Goal: Transaction & Acquisition: Book appointment/travel/reservation

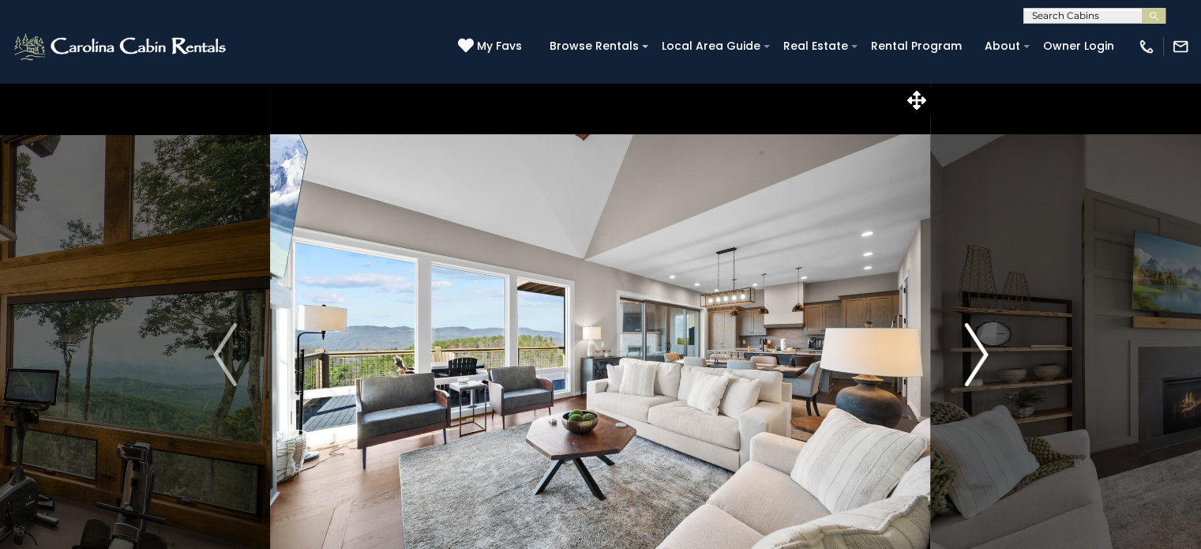
click at [980, 363] on img "Next" at bounding box center [976, 354] width 24 height 63
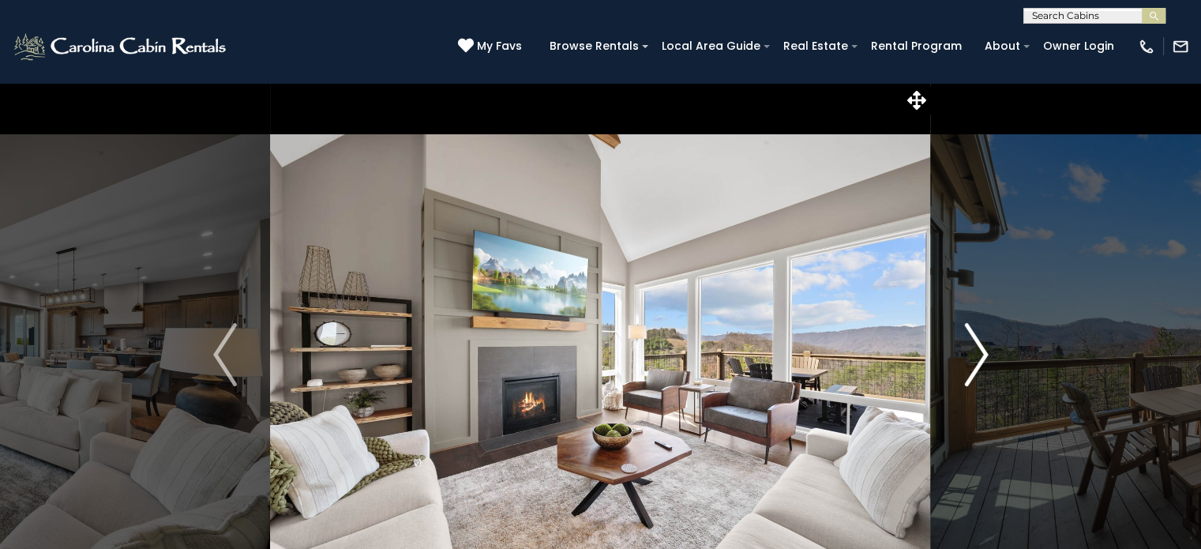
click at [980, 363] on img "Next" at bounding box center [976, 354] width 24 height 63
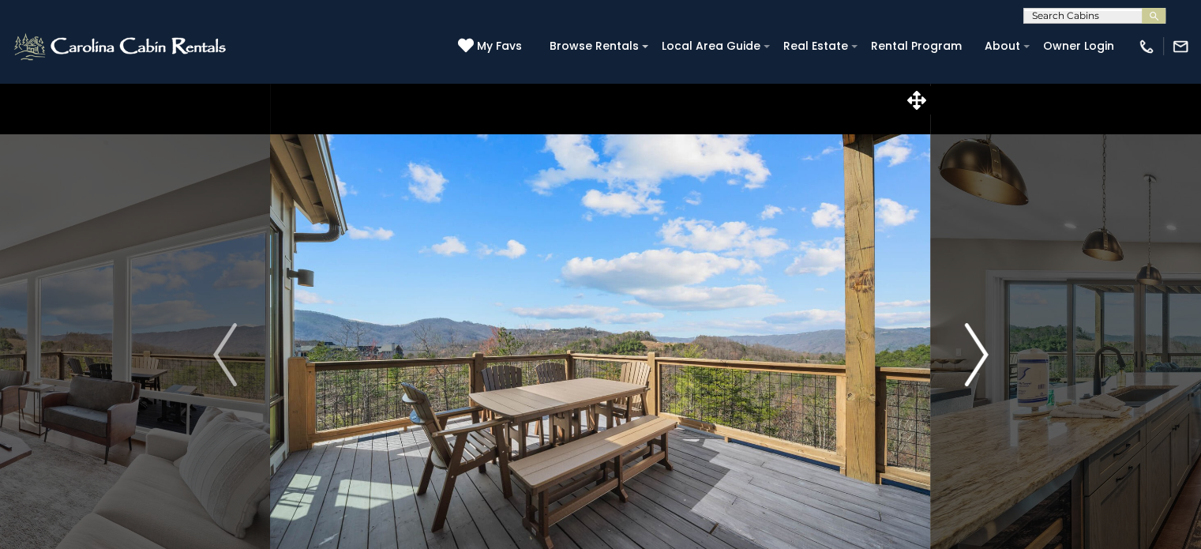
click at [980, 363] on img "Next" at bounding box center [976, 354] width 24 height 63
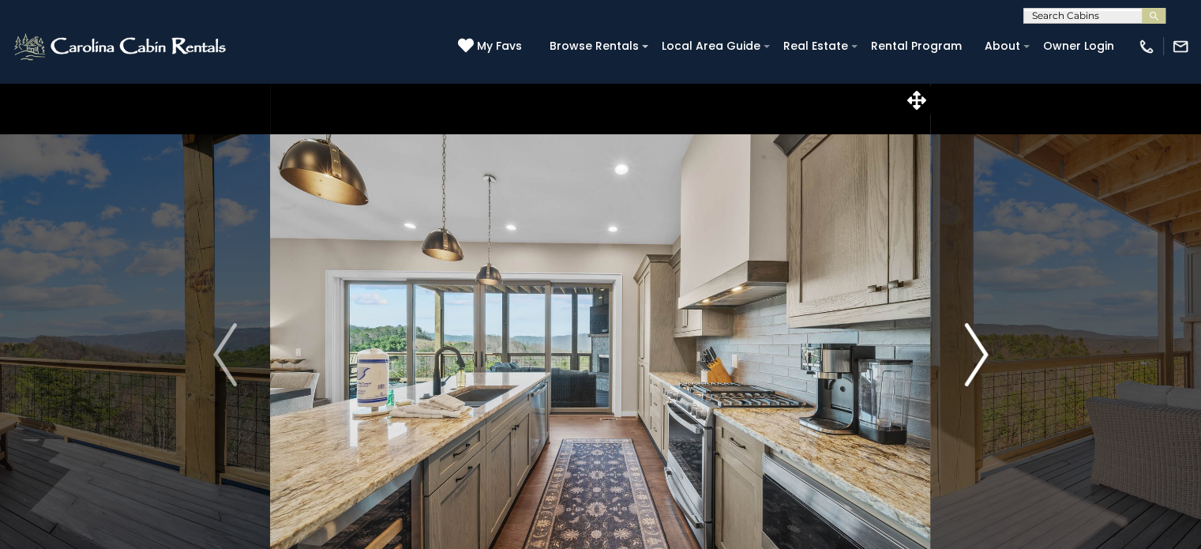
click at [980, 363] on img "Next" at bounding box center [976, 354] width 24 height 63
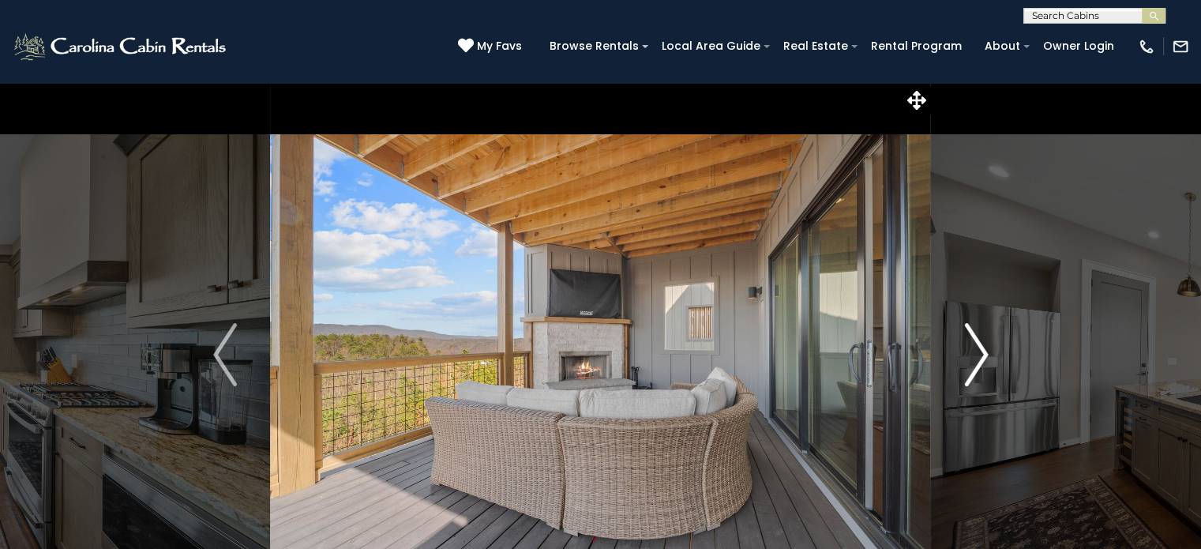
click at [980, 363] on img "Next" at bounding box center [976, 354] width 24 height 63
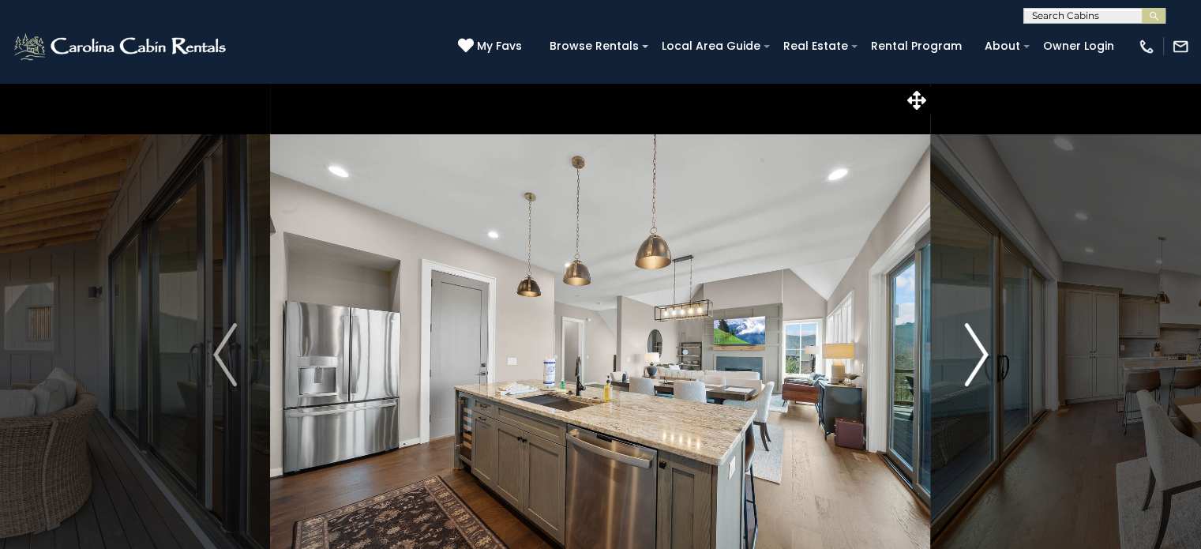
click at [980, 363] on img "Next" at bounding box center [976, 354] width 24 height 63
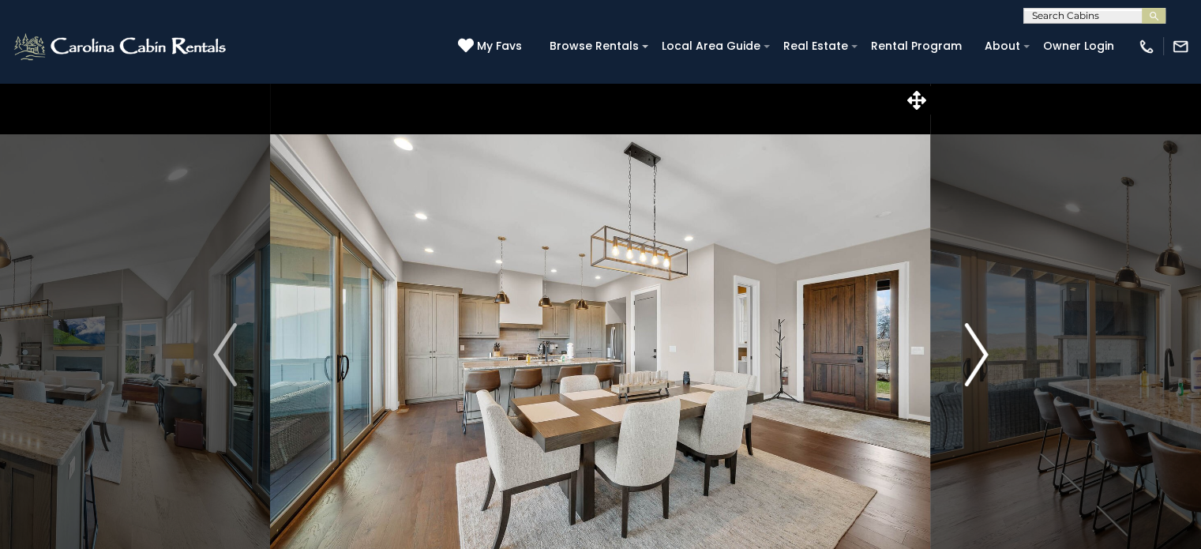
click at [980, 363] on img "Next" at bounding box center [976, 354] width 24 height 63
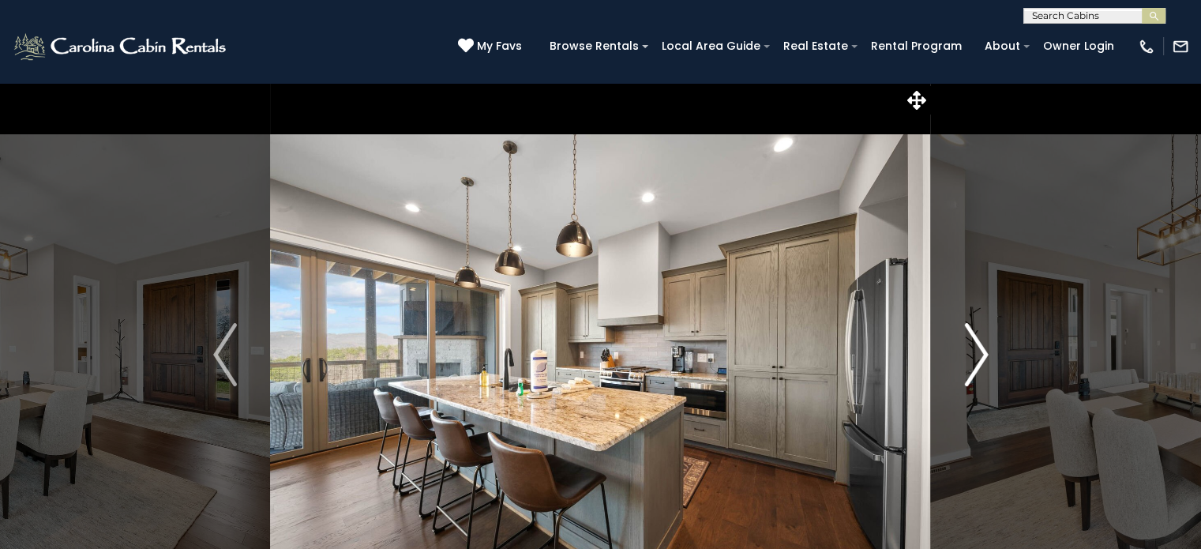
click at [980, 363] on img "Next" at bounding box center [976, 354] width 24 height 63
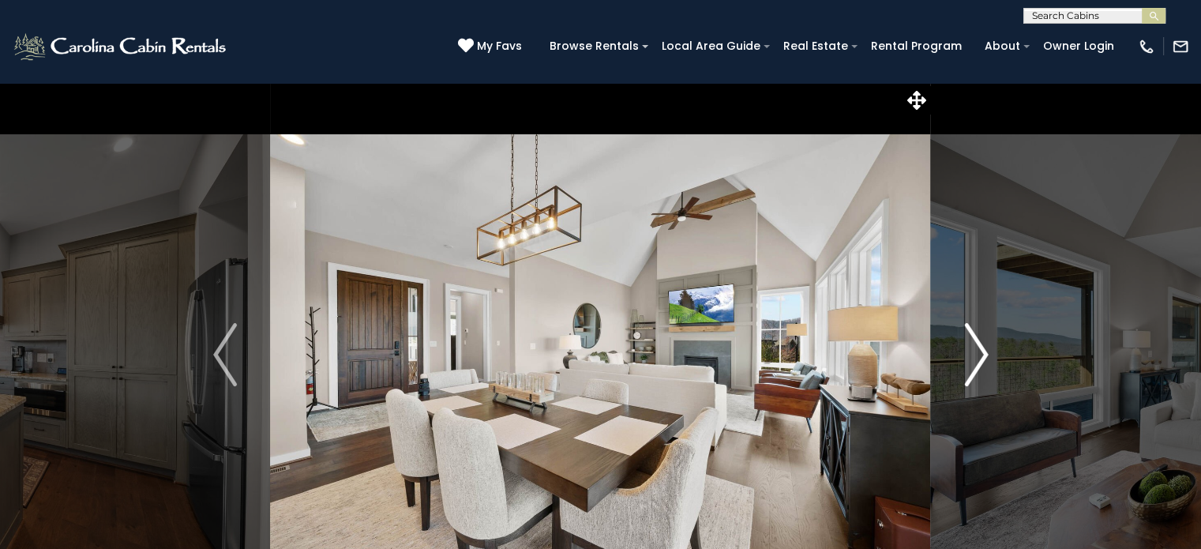
click at [980, 363] on img "Next" at bounding box center [976, 354] width 24 height 63
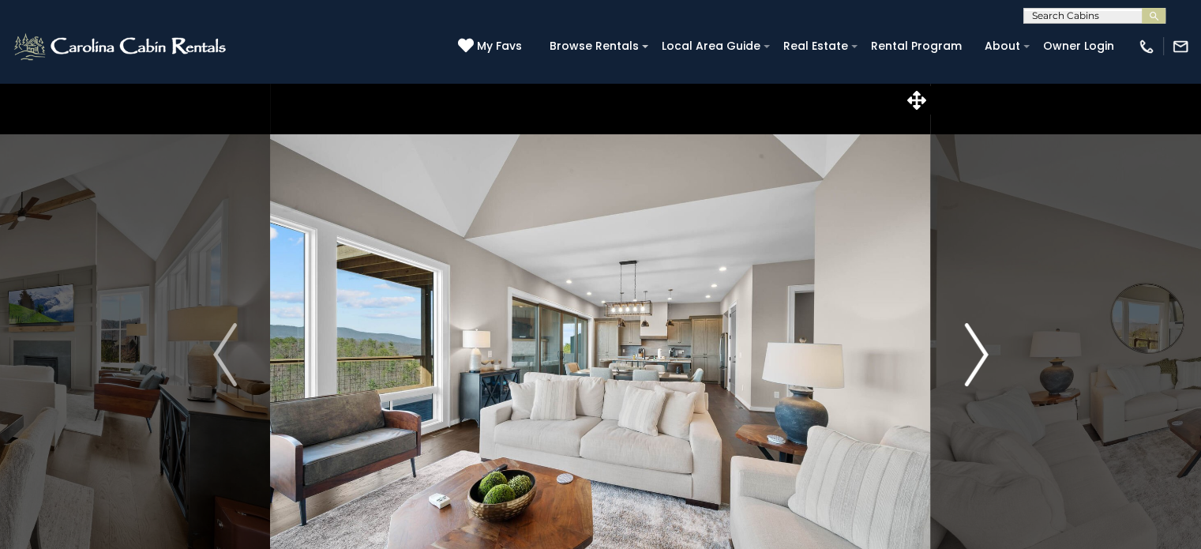
click at [980, 363] on img "Next" at bounding box center [976, 354] width 24 height 63
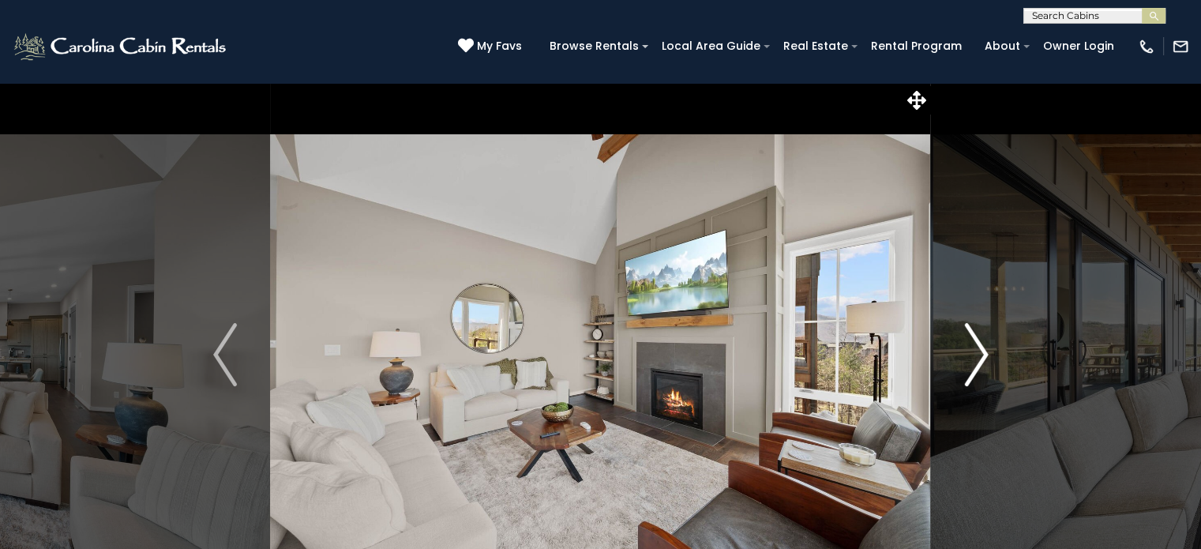
click at [980, 363] on img "Next" at bounding box center [976, 354] width 24 height 63
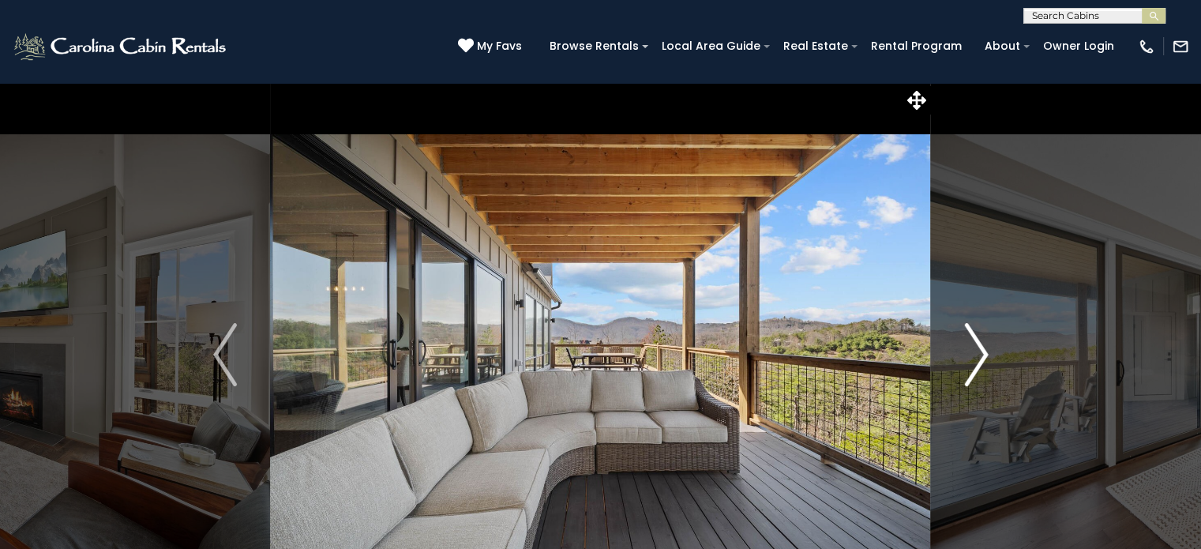
click at [980, 363] on img "Next" at bounding box center [976, 354] width 24 height 63
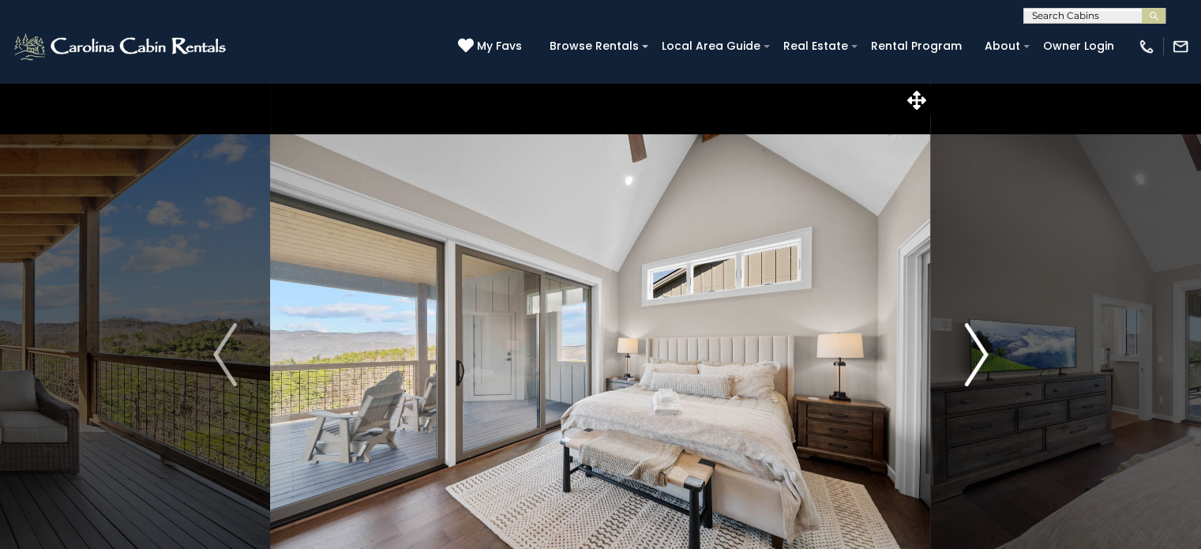
click at [980, 363] on img "Next" at bounding box center [976, 354] width 24 height 63
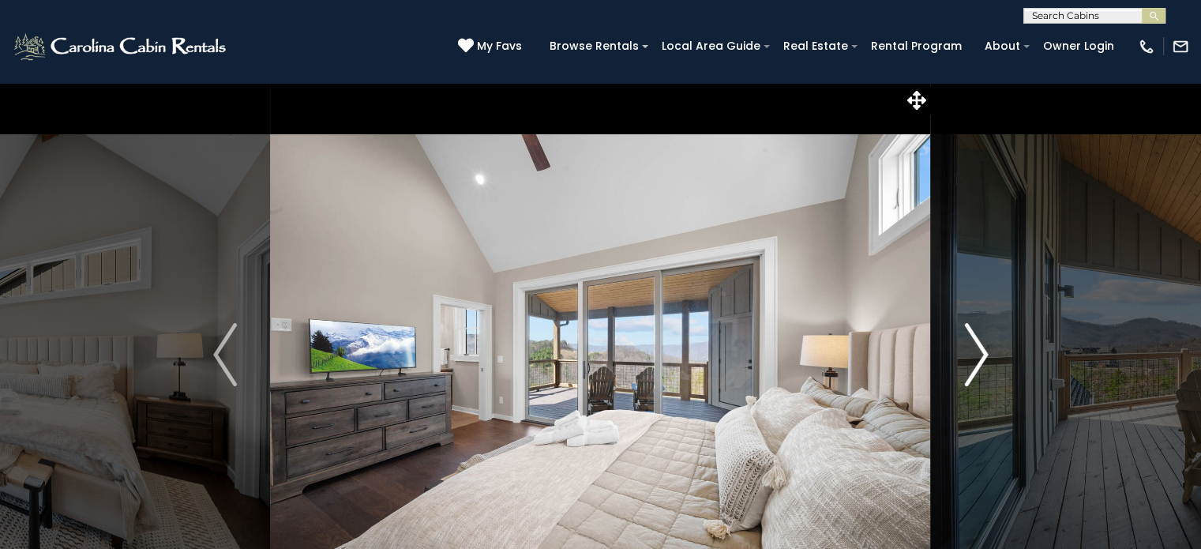
click at [980, 363] on img "Next" at bounding box center [976, 354] width 24 height 63
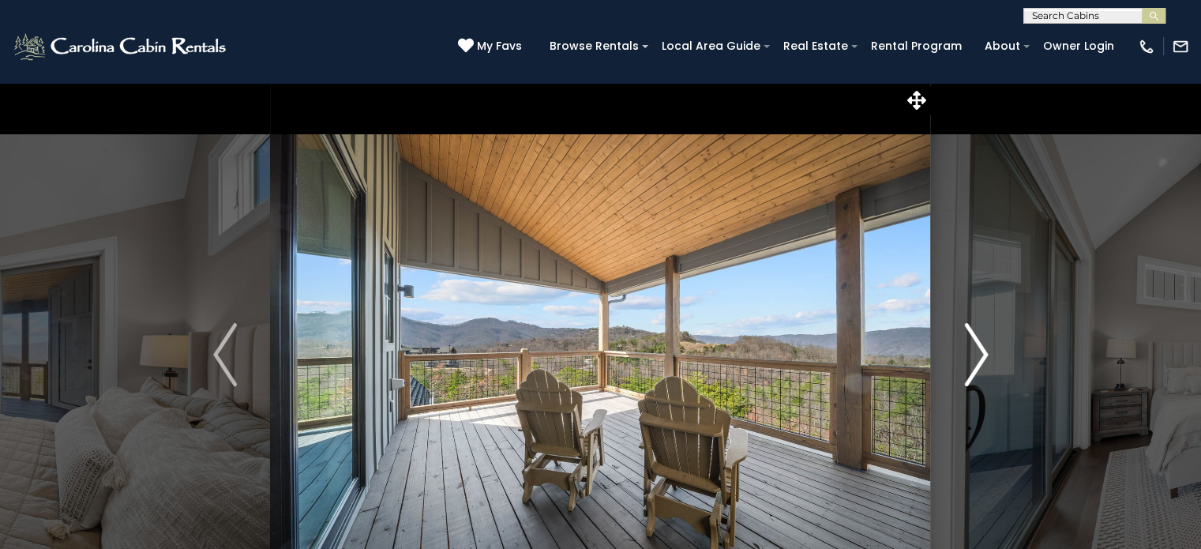
click at [980, 363] on img "Next" at bounding box center [976, 354] width 24 height 63
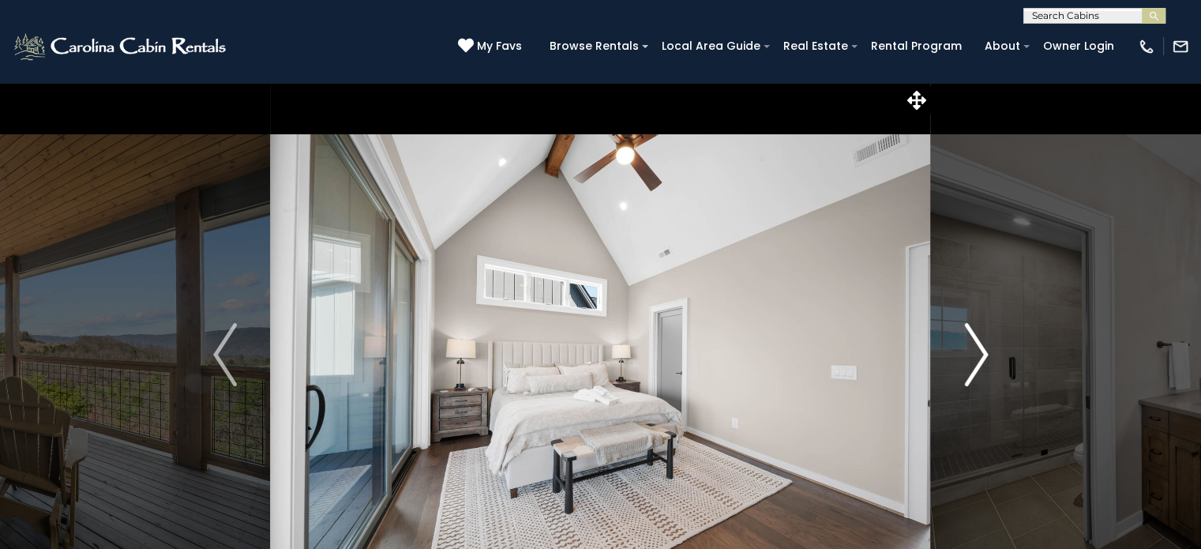
click at [980, 363] on img "Next" at bounding box center [976, 354] width 24 height 63
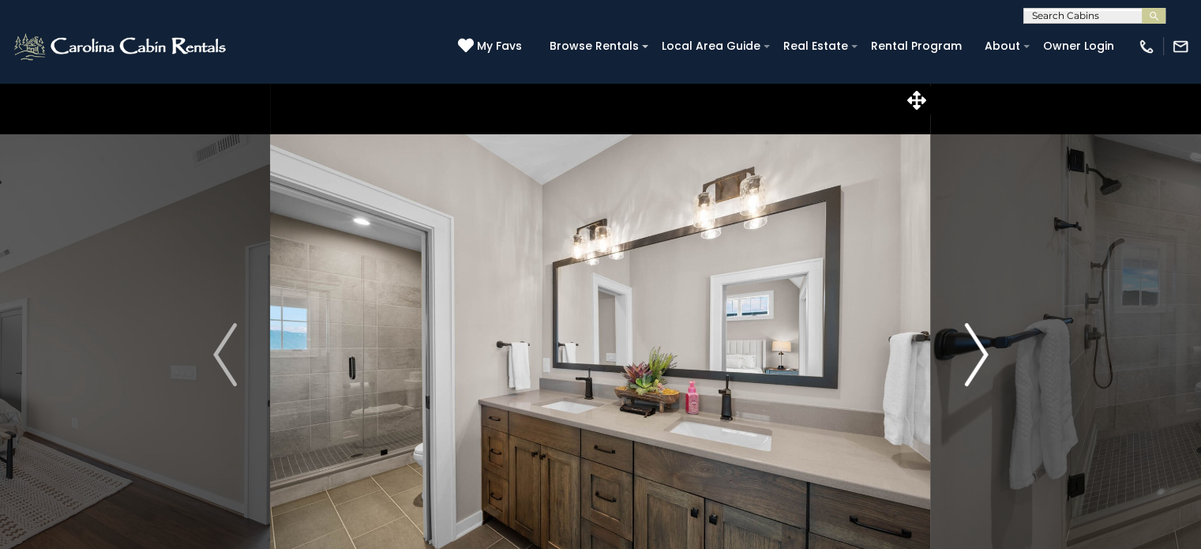
click at [980, 363] on img "Next" at bounding box center [976, 354] width 24 height 63
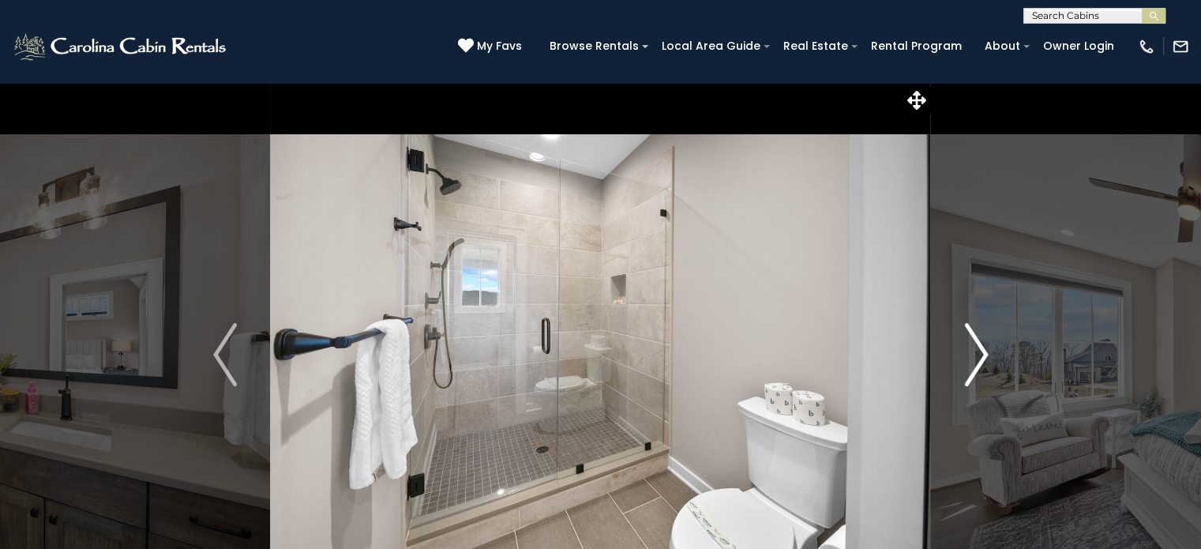
click at [980, 363] on img "Next" at bounding box center [976, 354] width 24 height 63
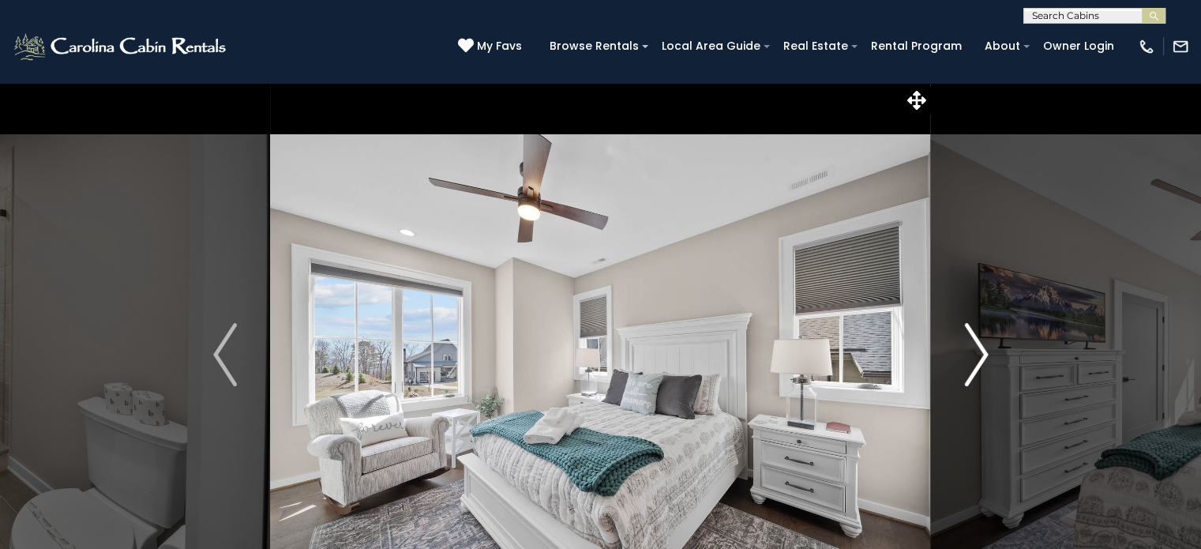
click at [980, 363] on img "Next" at bounding box center [976, 354] width 24 height 63
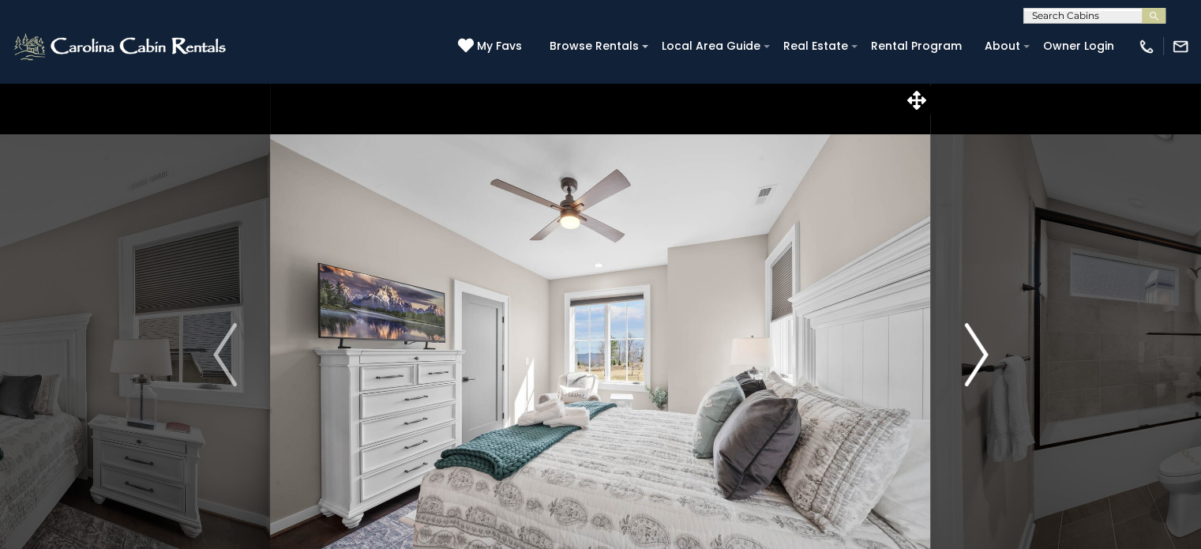
click at [980, 363] on img "Next" at bounding box center [976, 354] width 24 height 63
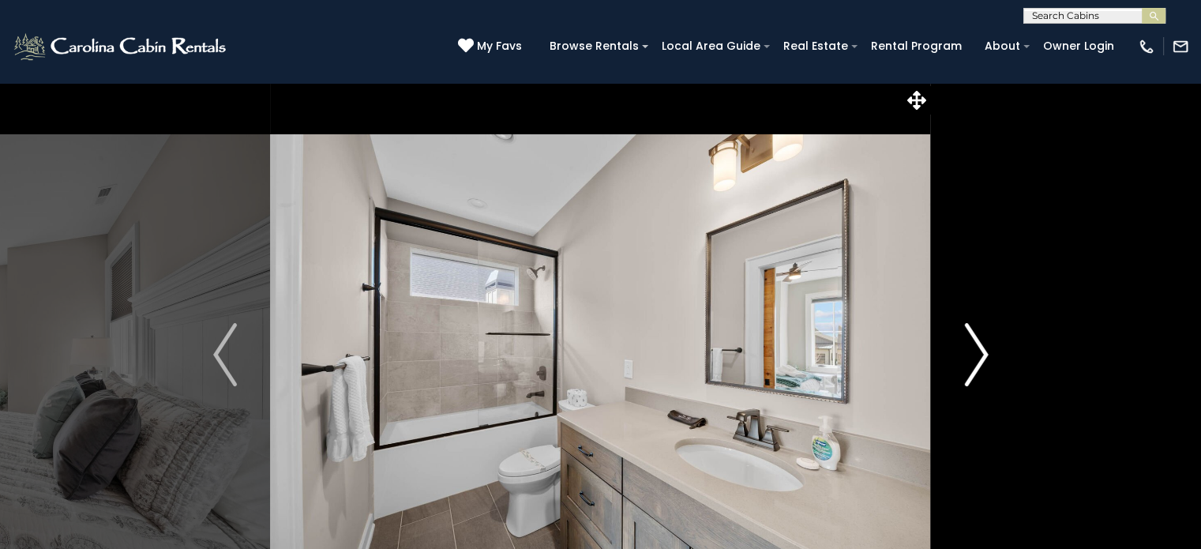
click at [980, 363] on img "Next" at bounding box center [976, 354] width 24 height 63
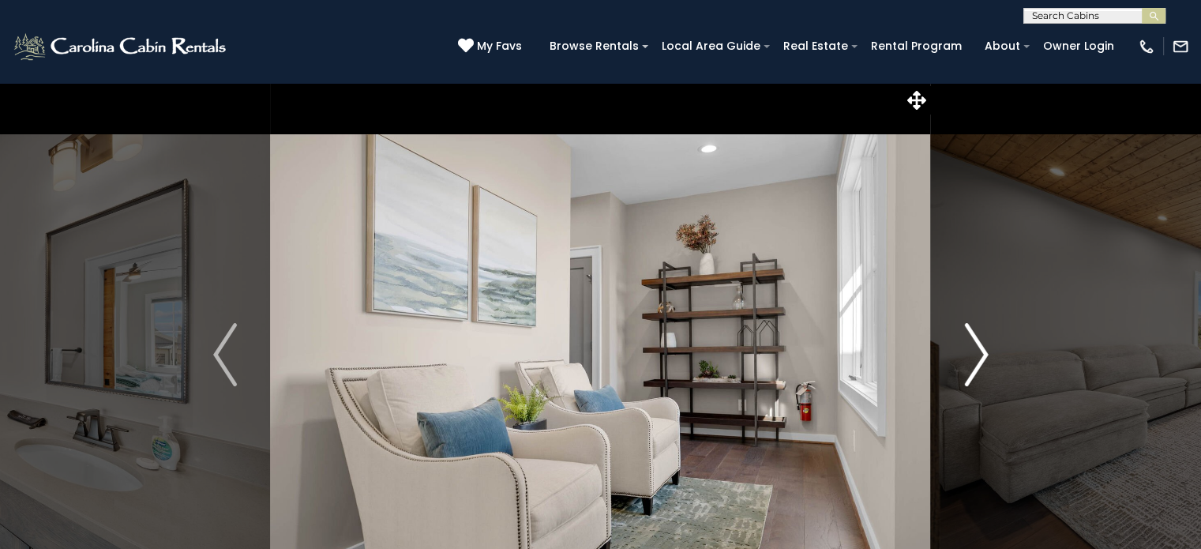
click at [980, 363] on img "Next" at bounding box center [976, 354] width 24 height 63
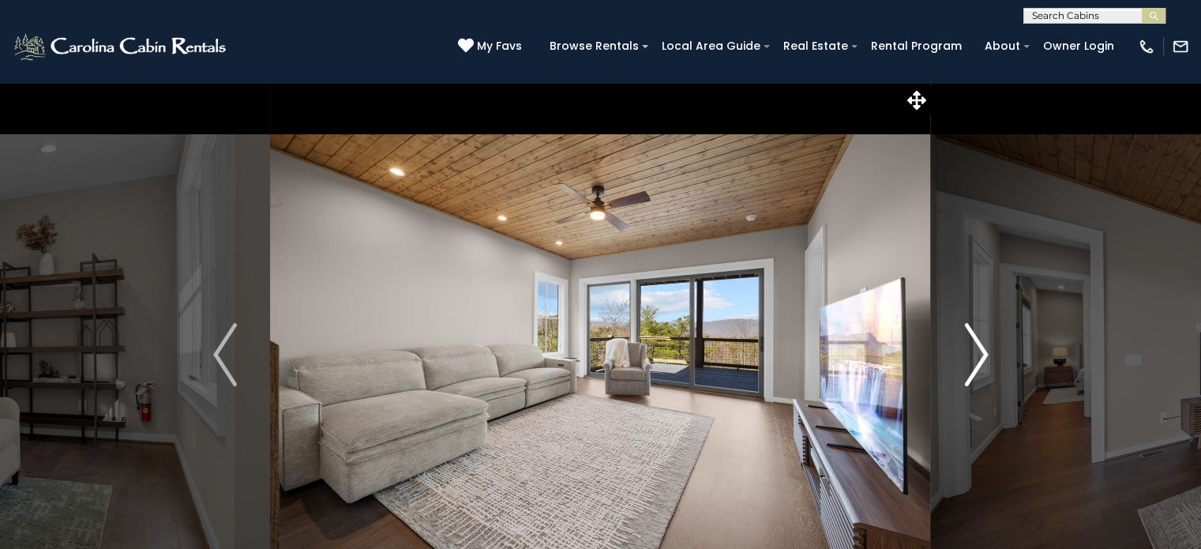
click at [980, 363] on img "Next" at bounding box center [976, 354] width 24 height 63
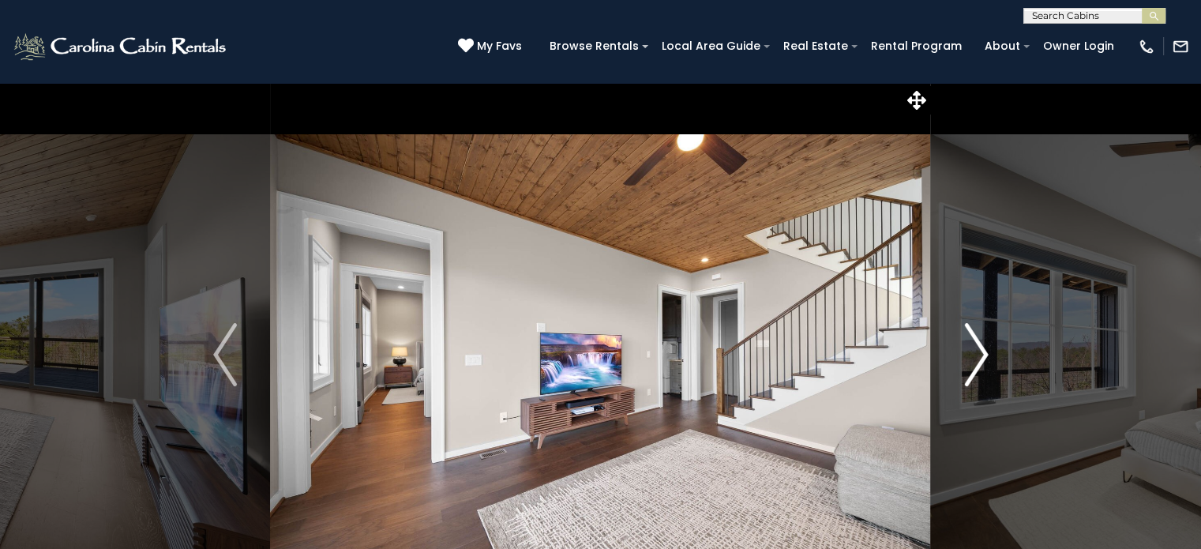
click at [980, 363] on img "Next" at bounding box center [976, 354] width 24 height 63
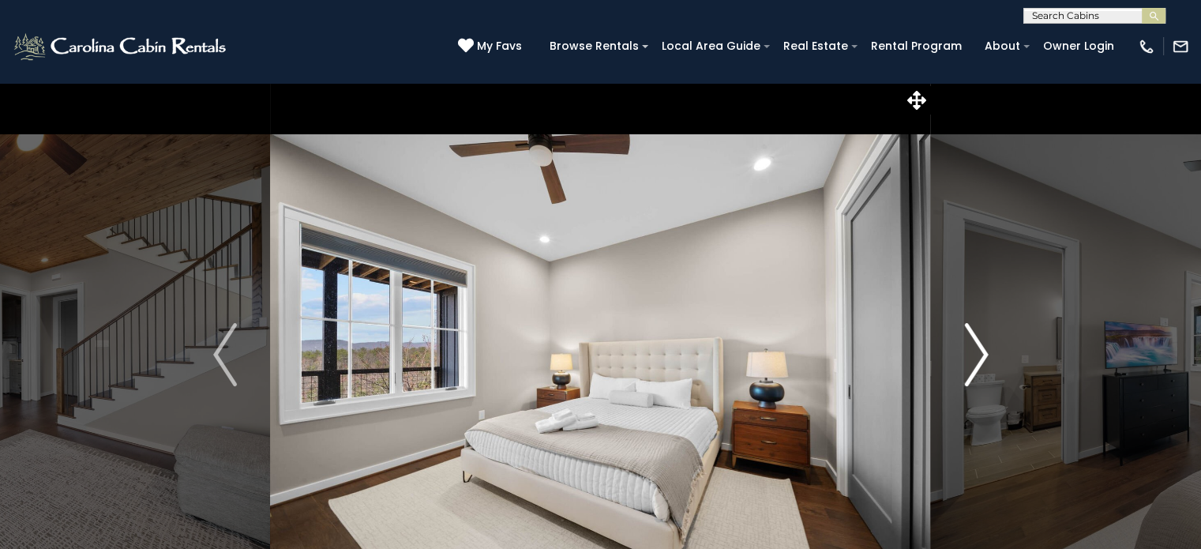
click at [980, 363] on img "Next" at bounding box center [976, 354] width 24 height 63
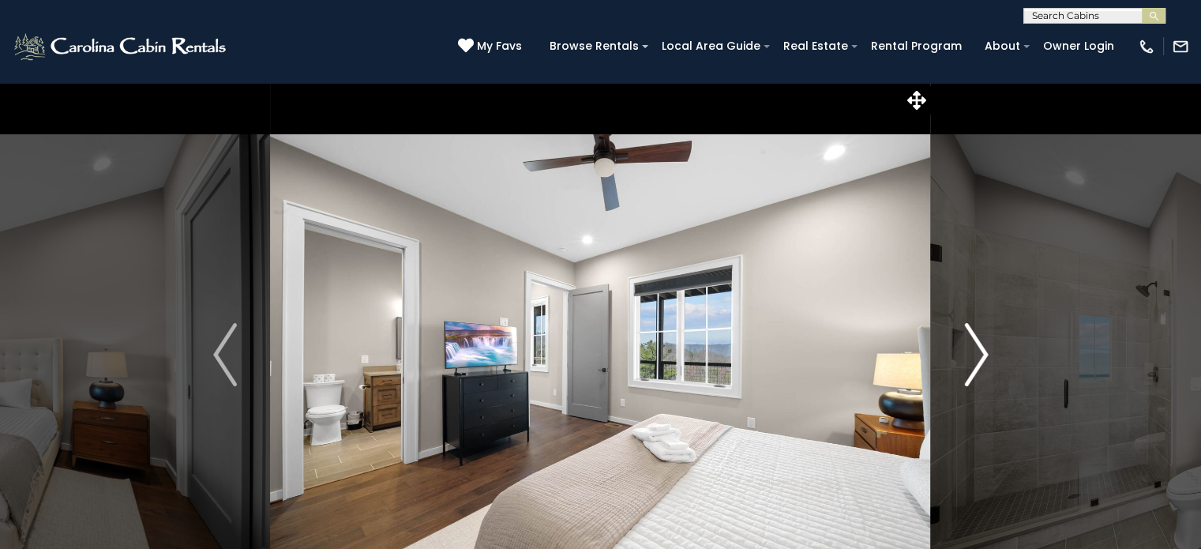
click at [980, 363] on img "Next" at bounding box center [976, 354] width 24 height 63
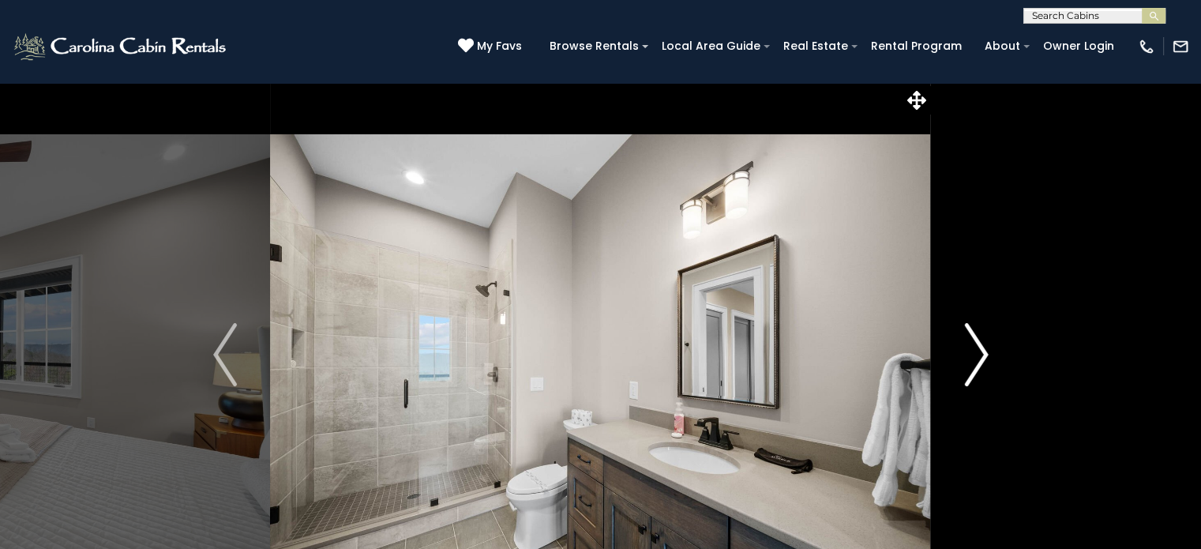
click at [980, 363] on img "Next" at bounding box center [976, 354] width 24 height 63
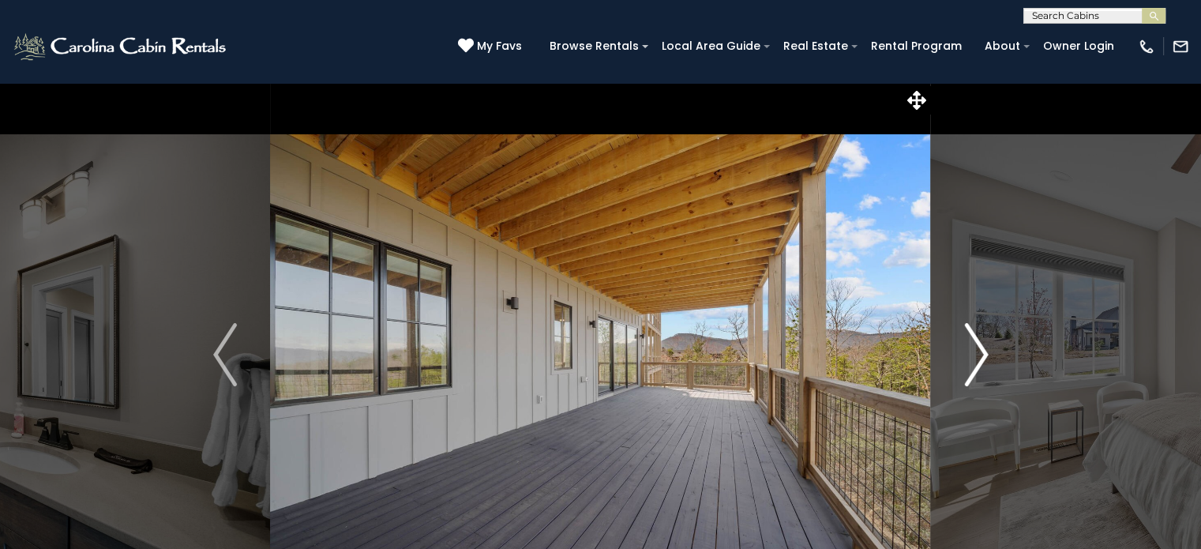
click at [980, 363] on img "Next" at bounding box center [976, 354] width 24 height 63
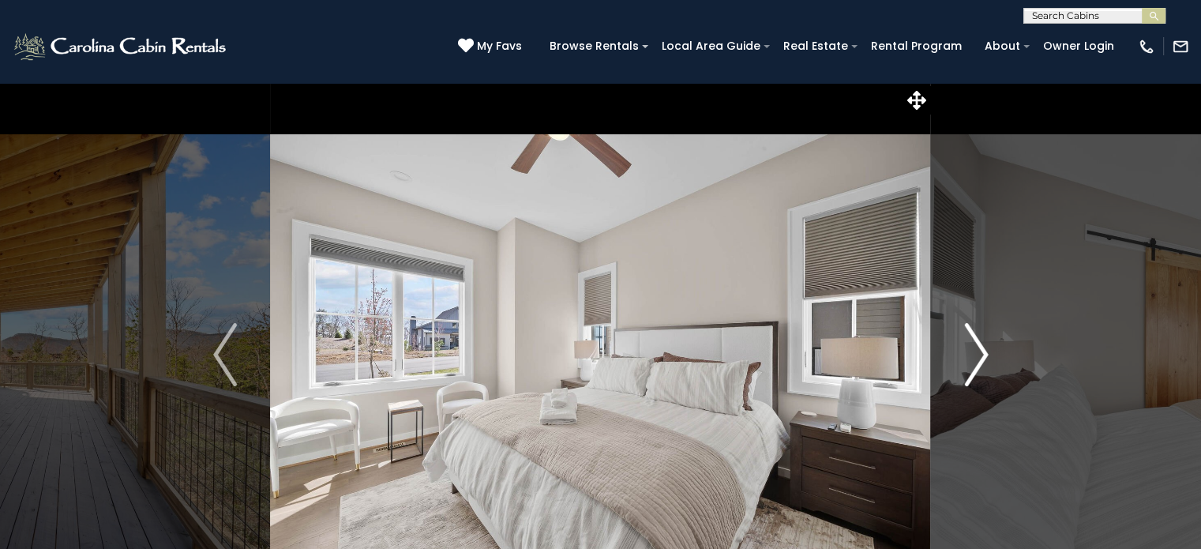
click at [980, 363] on img "Next" at bounding box center [976, 354] width 24 height 63
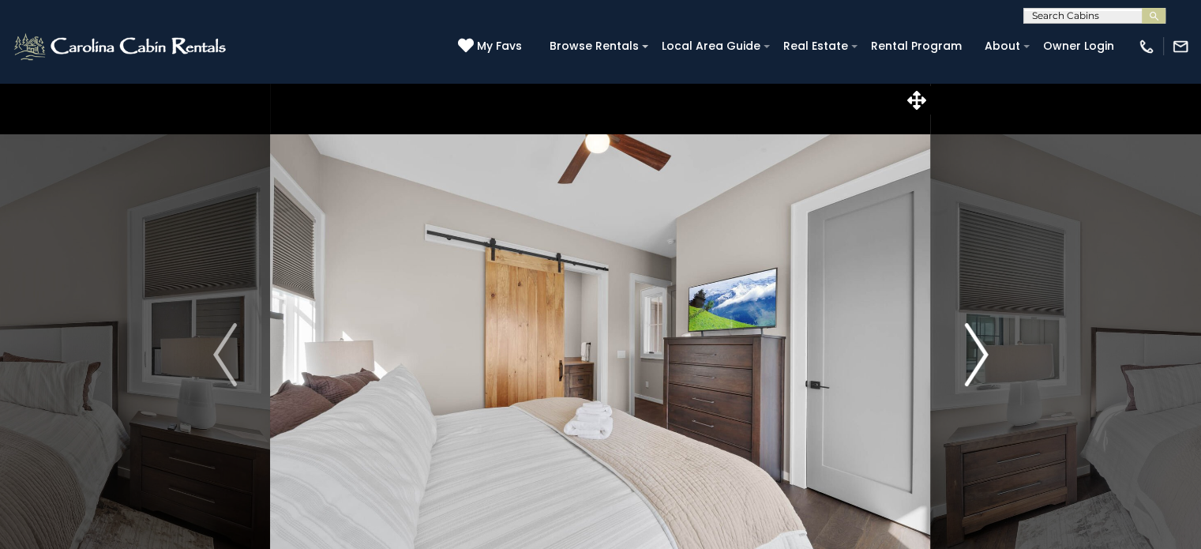
click at [980, 363] on img "Next" at bounding box center [976, 354] width 24 height 63
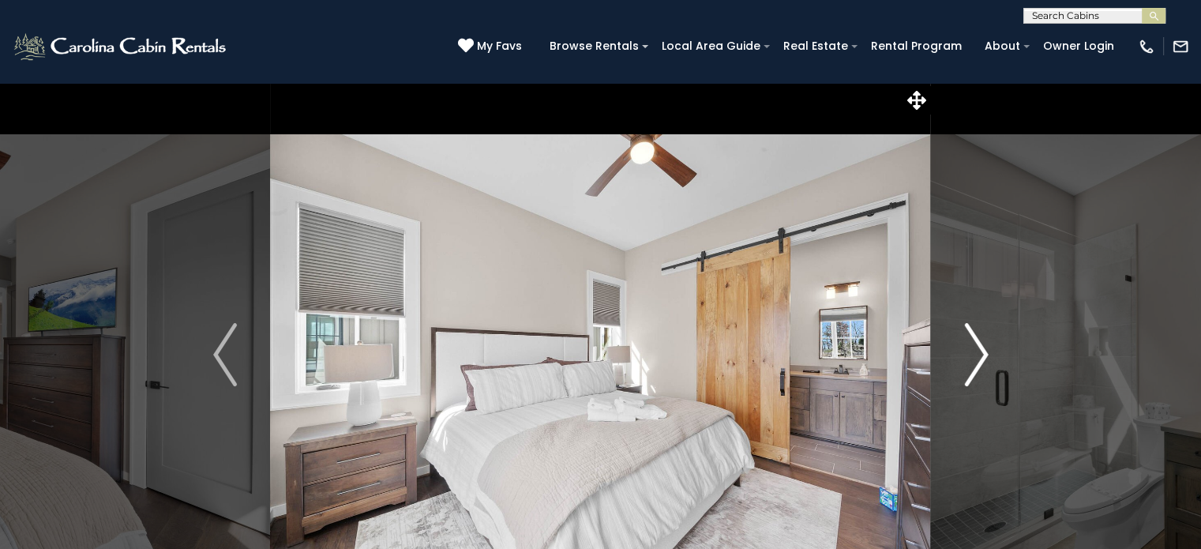
click at [980, 363] on img "Next" at bounding box center [976, 354] width 24 height 63
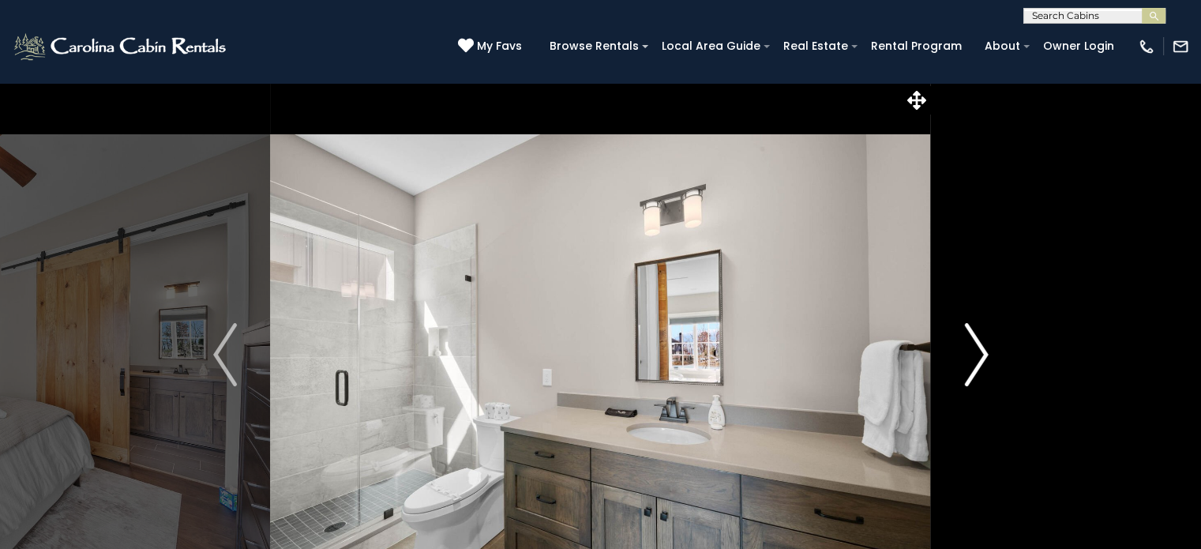
click at [980, 363] on img "Next" at bounding box center [976, 354] width 24 height 63
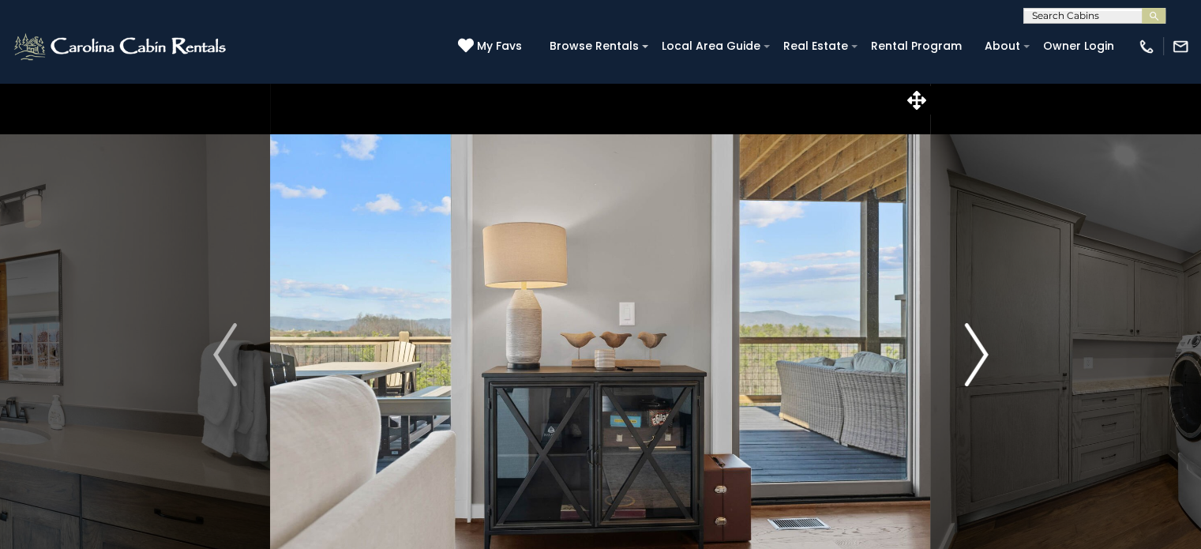
click at [980, 363] on img "Next" at bounding box center [976, 354] width 24 height 63
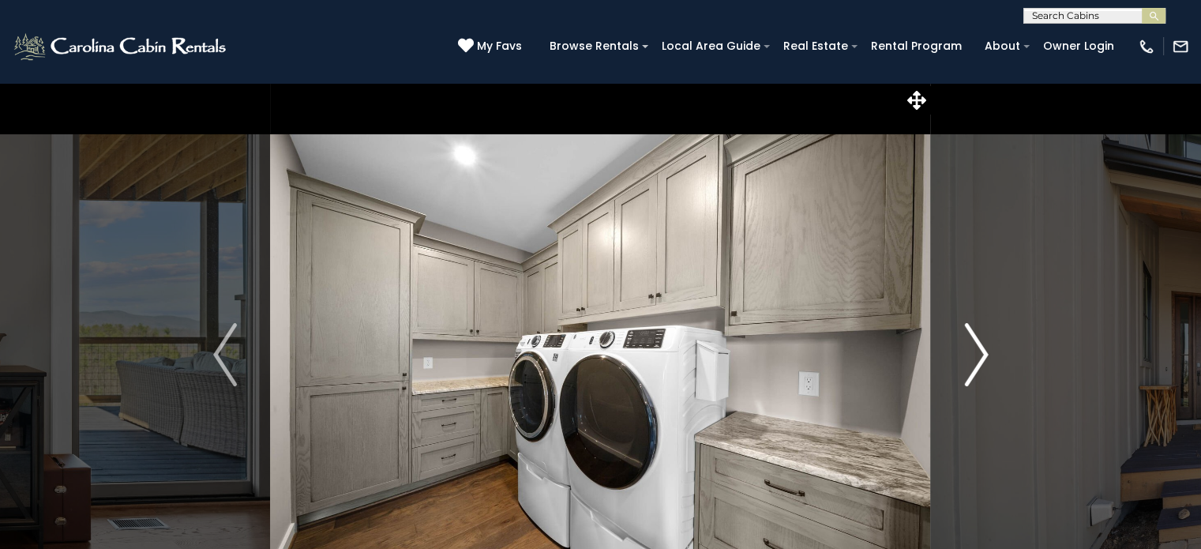
click at [980, 363] on img "Next" at bounding box center [976, 354] width 24 height 63
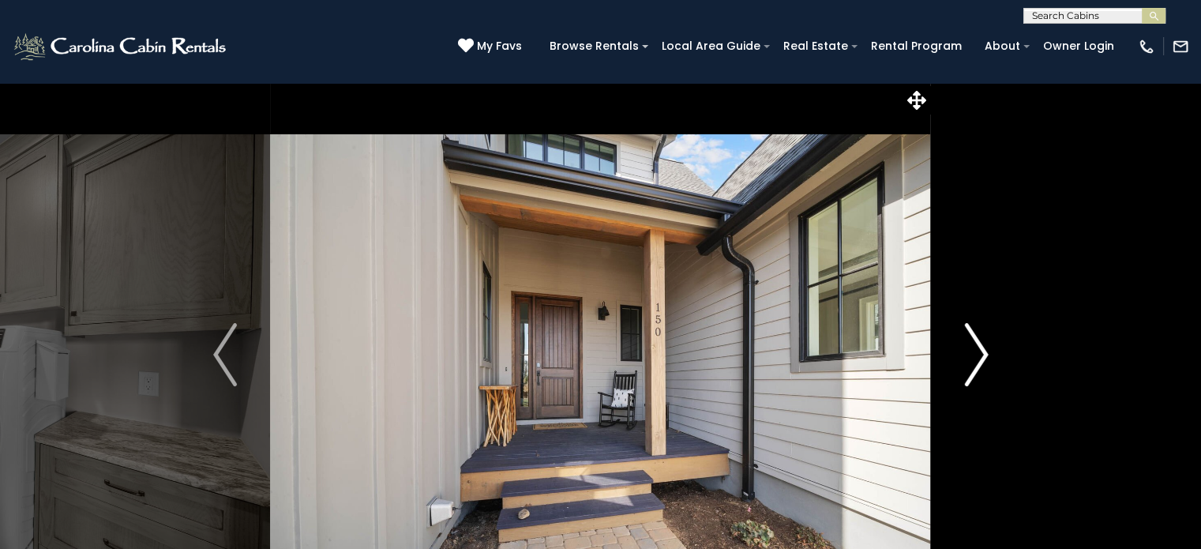
click at [980, 363] on img "Next" at bounding box center [976, 354] width 24 height 63
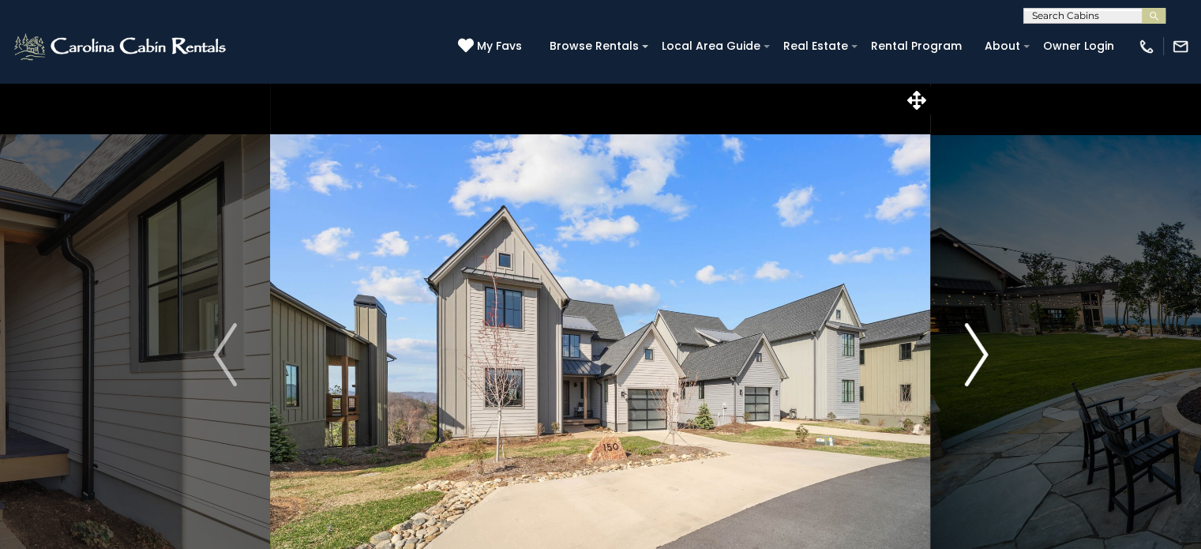
click at [980, 363] on img "Next" at bounding box center [976, 354] width 24 height 63
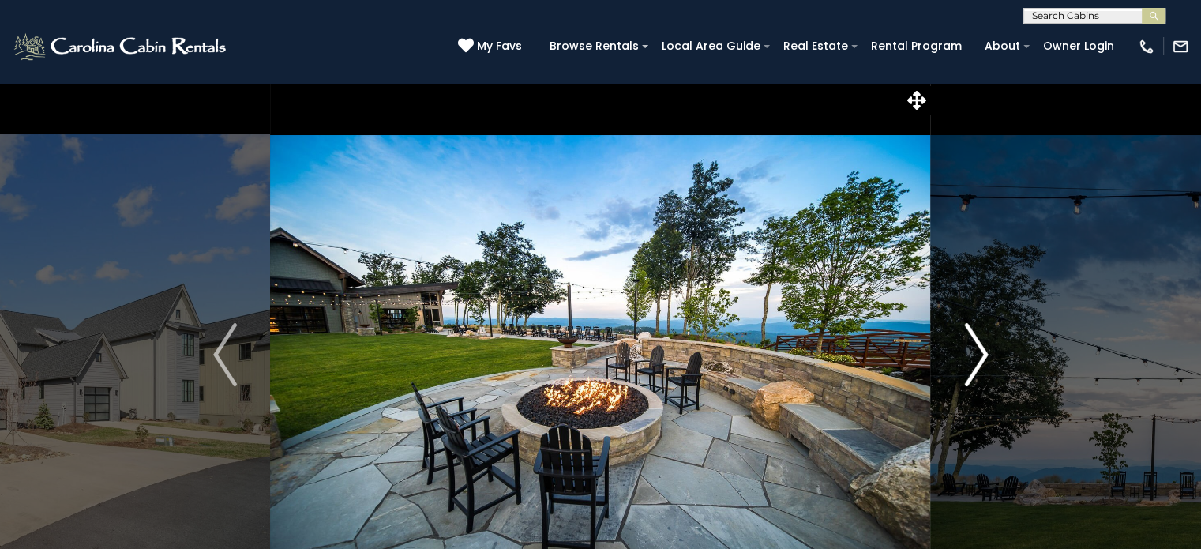
click at [980, 363] on img "Next" at bounding box center [976, 354] width 24 height 63
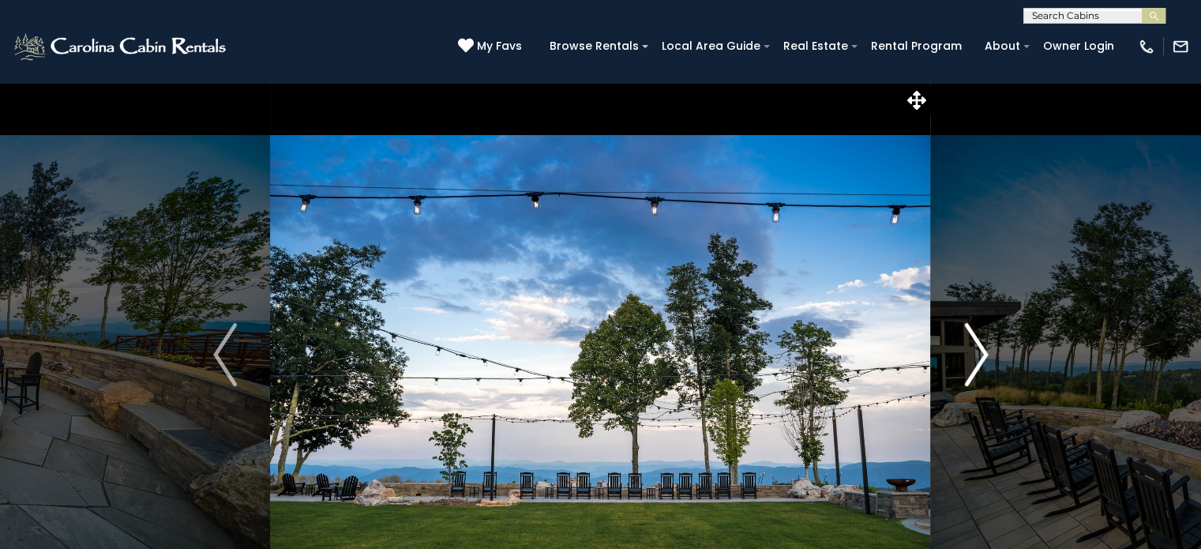
click at [980, 363] on img "Next" at bounding box center [976, 354] width 24 height 63
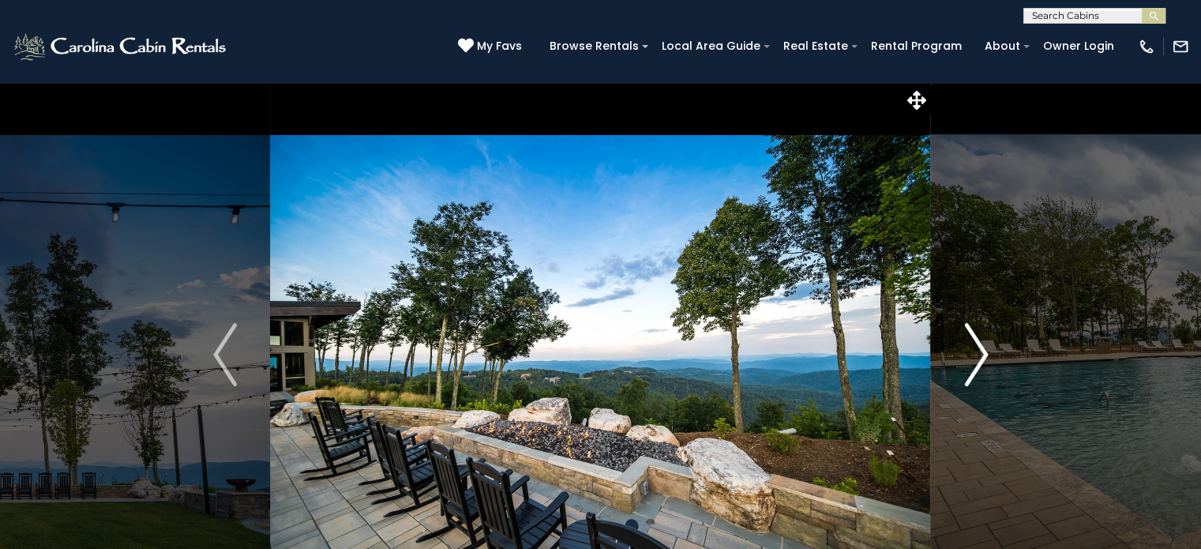
click at [980, 363] on img "Next" at bounding box center [976, 354] width 24 height 63
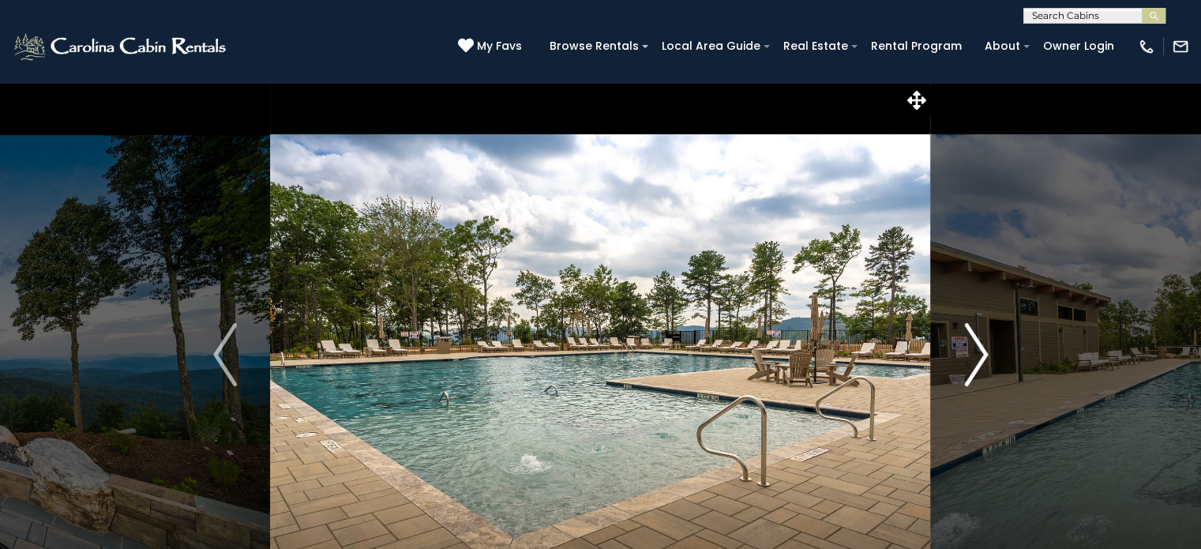
click at [980, 363] on img "Next" at bounding box center [976, 354] width 24 height 63
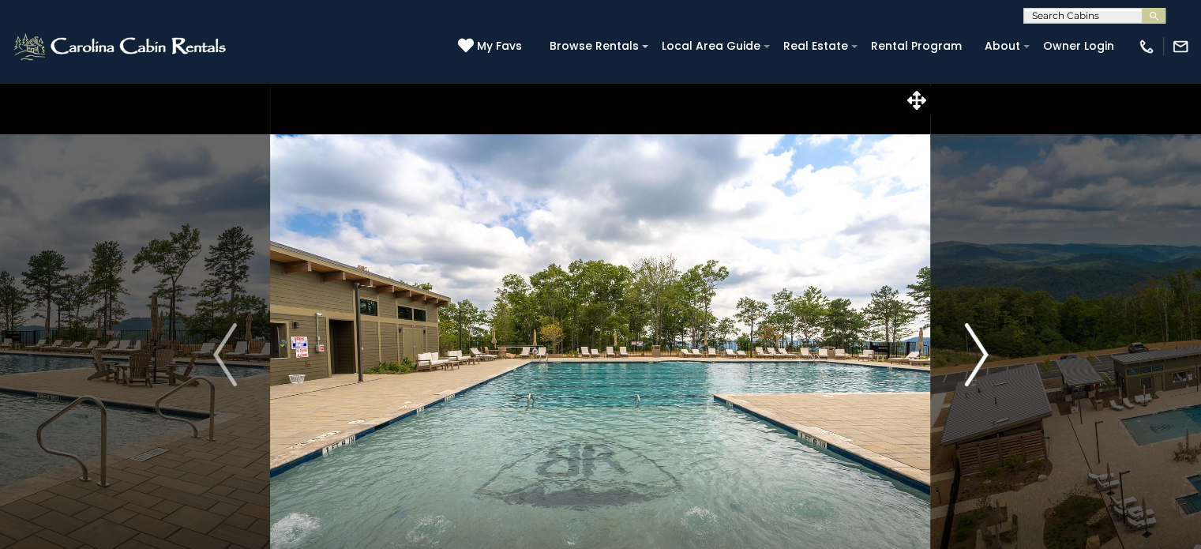
click at [980, 363] on img "Next" at bounding box center [976, 354] width 24 height 63
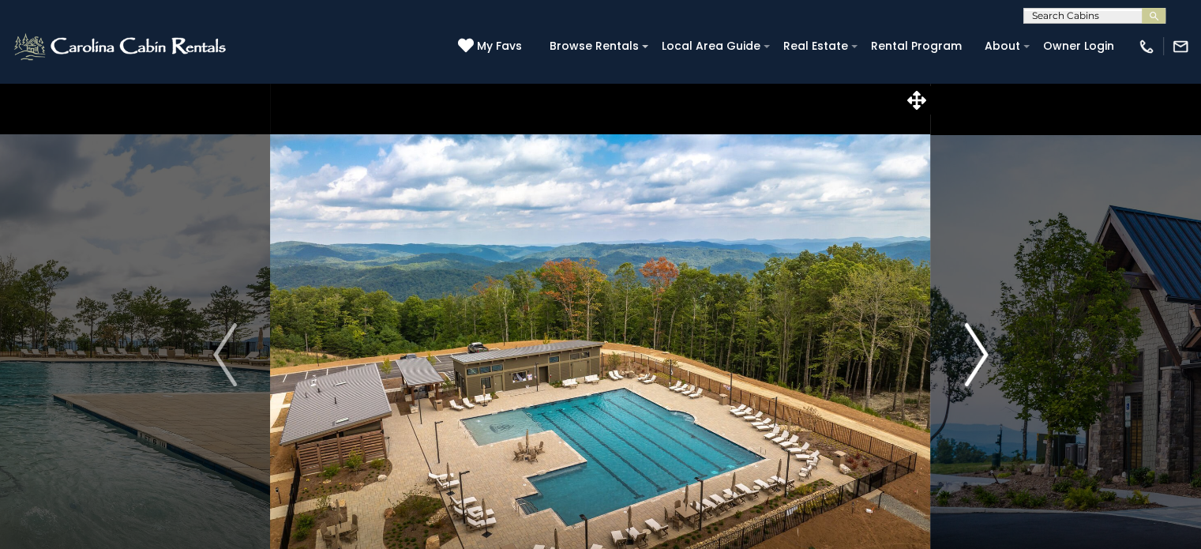
click at [980, 363] on img "Next" at bounding box center [976, 354] width 24 height 63
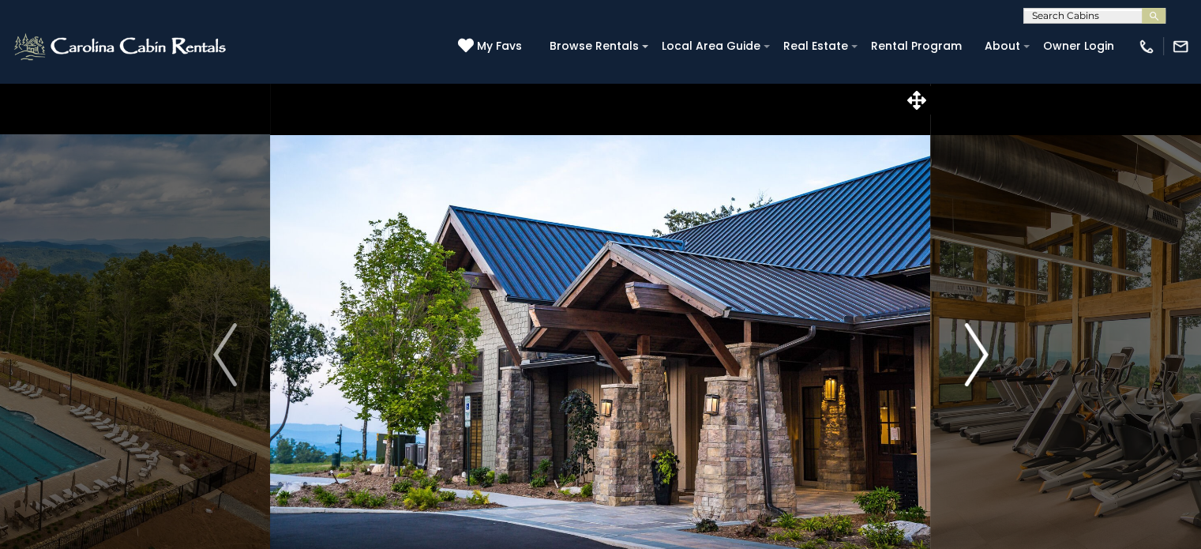
click at [980, 363] on img "Next" at bounding box center [976, 354] width 24 height 63
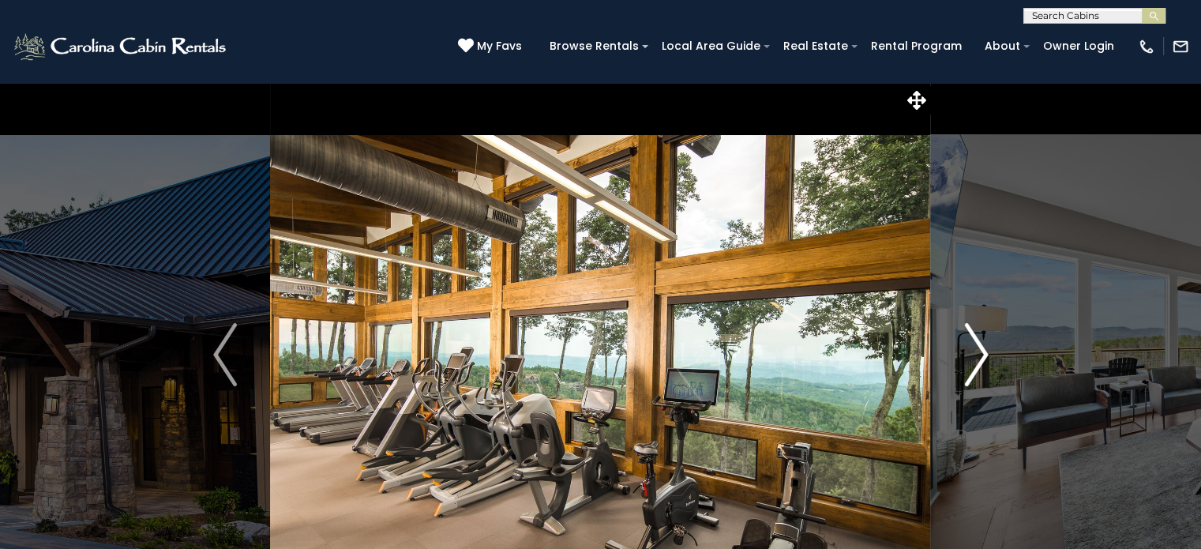
click at [980, 363] on img "Next" at bounding box center [976, 354] width 24 height 63
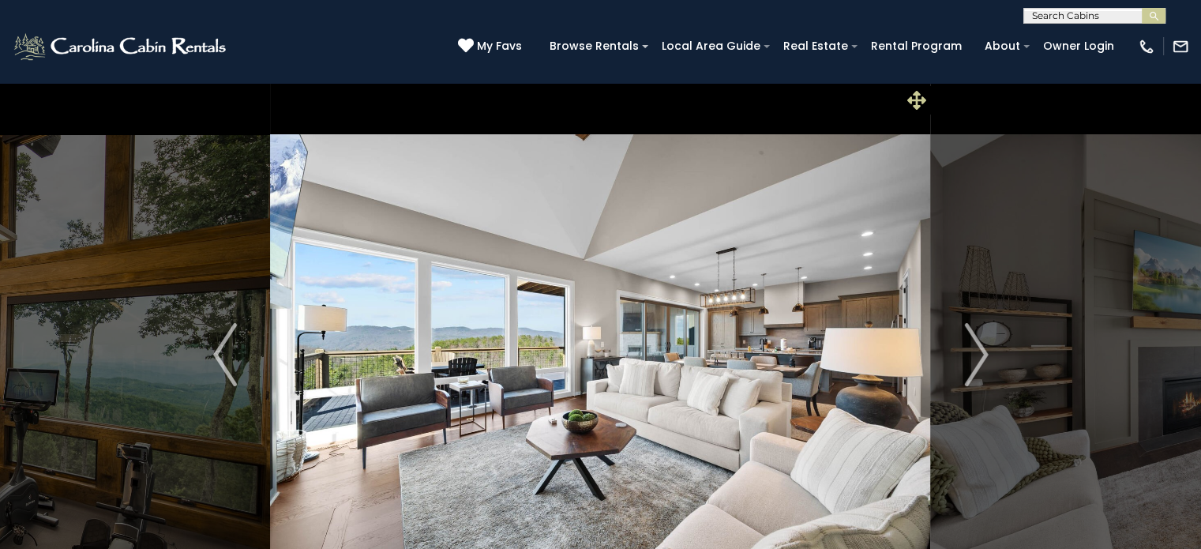
click at [910, 100] on icon at bounding box center [916, 100] width 19 height 19
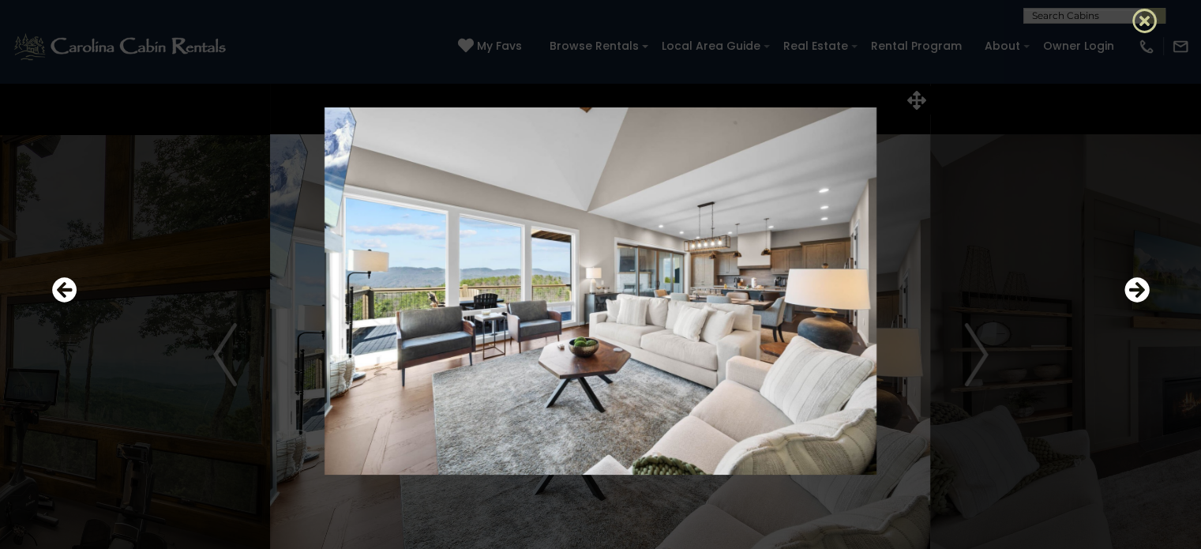
click at [1147, 9] on icon at bounding box center [1144, 20] width 25 height 25
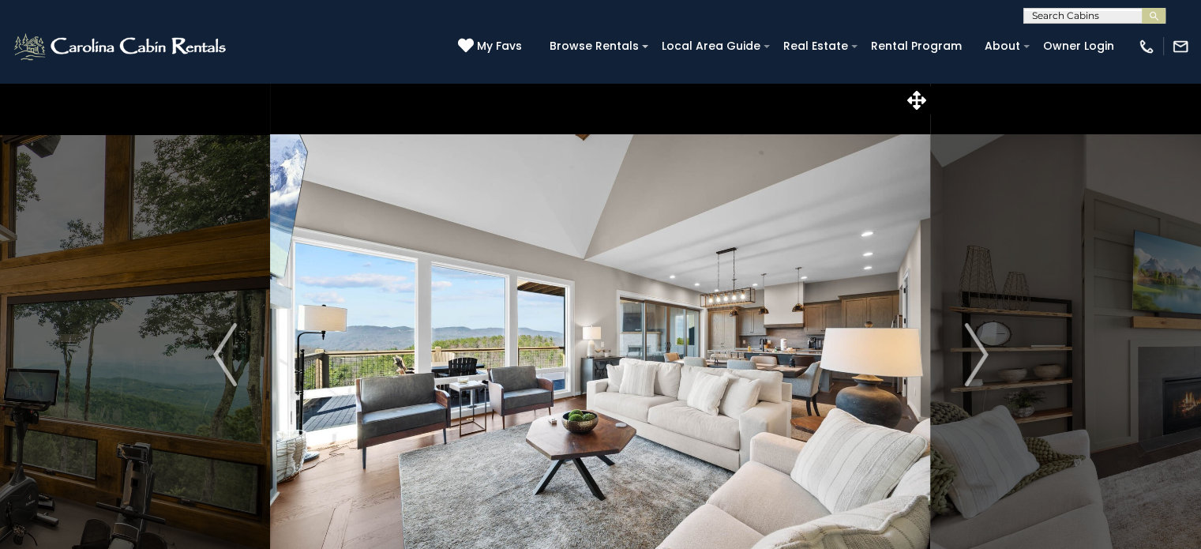
click at [222, 43] on img at bounding box center [121, 47] width 219 height 32
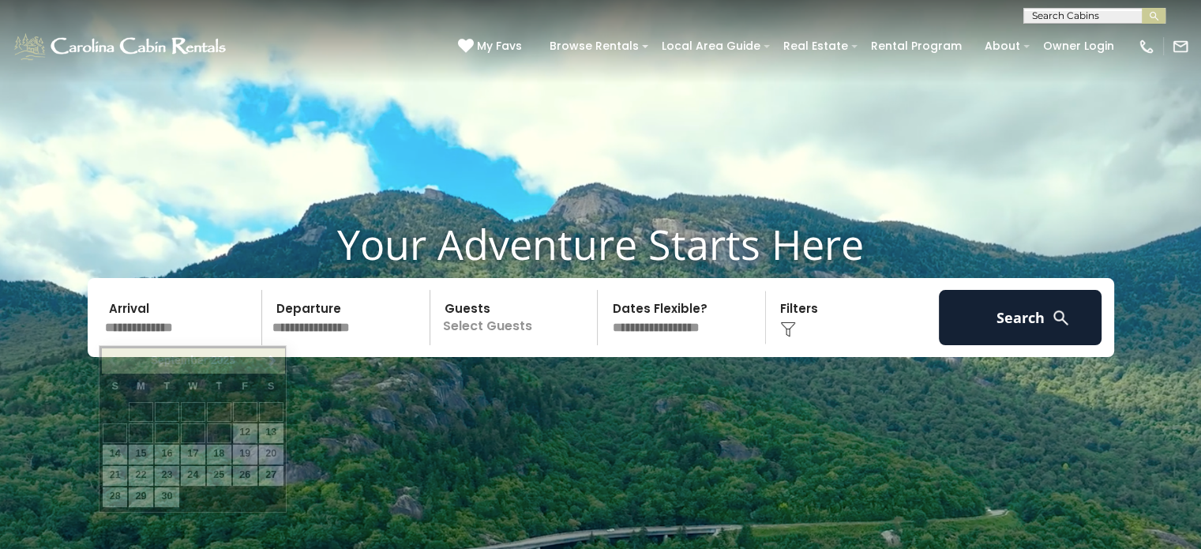
click at [155, 339] on input "text" at bounding box center [180, 317] width 163 height 55
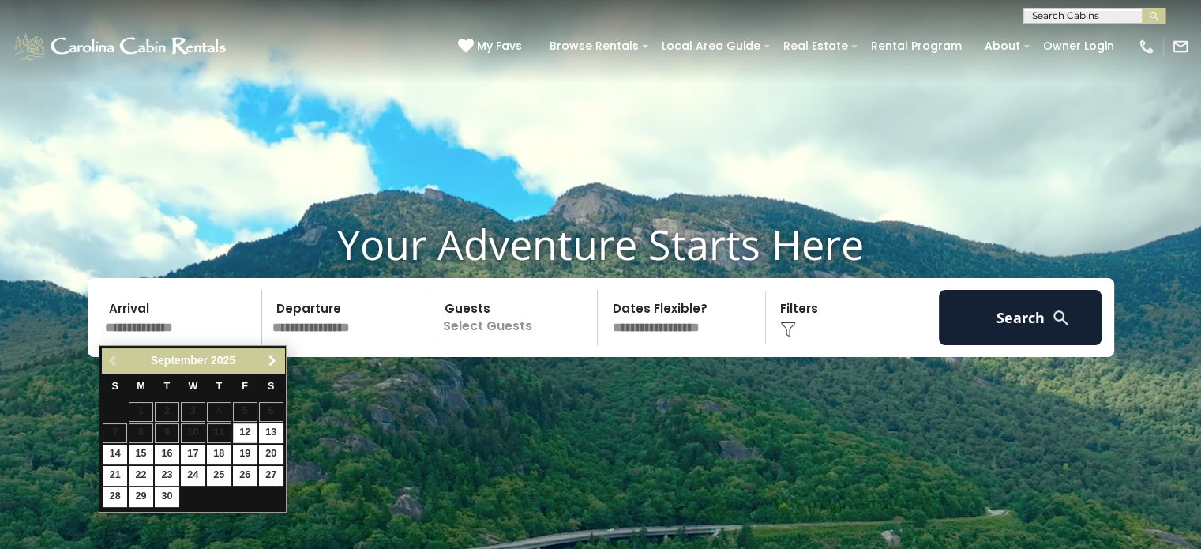
click at [275, 359] on span "Next" at bounding box center [272, 361] width 13 height 13
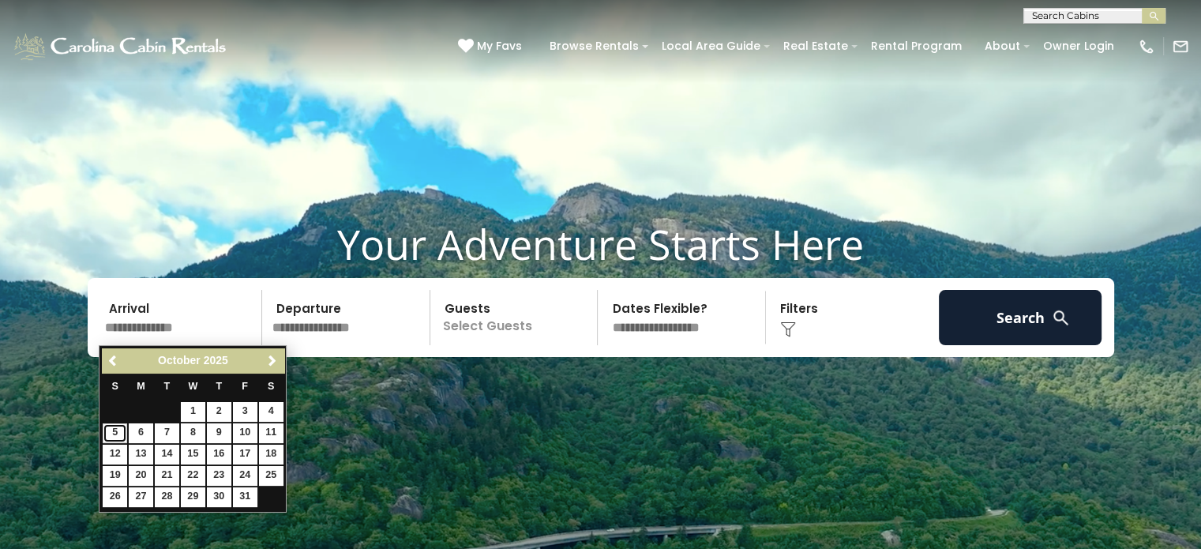
click at [111, 433] on link "5" at bounding box center [115, 433] width 24 height 20
type input "*******"
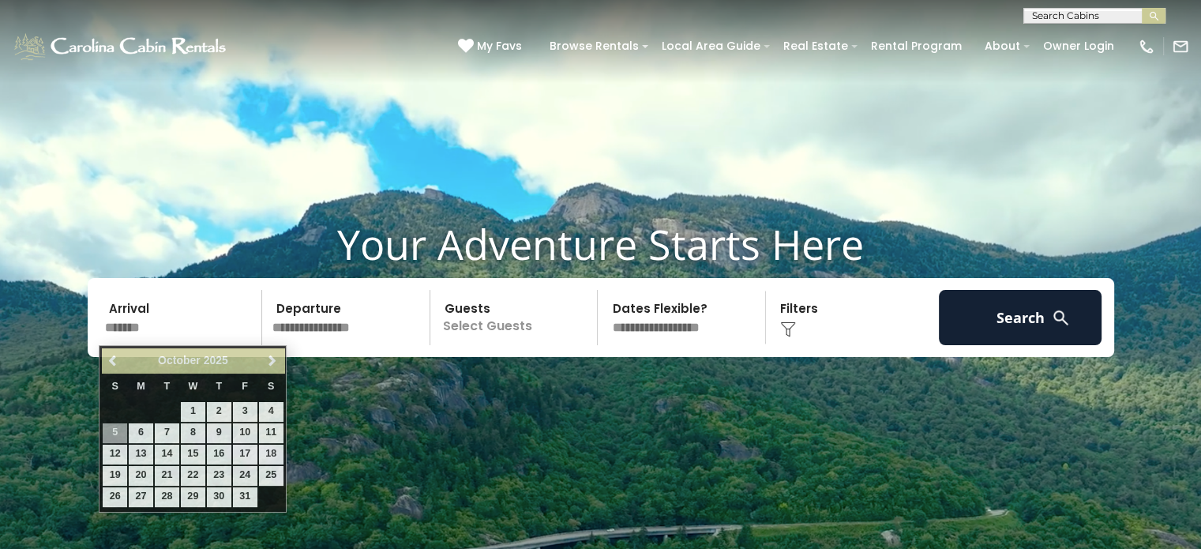
click at [141, 303] on input "*******" at bounding box center [180, 317] width 163 height 55
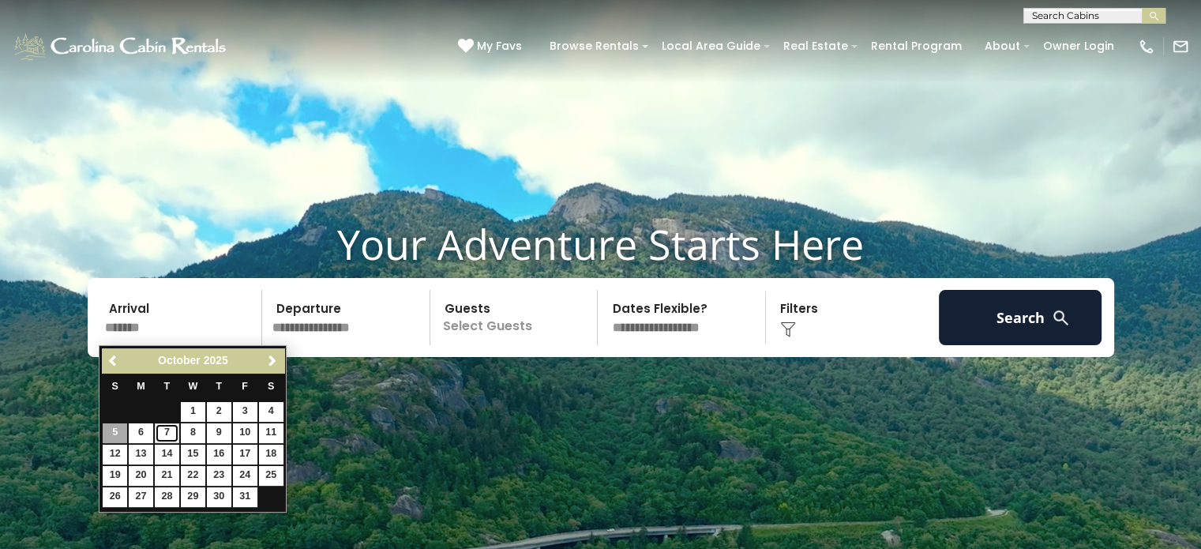
click at [164, 433] on link "7" at bounding box center [167, 433] width 24 height 20
type input "*******"
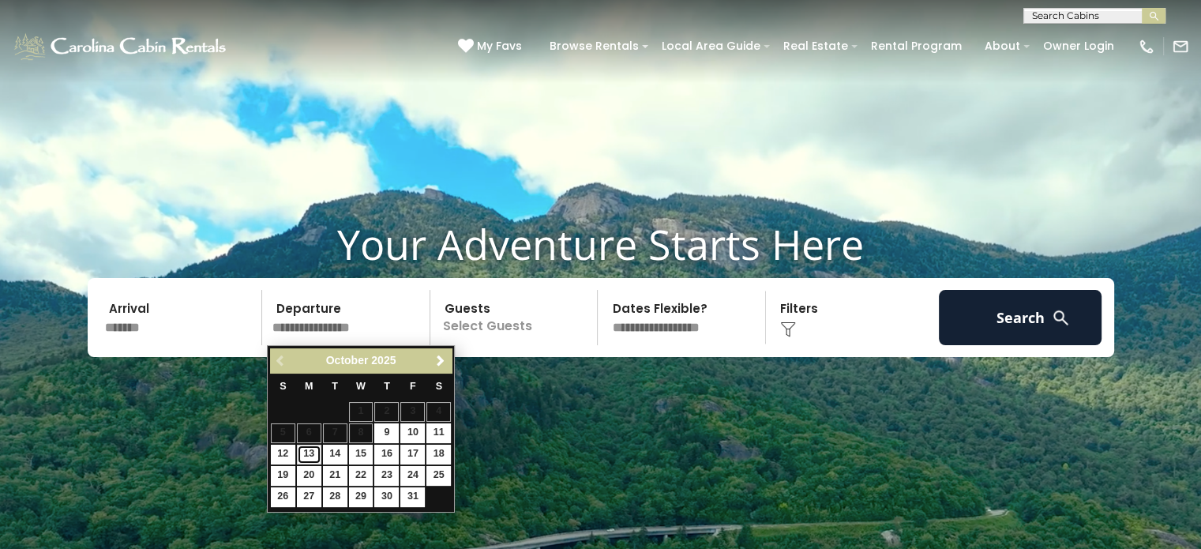
click at [306, 452] on link "13" at bounding box center [309, 455] width 24 height 20
type input "********"
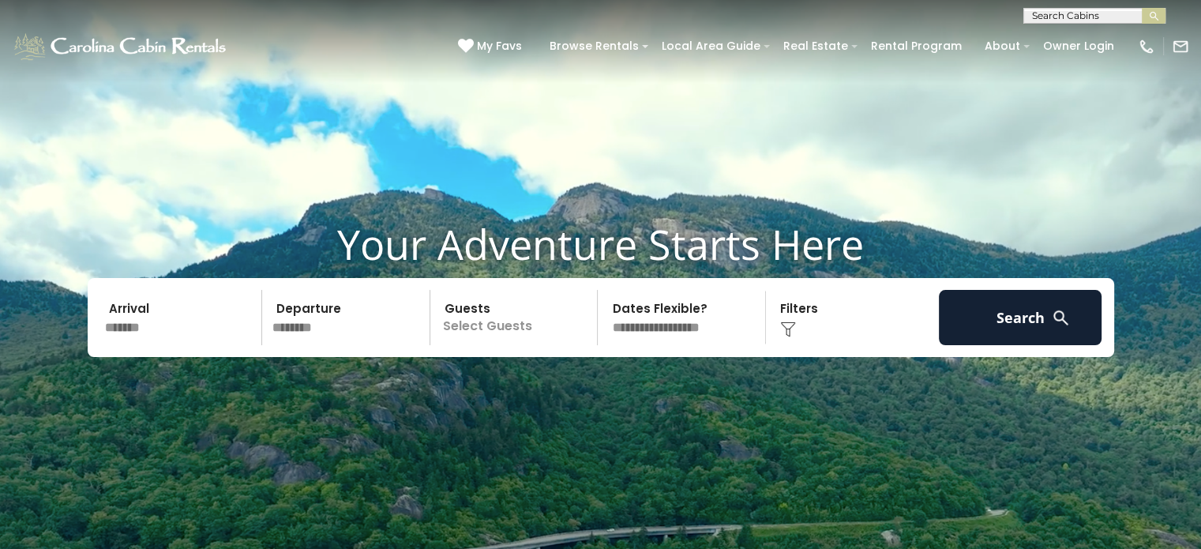
click at [490, 318] on p "Select Guests" at bounding box center [516, 317] width 163 height 55
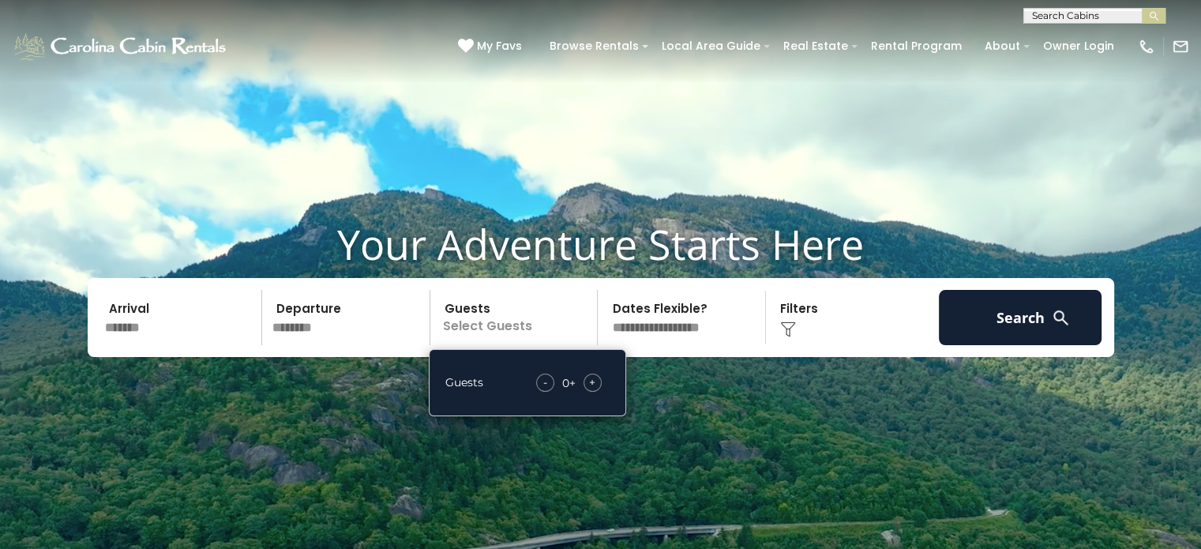
click at [591, 385] on span "+" at bounding box center [592, 382] width 6 height 16
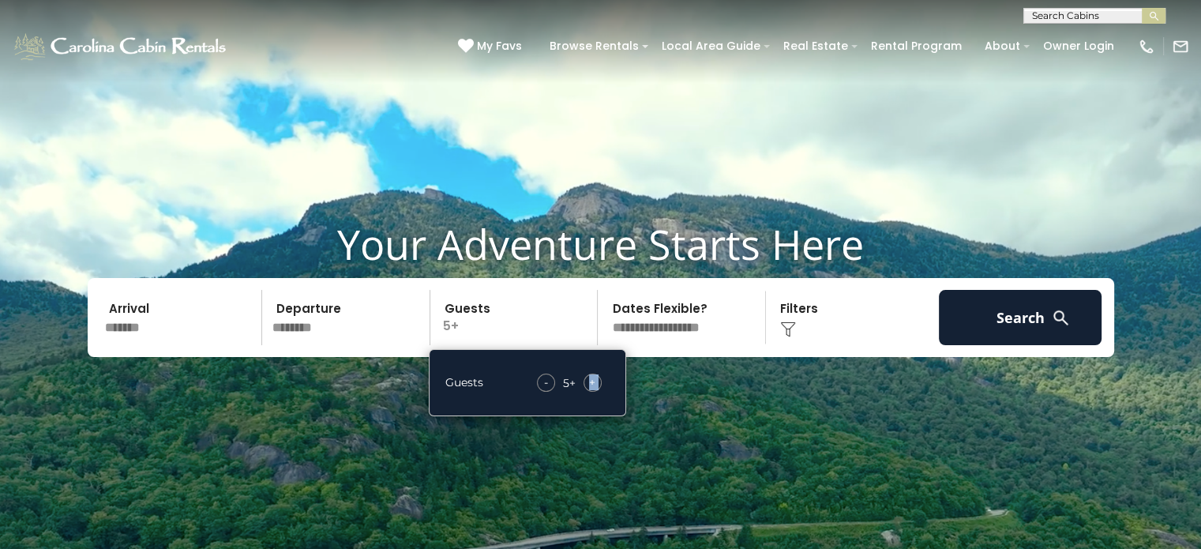
click at [591, 385] on span "+" at bounding box center [592, 382] width 6 height 16
click at [662, 325] on select "**********" at bounding box center [683, 317] width 163 height 55
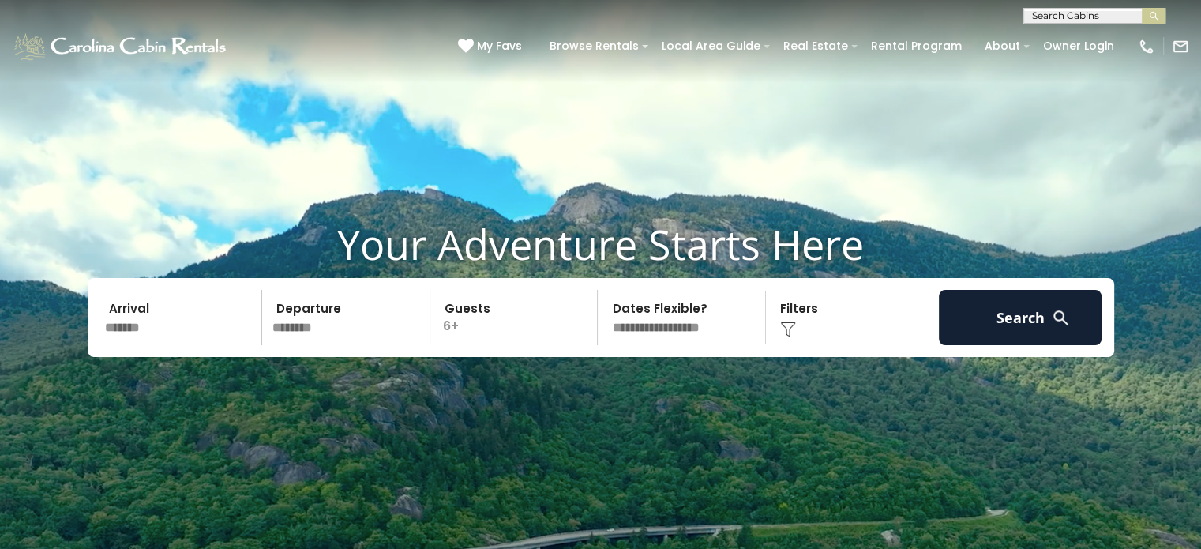
click at [977, 518] on video at bounding box center [600, 300] width 1201 height 601
click at [790, 324] on img at bounding box center [788, 329] width 16 height 16
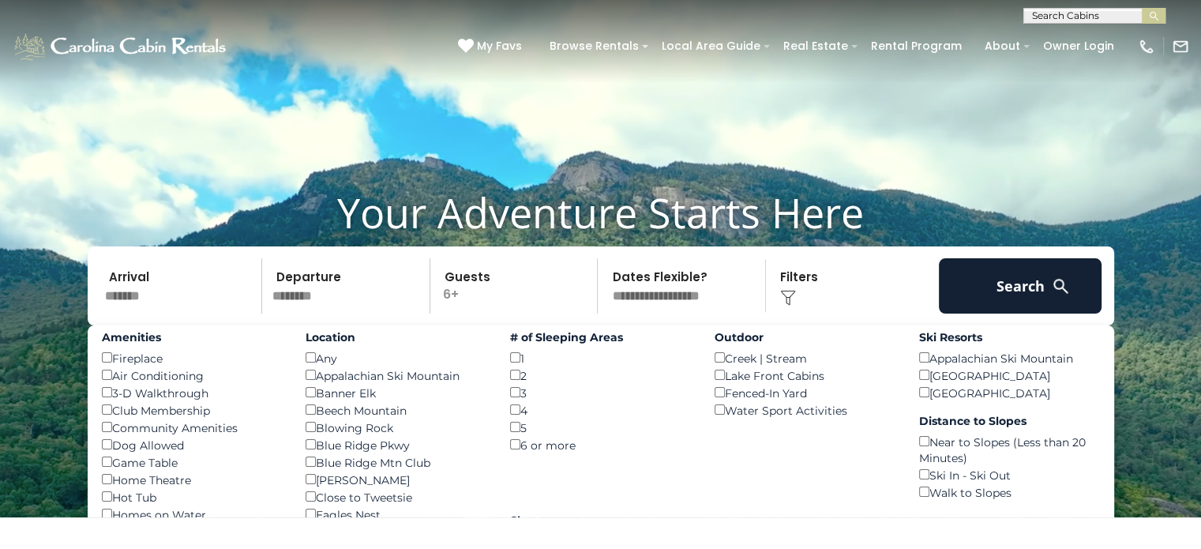
scroll to position [115, 0]
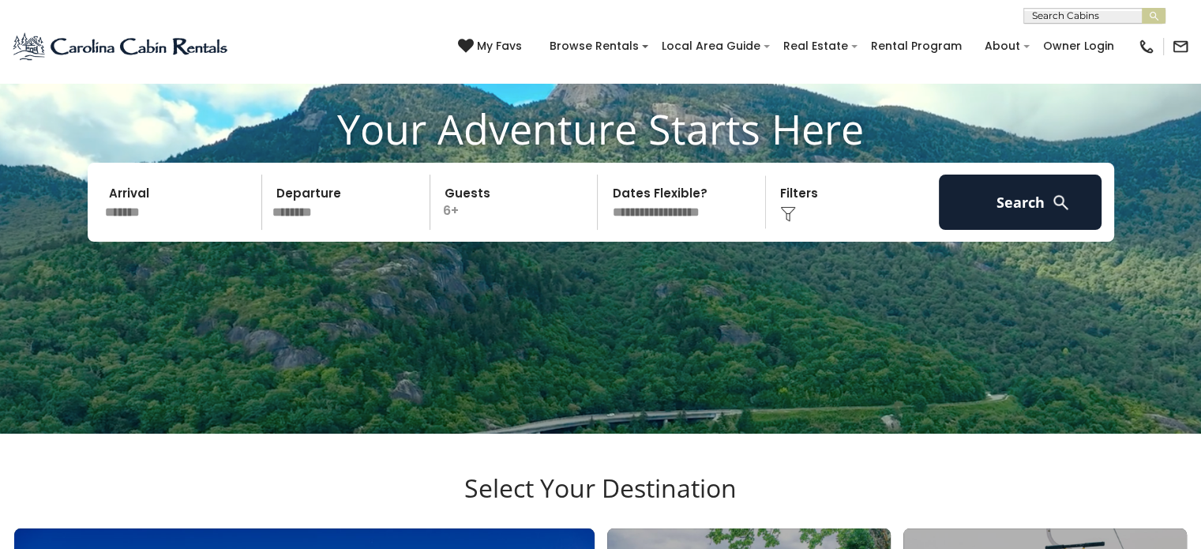
click at [780, 185] on div "Click to Choose" at bounding box center [852, 201] width 163 height 55
click at [796, 193] on div "Click to Choose" at bounding box center [852, 201] width 163 height 55
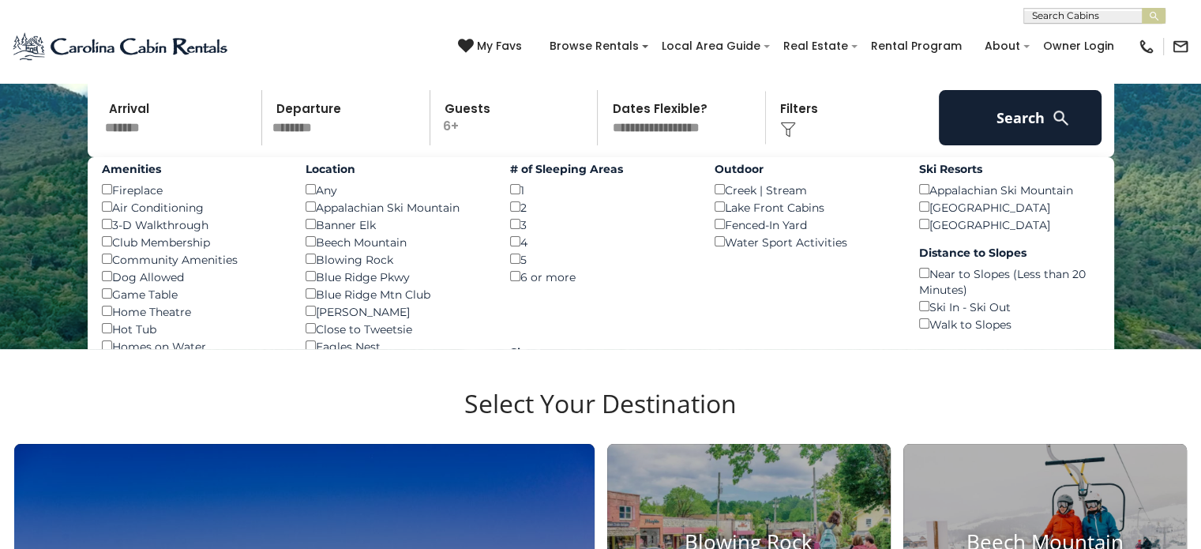
scroll to position [203, 0]
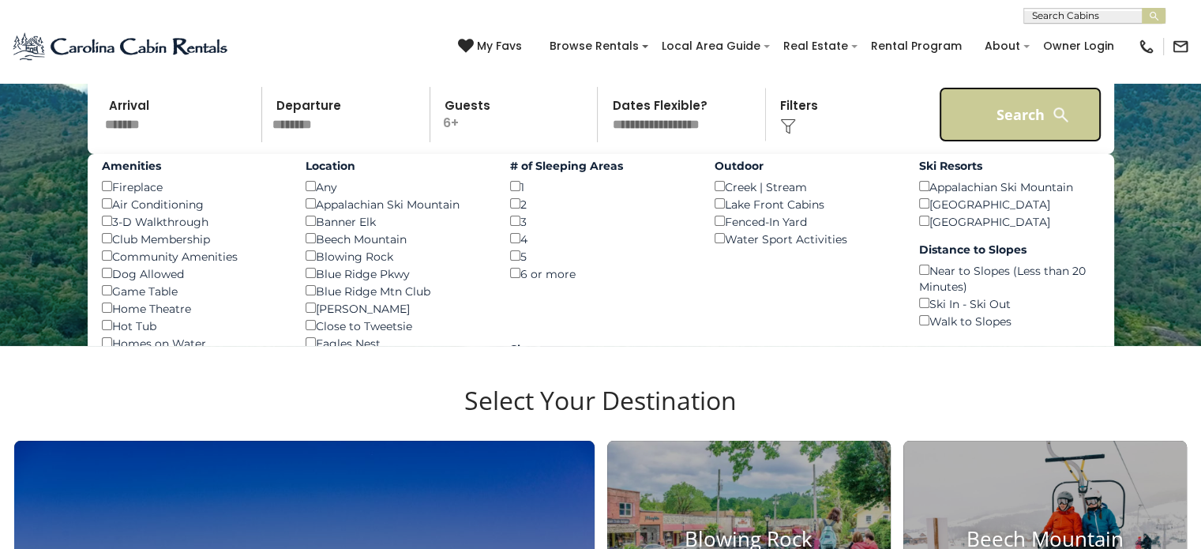
click at [1004, 129] on button "Search" at bounding box center [1020, 114] width 163 height 55
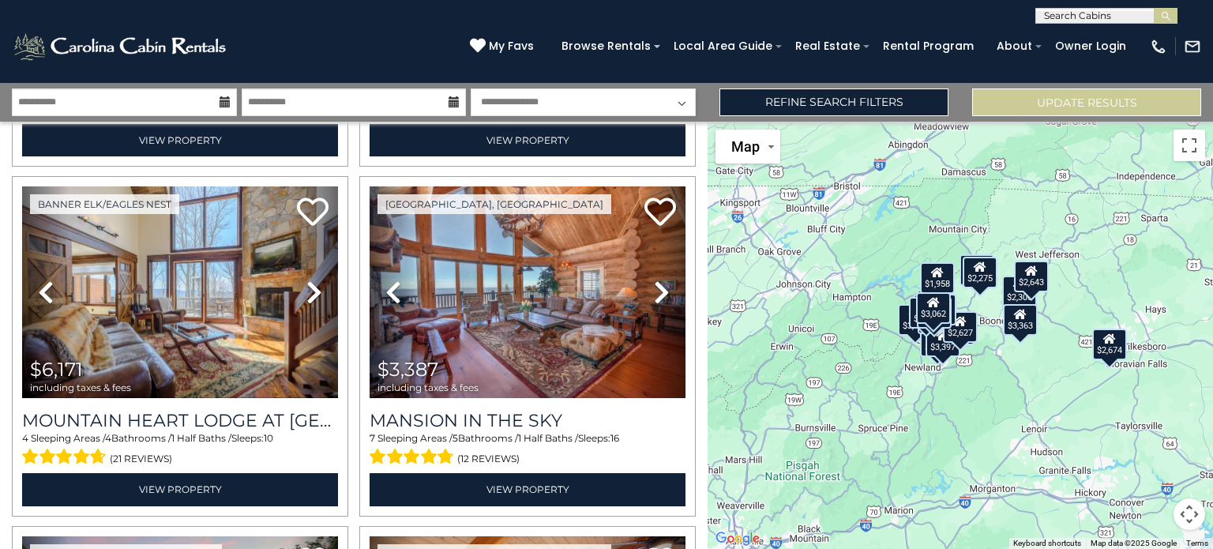
scroll to position [336, 0]
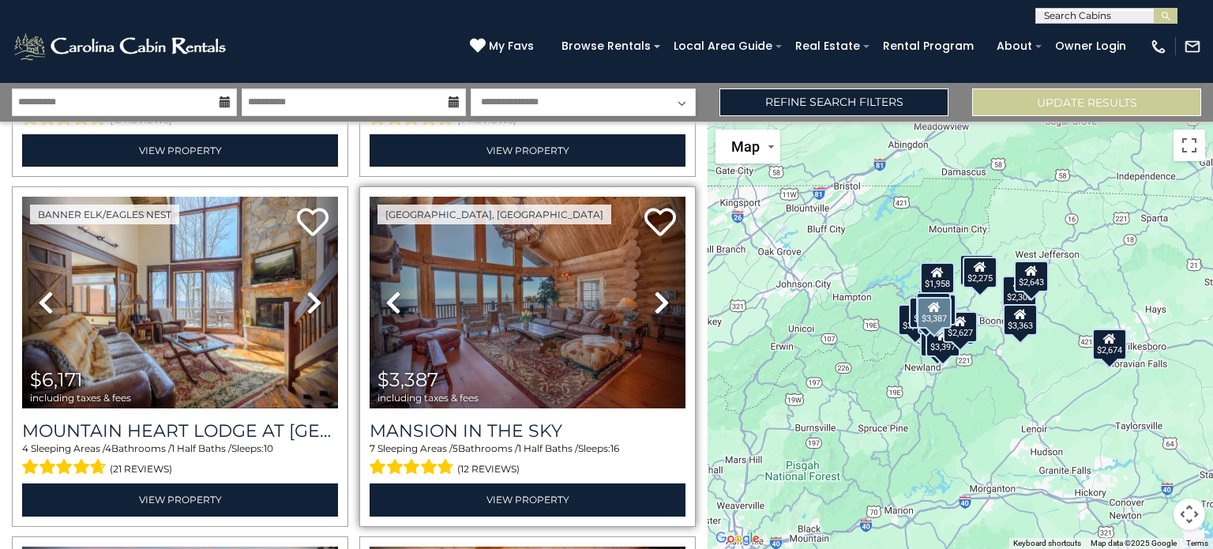
click at [654, 301] on icon at bounding box center [662, 302] width 16 height 25
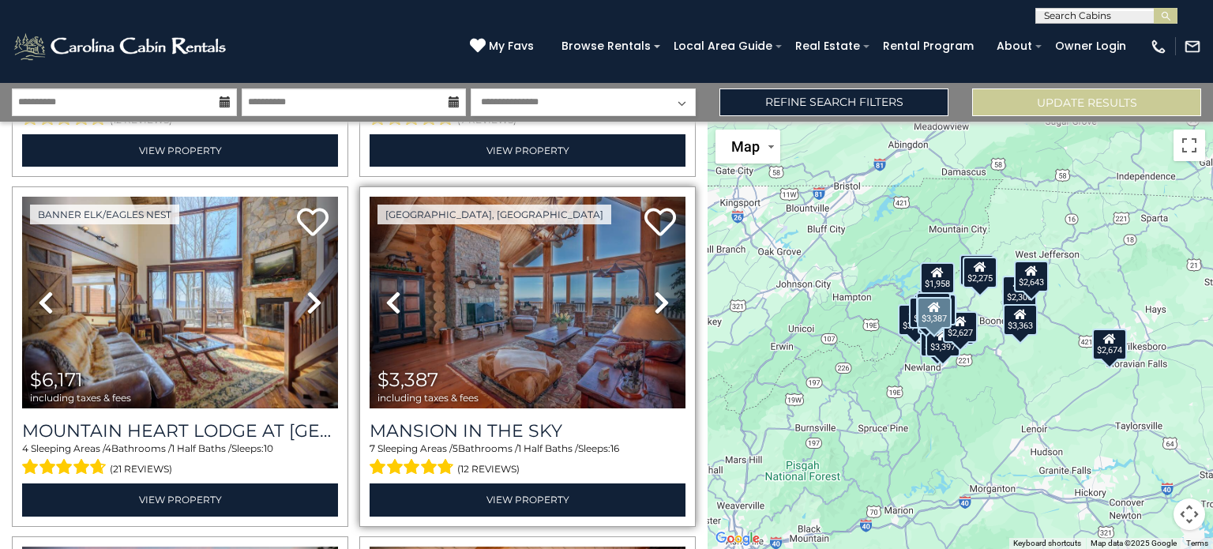
click at [654, 301] on icon at bounding box center [662, 302] width 16 height 25
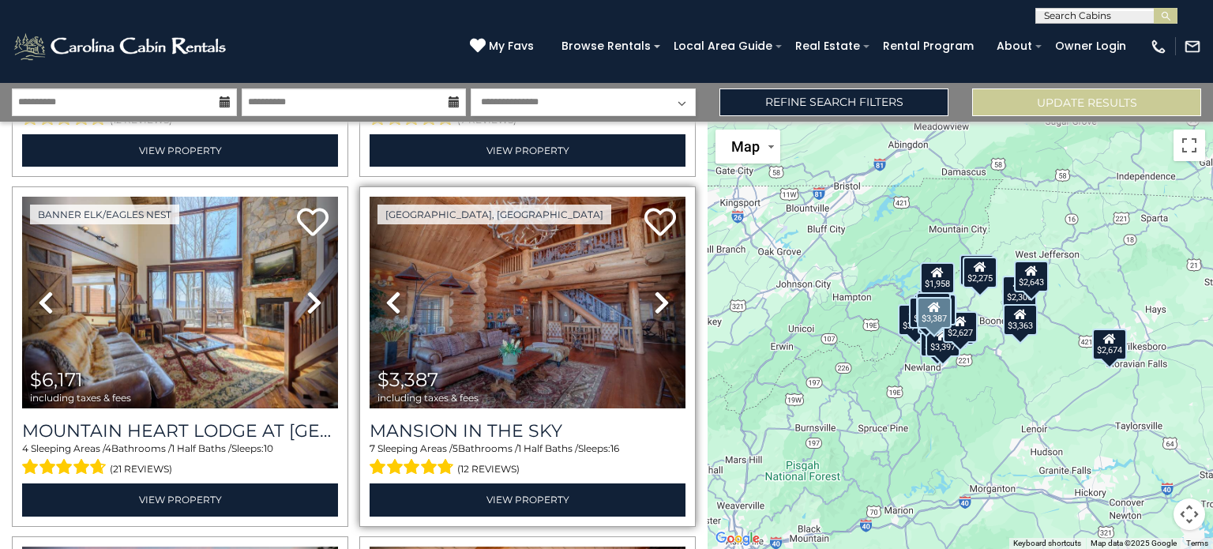
click at [654, 301] on icon at bounding box center [662, 302] width 16 height 25
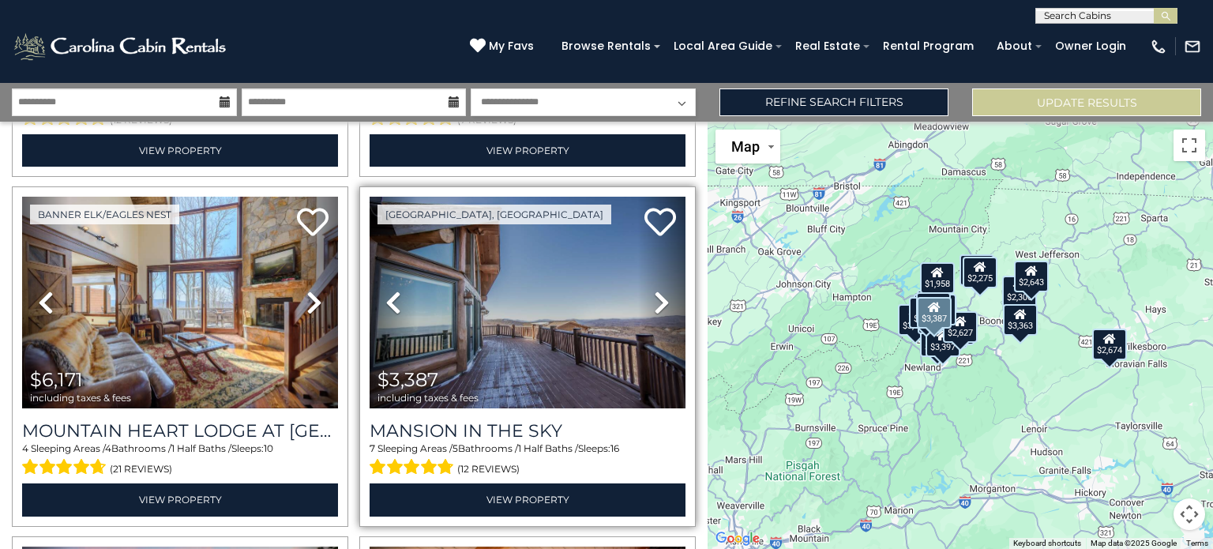
click at [654, 301] on icon at bounding box center [662, 302] width 16 height 25
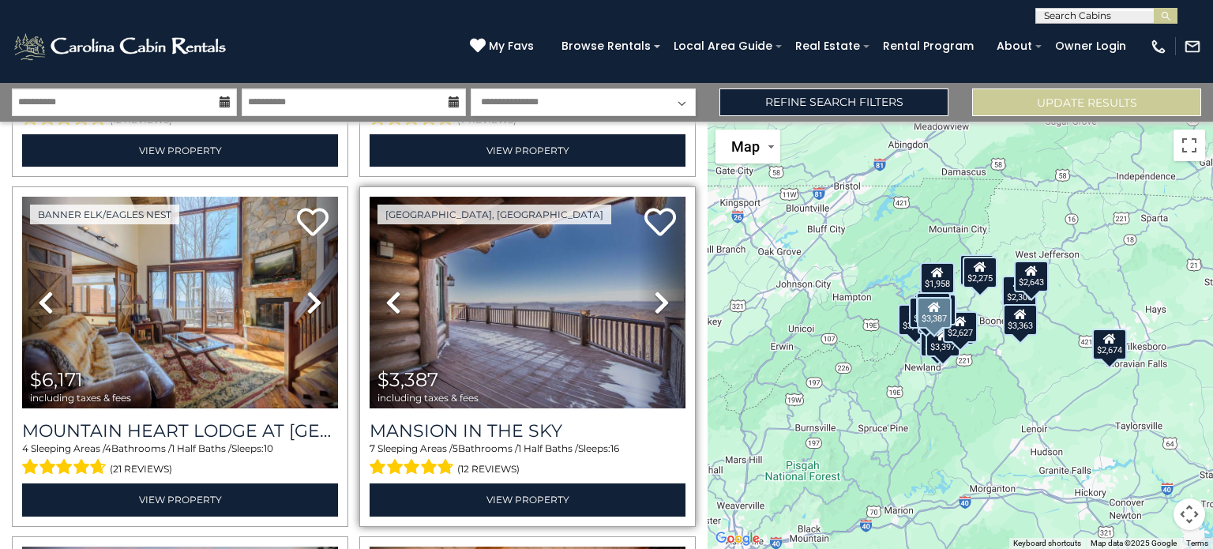
click at [654, 301] on icon at bounding box center [662, 302] width 16 height 25
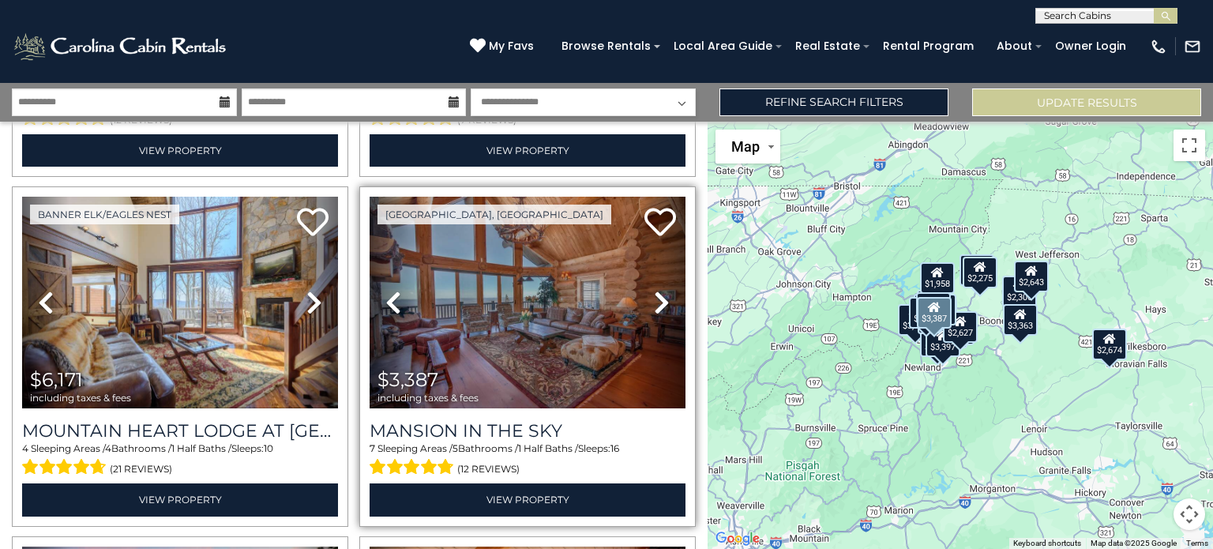
click at [654, 301] on icon at bounding box center [662, 302] width 16 height 25
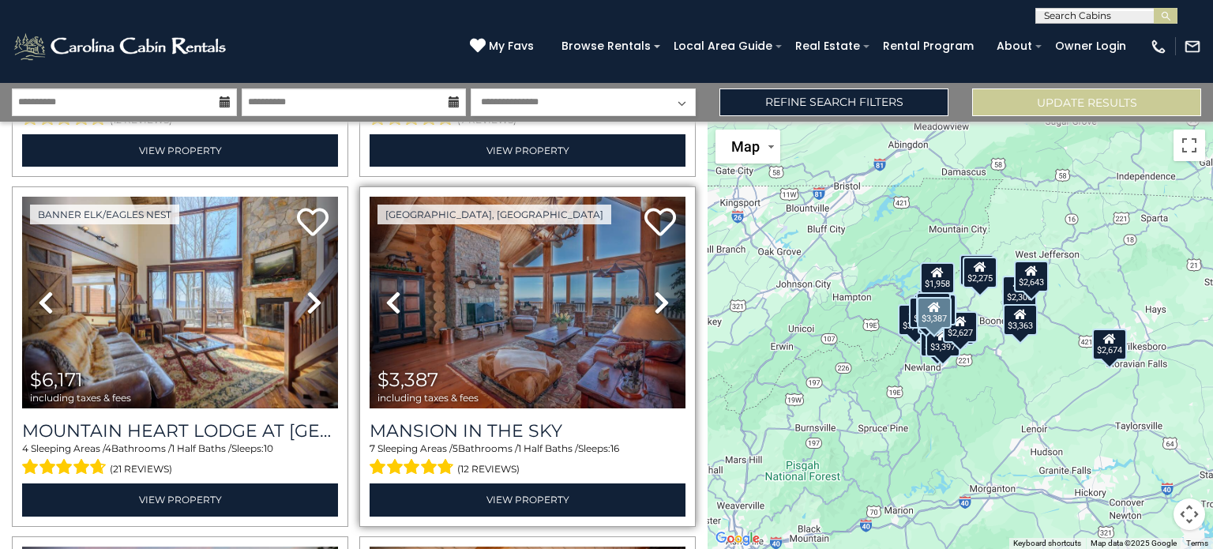
click at [654, 301] on icon at bounding box center [662, 302] width 16 height 25
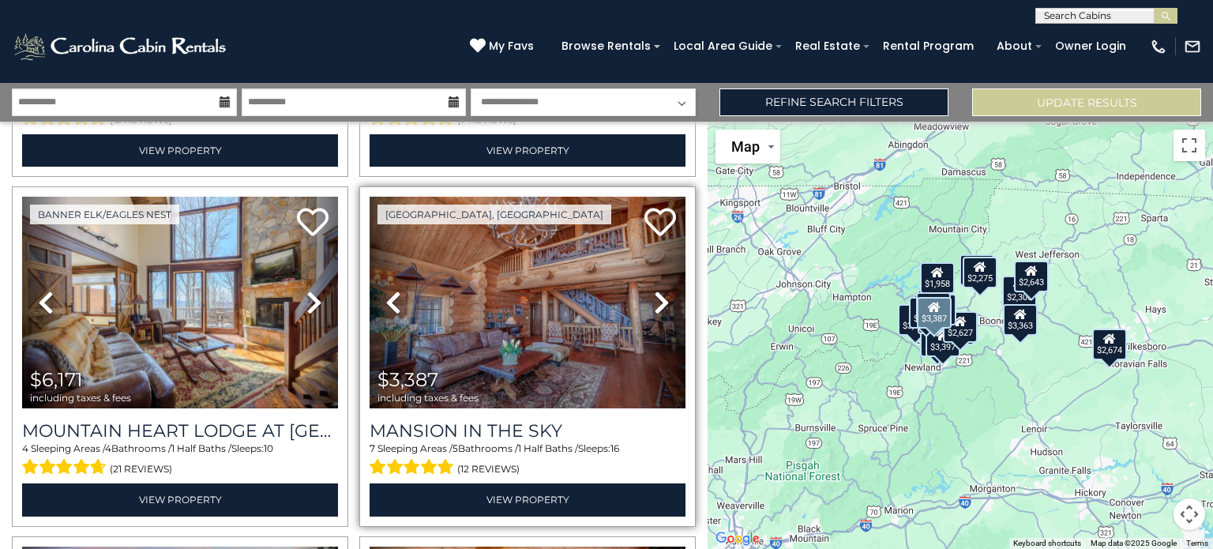
click at [654, 301] on icon at bounding box center [662, 302] width 16 height 25
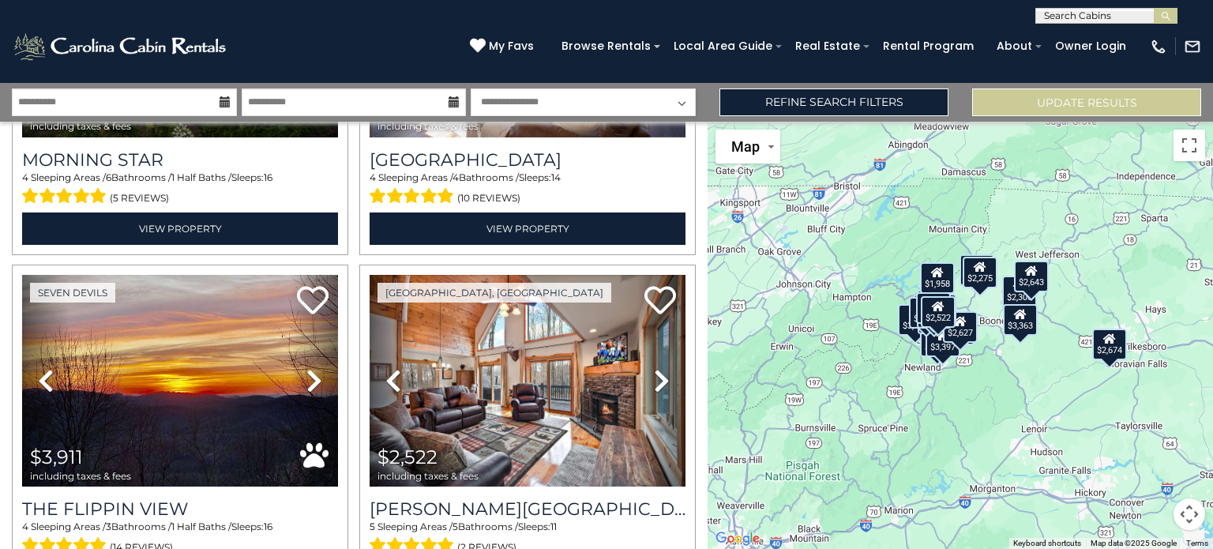
scroll to position [989, 0]
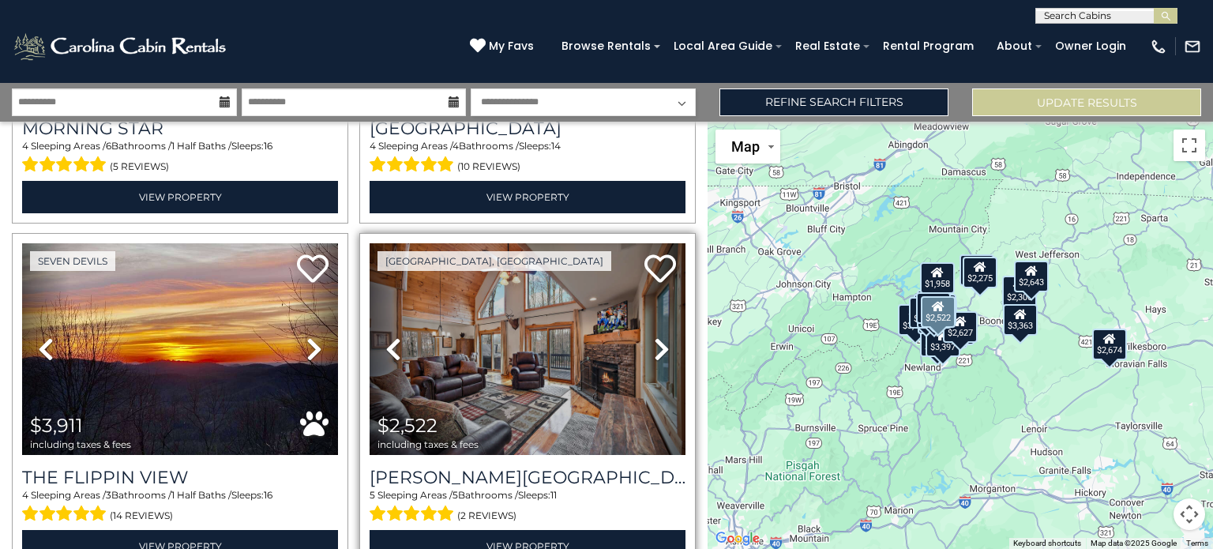
click at [654, 338] on icon at bounding box center [662, 348] width 16 height 25
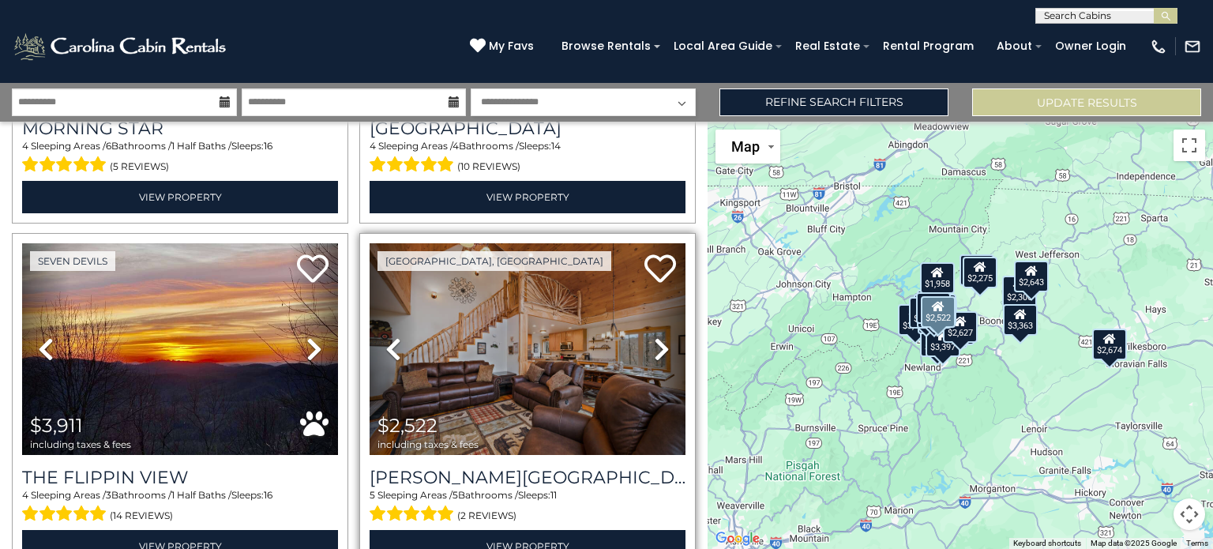
click at [654, 338] on icon at bounding box center [662, 348] width 16 height 25
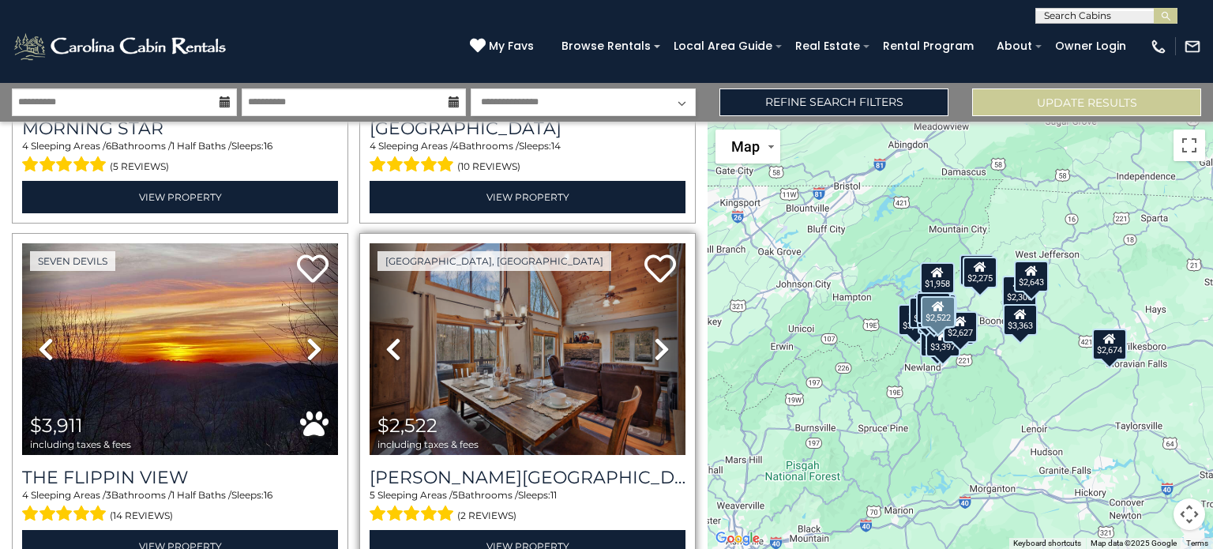
click at [654, 338] on icon at bounding box center [662, 348] width 16 height 25
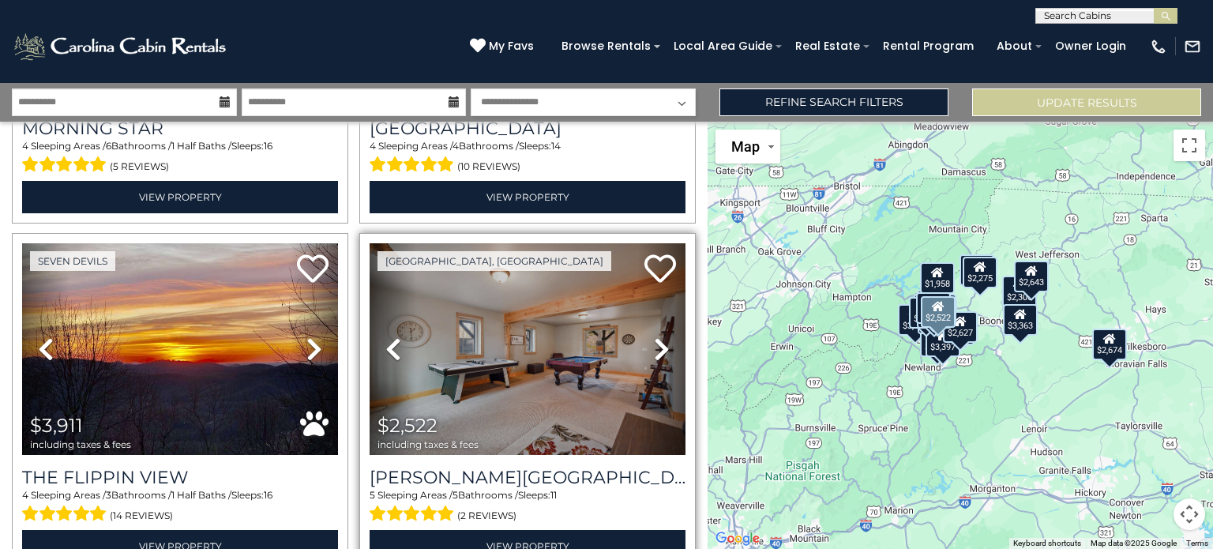
click at [654, 338] on icon at bounding box center [662, 348] width 16 height 25
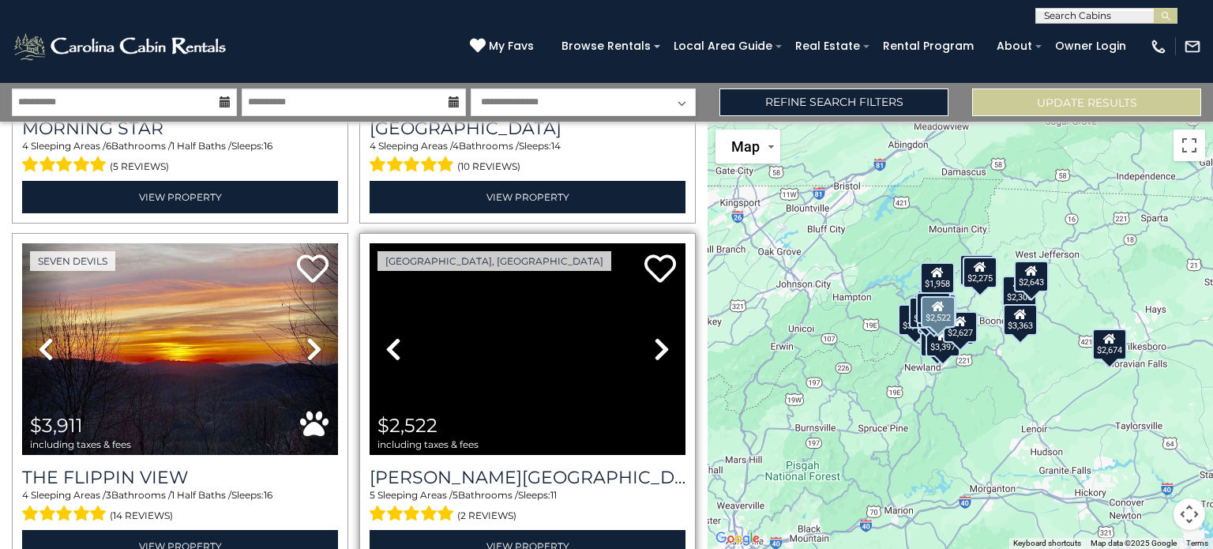
click at [654, 338] on icon at bounding box center [662, 348] width 16 height 25
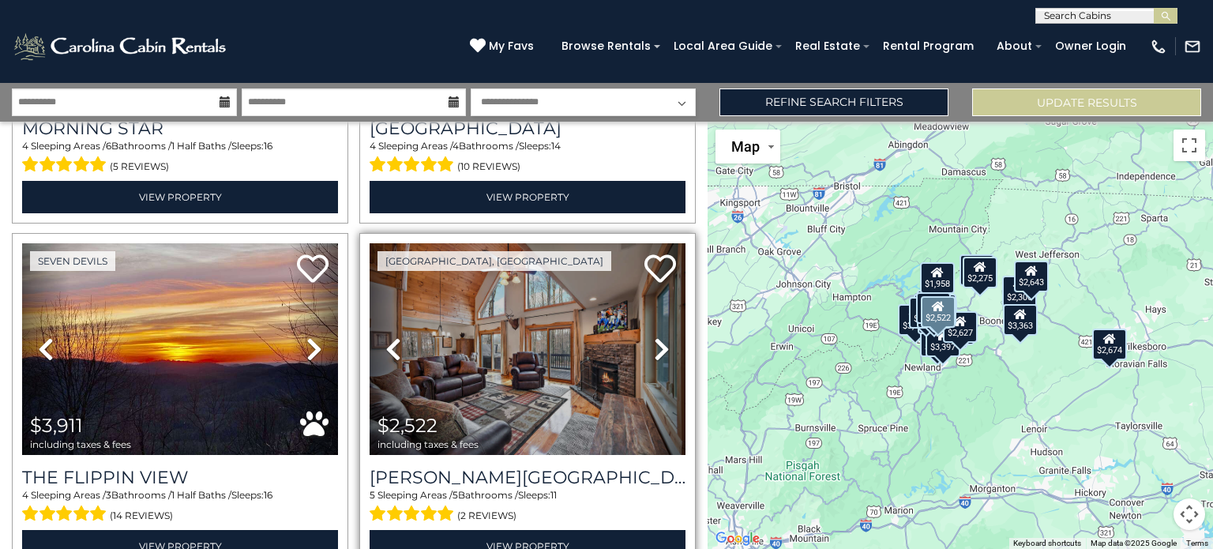
click at [654, 338] on icon at bounding box center [662, 348] width 16 height 25
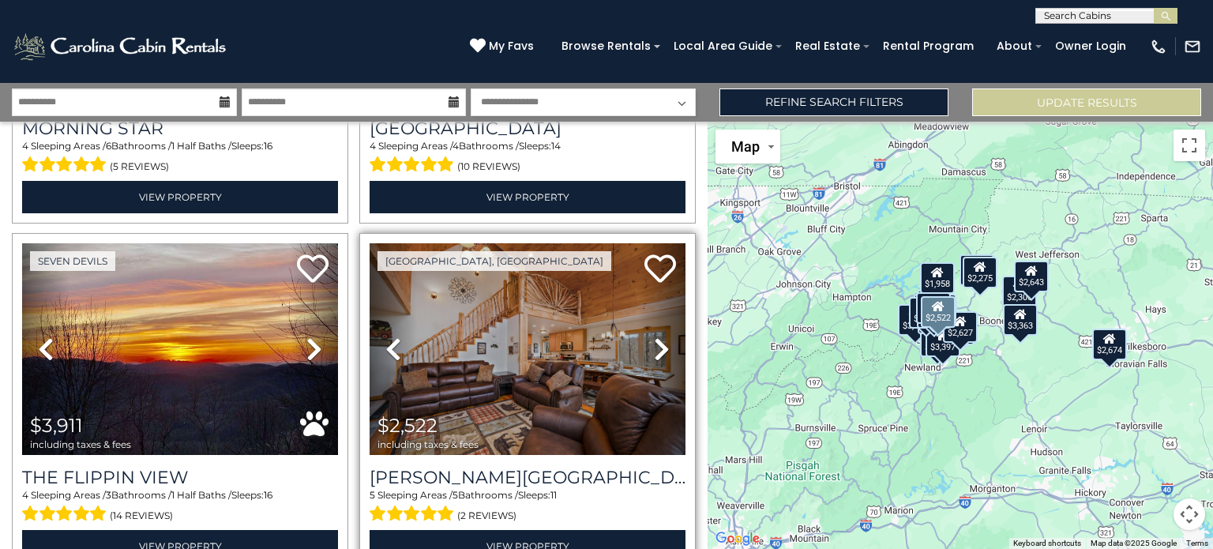
click at [654, 338] on icon at bounding box center [662, 348] width 16 height 25
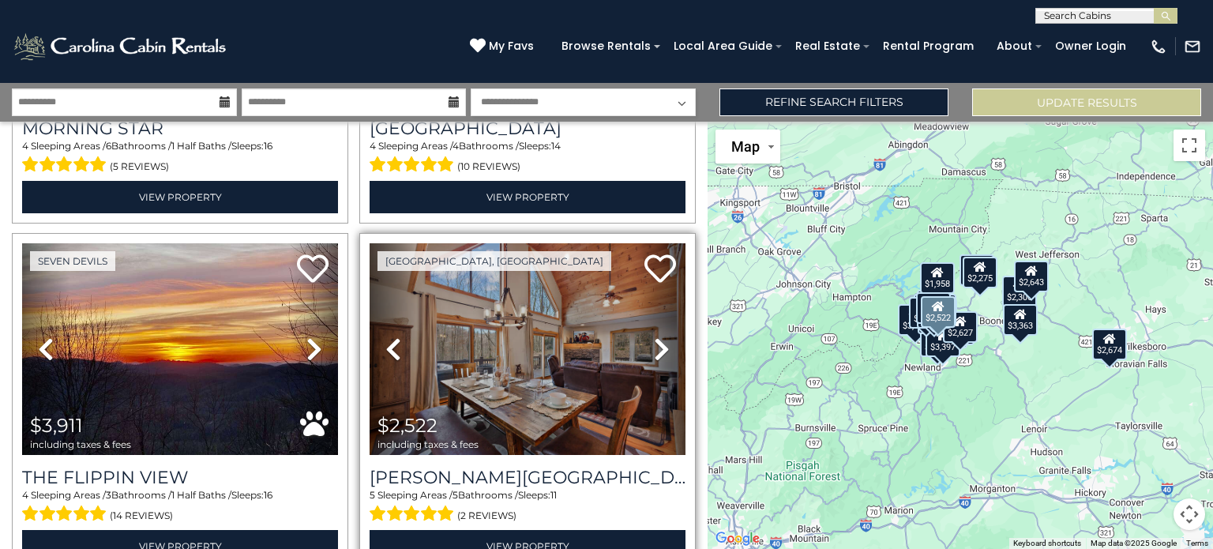
click at [654, 338] on icon at bounding box center [662, 348] width 16 height 25
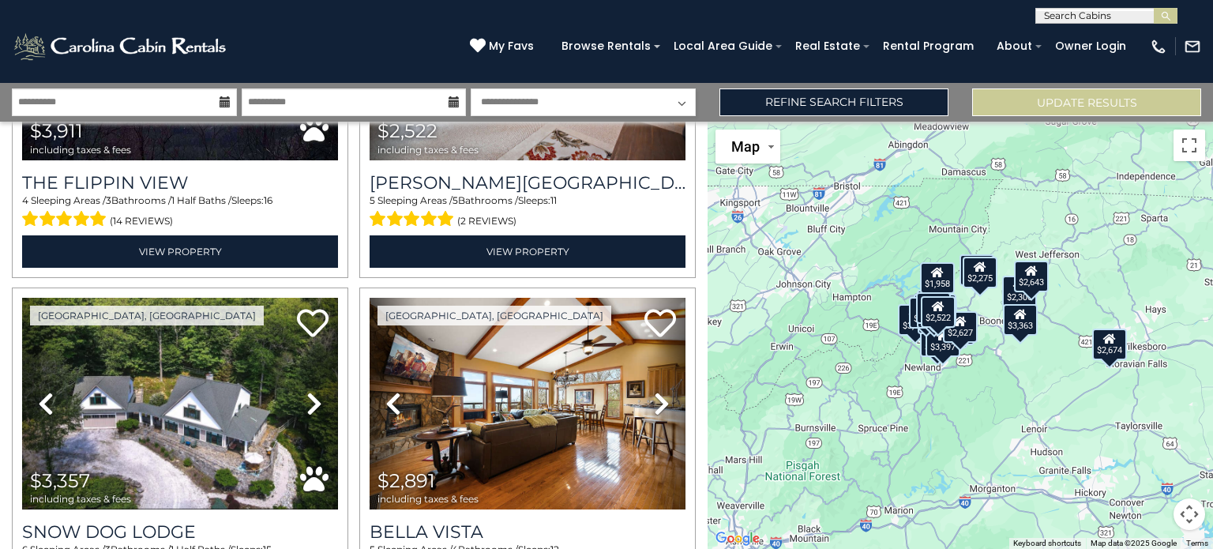
scroll to position [1315, 0]
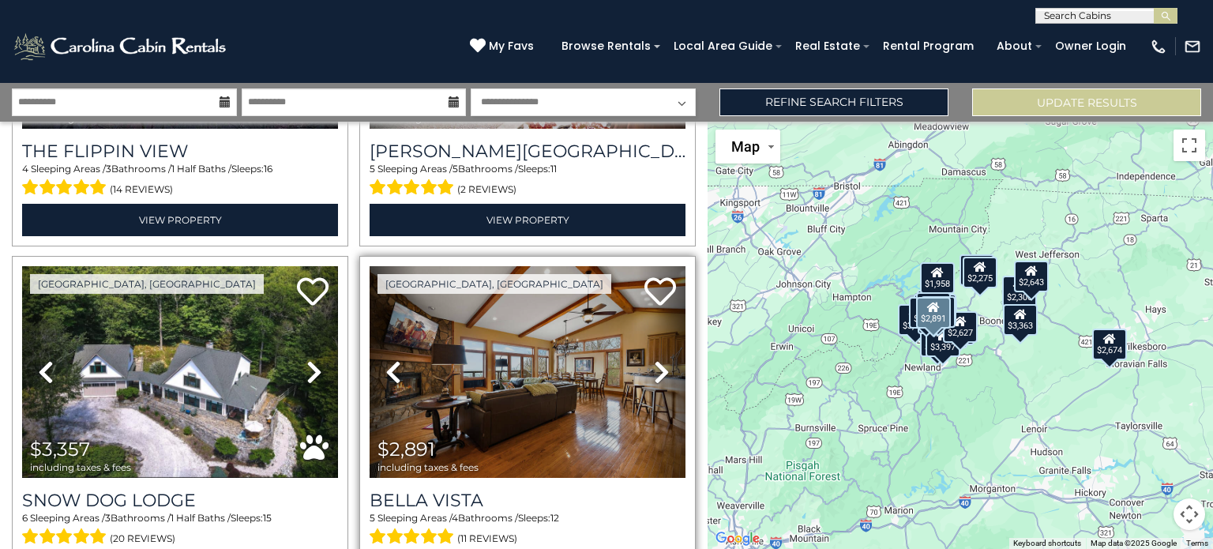
click at [654, 360] on icon at bounding box center [662, 371] width 16 height 25
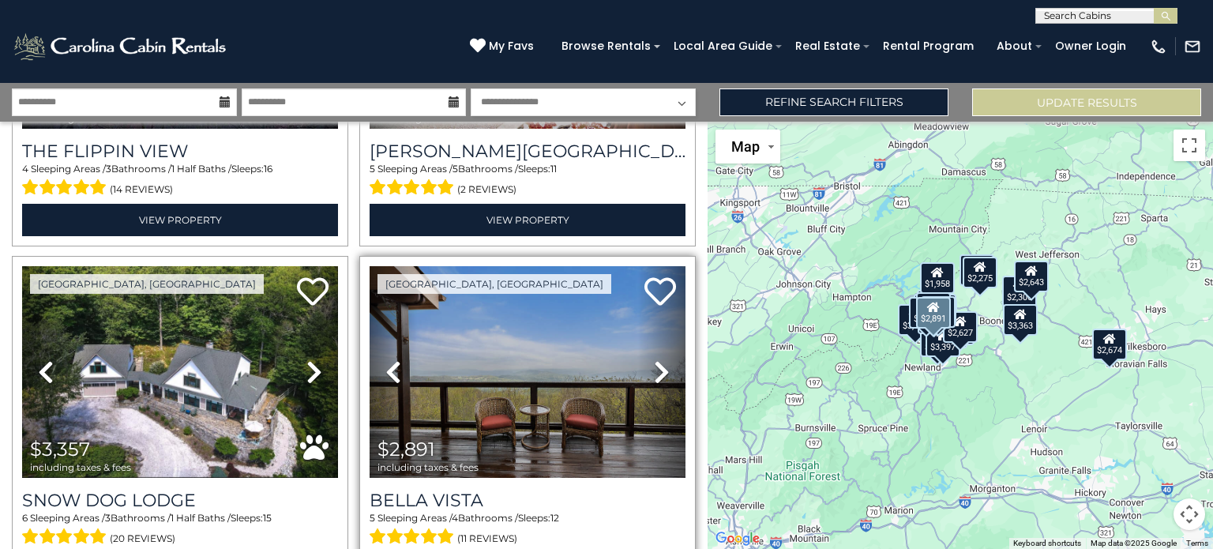
click at [654, 360] on icon at bounding box center [662, 371] width 16 height 25
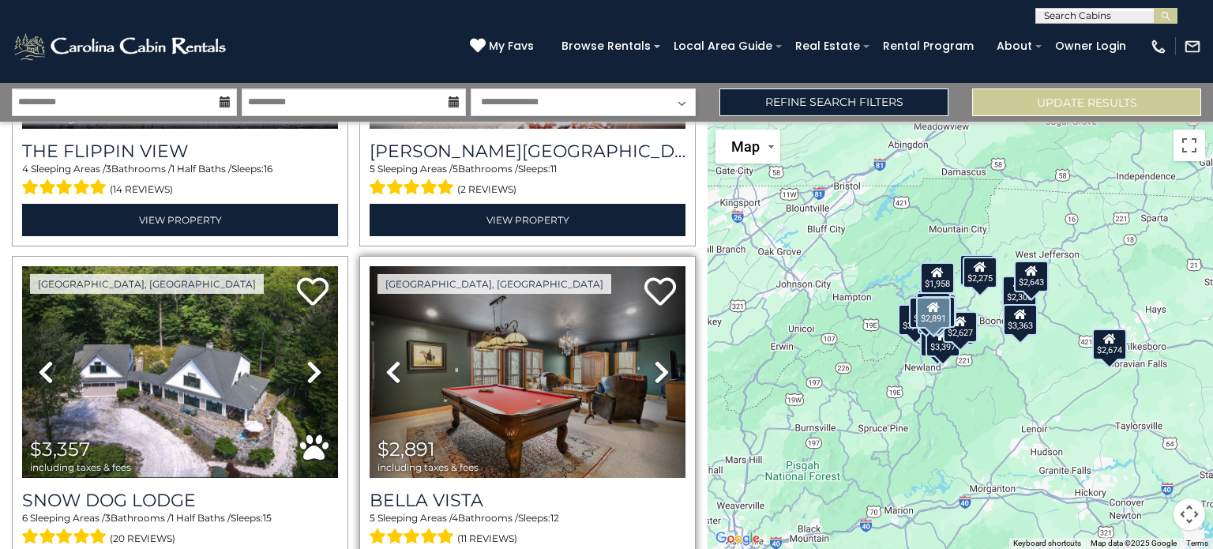
click at [654, 360] on icon at bounding box center [662, 371] width 16 height 25
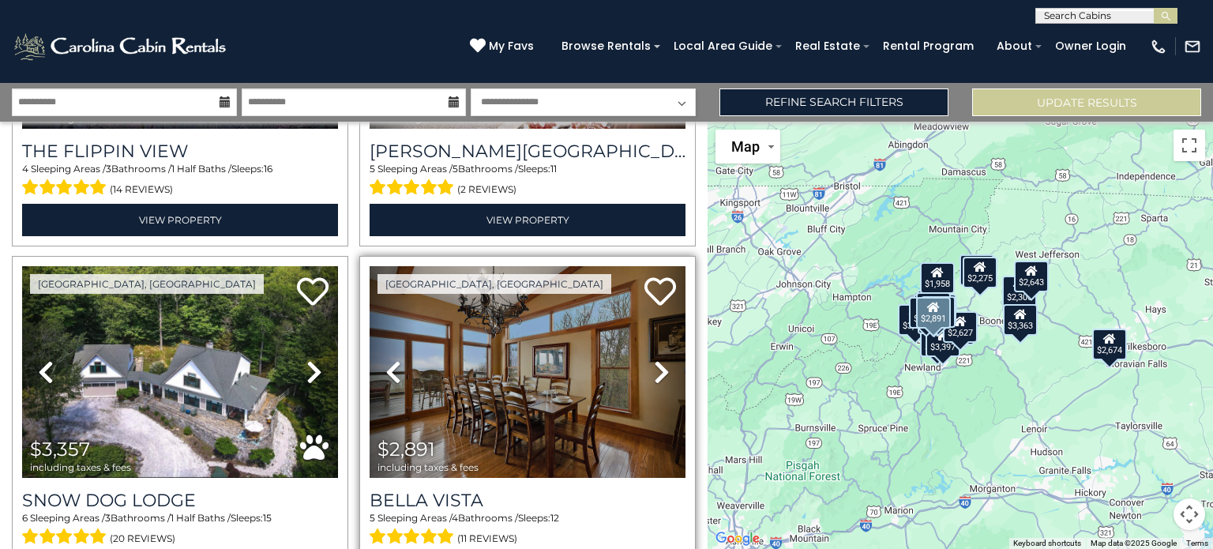
click at [654, 360] on icon at bounding box center [662, 371] width 16 height 25
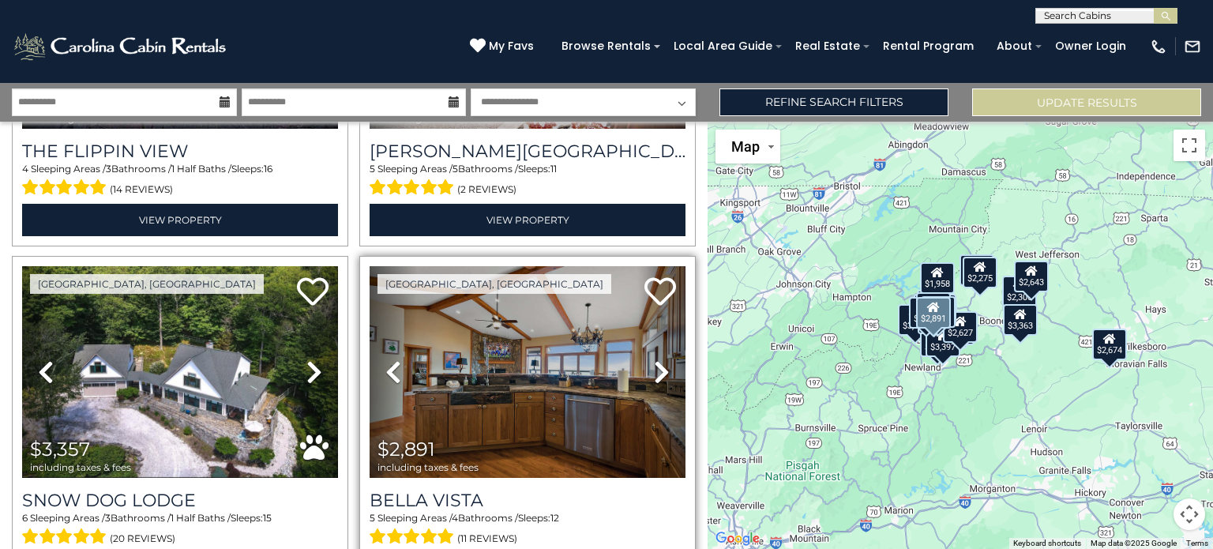
click at [654, 360] on icon at bounding box center [662, 371] width 16 height 25
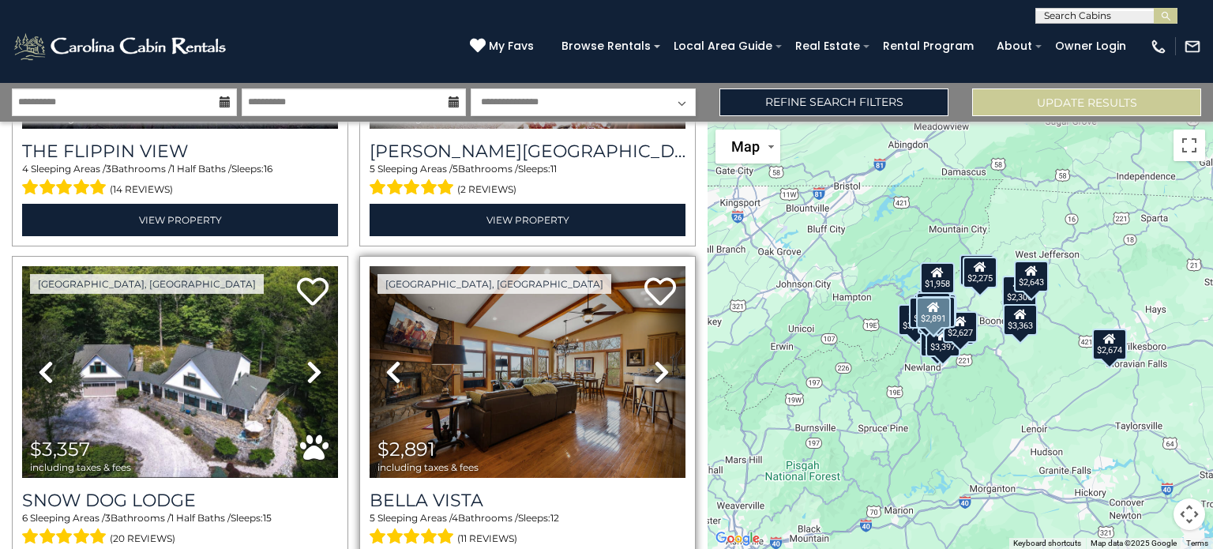
click at [654, 360] on icon at bounding box center [662, 371] width 16 height 25
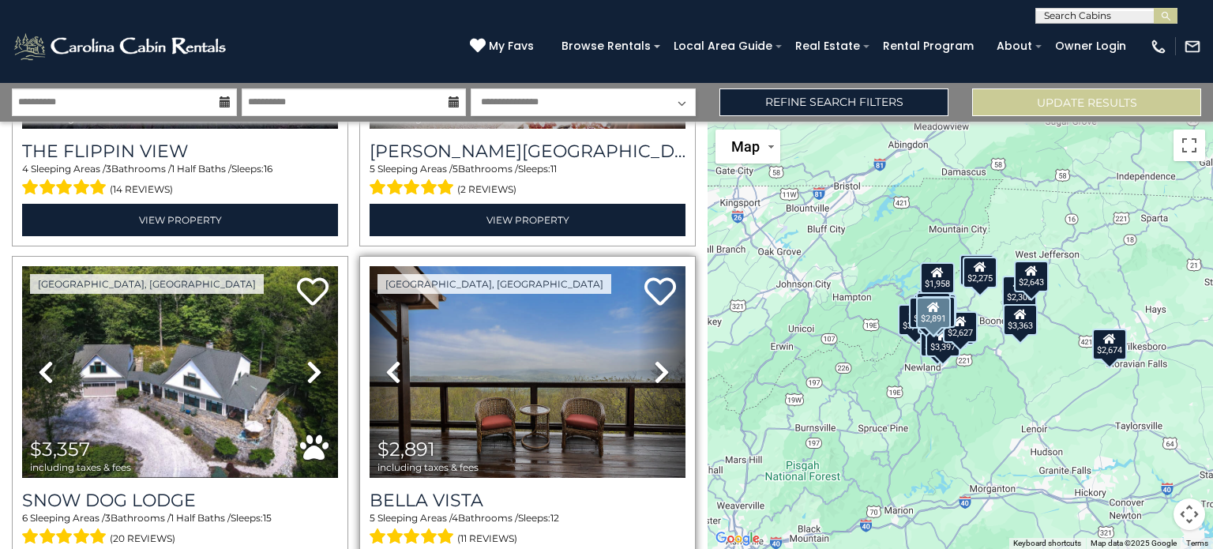
click at [654, 360] on icon at bounding box center [662, 371] width 16 height 25
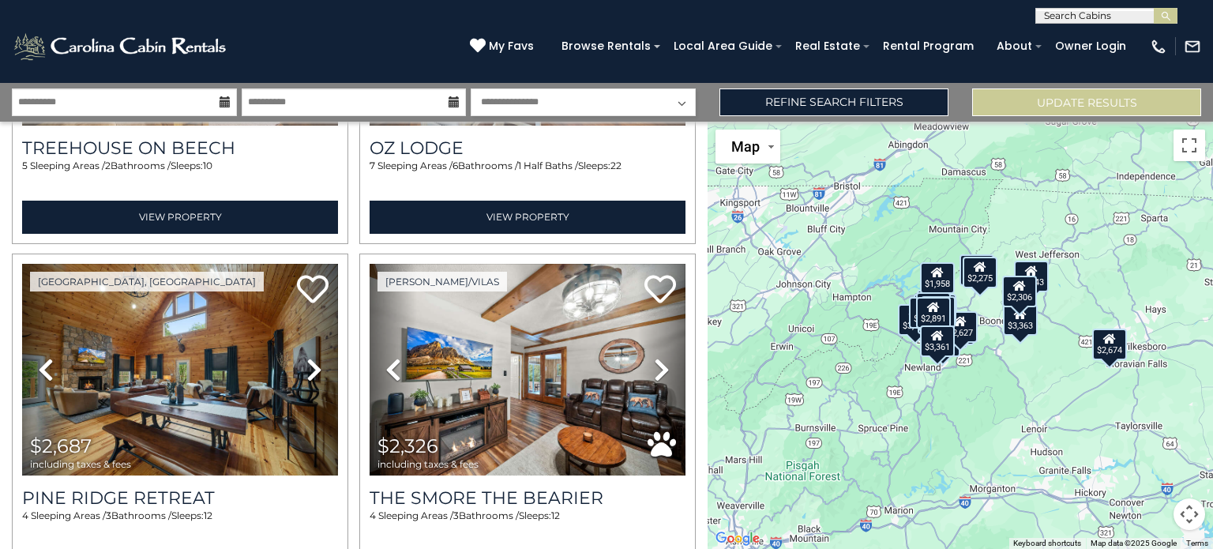
scroll to position [3127, 0]
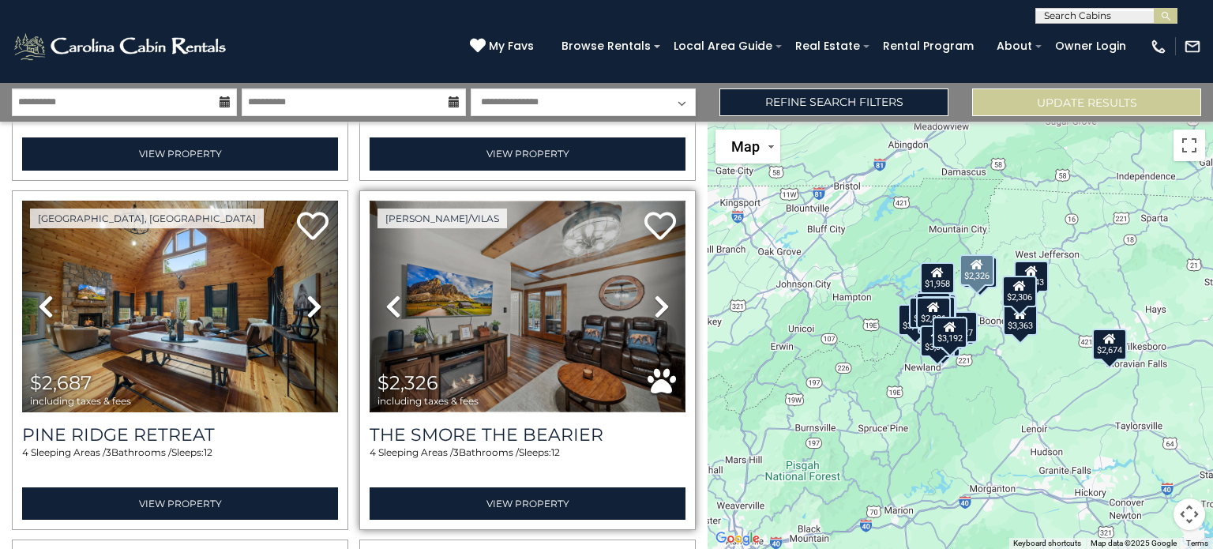
click at [512, 283] on img at bounding box center [528, 307] width 316 height 212
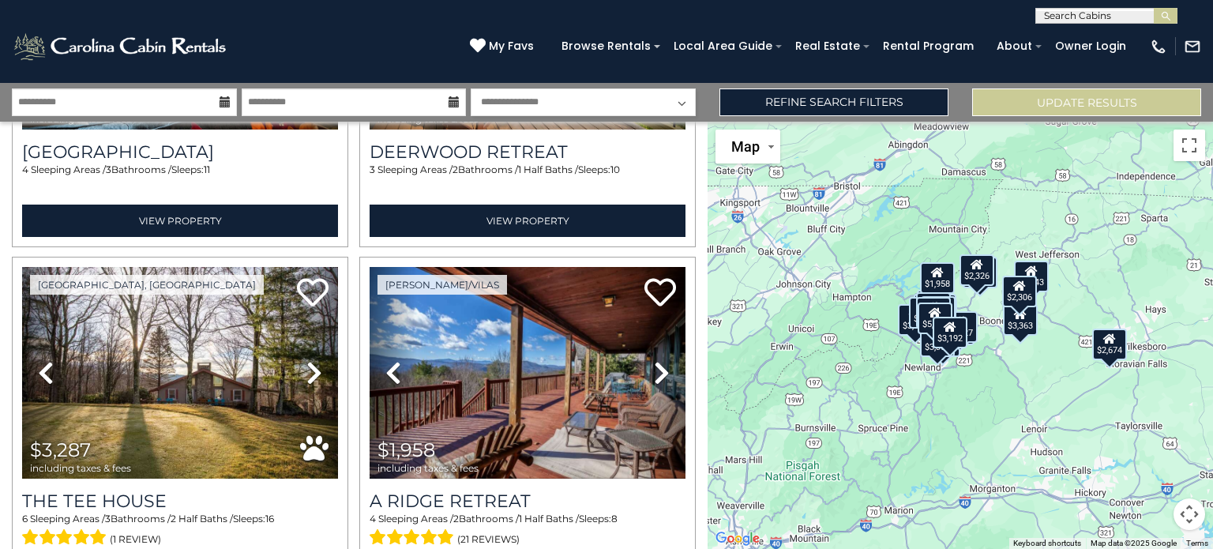
scroll to position [3790, 0]
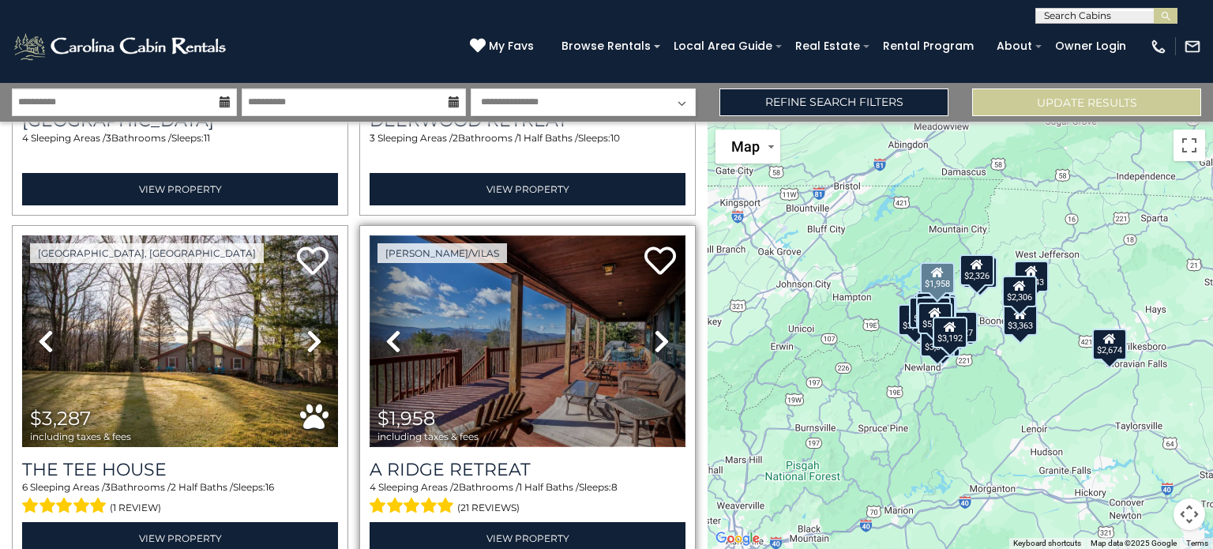
click at [531, 323] on img at bounding box center [528, 341] width 316 height 212
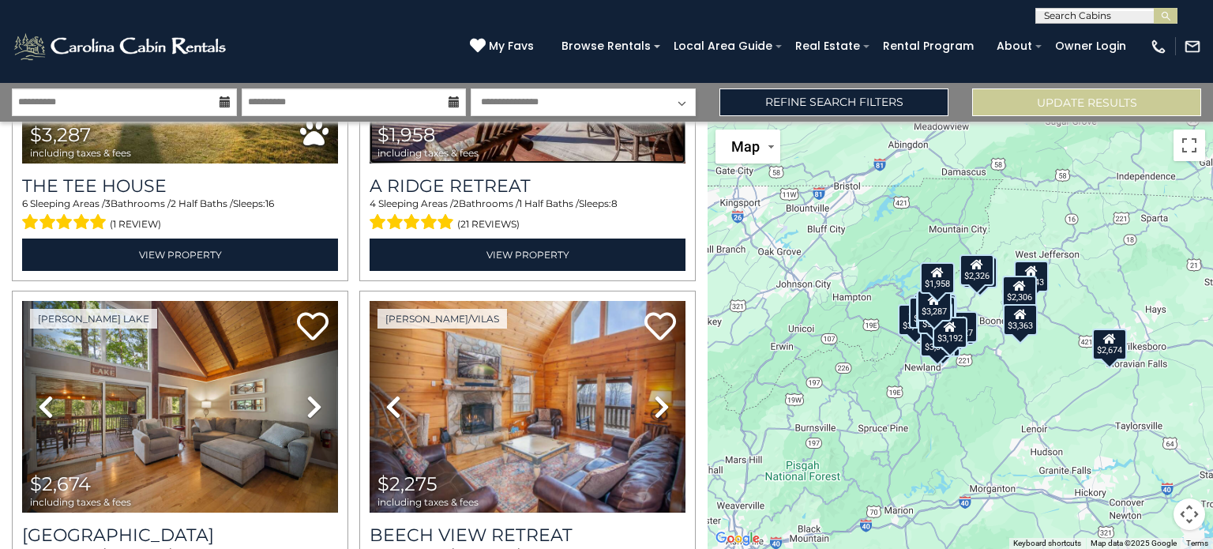
scroll to position [4105, 0]
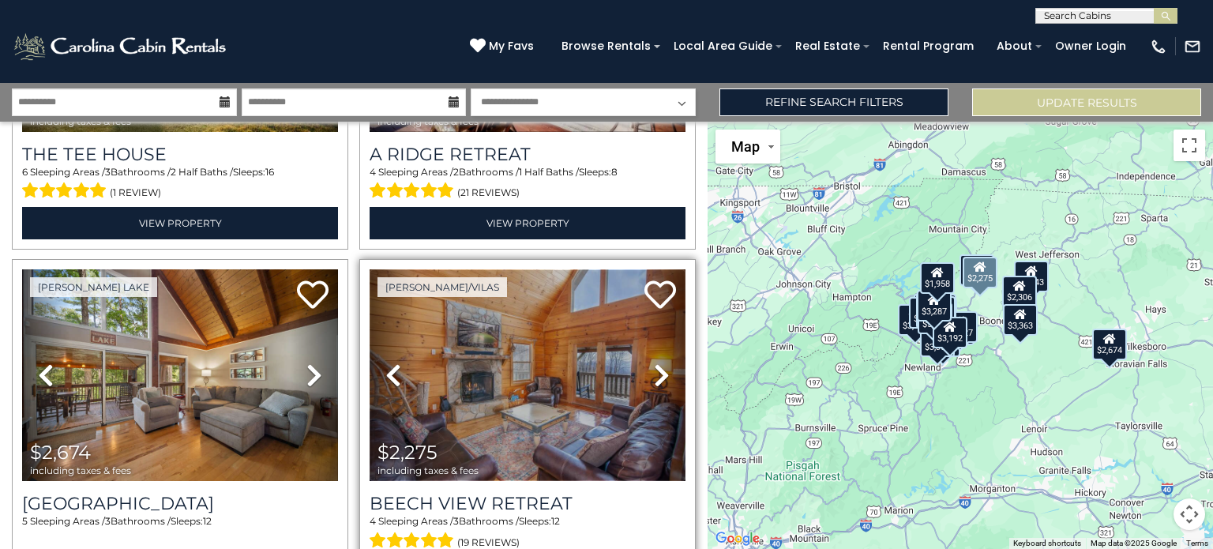
click at [454, 325] on img at bounding box center [528, 375] width 316 height 212
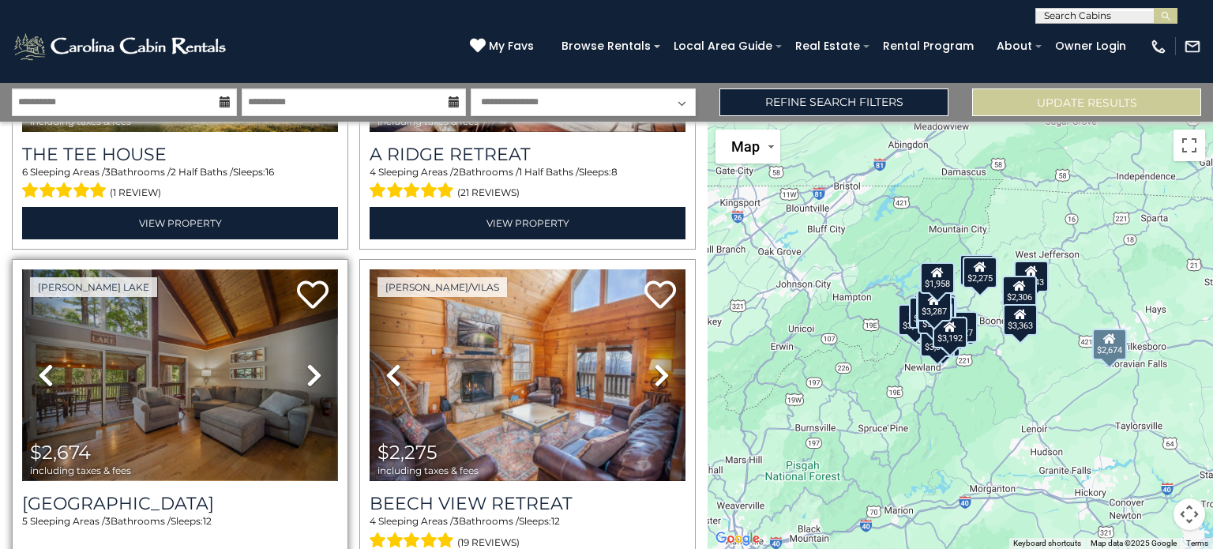
click at [111, 377] on img at bounding box center [180, 375] width 316 height 212
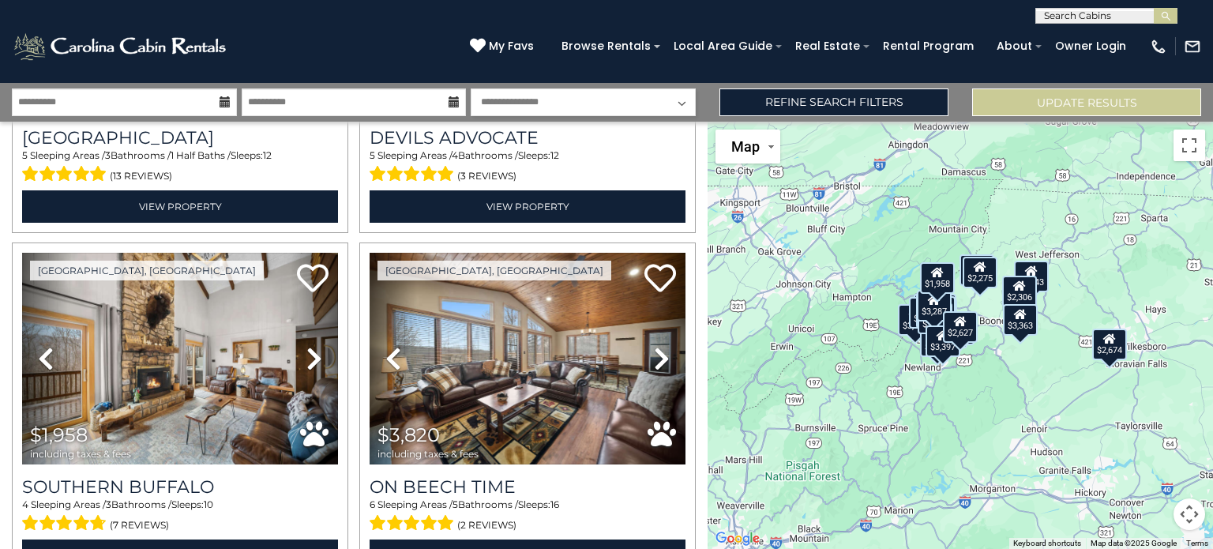
scroll to position [4908, 0]
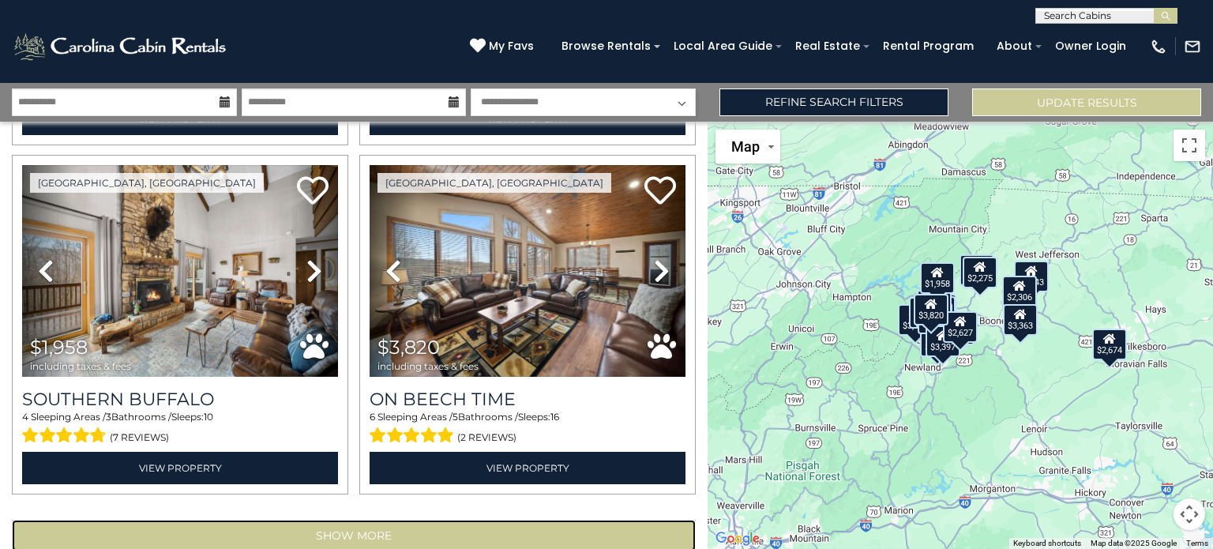
click at [339, 520] on button "Show More" at bounding box center [354, 536] width 684 height 32
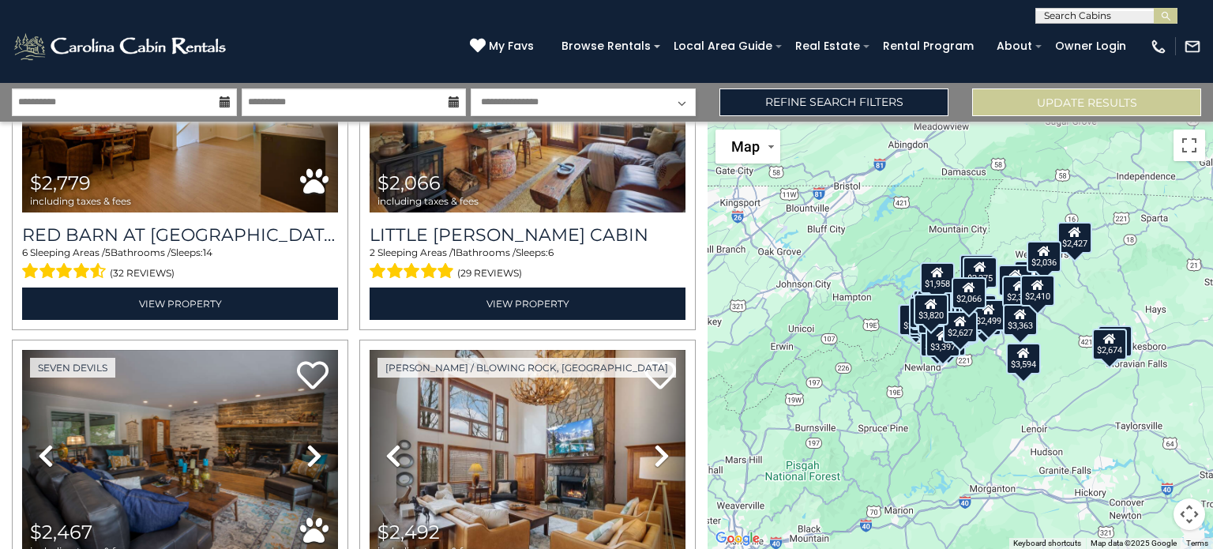
scroll to position [5834, 0]
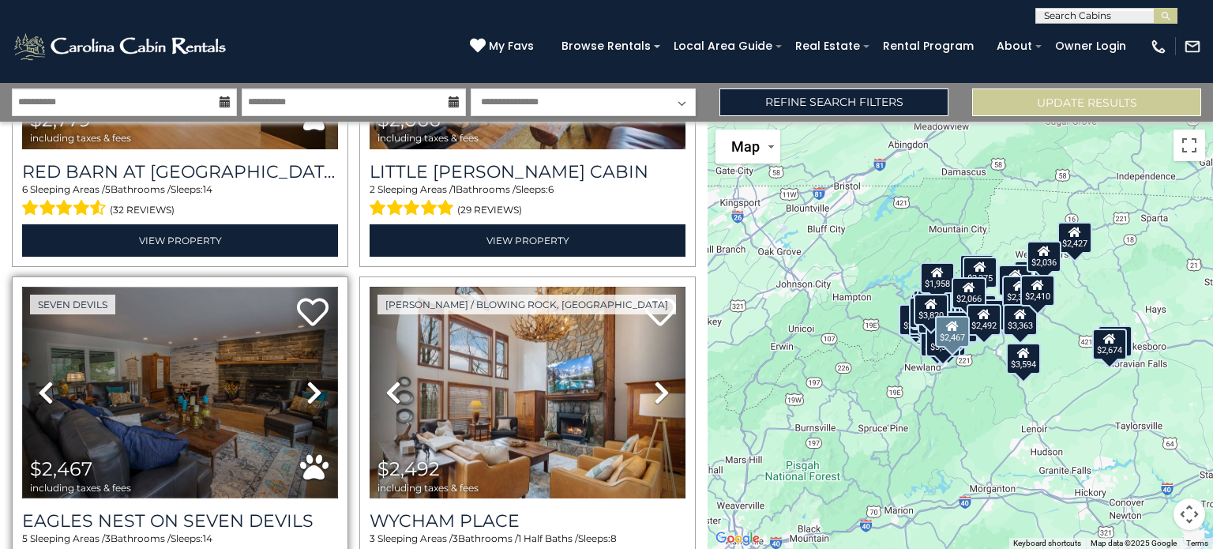
click at [182, 347] on img at bounding box center [180, 393] width 316 height 212
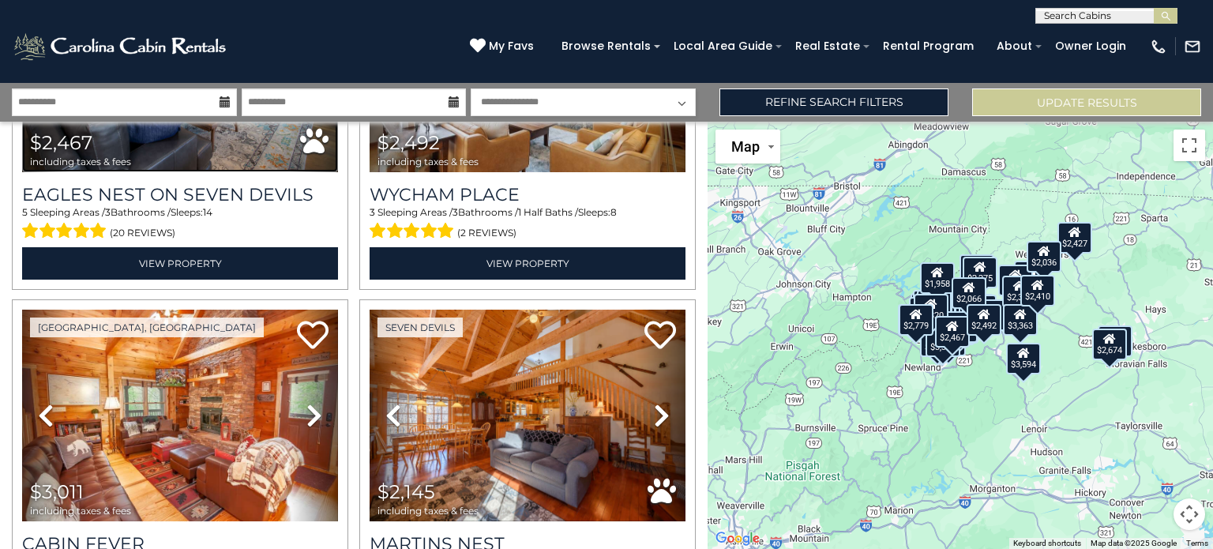
scroll to position [6192, 0]
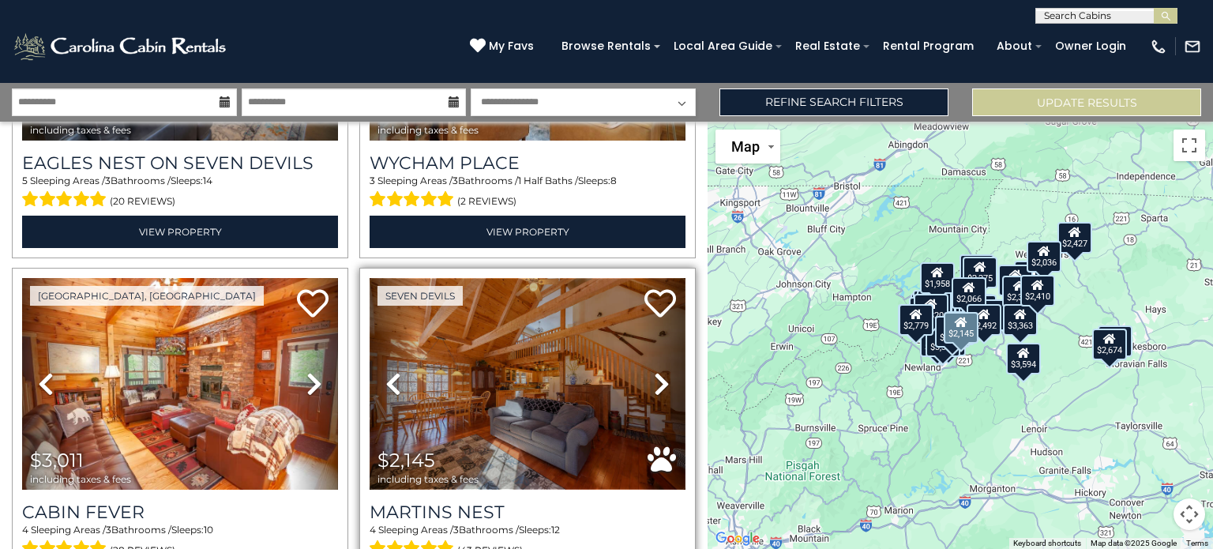
click at [457, 353] on img at bounding box center [528, 384] width 316 height 212
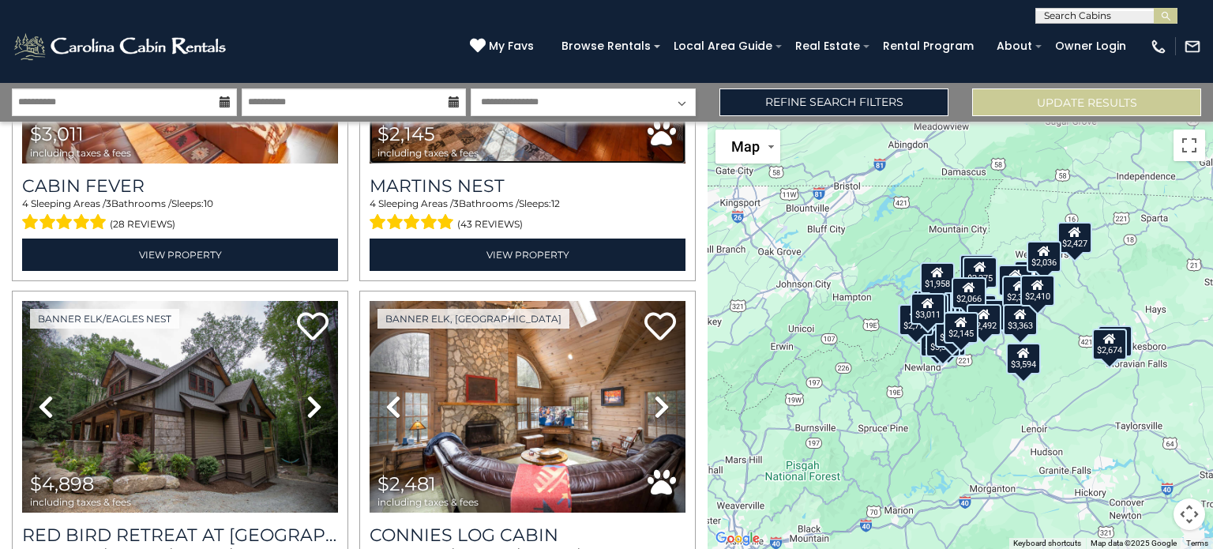
scroll to position [6519, 0]
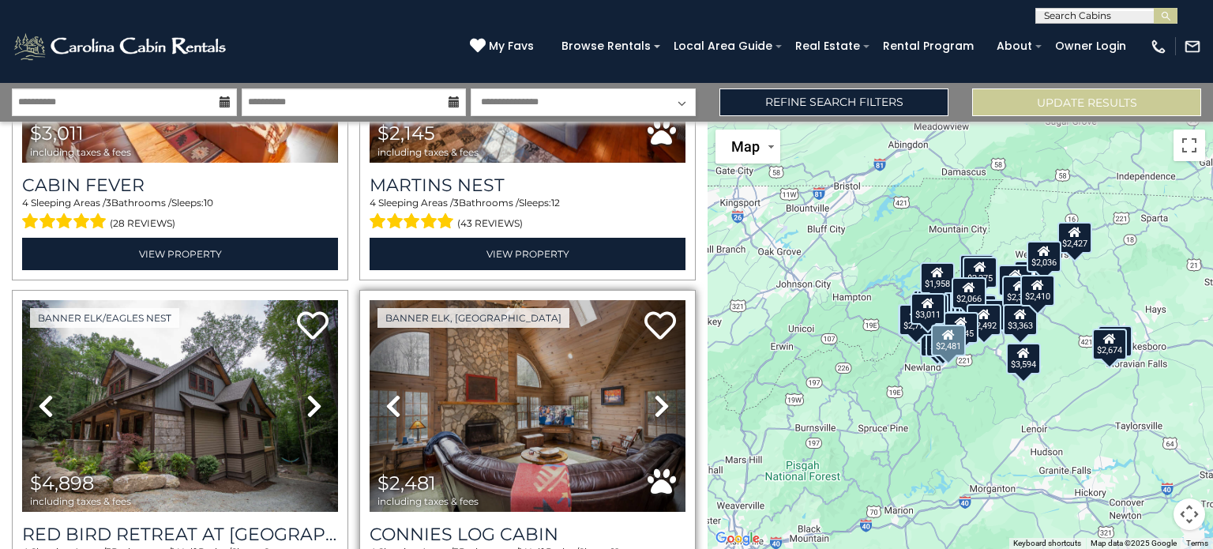
click at [654, 393] on icon at bounding box center [662, 405] width 16 height 25
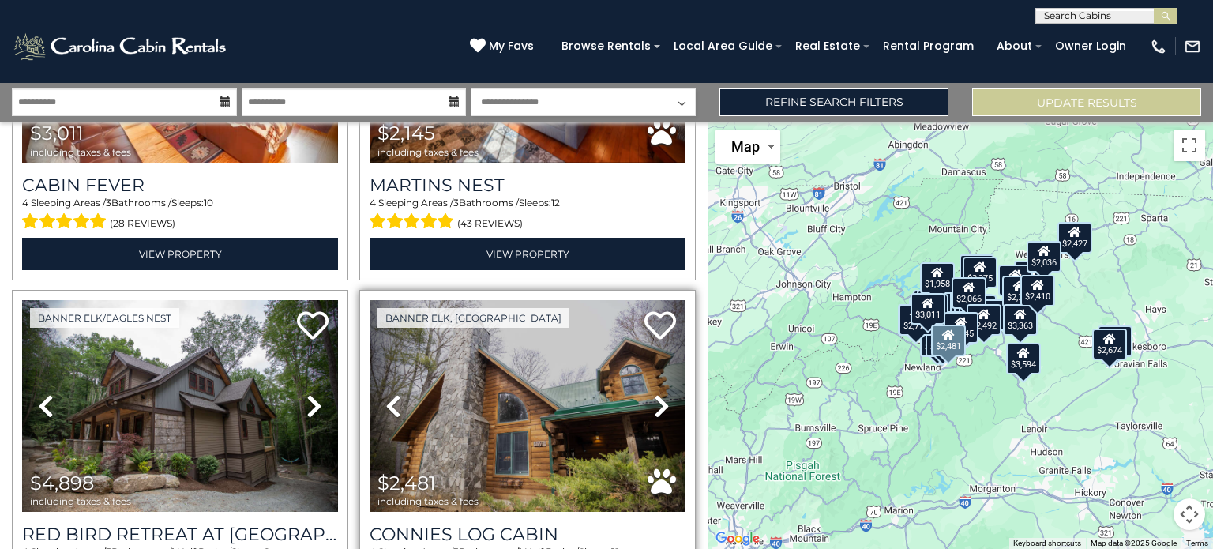
click at [654, 393] on icon at bounding box center [662, 405] width 16 height 25
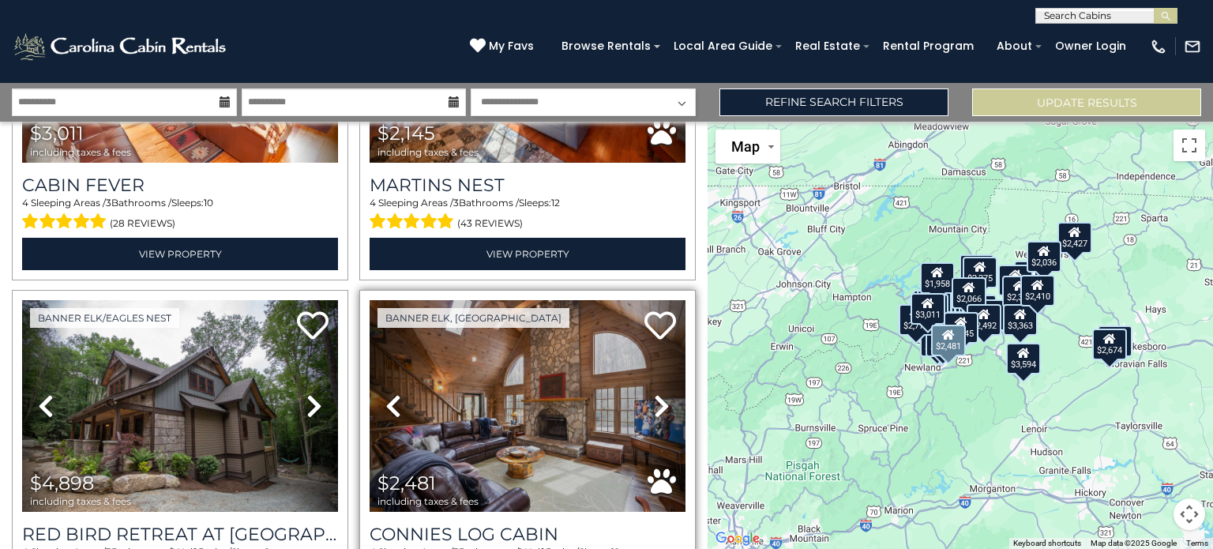
click at [654, 393] on icon at bounding box center [662, 405] width 16 height 25
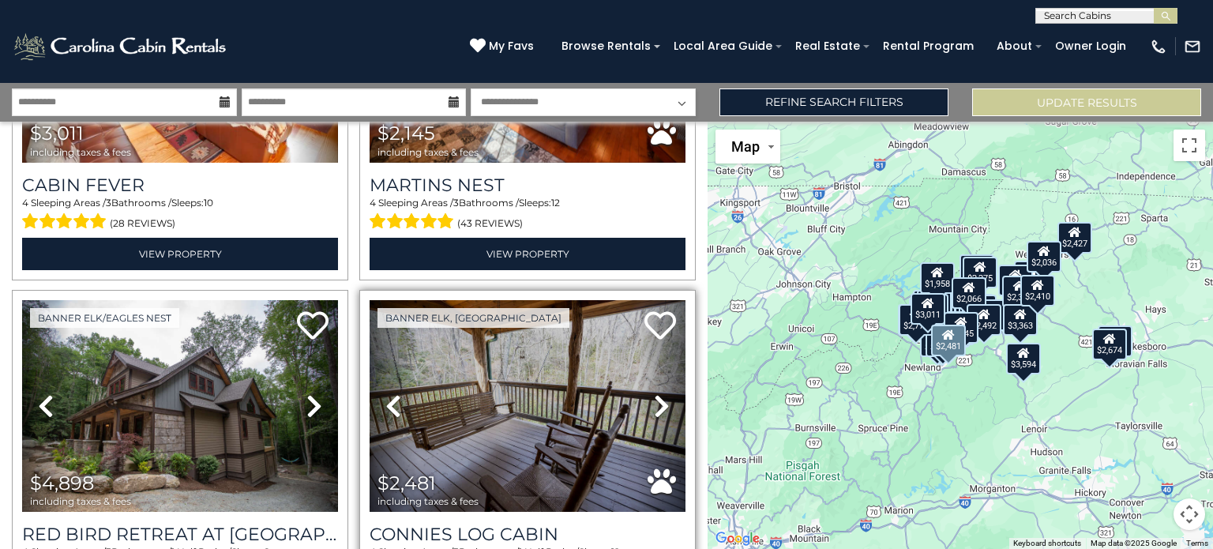
click at [654, 393] on icon at bounding box center [662, 405] width 16 height 25
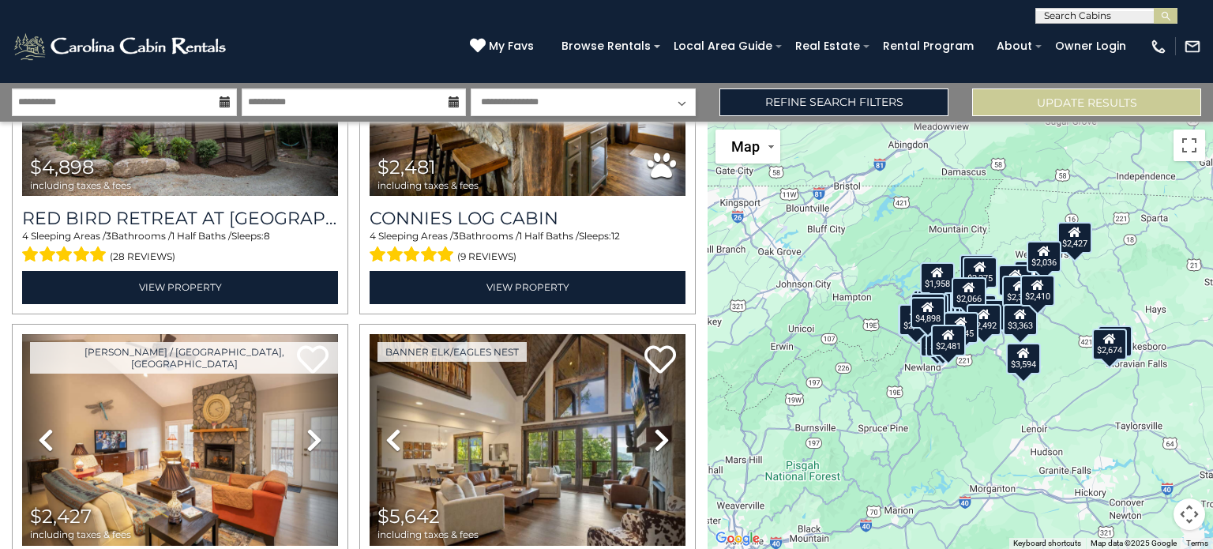
scroll to position [6875, 0]
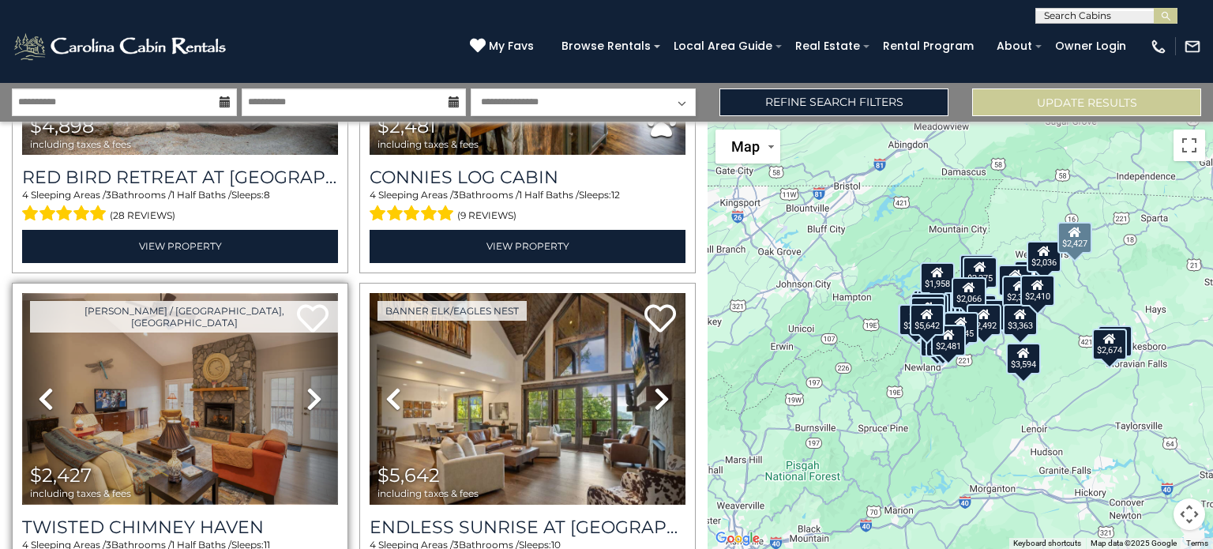
click at [132, 358] on img at bounding box center [180, 399] width 316 height 212
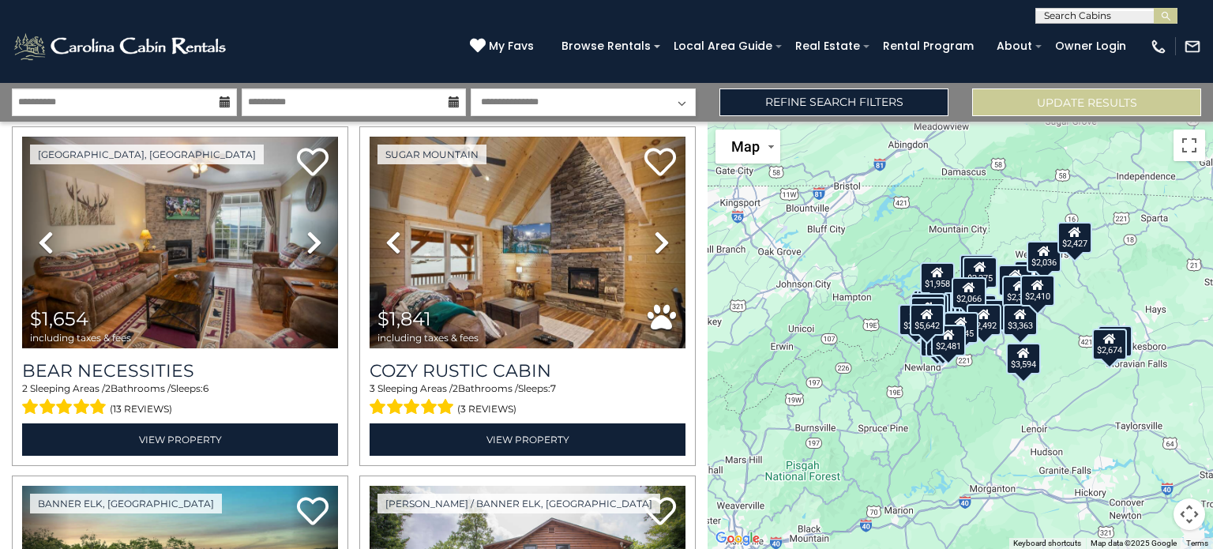
scroll to position [7518, 0]
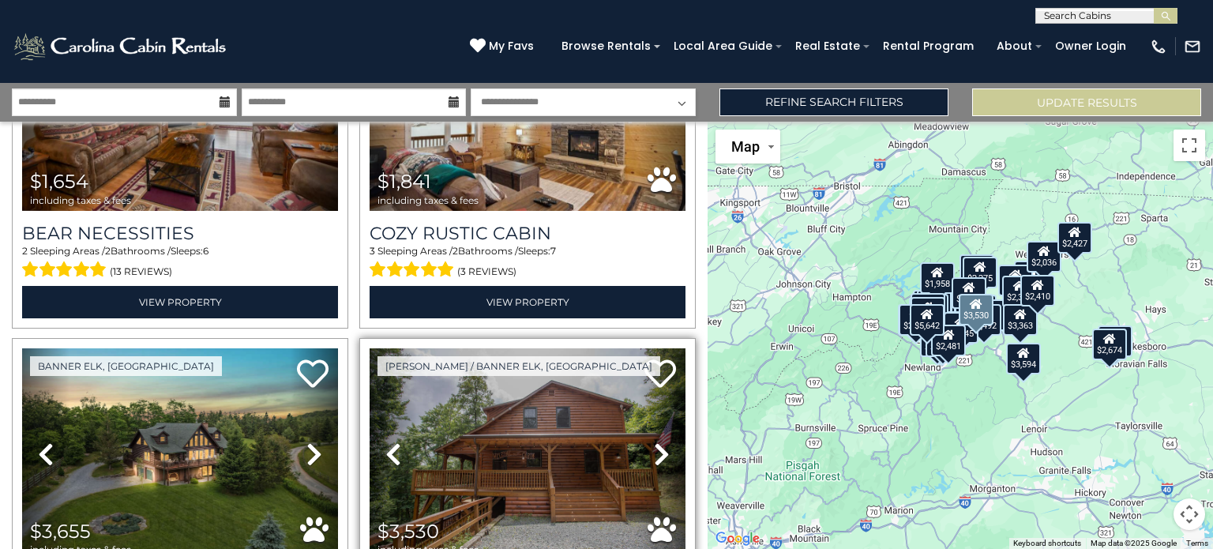
click at [654, 441] on icon at bounding box center [662, 453] width 16 height 25
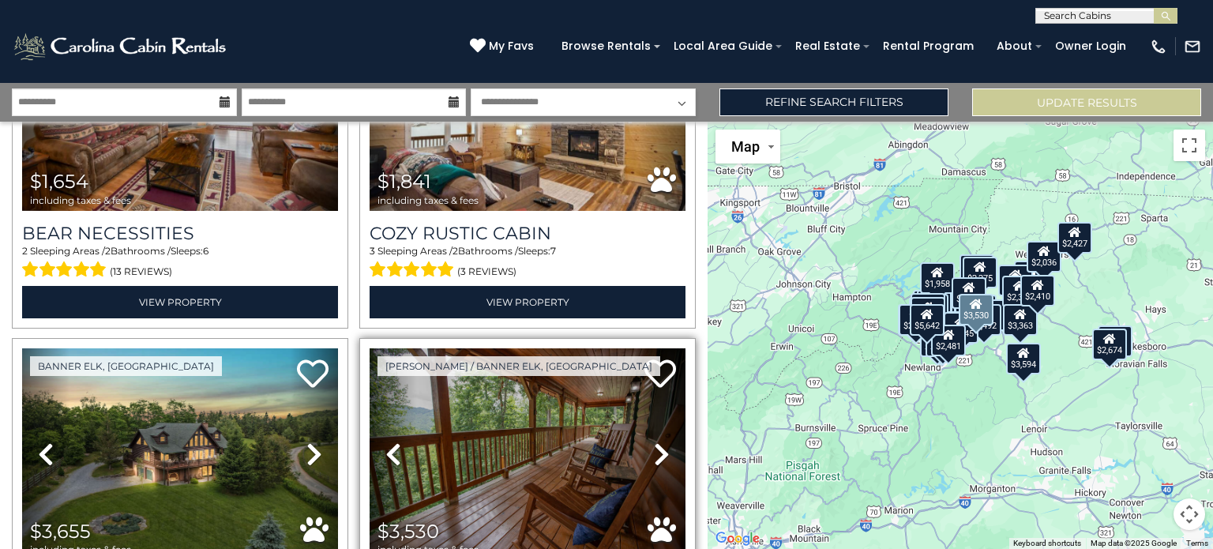
click at [654, 441] on icon at bounding box center [662, 453] width 16 height 25
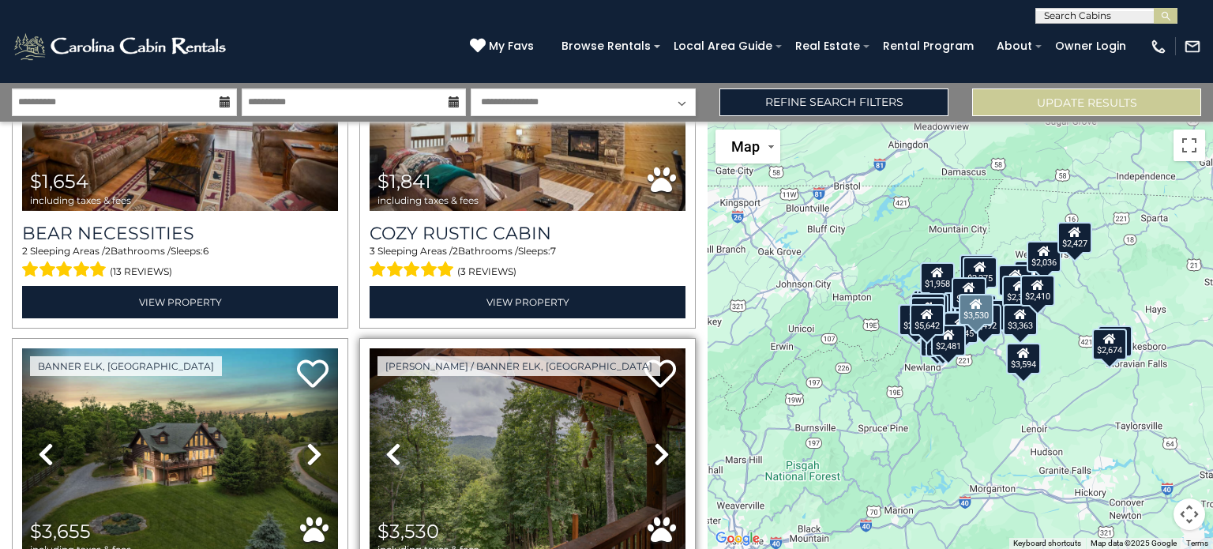
click at [654, 441] on icon at bounding box center [662, 453] width 16 height 25
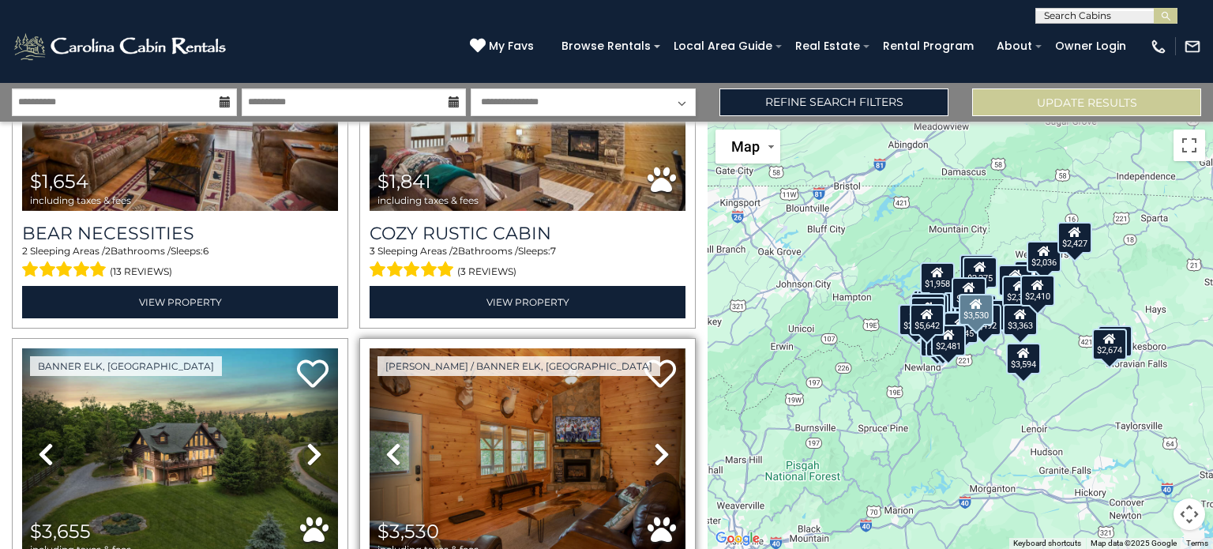
click at [654, 441] on icon at bounding box center [662, 453] width 16 height 25
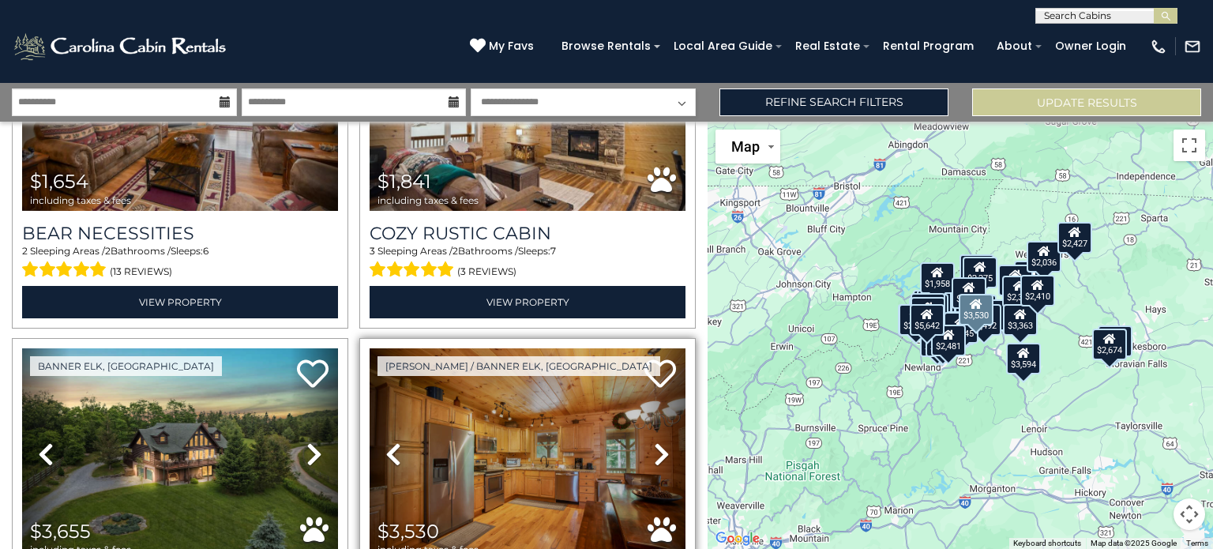
click at [654, 441] on icon at bounding box center [662, 453] width 16 height 25
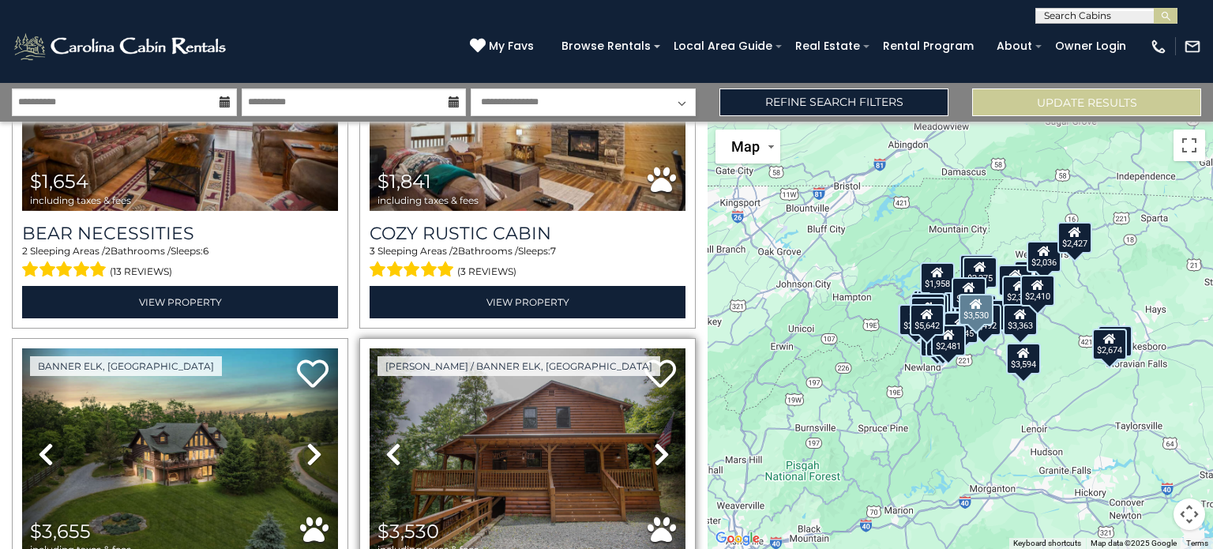
click at [654, 441] on icon at bounding box center [662, 453] width 16 height 25
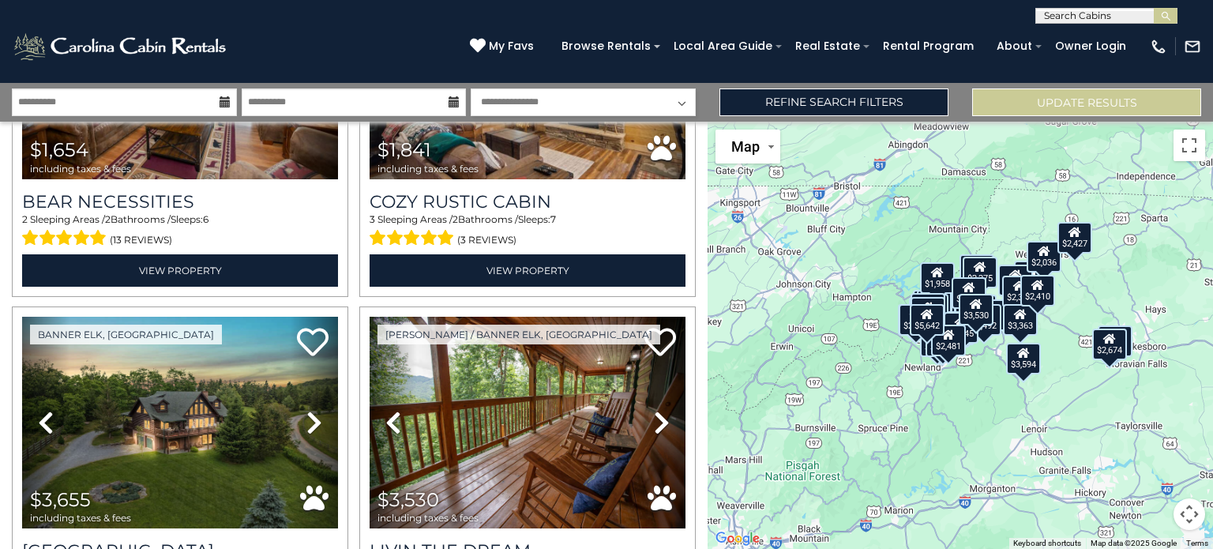
scroll to position [7676, 0]
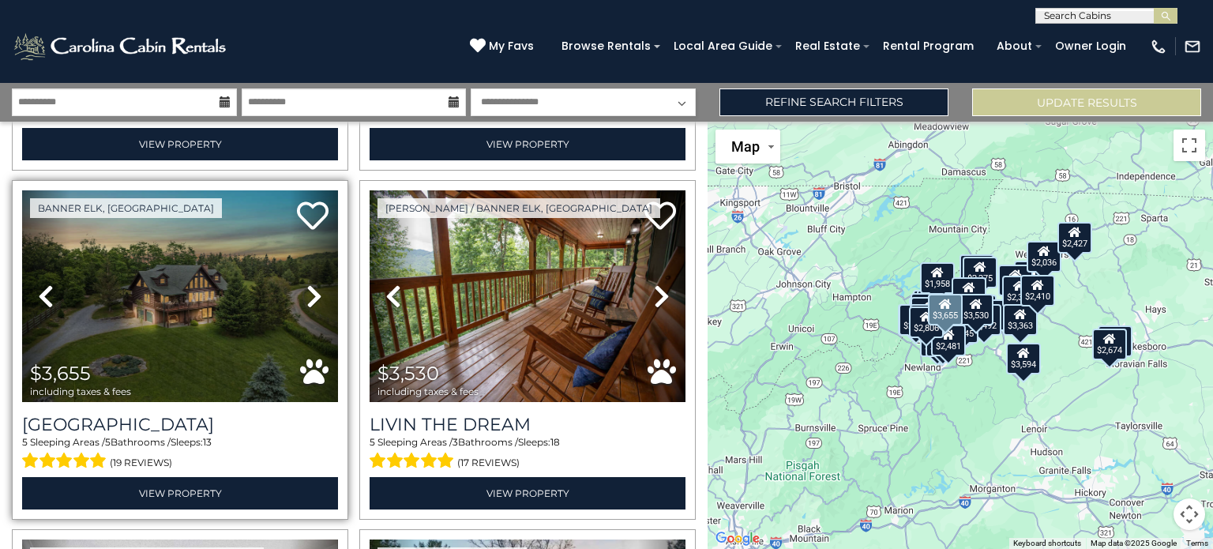
click at [308, 283] on icon at bounding box center [314, 295] width 16 height 25
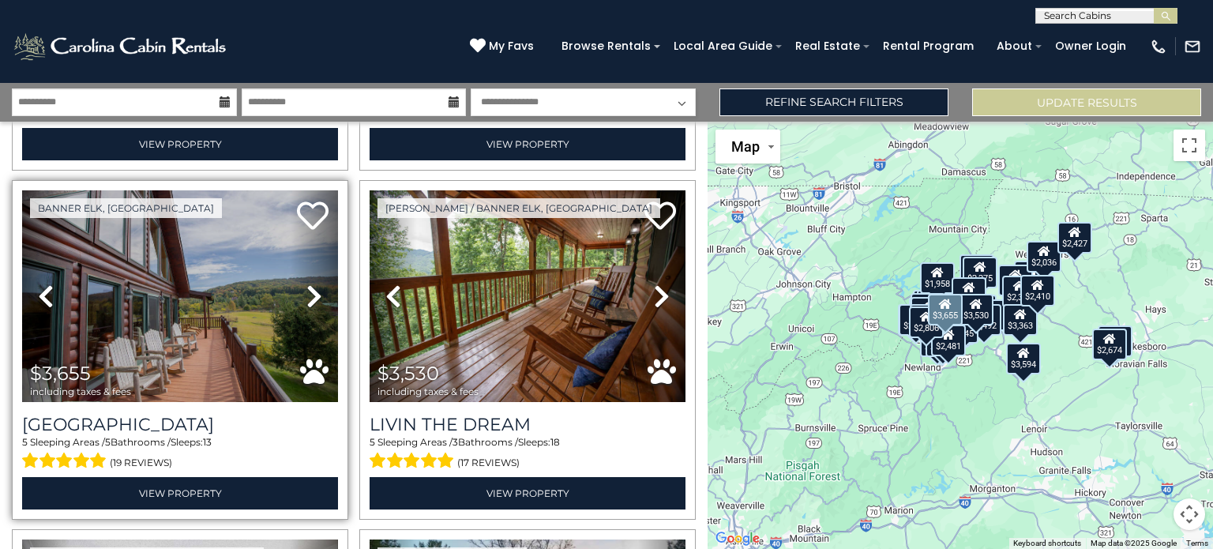
click at [308, 283] on icon at bounding box center [314, 295] width 16 height 25
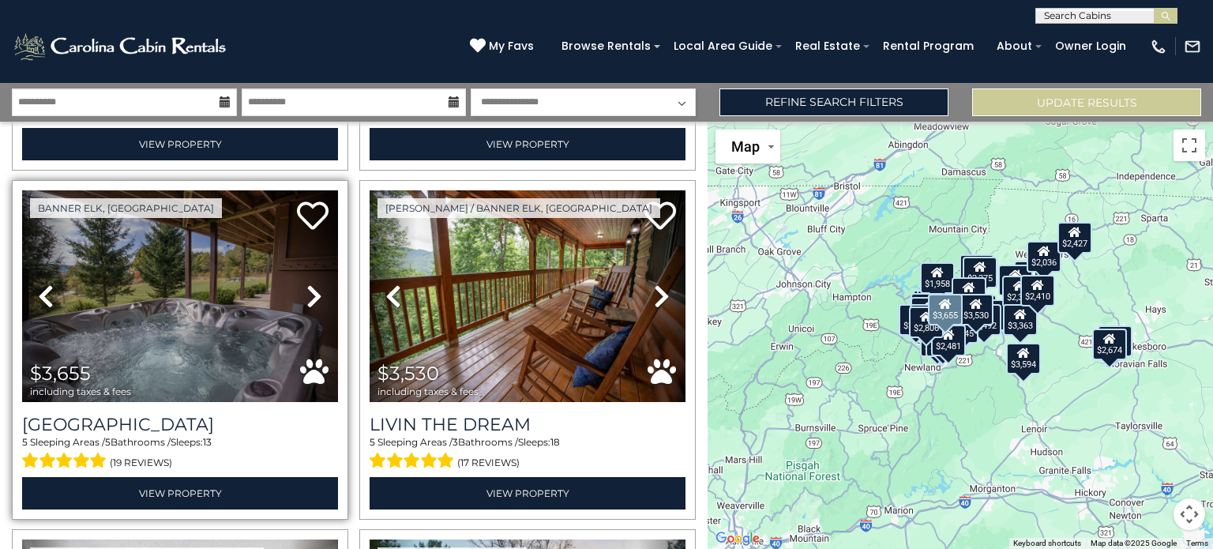
click at [308, 283] on icon at bounding box center [314, 295] width 16 height 25
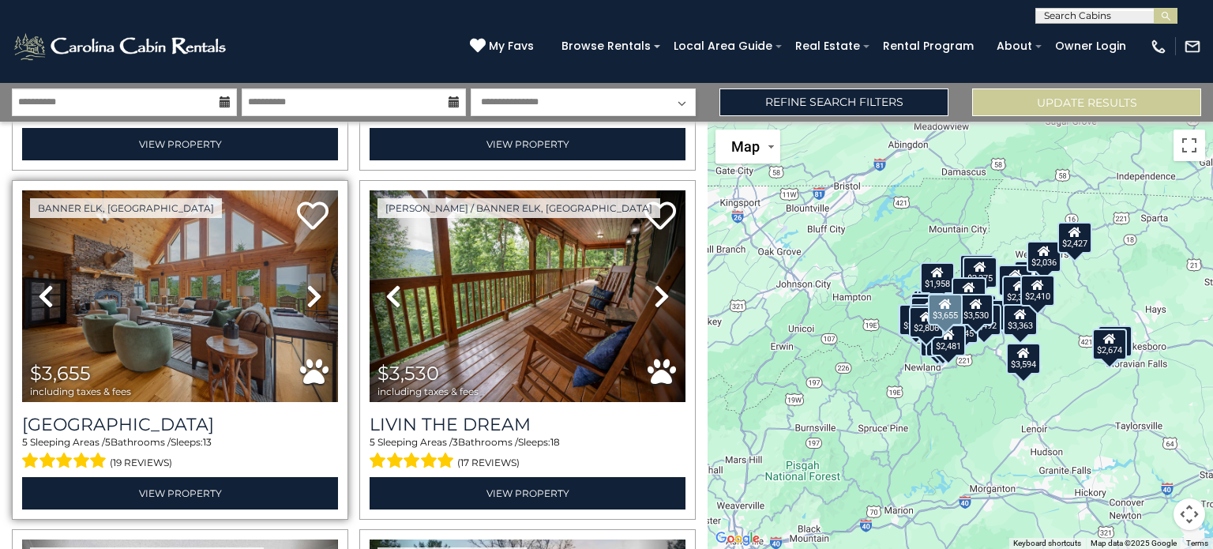
click at [308, 283] on icon at bounding box center [314, 295] width 16 height 25
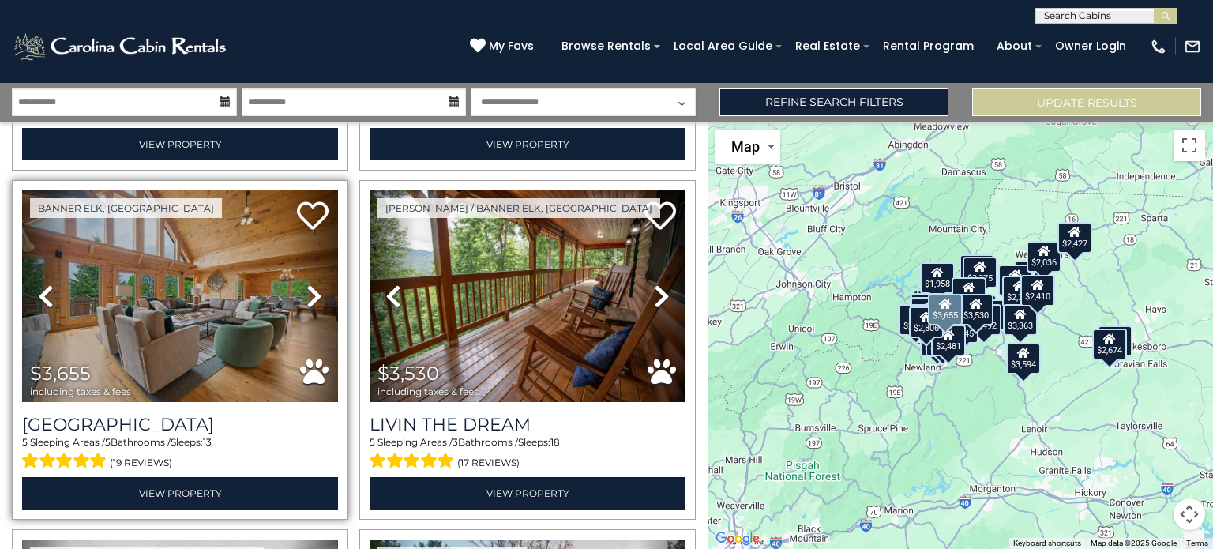
click at [308, 283] on icon at bounding box center [314, 295] width 16 height 25
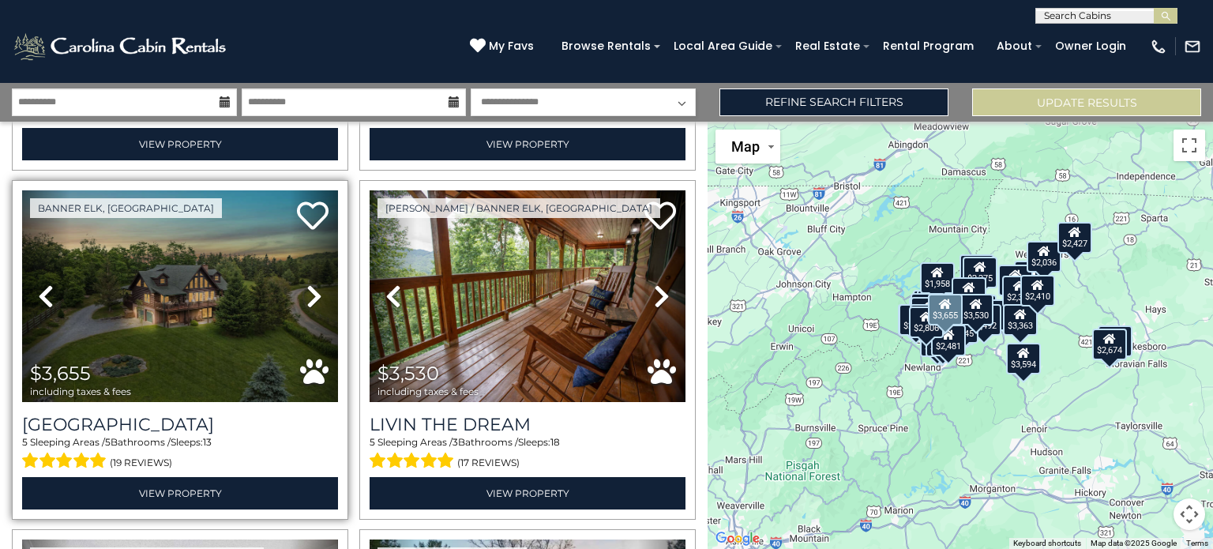
click at [308, 283] on icon at bounding box center [314, 295] width 16 height 25
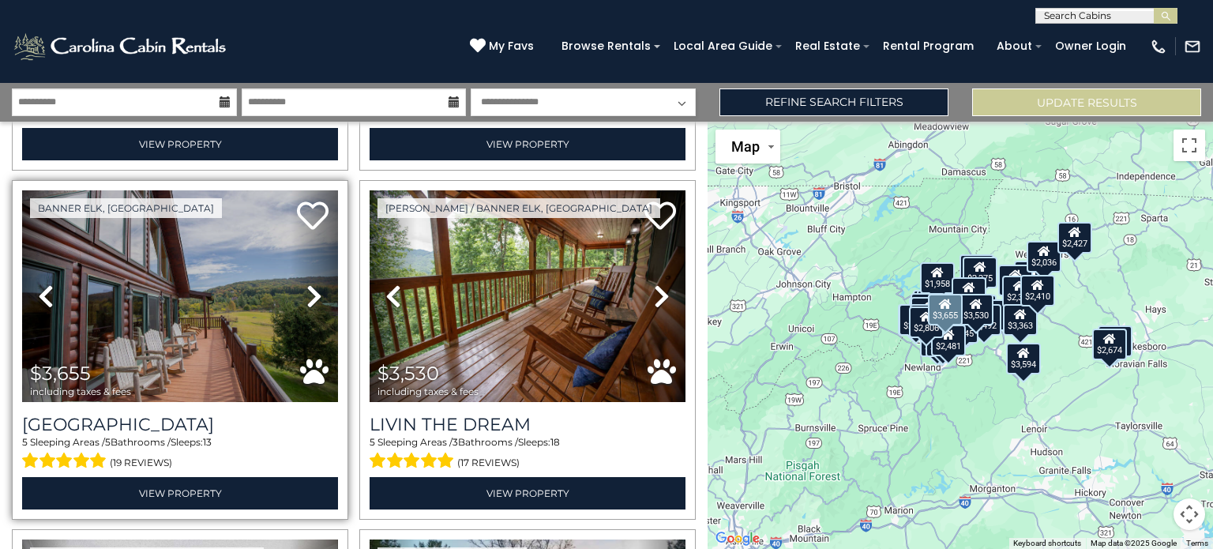
click at [308, 283] on icon at bounding box center [314, 295] width 16 height 25
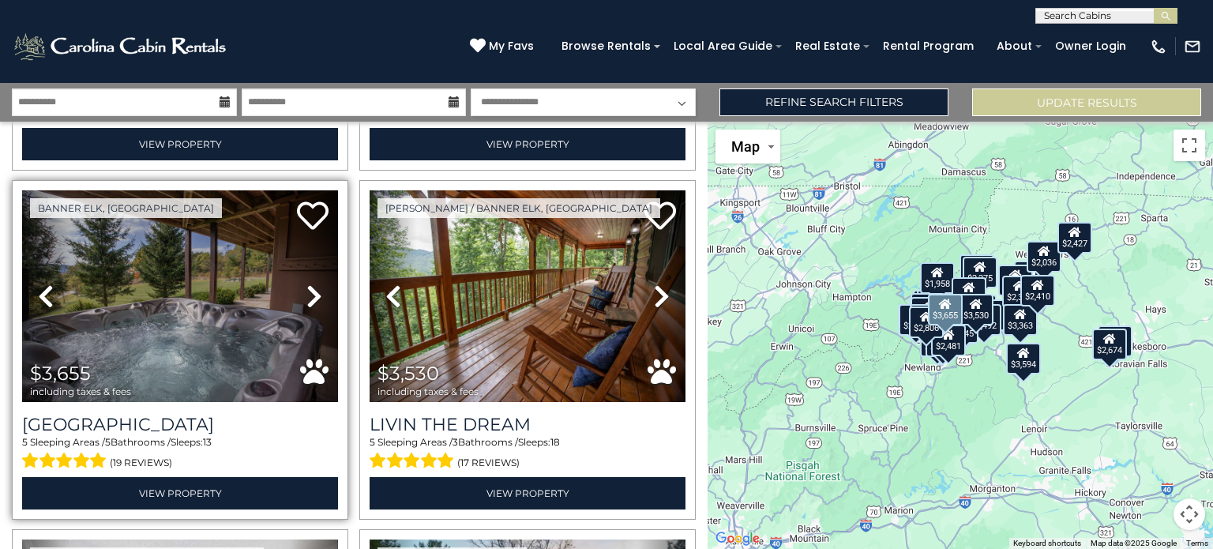
click at [308, 283] on icon at bounding box center [314, 295] width 16 height 25
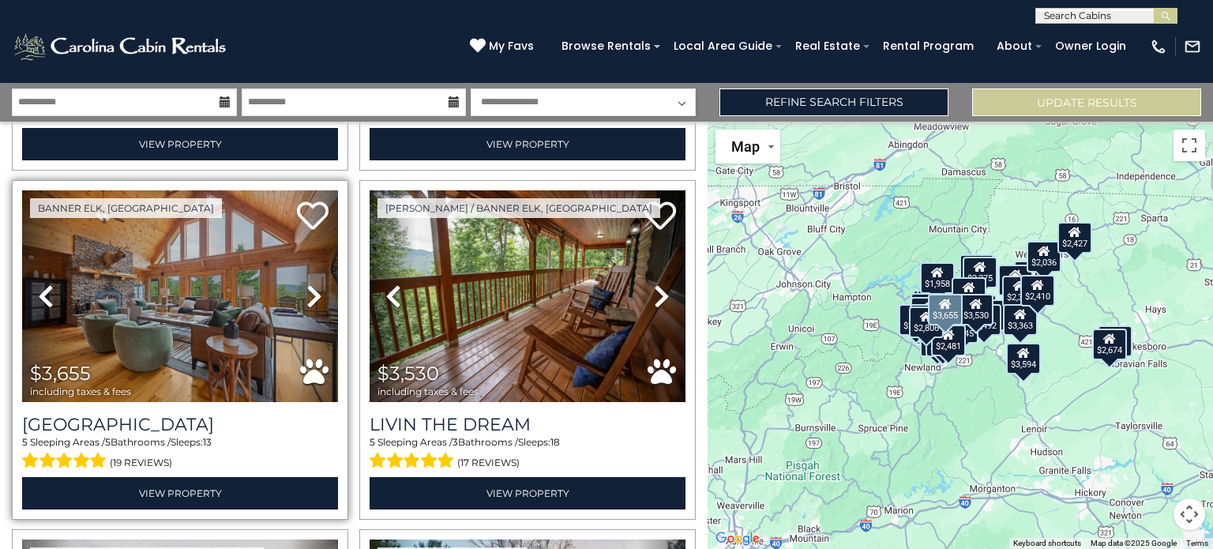
click at [308, 283] on icon at bounding box center [314, 295] width 16 height 25
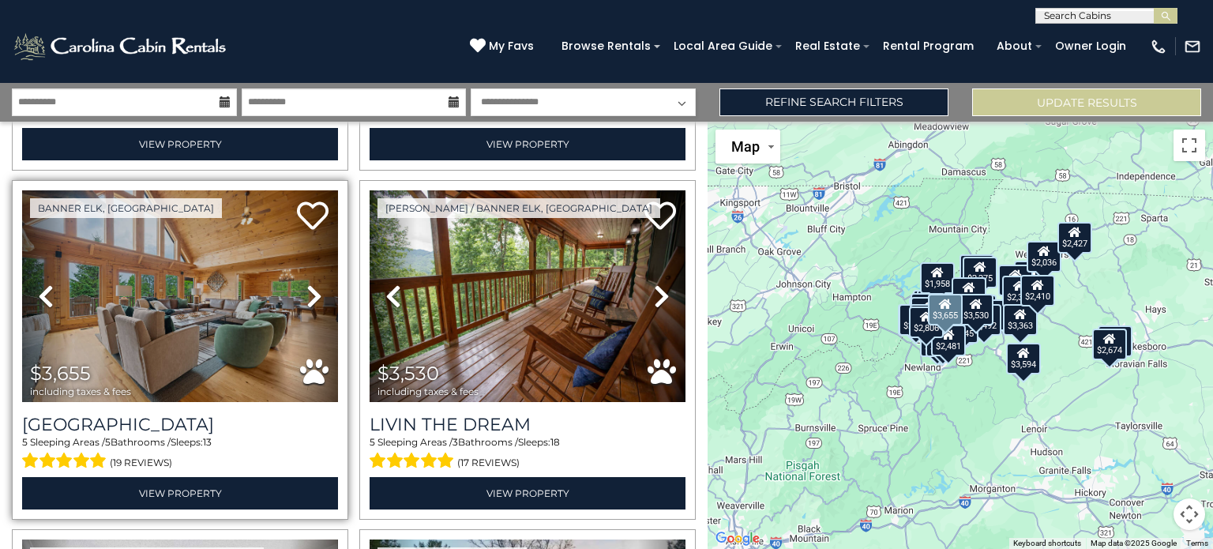
click at [308, 283] on icon at bounding box center [314, 295] width 16 height 25
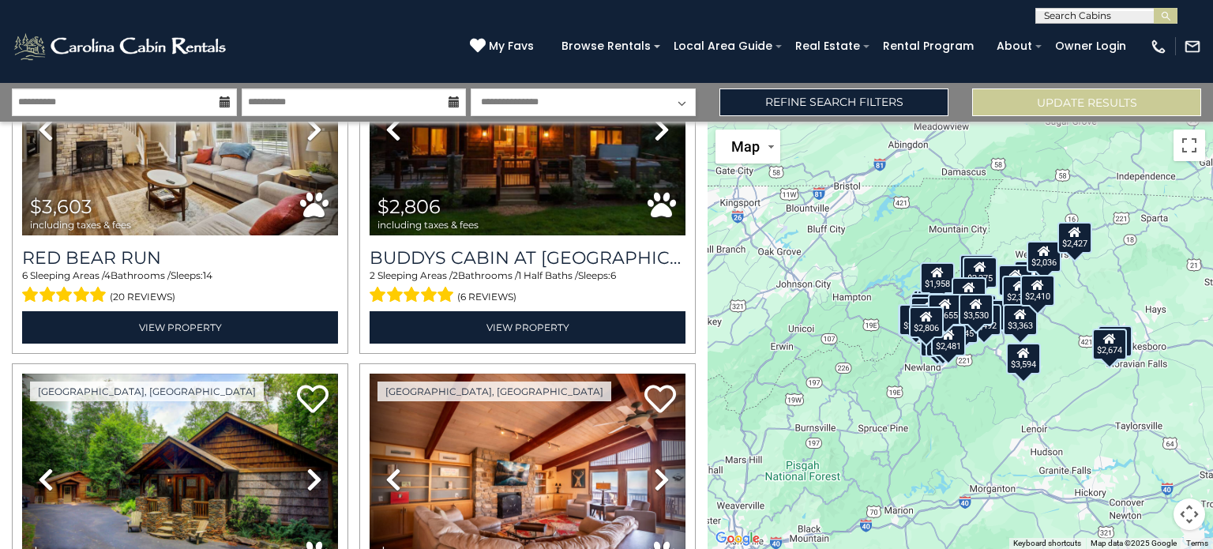
scroll to position [8265, 0]
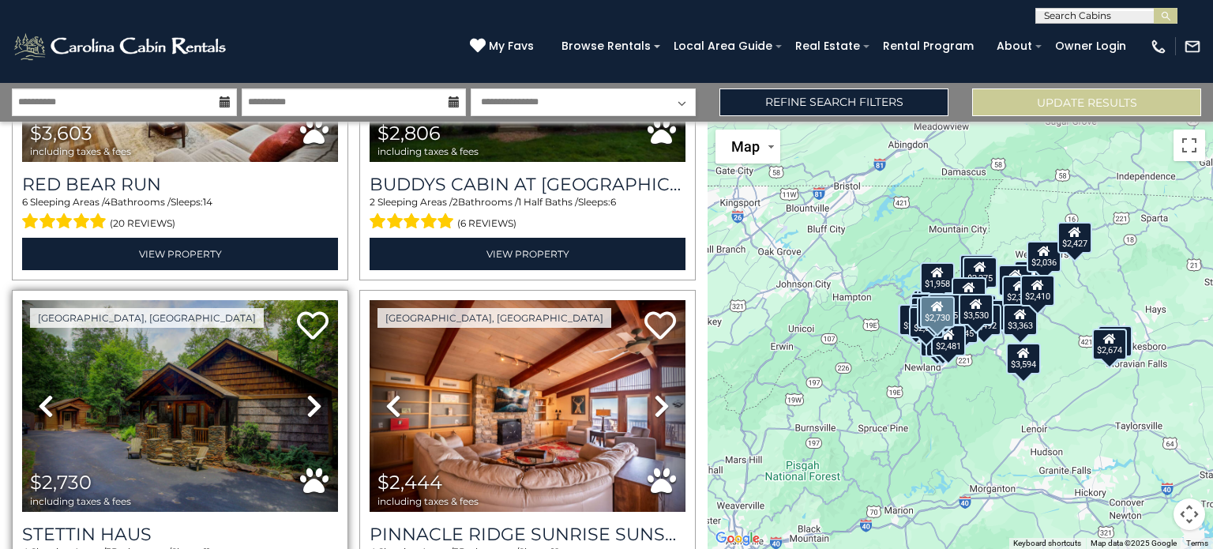
click at [313, 393] on icon at bounding box center [314, 405] width 16 height 25
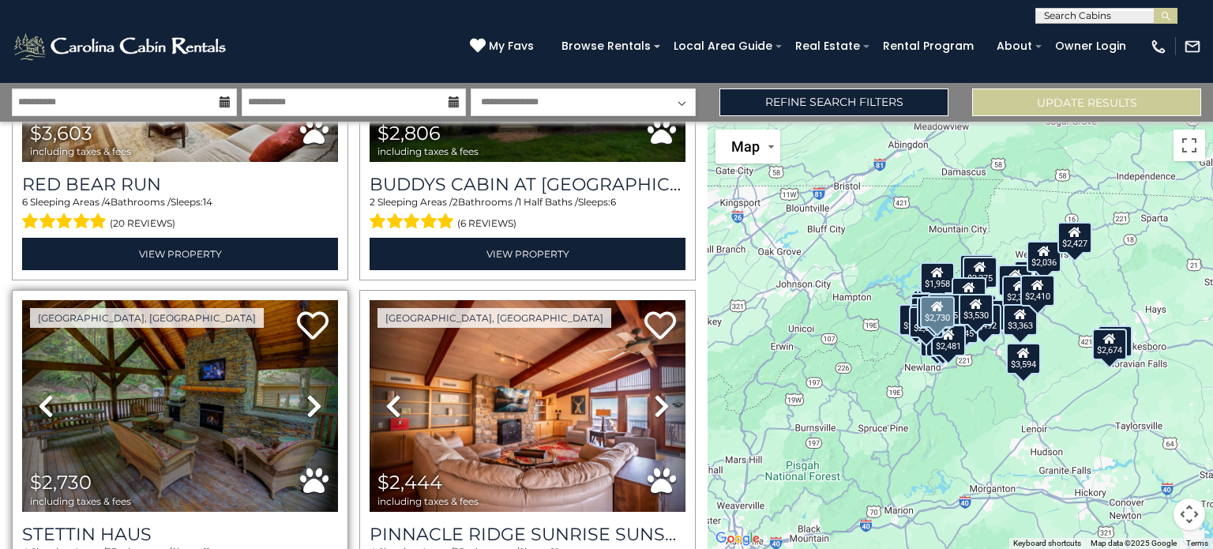
click at [313, 393] on icon at bounding box center [314, 405] width 16 height 25
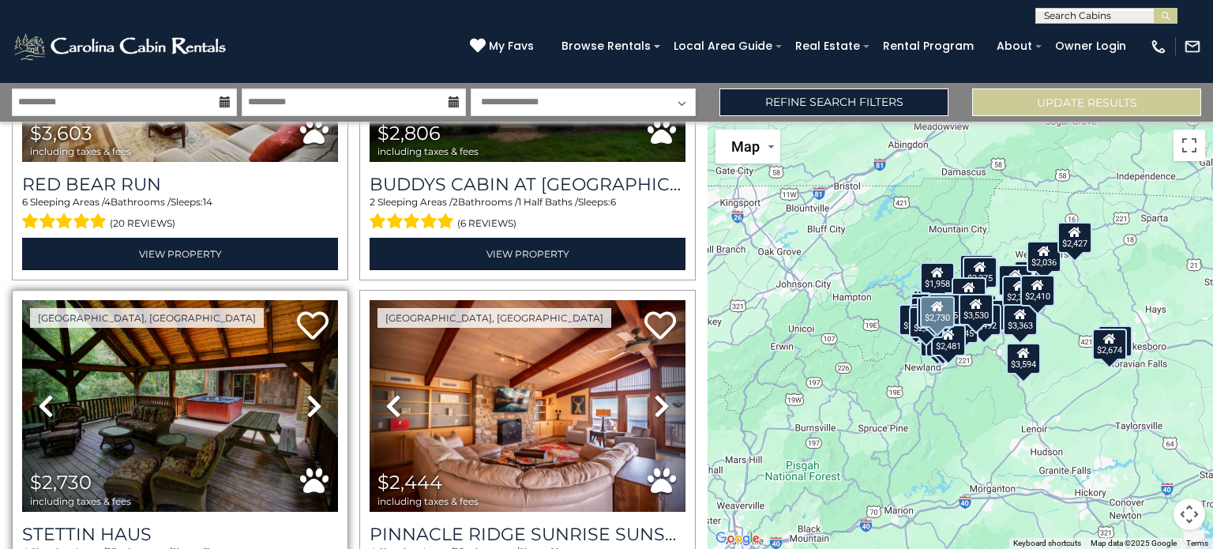
click at [313, 393] on icon at bounding box center [314, 405] width 16 height 25
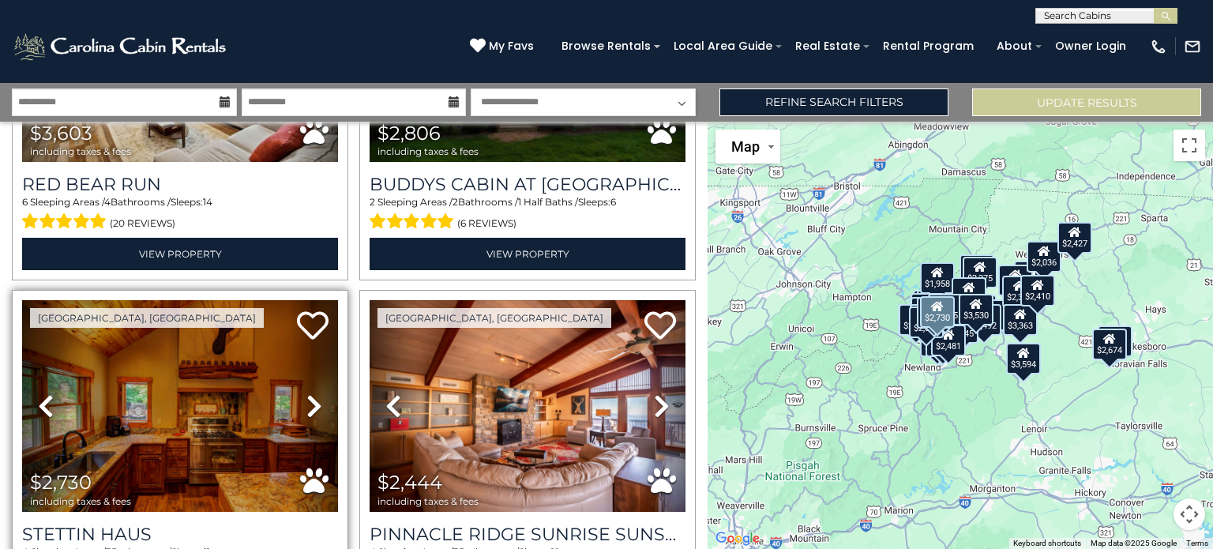
click at [313, 393] on icon at bounding box center [314, 405] width 16 height 25
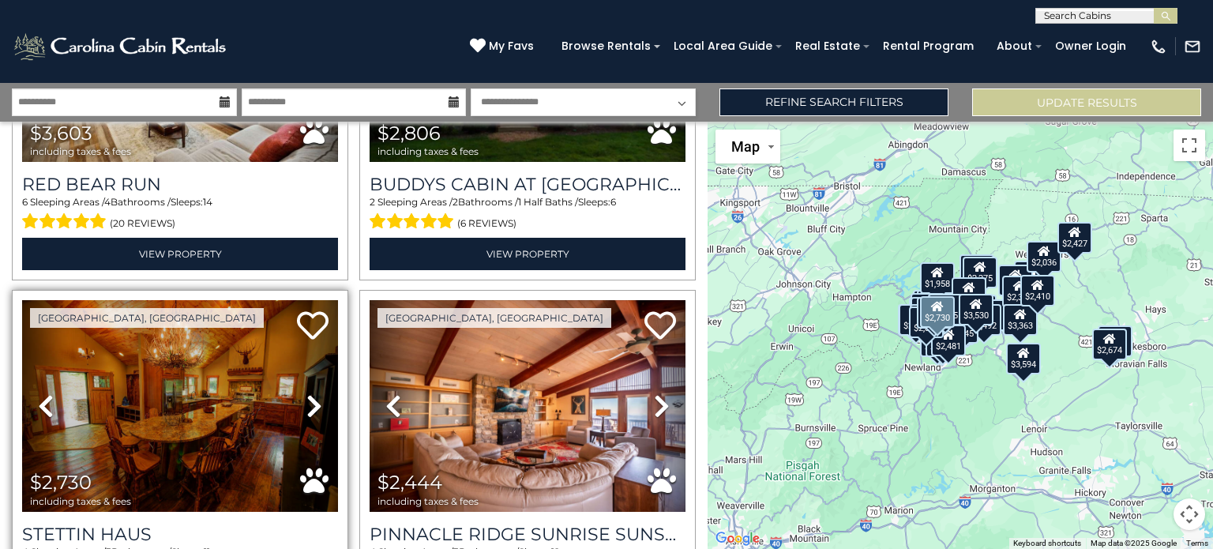
click at [313, 393] on icon at bounding box center [314, 405] width 16 height 25
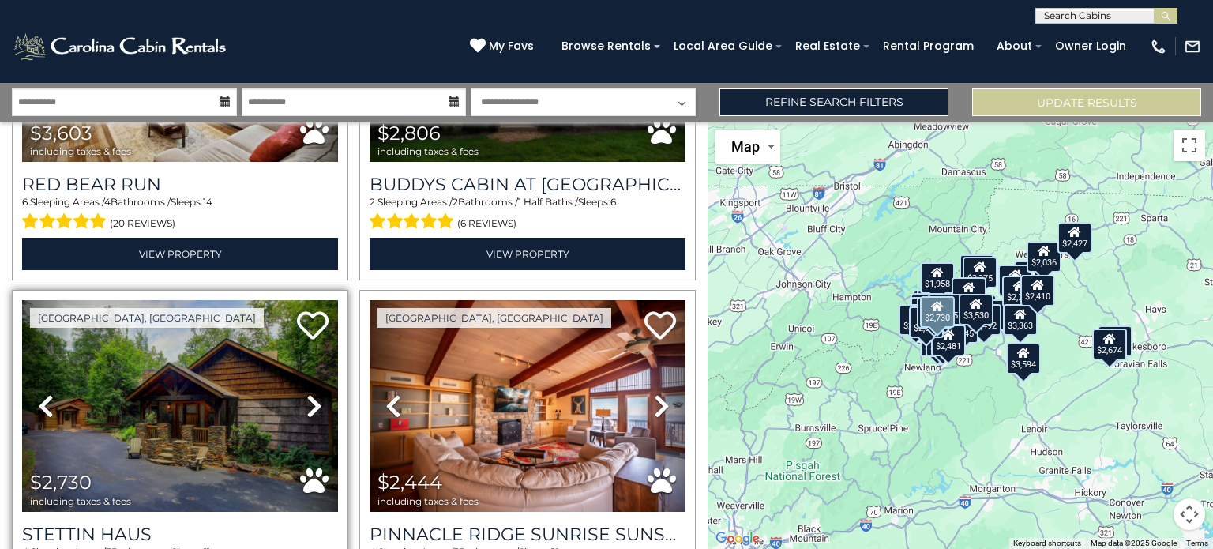
click at [313, 393] on icon at bounding box center [314, 405] width 16 height 25
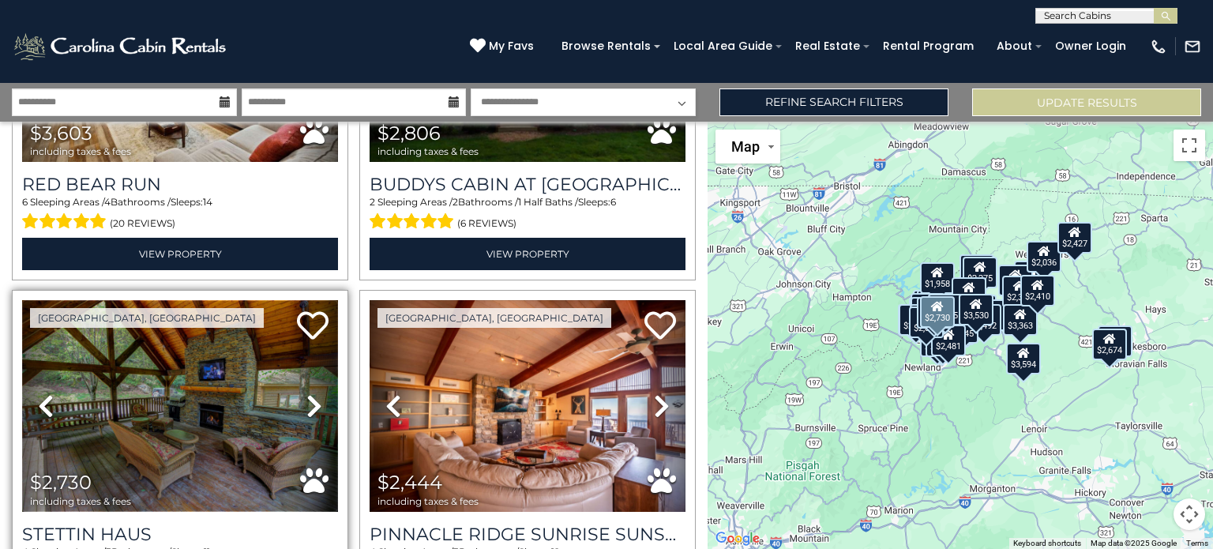
click at [204, 321] on img at bounding box center [180, 406] width 316 height 212
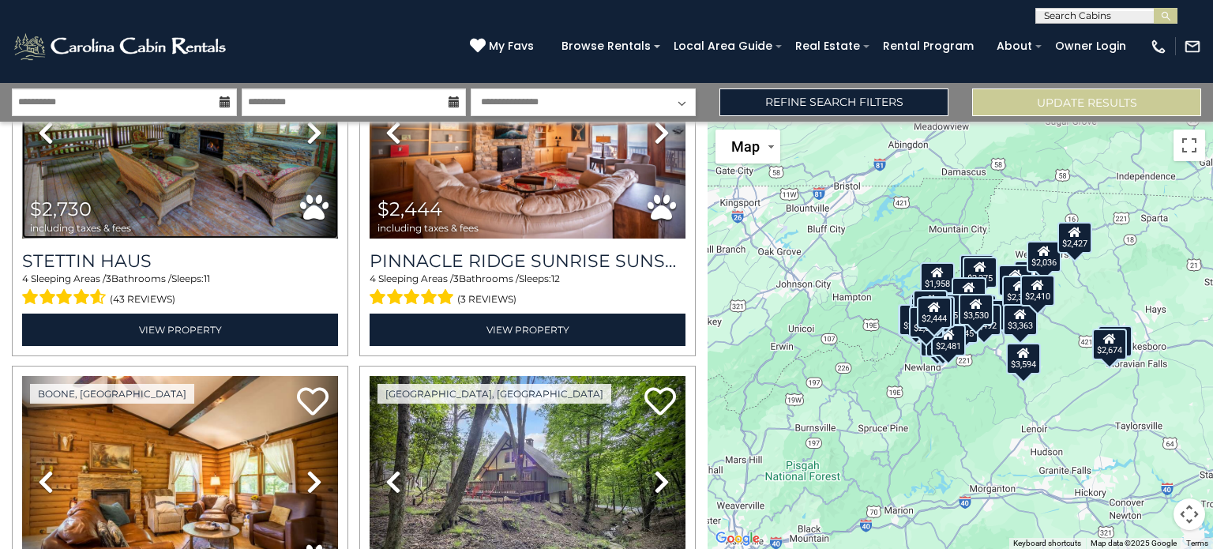
scroll to position [8601, 0]
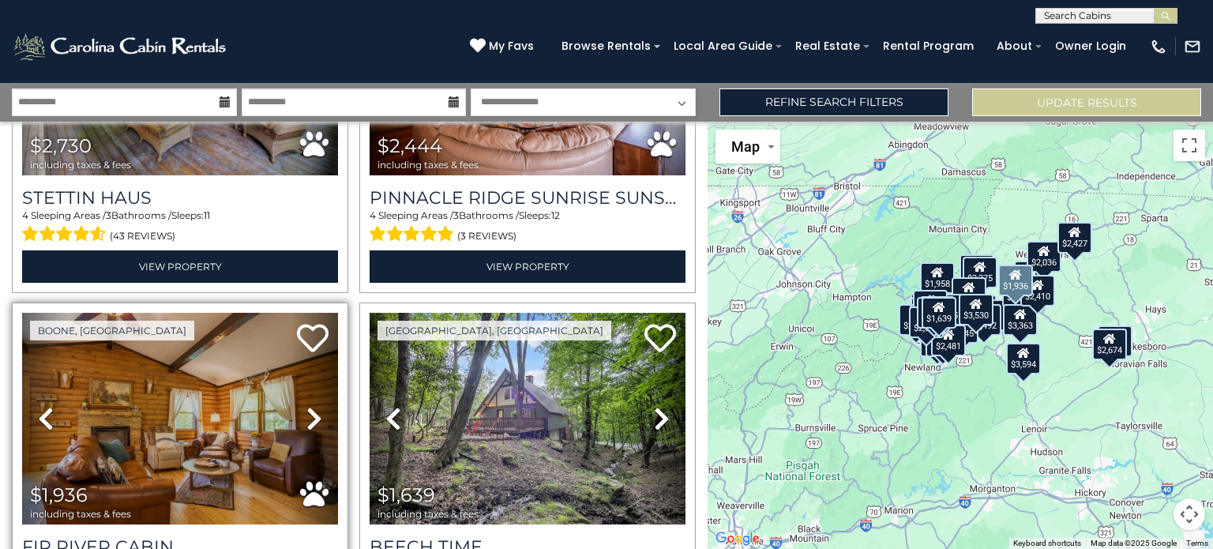
click at [313, 406] on icon at bounding box center [314, 418] width 16 height 25
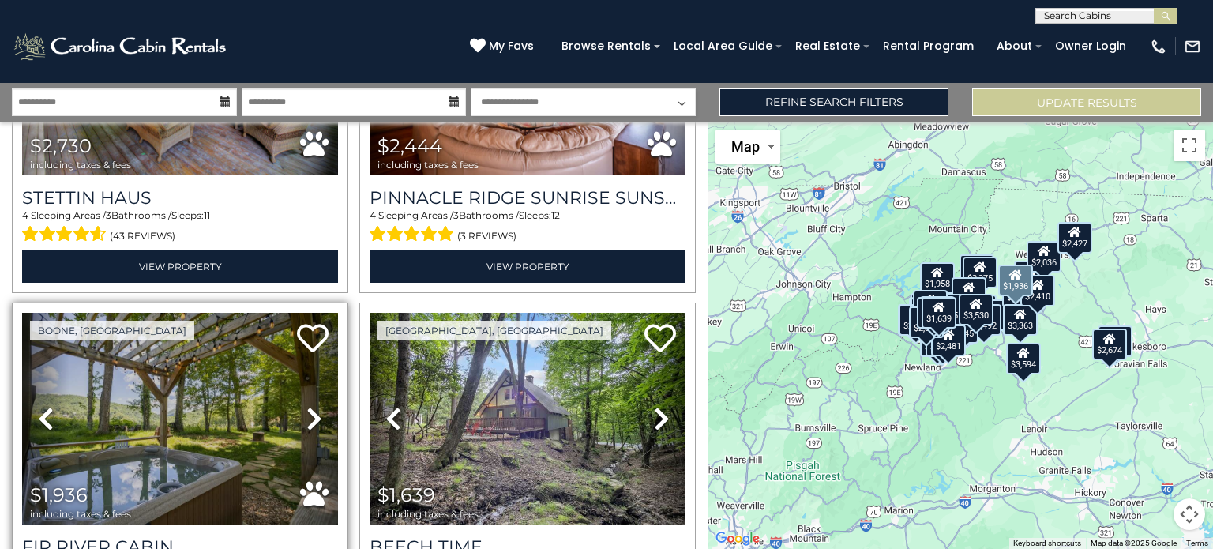
click at [313, 406] on icon at bounding box center [314, 418] width 16 height 25
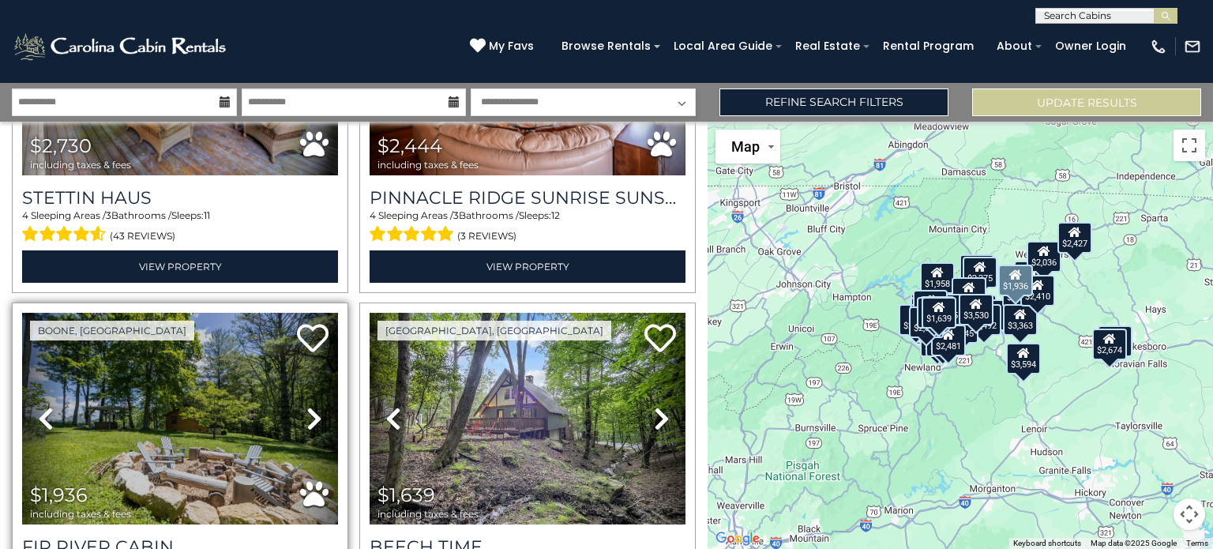
click at [313, 406] on icon at bounding box center [314, 418] width 16 height 25
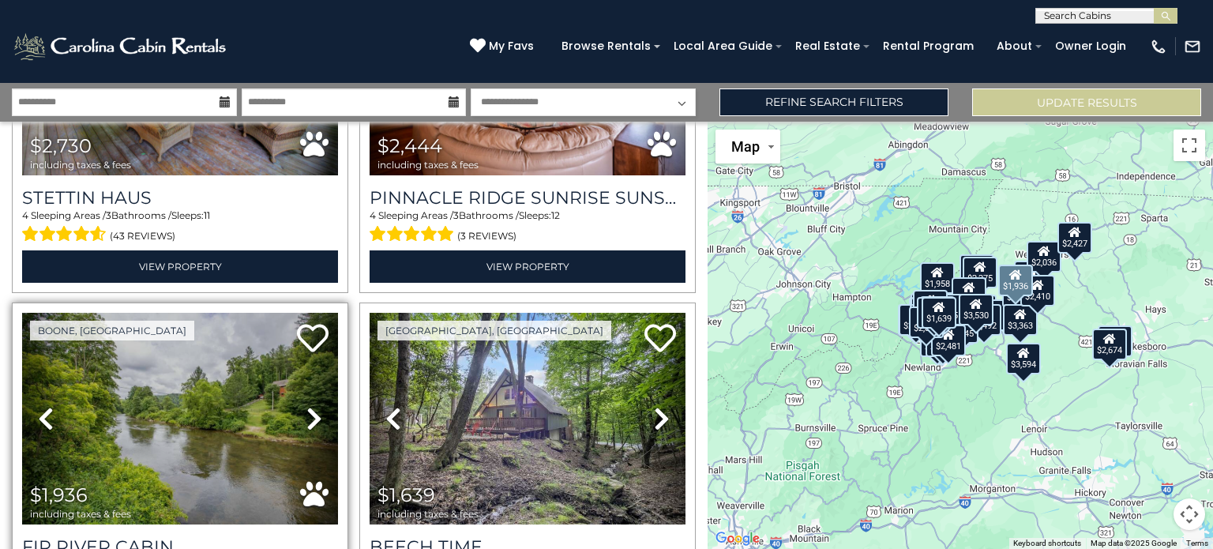
click at [313, 406] on icon at bounding box center [314, 418] width 16 height 25
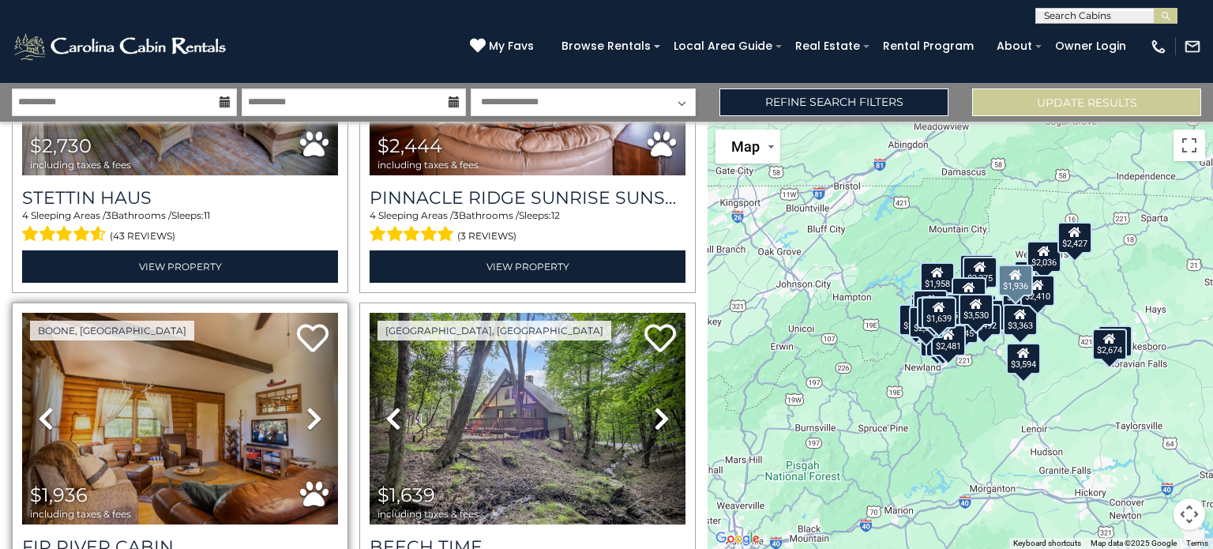
click at [313, 406] on icon at bounding box center [314, 418] width 16 height 25
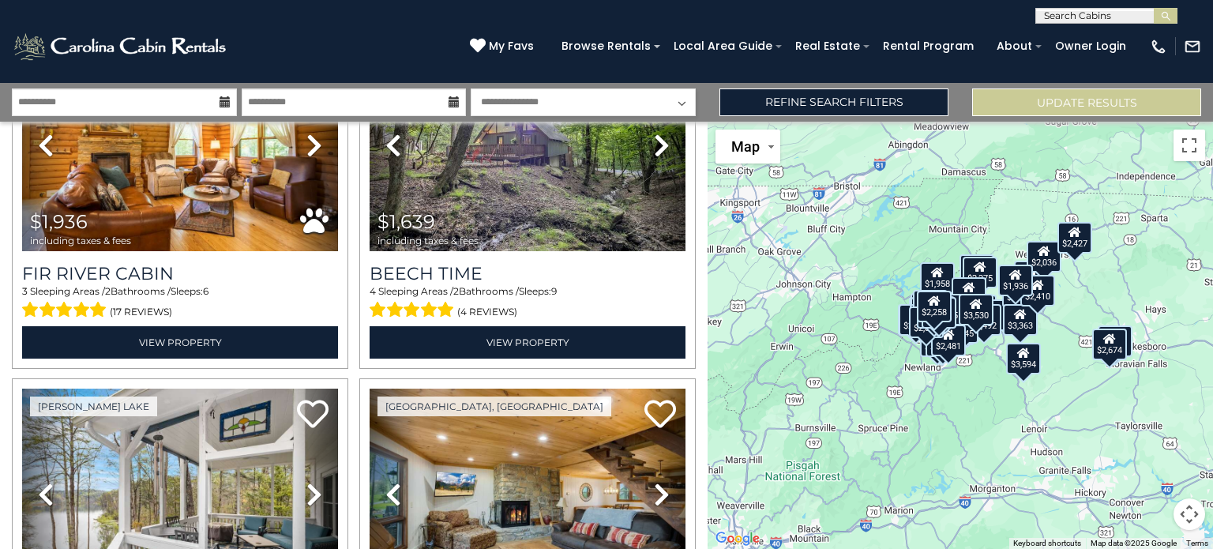
scroll to position [8938, 0]
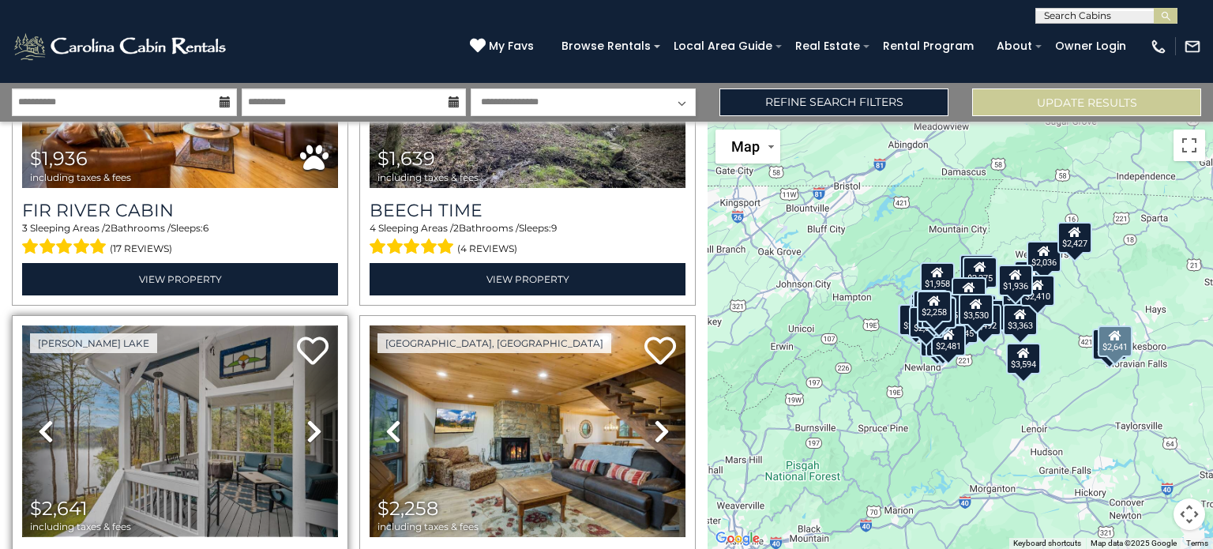
click at [166, 373] on img at bounding box center [180, 431] width 316 height 212
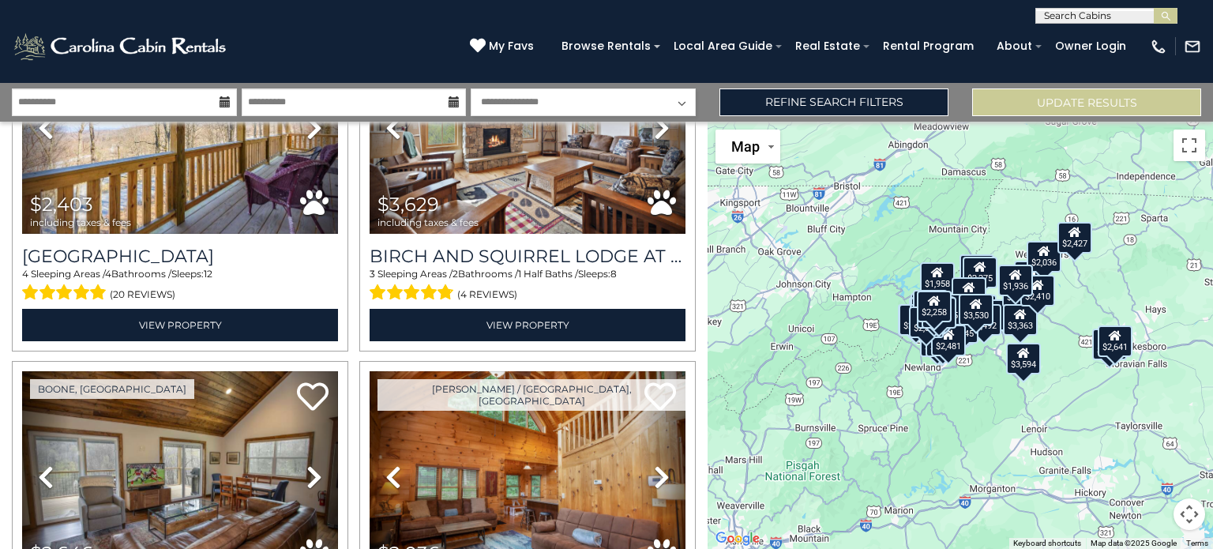
scroll to position [9654, 0]
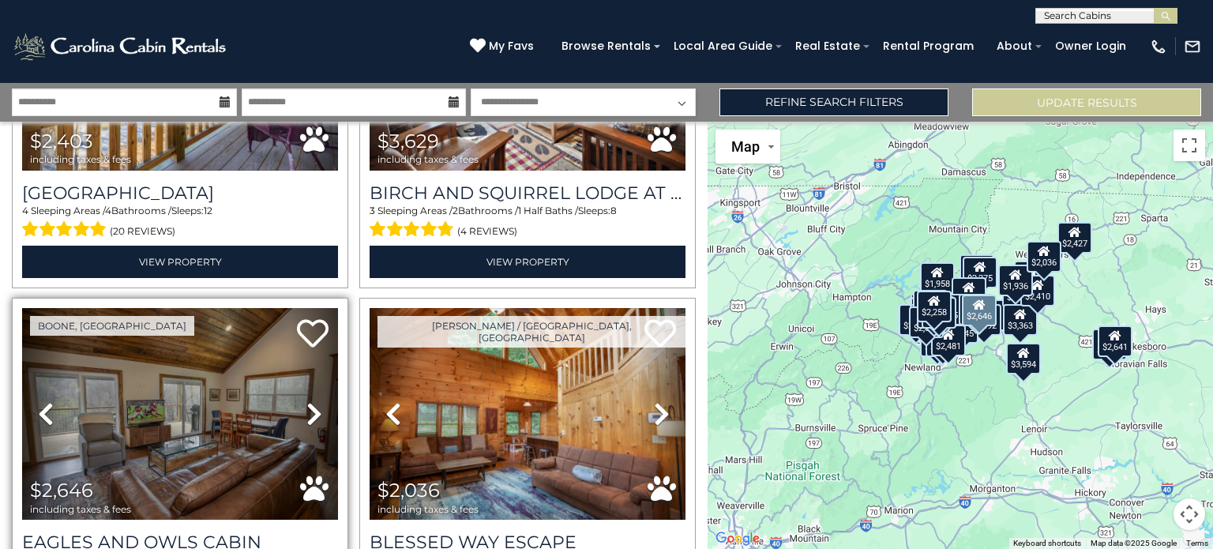
click at [307, 401] on icon at bounding box center [314, 413] width 16 height 25
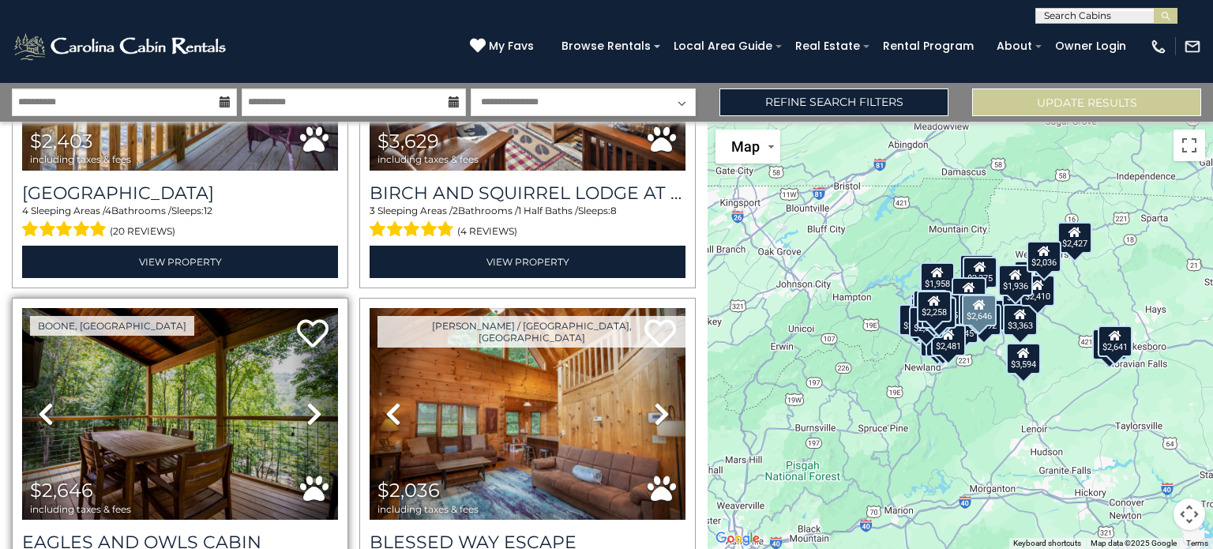
click at [307, 401] on icon at bounding box center [314, 413] width 16 height 25
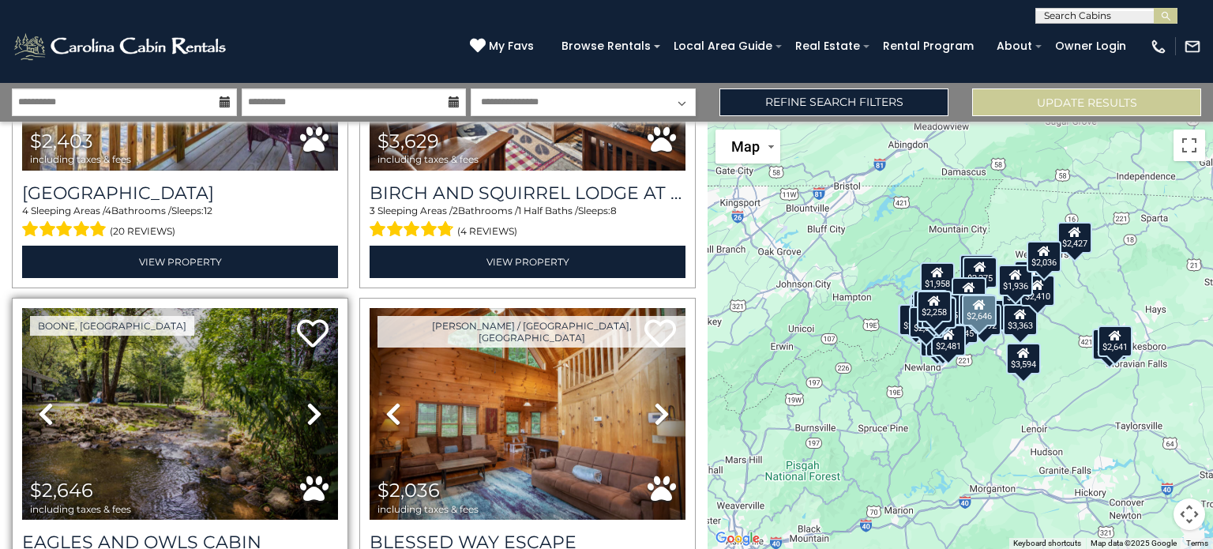
click at [307, 401] on icon at bounding box center [314, 413] width 16 height 25
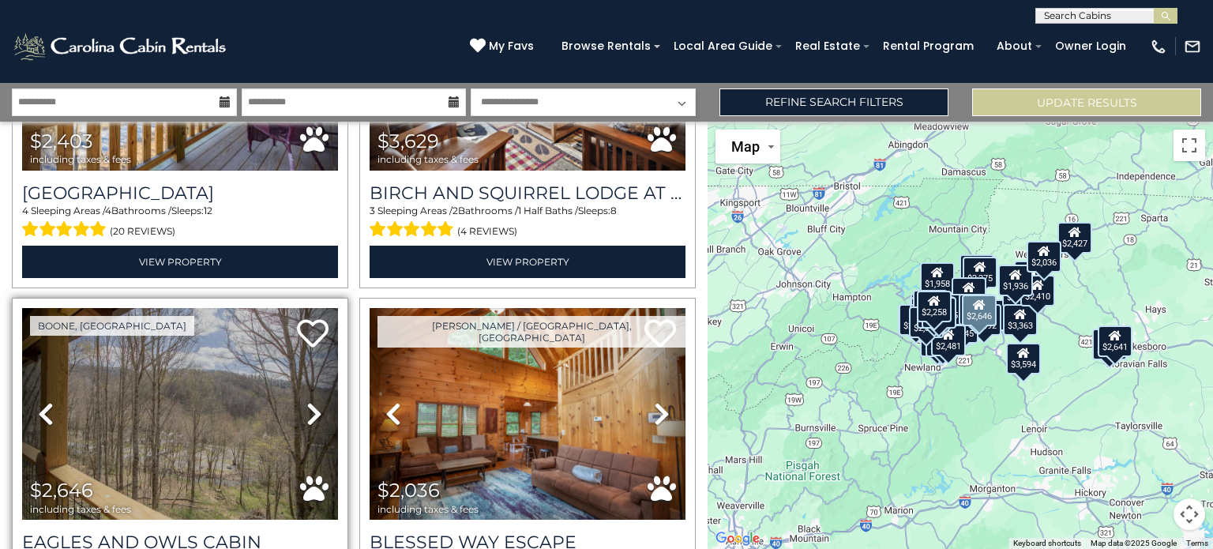
click at [307, 401] on icon at bounding box center [314, 413] width 16 height 25
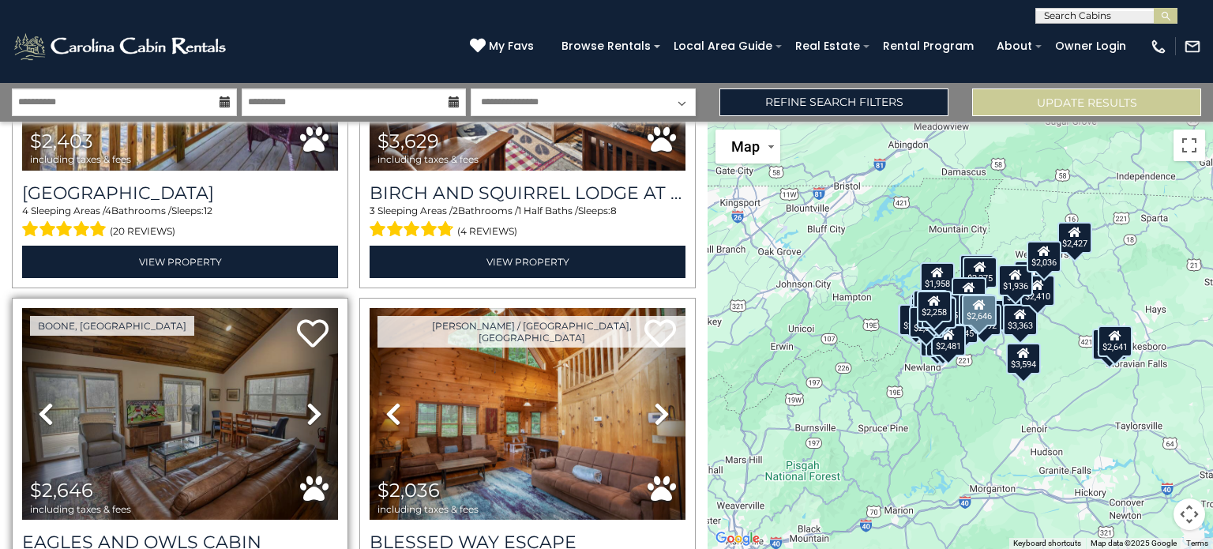
click at [307, 401] on icon at bounding box center [314, 413] width 16 height 25
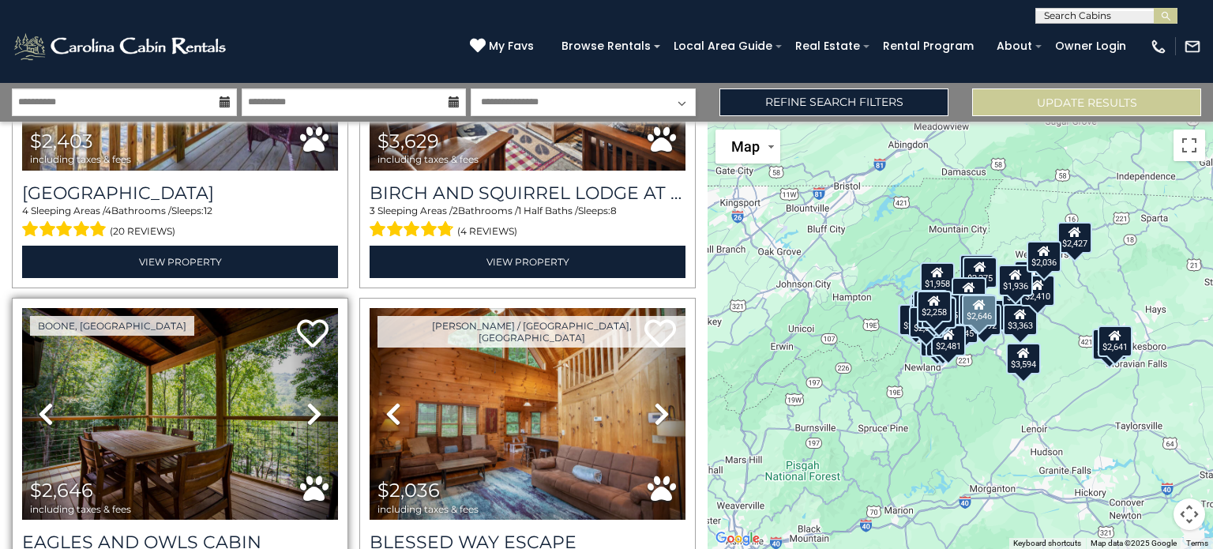
click at [307, 401] on icon at bounding box center [314, 413] width 16 height 25
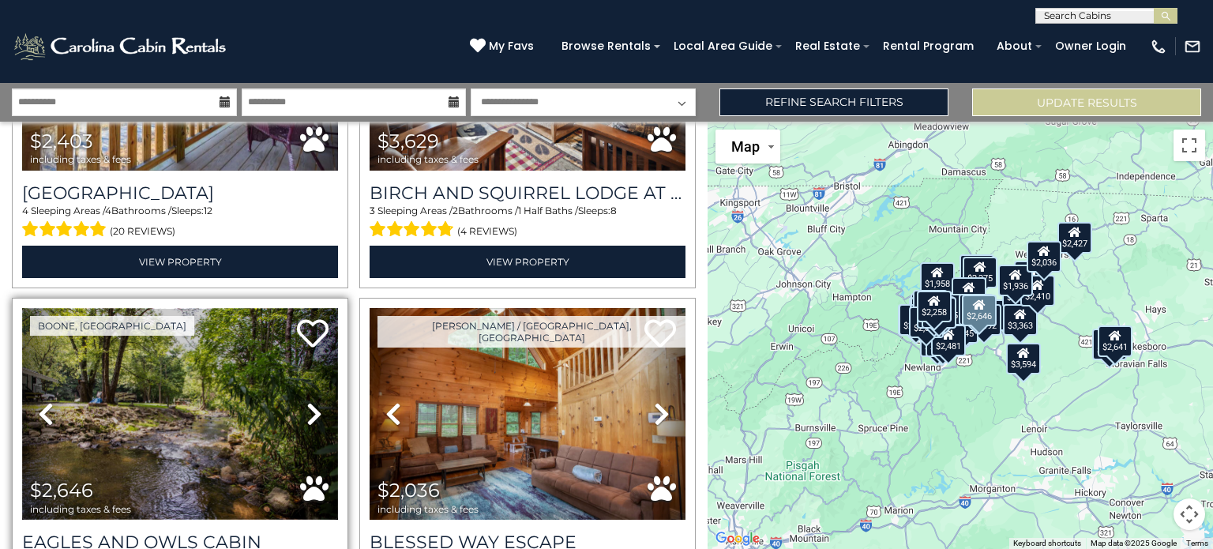
click at [156, 343] on img at bounding box center [180, 414] width 316 height 212
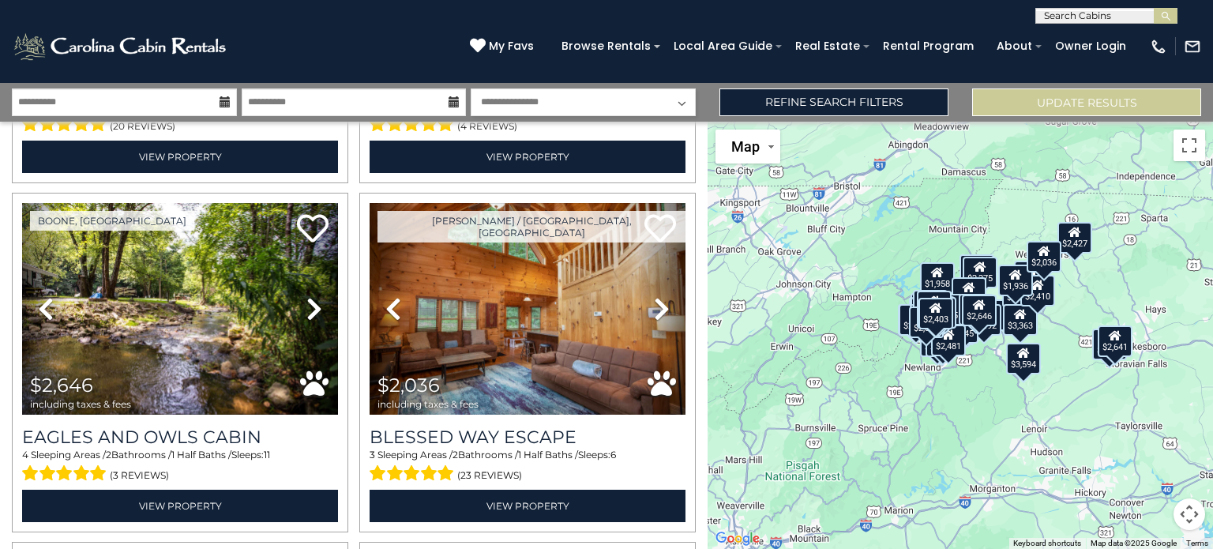
scroll to position [9780, 0]
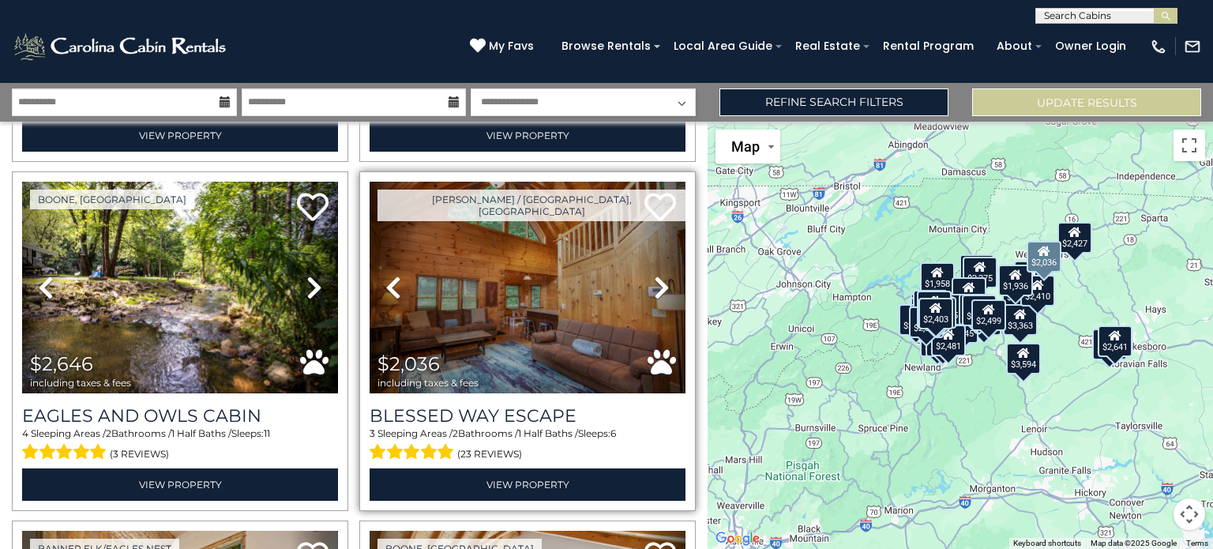
click at [654, 275] on icon at bounding box center [662, 287] width 16 height 25
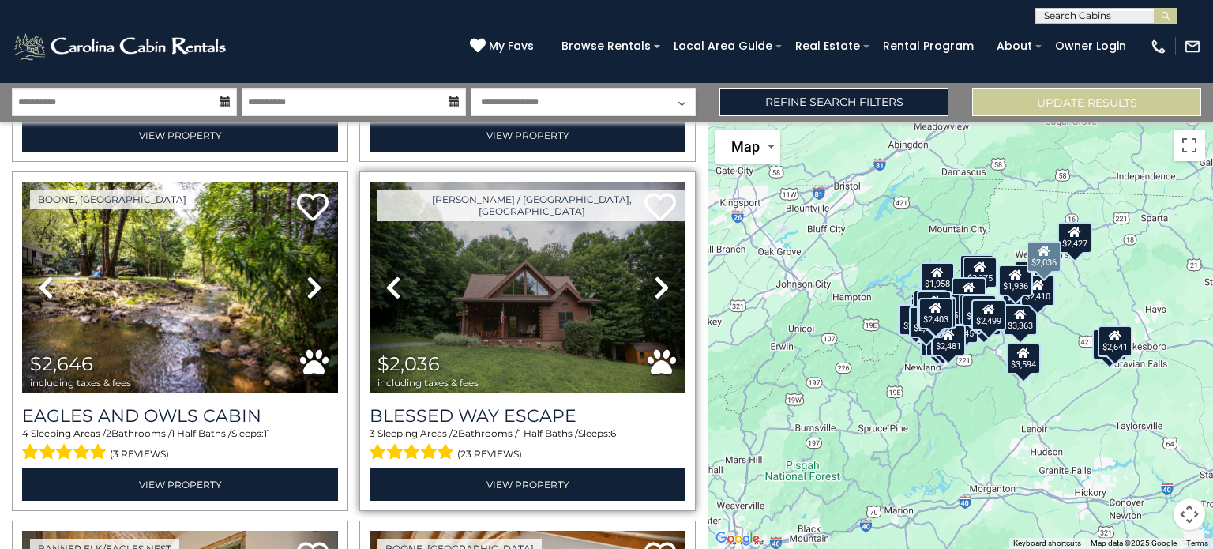
click at [654, 275] on icon at bounding box center [662, 287] width 16 height 25
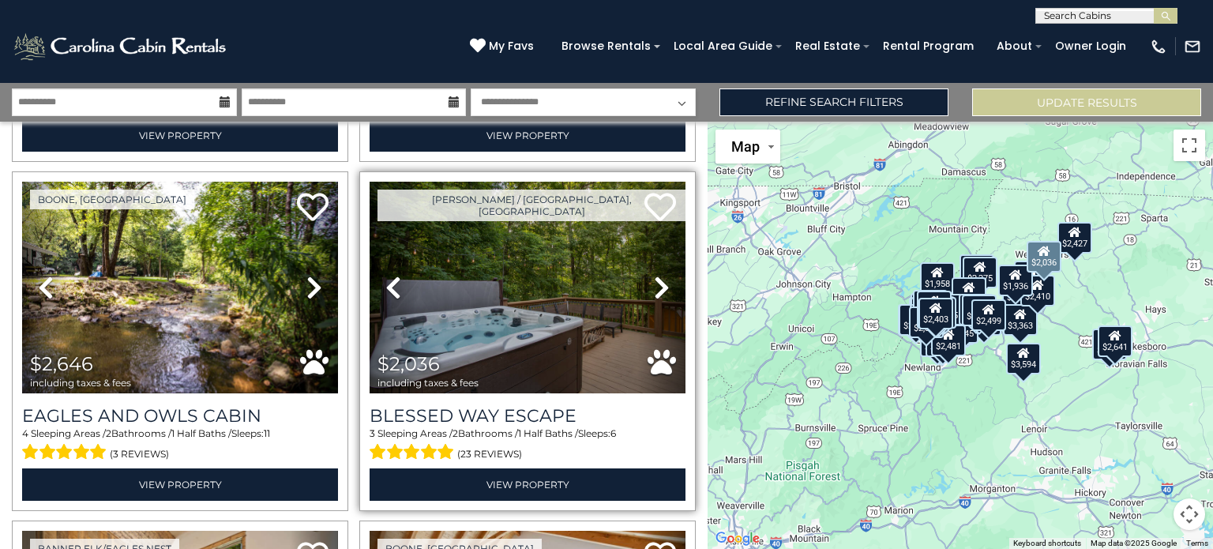
click at [654, 275] on icon at bounding box center [662, 287] width 16 height 25
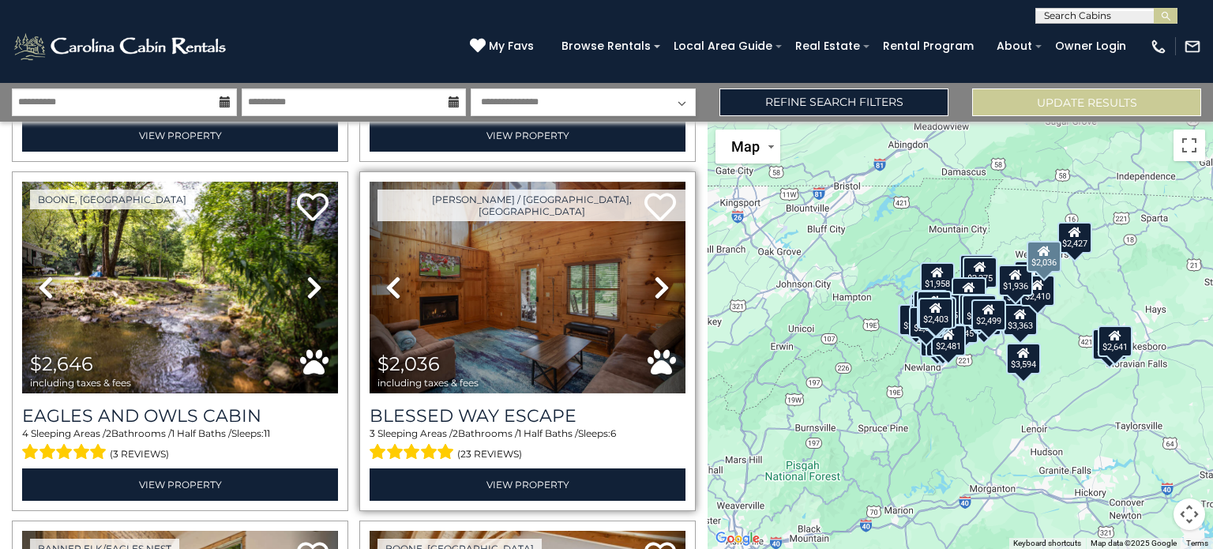
click at [654, 275] on icon at bounding box center [662, 287] width 16 height 25
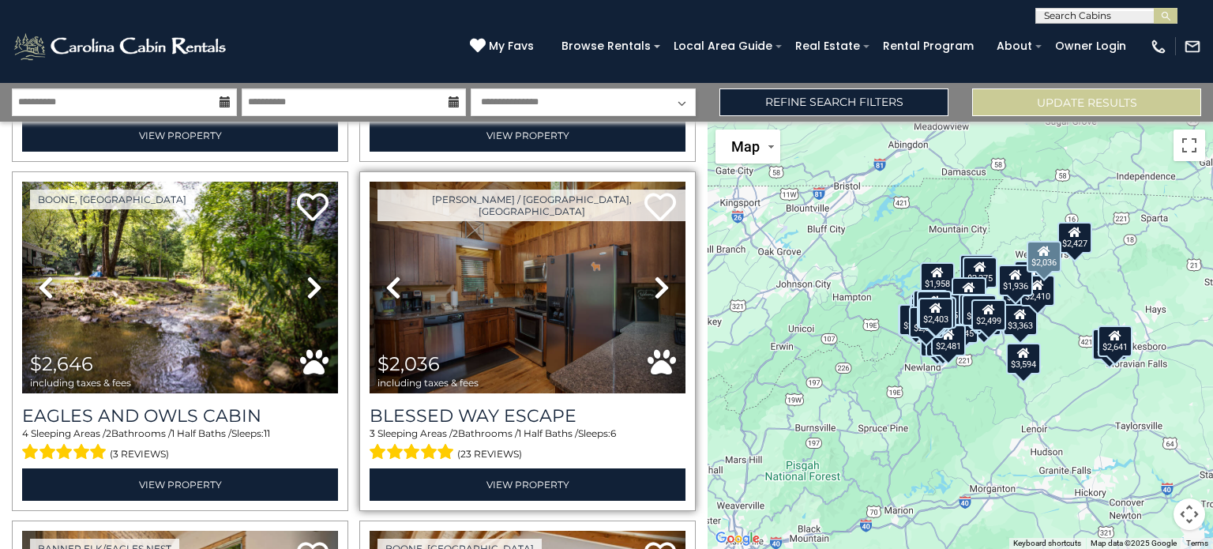
click at [654, 275] on icon at bounding box center [662, 287] width 16 height 25
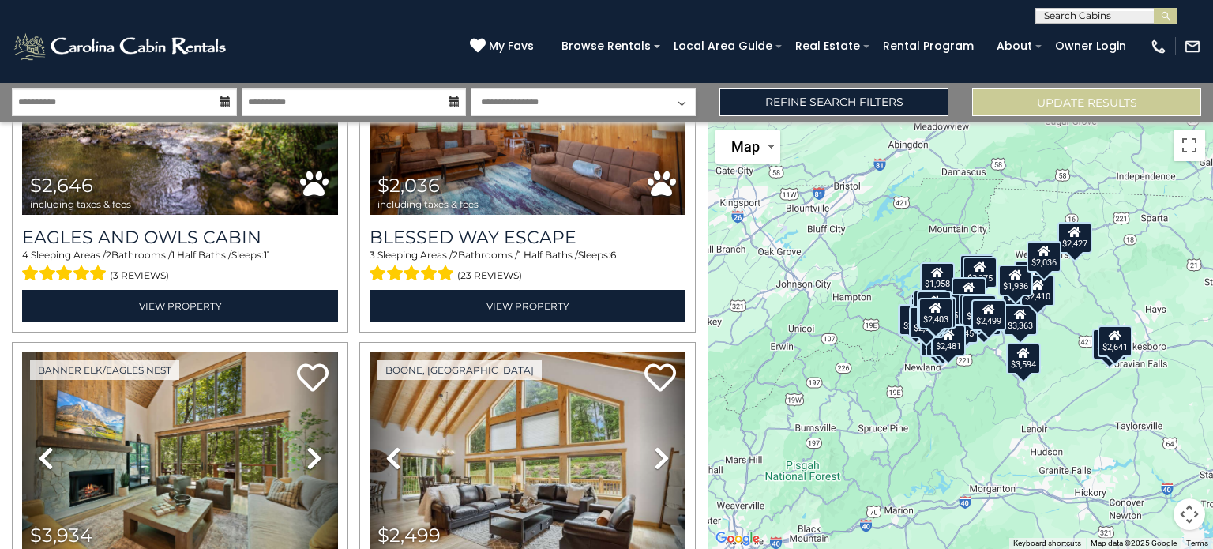
scroll to position [9970, 0]
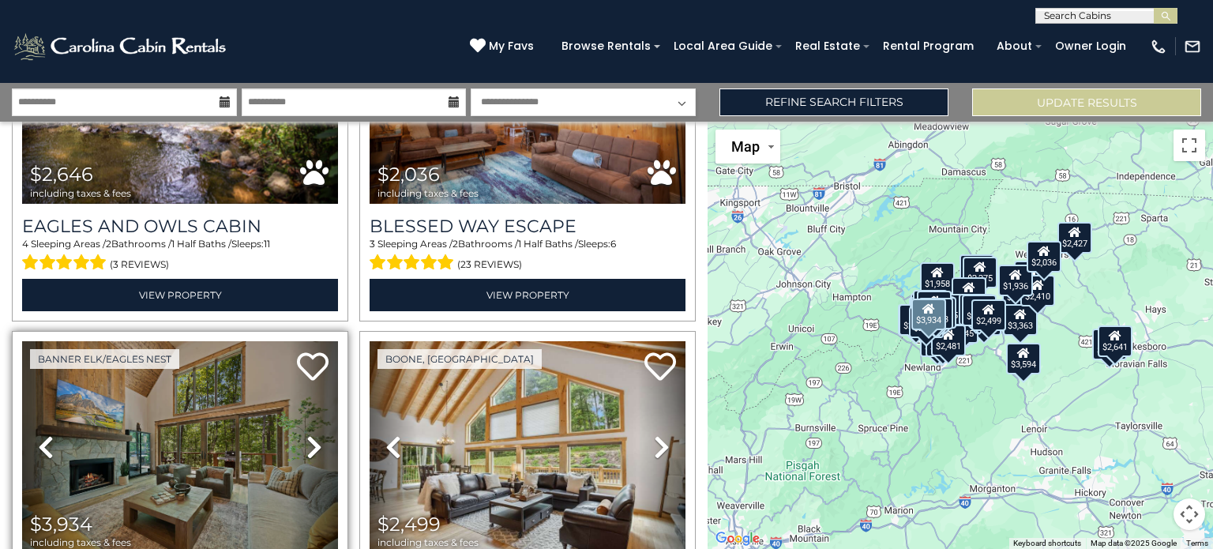
click at [315, 434] on icon at bounding box center [314, 446] width 16 height 25
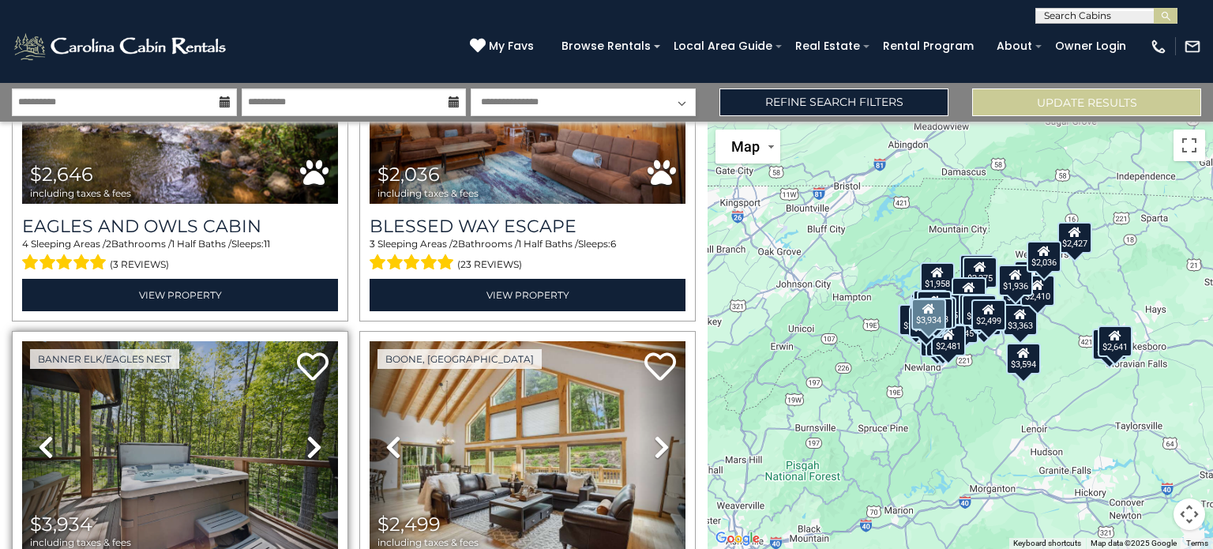
click at [315, 434] on icon at bounding box center [314, 446] width 16 height 25
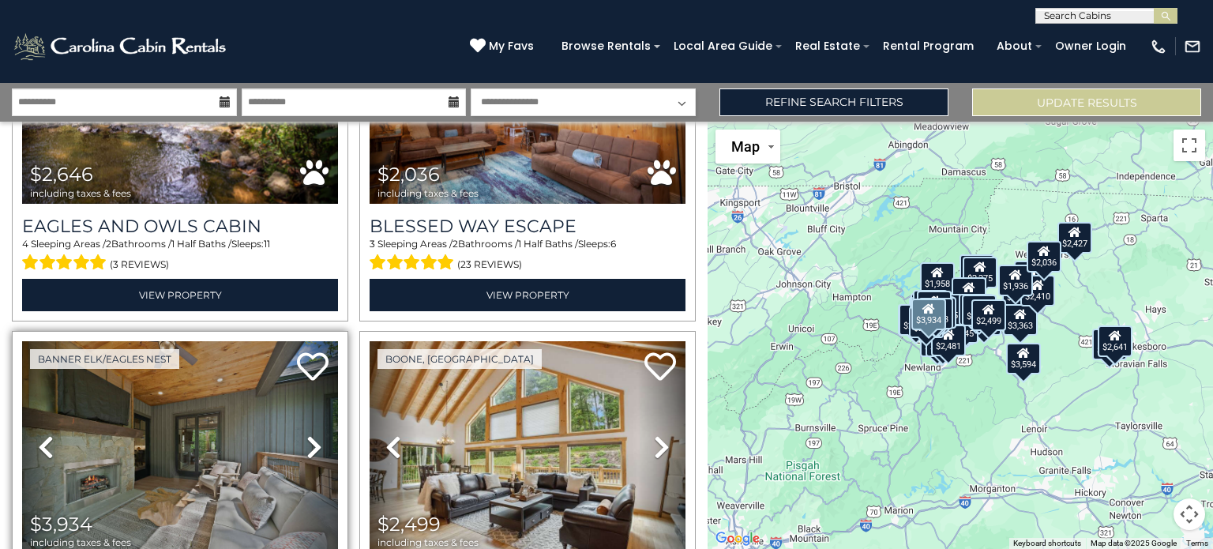
click at [315, 434] on icon at bounding box center [314, 446] width 16 height 25
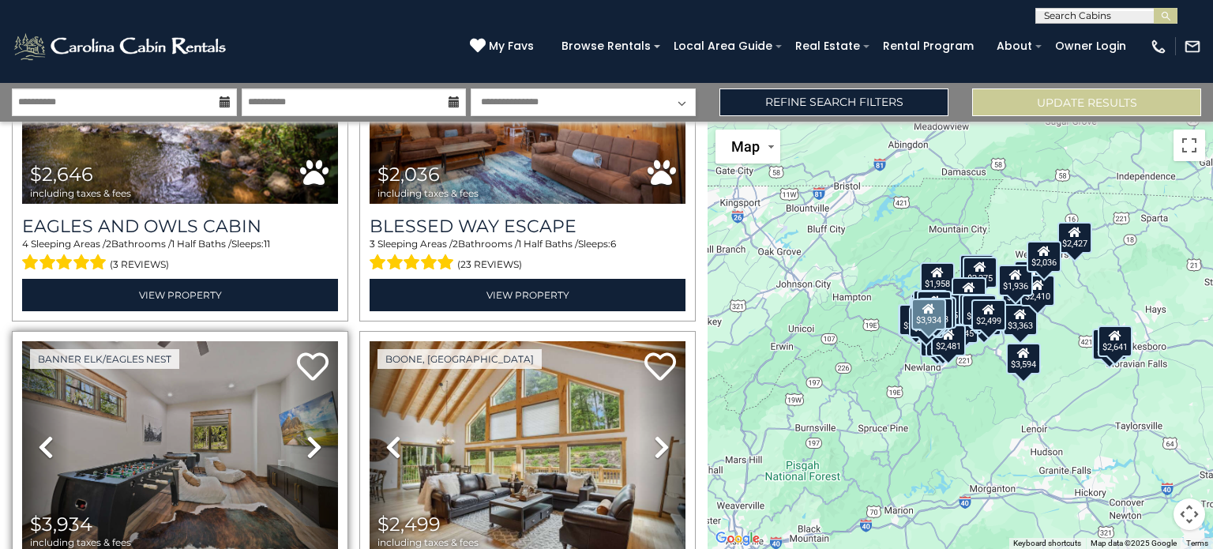
click at [315, 434] on icon at bounding box center [314, 446] width 16 height 25
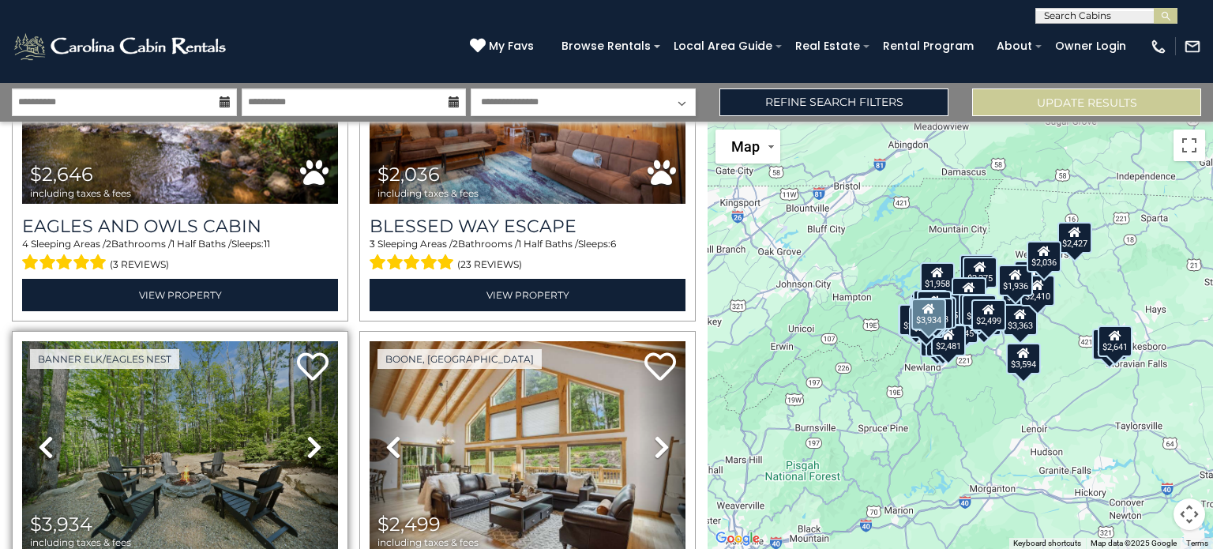
click at [315, 434] on icon at bounding box center [314, 446] width 16 height 25
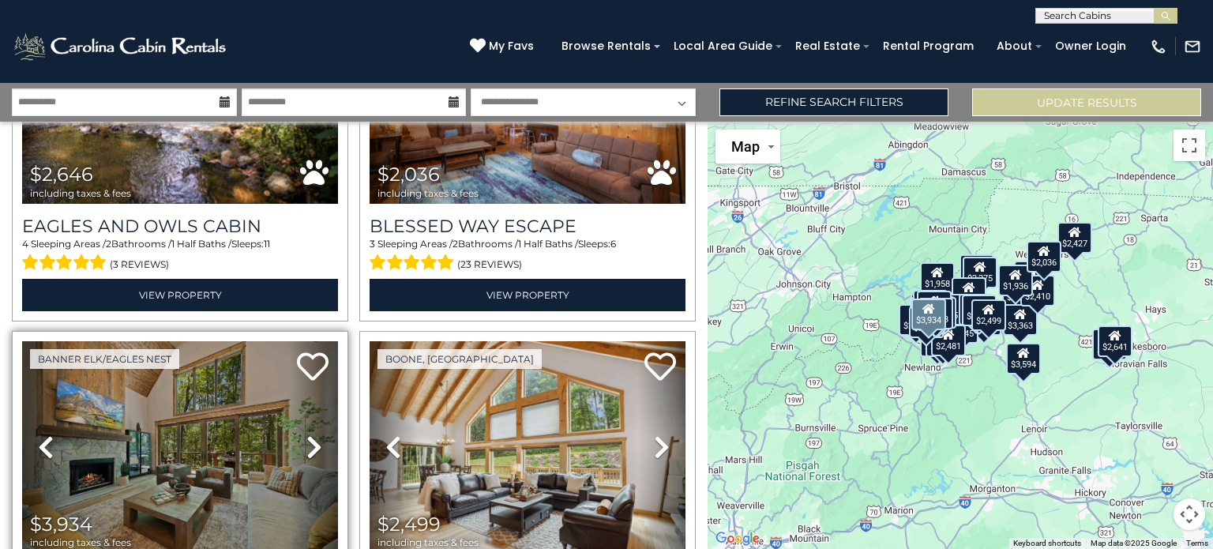
click at [315, 434] on icon at bounding box center [314, 446] width 16 height 25
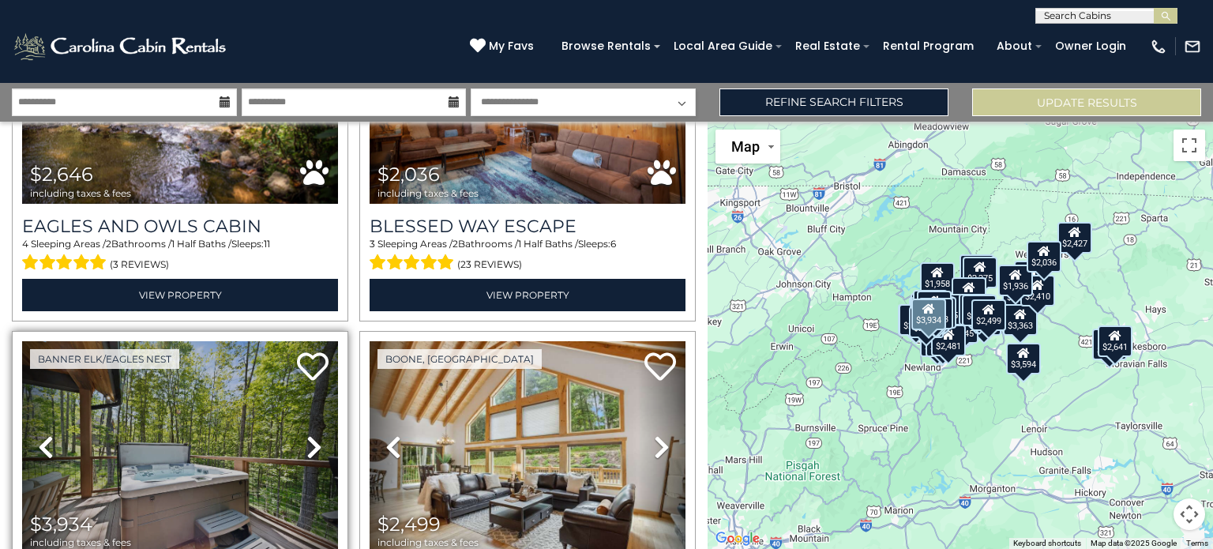
click at [315, 434] on icon at bounding box center [314, 446] width 16 height 25
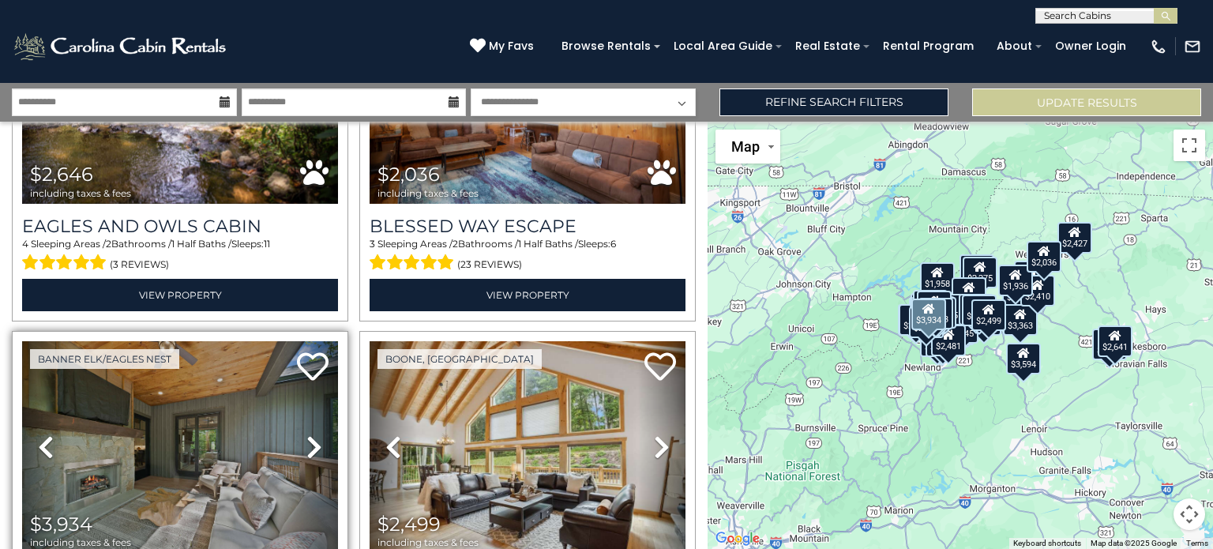
click at [315, 434] on icon at bounding box center [314, 446] width 16 height 25
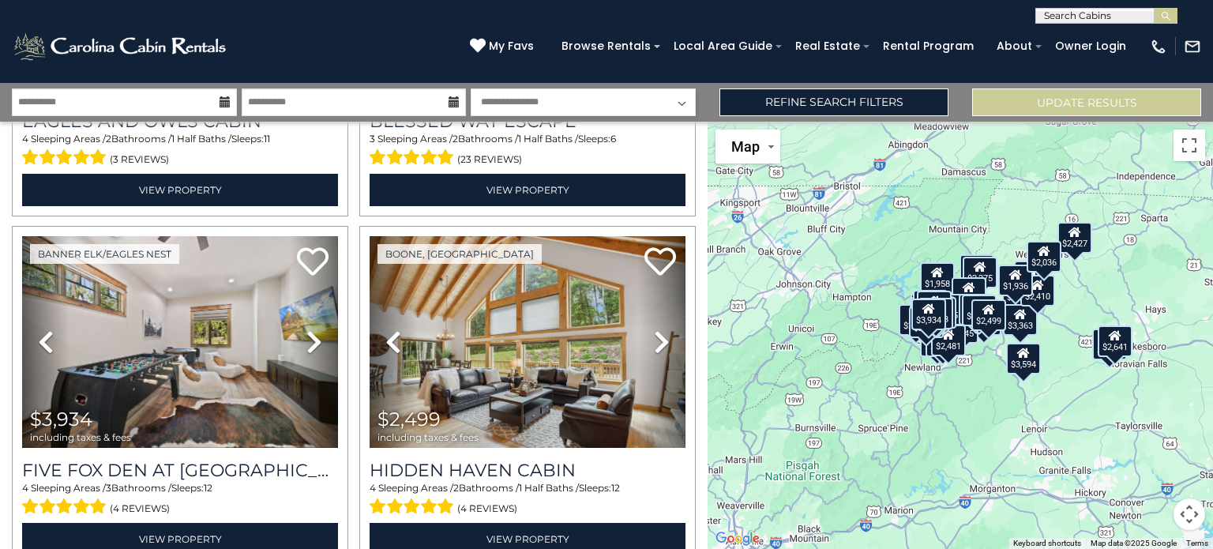
scroll to position [10106, 0]
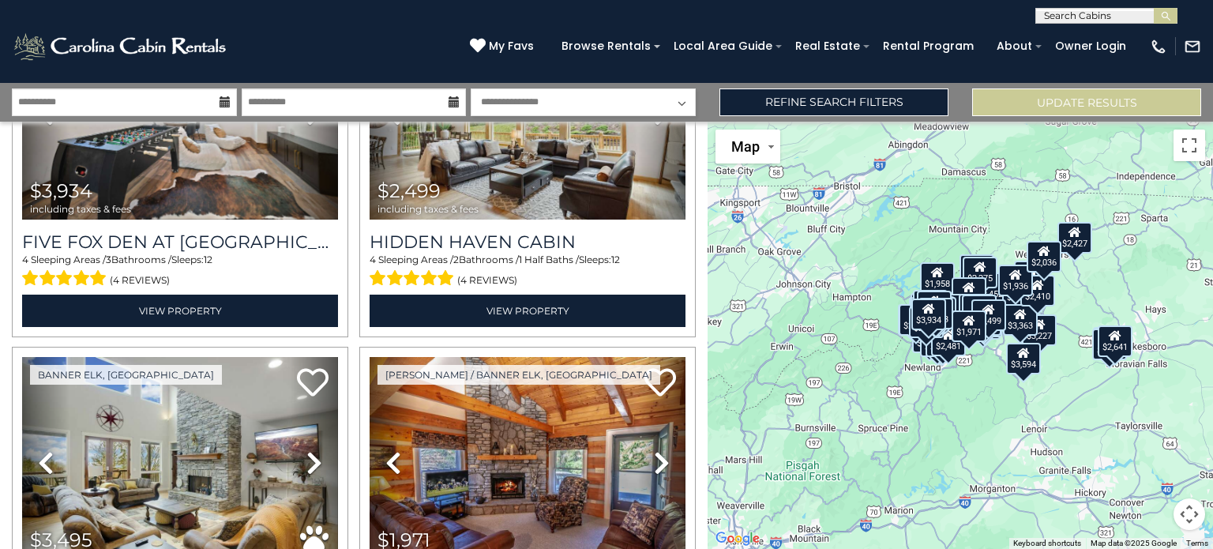
scroll to position [10335, 0]
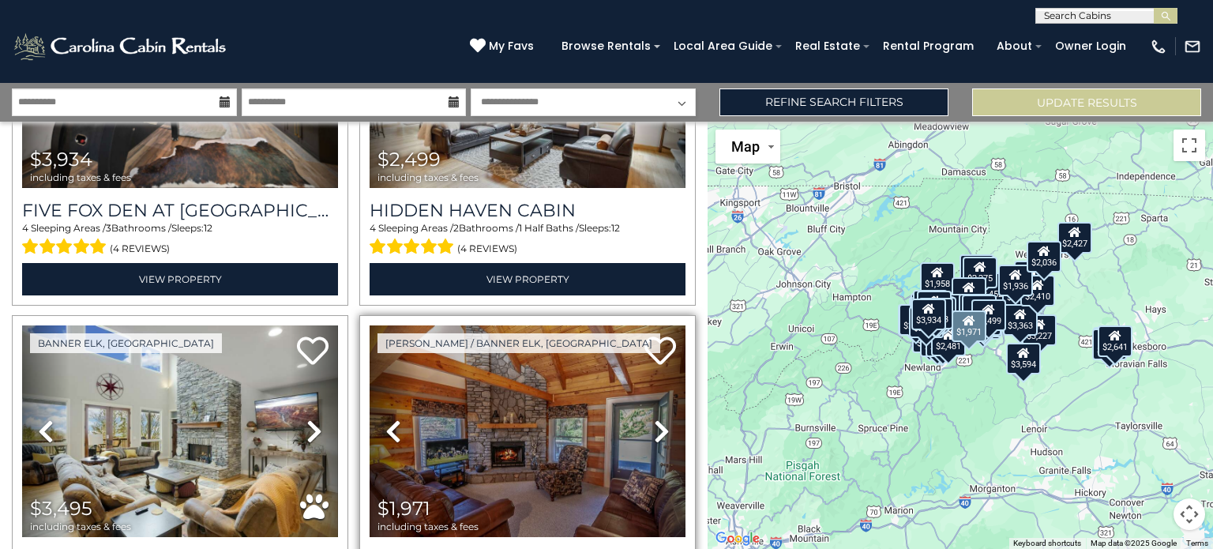
click at [654, 418] on icon at bounding box center [662, 430] width 16 height 25
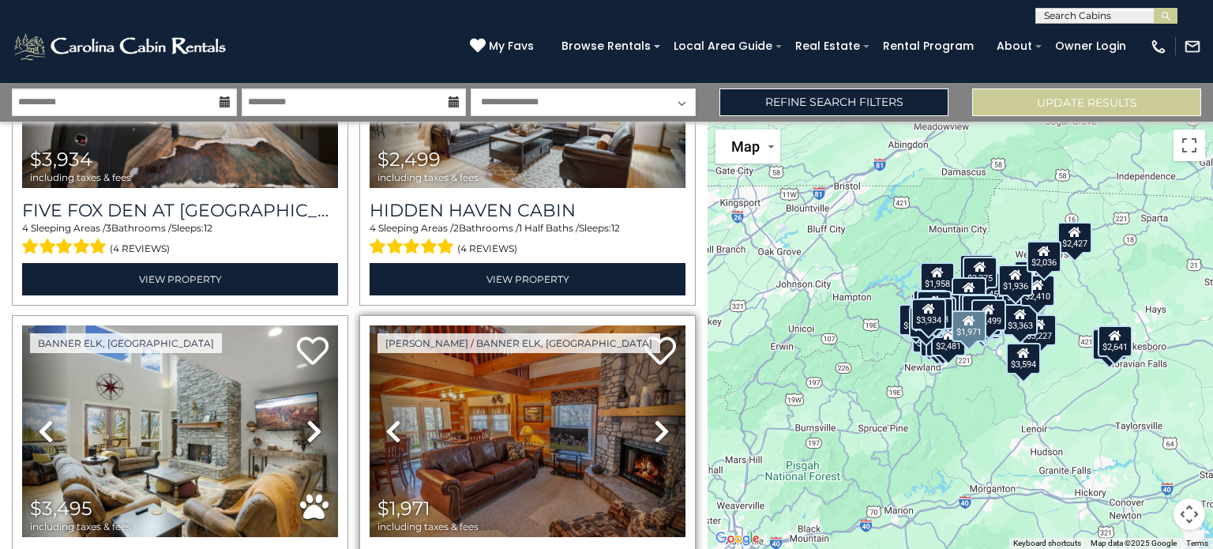
click at [654, 418] on icon at bounding box center [662, 430] width 16 height 25
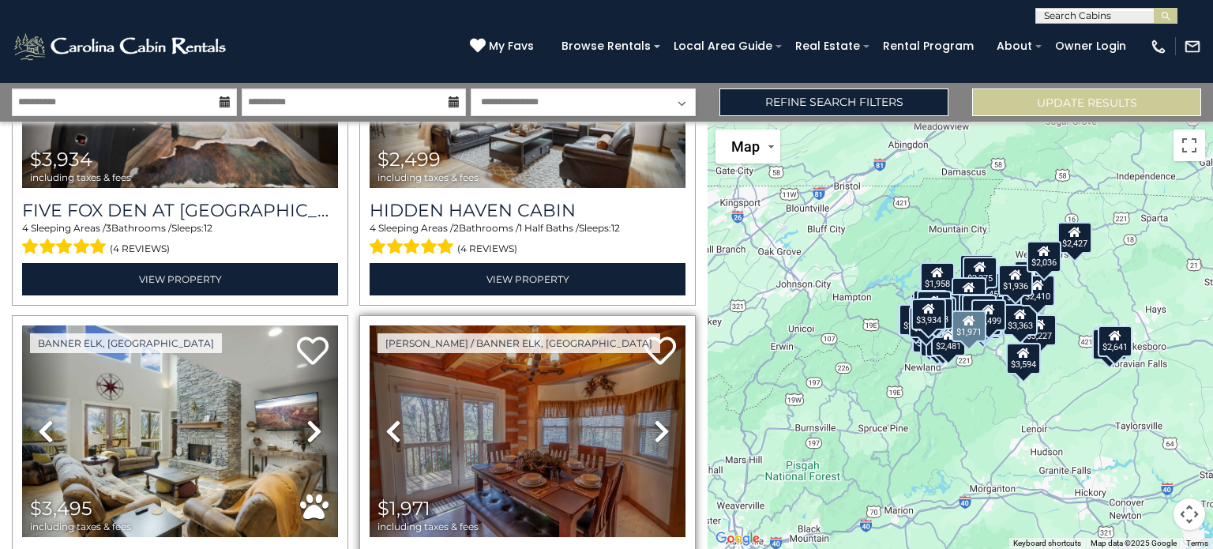
click at [654, 418] on icon at bounding box center [662, 430] width 16 height 25
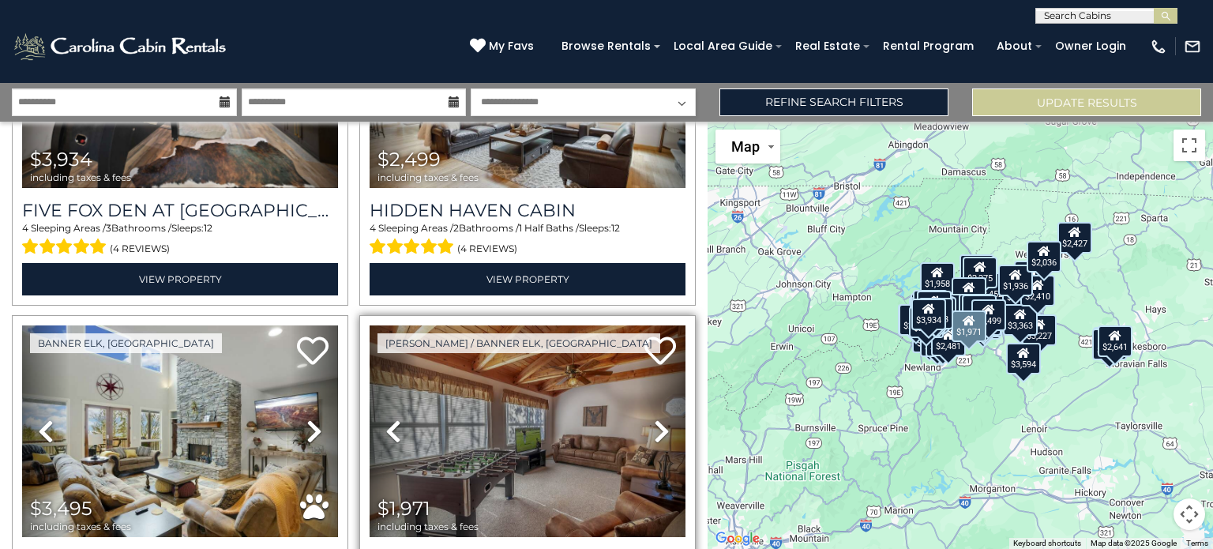
click at [654, 418] on icon at bounding box center [662, 430] width 16 height 25
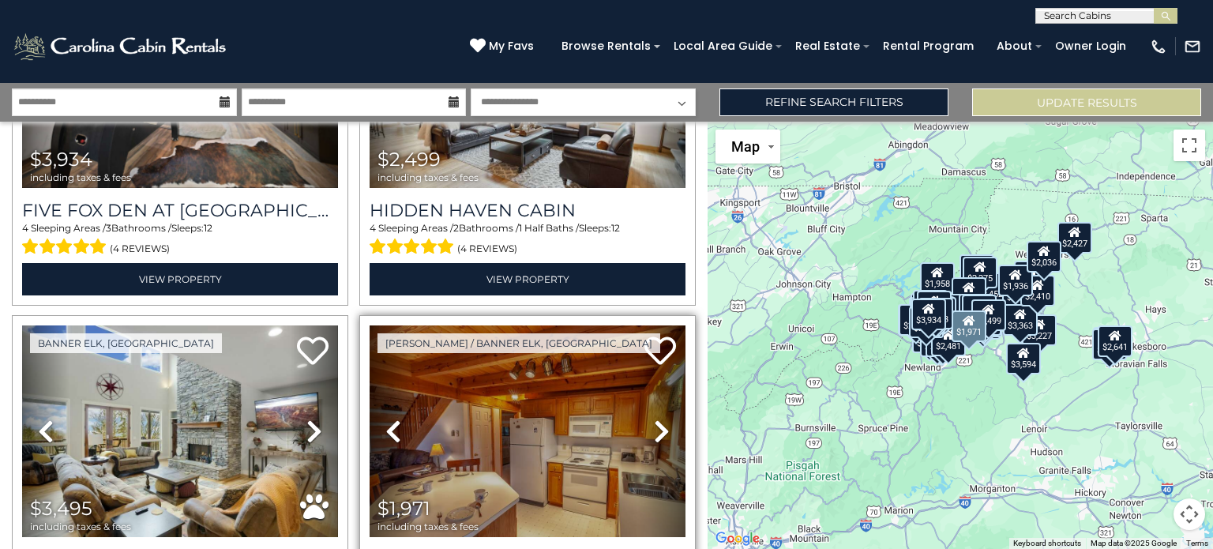
click at [654, 418] on icon at bounding box center [662, 430] width 16 height 25
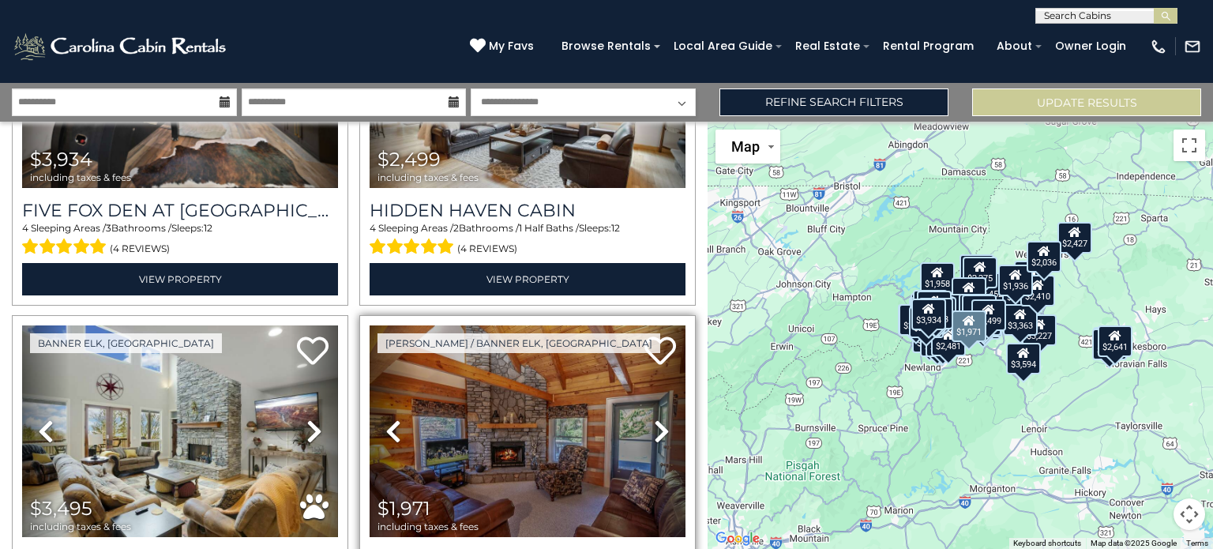
click at [654, 418] on icon at bounding box center [662, 430] width 16 height 25
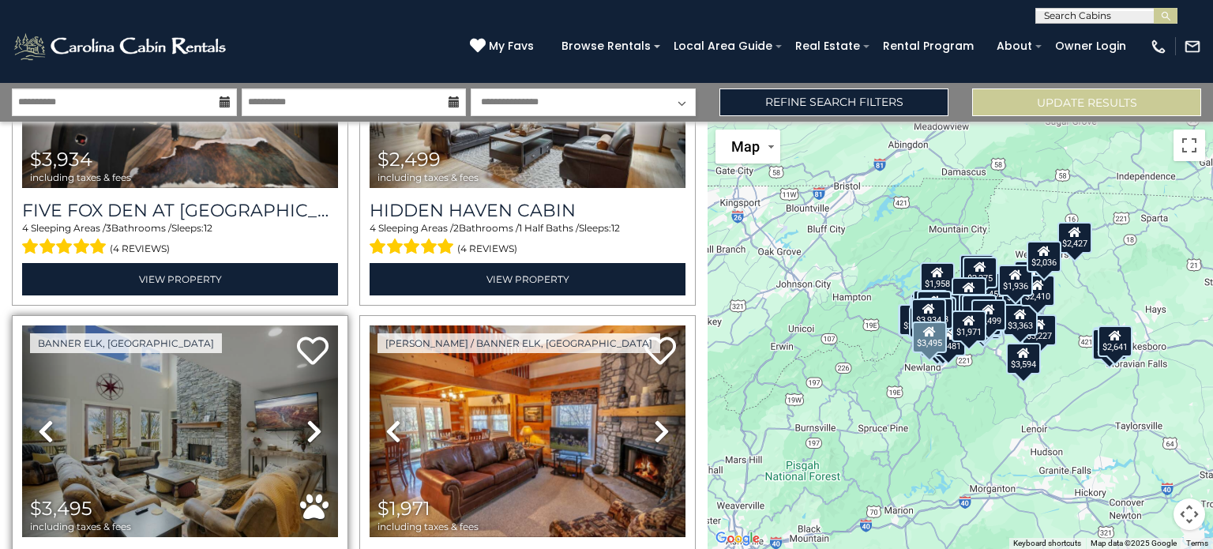
click at [311, 418] on icon at bounding box center [314, 430] width 16 height 25
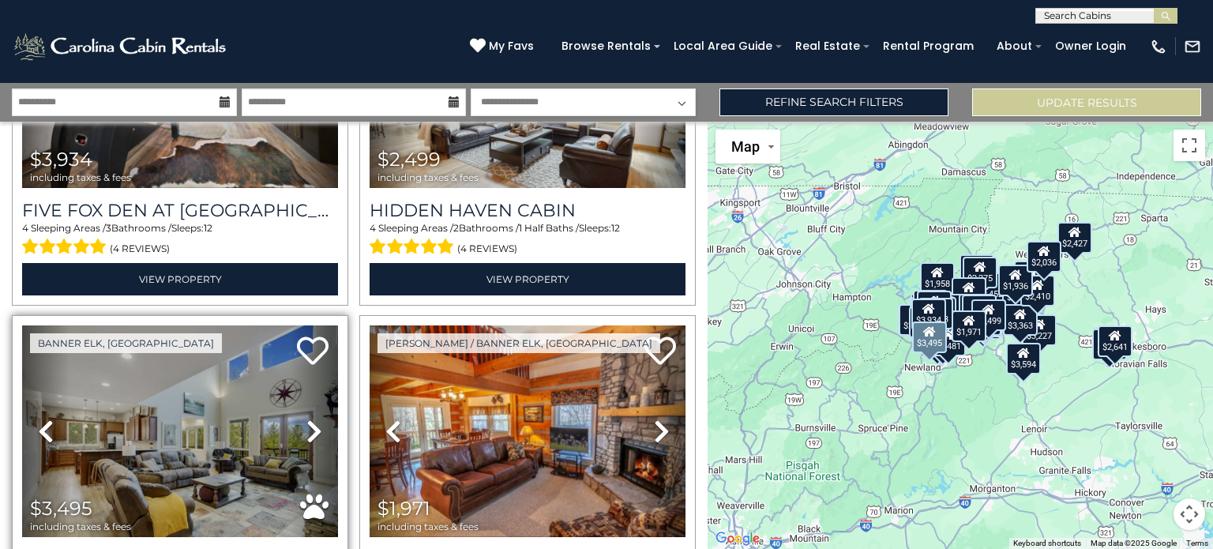
click at [311, 418] on icon at bounding box center [314, 430] width 16 height 25
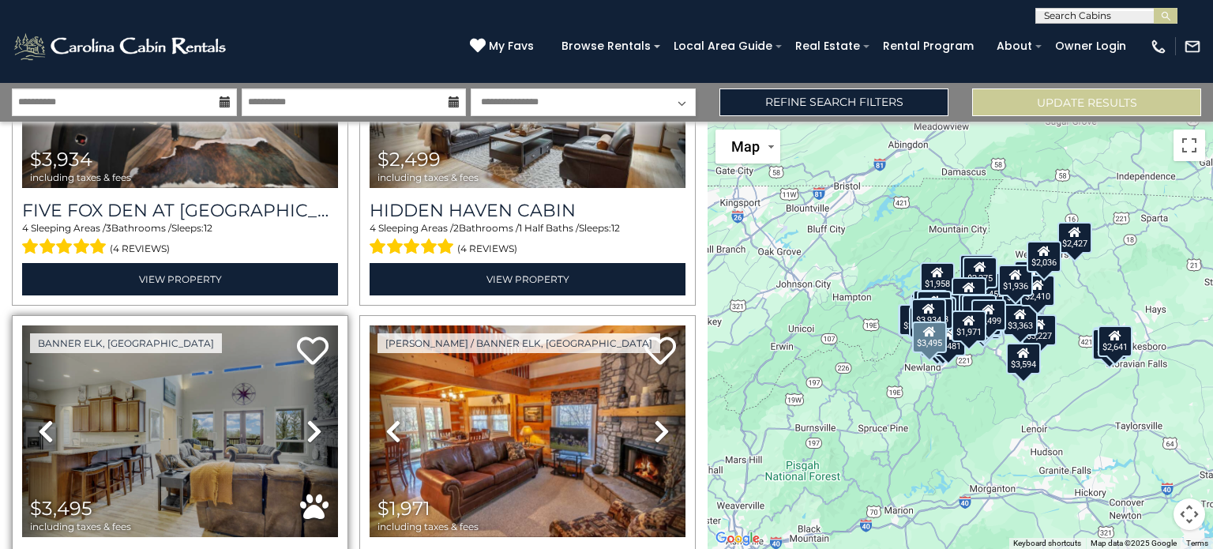
click at [311, 418] on icon at bounding box center [314, 430] width 16 height 25
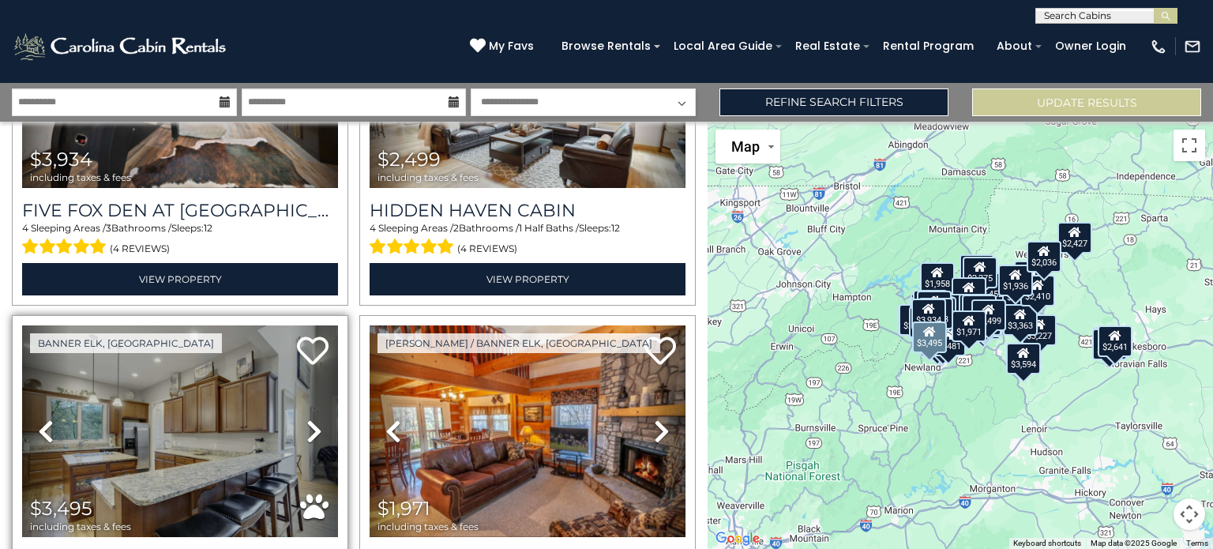
click at [311, 418] on icon at bounding box center [314, 430] width 16 height 25
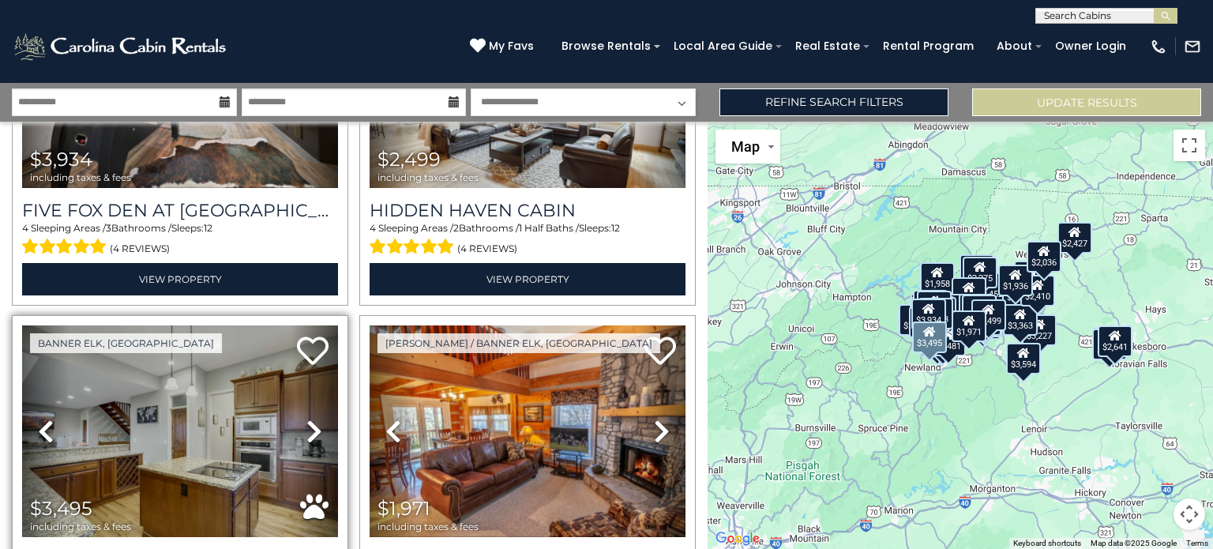
click at [311, 418] on icon at bounding box center [314, 430] width 16 height 25
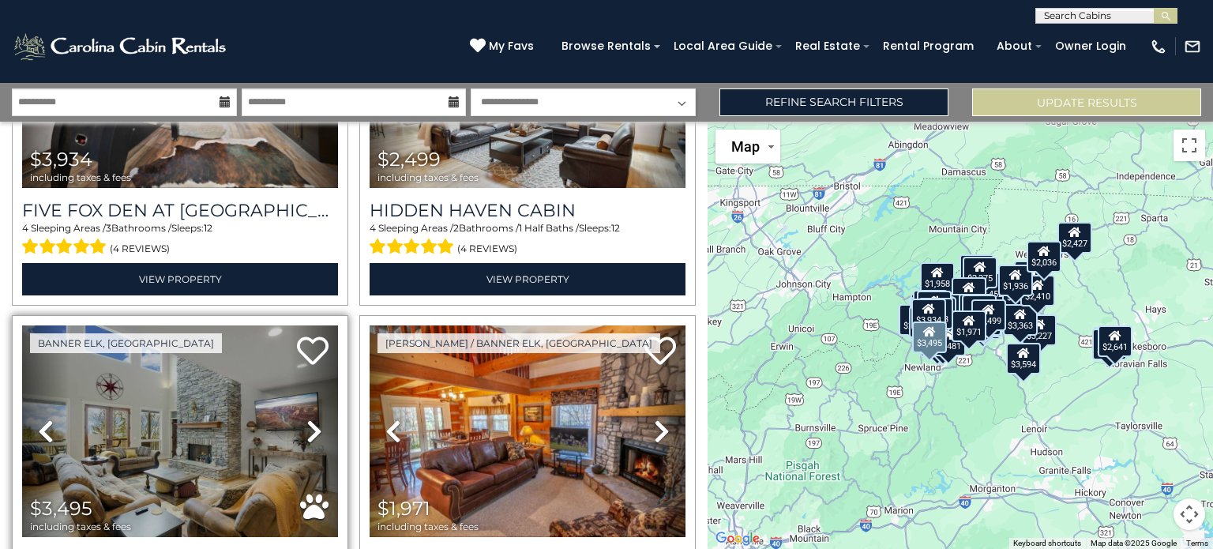
click at [311, 418] on icon at bounding box center [314, 430] width 16 height 25
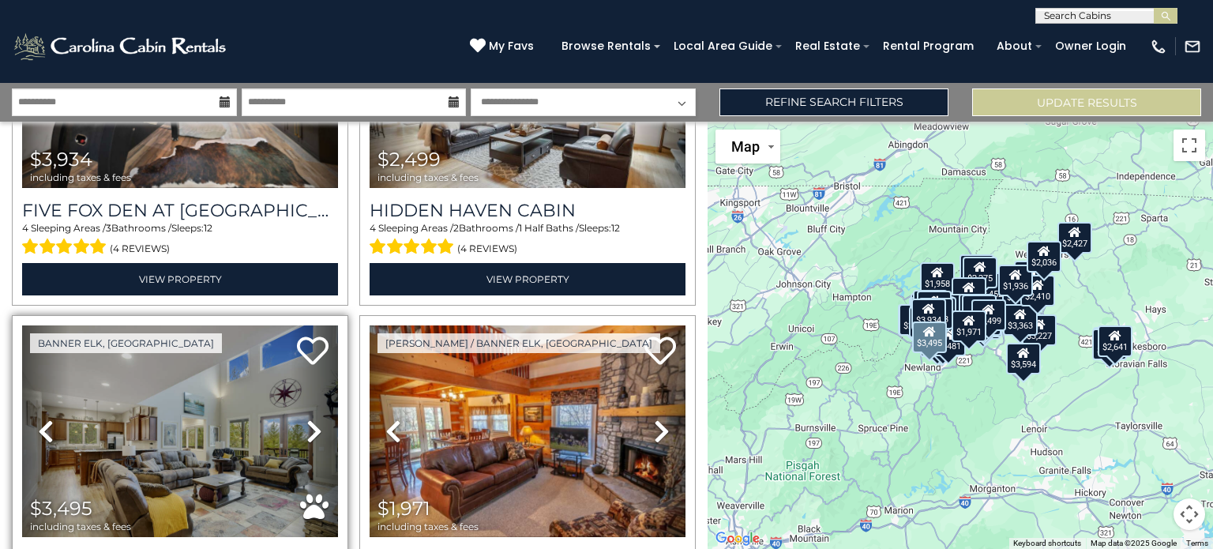
click at [311, 418] on icon at bounding box center [314, 430] width 16 height 25
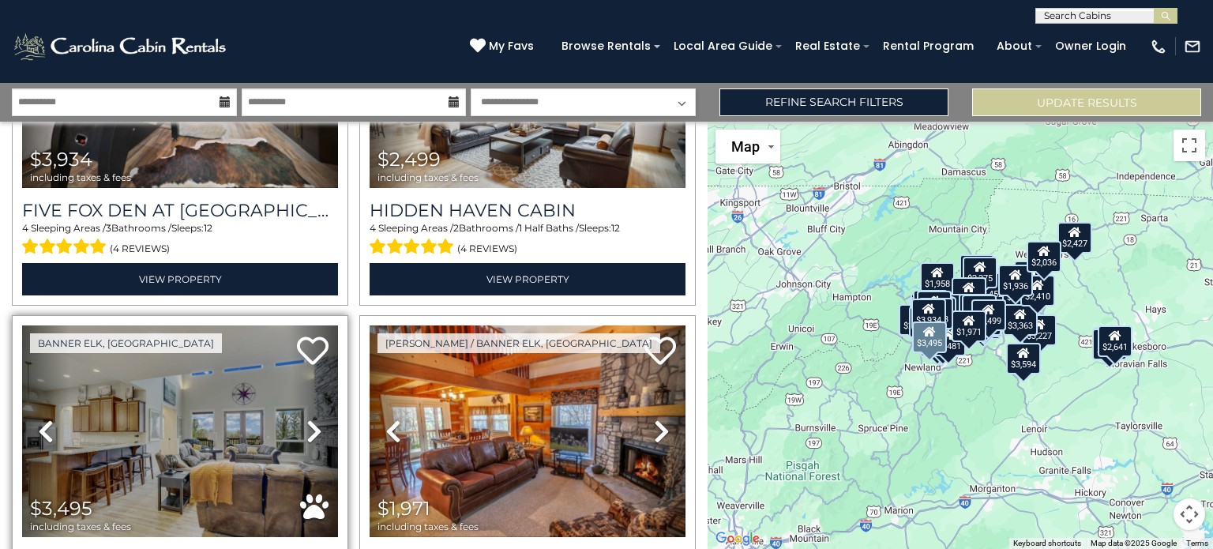
click at [311, 418] on icon at bounding box center [314, 430] width 16 height 25
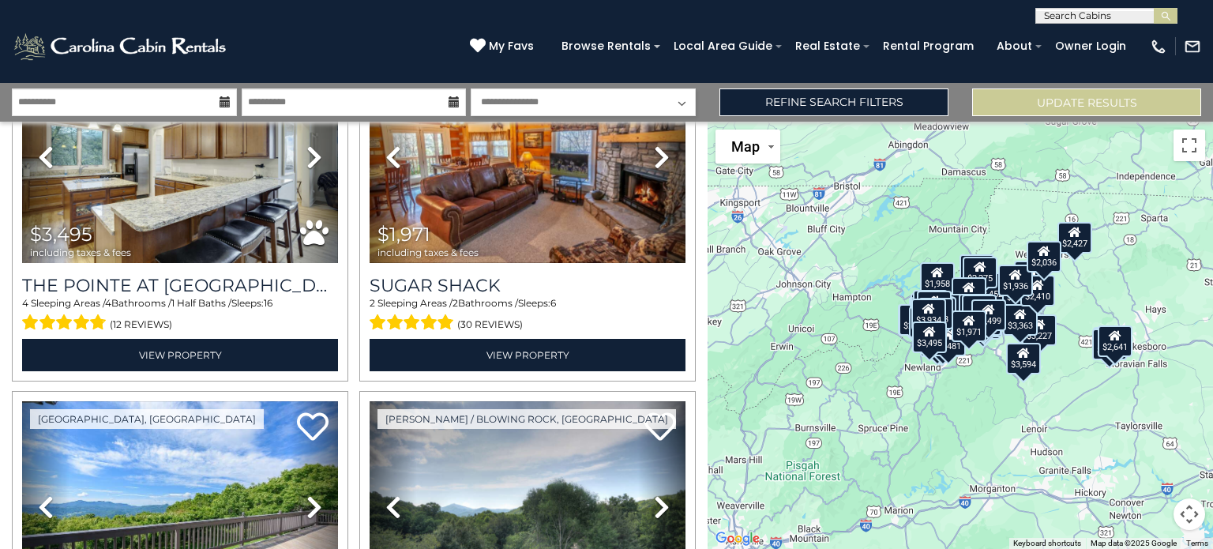
scroll to position [10682, 0]
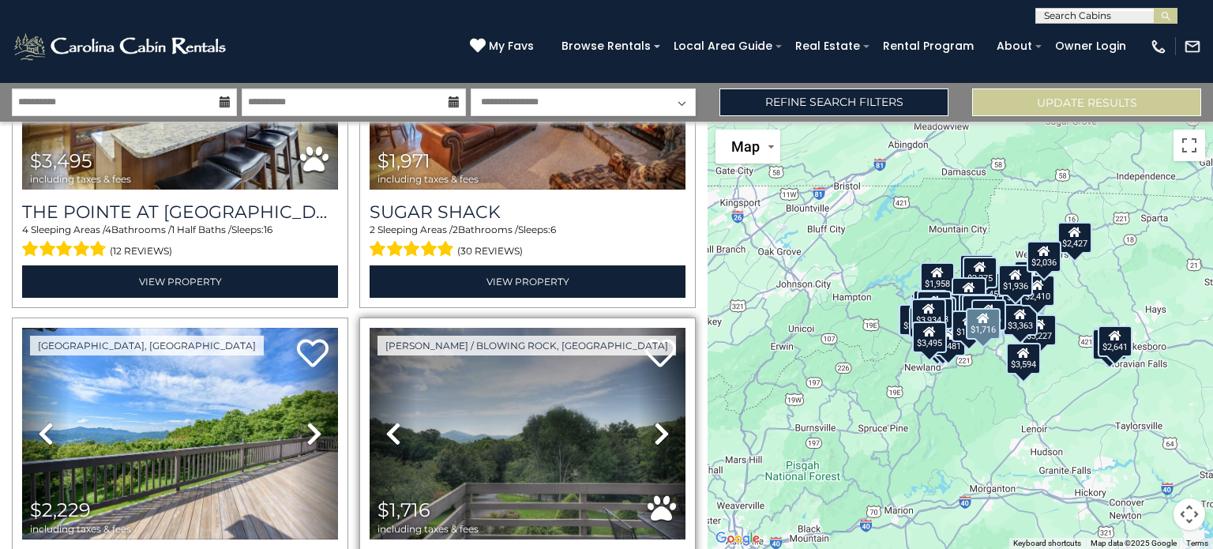
click at [655, 421] on icon at bounding box center [662, 433] width 16 height 25
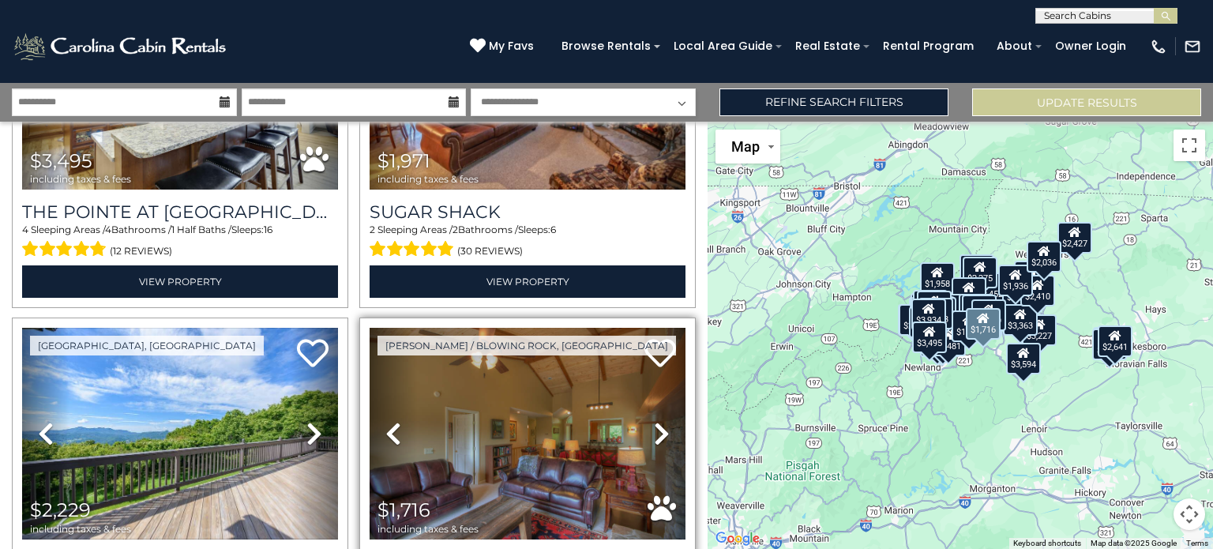
click at [655, 421] on icon at bounding box center [662, 433] width 16 height 25
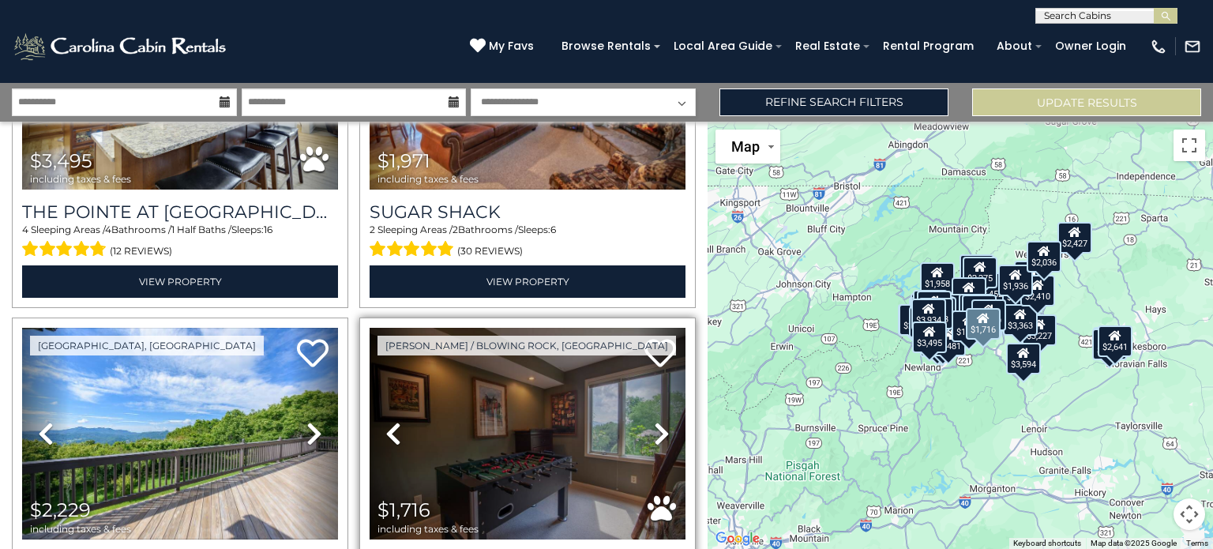
click at [655, 421] on icon at bounding box center [662, 433] width 16 height 25
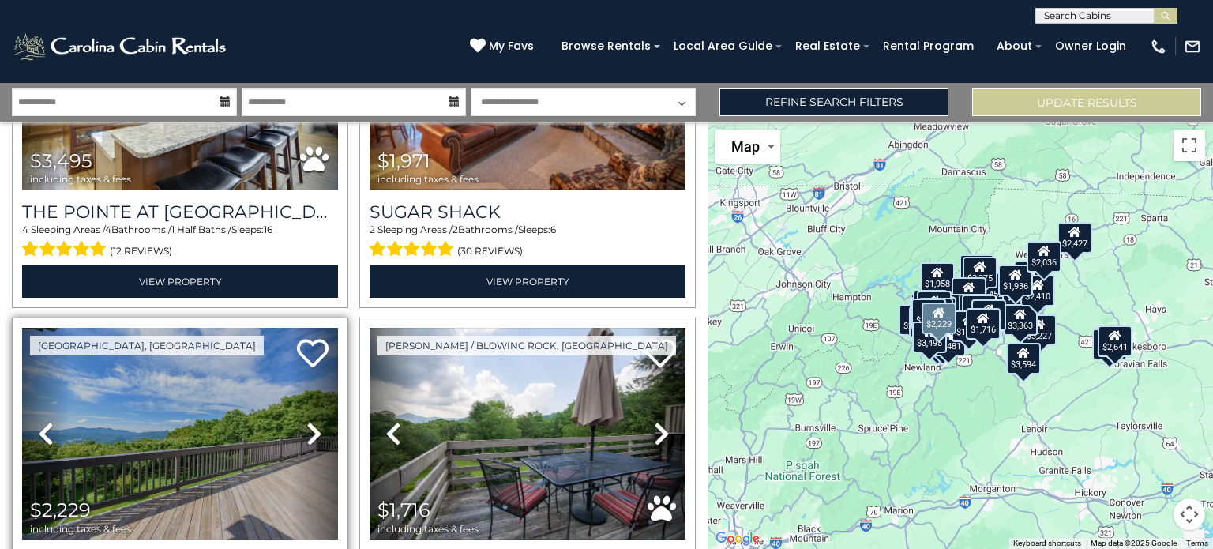
click at [310, 421] on icon at bounding box center [314, 433] width 16 height 25
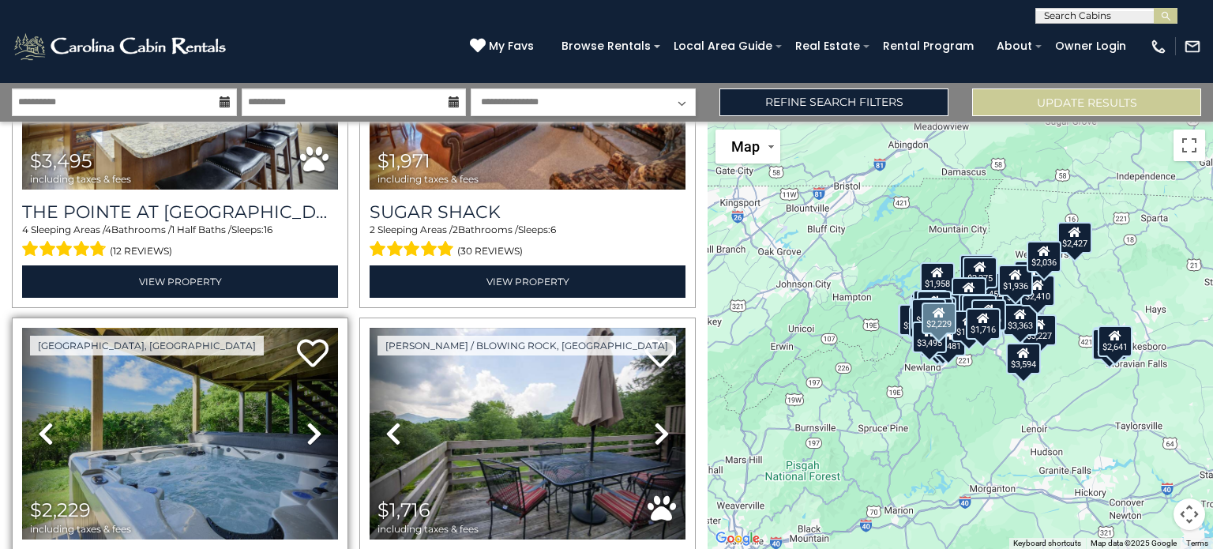
click at [310, 421] on icon at bounding box center [314, 433] width 16 height 25
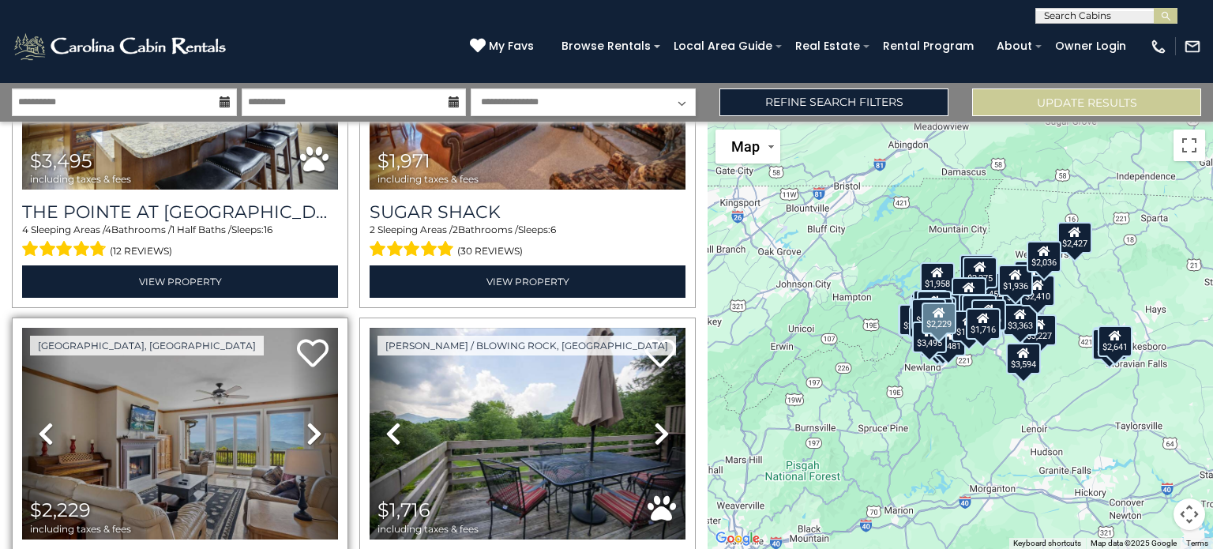
click at [310, 421] on icon at bounding box center [314, 433] width 16 height 25
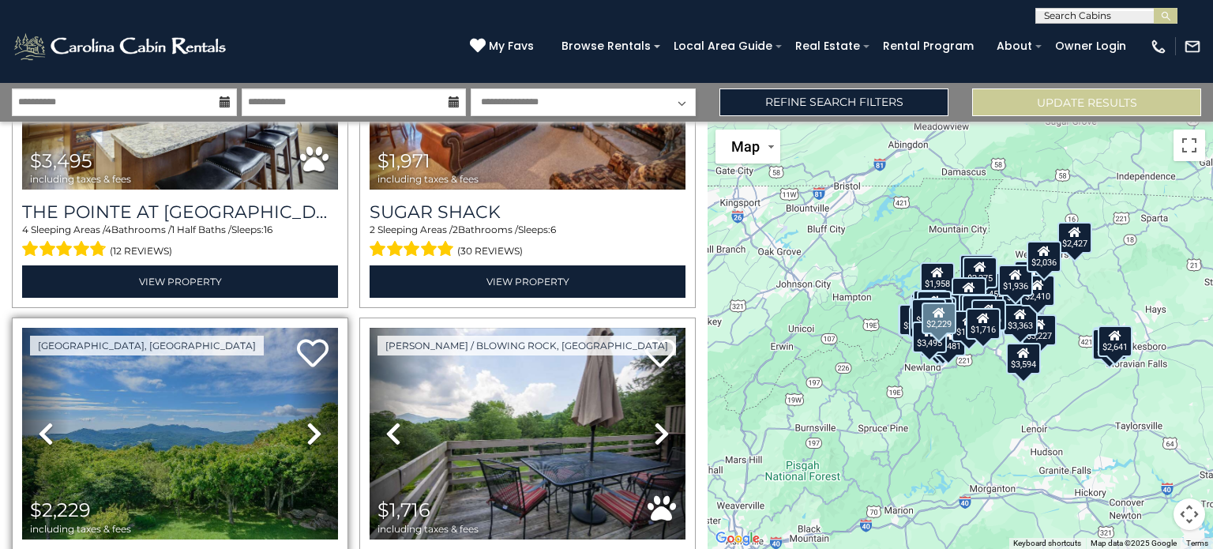
click at [310, 421] on icon at bounding box center [314, 433] width 16 height 25
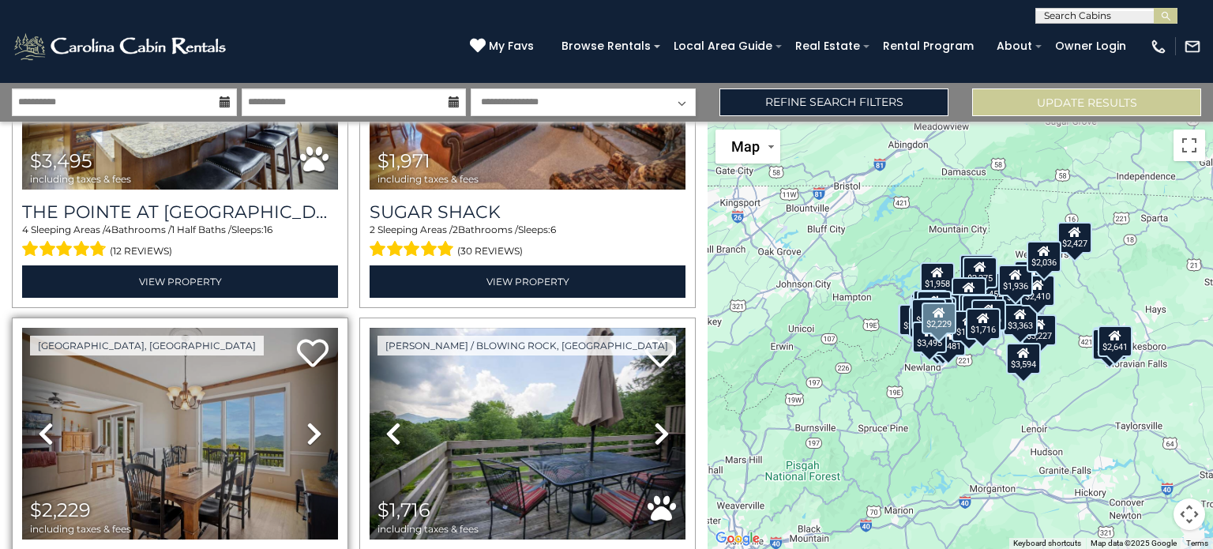
click at [310, 421] on icon at bounding box center [314, 433] width 16 height 25
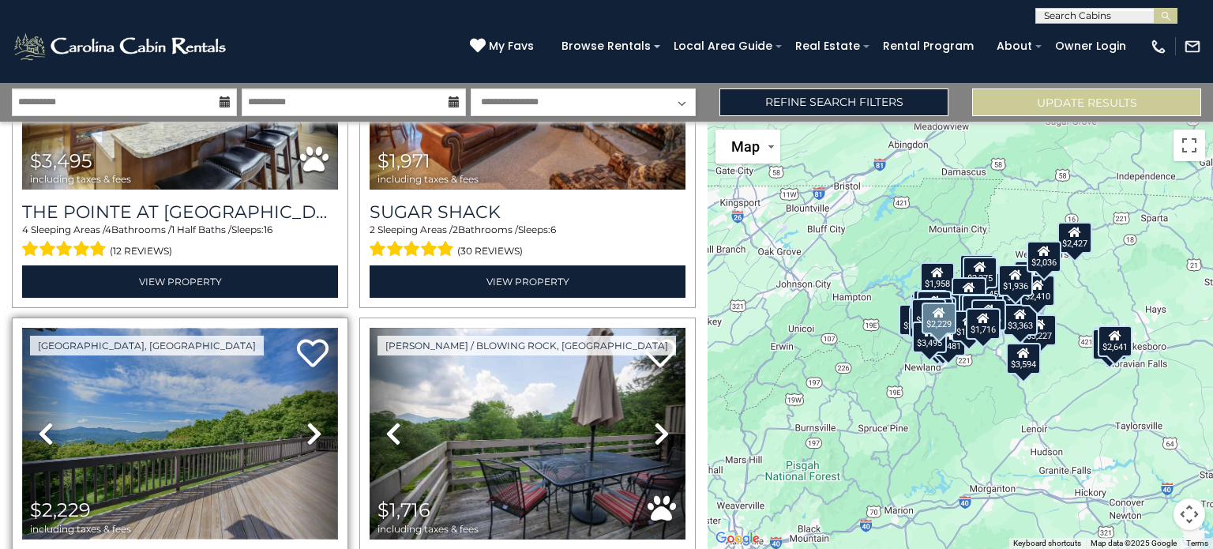
click at [224, 347] on img at bounding box center [180, 434] width 316 height 212
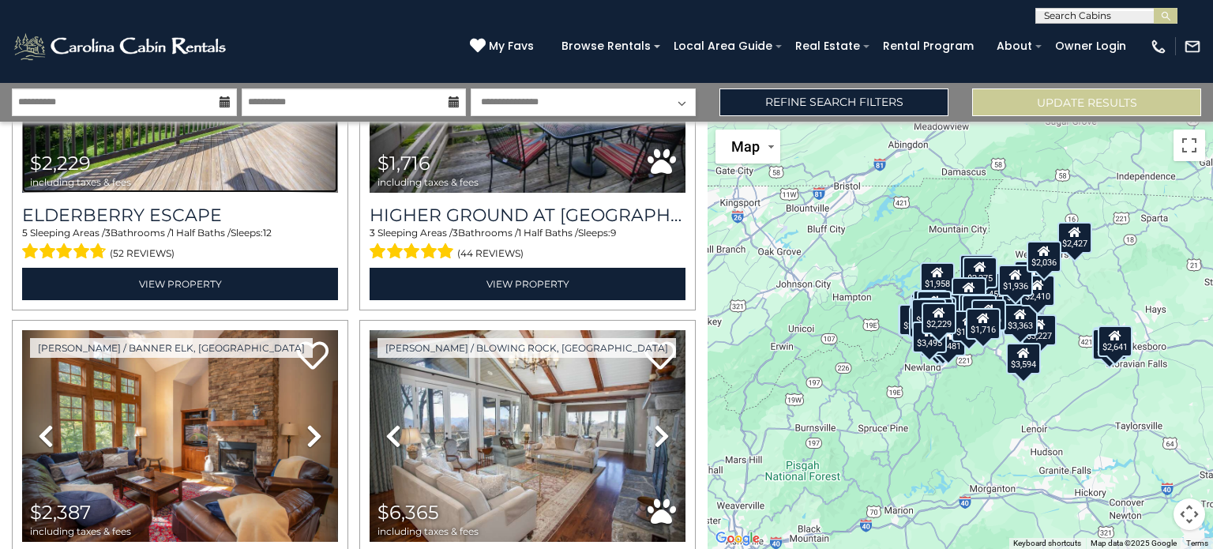
scroll to position [11071, 0]
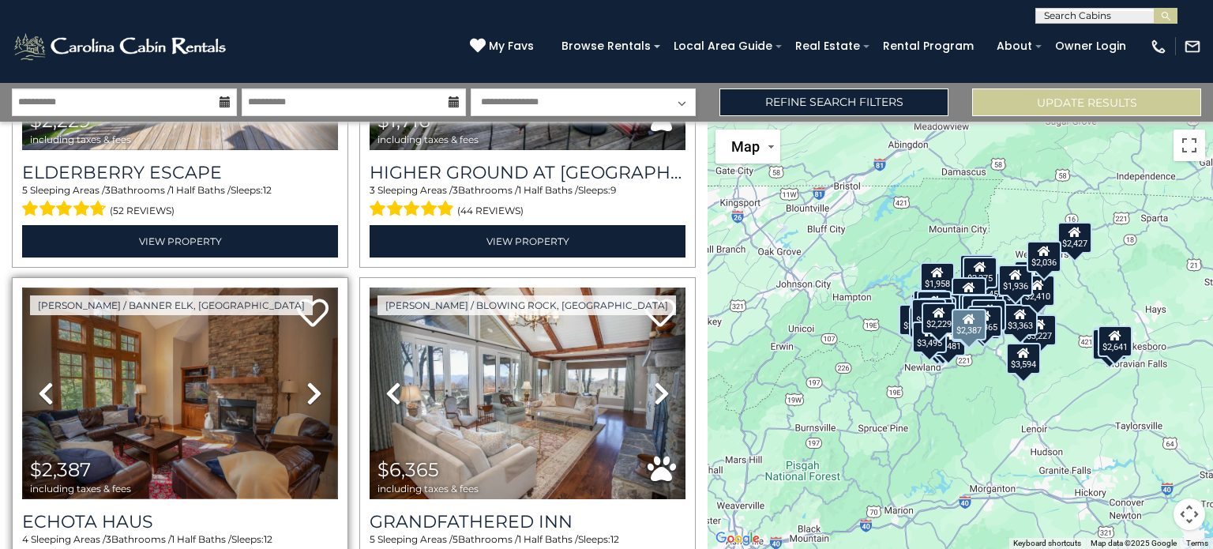
click at [139, 296] on img at bounding box center [180, 393] width 316 height 212
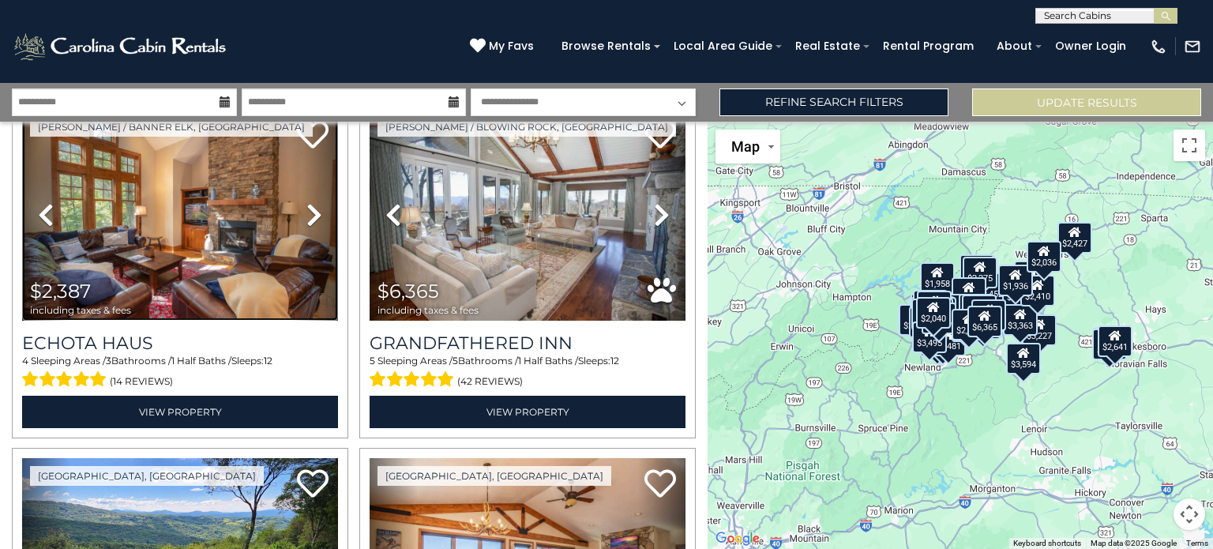
scroll to position [11387, 0]
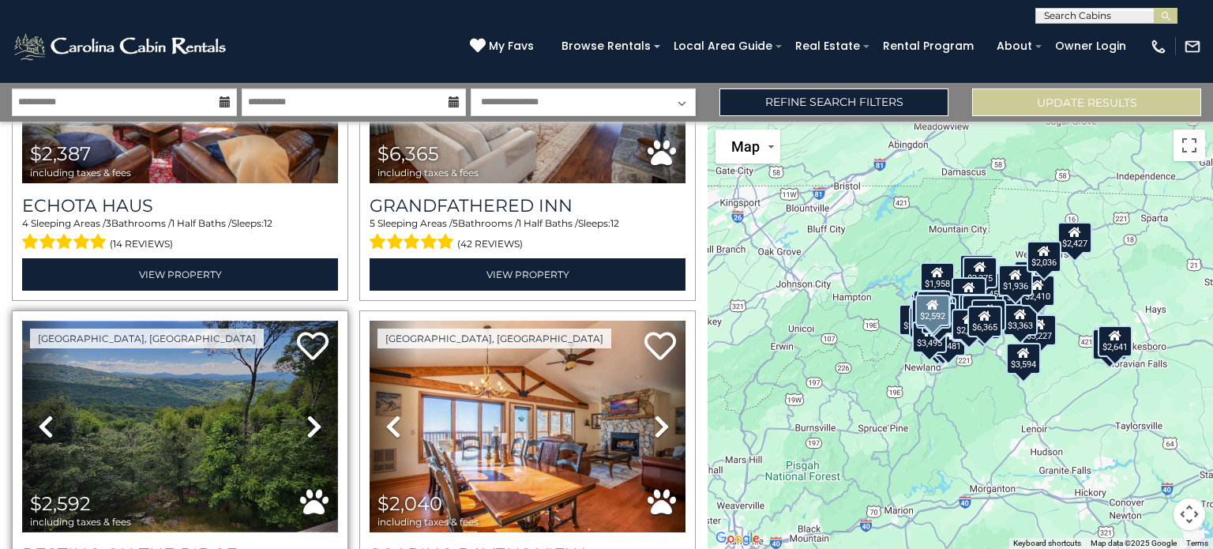
click at [196, 369] on img at bounding box center [180, 427] width 316 height 212
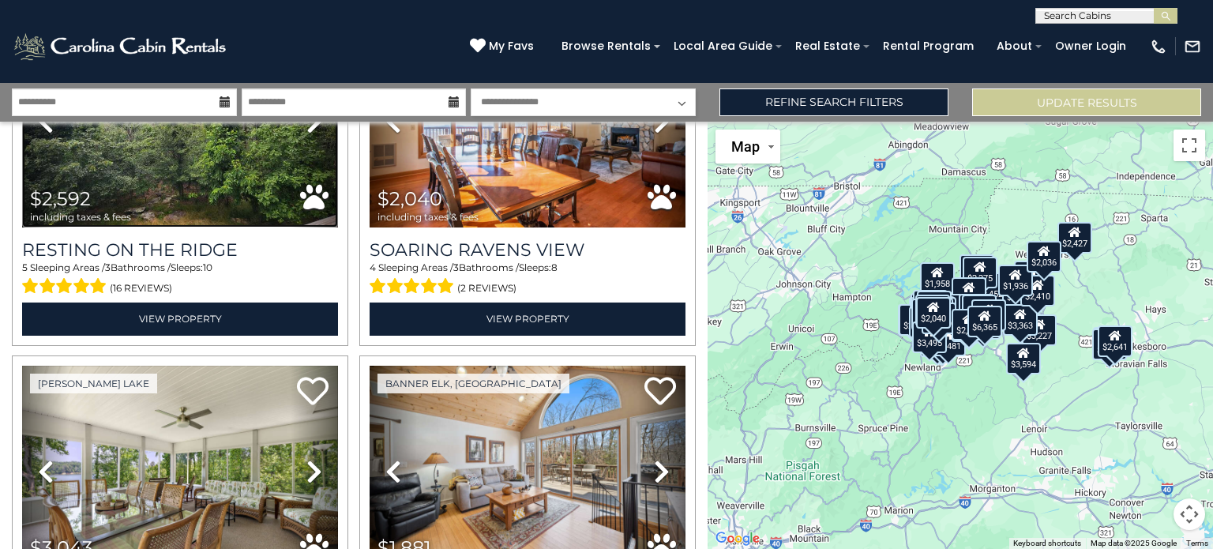
scroll to position [11713, 0]
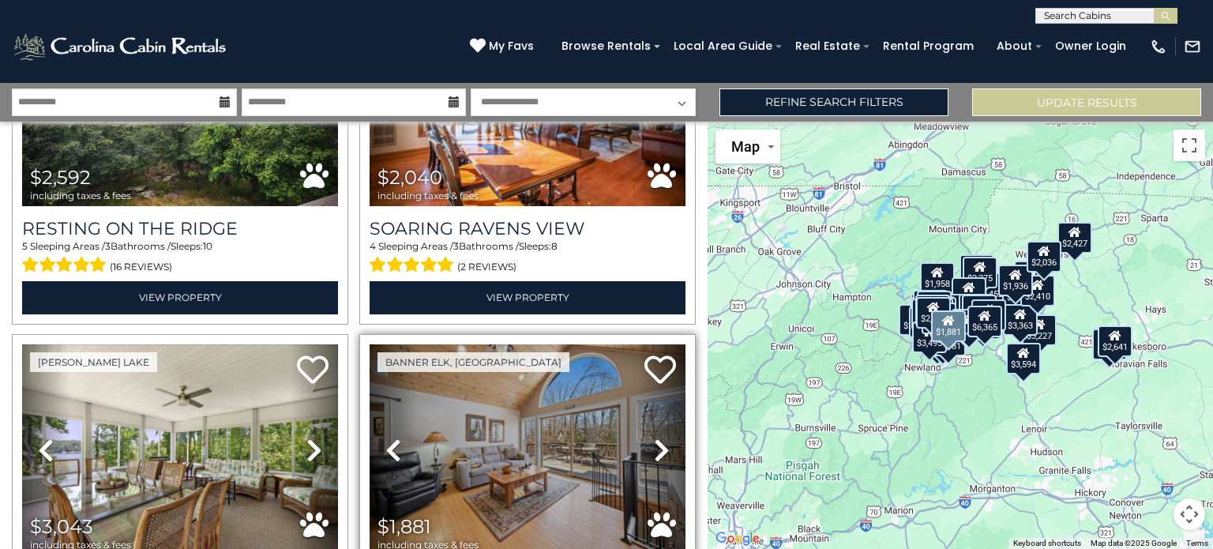
click at [654, 437] on icon at bounding box center [662, 449] width 16 height 25
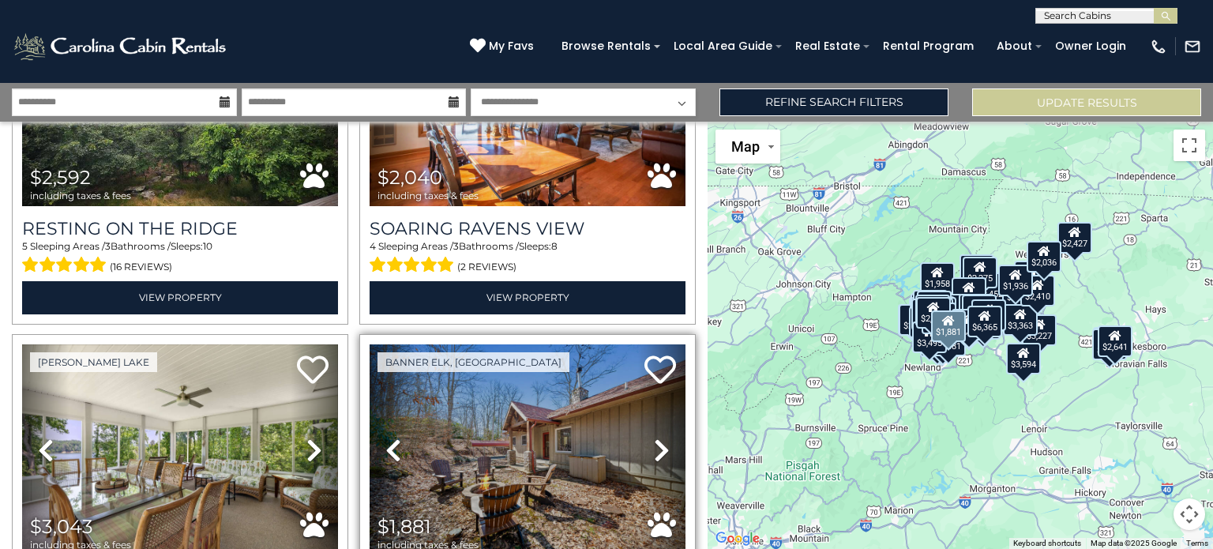
click at [654, 437] on icon at bounding box center [662, 449] width 16 height 25
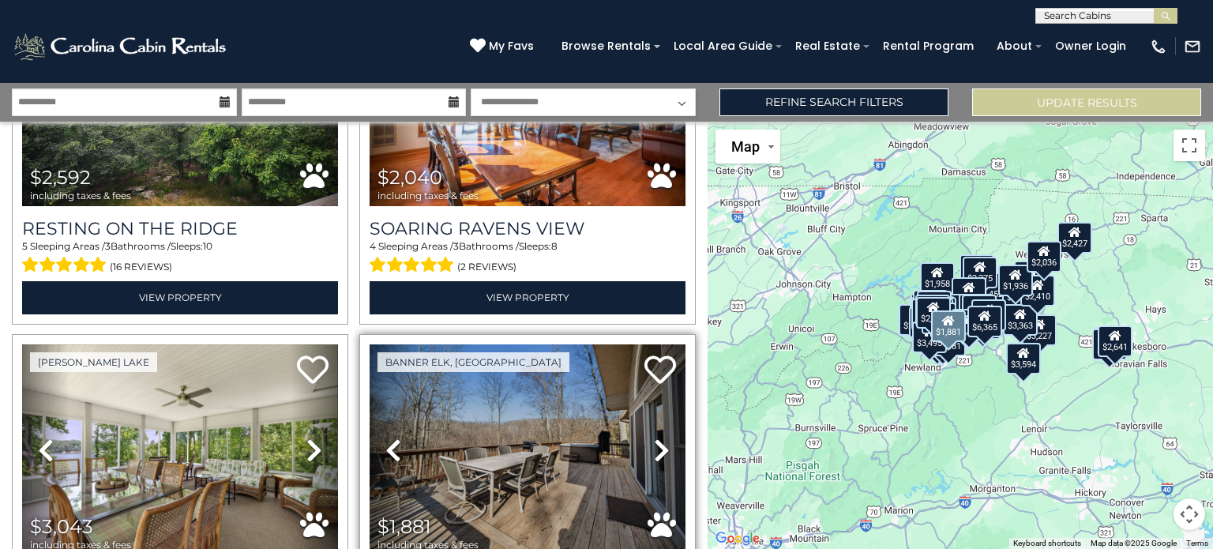
click at [654, 437] on icon at bounding box center [662, 449] width 16 height 25
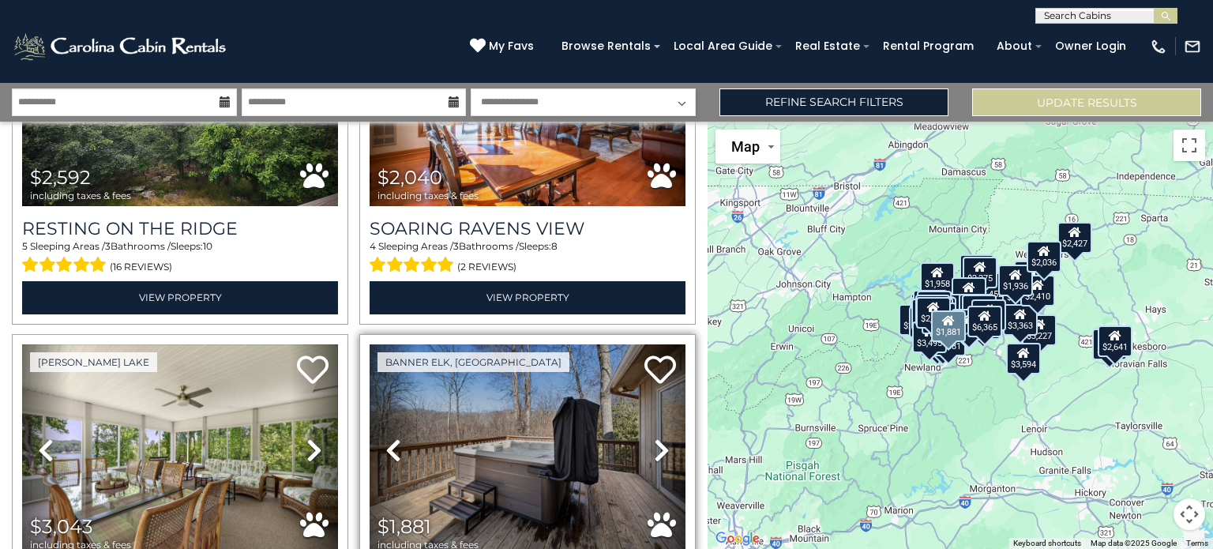
click at [654, 437] on icon at bounding box center [662, 449] width 16 height 25
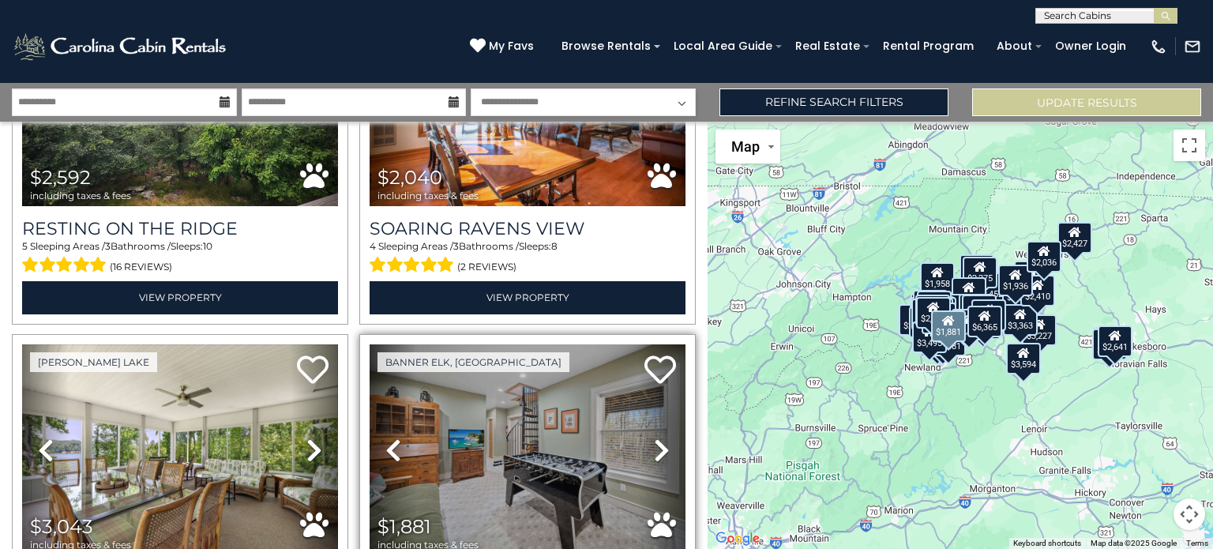
click at [654, 437] on icon at bounding box center [662, 449] width 16 height 25
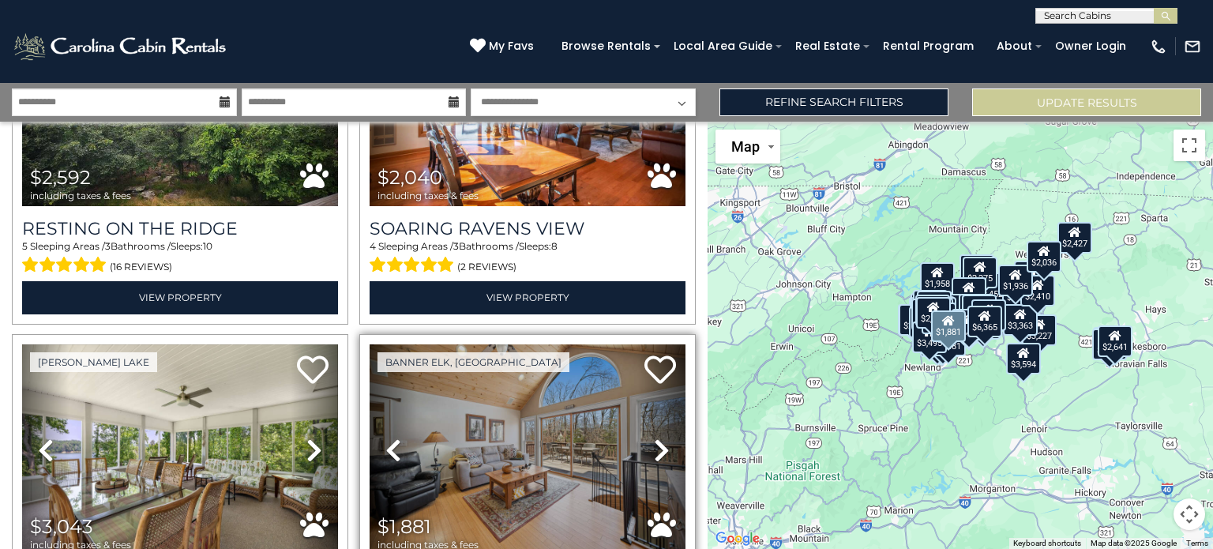
click at [654, 437] on icon at bounding box center [662, 449] width 16 height 25
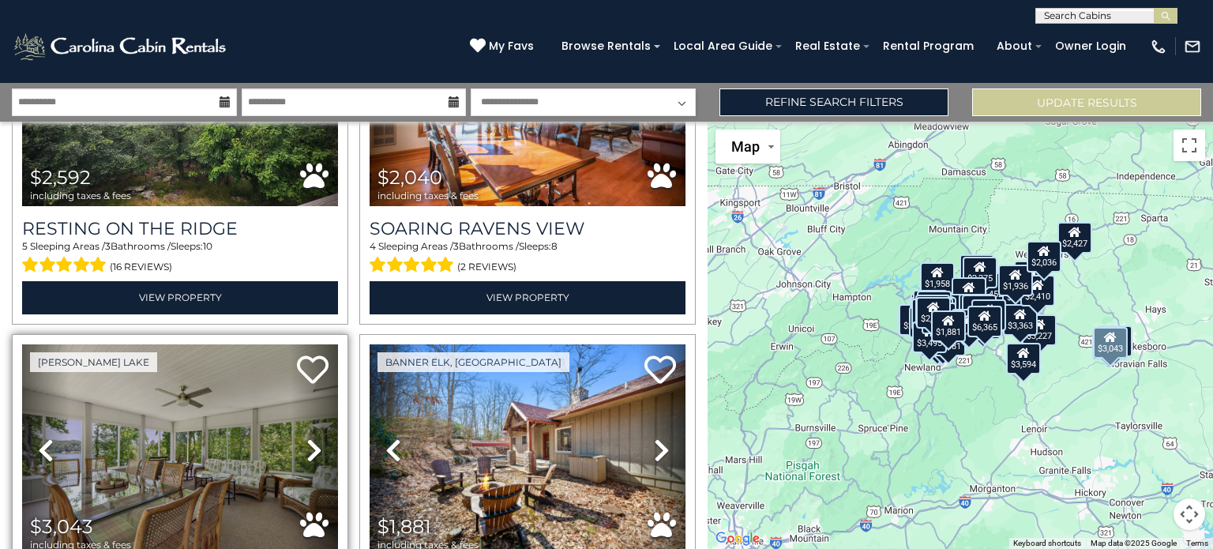
click at [310, 437] on icon at bounding box center [314, 449] width 16 height 25
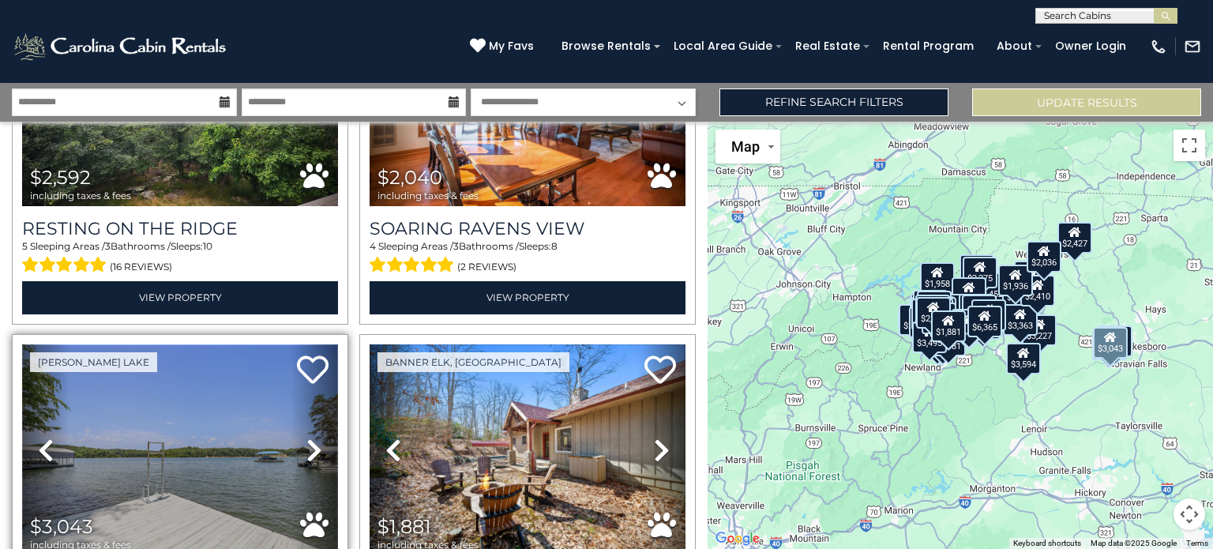
click at [136, 373] on img at bounding box center [180, 450] width 316 height 212
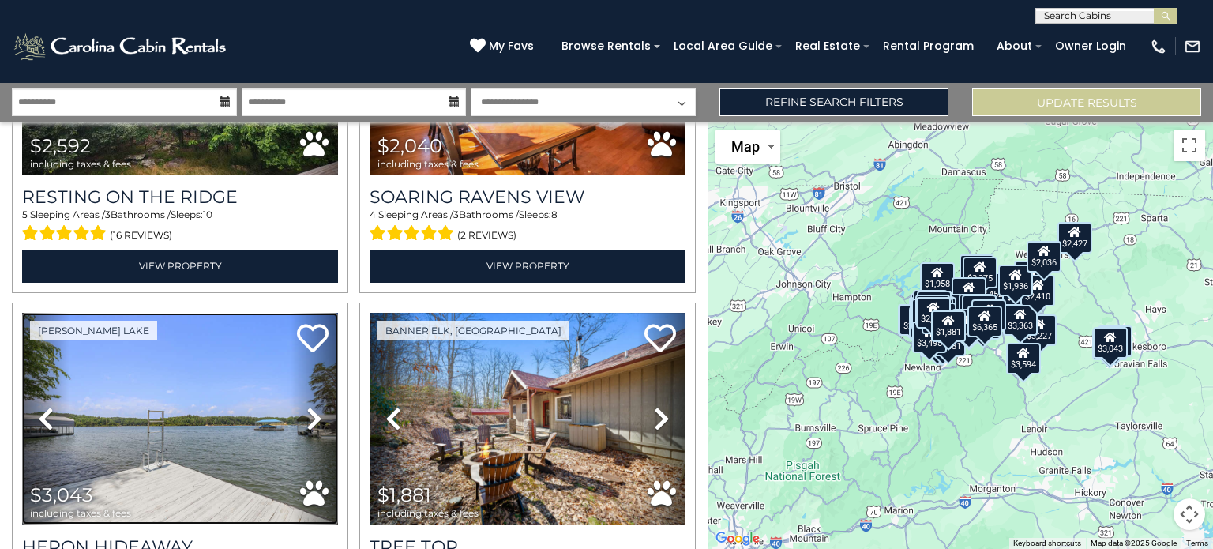
scroll to position [11829, 0]
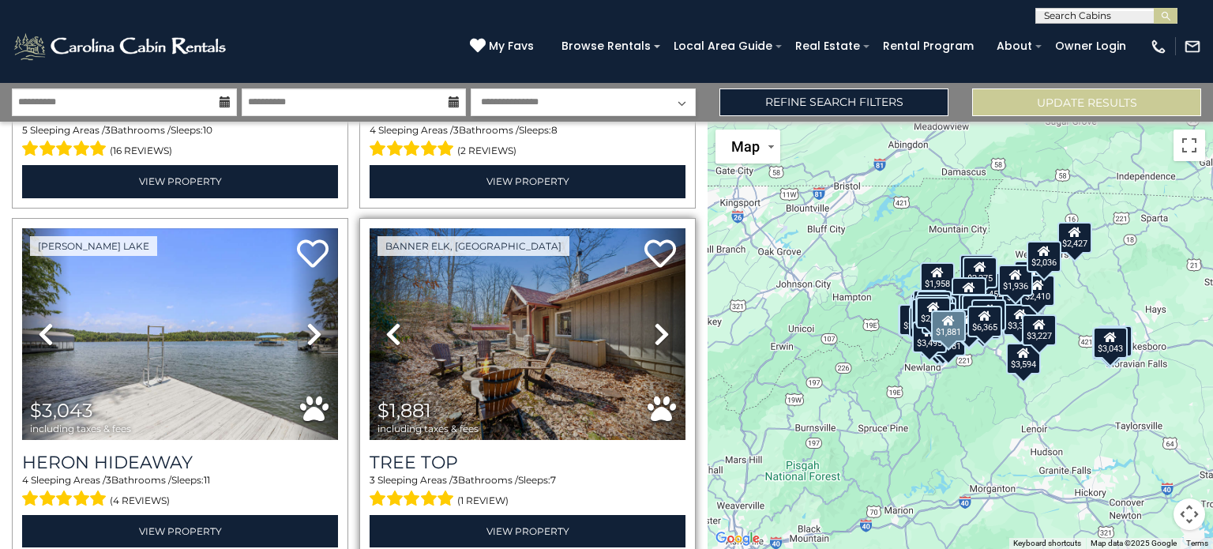
click at [657, 321] on icon at bounding box center [662, 333] width 16 height 25
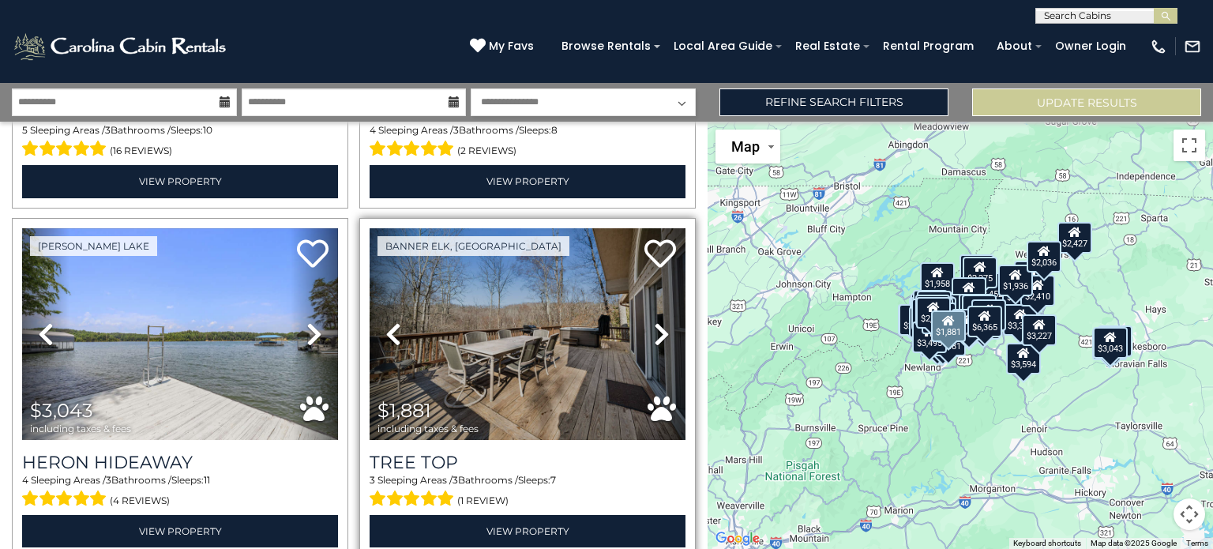
click at [657, 321] on icon at bounding box center [662, 333] width 16 height 25
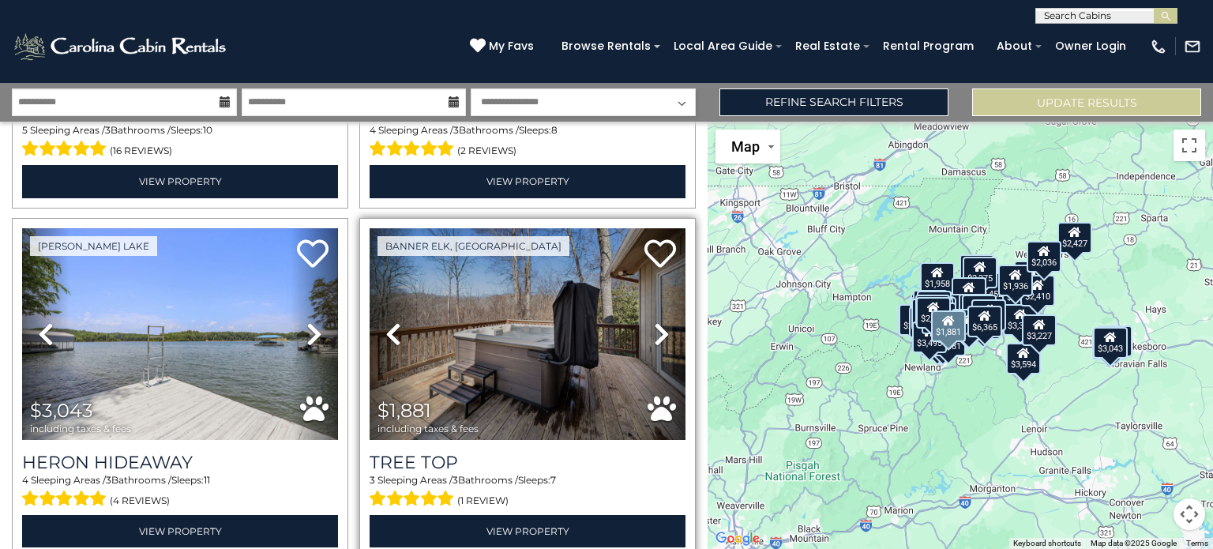
click at [657, 321] on icon at bounding box center [662, 333] width 16 height 25
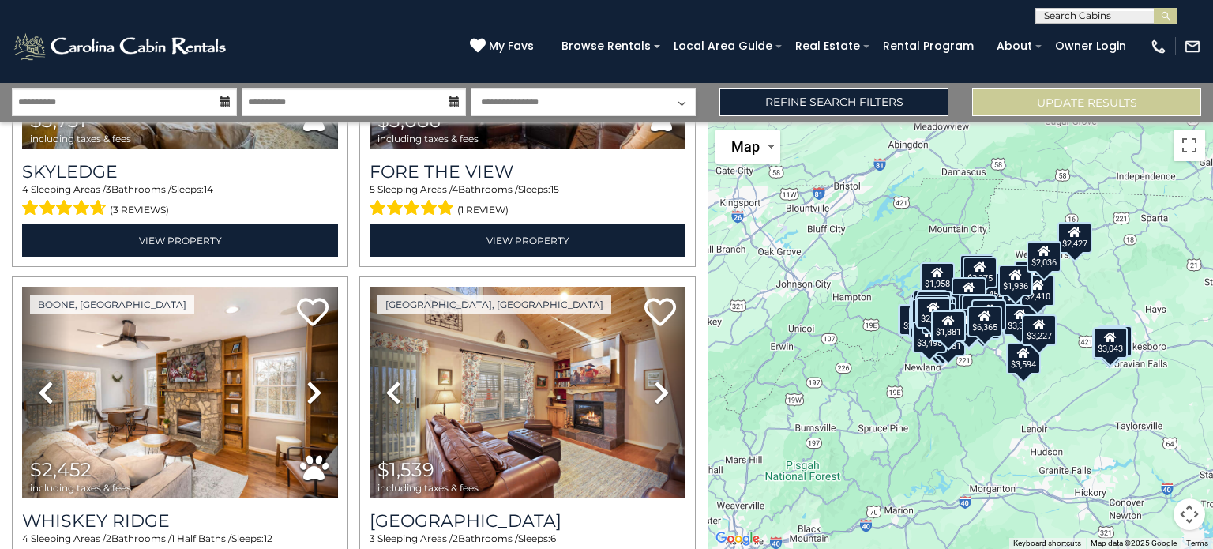
scroll to position [12871, 0]
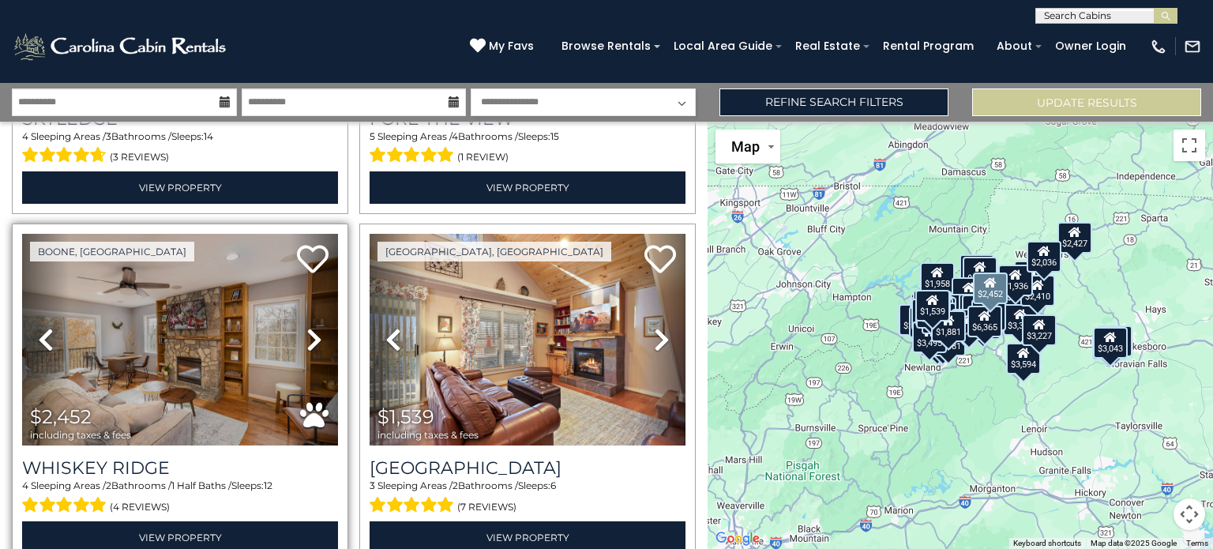
click at [317, 327] on icon at bounding box center [314, 339] width 16 height 25
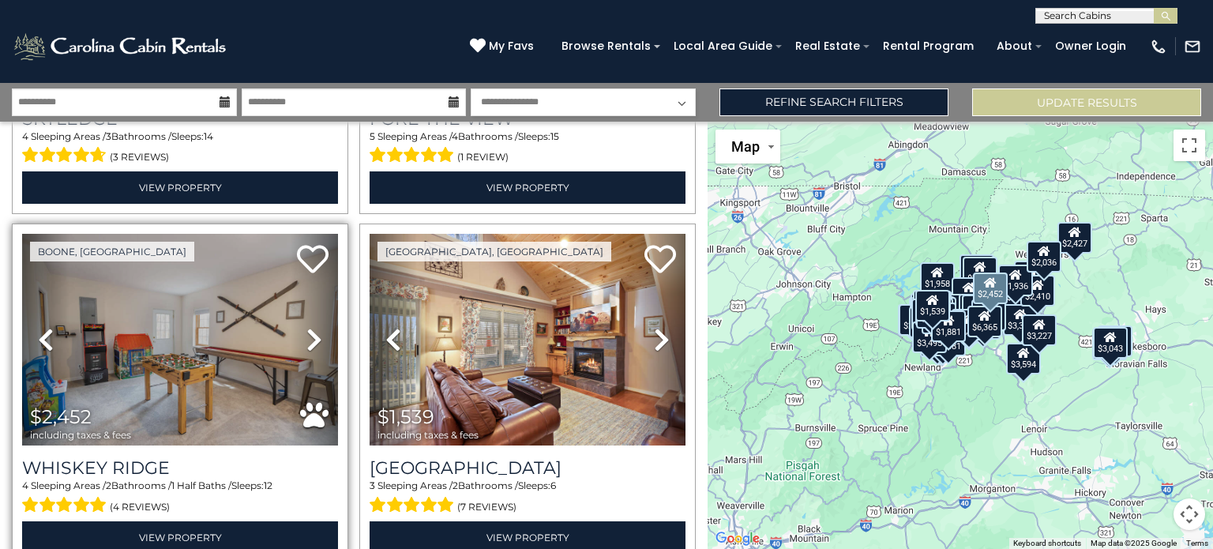
click at [317, 327] on icon at bounding box center [314, 339] width 16 height 25
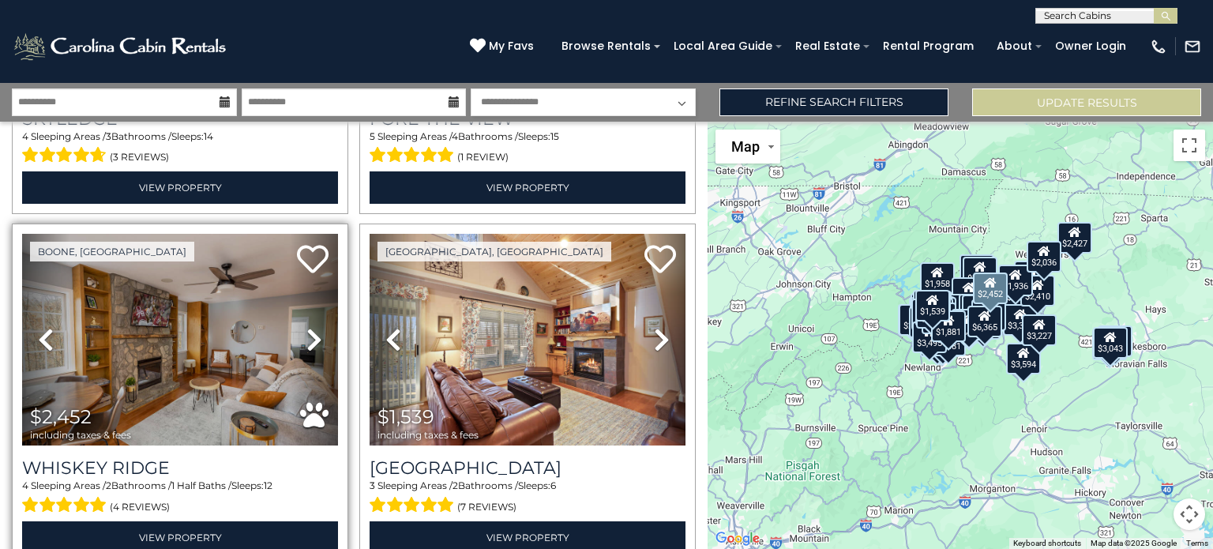
click at [317, 327] on icon at bounding box center [314, 339] width 16 height 25
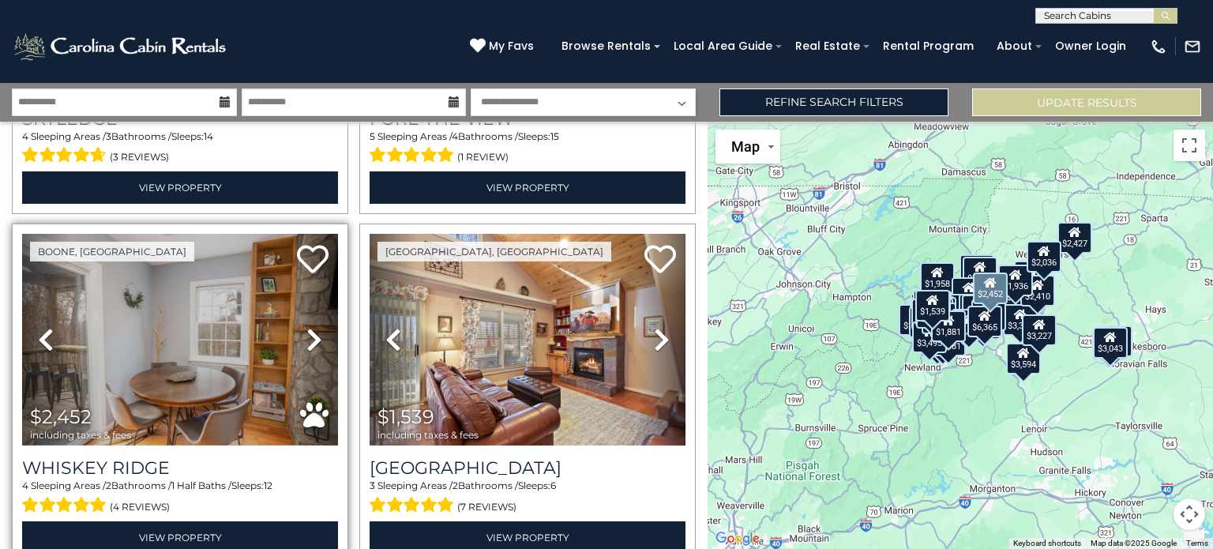
click at [317, 327] on icon at bounding box center [314, 339] width 16 height 25
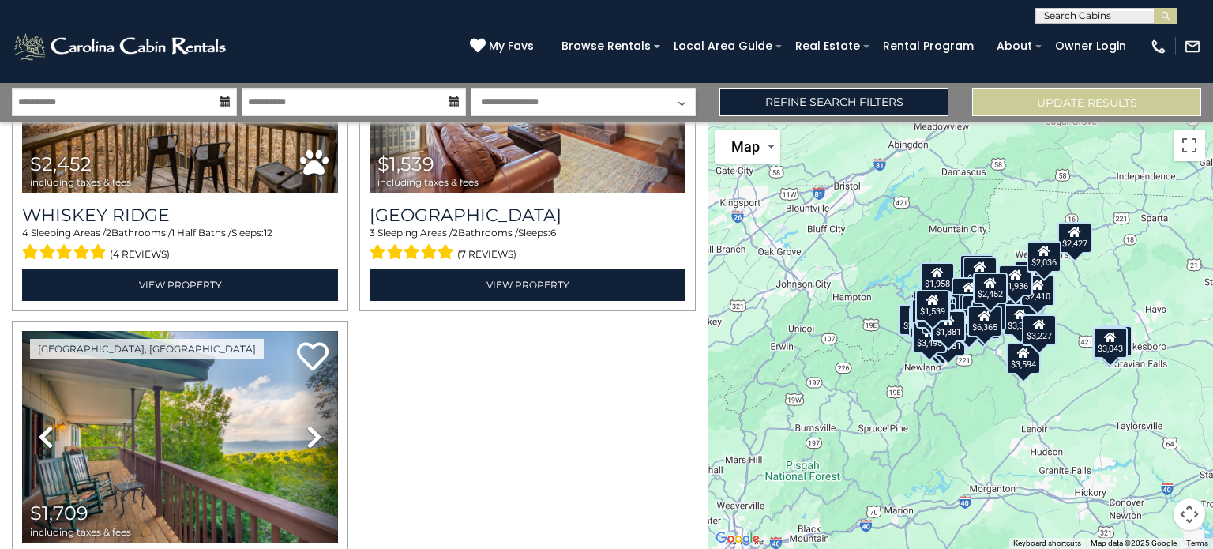
scroll to position [13193, 0]
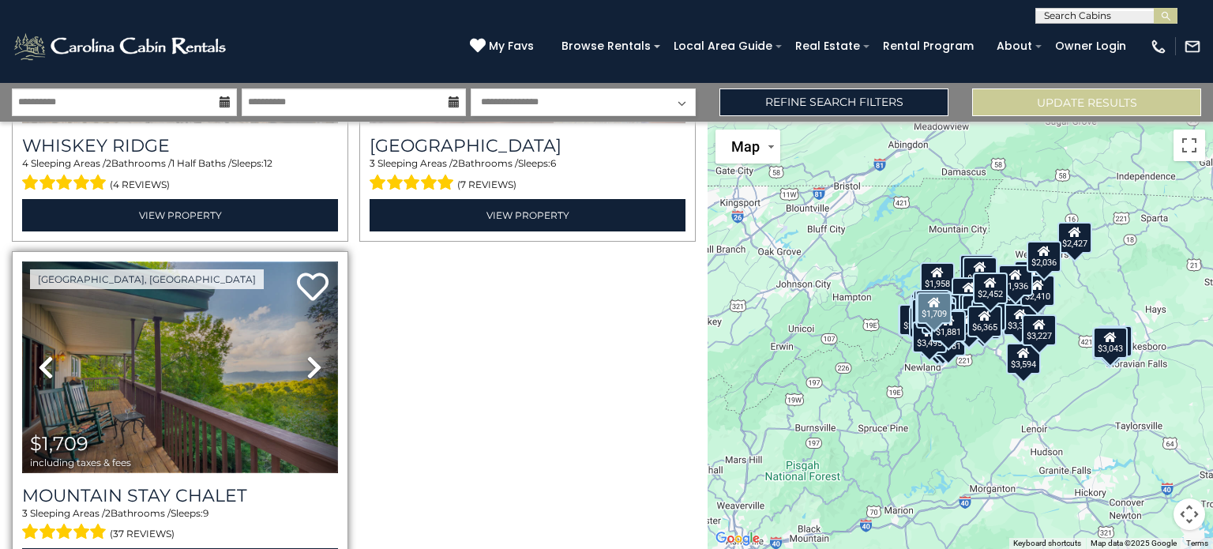
click at [221, 261] on img at bounding box center [180, 367] width 316 height 212
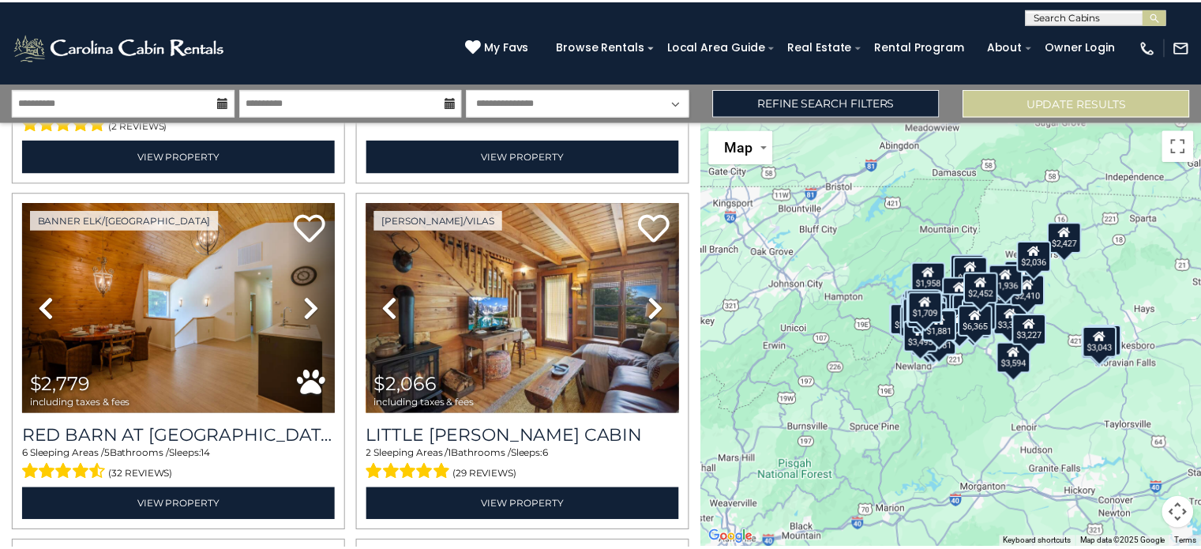
scroll to position [0, 0]
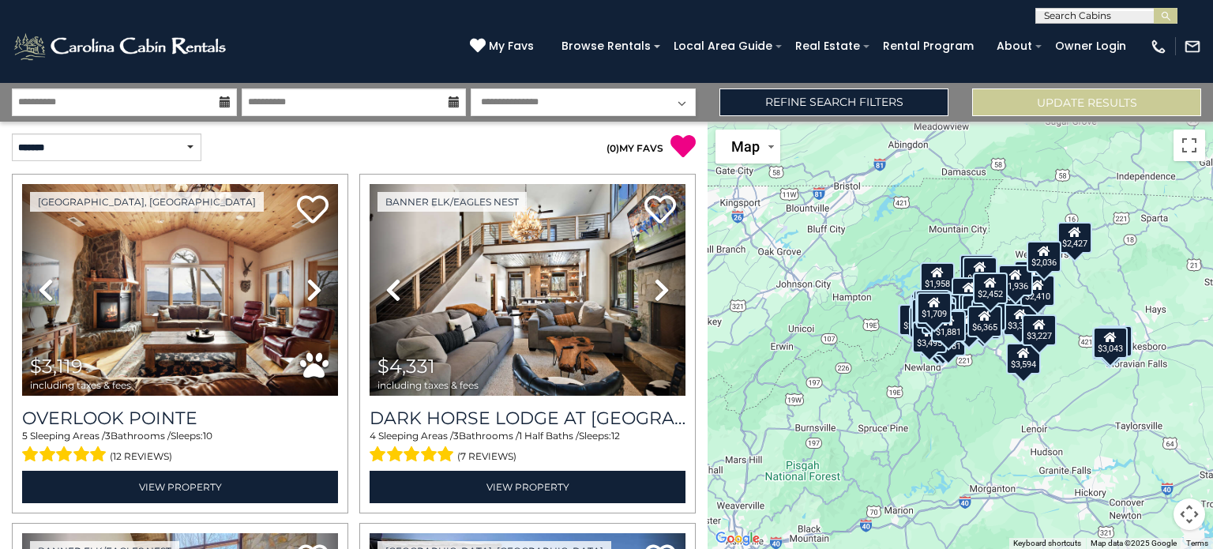
click at [547, 95] on select "**********" at bounding box center [583, 102] width 225 height 28
select select "*"
click at [471, 88] on select "**********" at bounding box center [583, 102] width 225 height 28
click at [682, 98] on select "**********" at bounding box center [583, 102] width 225 height 28
click at [605, 113] on select "**********" at bounding box center [583, 102] width 225 height 28
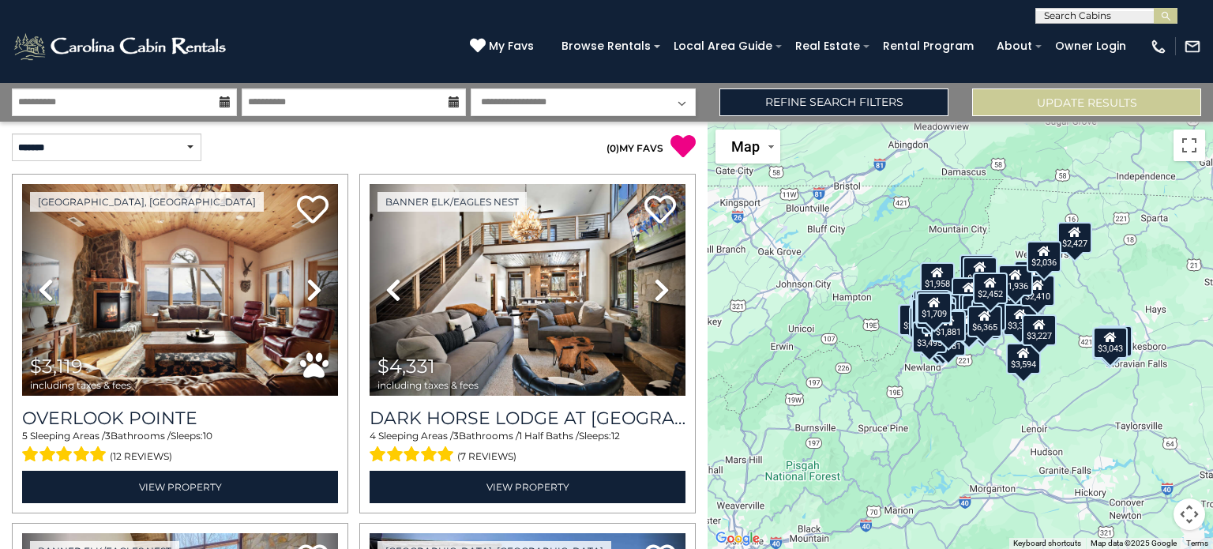
click at [681, 94] on select "**********" at bounding box center [583, 102] width 225 height 28
select select
click at [471, 88] on select "**********" at bounding box center [583, 102] width 225 height 28
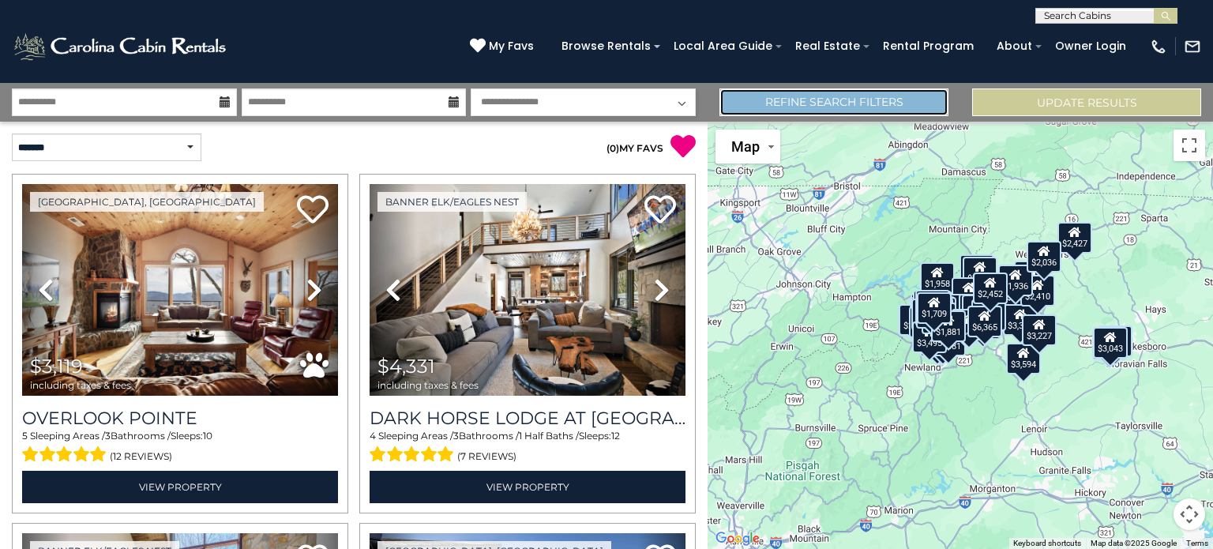
click at [809, 95] on link "Refine Search Filters" at bounding box center [833, 102] width 229 height 28
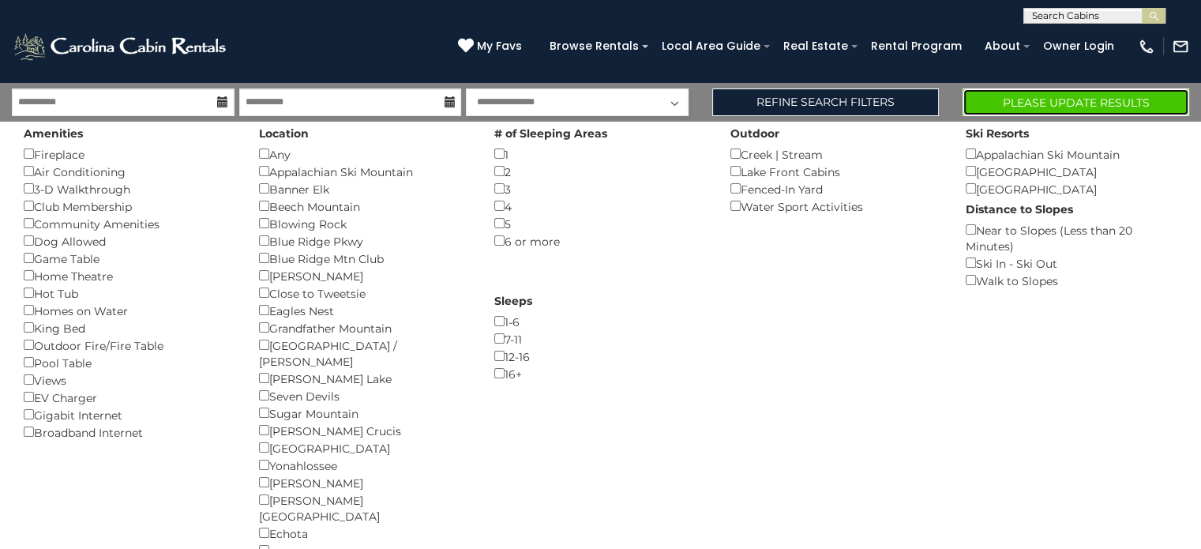
click at [981, 98] on button "Please Update Results" at bounding box center [1075, 102] width 227 height 28
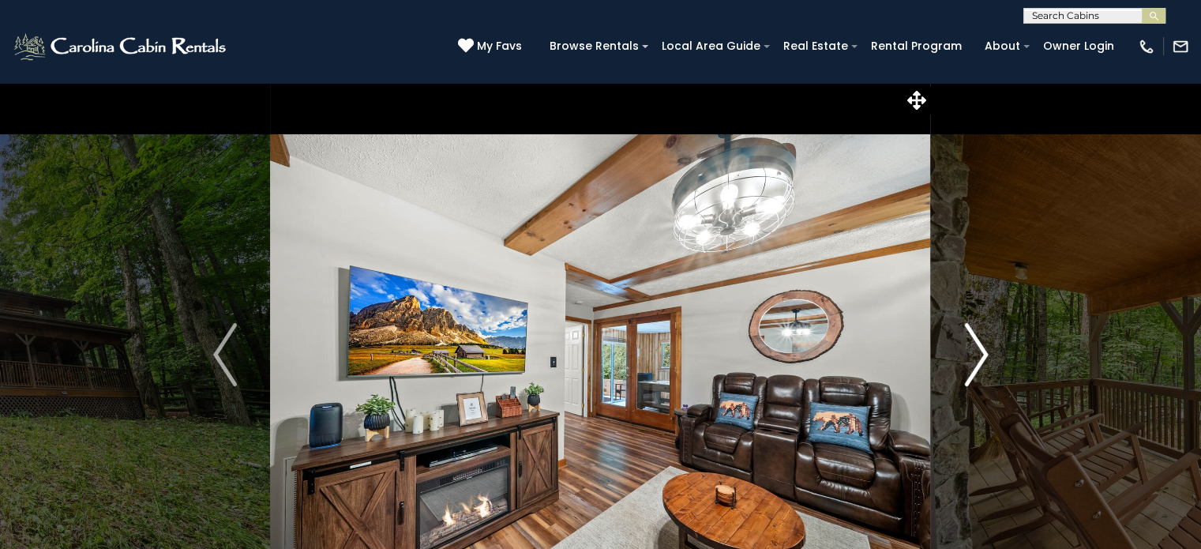
click at [978, 356] on img "Next" at bounding box center [976, 354] width 24 height 63
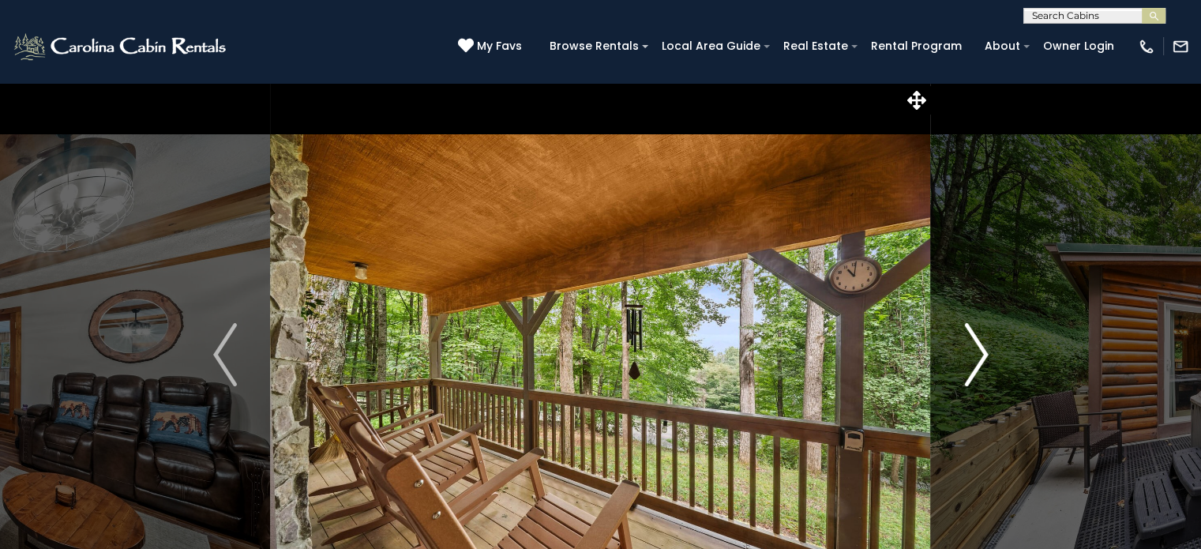
click at [978, 356] on img "Next" at bounding box center [976, 354] width 24 height 63
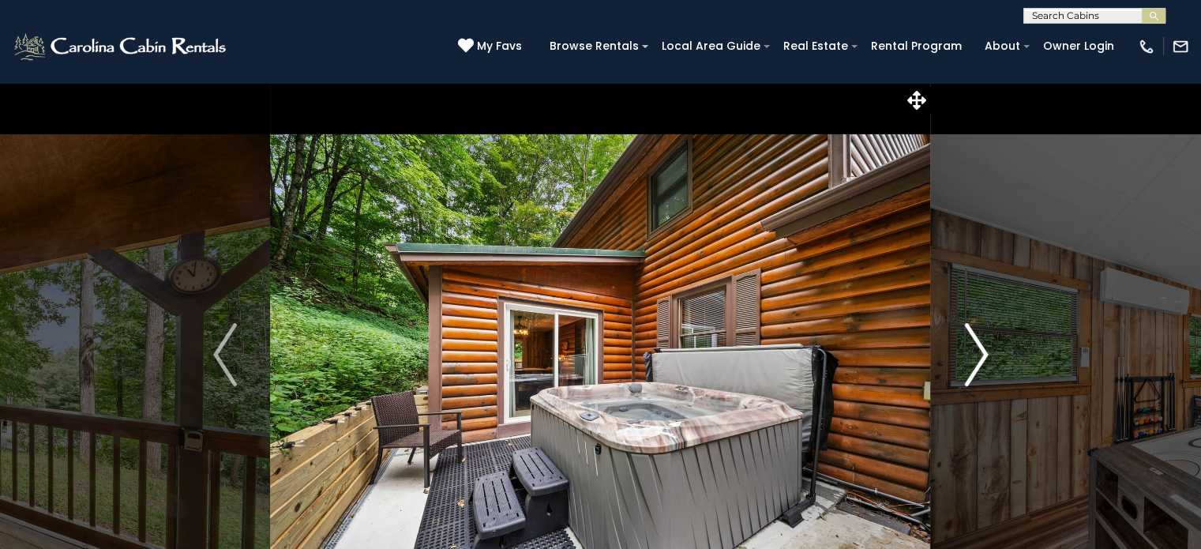
click at [978, 356] on img "Next" at bounding box center [976, 354] width 24 height 63
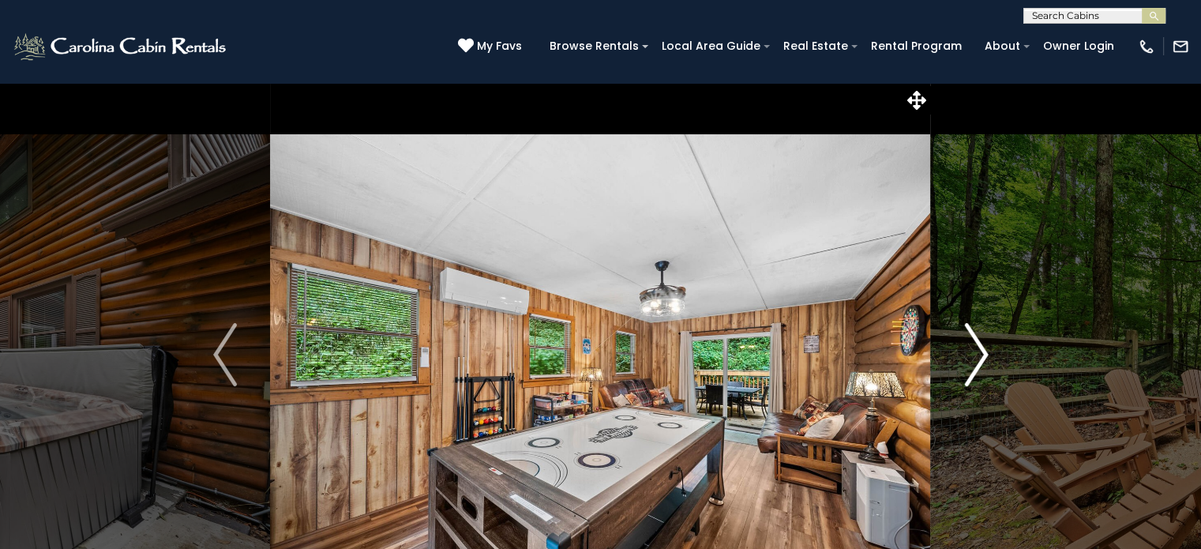
click at [978, 356] on img "Next" at bounding box center [976, 354] width 24 height 63
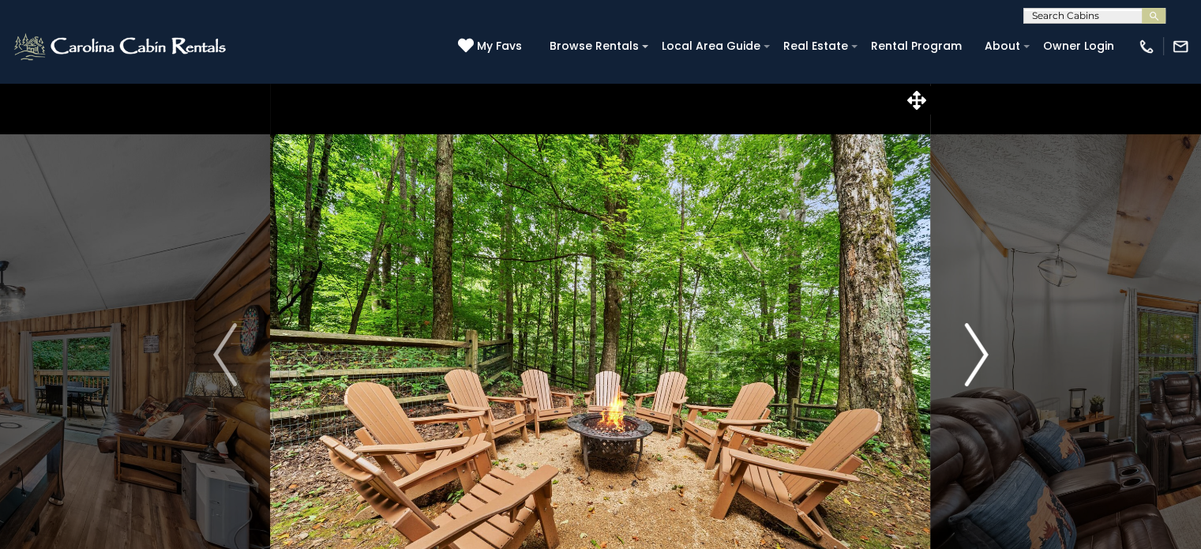
click at [978, 356] on img "Next" at bounding box center [976, 354] width 24 height 63
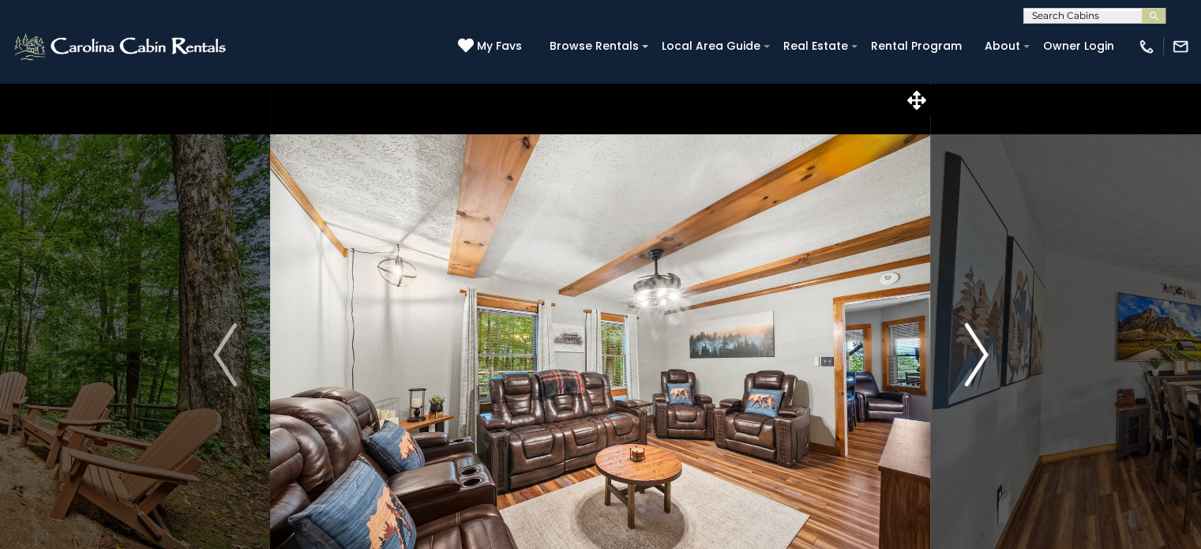
click at [978, 356] on img "Next" at bounding box center [976, 354] width 24 height 63
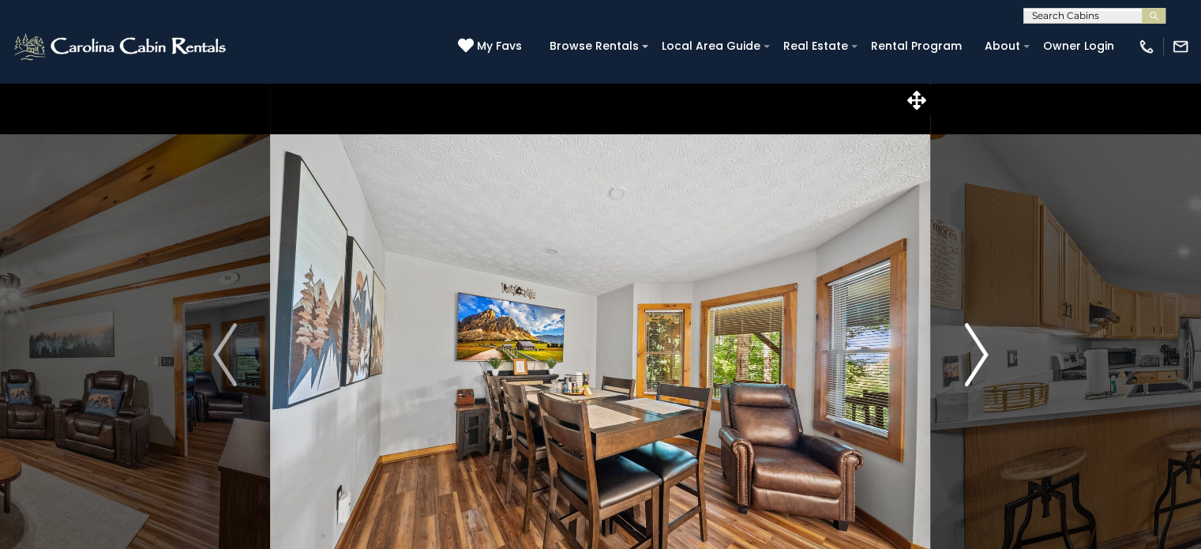
click at [978, 356] on img "Next" at bounding box center [976, 354] width 24 height 63
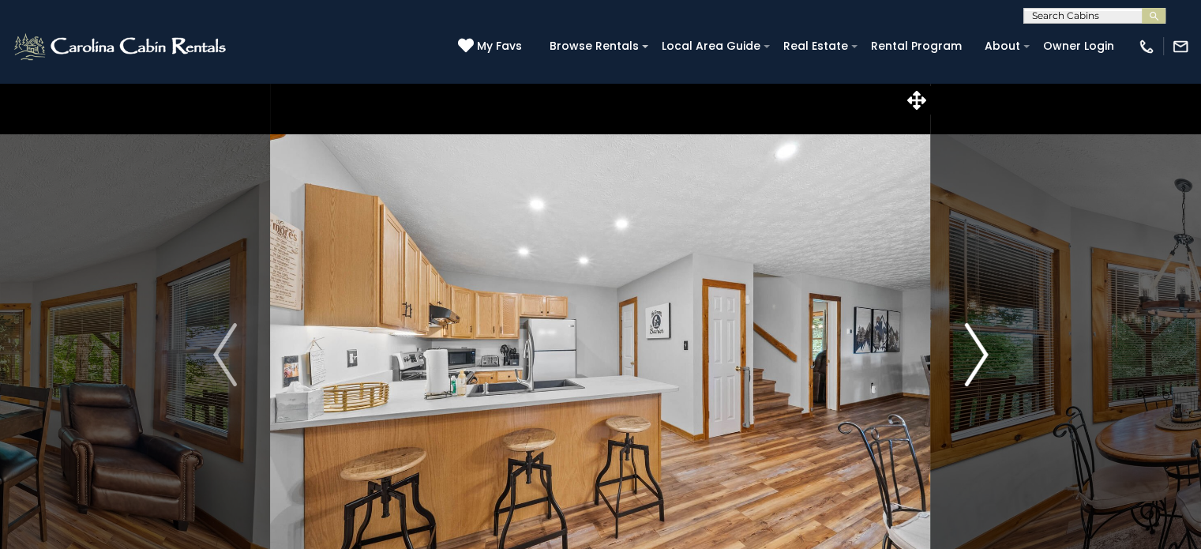
click at [978, 356] on img "Next" at bounding box center [976, 354] width 24 height 63
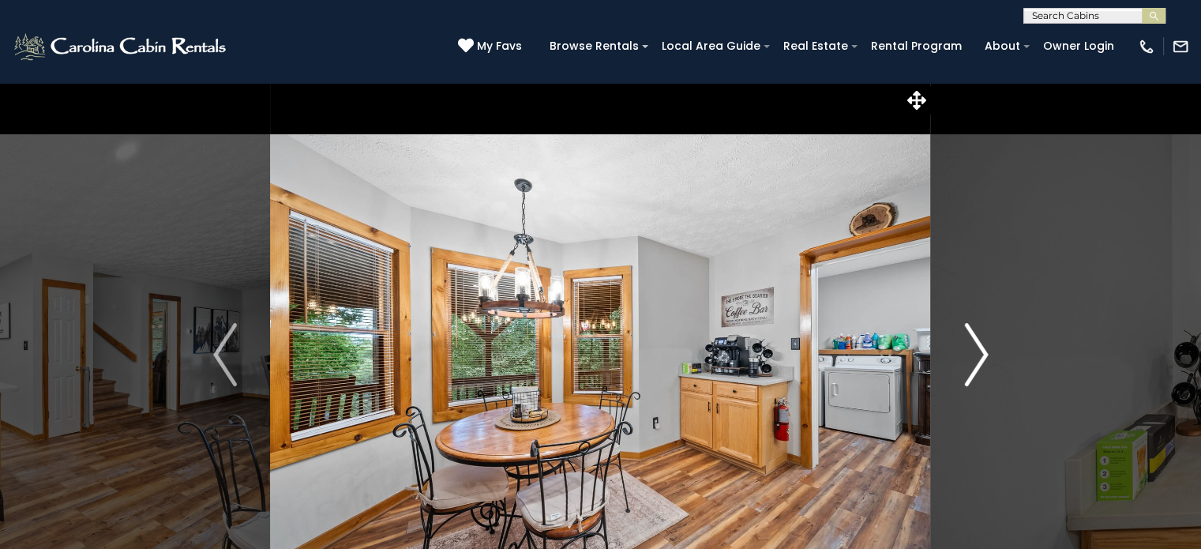
click at [978, 356] on img "Next" at bounding box center [976, 354] width 24 height 63
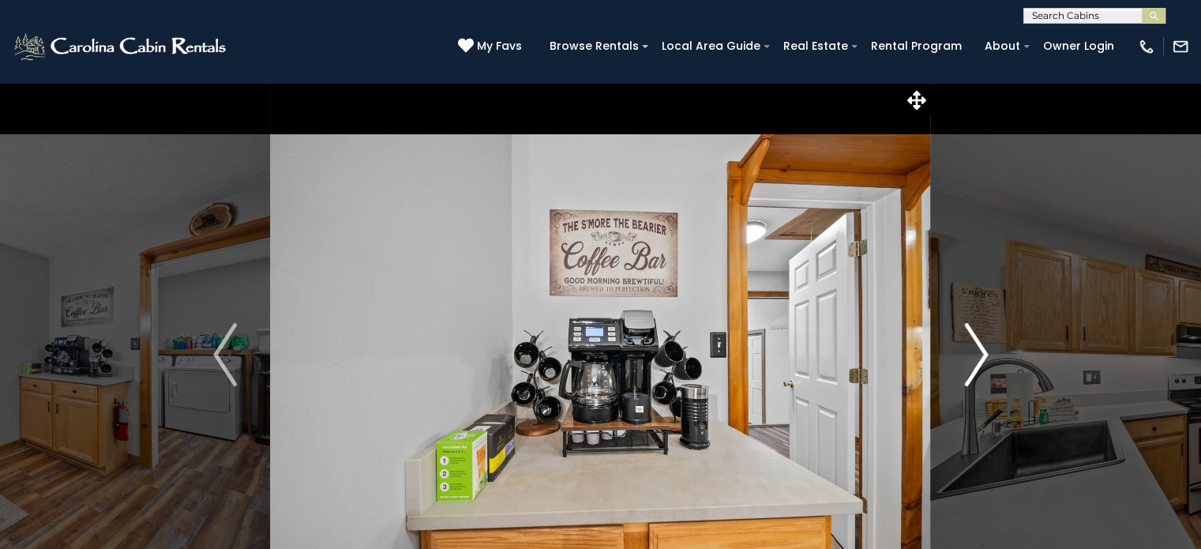
click at [978, 356] on img "Next" at bounding box center [976, 354] width 24 height 63
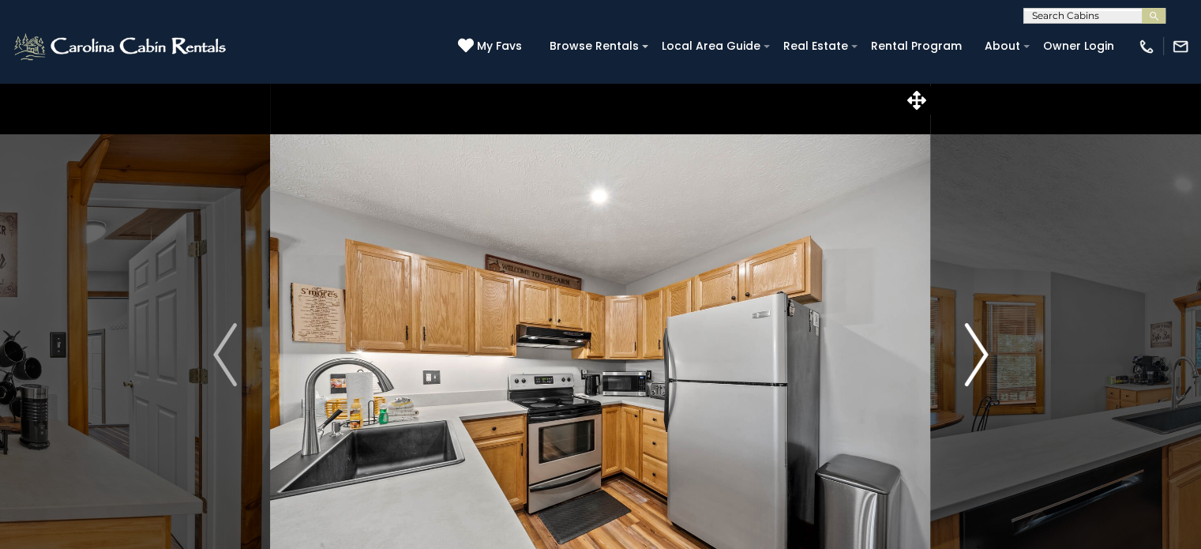
click at [978, 356] on img "Next" at bounding box center [976, 354] width 24 height 63
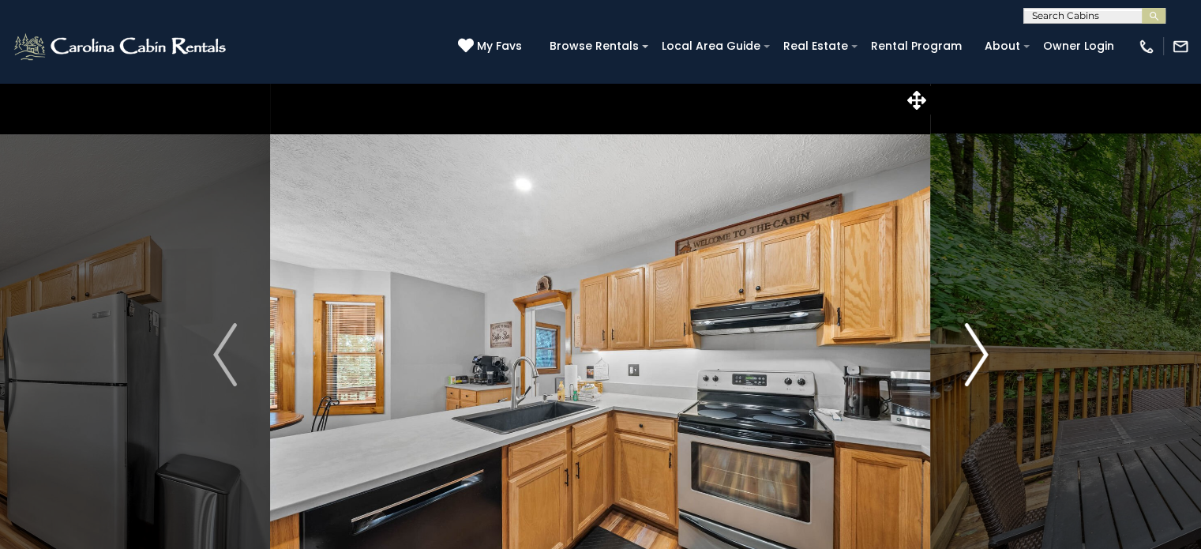
click at [978, 356] on img "Next" at bounding box center [976, 354] width 24 height 63
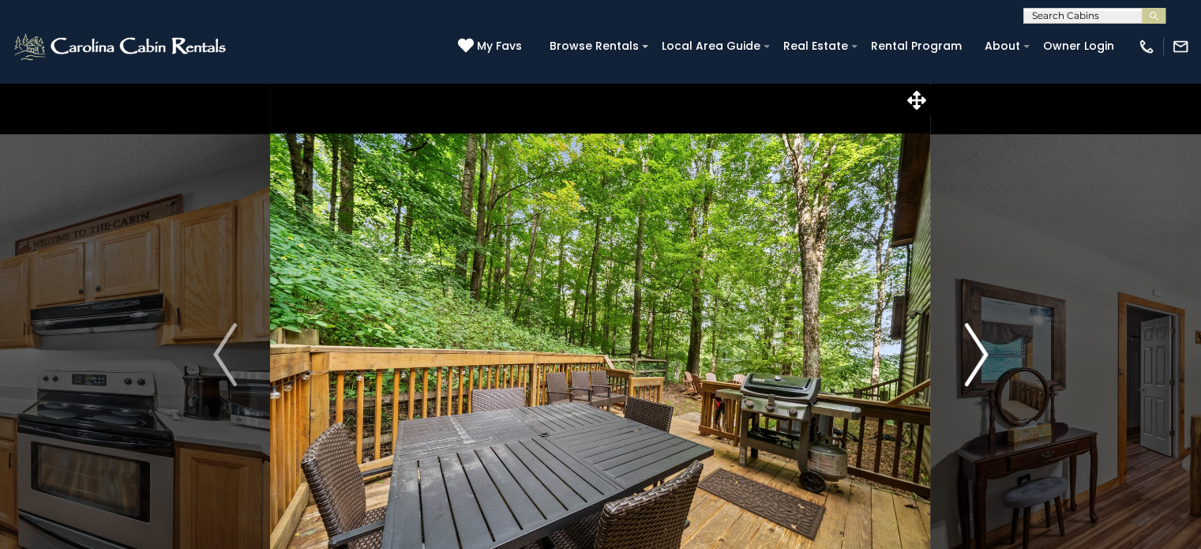
click at [978, 356] on img "Next" at bounding box center [976, 354] width 24 height 63
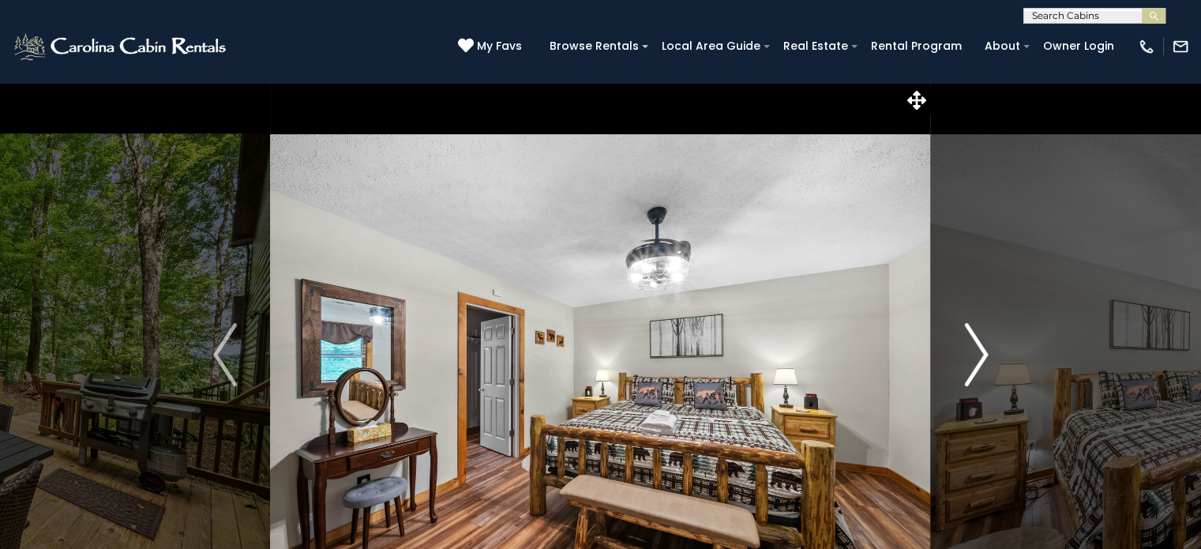
click at [978, 356] on img "Next" at bounding box center [976, 354] width 24 height 63
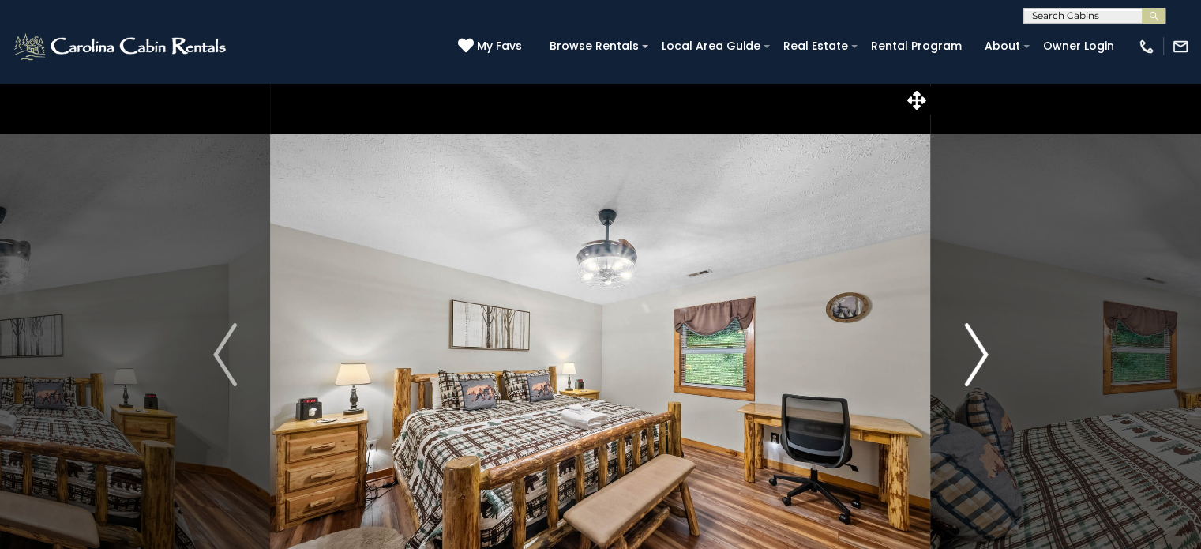
click at [978, 356] on img "Next" at bounding box center [976, 354] width 24 height 63
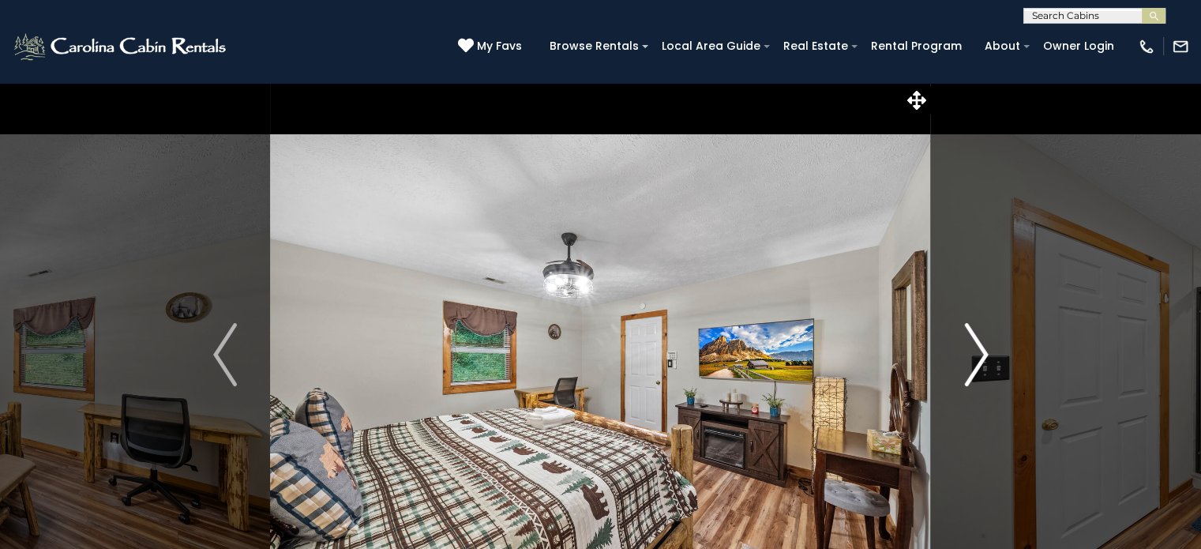
click at [978, 356] on img "Next" at bounding box center [976, 354] width 24 height 63
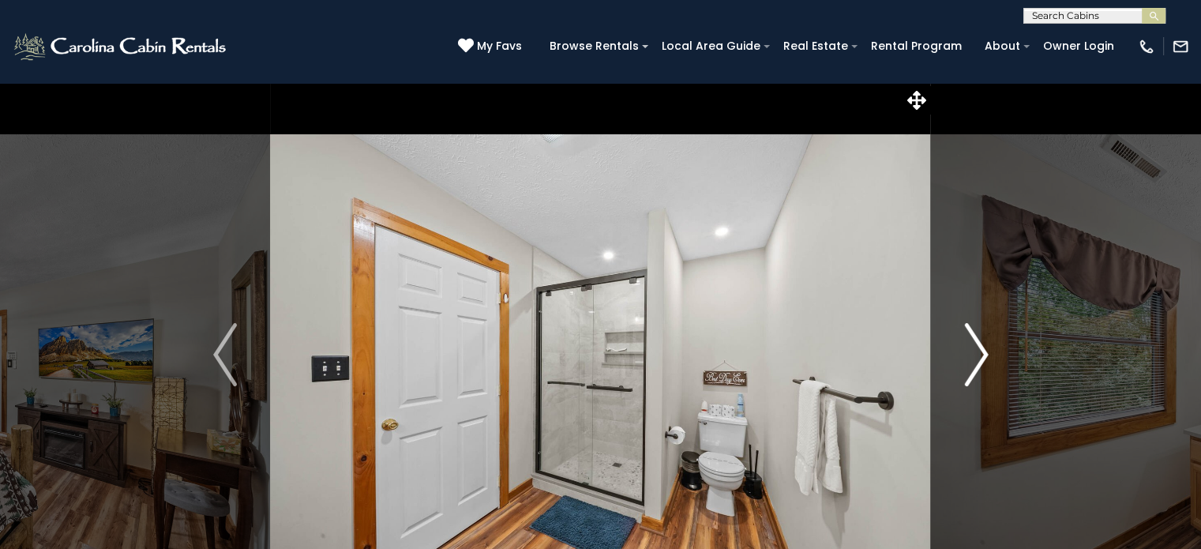
click at [978, 356] on img "Next" at bounding box center [976, 354] width 24 height 63
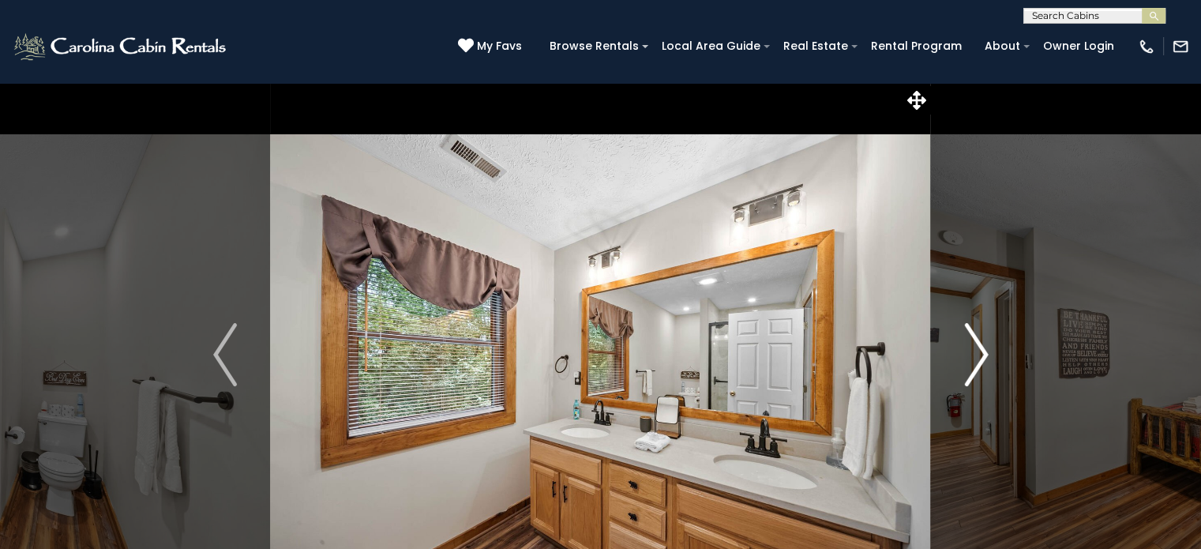
click at [978, 356] on img "Next" at bounding box center [976, 354] width 24 height 63
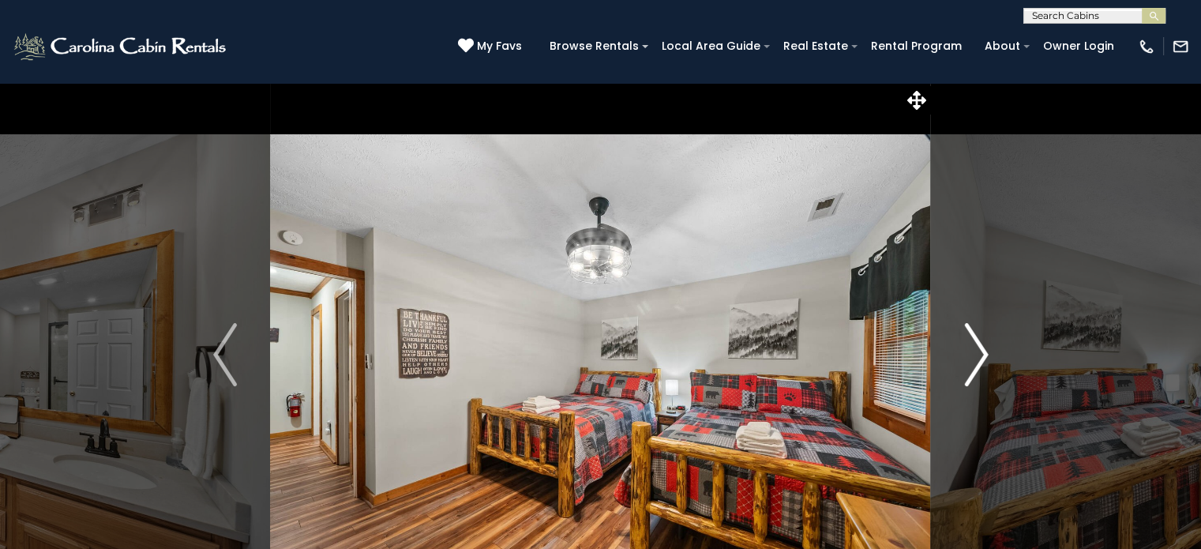
click at [978, 356] on img "Next" at bounding box center [976, 354] width 24 height 63
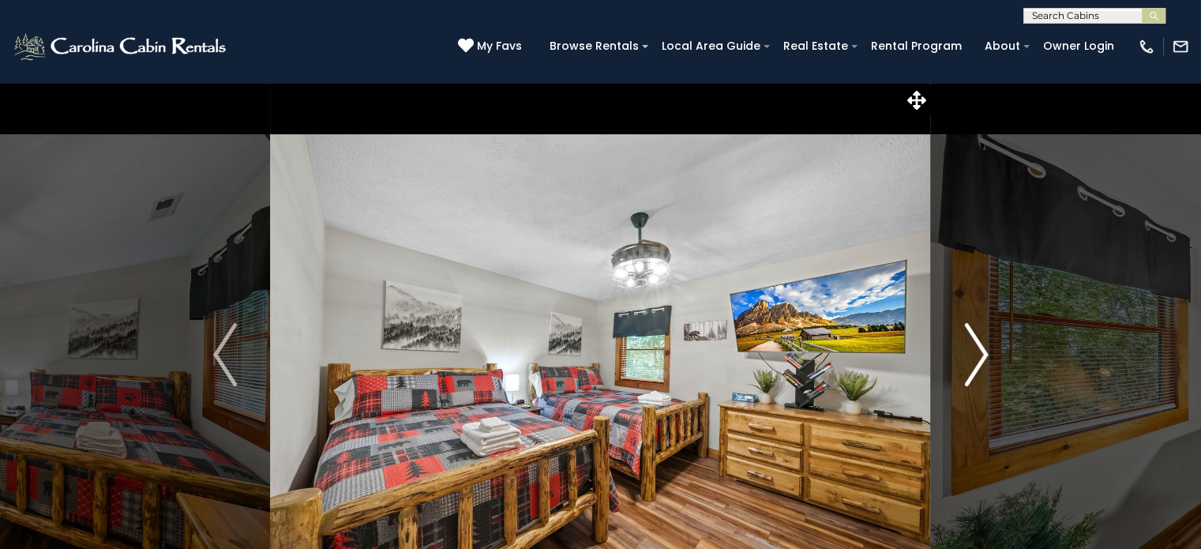
click at [978, 356] on img "Next" at bounding box center [976, 354] width 24 height 63
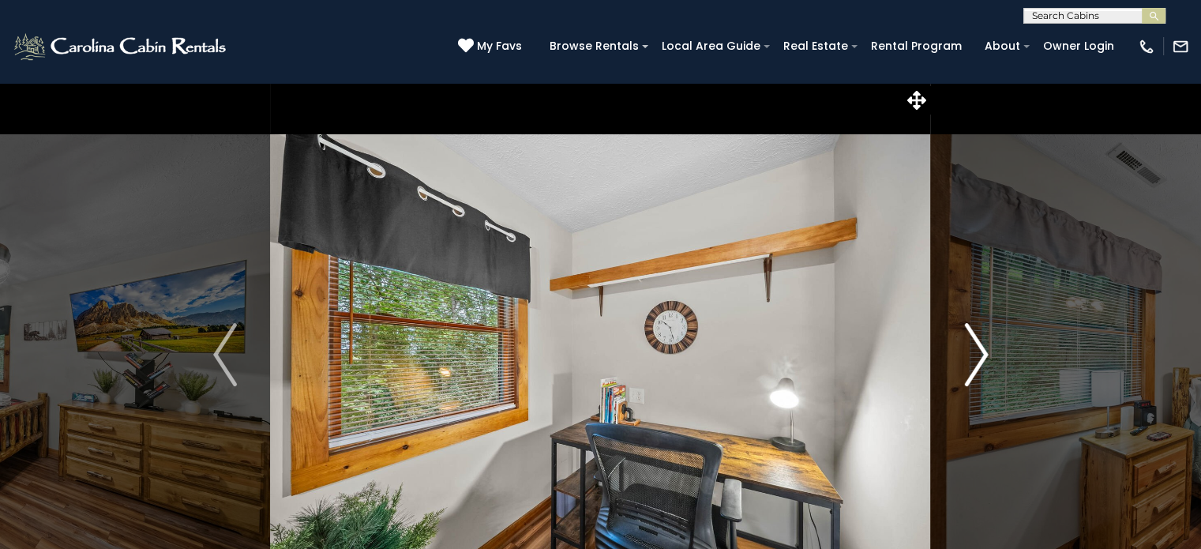
click at [978, 356] on img "Next" at bounding box center [976, 354] width 24 height 63
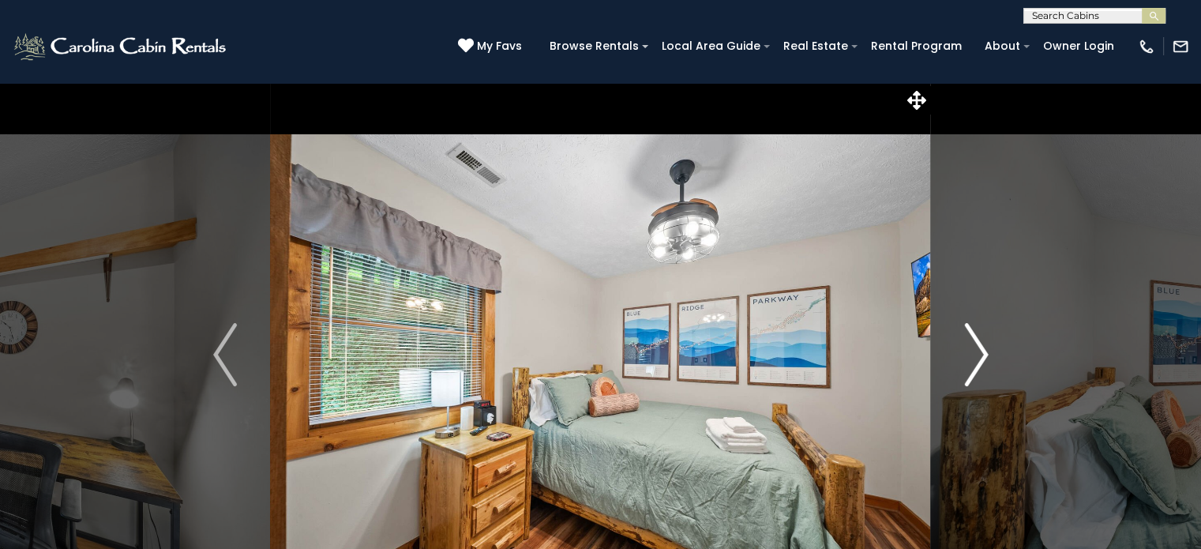
click at [978, 356] on img "Next" at bounding box center [976, 354] width 24 height 63
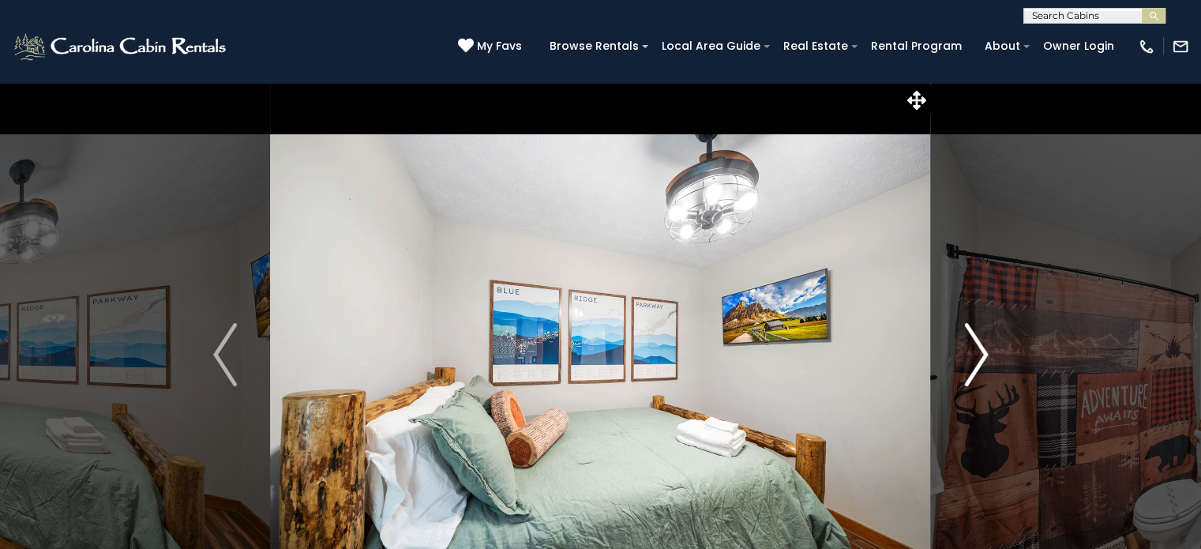
click at [978, 356] on img "Next" at bounding box center [976, 354] width 24 height 63
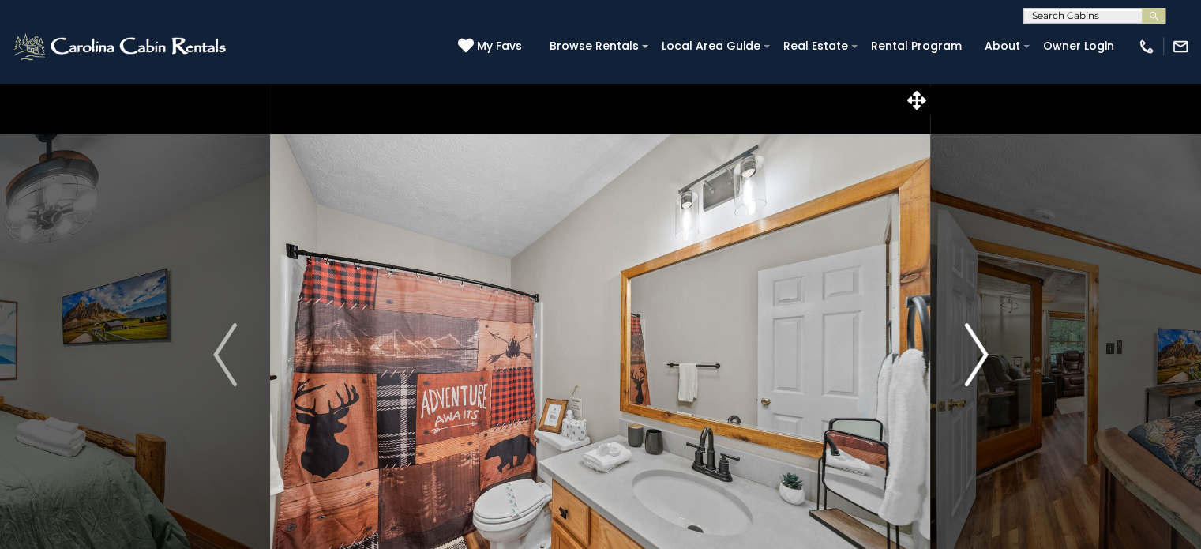
click at [978, 356] on img "Next" at bounding box center [976, 354] width 24 height 63
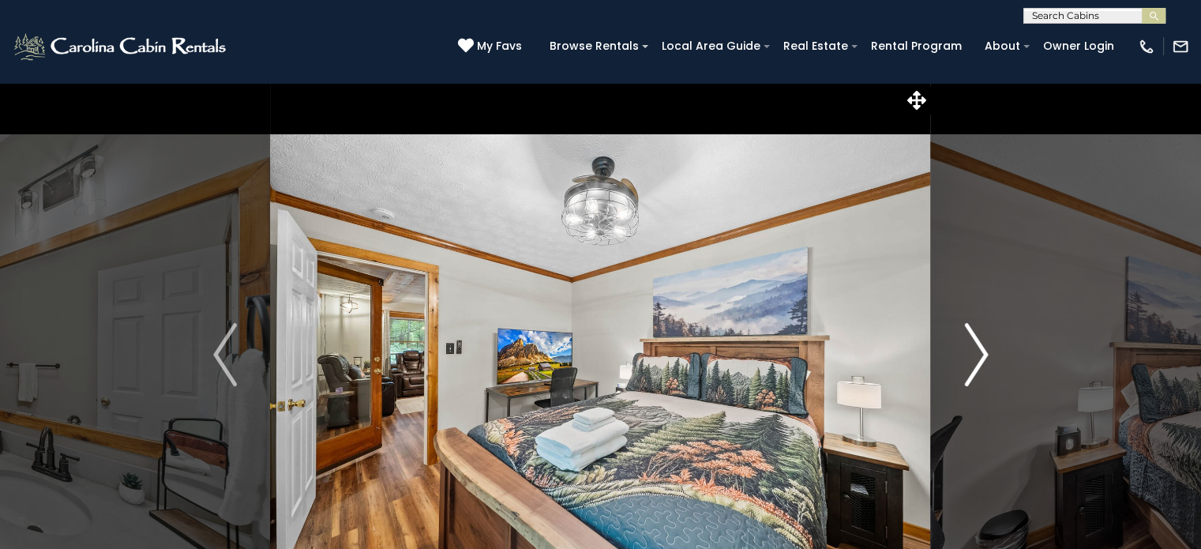
click at [978, 356] on img "Next" at bounding box center [976, 354] width 24 height 63
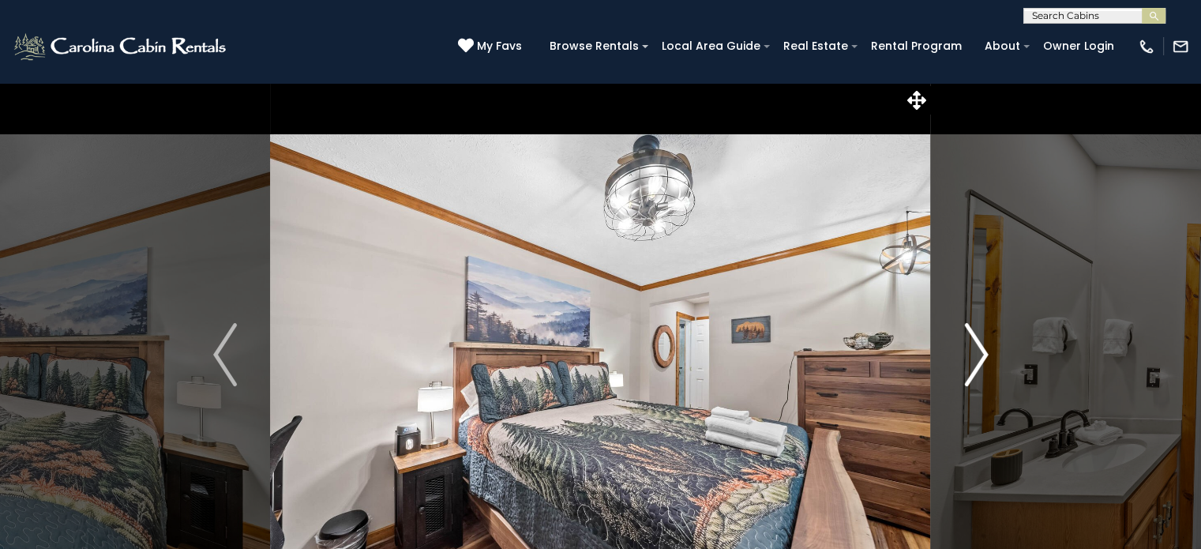
click at [978, 356] on img "Next" at bounding box center [976, 354] width 24 height 63
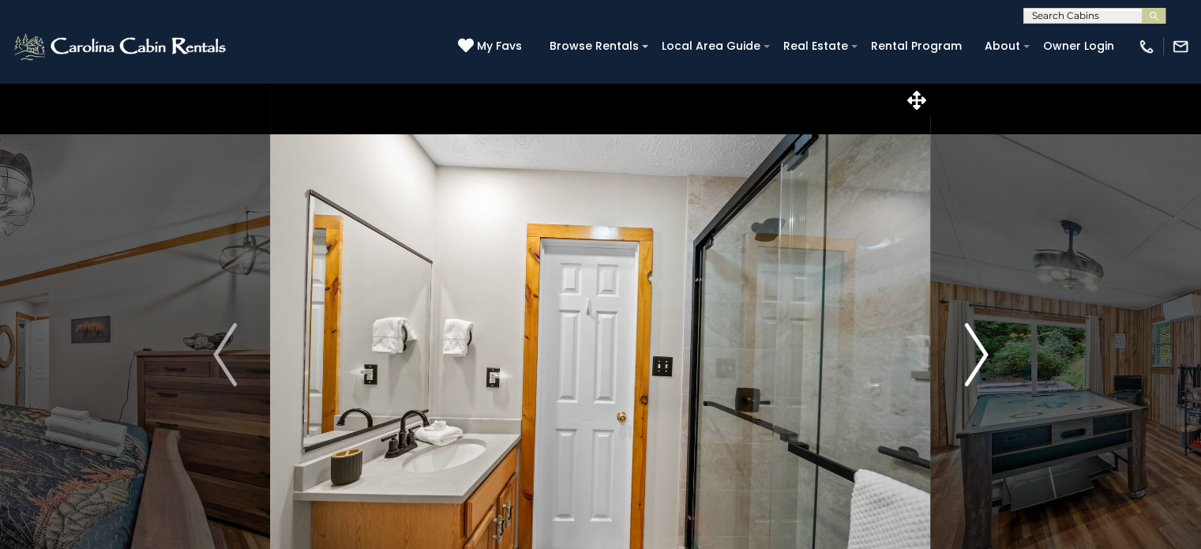
click at [978, 356] on img "Next" at bounding box center [976, 354] width 24 height 63
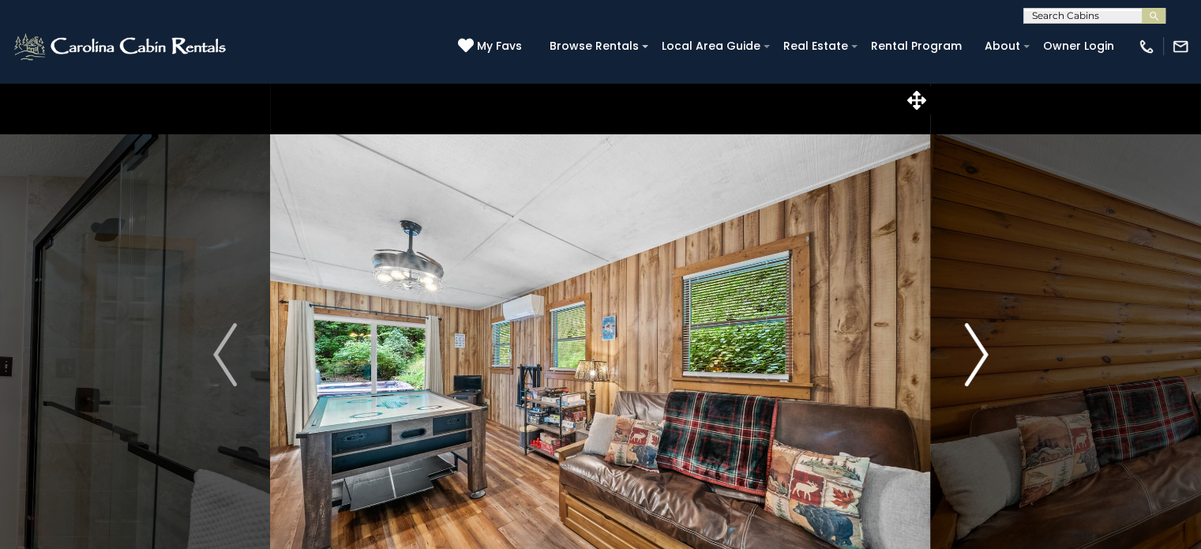
click at [978, 356] on img "Next" at bounding box center [976, 354] width 24 height 63
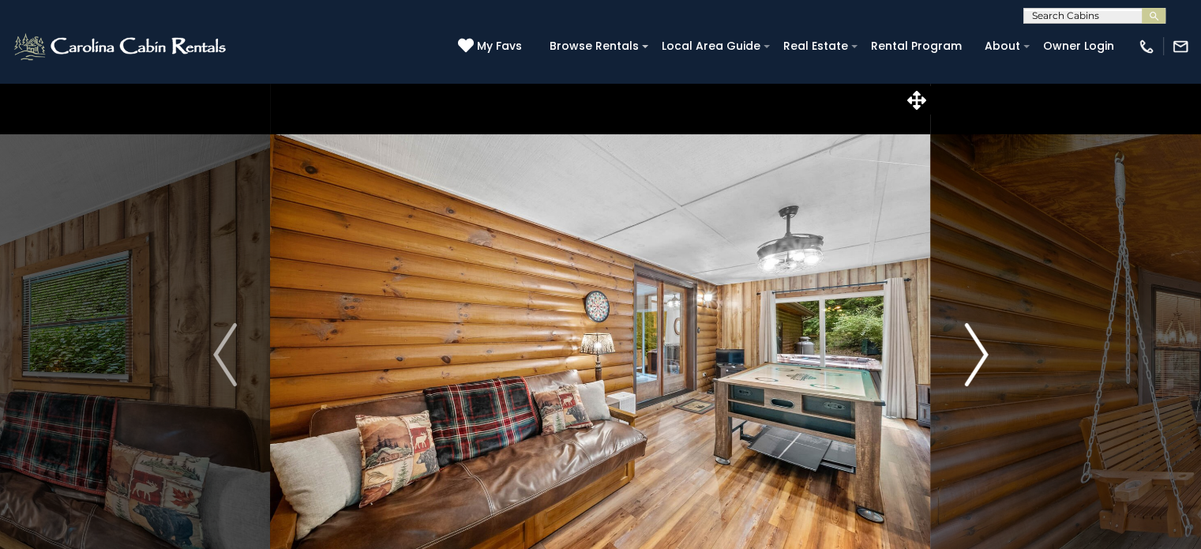
click at [978, 356] on img "Next" at bounding box center [976, 354] width 24 height 63
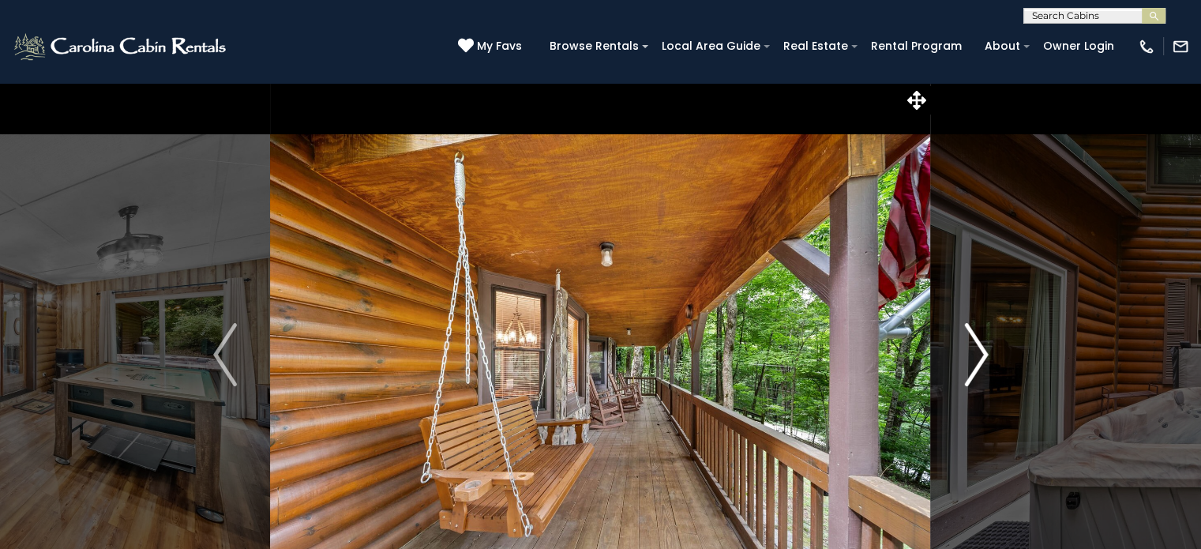
click at [978, 356] on img "Next" at bounding box center [976, 354] width 24 height 63
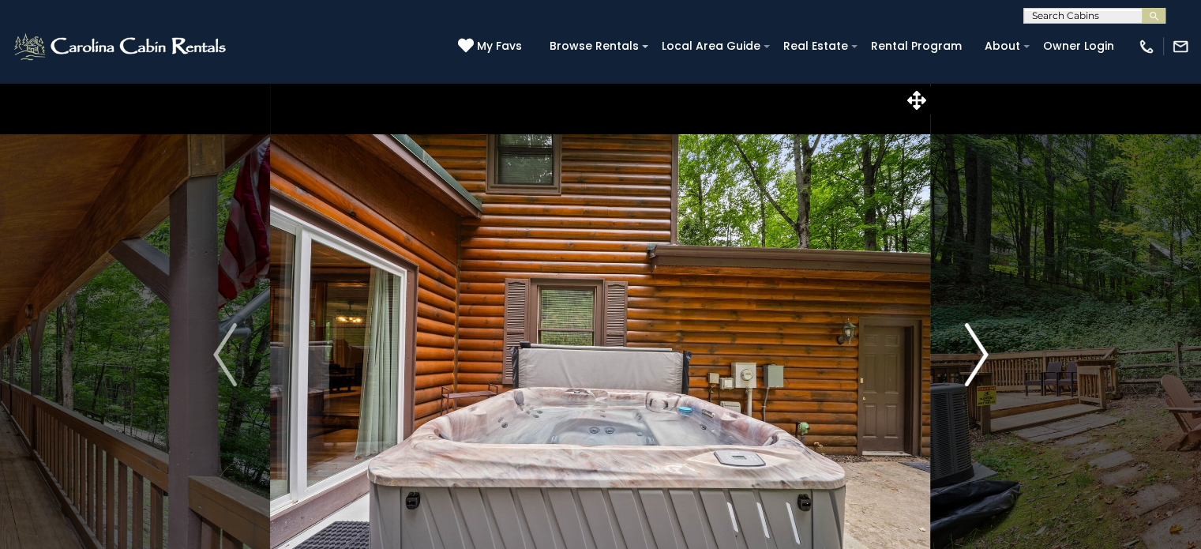
click at [978, 356] on img "Next" at bounding box center [976, 354] width 24 height 63
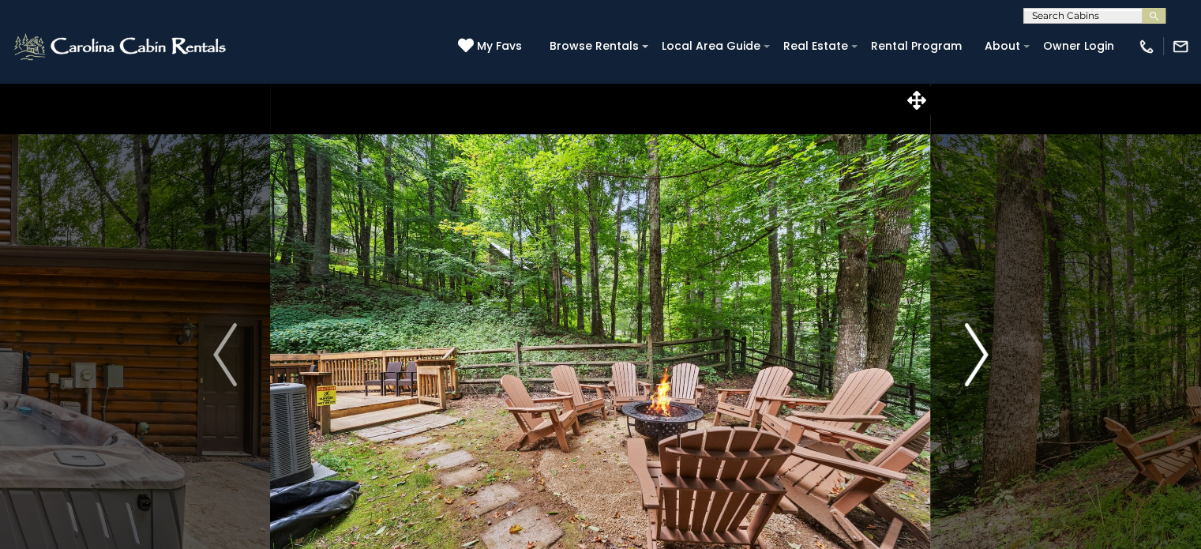
click at [978, 356] on img "Next" at bounding box center [976, 354] width 24 height 63
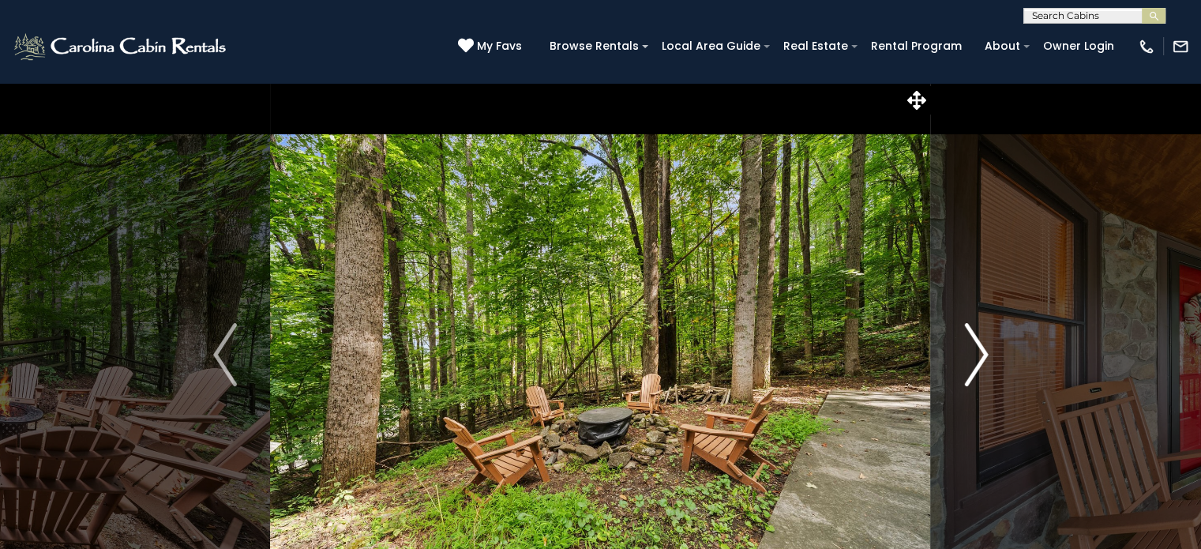
click at [978, 356] on img "Next" at bounding box center [976, 354] width 24 height 63
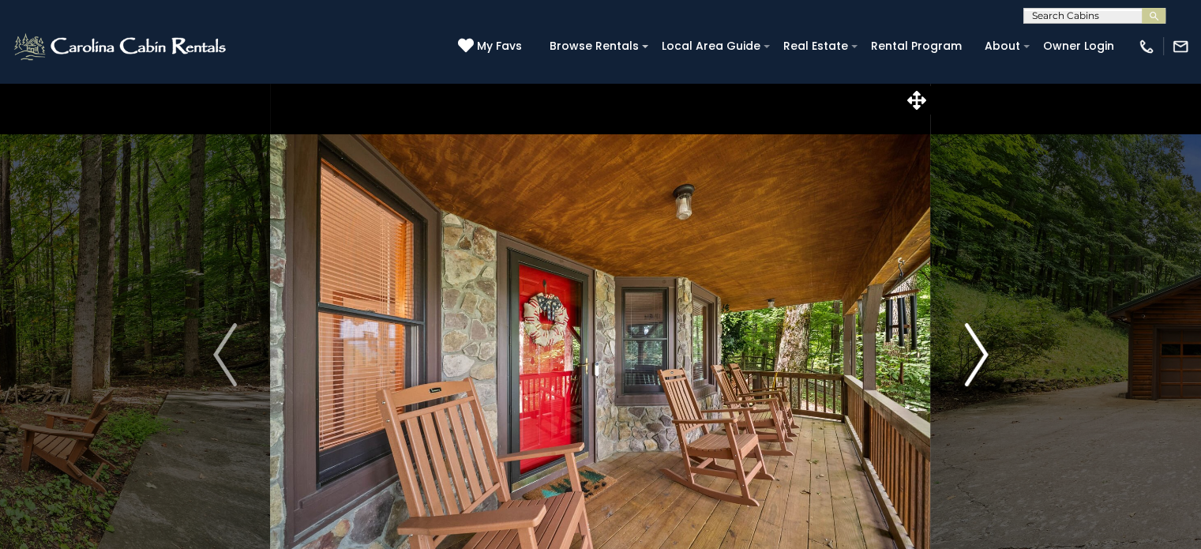
click at [978, 356] on img "Next" at bounding box center [976, 354] width 24 height 63
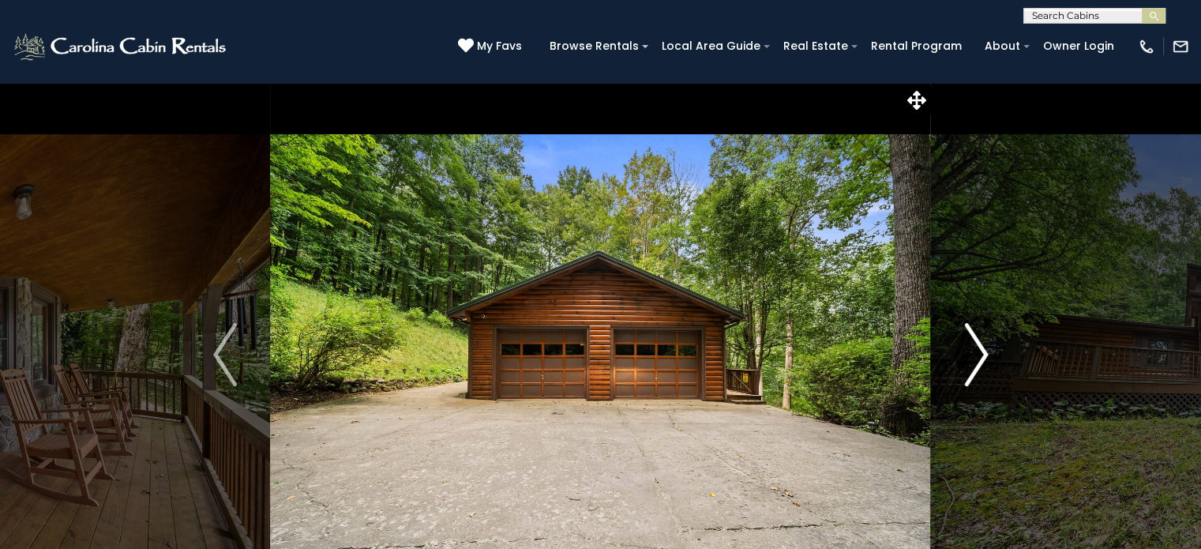
click at [978, 356] on img "Next" at bounding box center [976, 354] width 24 height 63
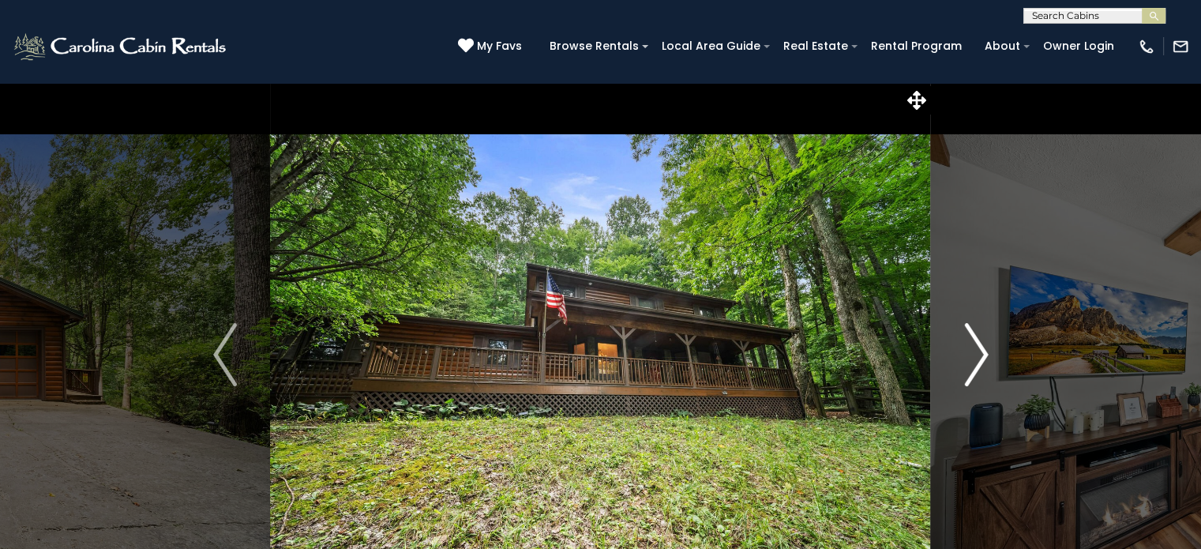
click at [978, 356] on img "Next" at bounding box center [976, 354] width 24 height 63
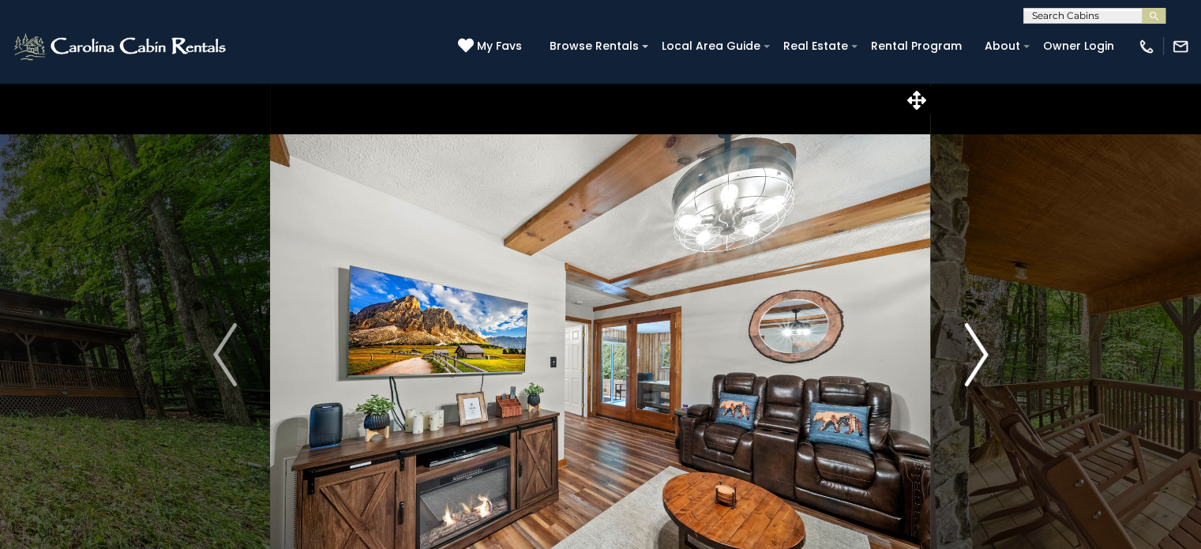
click at [978, 356] on img "Next" at bounding box center [976, 354] width 24 height 63
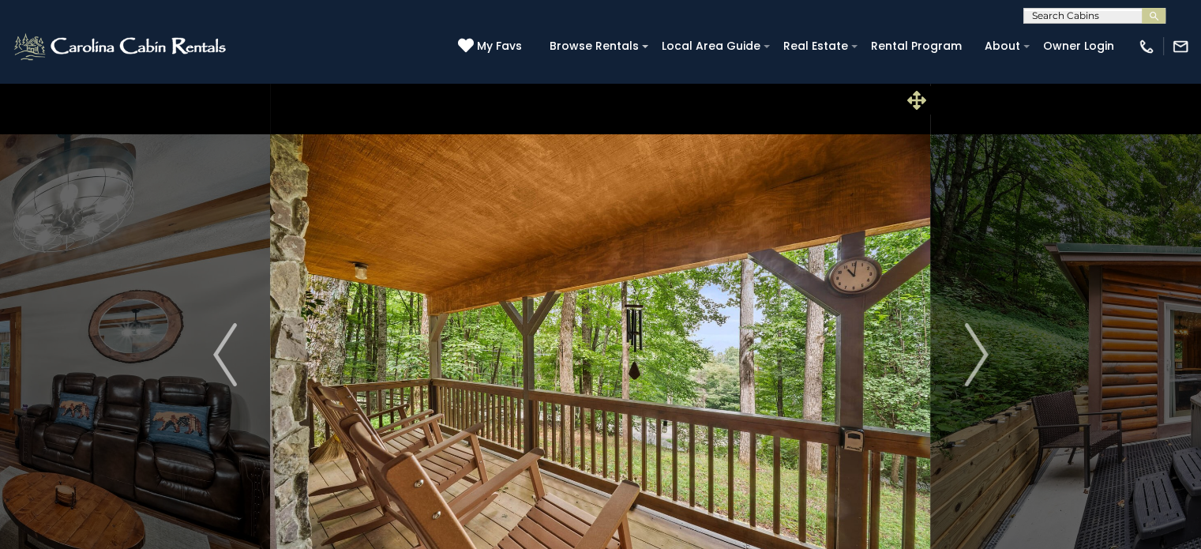
click at [917, 97] on icon at bounding box center [916, 100] width 19 height 19
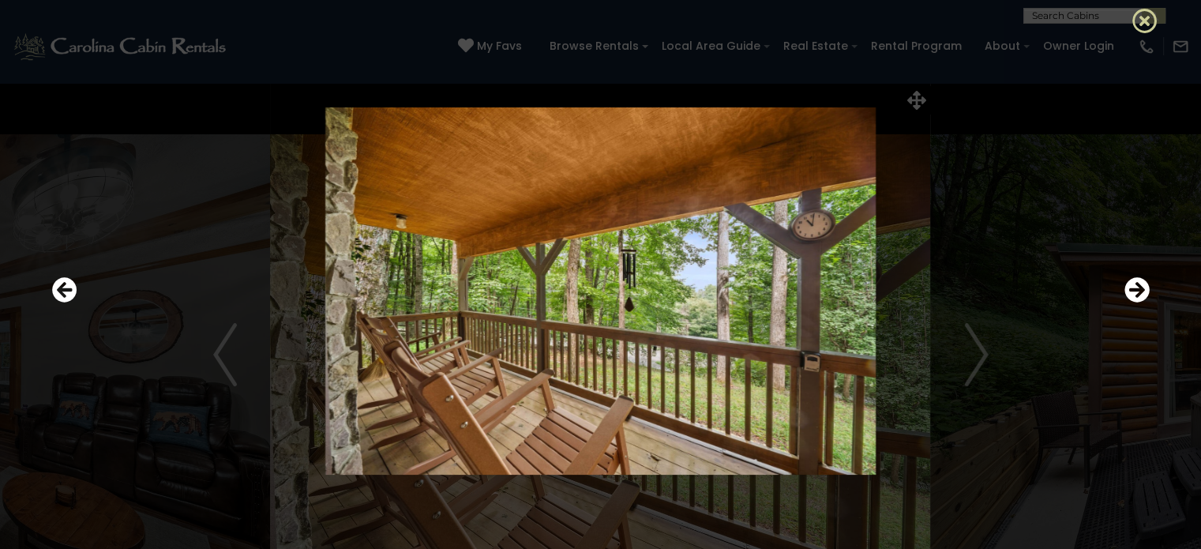
click at [1140, 17] on icon at bounding box center [1144, 20] width 25 height 25
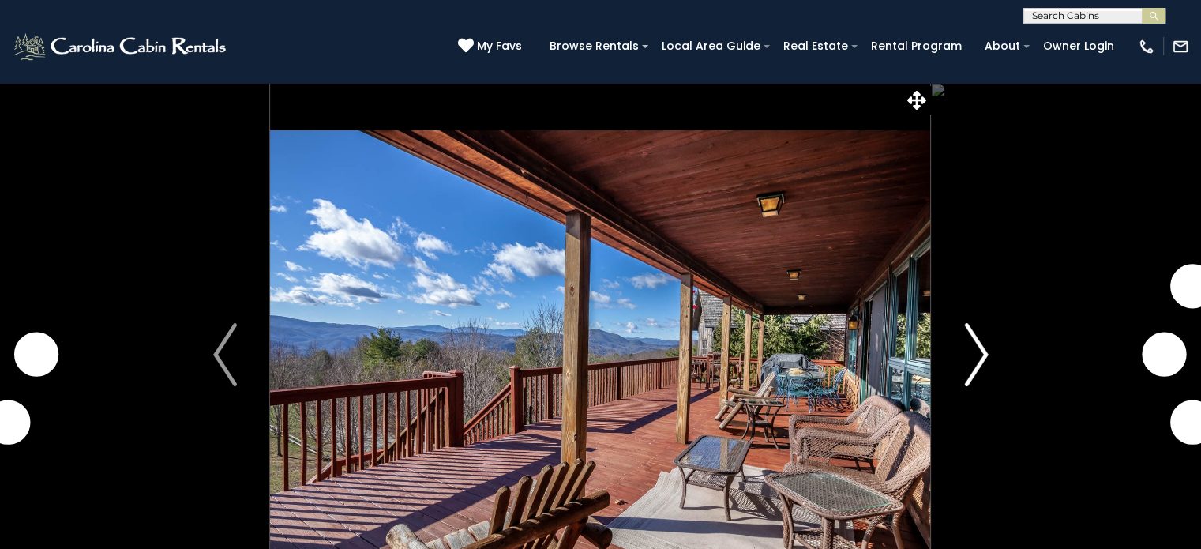
click at [984, 356] on img "Next" at bounding box center [976, 354] width 24 height 63
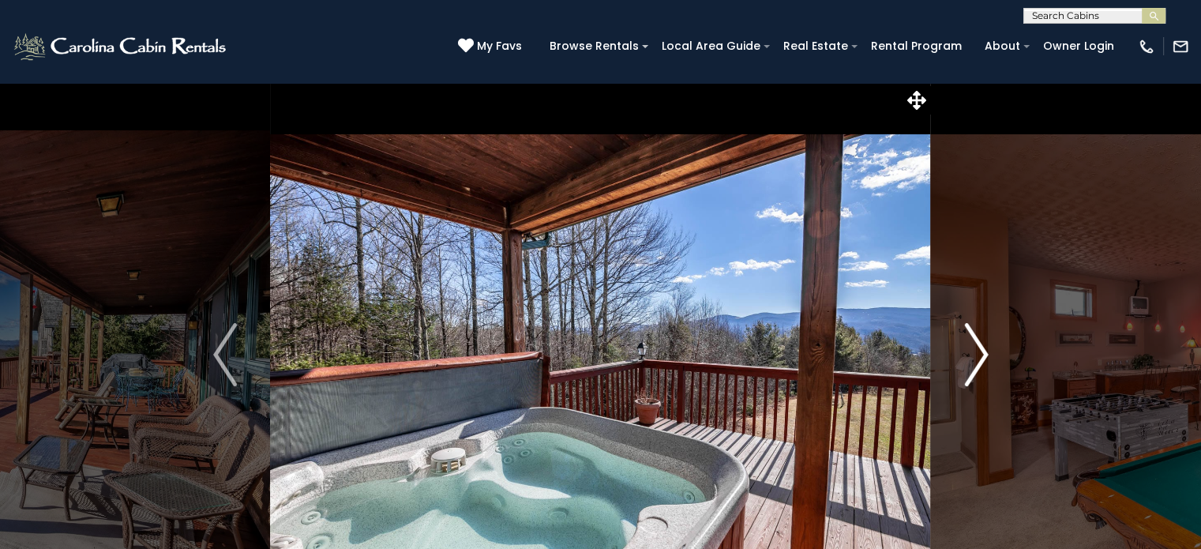
click at [984, 356] on img "Next" at bounding box center [976, 354] width 24 height 63
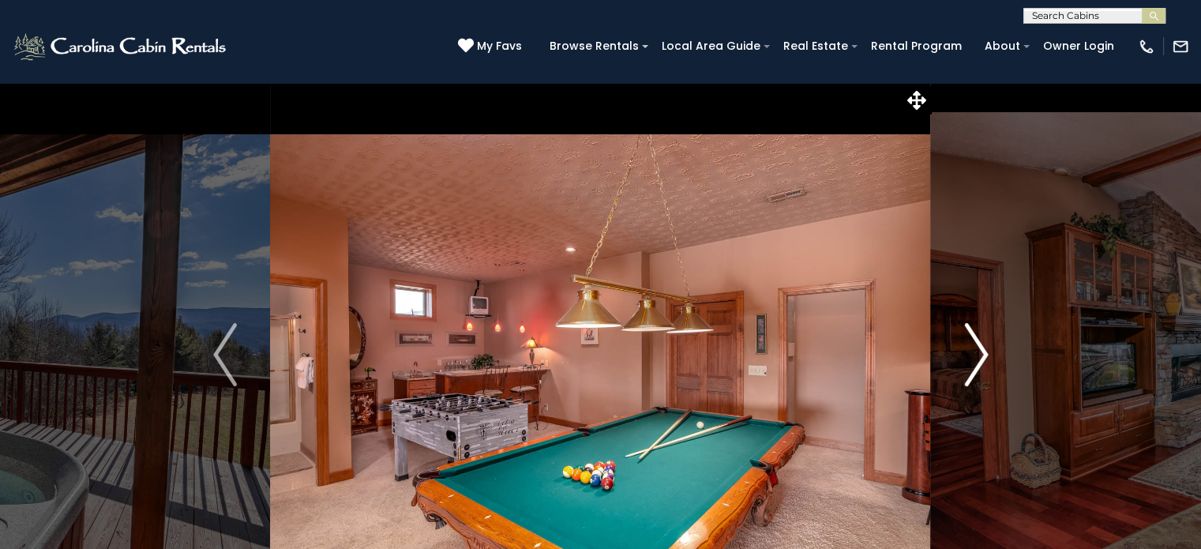
click at [984, 356] on img "Next" at bounding box center [976, 354] width 24 height 63
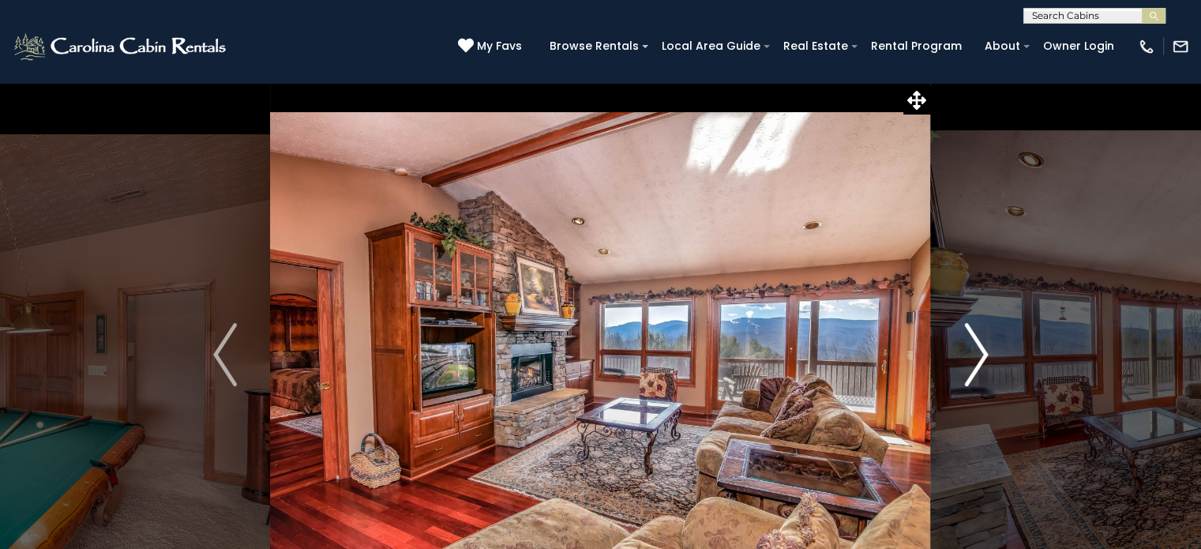
click at [984, 356] on img "Next" at bounding box center [976, 354] width 24 height 63
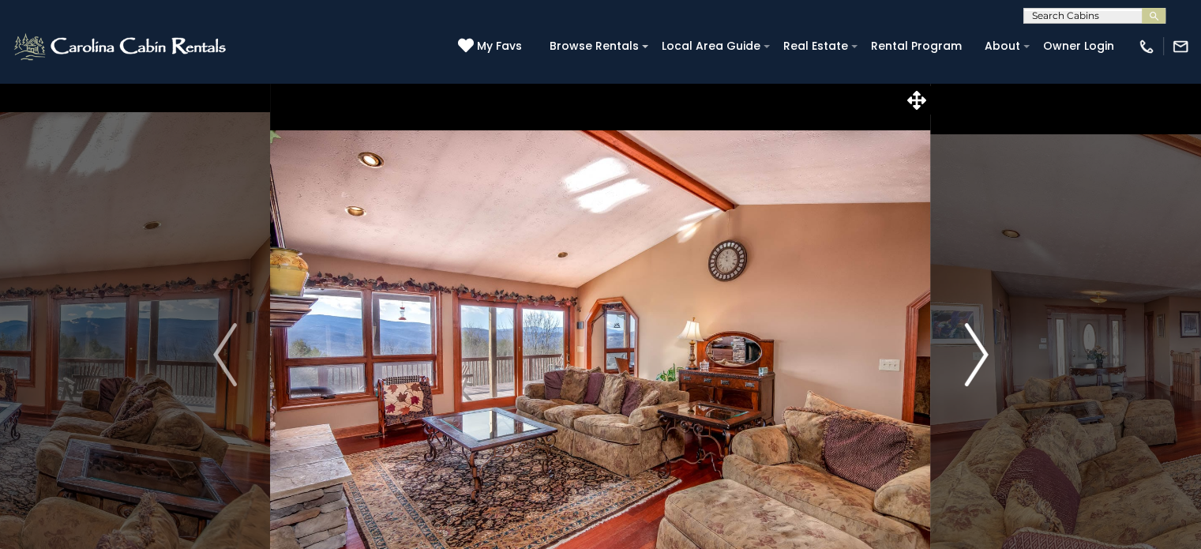
click at [984, 356] on img "Next" at bounding box center [976, 354] width 24 height 63
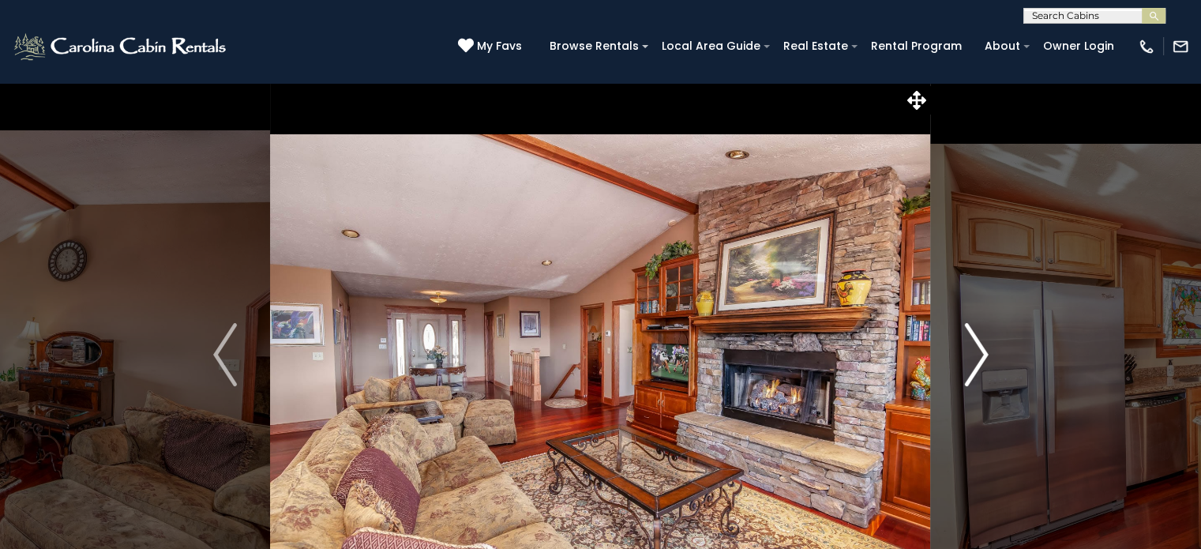
click at [984, 356] on img "Next" at bounding box center [976, 354] width 24 height 63
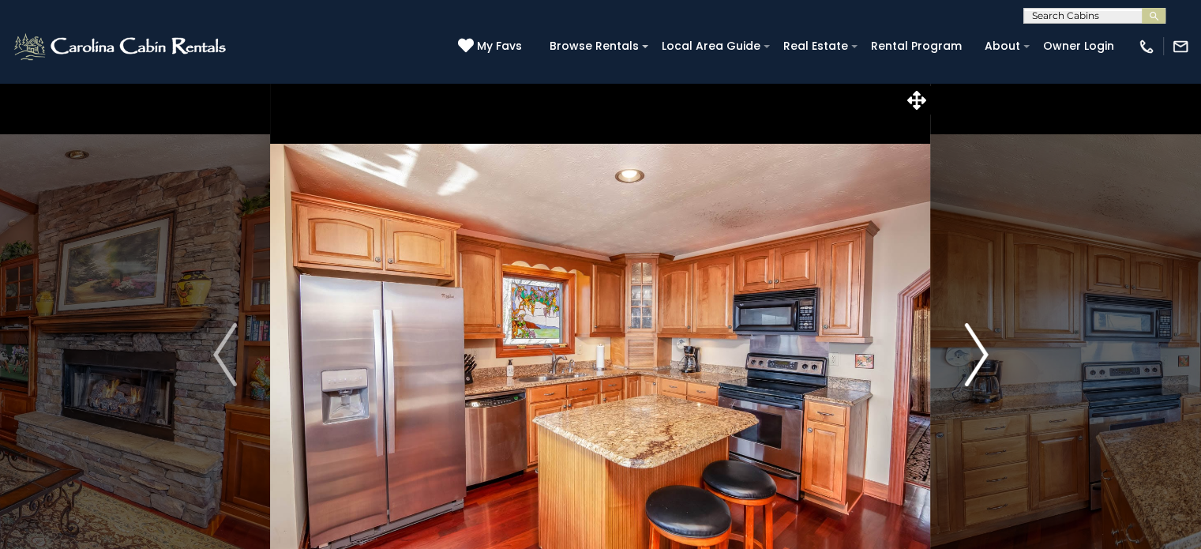
click at [984, 356] on img "Next" at bounding box center [976, 354] width 24 height 63
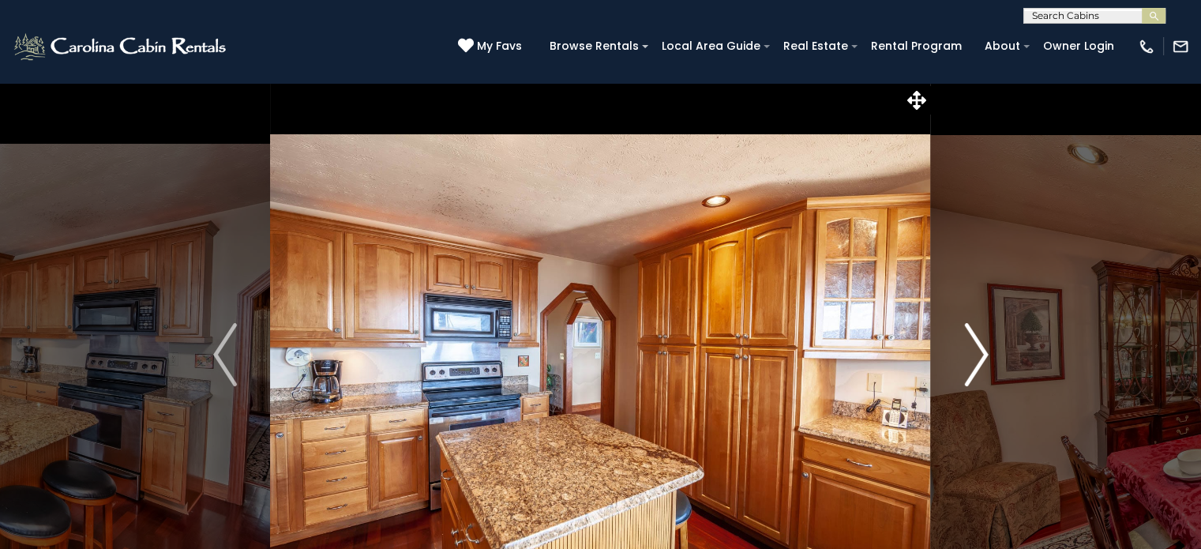
click at [984, 356] on img "Next" at bounding box center [976, 354] width 24 height 63
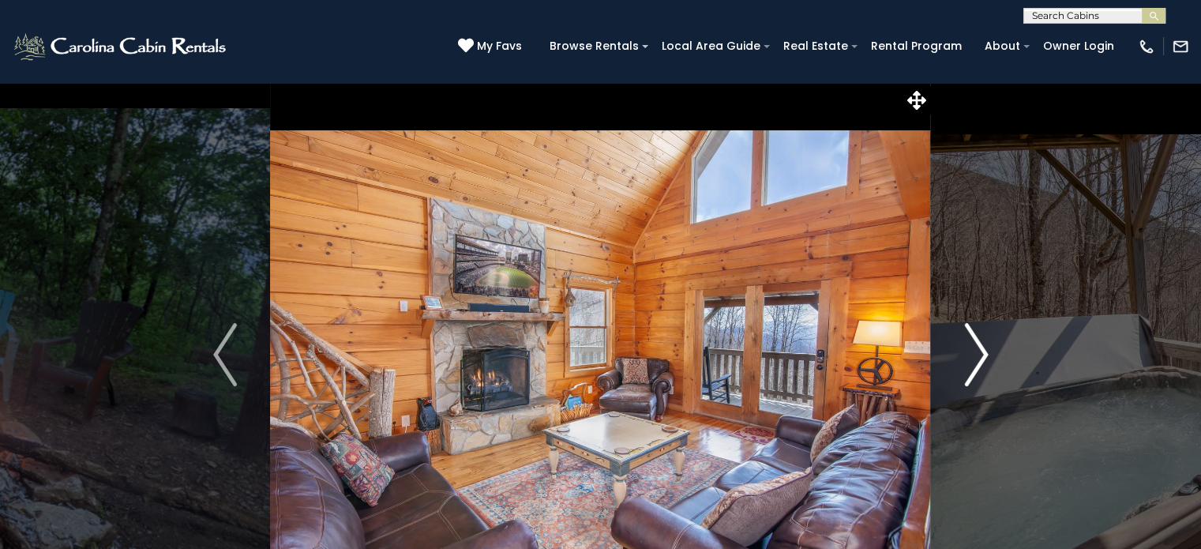
click at [980, 359] on img "Next" at bounding box center [976, 354] width 24 height 63
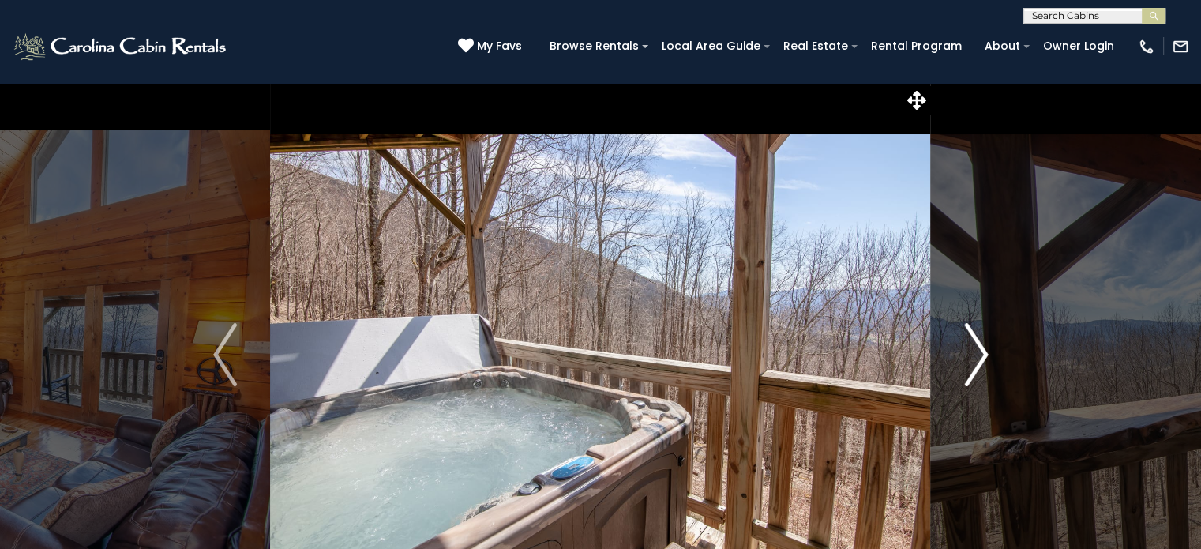
click at [980, 359] on img "Next" at bounding box center [976, 354] width 24 height 63
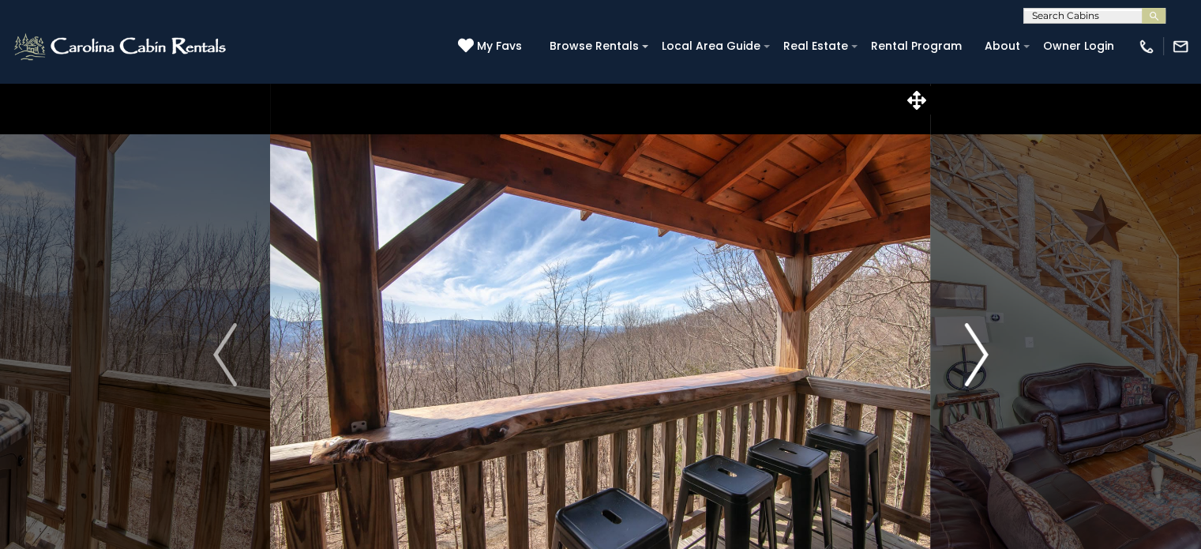
click at [980, 359] on img "Next" at bounding box center [976, 354] width 24 height 63
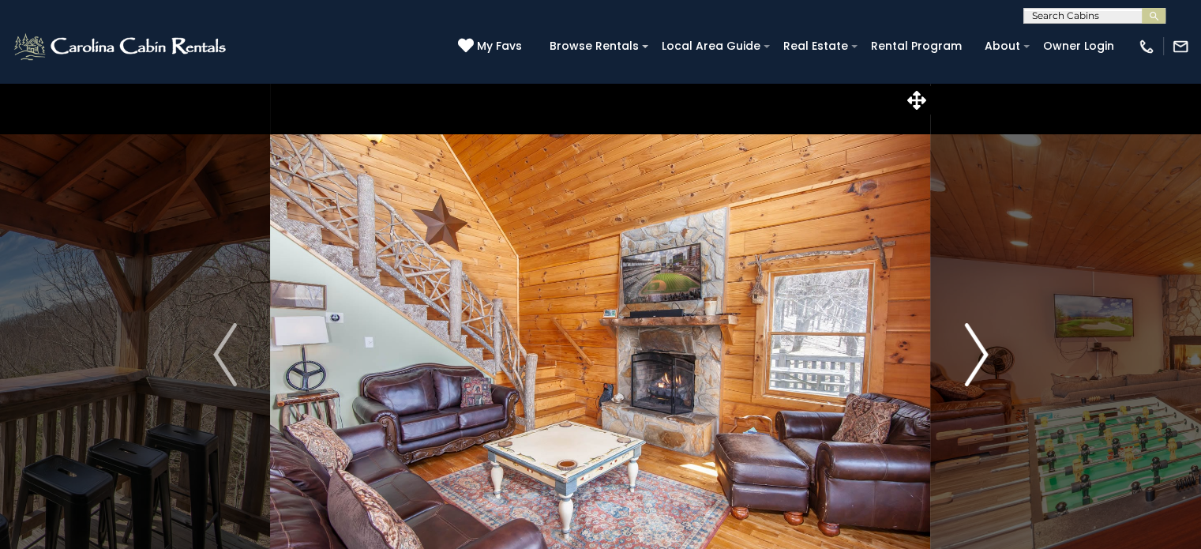
click at [980, 359] on img "Next" at bounding box center [976, 354] width 24 height 63
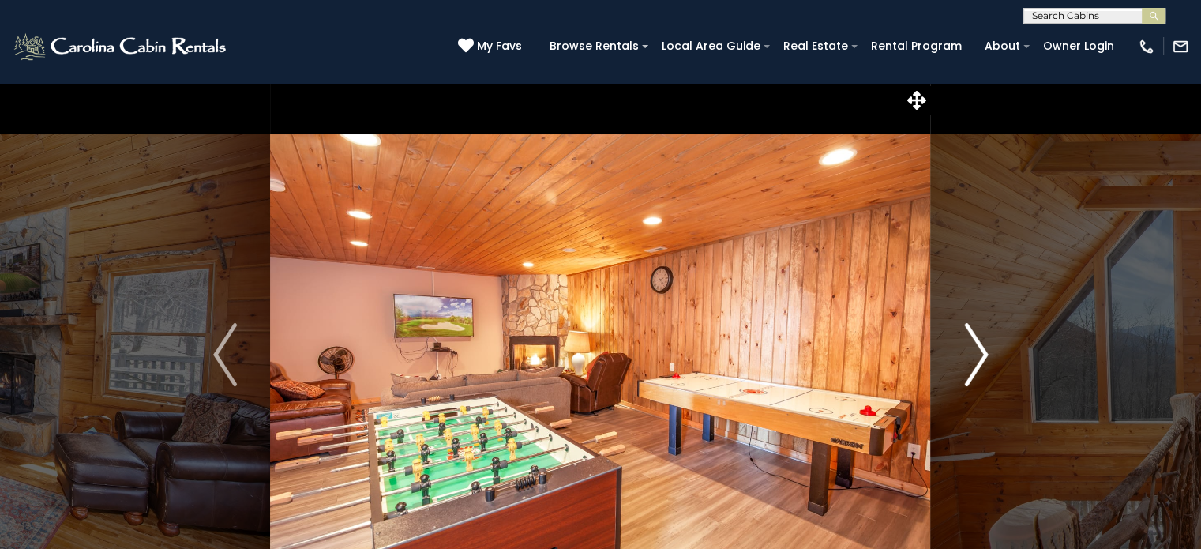
click at [980, 359] on img "Next" at bounding box center [976, 354] width 24 height 63
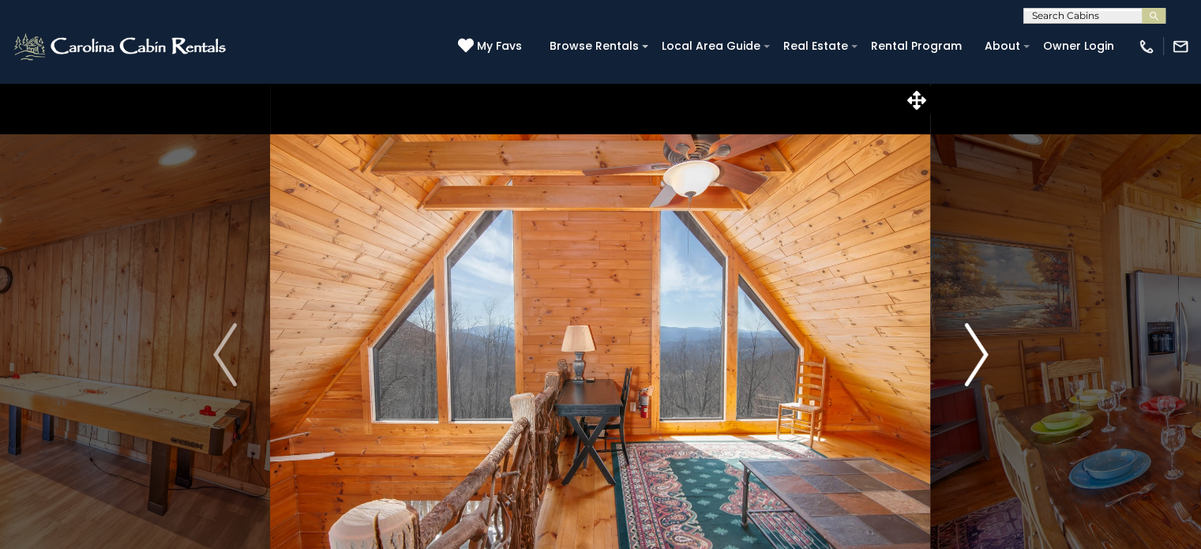
click at [980, 359] on img "Next" at bounding box center [976, 354] width 24 height 63
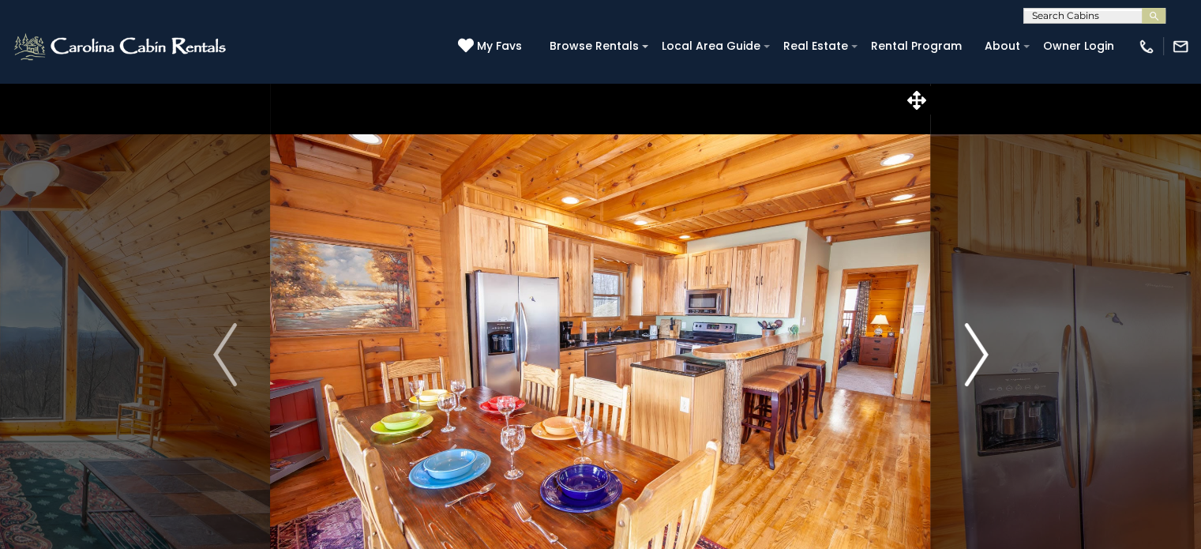
click at [980, 359] on img "Next" at bounding box center [976, 354] width 24 height 63
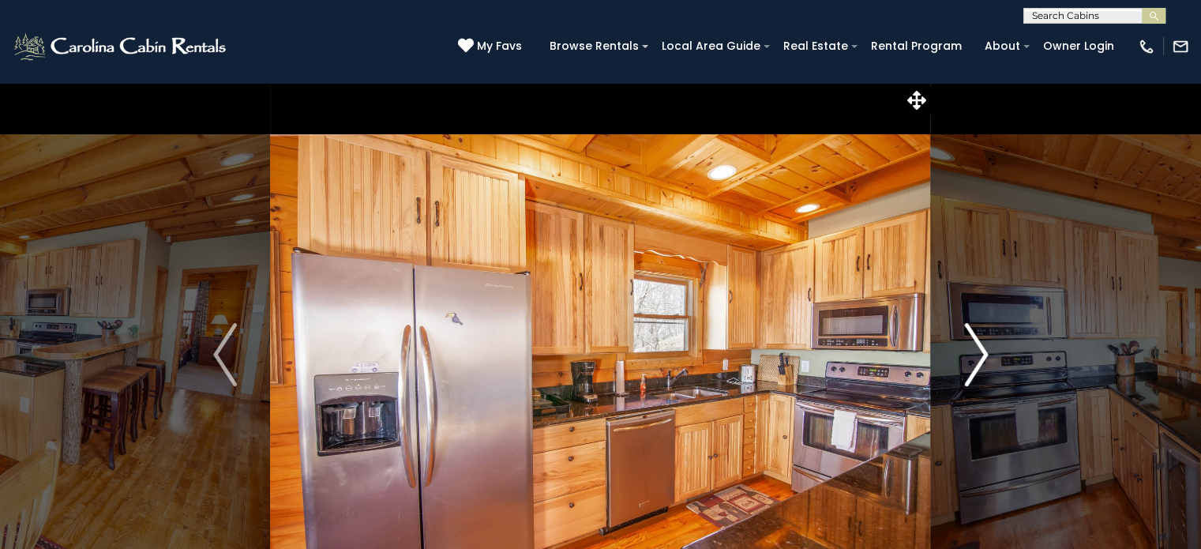
click at [980, 359] on img "Next" at bounding box center [976, 354] width 24 height 63
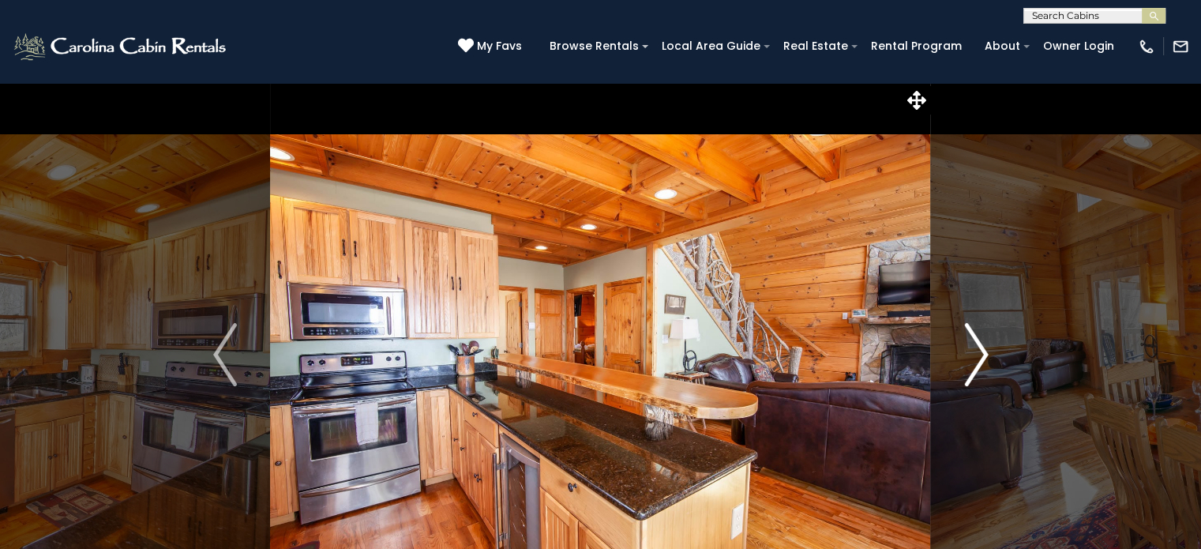
click at [980, 359] on img "Next" at bounding box center [976, 354] width 24 height 63
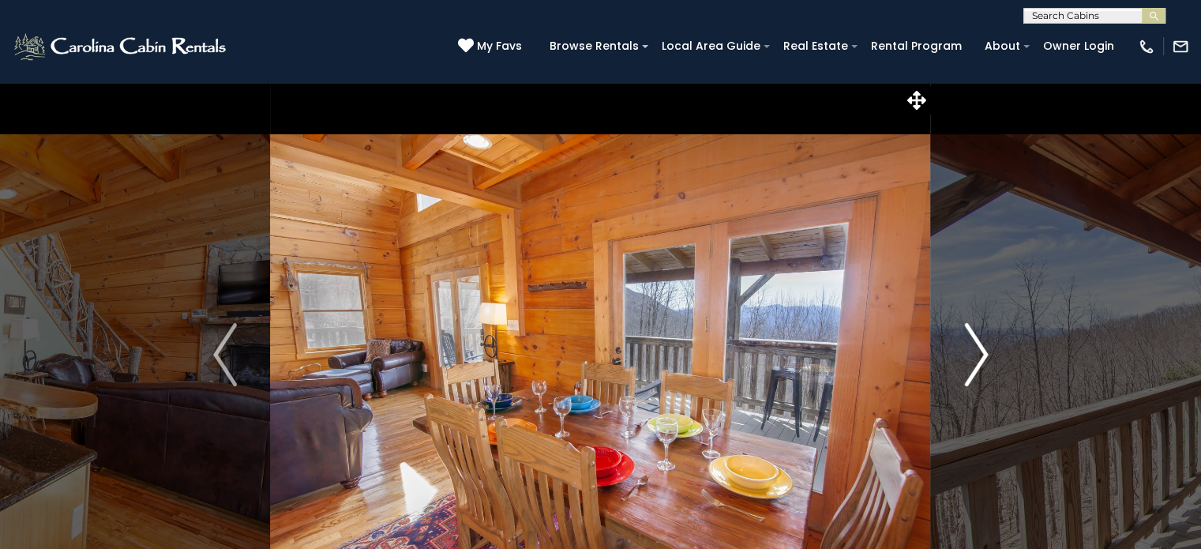
click at [980, 359] on img "Next" at bounding box center [976, 354] width 24 height 63
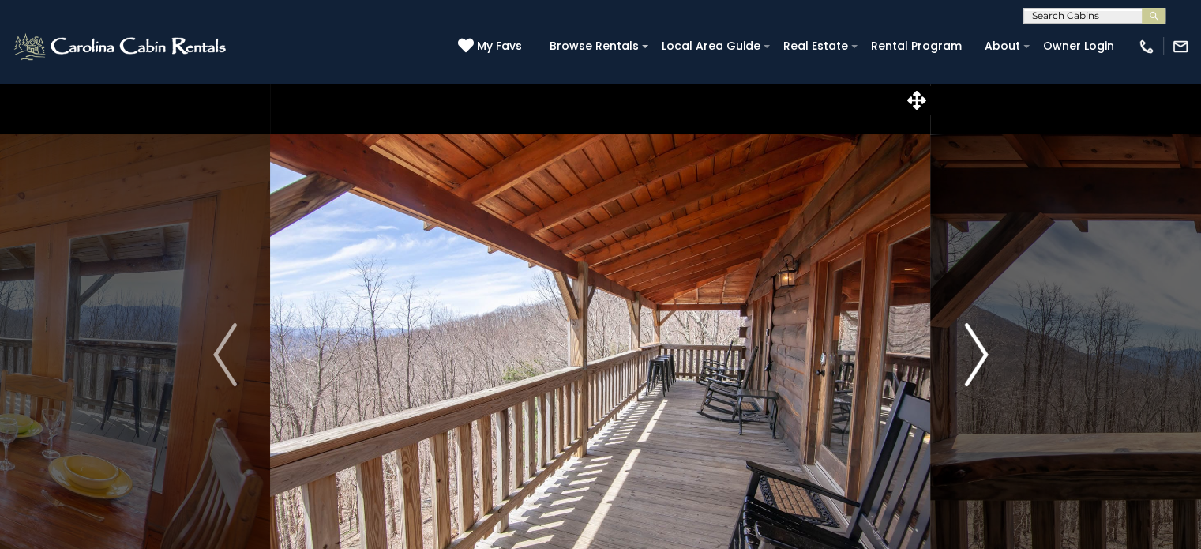
click at [980, 359] on img "Next" at bounding box center [976, 354] width 24 height 63
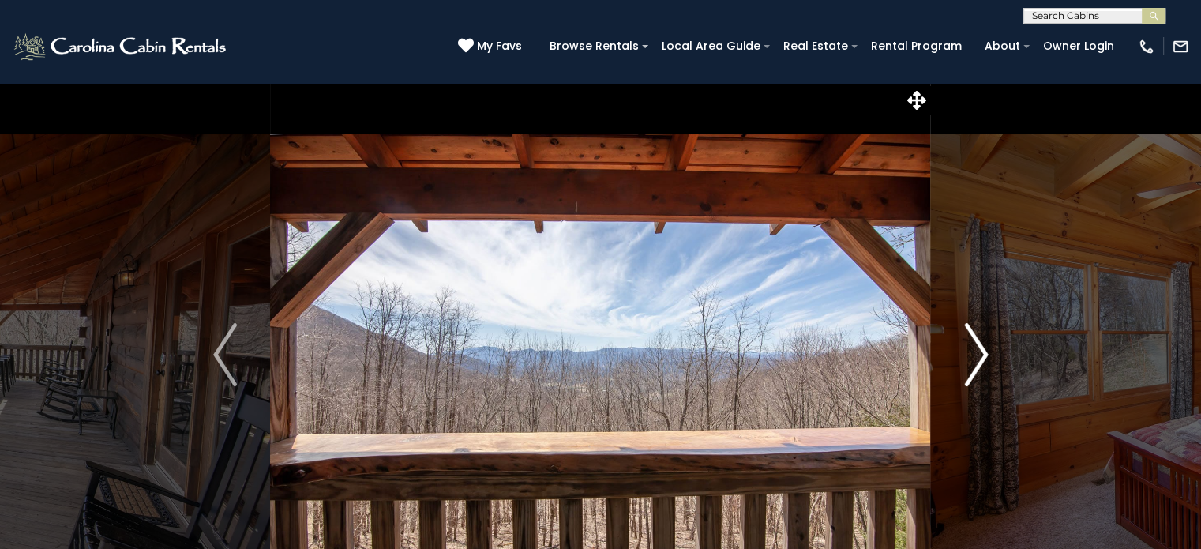
click at [980, 359] on img "Next" at bounding box center [976, 354] width 24 height 63
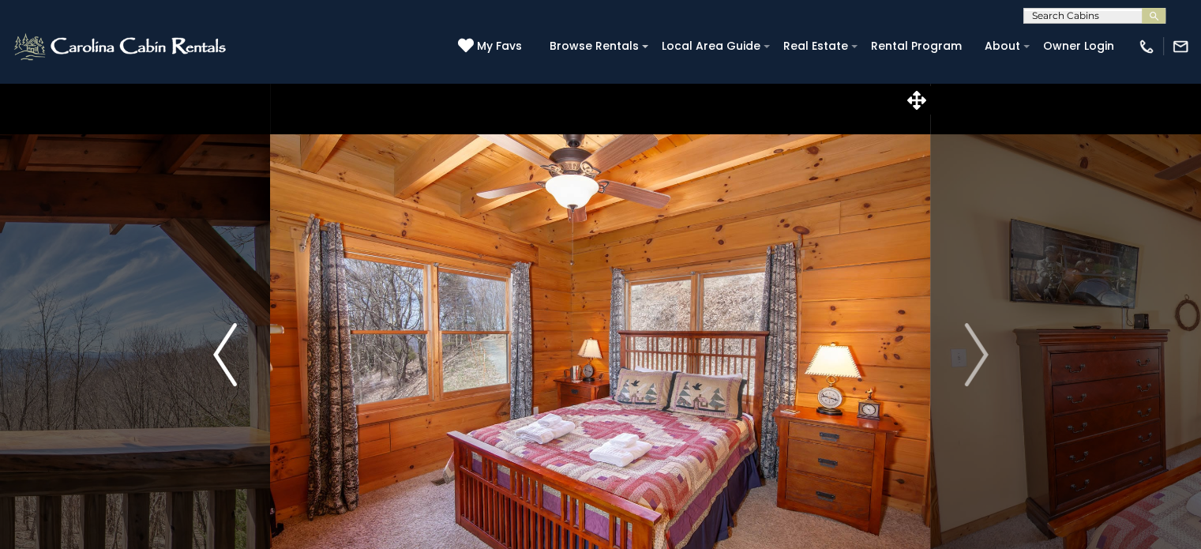
click at [215, 355] on img "Previous" at bounding box center [225, 354] width 24 height 63
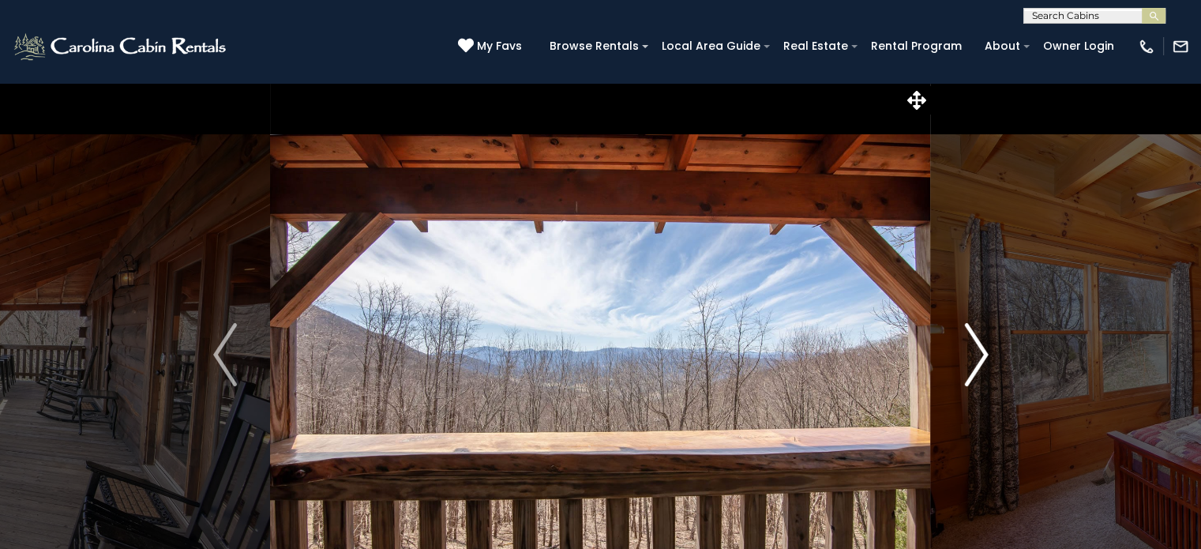
click at [978, 360] on img "Next" at bounding box center [976, 354] width 24 height 63
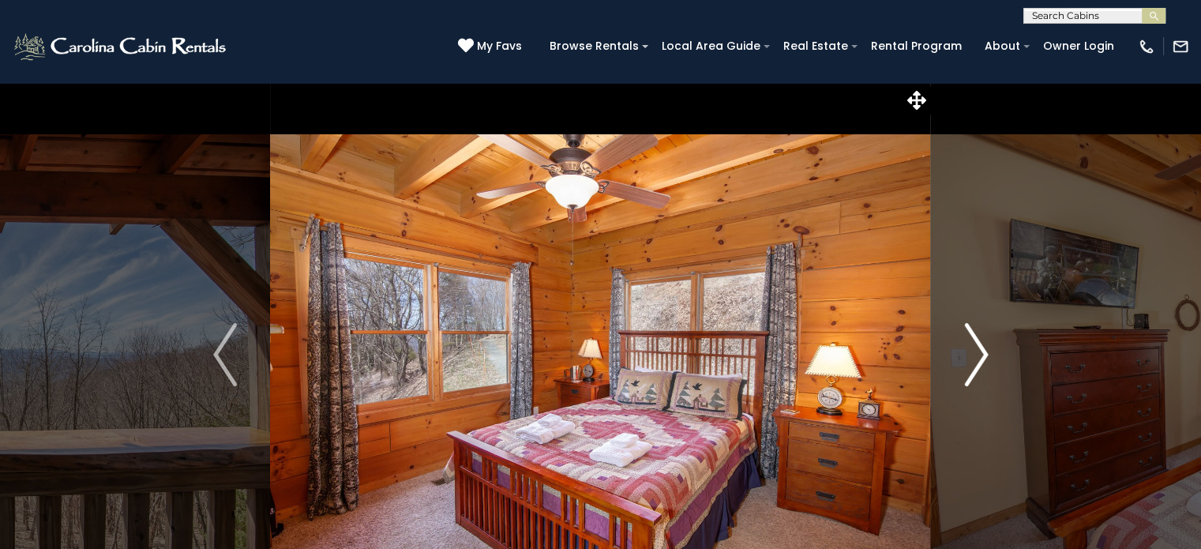
click at [978, 360] on img "Next" at bounding box center [976, 354] width 24 height 63
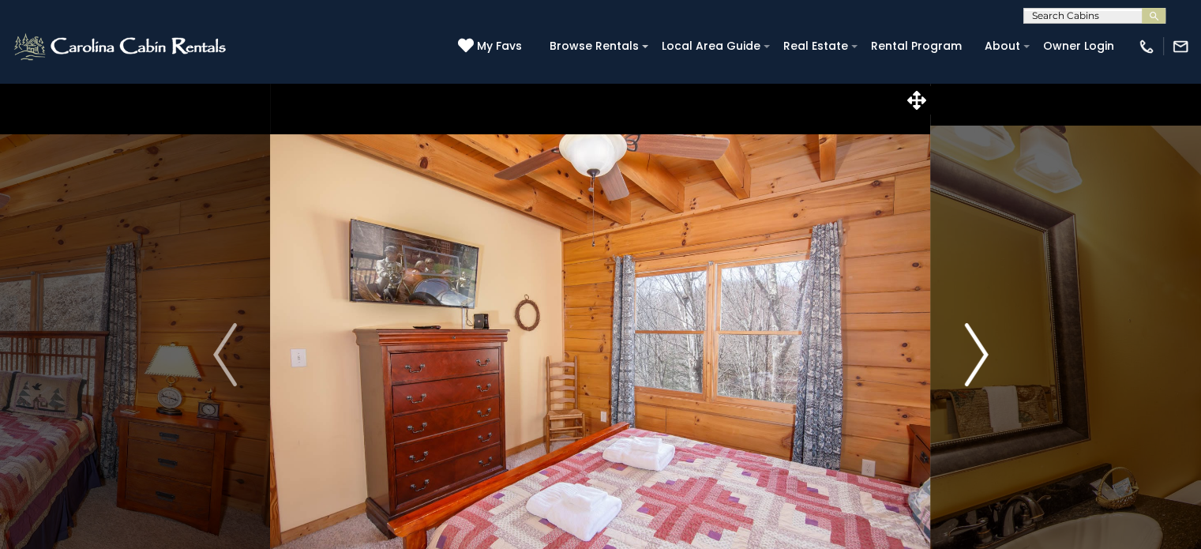
click at [978, 360] on img "Next" at bounding box center [976, 354] width 24 height 63
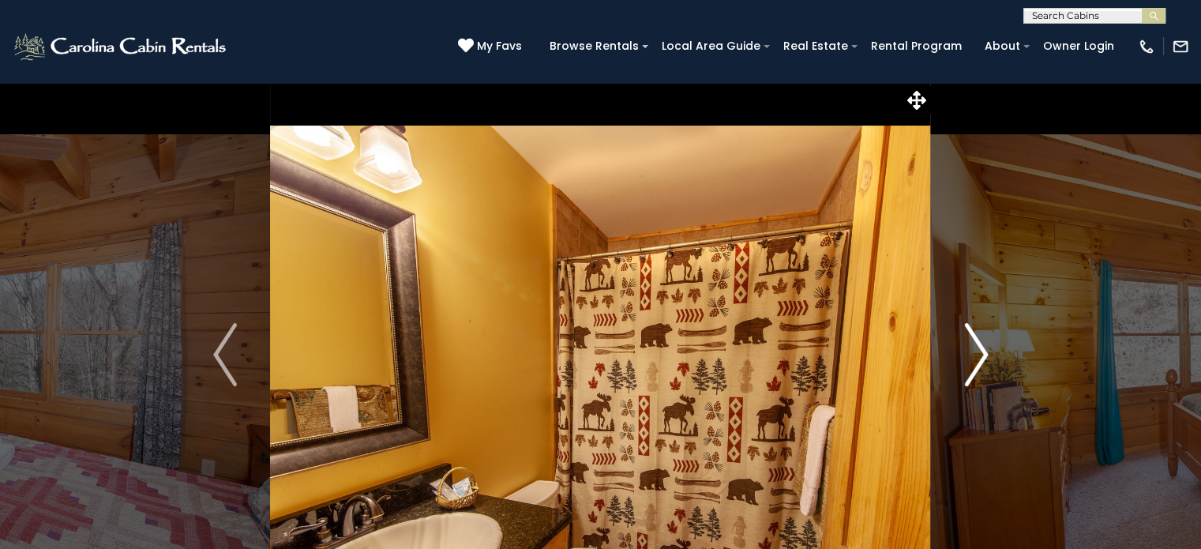
click at [978, 360] on img "Next" at bounding box center [976, 354] width 24 height 63
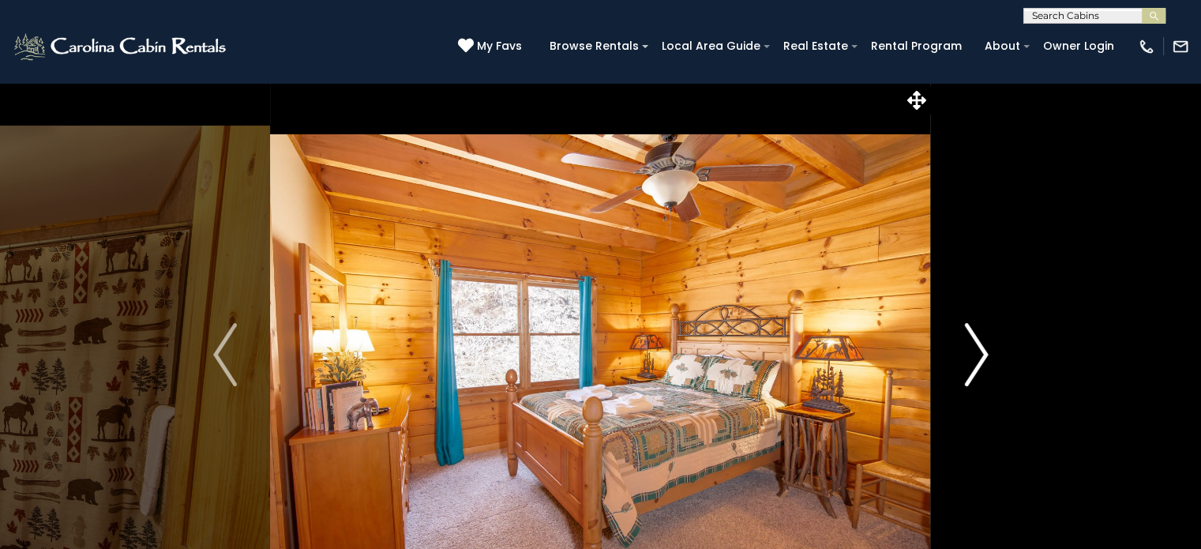
click at [978, 360] on img "Next" at bounding box center [976, 354] width 24 height 63
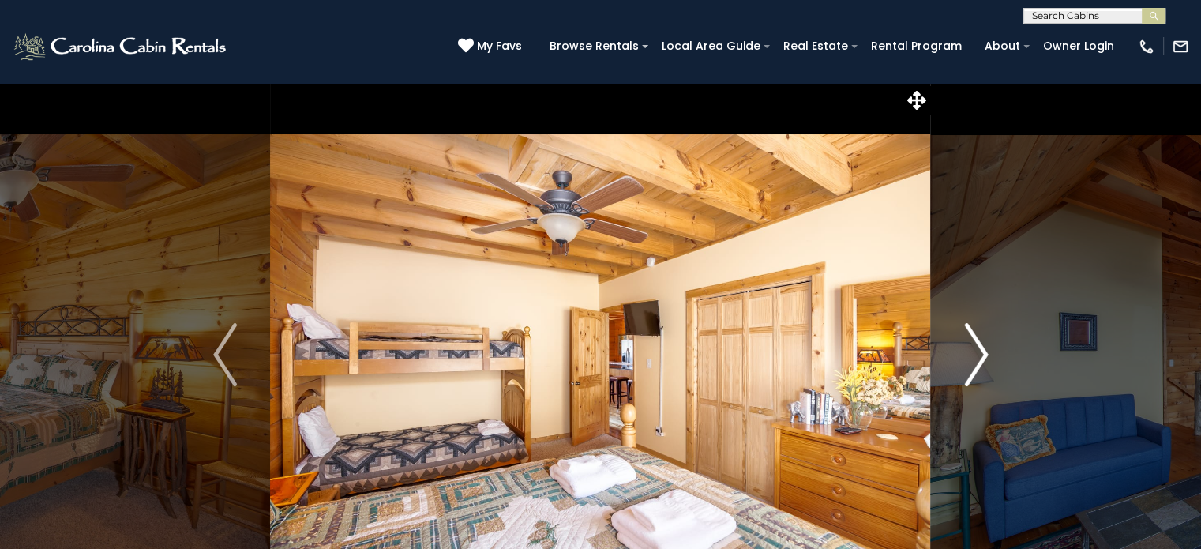
click at [978, 360] on img "Next" at bounding box center [976, 354] width 24 height 63
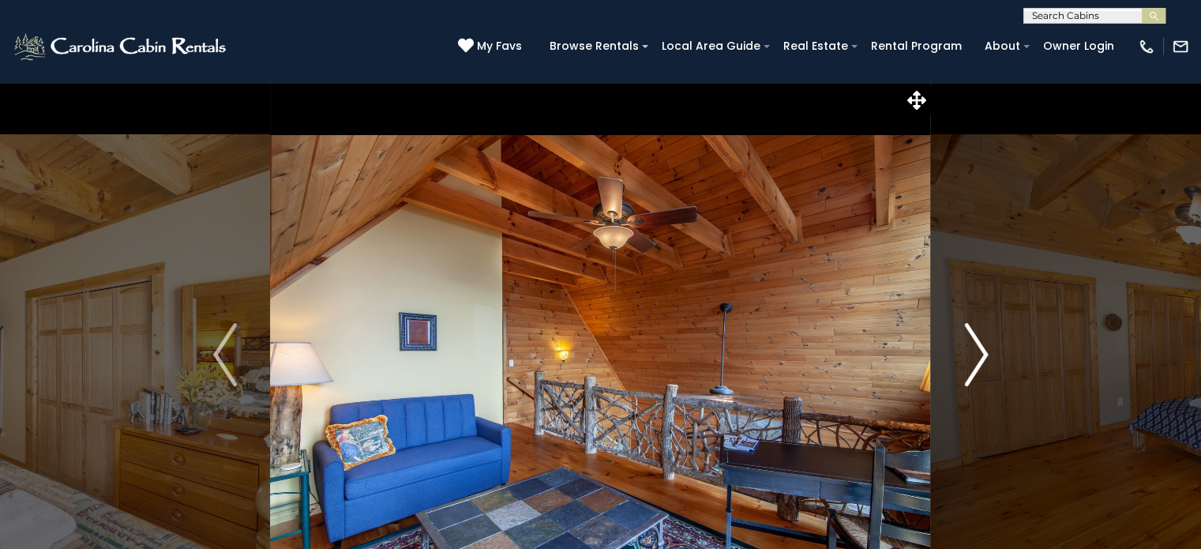
click at [978, 360] on img "Next" at bounding box center [976, 354] width 24 height 63
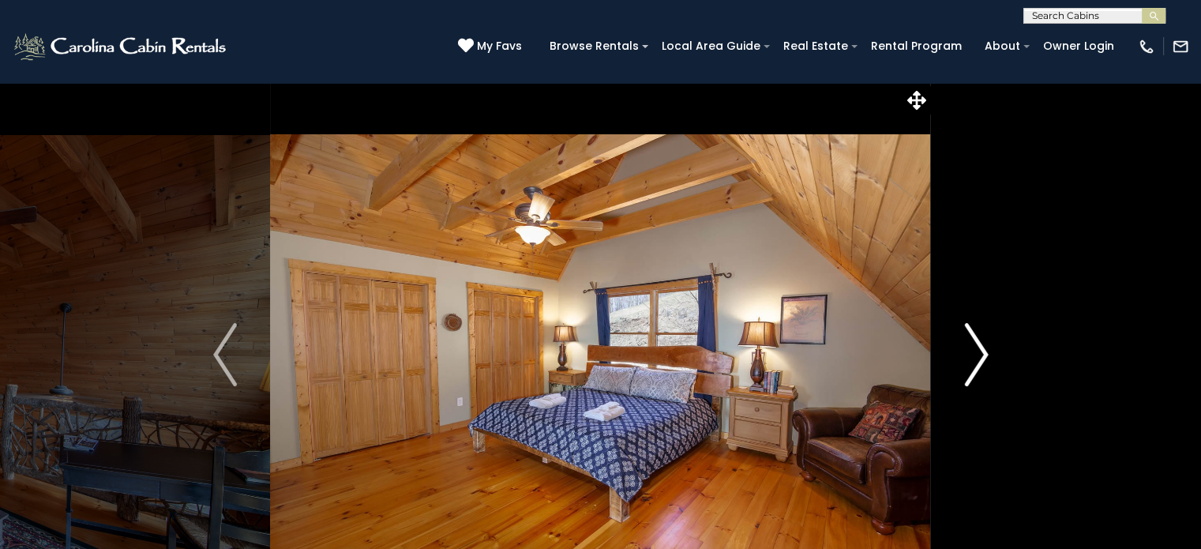
click at [978, 360] on img "Next" at bounding box center [976, 354] width 24 height 63
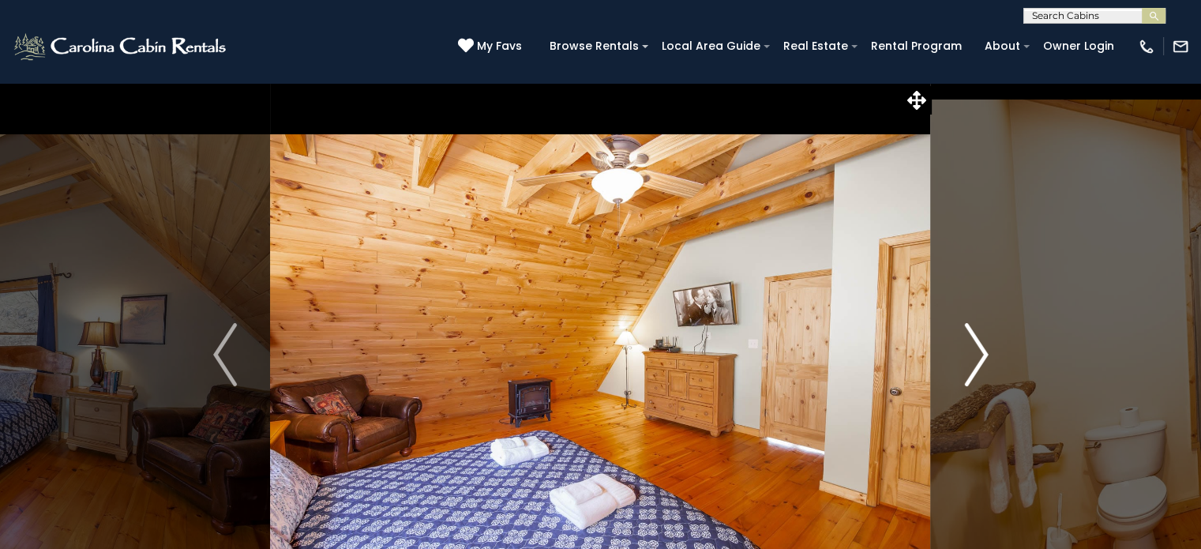
click at [978, 360] on img "Next" at bounding box center [976, 354] width 24 height 63
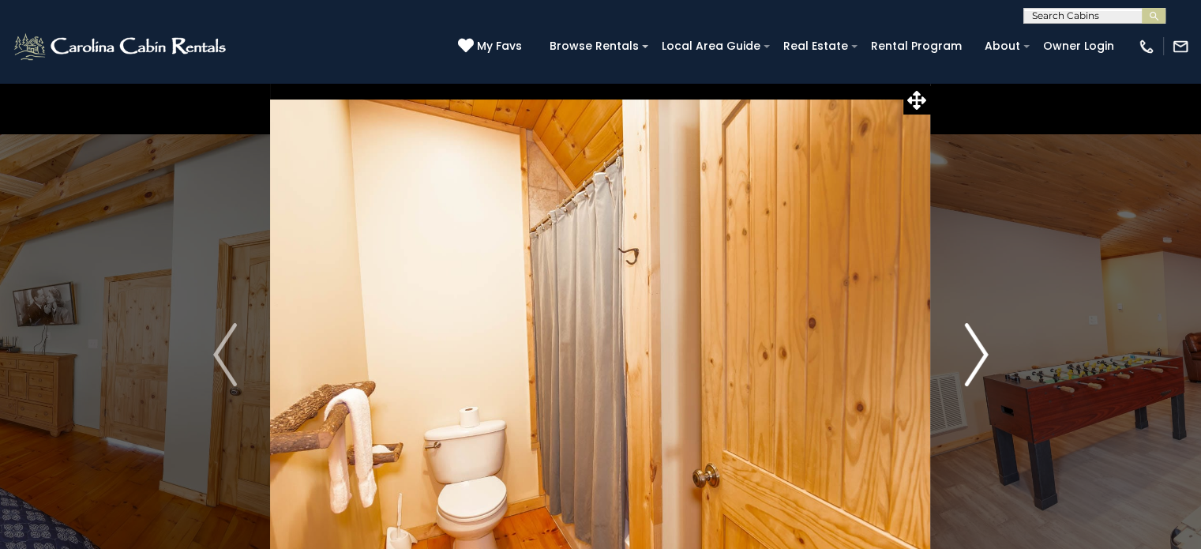
click at [978, 360] on img "Next" at bounding box center [976, 354] width 24 height 63
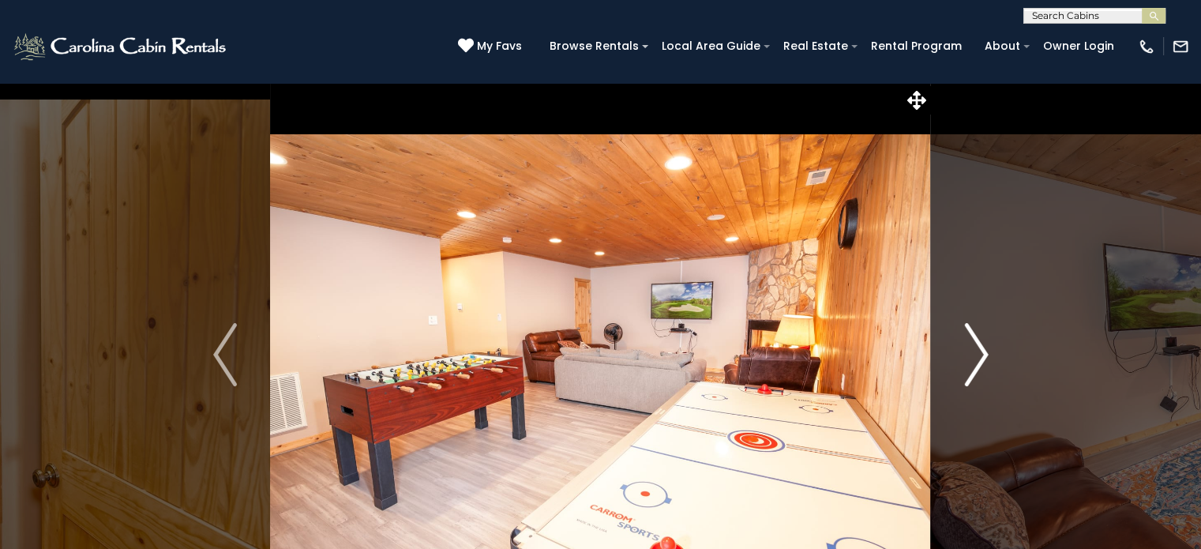
click at [978, 360] on img "Next" at bounding box center [976, 354] width 24 height 63
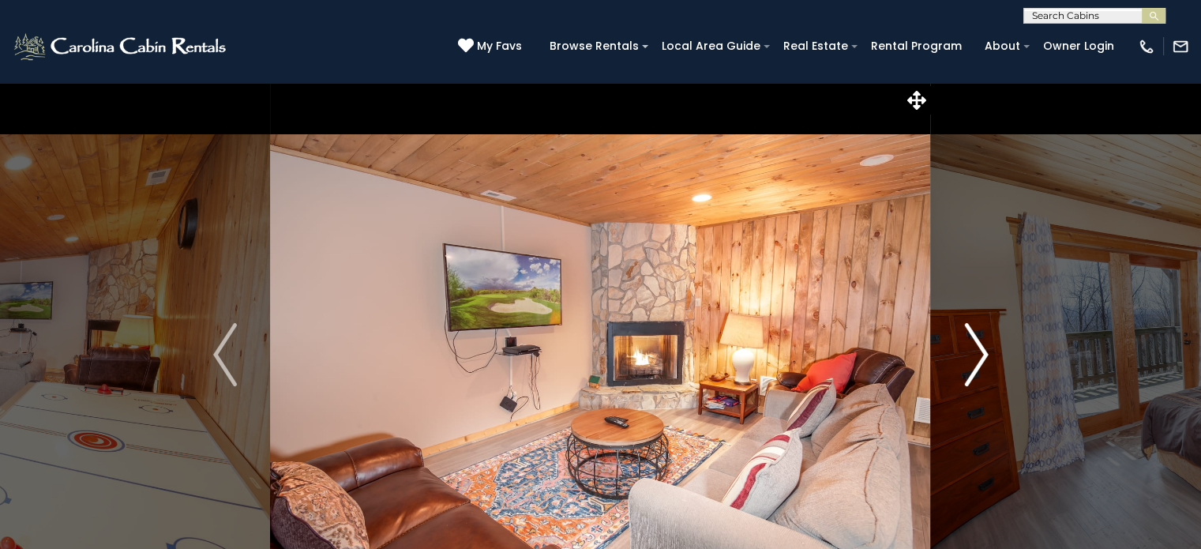
click at [978, 360] on img "Next" at bounding box center [976, 354] width 24 height 63
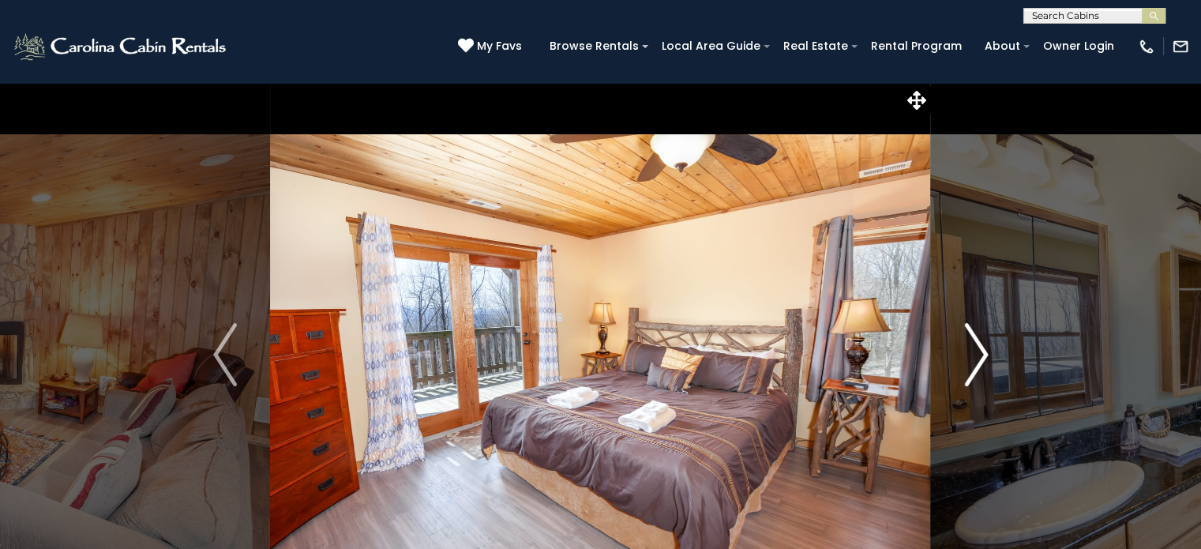
click at [978, 360] on img "Next" at bounding box center [976, 354] width 24 height 63
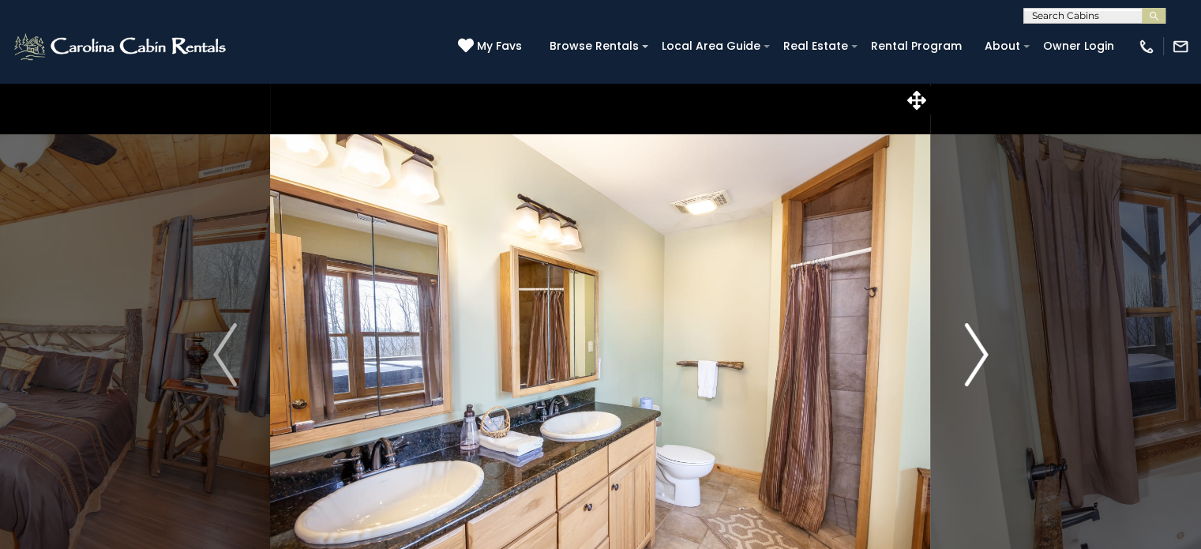
click at [978, 360] on img "Next" at bounding box center [976, 354] width 24 height 63
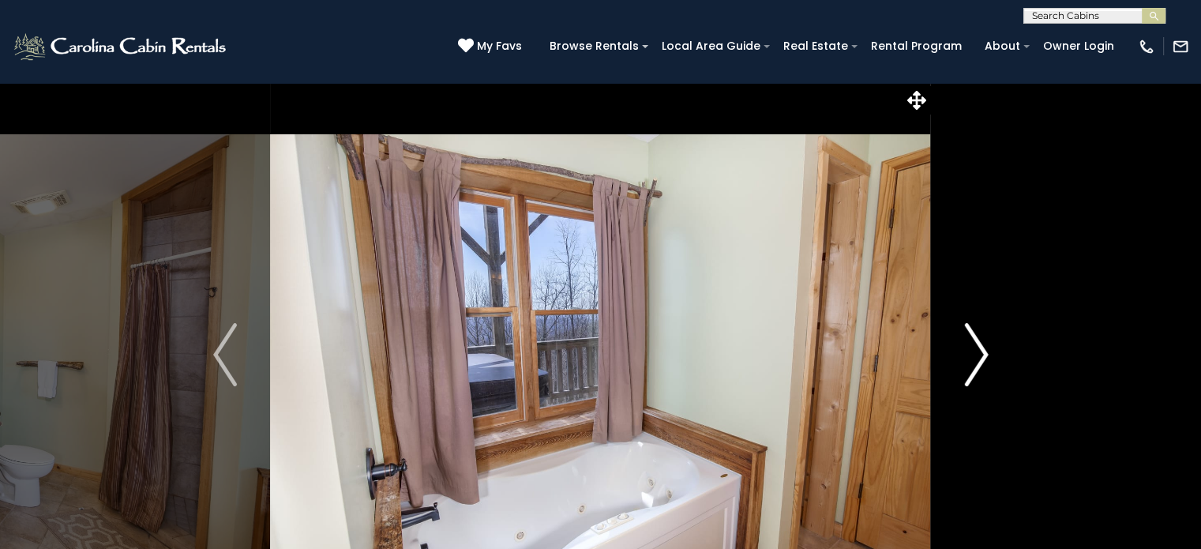
click at [978, 360] on img "Next" at bounding box center [976, 354] width 24 height 63
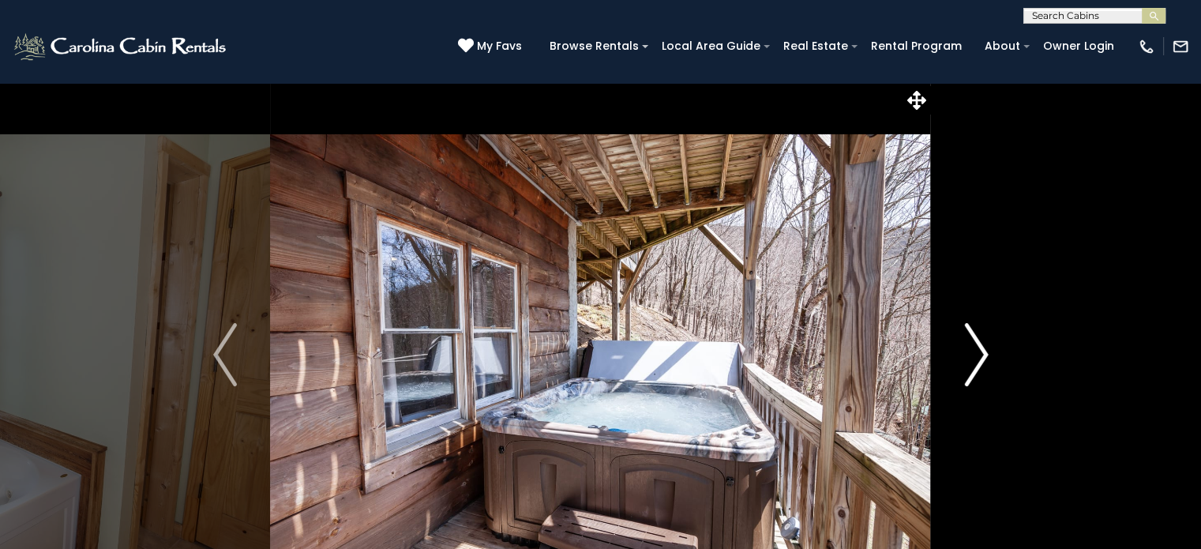
click at [978, 360] on img "Next" at bounding box center [976, 354] width 24 height 63
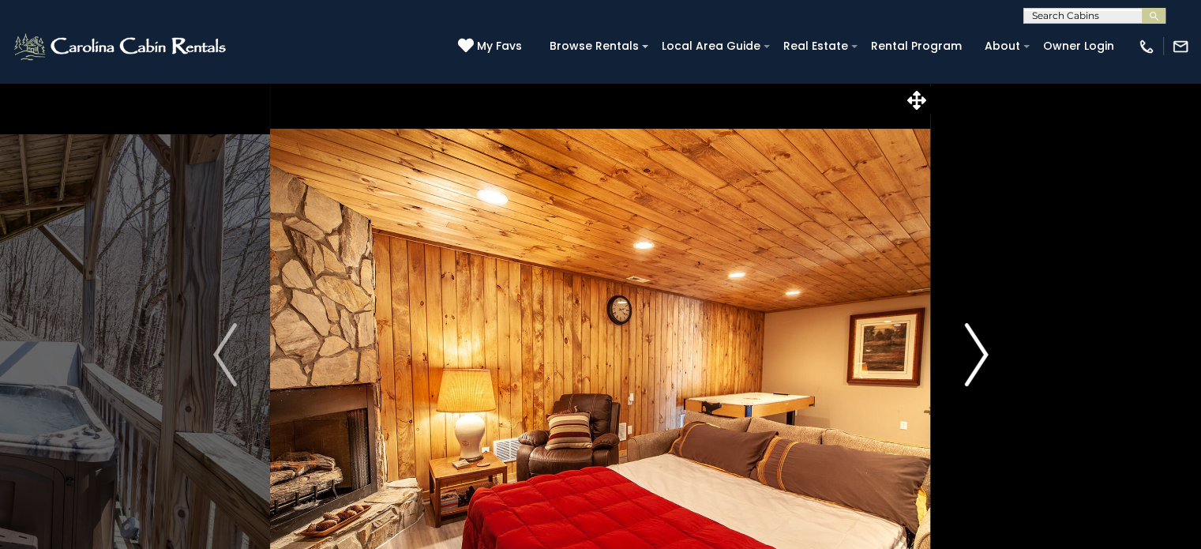
click at [978, 360] on img "Next" at bounding box center [976, 354] width 24 height 63
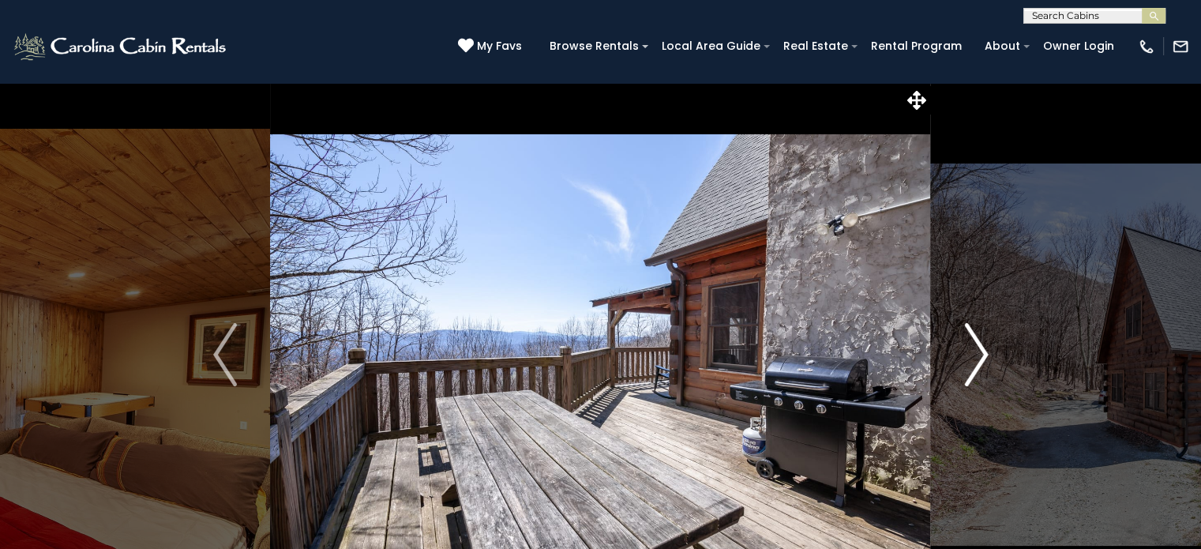
click at [978, 360] on img "Next" at bounding box center [976, 354] width 24 height 63
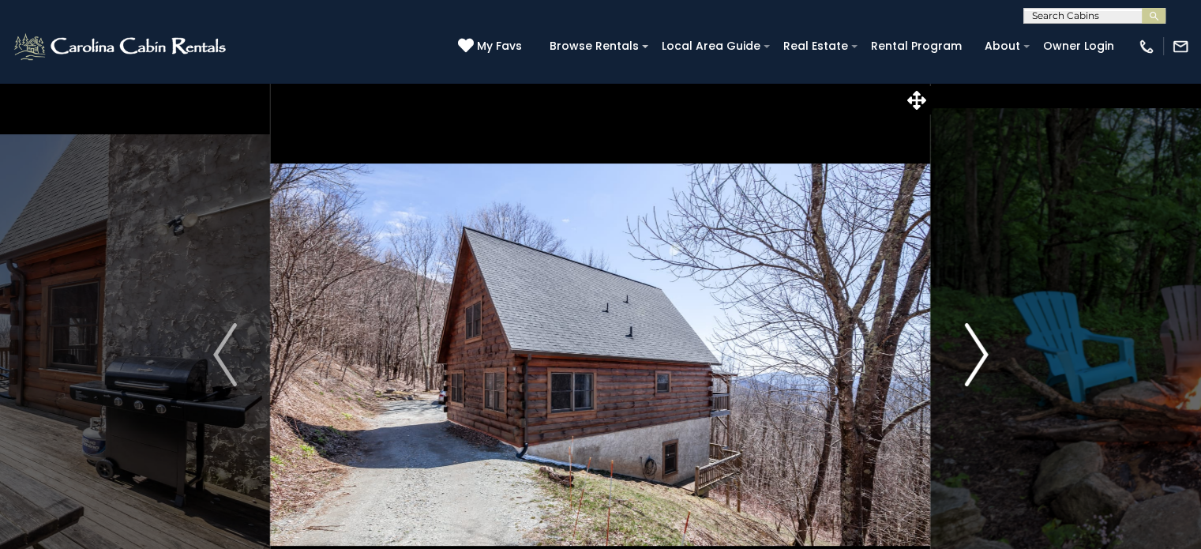
click at [978, 360] on img "Next" at bounding box center [976, 354] width 24 height 63
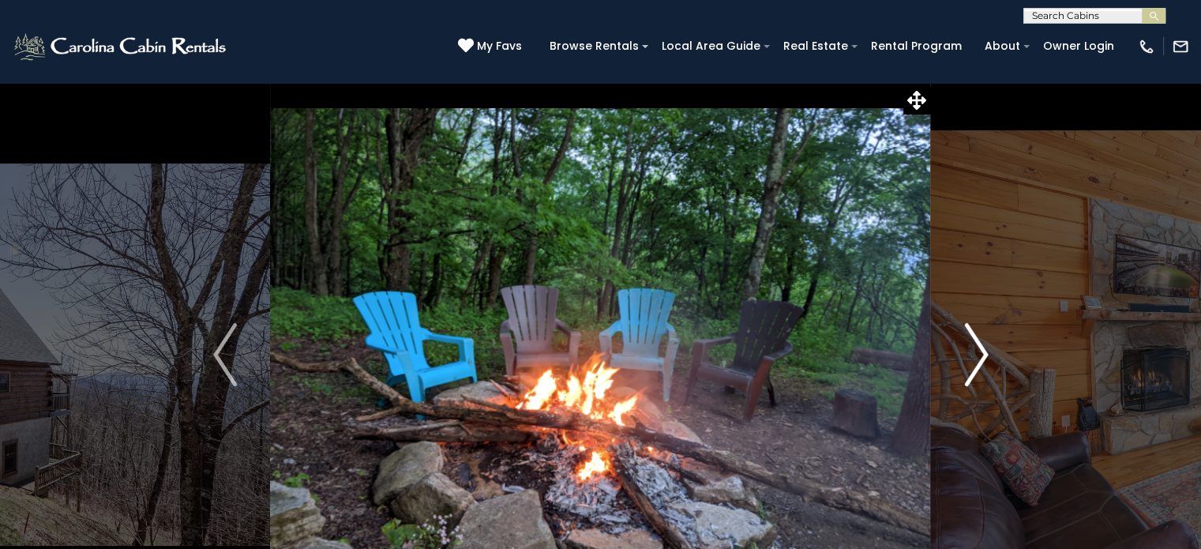
click at [978, 360] on img "Next" at bounding box center [976, 354] width 24 height 63
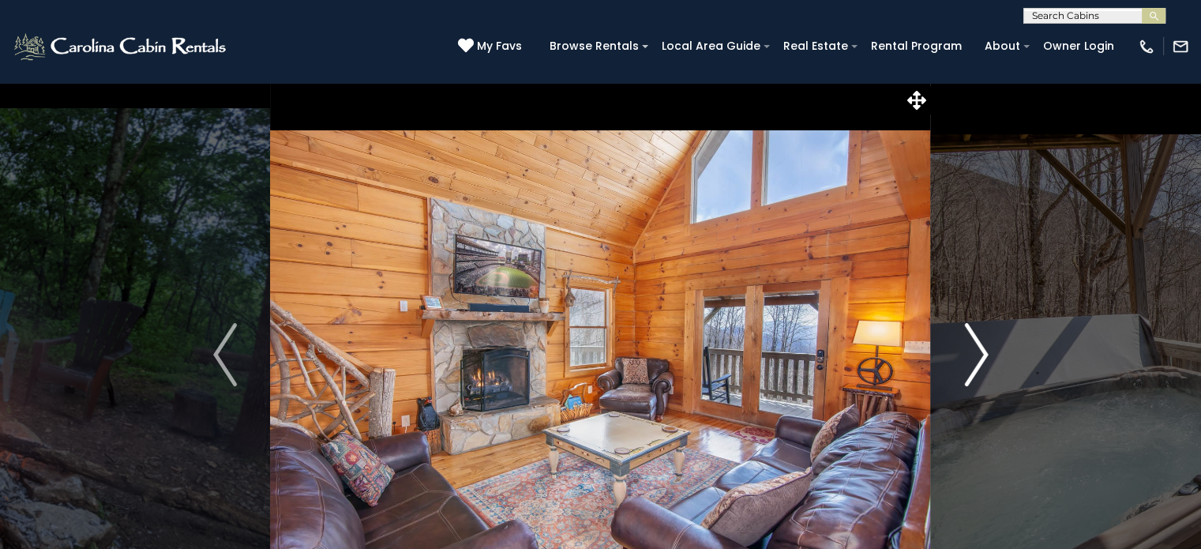
click at [978, 360] on img "Next" at bounding box center [976, 354] width 24 height 63
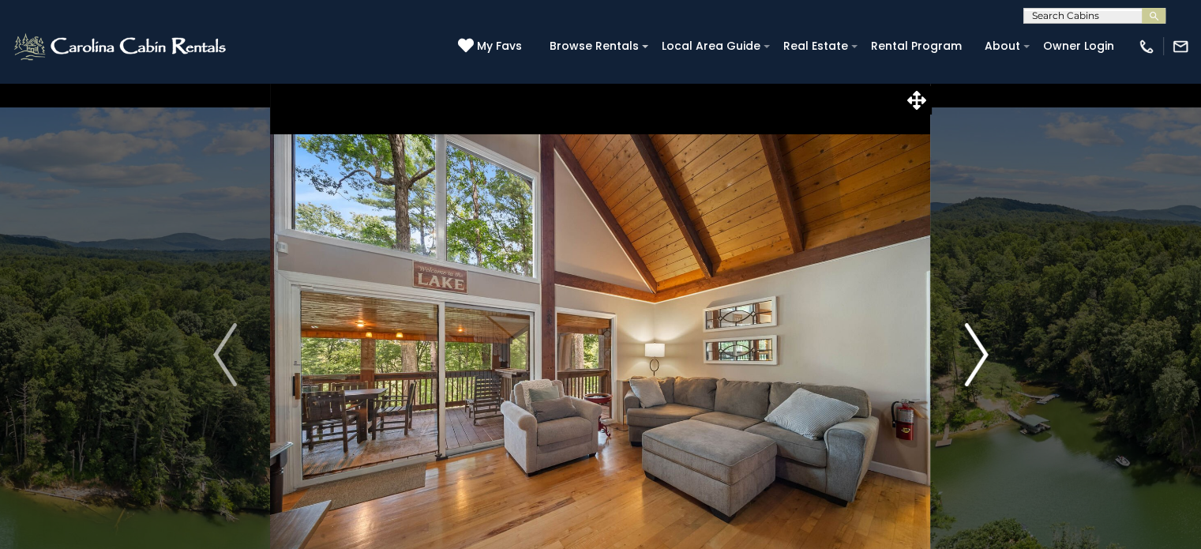
click at [982, 348] on img "Next" at bounding box center [976, 354] width 24 height 63
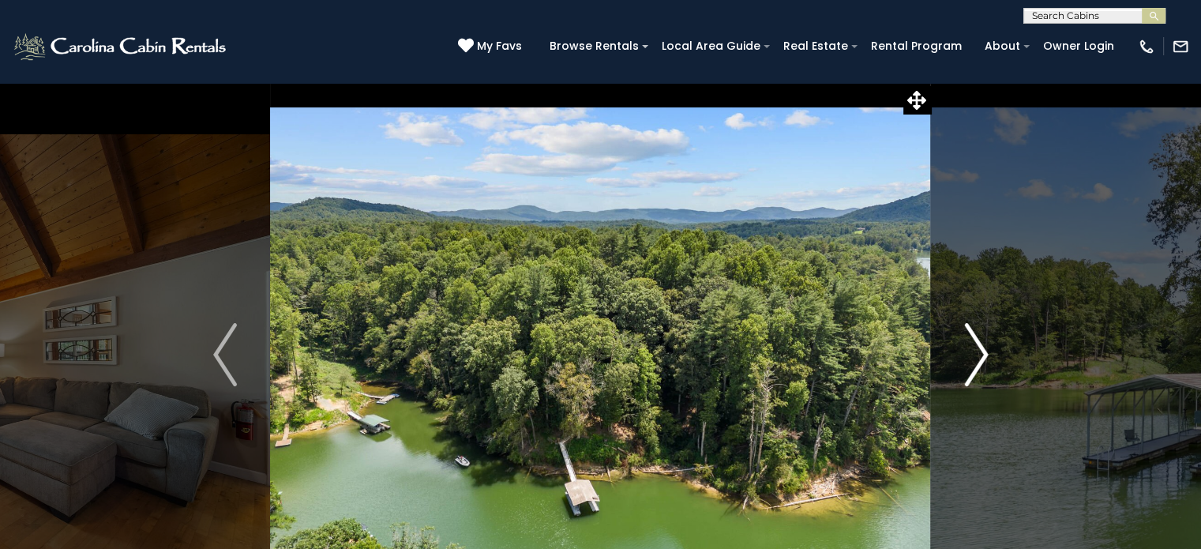
click at [983, 348] on img "Next" at bounding box center [976, 354] width 24 height 63
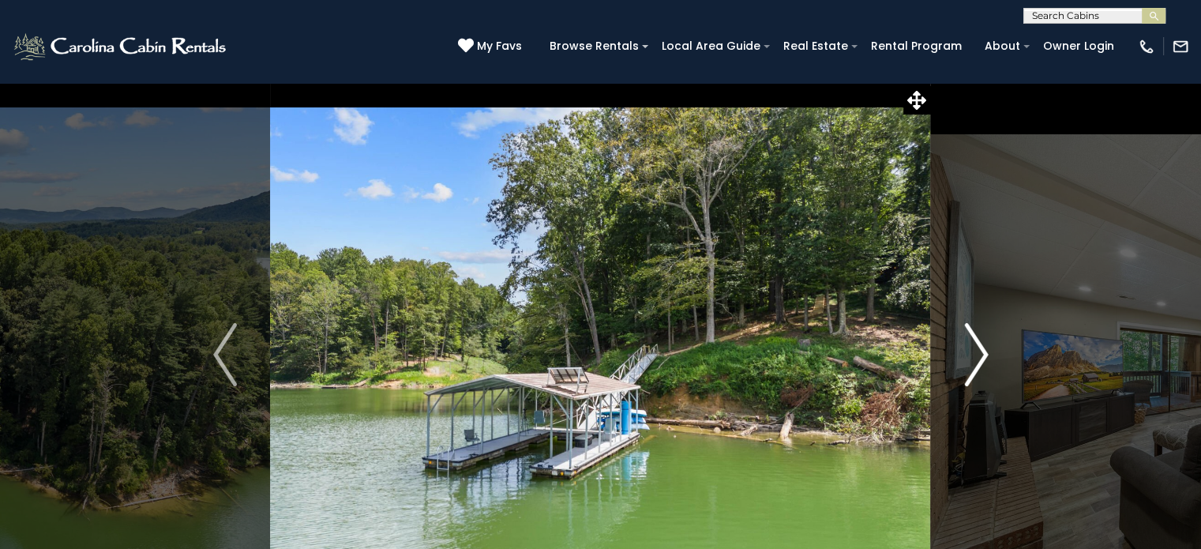
click at [983, 348] on img "Next" at bounding box center [976, 354] width 24 height 63
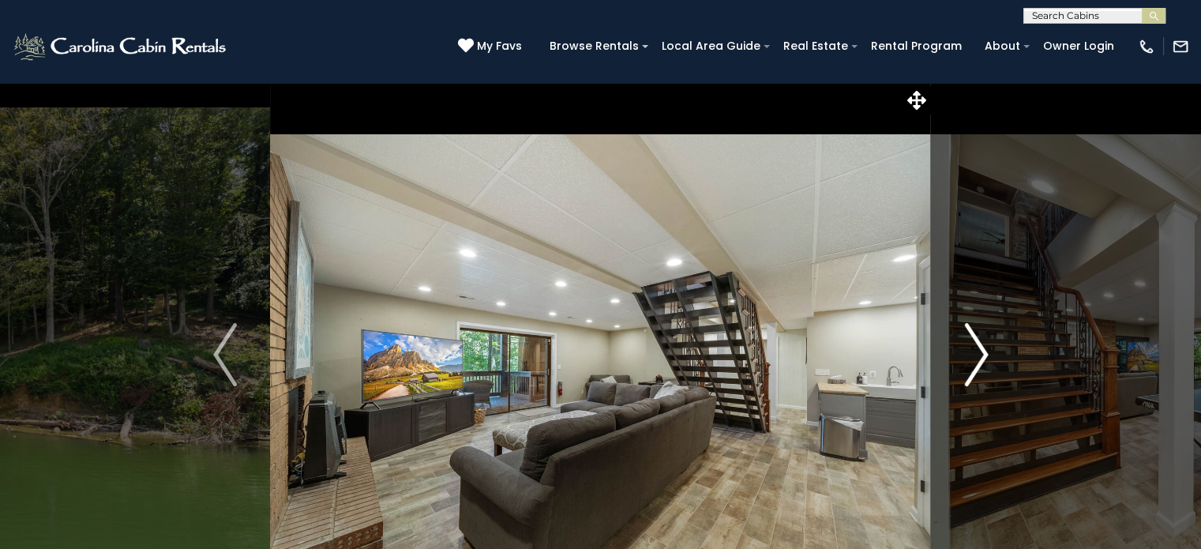
click at [983, 348] on img "Next" at bounding box center [976, 354] width 24 height 63
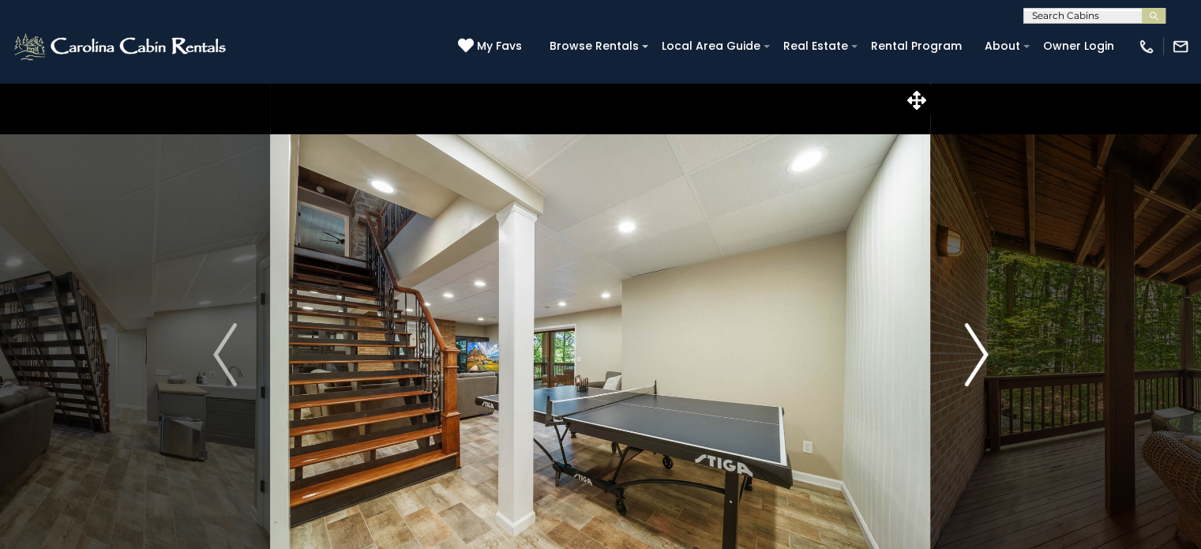
click at [983, 348] on img "Next" at bounding box center [976, 354] width 24 height 63
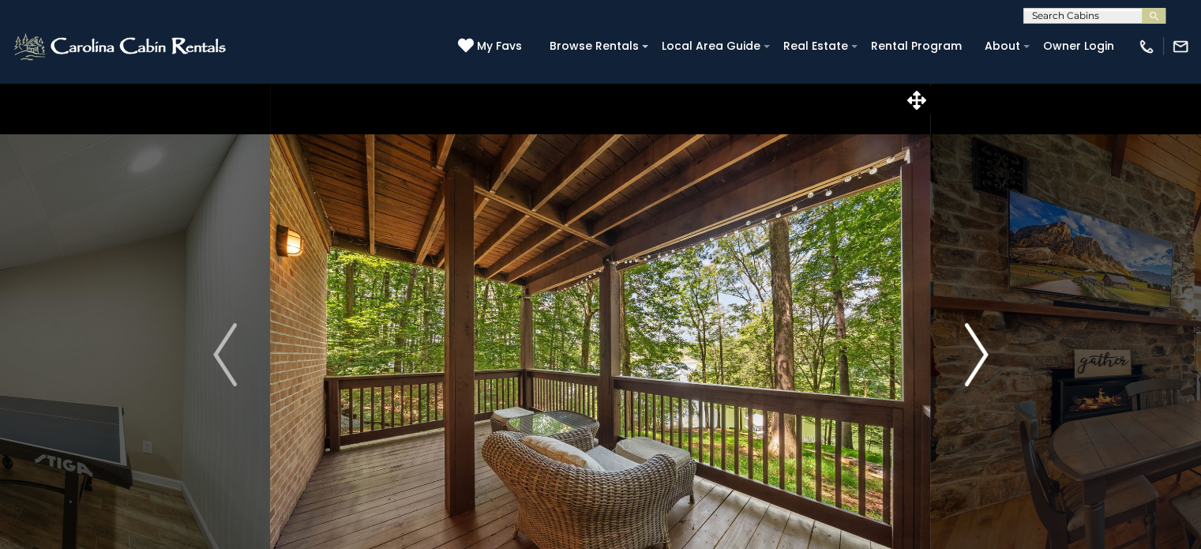
click at [983, 348] on img "Next" at bounding box center [976, 354] width 24 height 63
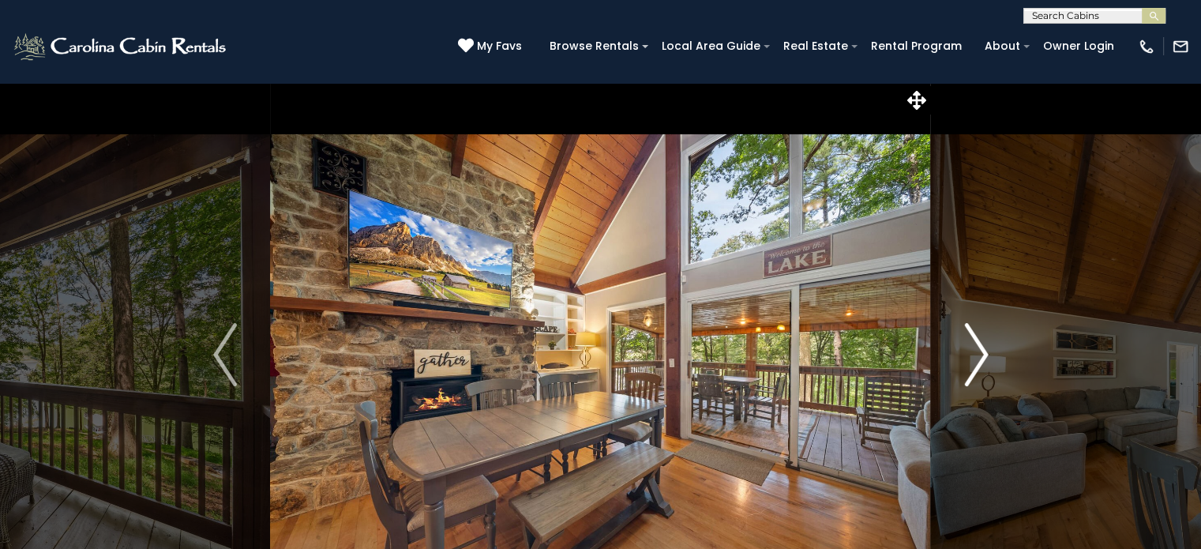
click at [983, 348] on img "Next" at bounding box center [976, 354] width 24 height 63
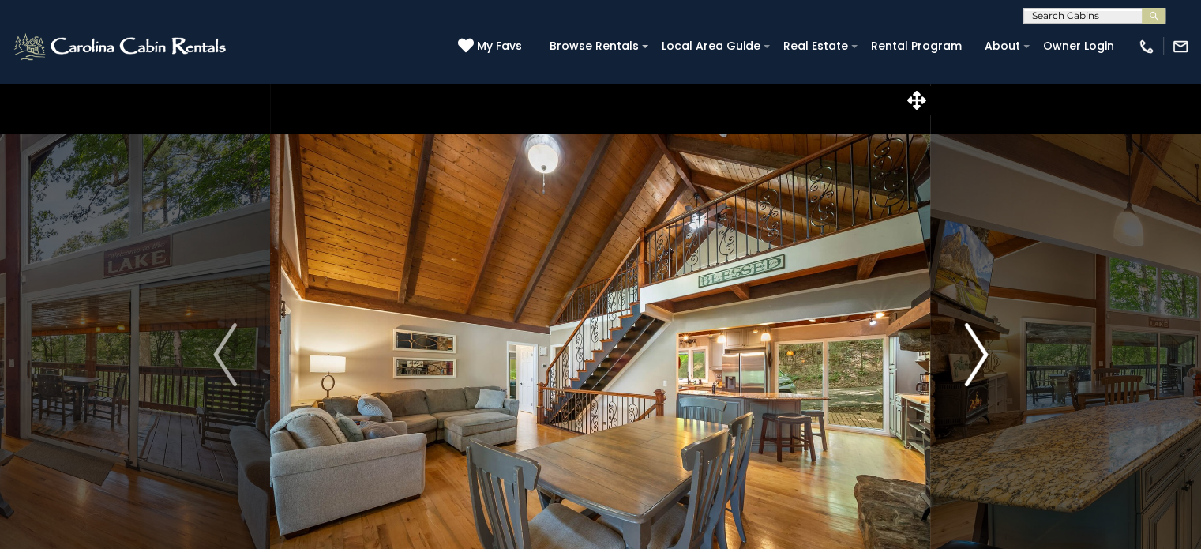
click at [983, 348] on img "Next" at bounding box center [976, 354] width 24 height 63
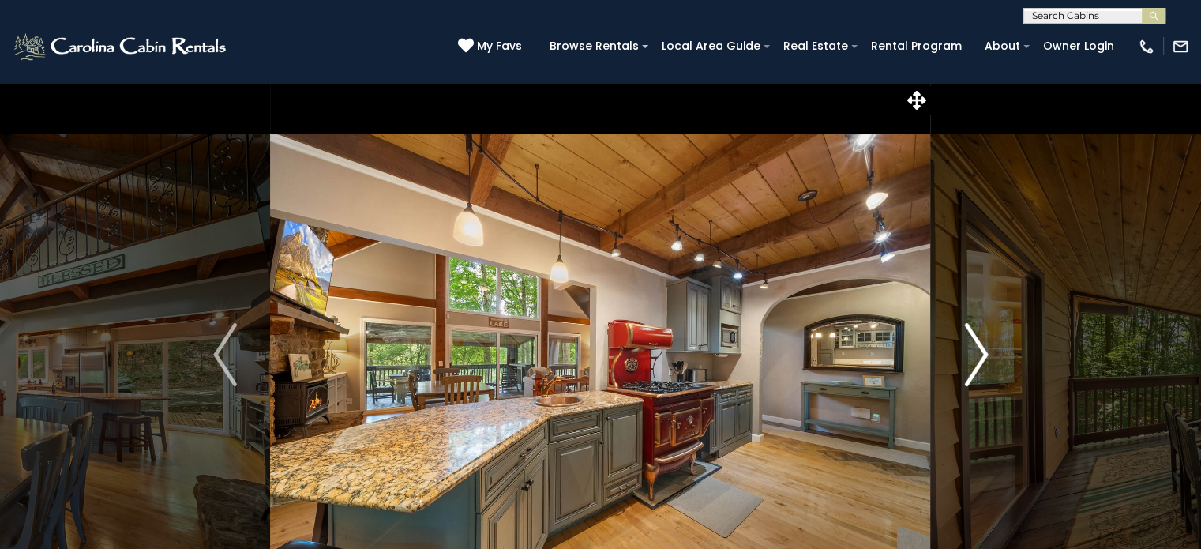
click at [983, 348] on img "Next" at bounding box center [976, 354] width 24 height 63
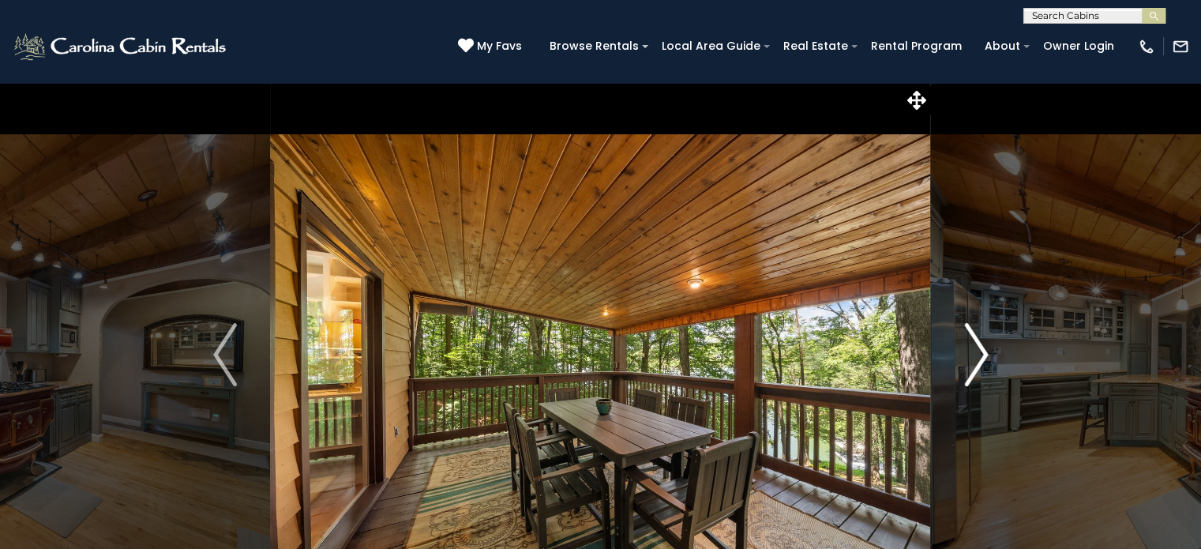
click at [983, 348] on img "Next" at bounding box center [976, 354] width 24 height 63
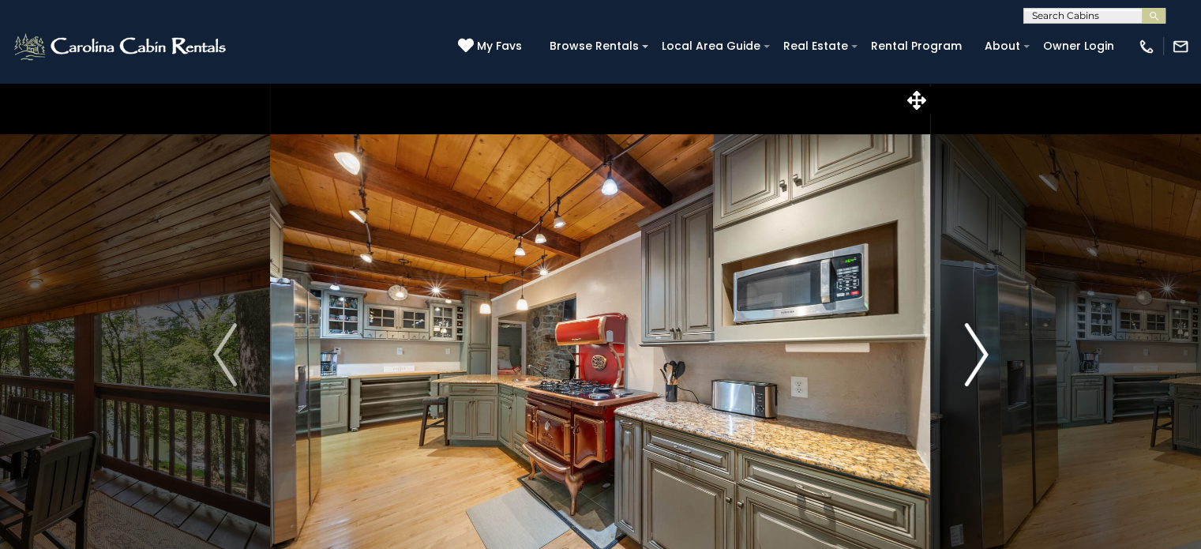
click at [983, 348] on img "Next" at bounding box center [976, 354] width 24 height 63
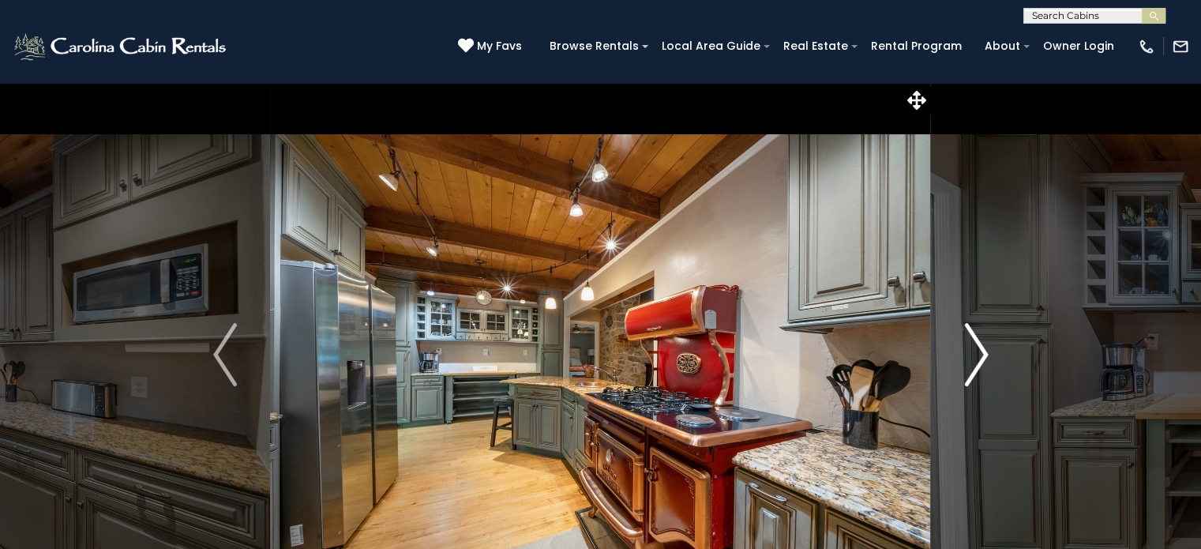
click at [983, 348] on img "Next" at bounding box center [976, 354] width 24 height 63
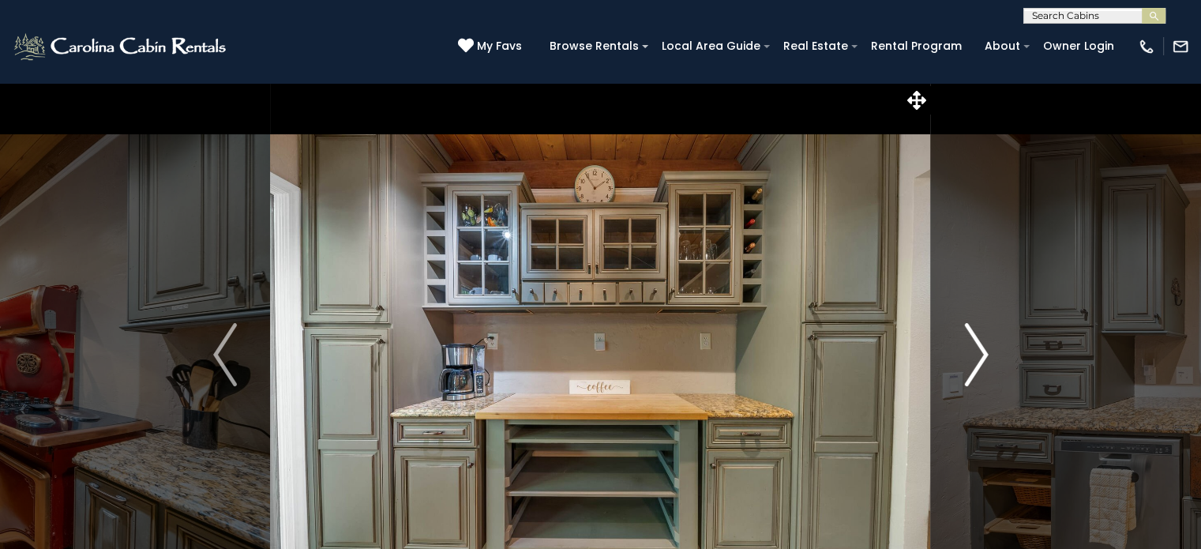
click at [983, 348] on img "Next" at bounding box center [976, 354] width 24 height 63
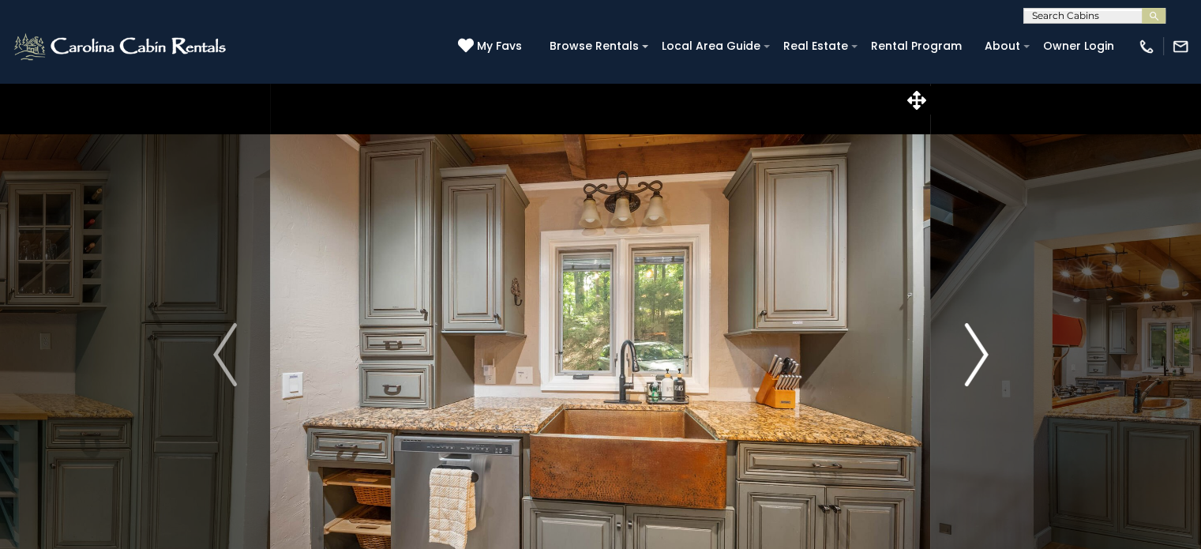
click at [983, 348] on img "Next" at bounding box center [976, 354] width 24 height 63
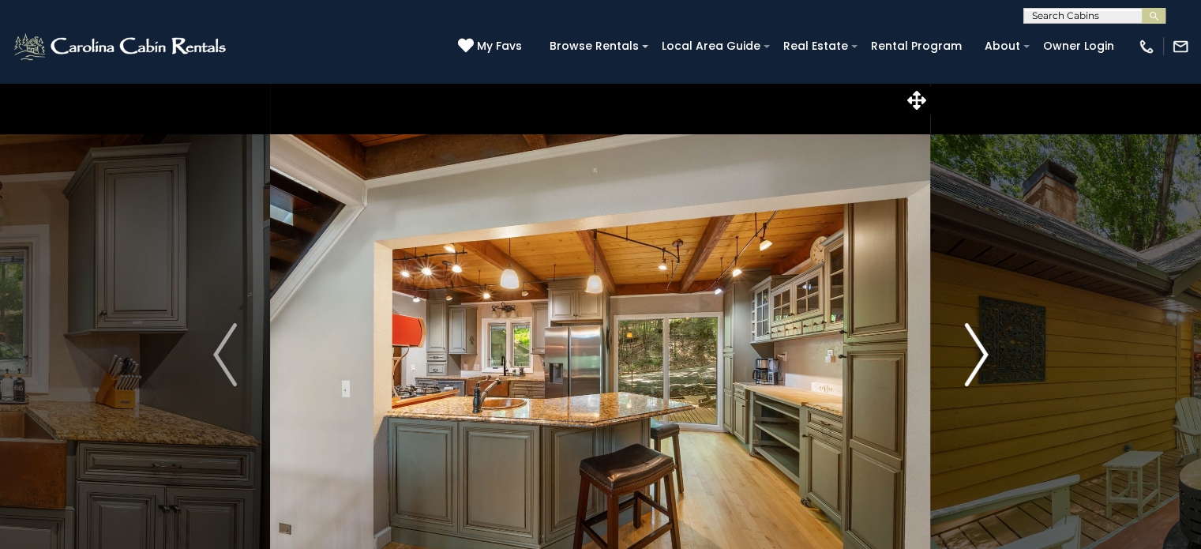
click at [983, 348] on img "Next" at bounding box center [976, 354] width 24 height 63
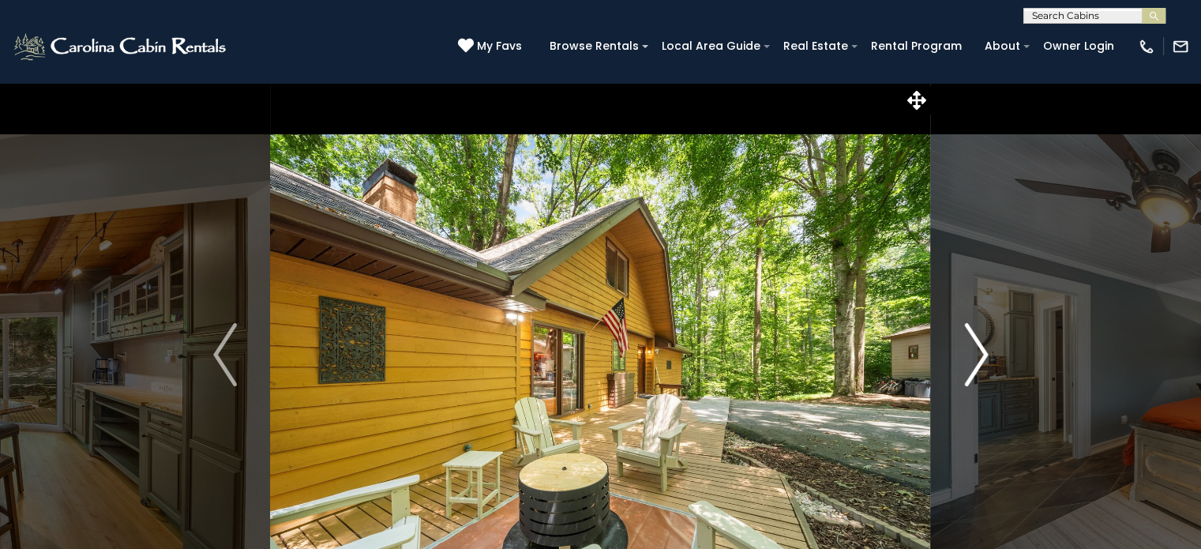
click at [983, 348] on img "Next" at bounding box center [976, 354] width 24 height 63
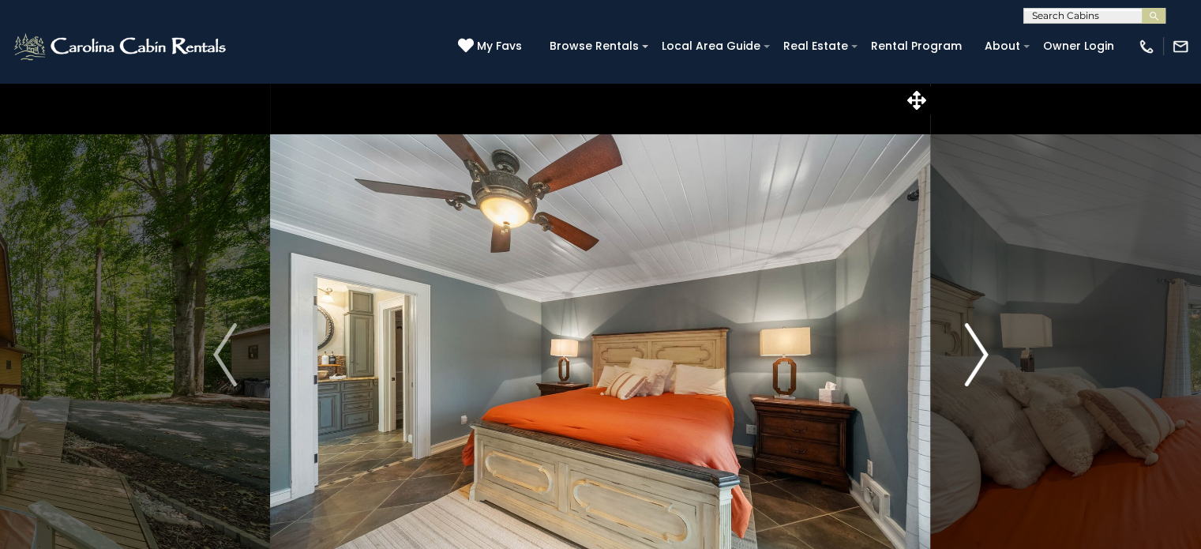
click at [983, 348] on img "Next" at bounding box center [976, 354] width 24 height 63
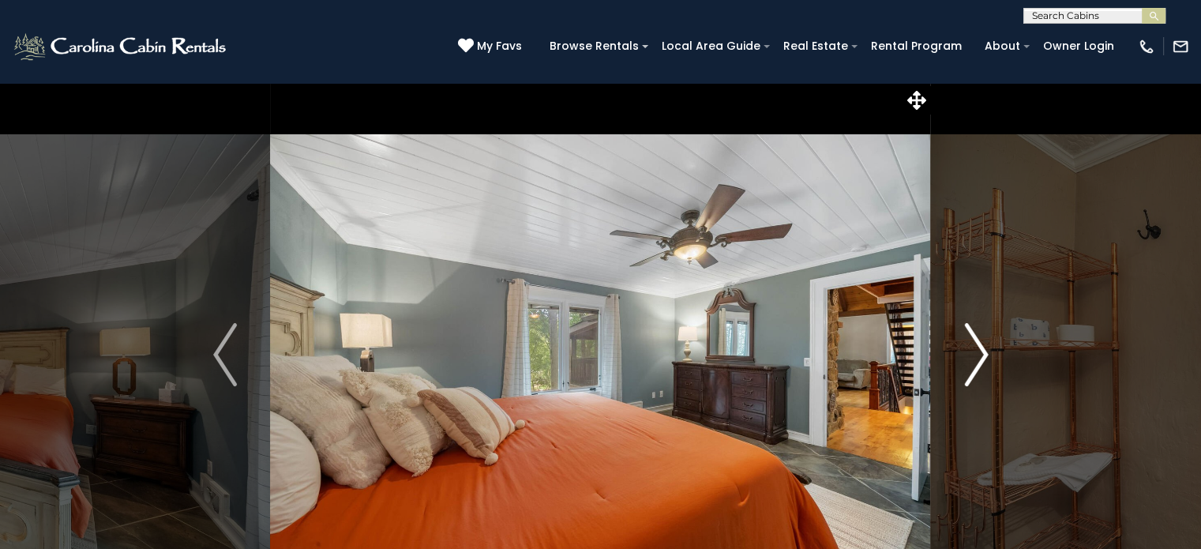
click at [983, 348] on img "Next" at bounding box center [976, 354] width 24 height 63
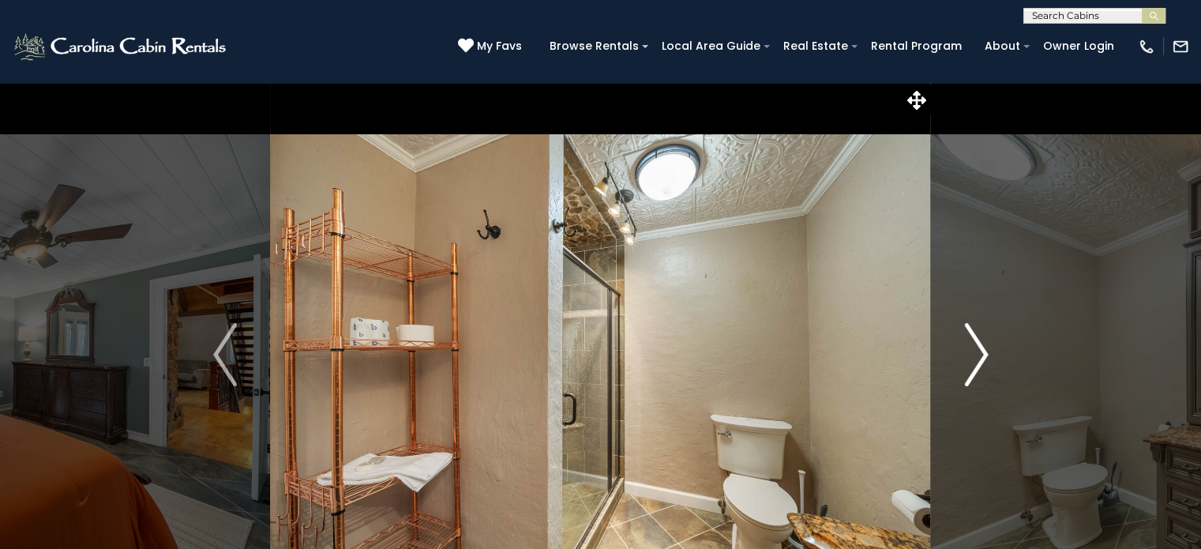
click at [983, 348] on img "Next" at bounding box center [976, 354] width 24 height 63
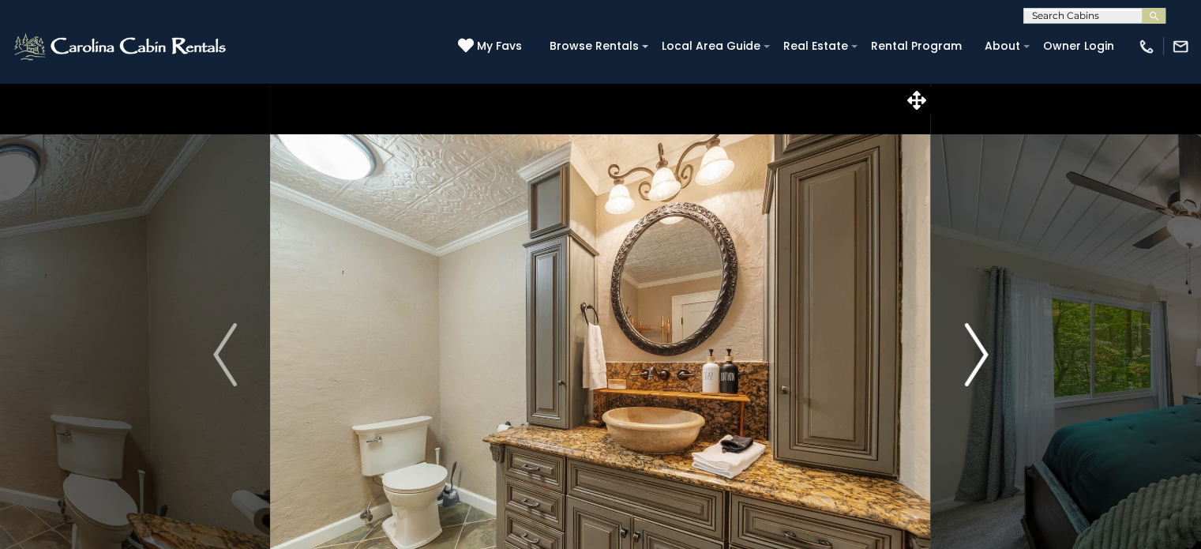
click at [983, 348] on img "Next" at bounding box center [976, 354] width 24 height 63
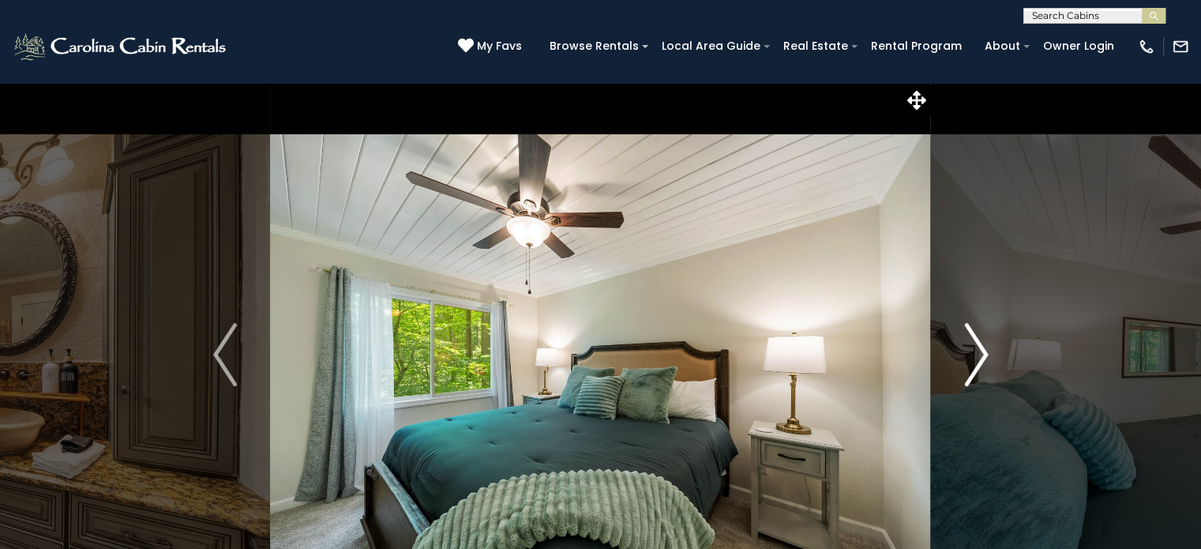
click at [983, 348] on img "Next" at bounding box center [976, 354] width 24 height 63
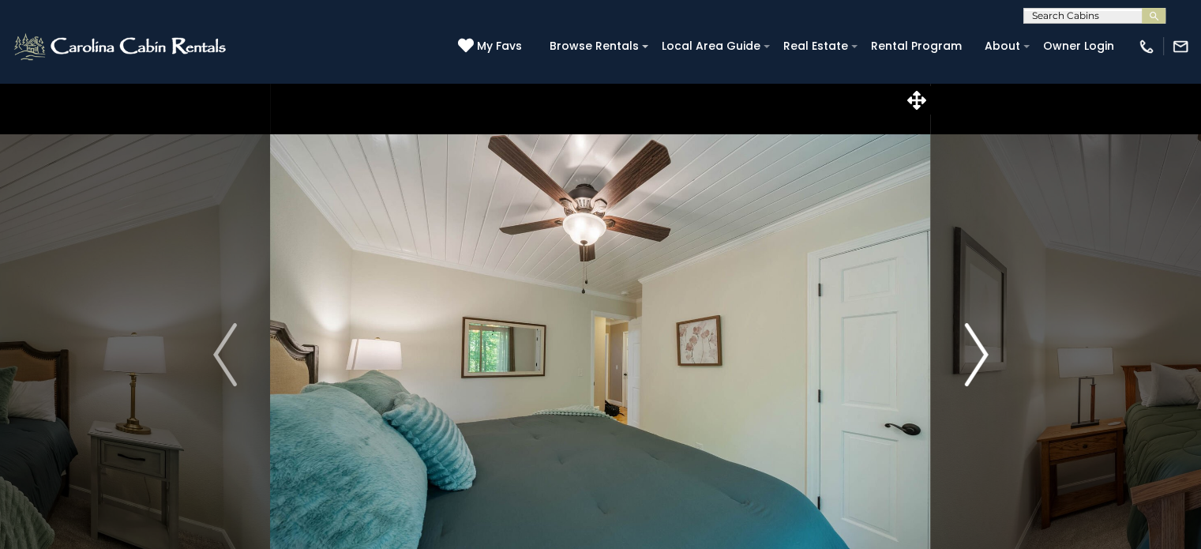
click at [983, 348] on img "Next" at bounding box center [976, 354] width 24 height 63
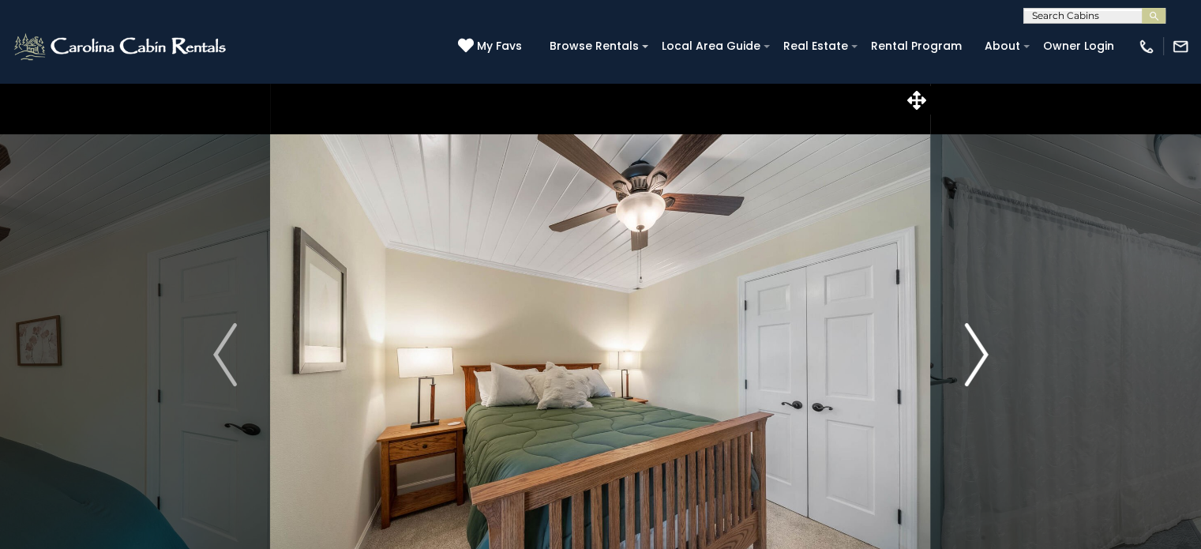
click at [983, 348] on img "Next" at bounding box center [976, 354] width 24 height 63
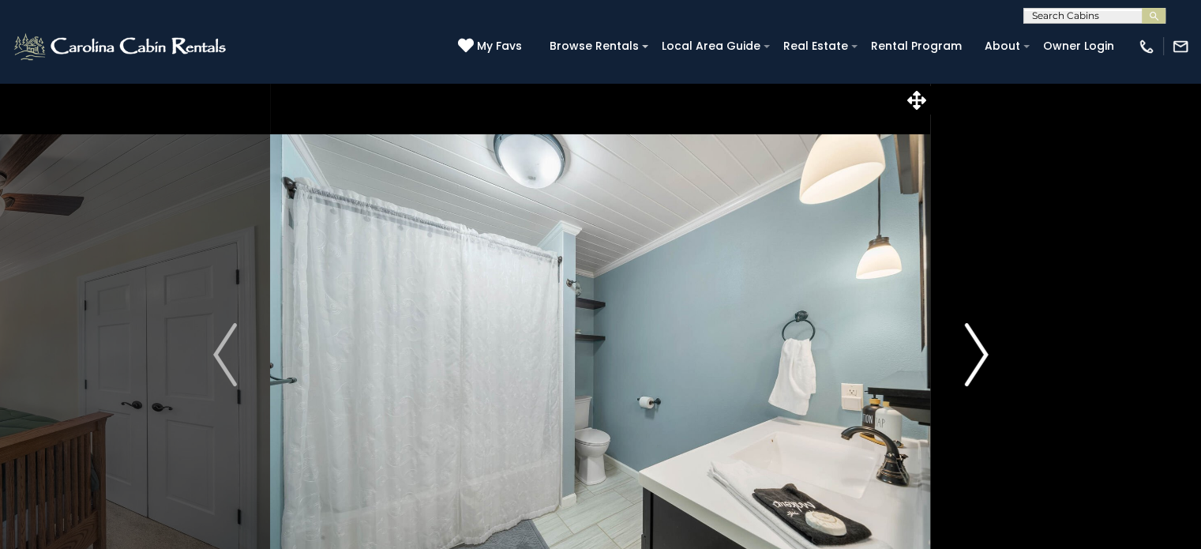
click at [983, 348] on img "Next" at bounding box center [976, 354] width 24 height 63
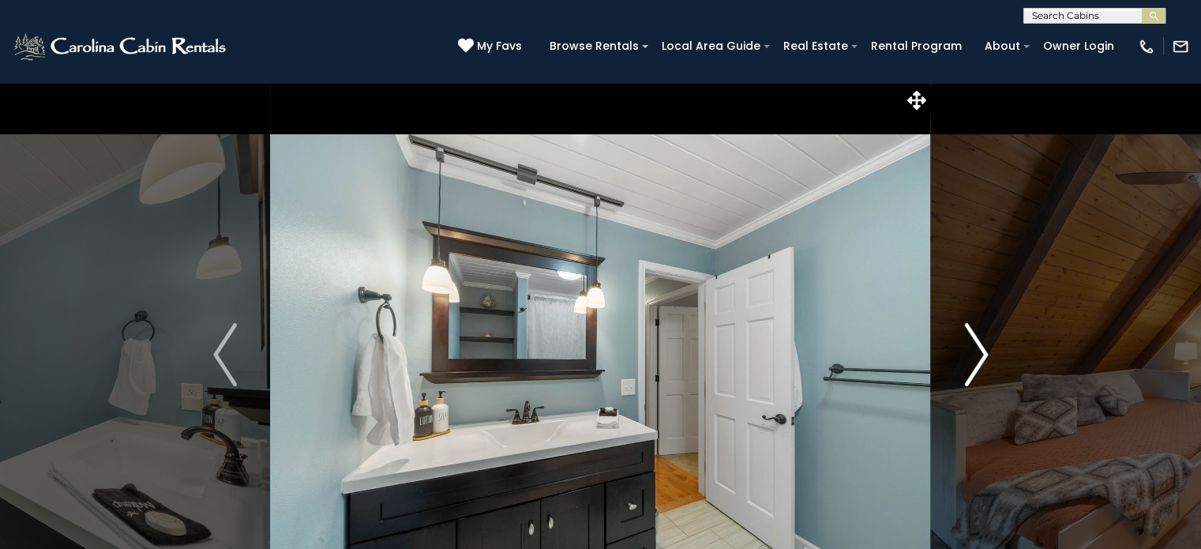
click at [983, 348] on img "Next" at bounding box center [976, 354] width 24 height 63
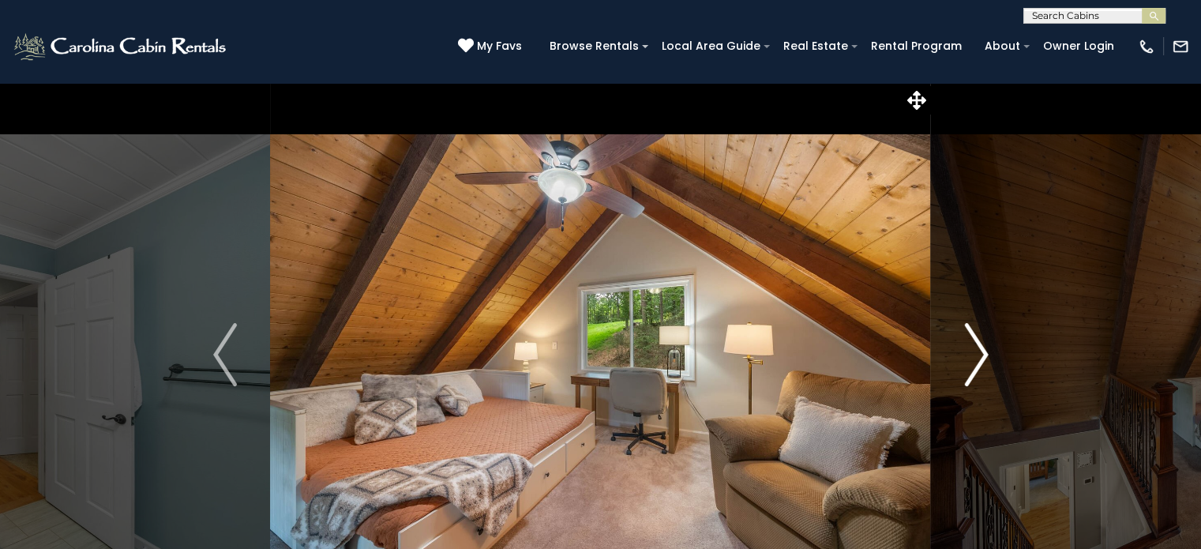
click at [983, 348] on img "Next" at bounding box center [976, 354] width 24 height 63
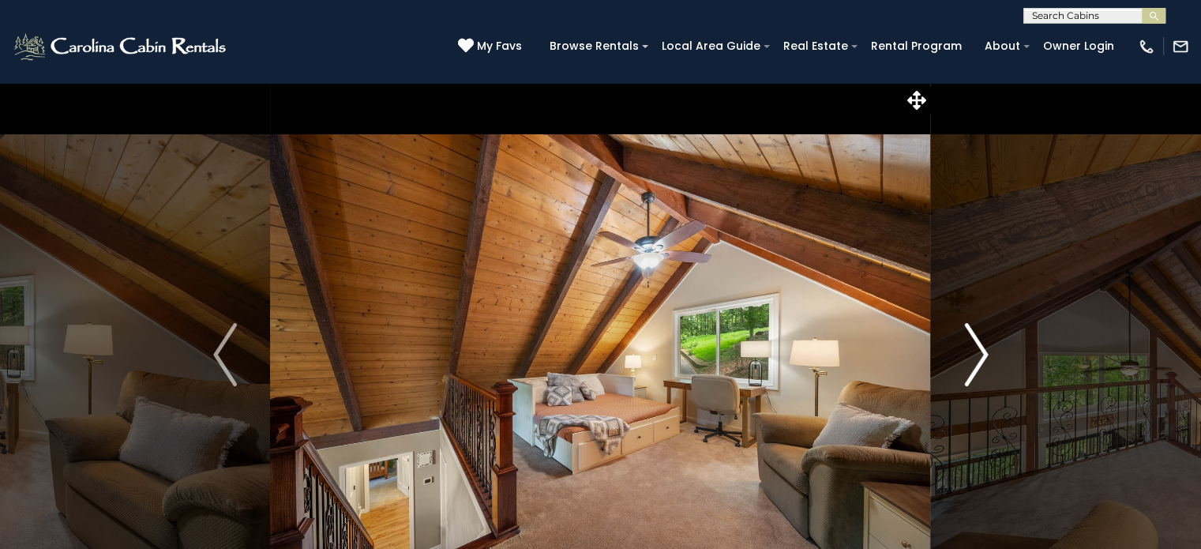
click at [983, 348] on img "Next" at bounding box center [976, 354] width 24 height 63
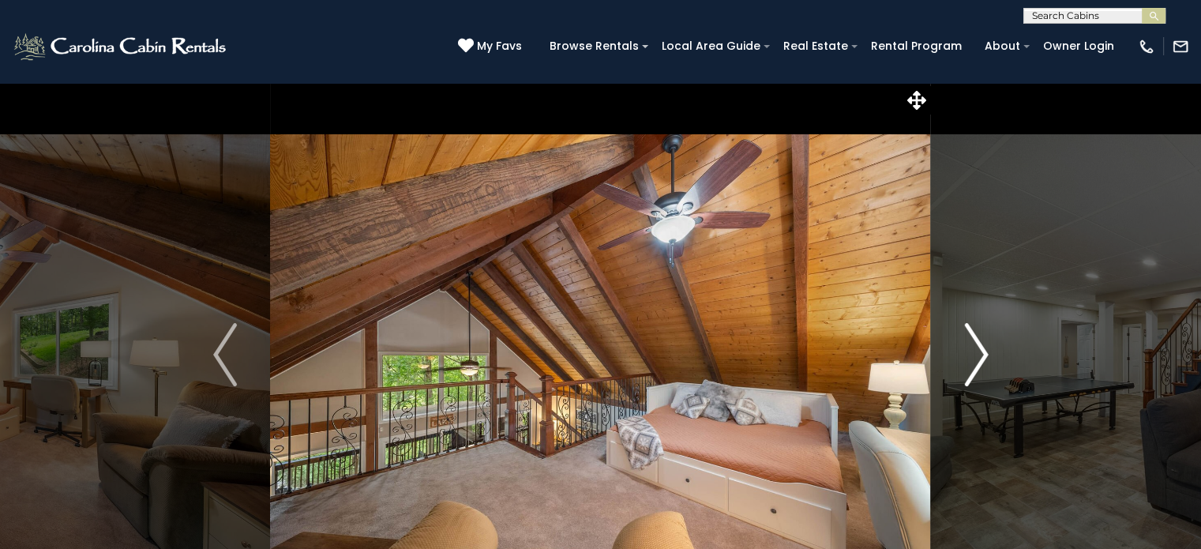
click at [983, 348] on img "Next" at bounding box center [976, 354] width 24 height 63
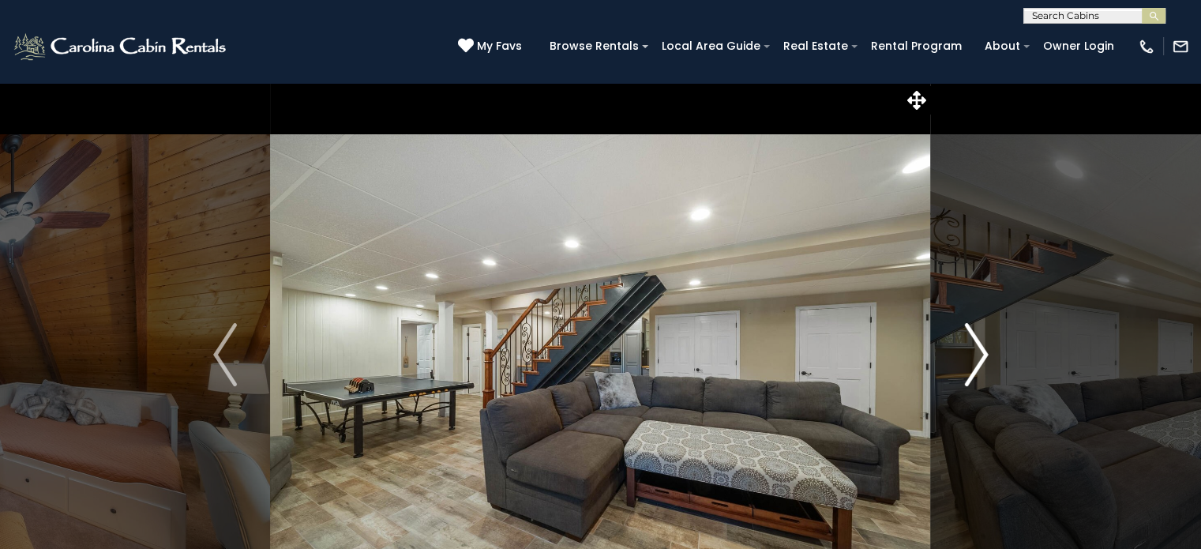
click at [983, 348] on img "Next" at bounding box center [976, 354] width 24 height 63
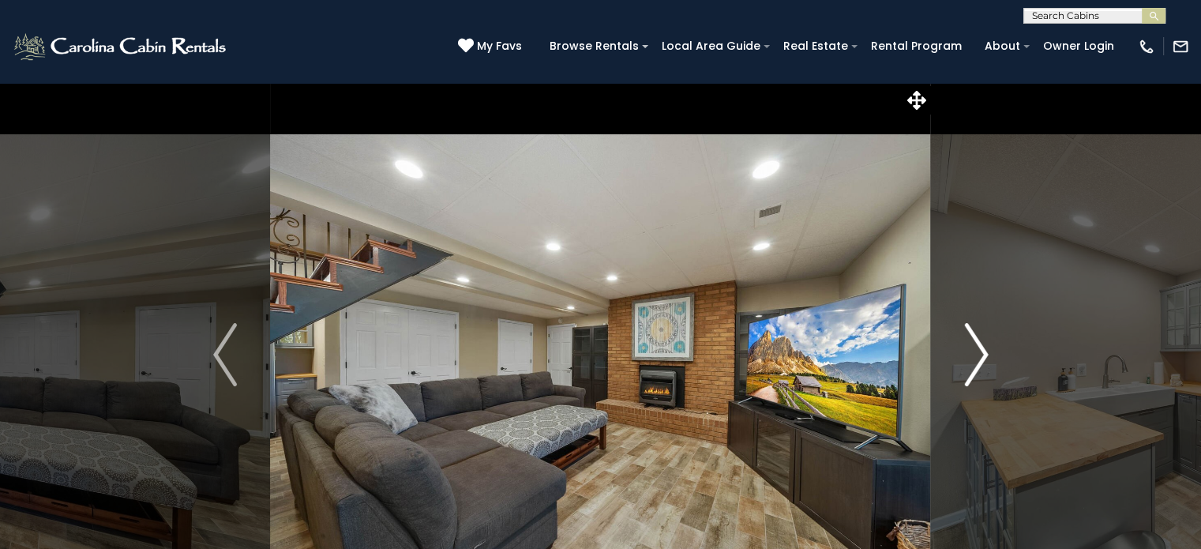
click at [983, 348] on img "Next" at bounding box center [976, 354] width 24 height 63
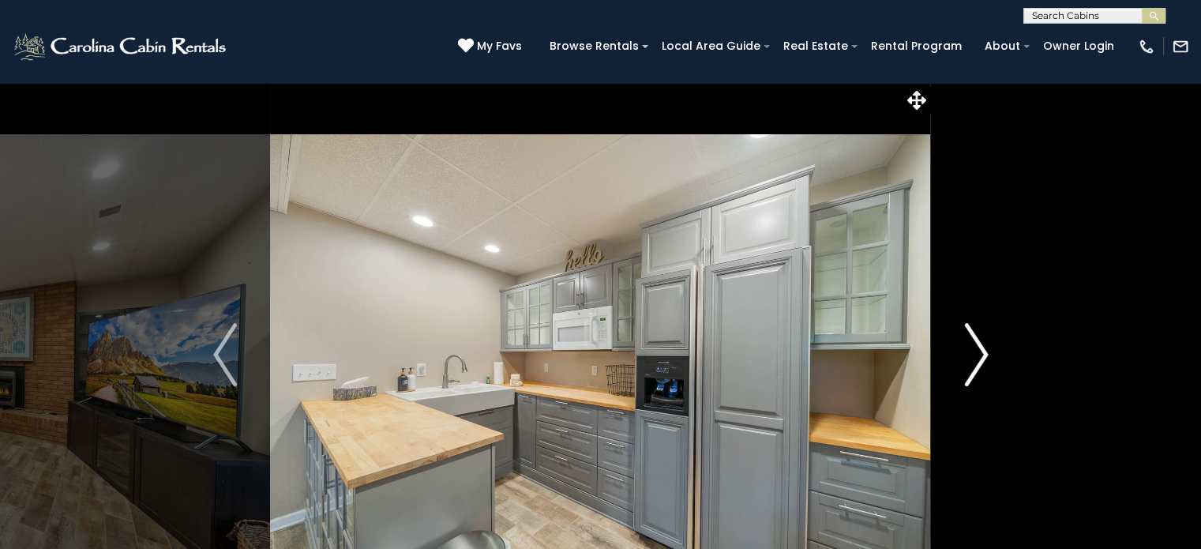
click at [983, 348] on img "Next" at bounding box center [976, 354] width 24 height 63
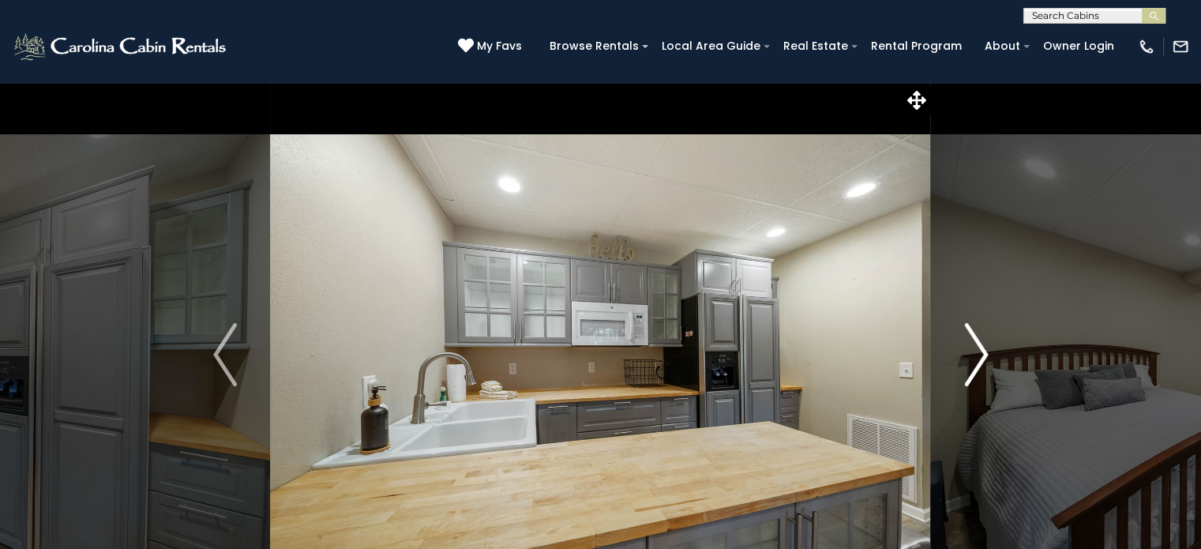
click at [983, 348] on img "Next" at bounding box center [976, 354] width 24 height 63
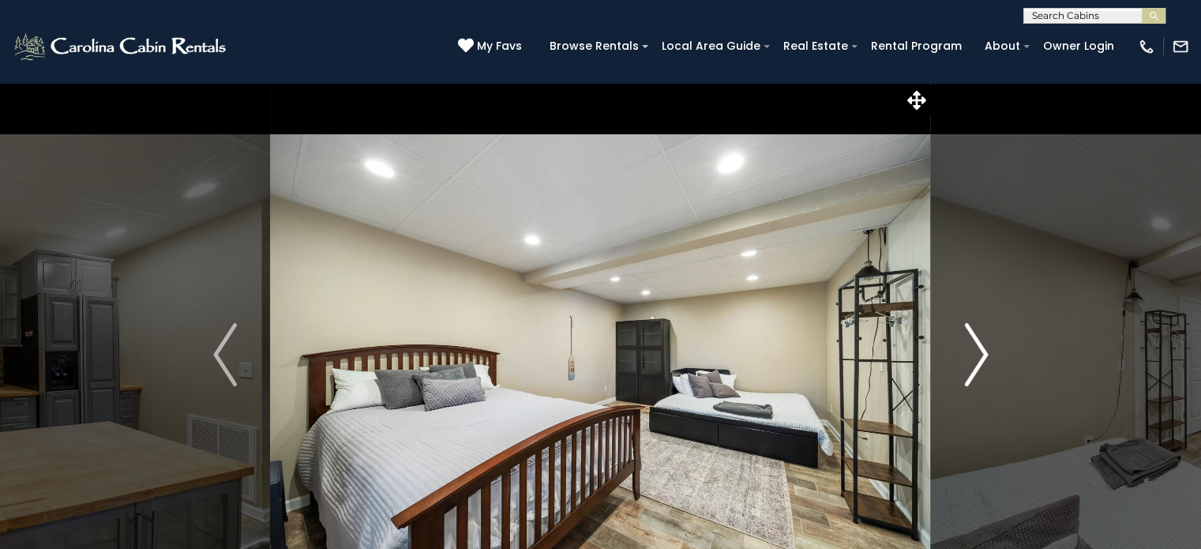
click at [983, 348] on img "Next" at bounding box center [976, 354] width 24 height 63
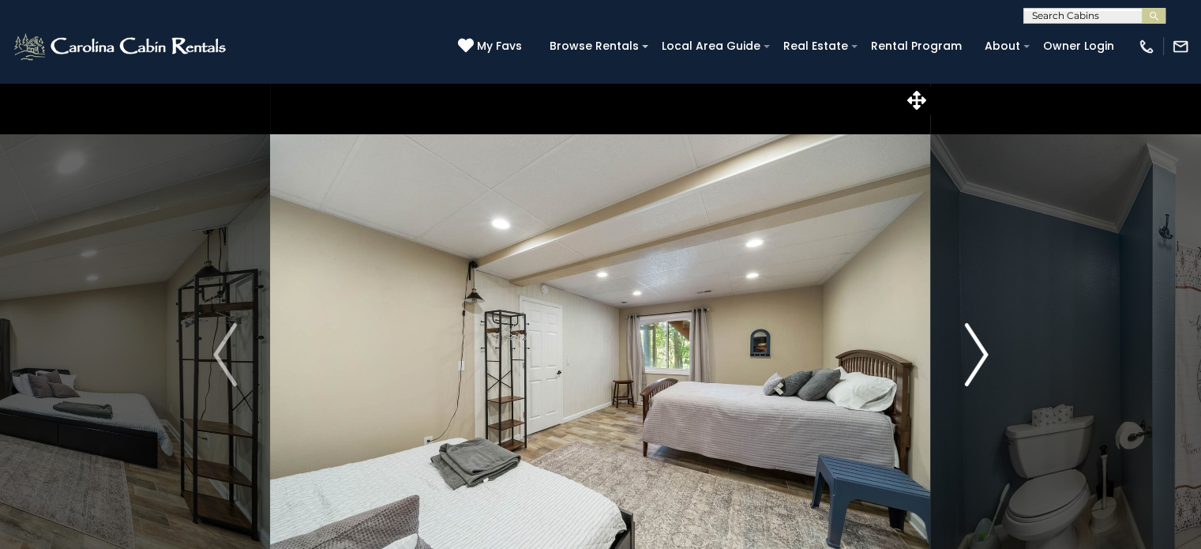
click at [983, 348] on img "Next" at bounding box center [976, 354] width 24 height 63
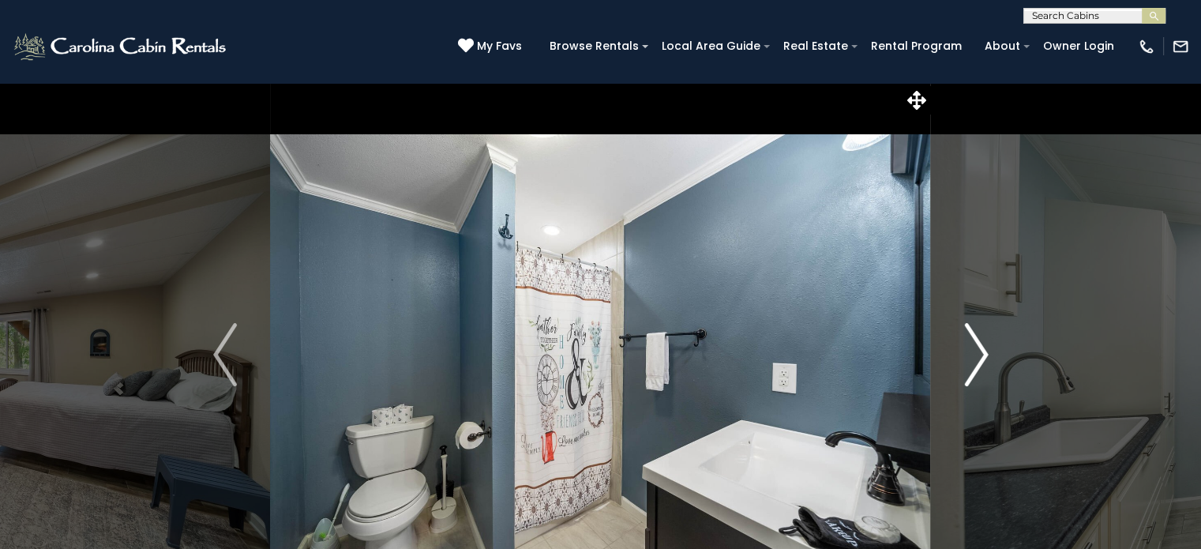
click at [983, 348] on img "Next" at bounding box center [976, 354] width 24 height 63
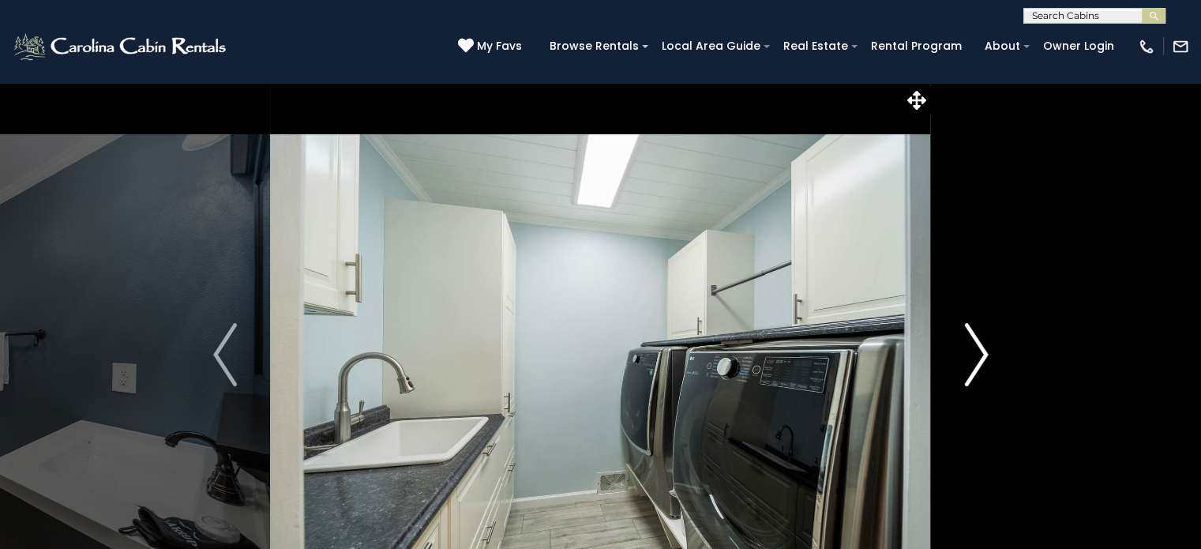
click at [983, 348] on img "Next" at bounding box center [976, 354] width 24 height 63
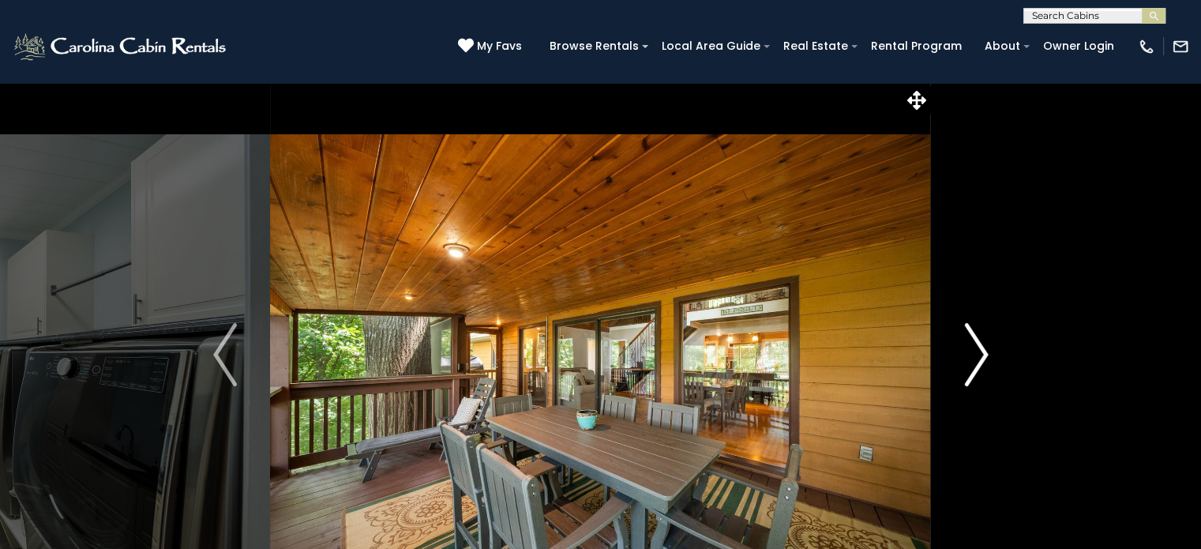
click at [983, 348] on img "Next" at bounding box center [976, 354] width 24 height 63
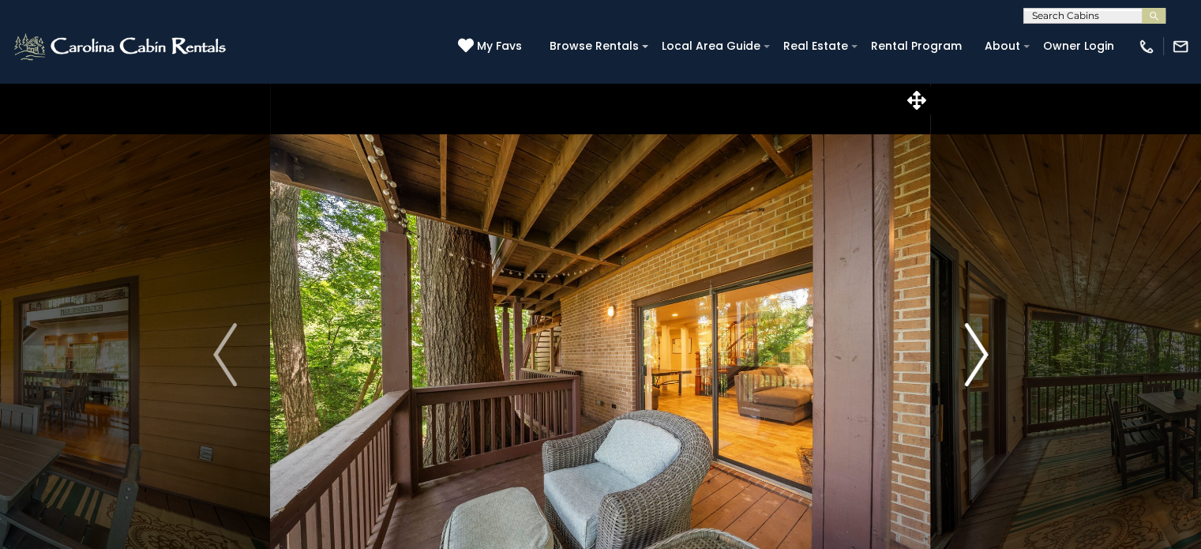
click at [983, 348] on img "Next" at bounding box center [976, 354] width 24 height 63
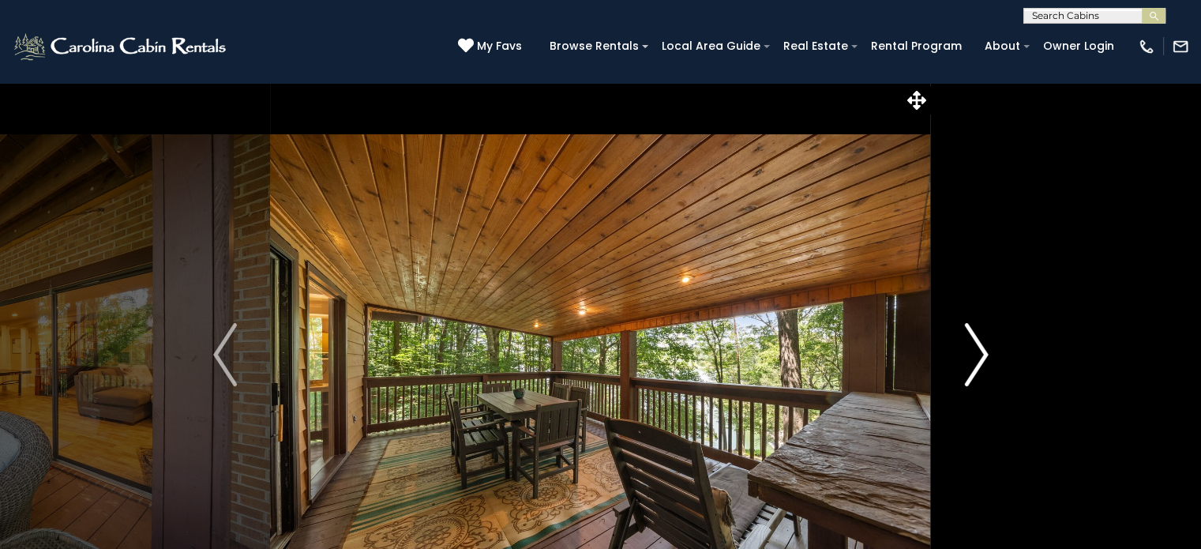
click at [983, 348] on img "Next" at bounding box center [976, 354] width 24 height 63
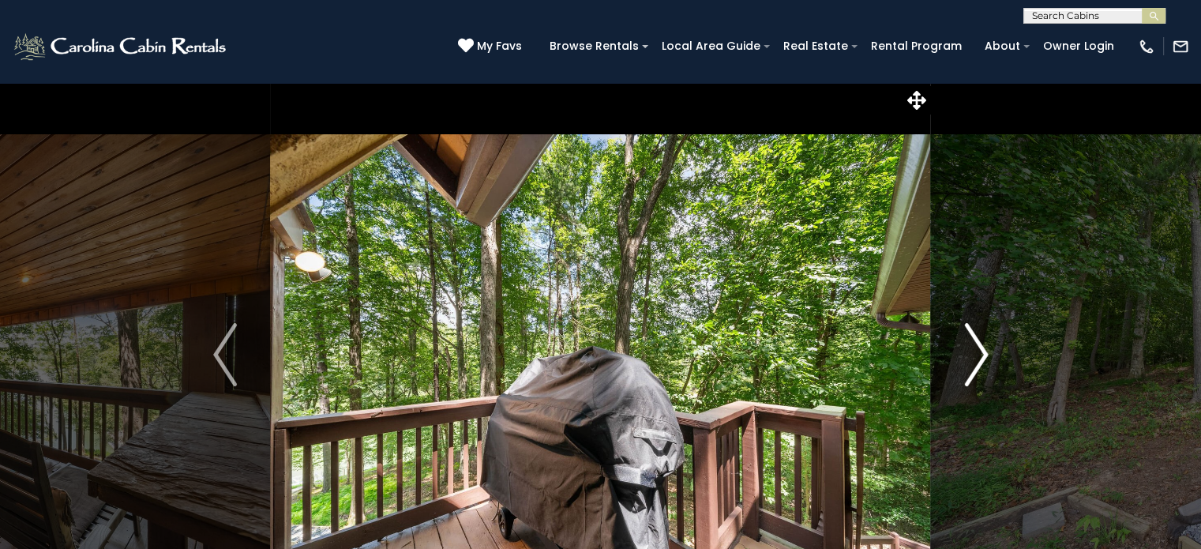
click at [983, 348] on img "Next" at bounding box center [976, 354] width 24 height 63
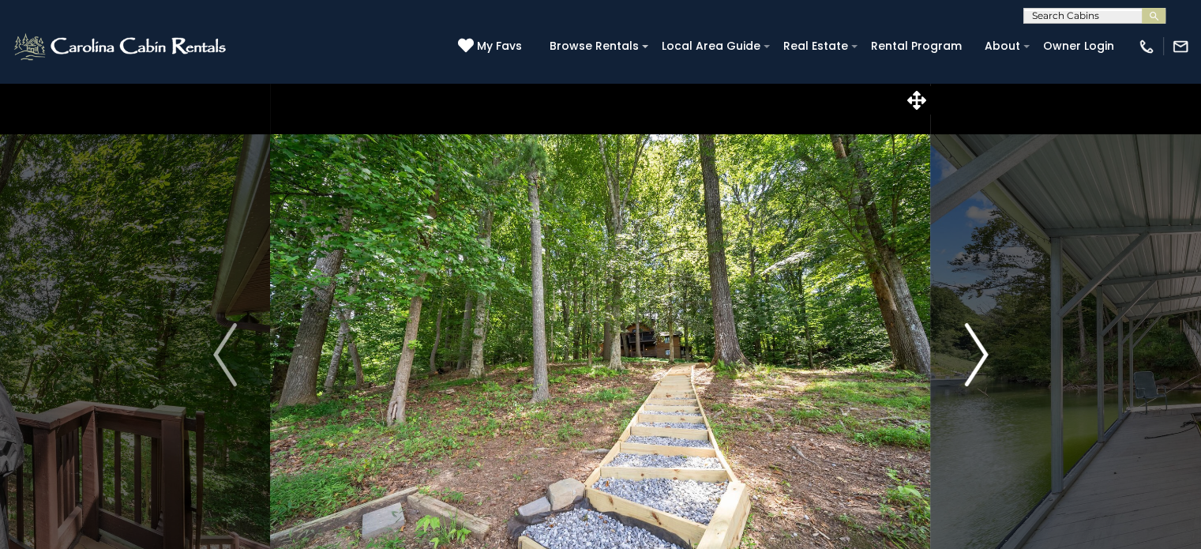
click at [983, 348] on img "Next" at bounding box center [976, 354] width 24 height 63
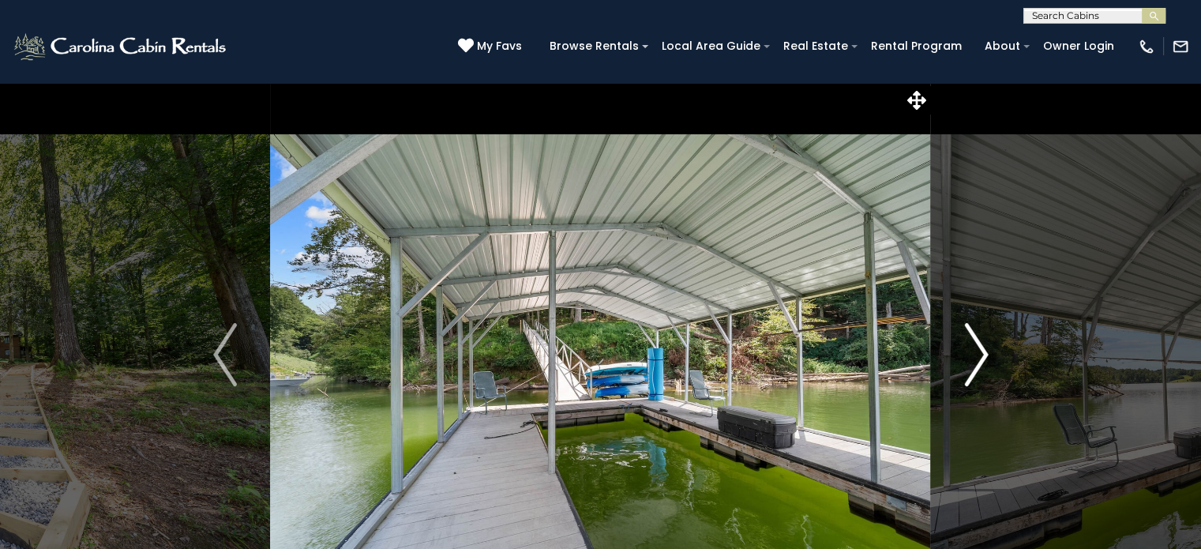
click at [983, 348] on img "Next" at bounding box center [976, 354] width 24 height 63
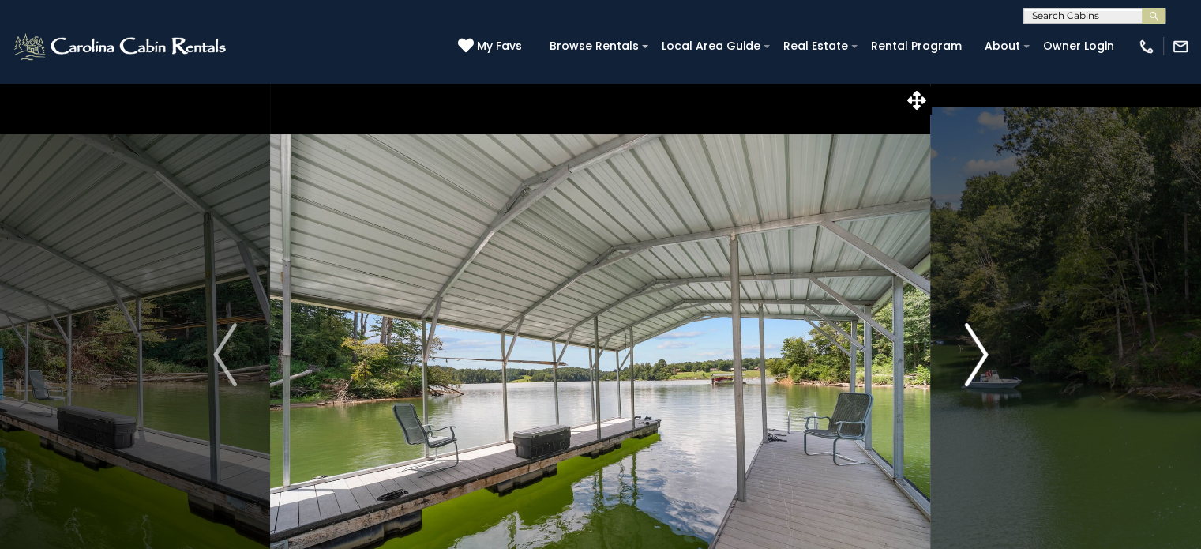
click at [983, 348] on img "Next" at bounding box center [976, 354] width 24 height 63
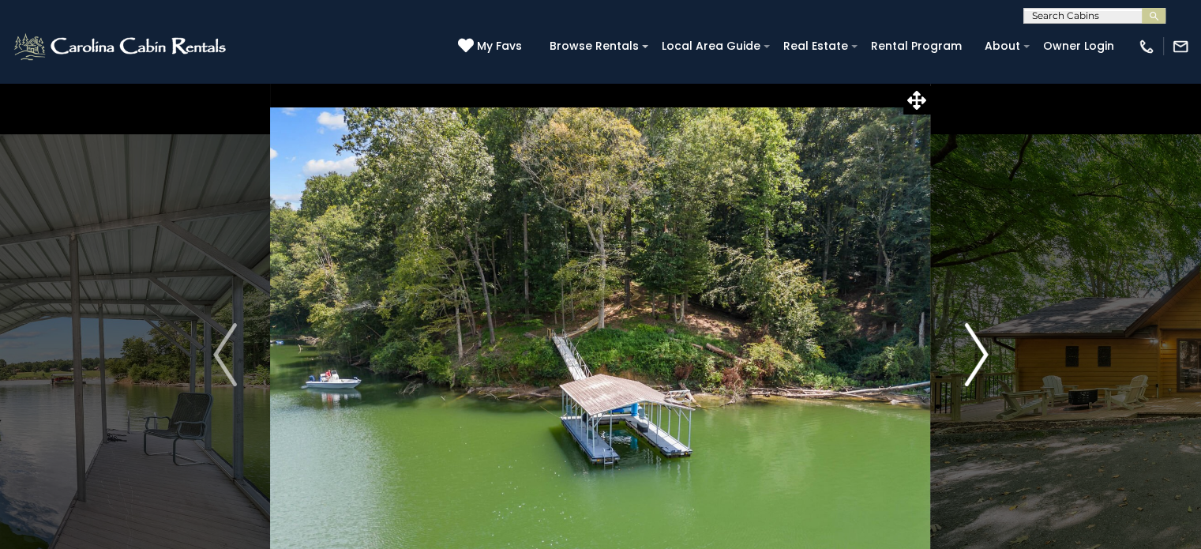
click at [983, 348] on img "Next" at bounding box center [976, 354] width 24 height 63
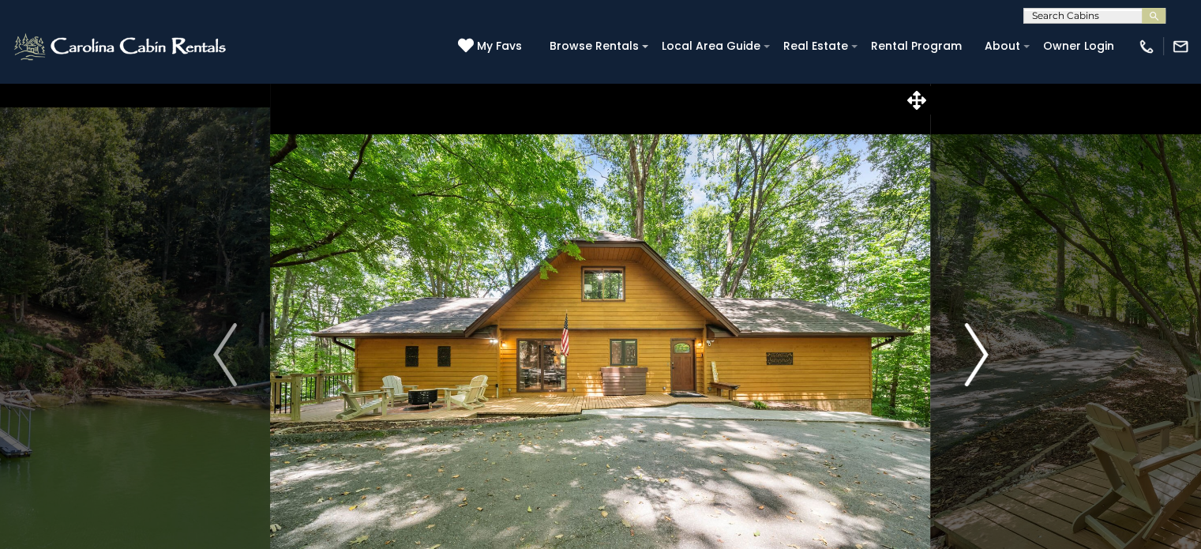
click at [983, 348] on img "Next" at bounding box center [976, 354] width 24 height 63
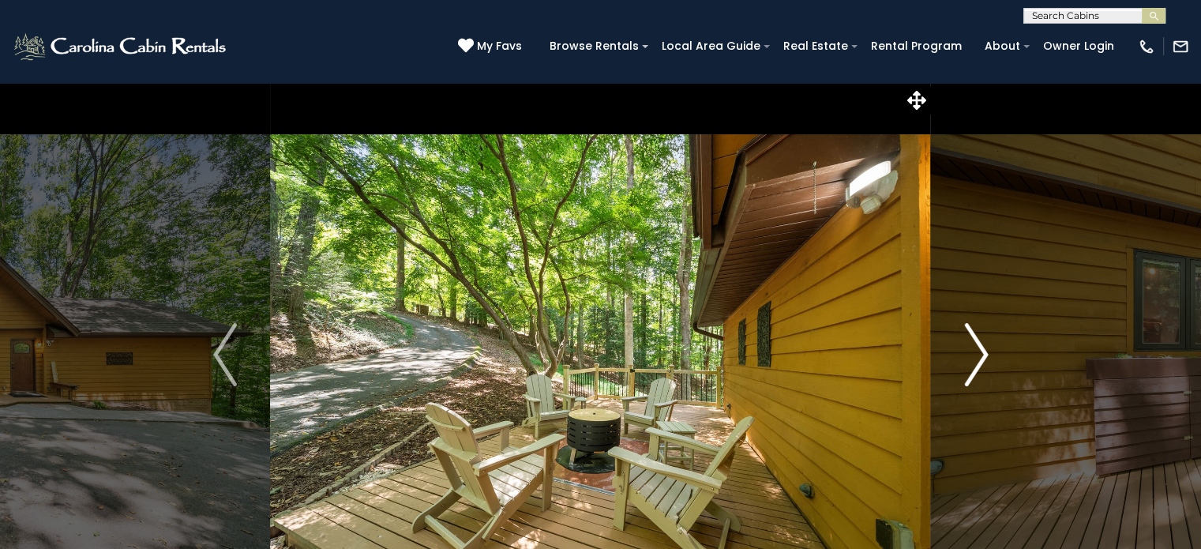
click at [983, 348] on img "Next" at bounding box center [976, 354] width 24 height 63
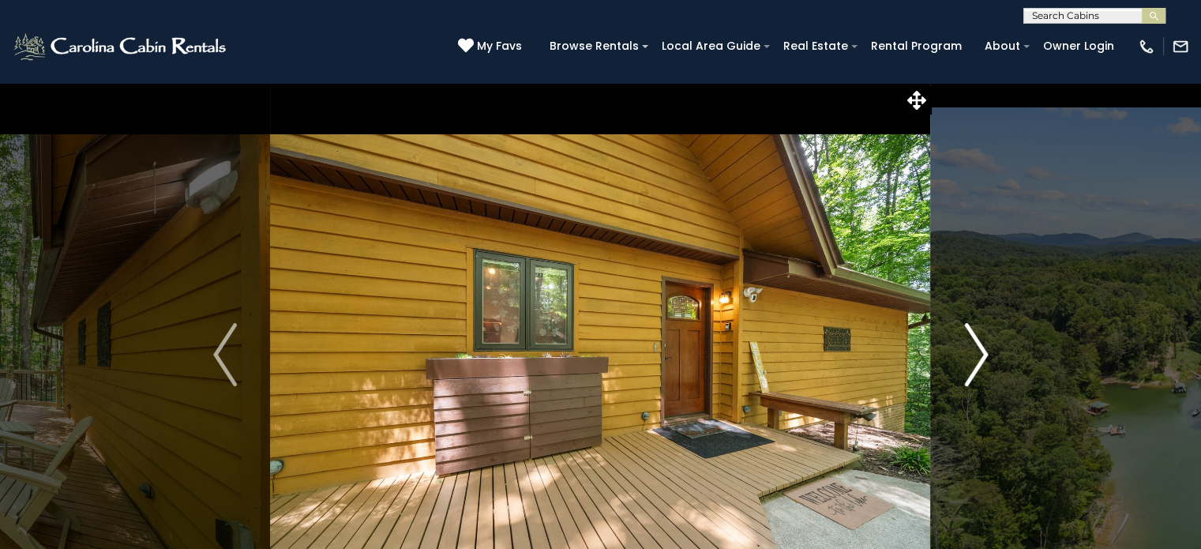
click at [983, 348] on img "Next" at bounding box center [976, 354] width 24 height 63
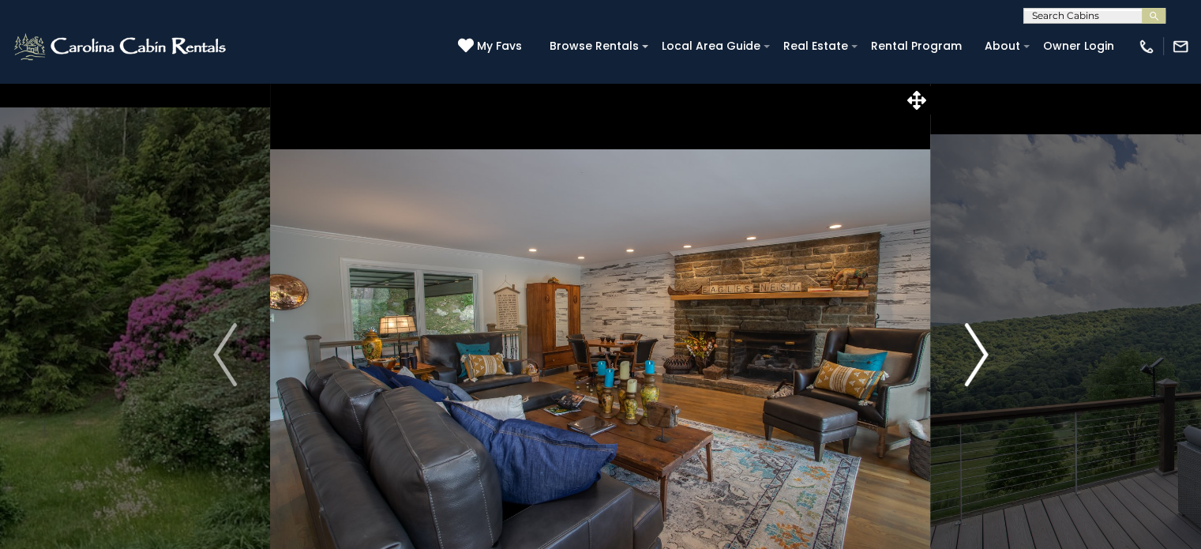
click at [985, 353] on img "Next" at bounding box center [976, 354] width 24 height 63
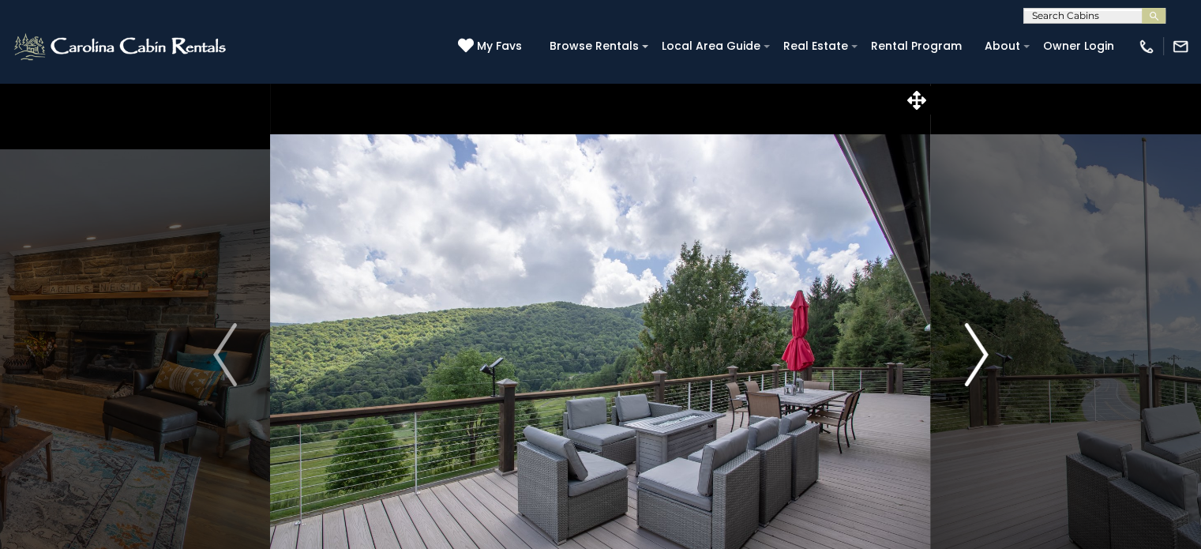
click at [985, 353] on img "Next" at bounding box center [976, 354] width 24 height 63
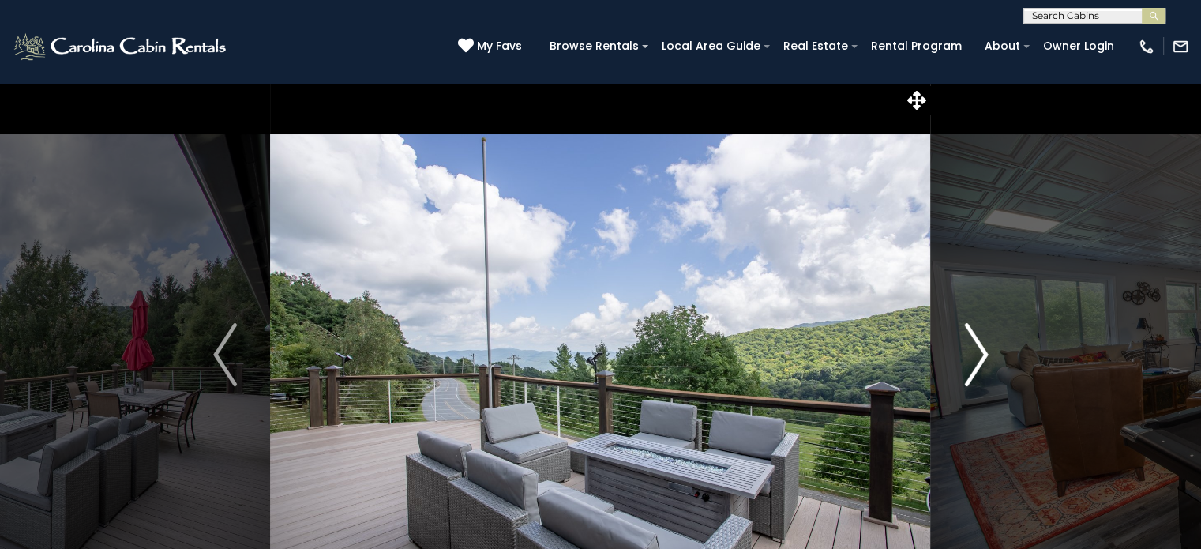
click at [985, 353] on img "Next" at bounding box center [976, 354] width 24 height 63
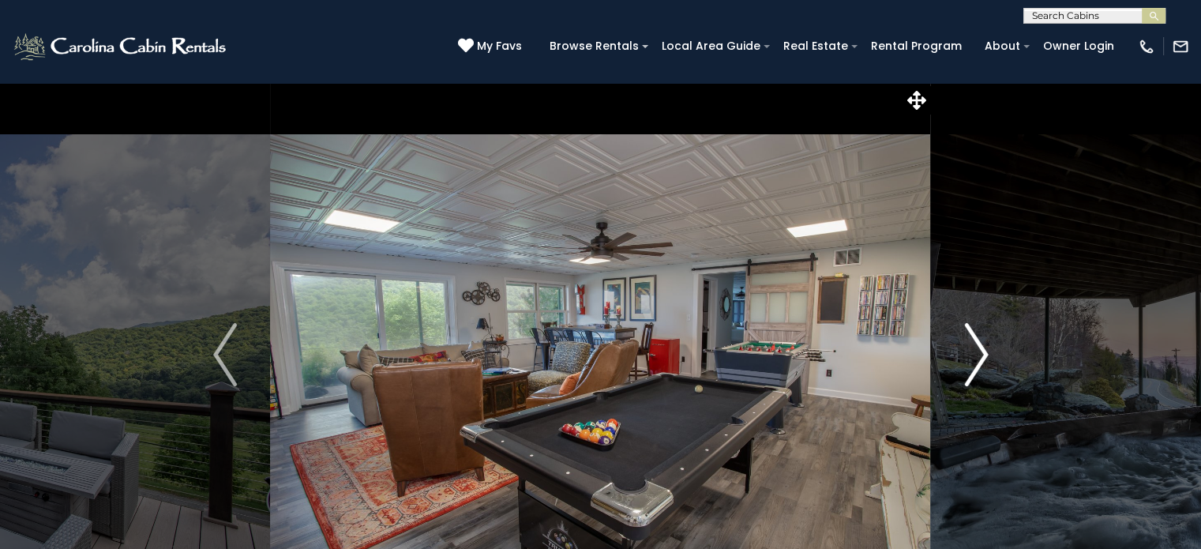
click at [985, 353] on img "Next" at bounding box center [976, 354] width 24 height 63
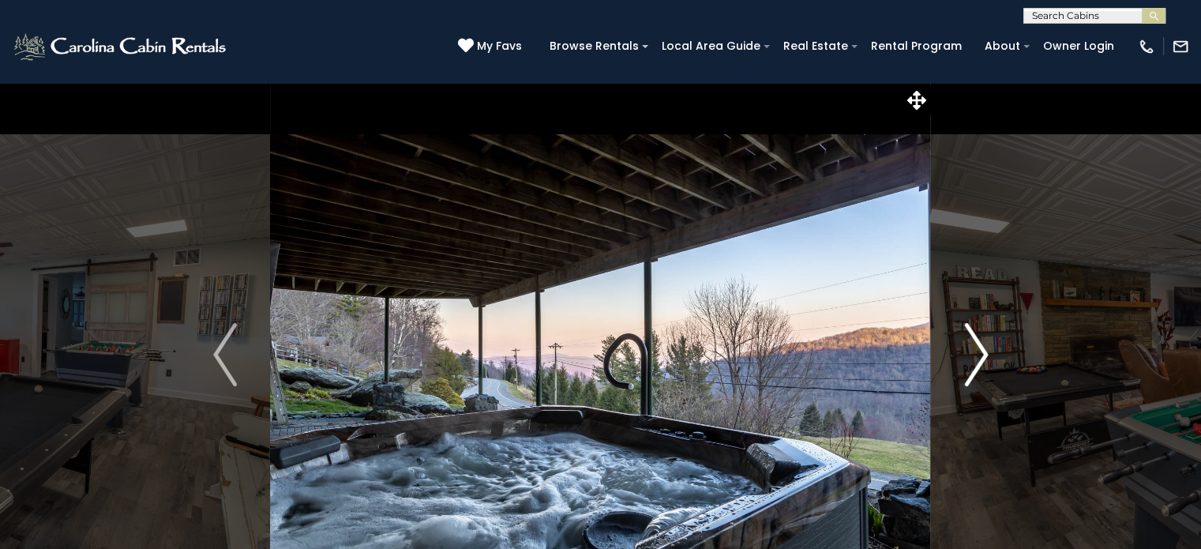
click at [985, 353] on img "Next" at bounding box center [976, 354] width 24 height 63
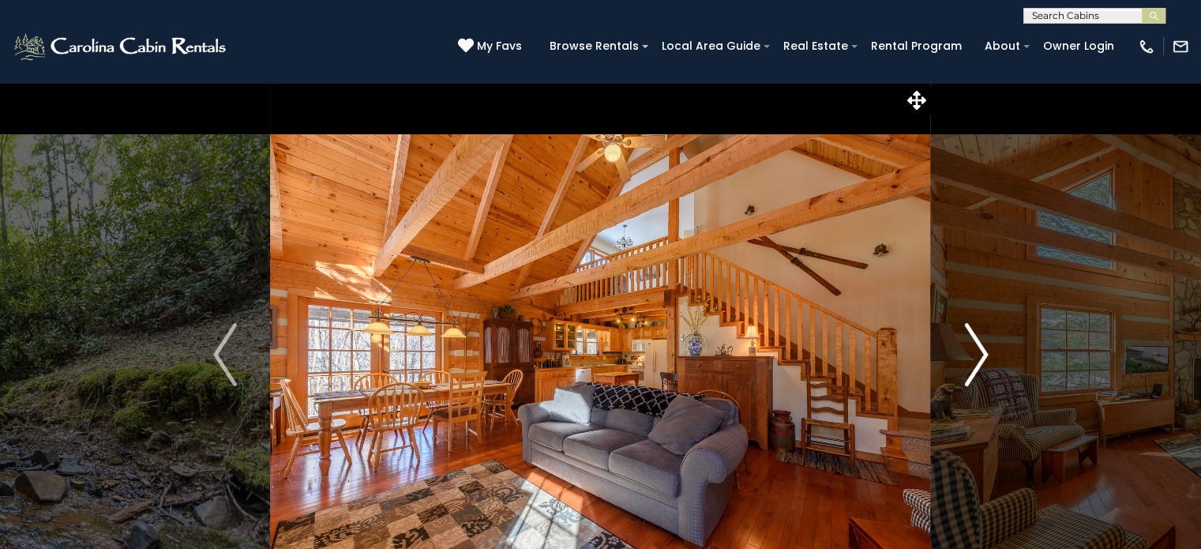
click at [981, 358] on img "Next" at bounding box center [976, 354] width 24 height 63
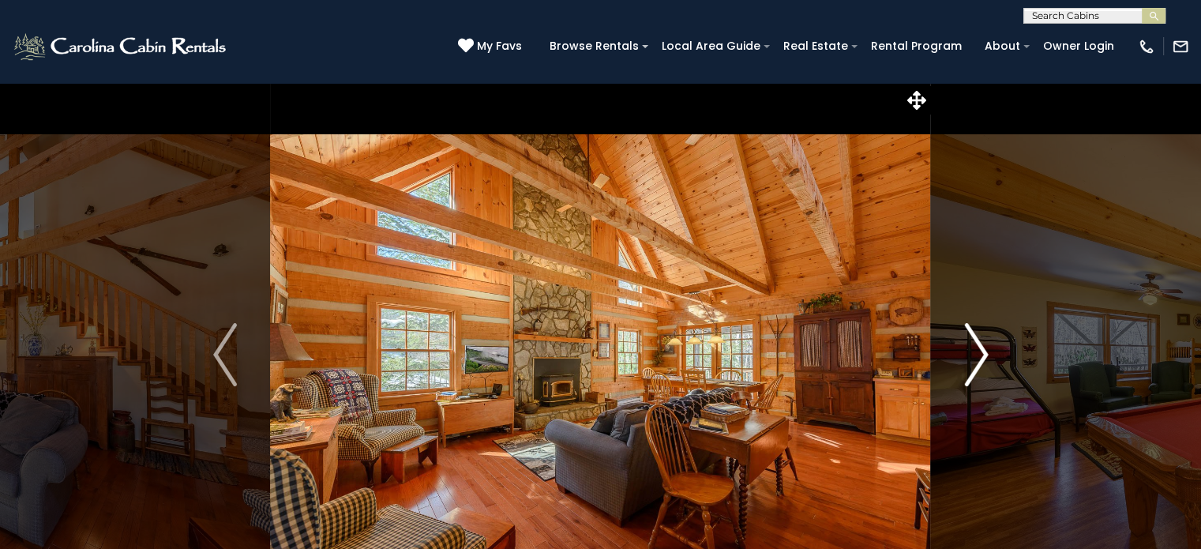
click at [981, 358] on img "Next" at bounding box center [976, 354] width 24 height 63
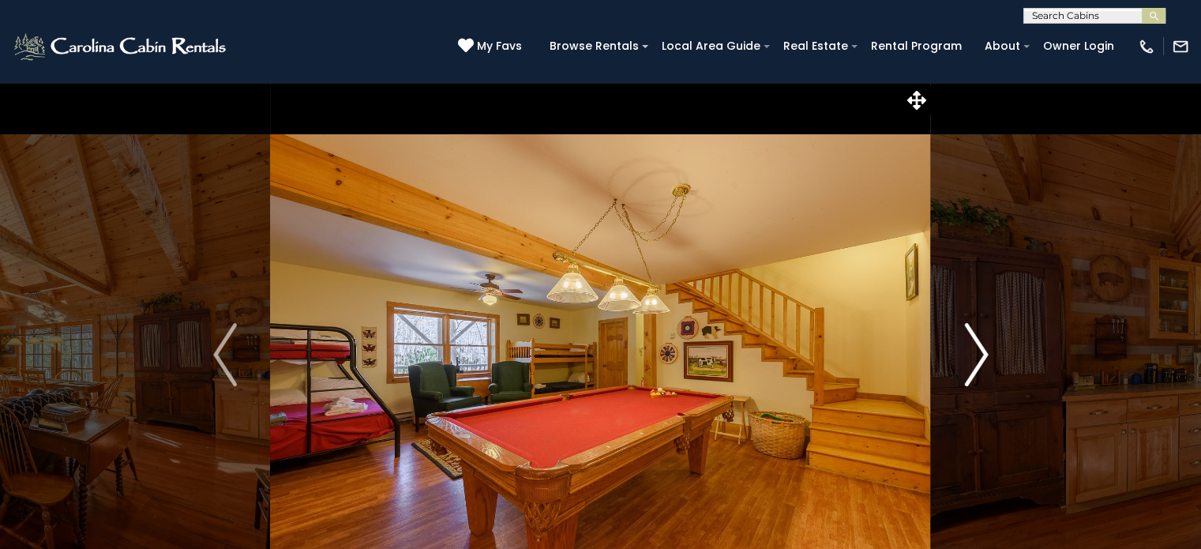
click at [981, 358] on img "Next" at bounding box center [976, 354] width 24 height 63
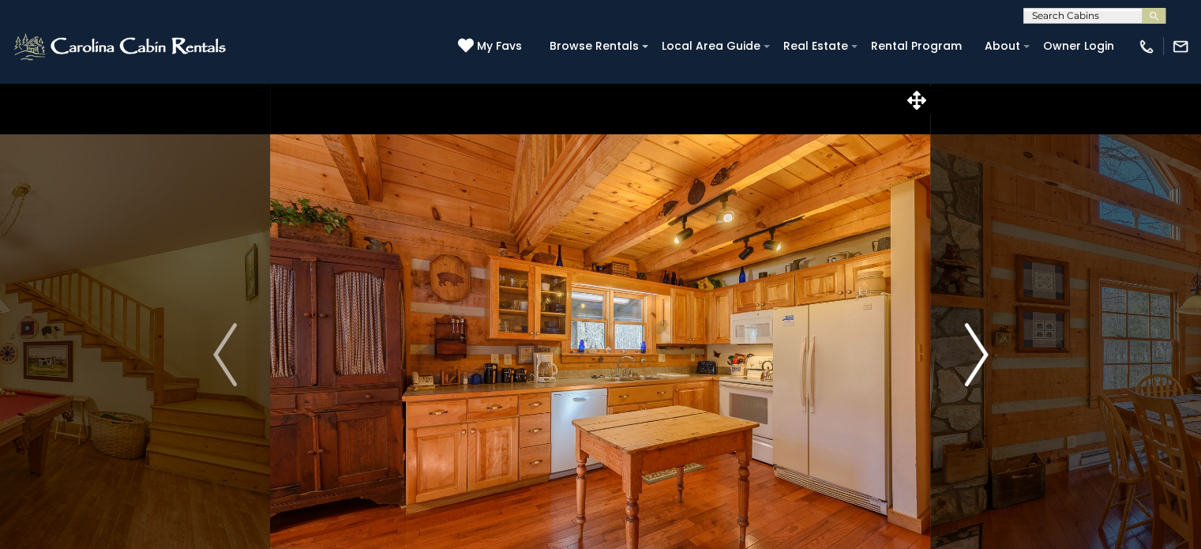
click at [981, 358] on img "Next" at bounding box center [976, 354] width 24 height 63
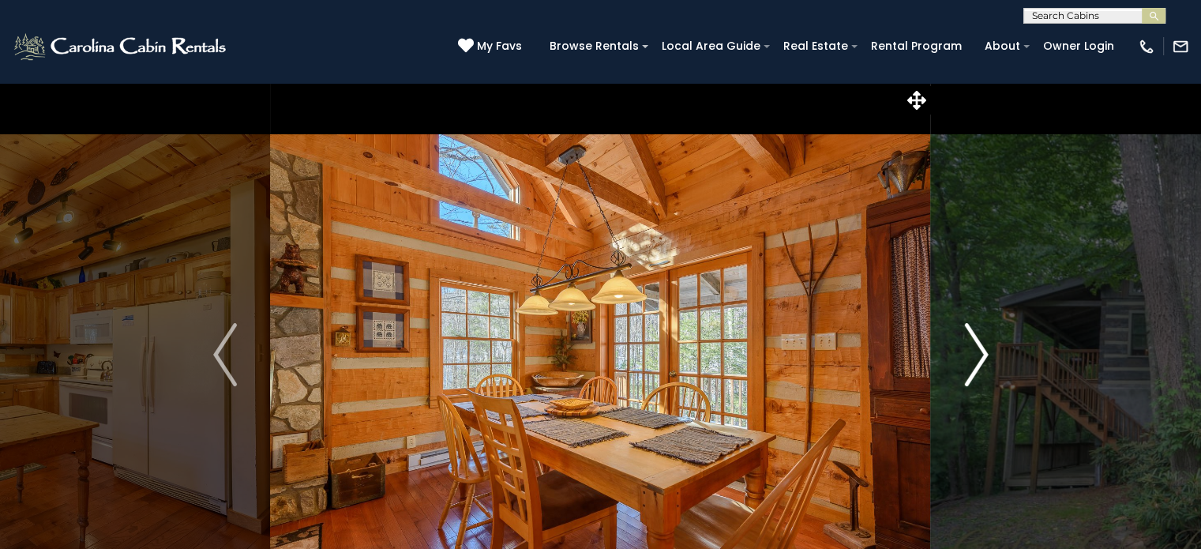
click at [981, 358] on img "Next" at bounding box center [976, 354] width 24 height 63
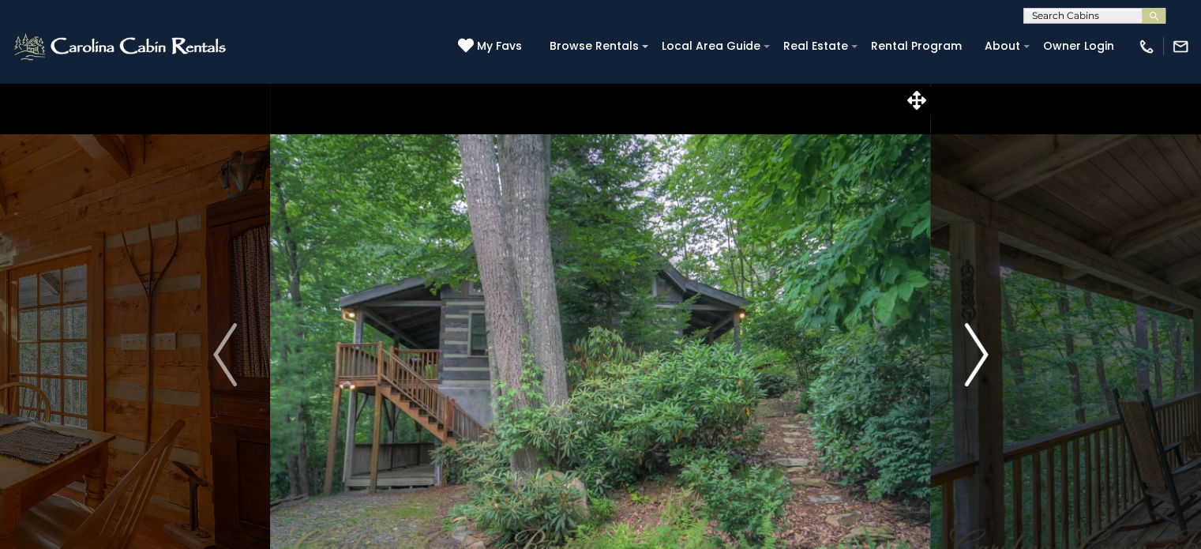
click at [981, 358] on img "Next" at bounding box center [976, 354] width 24 height 63
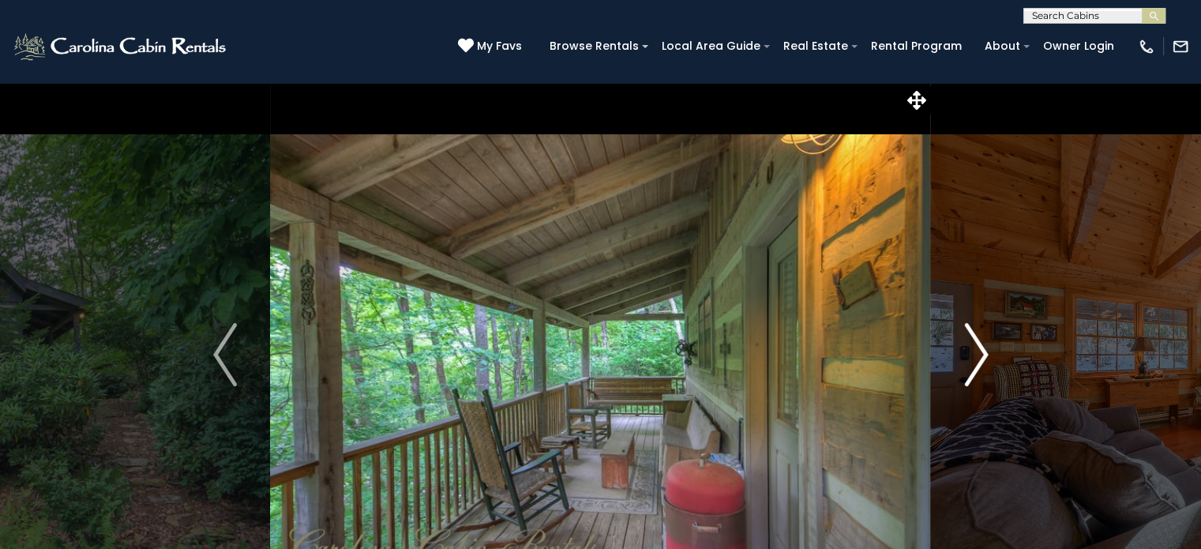
click at [981, 358] on img "Next" at bounding box center [976, 354] width 24 height 63
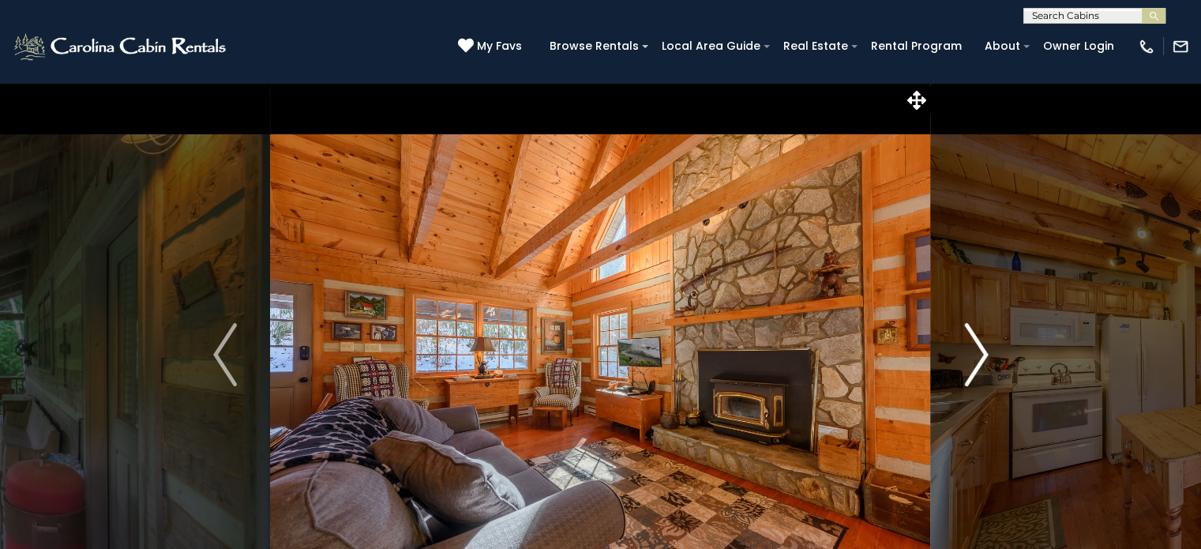
click at [981, 358] on img "Next" at bounding box center [976, 354] width 24 height 63
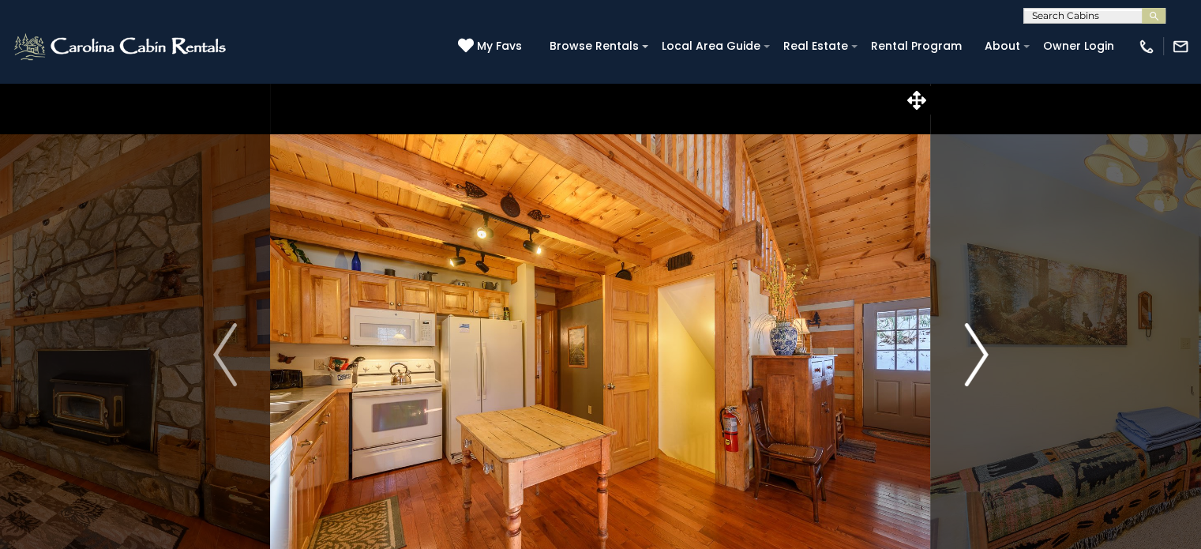
click at [981, 358] on img "Next" at bounding box center [976, 354] width 24 height 63
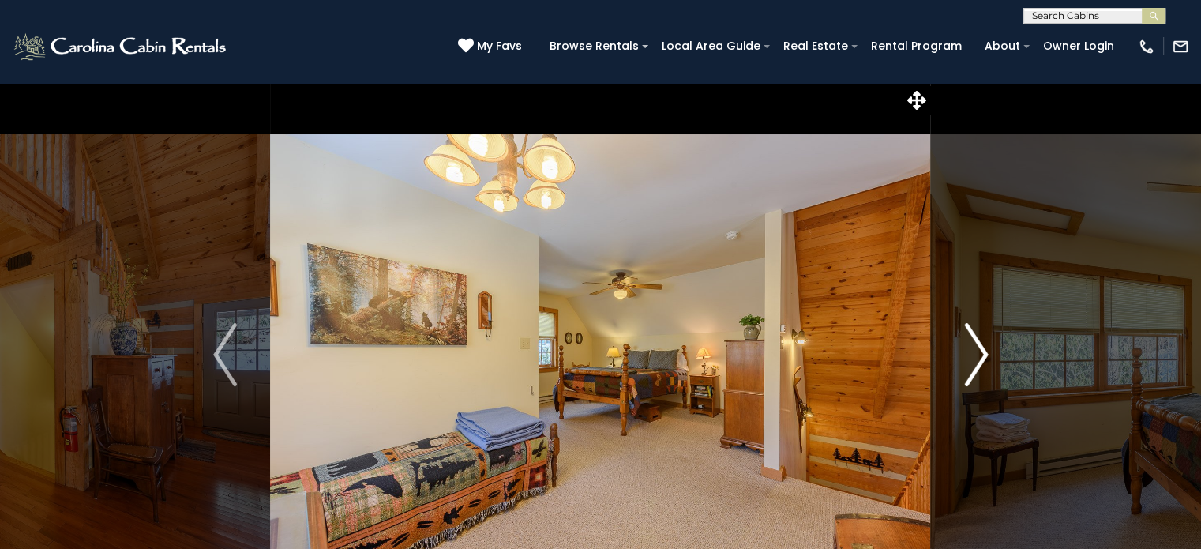
click at [981, 358] on img "Next" at bounding box center [976, 354] width 24 height 63
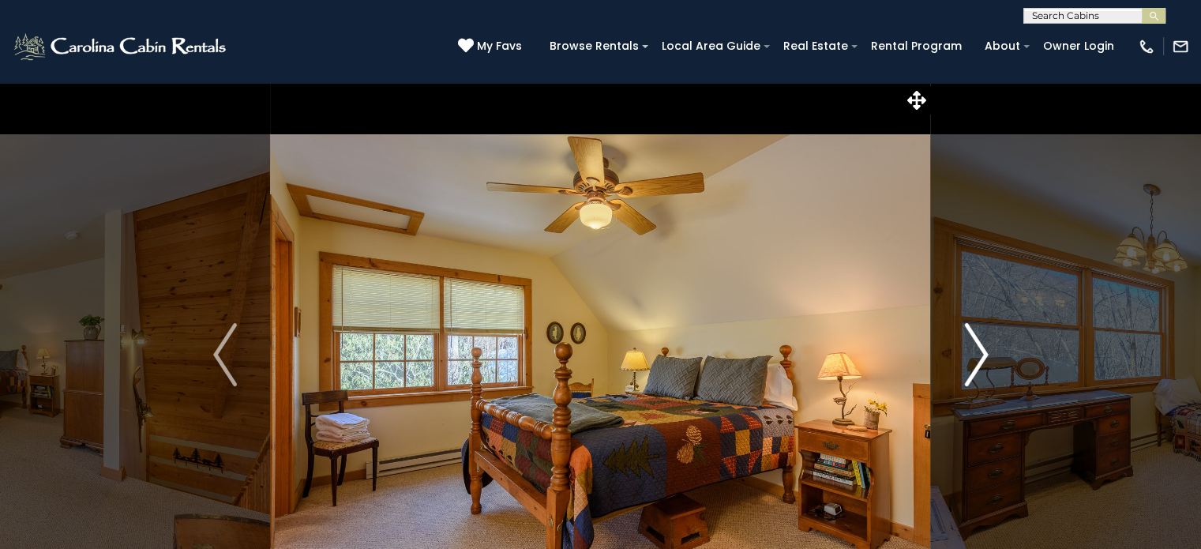
click at [981, 358] on img "Next" at bounding box center [976, 354] width 24 height 63
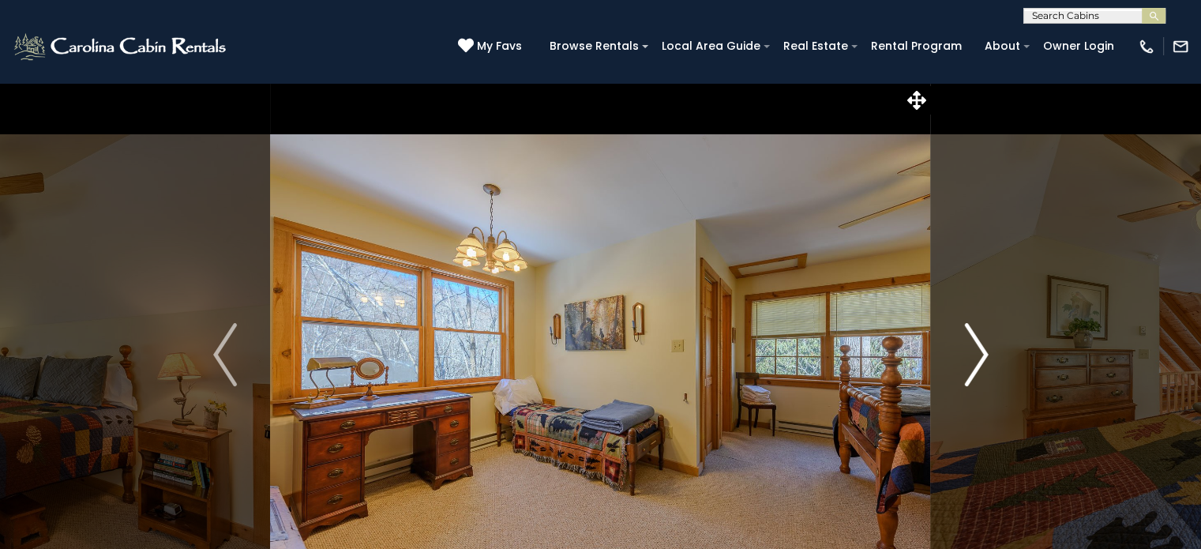
click at [981, 358] on img "Next" at bounding box center [976, 354] width 24 height 63
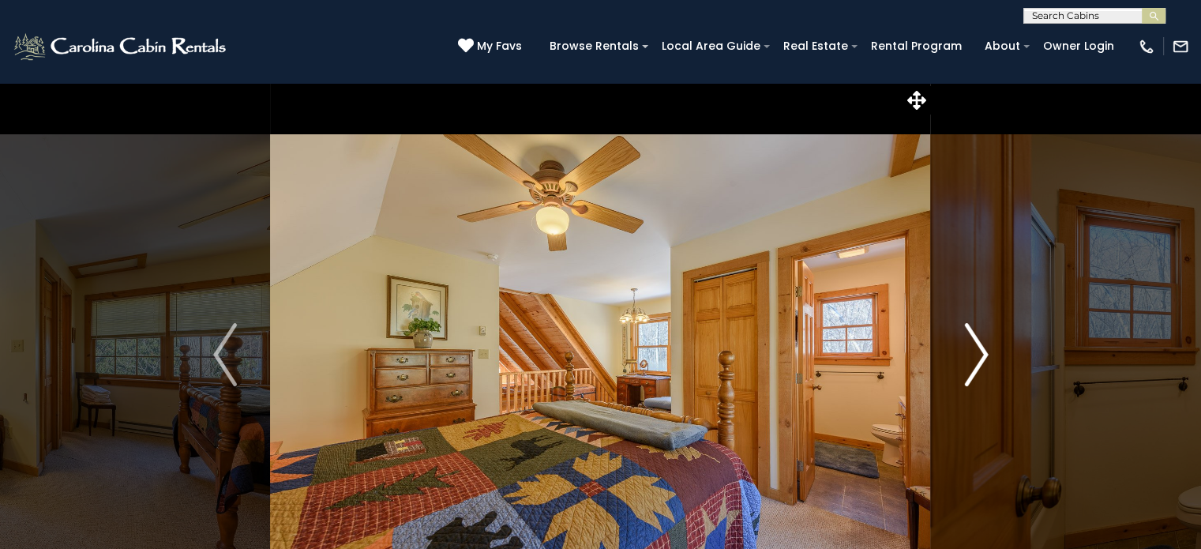
click at [981, 358] on img "Next" at bounding box center [976, 354] width 24 height 63
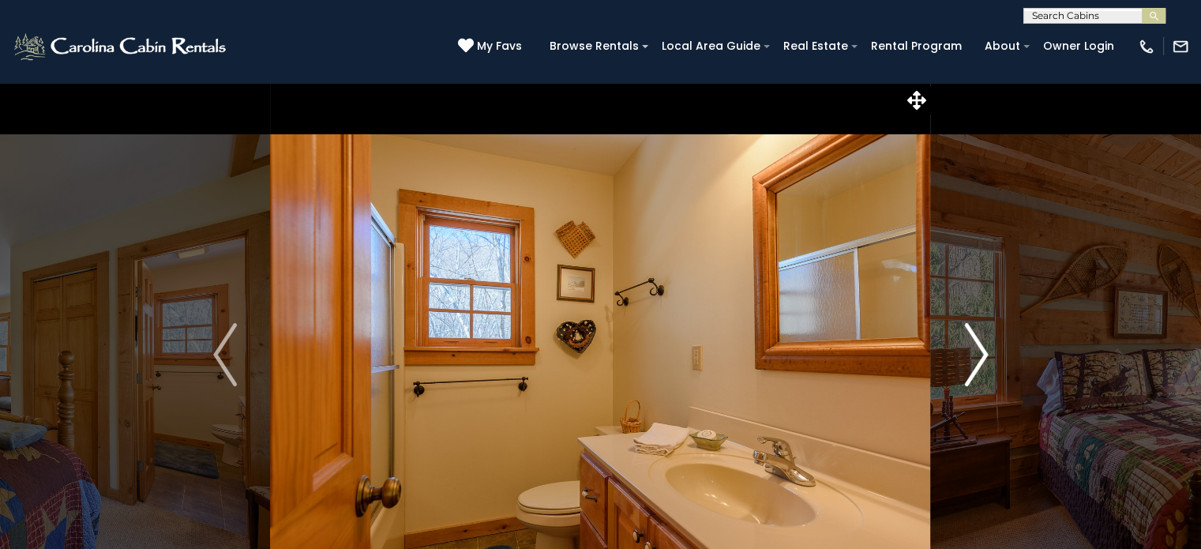
click at [981, 358] on img "Next" at bounding box center [976, 354] width 24 height 63
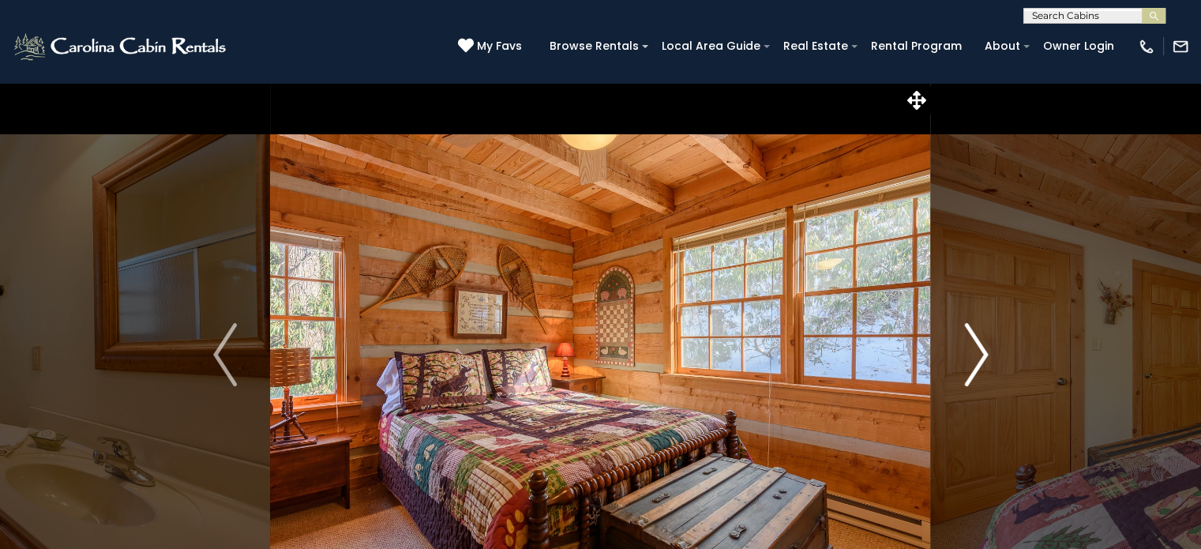
click at [981, 358] on img "Next" at bounding box center [976, 354] width 24 height 63
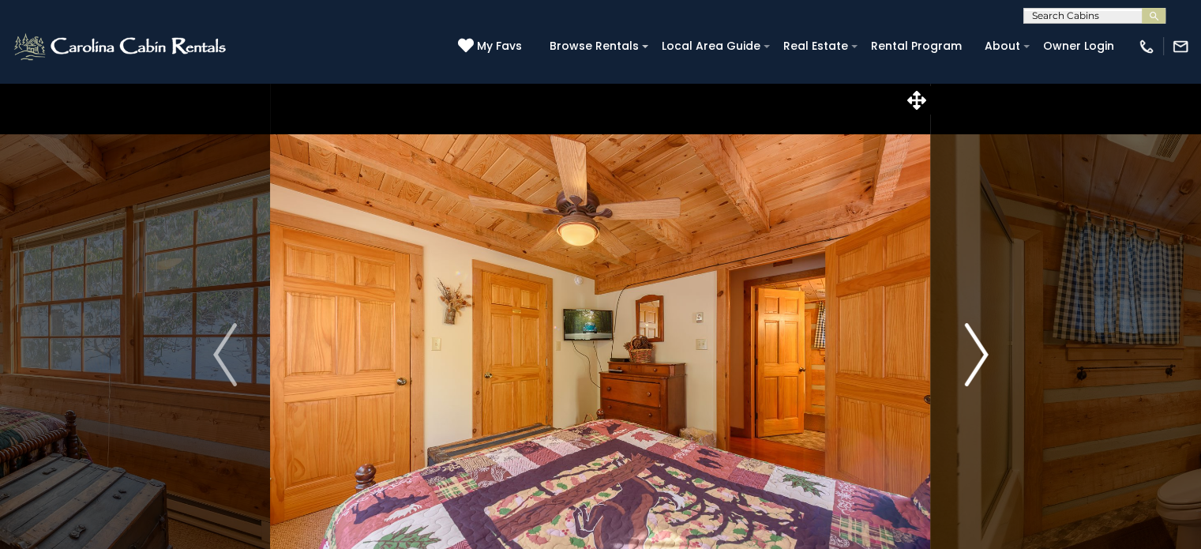
click at [981, 358] on img "Next" at bounding box center [976, 354] width 24 height 63
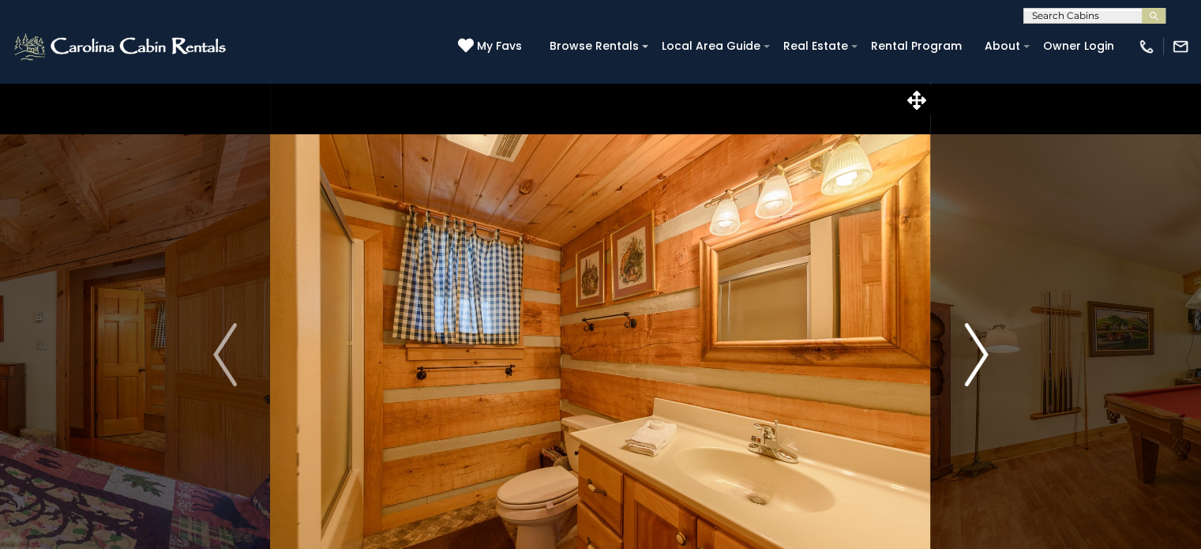
click at [981, 358] on img "Next" at bounding box center [976, 354] width 24 height 63
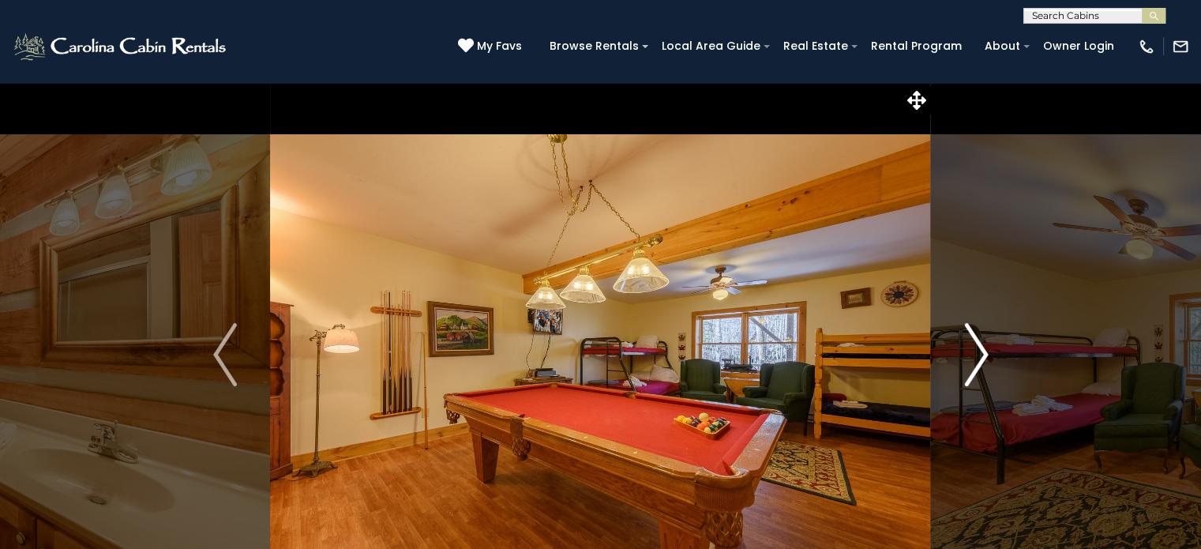
click at [981, 358] on img "Next" at bounding box center [976, 354] width 24 height 63
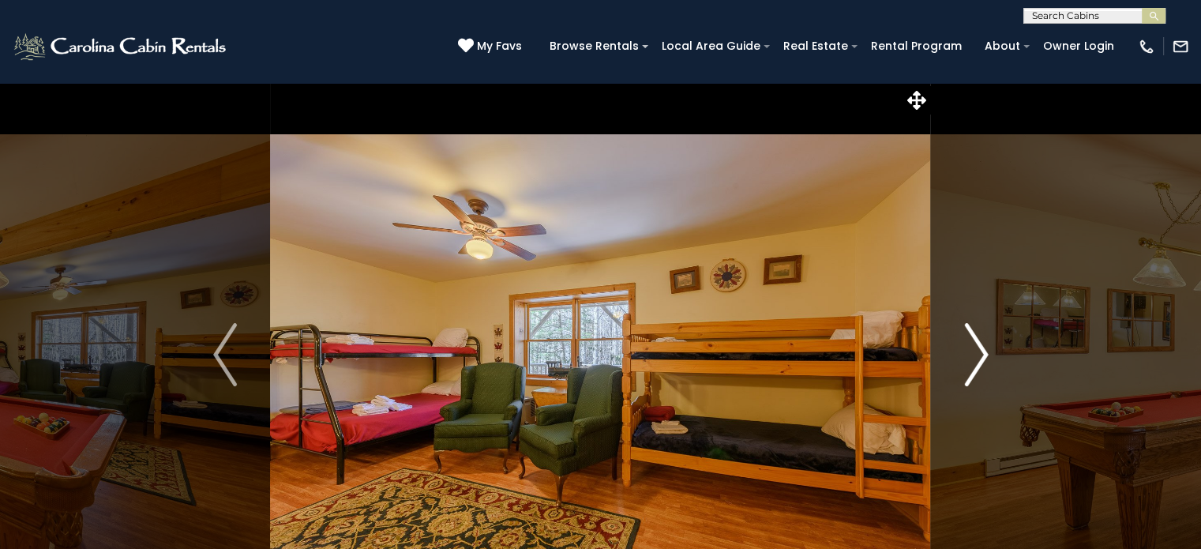
click at [981, 358] on img "Next" at bounding box center [976, 354] width 24 height 63
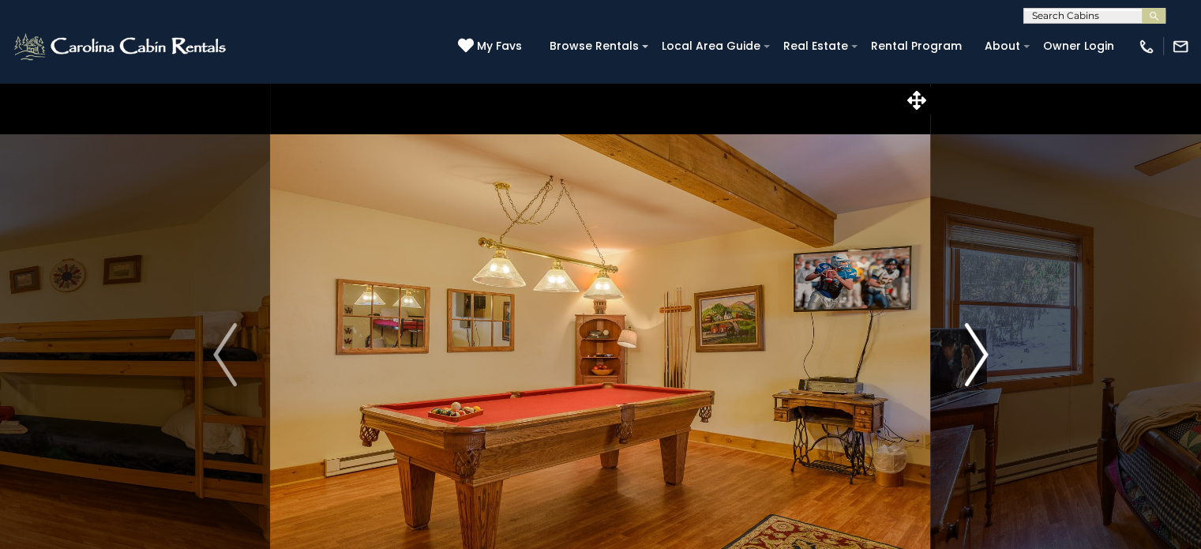
click at [981, 358] on img "Next" at bounding box center [976, 354] width 24 height 63
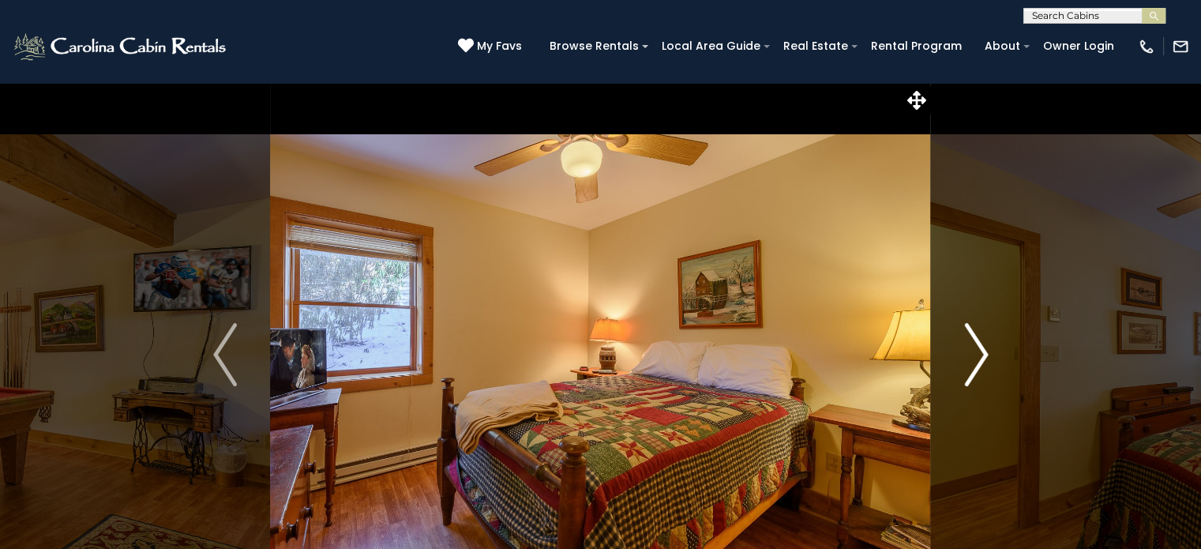
click at [981, 358] on img "Next" at bounding box center [976, 354] width 24 height 63
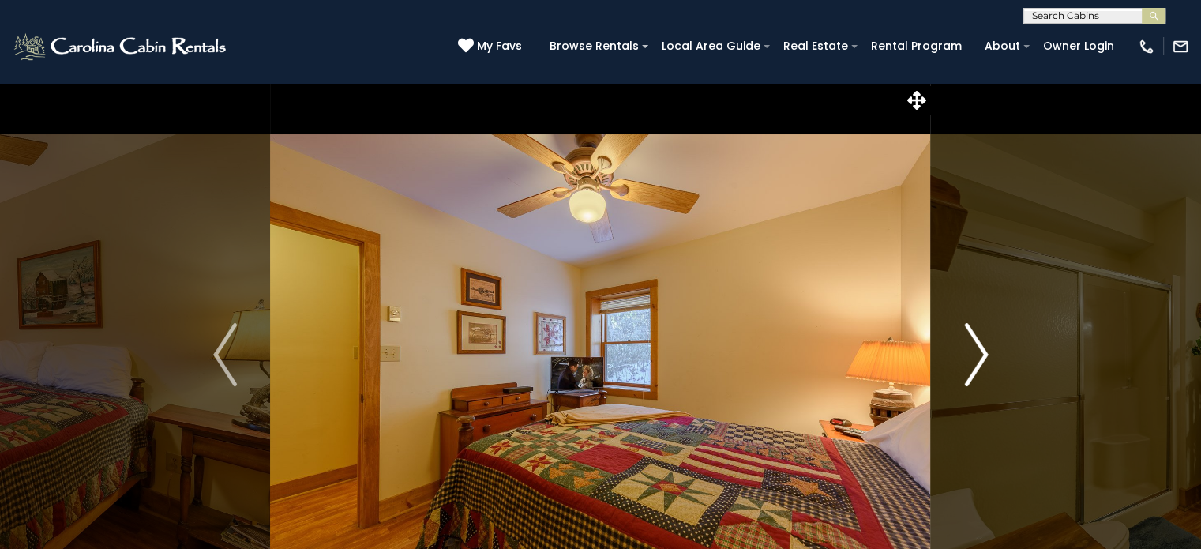
click at [981, 358] on img "Next" at bounding box center [976, 354] width 24 height 63
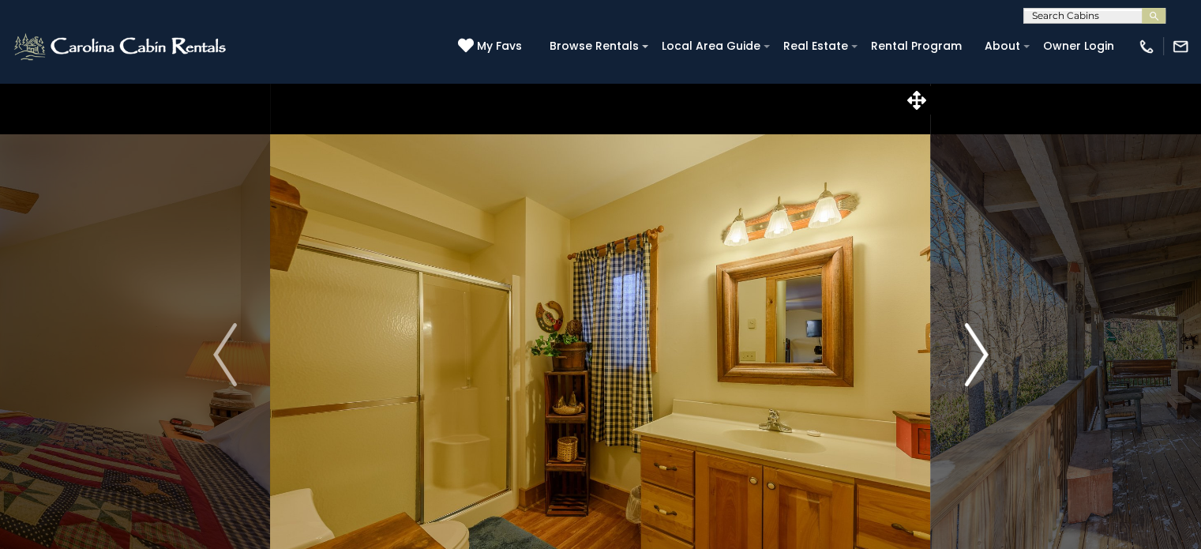
click at [981, 358] on img "Next" at bounding box center [976, 354] width 24 height 63
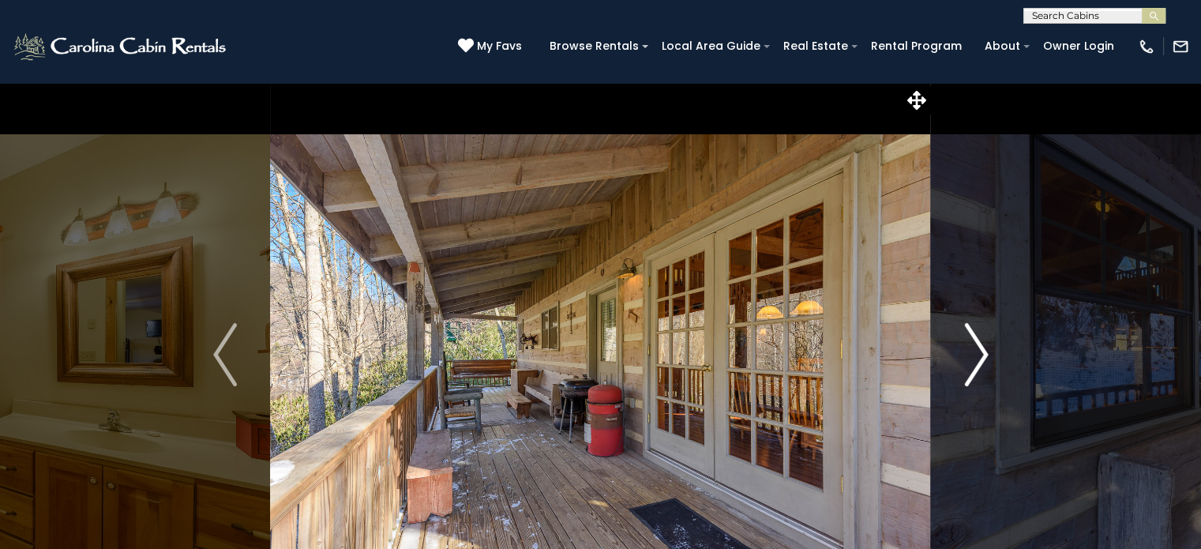
click at [981, 358] on img "Next" at bounding box center [976, 354] width 24 height 63
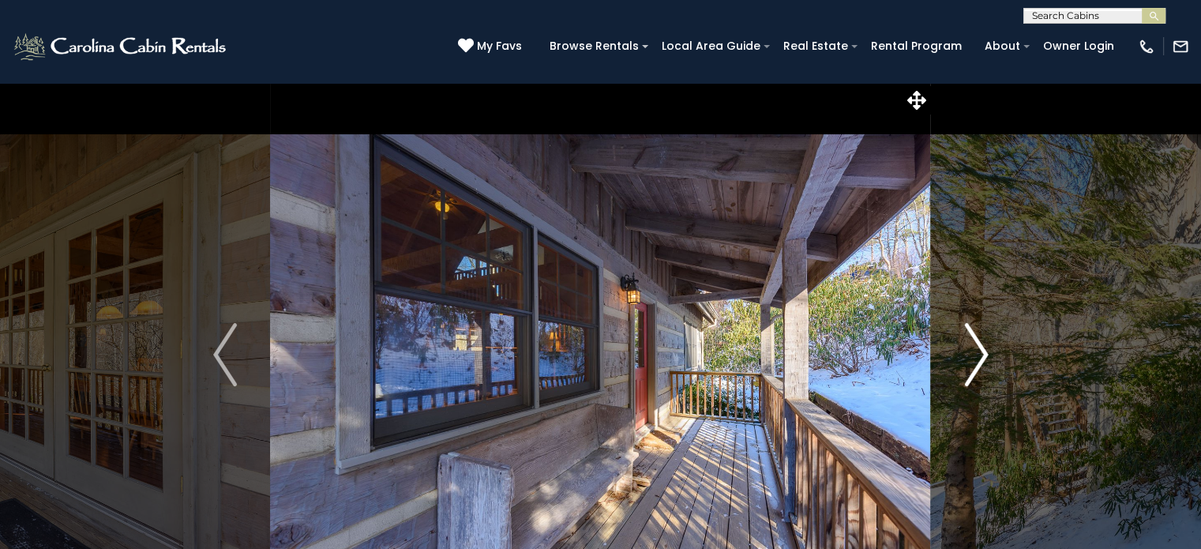
click at [981, 358] on img "Next" at bounding box center [976, 354] width 24 height 63
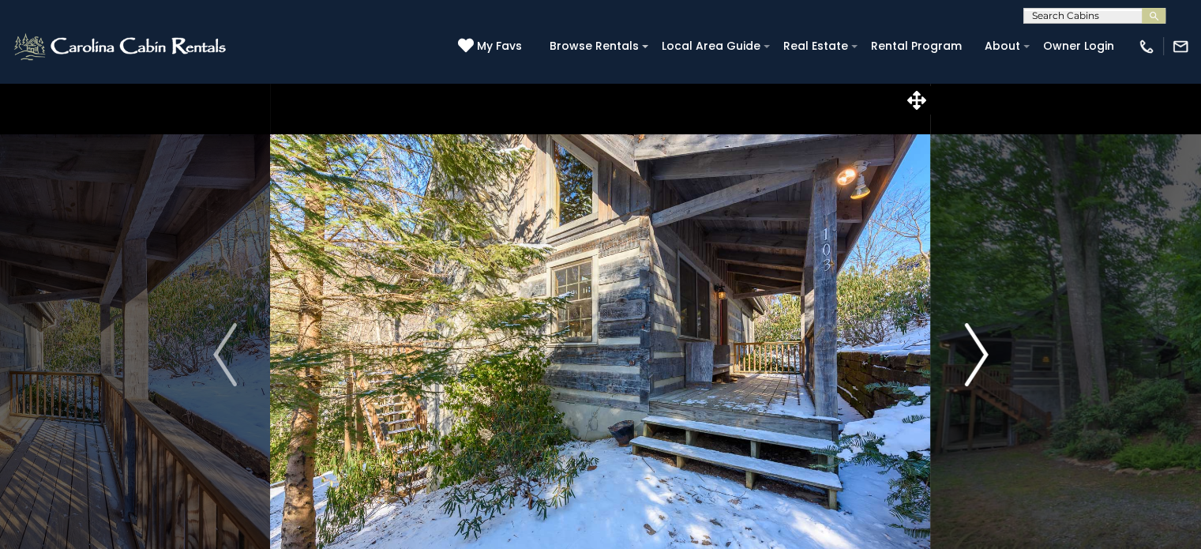
click at [981, 358] on img "Next" at bounding box center [976, 354] width 24 height 63
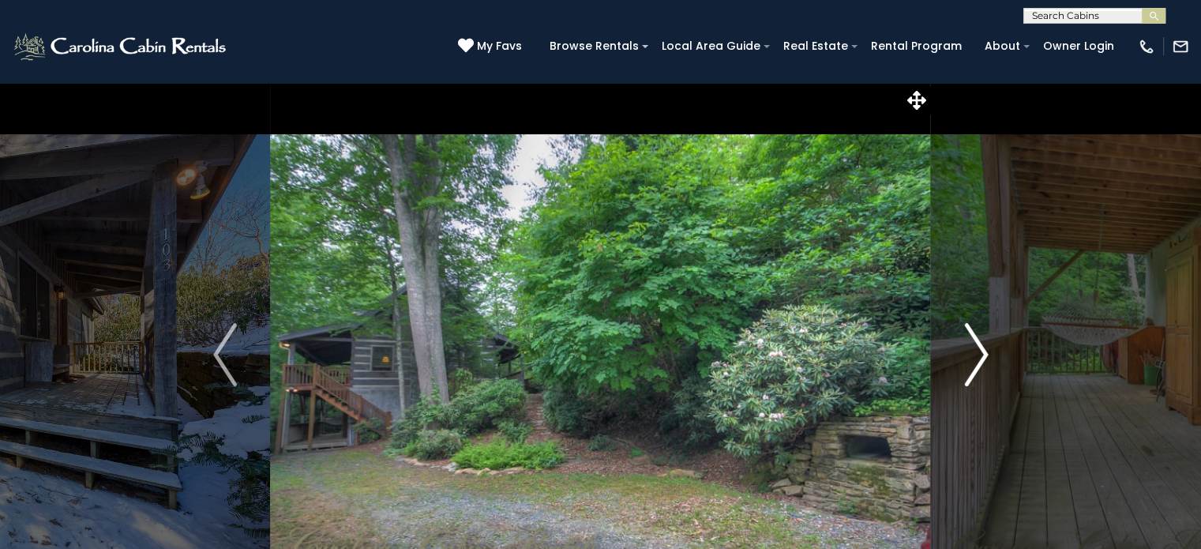
click at [981, 358] on img "Next" at bounding box center [976, 354] width 24 height 63
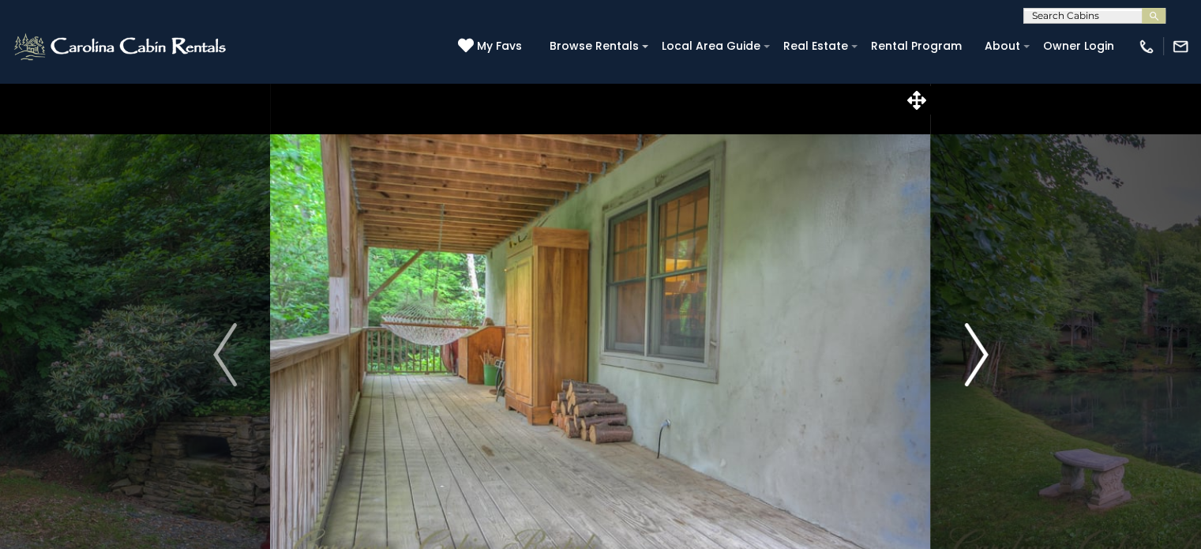
click at [981, 358] on img "Next" at bounding box center [976, 354] width 24 height 63
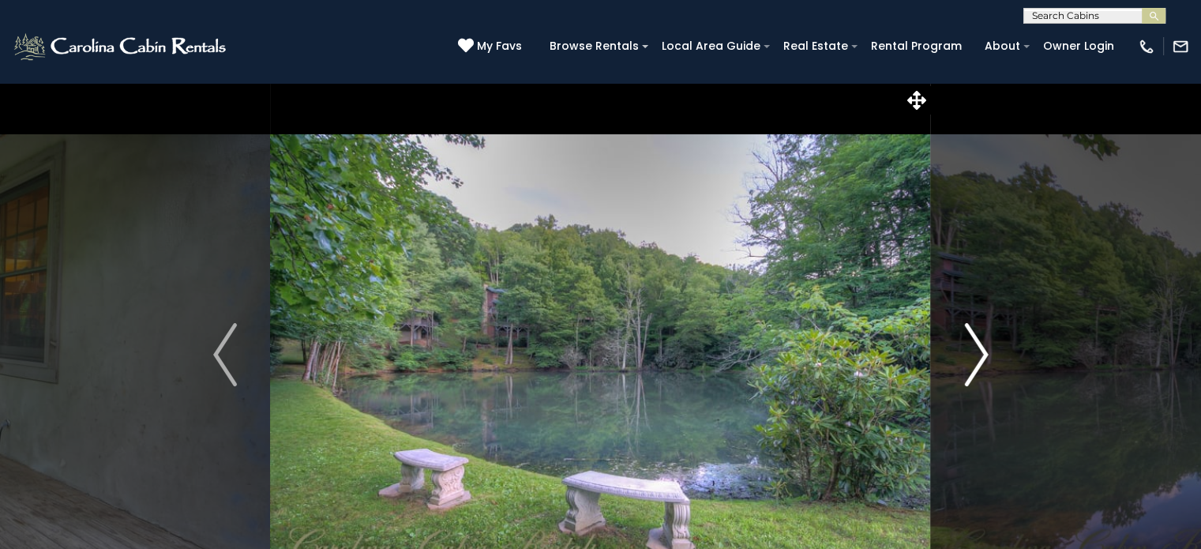
click at [981, 358] on img "Next" at bounding box center [976, 354] width 24 height 63
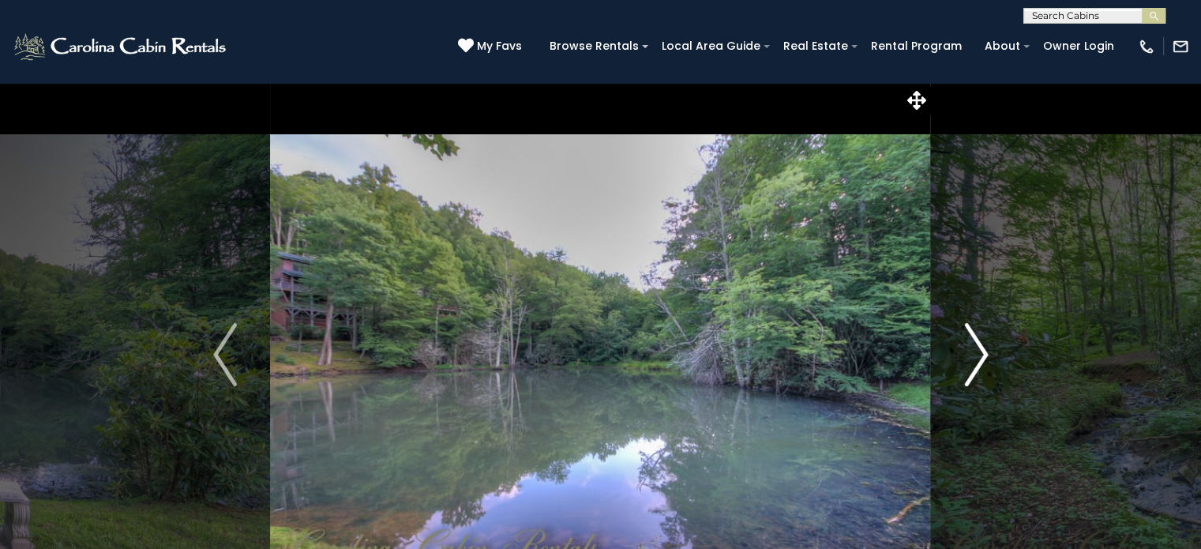
click at [981, 358] on img "Next" at bounding box center [976, 354] width 24 height 63
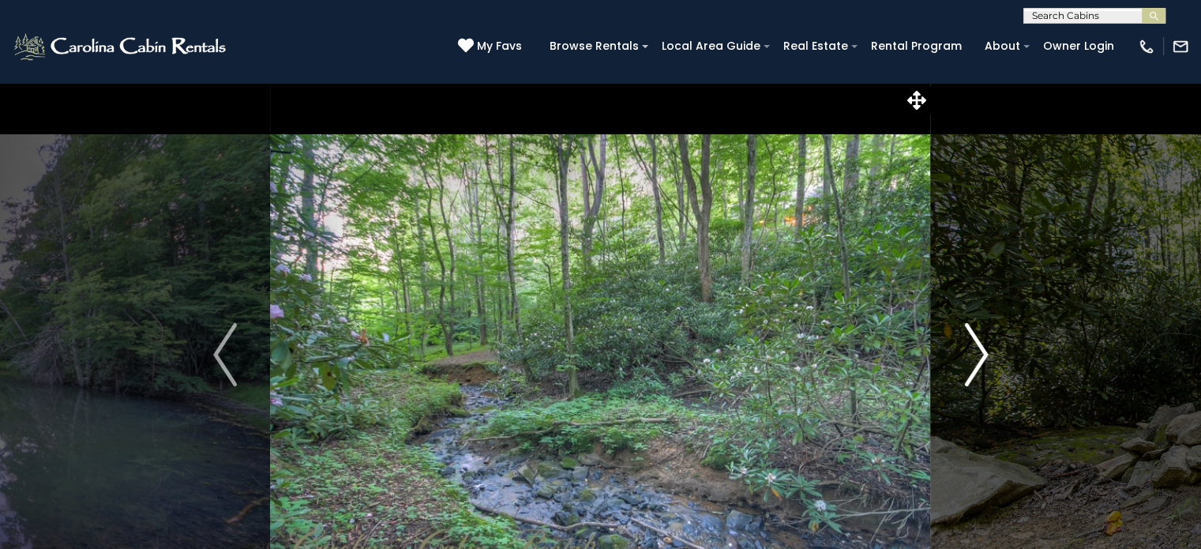
click at [981, 358] on img "Next" at bounding box center [976, 354] width 24 height 63
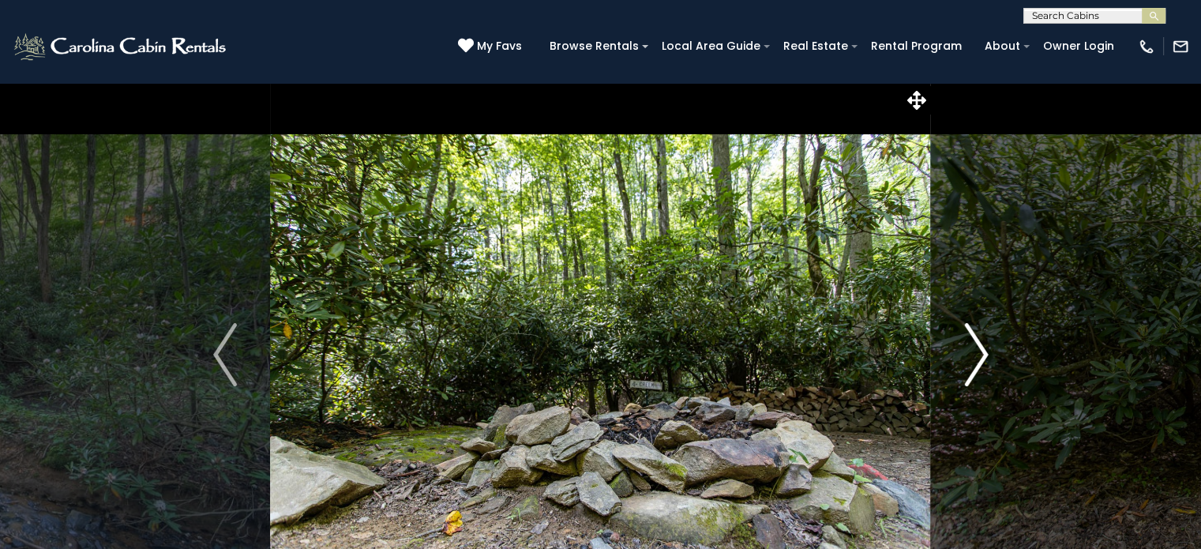
click at [981, 358] on img "Next" at bounding box center [976, 354] width 24 height 63
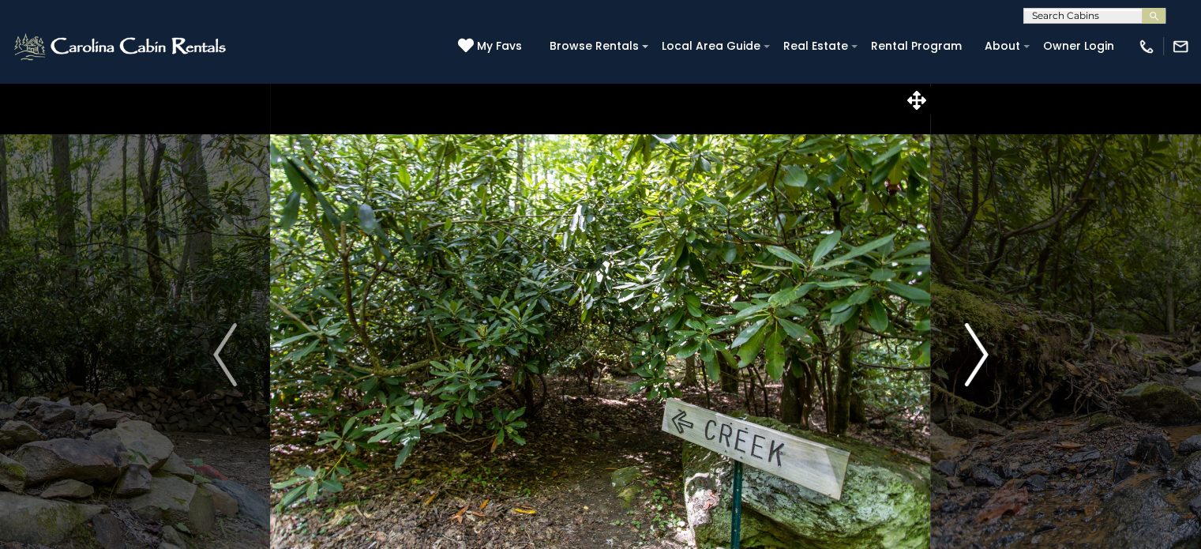
click at [981, 358] on img "Next" at bounding box center [976, 354] width 24 height 63
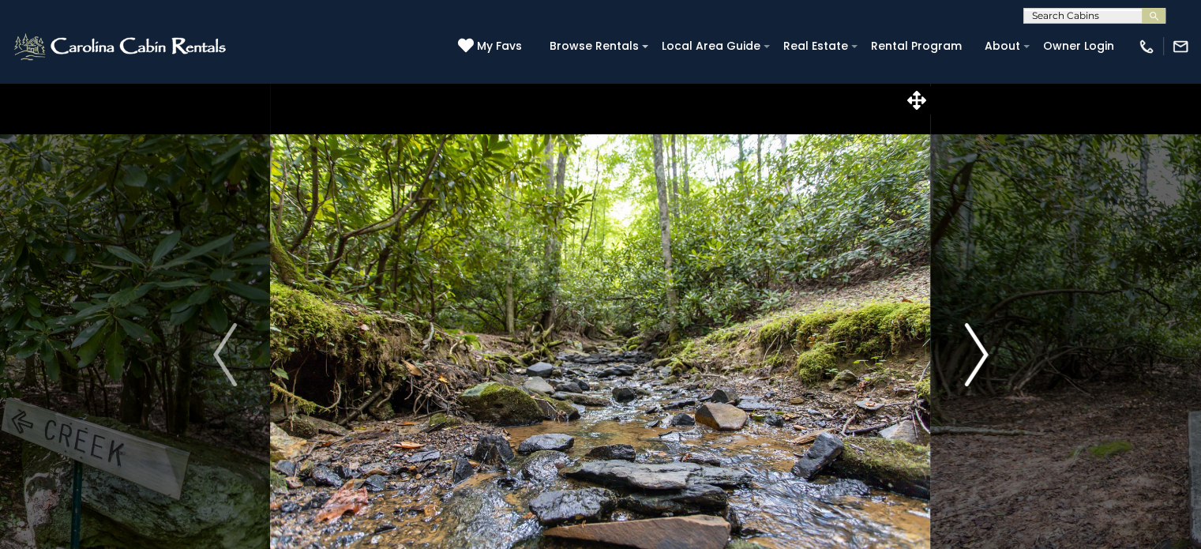
click at [981, 358] on img "Next" at bounding box center [976, 354] width 24 height 63
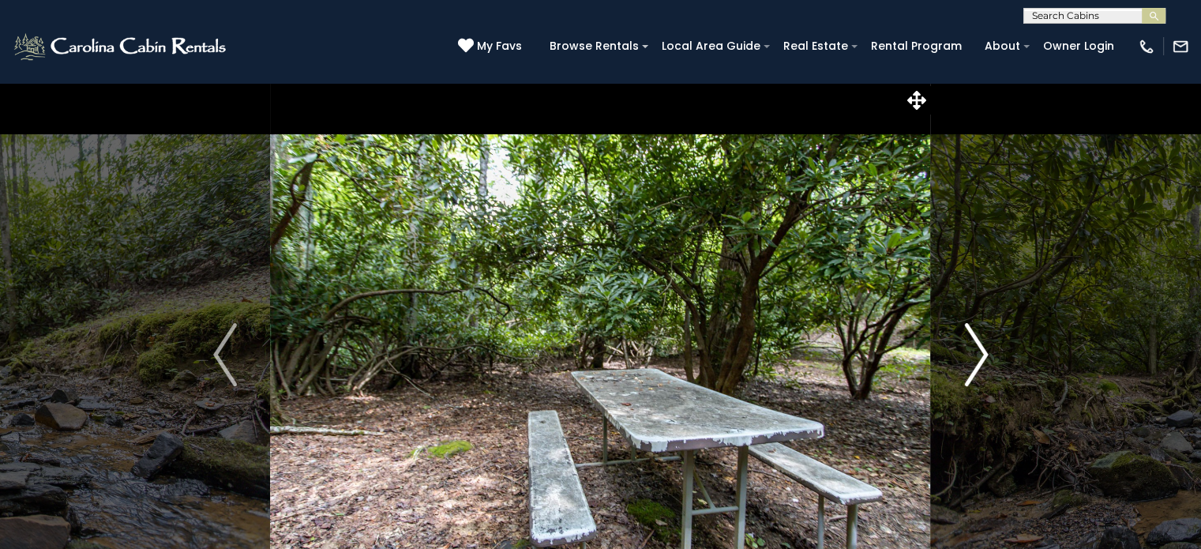
click at [981, 358] on img "Next" at bounding box center [976, 354] width 24 height 63
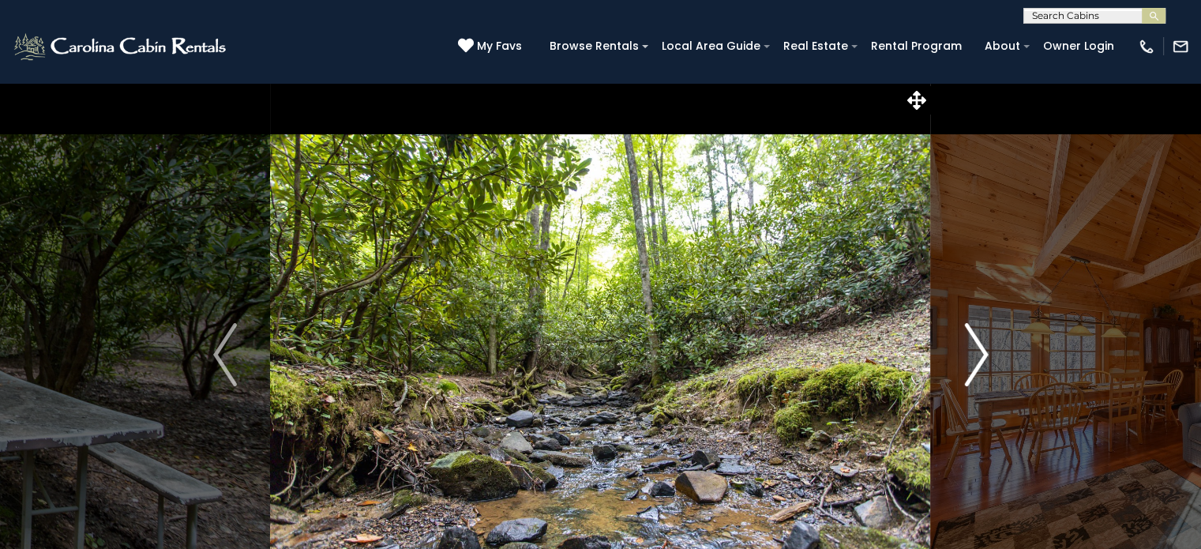
click at [981, 358] on img "Next" at bounding box center [976, 354] width 24 height 63
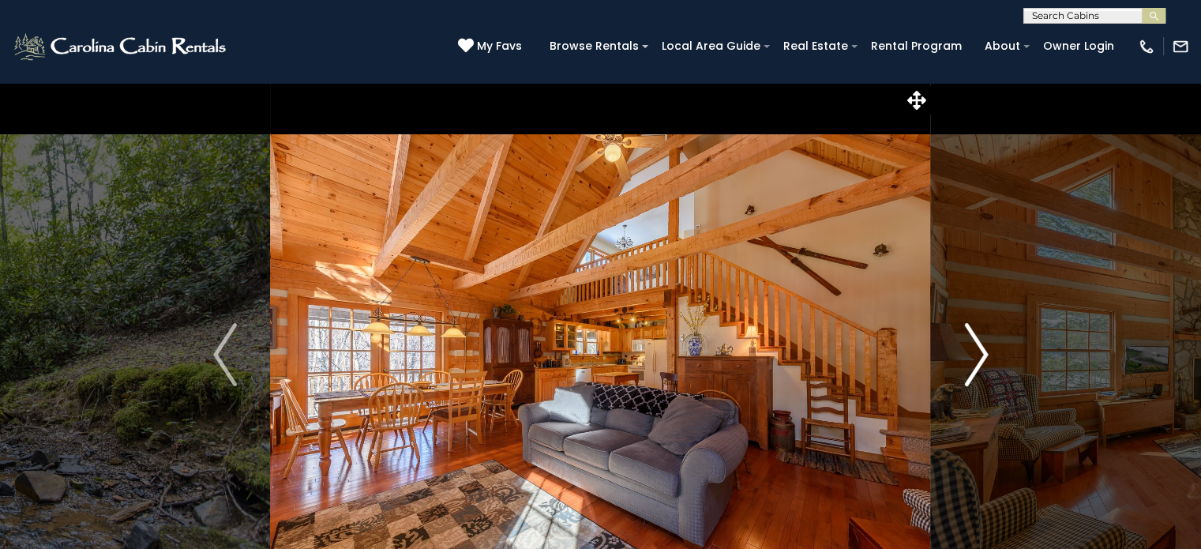
click at [981, 358] on img "Next" at bounding box center [976, 354] width 24 height 63
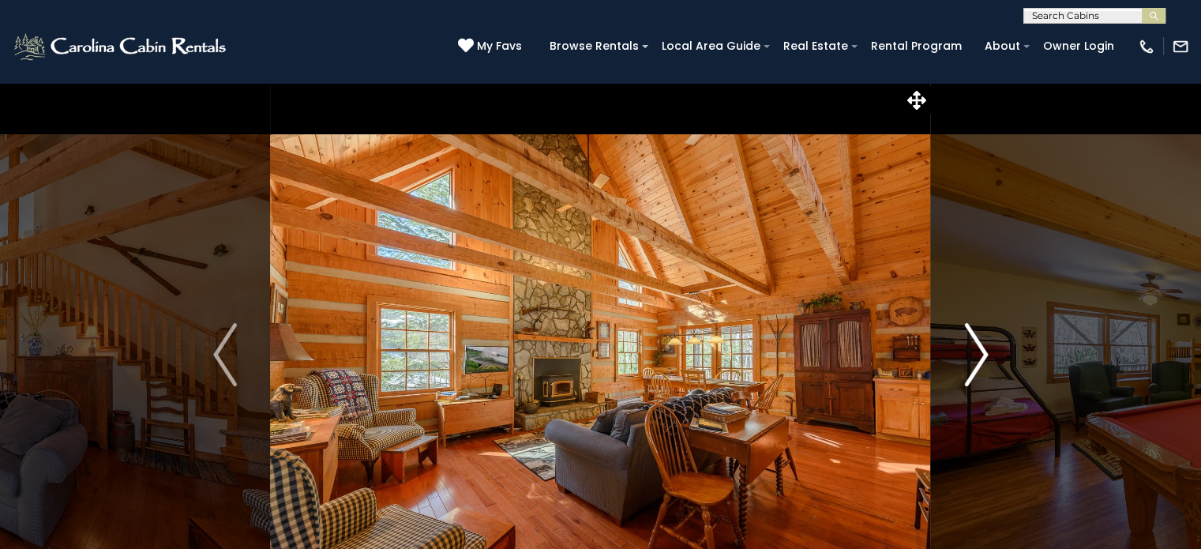
click at [981, 358] on img "Next" at bounding box center [976, 354] width 24 height 63
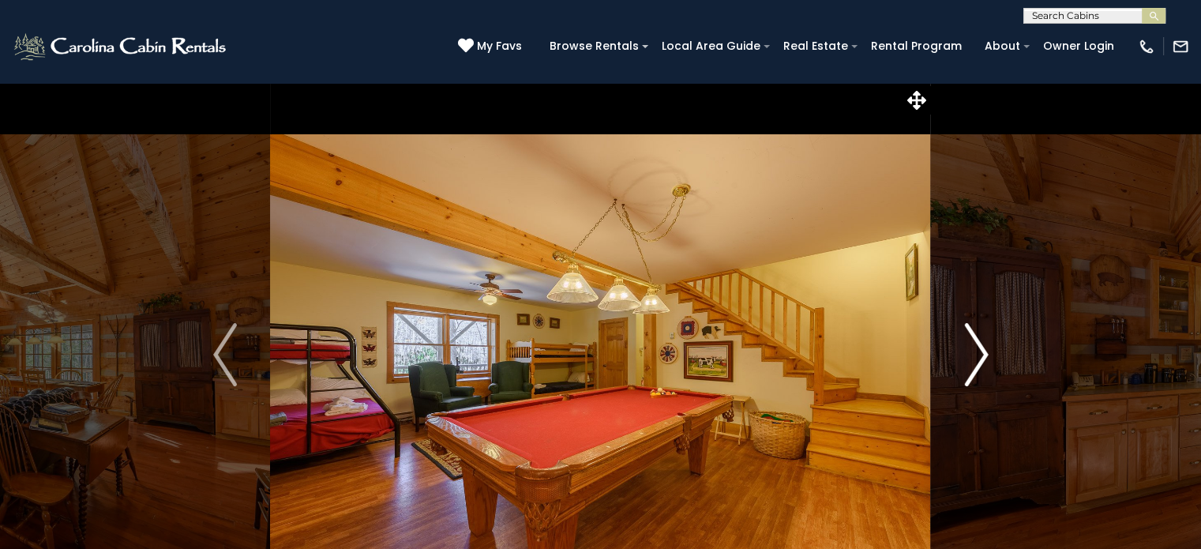
click at [981, 358] on img "Next" at bounding box center [976, 354] width 24 height 63
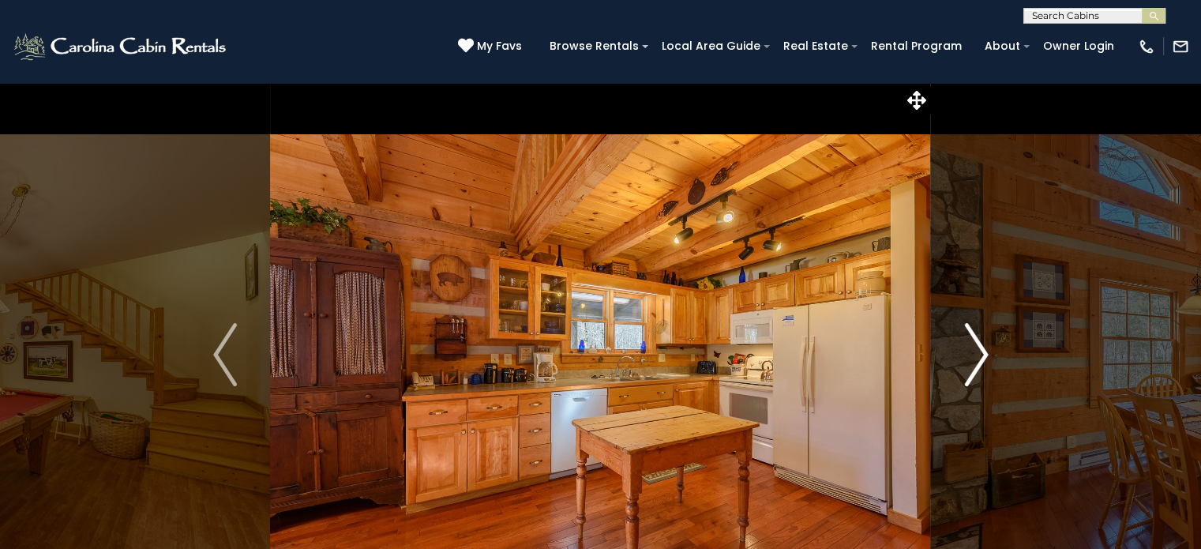
click at [981, 358] on img "Next" at bounding box center [976, 354] width 24 height 63
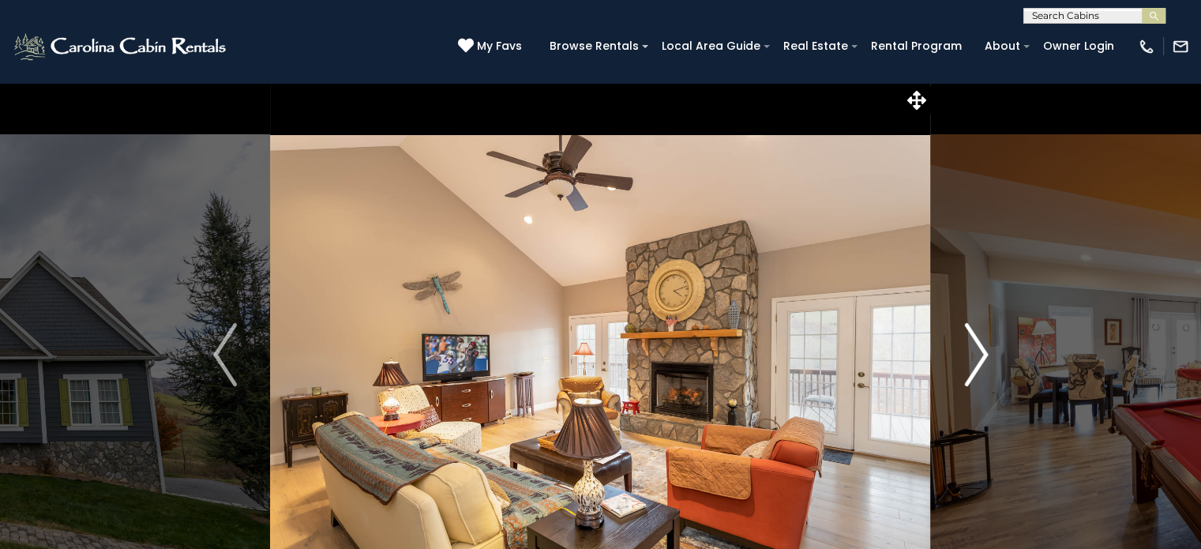
click at [974, 363] on img "Next" at bounding box center [976, 354] width 24 height 63
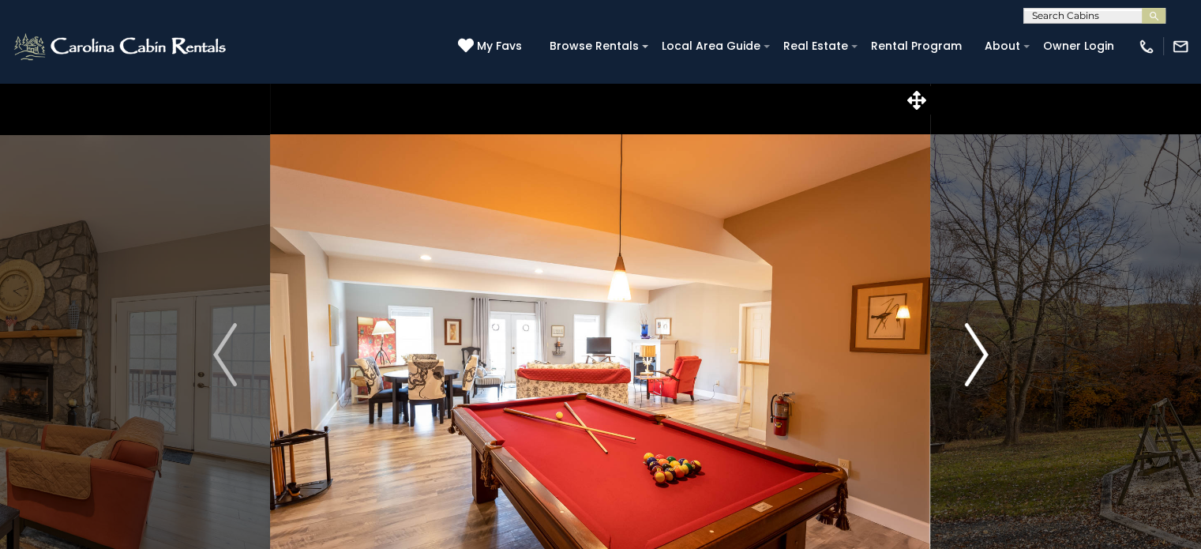
click at [974, 363] on img "Next" at bounding box center [976, 354] width 24 height 63
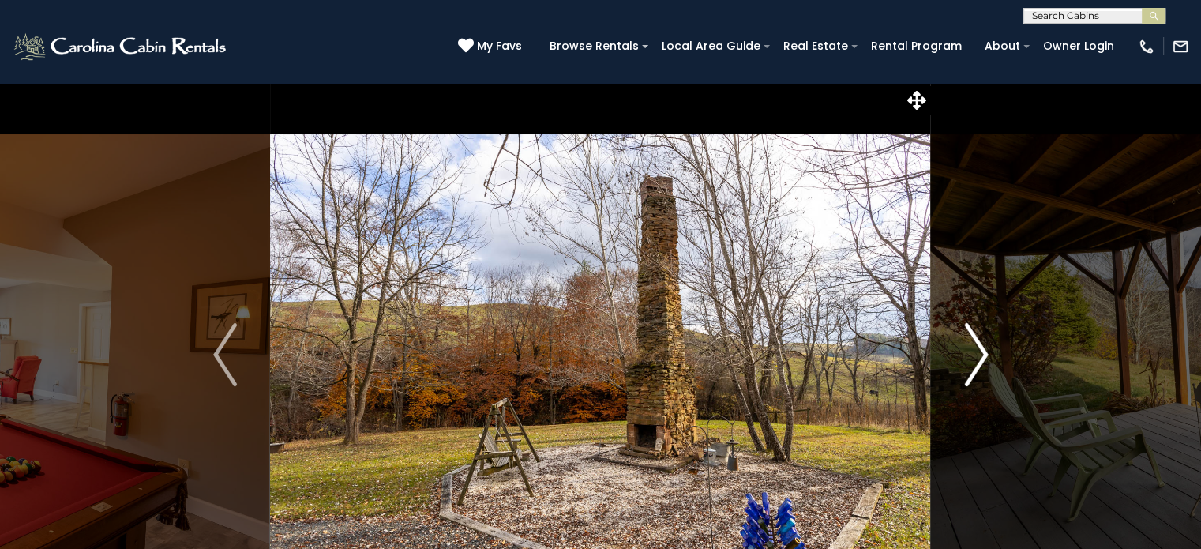
click at [974, 363] on img "Next" at bounding box center [976, 354] width 24 height 63
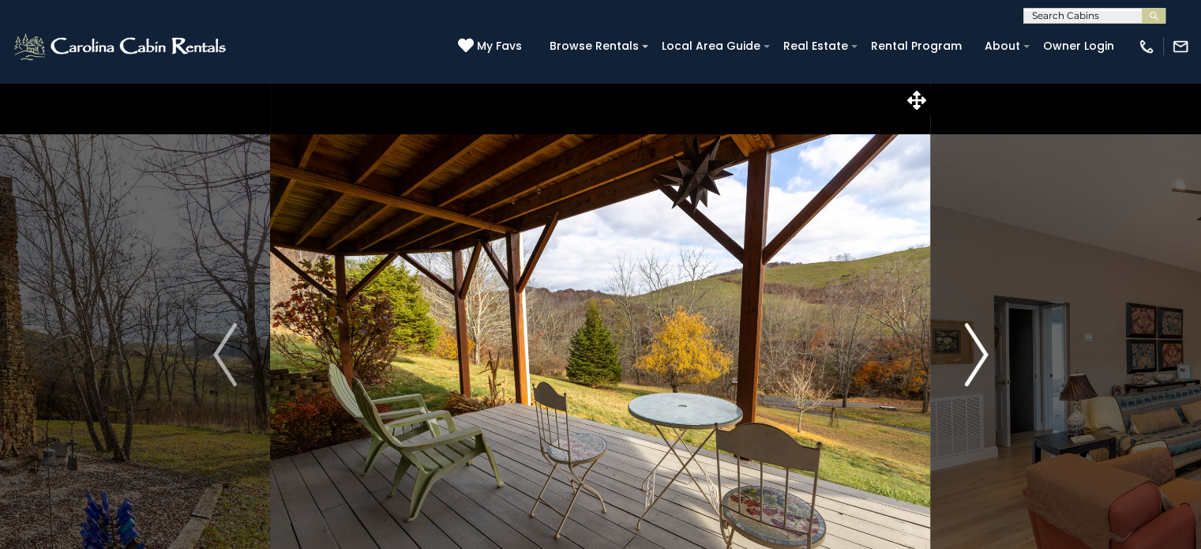
click at [974, 363] on img "Next" at bounding box center [976, 354] width 24 height 63
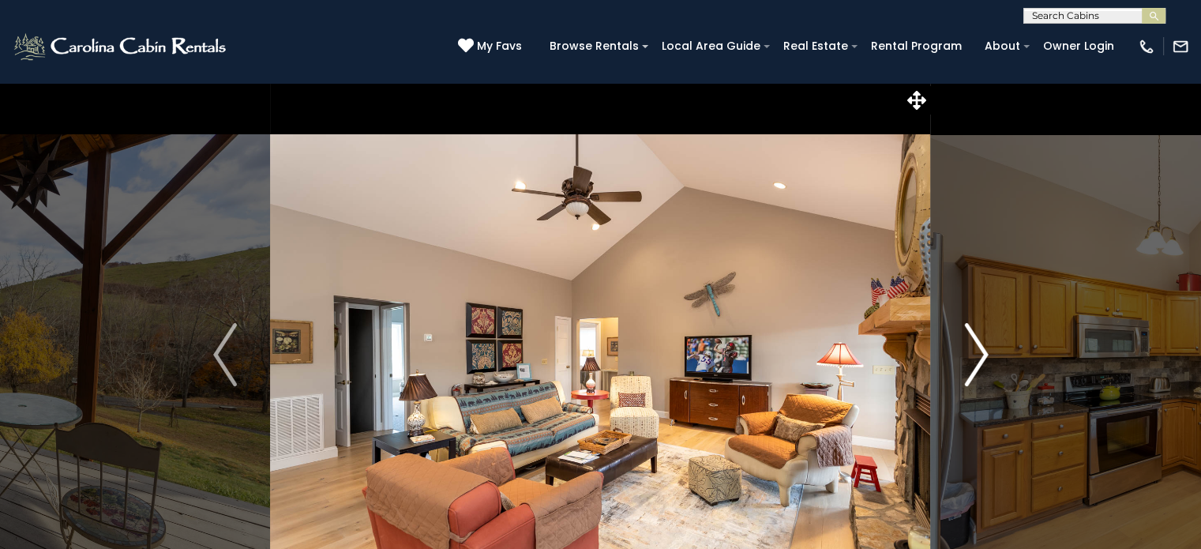
click at [974, 363] on img "Next" at bounding box center [976, 354] width 24 height 63
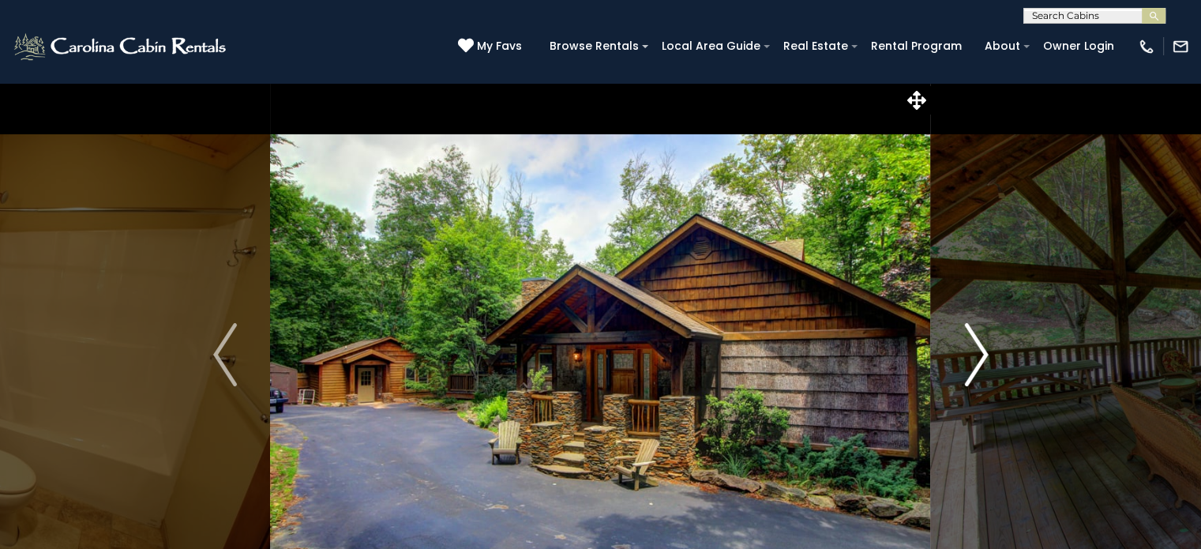
click at [975, 361] on img "Next" at bounding box center [976, 354] width 24 height 63
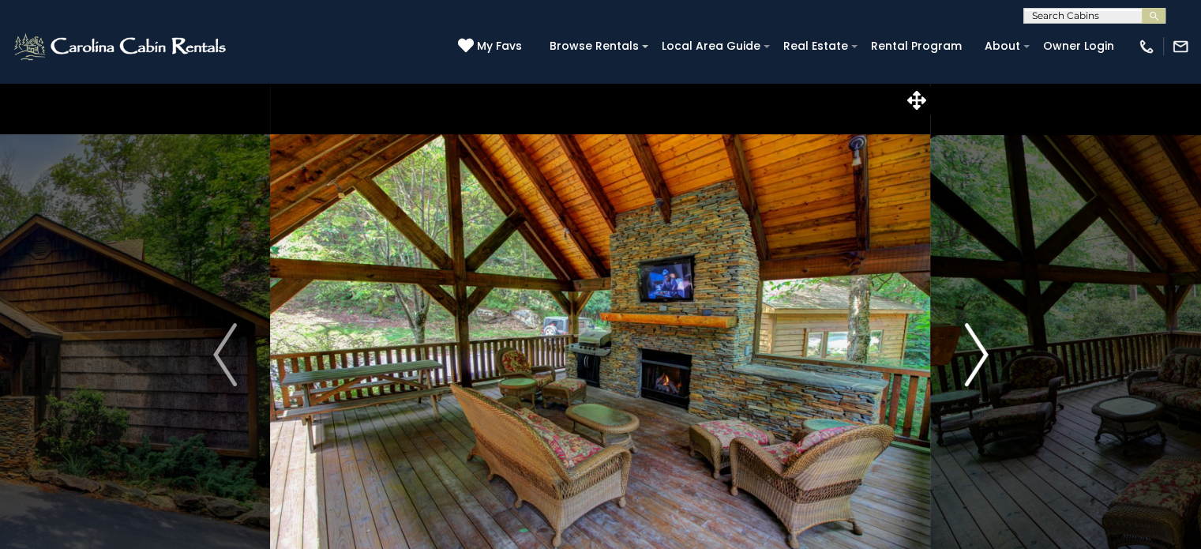
click at [974, 360] on img "Next" at bounding box center [976, 354] width 24 height 63
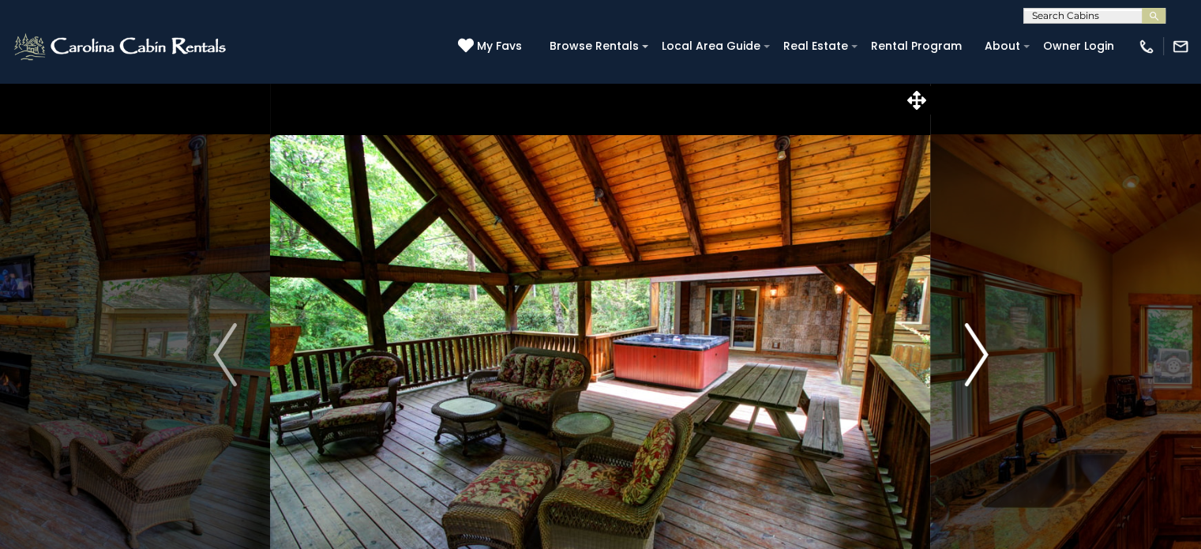
click at [974, 360] on img "Next" at bounding box center [976, 354] width 24 height 63
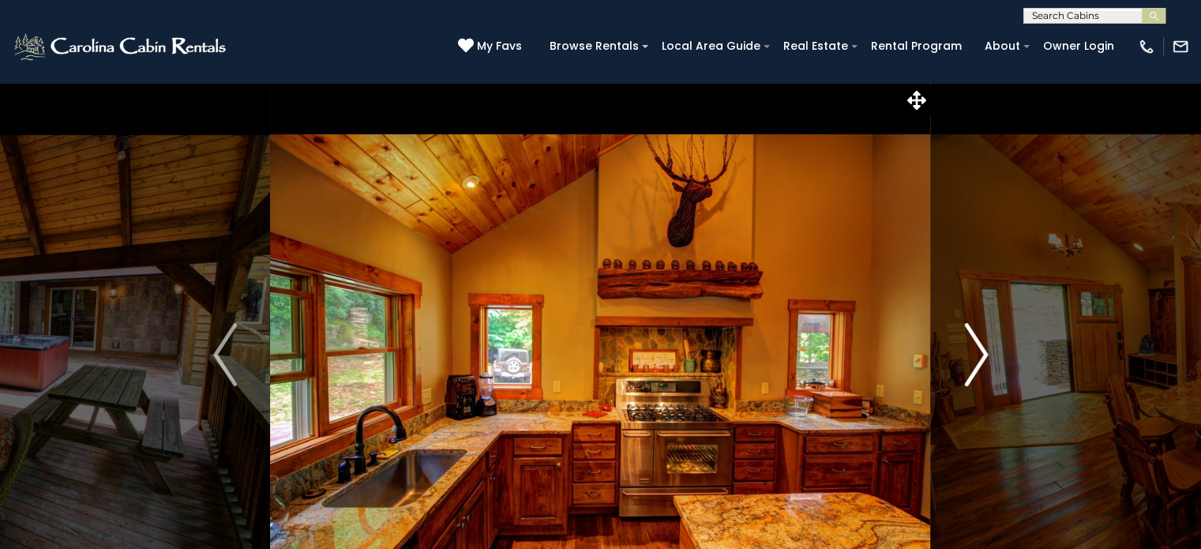
click at [974, 360] on img "Next" at bounding box center [976, 354] width 24 height 63
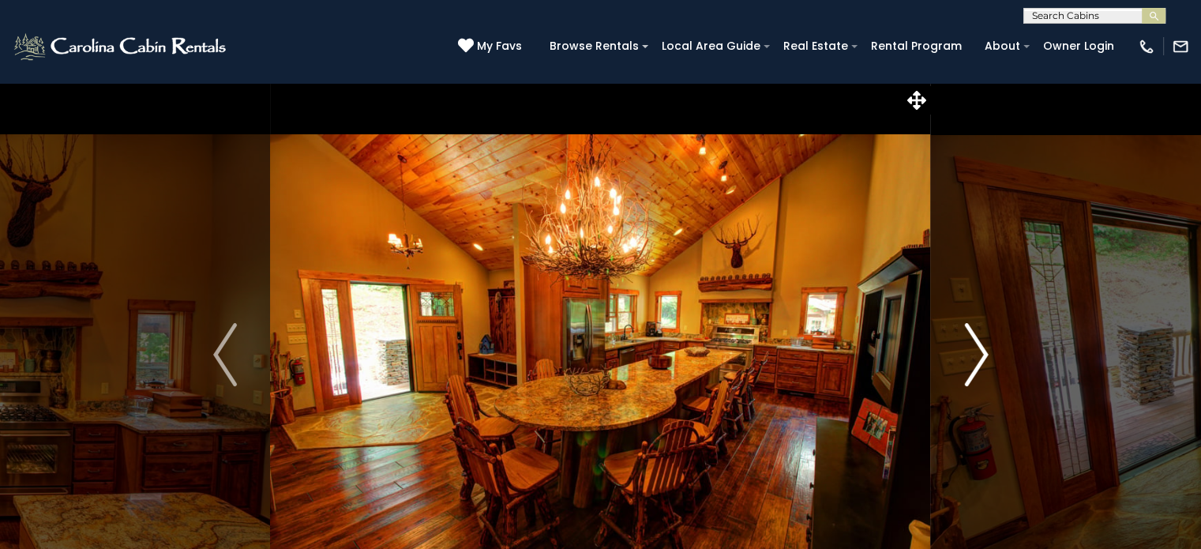
click at [977, 369] on img "Next" at bounding box center [976, 354] width 24 height 63
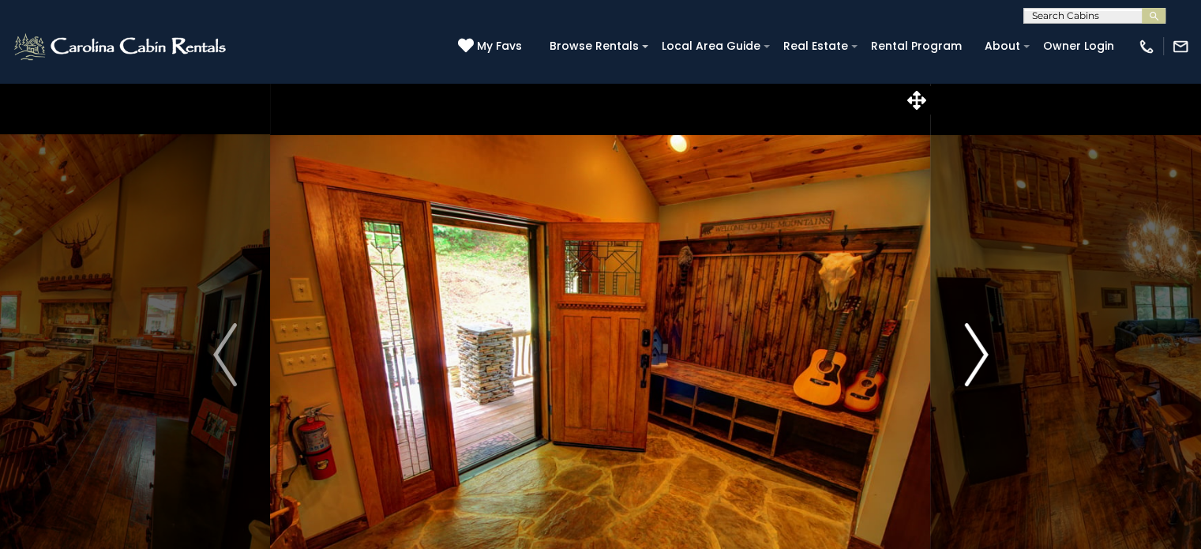
click at [977, 369] on img "Next" at bounding box center [976, 354] width 24 height 63
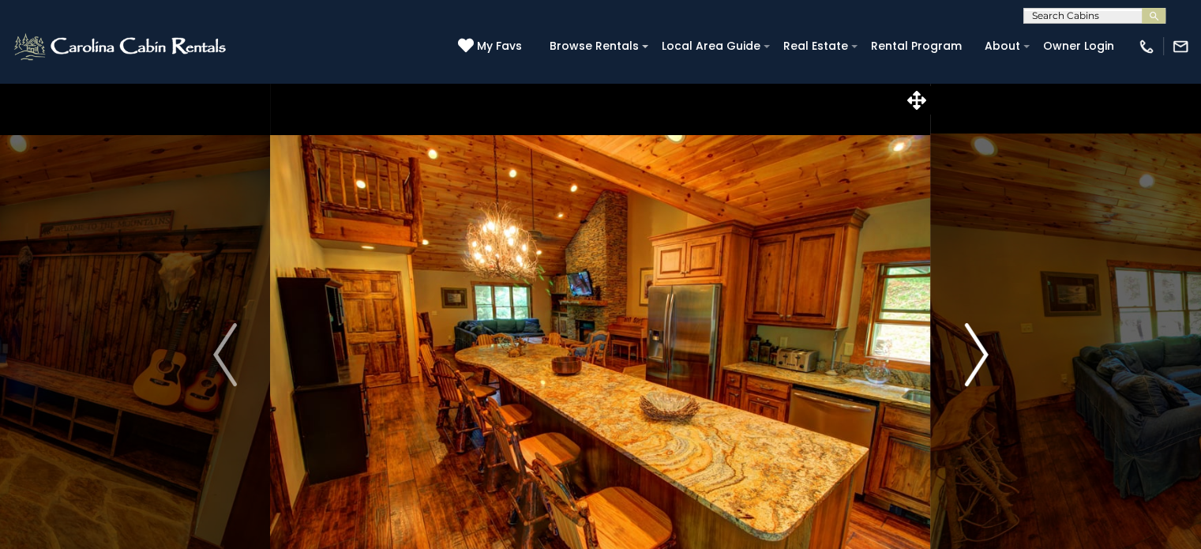
click at [977, 369] on img "Next" at bounding box center [976, 354] width 24 height 63
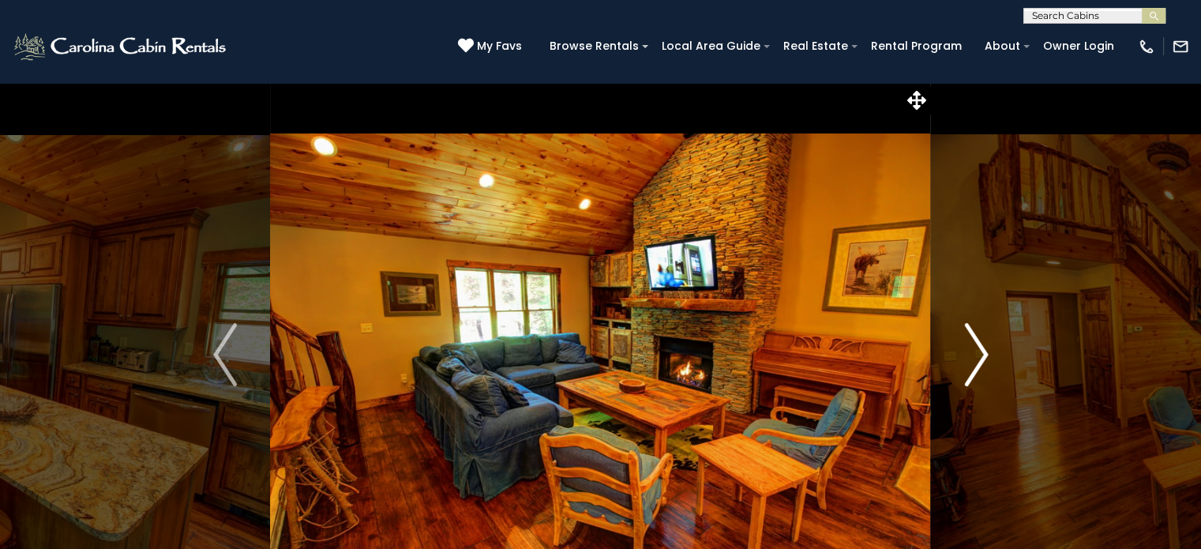
click at [977, 369] on img "Next" at bounding box center [976, 354] width 24 height 63
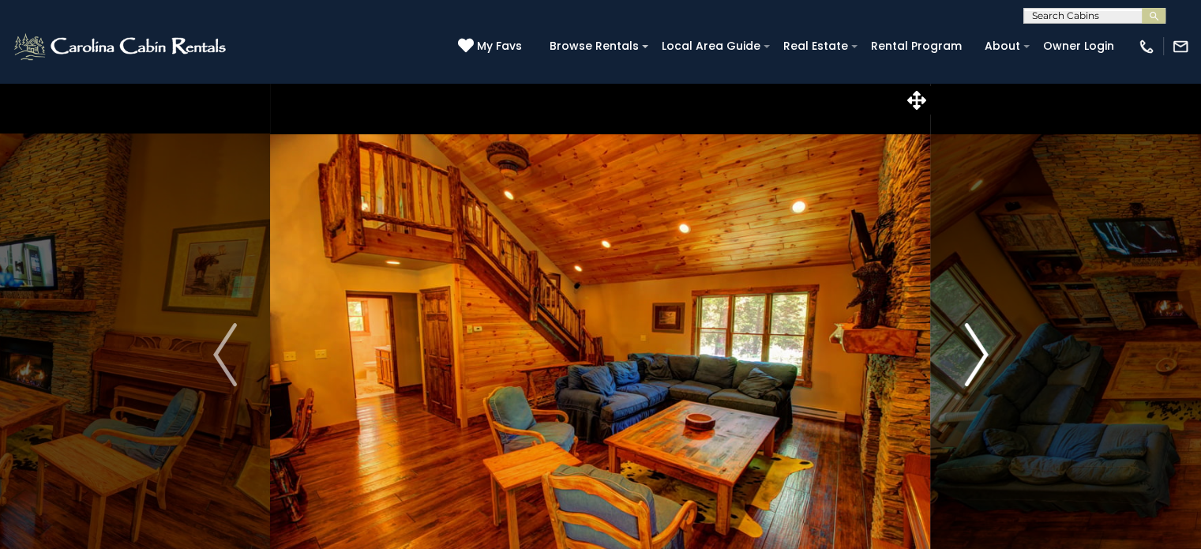
click at [977, 369] on img "Next" at bounding box center [976, 354] width 24 height 63
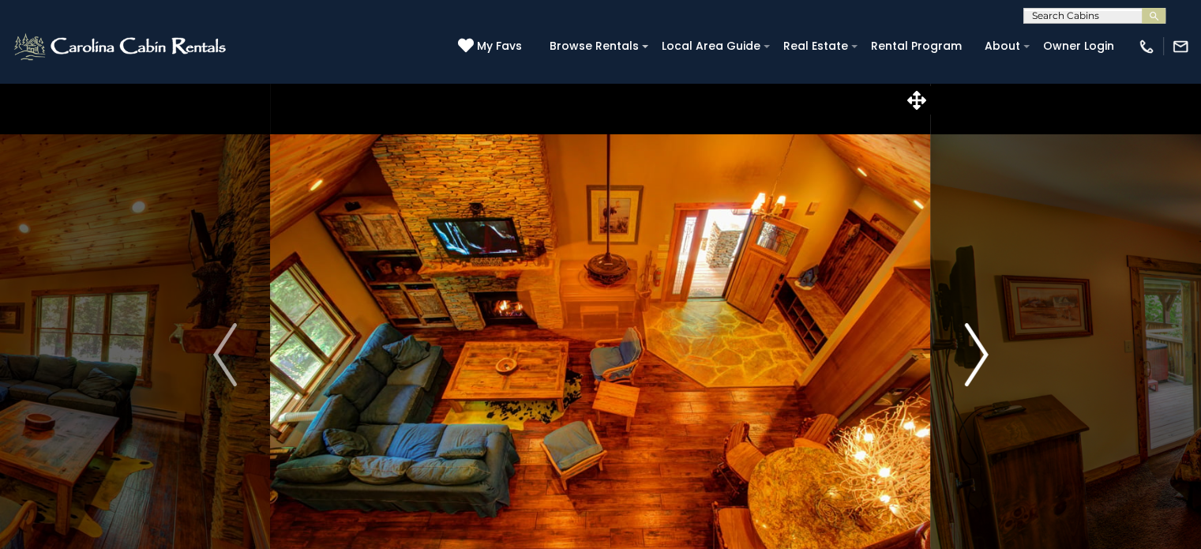
click at [977, 369] on img "Next" at bounding box center [976, 354] width 24 height 63
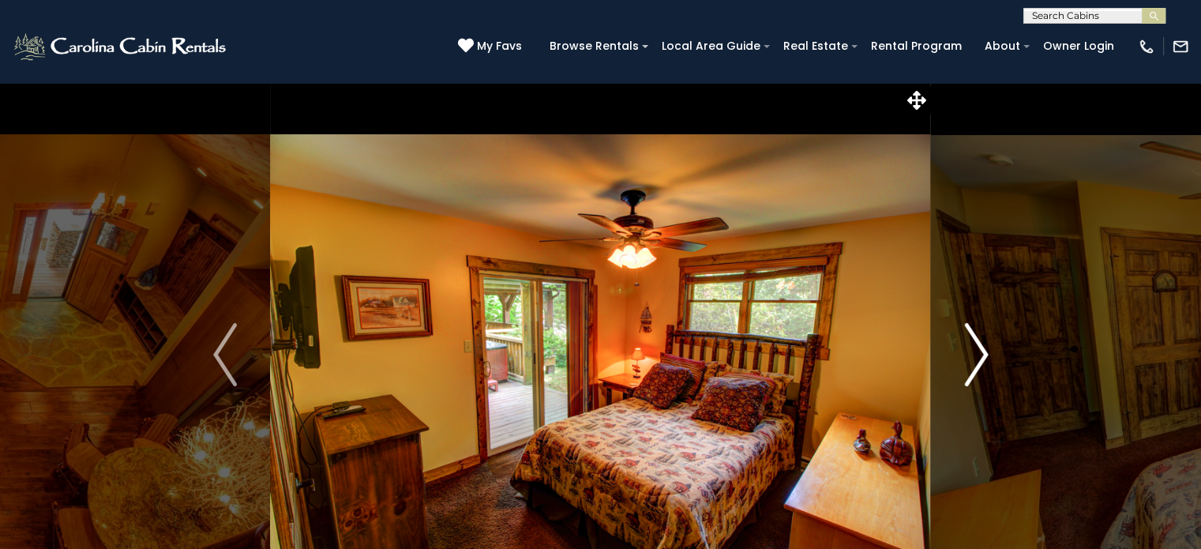
click at [977, 369] on img "Next" at bounding box center [976, 354] width 24 height 63
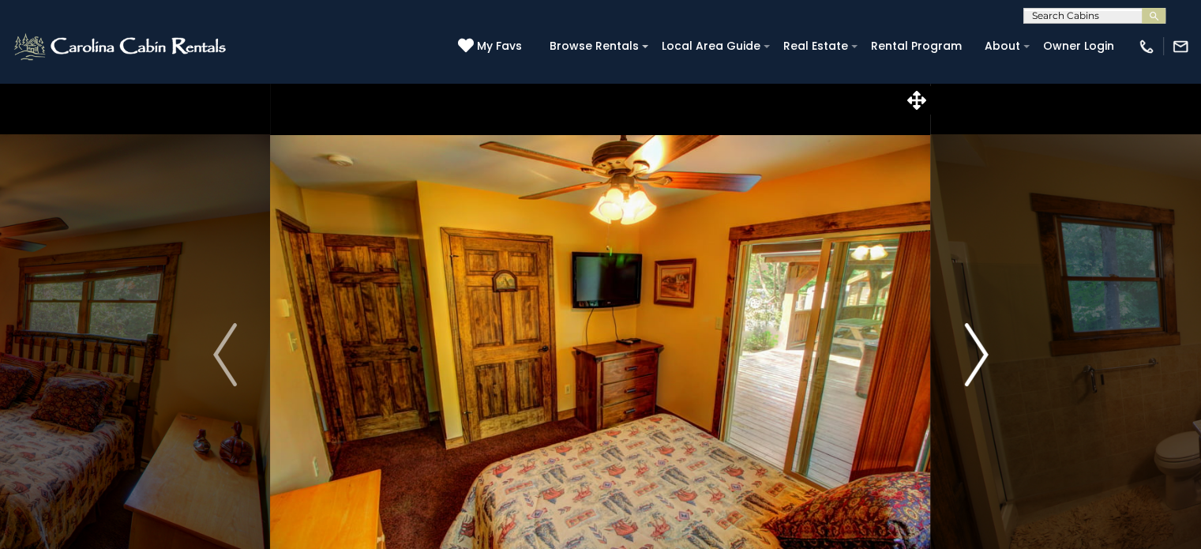
click at [977, 369] on img "Next" at bounding box center [976, 354] width 24 height 63
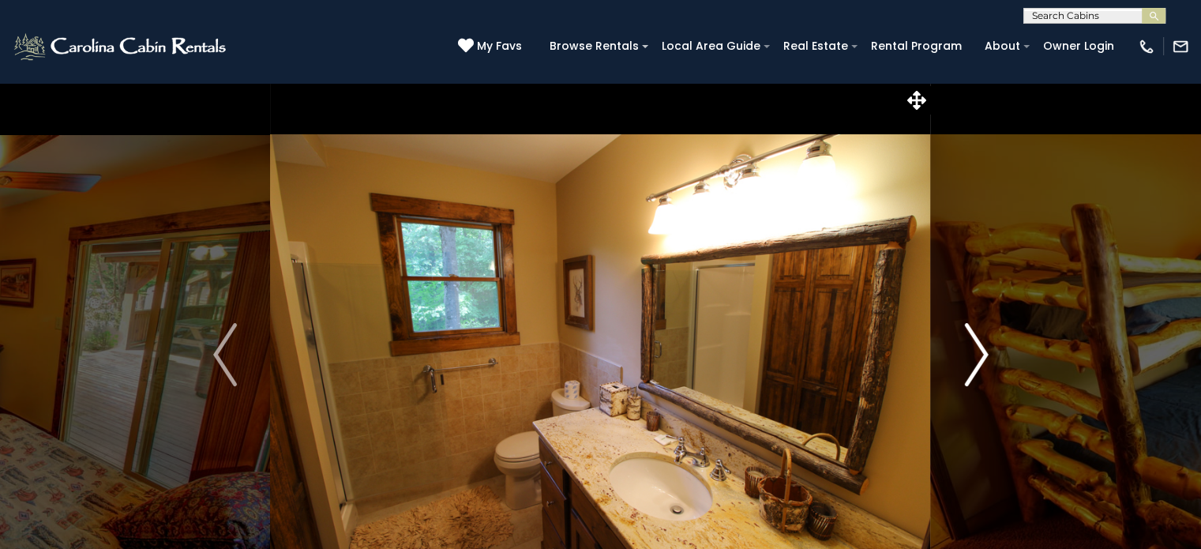
click at [977, 369] on img "Next" at bounding box center [976, 354] width 24 height 63
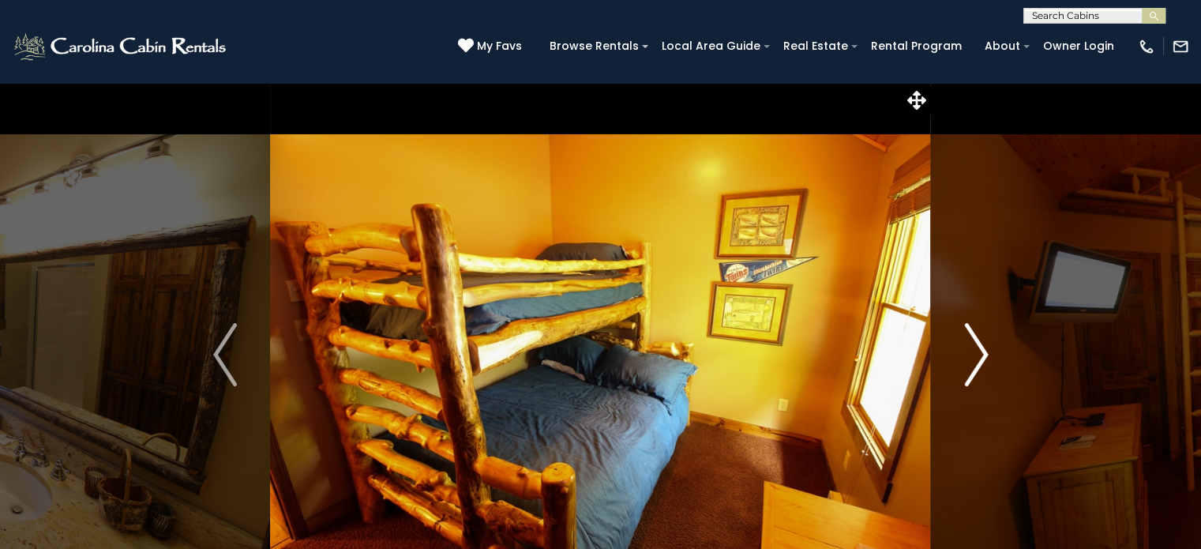
click at [977, 369] on img "Next" at bounding box center [976, 354] width 24 height 63
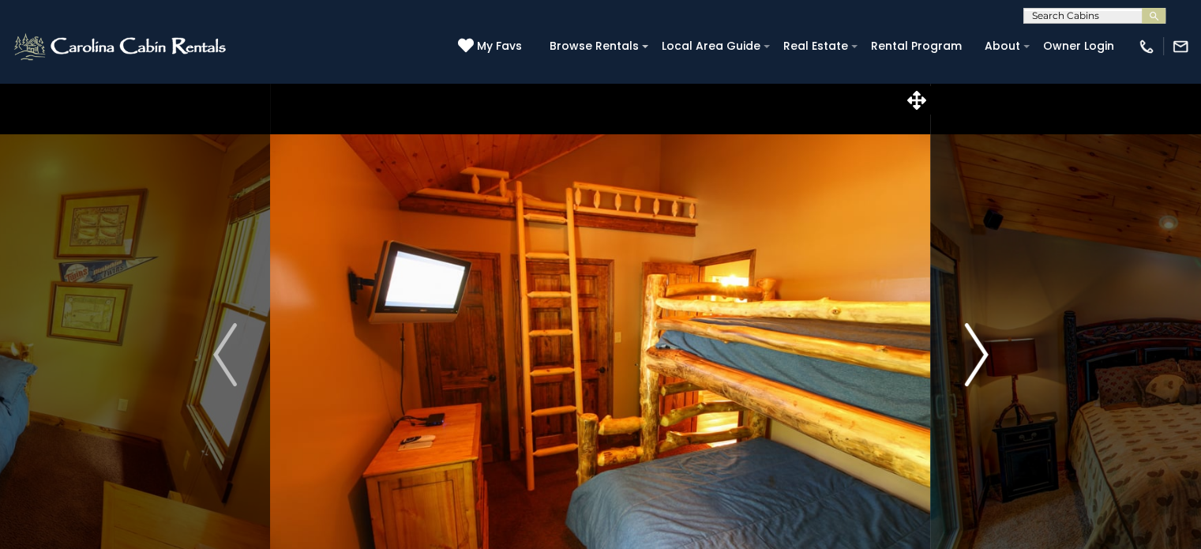
click at [977, 369] on img "Next" at bounding box center [976, 354] width 24 height 63
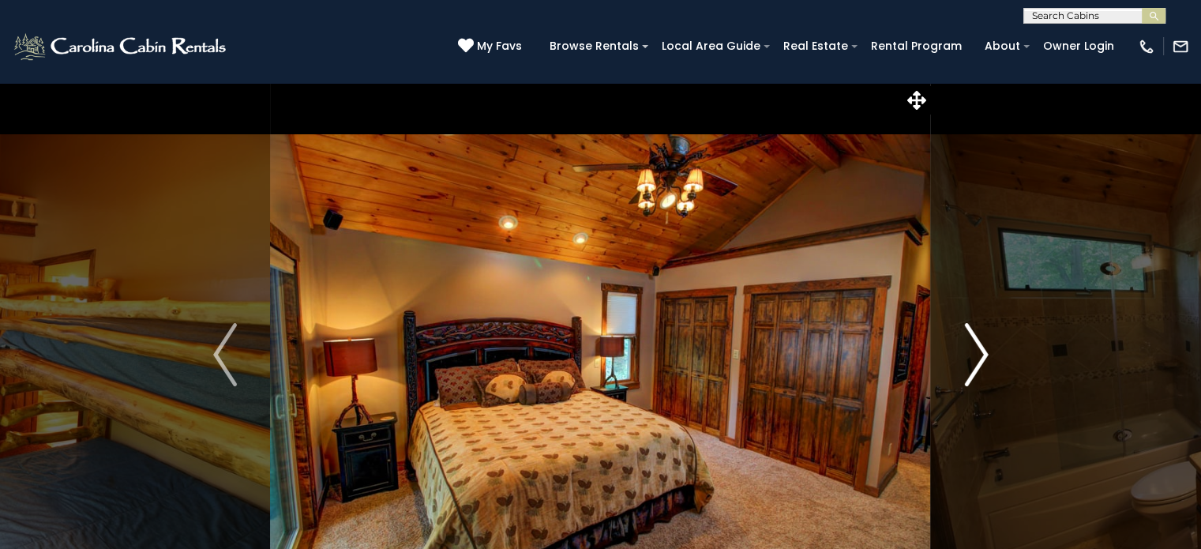
click at [977, 369] on img "Next" at bounding box center [976, 354] width 24 height 63
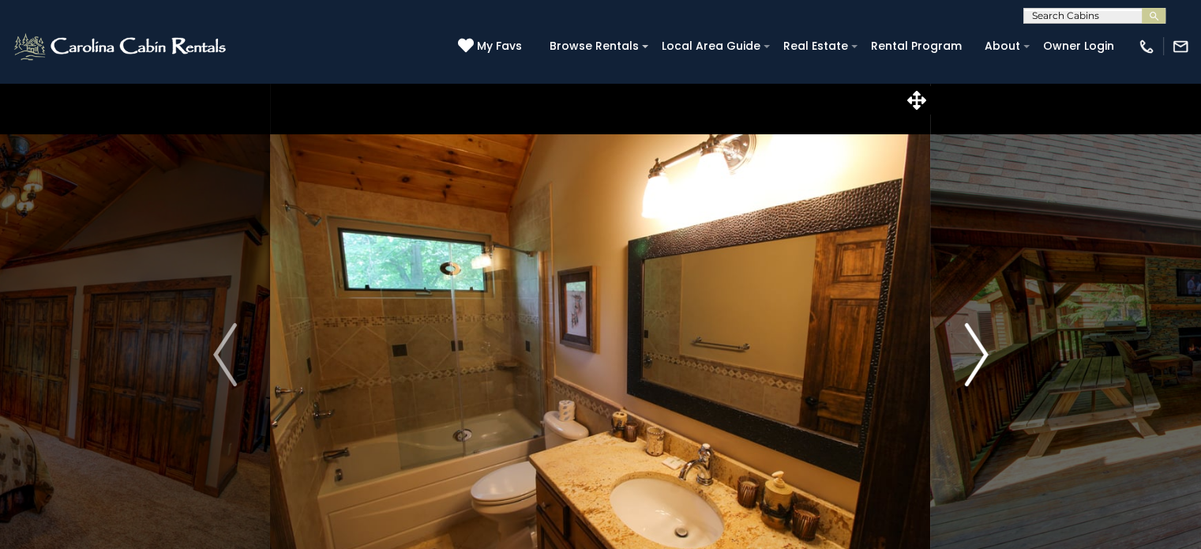
click at [977, 369] on img "Next" at bounding box center [976, 354] width 24 height 63
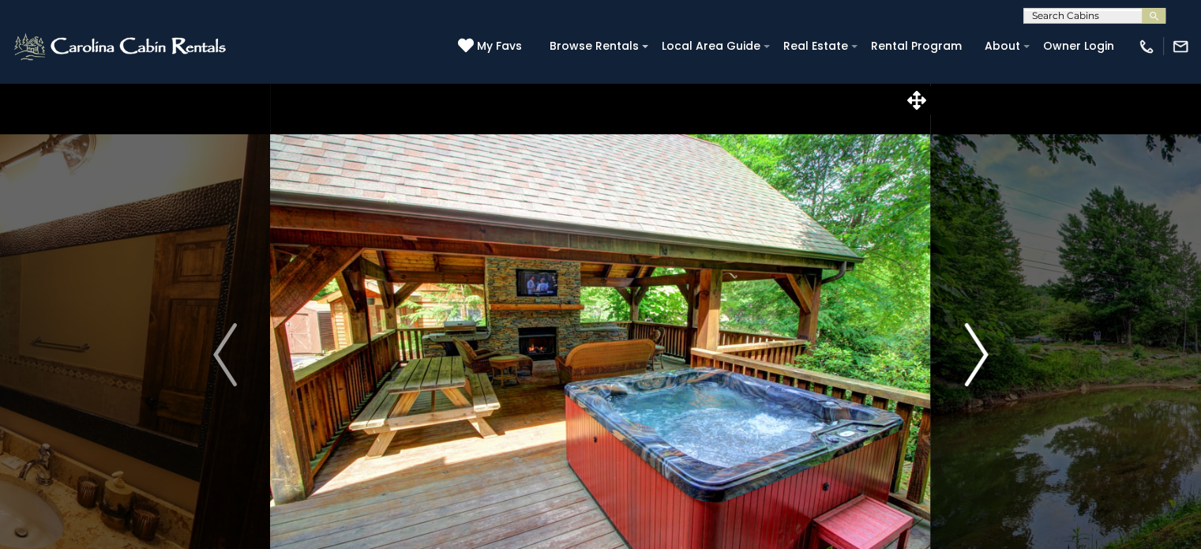
click at [977, 369] on img "Next" at bounding box center [976, 354] width 24 height 63
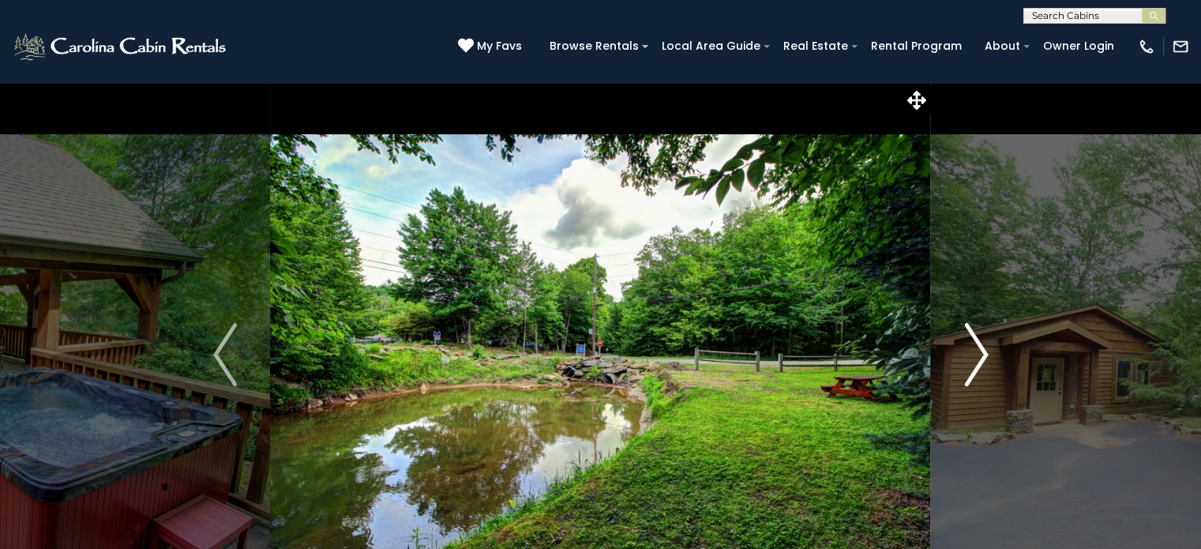
click at [977, 369] on img "Next" at bounding box center [976, 354] width 24 height 63
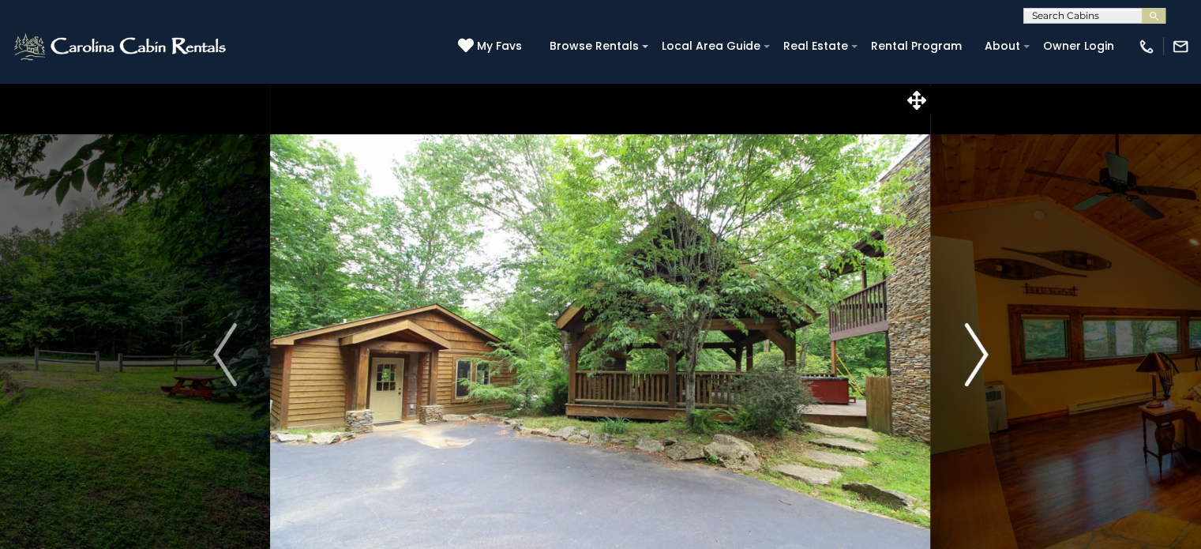
click at [975, 359] on img "Next" at bounding box center [976, 354] width 24 height 63
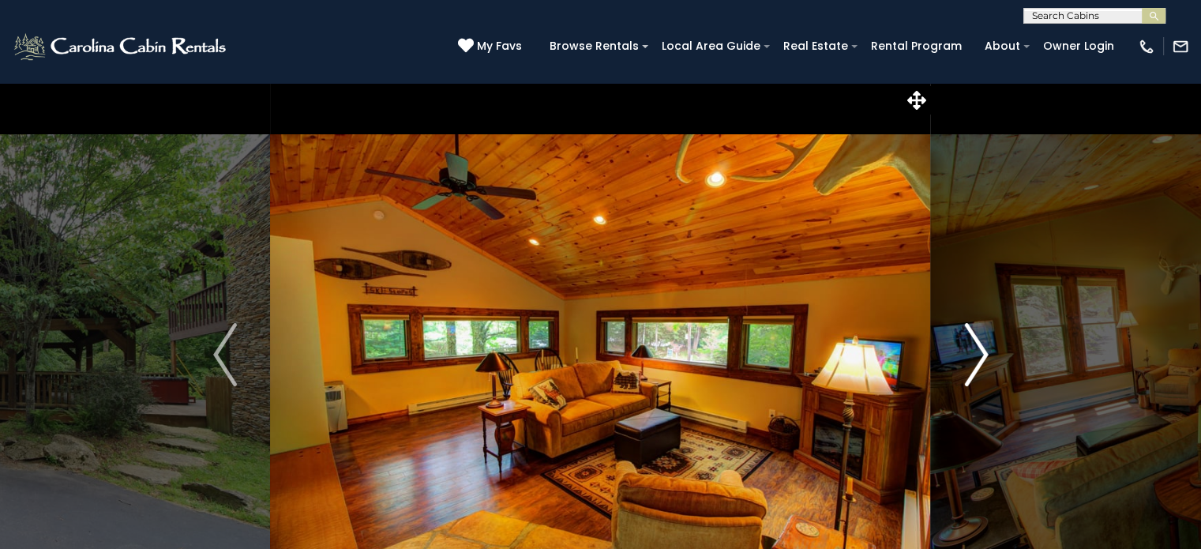
click at [975, 359] on img "Next" at bounding box center [976, 354] width 24 height 63
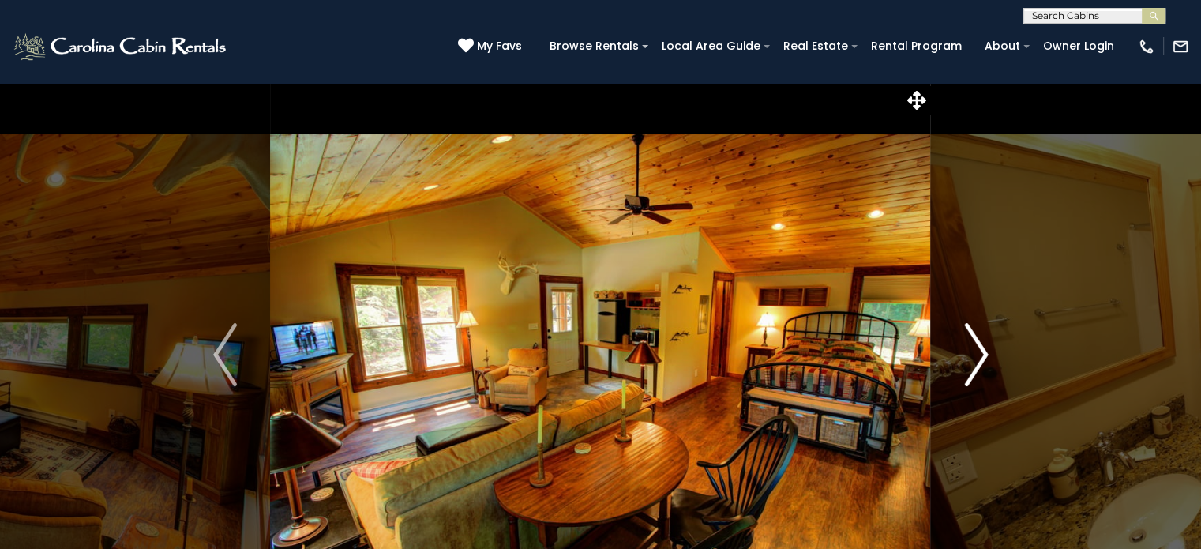
click at [975, 359] on img "Next" at bounding box center [976, 354] width 24 height 63
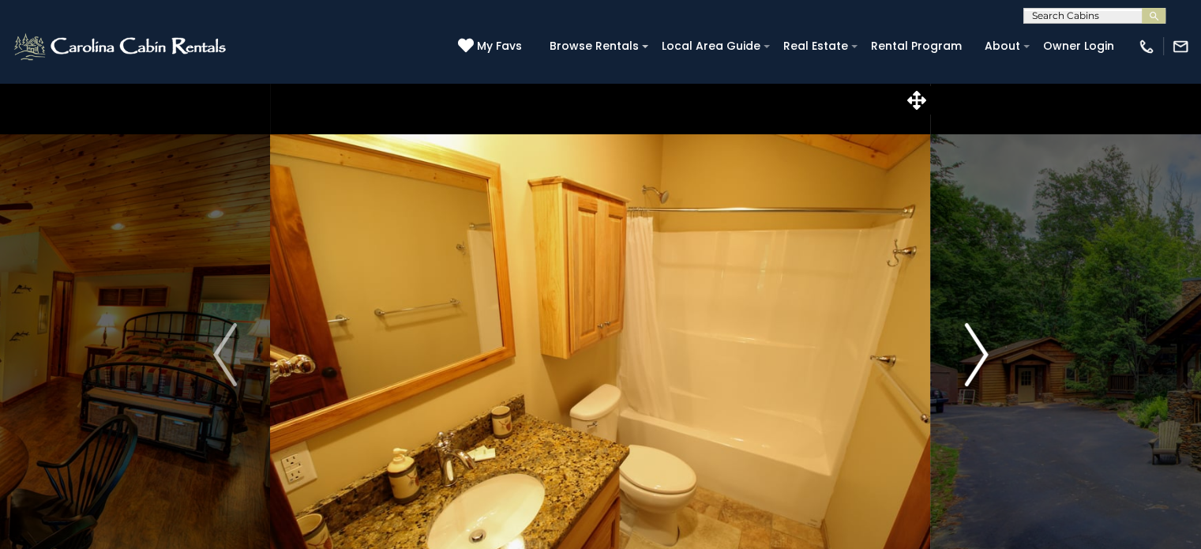
click at [975, 359] on img "Next" at bounding box center [976, 354] width 24 height 63
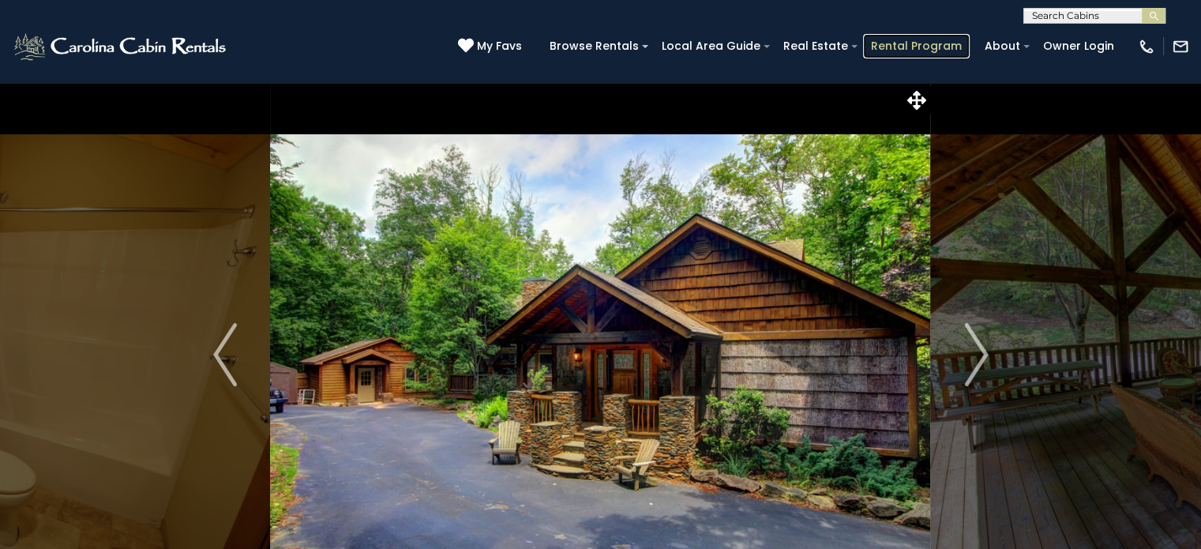
click at [893, 43] on link "Rental Program" at bounding box center [916, 46] width 107 height 24
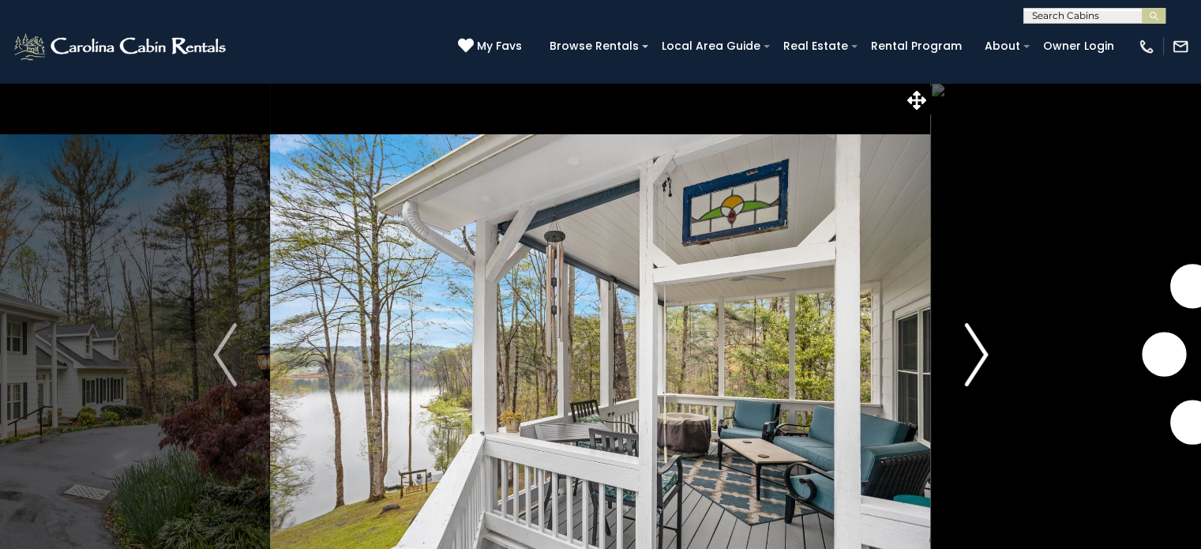
click at [982, 362] on img "Next" at bounding box center [976, 354] width 24 height 63
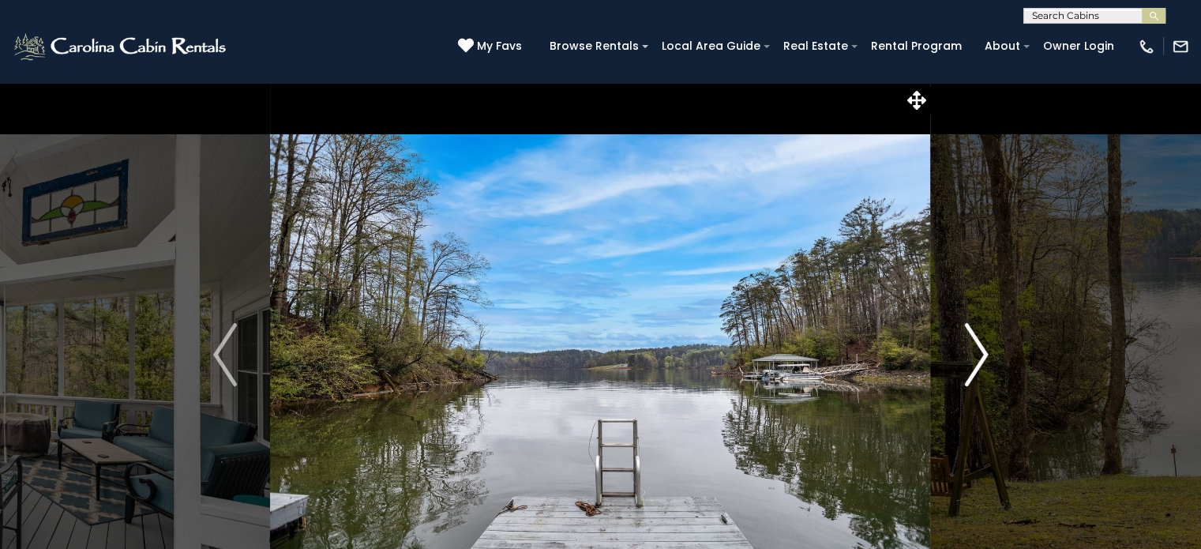
click at [982, 362] on img "Next" at bounding box center [976, 354] width 24 height 63
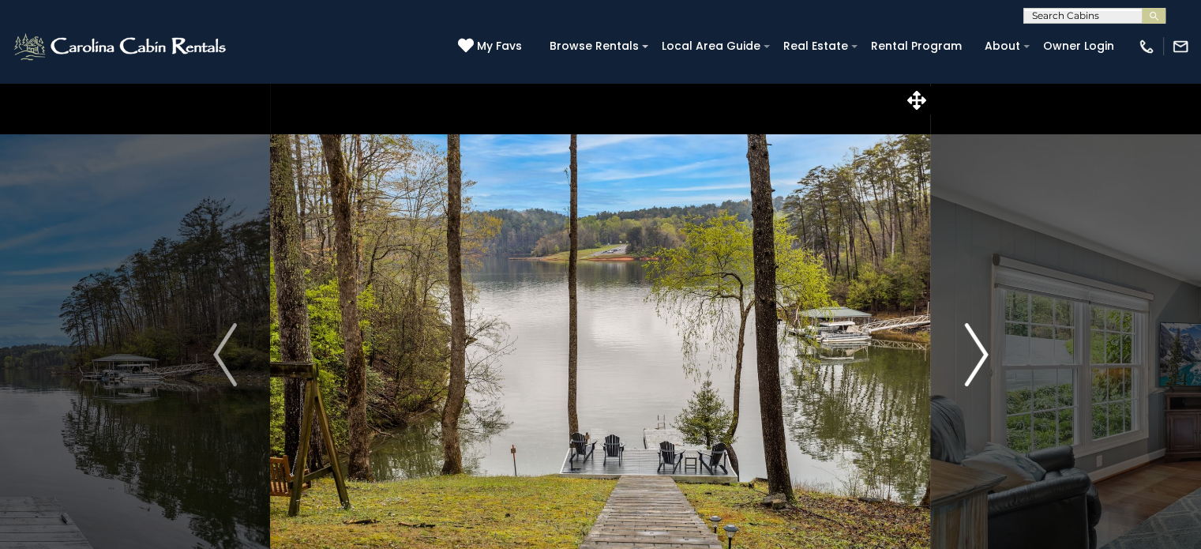
click at [982, 362] on img "Next" at bounding box center [976, 354] width 24 height 63
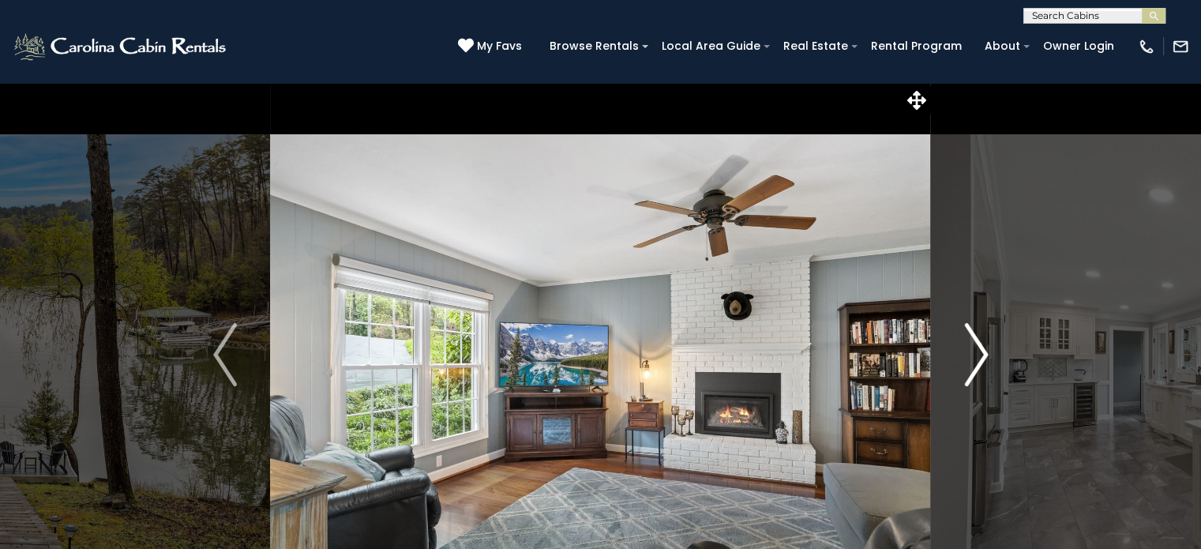
click at [982, 362] on img "Next" at bounding box center [976, 354] width 24 height 63
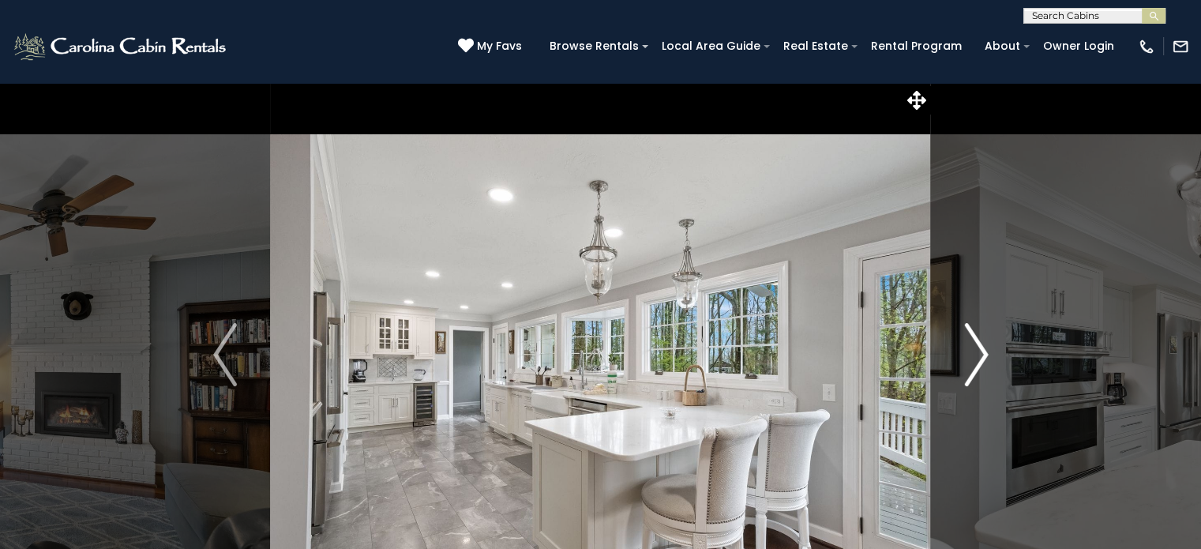
click at [982, 362] on img "Next" at bounding box center [976, 354] width 24 height 63
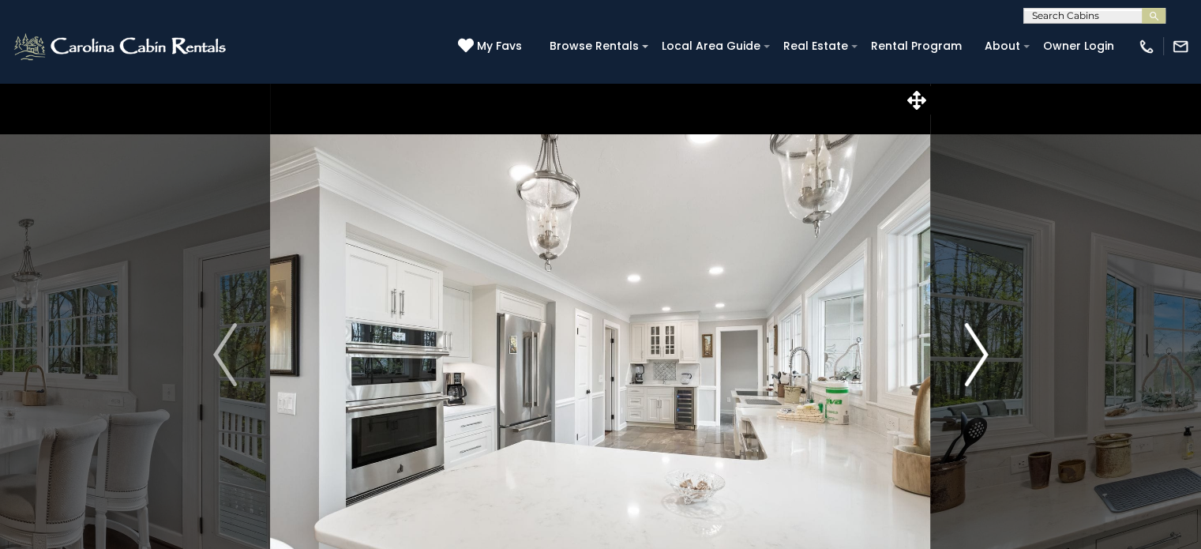
click at [982, 362] on img "Next" at bounding box center [976, 354] width 24 height 63
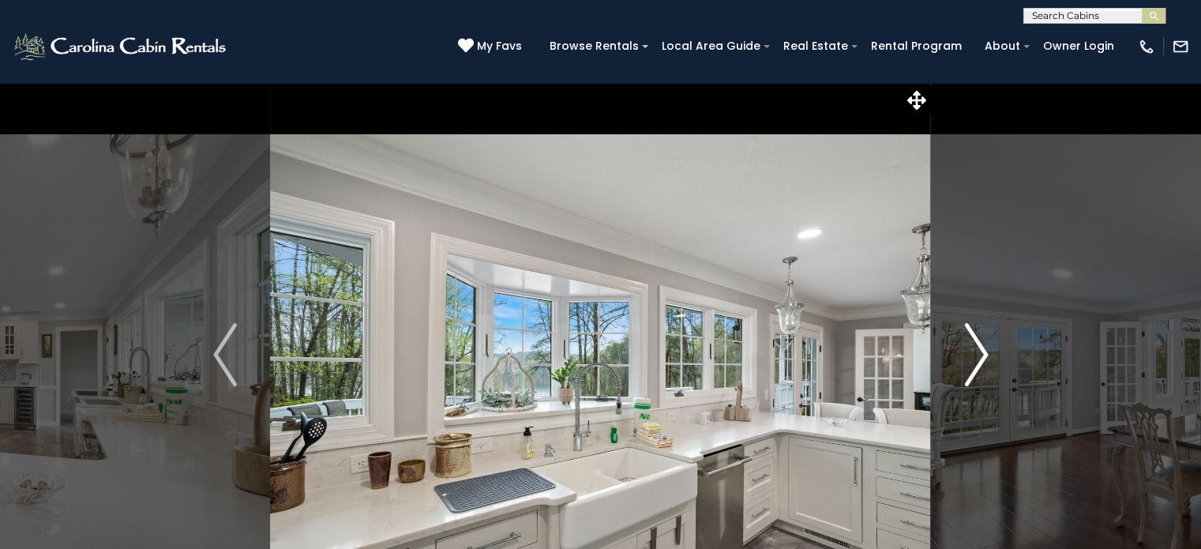
click at [982, 362] on img "Next" at bounding box center [976, 354] width 24 height 63
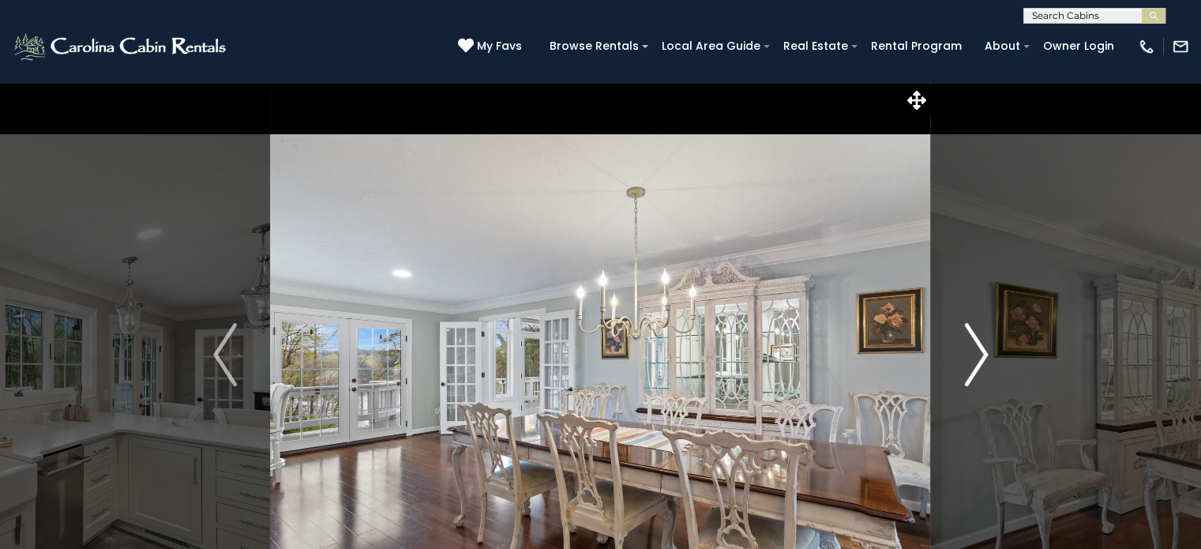
click at [982, 362] on img "Next" at bounding box center [976, 354] width 24 height 63
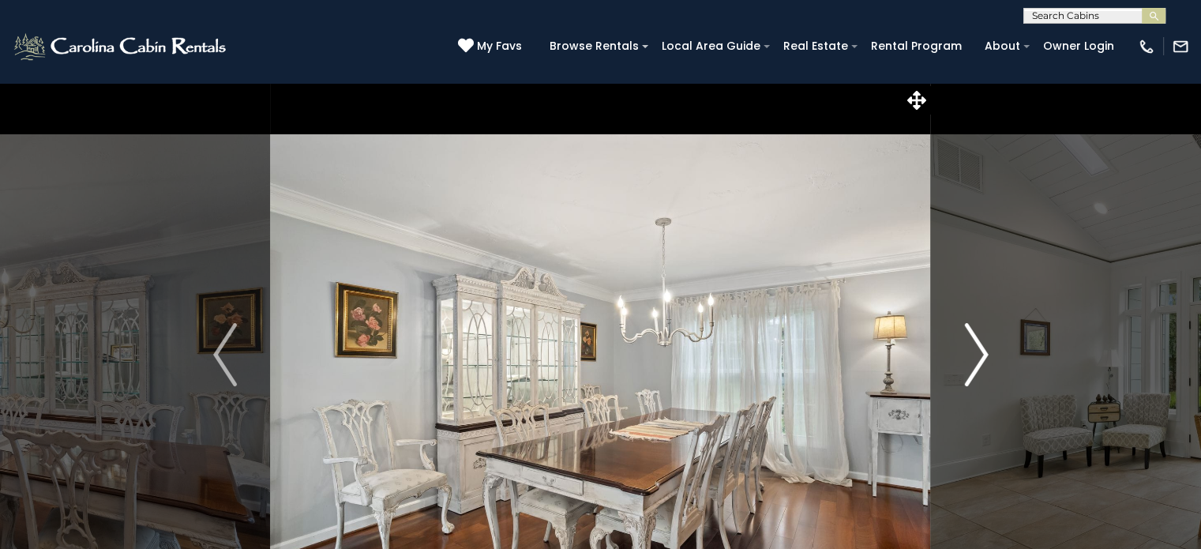
click at [982, 362] on img "Next" at bounding box center [976, 354] width 24 height 63
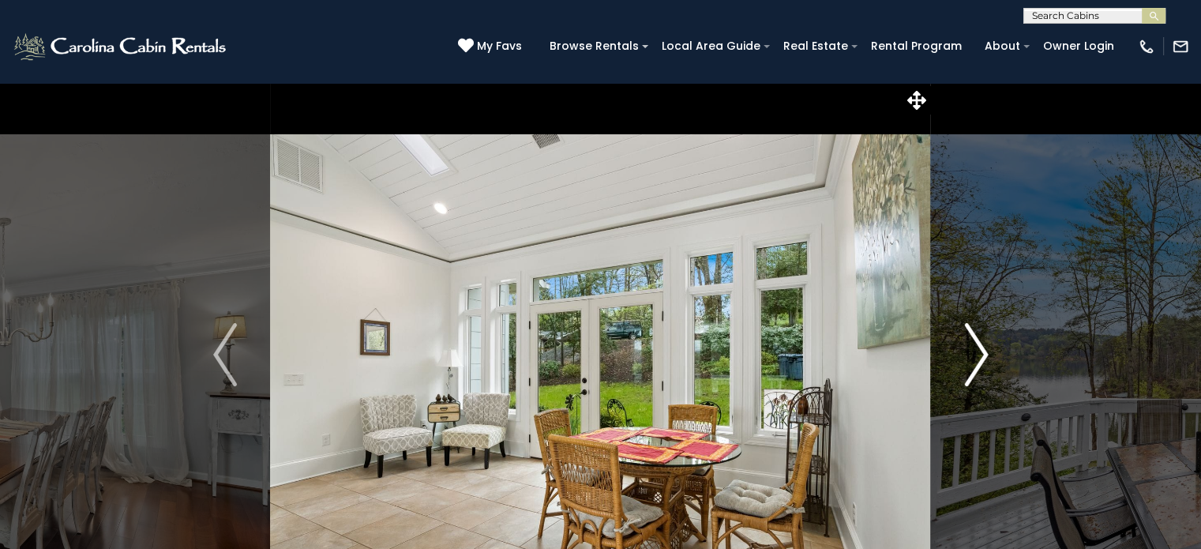
click at [982, 362] on img "Next" at bounding box center [976, 354] width 24 height 63
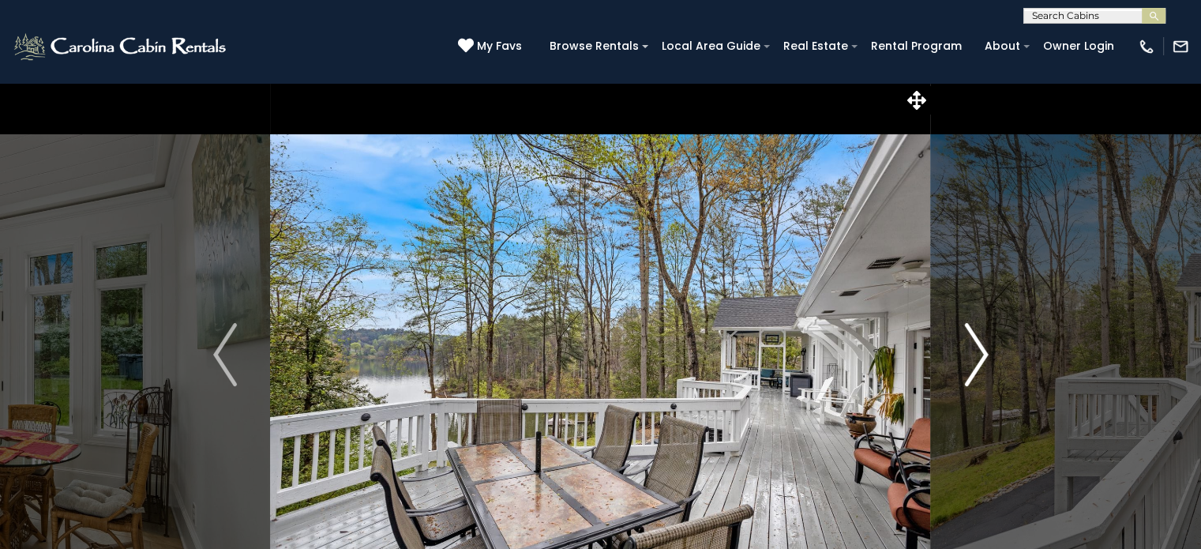
click at [982, 362] on img "Next" at bounding box center [976, 354] width 24 height 63
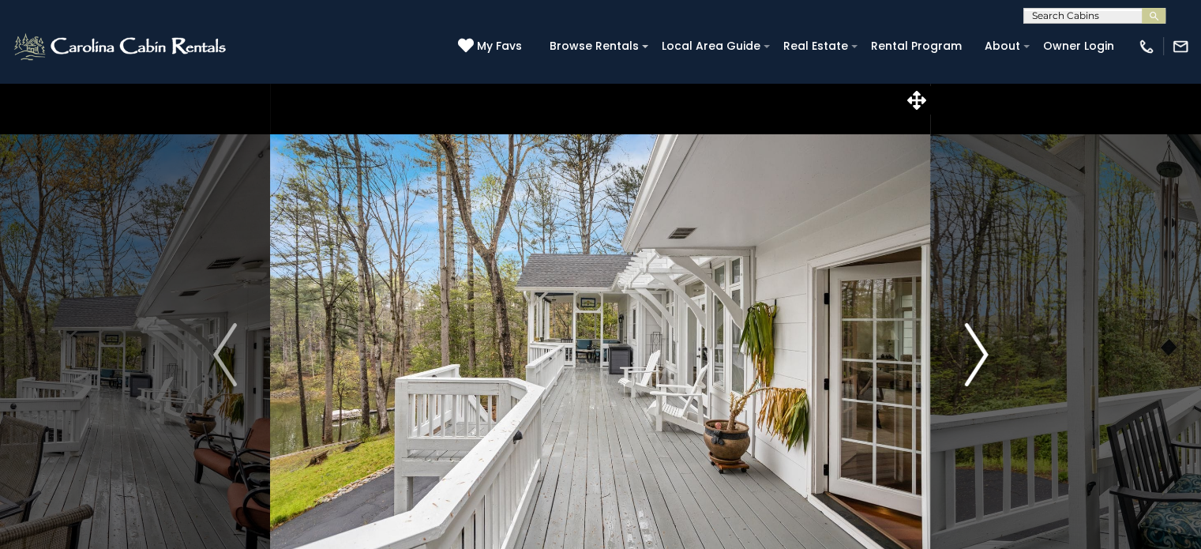
click at [982, 362] on img "Next" at bounding box center [976, 354] width 24 height 63
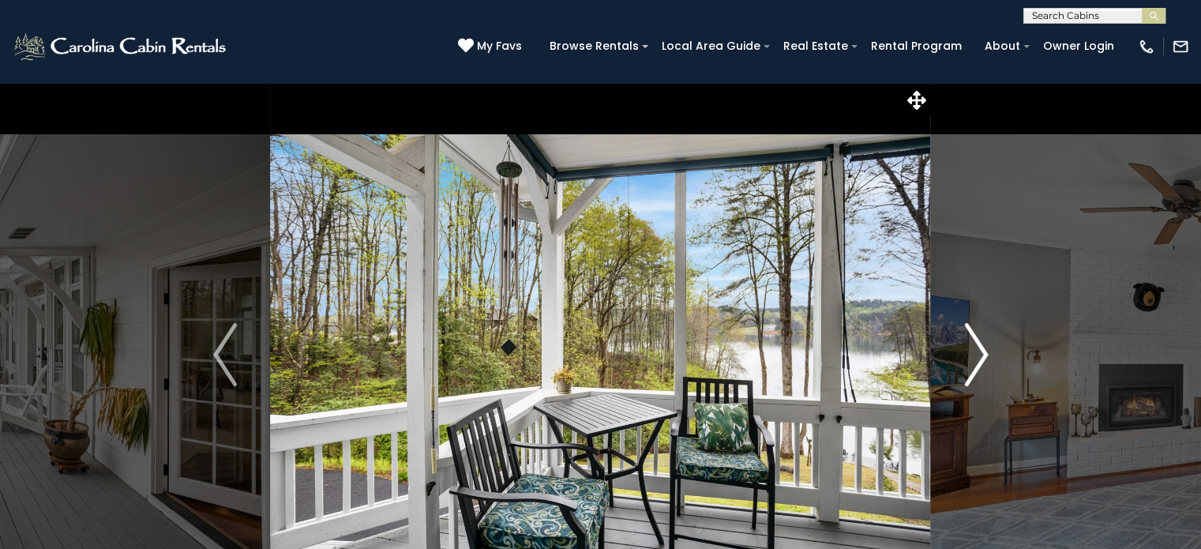
click at [982, 362] on img "Next" at bounding box center [976, 354] width 24 height 63
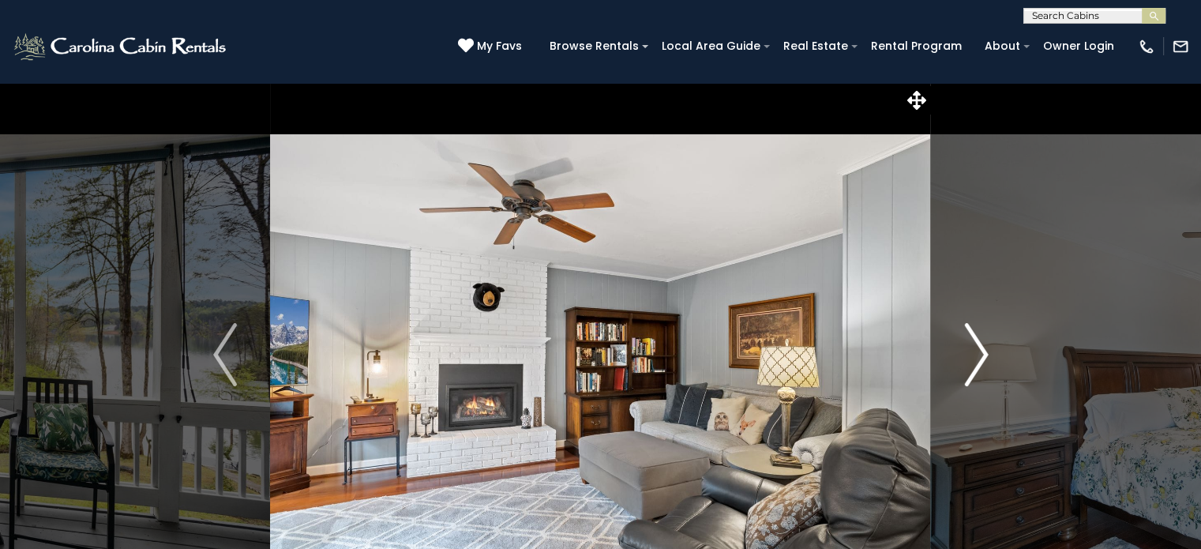
click at [982, 362] on img "Next" at bounding box center [976, 354] width 24 height 63
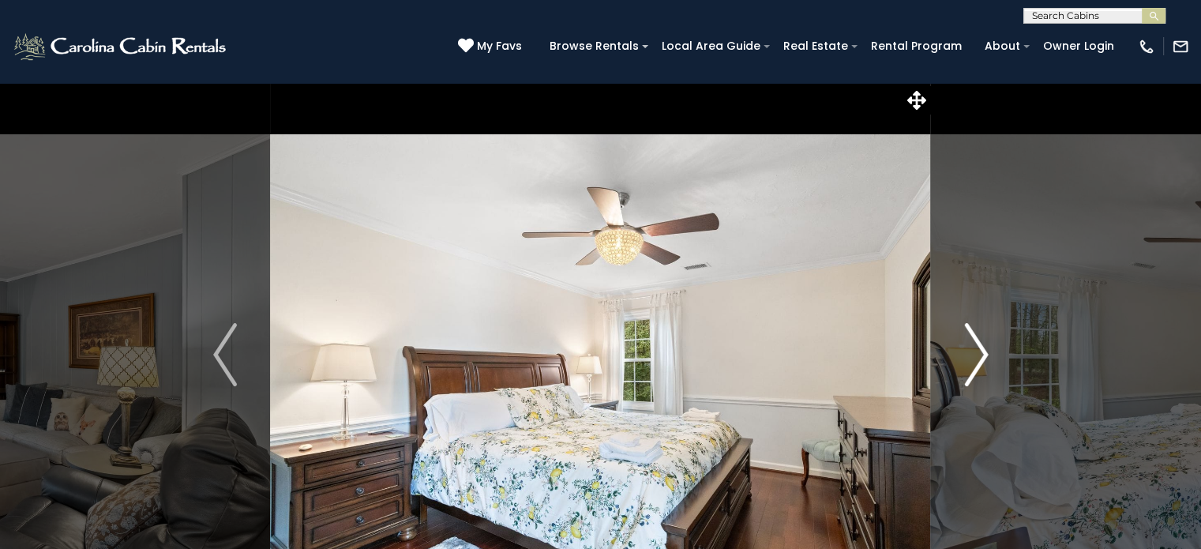
click at [982, 362] on img "Next" at bounding box center [976, 354] width 24 height 63
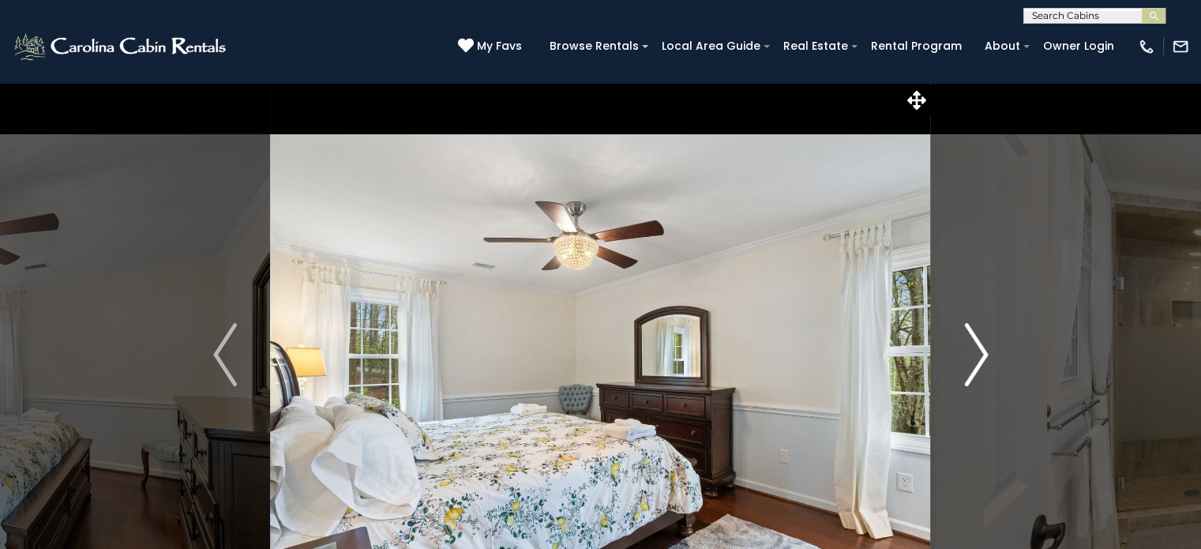
click at [982, 362] on img "Next" at bounding box center [976, 354] width 24 height 63
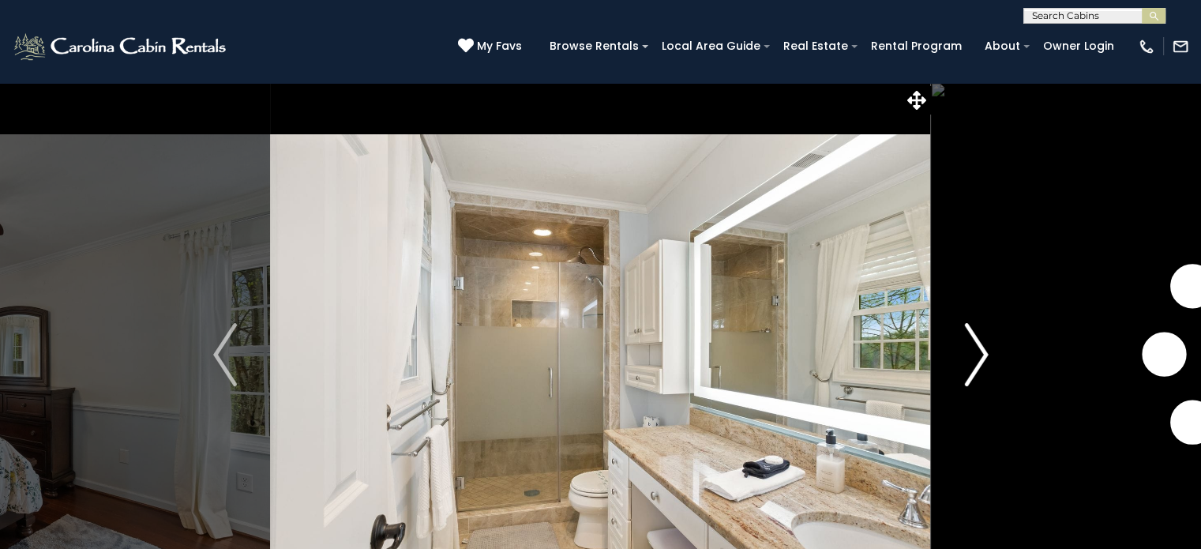
click at [982, 362] on img "Next" at bounding box center [976, 354] width 24 height 63
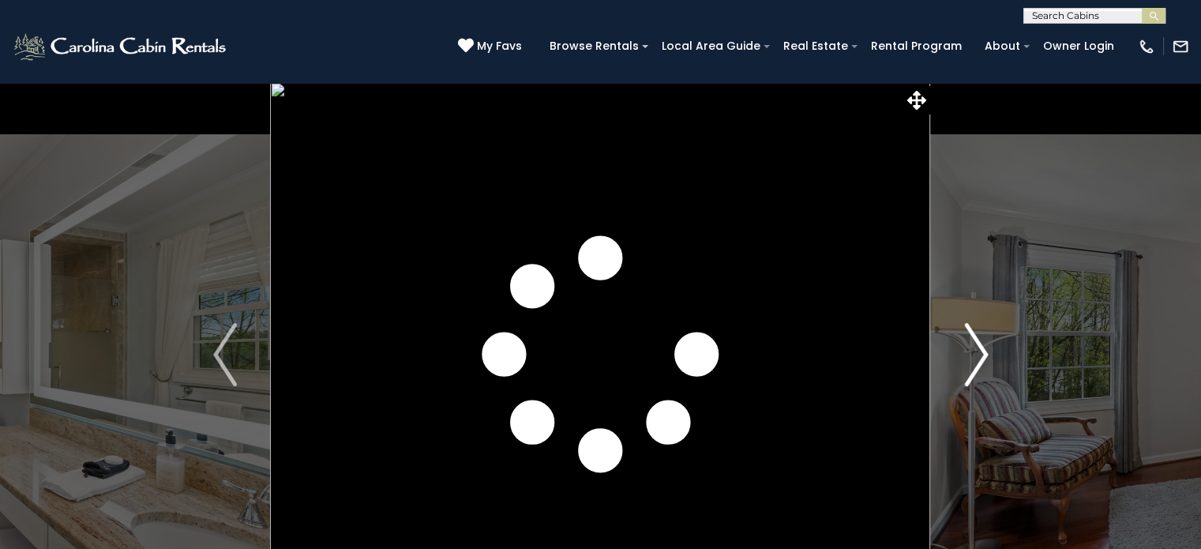
click at [982, 362] on img "Next" at bounding box center [976, 354] width 24 height 63
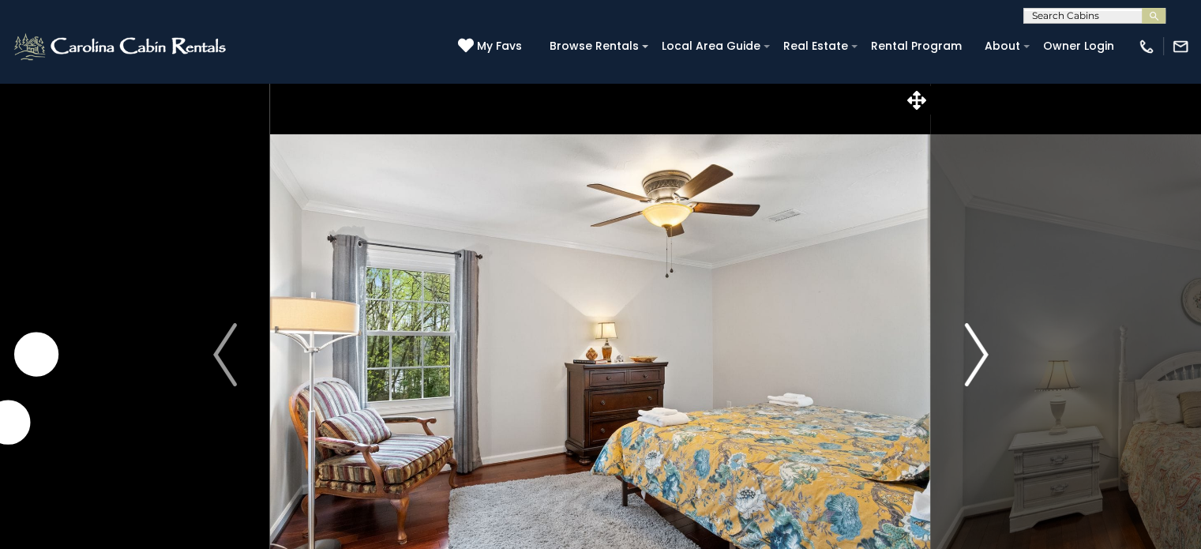
click at [982, 362] on img "Next" at bounding box center [976, 354] width 24 height 63
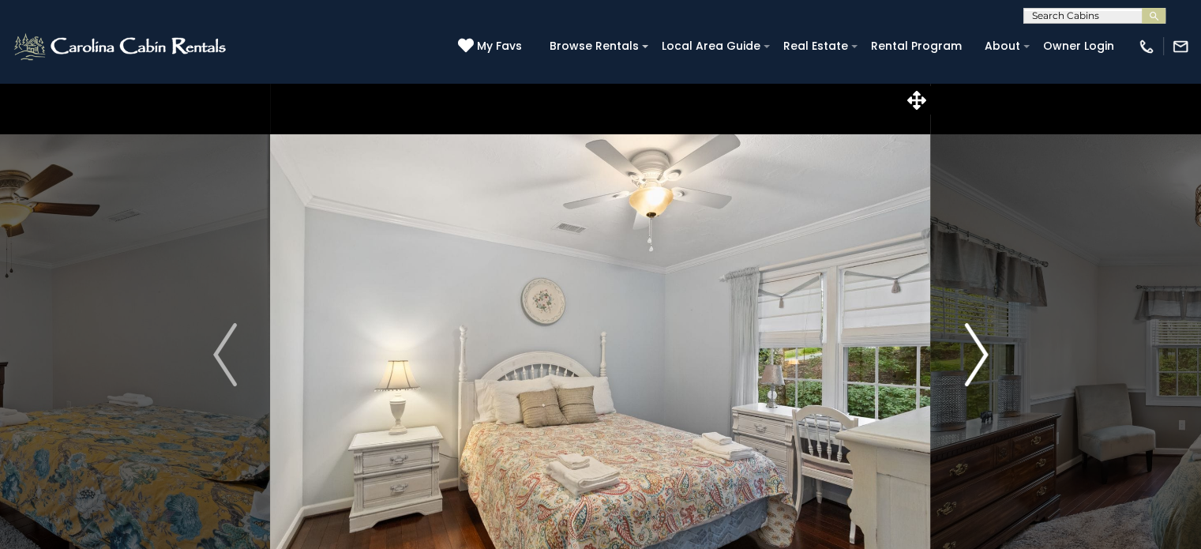
click at [982, 362] on img "Next" at bounding box center [976, 354] width 24 height 63
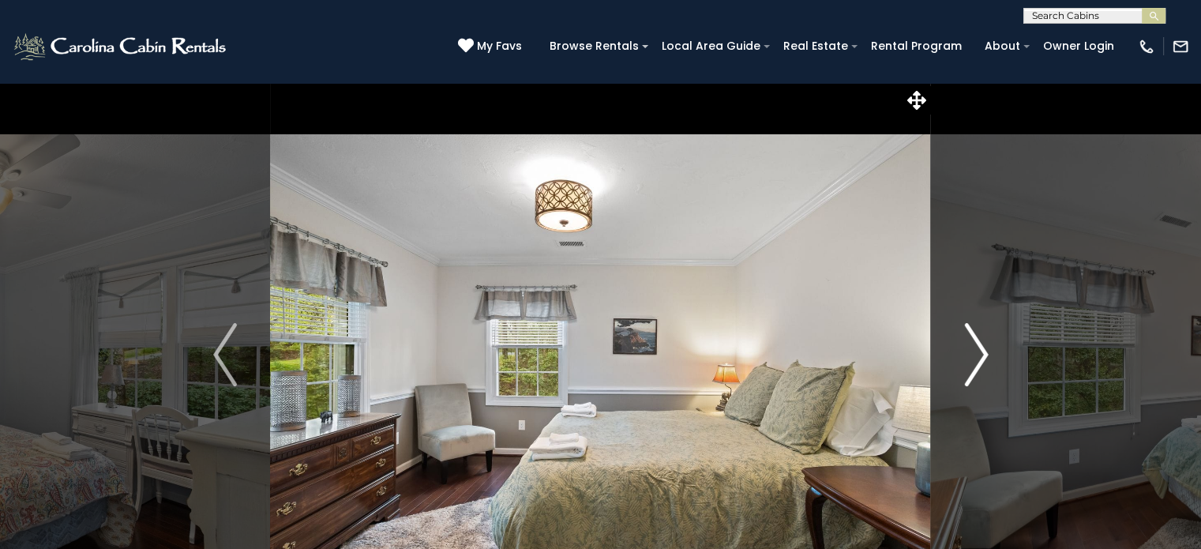
click at [982, 362] on img "Next" at bounding box center [976, 354] width 24 height 63
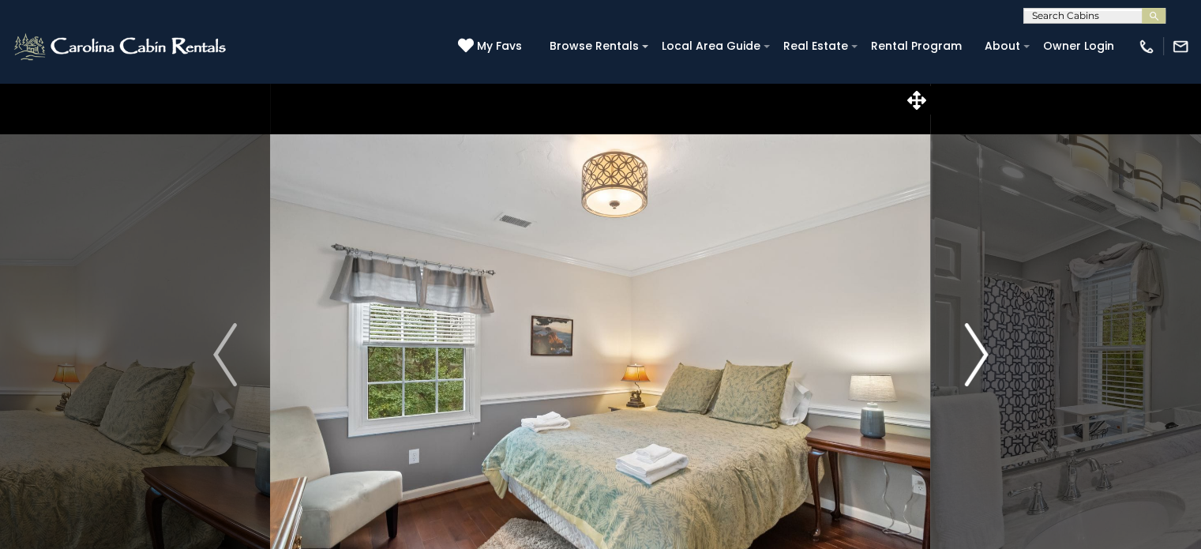
click at [982, 362] on img "Next" at bounding box center [976, 354] width 24 height 63
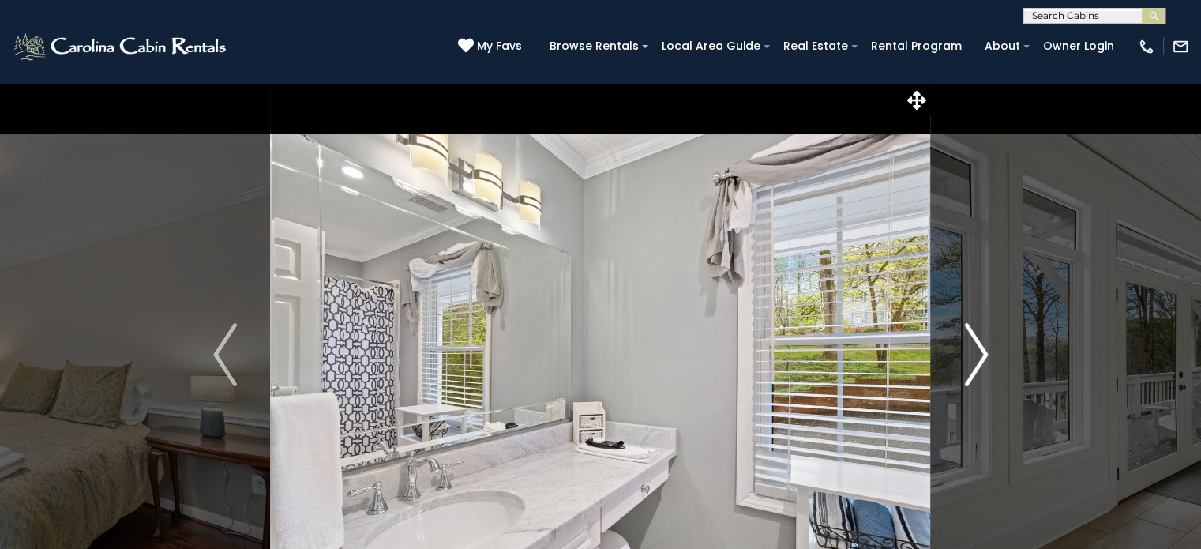
click at [982, 362] on img "Next" at bounding box center [976, 354] width 24 height 63
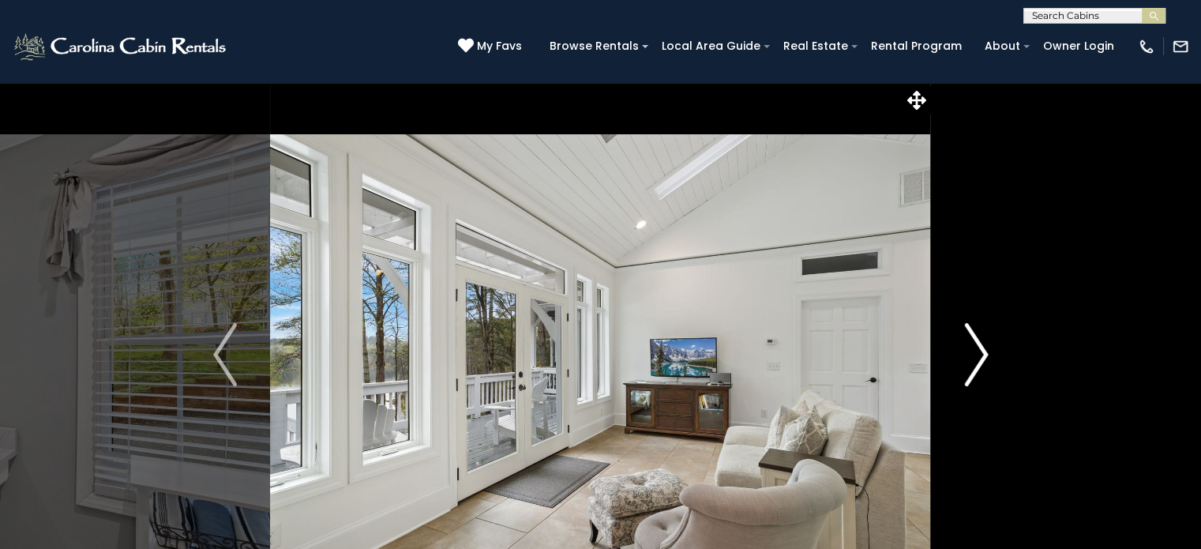
click at [982, 362] on img "Next" at bounding box center [976, 354] width 24 height 63
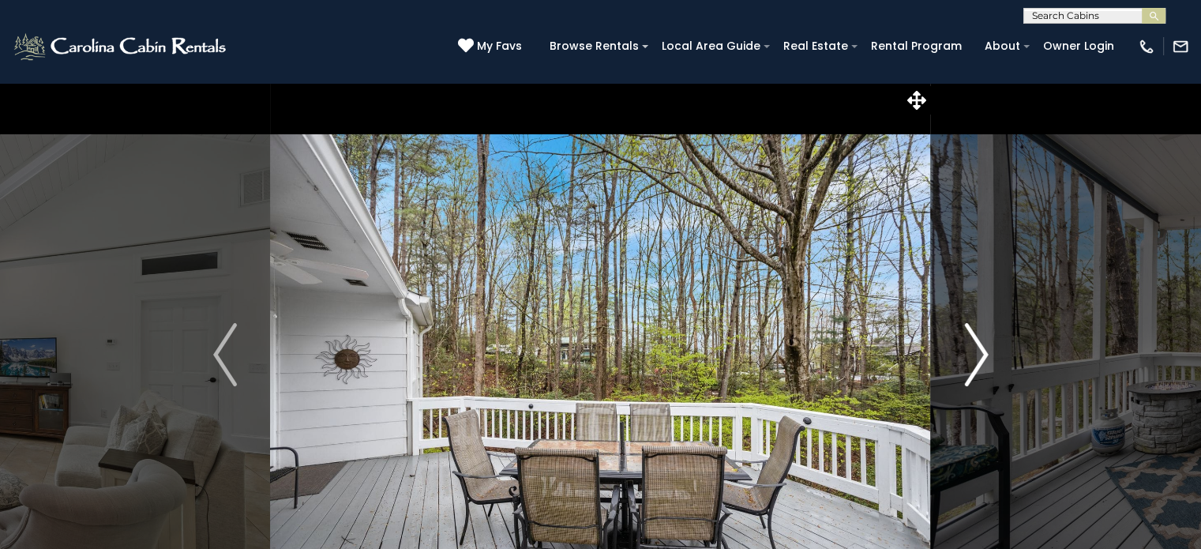
click at [982, 362] on img "Next" at bounding box center [976, 354] width 24 height 63
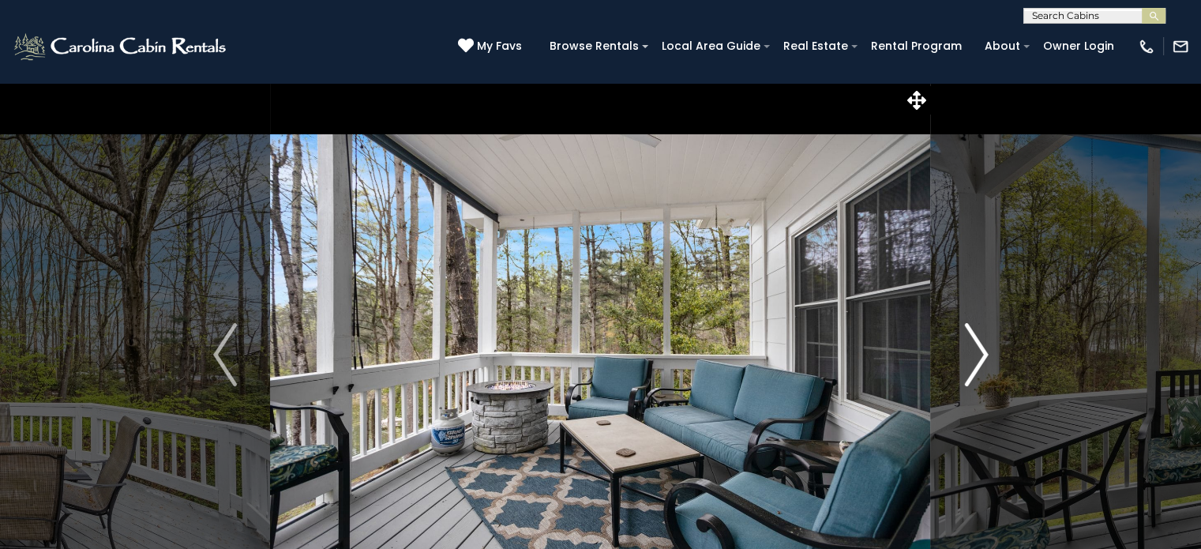
click at [982, 362] on img "Next" at bounding box center [976, 354] width 24 height 63
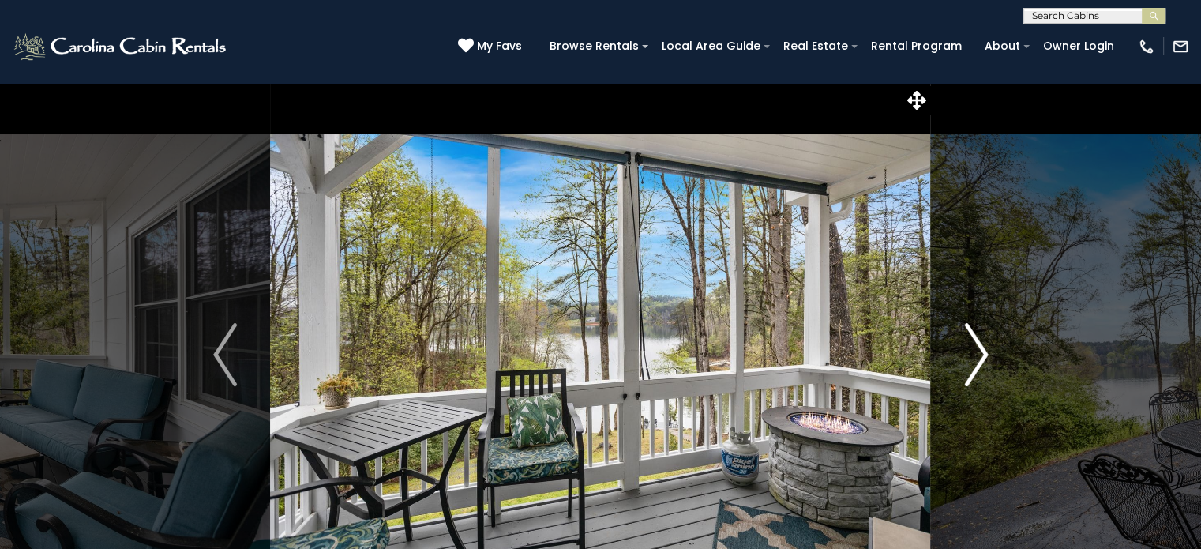
click at [982, 362] on img "Next" at bounding box center [976, 354] width 24 height 63
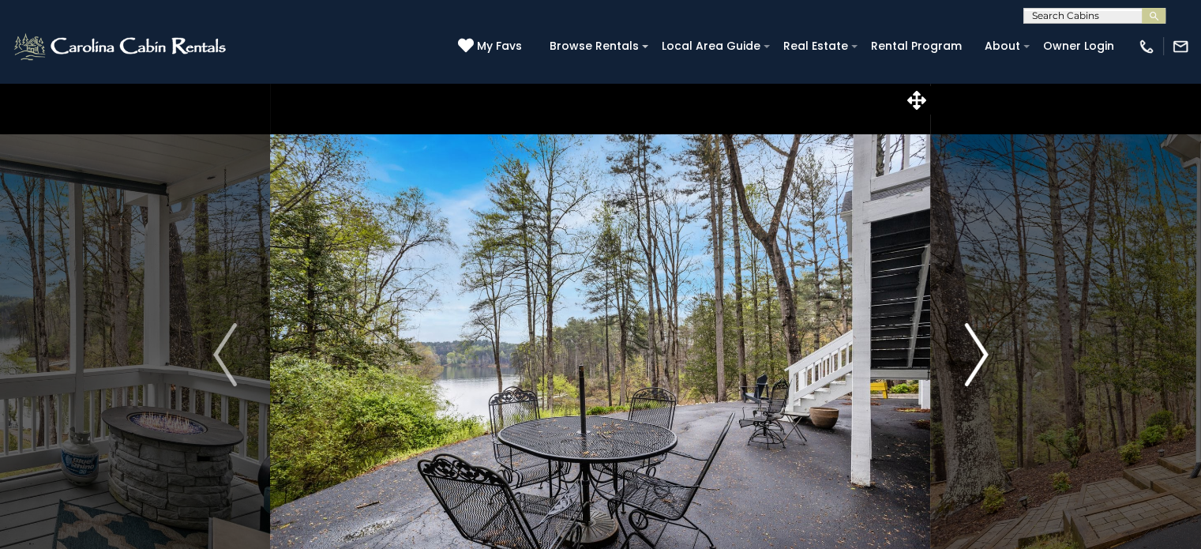
click at [982, 362] on img "Next" at bounding box center [976, 354] width 24 height 63
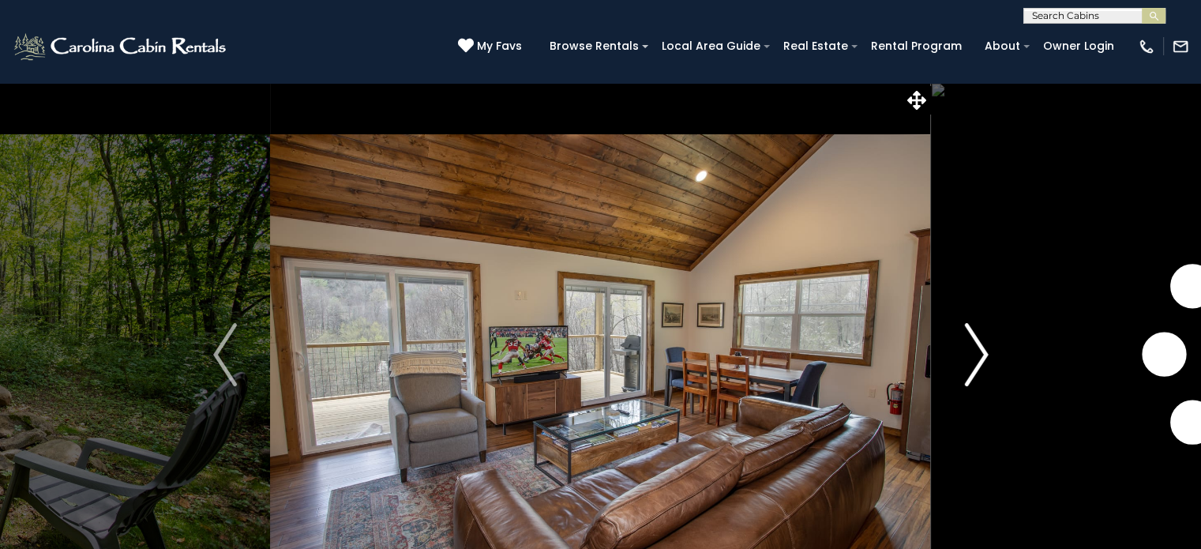
click at [969, 362] on img "Next" at bounding box center [976, 354] width 24 height 63
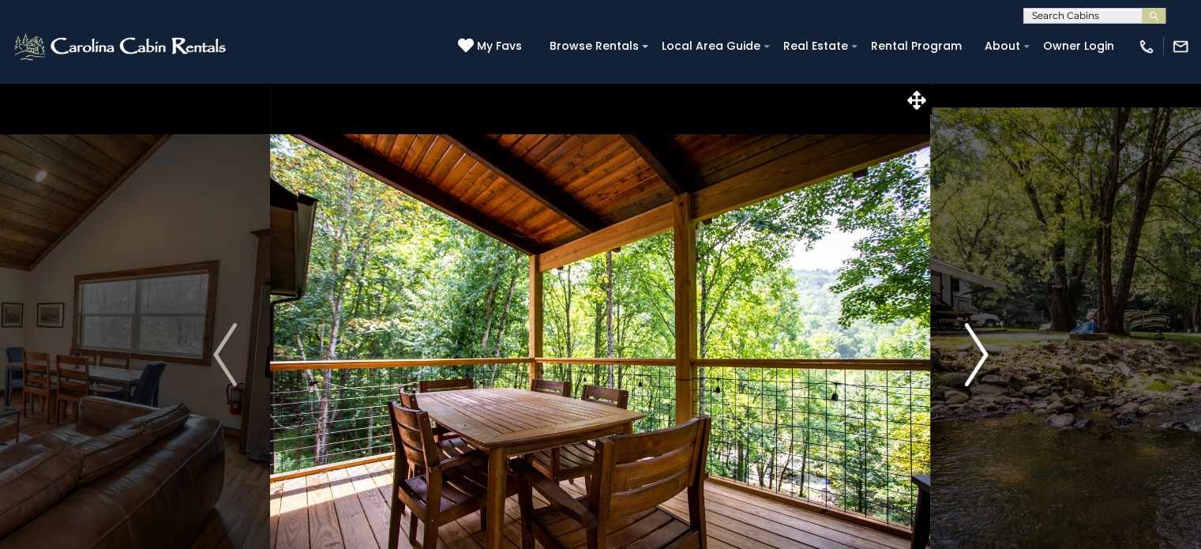
click at [969, 362] on img "Next" at bounding box center [976, 354] width 24 height 63
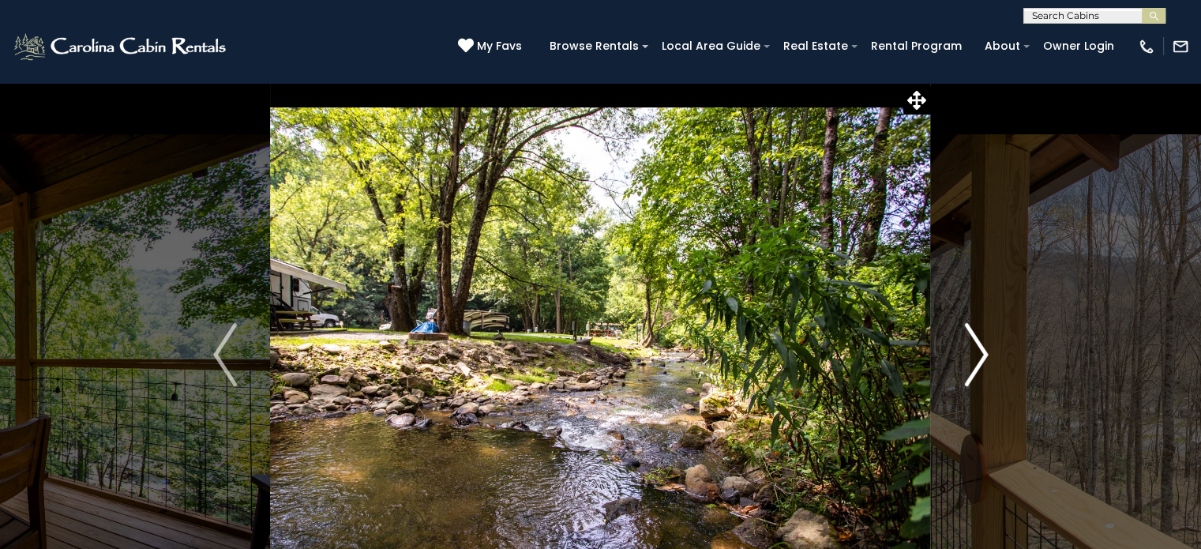
click at [969, 362] on img "Next" at bounding box center [976, 354] width 24 height 63
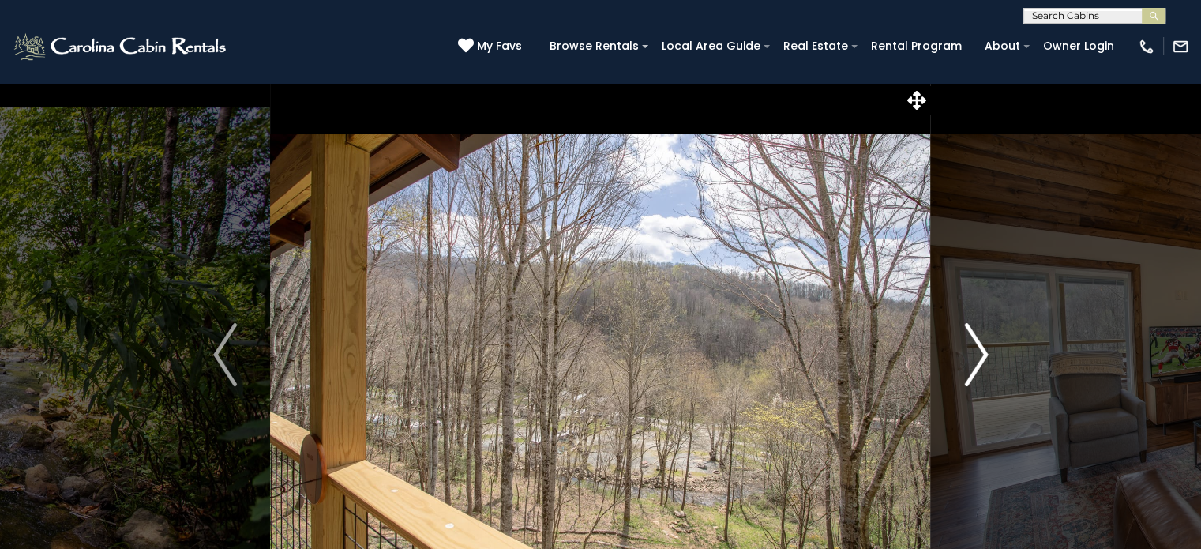
click at [969, 362] on img "Next" at bounding box center [976, 354] width 24 height 63
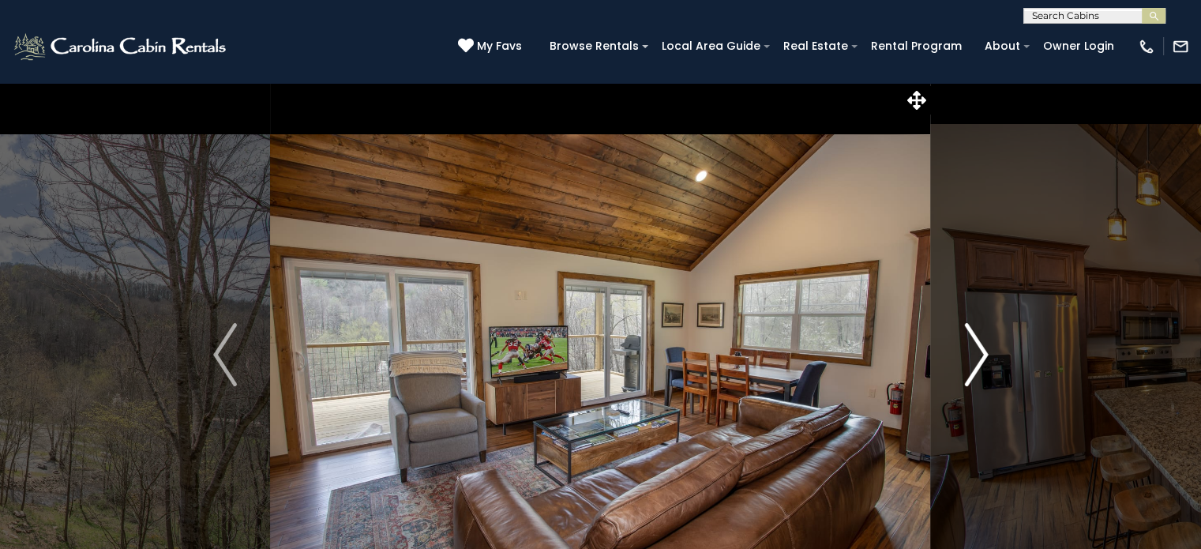
click at [969, 362] on img "Next" at bounding box center [976, 354] width 24 height 63
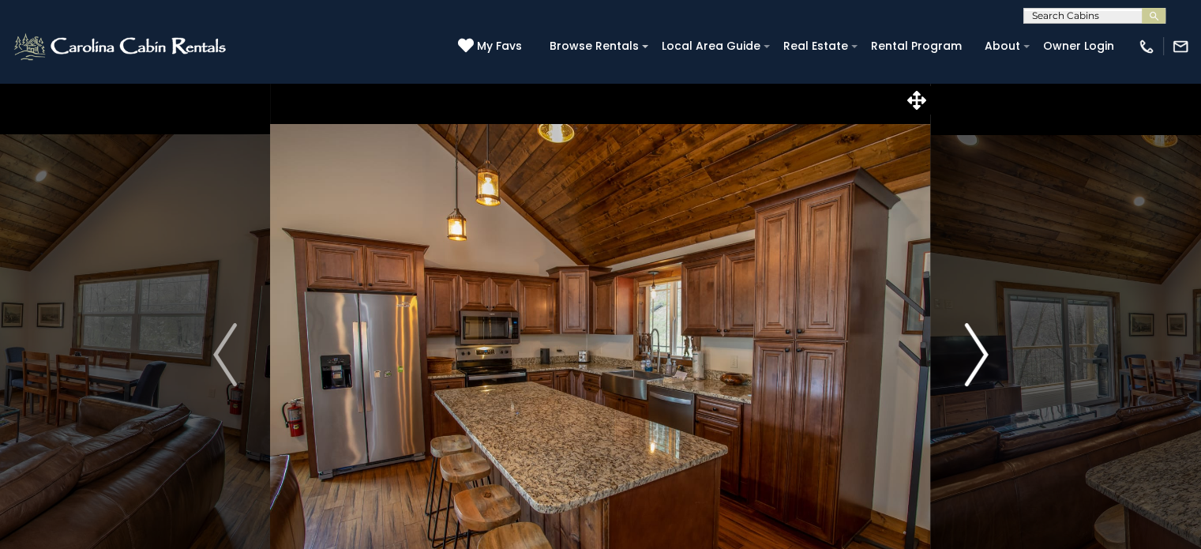
click at [969, 362] on img "Next" at bounding box center [976, 354] width 24 height 63
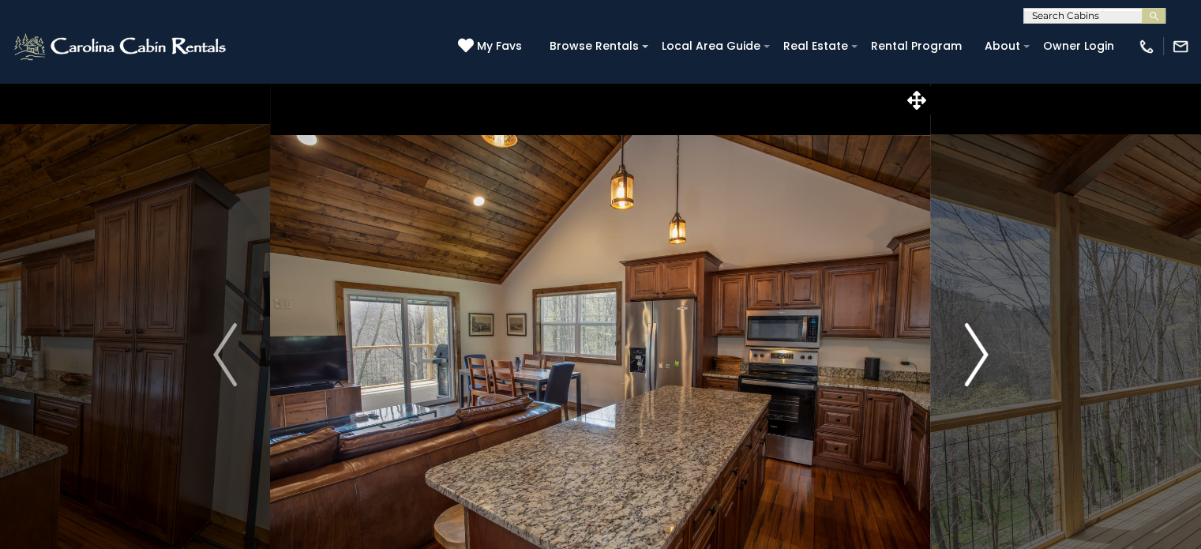
click at [969, 362] on img "Next" at bounding box center [976, 354] width 24 height 63
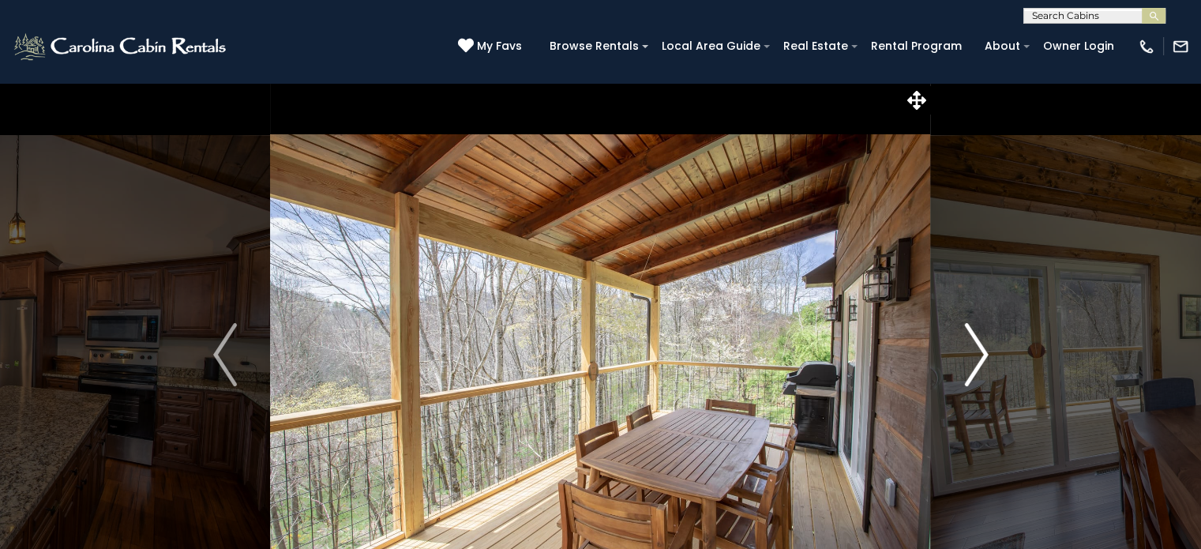
click at [969, 362] on img "Next" at bounding box center [976, 354] width 24 height 63
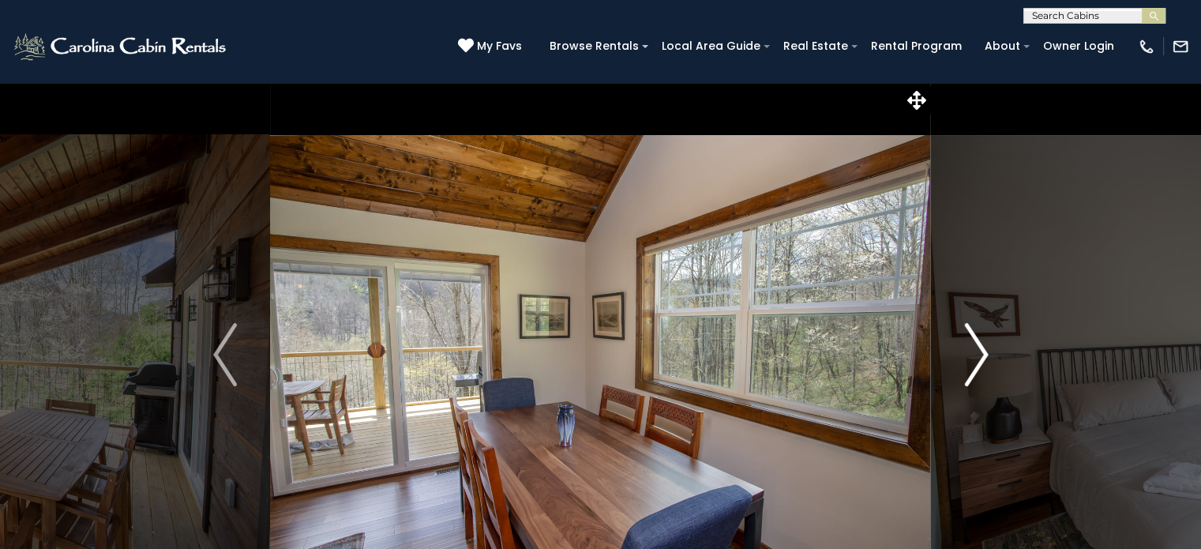
click at [969, 362] on img "Next" at bounding box center [976, 354] width 24 height 63
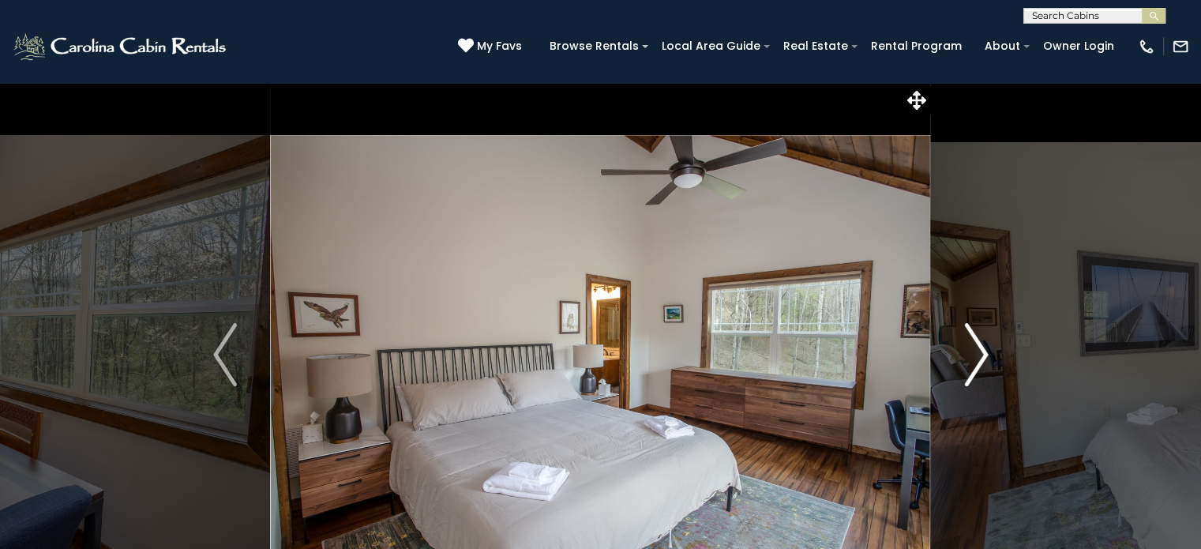
click at [969, 362] on img "Next" at bounding box center [976, 354] width 24 height 63
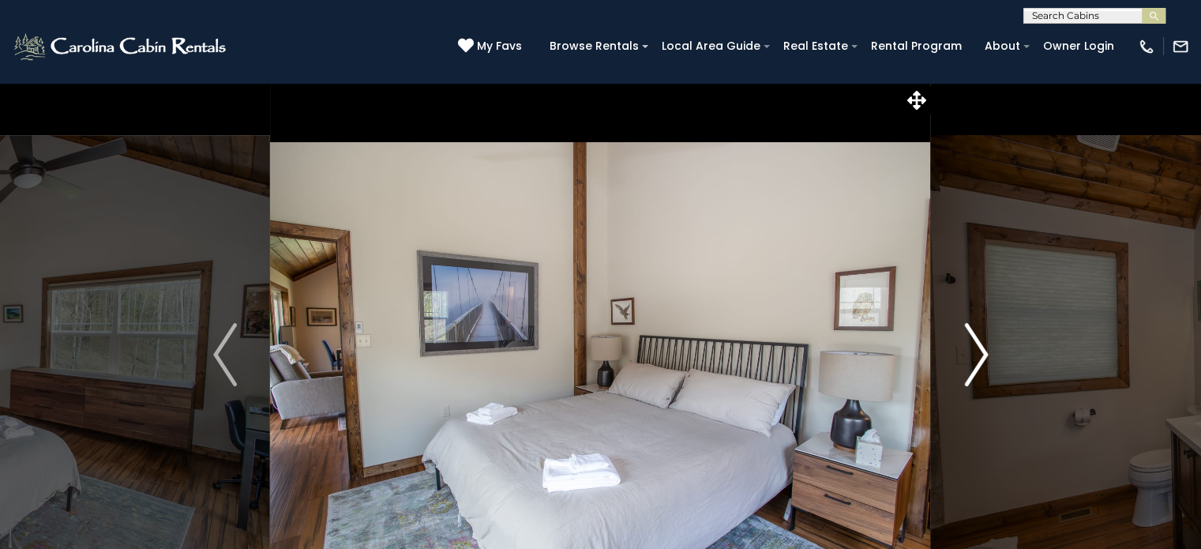
click at [969, 362] on img "Next" at bounding box center [976, 354] width 24 height 63
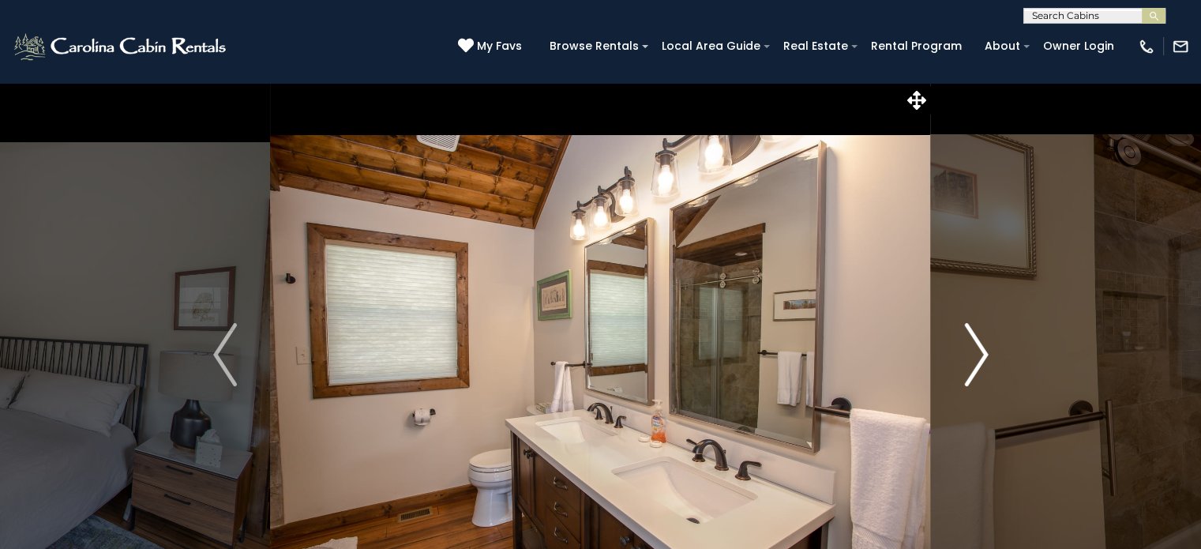
click at [969, 362] on img "Next" at bounding box center [976, 354] width 24 height 63
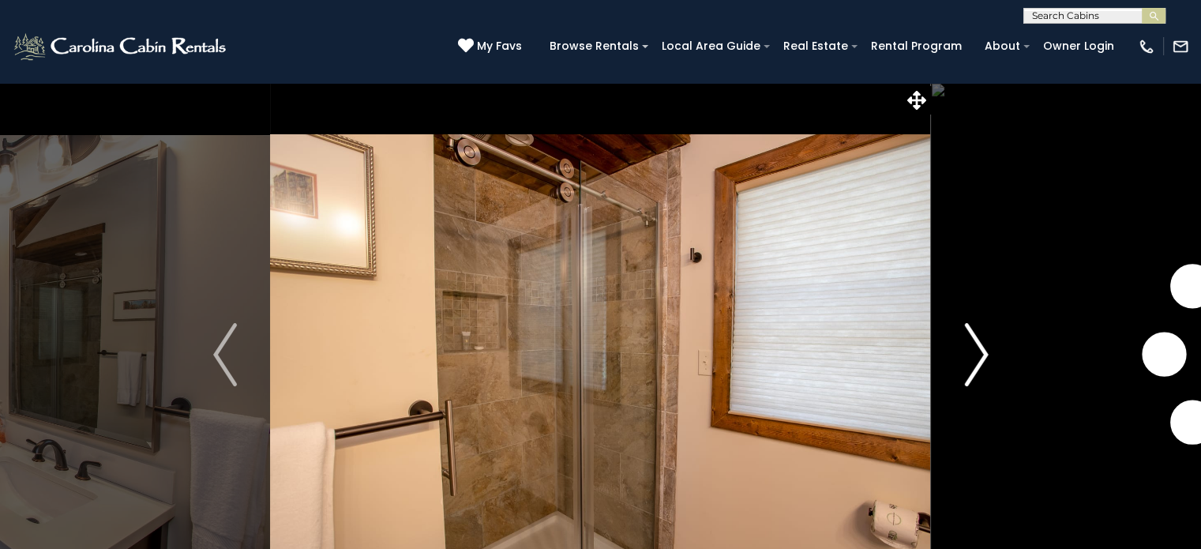
click at [969, 362] on img "Next" at bounding box center [976, 354] width 24 height 63
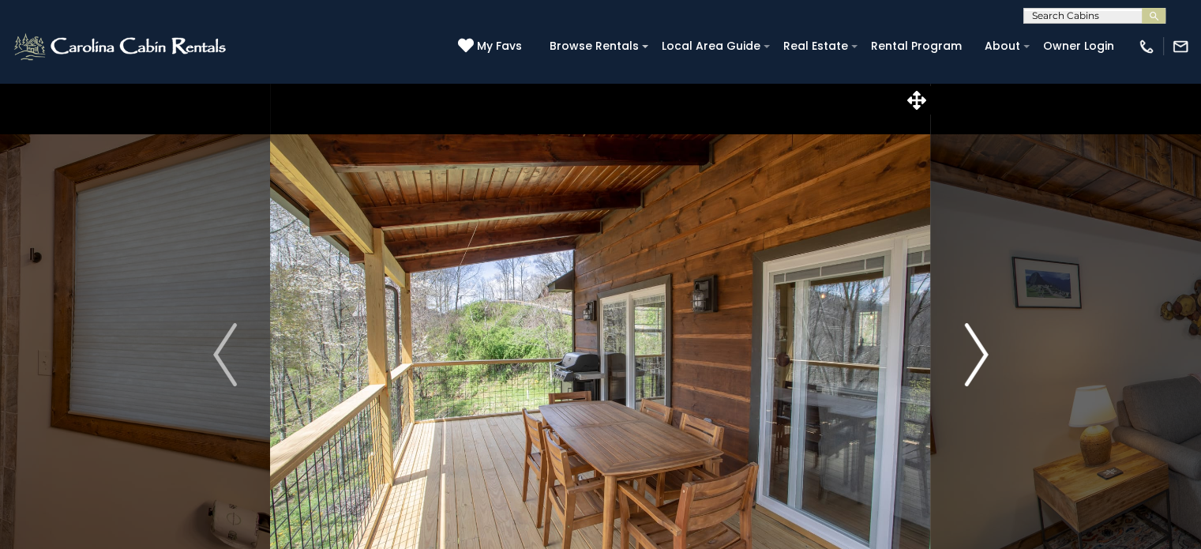
click at [969, 362] on img "Next" at bounding box center [976, 354] width 24 height 63
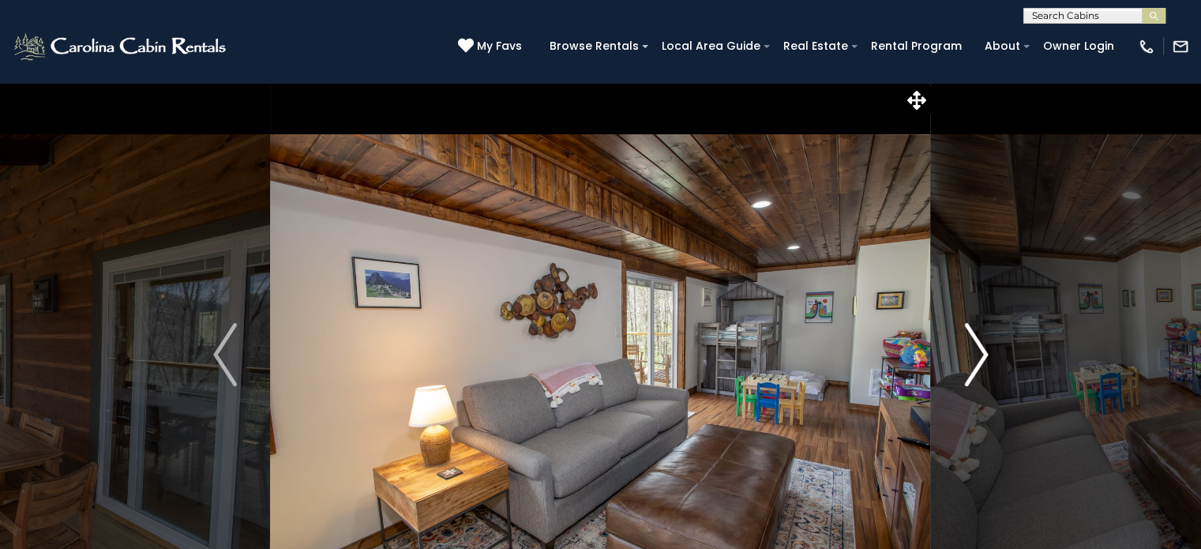
click at [969, 362] on img "Next" at bounding box center [976, 354] width 24 height 63
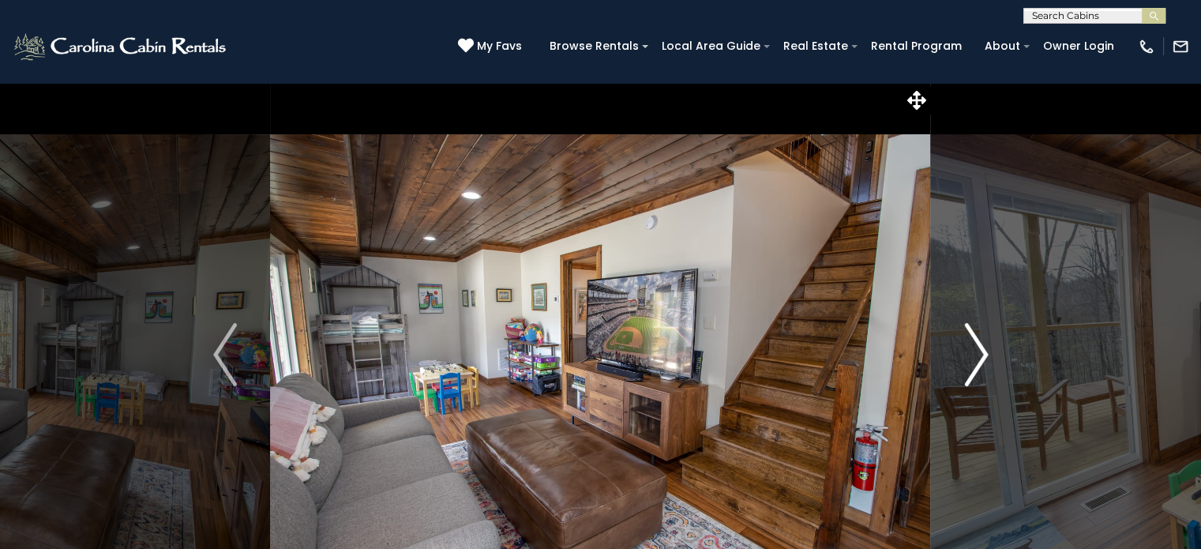
click at [969, 362] on img "Next" at bounding box center [976, 354] width 24 height 63
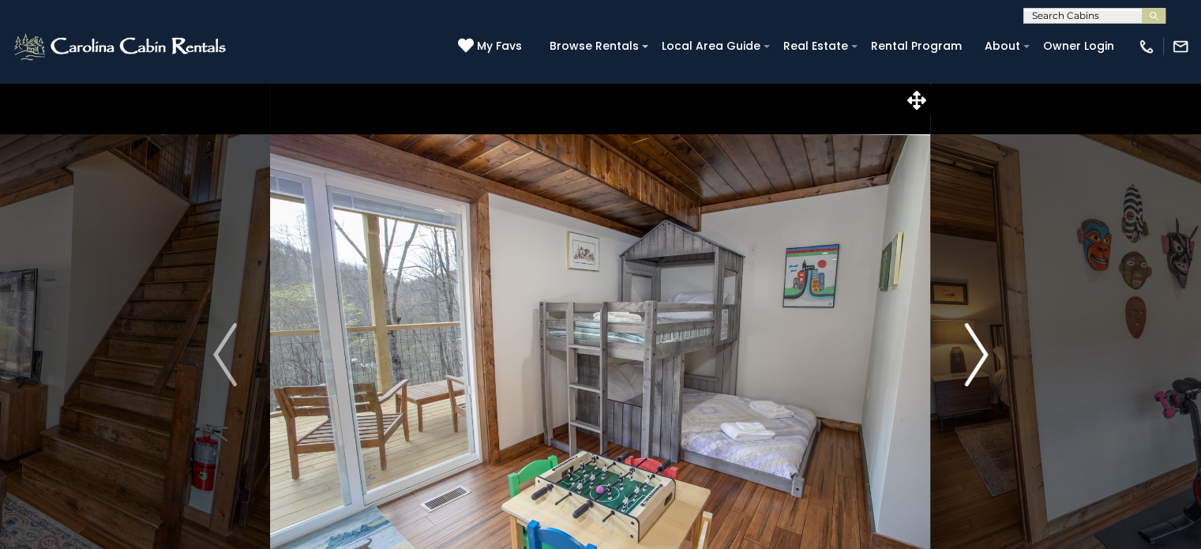
click at [974, 369] on img "Next" at bounding box center [976, 354] width 24 height 63
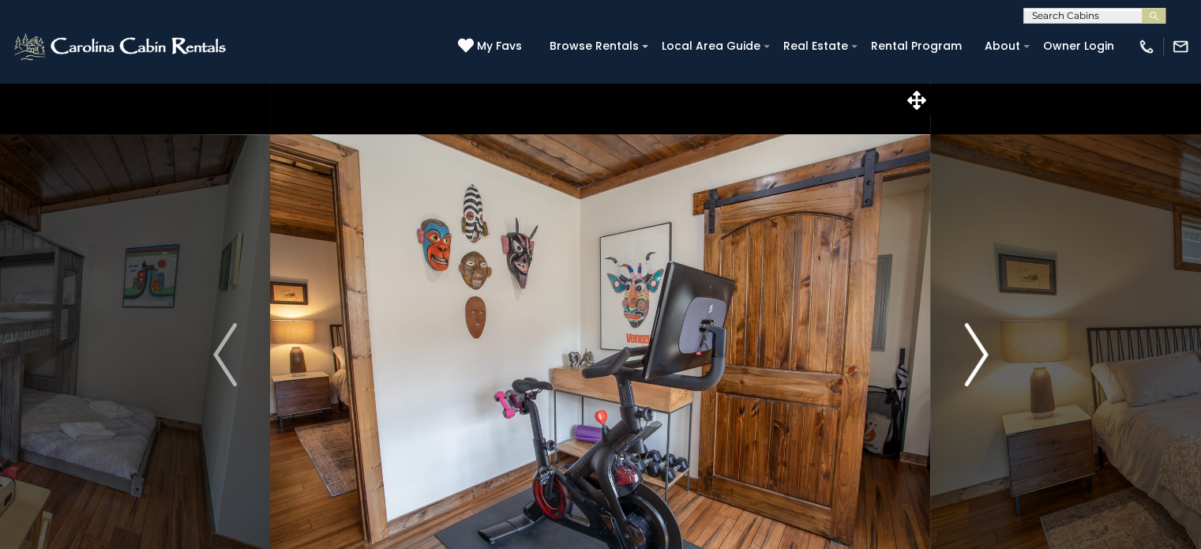
click at [974, 369] on img "Next" at bounding box center [976, 354] width 24 height 63
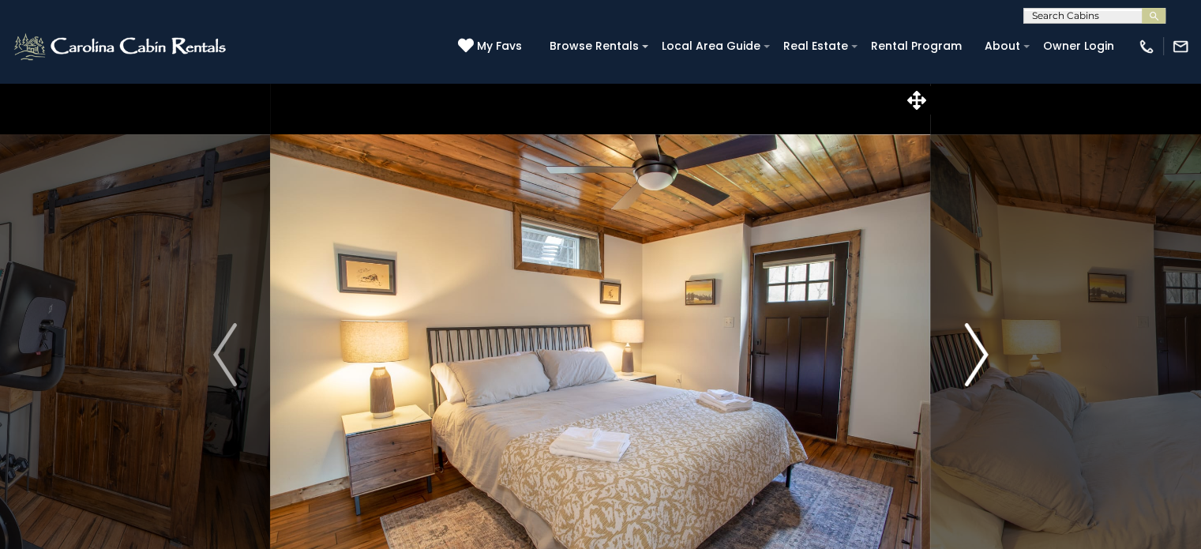
click at [974, 369] on img "Next" at bounding box center [976, 354] width 24 height 63
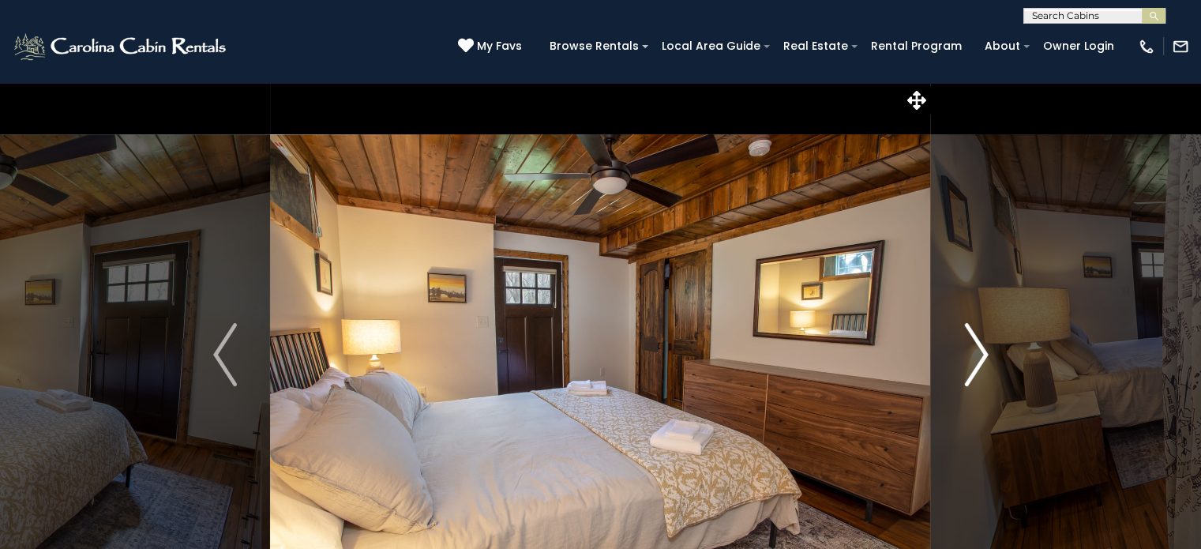
click at [974, 369] on img "Next" at bounding box center [976, 354] width 24 height 63
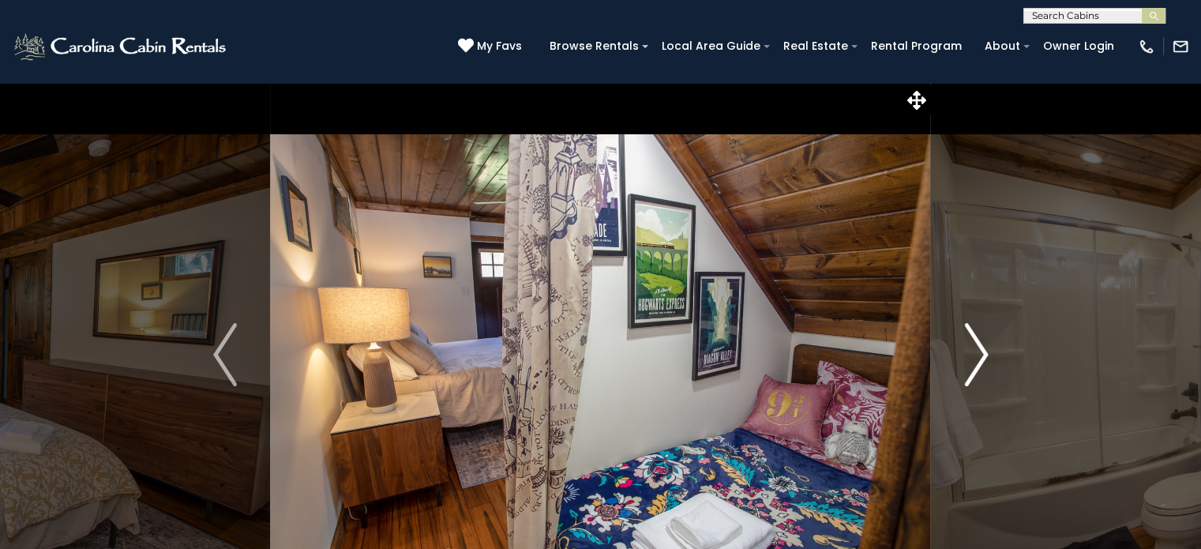
click at [974, 369] on img "Next" at bounding box center [976, 354] width 24 height 63
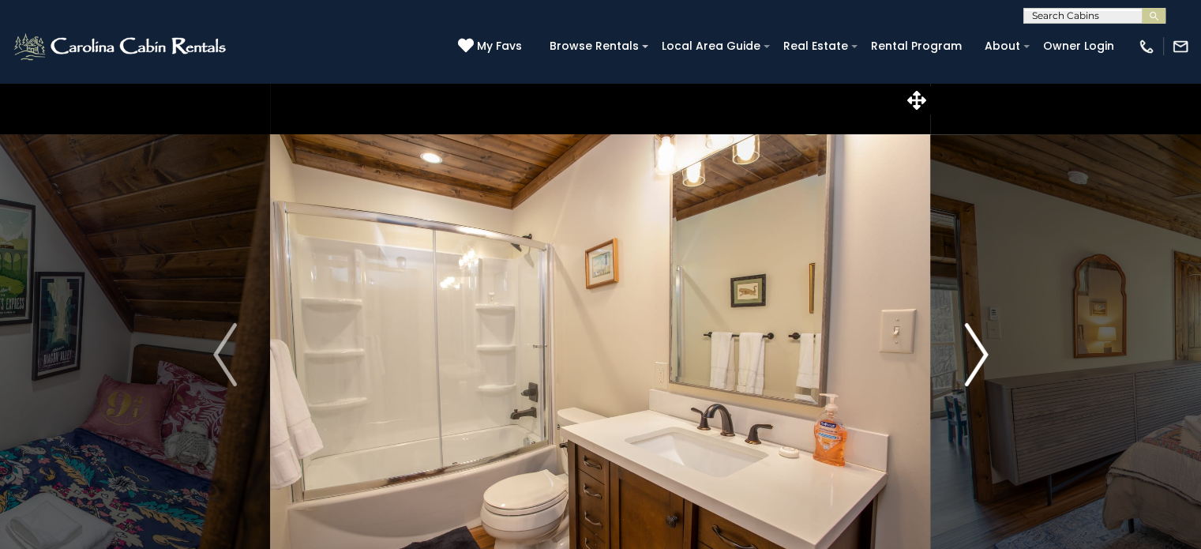
click at [974, 369] on img "Next" at bounding box center [976, 354] width 24 height 63
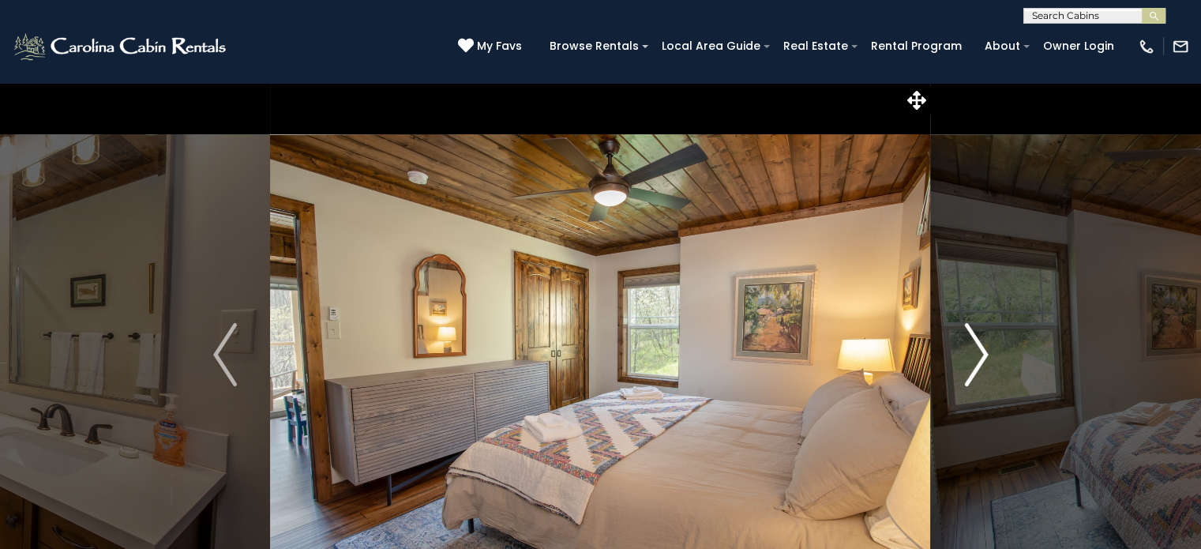
click at [974, 369] on img "Next" at bounding box center [976, 354] width 24 height 63
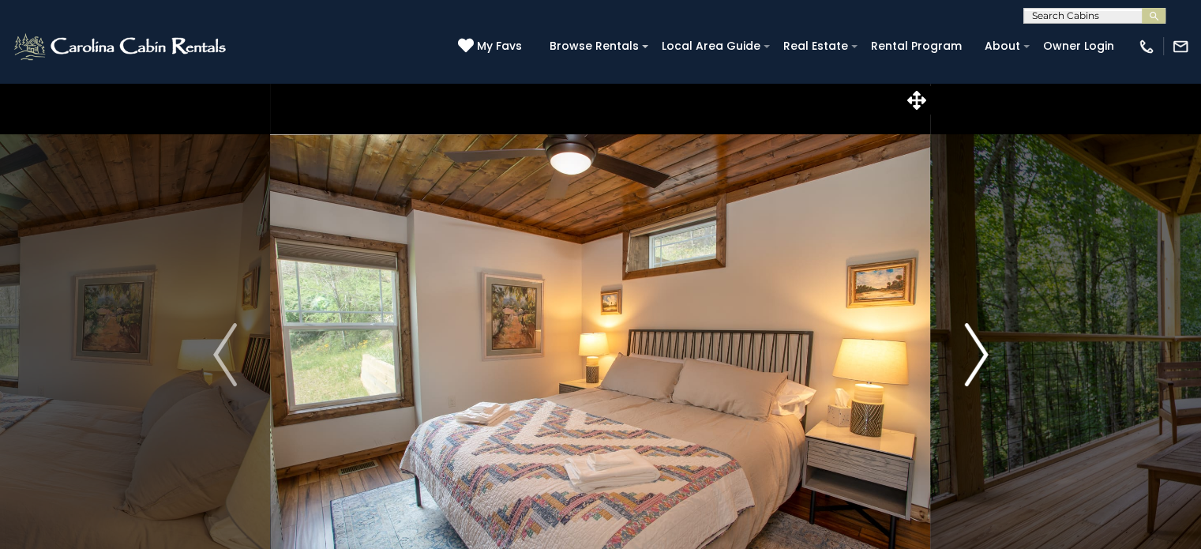
click at [974, 369] on img "Next" at bounding box center [976, 354] width 24 height 63
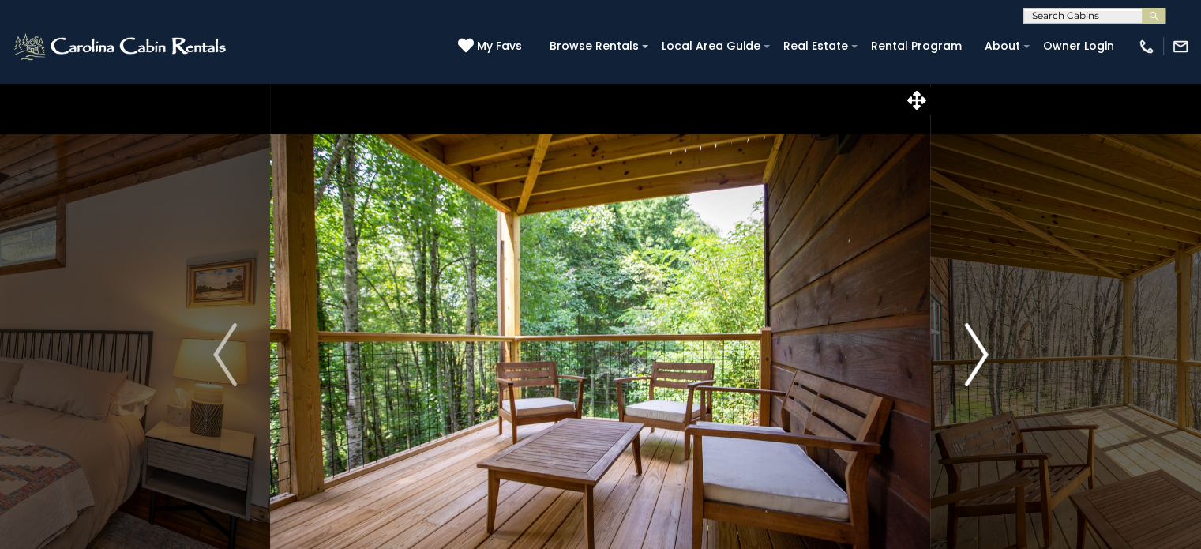
click at [974, 369] on img "Next" at bounding box center [976, 354] width 24 height 63
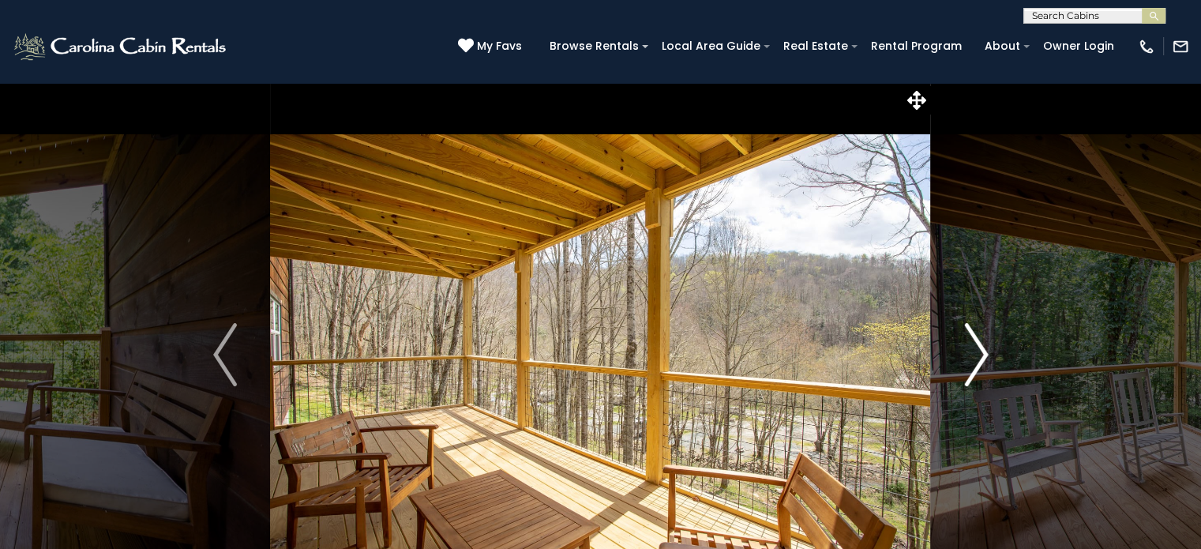
click at [974, 369] on img "Next" at bounding box center [976, 354] width 24 height 63
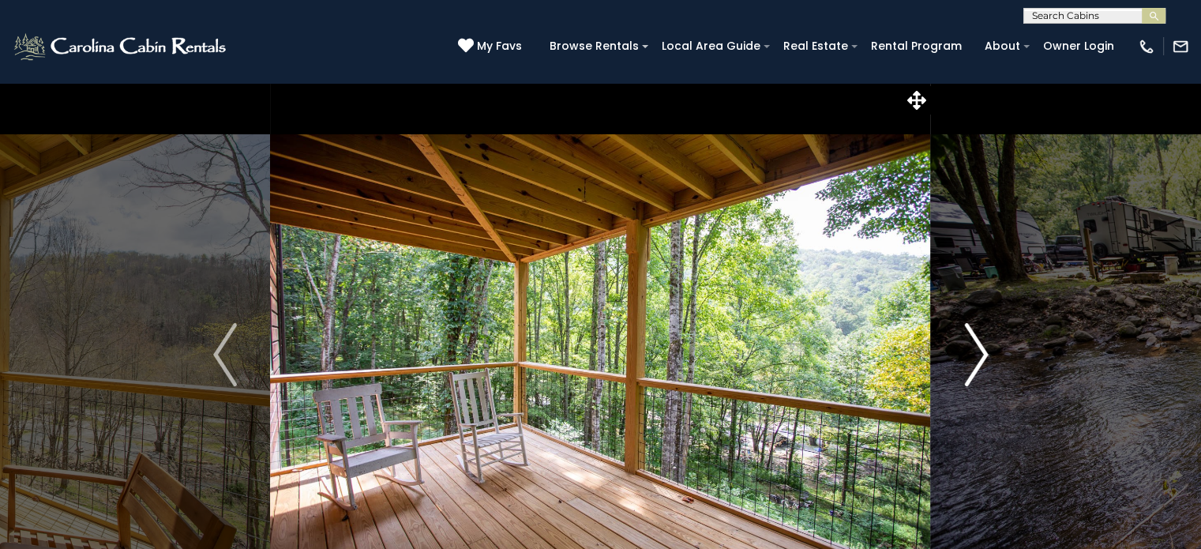
click at [974, 369] on img "Next" at bounding box center [976, 354] width 24 height 63
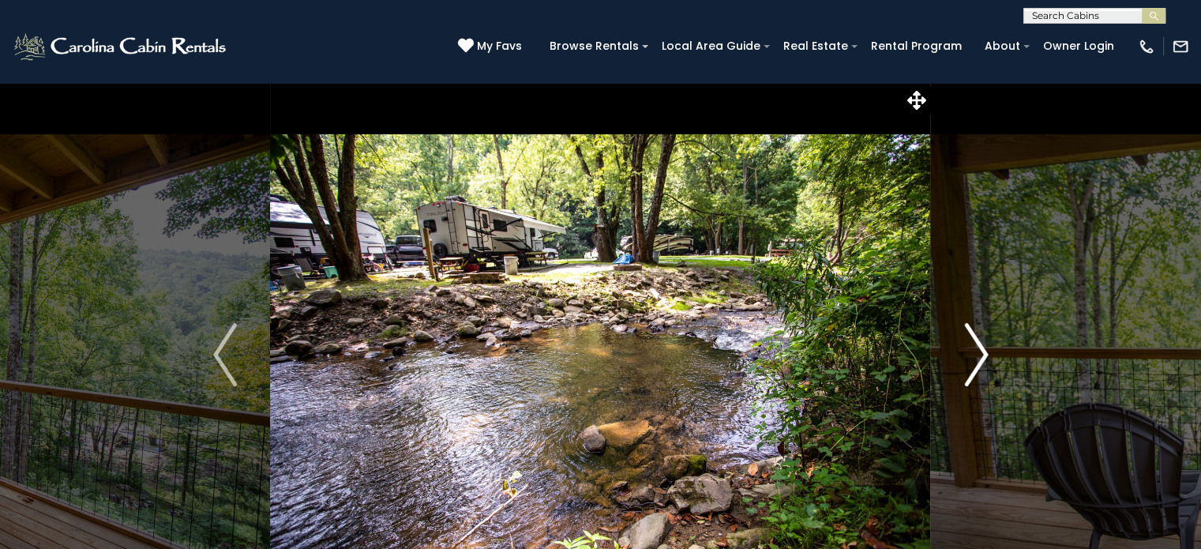
click at [974, 369] on img "Next" at bounding box center [976, 354] width 24 height 63
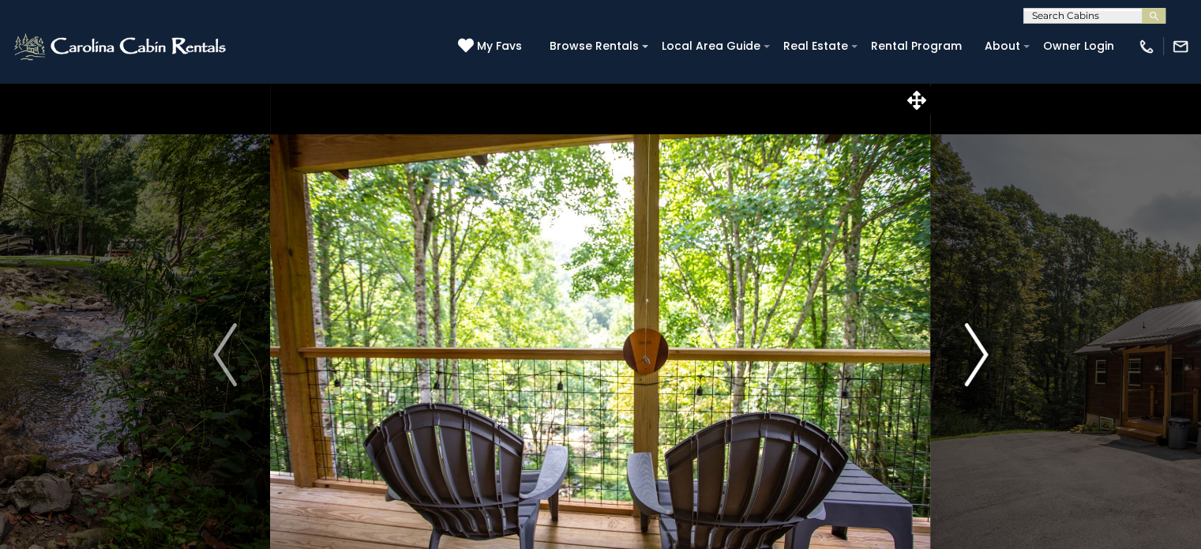
click at [974, 369] on img "Next" at bounding box center [976, 354] width 24 height 63
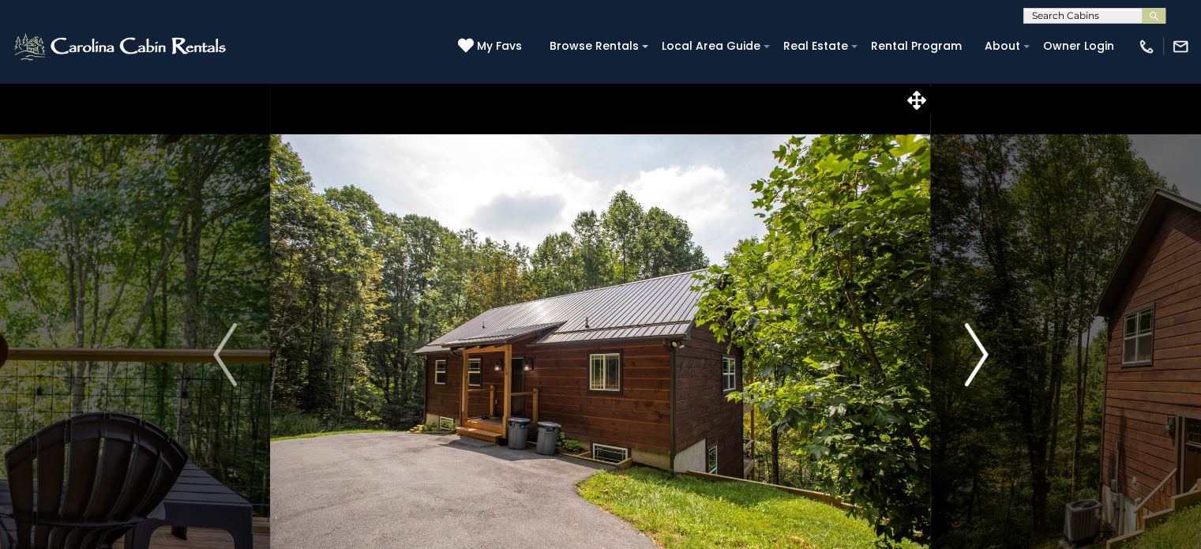
click at [974, 369] on img "Next" at bounding box center [976, 354] width 24 height 63
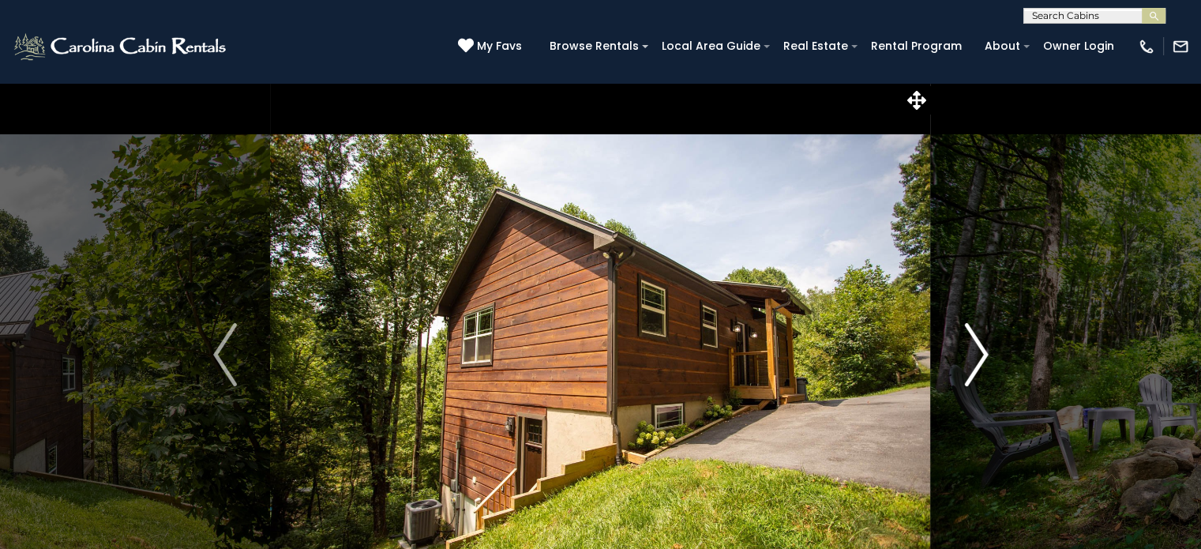
click at [974, 369] on img "Next" at bounding box center [976, 354] width 24 height 63
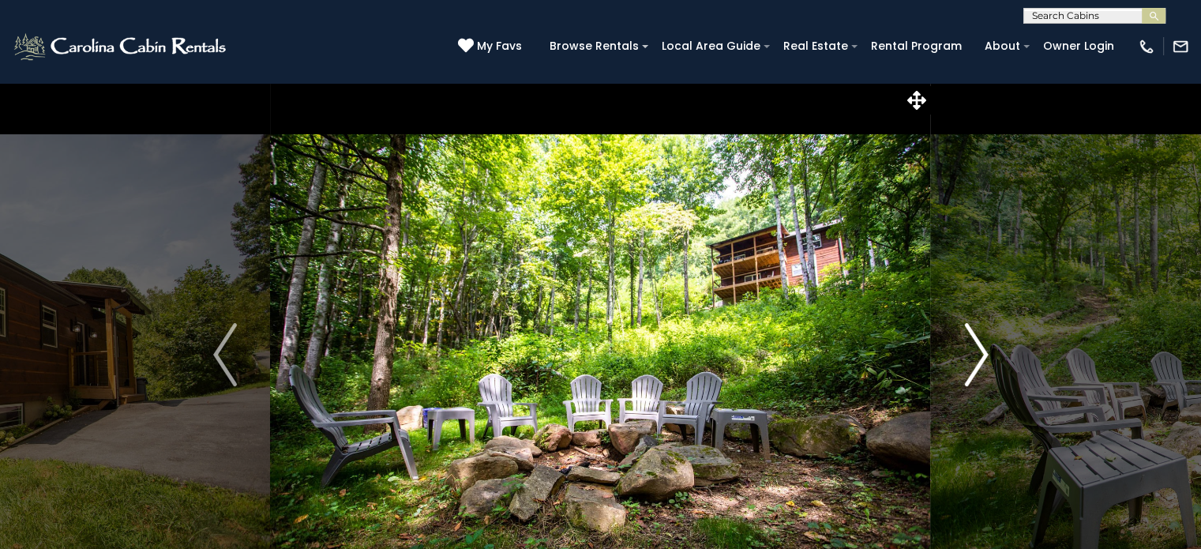
click at [974, 369] on img "Next" at bounding box center [976, 354] width 24 height 63
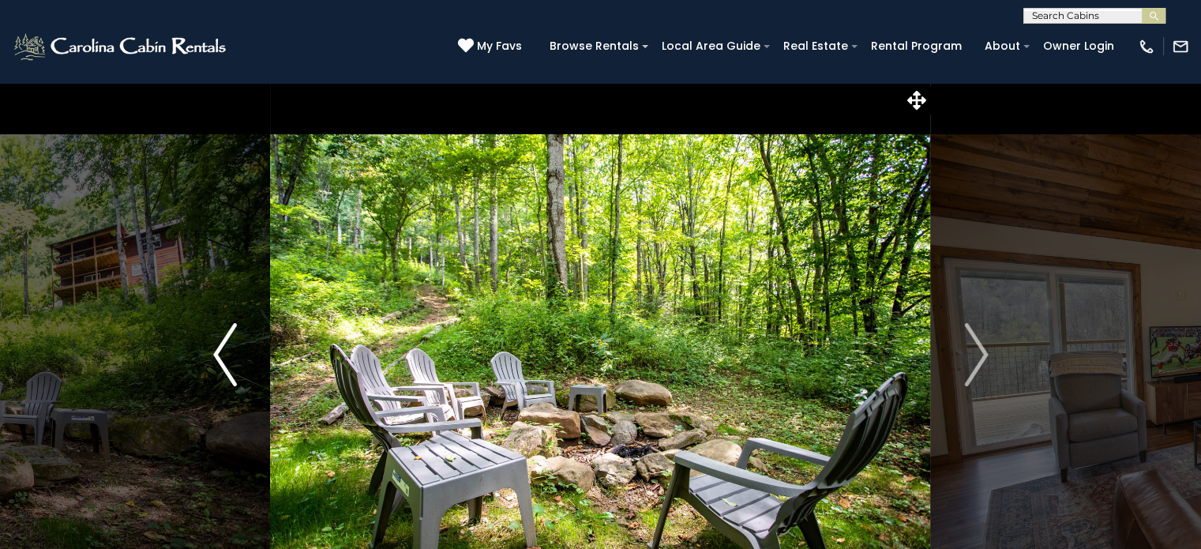
click at [217, 355] on img "Previous" at bounding box center [225, 354] width 24 height 63
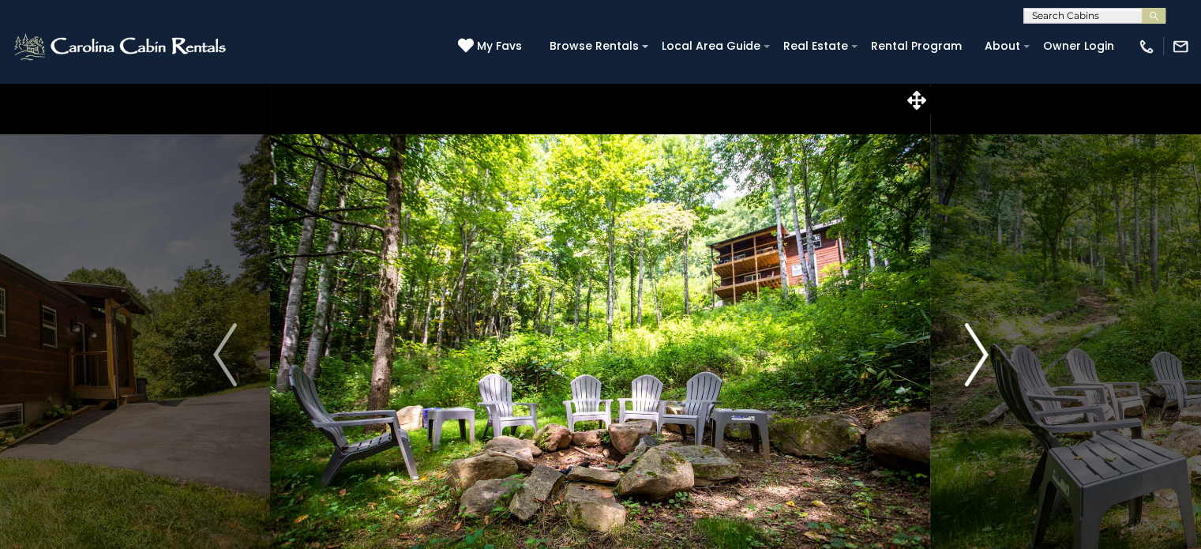
click at [979, 366] on img "Next" at bounding box center [976, 354] width 24 height 63
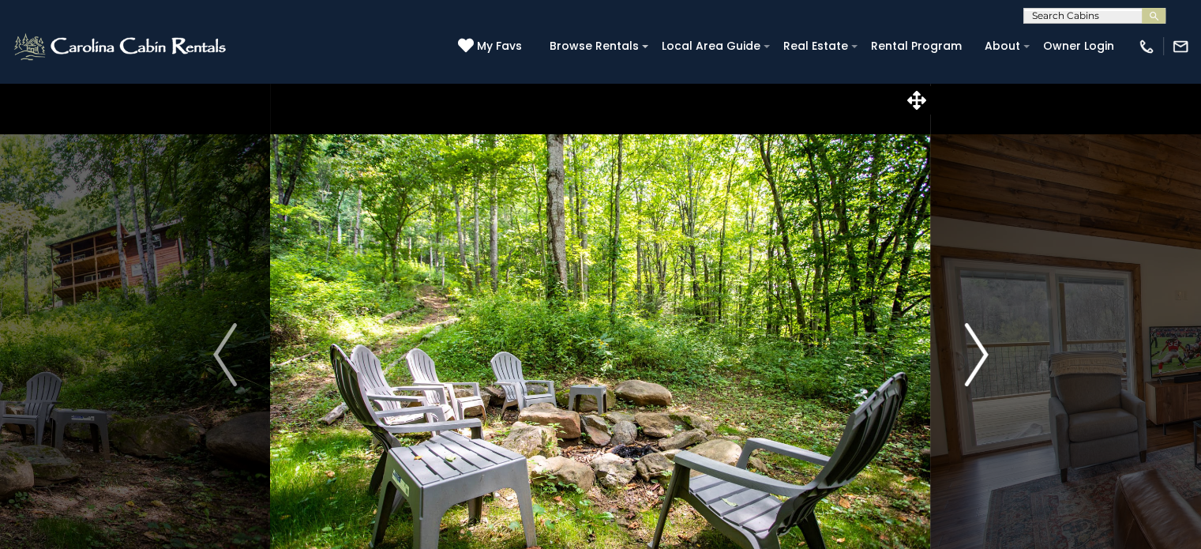
click at [979, 366] on img "Next" at bounding box center [976, 354] width 24 height 63
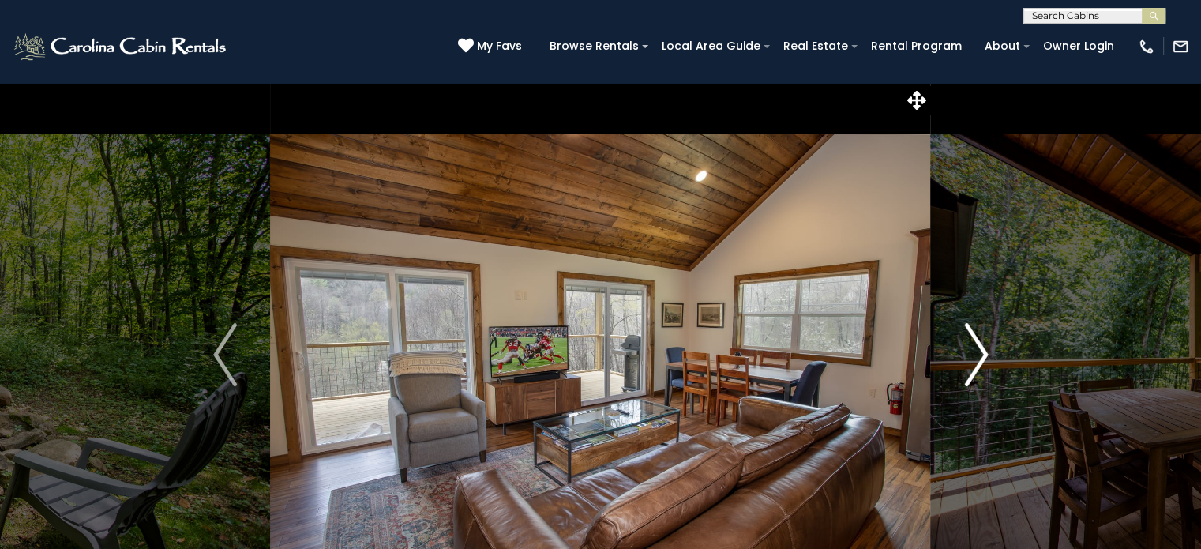
click at [979, 366] on img "Next" at bounding box center [976, 354] width 24 height 63
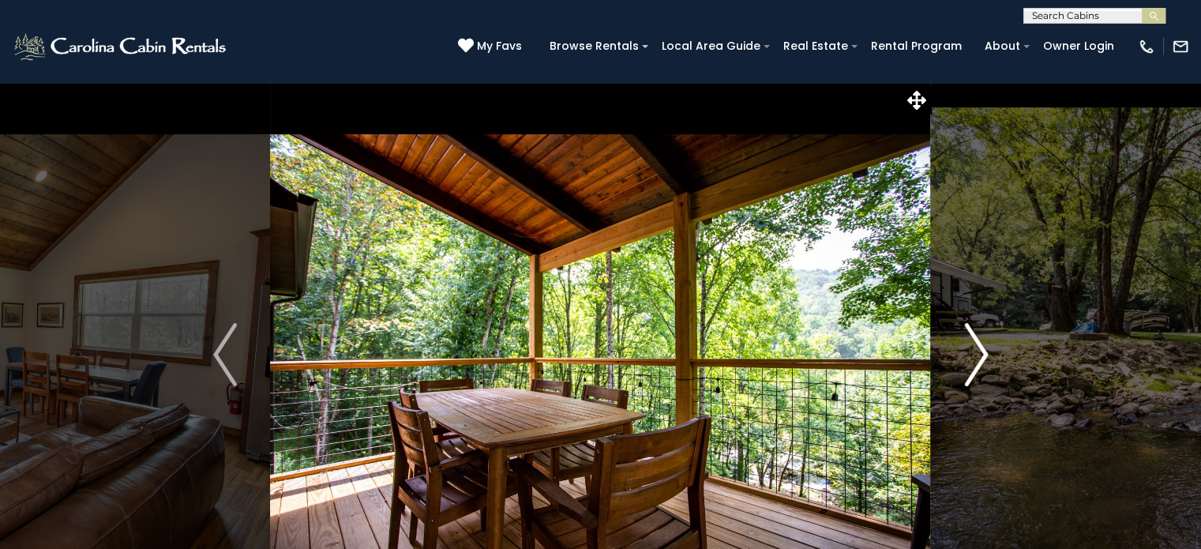
click at [979, 366] on img "Next" at bounding box center [976, 354] width 24 height 63
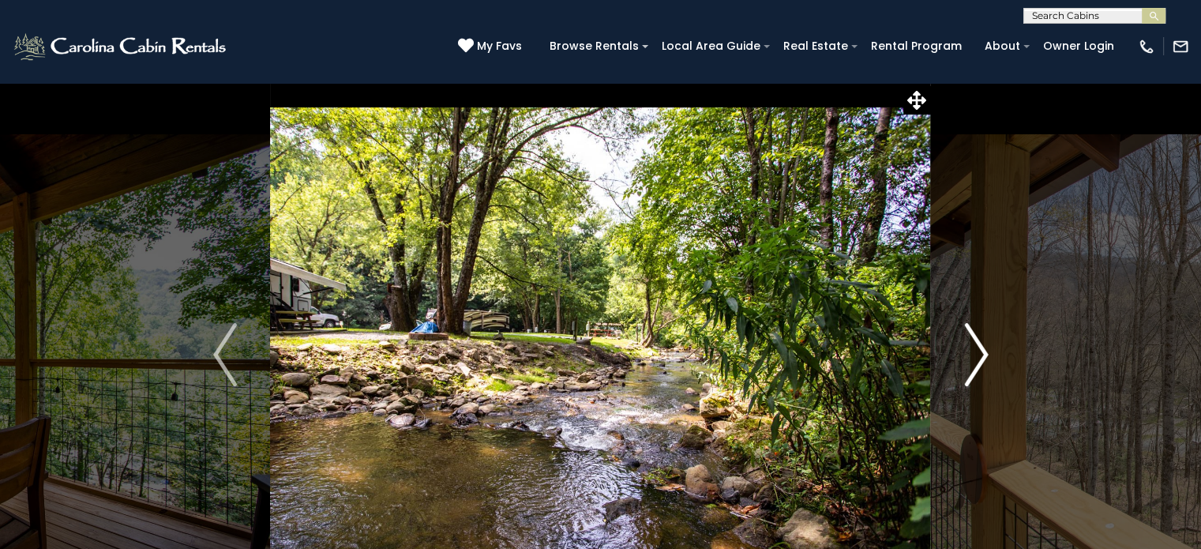
click at [979, 366] on img "Next" at bounding box center [976, 354] width 24 height 63
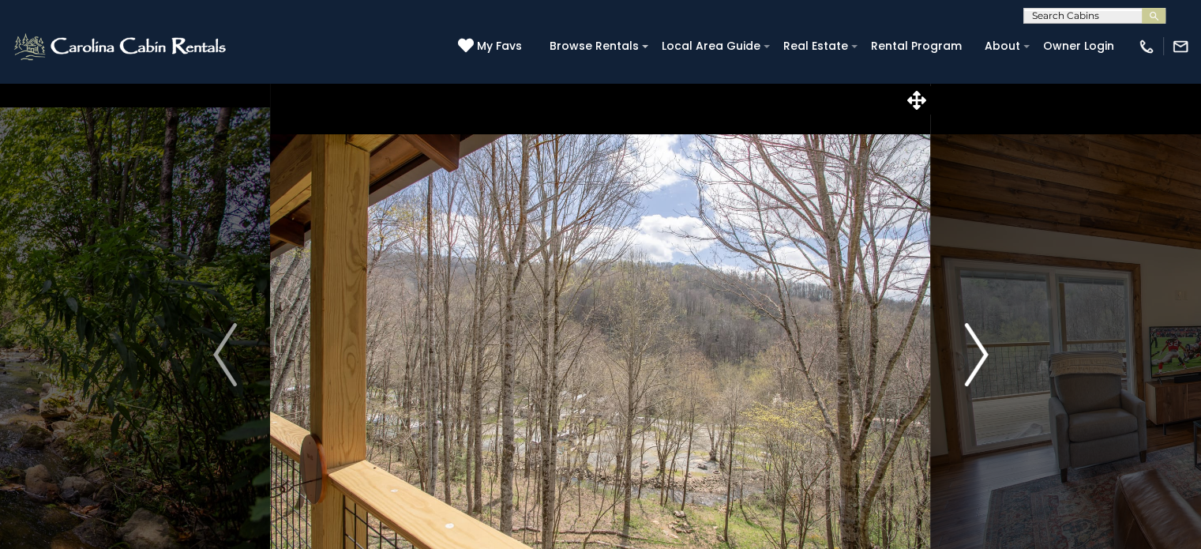
click at [979, 366] on img "Next" at bounding box center [976, 354] width 24 height 63
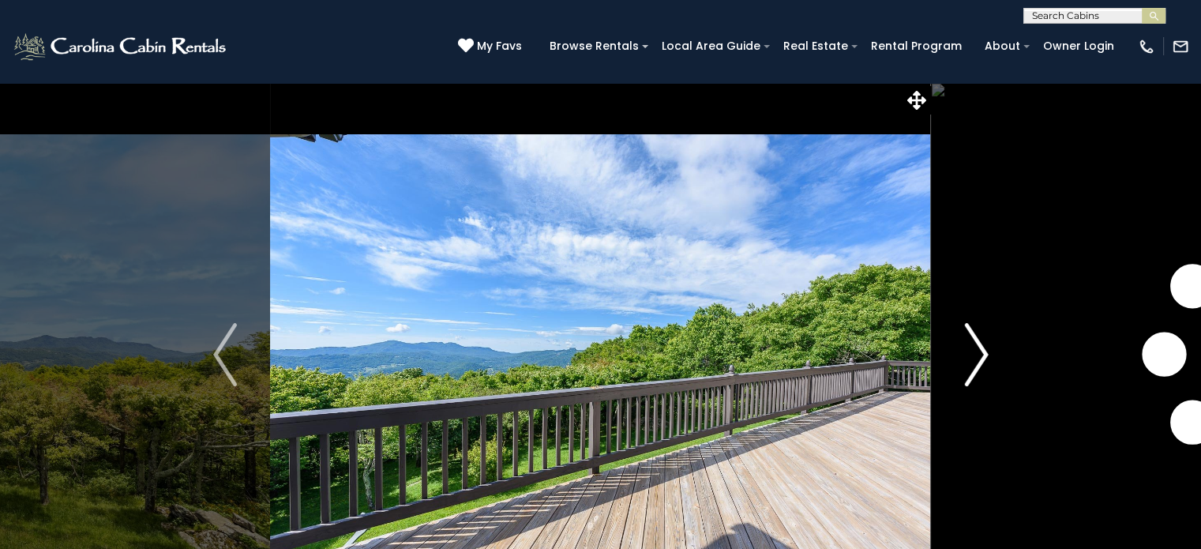
click at [976, 369] on img "Next" at bounding box center [976, 354] width 24 height 63
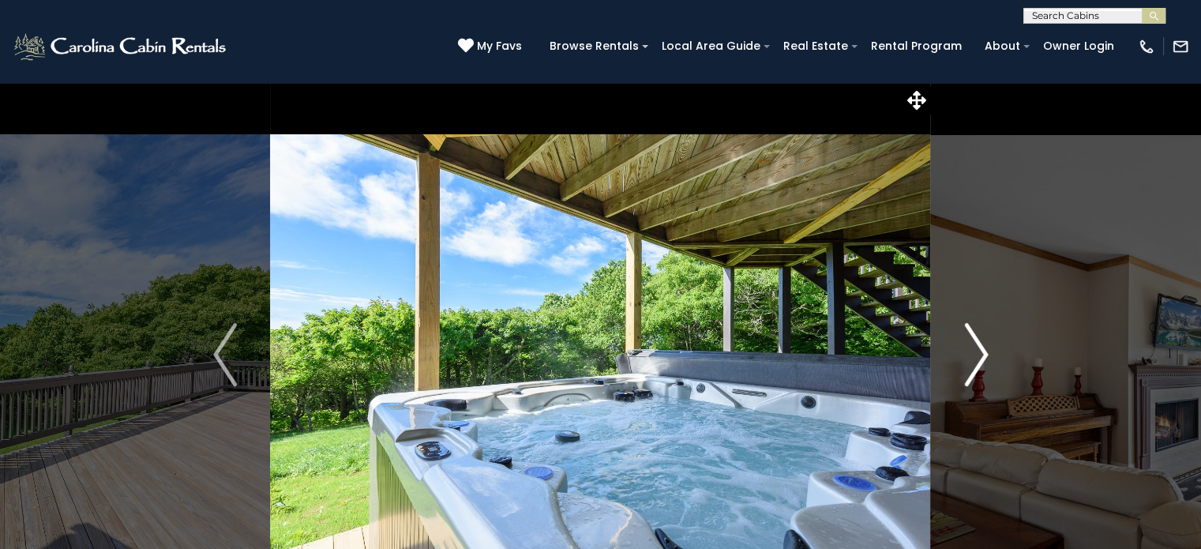
click at [976, 369] on img "Next" at bounding box center [976, 354] width 24 height 63
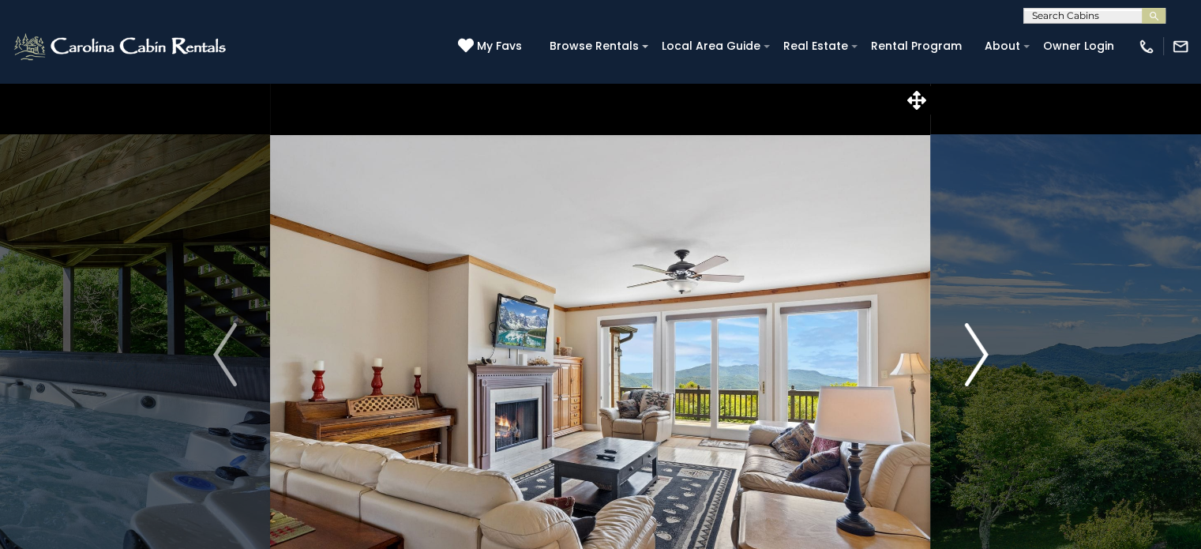
click at [976, 369] on img "Next" at bounding box center [976, 354] width 24 height 63
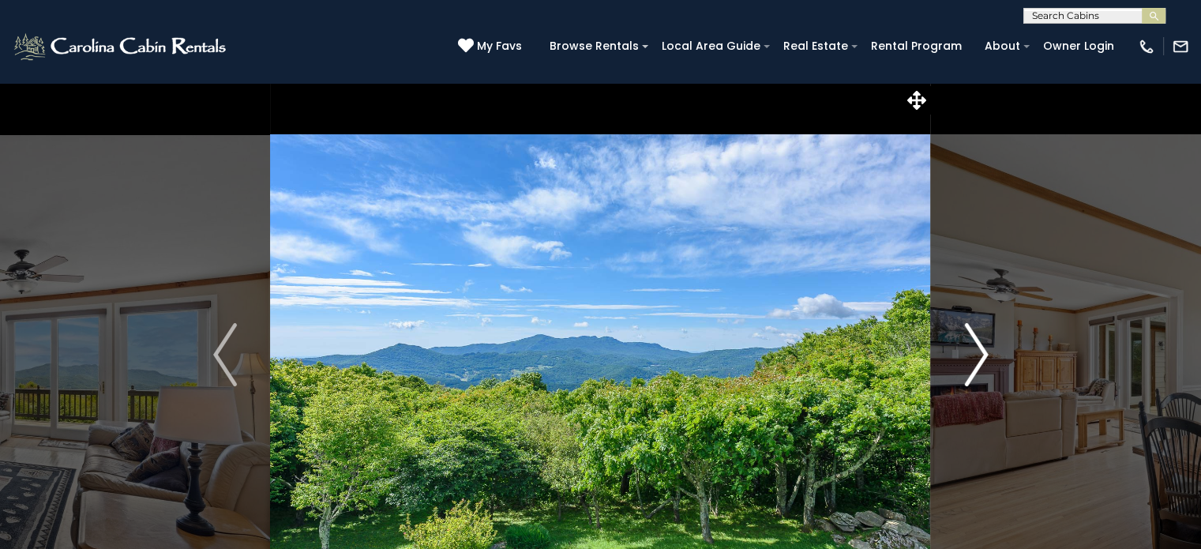
click at [976, 369] on img "Next" at bounding box center [976, 354] width 24 height 63
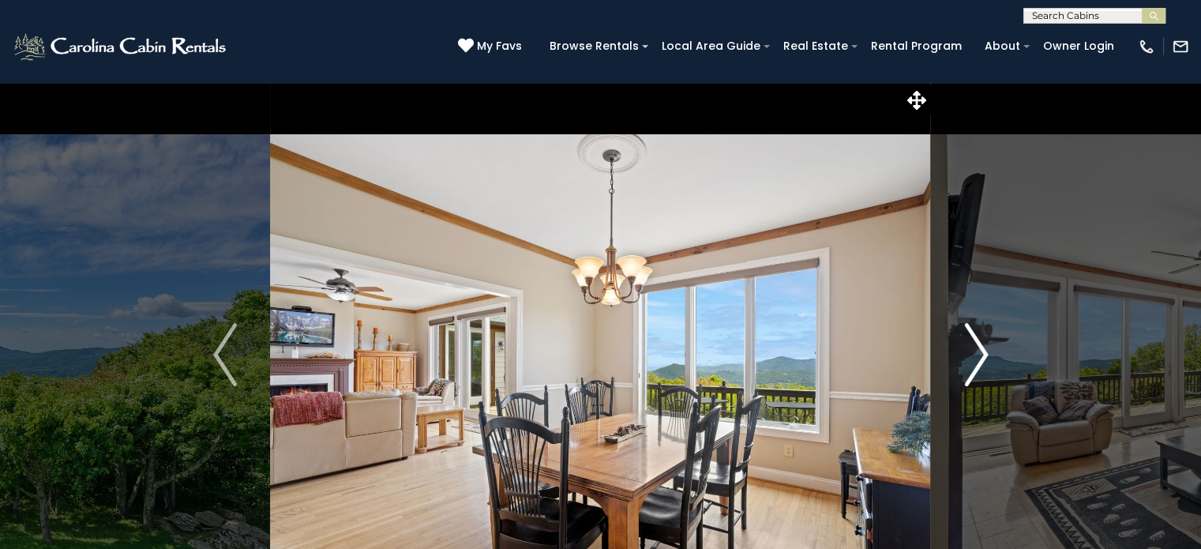
click at [976, 369] on img "Next" at bounding box center [976, 354] width 24 height 63
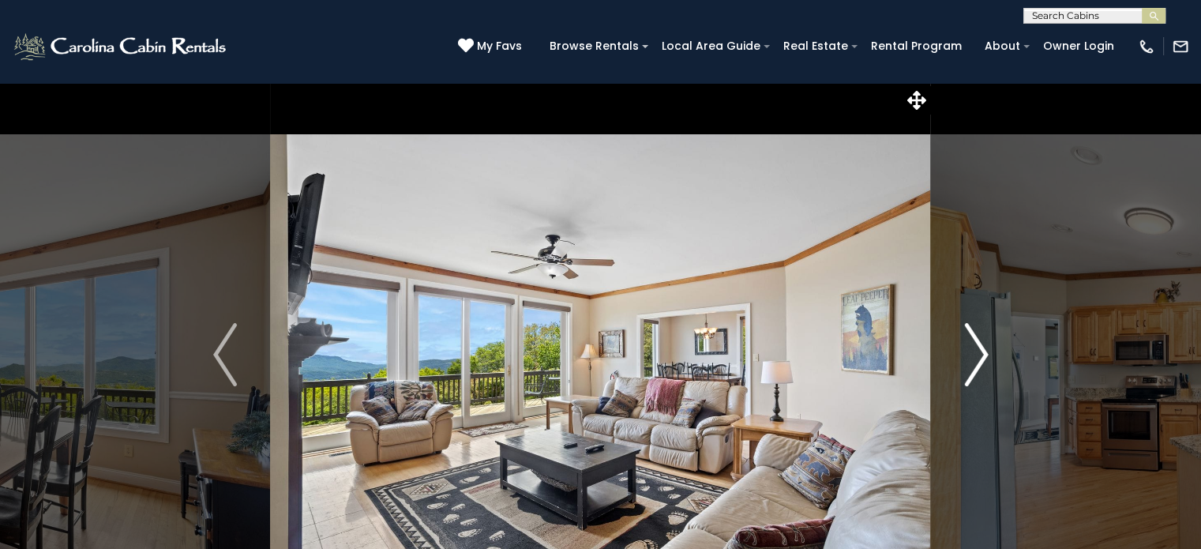
click at [976, 369] on img "Next" at bounding box center [976, 354] width 24 height 63
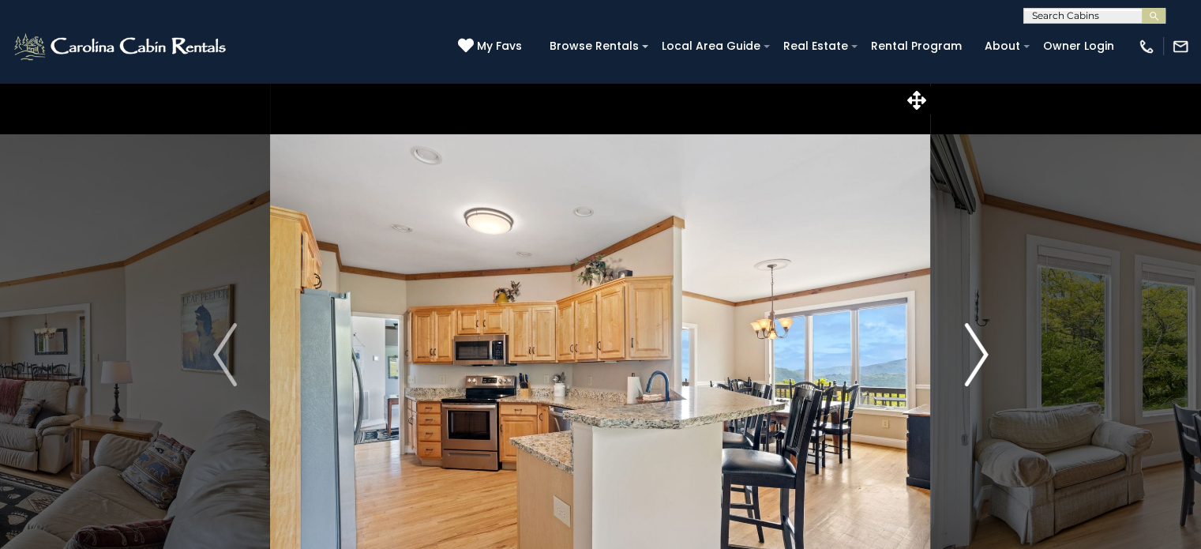
click at [976, 369] on img "Next" at bounding box center [976, 354] width 24 height 63
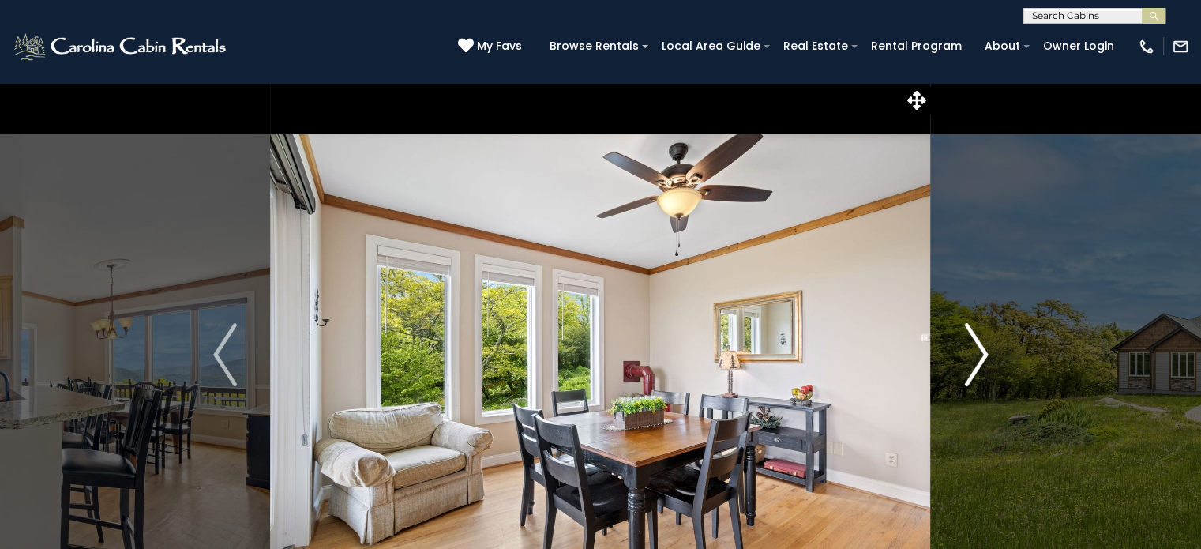
click at [976, 369] on img "Next" at bounding box center [976, 354] width 24 height 63
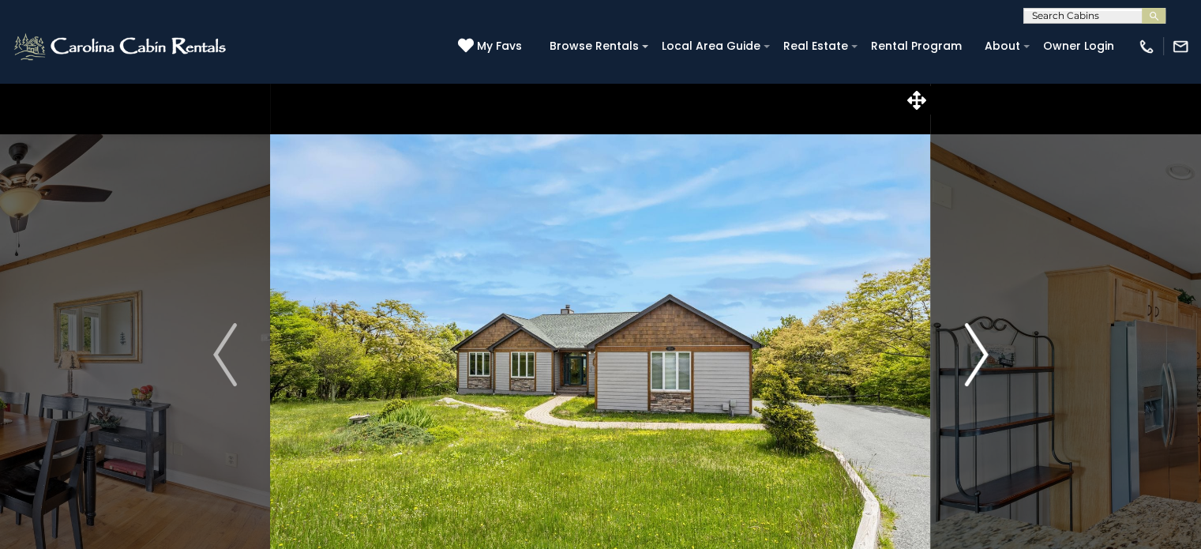
click at [976, 369] on img "Next" at bounding box center [976, 354] width 24 height 63
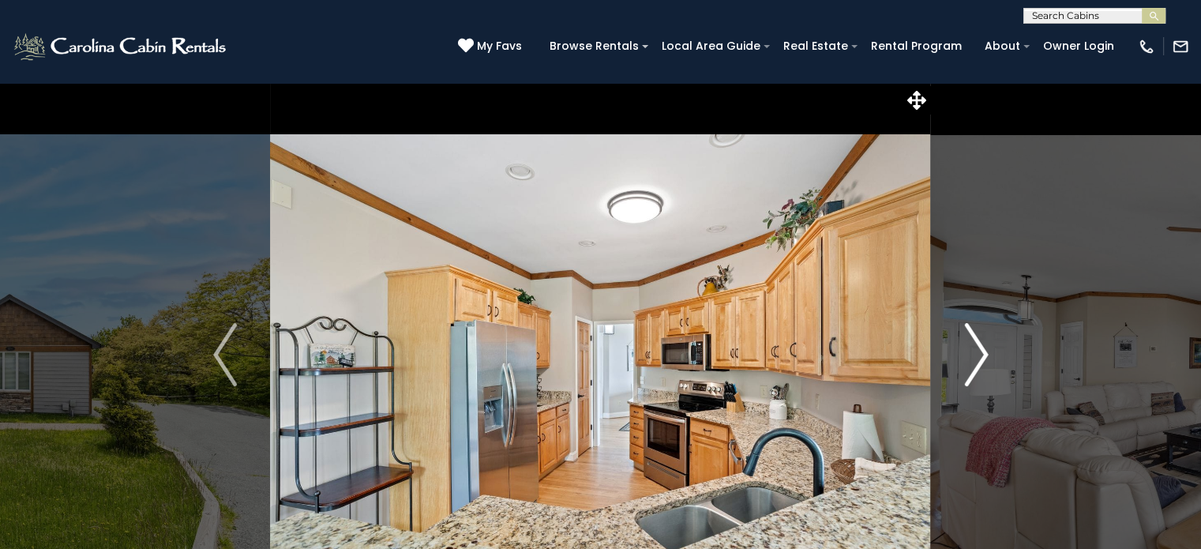
click at [976, 369] on img "Next" at bounding box center [976, 354] width 24 height 63
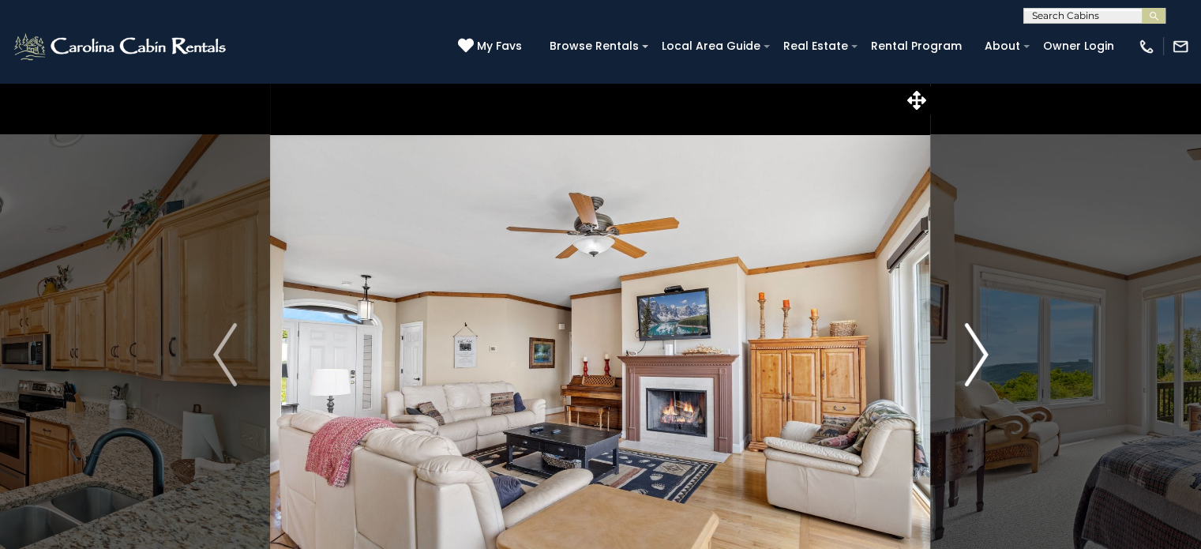
click at [976, 369] on img "Next" at bounding box center [976, 354] width 24 height 63
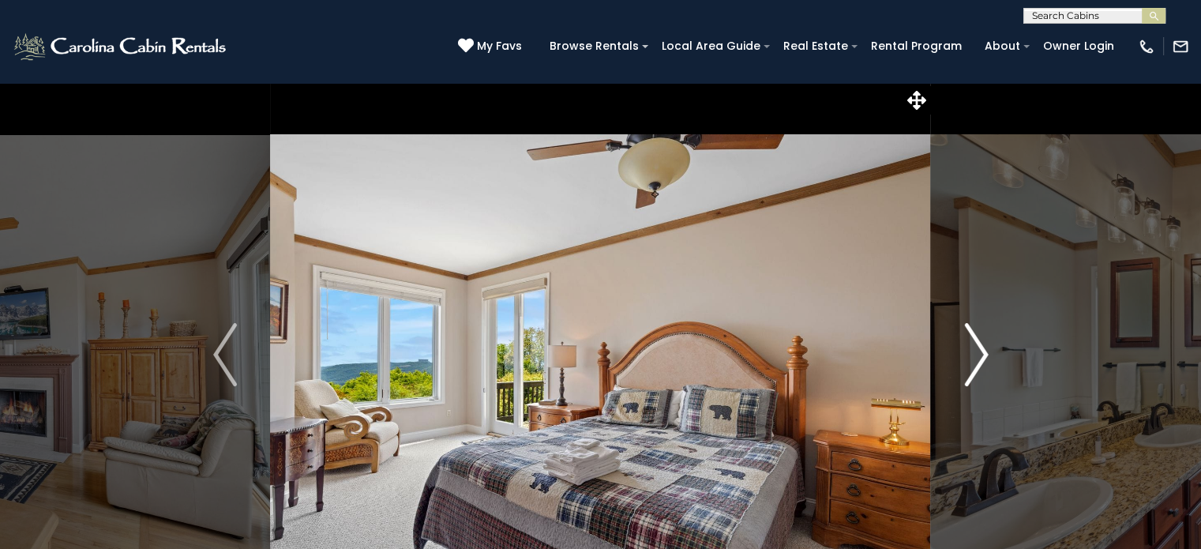
click at [976, 369] on img "Next" at bounding box center [976, 354] width 24 height 63
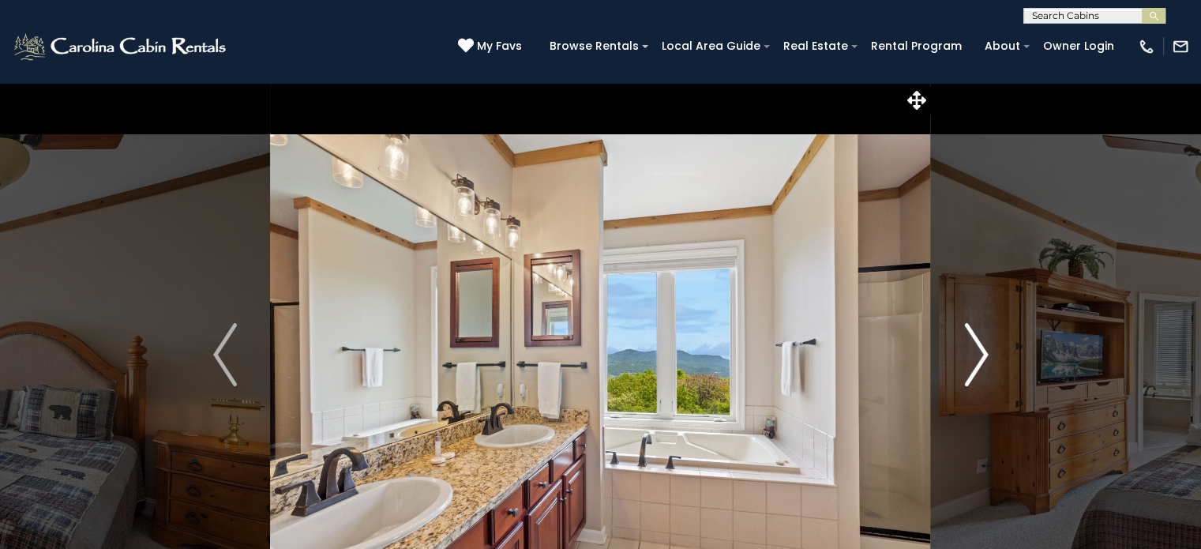
click at [976, 369] on img "Next" at bounding box center [976, 354] width 24 height 63
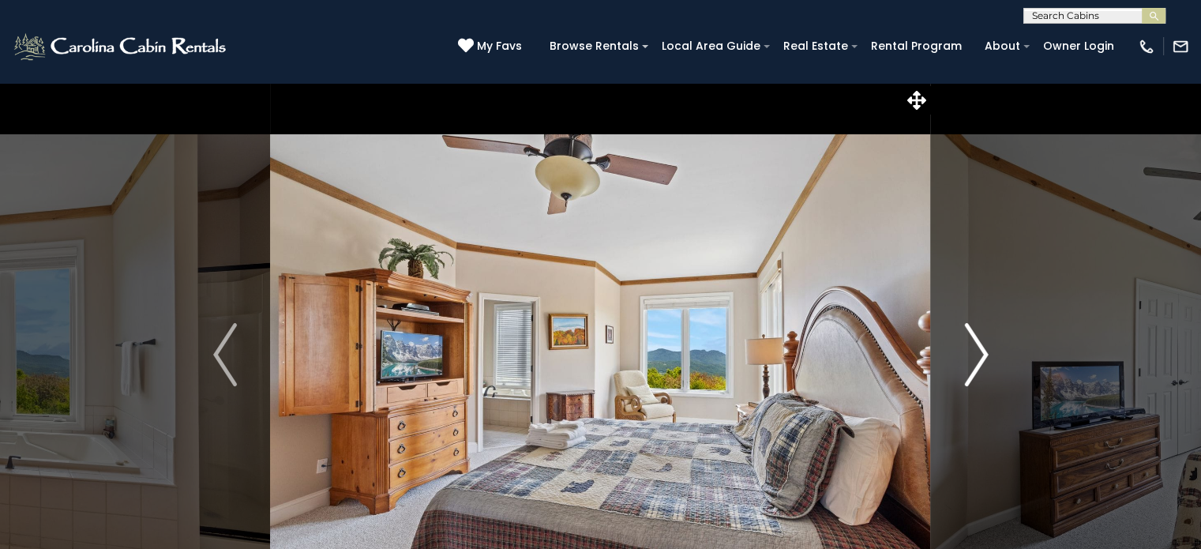
click at [976, 369] on img "Next" at bounding box center [976, 354] width 24 height 63
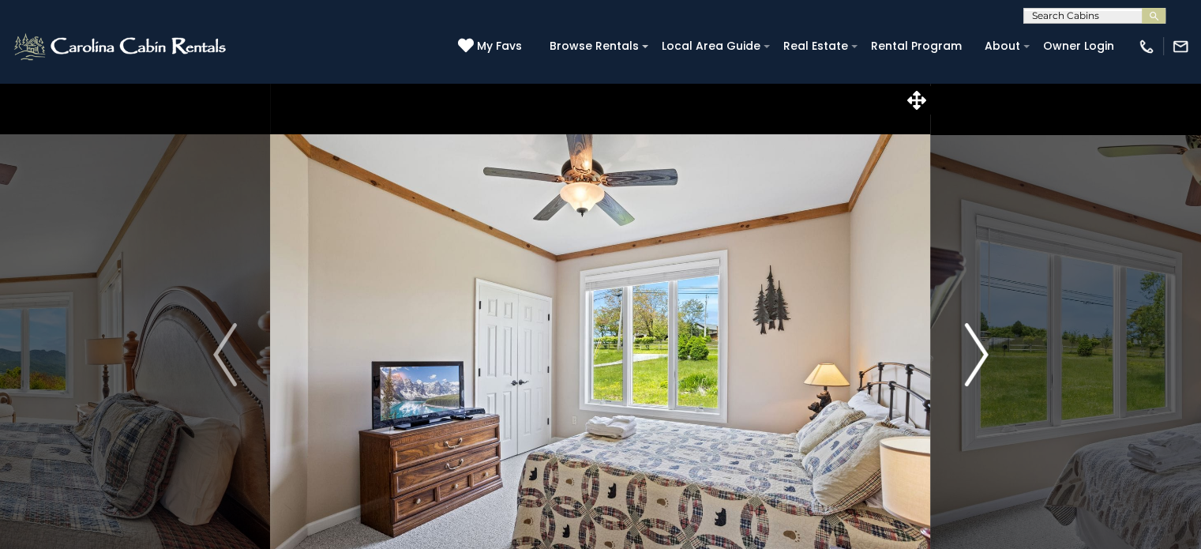
click at [976, 369] on img "Next" at bounding box center [976, 354] width 24 height 63
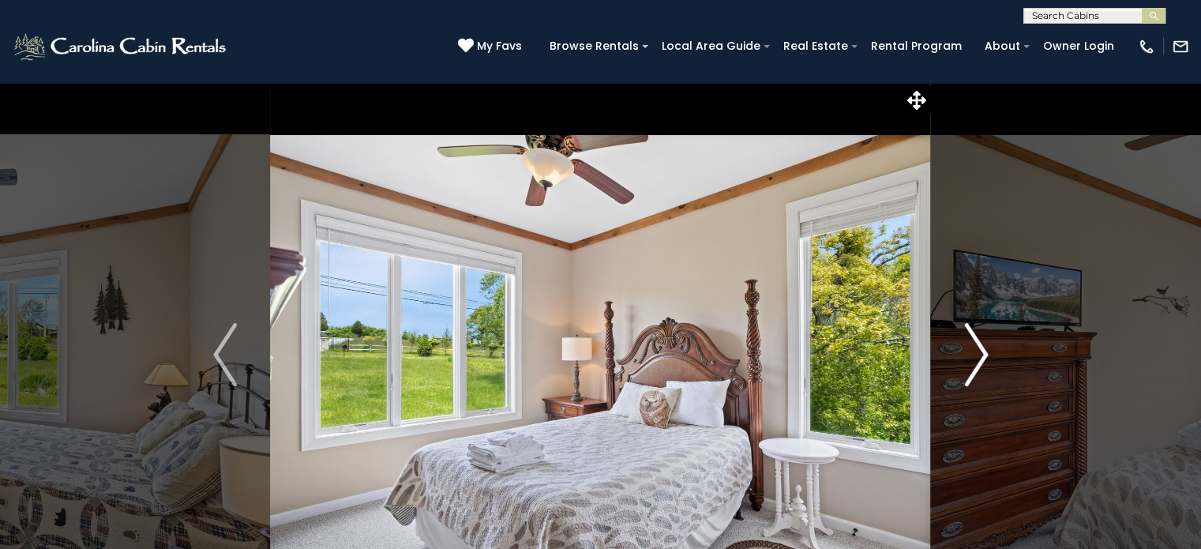
click at [976, 369] on img "Next" at bounding box center [976, 354] width 24 height 63
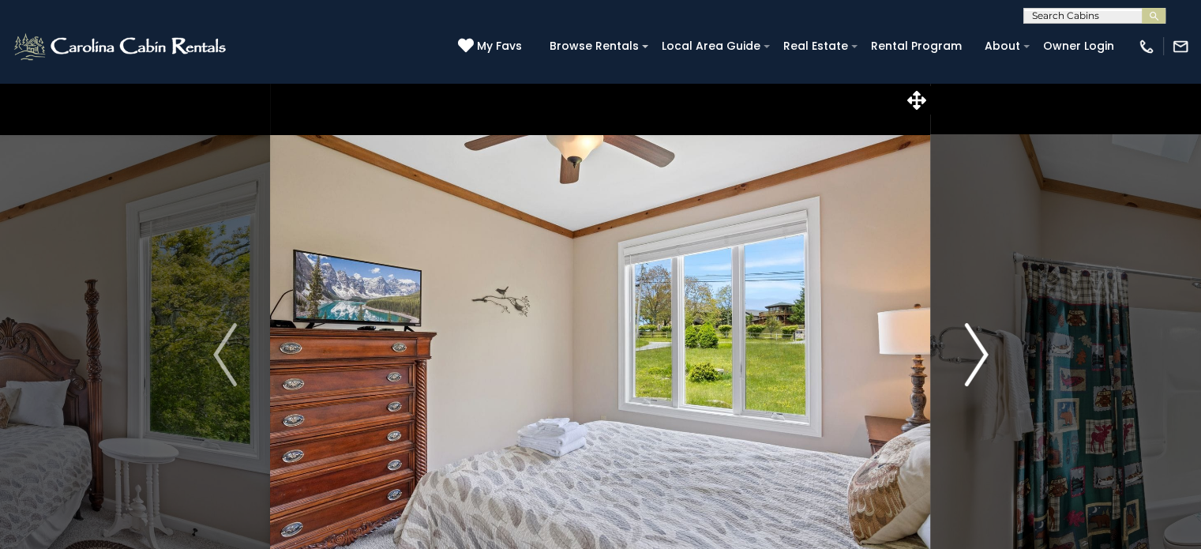
click at [976, 369] on img "Next" at bounding box center [976, 354] width 24 height 63
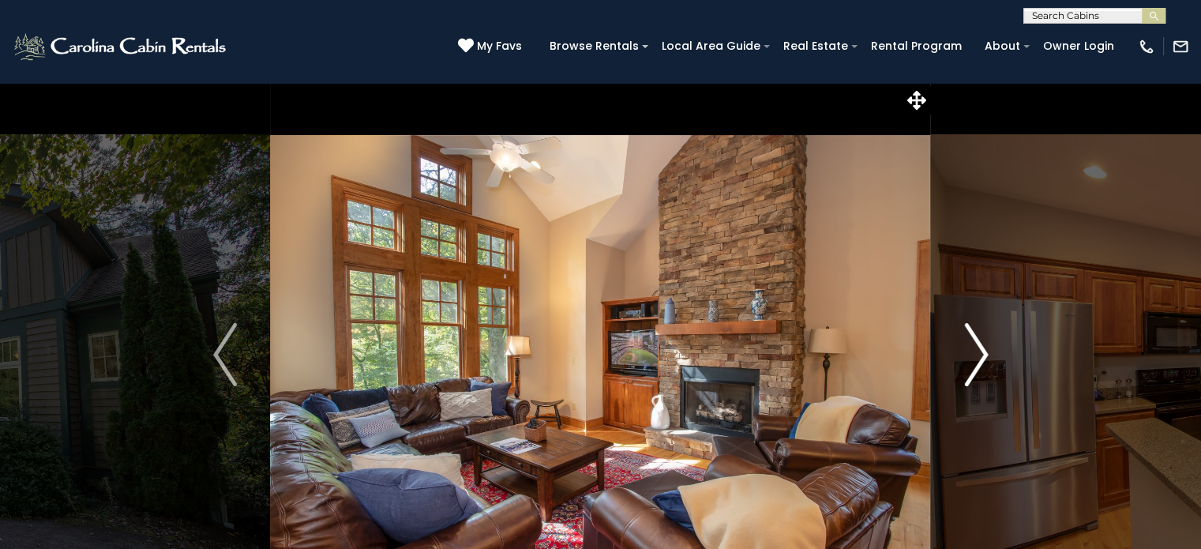
click at [979, 356] on img "Next" at bounding box center [976, 354] width 24 height 63
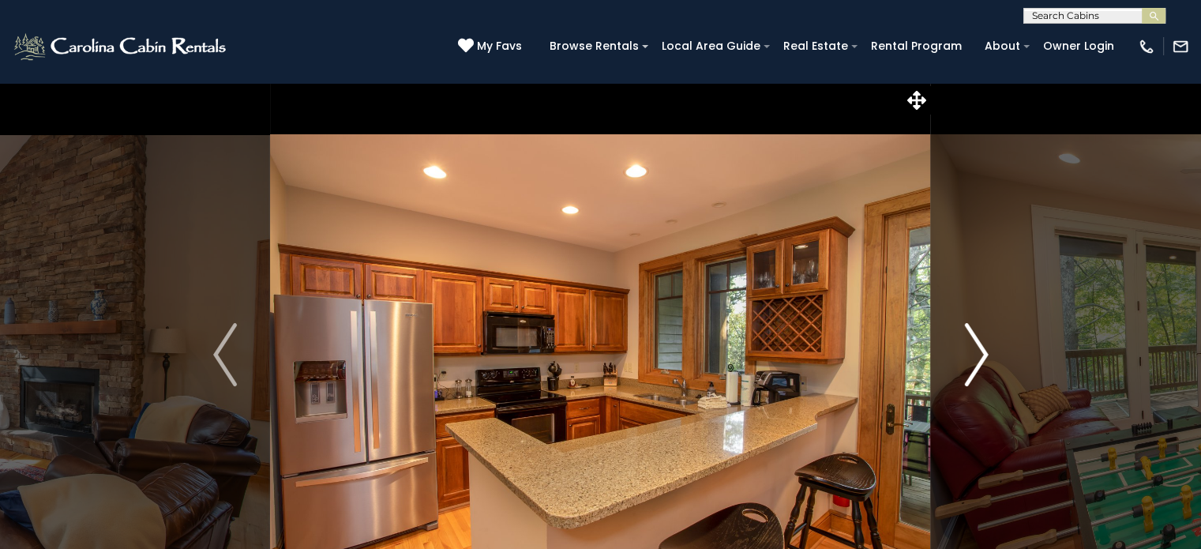
click at [979, 356] on img "Next" at bounding box center [976, 354] width 24 height 63
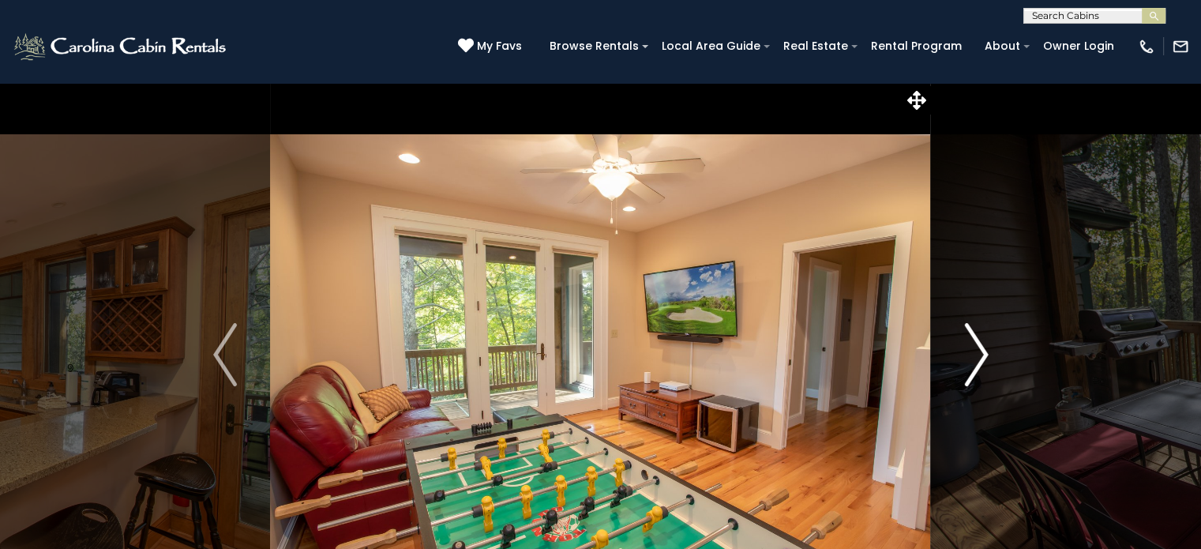
click at [979, 356] on img "Next" at bounding box center [976, 354] width 24 height 63
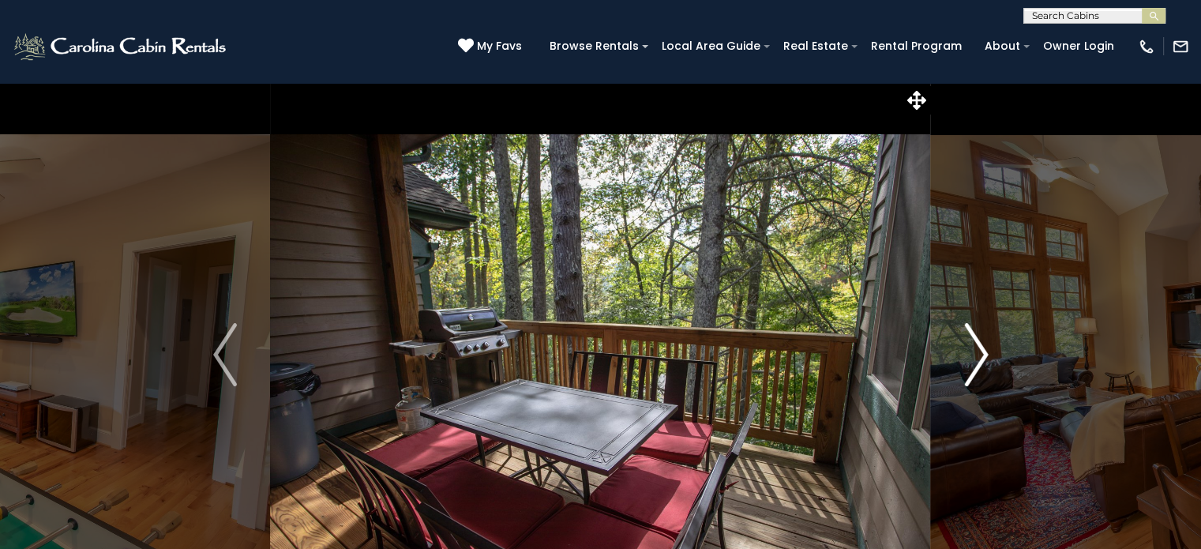
click at [979, 356] on img "Next" at bounding box center [976, 354] width 24 height 63
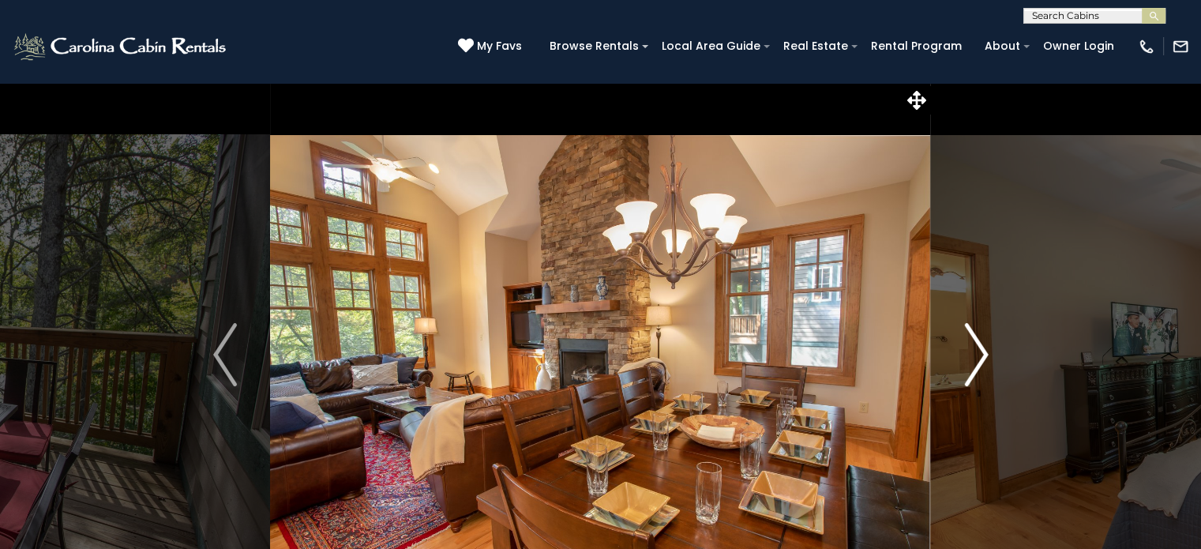
click at [979, 356] on img "Next" at bounding box center [976, 354] width 24 height 63
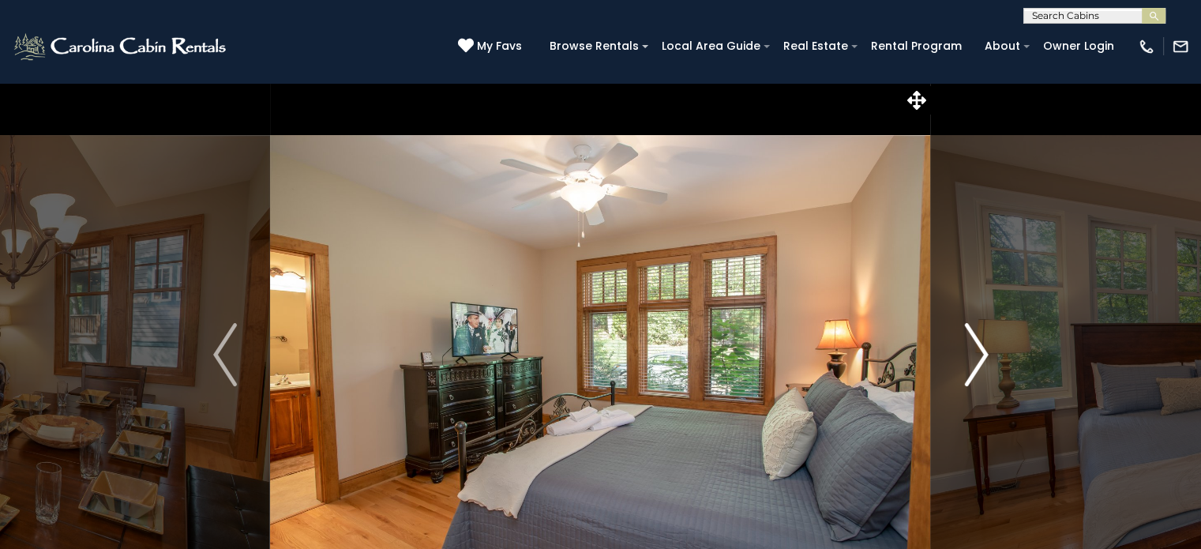
click at [979, 356] on img "Next" at bounding box center [976, 354] width 24 height 63
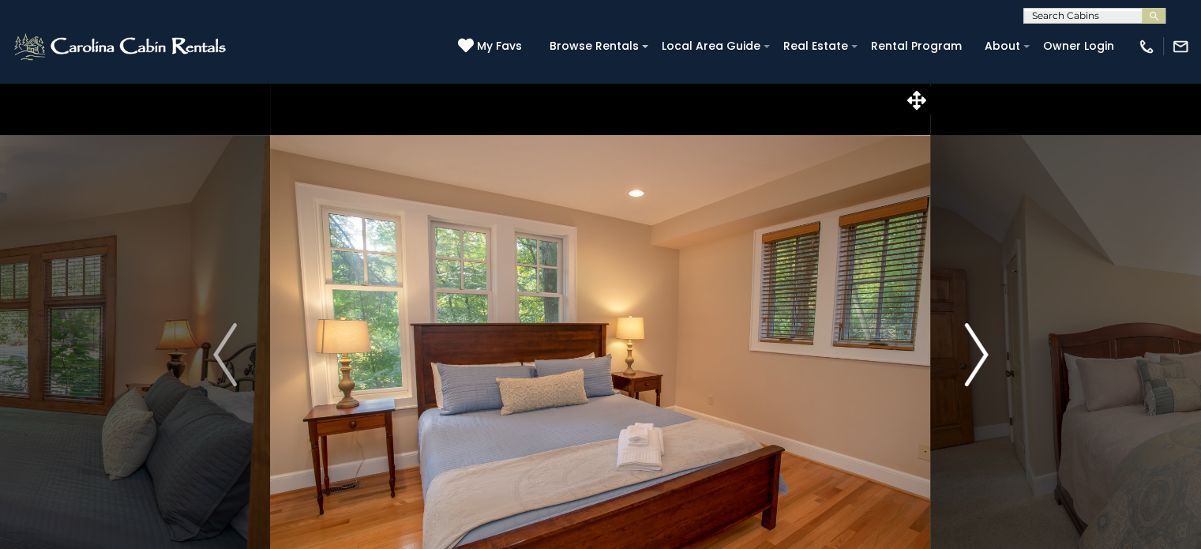
click at [979, 356] on img "Next" at bounding box center [976, 354] width 24 height 63
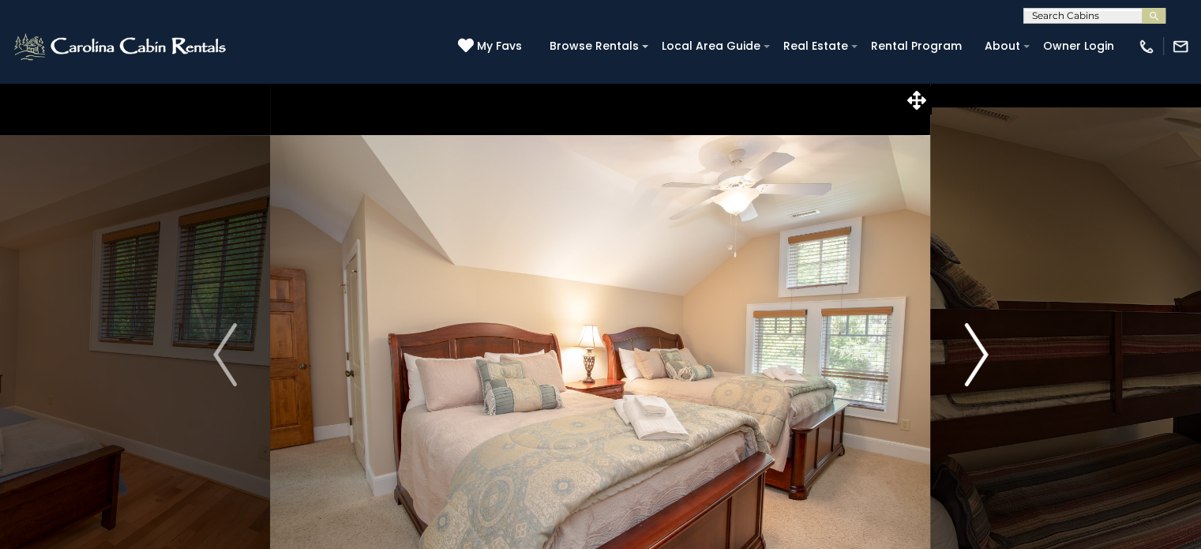
click at [979, 356] on img "Next" at bounding box center [976, 354] width 24 height 63
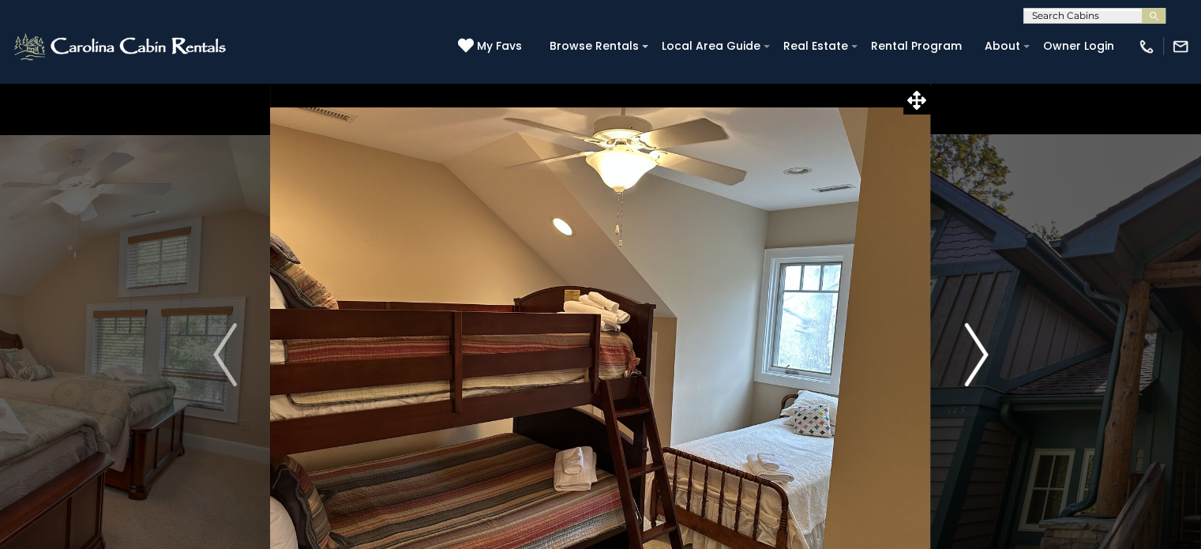
click at [979, 356] on img "Next" at bounding box center [976, 354] width 24 height 63
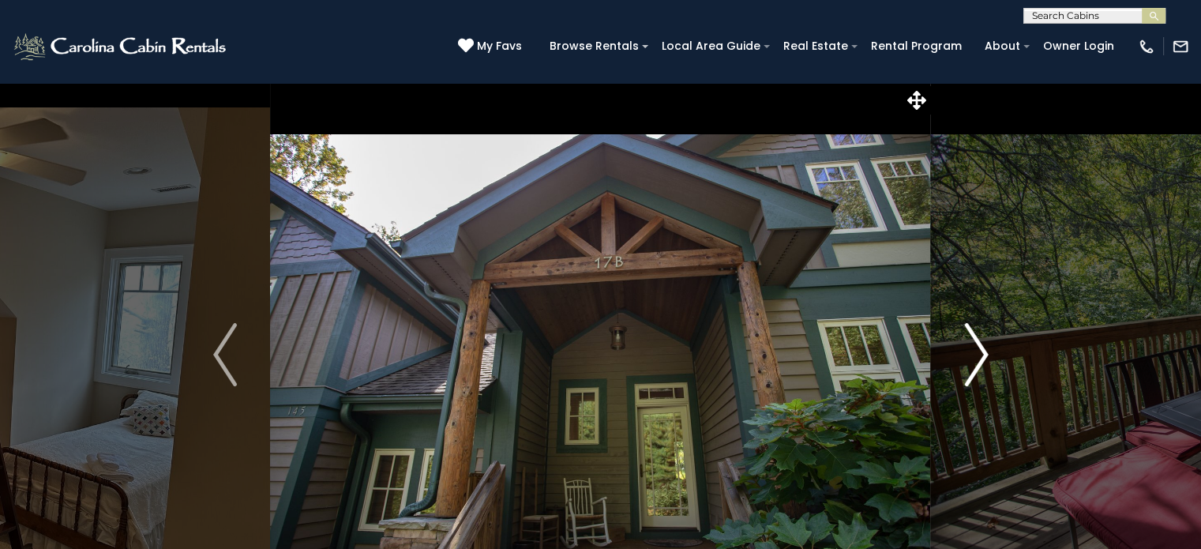
click at [979, 356] on img "Next" at bounding box center [976, 354] width 24 height 63
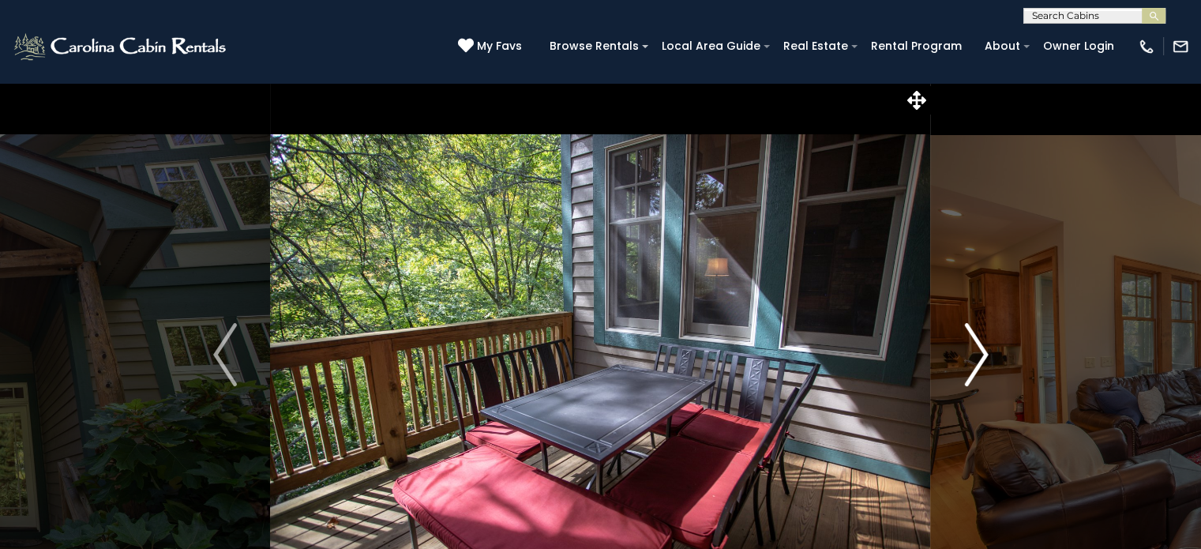
click at [979, 356] on img "Next" at bounding box center [976, 354] width 24 height 63
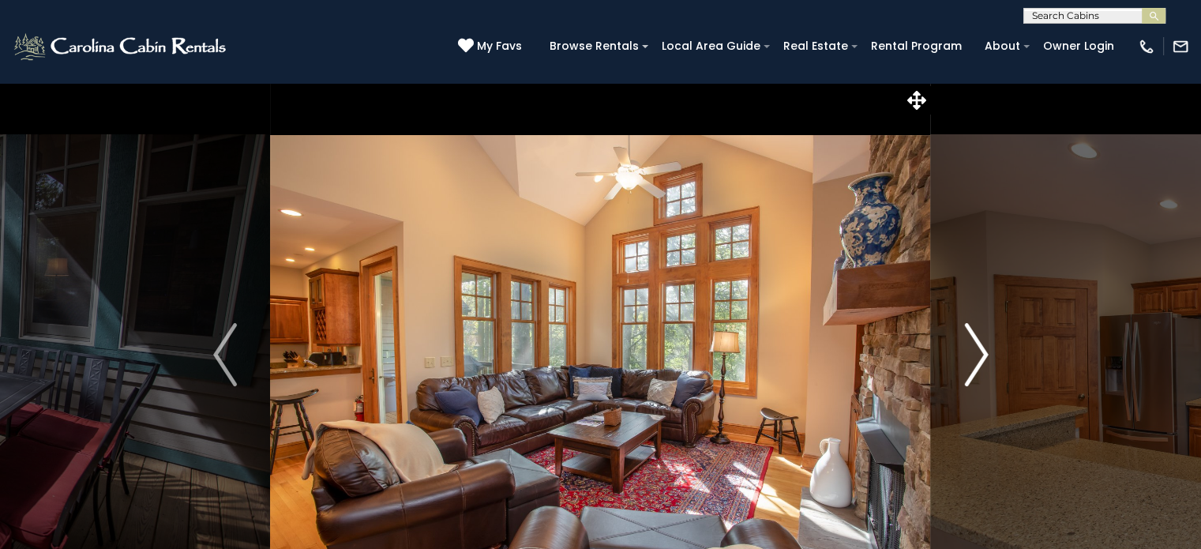
click at [979, 356] on img "Next" at bounding box center [976, 354] width 24 height 63
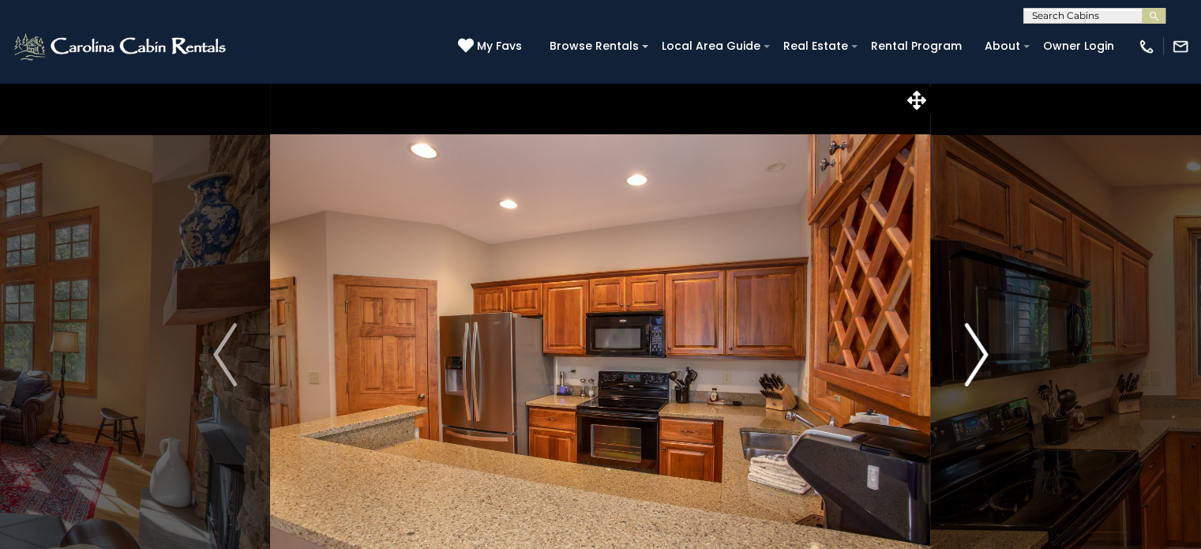
click at [979, 356] on img "Next" at bounding box center [976, 354] width 24 height 63
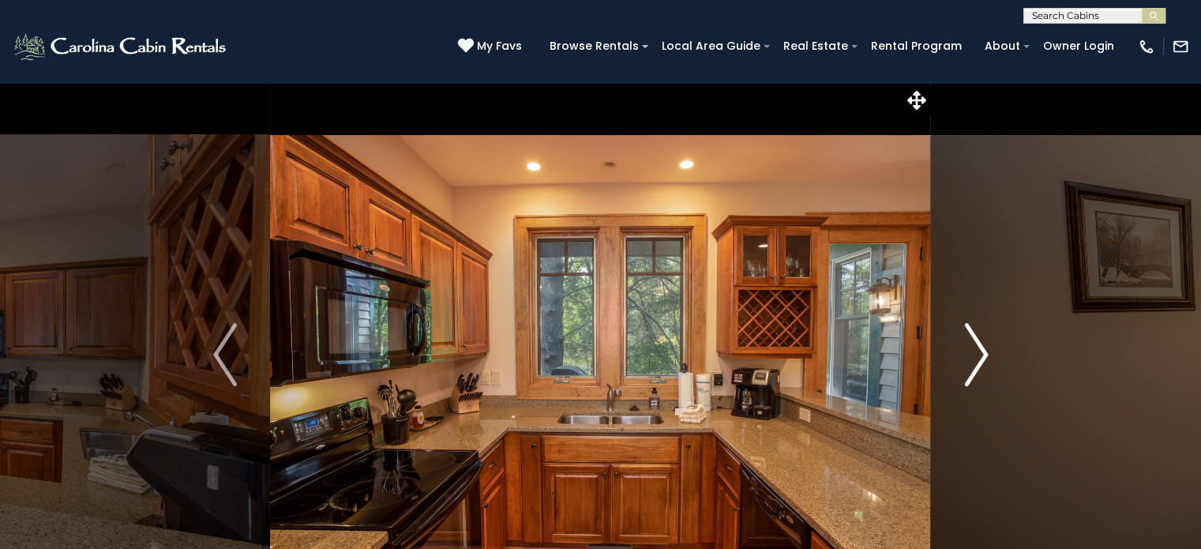
click at [979, 356] on img "Next" at bounding box center [976, 354] width 24 height 63
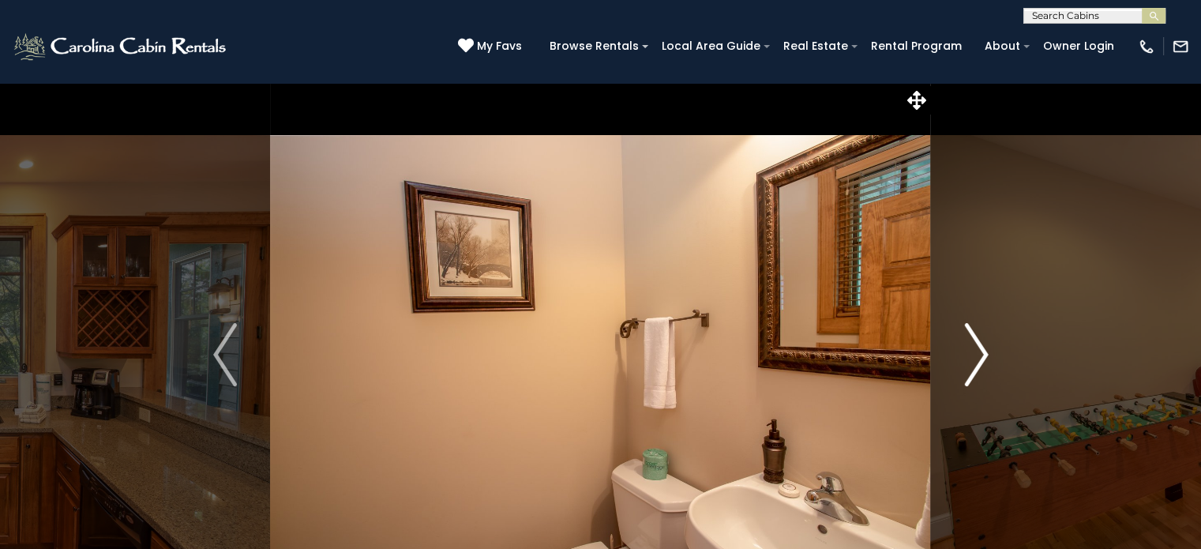
click at [979, 356] on img "Next" at bounding box center [976, 354] width 24 height 63
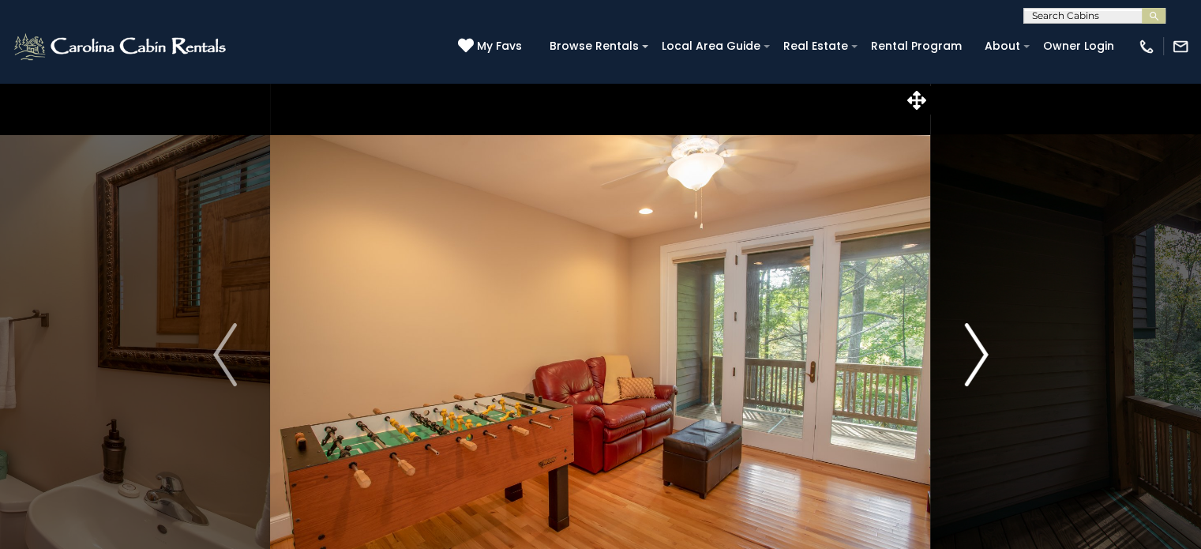
click at [979, 356] on img "Next" at bounding box center [976, 354] width 24 height 63
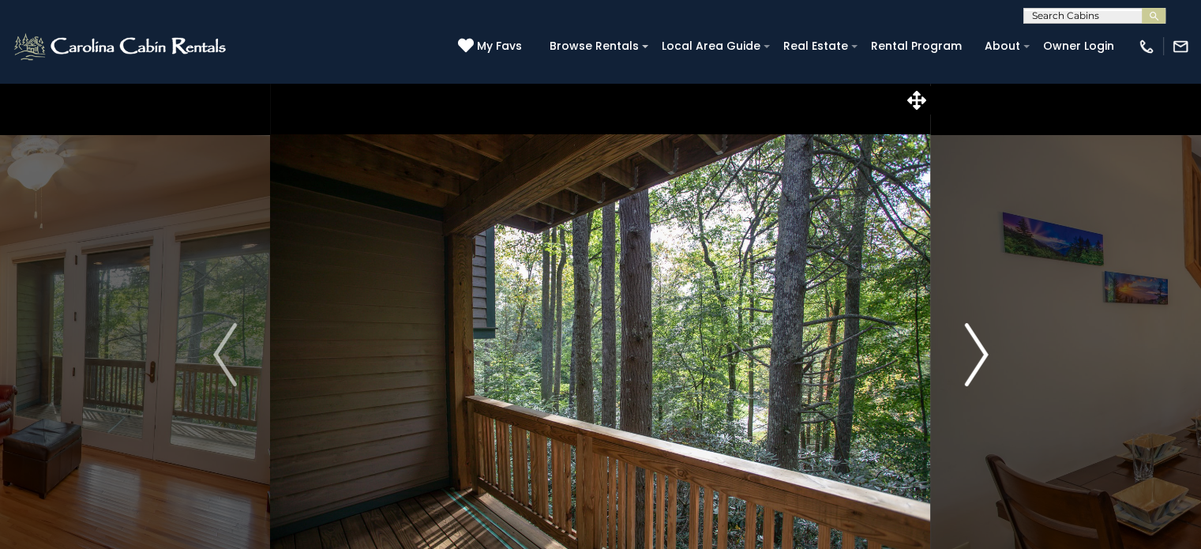
click at [979, 356] on img "Next" at bounding box center [976, 354] width 24 height 63
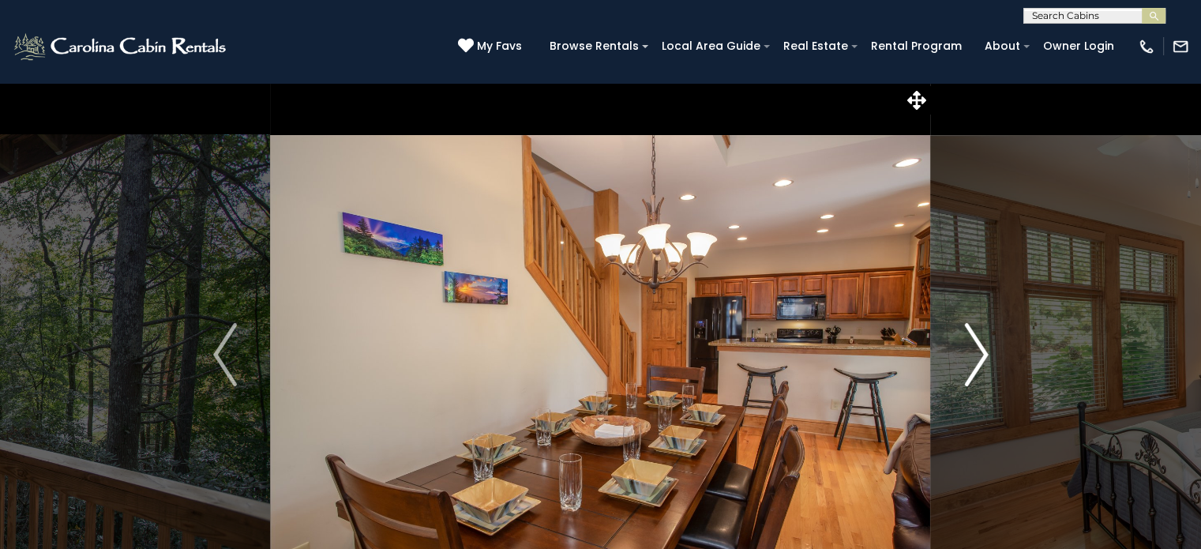
click at [979, 356] on img "Next" at bounding box center [976, 354] width 24 height 63
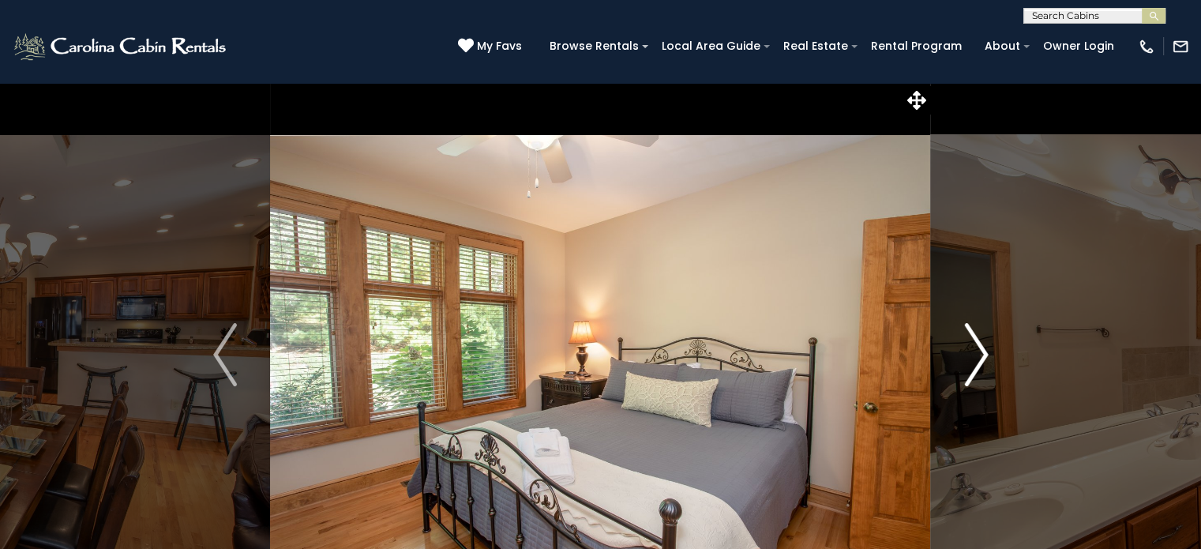
click at [979, 356] on img "Next" at bounding box center [976, 354] width 24 height 63
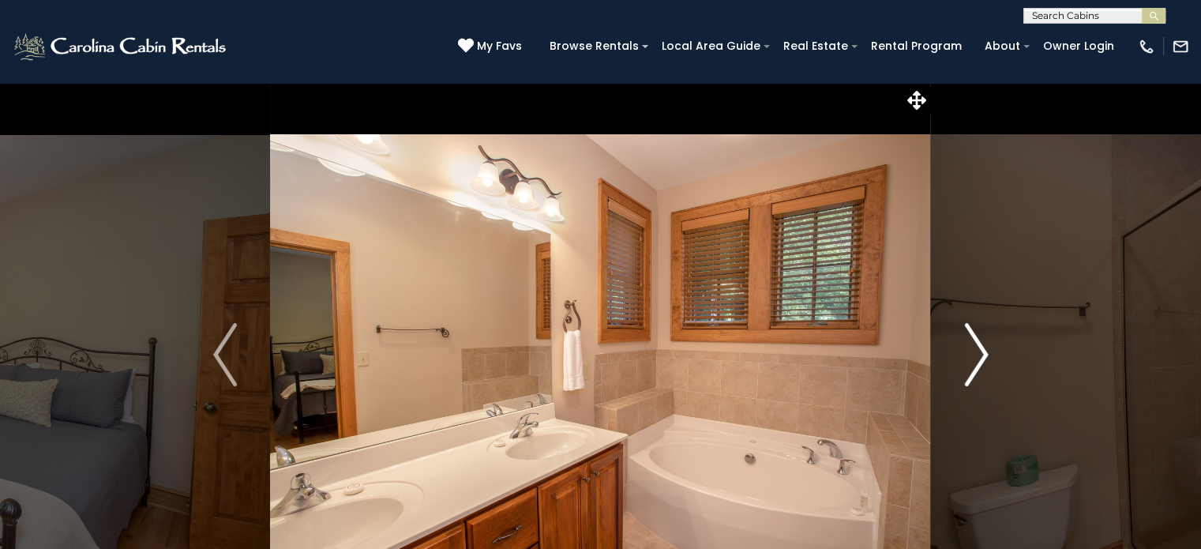
click at [979, 356] on img "Next" at bounding box center [976, 354] width 24 height 63
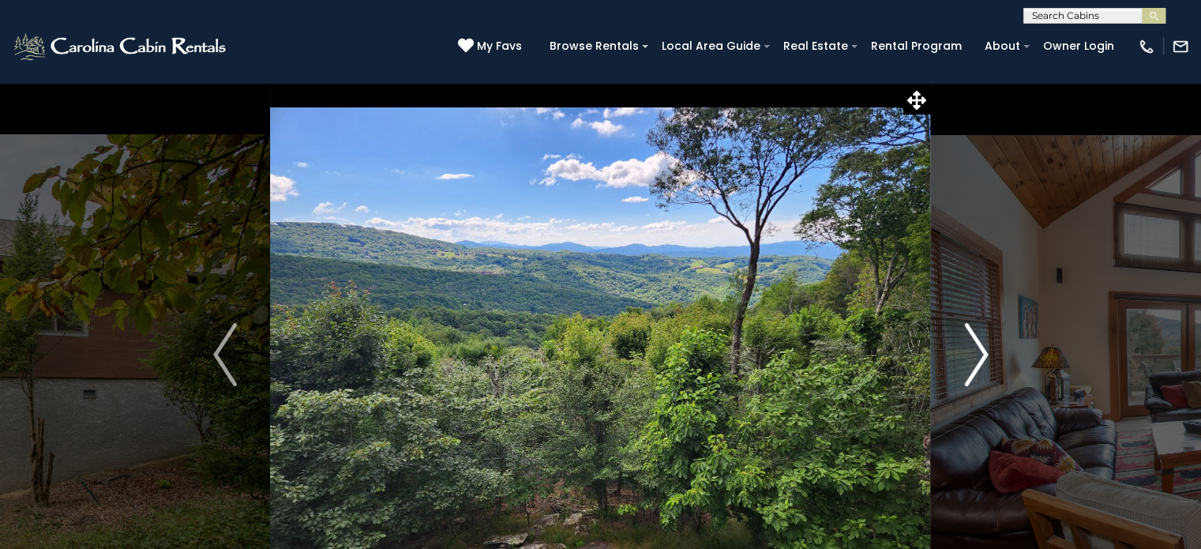
click at [977, 354] on img "Next" at bounding box center [976, 354] width 24 height 63
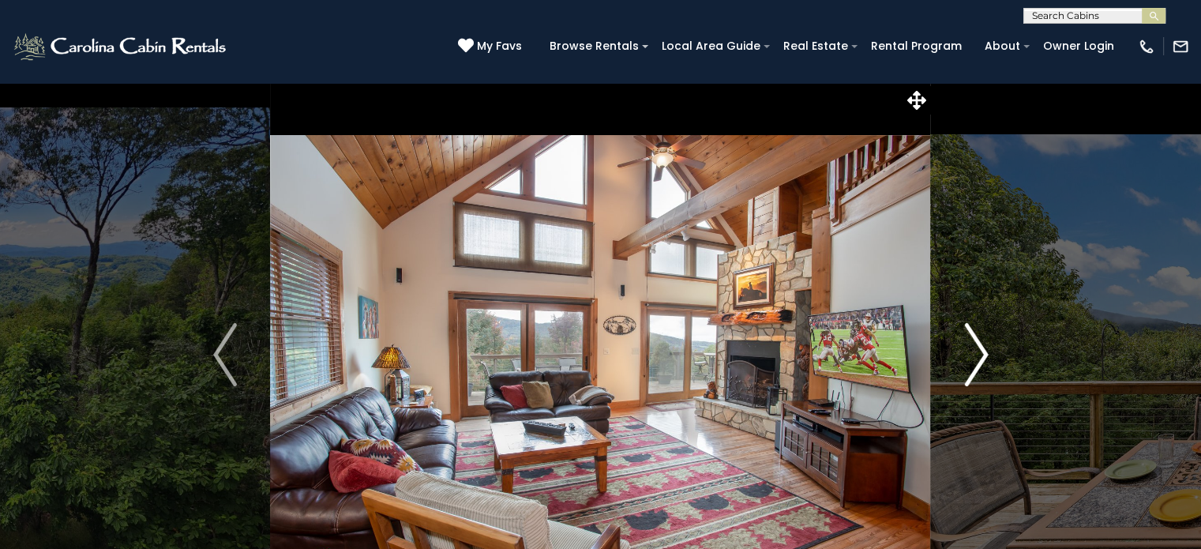
click at [977, 354] on img "Next" at bounding box center [976, 354] width 24 height 63
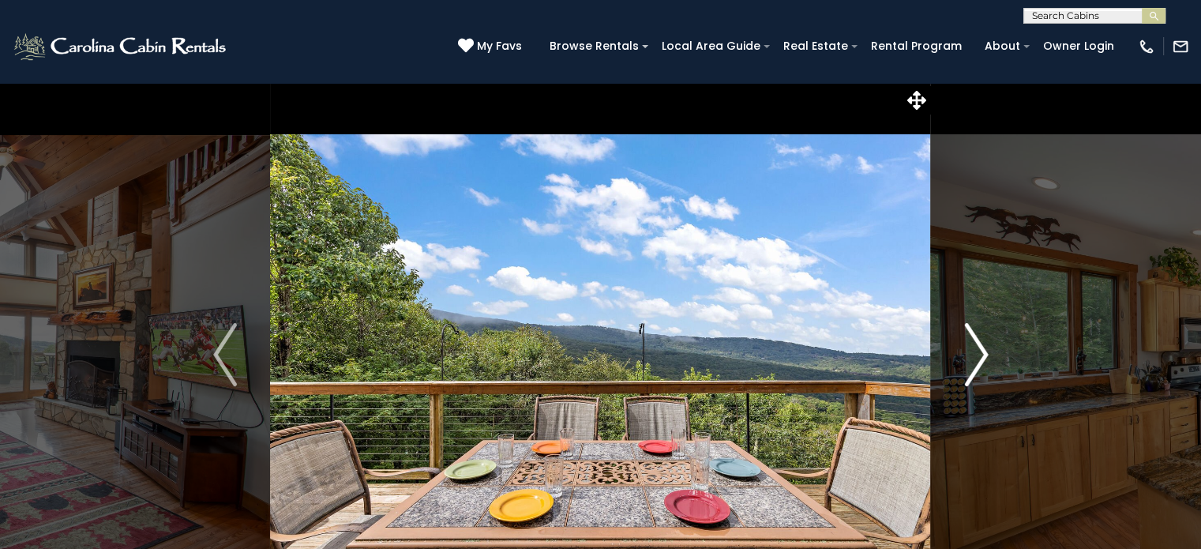
click at [977, 354] on img "Next" at bounding box center [976, 354] width 24 height 63
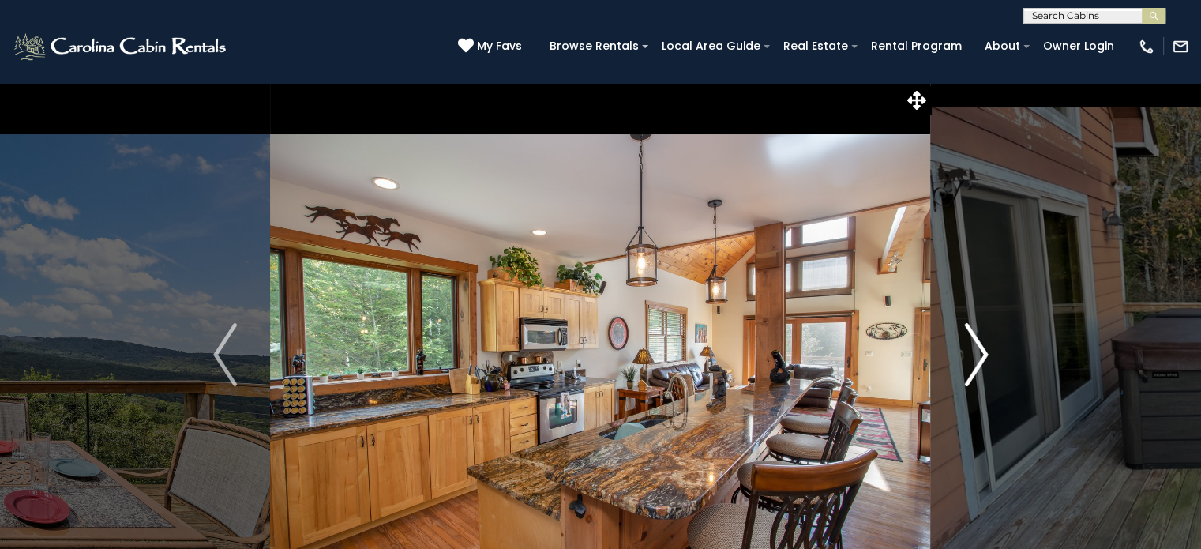
click at [977, 354] on img "Next" at bounding box center [976, 354] width 24 height 63
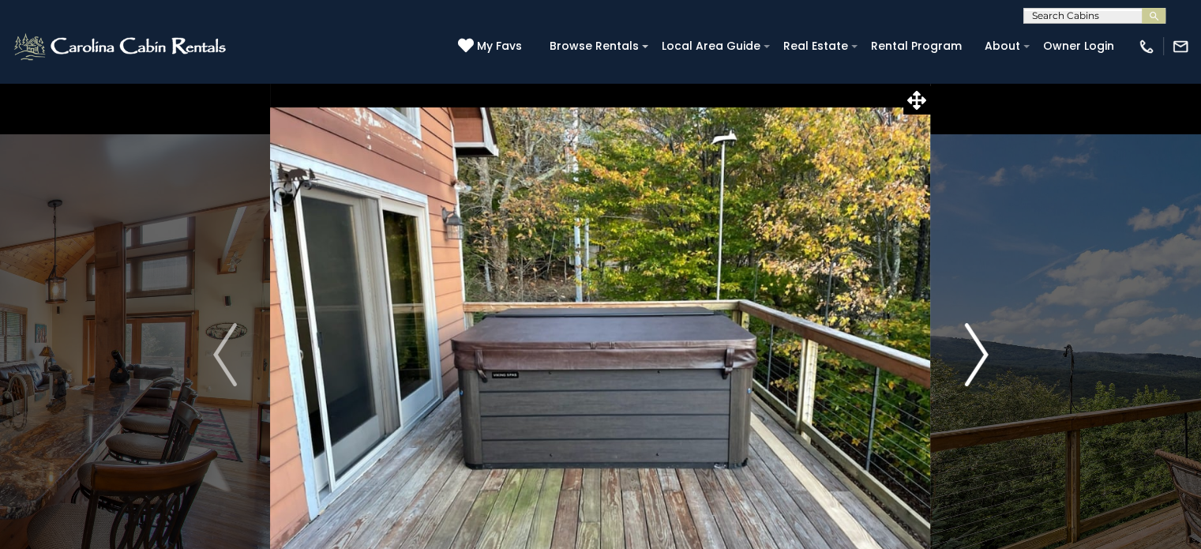
click at [977, 354] on img "Next" at bounding box center [976, 354] width 24 height 63
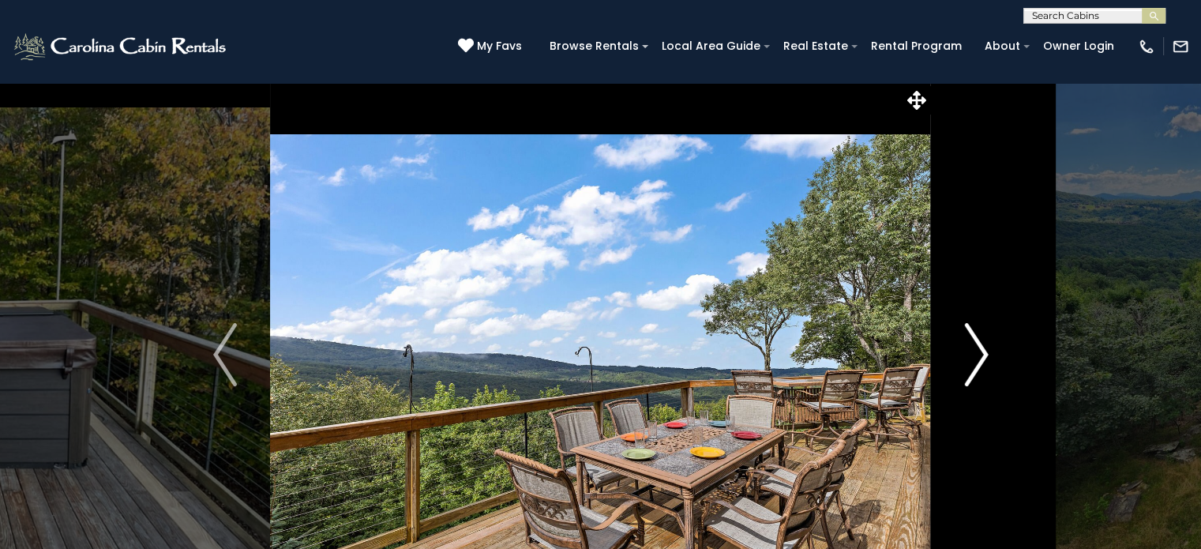
click at [977, 354] on img "Next" at bounding box center [976, 354] width 24 height 63
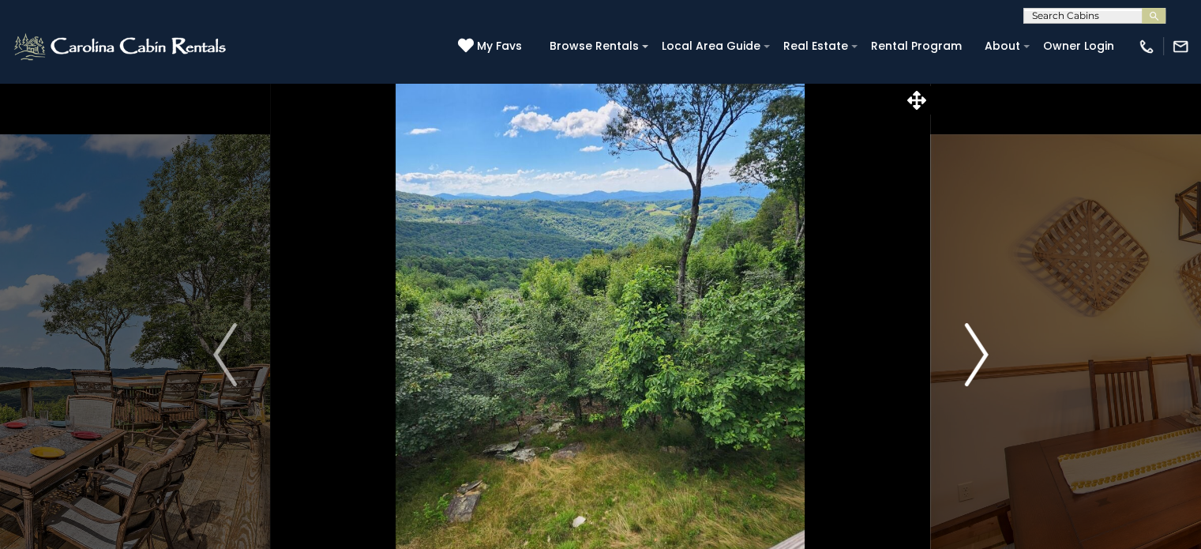
click at [977, 354] on img "Next" at bounding box center [976, 354] width 24 height 63
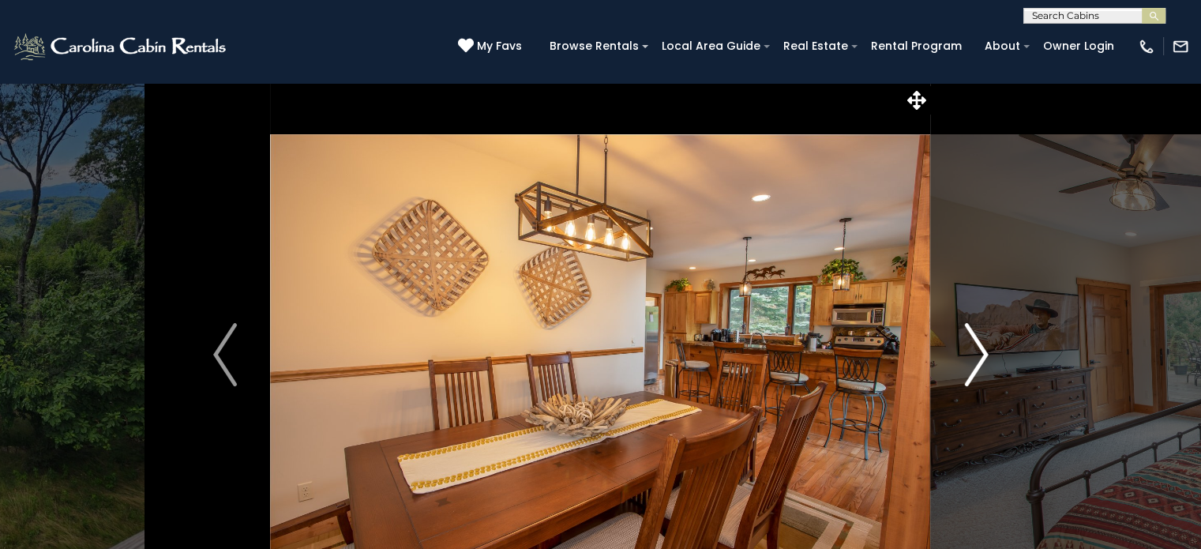
click at [977, 354] on img "Next" at bounding box center [976, 354] width 24 height 63
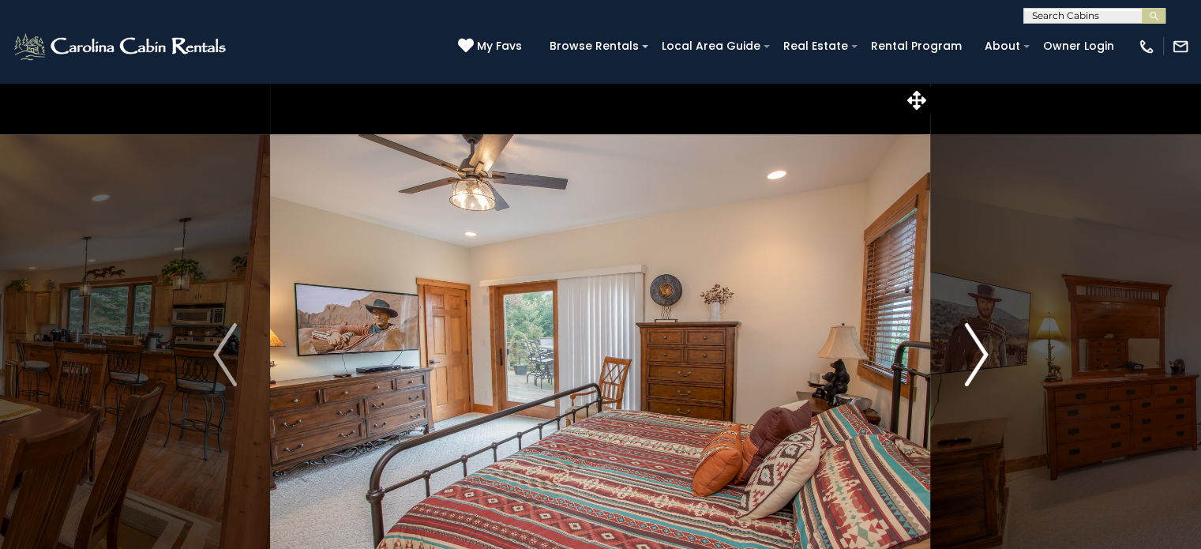
click at [977, 354] on img "Next" at bounding box center [976, 354] width 24 height 63
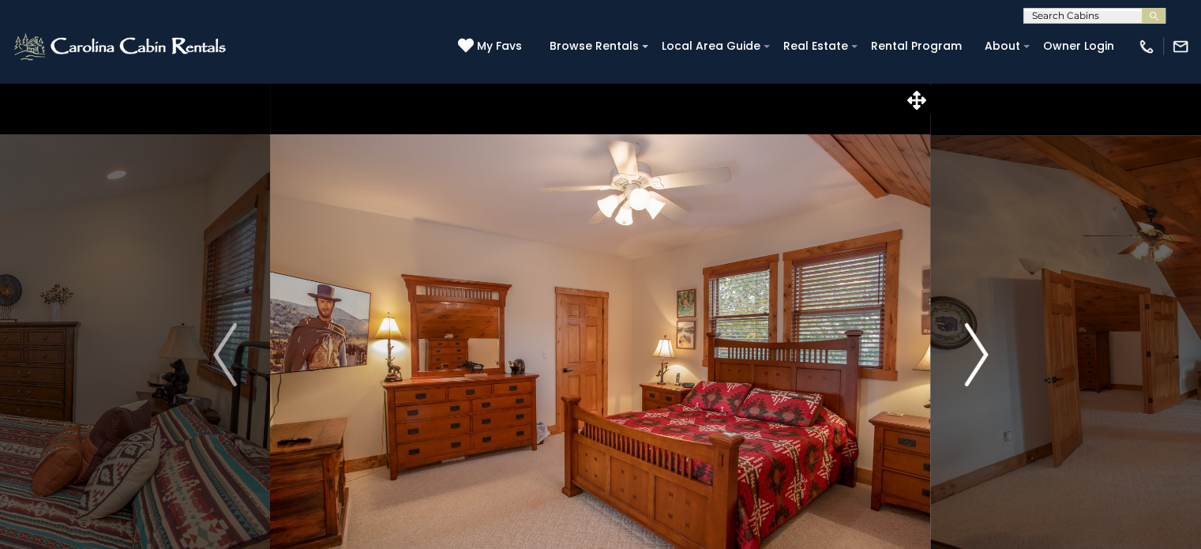
click at [977, 354] on img "Next" at bounding box center [976, 354] width 24 height 63
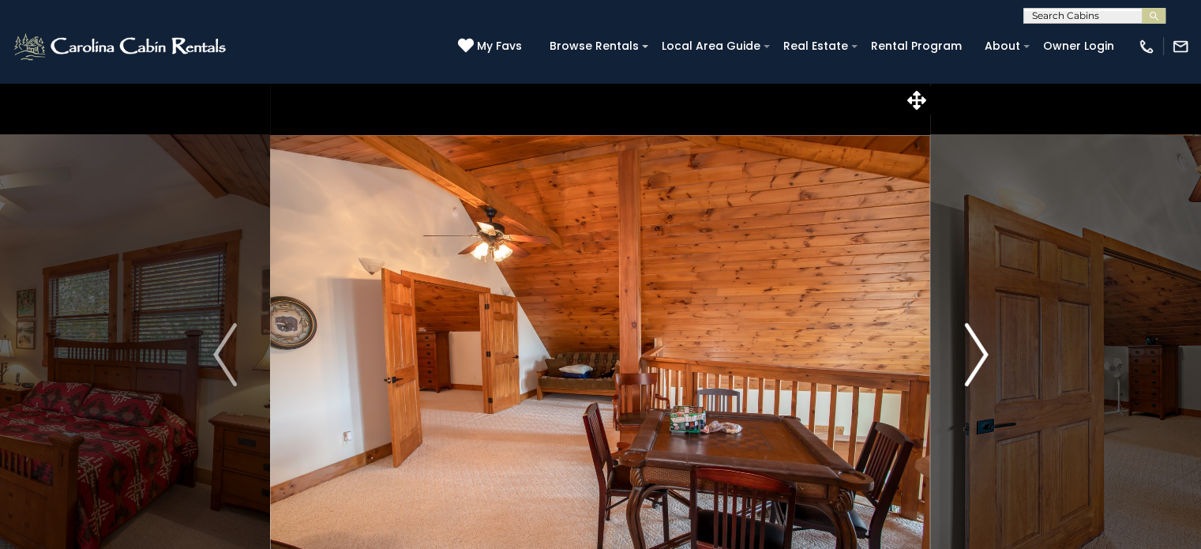
click at [977, 354] on img "Next" at bounding box center [976, 354] width 24 height 63
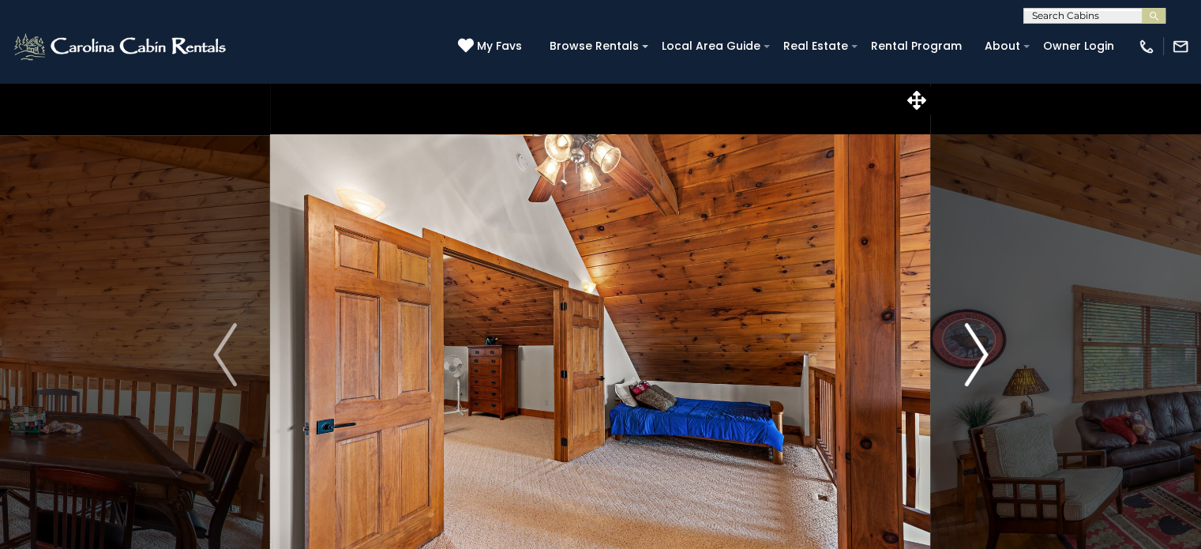
click at [977, 354] on img "Next" at bounding box center [976, 354] width 24 height 63
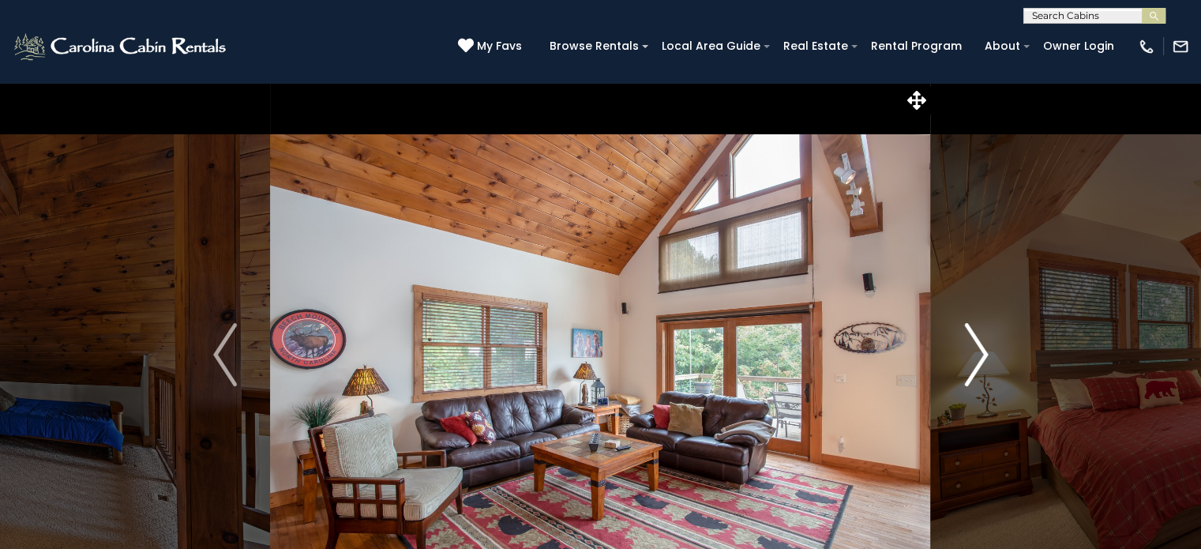
click at [977, 354] on img "Next" at bounding box center [976, 354] width 24 height 63
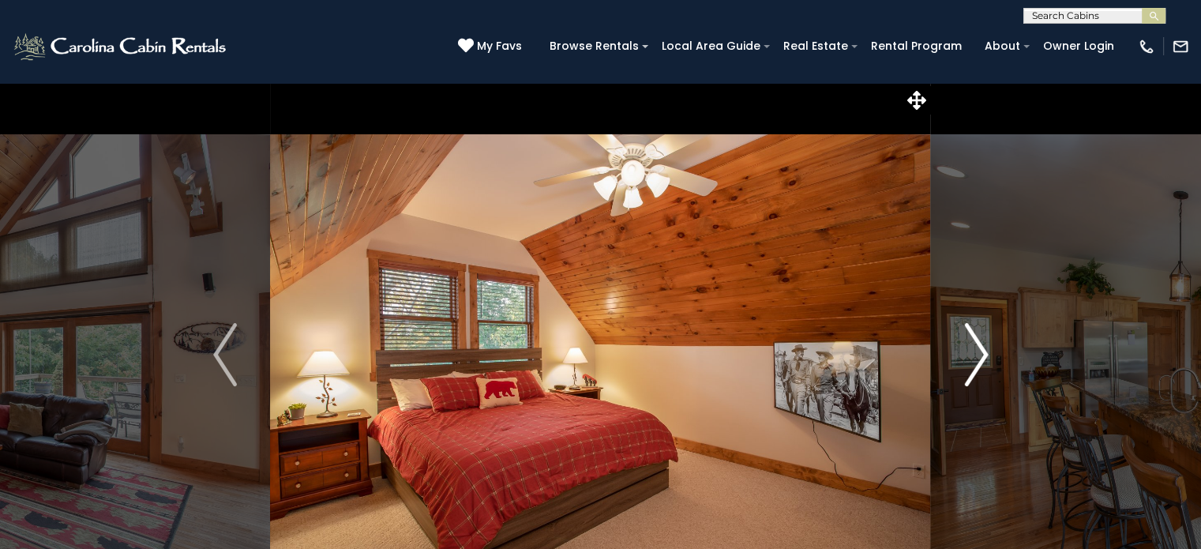
click at [977, 354] on img "Next" at bounding box center [976, 354] width 24 height 63
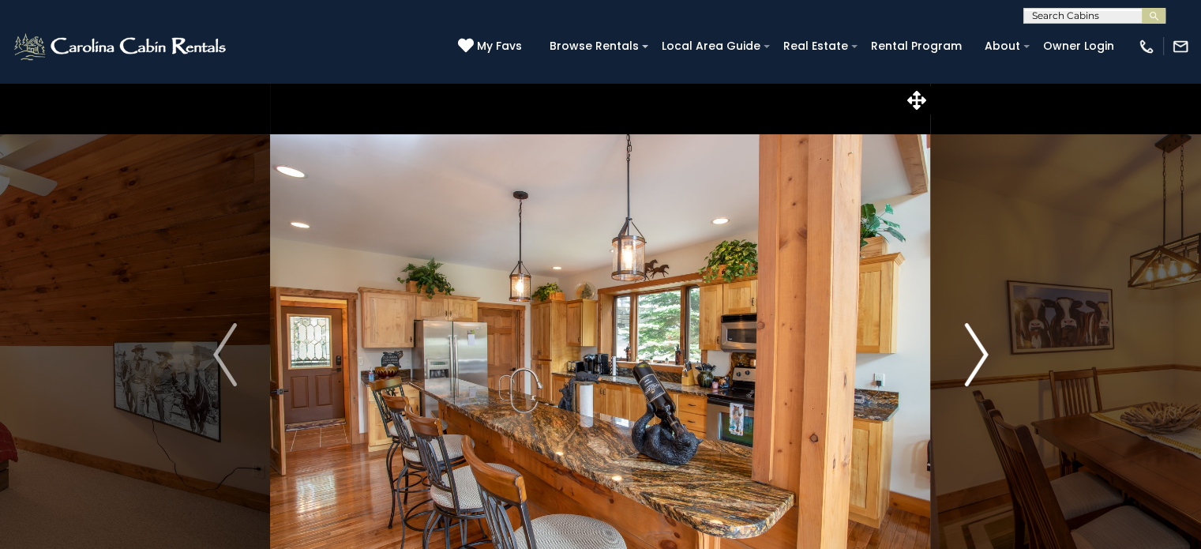
click at [977, 354] on img "Next" at bounding box center [976, 354] width 24 height 63
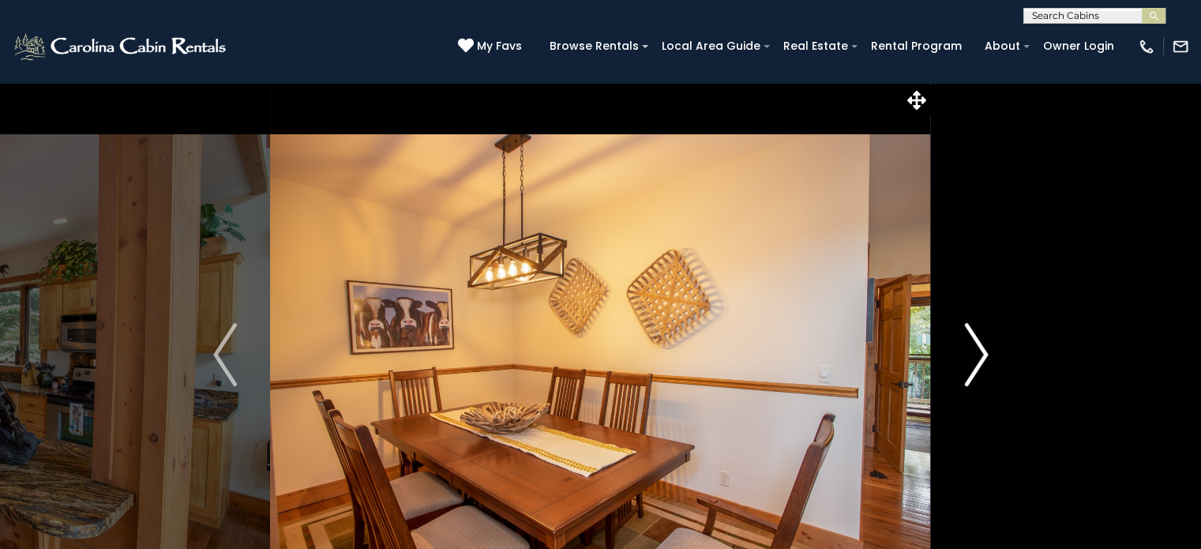
click at [977, 354] on img "Next" at bounding box center [976, 354] width 24 height 63
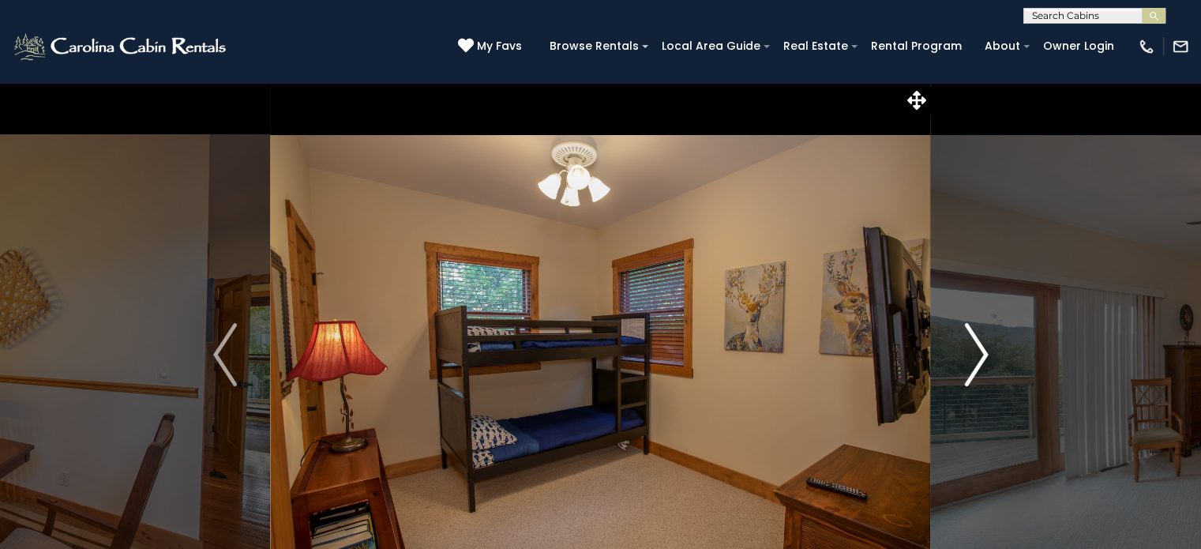
click at [977, 354] on img "Next" at bounding box center [976, 354] width 24 height 63
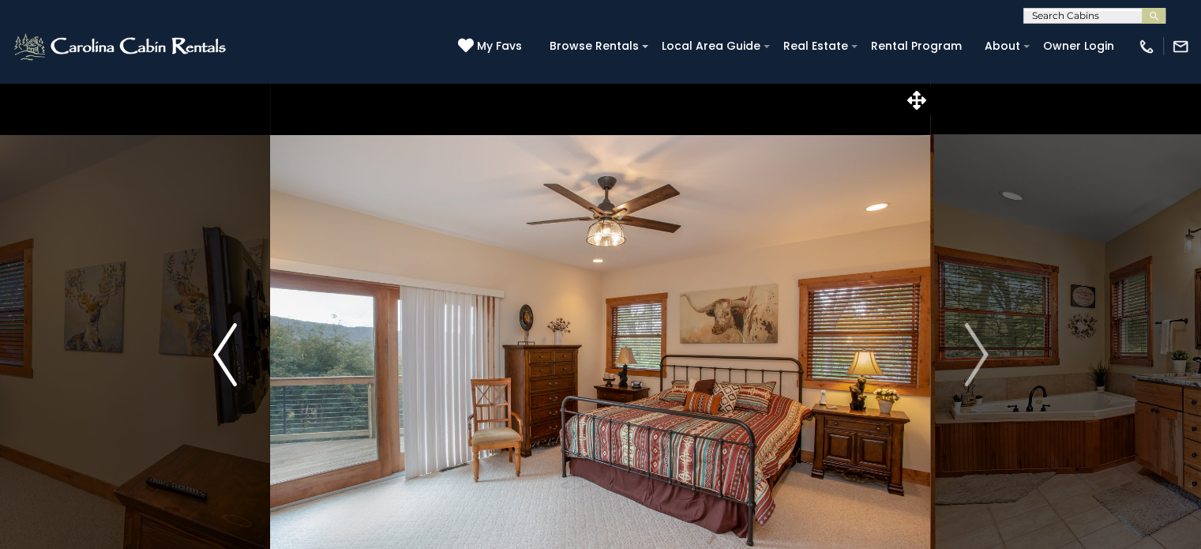
click at [215, 351] on img "Previous" at bounding box center [225, 354] width 24 height 63
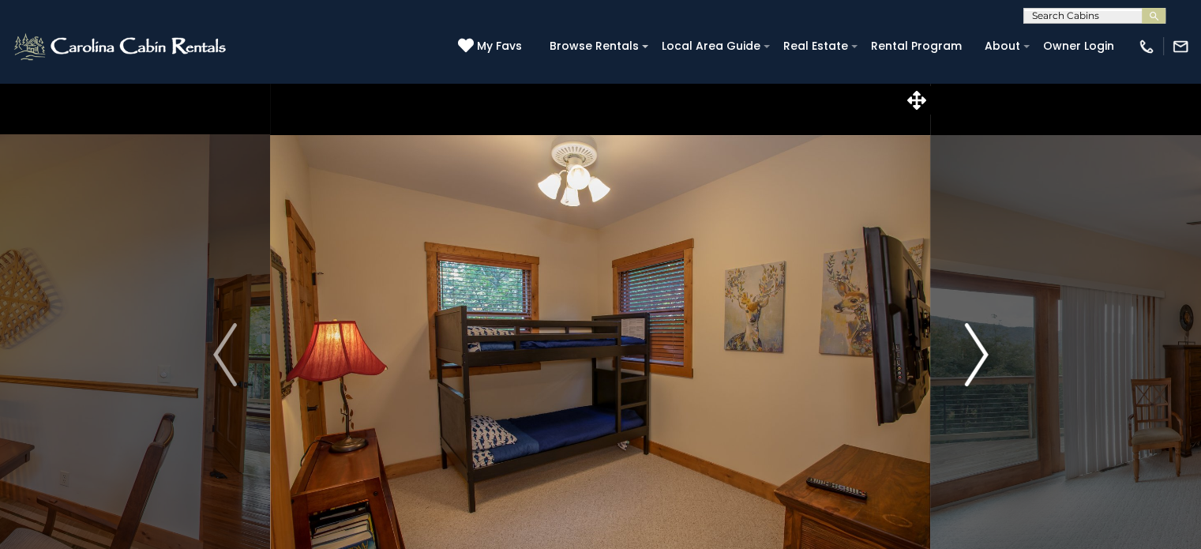
click at [973, 373] on img "Next" at bounding box center [976, 354] width 24 height 63
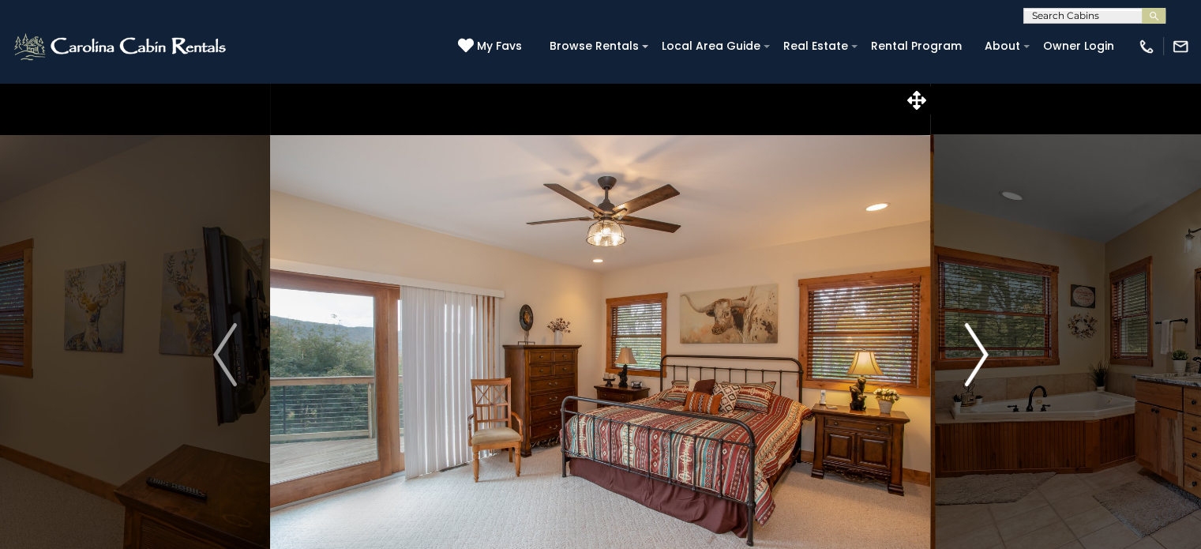
click at [973, 373] on img "Next" at bounding box center [976, 354] width 24 height 63
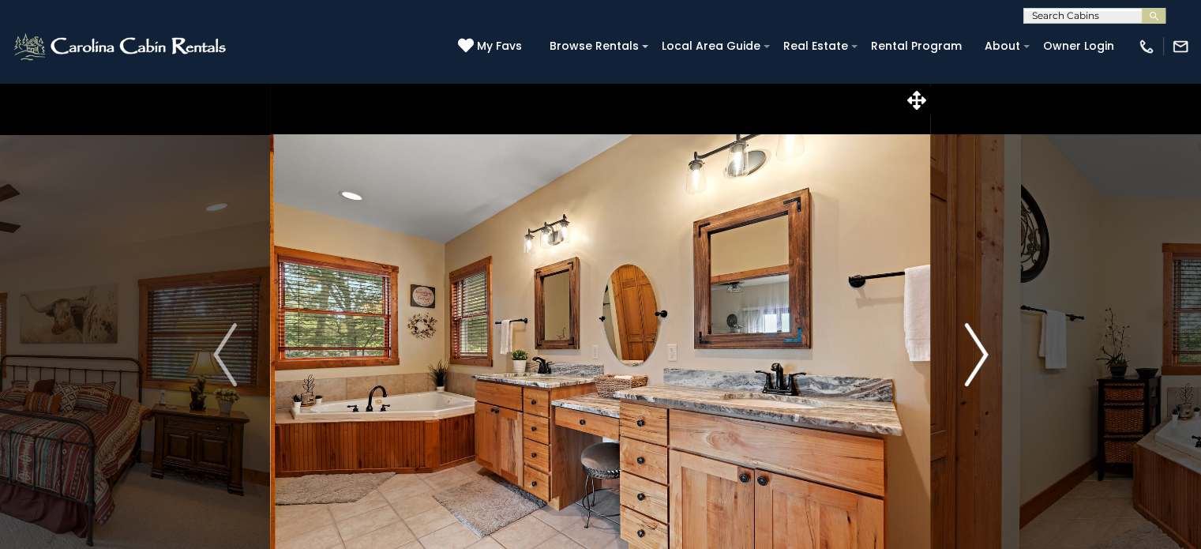
click at [973, 373] on img "Next" at bounding box center [976, 354] width 24 height 63
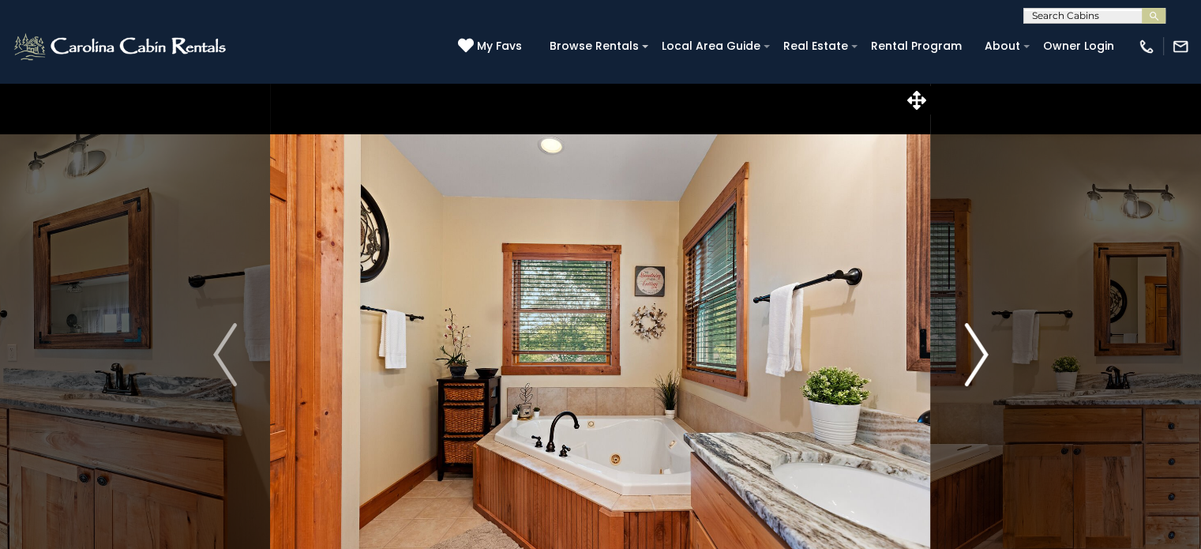
click at [973, 373] on img "Next" at bounding box center [976, 354] width 24 height 63
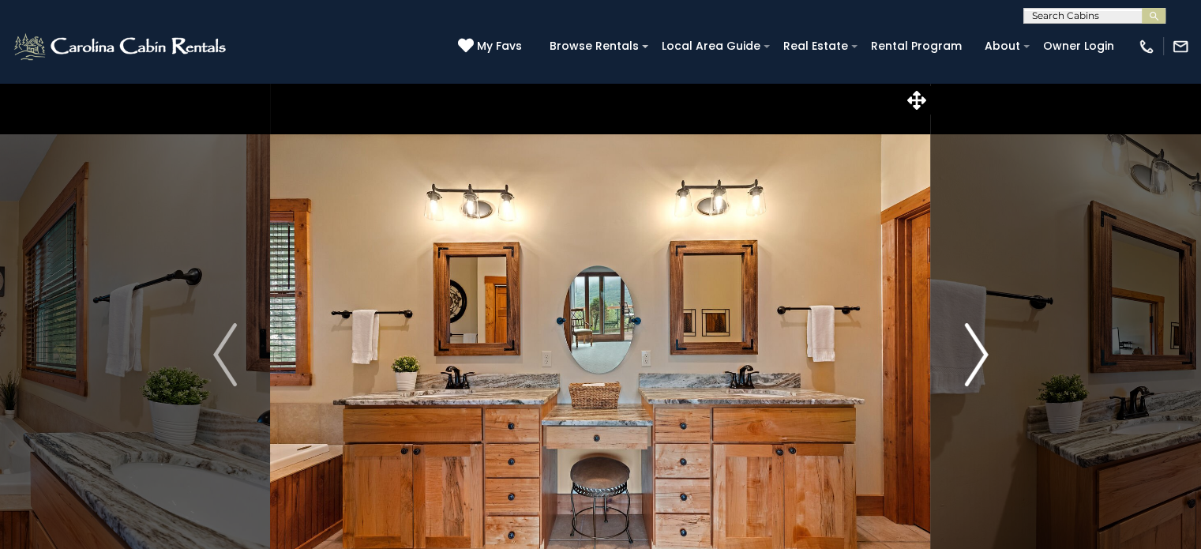
click at [973, 373] on img "Next" at bounding box center [976, 354] width 24 height 63
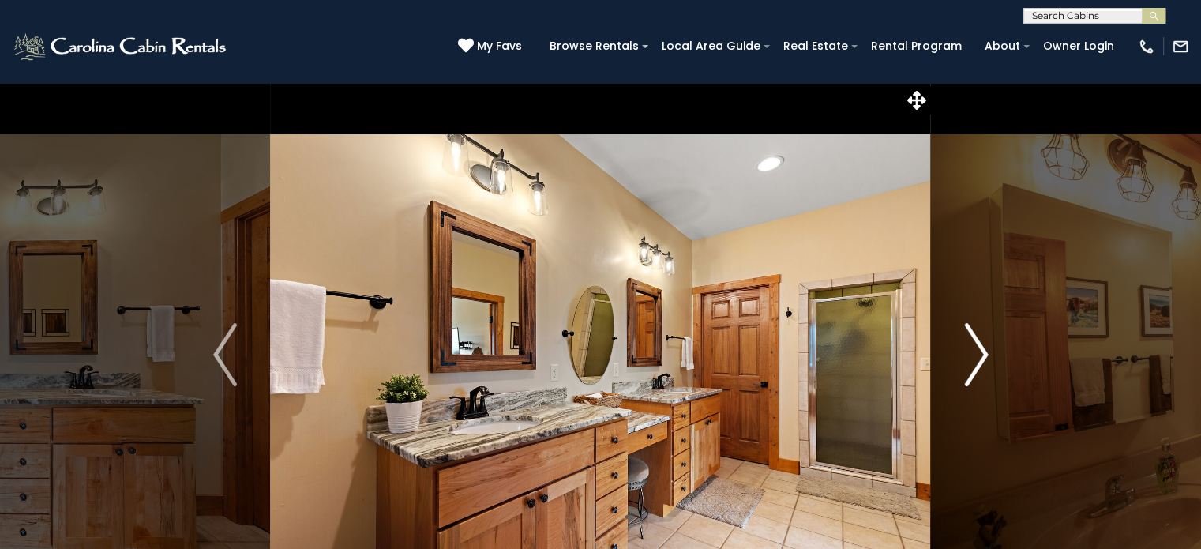
click at [973, 373] on img "Next" at bounding box center [976, 354] width 24 height 63
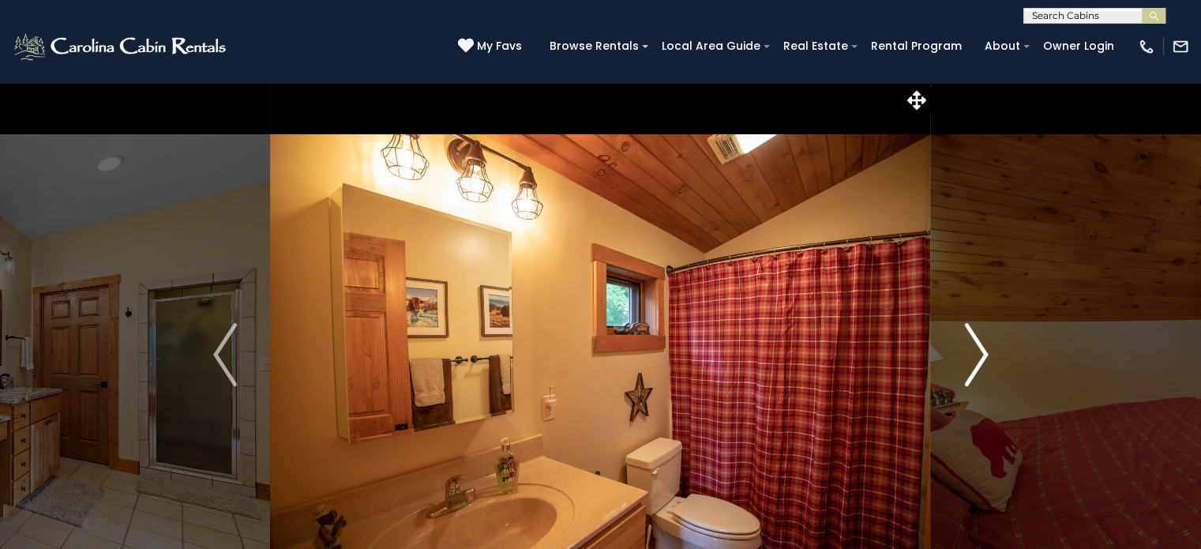
click at [973, 373] on img "Next" at bounding box center [976, 354] width 24 height 63
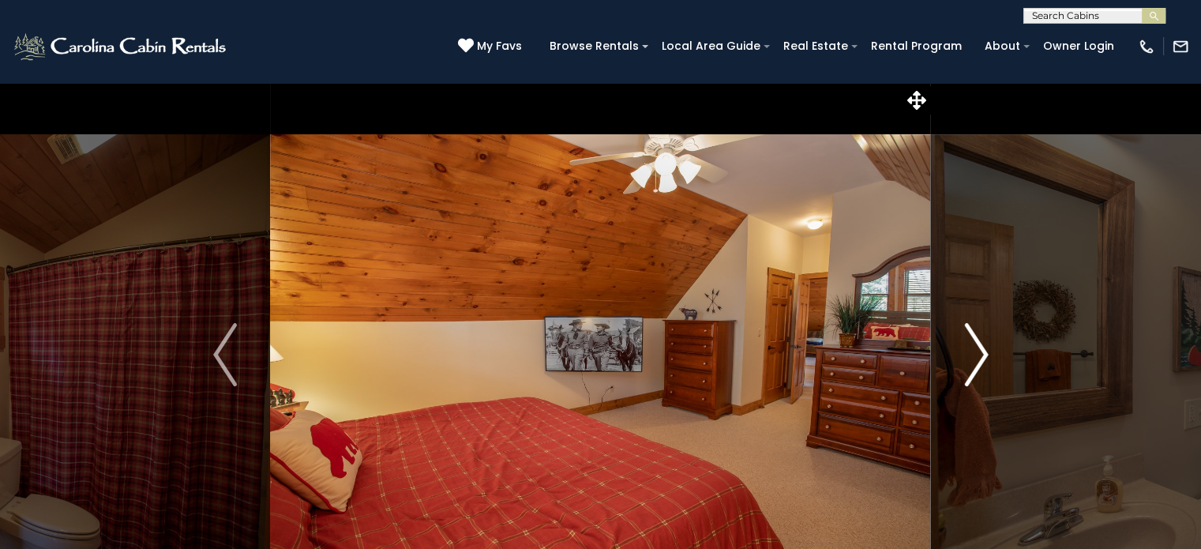
click at [973, 373] on img "Next" at bounding box center [976, 354] width 24 height 63
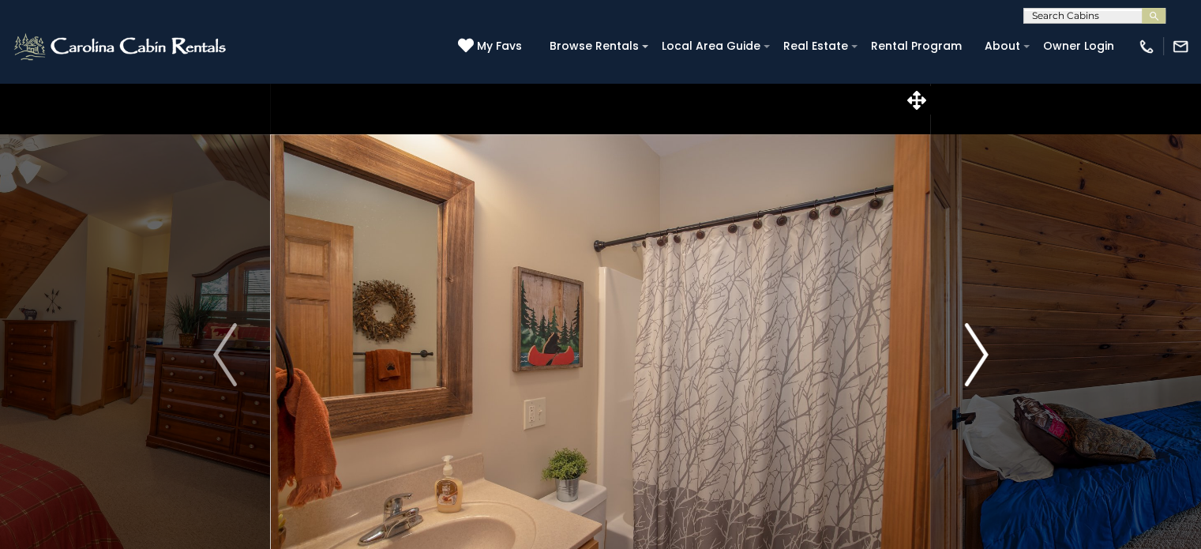
click at [973, 373] on img "Next" at bounding box center [976, 354] width 24 height 63
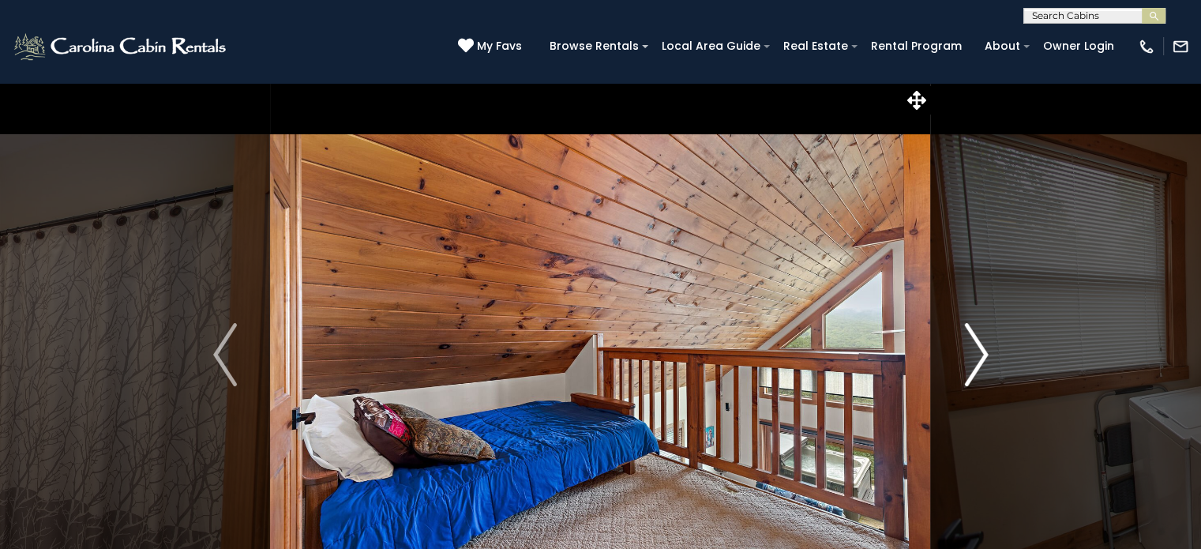
click at [973, 373] on img "Next" at bounding box center [976, 354] width 24 height 63
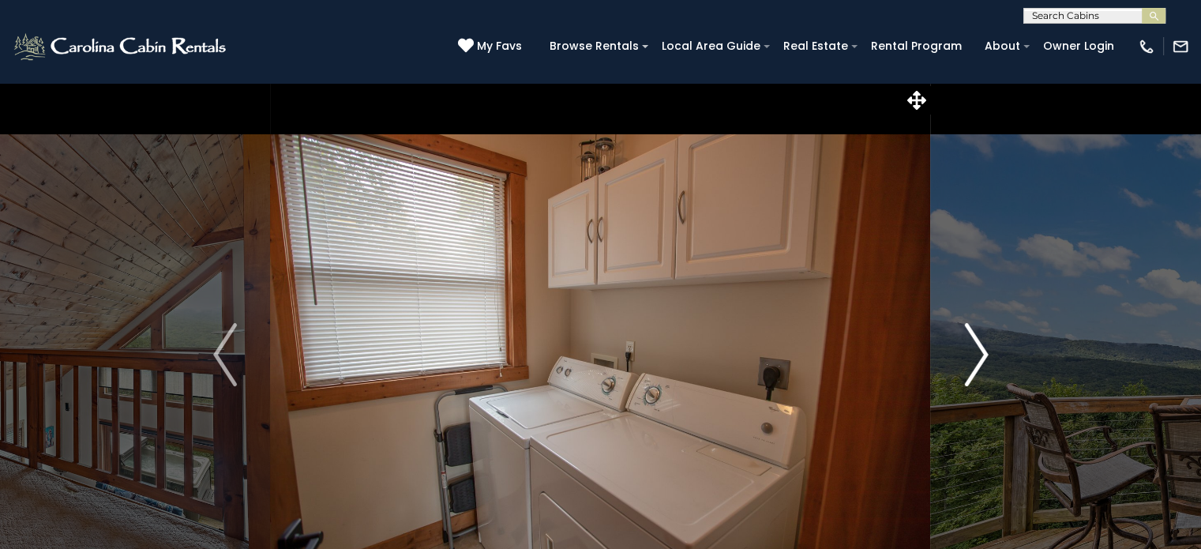
click at [973, 373] on img "Next" at bounding box center [976, 354] width 24 height 63
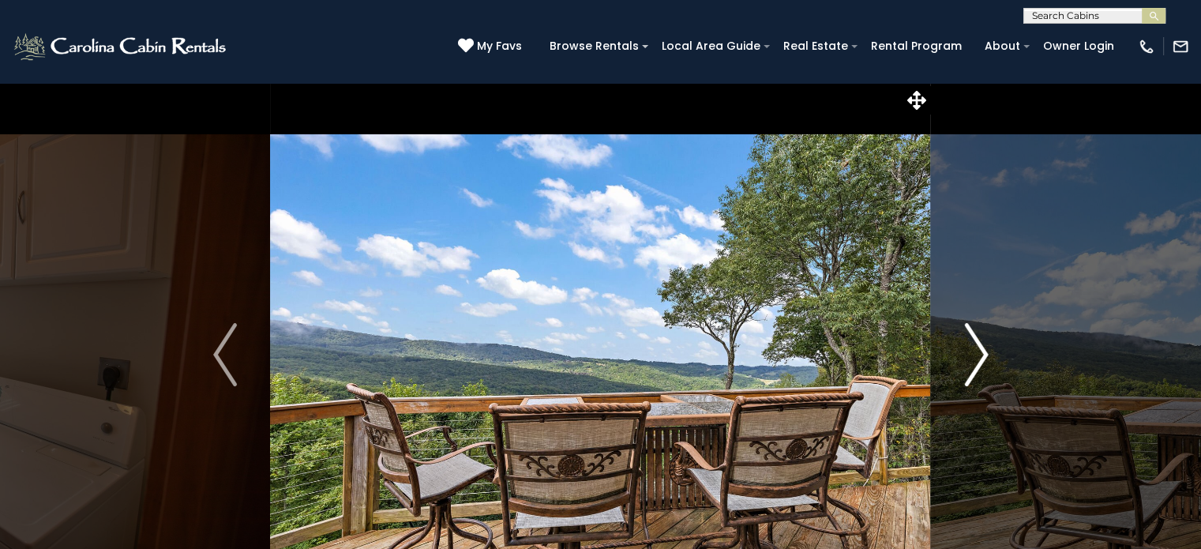
click at [973, 373] on img "Next" at bounding box center [976, 354] width 24 height 63
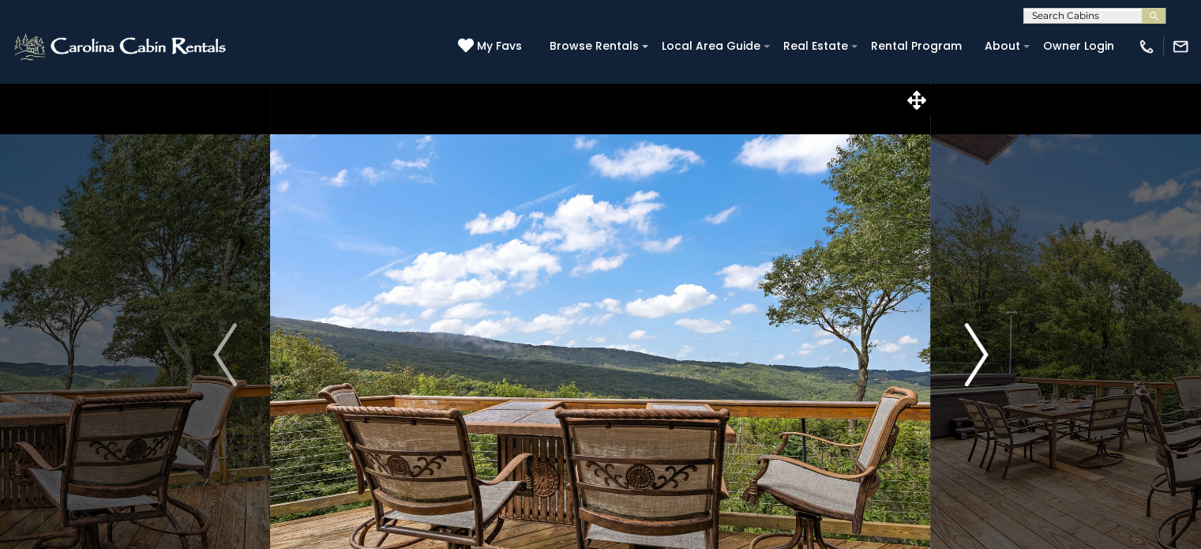
click at [973, 373] on img "Next" at bounding box center [976, 354] width 24 height 63
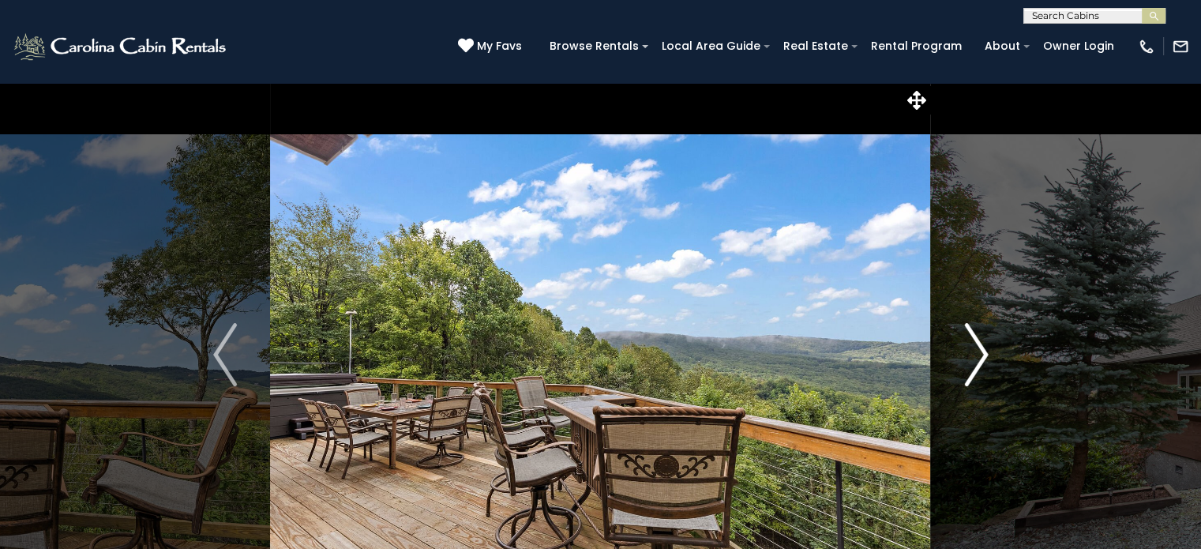
click at [973, 373] on img "Next" at bounding box center [976, 354] width 24 height 63
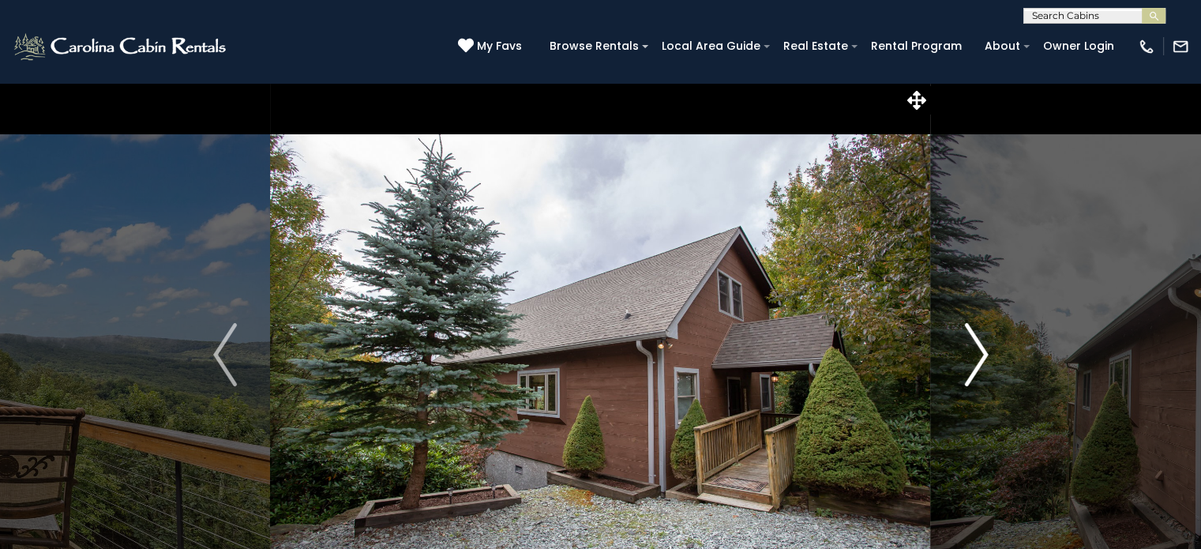
click at [973, 373] on img "Next" at bounding box center [976, 354] width 24 height 63
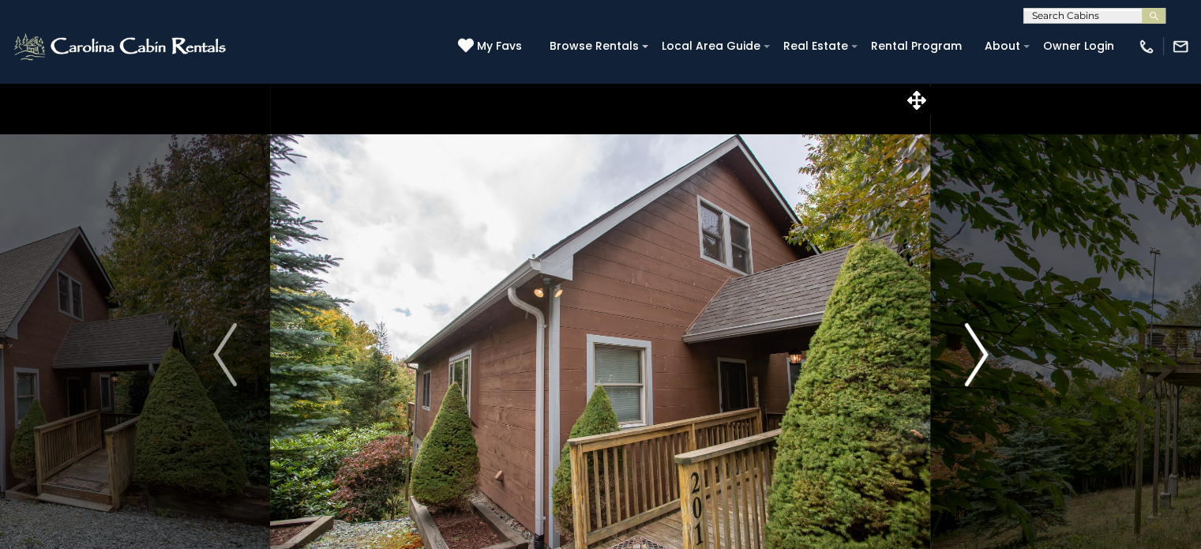
click at [973, 373] on img "Next" at bounding box center [976, 354] width 24 height 63
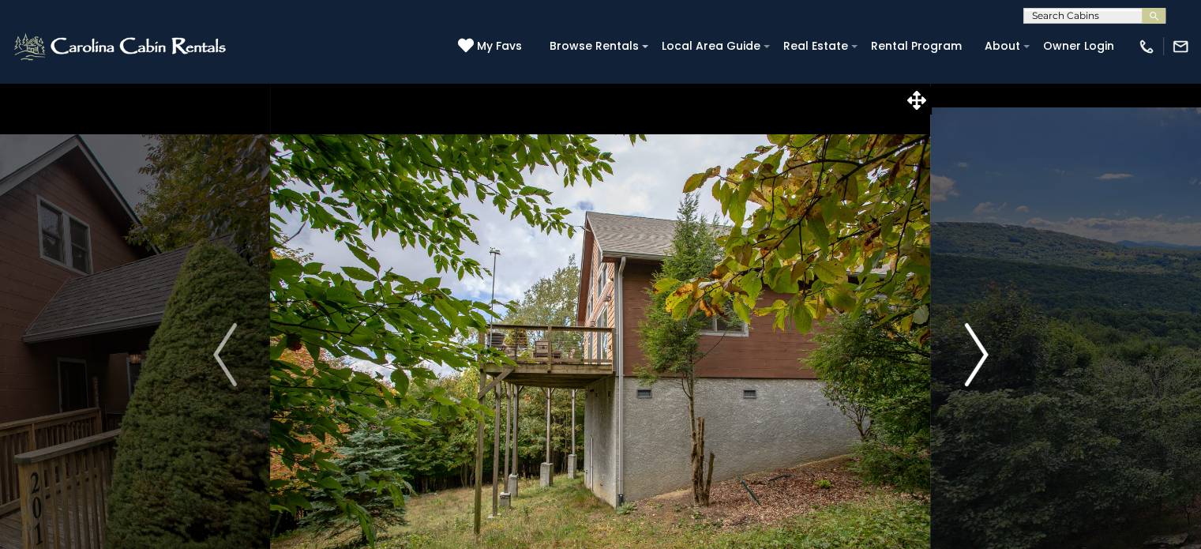
click at [973, 373] on img "Next" at bounding box center [976, 354] width 24 height 63
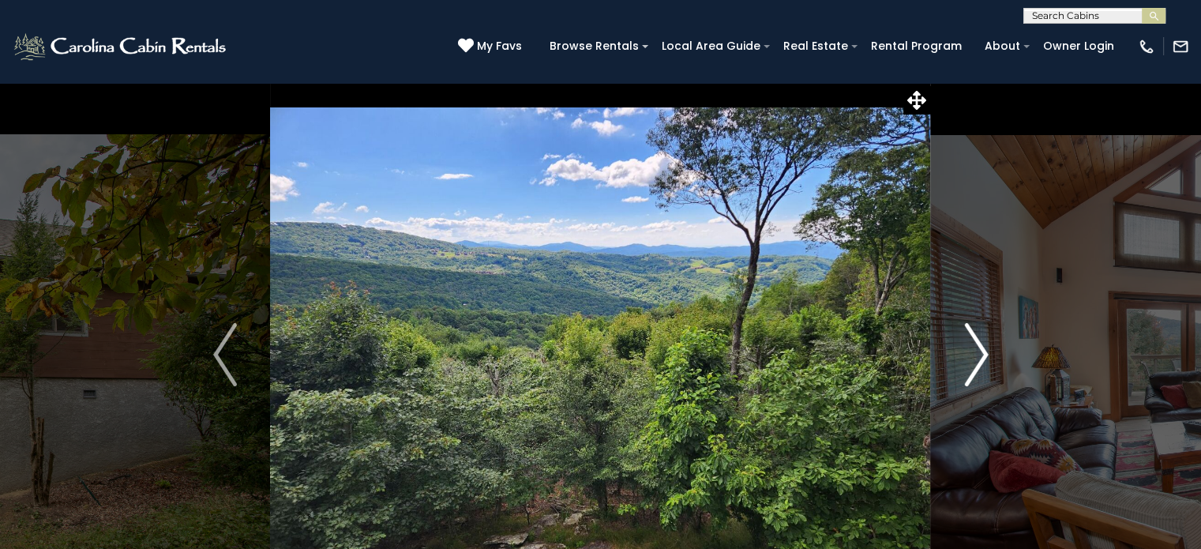
click at [973, 373] on img "Next" at bounding box center [976, 354] width 24 height 63
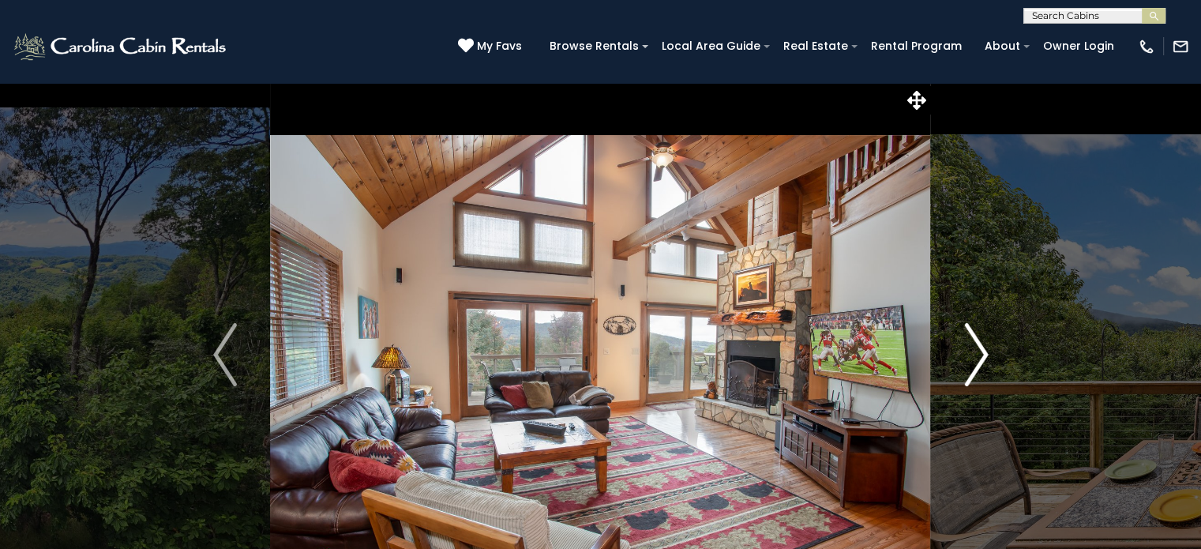
click at [973, 373] on img "Next" at bounding box center [976, 354] width 24 height 63
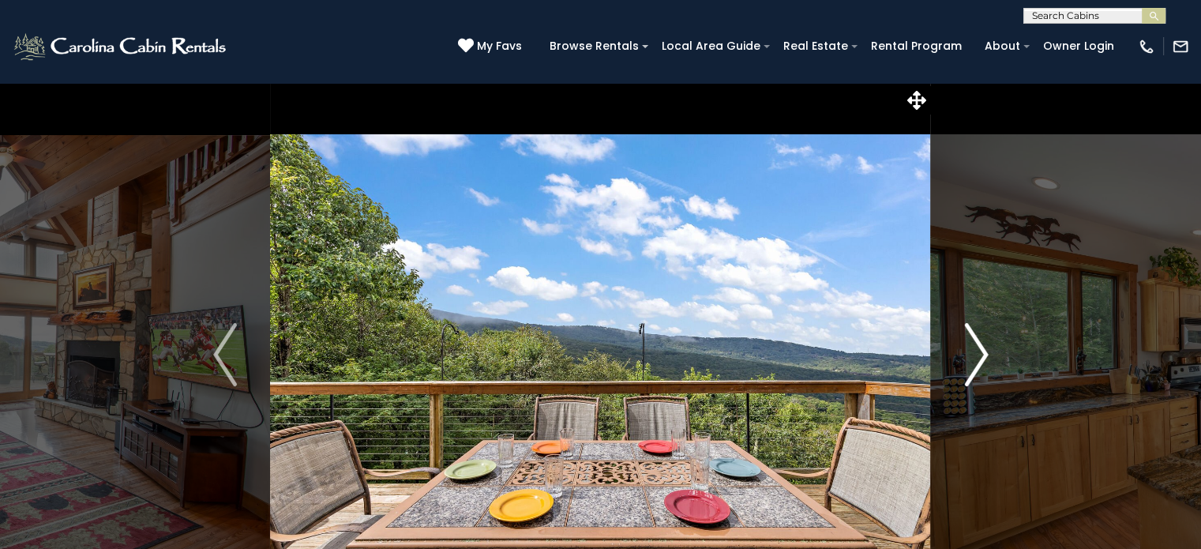
click at [973, 373] on img "Next" at bounding box center [976, 354] width 24 height 63
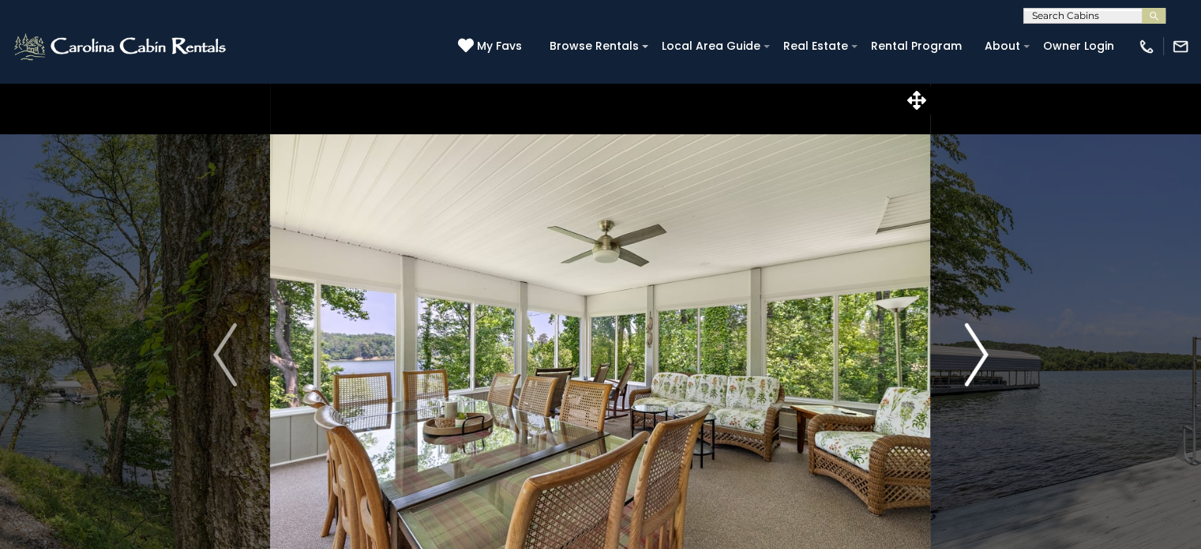
click at [983, 356] on img "Next" at bounding box center [976, 354] width 24 height 63
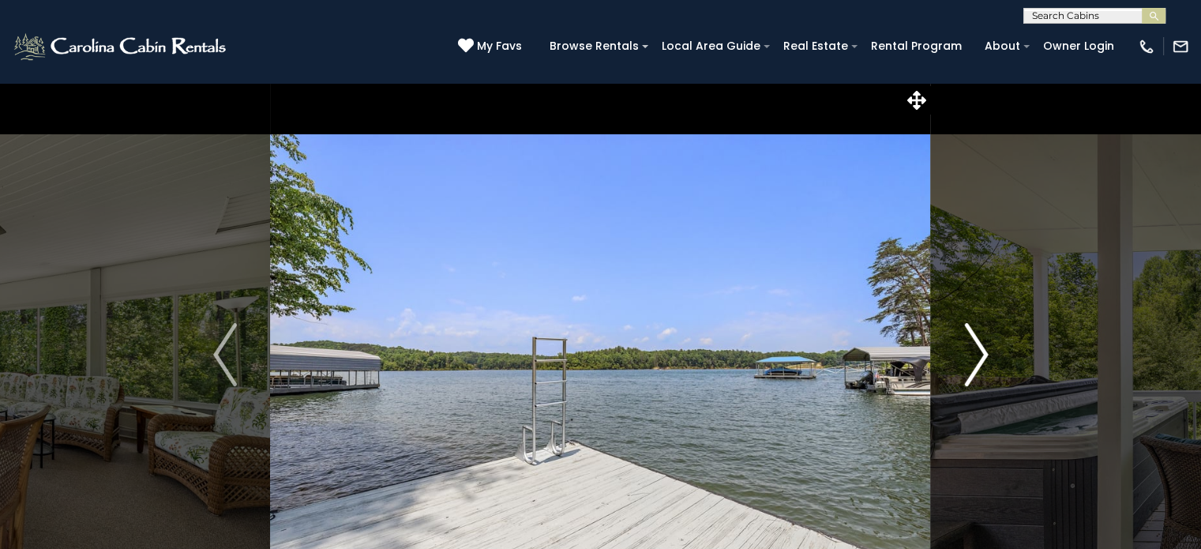
click at [983, 356] on img "Next" at bounding box center [976, 354] width 24 height 63
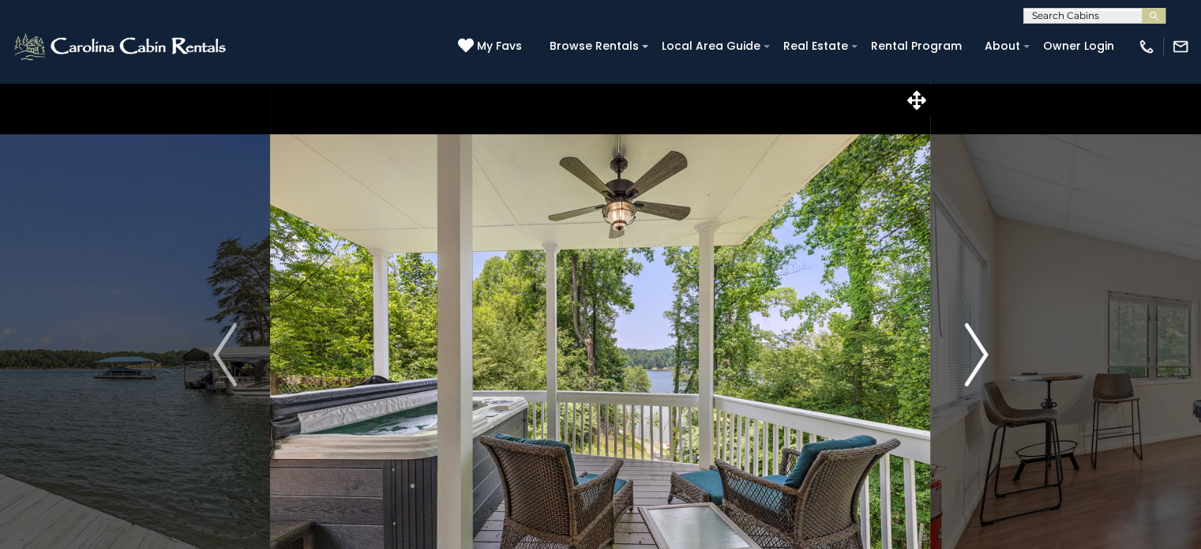
click at [983, 356] on img "Next" at bounding box center [976, 354] width 24 height 63
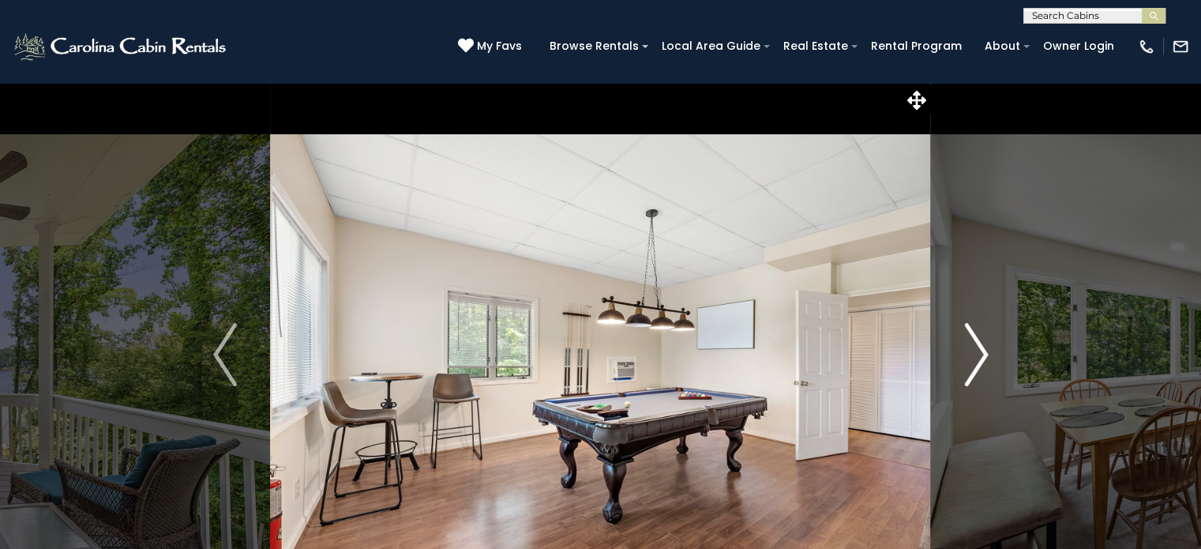
click at [983, 356] on img "Next" at bounding box center [976, 354] width 24 height 63
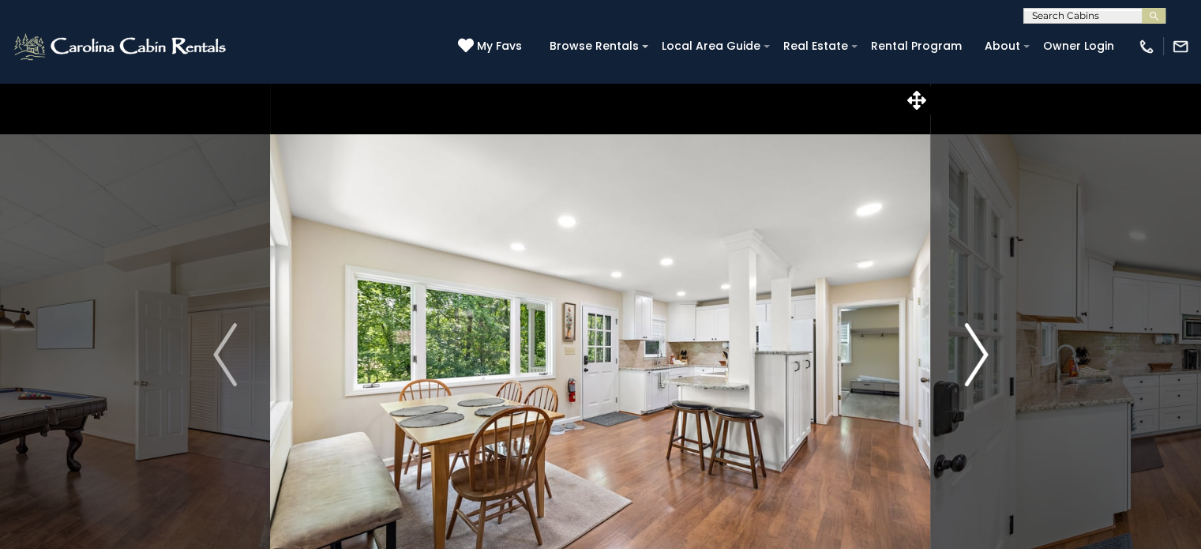
click at [983, 356] on img "Next" at bounding box center [976, 354] width 24 height 63
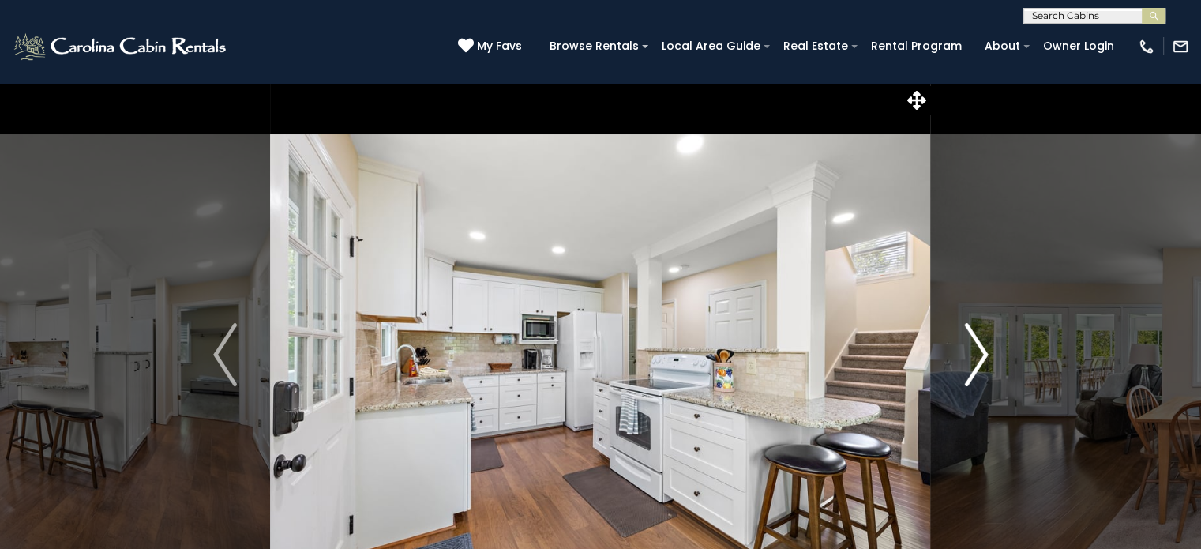
click at [983, 356] on img "Next" at bounding box center [976, 354] width 24 height 63
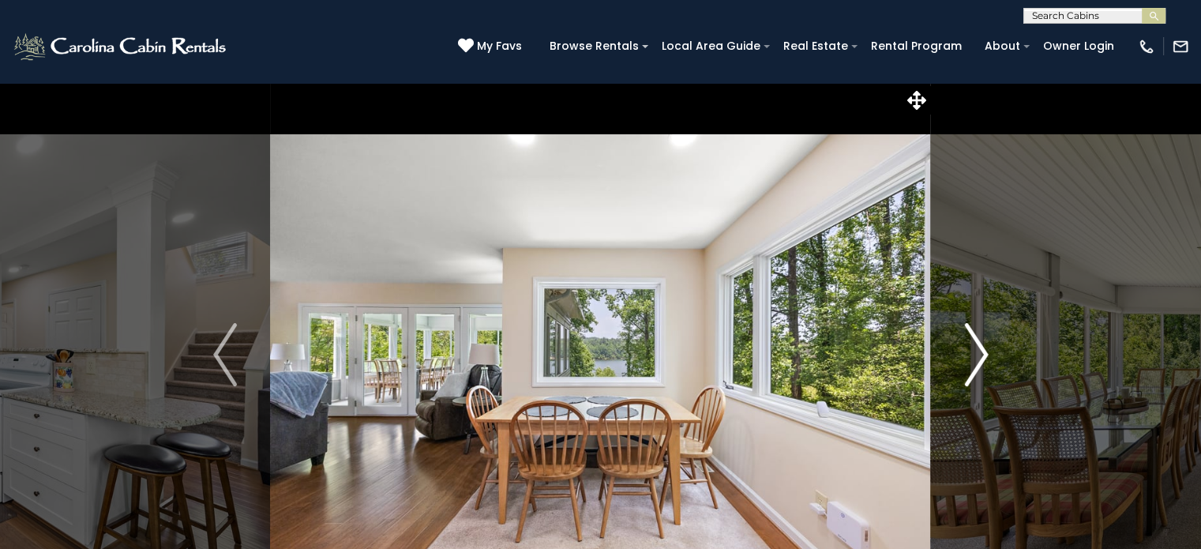
click at [983, 356] on img "Next" at bounding box center [976, 354] width 24 height 63
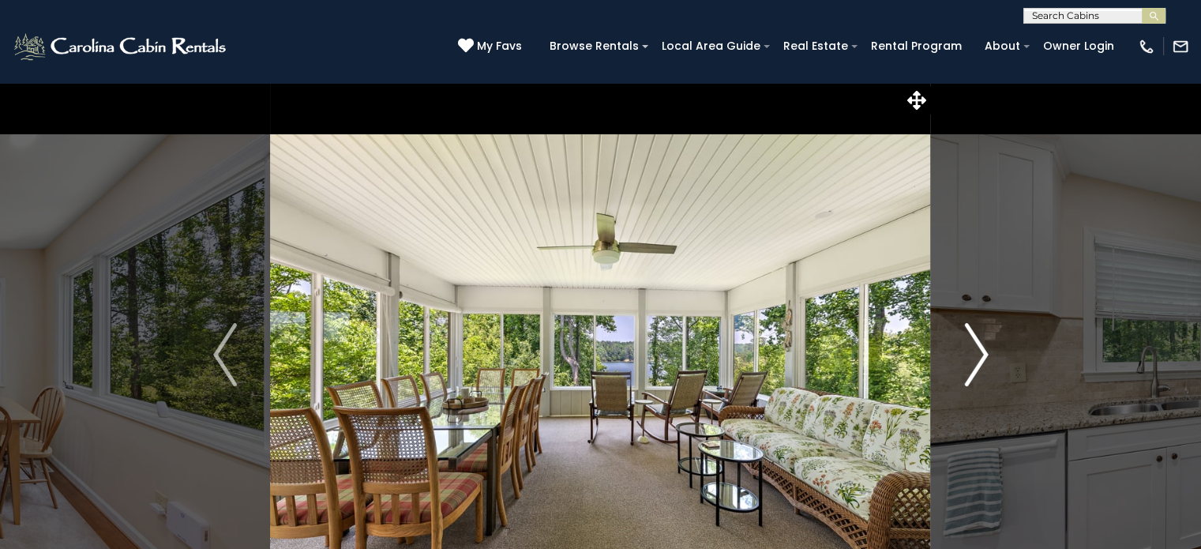
click at [983, 356] on img "Next" at bounding box center [976, 354] width 24 height 63
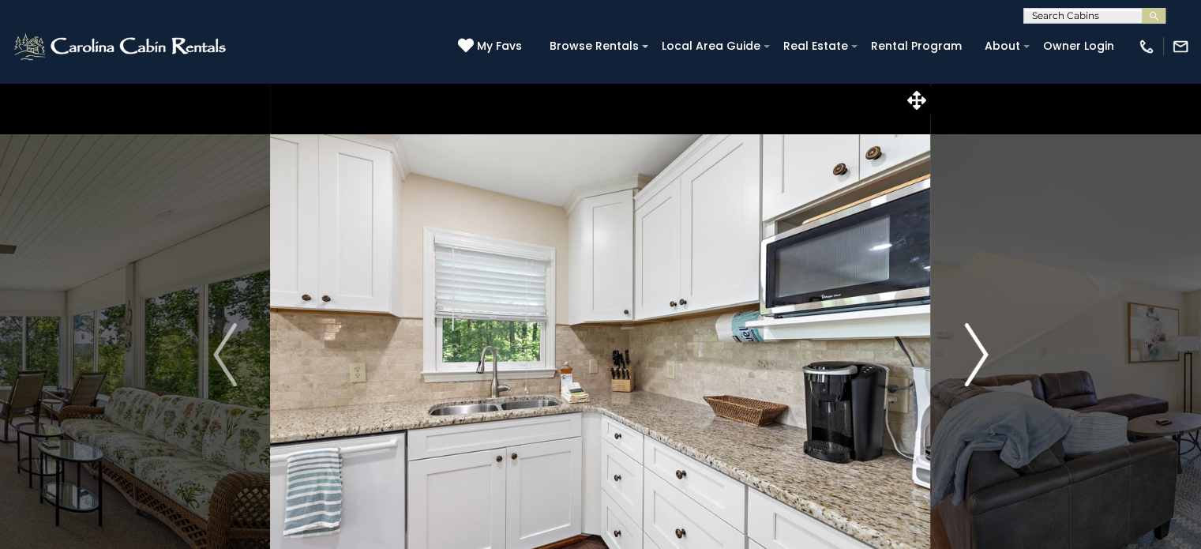
click at [983, 356] on img "Next" at bounding box center [976, 354] width 24 height 63
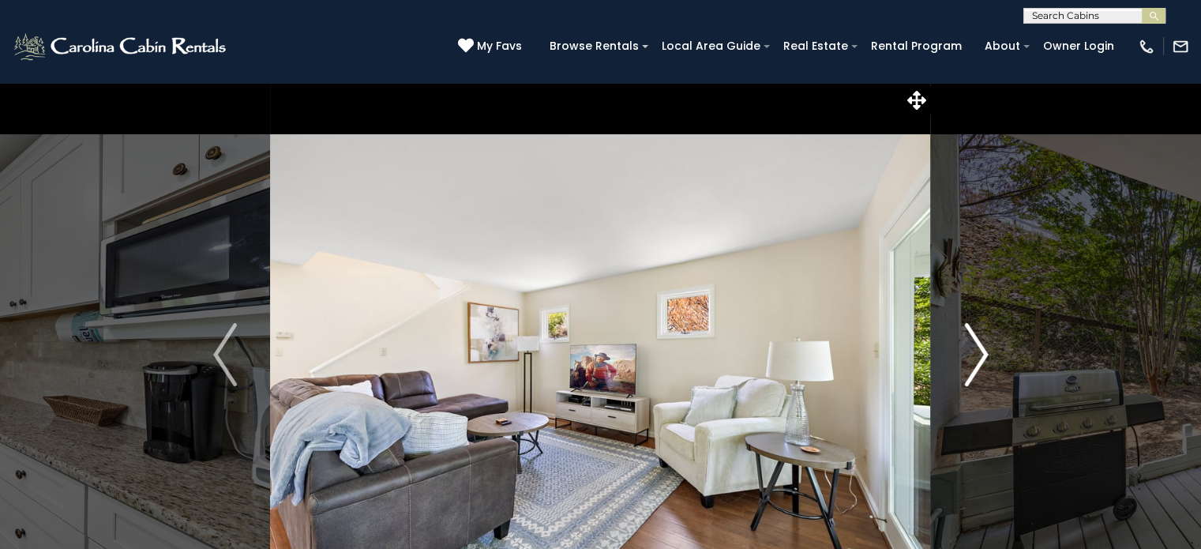
click at [983, 356] on img "Next" at bounding box center [976, 354] width 24 height 63
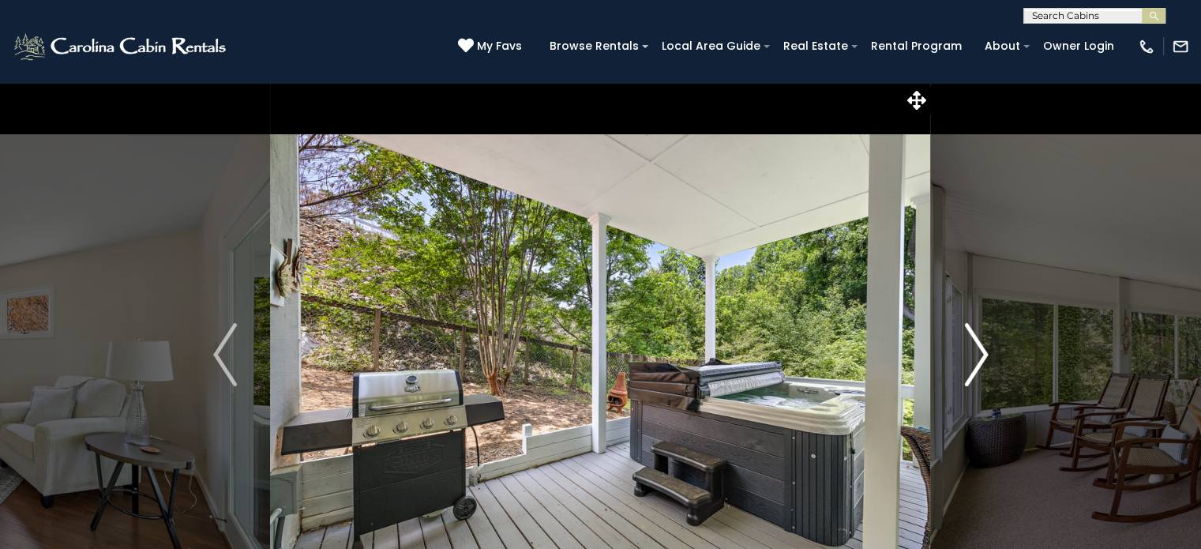
click at [983, 356] on img "Next" at bounding box center [976, 354] width 24 height 63
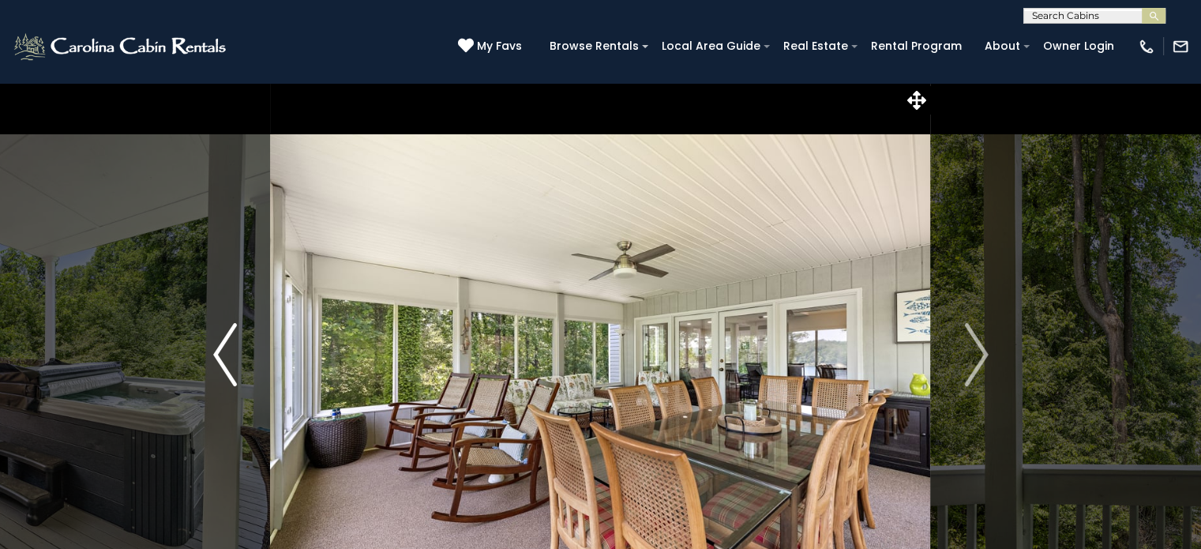
click at [217, 350] on img "Previous" at bounding box center [225, 354] width 24 height 63
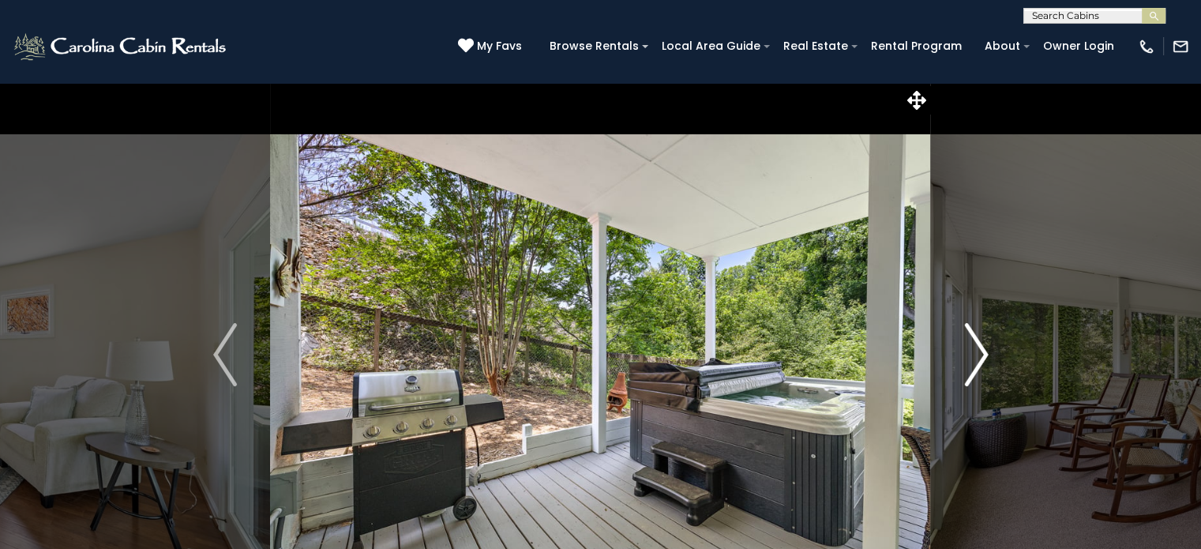
click at [985, 359] on img "Next" at bounding box center [976, 354] width 24 height 63
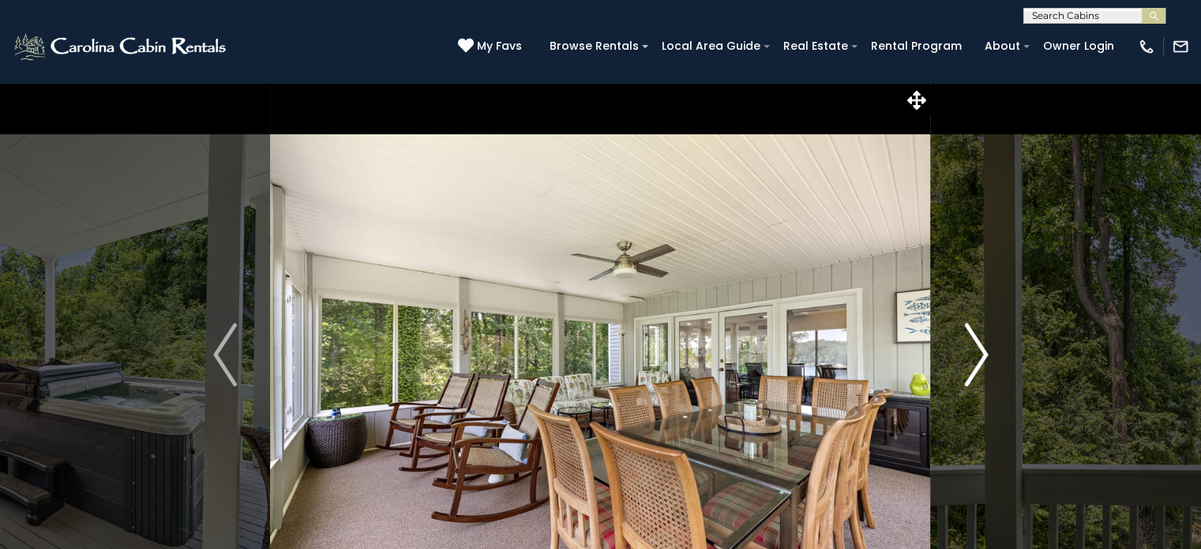
click at [985, 359] on img "Next" at bounding box center [976, 354] width 24 height 63
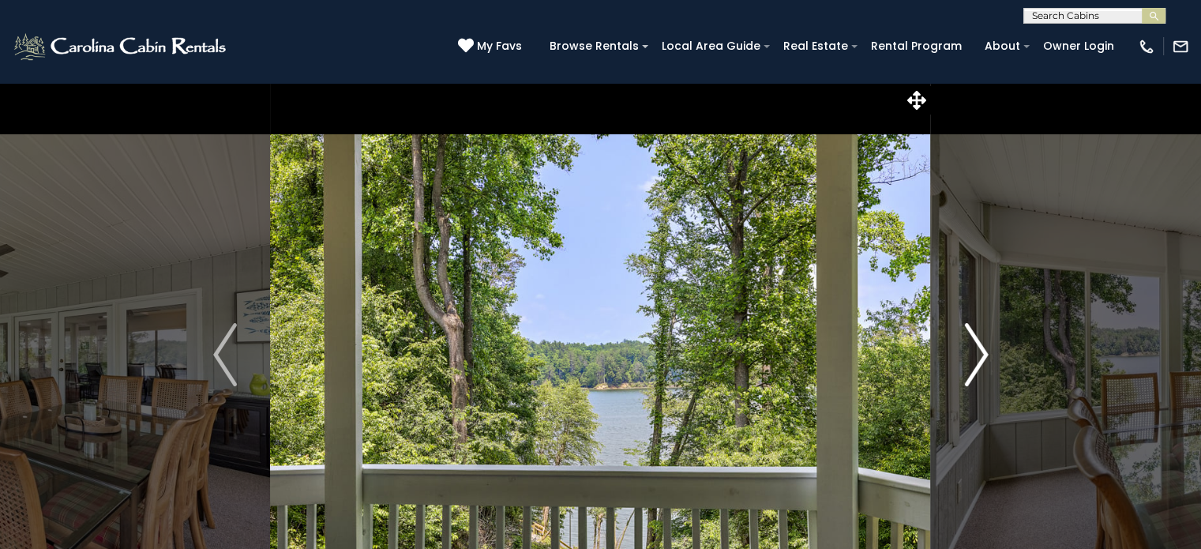
click at [985, 359] on img "Next" at bounding box center [976, 354] width 24 height 63
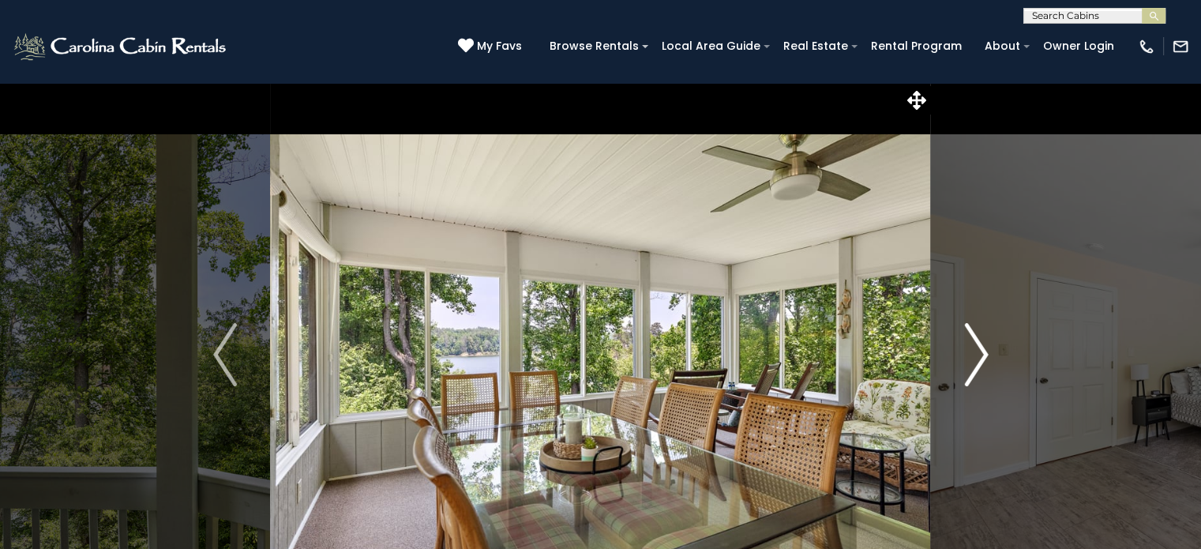
click at [985, 359] on img "Next" at bounding box center [976, 354] width 24 height 63
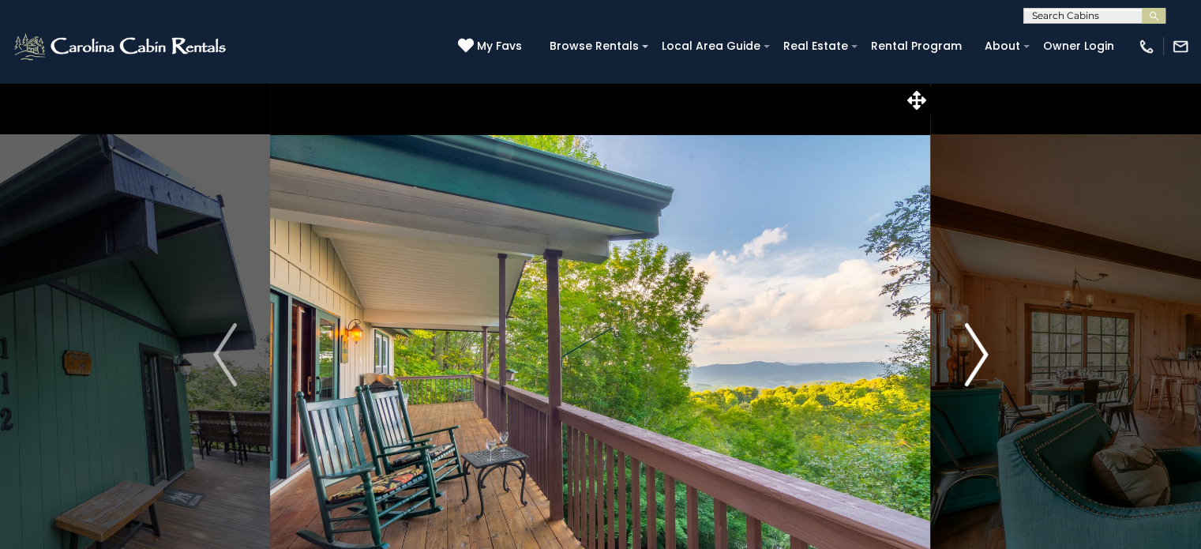
click at [981, 358] on img "Next" at bounding box center [976, 354] width 24 height 63
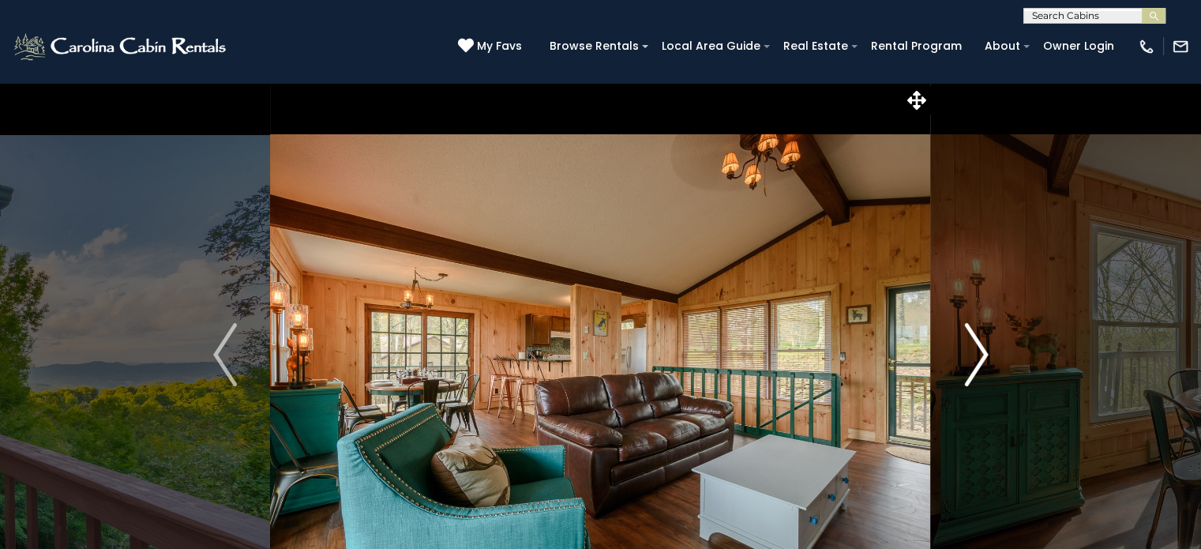
click at [981, 358] on img "Next" at bounding box center [976, 354] width 24 height 63
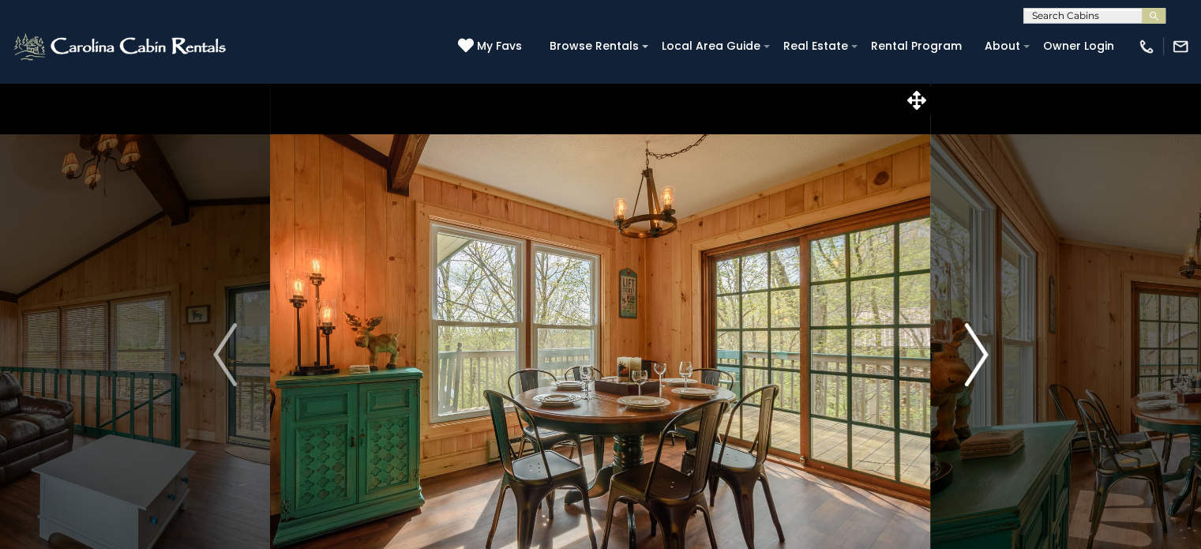
click at [981, 358] on img "Next" at bounding box center [976, 354] width 24 height 63
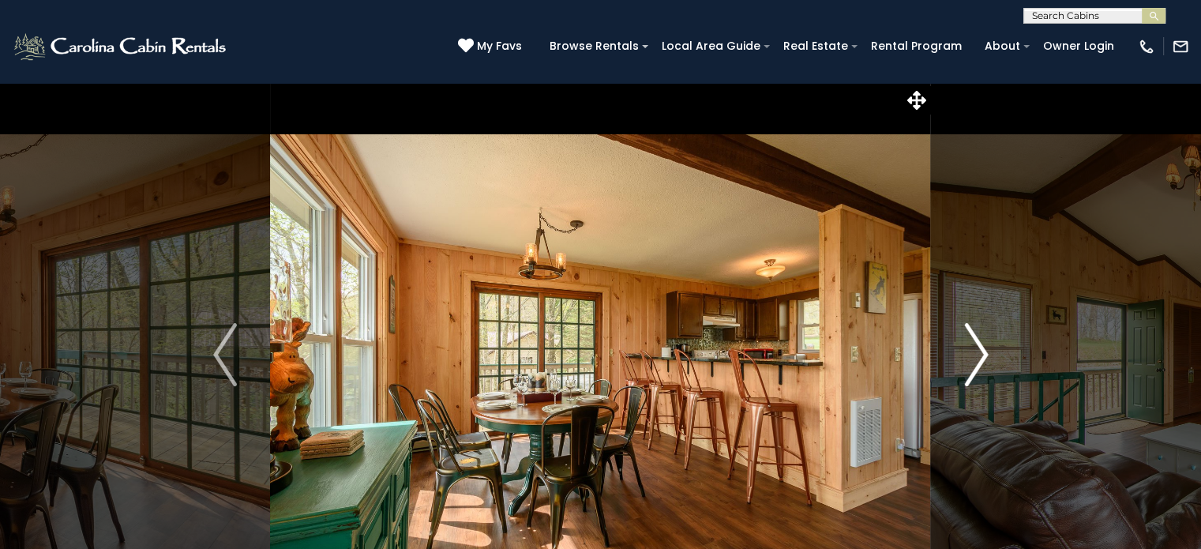
click at [981, 358] on img "Next" at bounding box center [976, 354] width 24 height 63
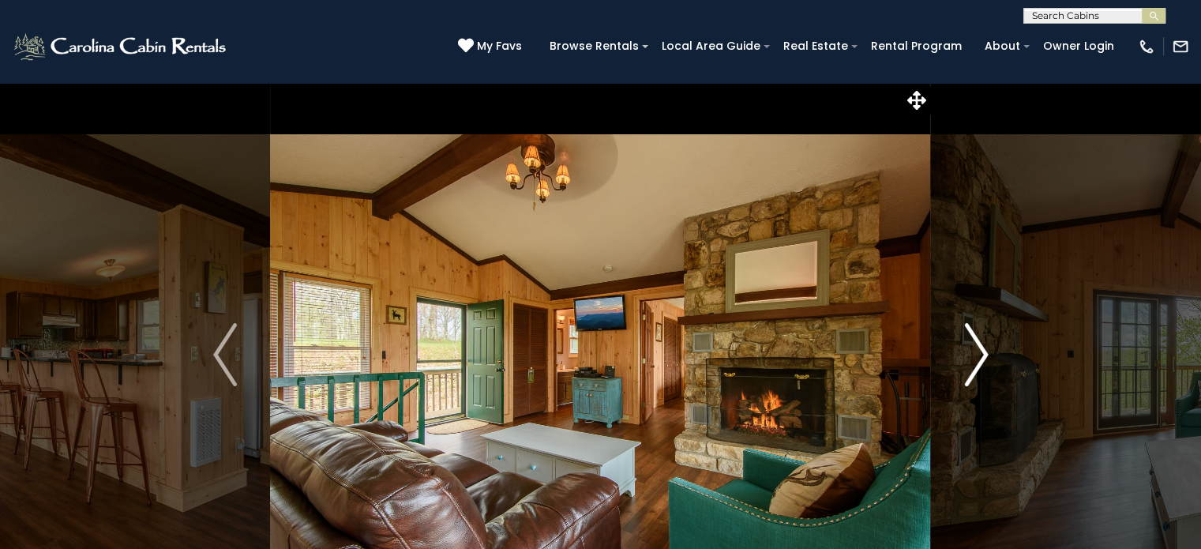
click at [981, 358] on img "Next" at bounding box center [976, 354] width 24 height 63
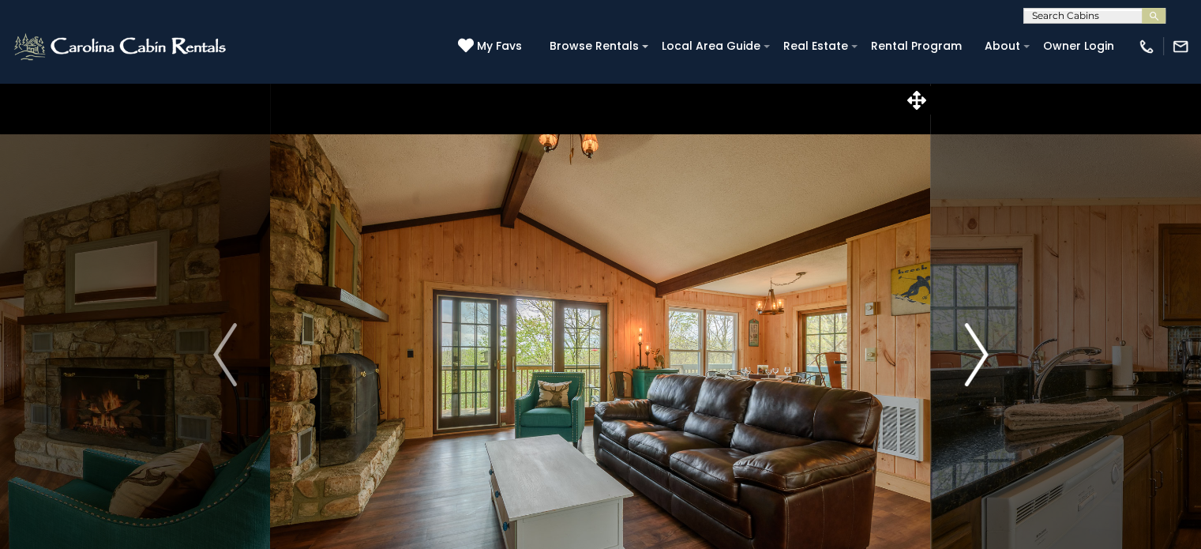
click at [981, 358] on img "Next" at bounding box center [976, 354] width 24 height 63
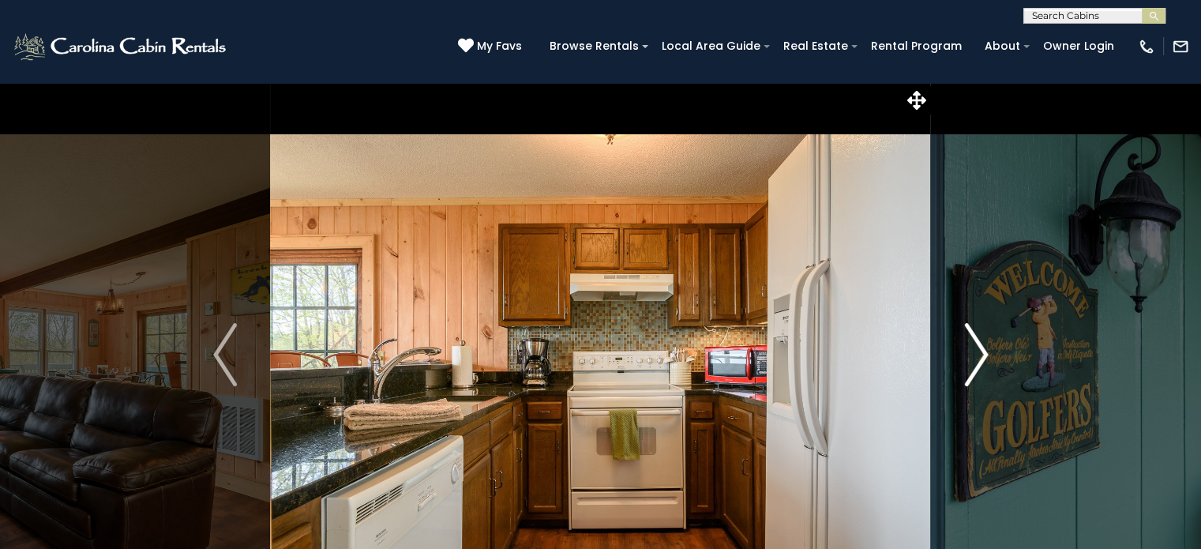
click at [981, 358] on img "Next" at bounding box center [976, 354] width 24 height 63
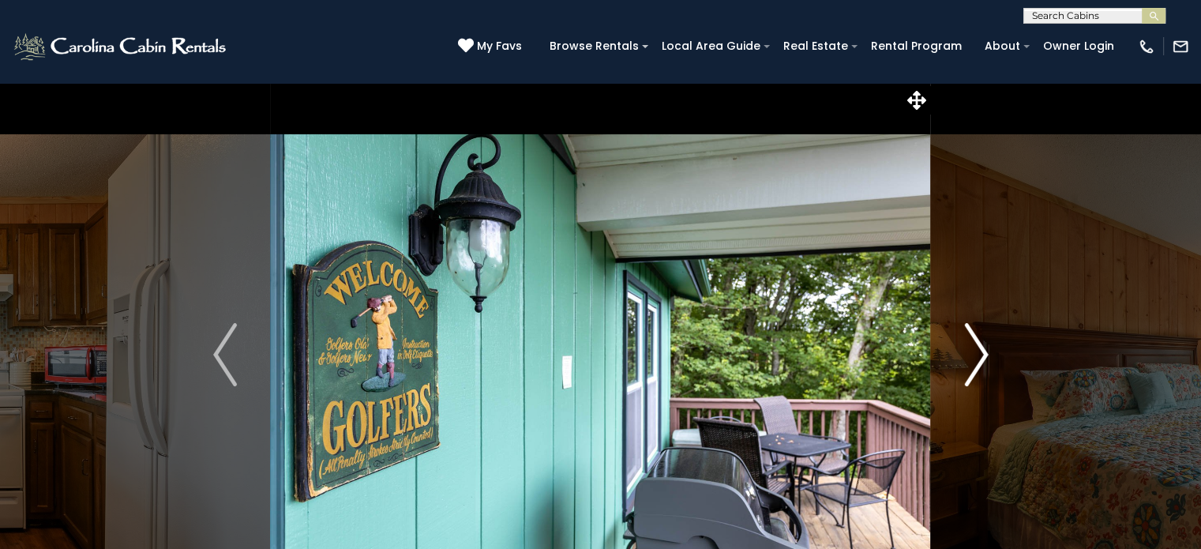
click at [981, 358] on img "Next" at bounding box center [976, 354] width 24 height 63
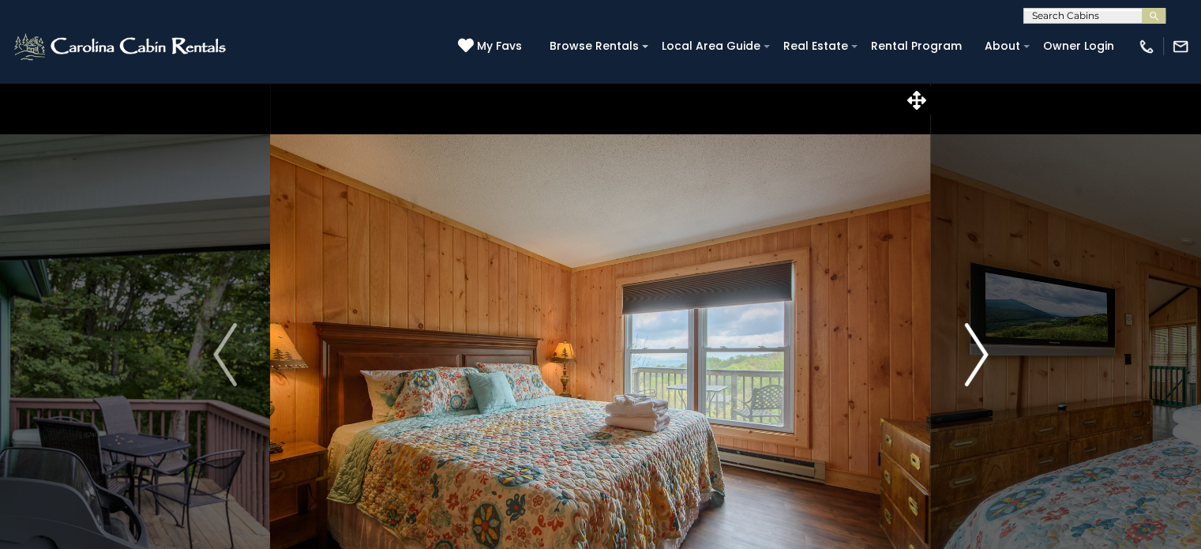
click at [981, 358] on img "Next" at bounding box center [976, 354] width 24 height 63
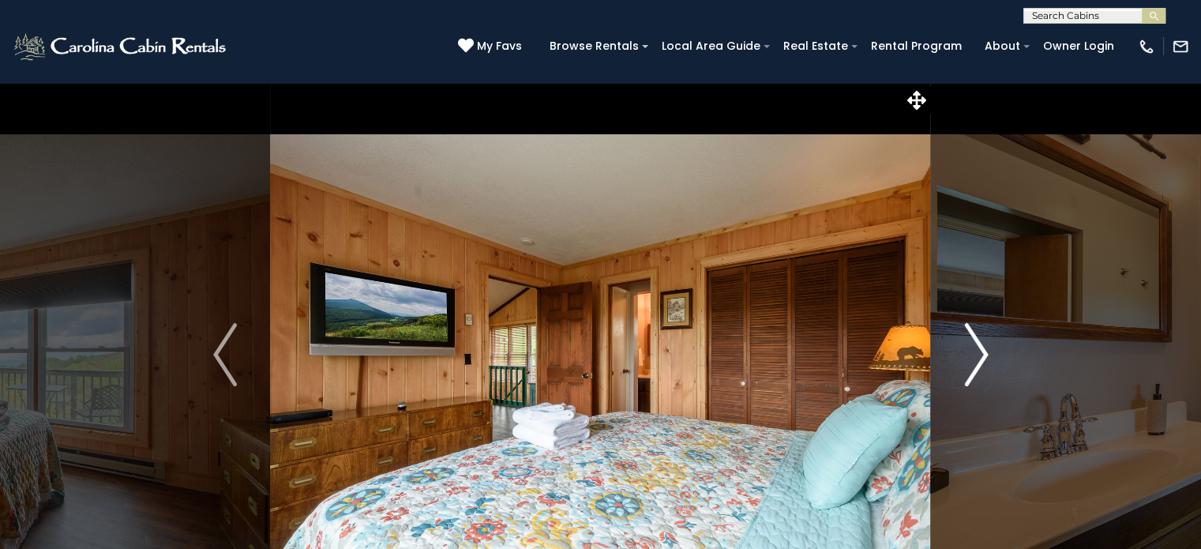
click at [981, 358] on img "Next" at bounding box center [976, 354] width 24 height 63
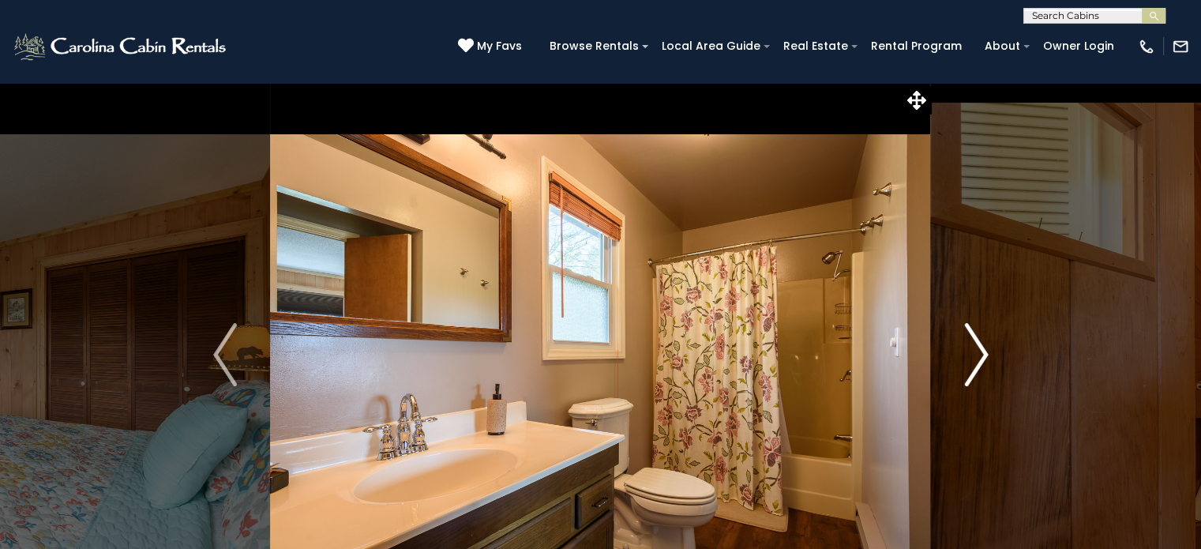
click at [981, 358] on img "Next" at bounding box center [976, 354] width 24 height 63
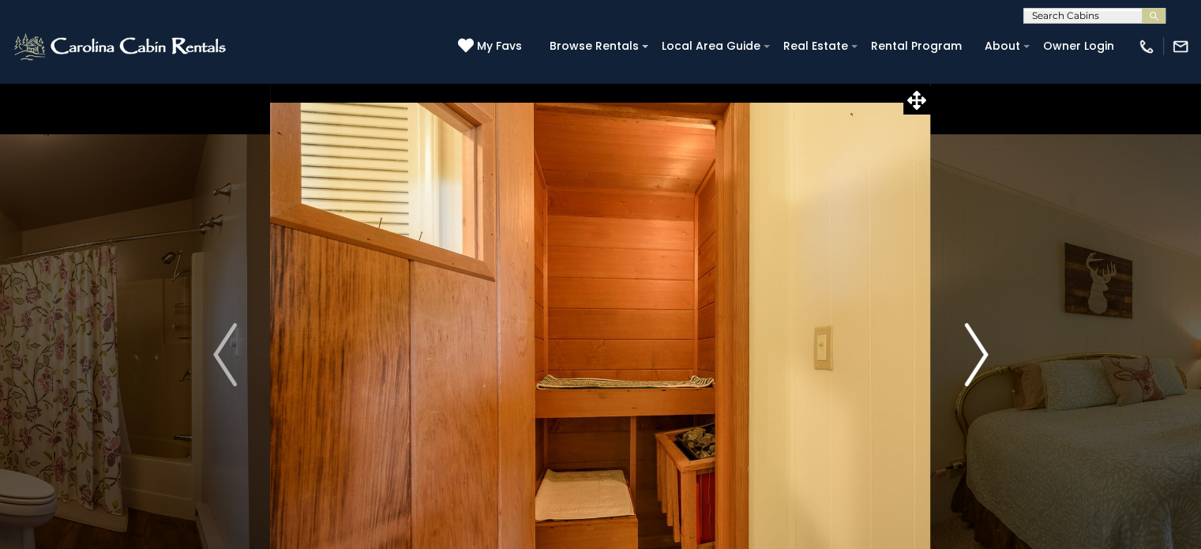
click at [981, 358] on img "Next" at bounding box center [976, 354] width 24 height 63
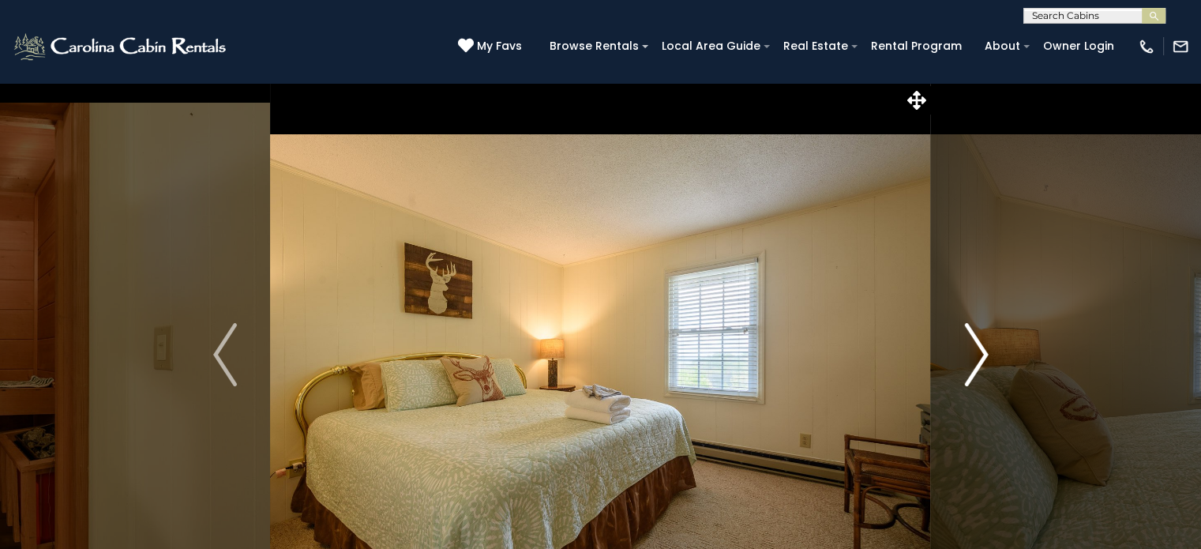
click at [981, 358] on img "Next" at bounding box center [976, 354] width 24 height 63
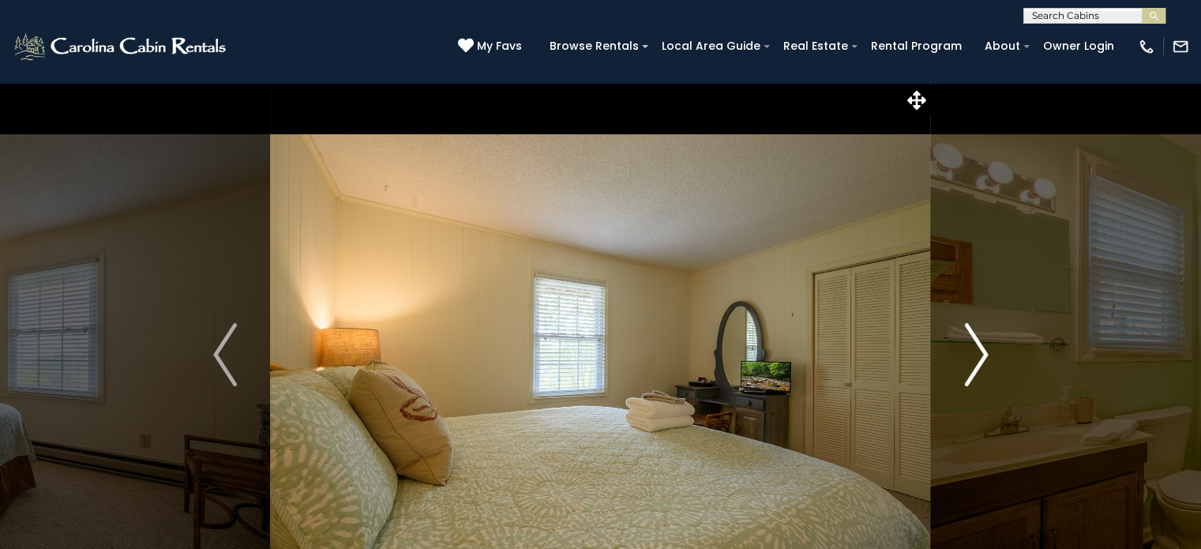
click at [981, 358] on img "Next" at bounding box center [976, 354] width 24 height 63
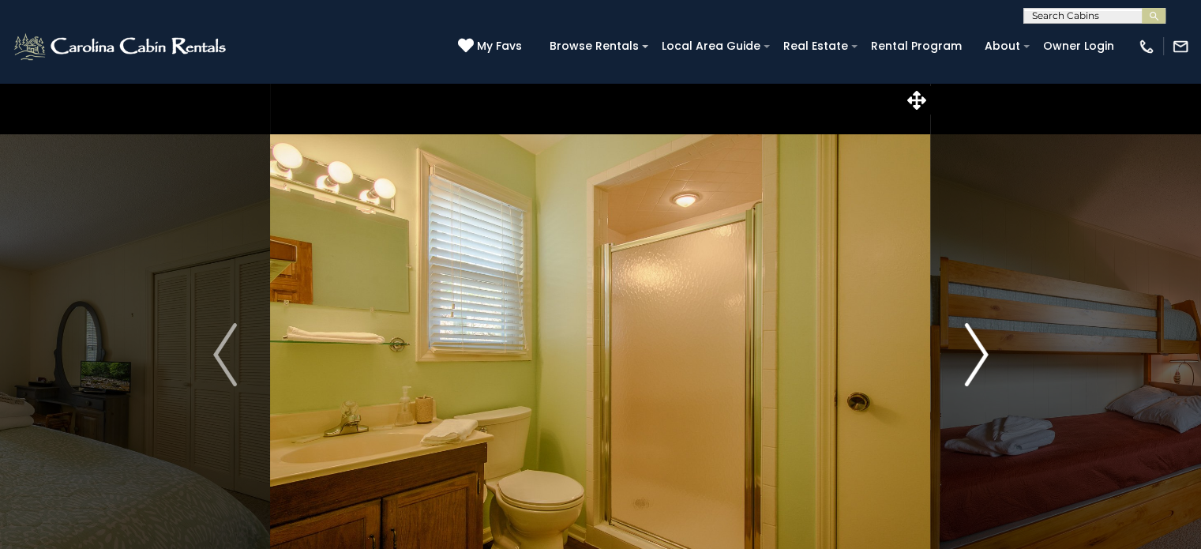
click at [981, 358] on img "Next" at bounding box center [976, 354] width 24 height 63
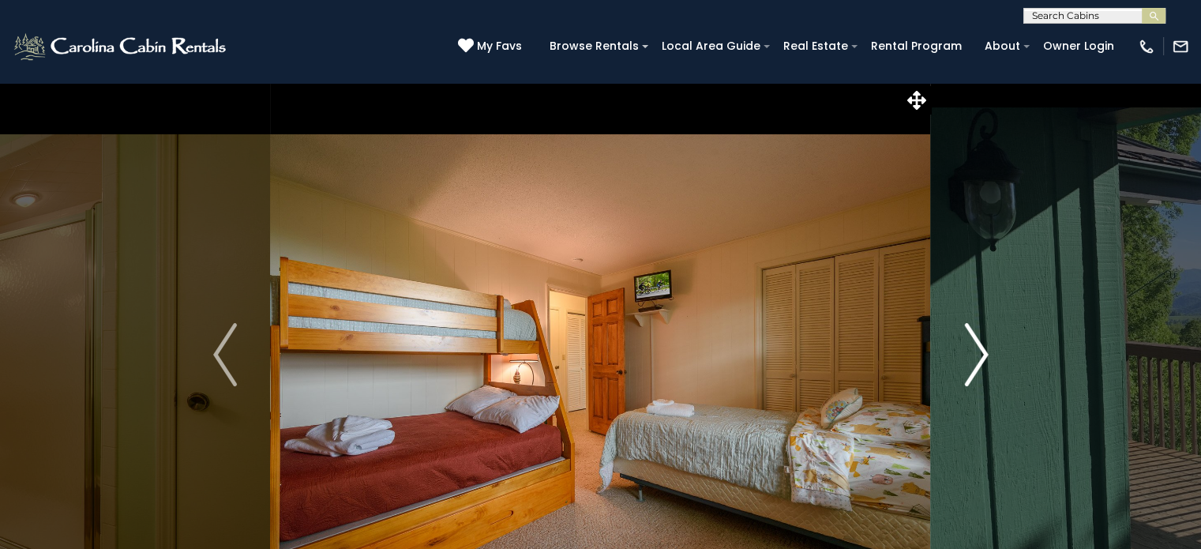
click at [981, 358] on img "Next" at bounding box center [976, 354] width 24 height 63
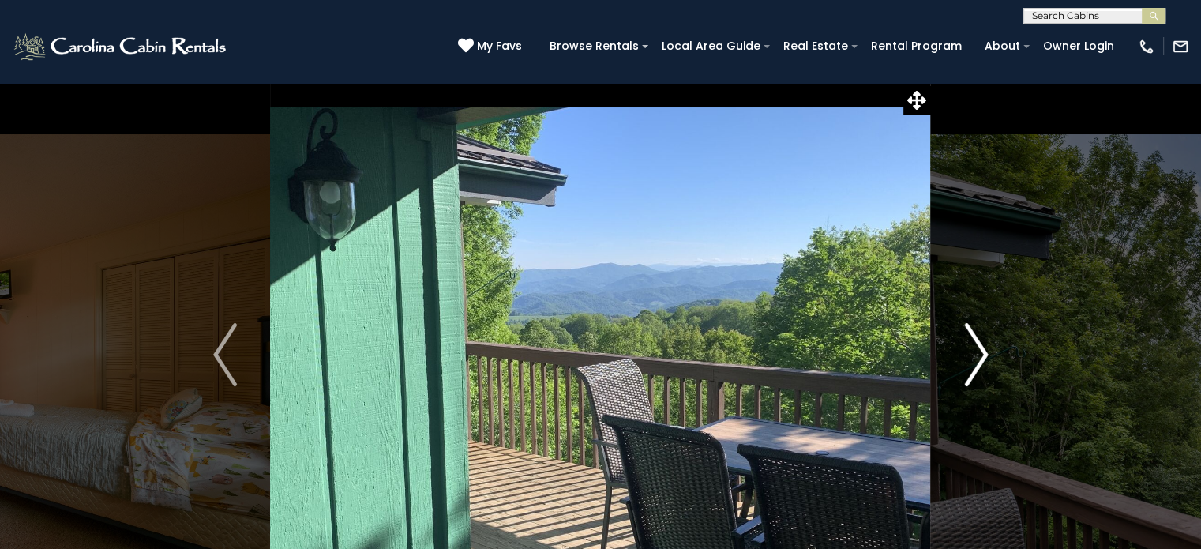
click at [981, 358] on img "Next" at bounding box center [976, 354] width 24 height 63
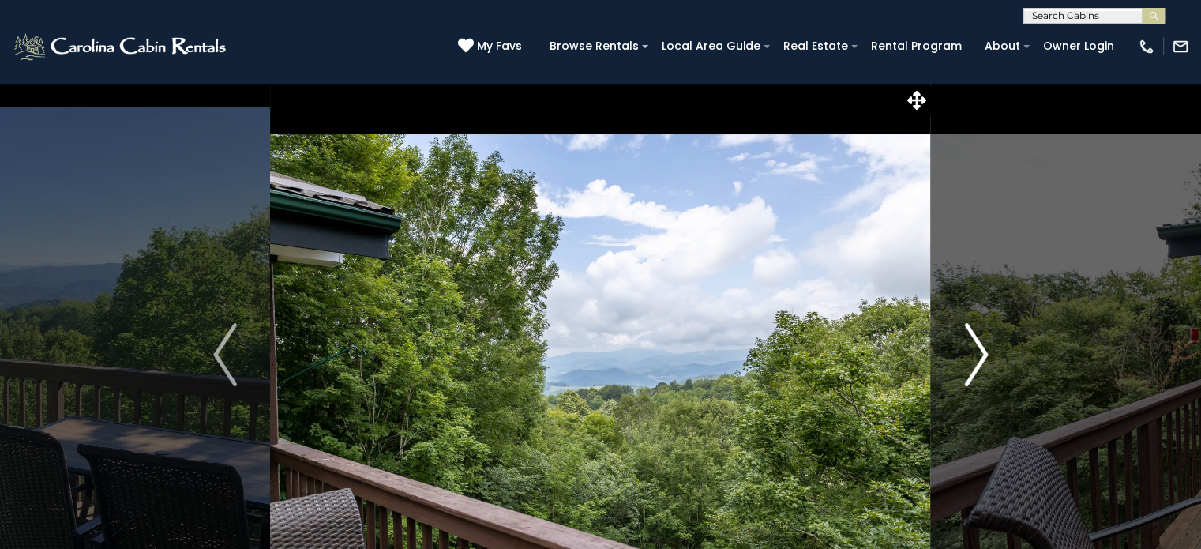
click at [981, 358] on img "Next" at bounding box center [976, 354] width 24 height 63
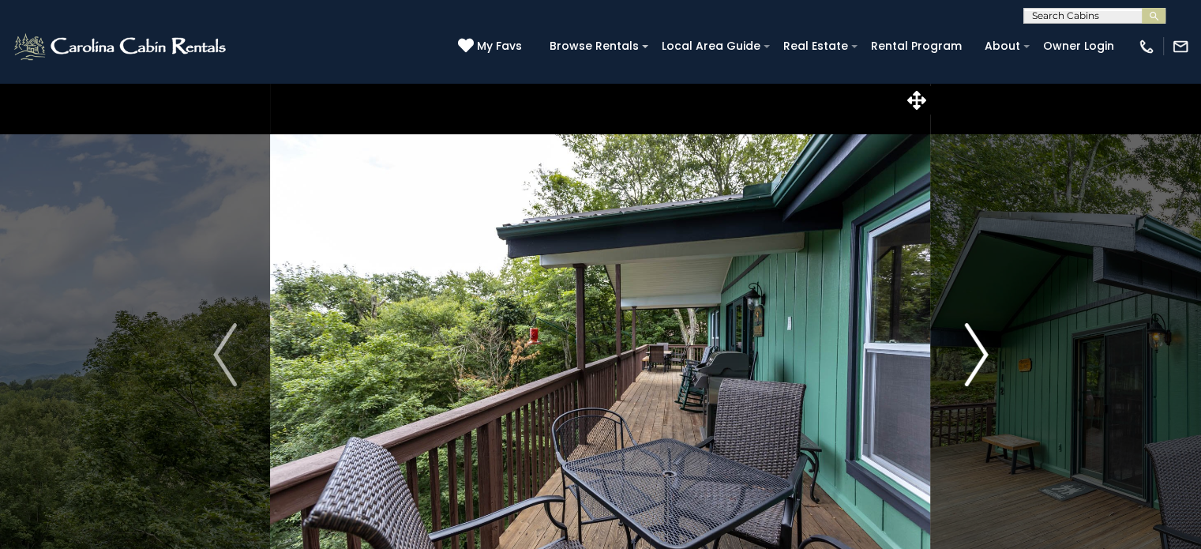
click at [981, 358] on img "Next" at bounding box center [976, 354] width 24 height 63
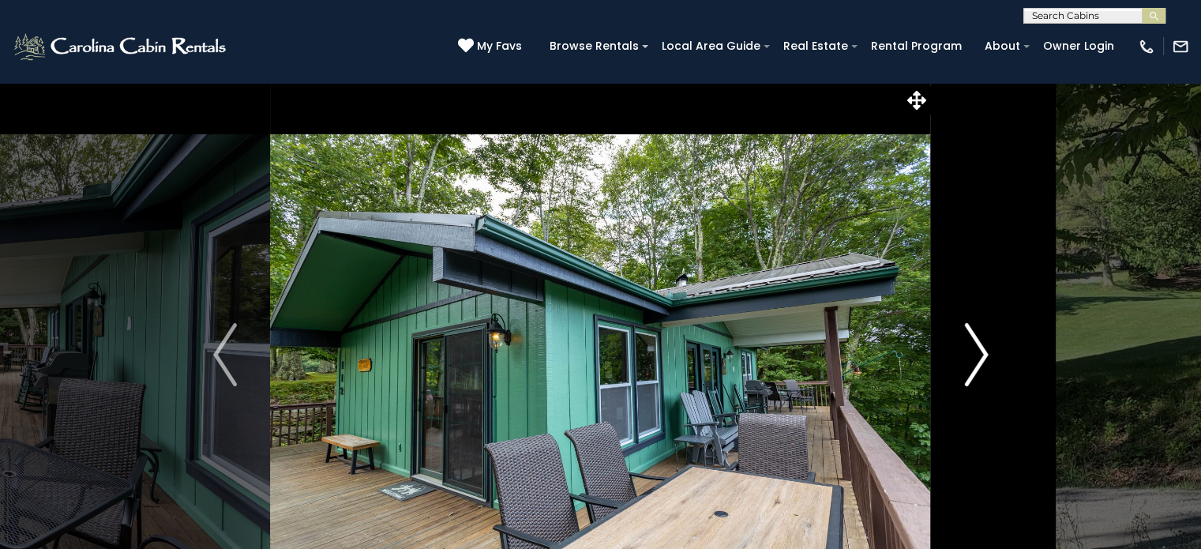
click at [981, 358] on img "Next" at bounding box center [976, 354] width 24 height 63
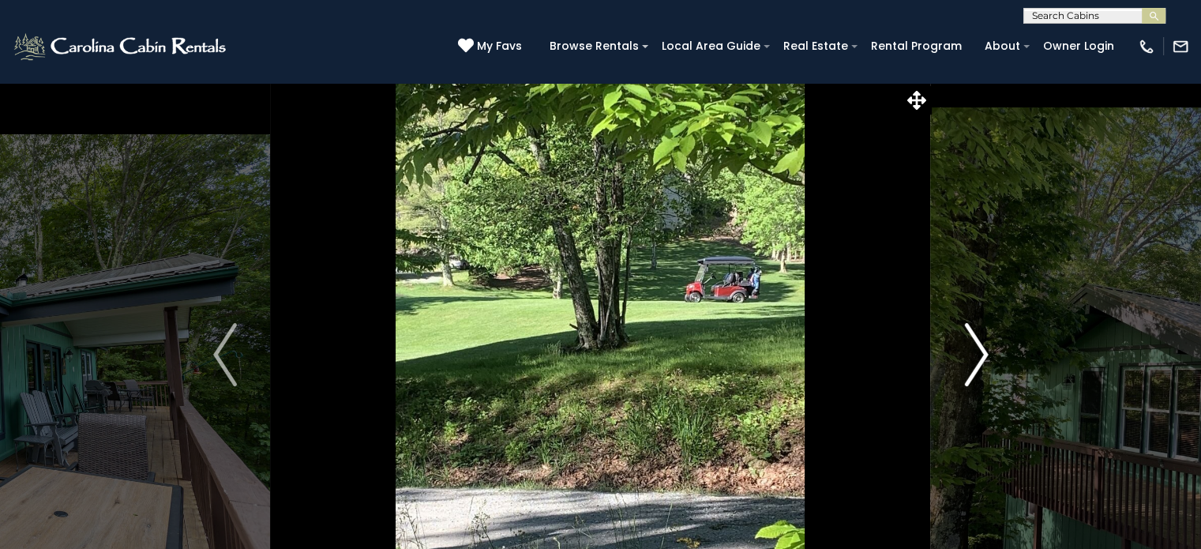
click at [981, 358] on img "Next" at bounding box center [976, 354] width 24 height 63
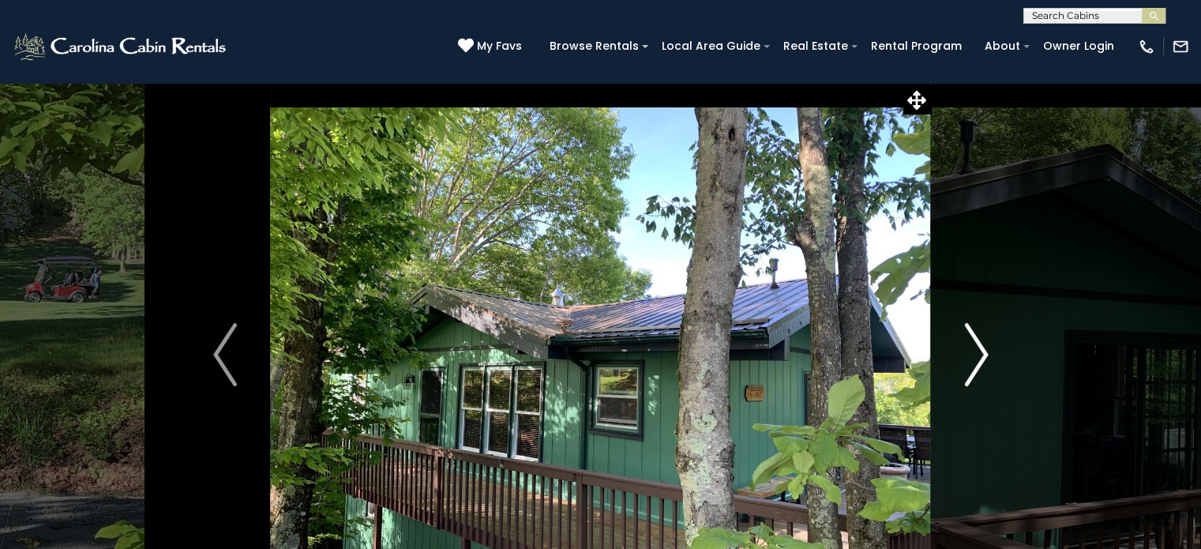
click at [981, 358] on img "Next" at bounding box center [976, 354] width 24 height 63
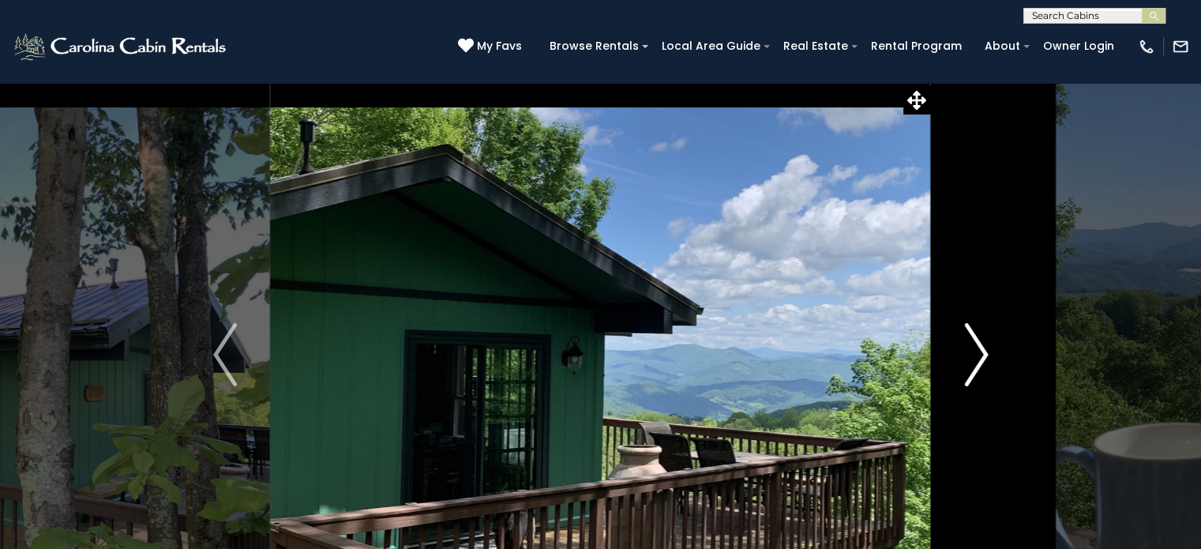
click at [981, 358] on img "Next" at bounding box center [976, 354] width 24 height 63
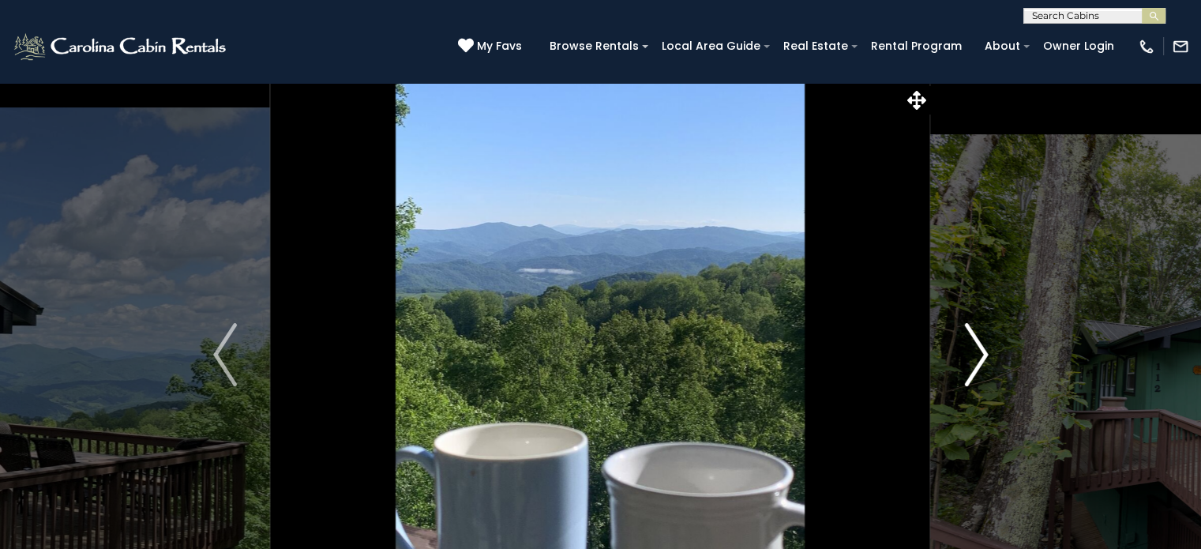
click at [981, 358] on img "Next" at bounding box center [976, 354] width 24 height 63
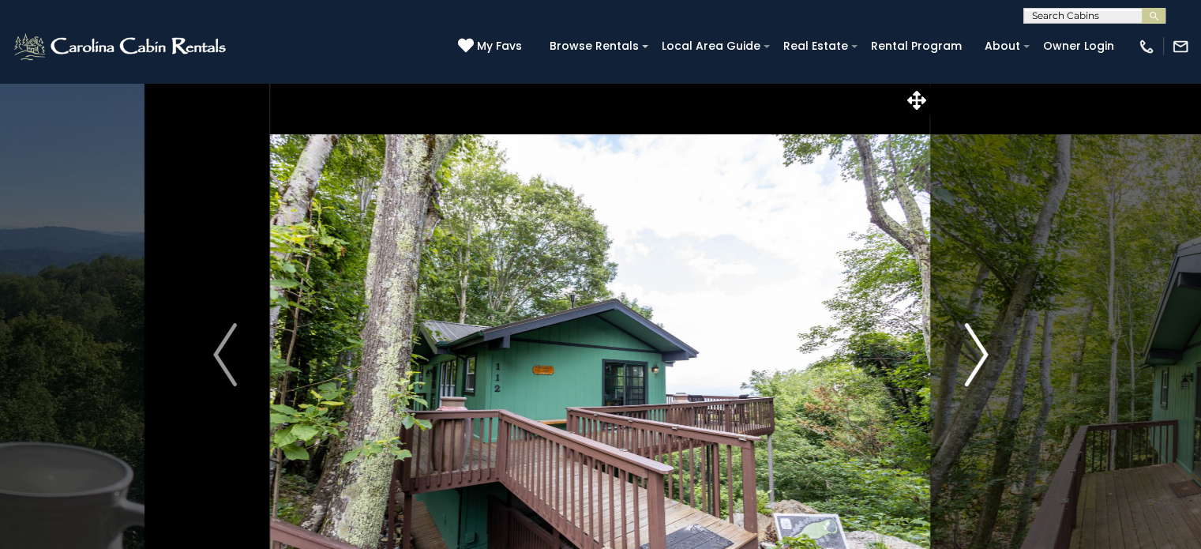
click at [981, 358] on img "Next" at bounding box center [976, 354] width 24 height 63
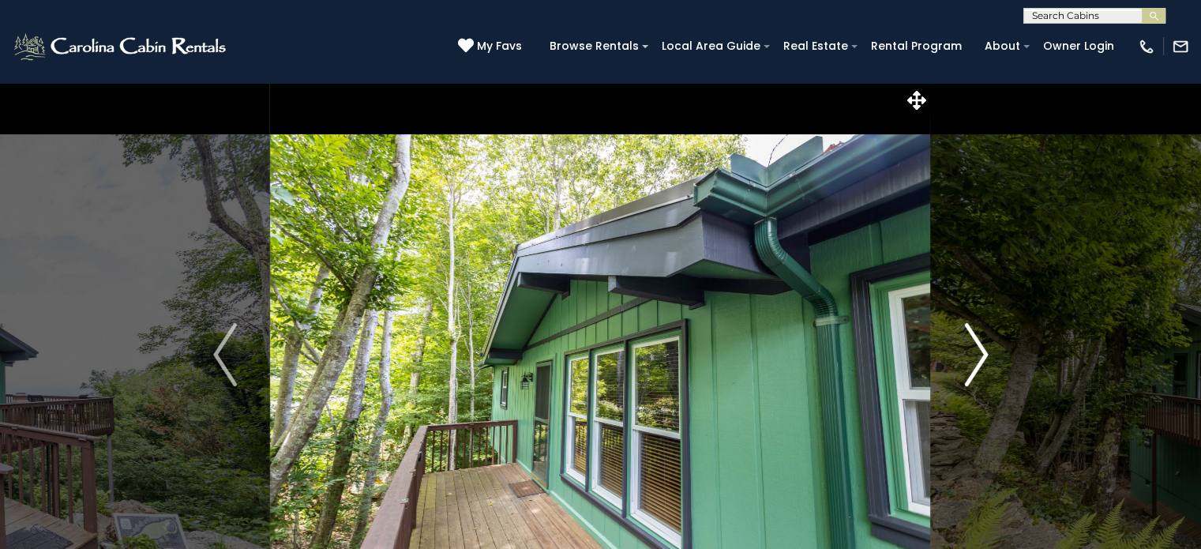
click at [981, 358] on img "Next" at bounding box center [976, 354] width 24 height 63
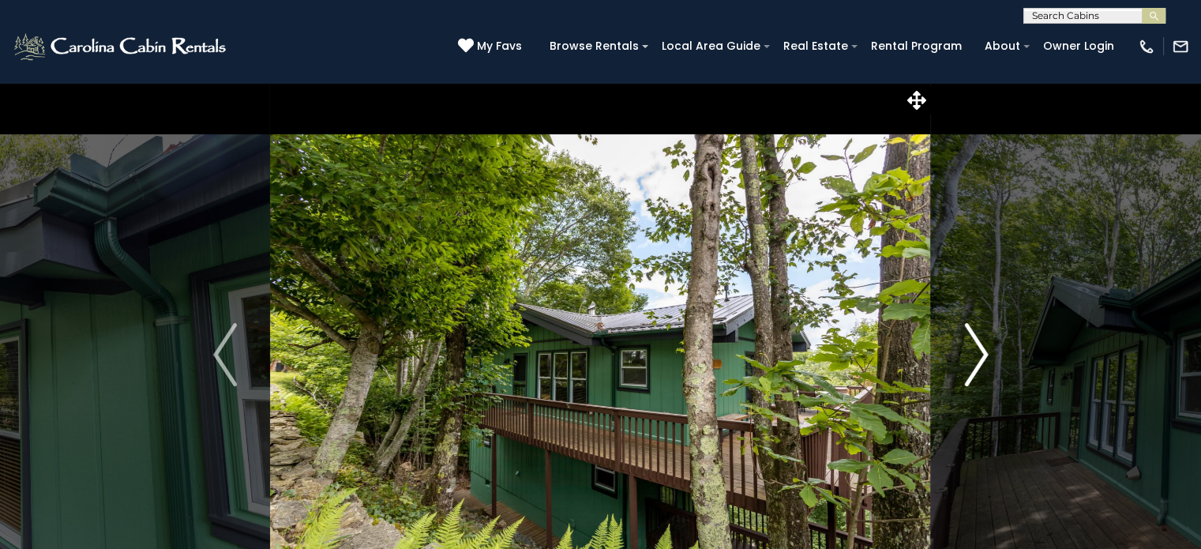
click at [981, 358] on img "Next" at bounding box center [976, 354] width 24 height 63
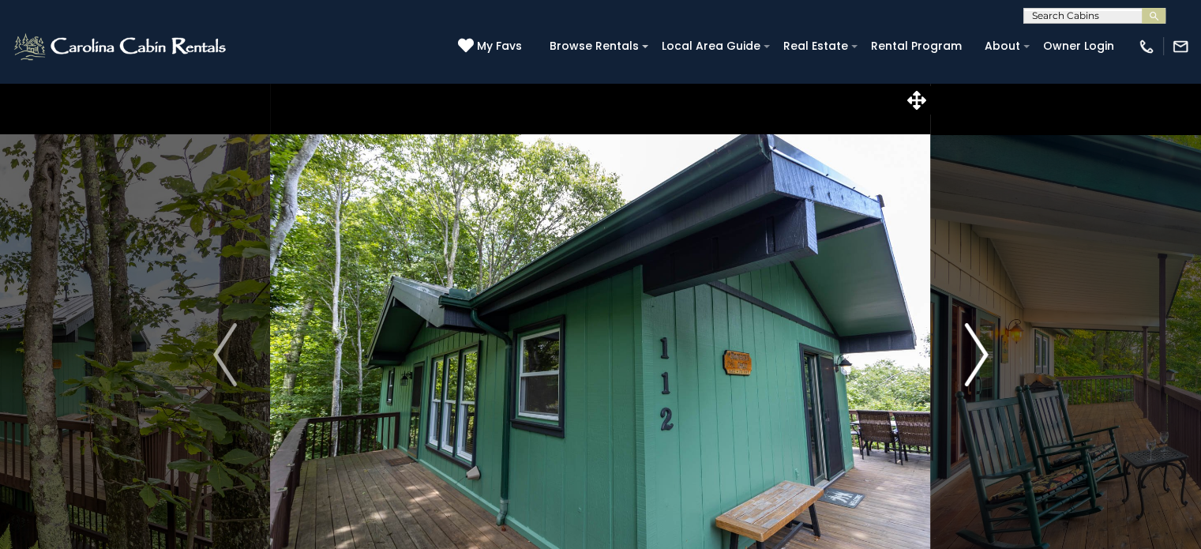
click at [981, 358] on img "Next" at bounding box center [976, 354] width 24 height 63
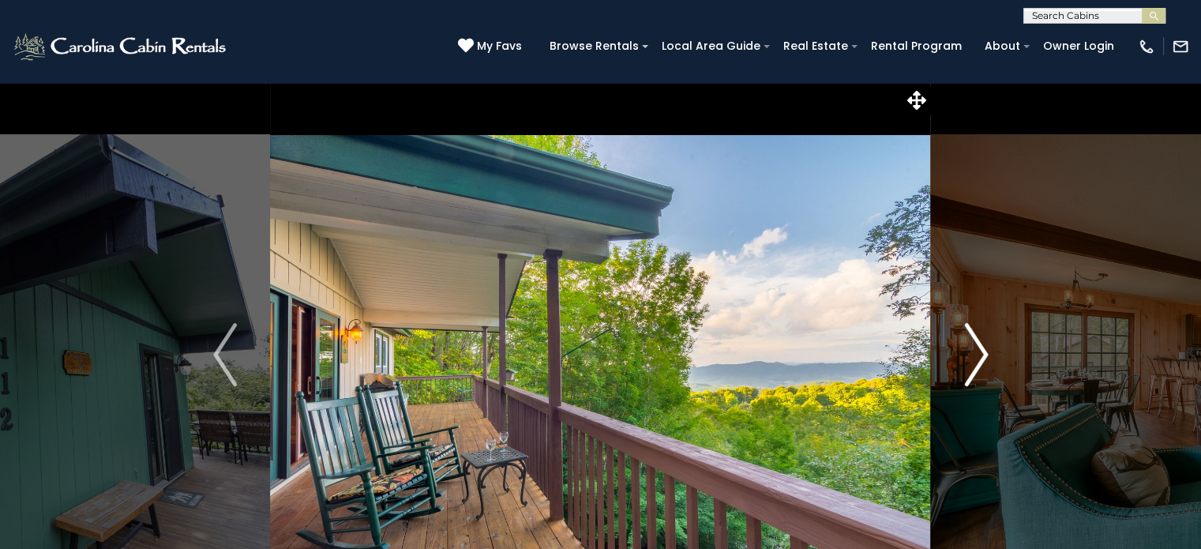
click at [981, 358] on img "Next" at bounding box center [976, 354] width 24 height 63
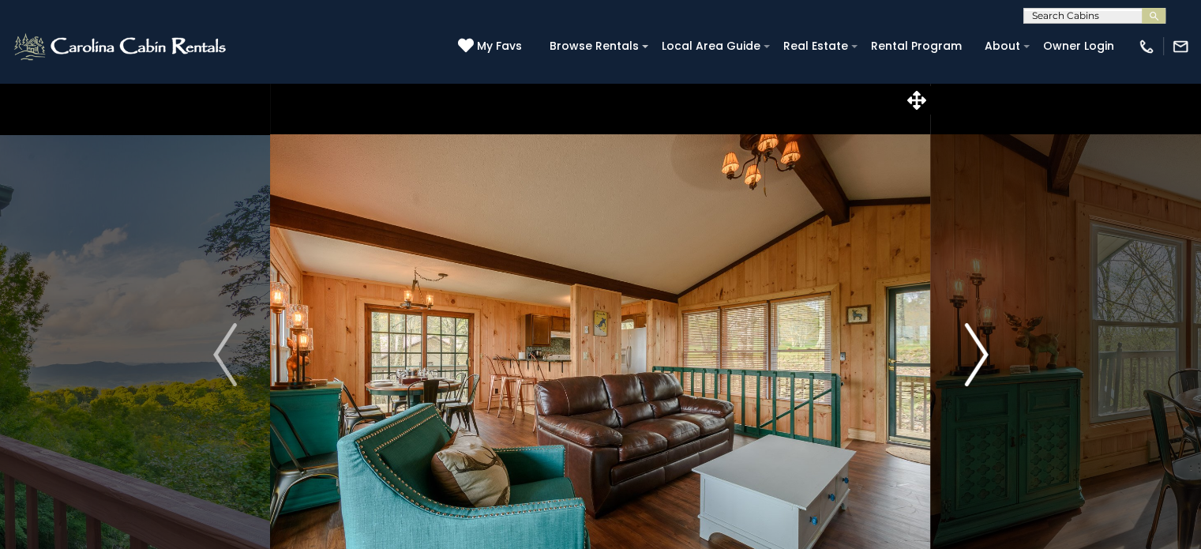
click at [981, 358] on img "Next" at bounding box center [976, 354] width 24 height 63
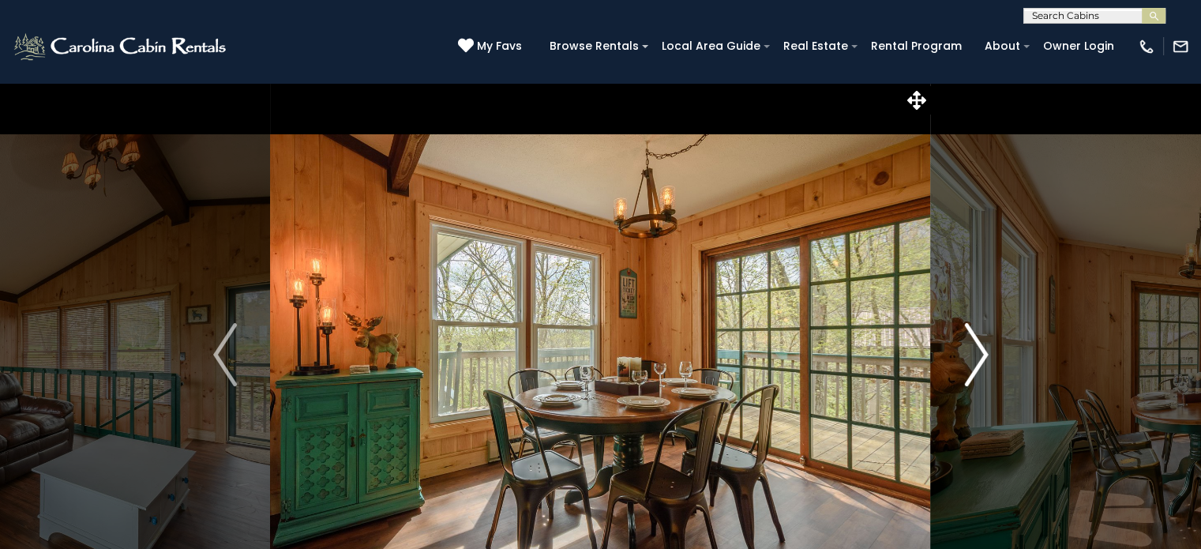
click at [981, 358] on img "Next" at bounding box center [976, 354] width 24 height 63
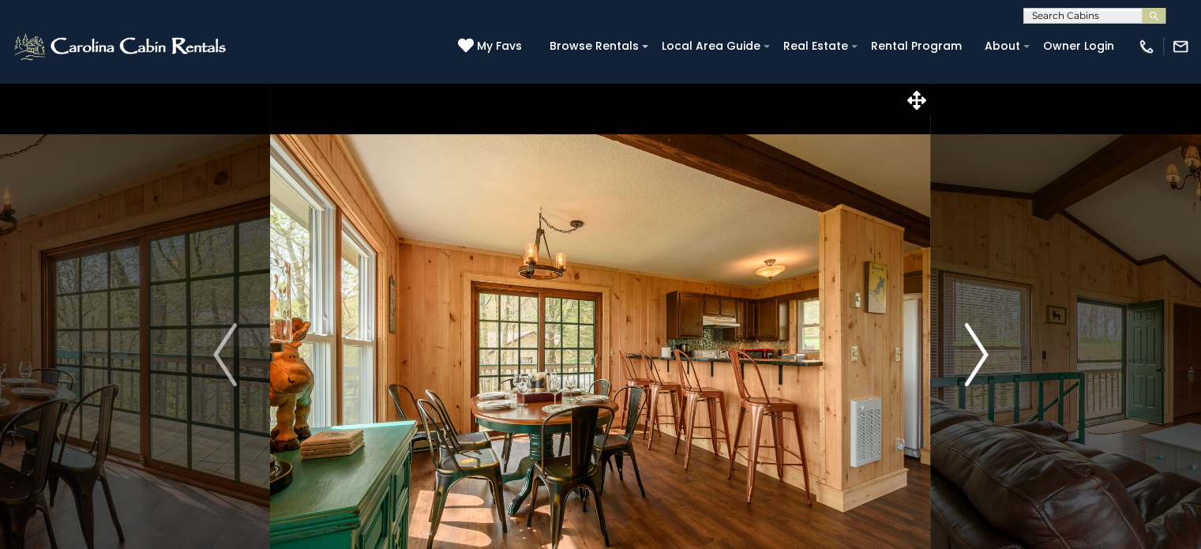
click at [981, 358] on img "Next" at bounding box center [976, 354] width 24 height 63
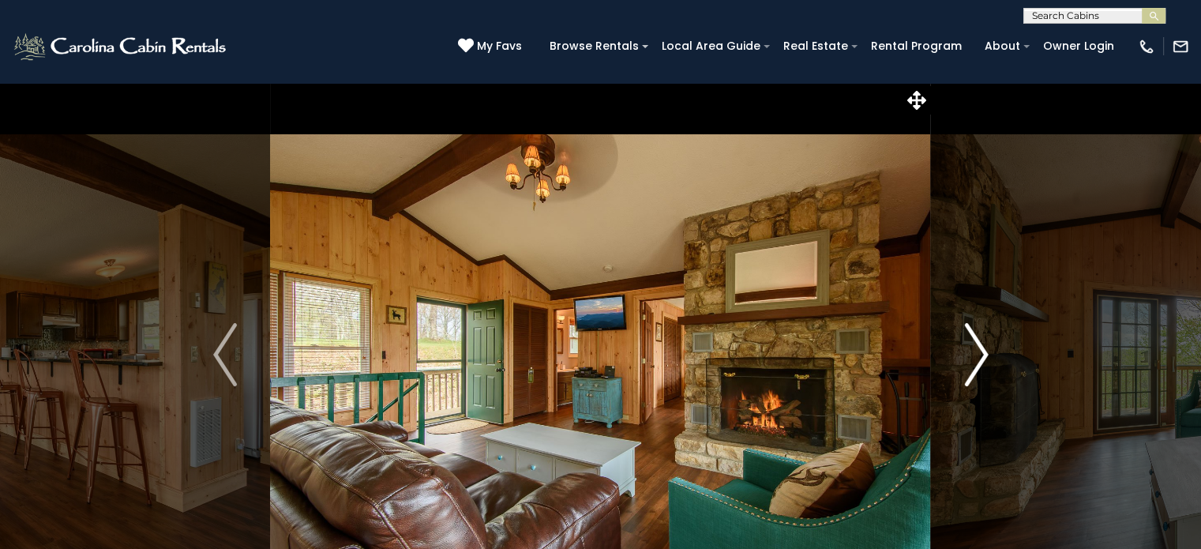
click at [981, 358] on img "Next" at bounding box center [976, 354] width 24 height 63
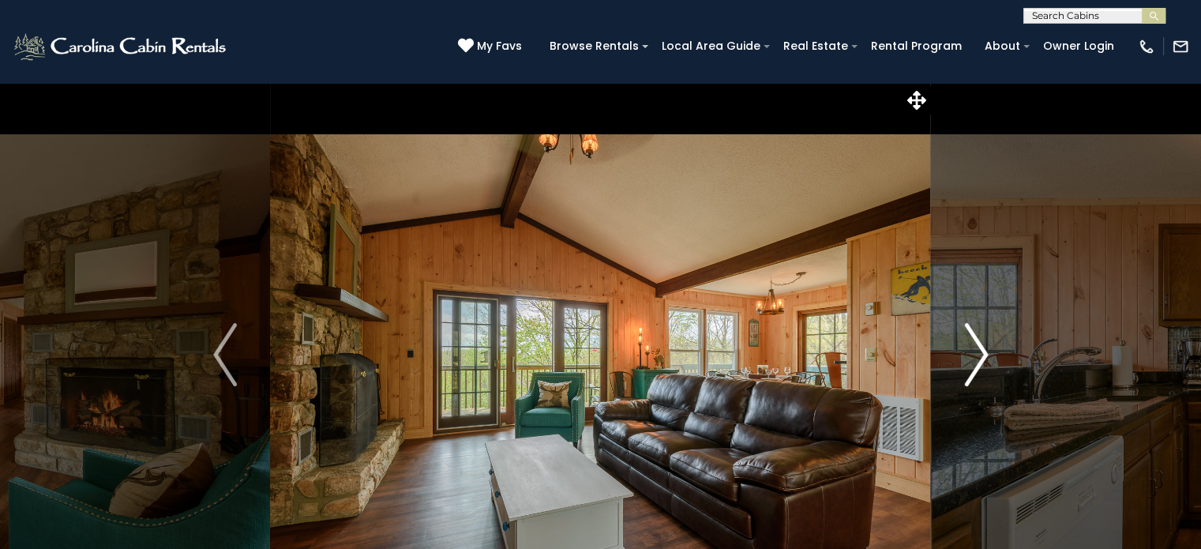
click at [981, 358] on img "Next" at bounding box center [976, 354] width 24 height 63
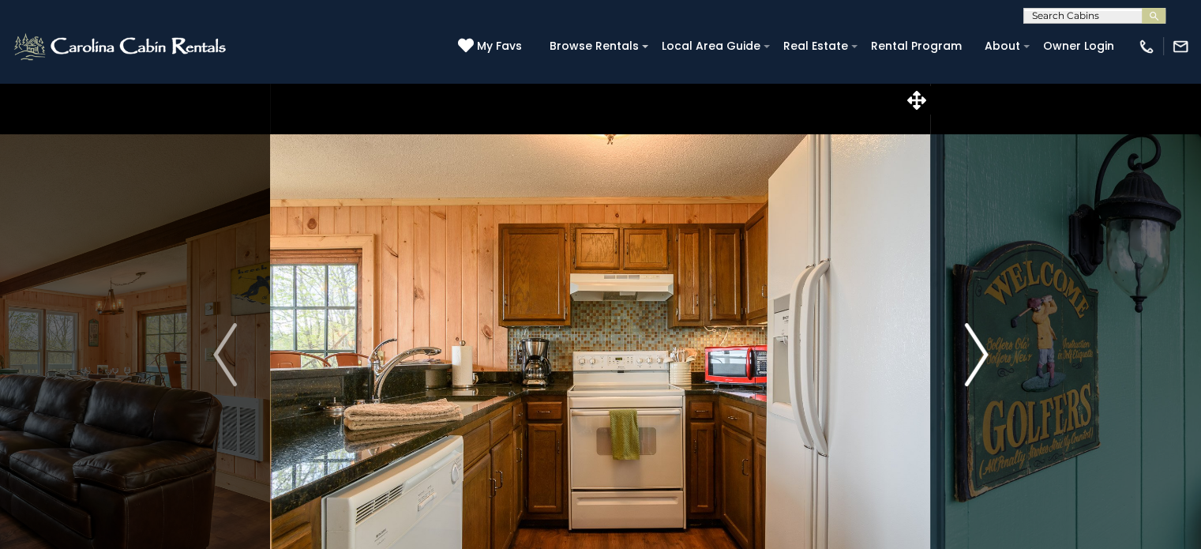
click at [981, 358] on img "Next" at bounding box center [976, 354] width 24 height 63
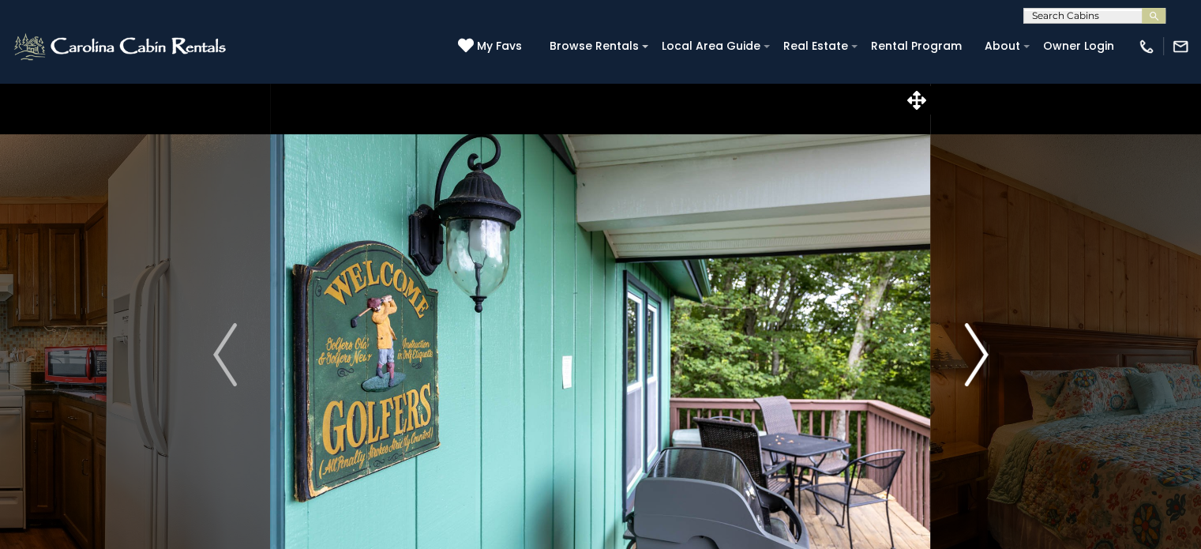
click at [981, 358] on img "Next" at bounding box center [976, 354] width 24 height 63
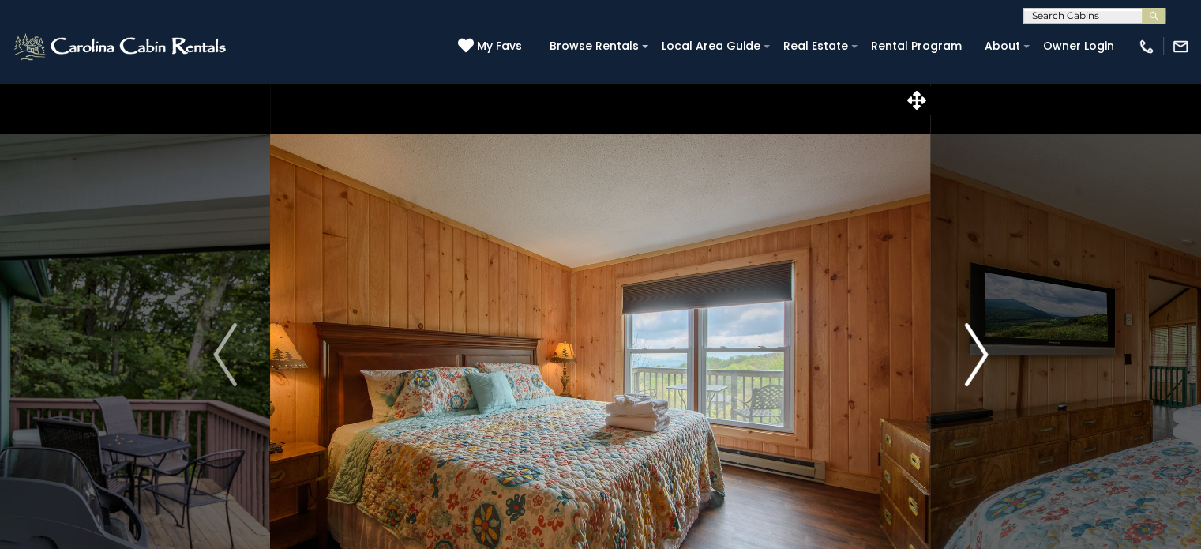
click at [981, 358] on img "Next" at bounding box center [976, 354] width 24 height 63
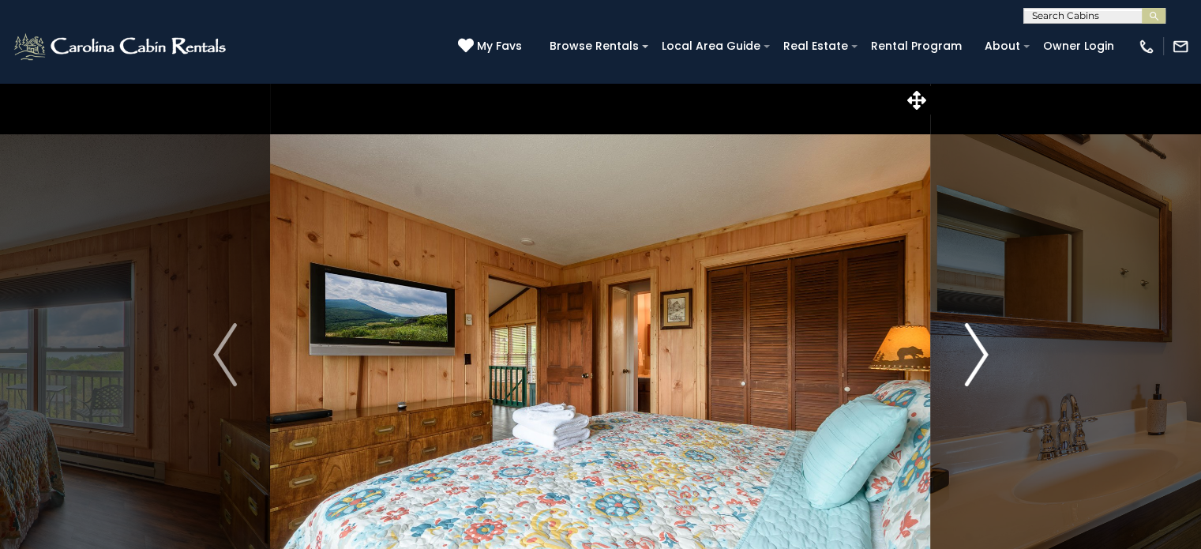
click at [981, 358] on img "Next" at bounding box center [976, 354] width 24 height 63
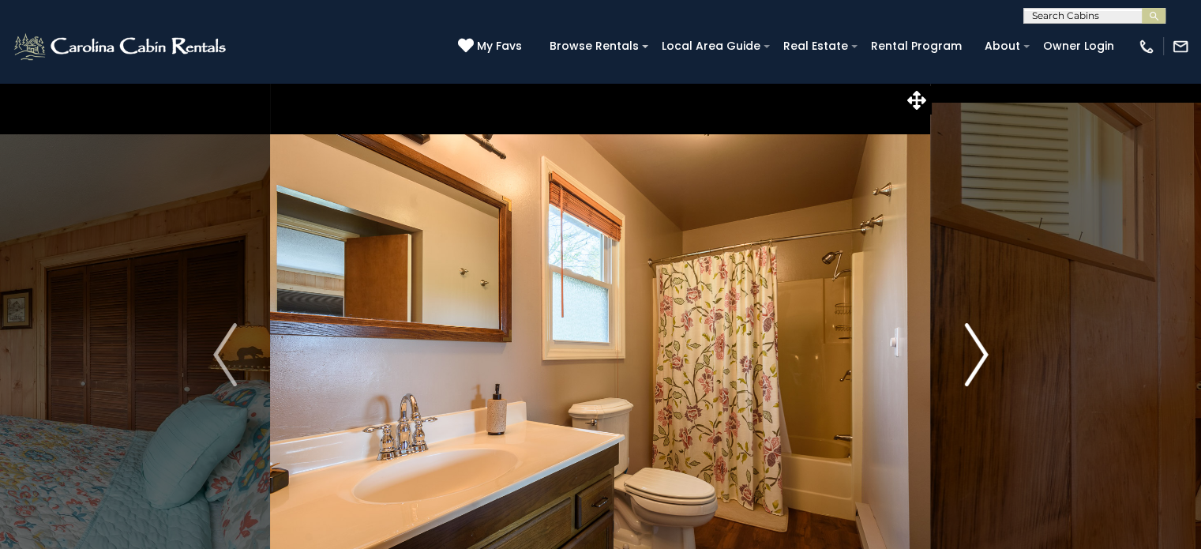
click at [981, 358] on img "Next" at bounding box center [976, 354] width 24 height 63
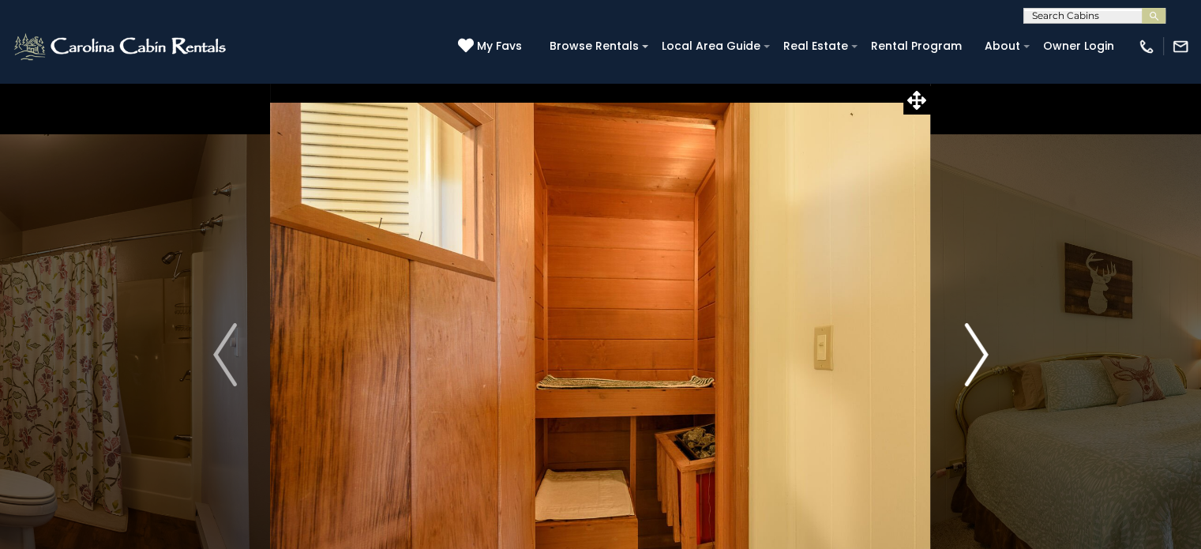
click at [981, 358] on img "Next" at bounding box center [976, 354] width 24 height 63
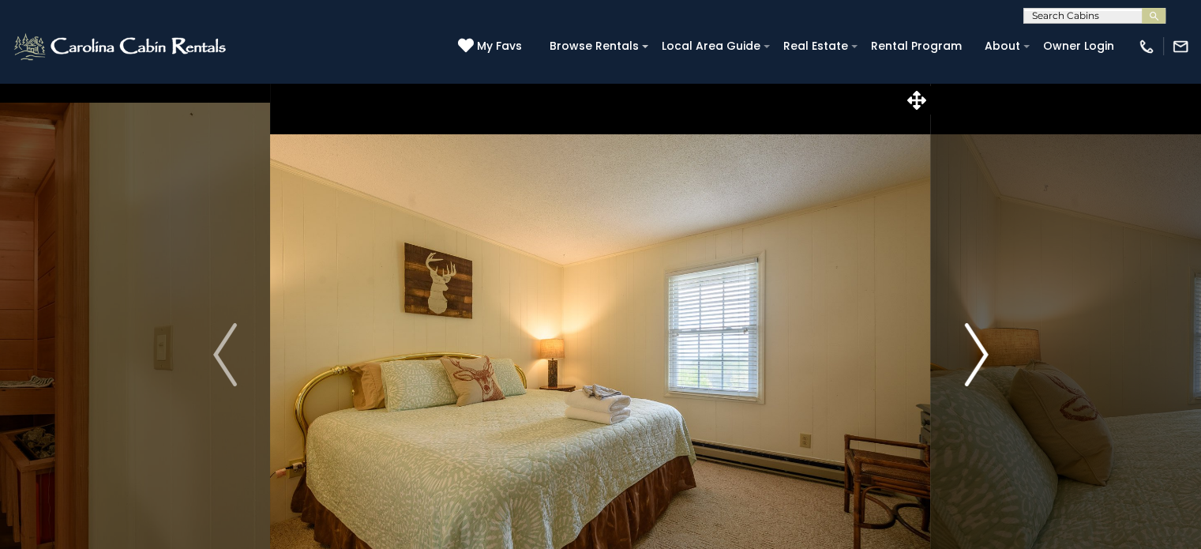
click at [981, 358] on img "Next" at bounding box center [976, 354] width 24 height 63
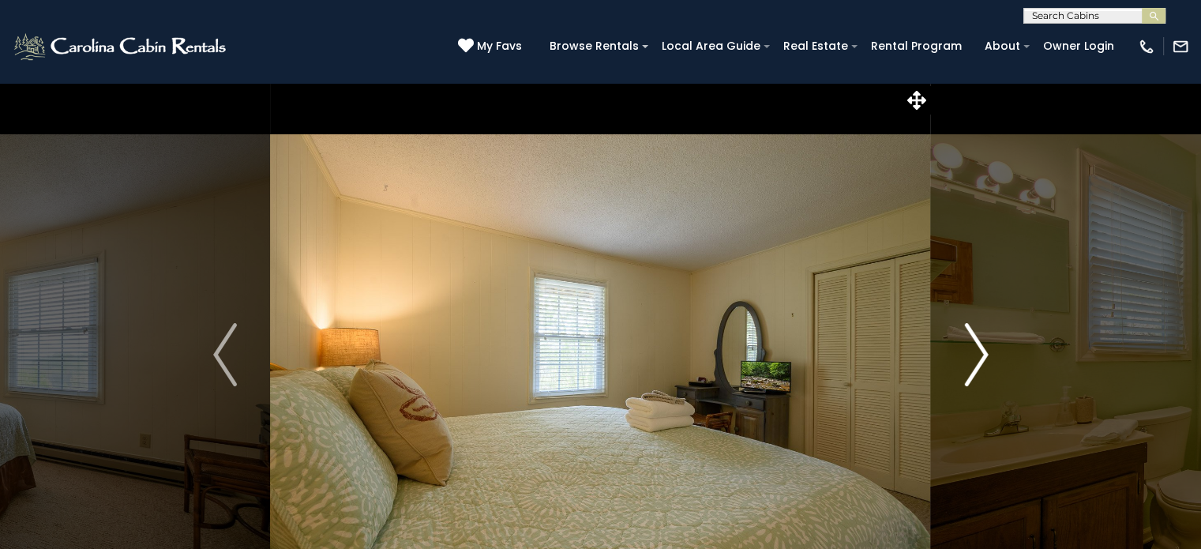
click at [981, 358] on img "Next" at bounding box center [976, 354] width 24 height 63
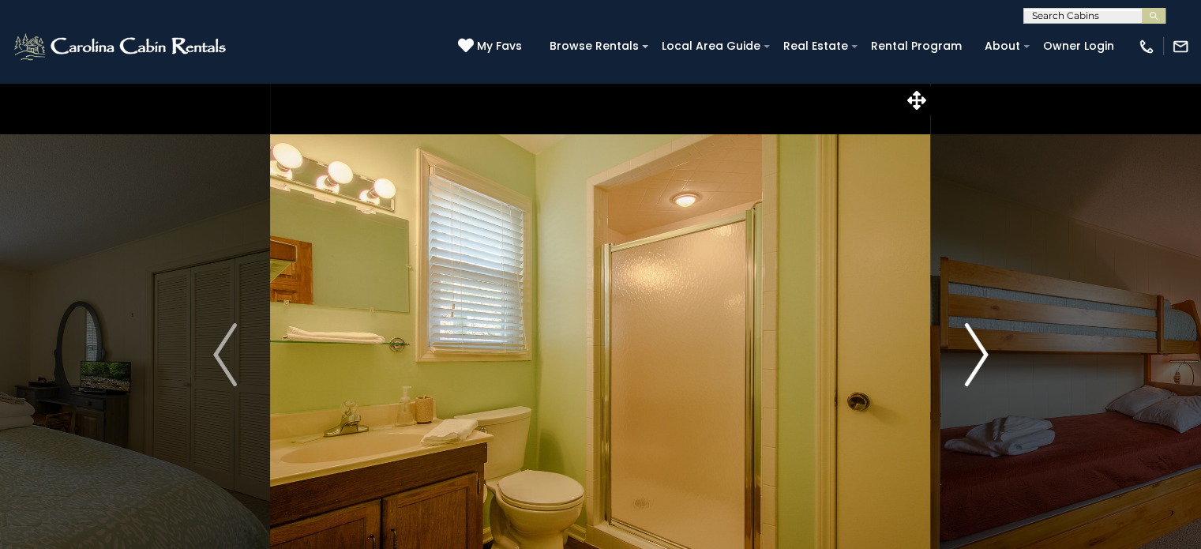
click at [981, 358] on img "Next" at bounding box center [976, 354] width 24 height 63
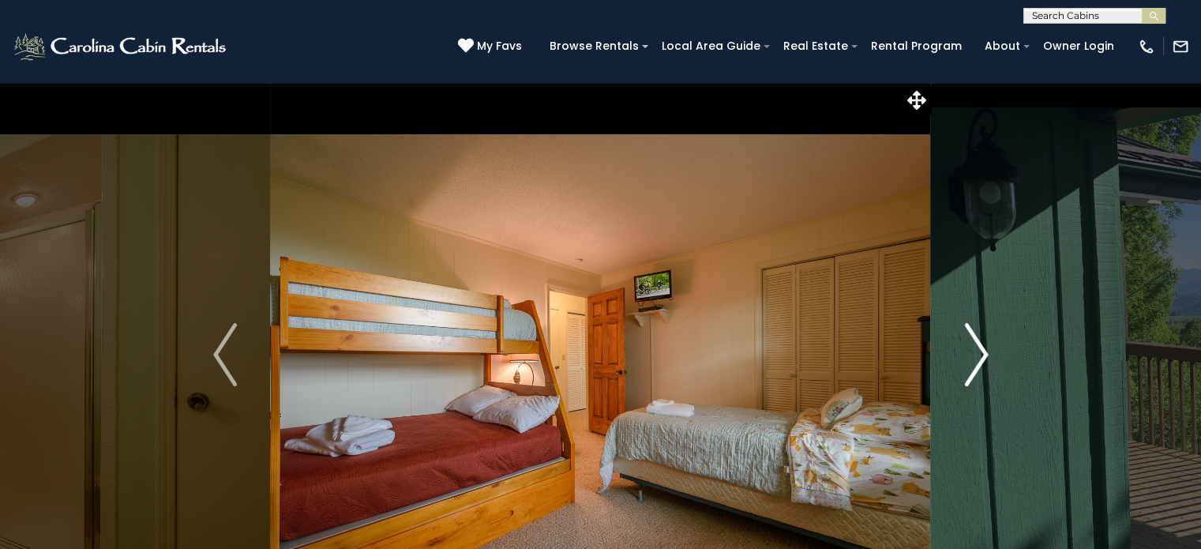
click at [981, 358] on img "Next" at bounding box center [976, 354] width 24 height 63
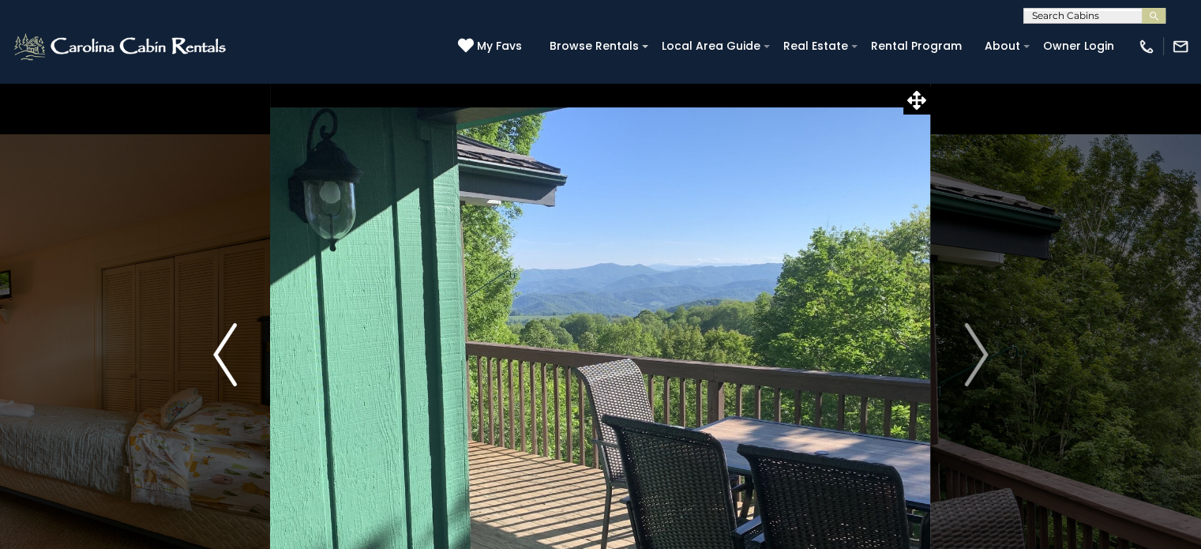
click at [221, 341] on img "Previous" at bounding box center [225, 354] width 24 height 63
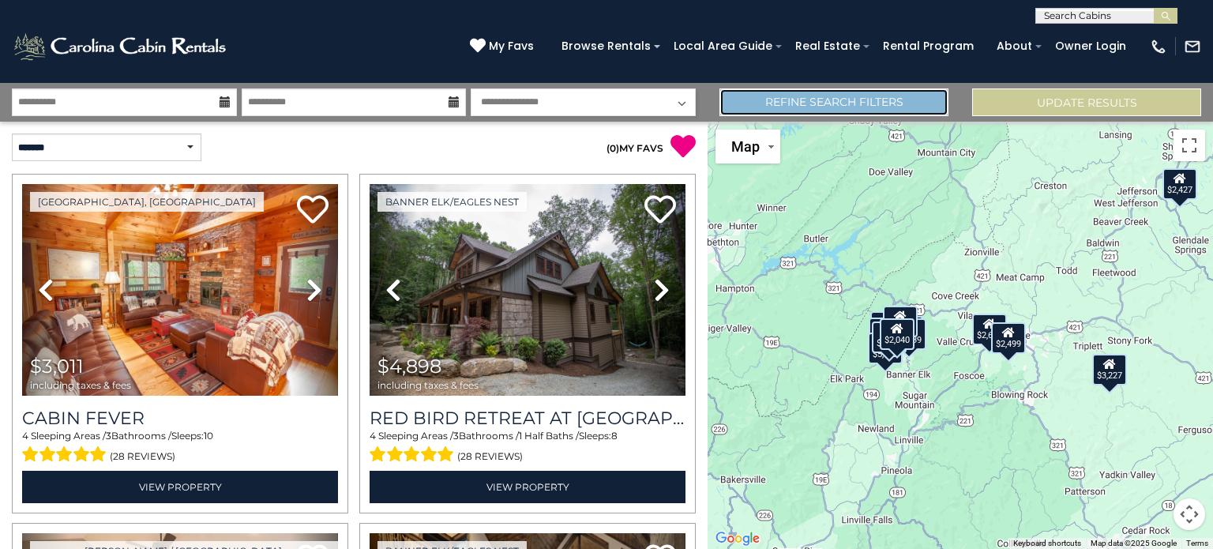
click at [838, 102] on link "Refine Search Filters" at bounding box center [833, 102] width 229 height 28
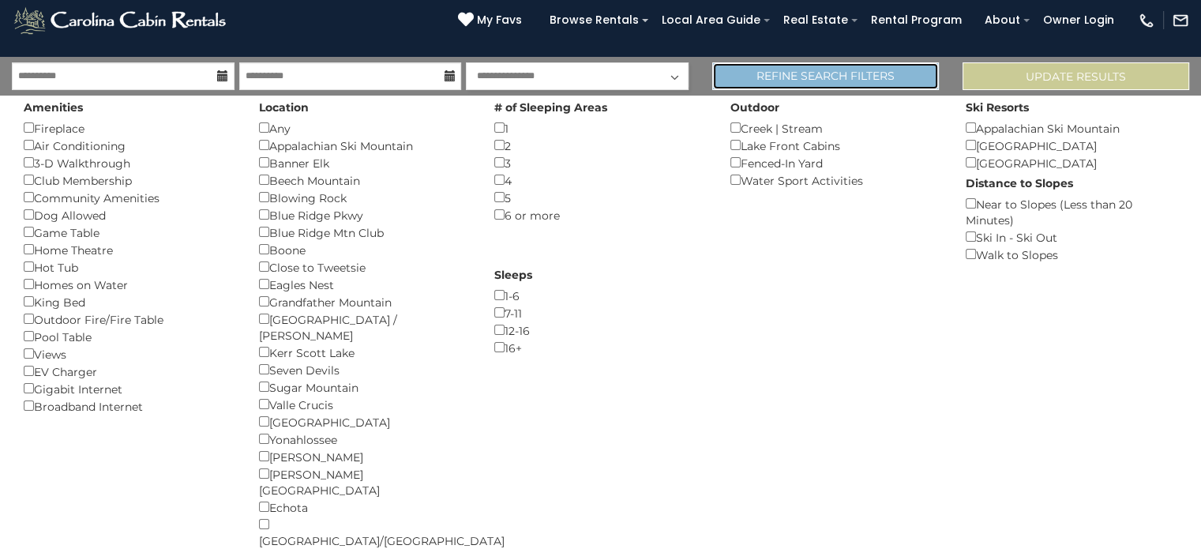
scroll to position [4, 0]
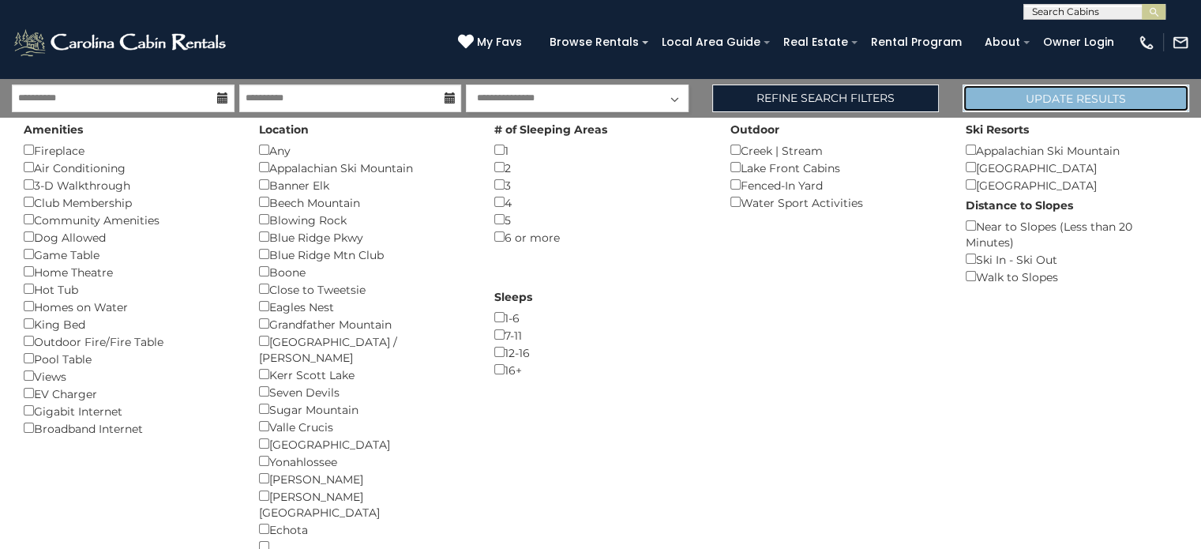
click at [1039, 97] on button "Update Results" at bounding box center [1075, 98] width 227 height 28
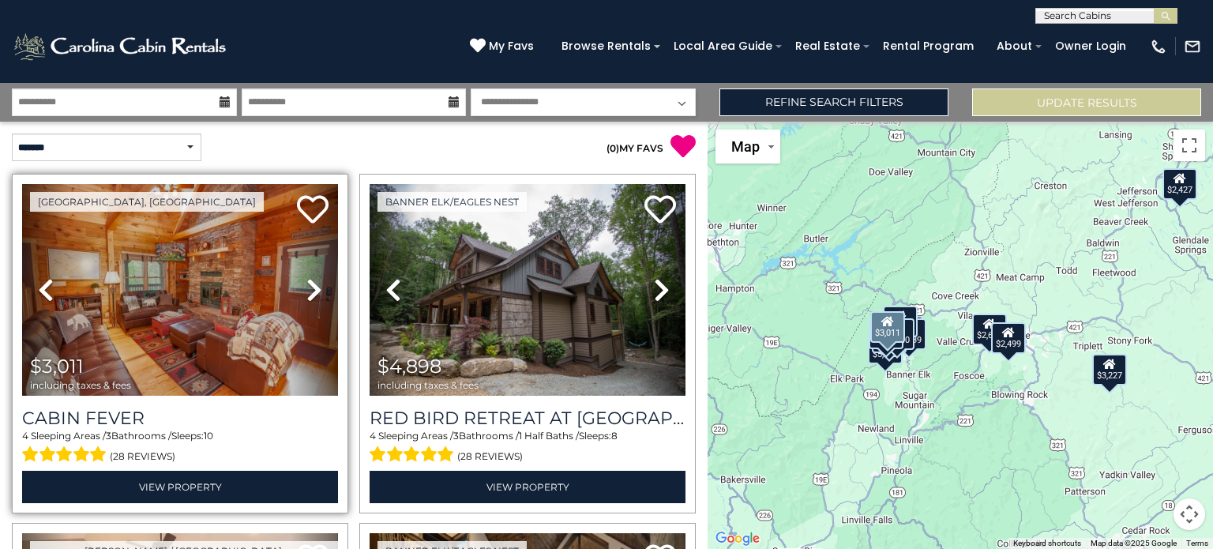
click at [311, 287] on icon at bounding box center [314, 289] width 16 height 25
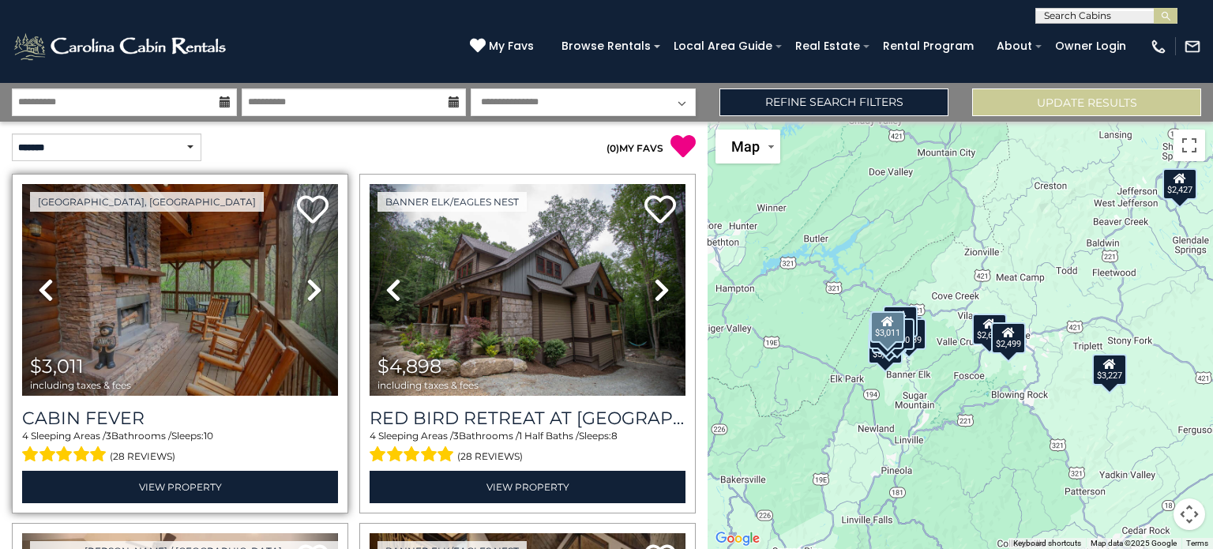
click at [311, 287] on icon at bounding box center [314, 289] width 16 height 25
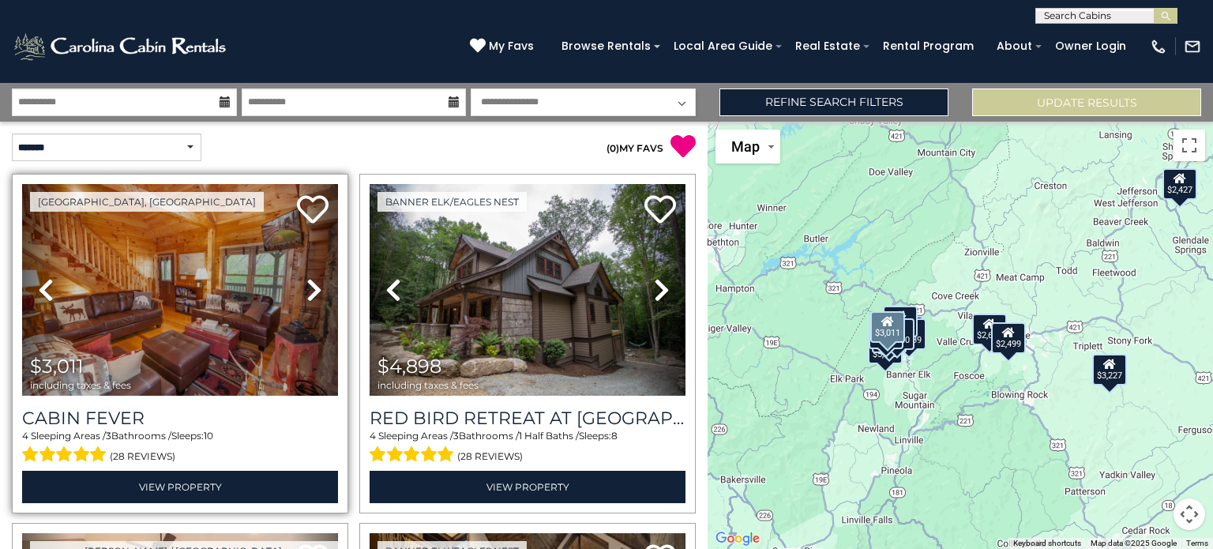
click at [311, 287] on icon at bounding box center [314, 289] width 16 height 25
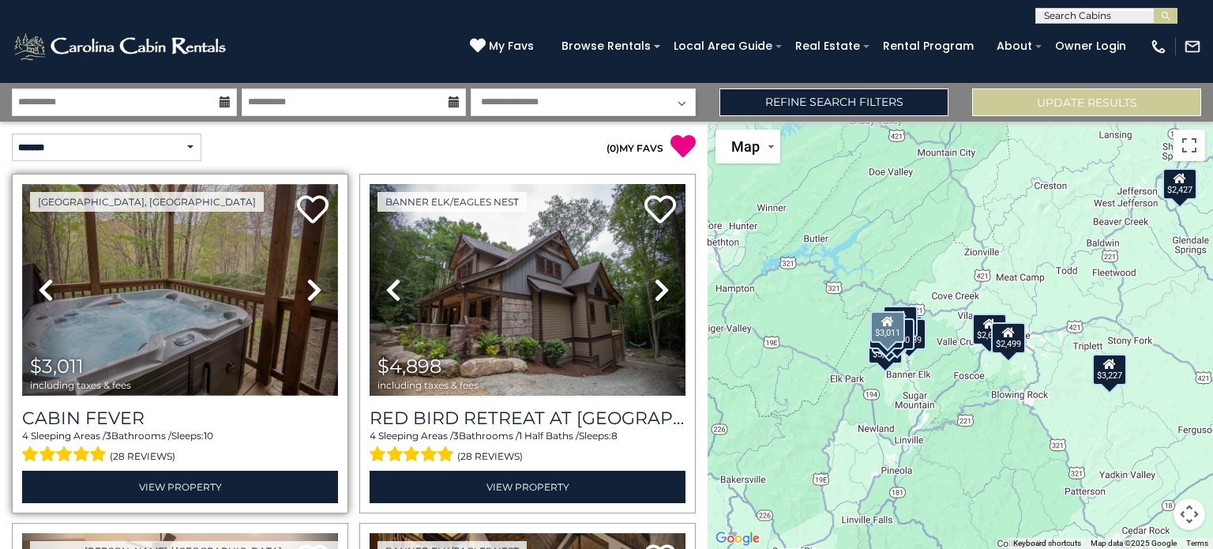
click at [207, 293] on img at bounding box center [180, 290] width 316 height 212
click at [310, 289] on icon at bounding box center [314, 289] width 16 height 25
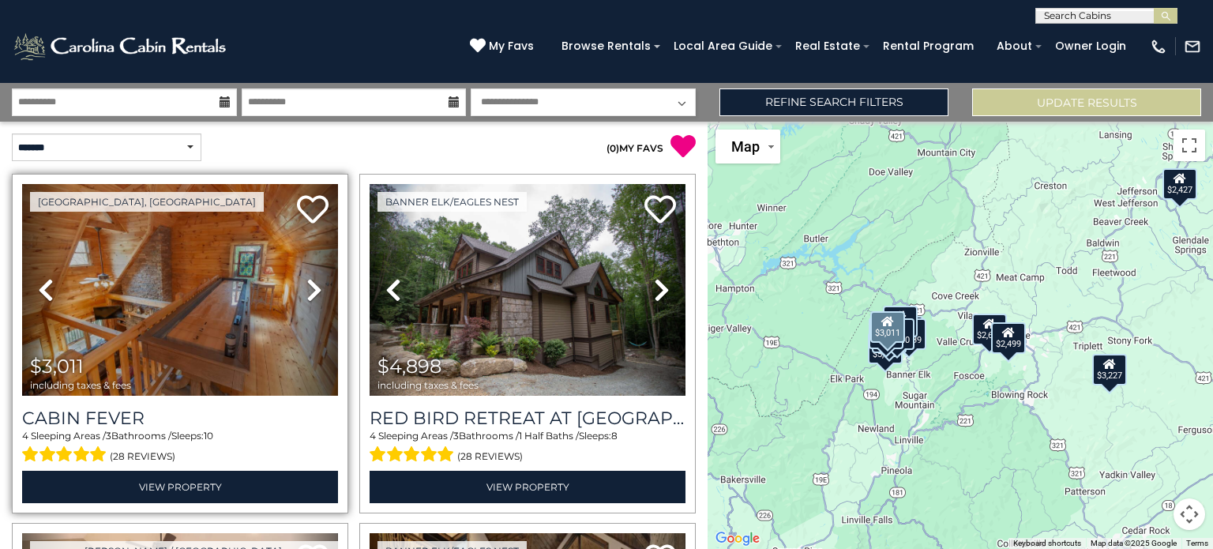
click at [310, 289] on icon at bounding box center [314, 289] width 16 height 25
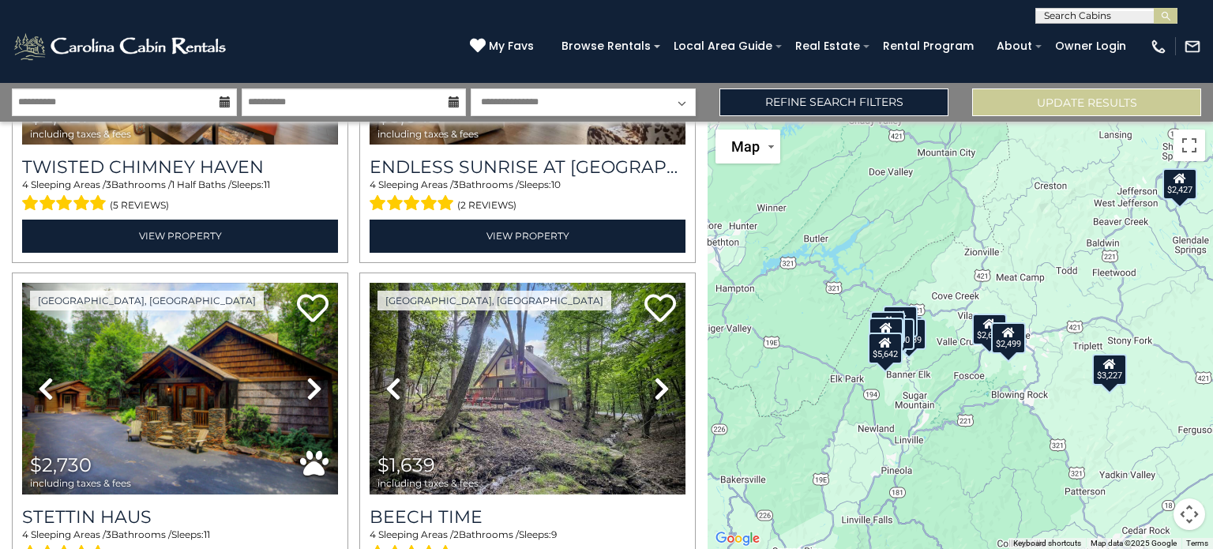
scroll to position [662, 0]
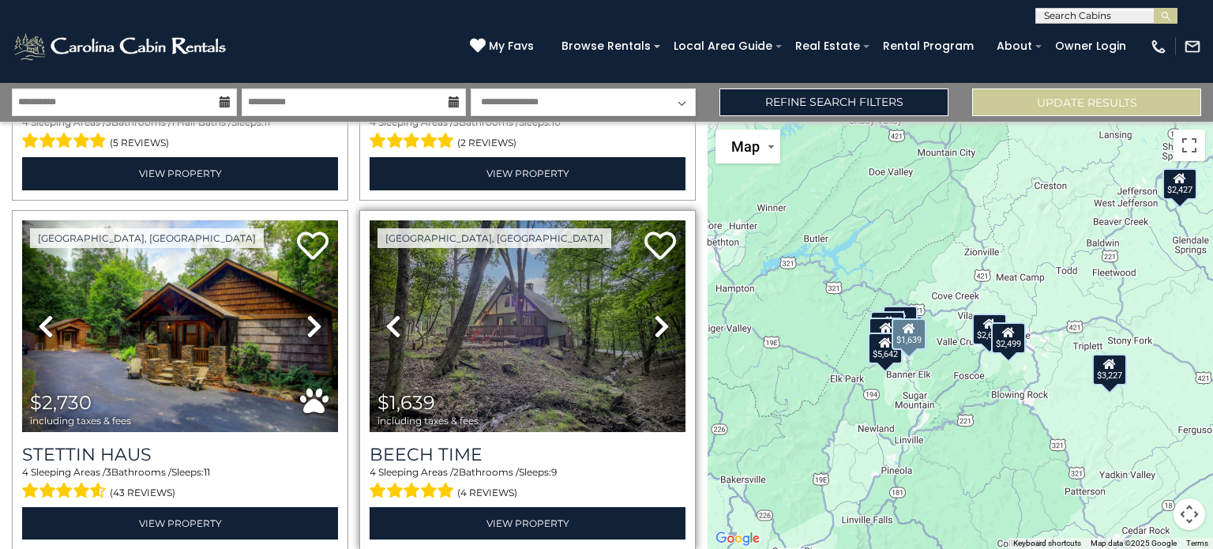
click at [654, 321] on icon at bounding box center [662, 325] width 16 height 25
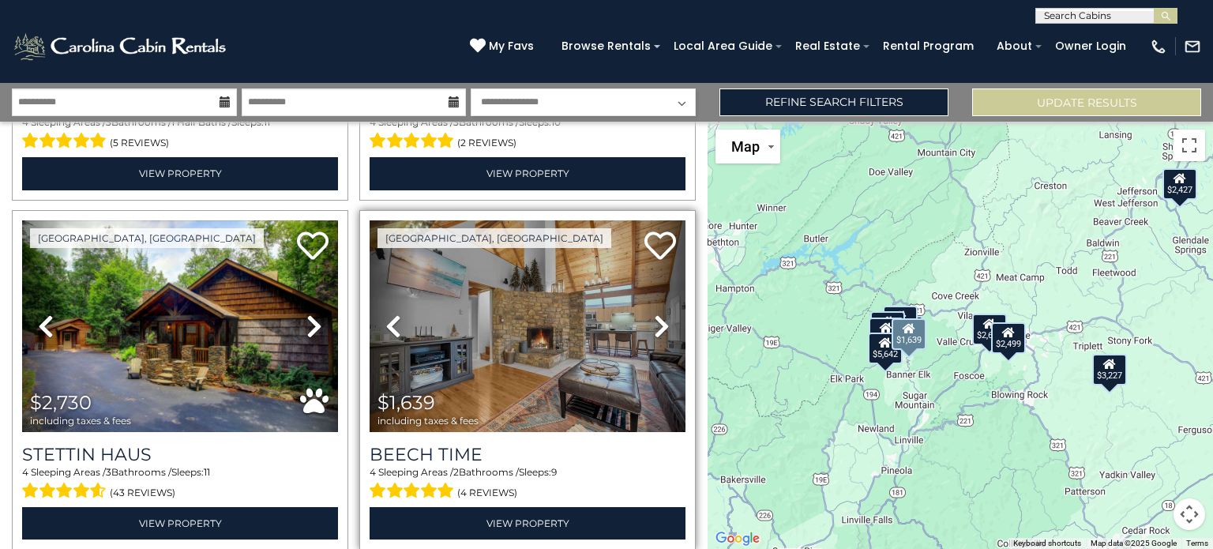
click at [654, 321] on icon at bounding box center [662, 325] width 16 height 25
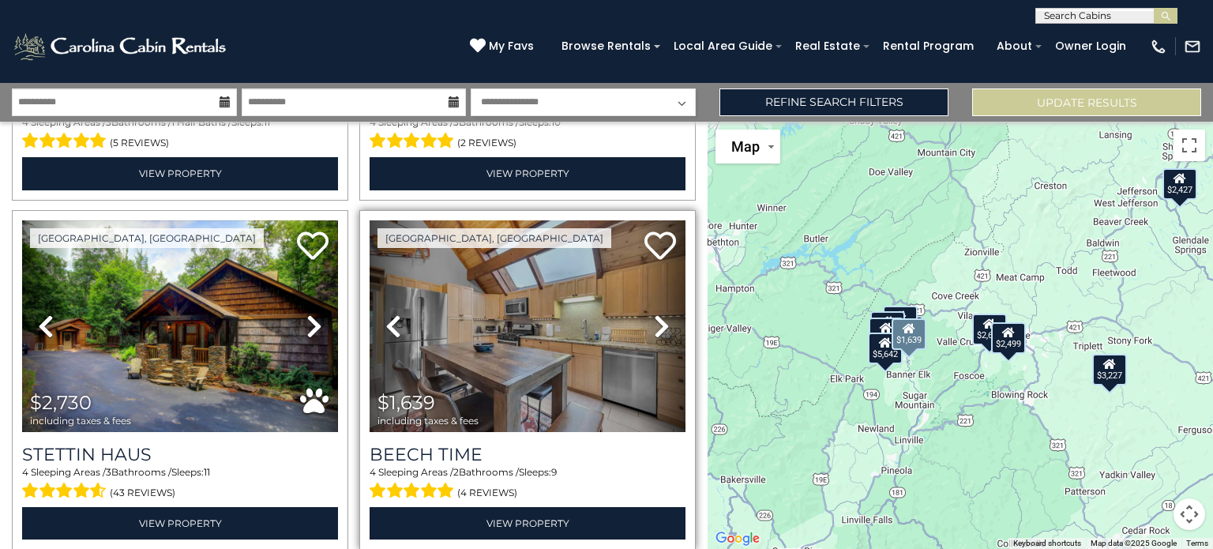
click at [654, 321] on icon at bounding box center [662, 325] width 16 height 25
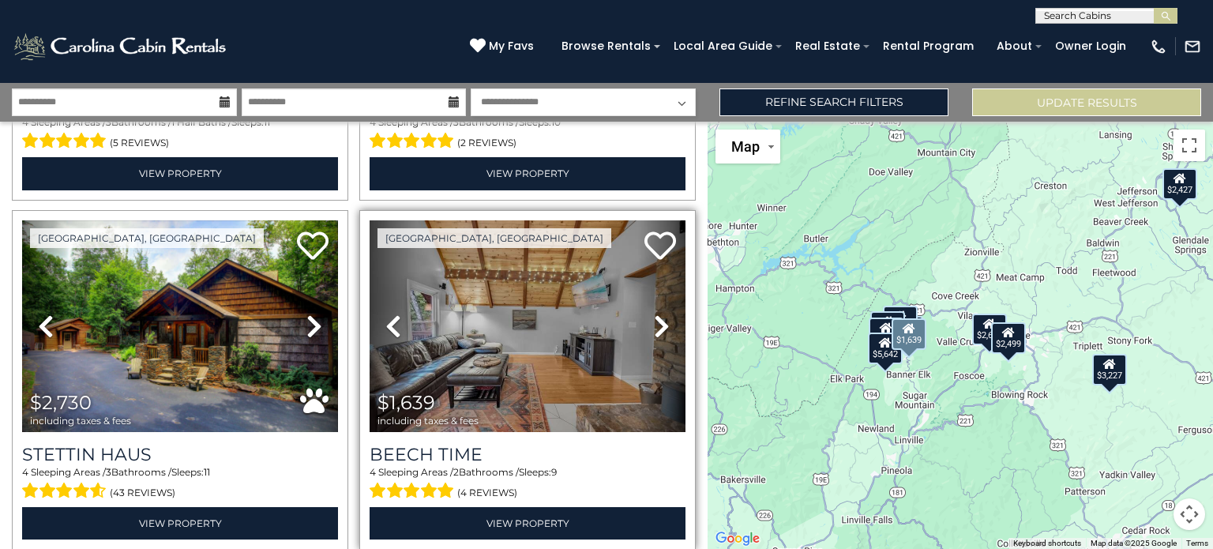
click at [654, 321] on icon at bounding box center [662, 325] width 16 height 25
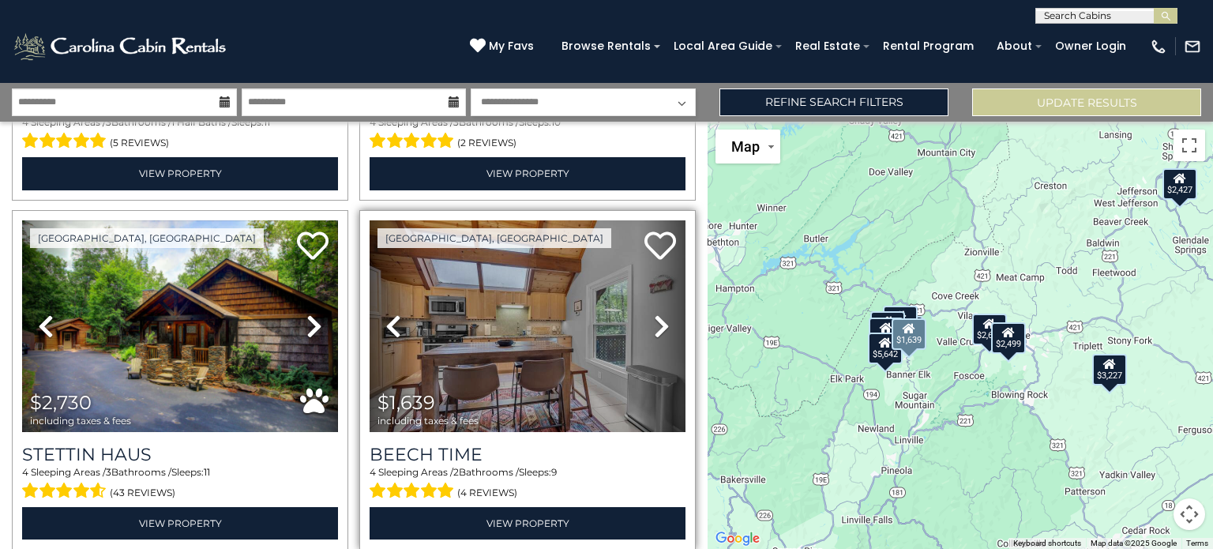
click at [654, 321] on icon at bounding box center [662, 325] width 16 height 25
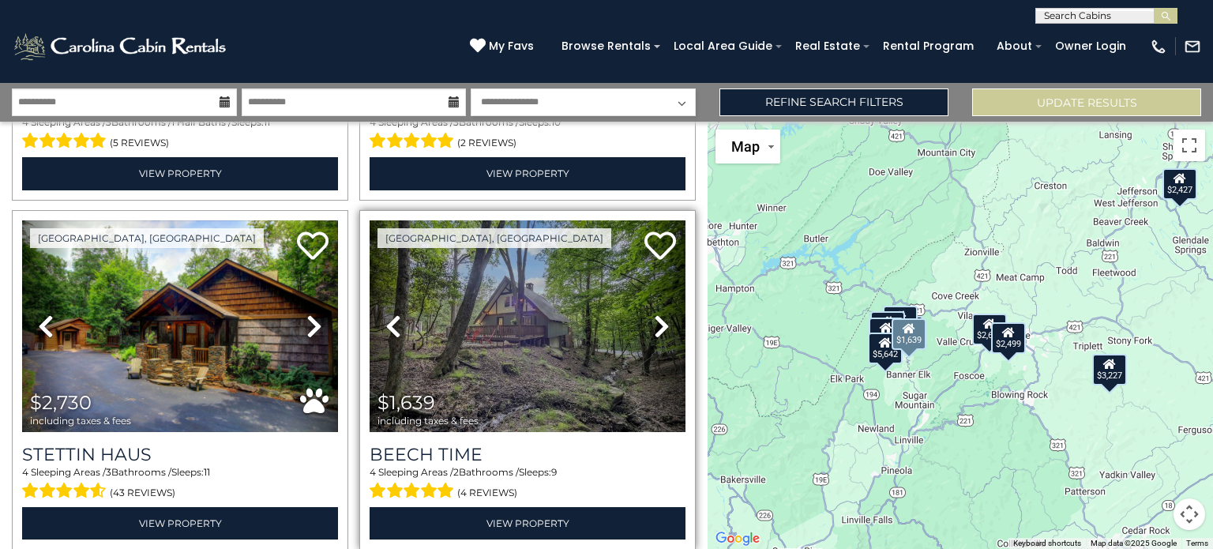
click at [654, 321] on icon at bounding box center [662, 325] width 16 height 25
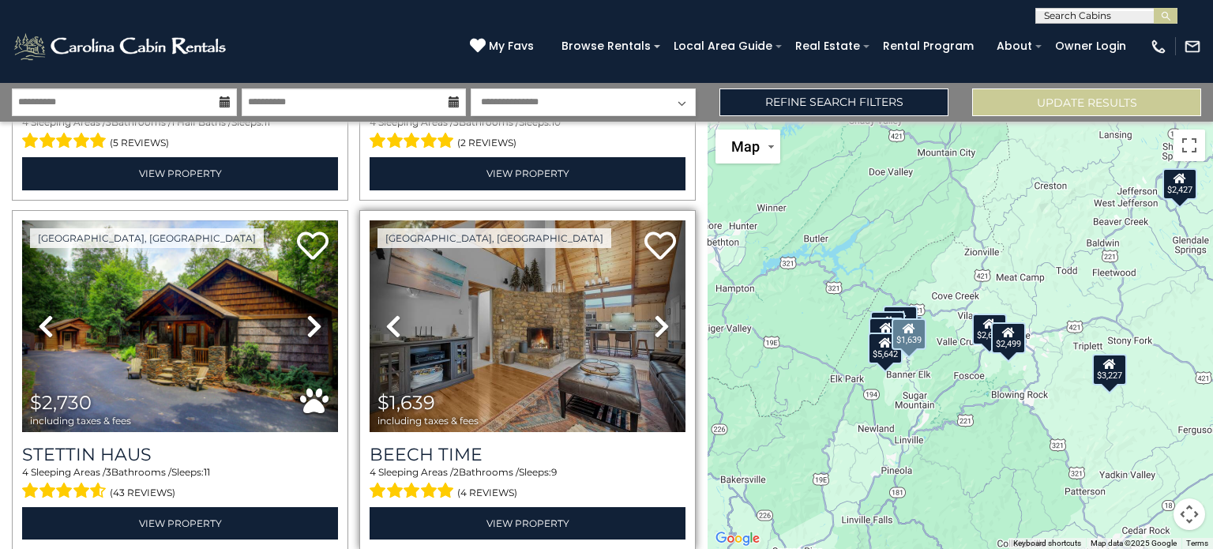
click at [654, 321] on icon at bounding box center [662, 325] width 16 height 25
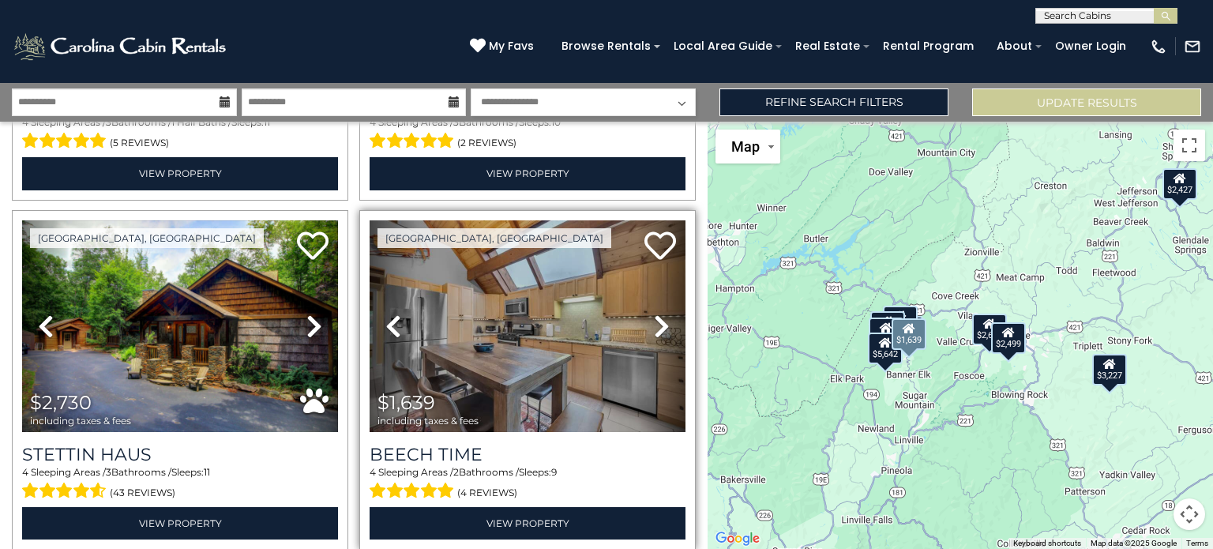
click at [654, 321] on icon at bounding box center [662, 325] width 16 height 25
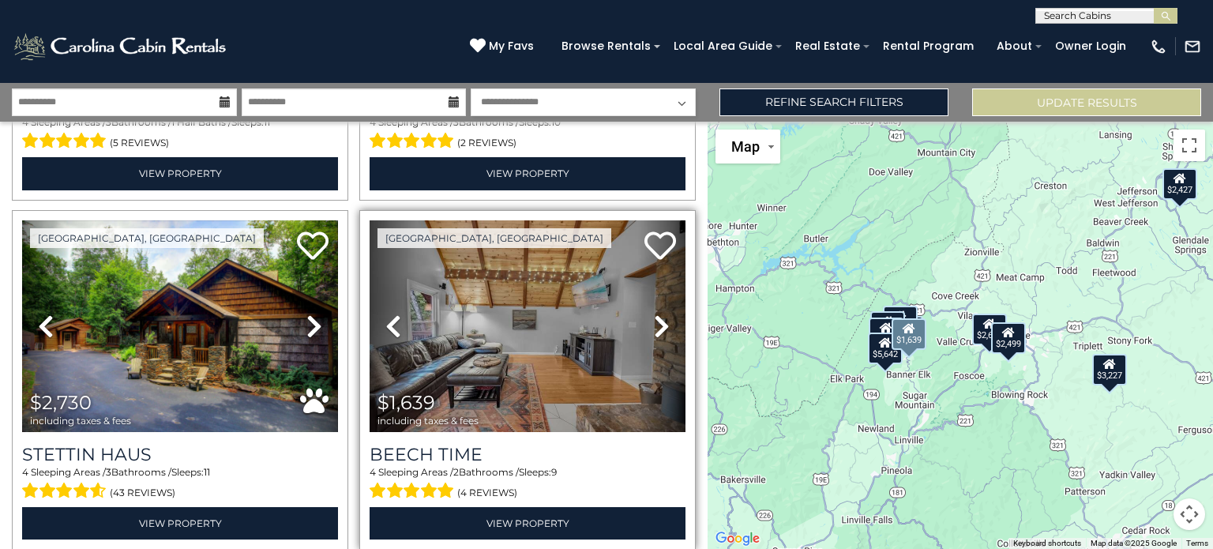
click at [654, 321] on icon at bounding box center [662, 325] width 16 height 25
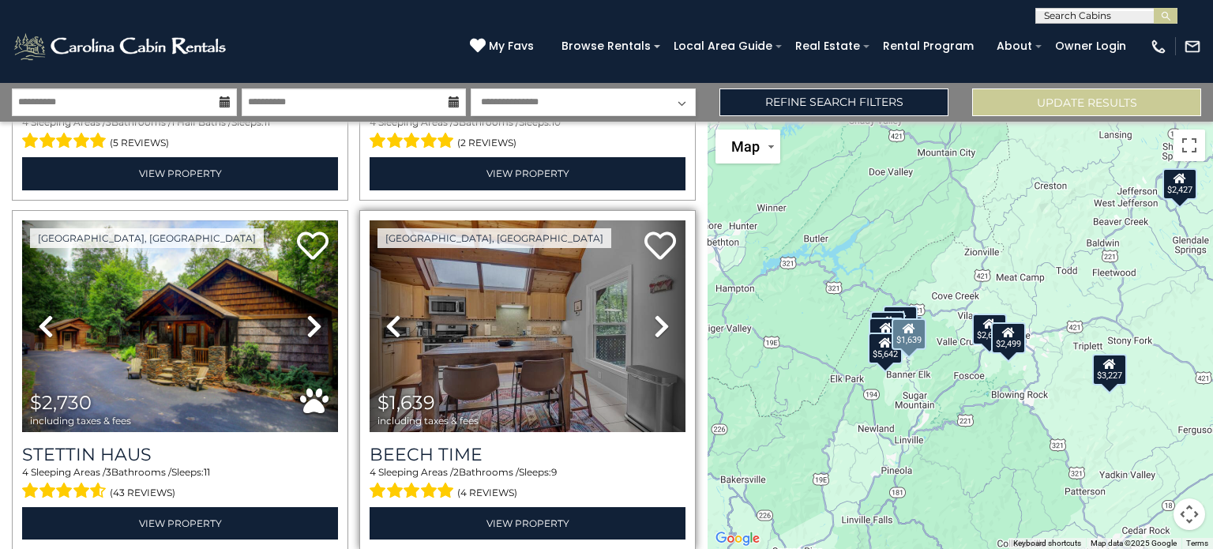
click at [654, 321] on icon at bounding box center [662, 325] width 16 height 25
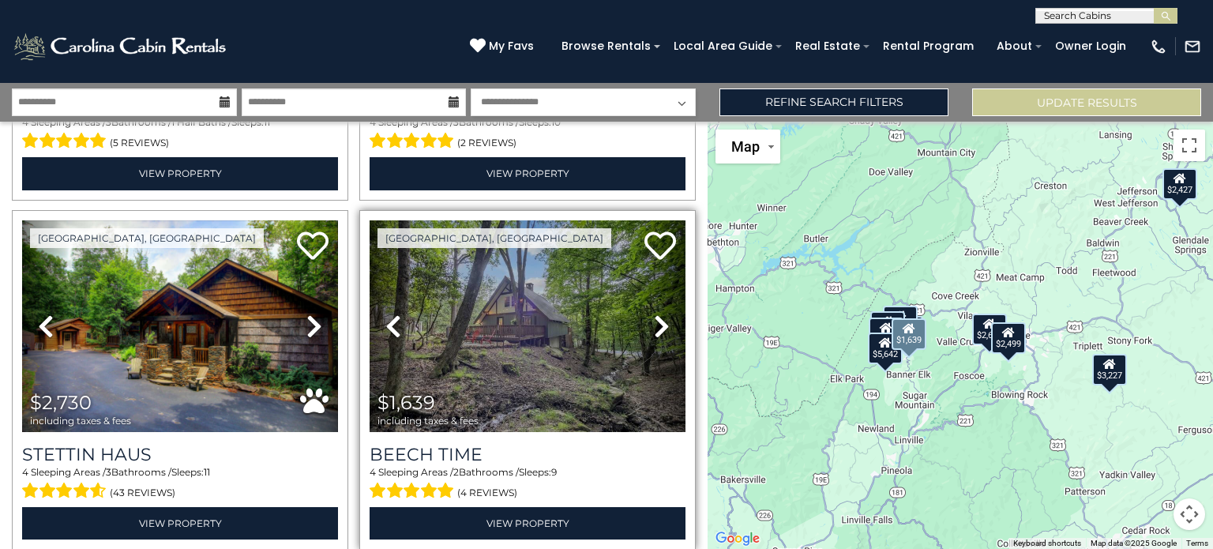
click at [654, 321] on icon at bounding box center [662, 325] width 16 height 25
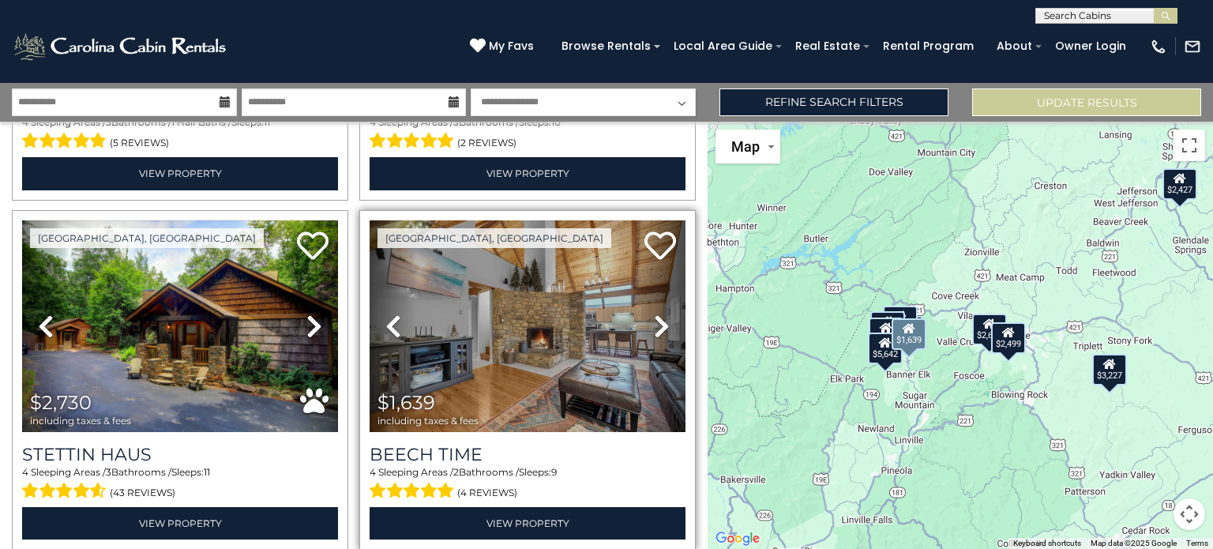
click at [654, 321] on icon at bounding box center [662, 325] width 16 height 25
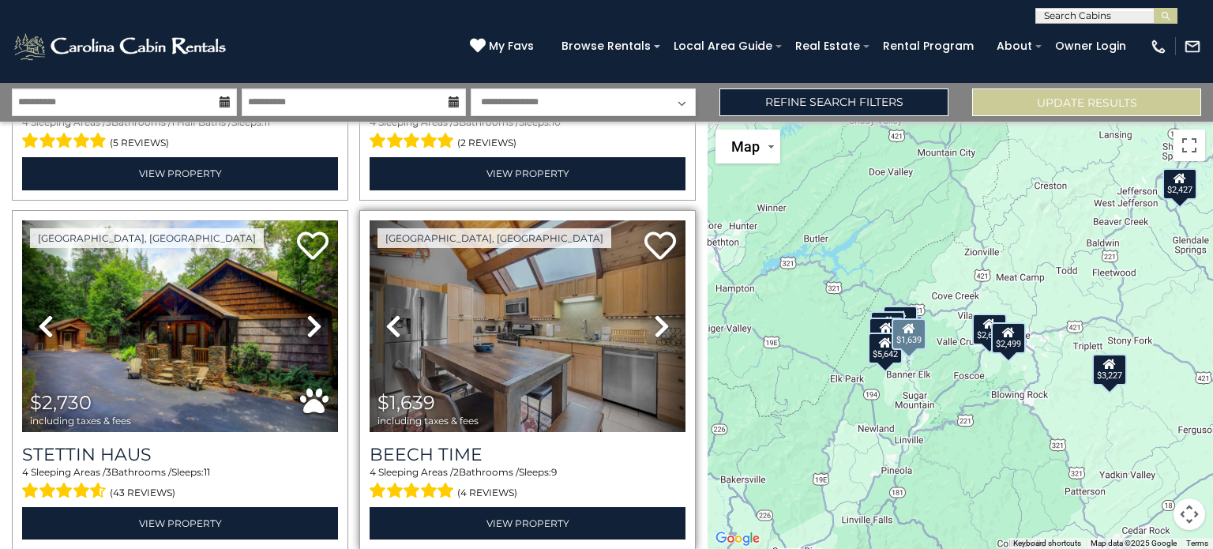
click at [654, 321] on icon at bounding box center [662, 325] width 16 height 25
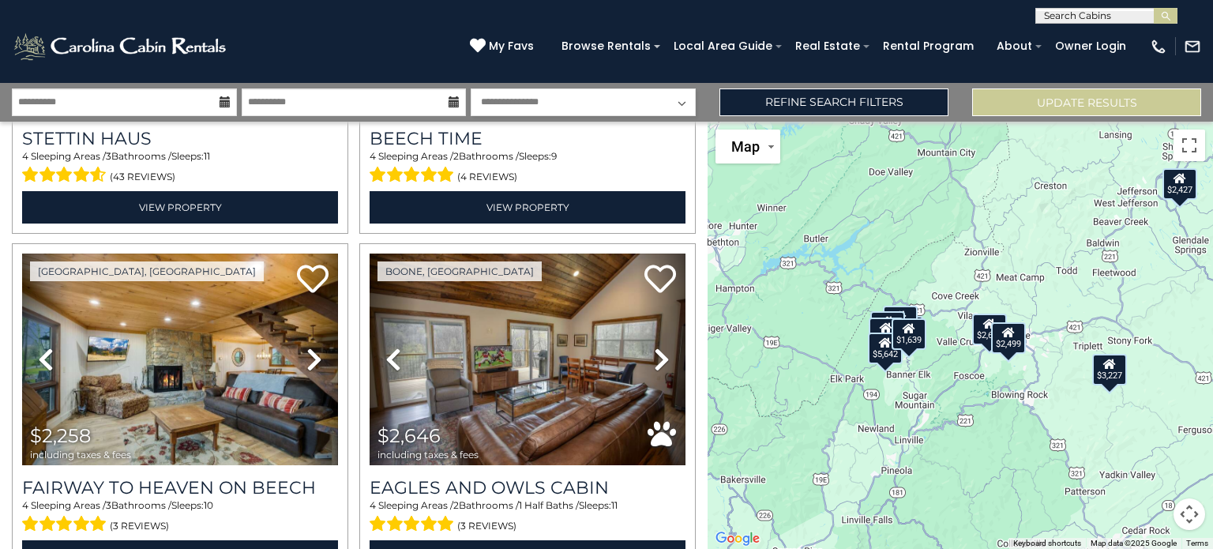
scroll to position [999, 0]
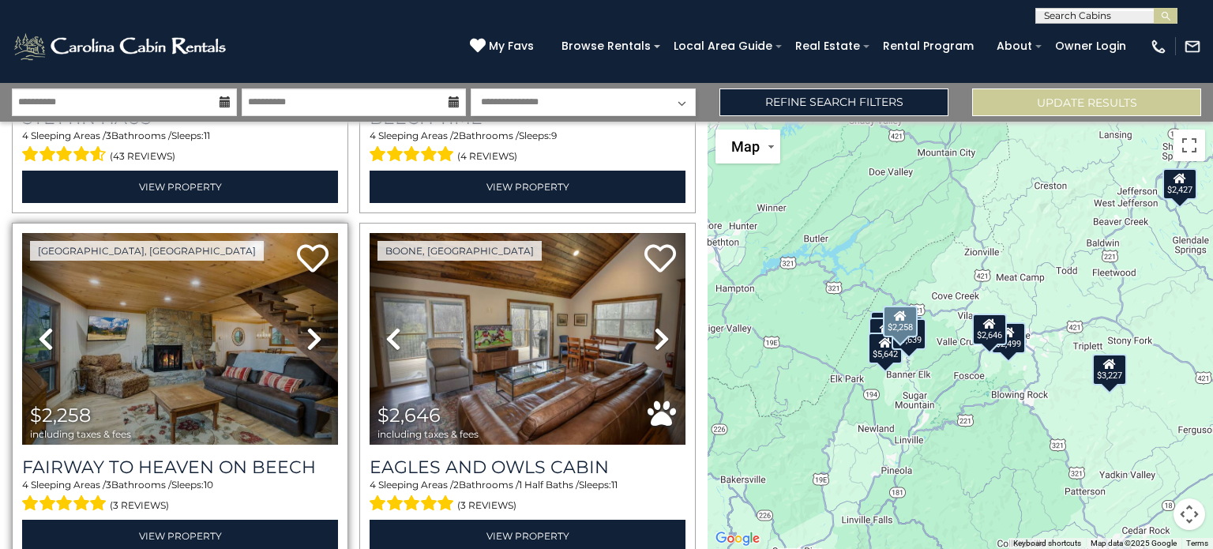
click at [313, 331] on icon at bounding box center [314, 338] width 16 height 25
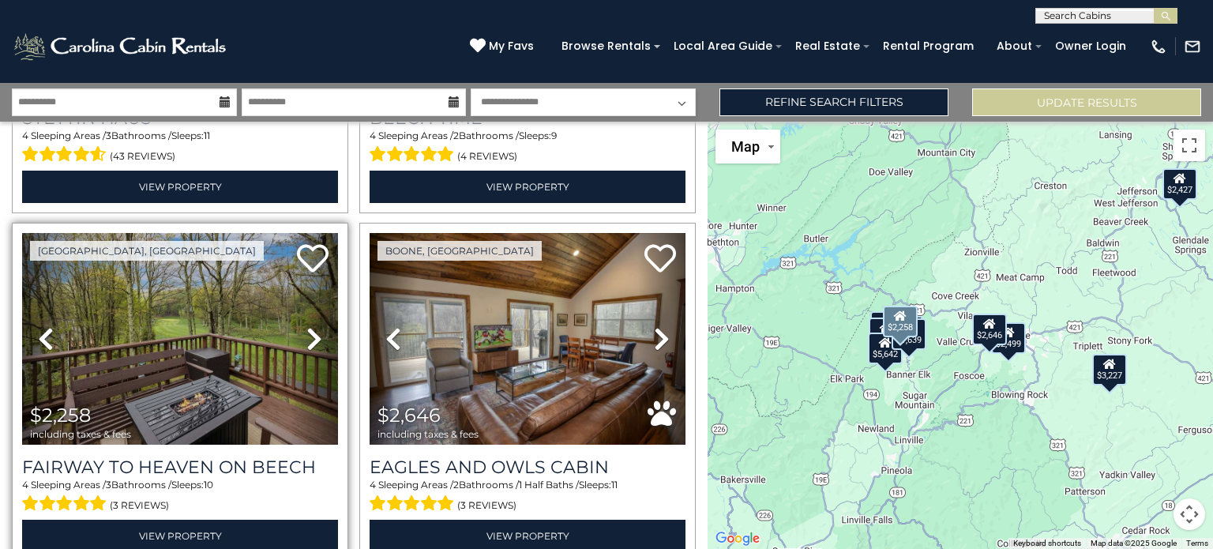
click at [313, 331] on icon at bounding box center [314, 338] width 16 height 25
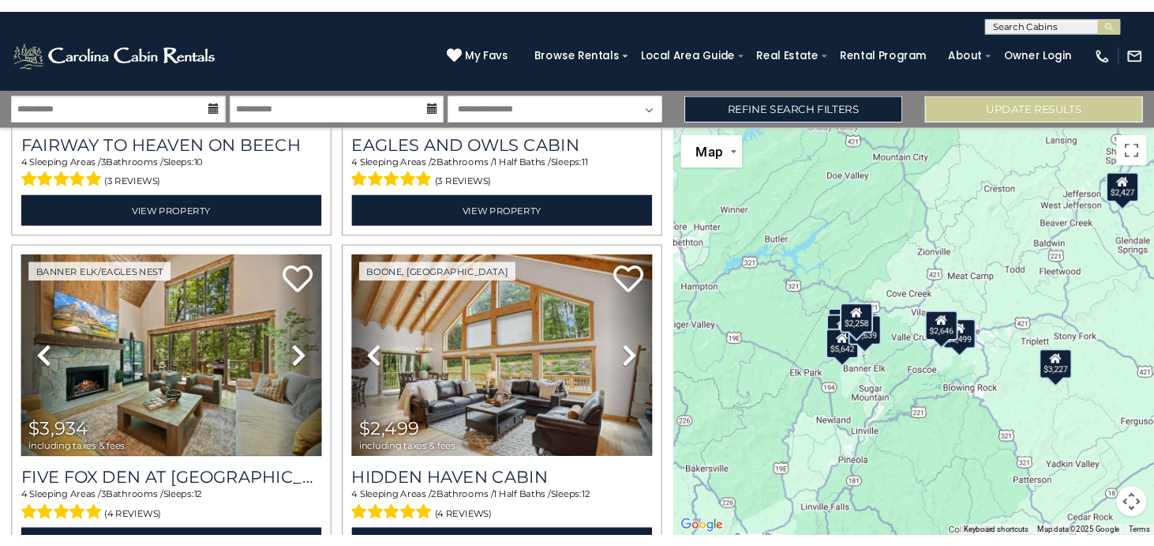
scroll to position [1336, 0]
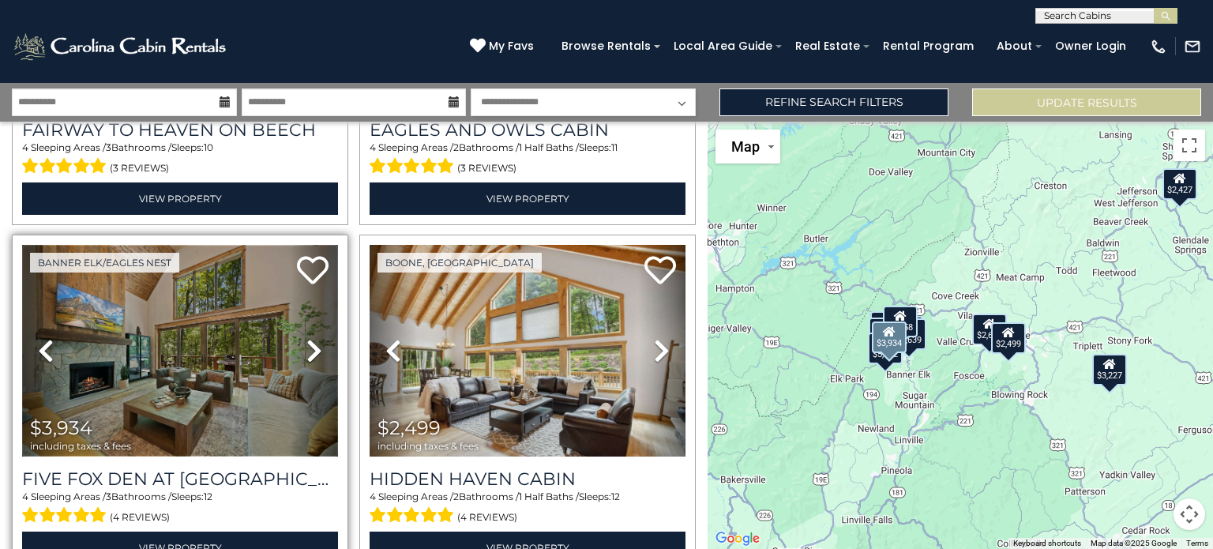
click at [211, 358] on img at bounding box center [180, 351] width 316 height 212
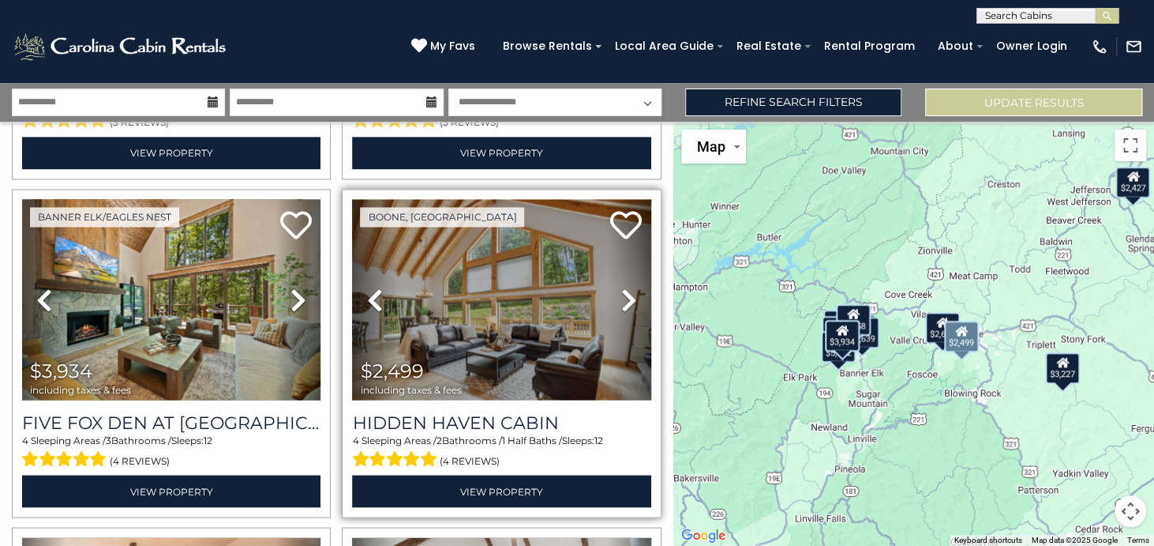
click at [621, 287] on icon at bounding box center [629, 299] width 16 height 25
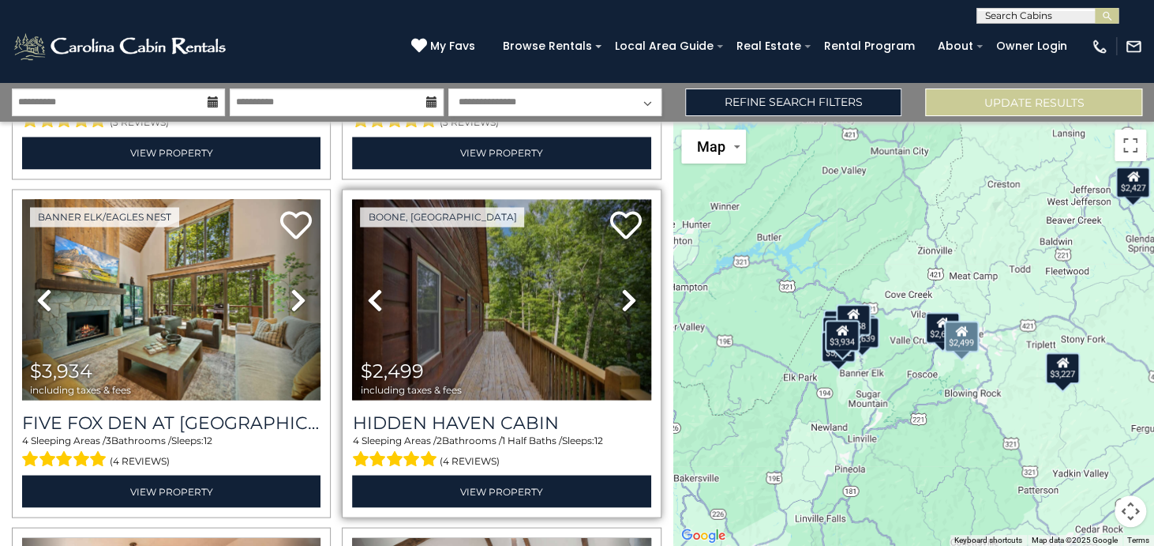
click at [621, 287] on icon at bounding box center [629, 299] width 16 height 25
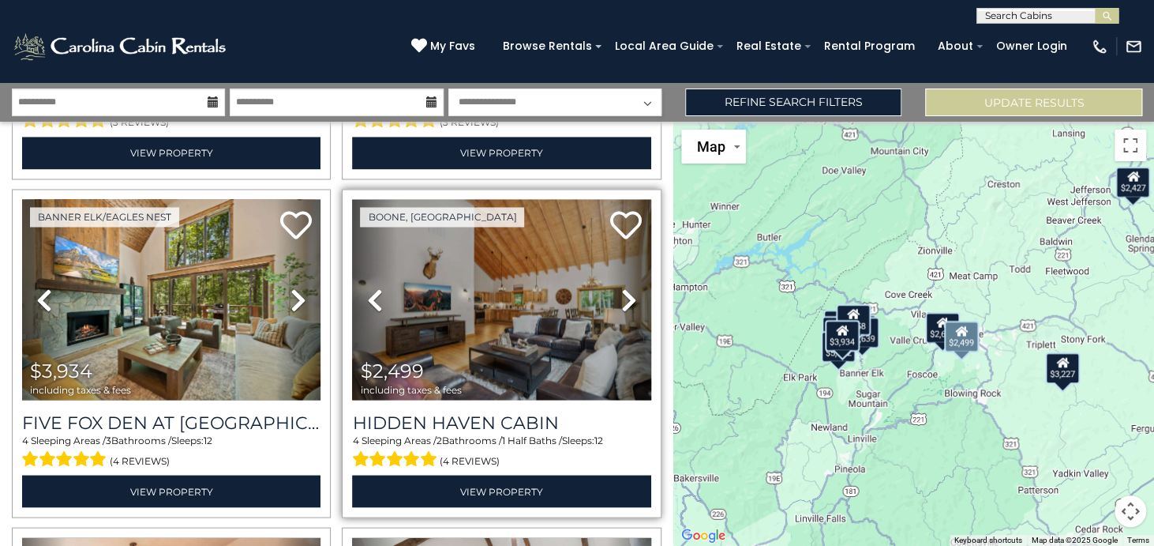
click at [621, 287] on icon at bounding box center [629, 299] width 16 height 25
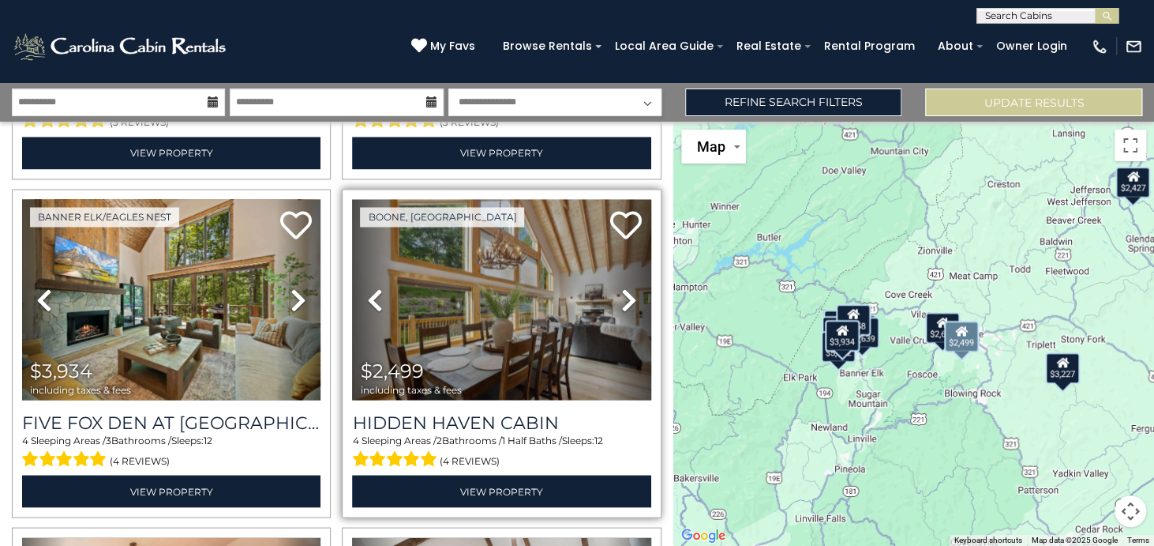
click at [621, 287] on icon at bounding box center [629, 299] width 16 height 25
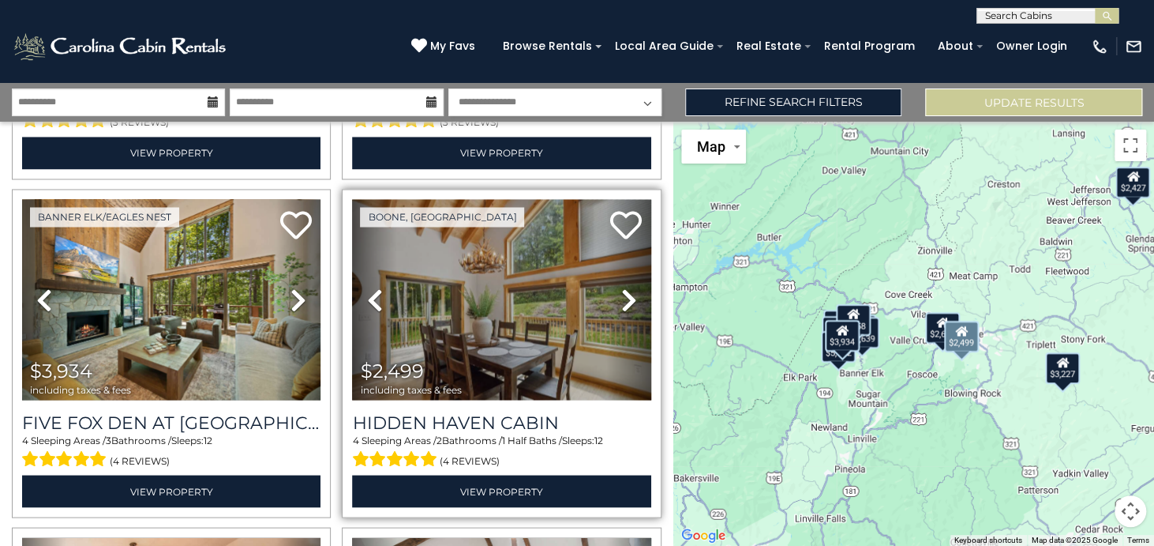
click at [621, 287] on icon at bounding box center [629, 299] width 16 height 25
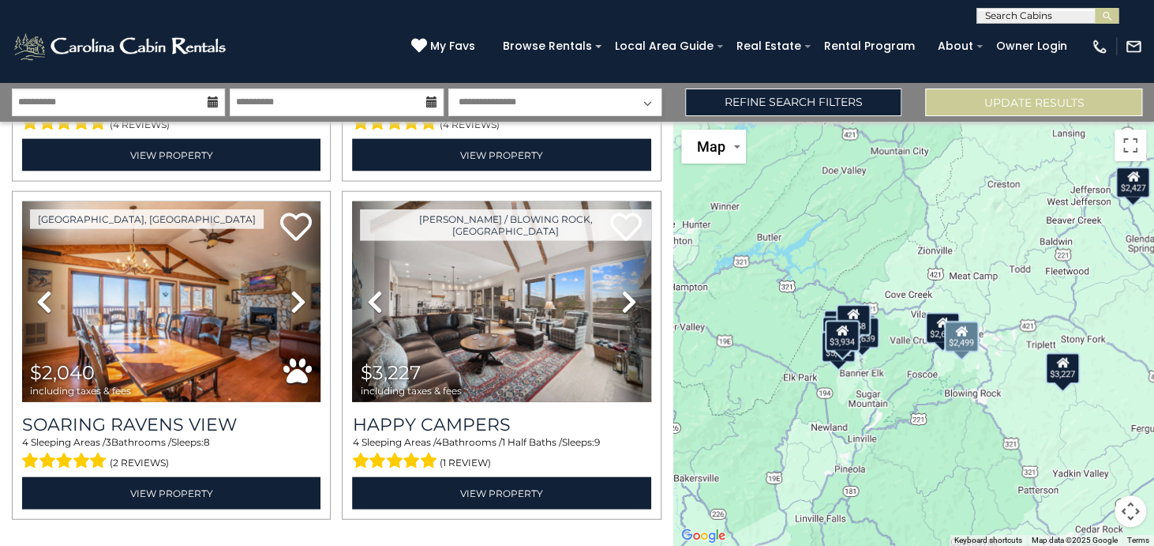
scroll to position [1677, 0]
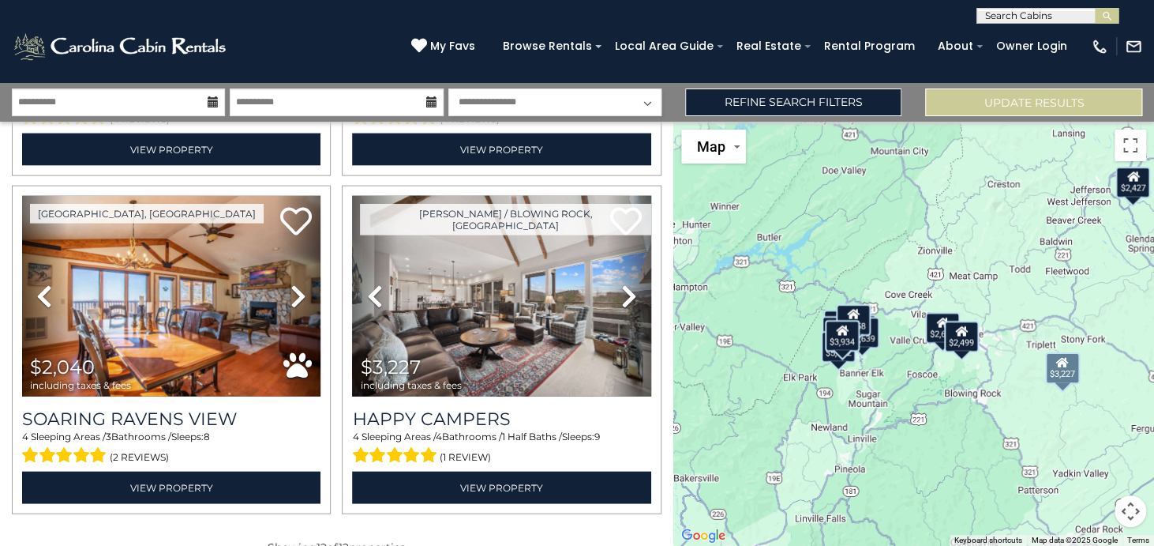
click at [654, 369] on div "Boone / Blowing Rock, NC Next" at bounding box center [501, 350] width 330 height 328
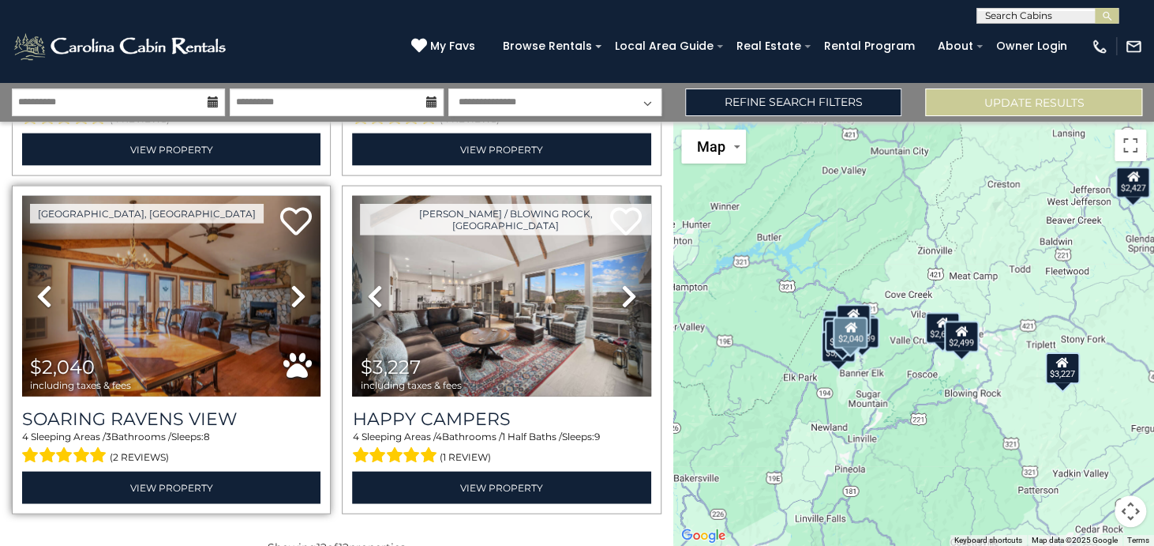
click at [292, 283] on icon at bounding box center [299, 295] width 16 height 25
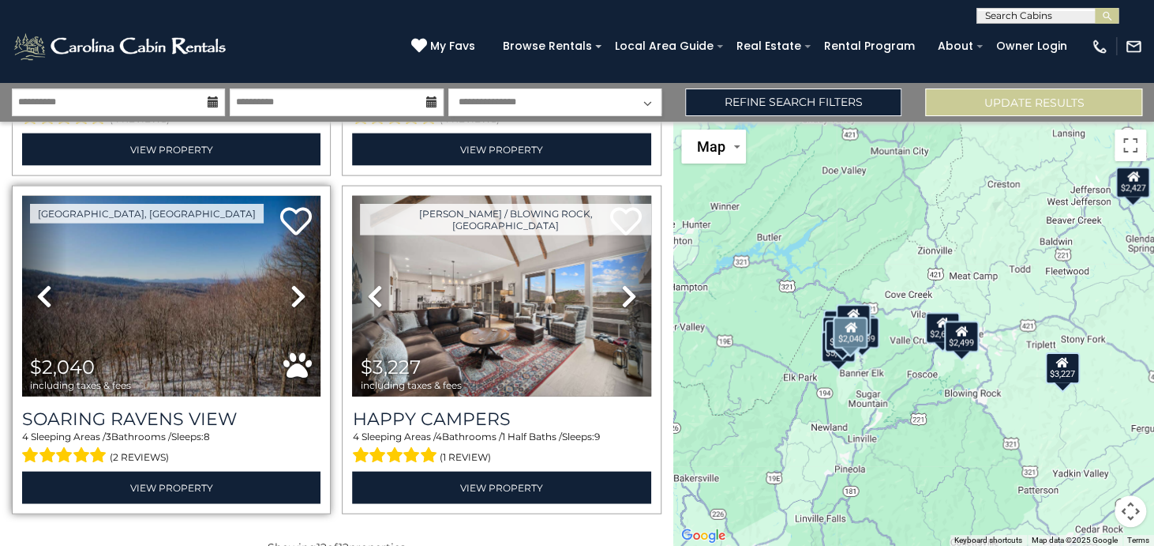
click at [292, 283] on icon at bounding box center [299, 295] width 16 height 25
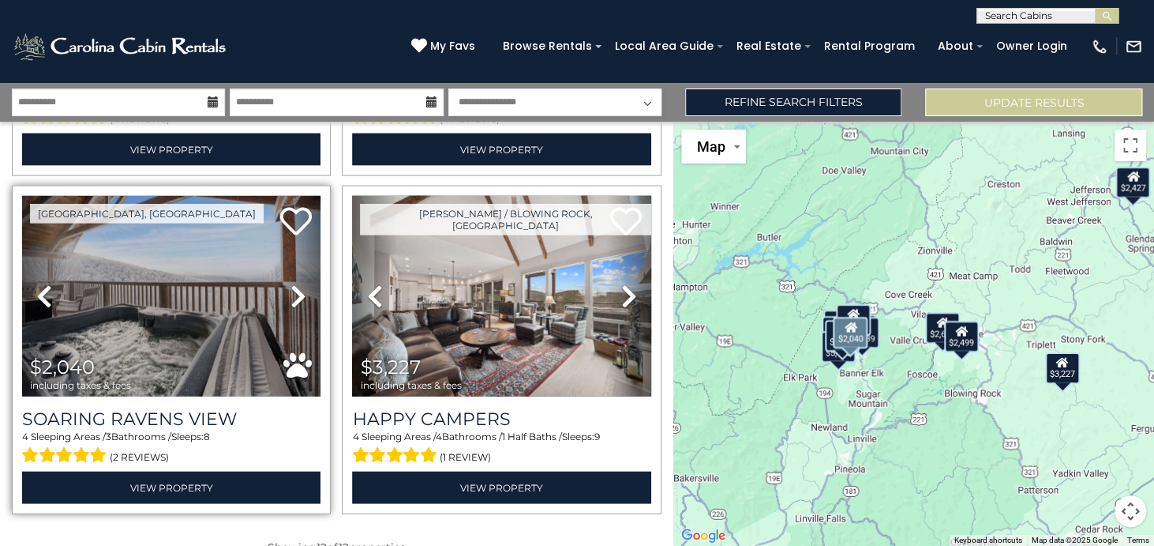
click at [292, 283] on icon at bounding box center [299, 295] width 16 height 25
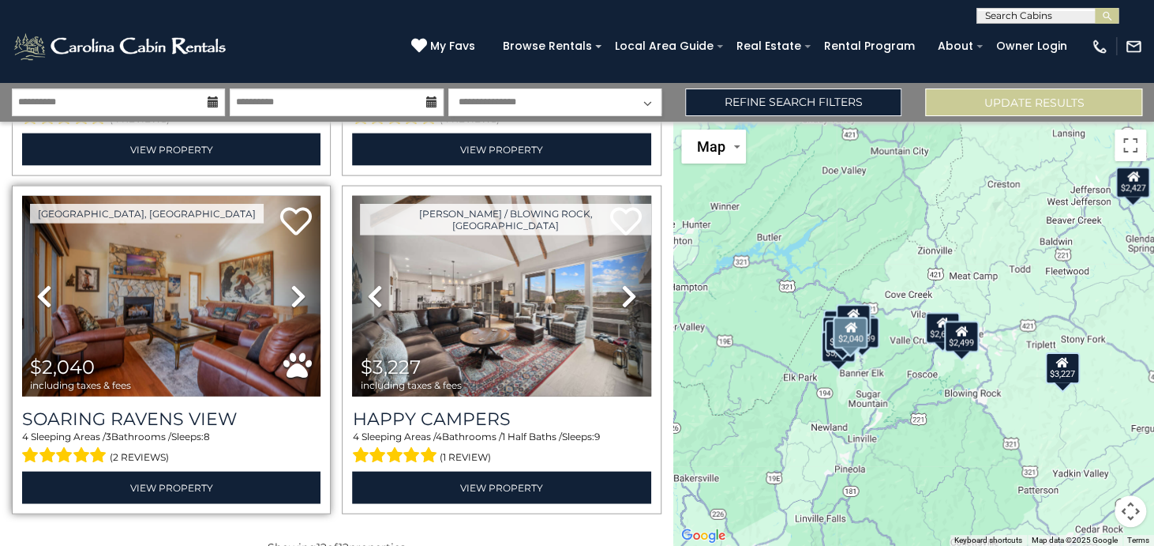
click at [292, 283] on icon at bounding box center [299, 295] width 16 height 25
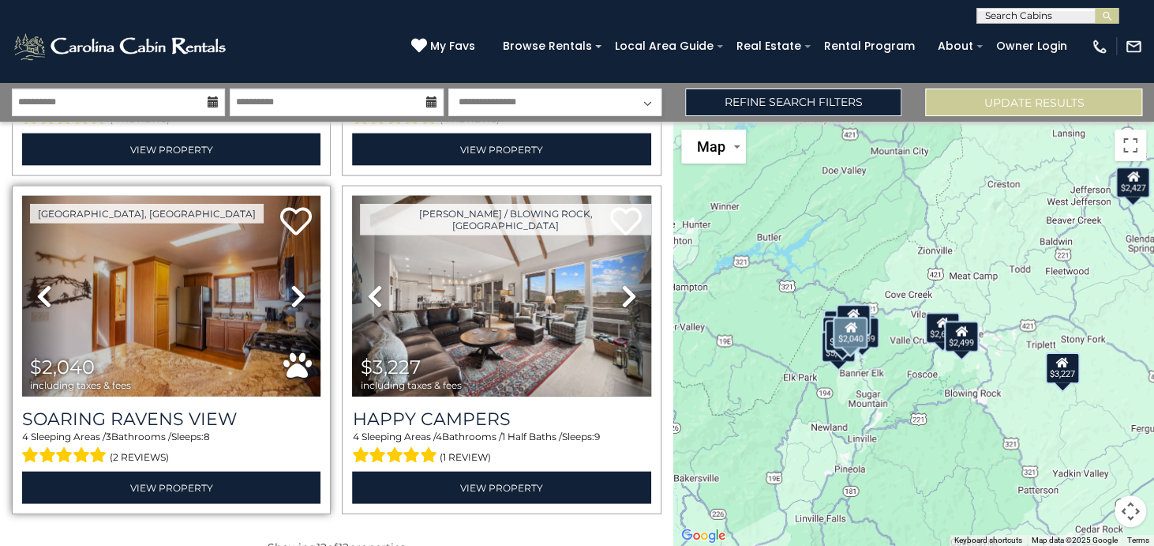
click at [292, 283] on icon at bounding box center [299, 295] width 16 height 25
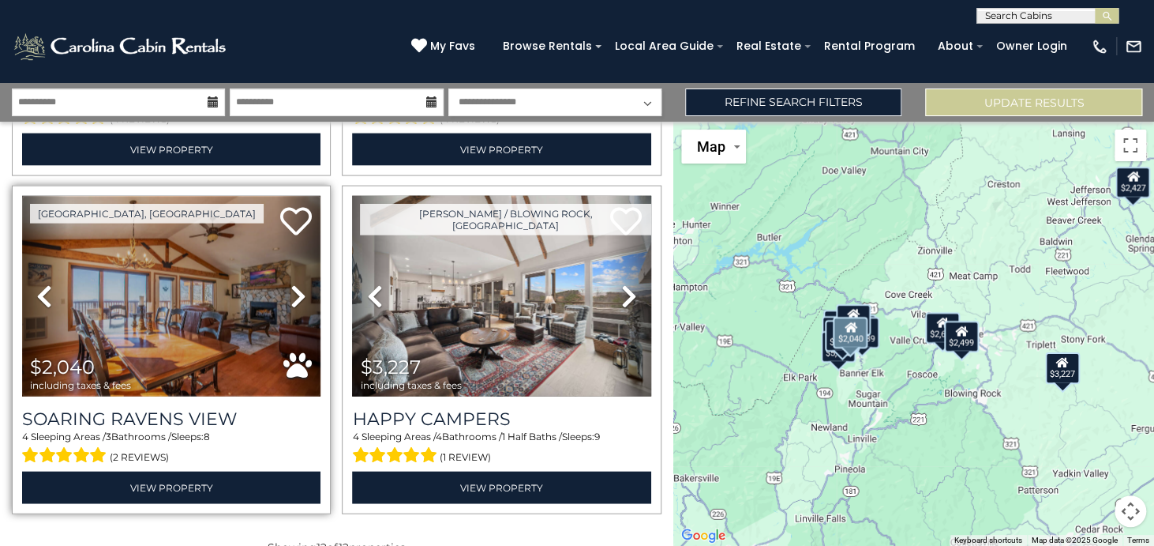
click at [137, 280] on img at bounding box center [171, 296] width 298 height 201
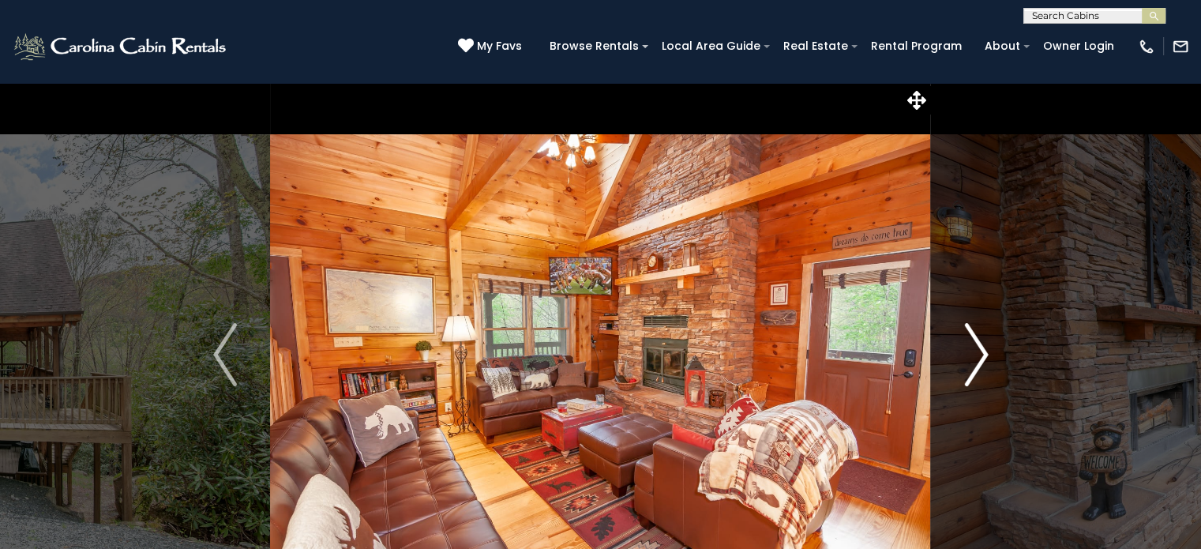
click at [977, 354] on img "Next" at bounding box center [976, 354] width 24 height 63
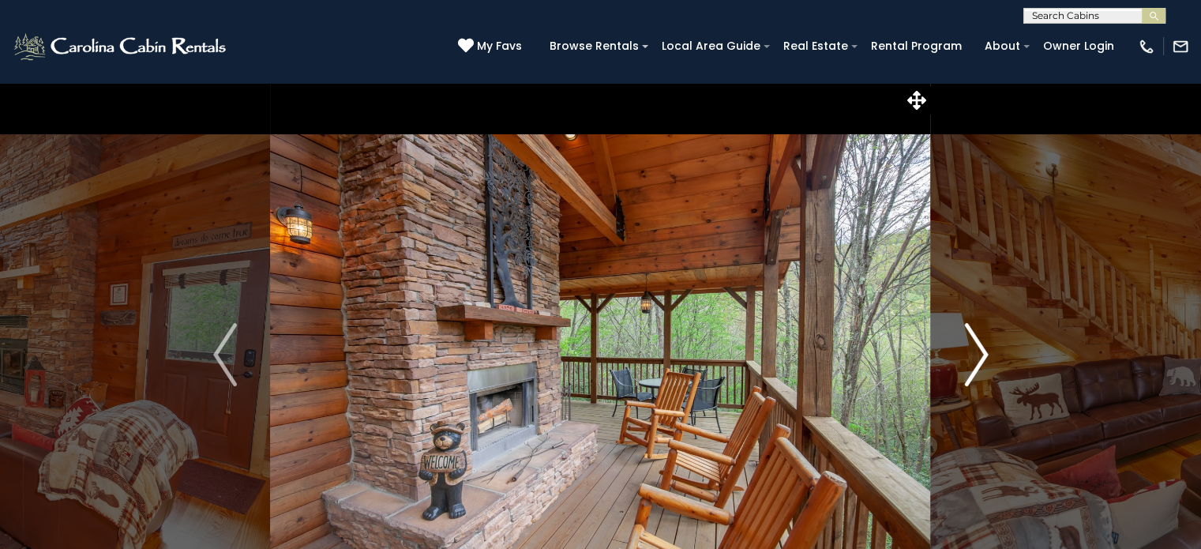
click at [977, 354] on img "Next" at bounding box center [976, 354] width 24 height 63
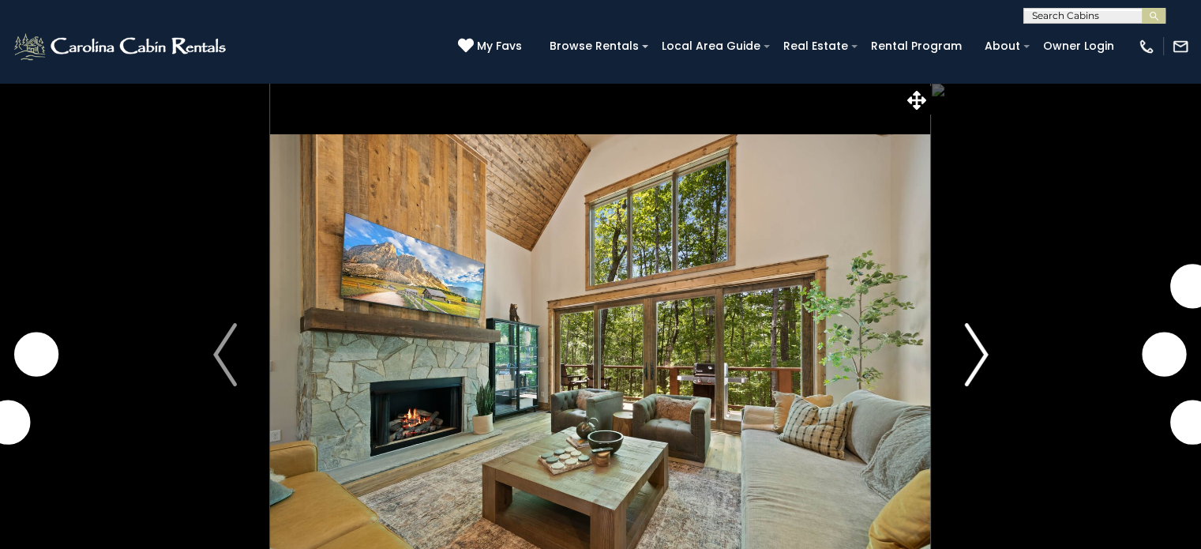
click at [979, 354] on img "Next" at bounding box center [976, 354] width 24 height 63
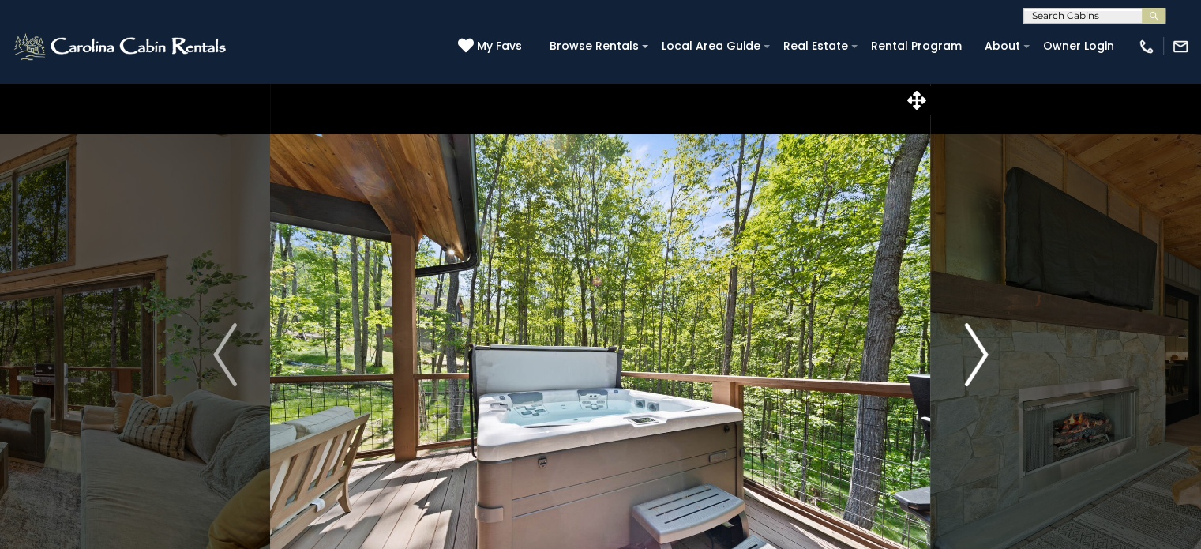
click at [979, 354] on img "Next" at bounding box center [976, 354] width 24 height 63
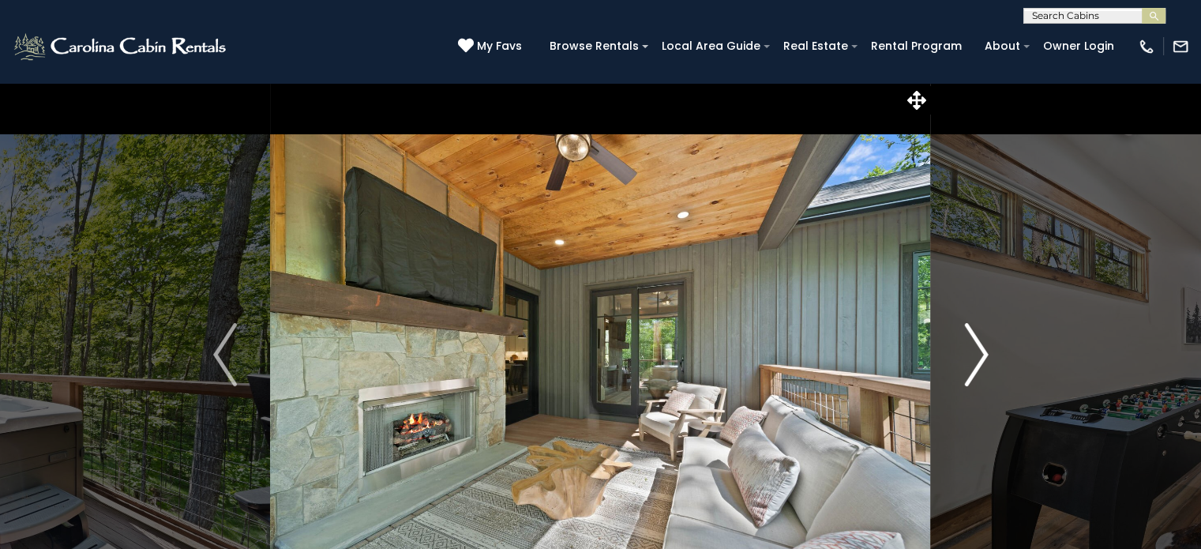
click at [979, 354] on img "Next" at bounding box center [976, 354] width 24 height 63
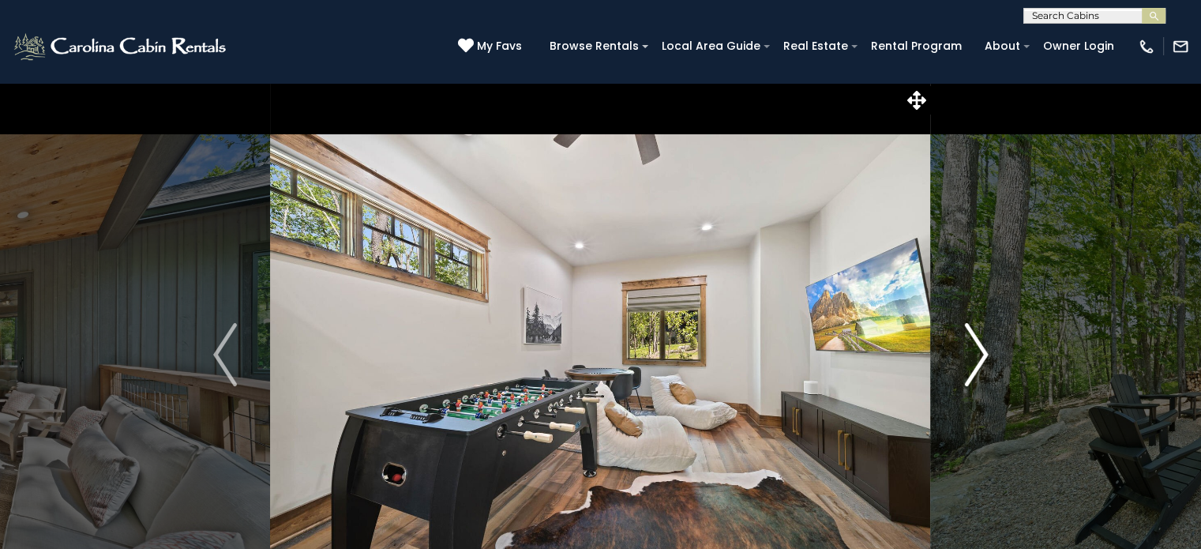
click at [979, 354] on img "Next" at bounding box center [976, 354] width 24 height 63
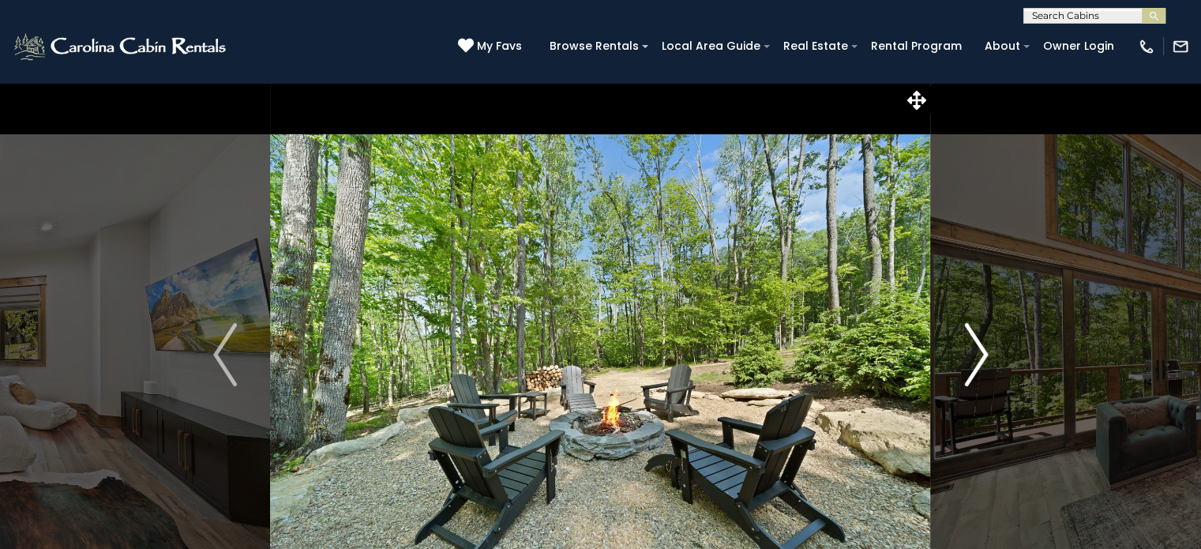
click at [979, 354] on img "Next" at bounding box center [976, 354] width 24 height 63
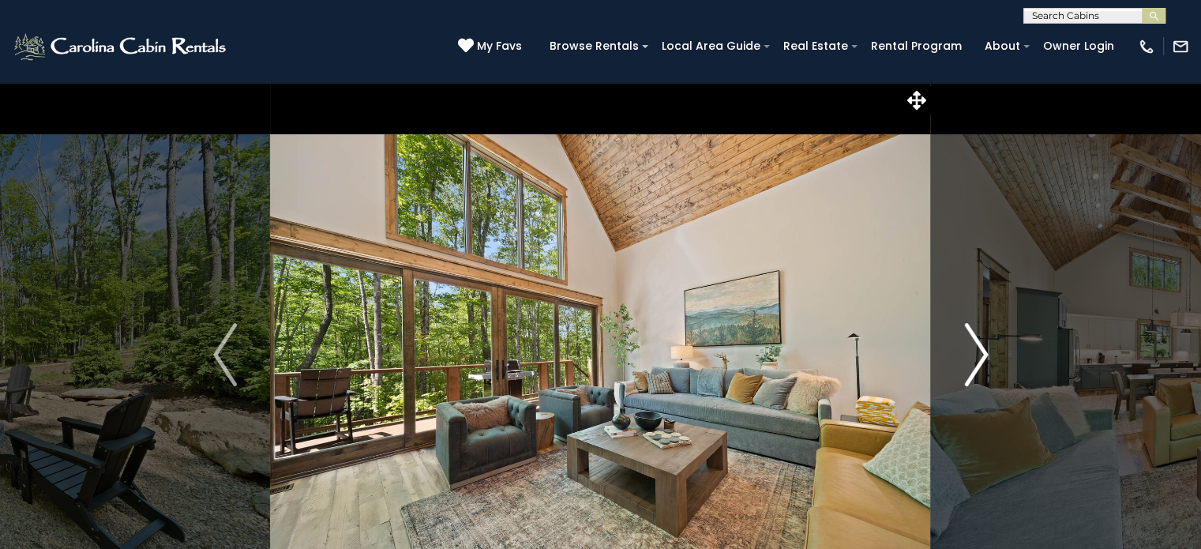
click at [979, 354] on img "Next" at bounding box center [976, 354] width 24 height 63
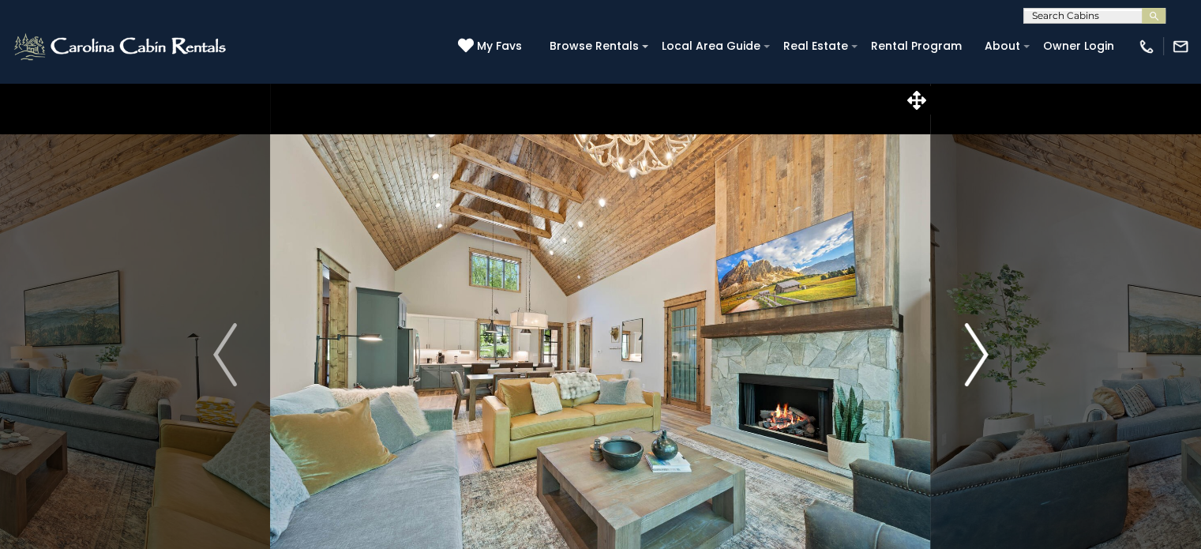
click at [979, 354] on img "Next" at bounding box center [976, 354] width 24 height 63
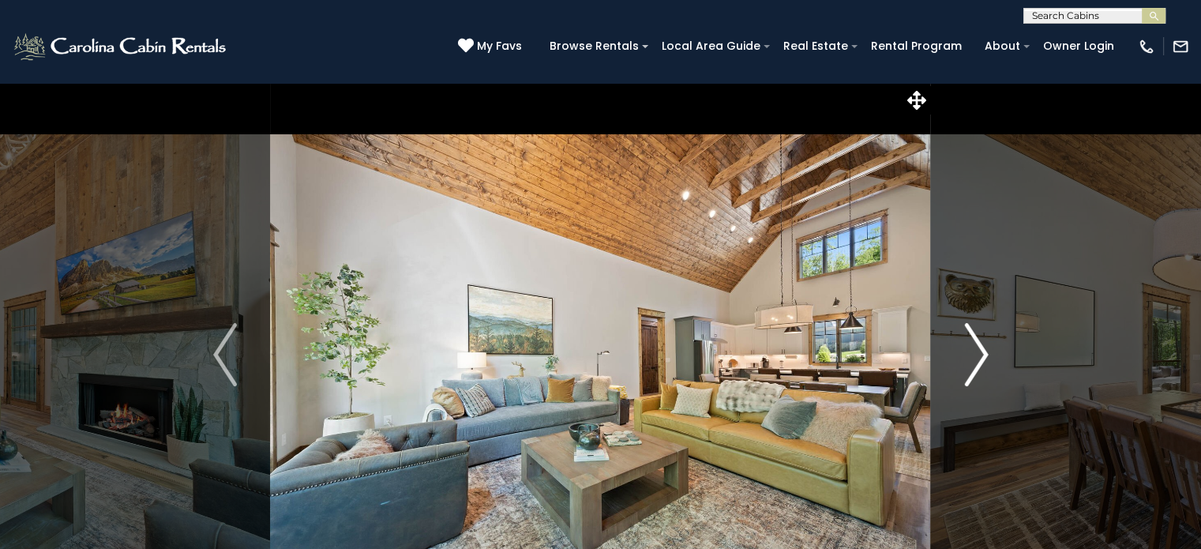
click at [979, 354] on img "Next" at bounding box center [976, 354] width 24 height 63
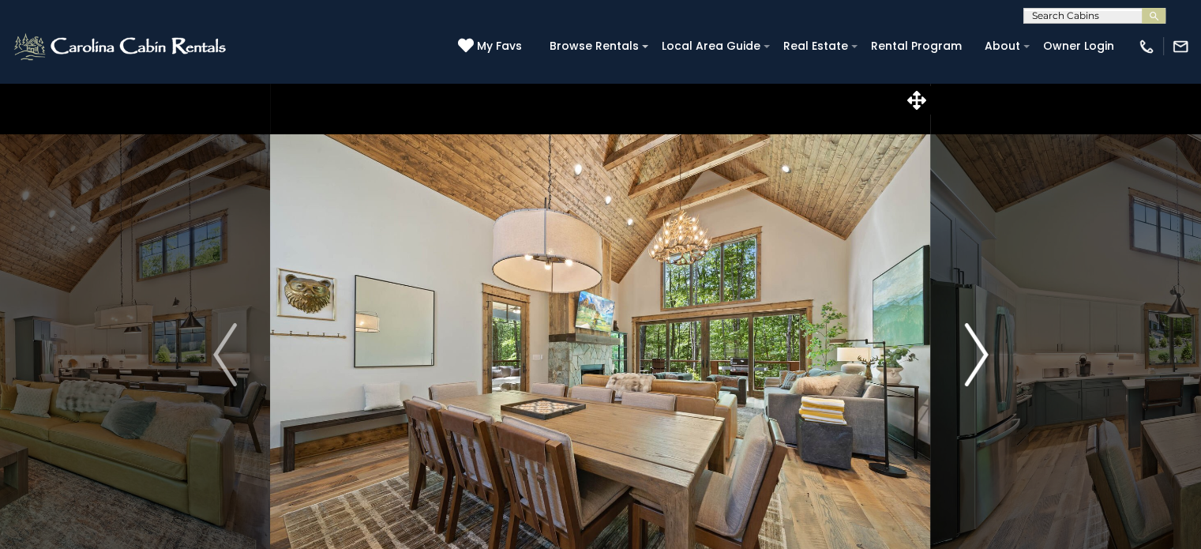
click at [979, 354] on img "Next" at bounding box center [976, 354] width 24 height 63
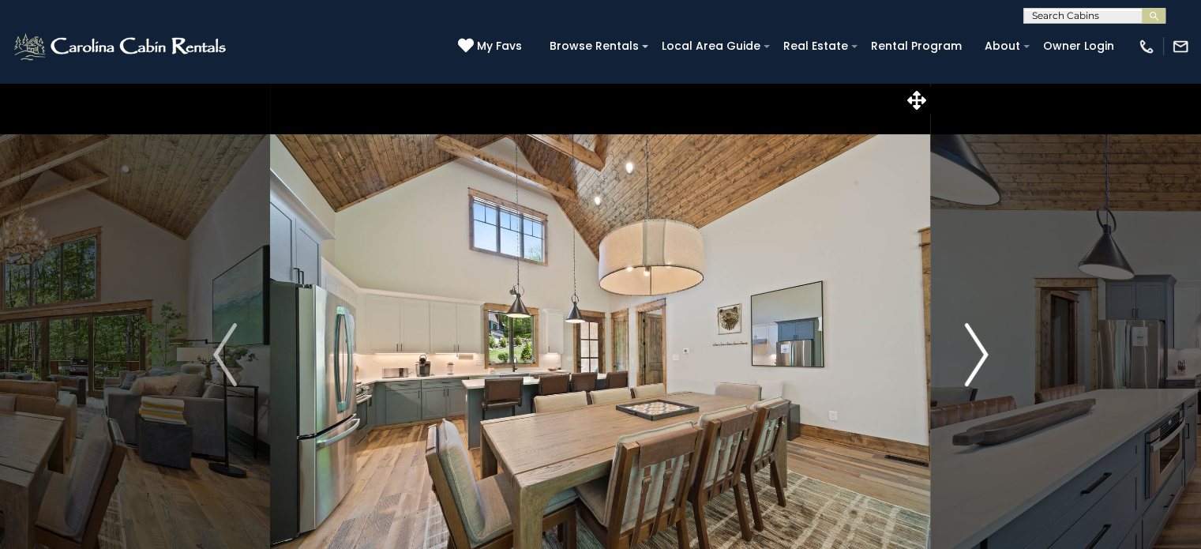
click at [979, 354] on img "Next" at bounding box center [976, 354] width 24 height 63
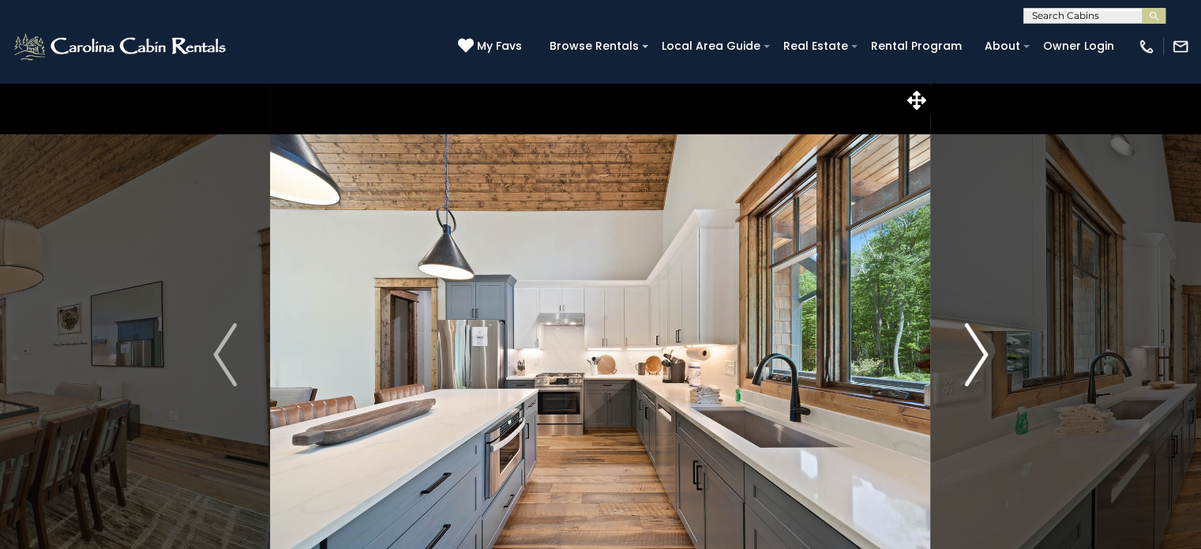
click at [979, 354] on img "Next" at bounding box center [976, 354] width 24 height 63
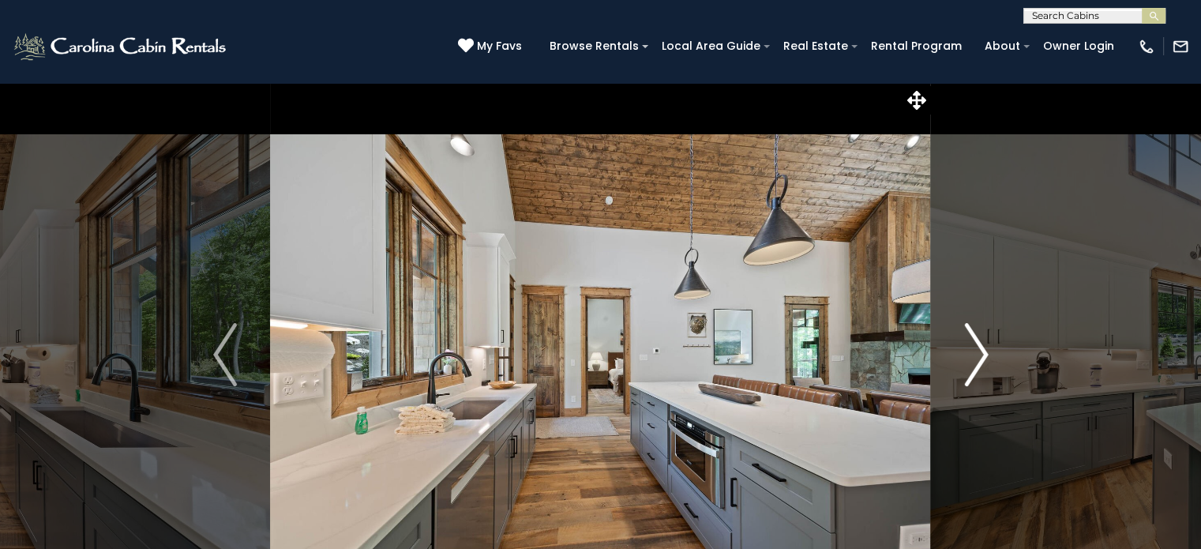
click at [979, 354] on img "Next" at bounding box center [976, 354] width 24 height 63
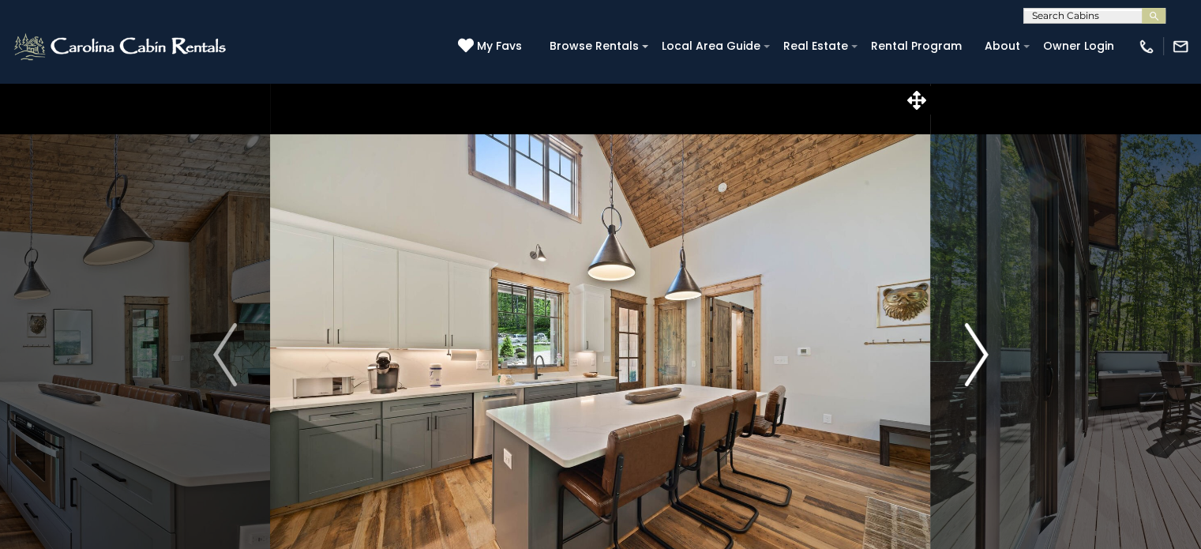
click at [979, 354] on img "Next" at bounding box center [976, 354] width 24 height 63
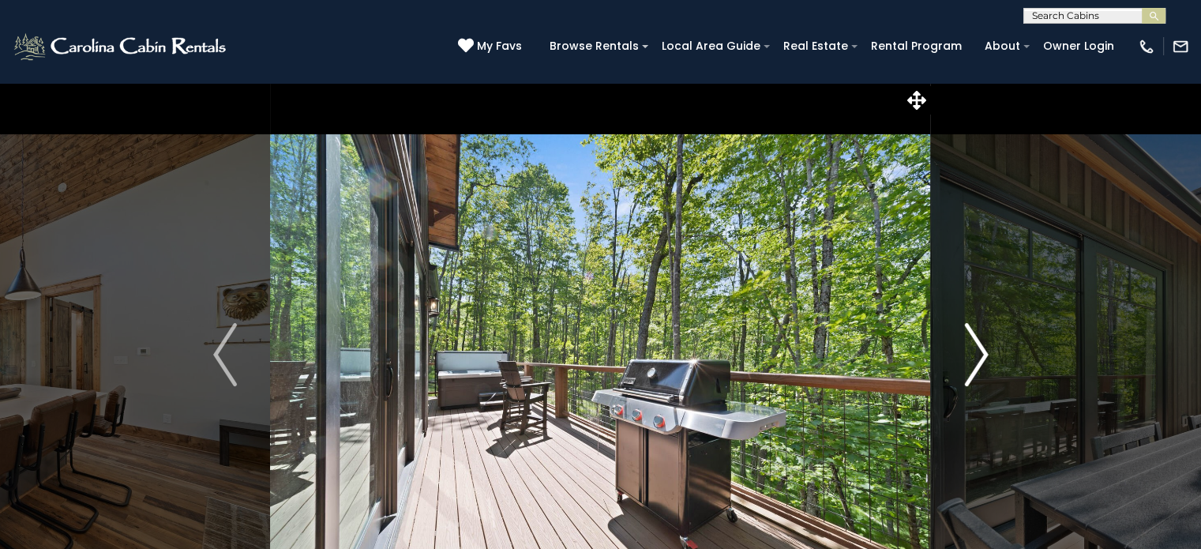
click at [979, 354] on img "Next" at bounding box center [976, 354] width 24 height 63
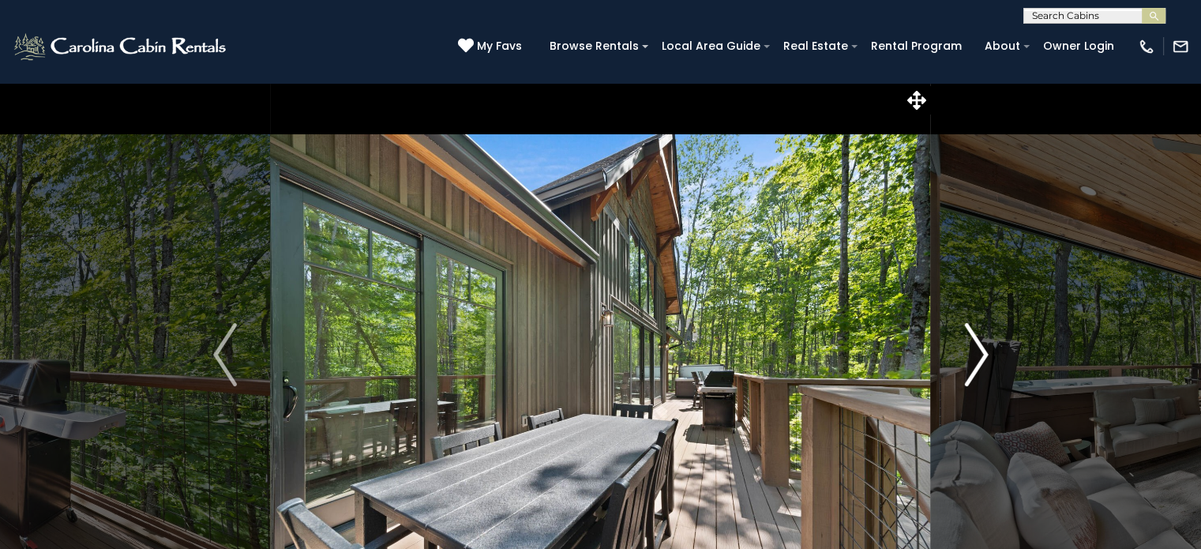
click at [979, 354] on img "Next" at bounding box center [976, 354] width 24 height 63
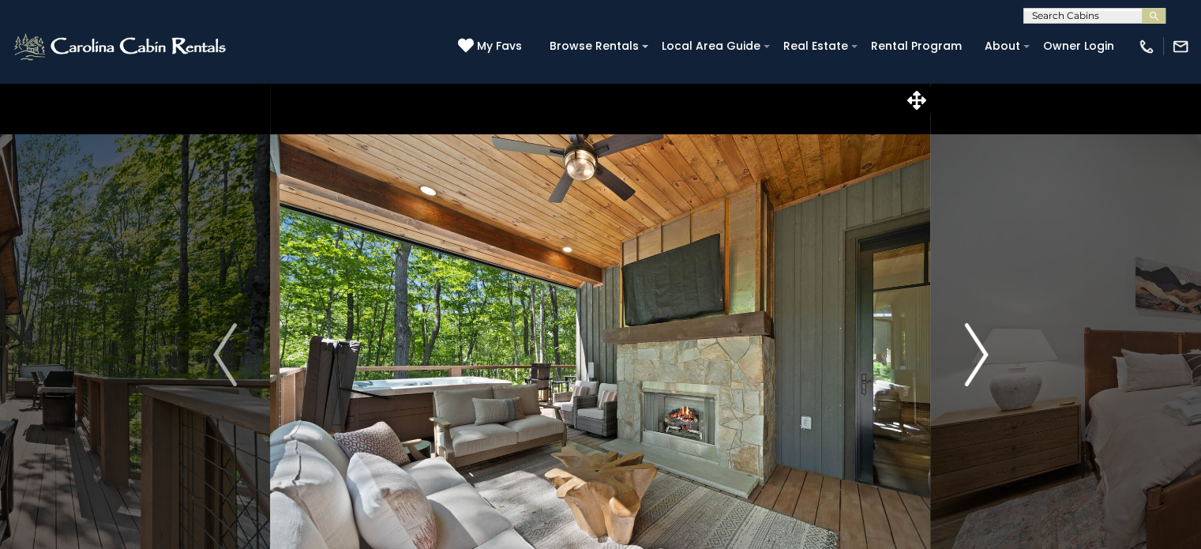
click at [979, 354] on img "Next" at bounding box center [976, 354] width 24 height 63
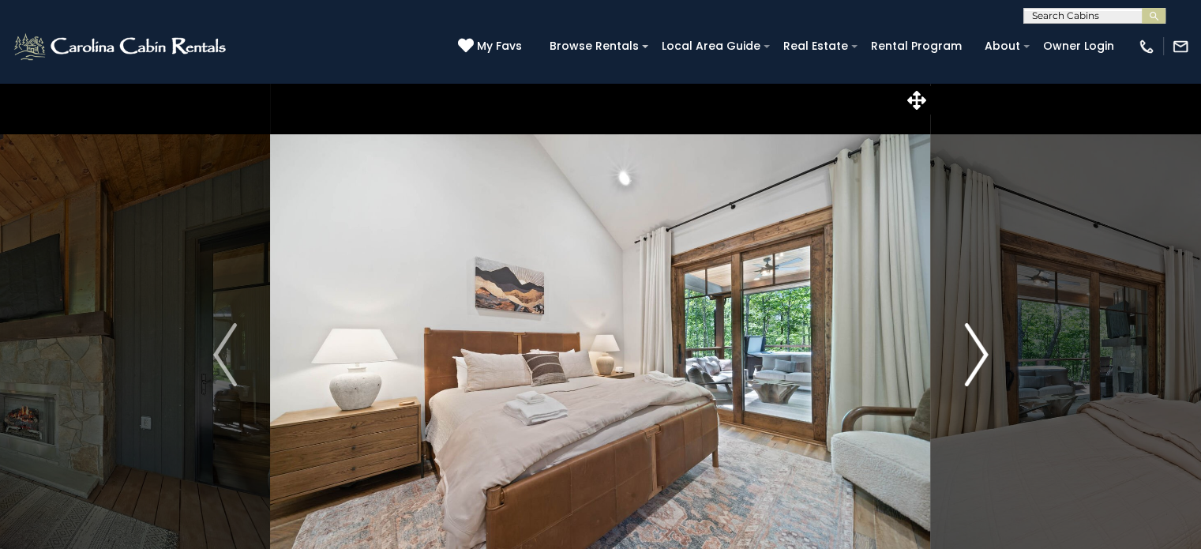
click at [979, 354] on img "Next" at bounding box center [976, 354] width 24 height 63
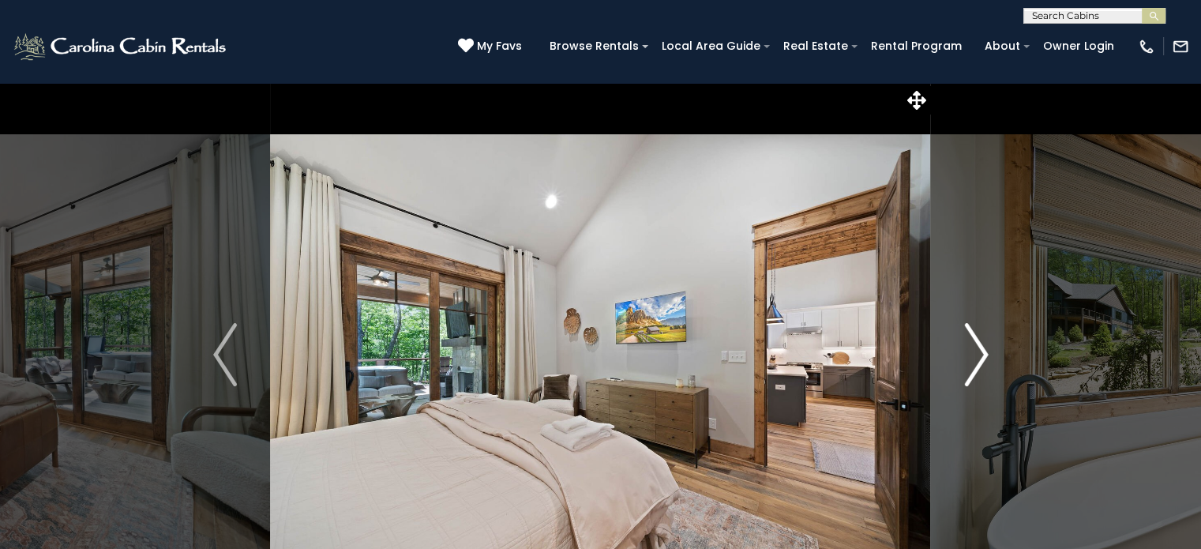
click at [979, 354] on img "Next" at bounding box center [976, 354] width 24 height 63
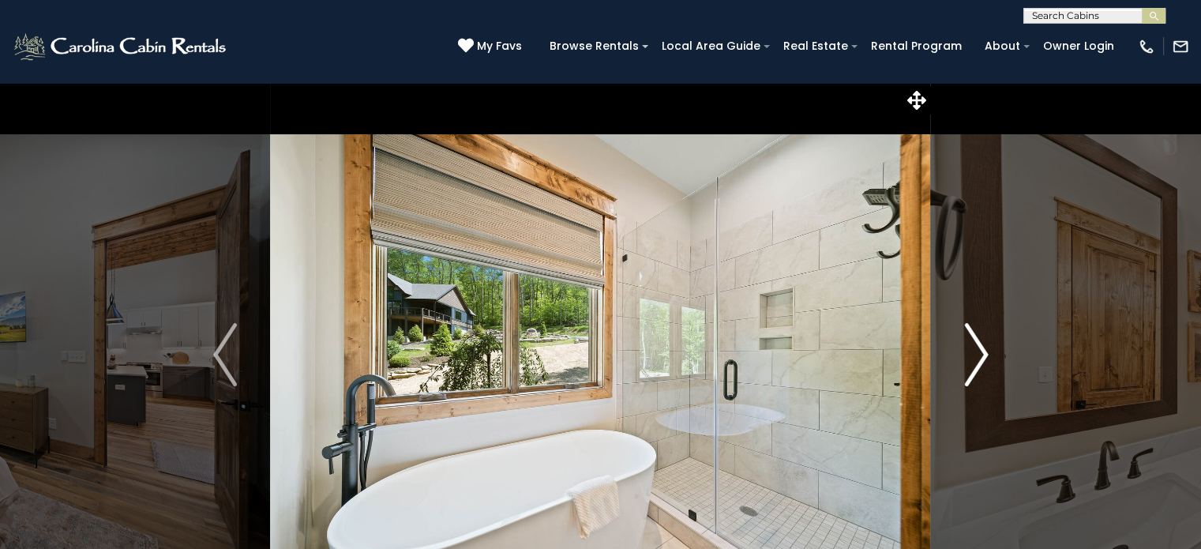
click at [979, 354] on img "Next" at bounding box center [976, 354] width 24 height 63
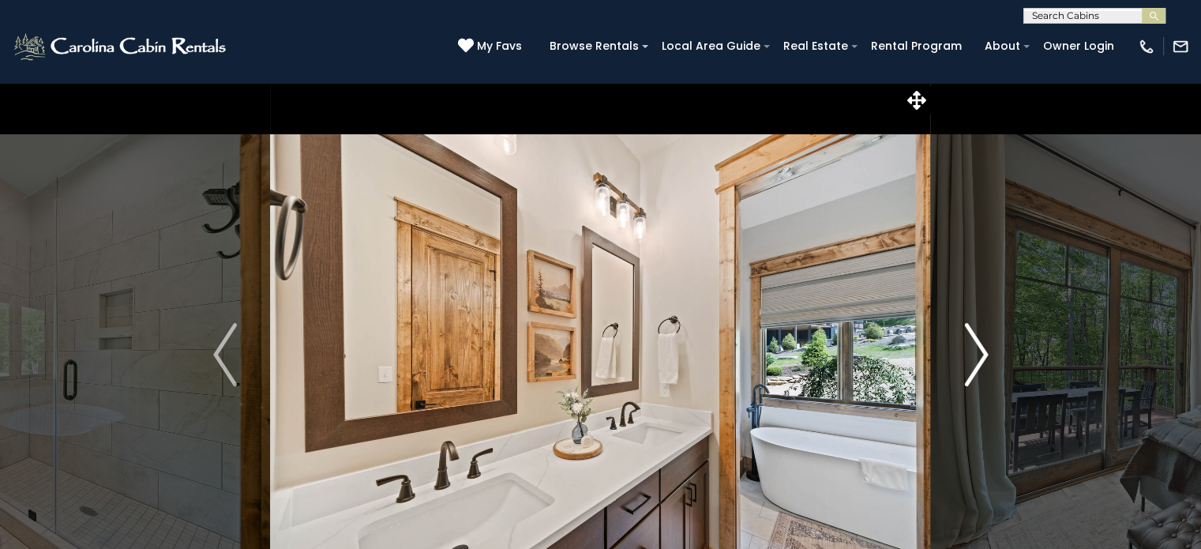
click at [979, 354] on img "Next" at bounding box center [976, 354] width 24 height 63
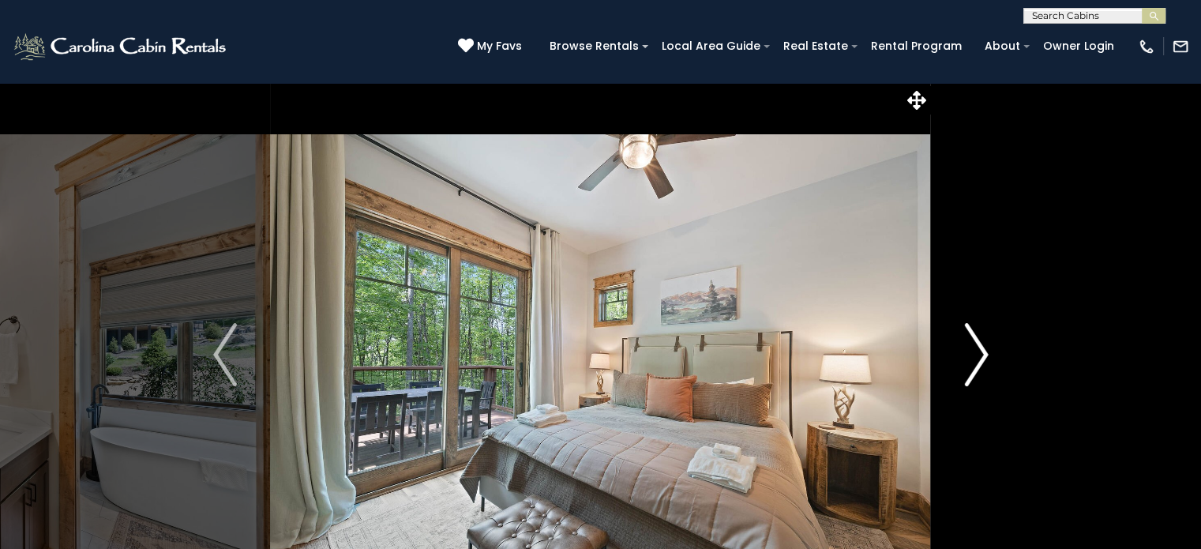
click at [979, 354] on img "Next" at bounding box center [976, 354] width 24 height 63
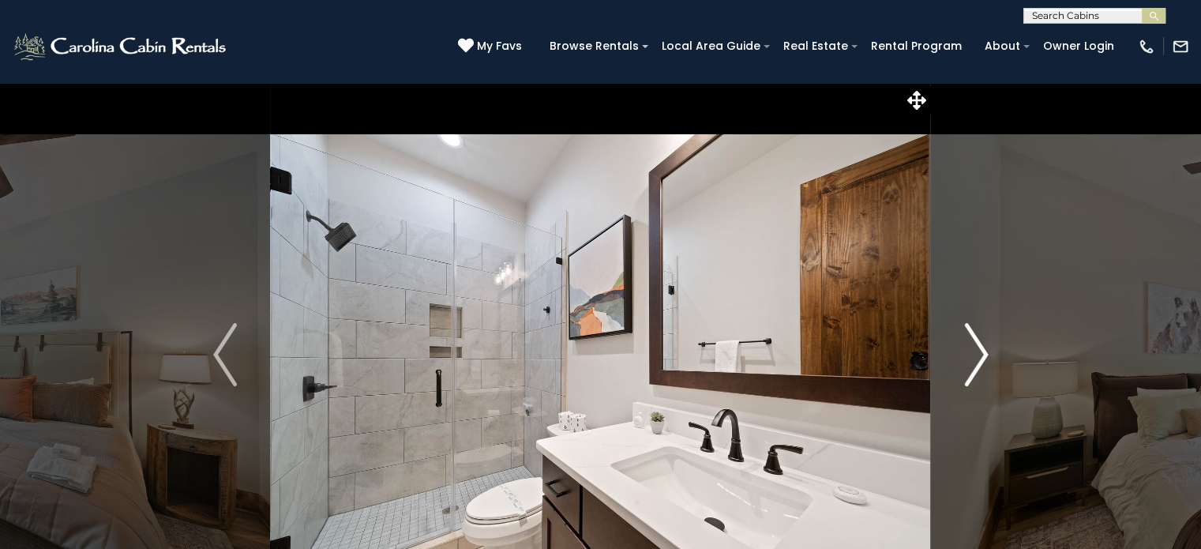
click at [979, 354] on img "Next" at bounding box center [976, 354] width 24 height 63
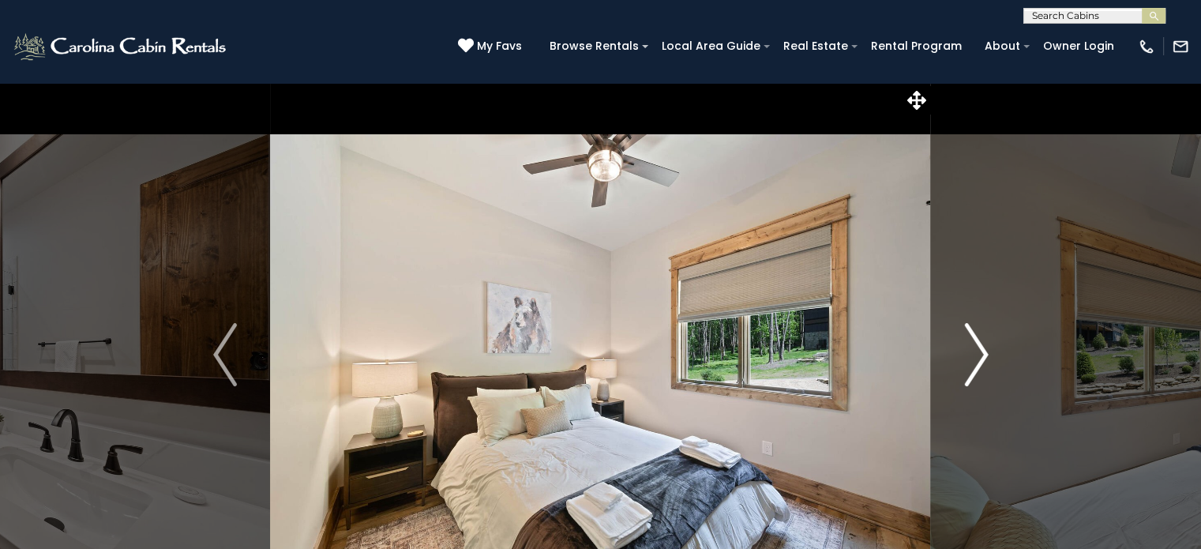
click at [979, 354] on img "Next" at bounding box center [976, 354] width 24 height 63
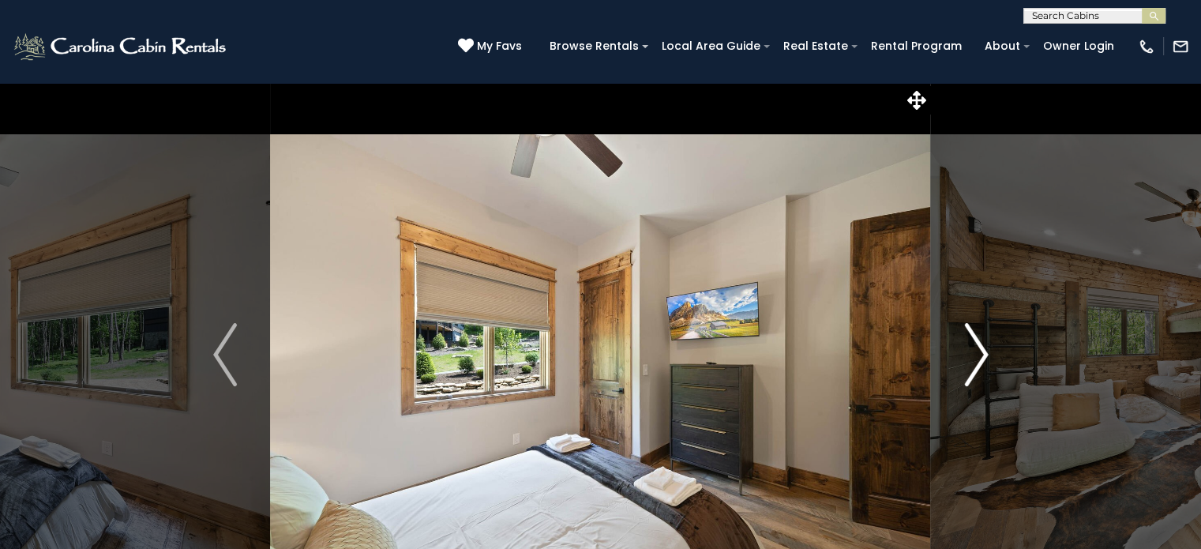
click at [979, 354] on img "Next" at bounding box center [976, 354] width 24 height 63
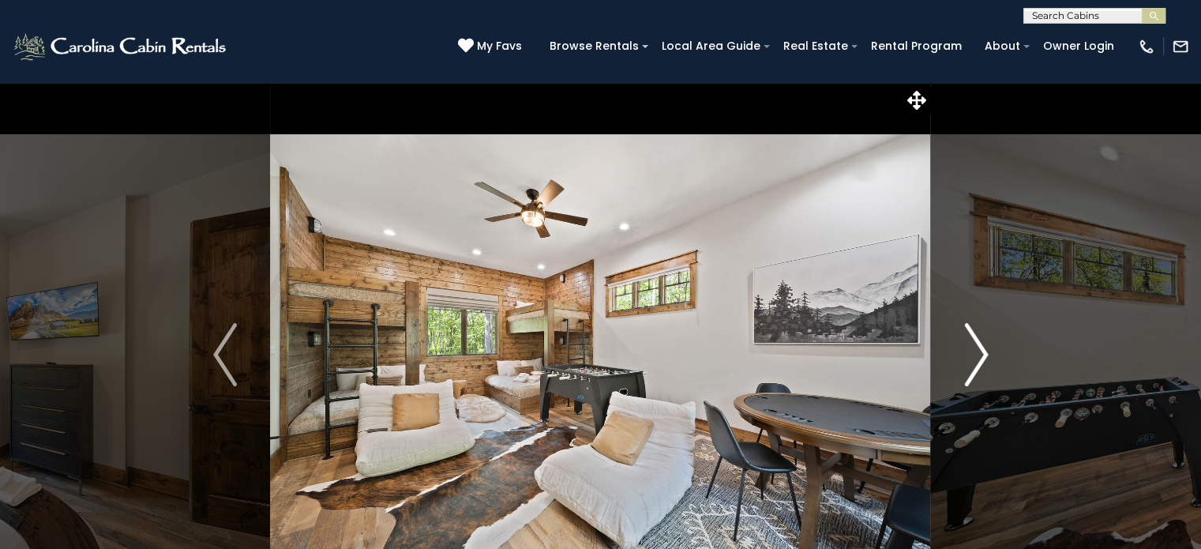
click at [979, 354] on img "Next" at bounding box center [976, 354] width 24 height 63
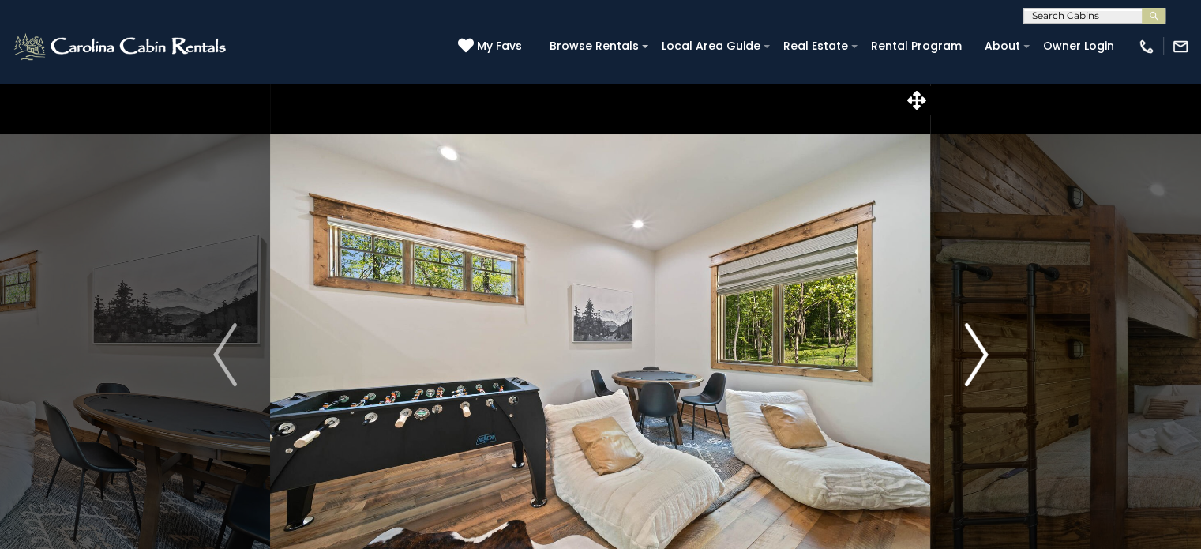
click at [979, 354] on img "Next" at bounding box center [976, 354] width 24 height 63
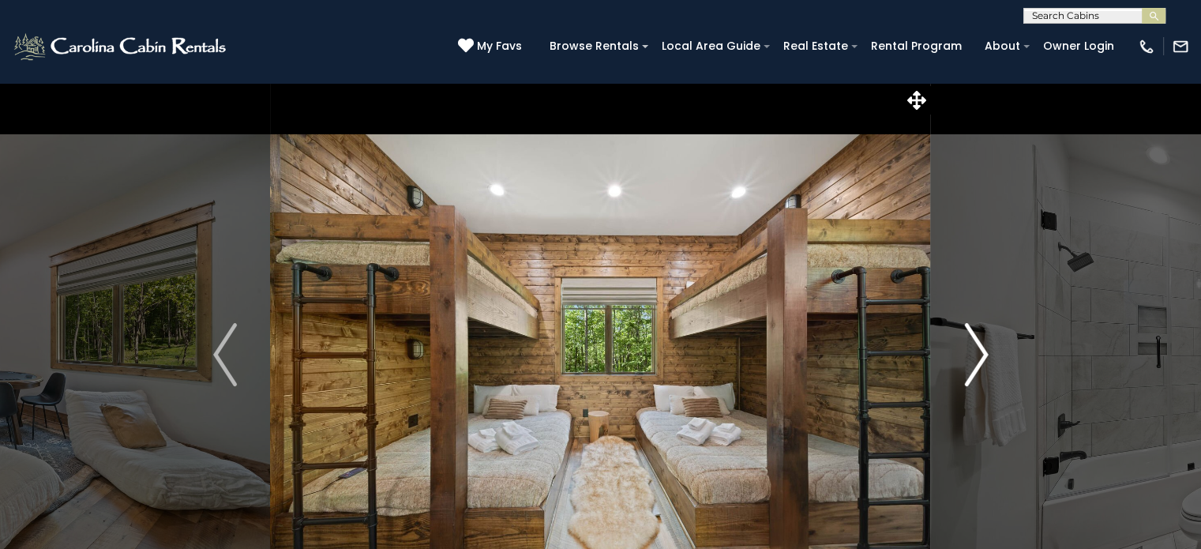
click at [979, 354] on img "Next" at bounding box center [976, 354] width 24 height 63
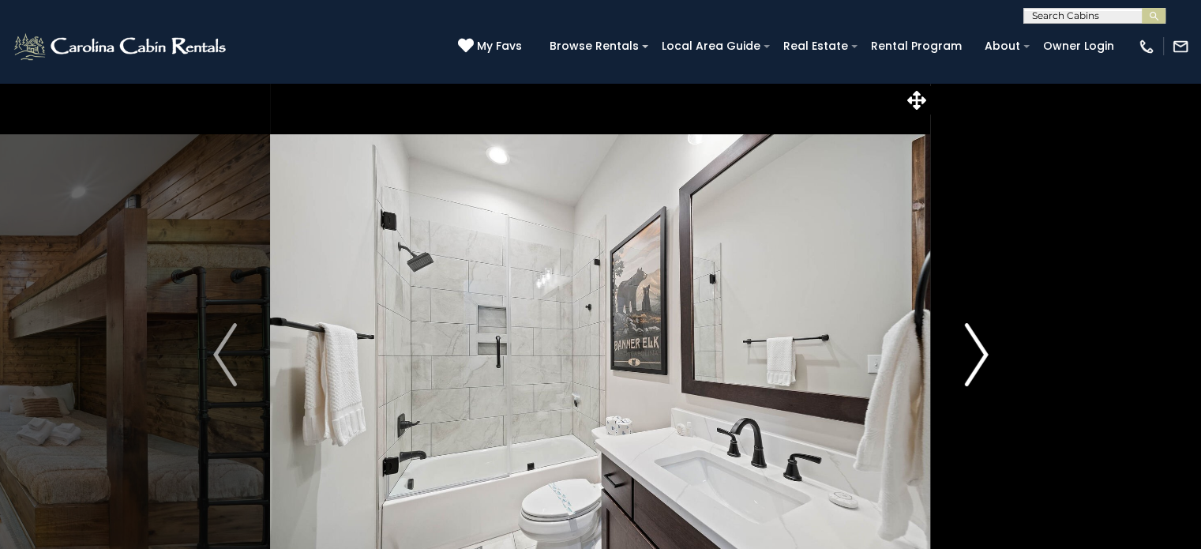
click at [979, 354] on img "Next" at bounding box center [976, 354] width 24 height 63
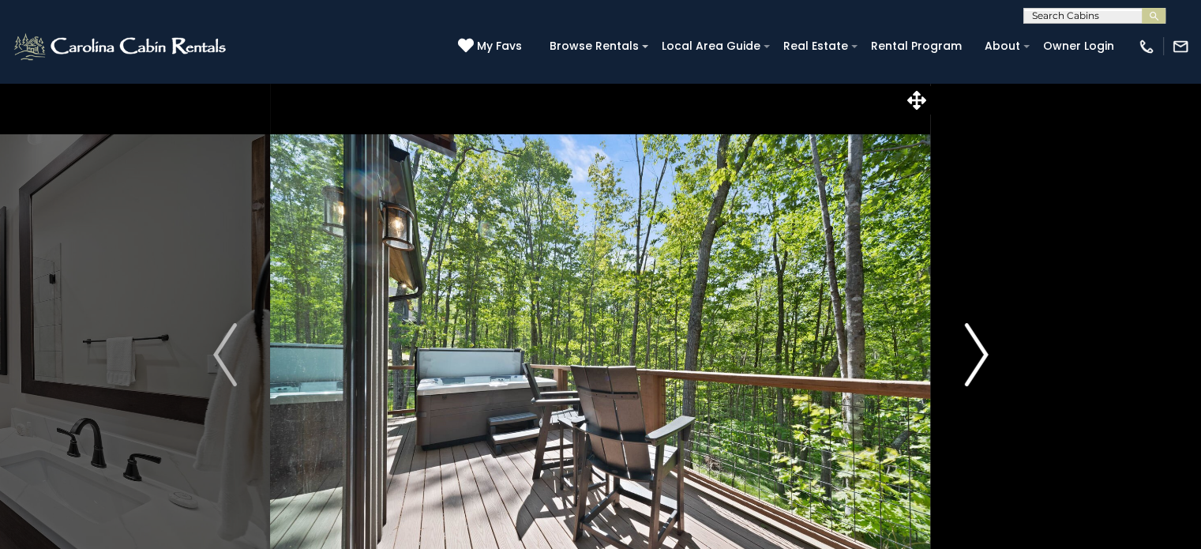
click at [979, 354] on img "Next" at bounding box center [976, 354] width 24 height 63
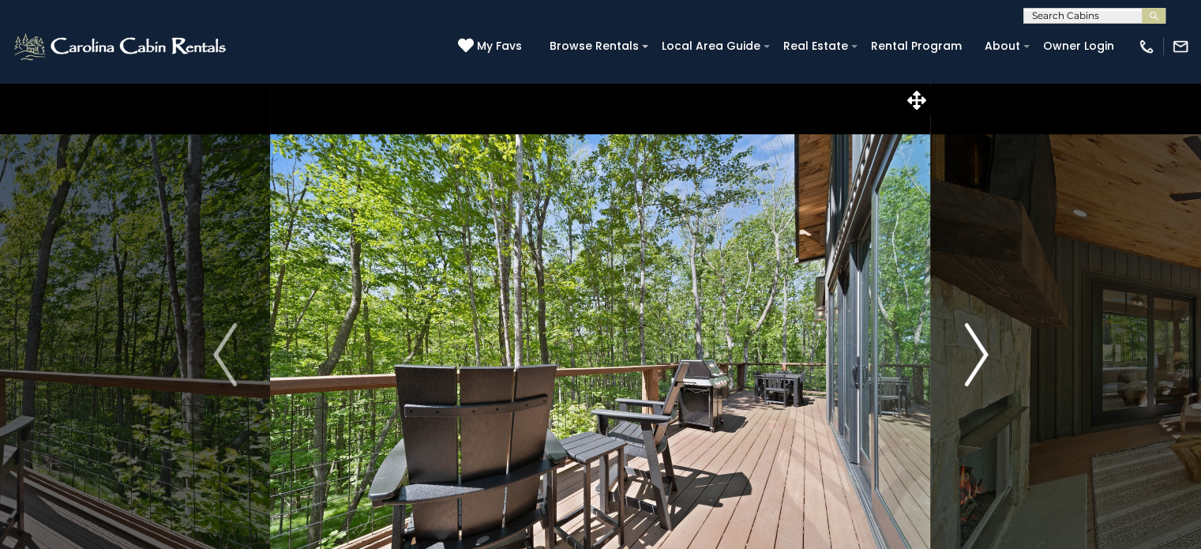
click at [979, 354] on img "Next" at bounding box center [976, 354] width 24 height 63
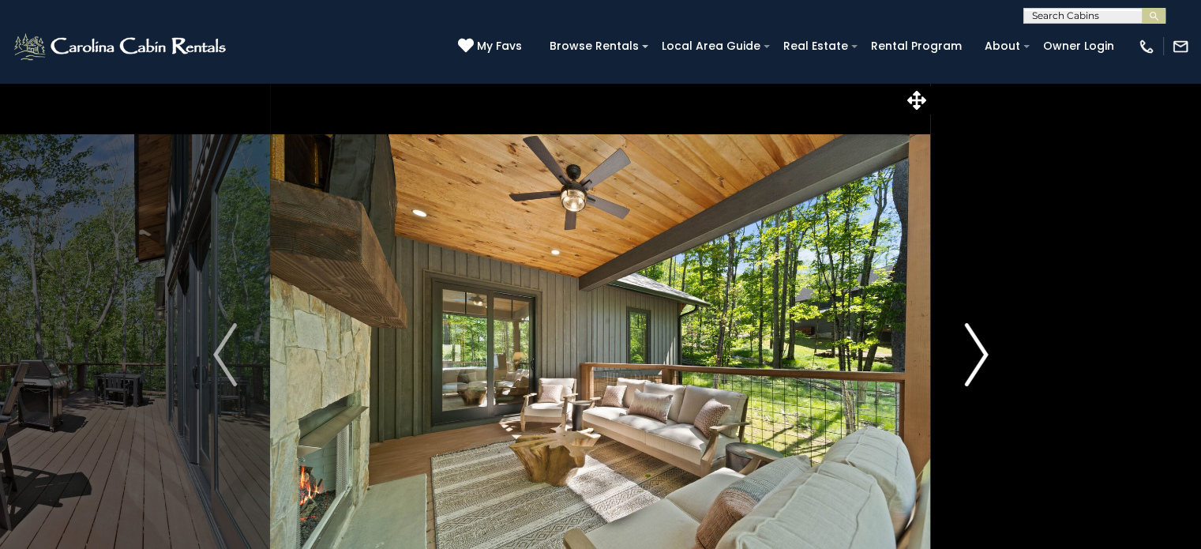
click at [979, 354] on img "Next" at bounding box center [976, 354] width 24 height 63
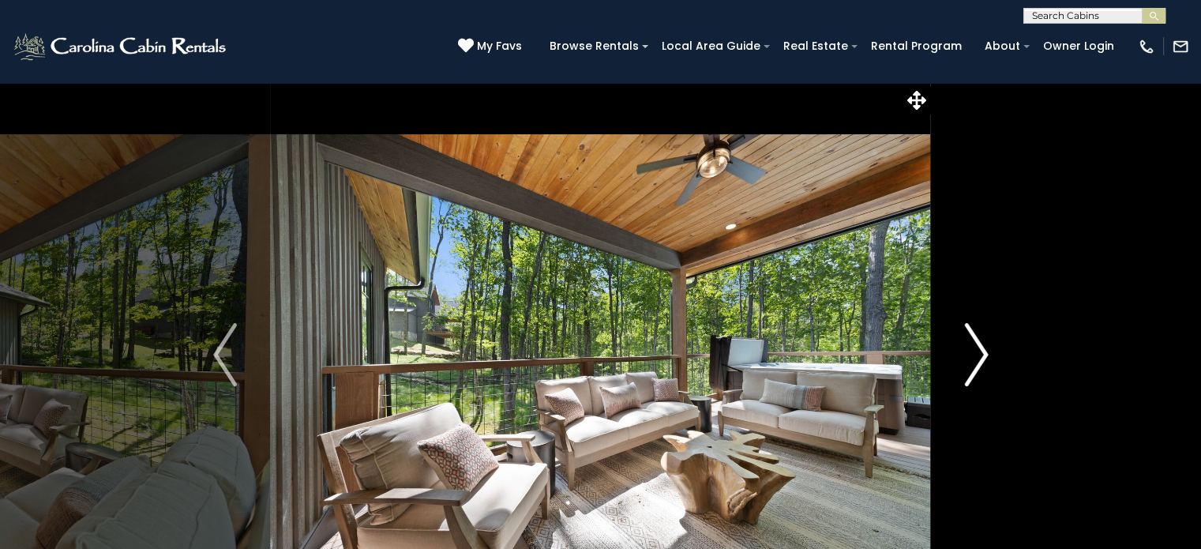
click at [979, 354] on img "Next" at bounding box center [976, 354] width 24 height 63
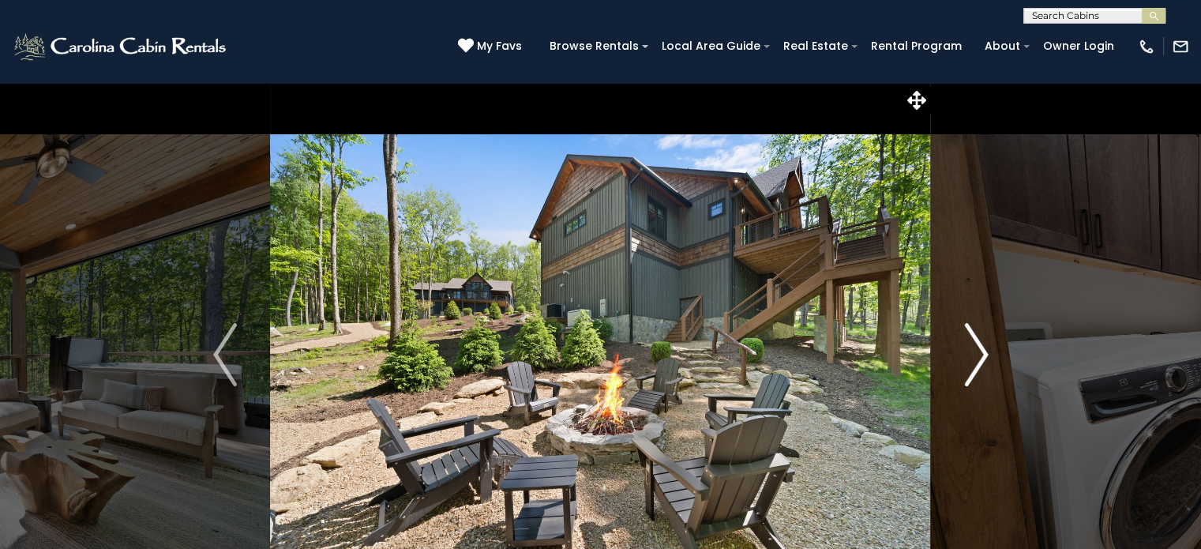
click at [979, 354] on img "Next" at bounding box center [976, 354] width 24 height 63
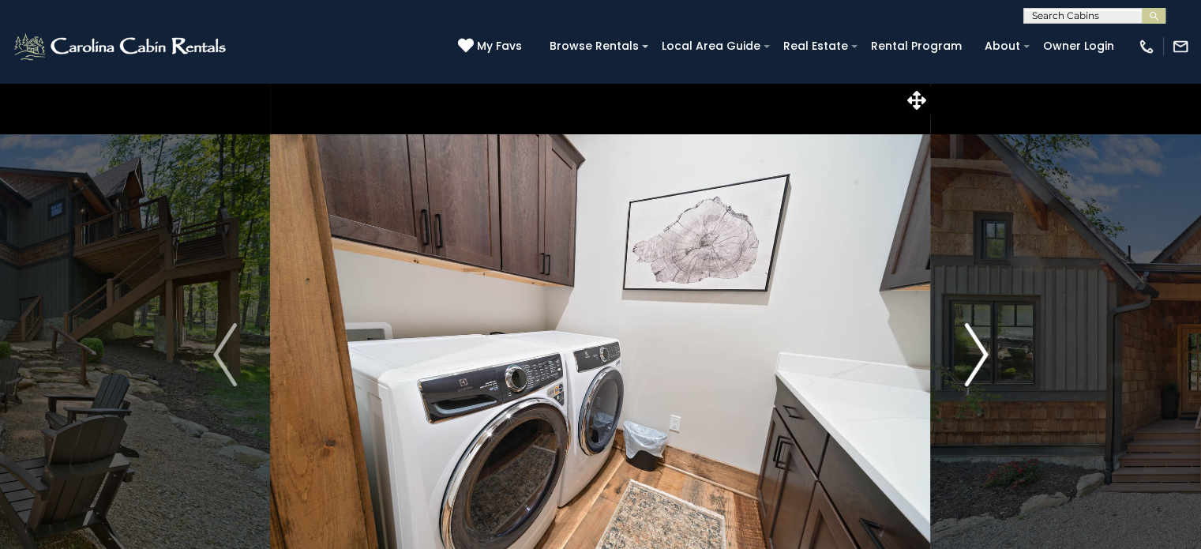
click at [979, 354] on img "Next" at bounding box center [976, 354] width 24 height 63
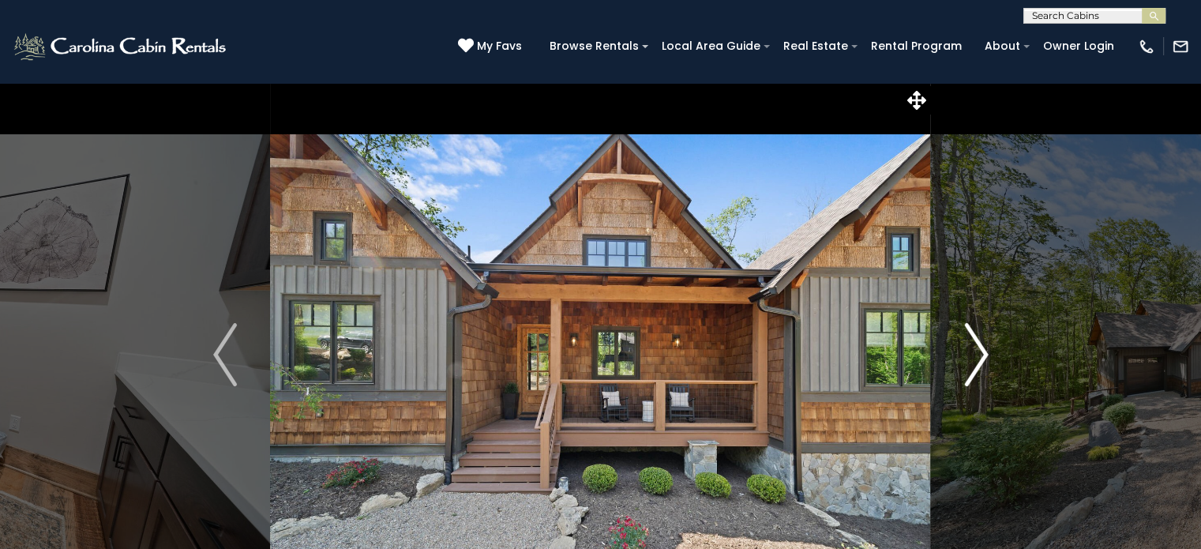
click at [979, 354] on img "Next" at bounding box center [976, 354] width 24 height 63
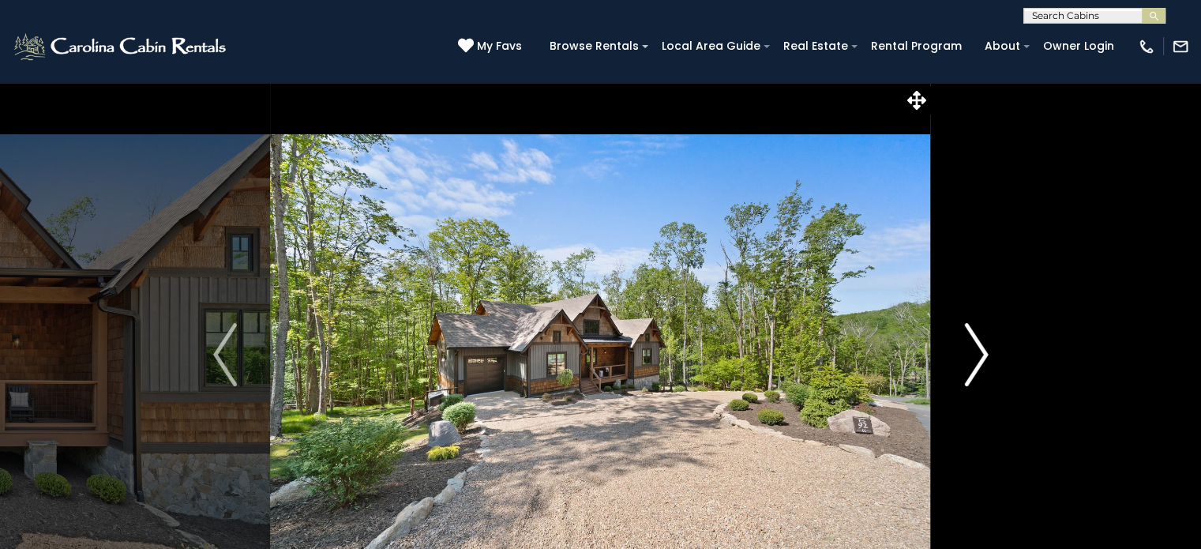
click at [979, 354] on img "Next" at bounding box center [976, 354] width 24 height 63
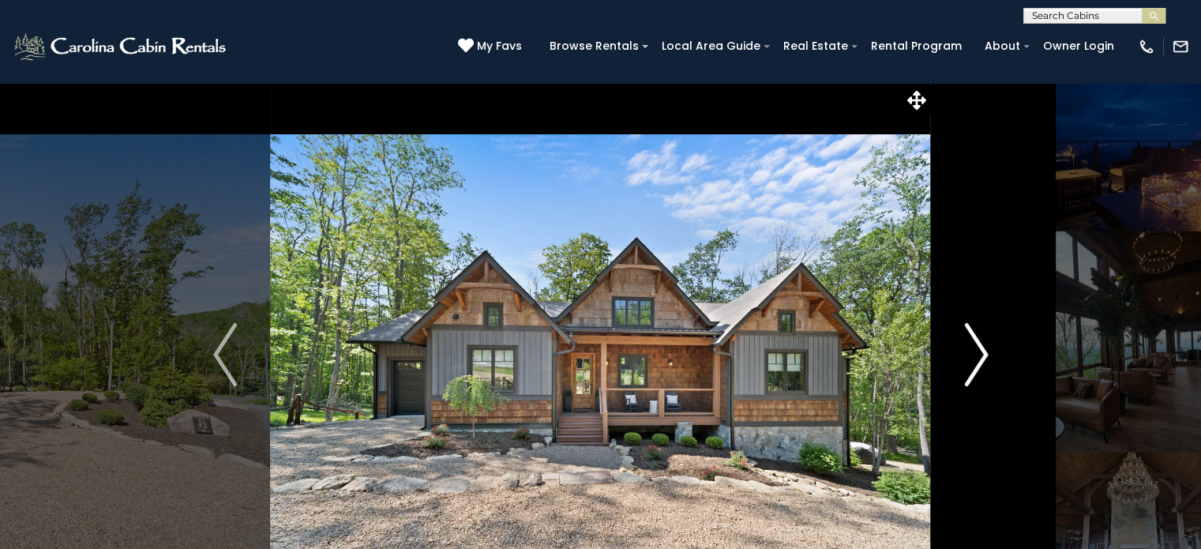
click at [979, 354] on img "Next" at bounding box center [976, 354] width 24 height 63
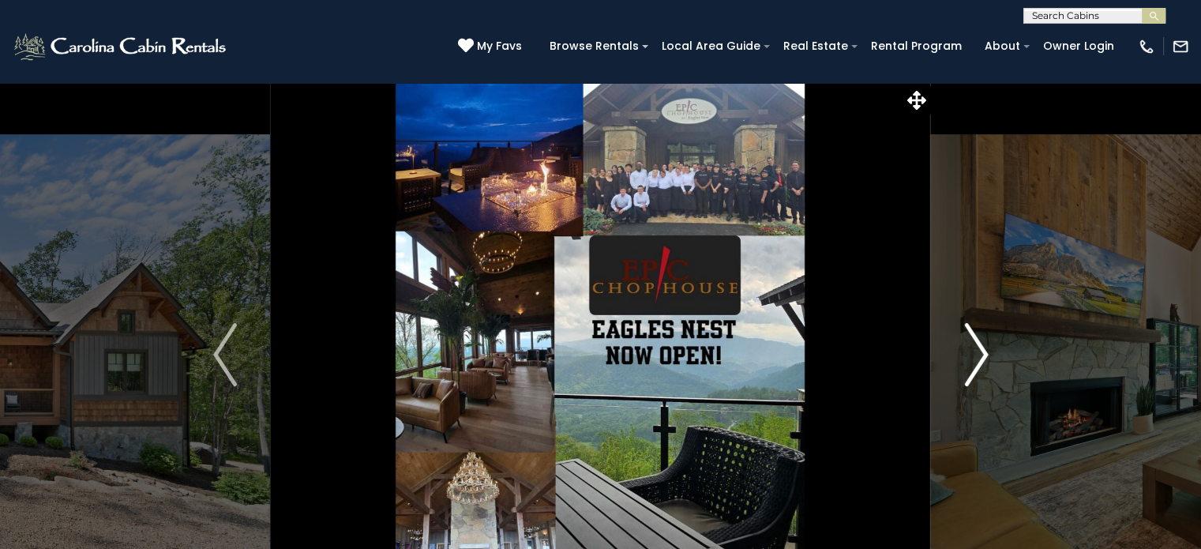
click at [979, 354] on img "Next" at bounding box center [976, 354] width 24 height 63
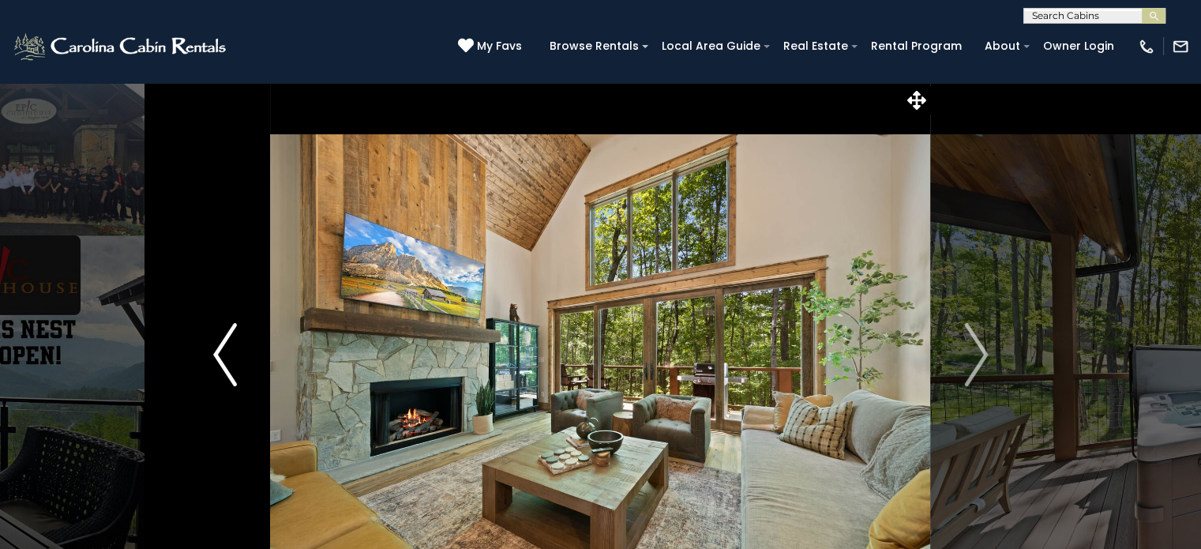
click at [215, 350] on img "Previous" at bounding box center [225, 354] width 24 height 63
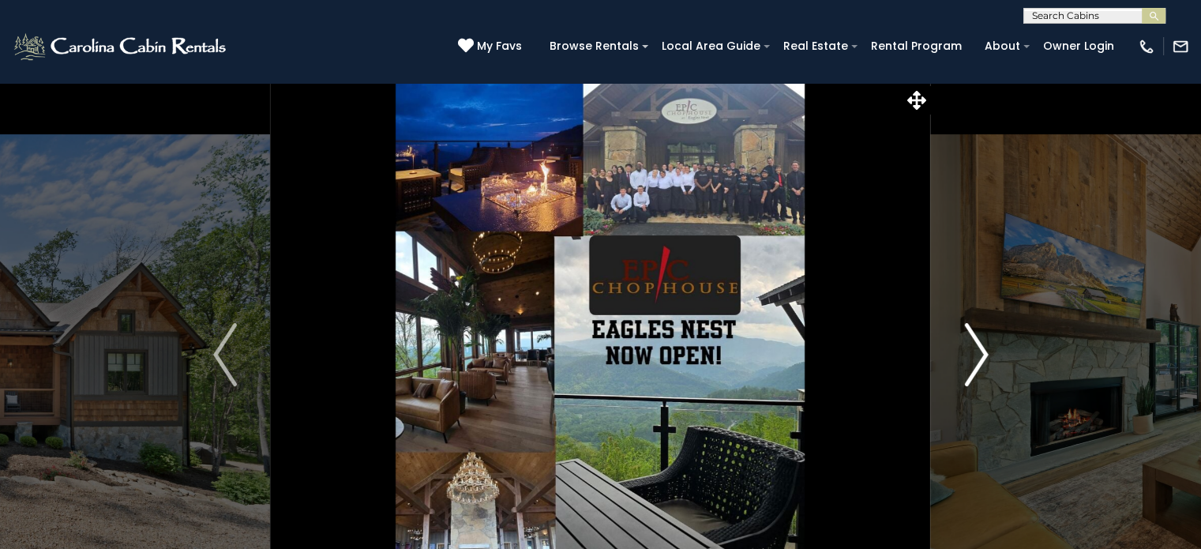
click at [981, 355] on img "Next" at bounding box center [976, 354] width 24 height 63
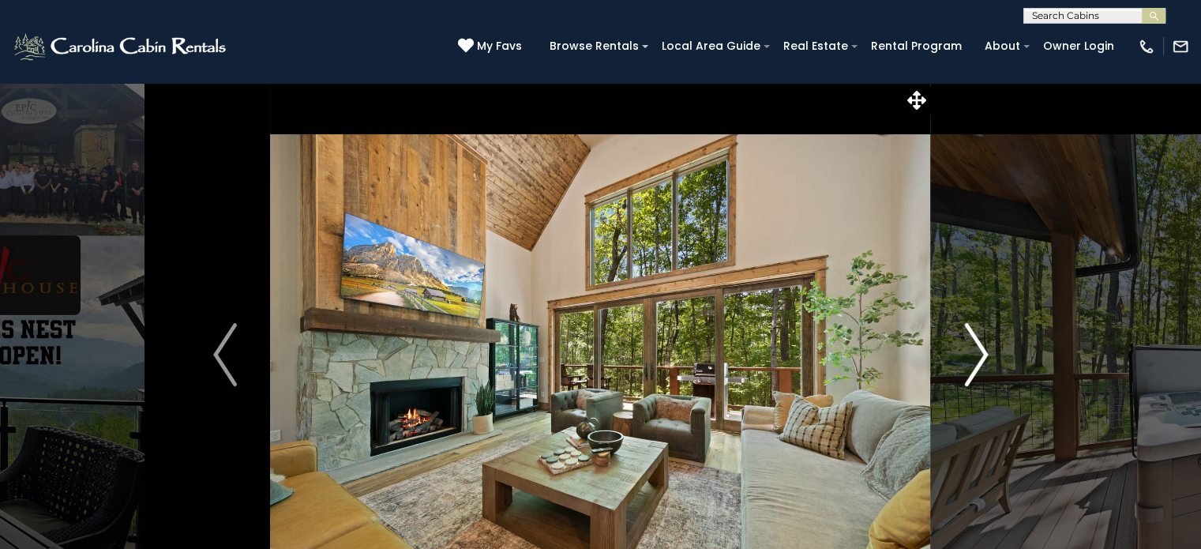
click at [981, 355] on img "Next" at bounding box center [976, 354] width 24 height 63
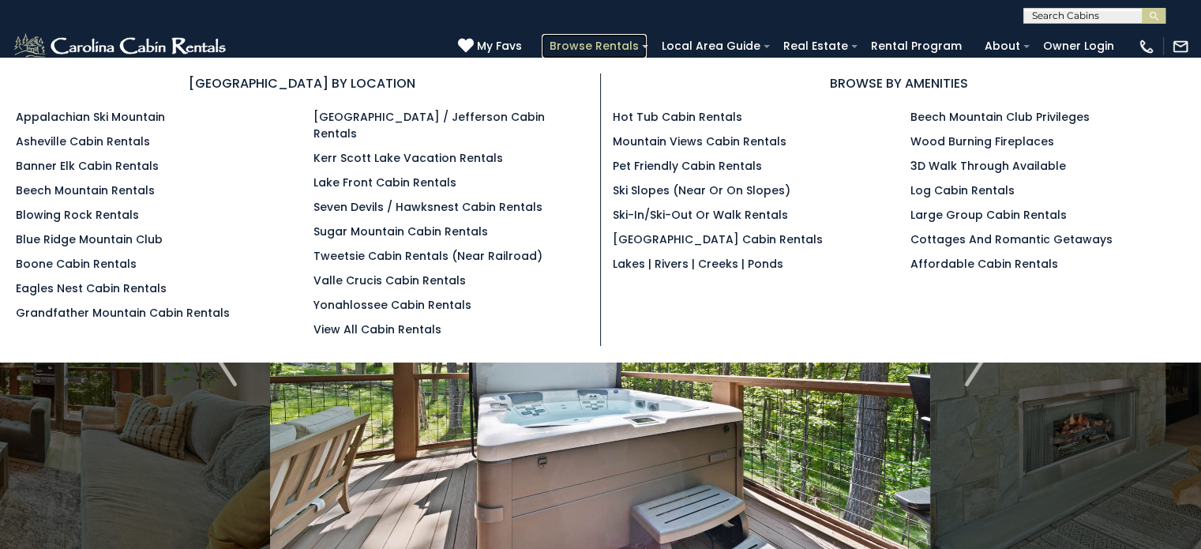
click at [580, 43] on link "Browse Rentals" at bounding box center [594, 46] width 105 height 24
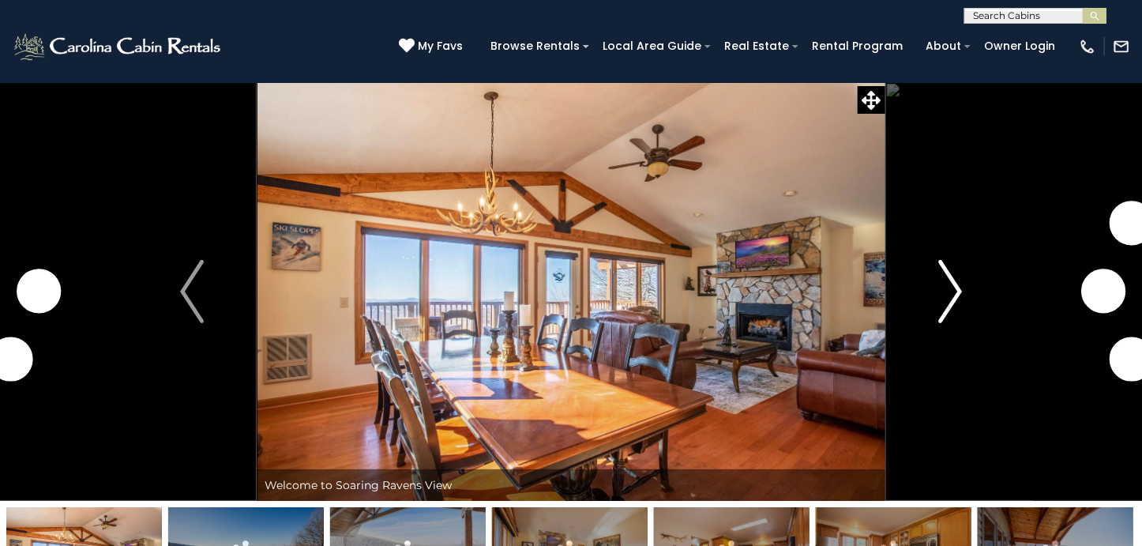
click at [940, 299] on img "Next" at bounding box center [950, 291] width 24 height 63
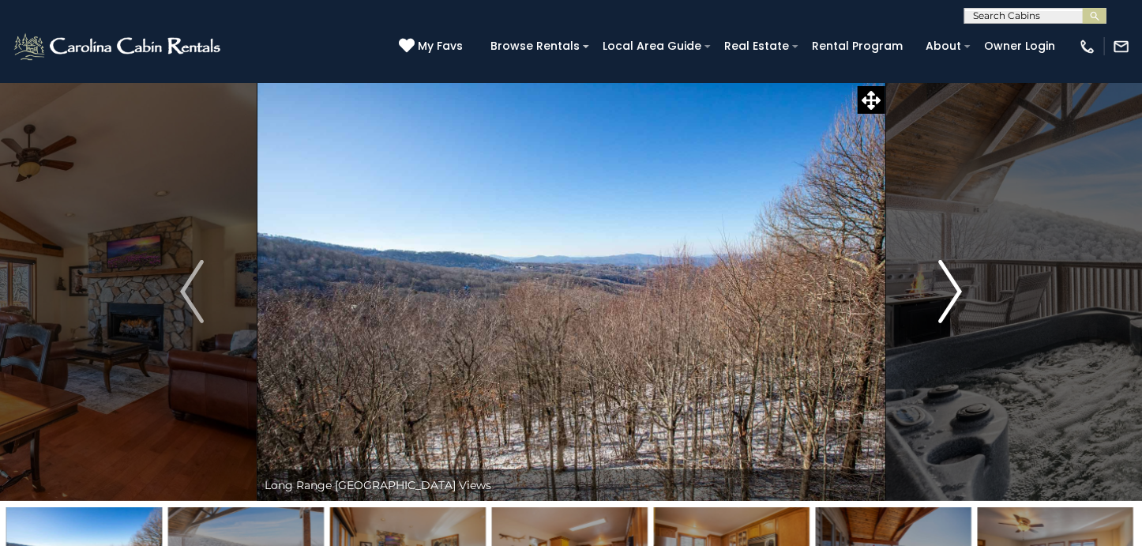
click at [940, 299] on img "Next" at bounding box center [950, 291] width 24 height 63
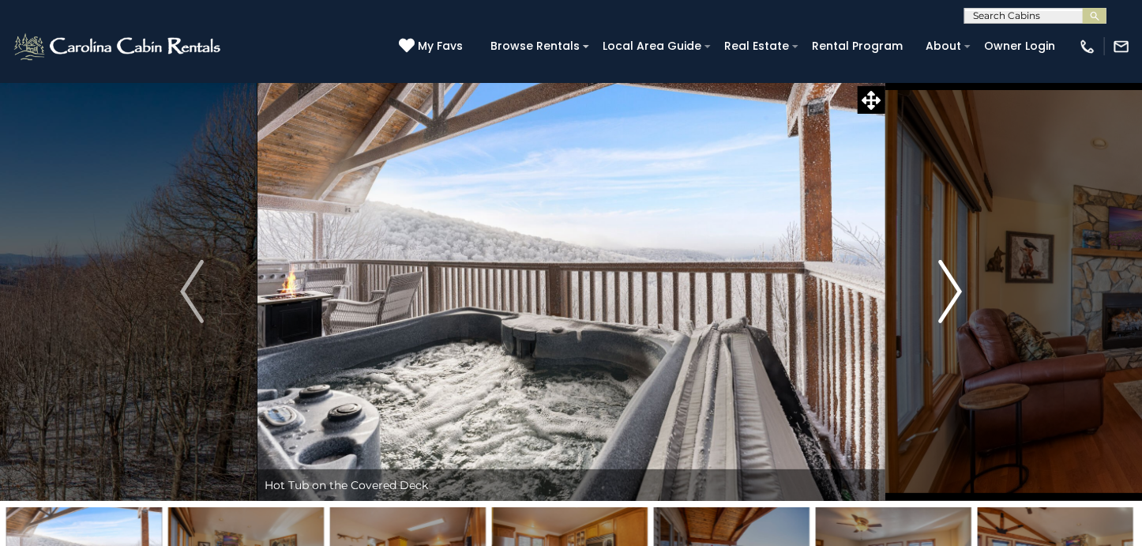
click at [940, 299] on img "Next" at bounding box center [950, 291] width 24 height 63
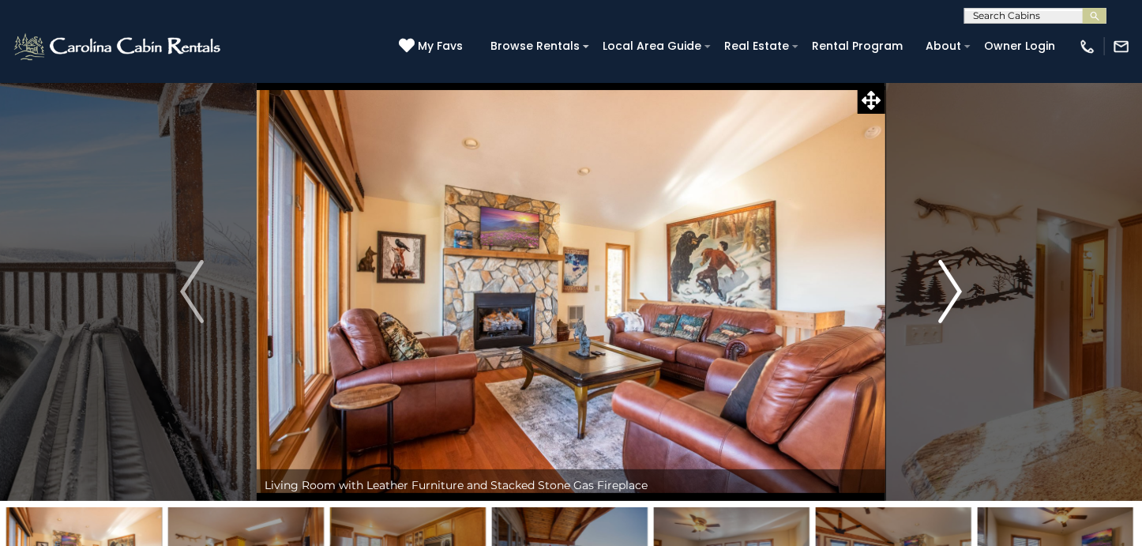
click at [940, 299] on img "Next" at bounding box center [950, 291] width 24 height 63
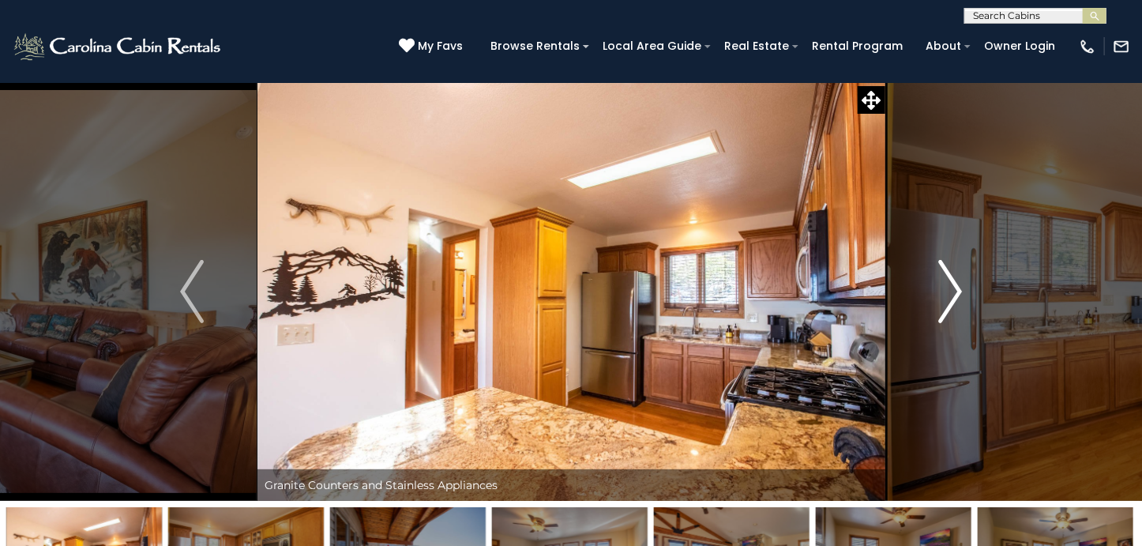
click at [940, 299] on img "Next" at bounding box center [950, 291] width 24 height 63
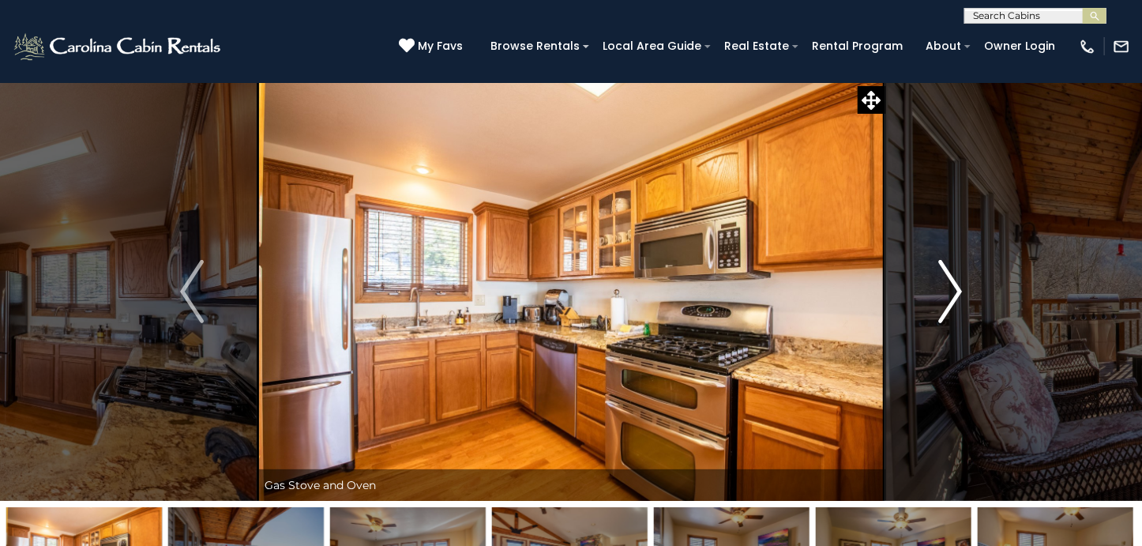
click at [940, 299] on img "Next" at bounding box center [950, 291] width 24 height 63
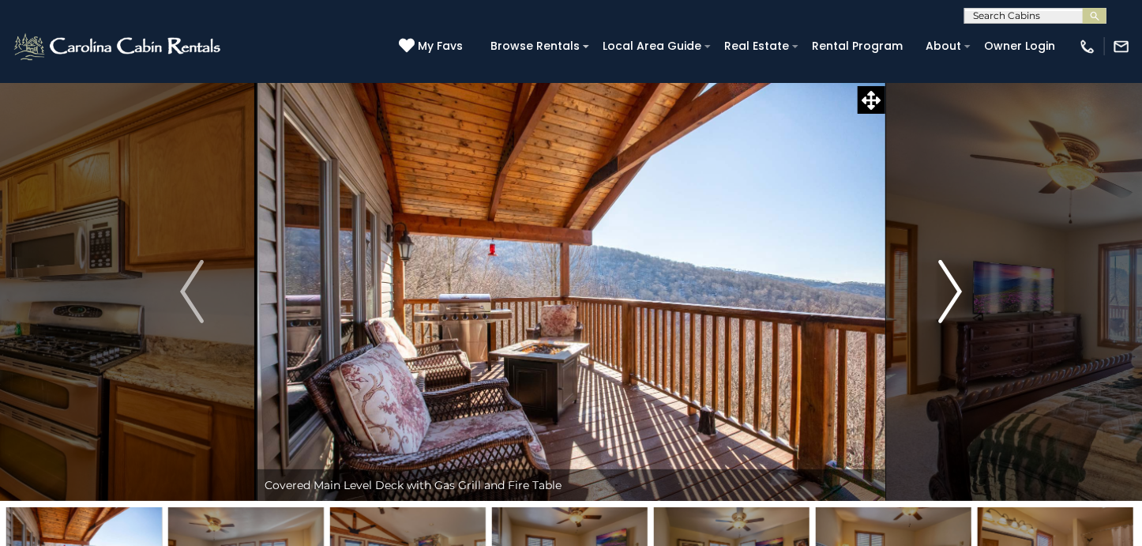
click at [940, 299] on img "Next" at bounding box center [950, 291] width 24 height 63
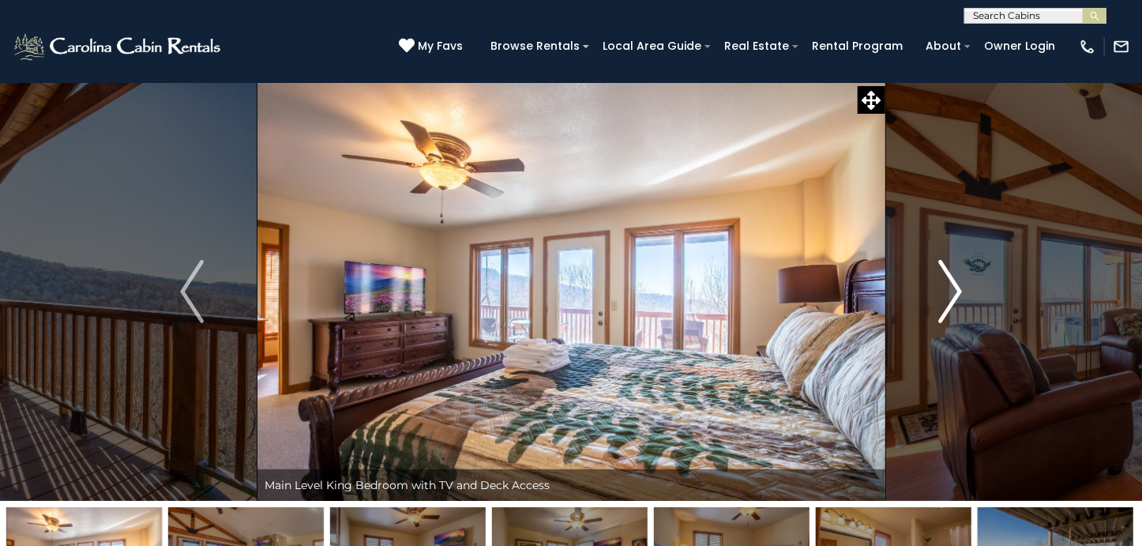
click at [940, 299] on img "Next" at bounding box center [950, 291] width 24 height 63
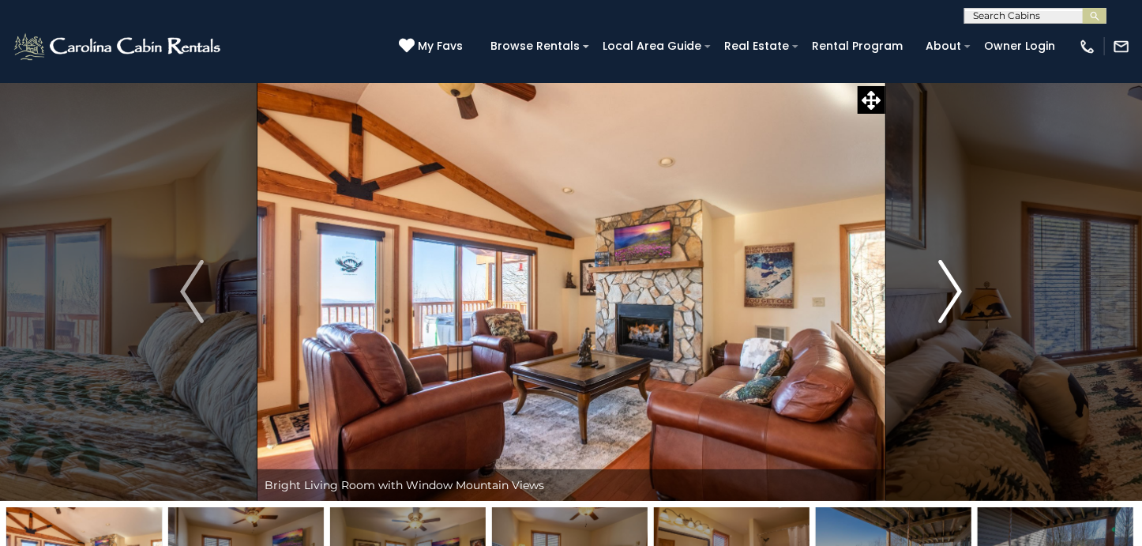
click at [940, 299] on img "Next" at bounding box center [950, 291] width 24 height 63
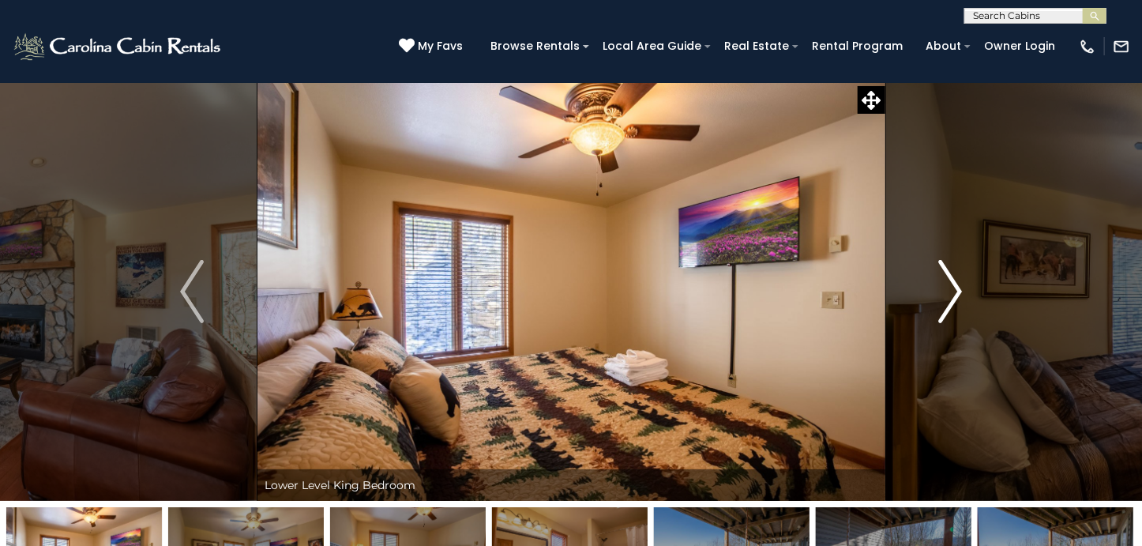
click at [940, 299] on img "Next" at bounding box center [950, 291] width 24 height 63
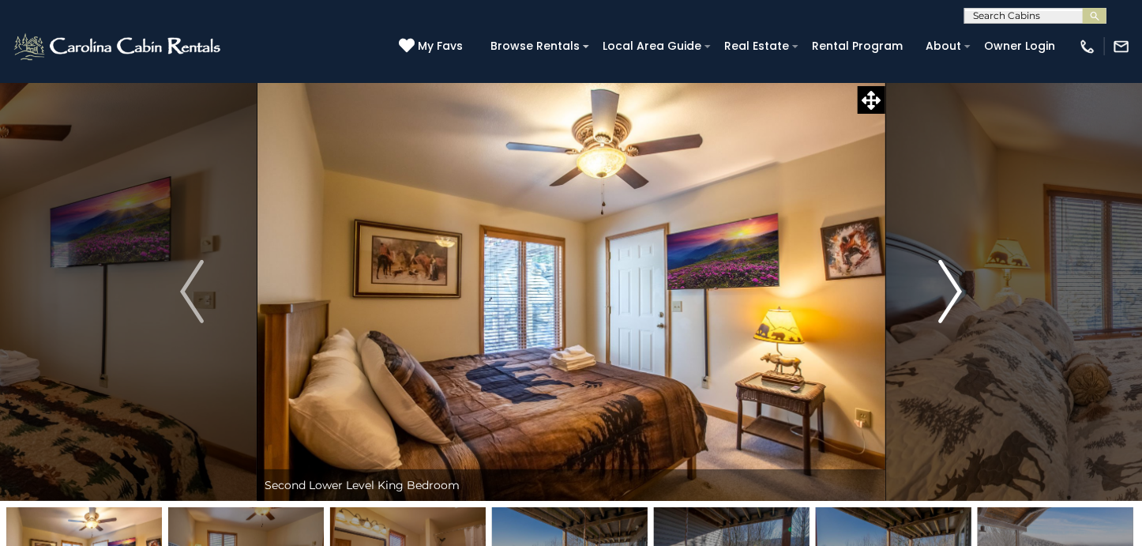
click at [940, 299] on img "Next" at bounding box center [950, 291] width 24 height 63
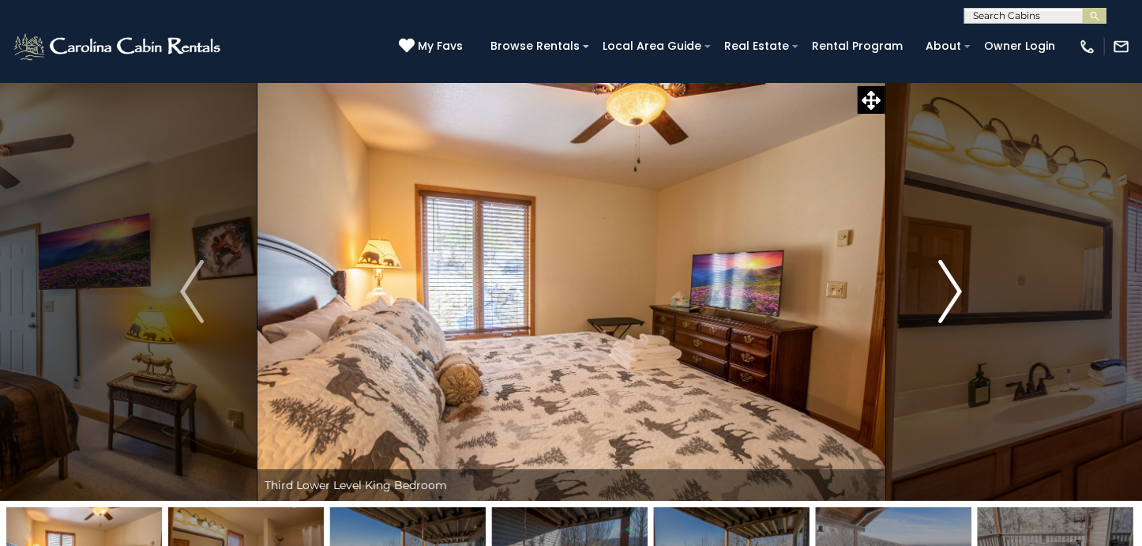
click at [940, 299] on img "Next" at bounding box center [950, 291] width 24 height 63
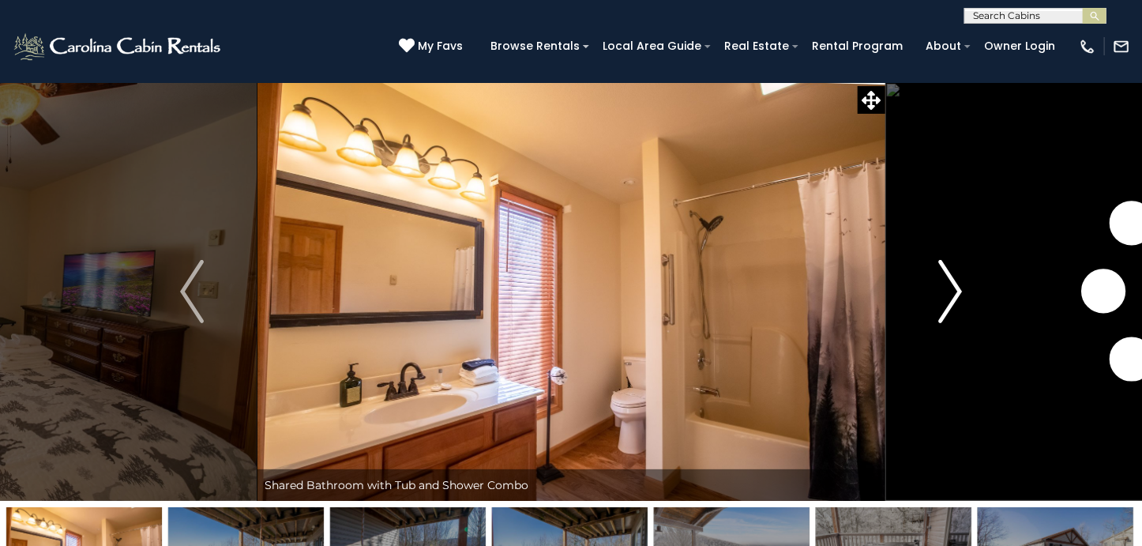
click at [940, 299] on img "Next" at bounding box center [950, 291] width 24 height 63
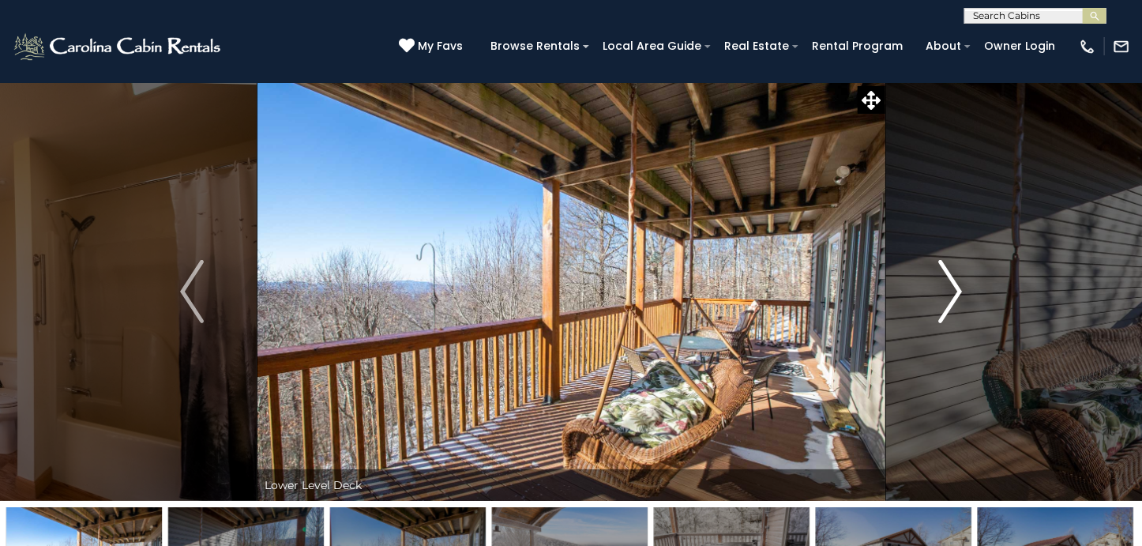
click at [954, 297] on img "Next" at bounding box center [950, 291] width 24 height 63
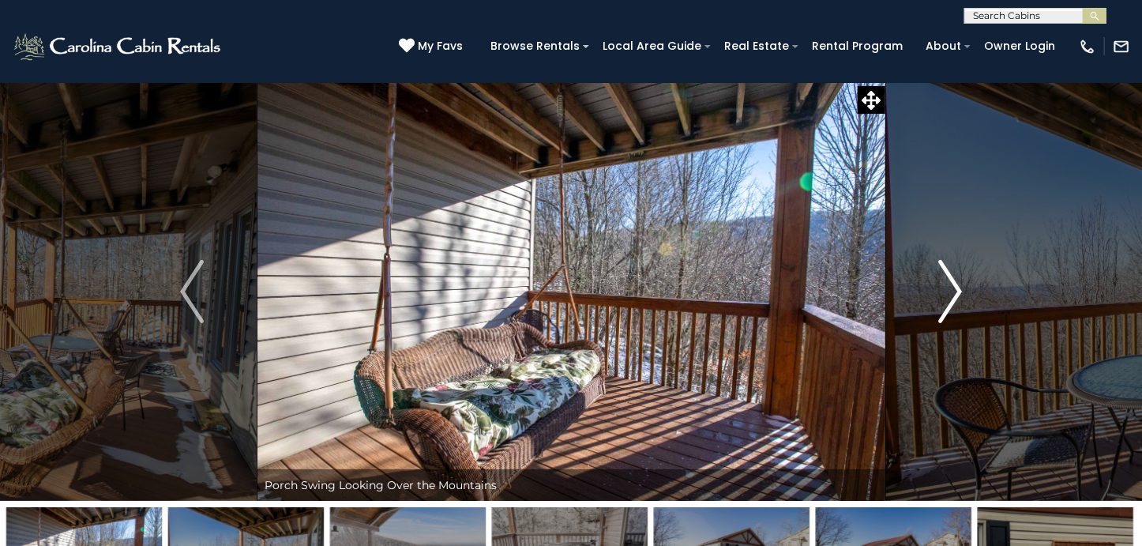
click at [954, 297] on img "Next" at bounding box center [950, 291] width 24 height 63
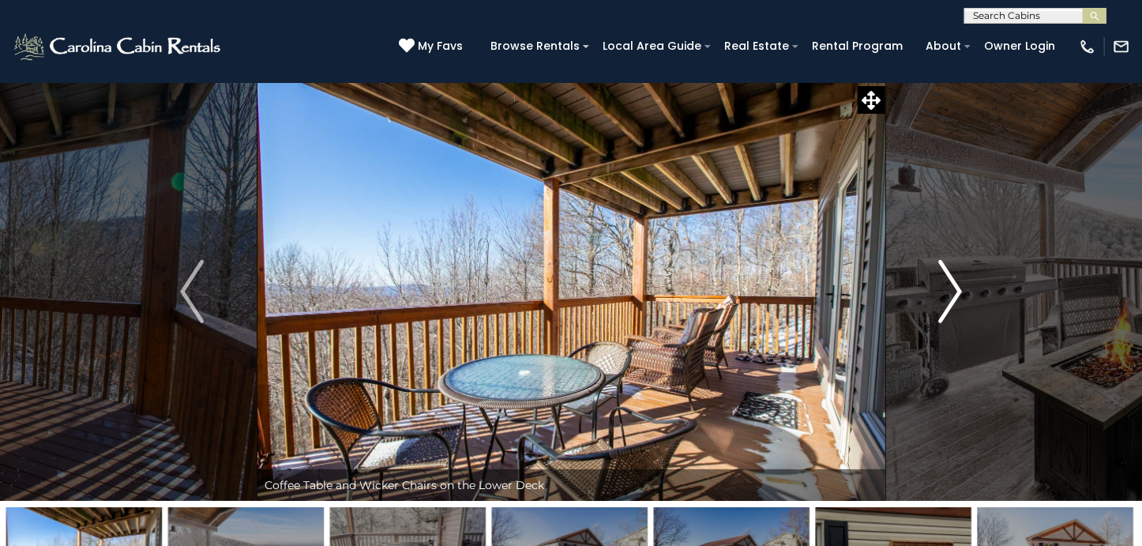
click at [954, 297] on img "Next" at bounding box center [950, 291] width 24 height 63
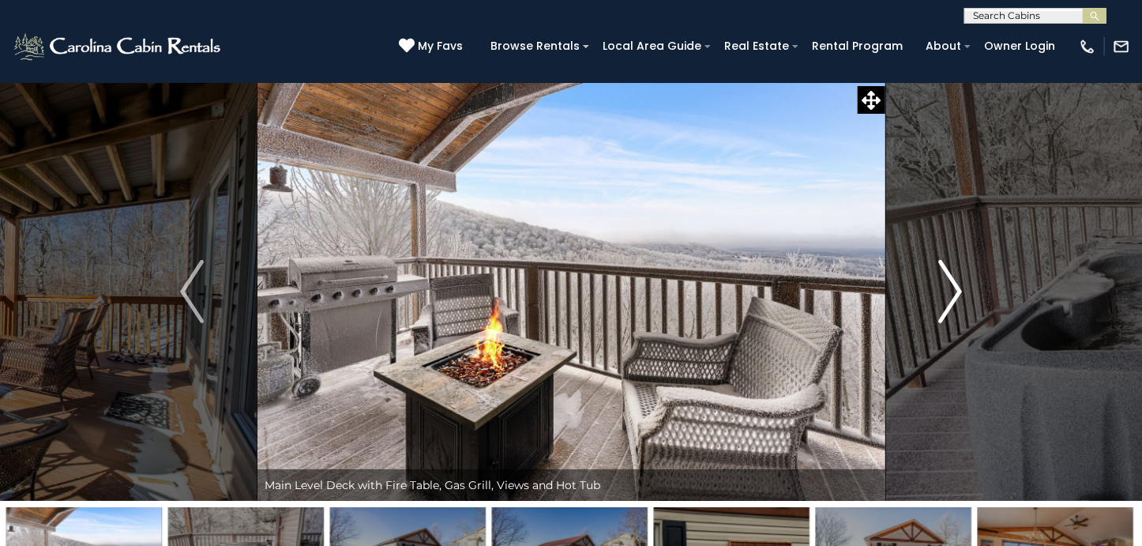
click at [954, 297] on img "Next" at bounding box center [950, 291] width 24 height 63
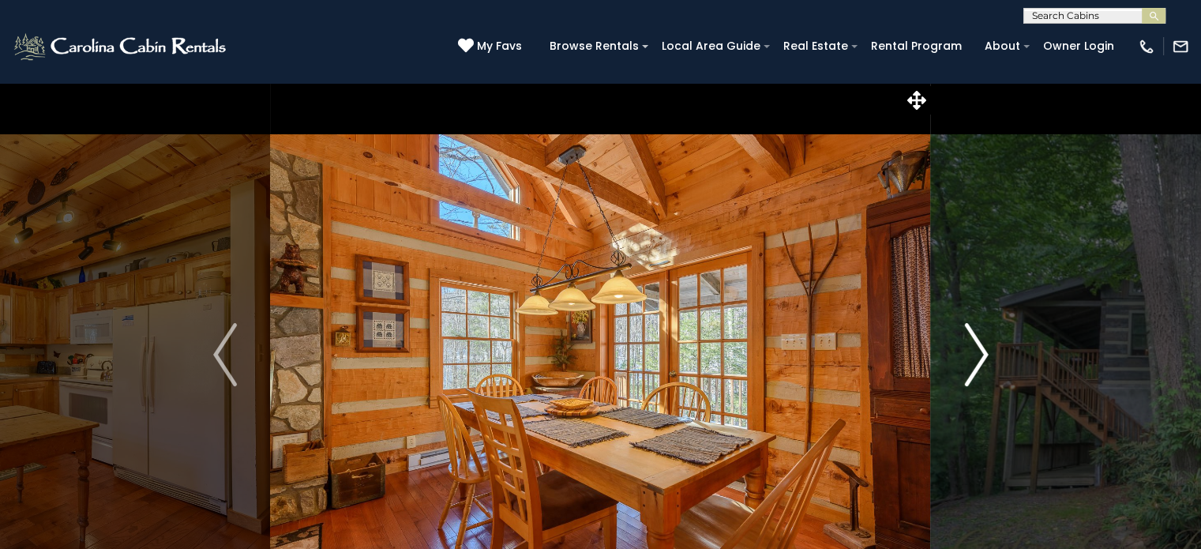
click at [984, 358] on img "Next" at bounding box center [976, 354] width 24 height 63
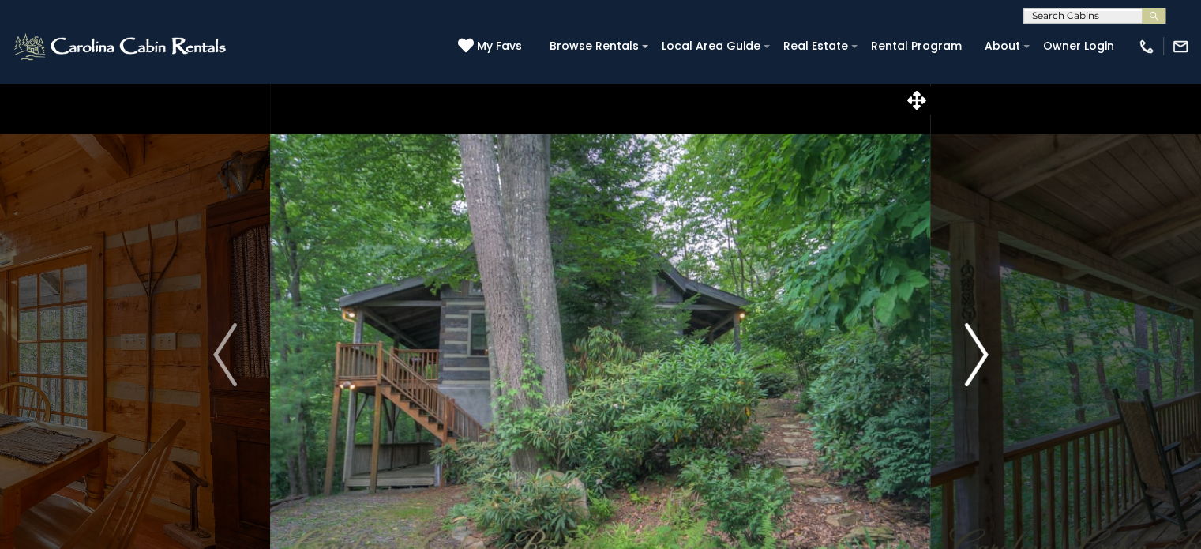
click at [984, 358] on img "Next" at bounding box center [976, 354] width 24 height 63
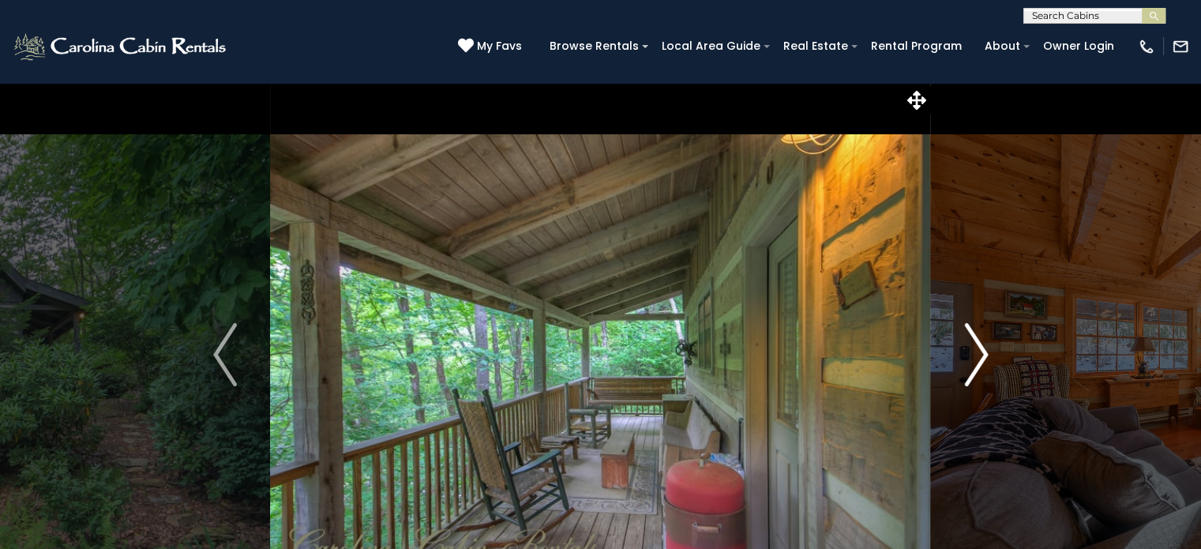
click at [984, 358] on img "Next" at bounding box center [976, 354] width 24 height 63
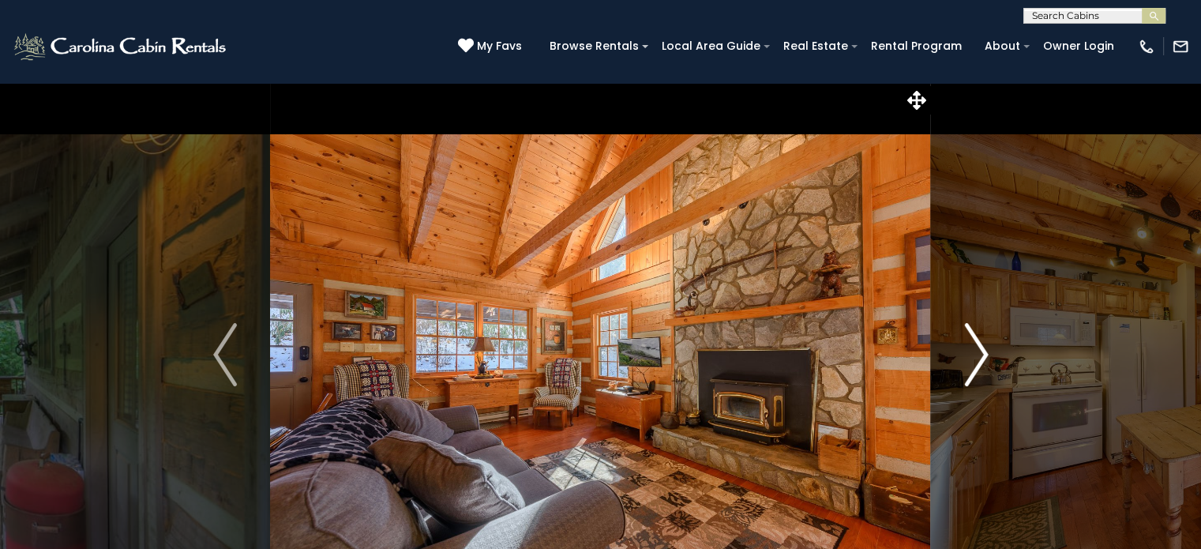
click at [984, 358] on img "Next" at bounding box center [976, 354] width 24 height 63
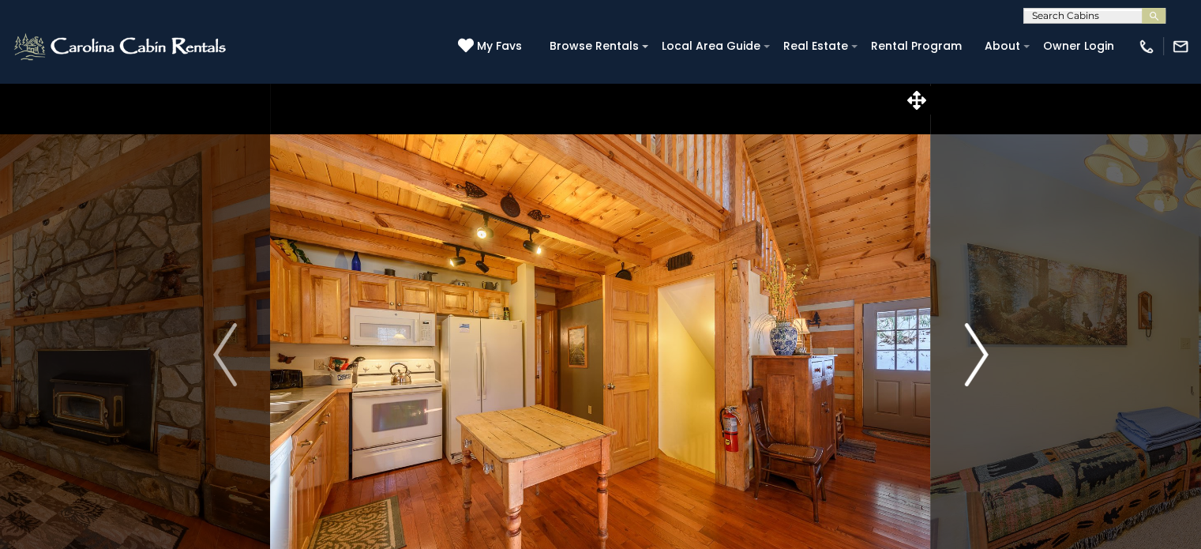
click at [984, 358] on img "Next" at bounding box center [976, 354] width 24 height 63
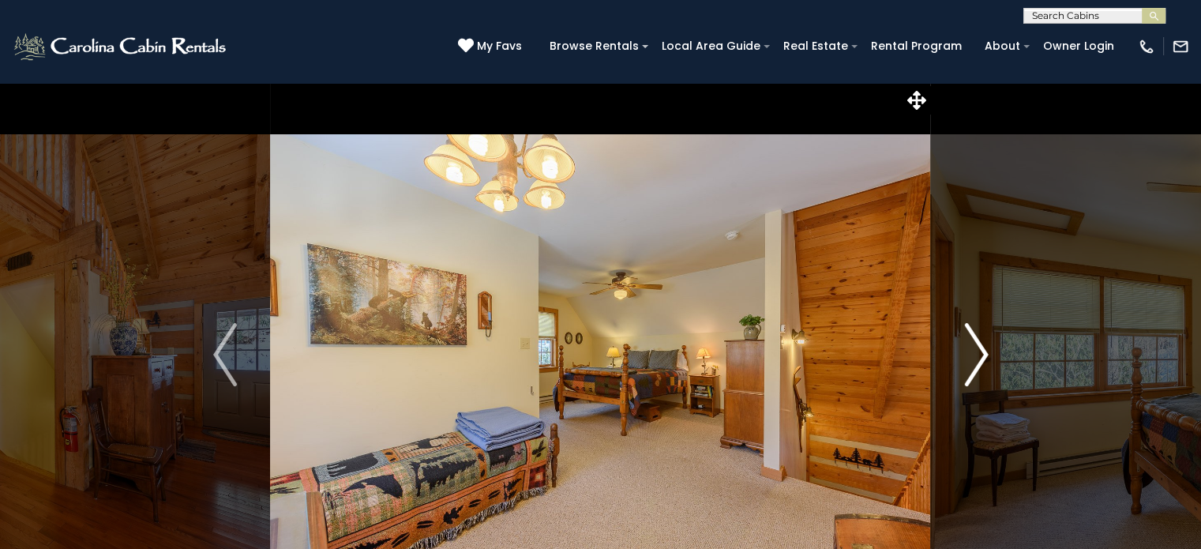
click at [984, 358] on img "Next" at bounding box center [976, 354] width 24 height 63
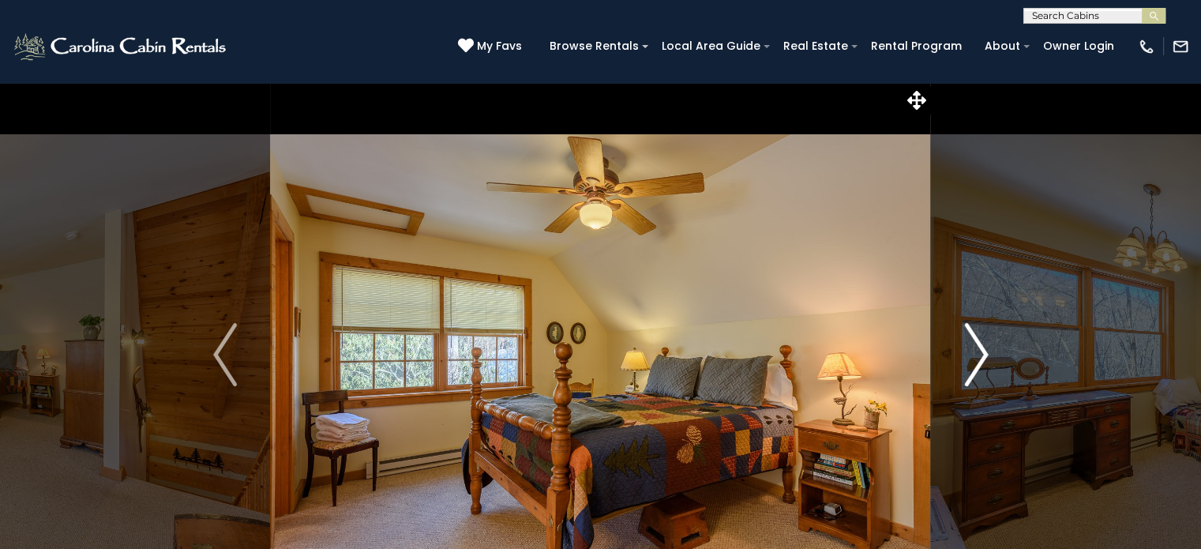
click at [984, 358] on img "Next" at bounding box center [976, 354] width 24 height 63
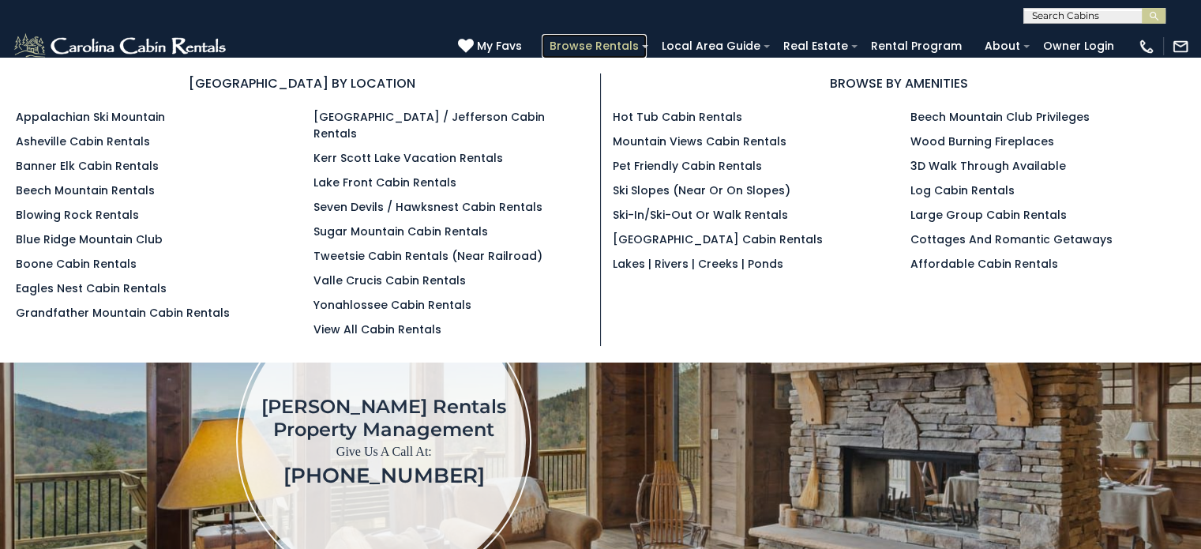
click at [588, 43] on link "Browse Rentals" at bounding box center [594, 46] width 105 height 24
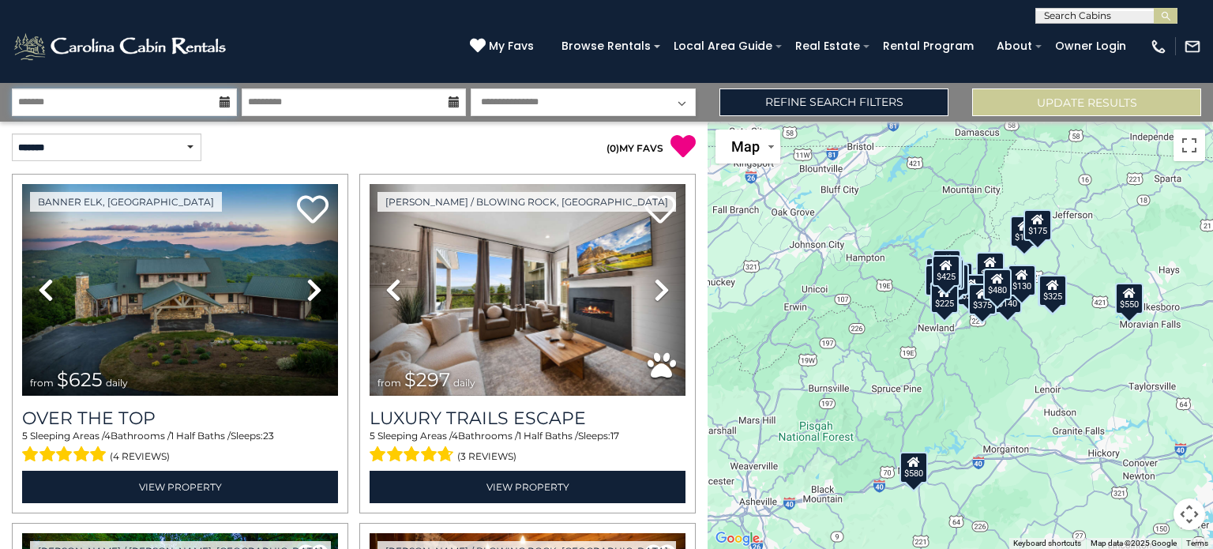
click at [89, 99] on input "text" at bounding box center [124, 102] width 225 height 28
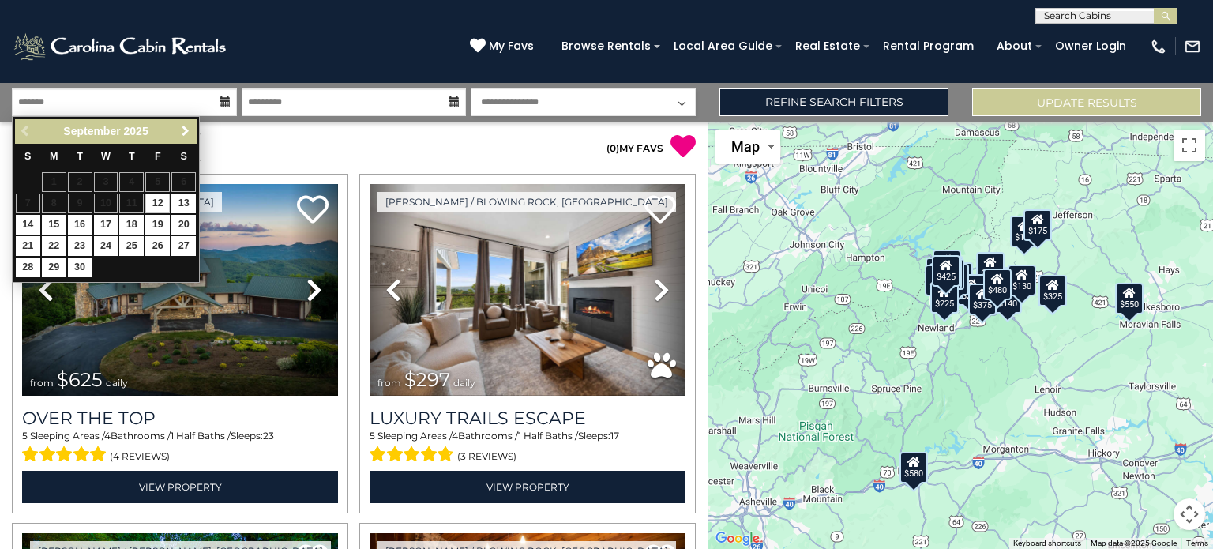
click at [185, 128] on span "Next" at bounding box center [185, 131] width 13 height 13
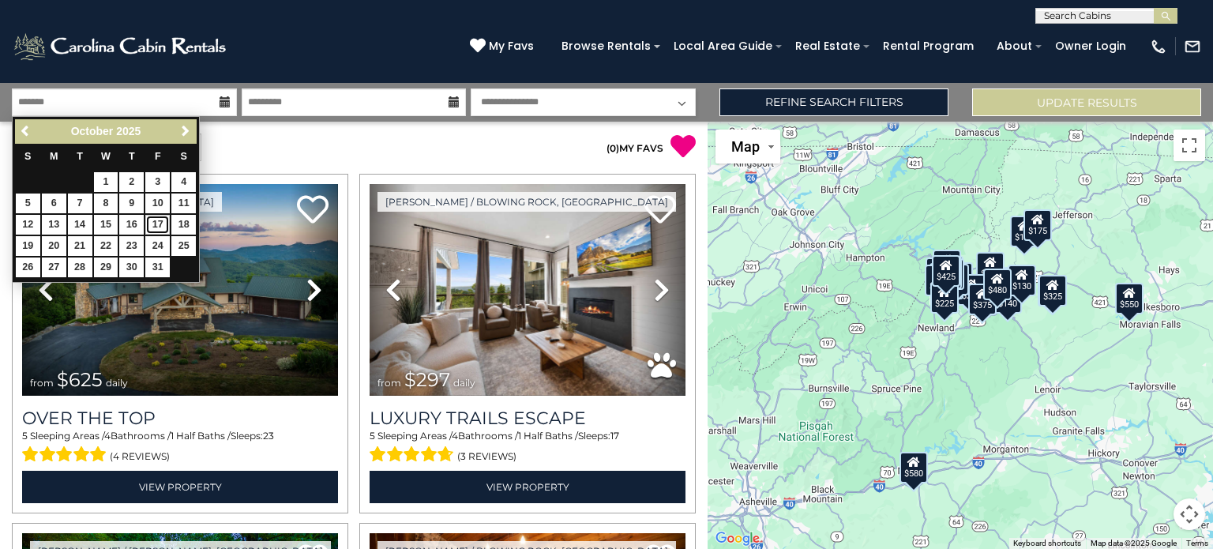
click at [159, 219] on link "17" at bounding box center [157, 225] width 24 height 20
type input "********"
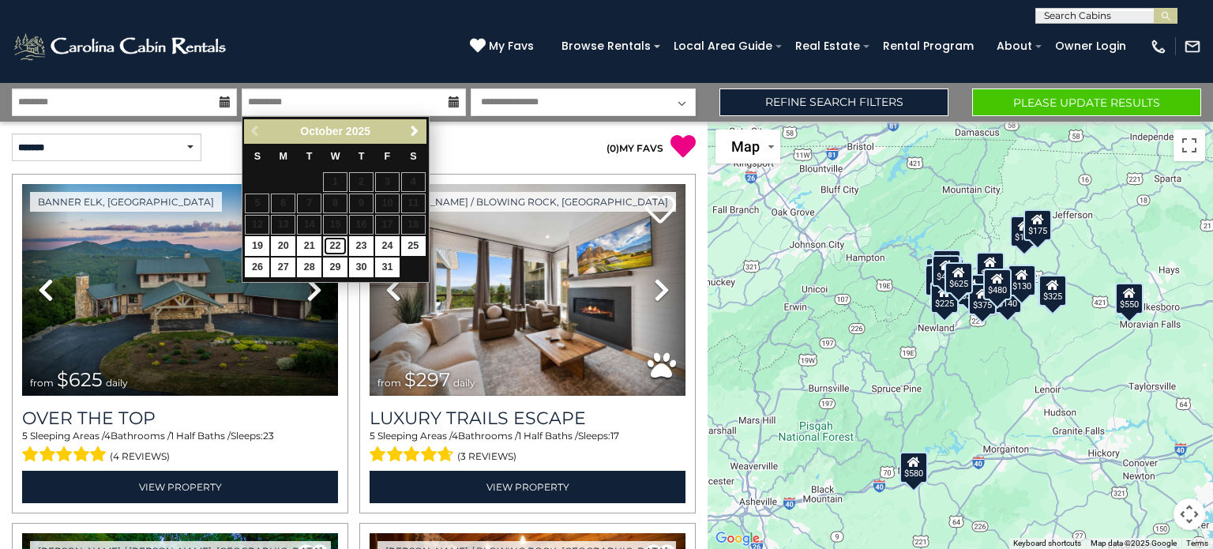
click at [340, 242] on link "22" at bounding box center [335, 246] width 24 height 20
type input "********"
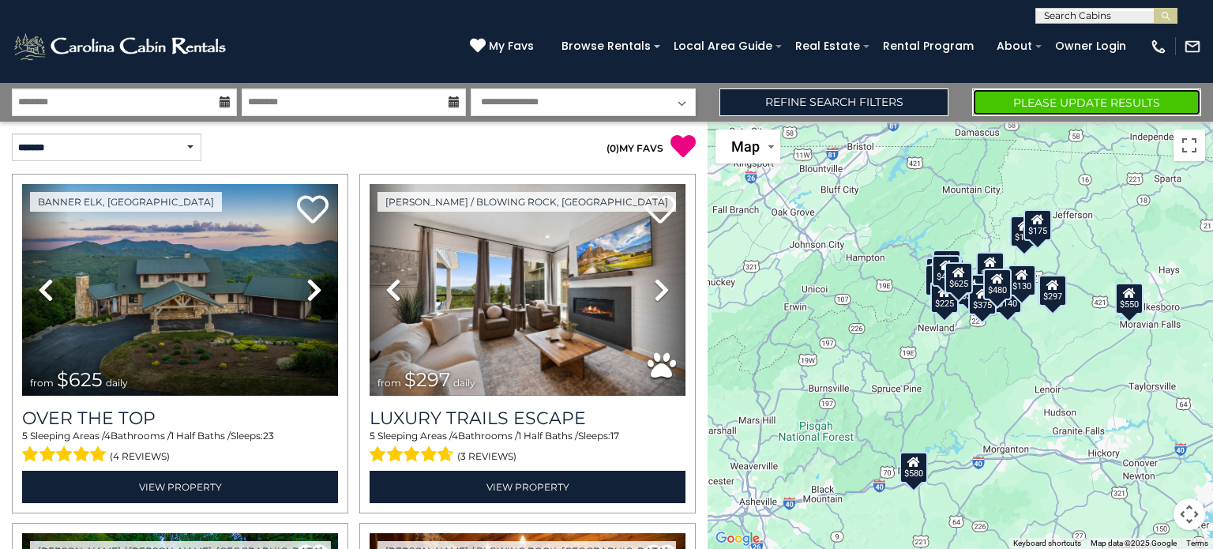
click at [999, 99] on button "Please Update Results" at bounding box center [1086, 102] width 229 height 28
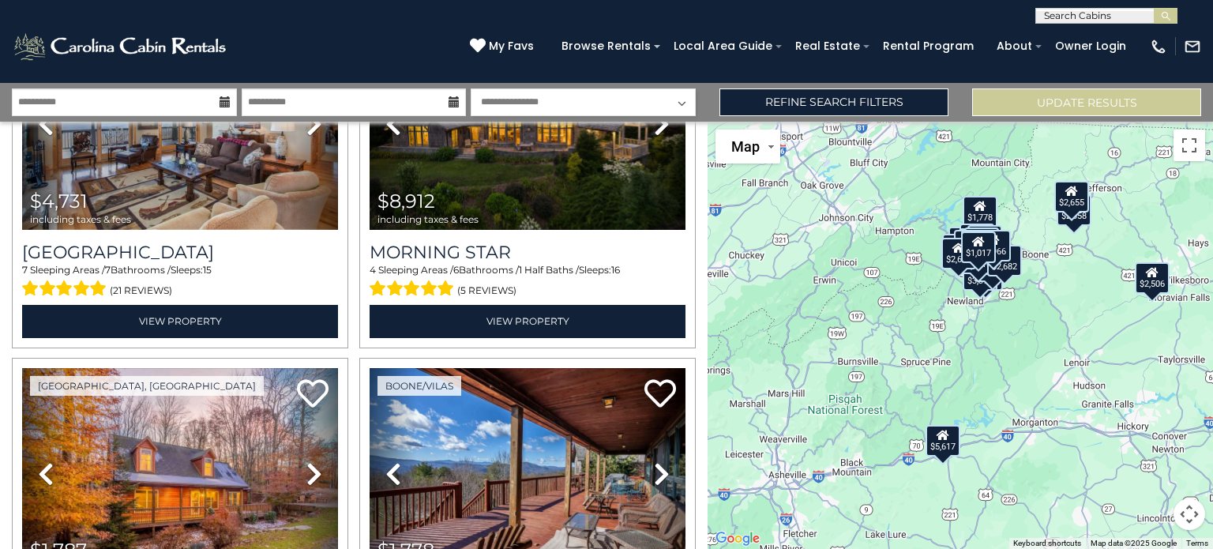
scroll to position [632, 0]
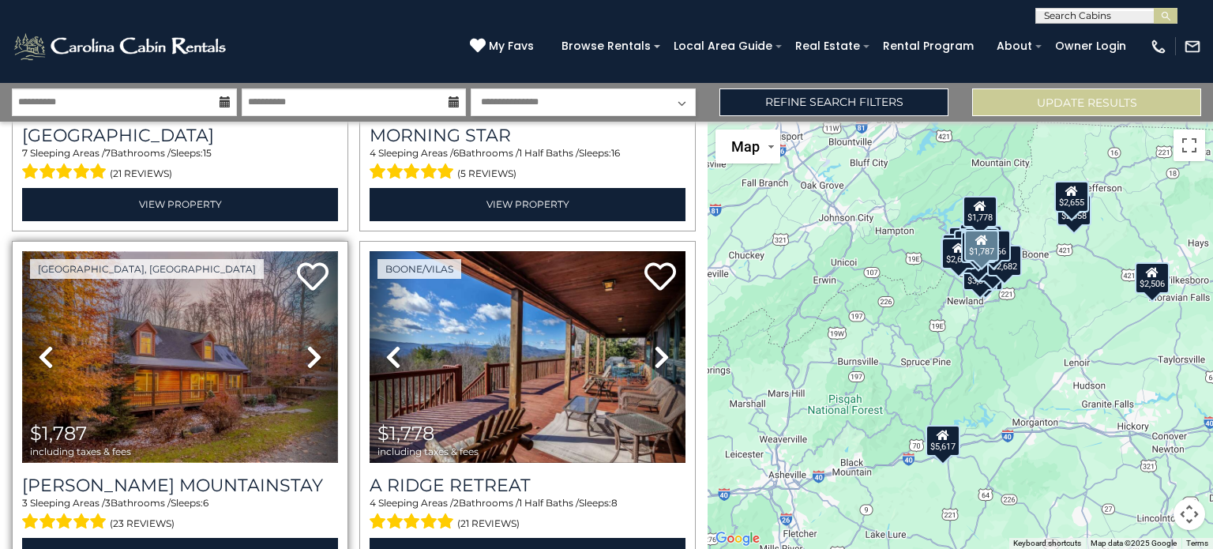
click at [171, 378] on img at bounding box center [180, 357] width 316 height 212
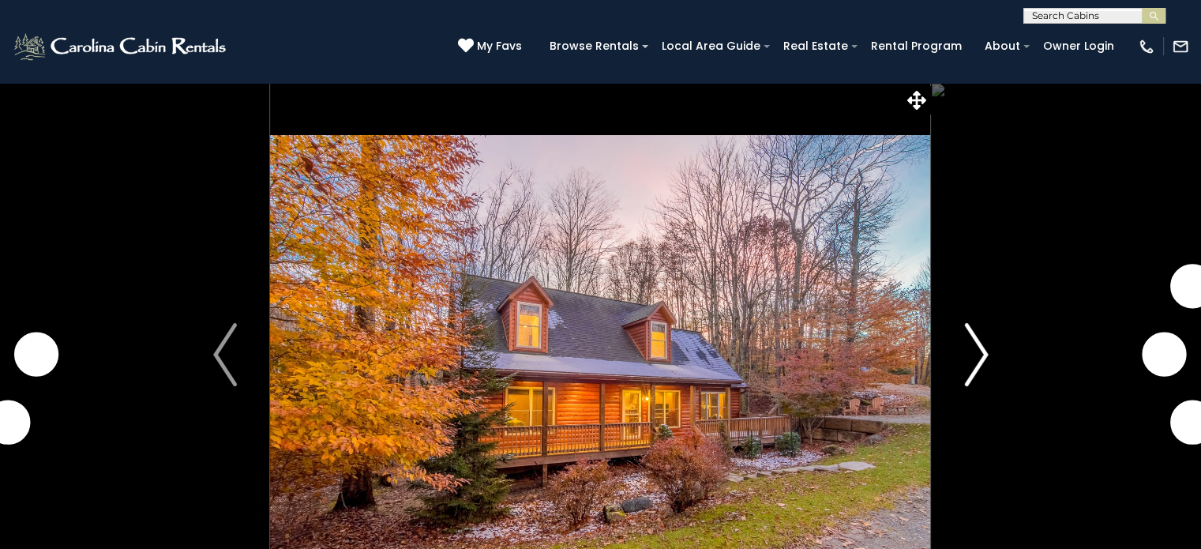
click at [972, 367] on img "Next" at bounding box center [976, 354] width 24 height 63
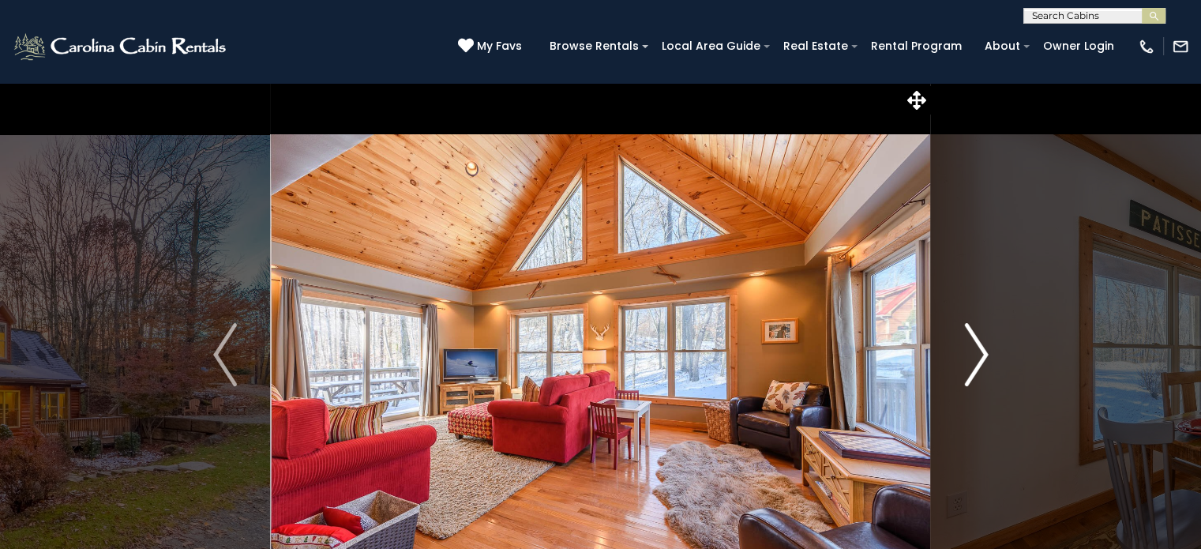
click at [972, 367] on img "Next" at bounding box center [976, 354] width 24 height 63
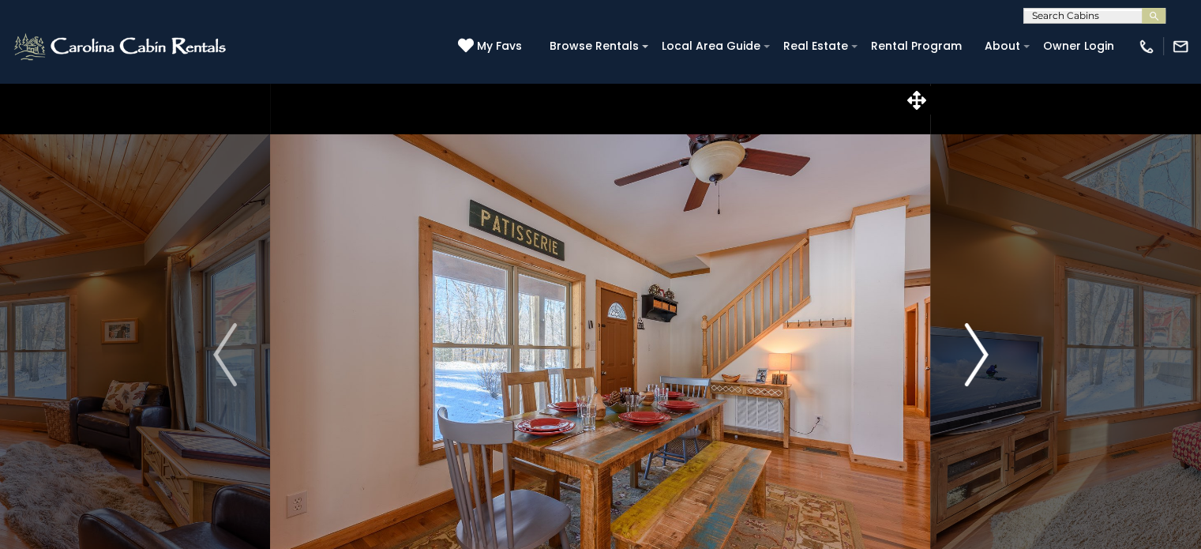
click at [972, 367] on img "Next" at bounding box center [976, 354] width 24 height 63
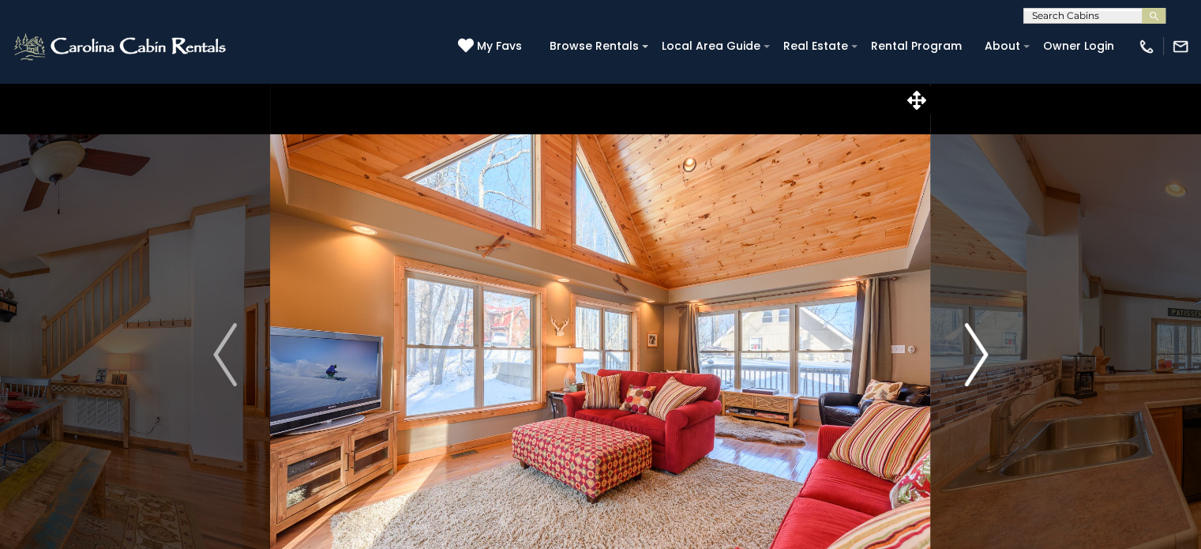
click at [972, 367] on img "Next" at bounding box center [976, 354] width 24 height 63
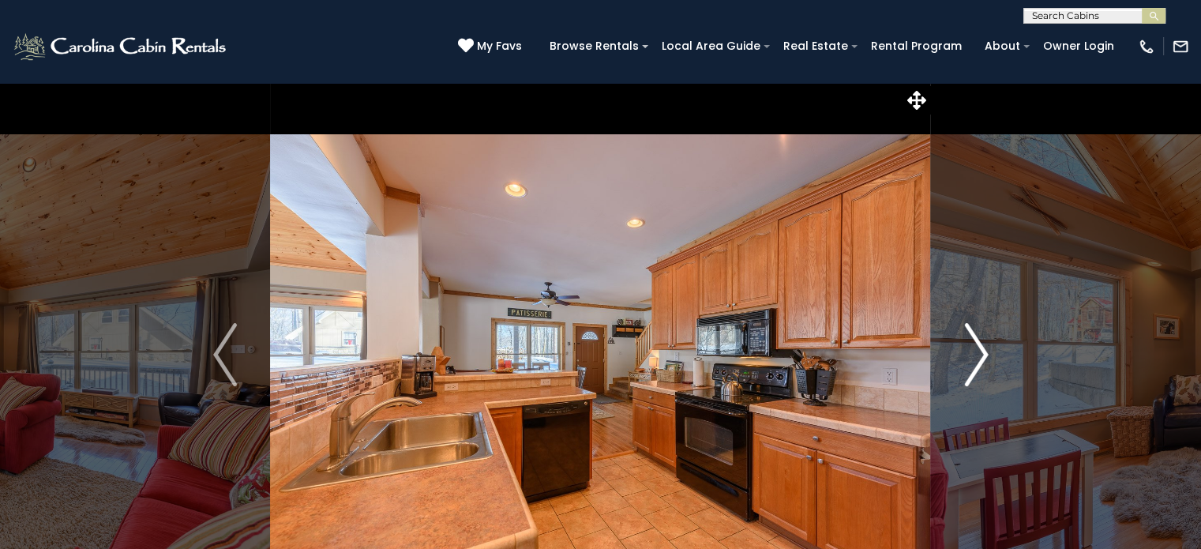
click at [972, 367] on img "Next" at bounding box center [976, 354] width 24 height 63
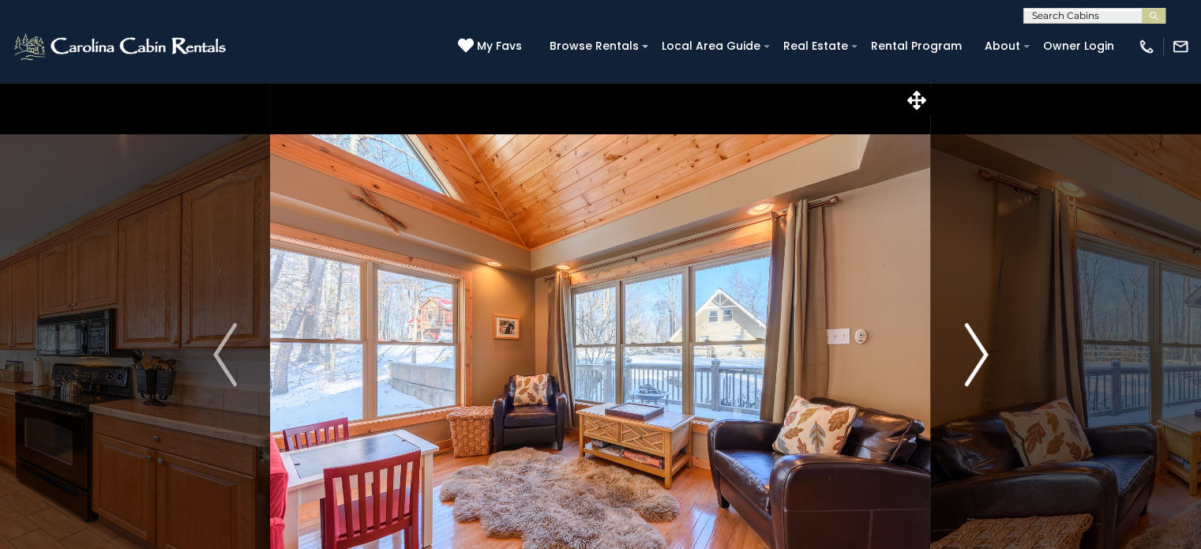
click at [972, 367] on img "Next" at bounding box center [976, 354] width 24 height 63
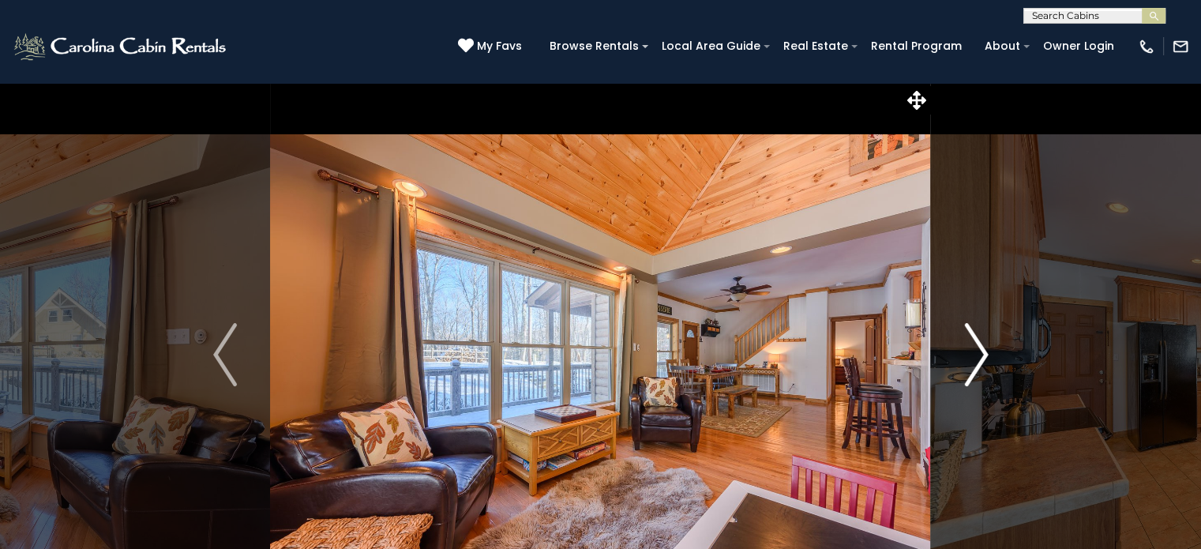
click at [972, 367] on img "Next" at bounding box center [976, 354] width 24 height 63
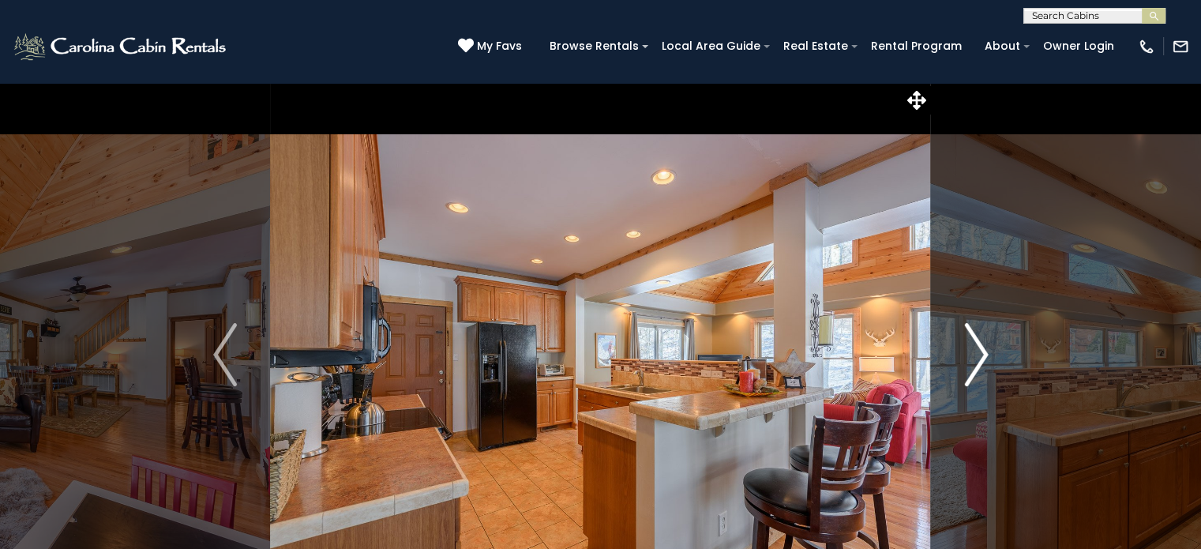
click at [972, 367] on img "Next" at bounding box center [976, 354] width 24 height 63
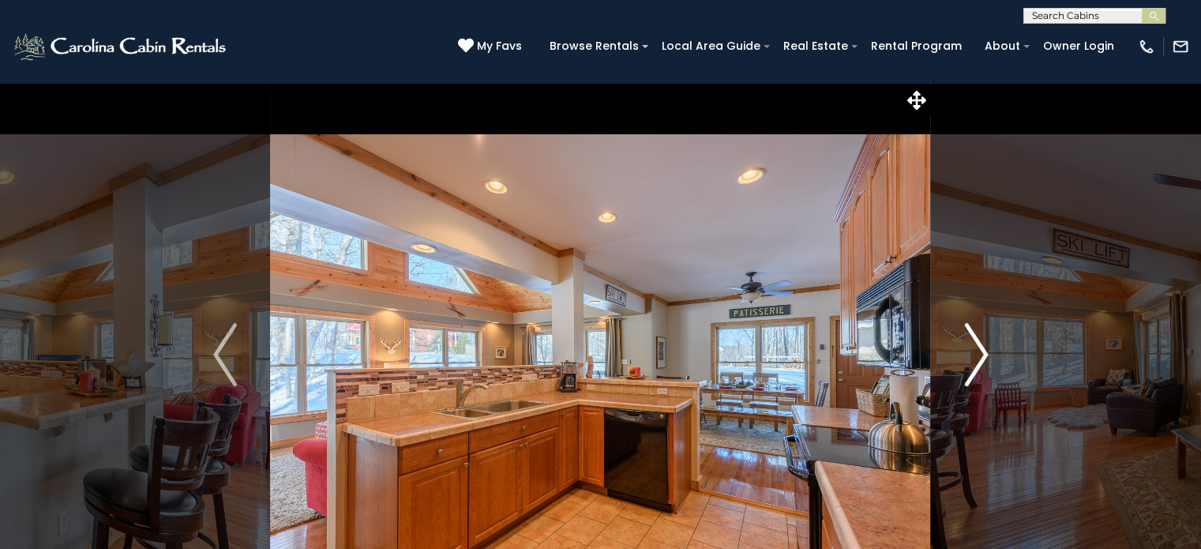
click at [972, 367] on img "Next" at bounding box center [976, 354] width 24 height 63
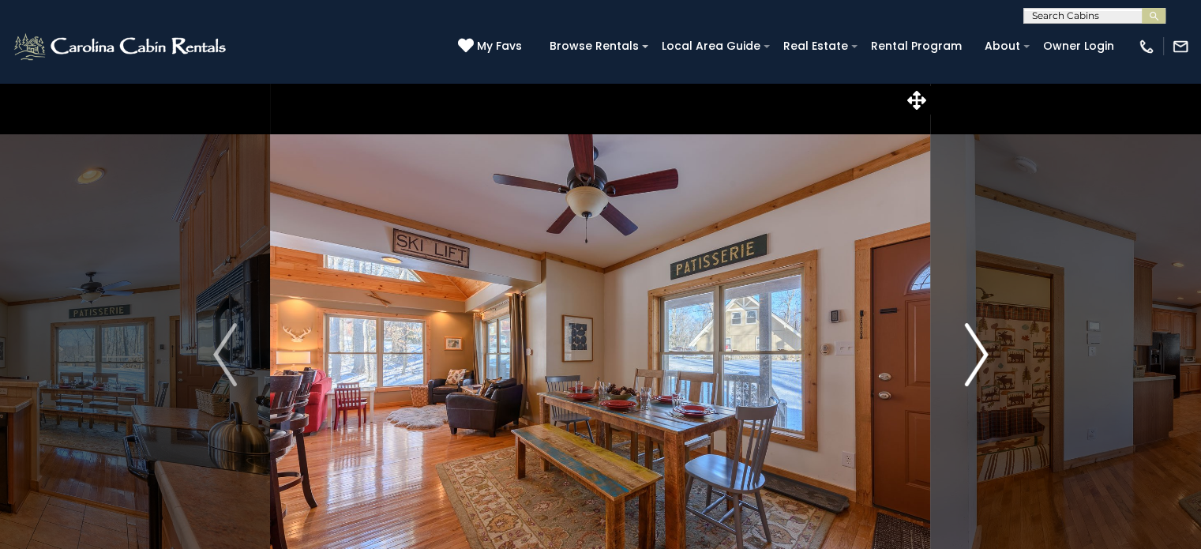
click at [972, 367] on img "Next" at bounding box center [976, 354] width 24 height 63
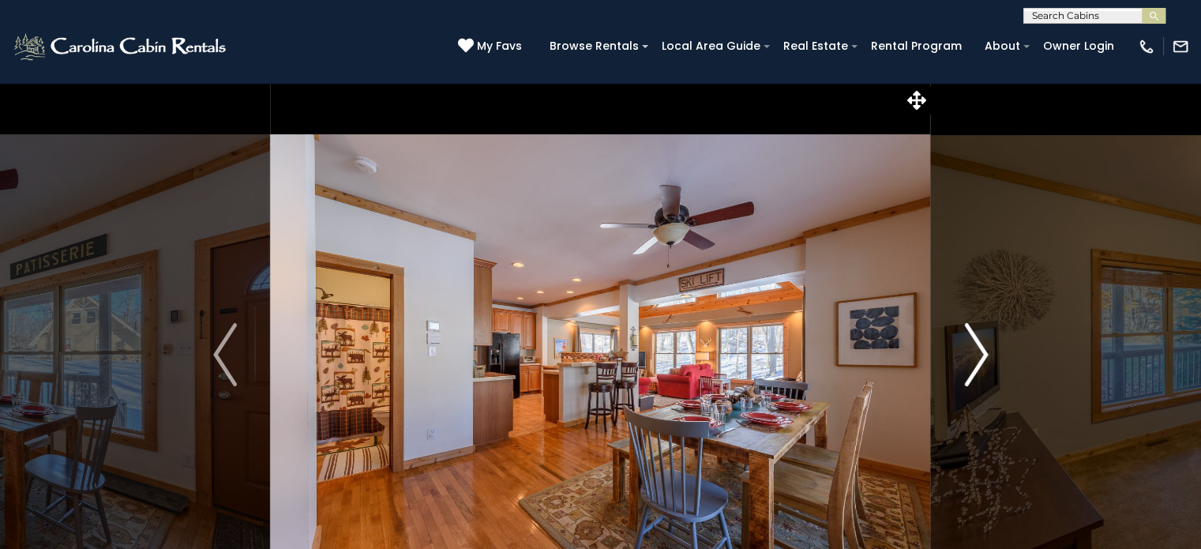
click at [972, 367] on img "Next" at bounding box center [976, 354] width 24 height 63
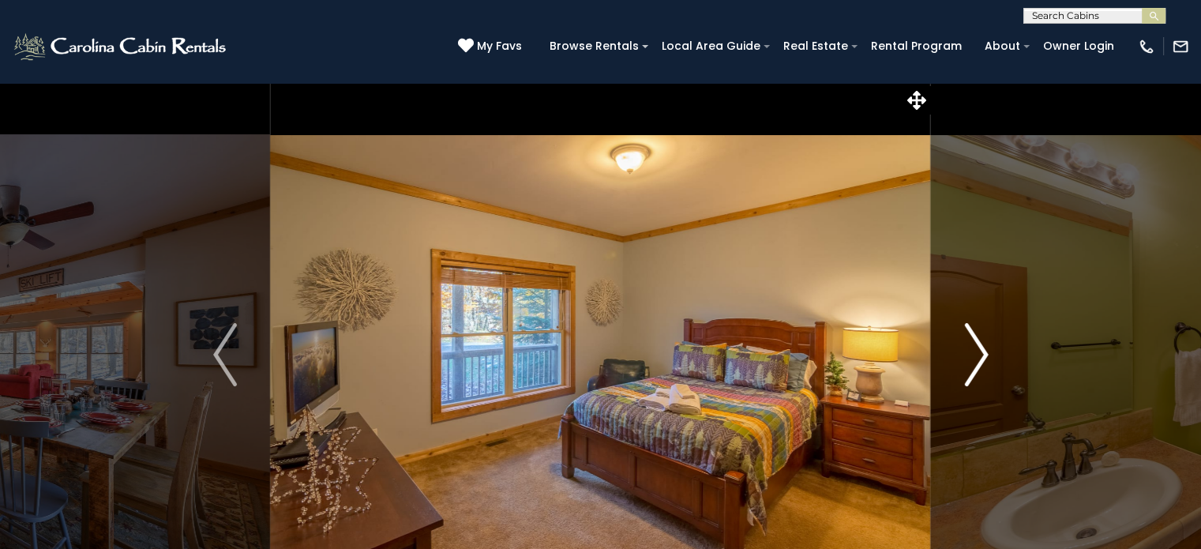
click at [972, 367] on img "Next" at bounding box center [976, 354] width 24 height 63
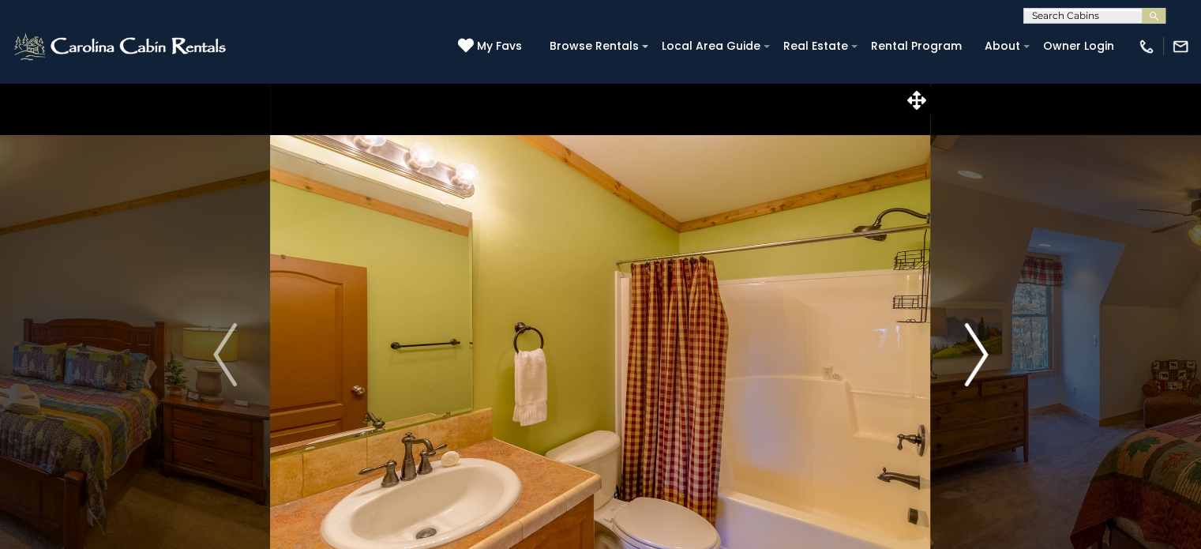
click at [972, 367] on img "Next" at bounding box center [976, 354] width 24 height 63
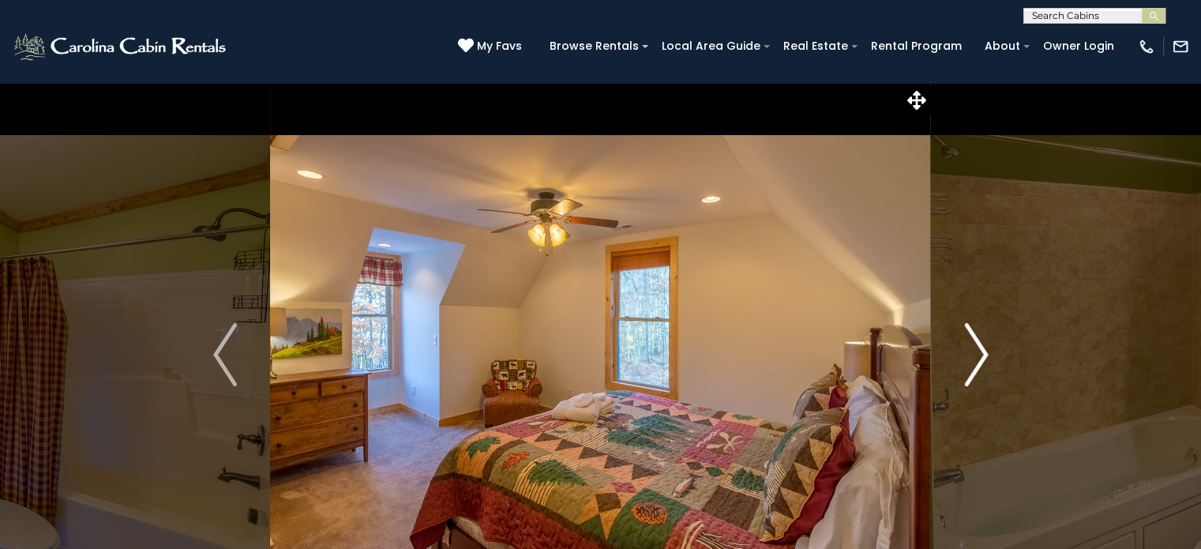
click at [972, 367] on img "Next" at bounding box center [976, 354] width 24 height 63
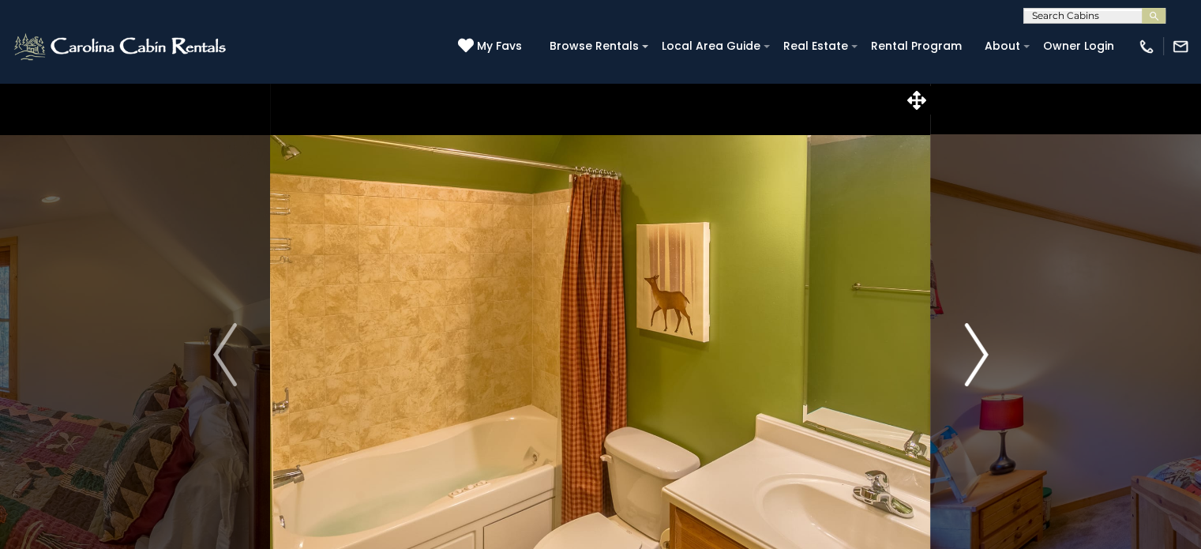
click at [972, 367] on img "Next" at bounding box center [976, 354] width 24 height 63
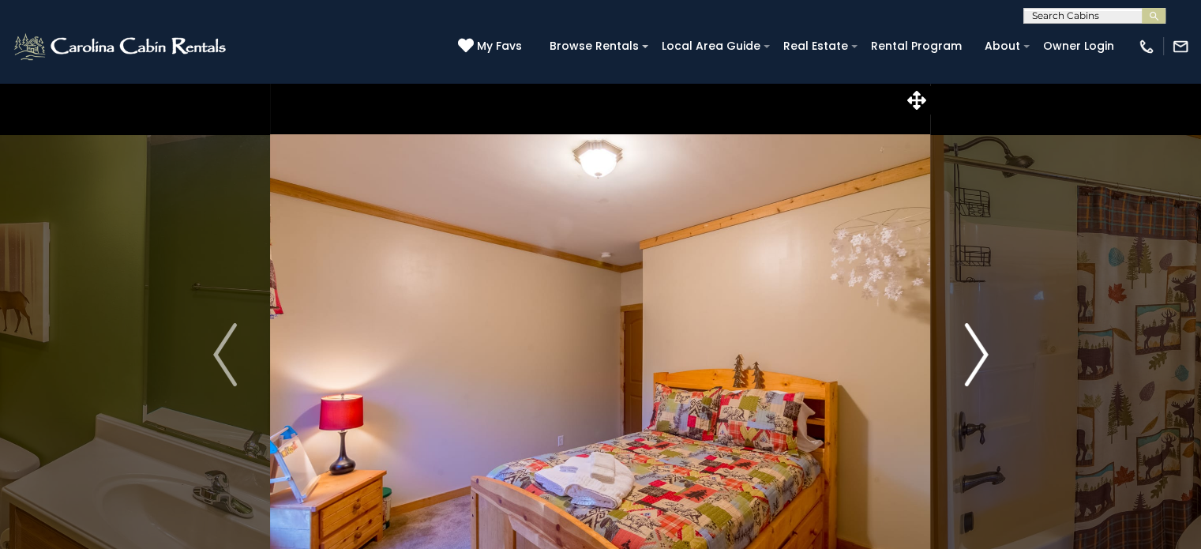
click at [972, 367] on img "Next" at bounding box center [976, 354] width 24 height 63
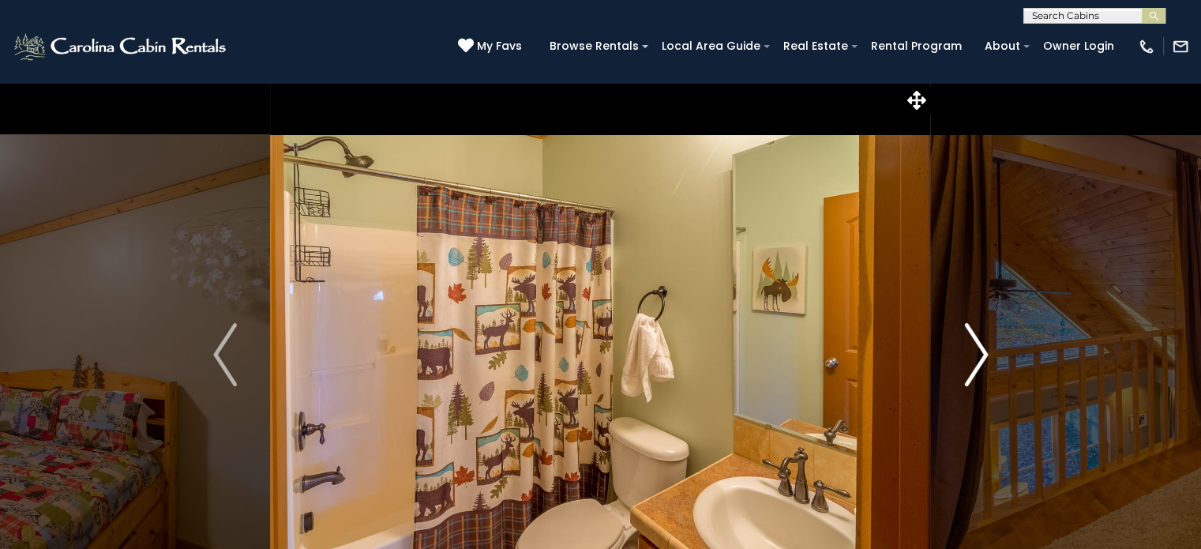
click at [972, 367] on img "Next" at bounding box center [976, 354] width 24 height 63
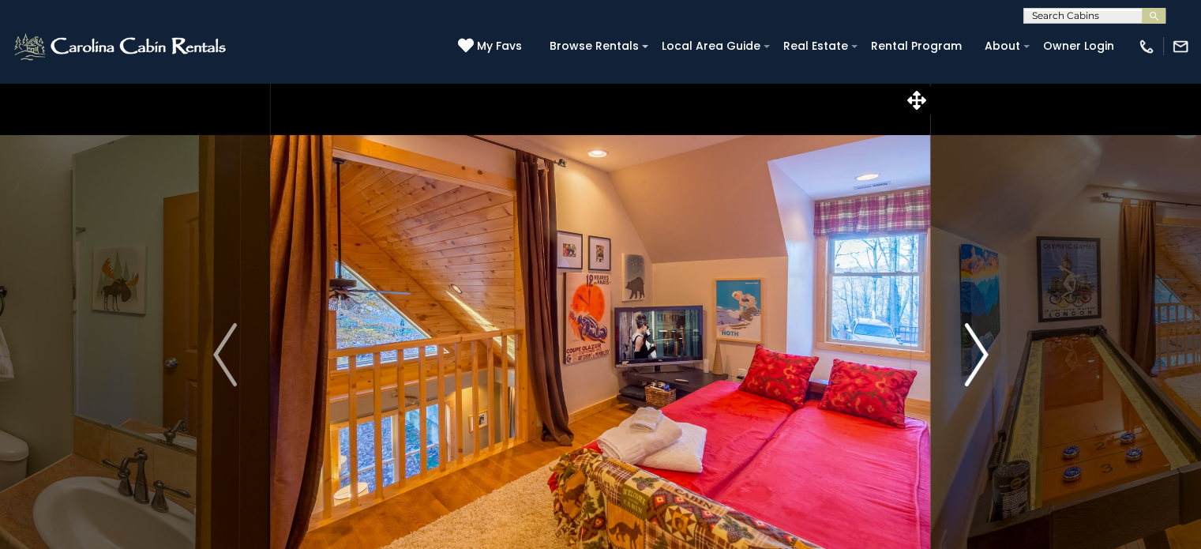
click at [972, 367] on img "Next" at bounding box center [976, 354] width 24 height 63
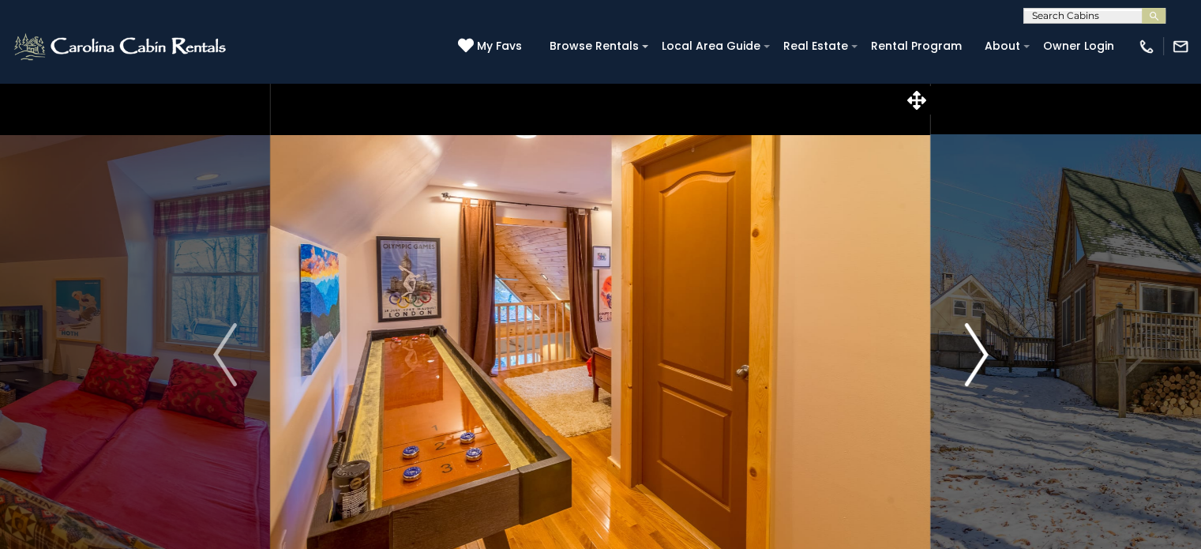
click at [972, 367] on img "Next" at bounding box center [976, 354] width 24 height 63
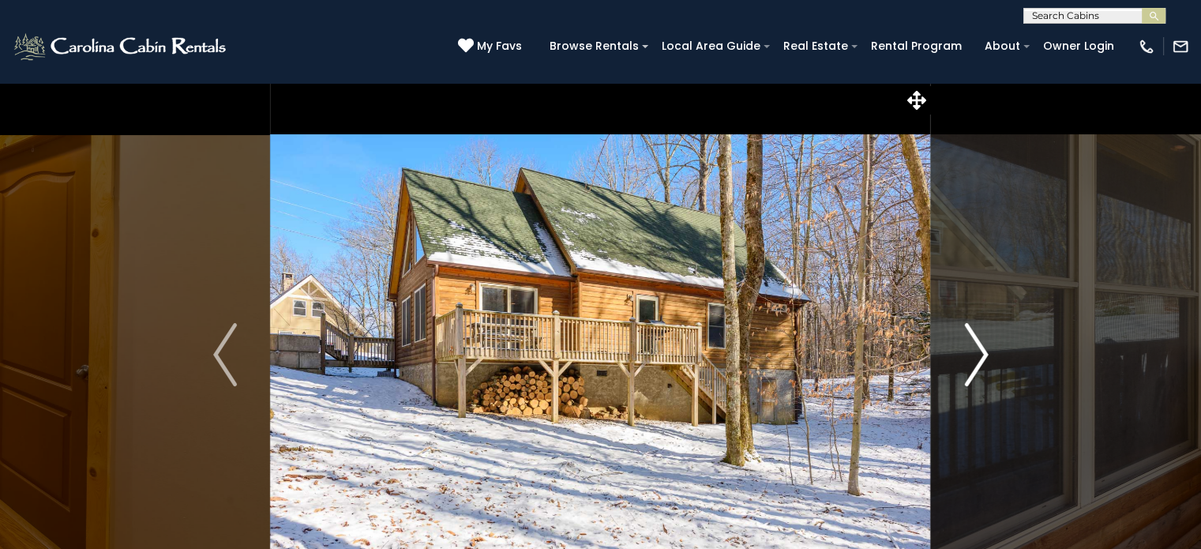
click at [972, 367] on img "Next" at bounding box center [976, 354] width 24 height 63
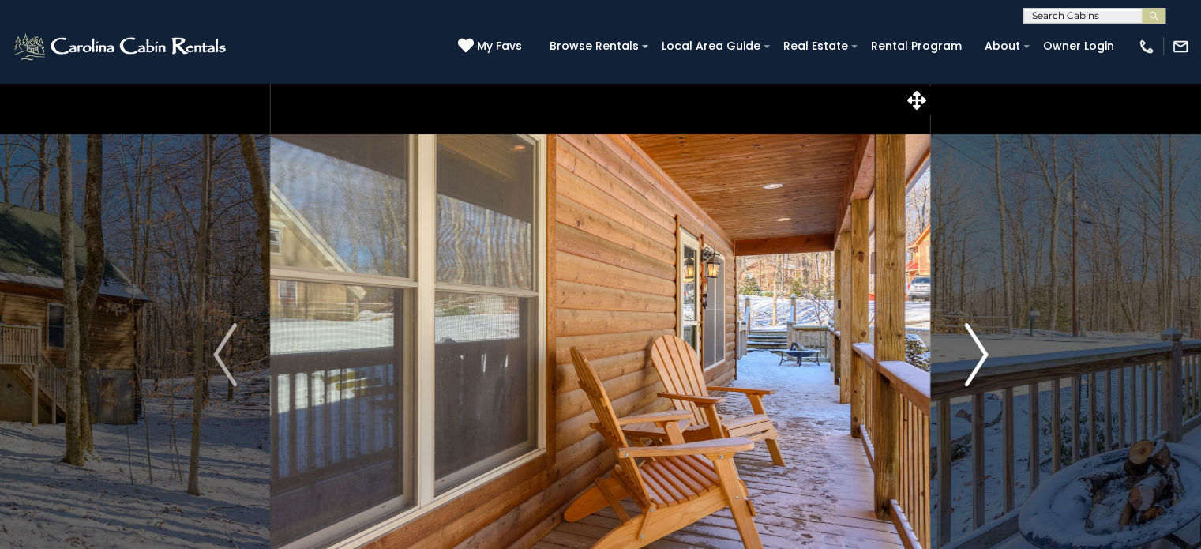
click at [972, 367] on img "Next" at bounding box center [976, 354] width 24 height 63
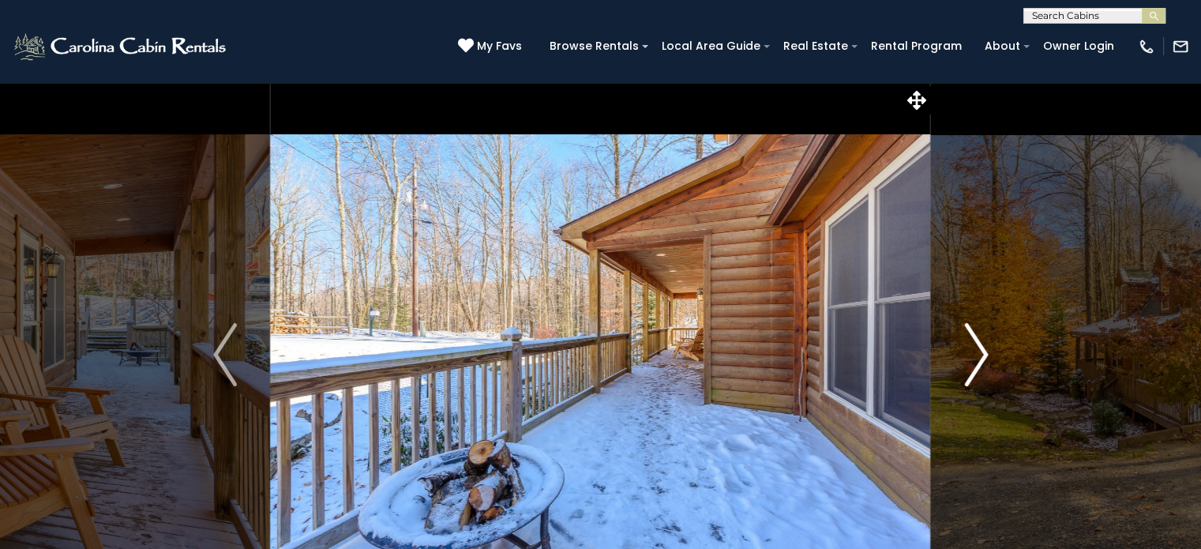
click at [972, 367] on img "Next" at bounding box center [976, 354] width 24 height 63
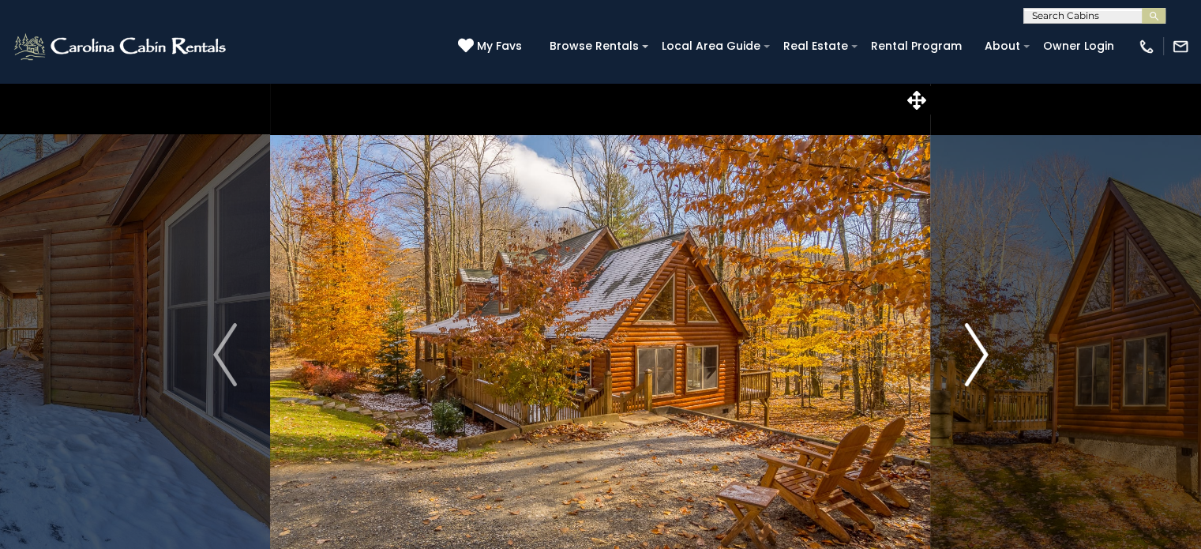
click at [972, 367] on img "Next" at bounding box center [976, 354] width 24 height 63
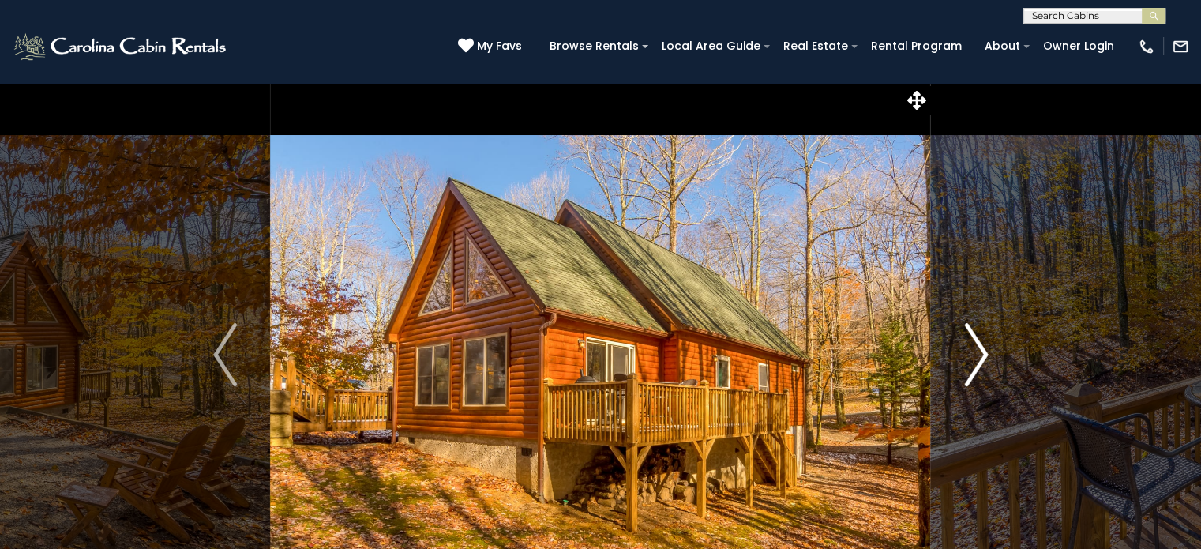
click at [972, 367] on img "Next" at bounding box center [976, 354] width 24 height 63
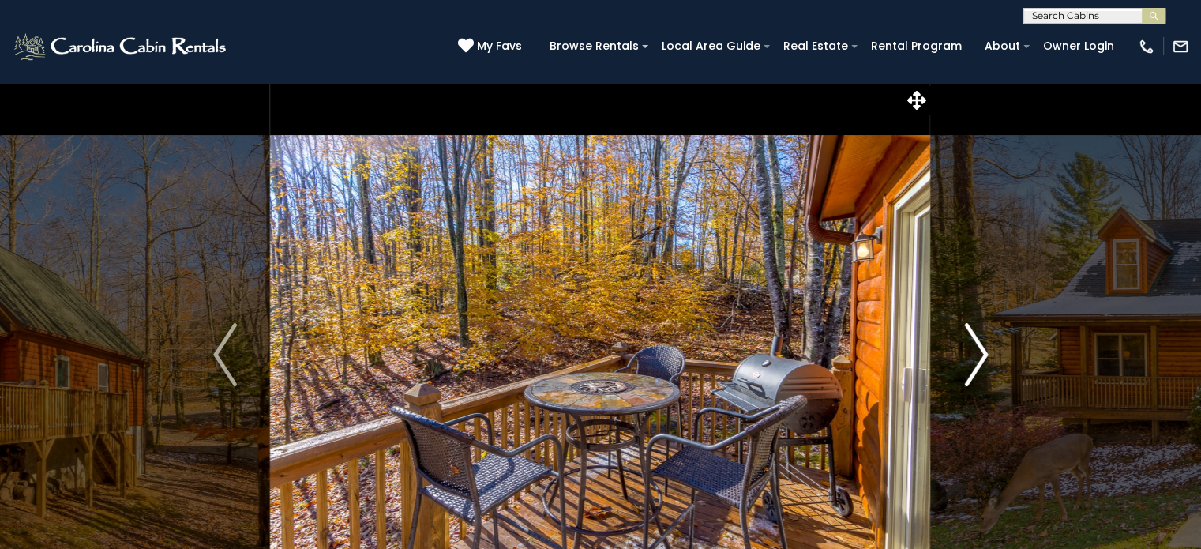
click at [972, 367] on img "Next" at bounding box center [976, 354] width 24 height 63
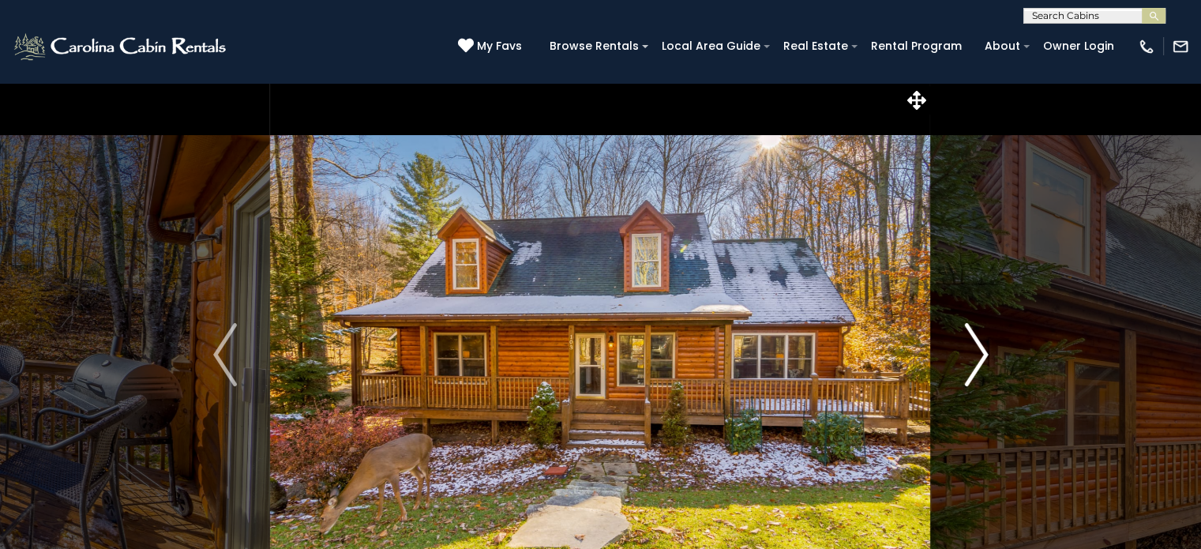
click at [972, 367] on img "Next" at bounding box center [976, 354] width 24 height 63
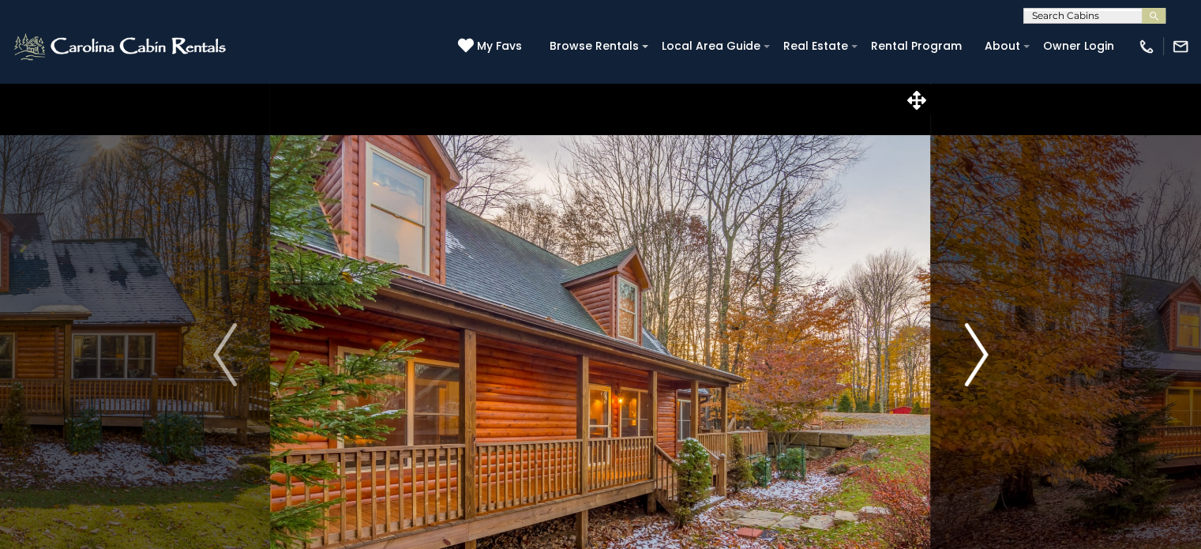
click at [972, 367] on img "Next" at bounding box center [976, 354] width 24 height 63
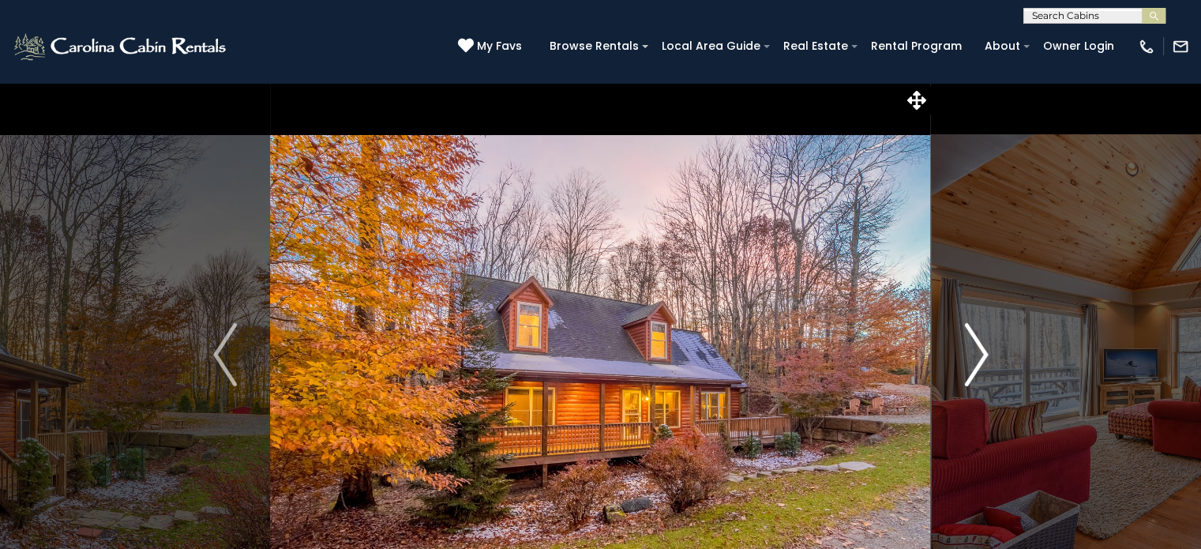
click at [972, 367] on img "Next" at bounding box center [976, 354] width 24 height 63
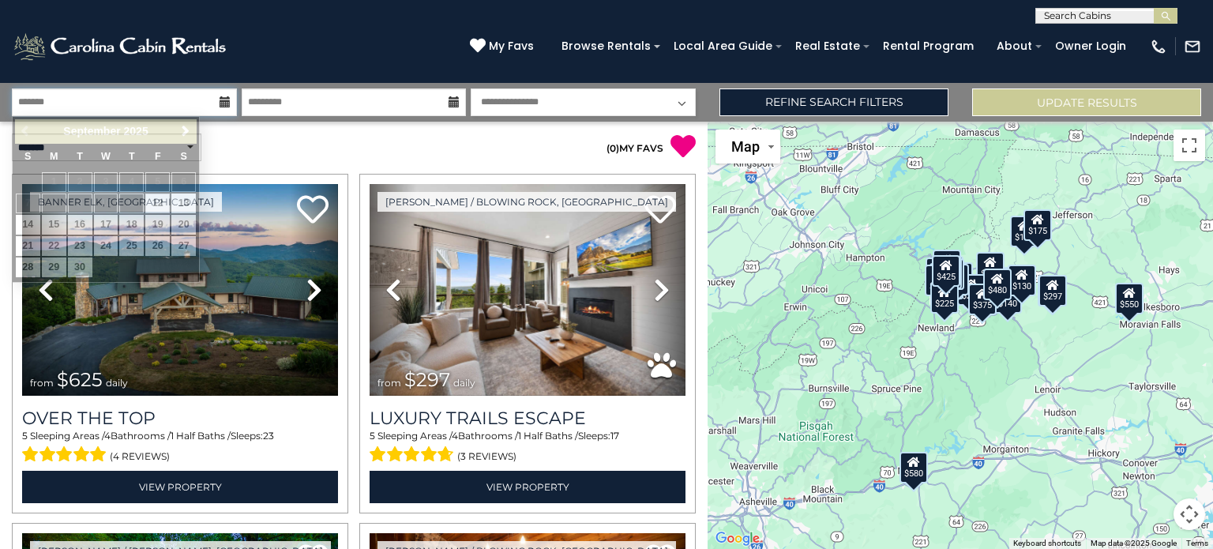
click at [169, 103] on input "text" at bounding box center [124, 102] width 225 height 28
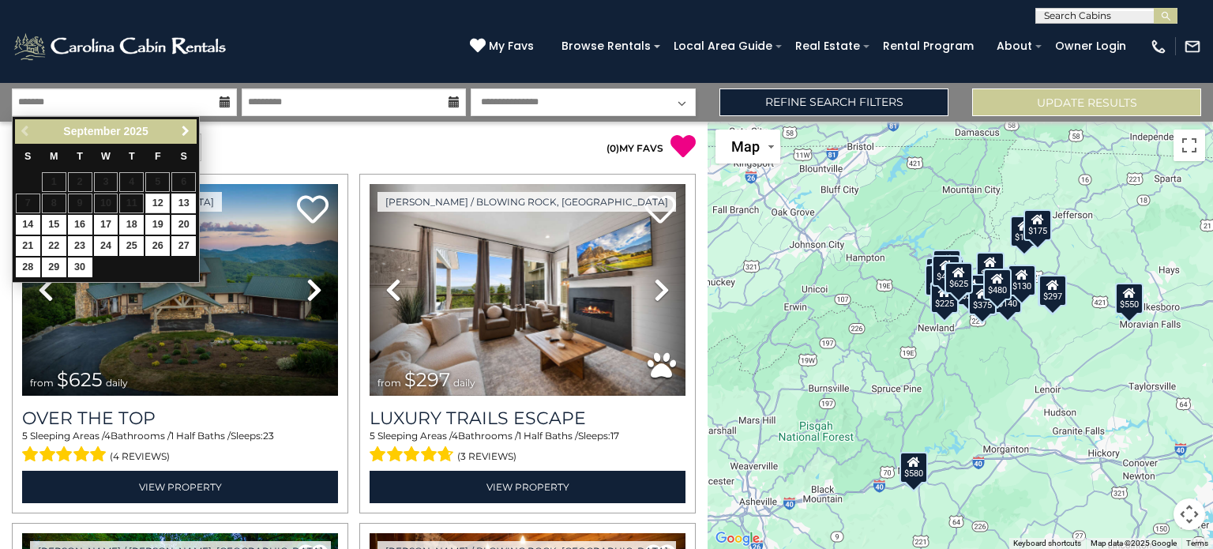
click at [183, 128] on span "Next" at bounding box center [185, 131] width 13 height 13
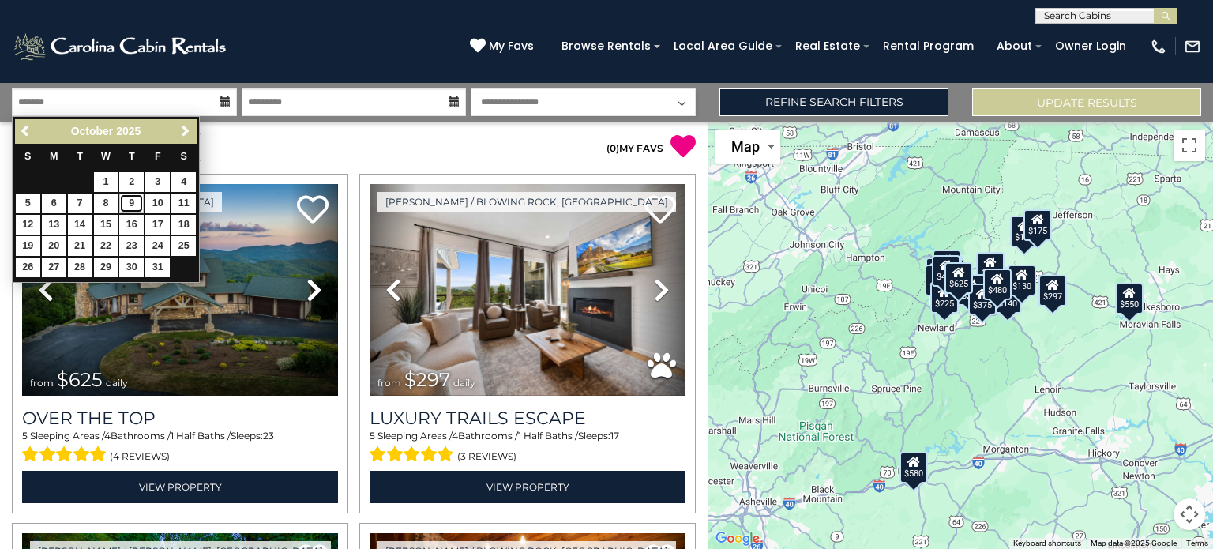
click at [131, 198] on link "9" at bounding box center [131, 203] width 24 height 20
type input "*******"
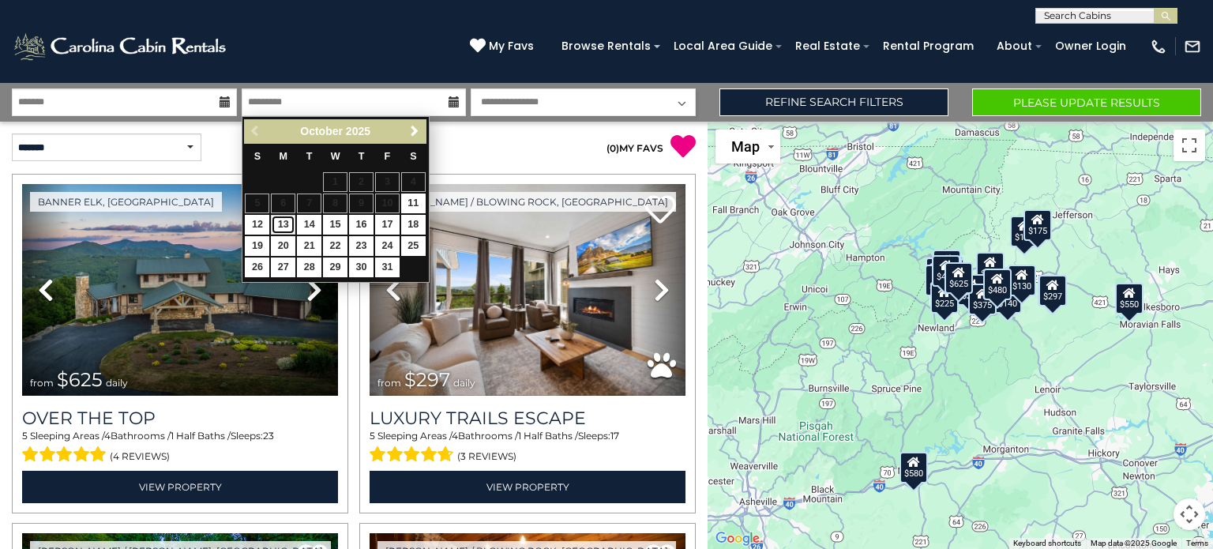
click at [280, 223] on link "13" at bounding box center [283, 225] width 24 height 20
type input "********"
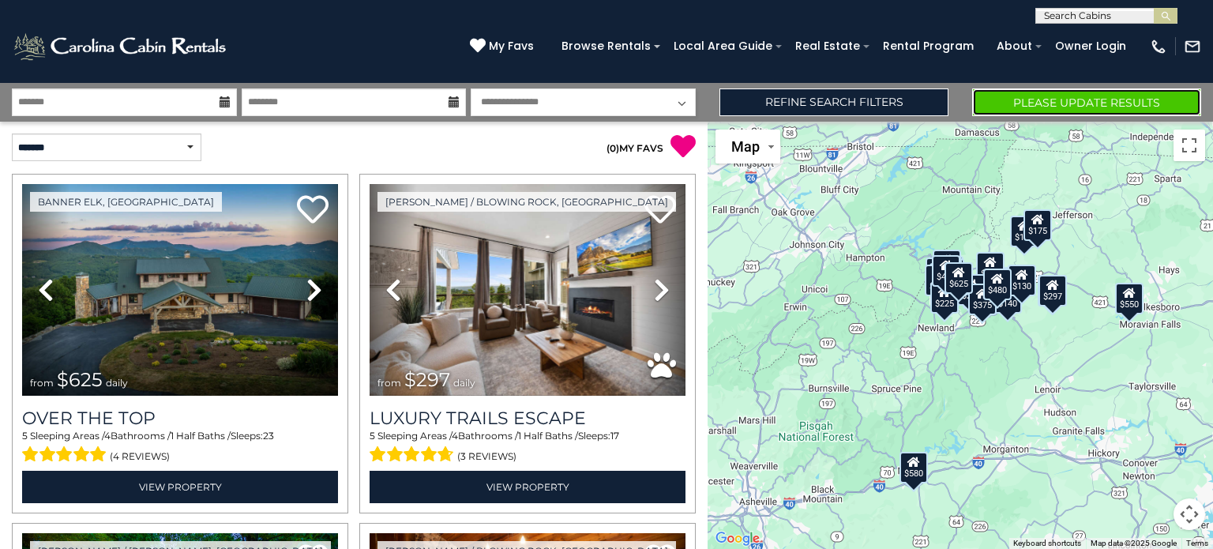
click at [1039, 98] on button "Please Update Results" at bounding box center [1086, 102] width 229 height 28
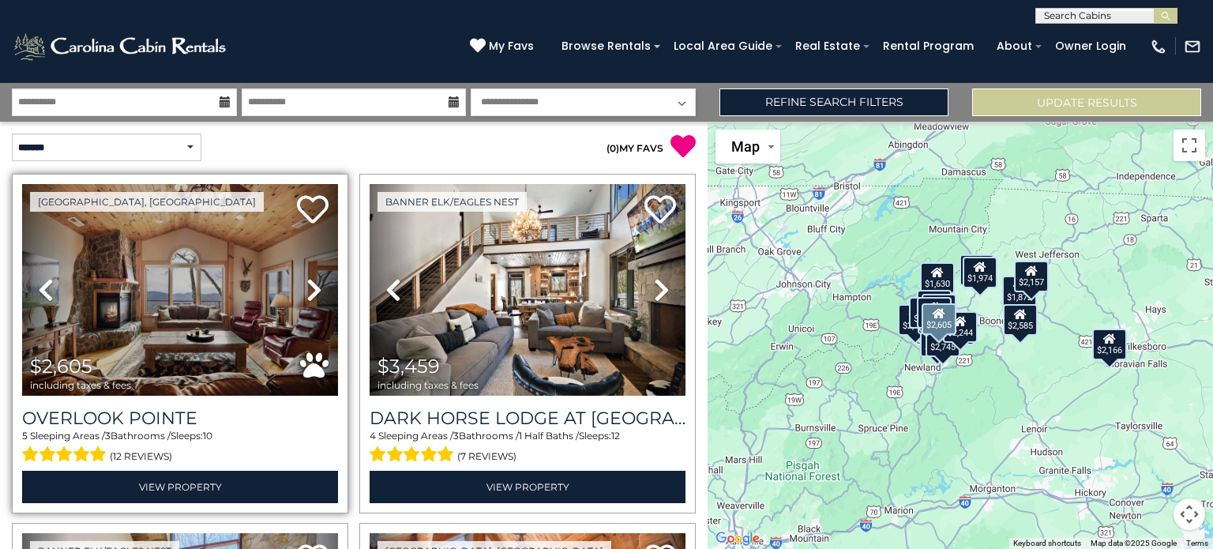
click at [313, 287] on icon at bounding box center [314, 289] width 16 height 25
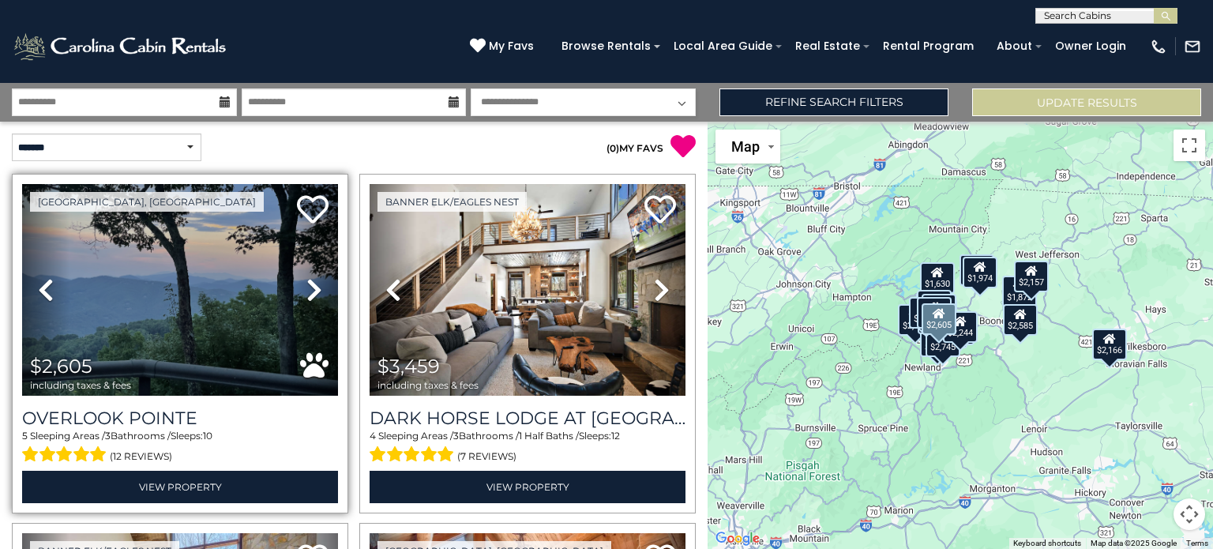
click at [313, 287] on icon at bounding box center [314, 289] width 16 height 25
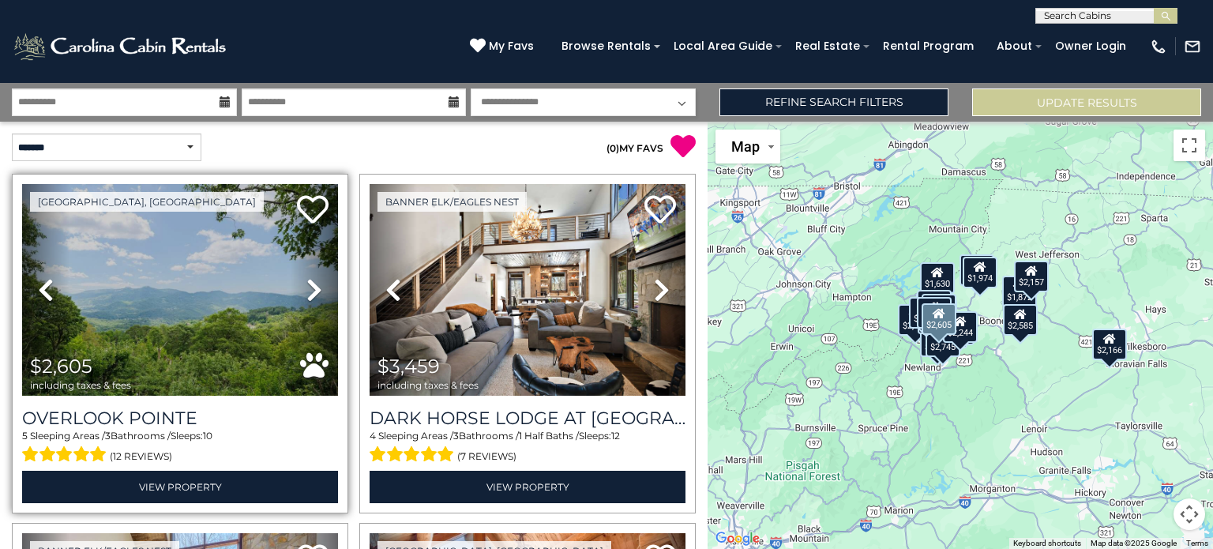
click at [313, 287] on icon at bounding box center [314, 289] width 16 height 25
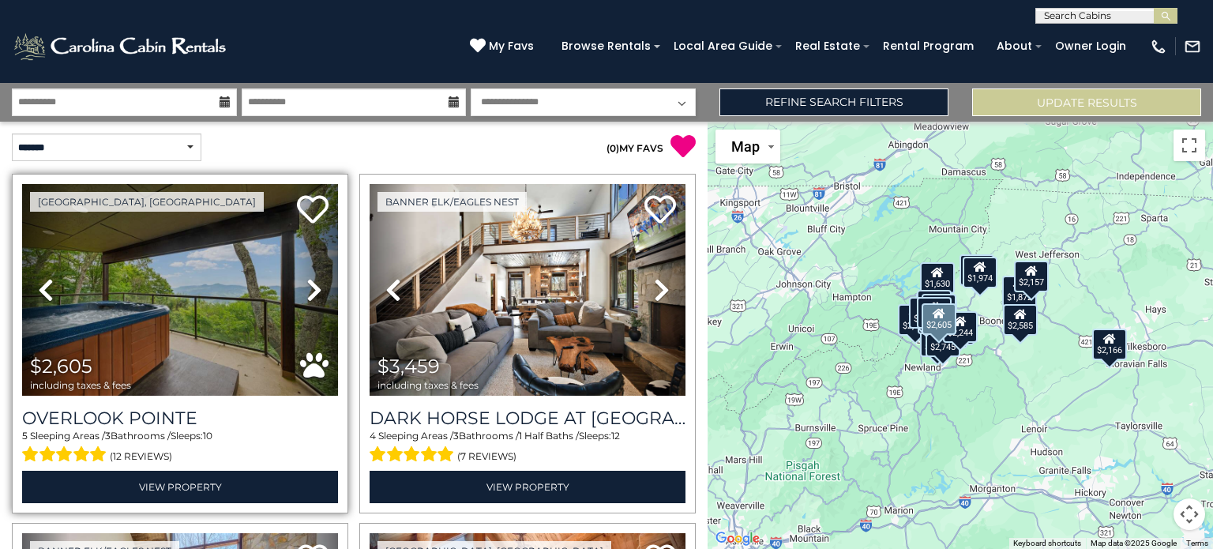
click at [313, 287] on icon at bounding box center [314, 289] width 16 height 25
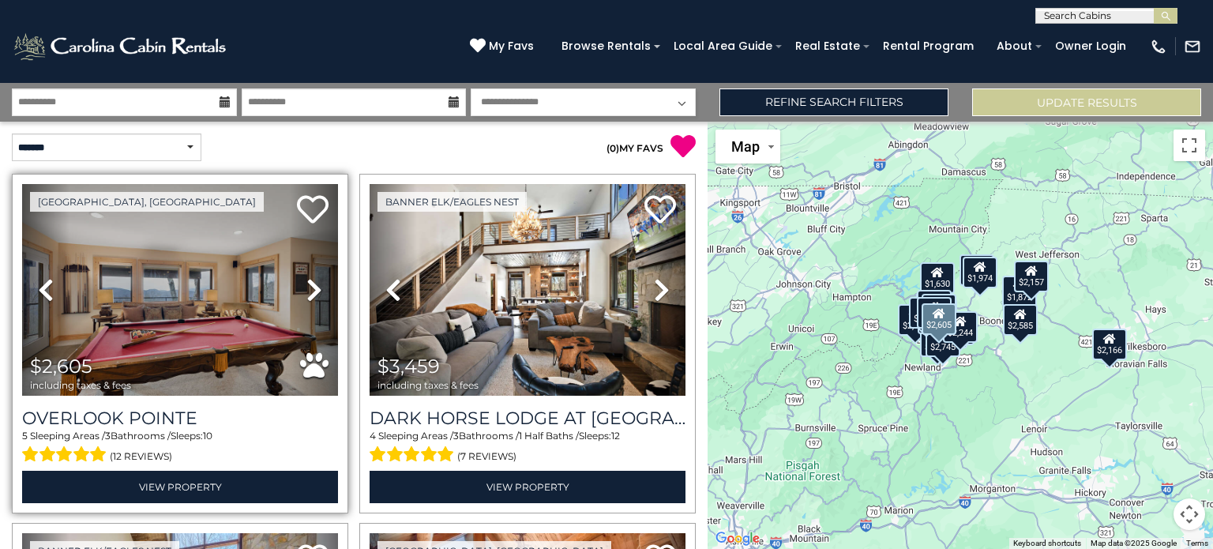
click at [313, 287] on icon at bounding box center [314, 289] width 16 height 25
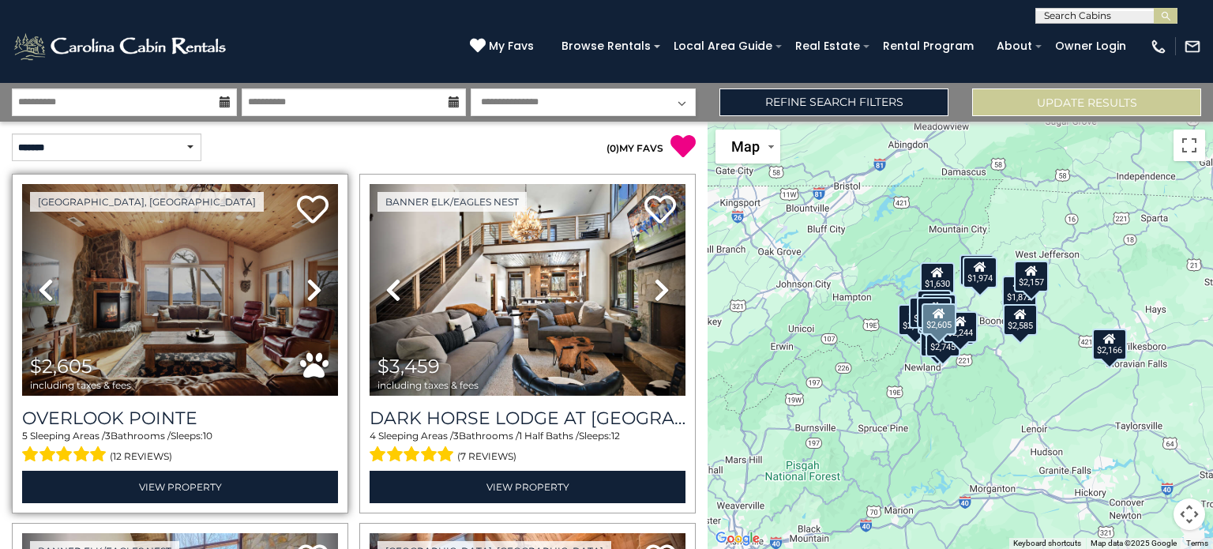
click at [313, 287] on icon at bounding box center [314, 289] width 16 height 25
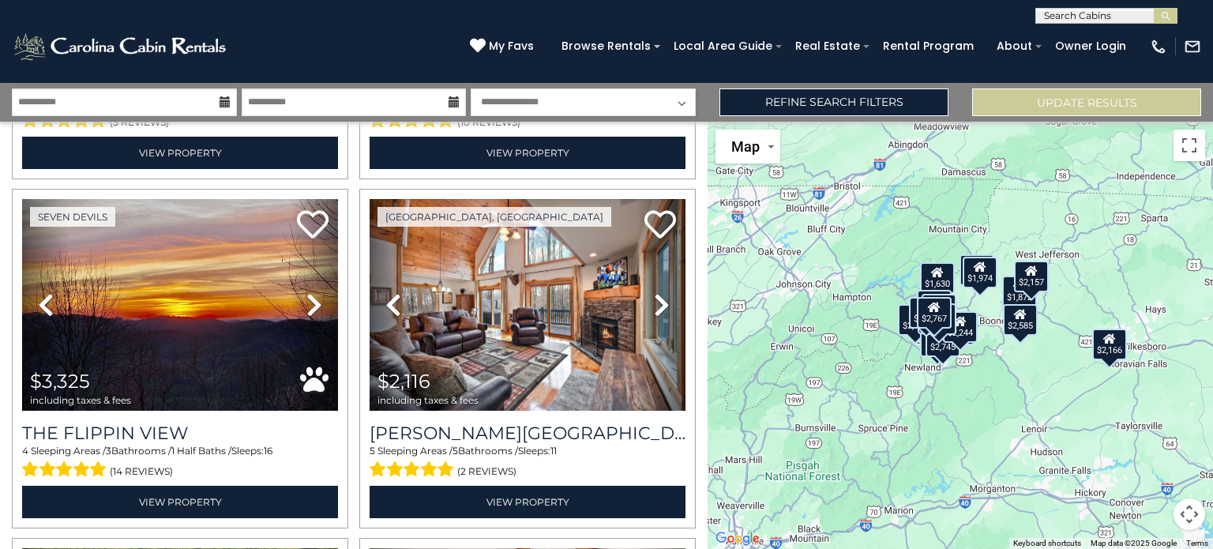
scroll to position [1041, 0]
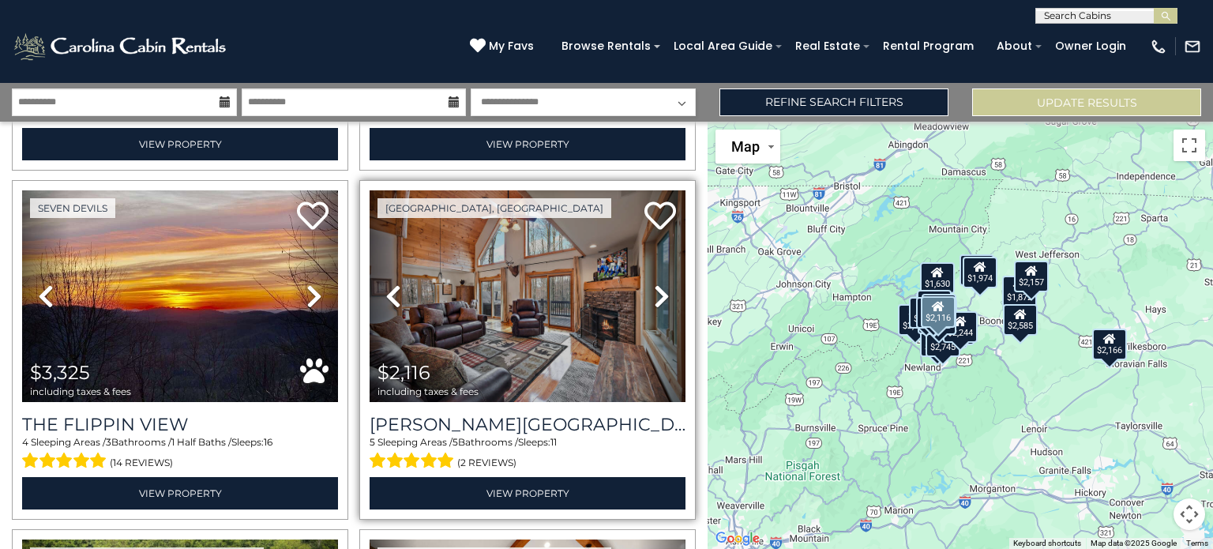
click at [654, 290] on icon at bounding box center [662, 295] width 16 height 25
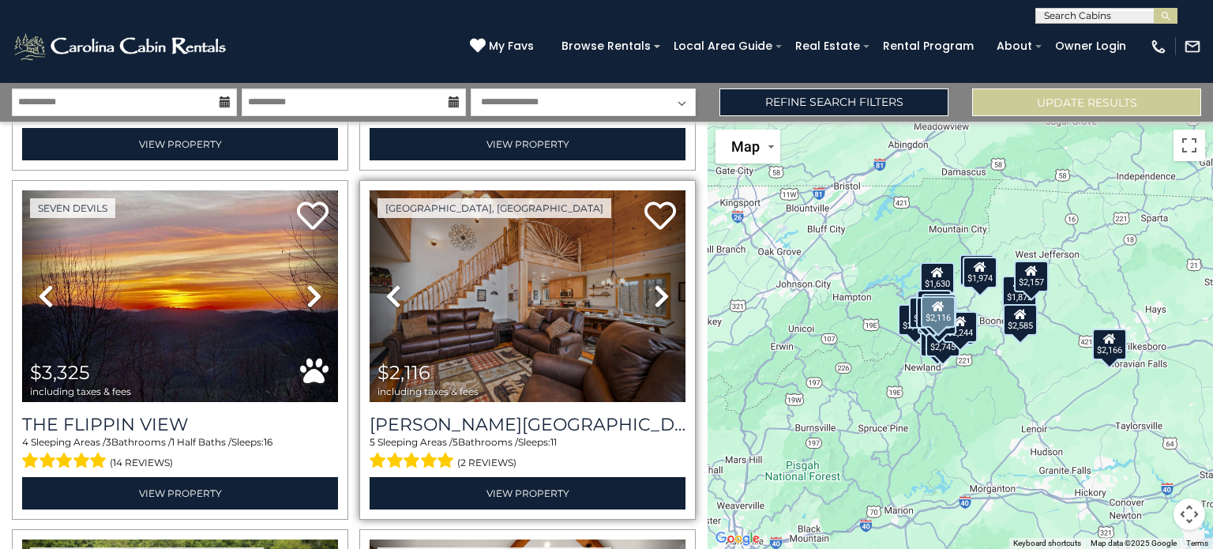
click at [654, 290] on icon at bounding box center [662, 295] width 16 height 25
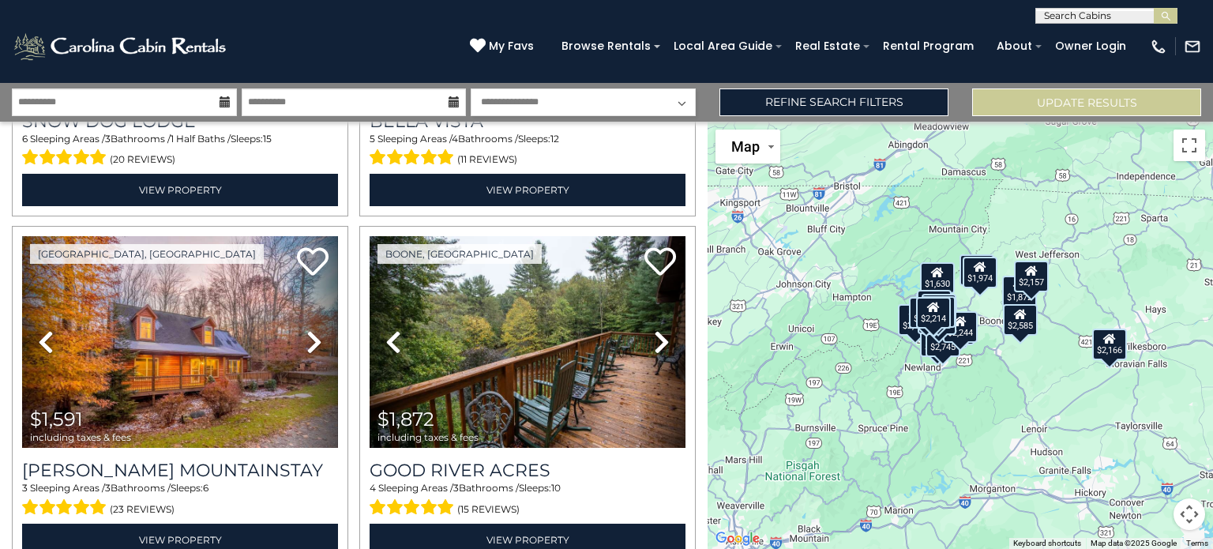
scroll to position [1757, 0]
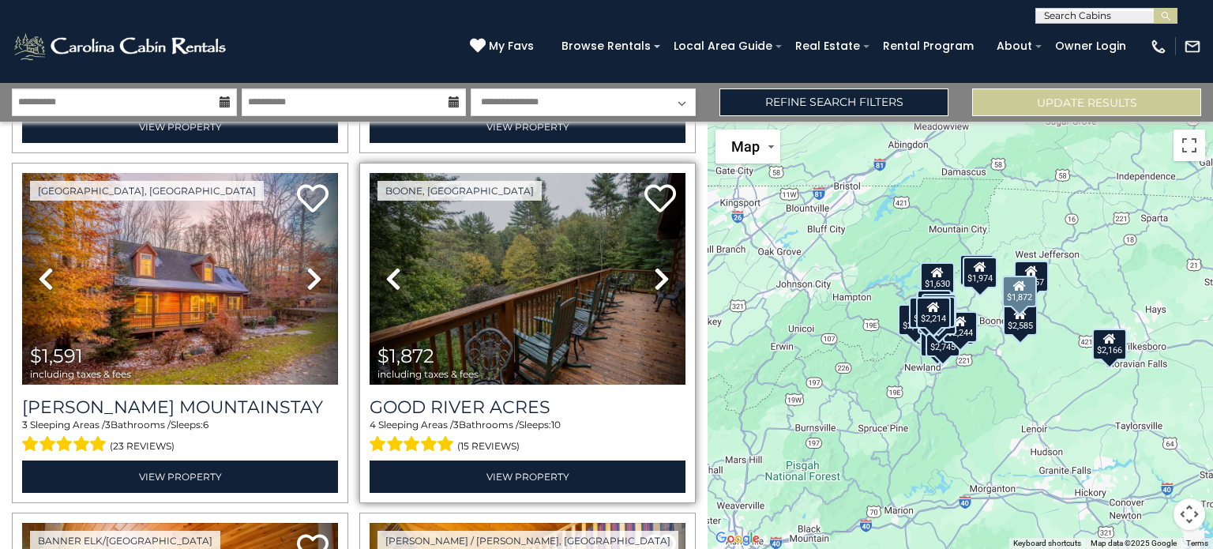
click at [654, 266] on icon at bounding box center [662, 278] width 16 height 25
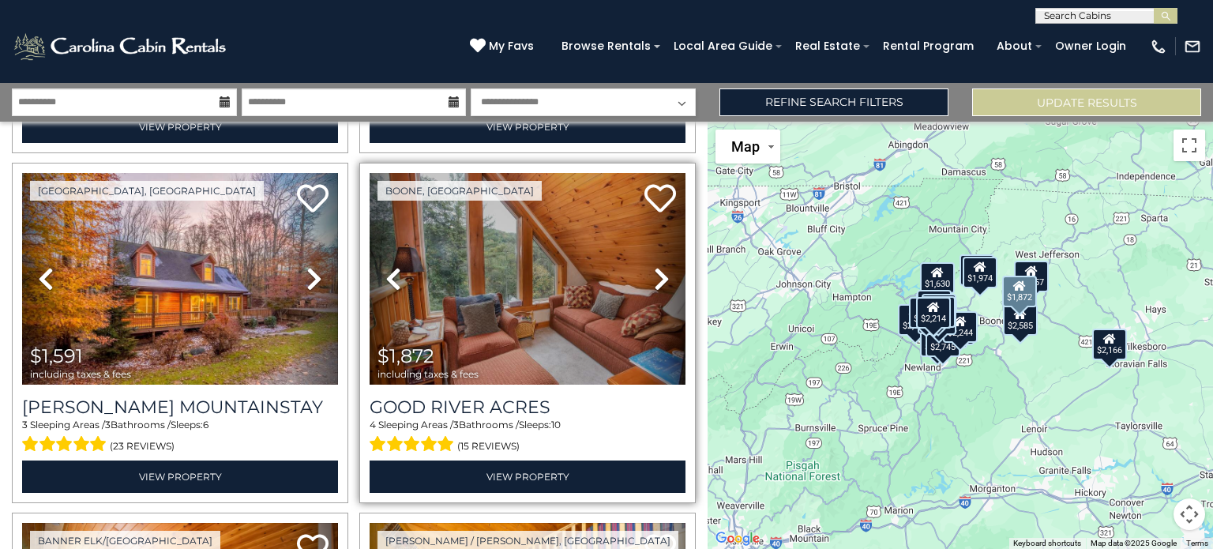
click at [654, 266] on icon at bounding box center [662, 278] width 16 height 25
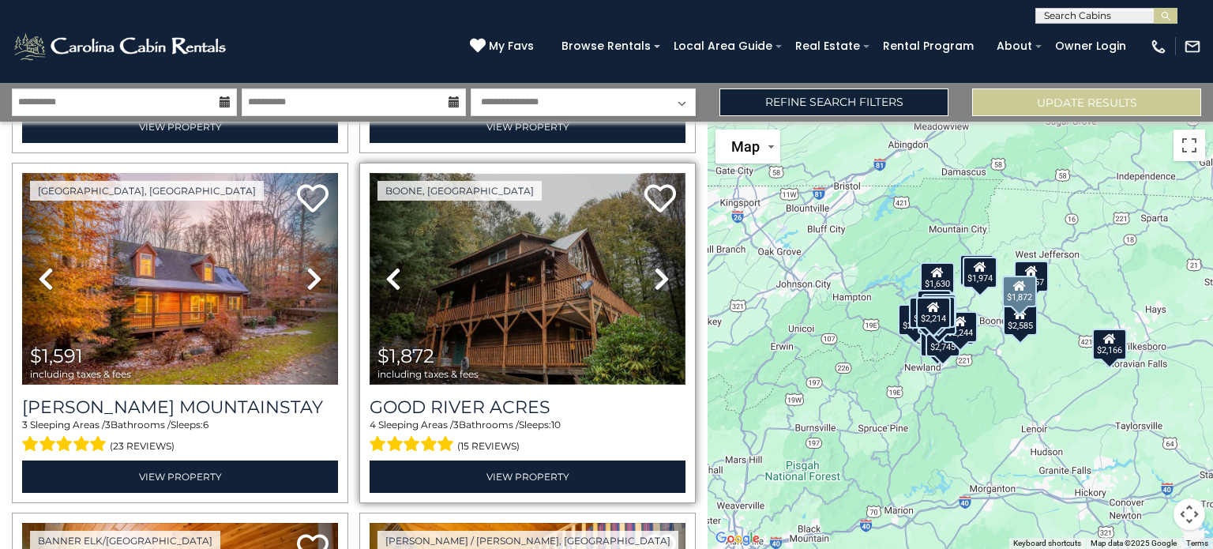
click at [580, 271] on img at bounding box center [528, 279] width 316 height 212
click at [654, 266] on icon at bounding box center [662, 278] width 16 height 25
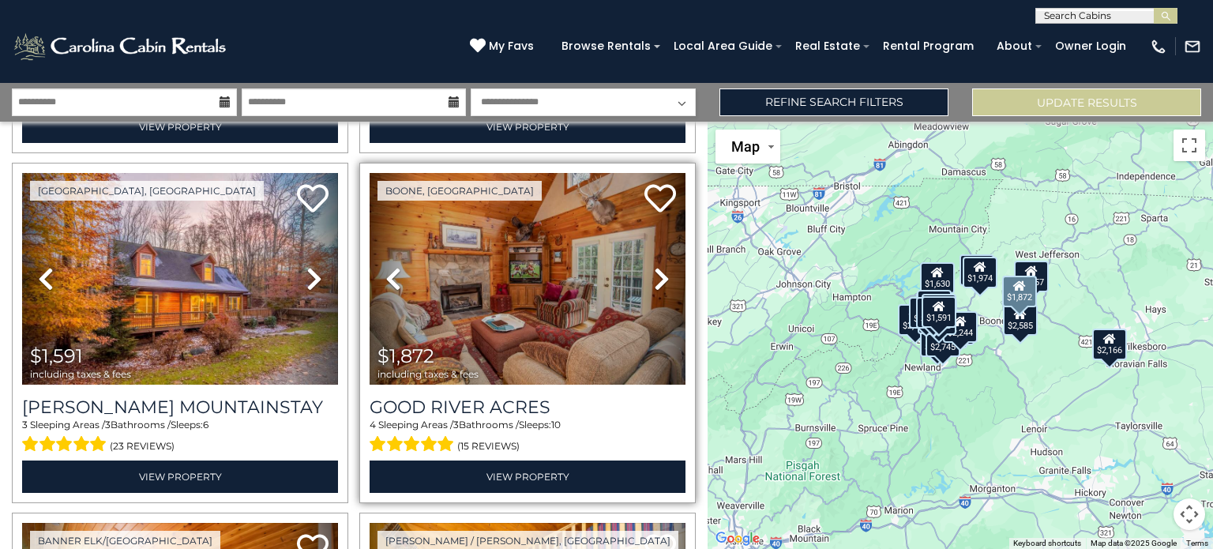
click at [654, 266] on icon at bounding box center [662, 278] width 16 height 25
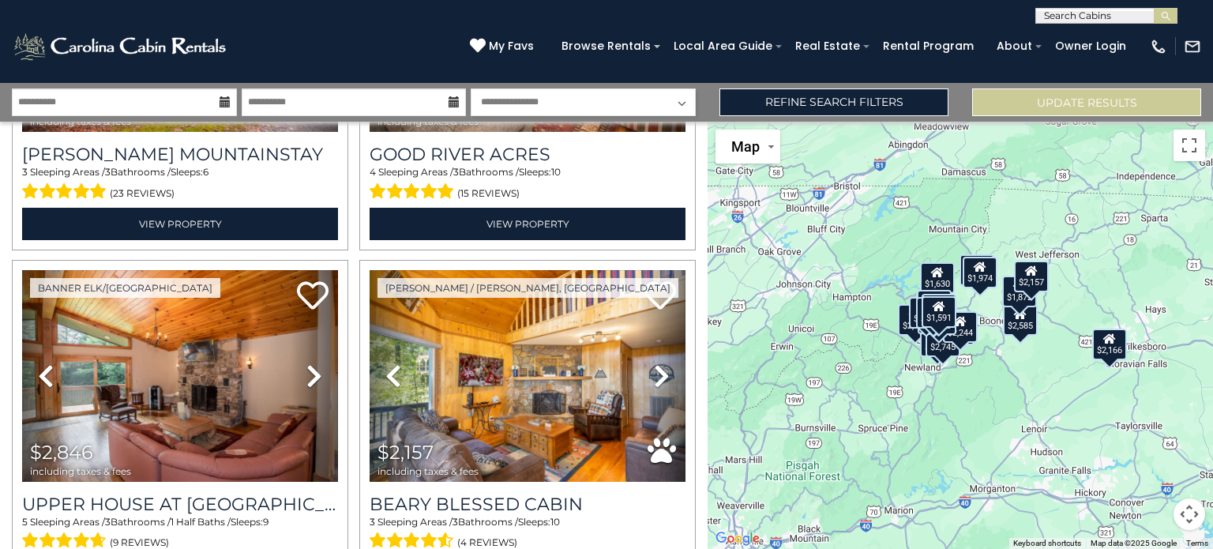
scroll to position [2031, 0]
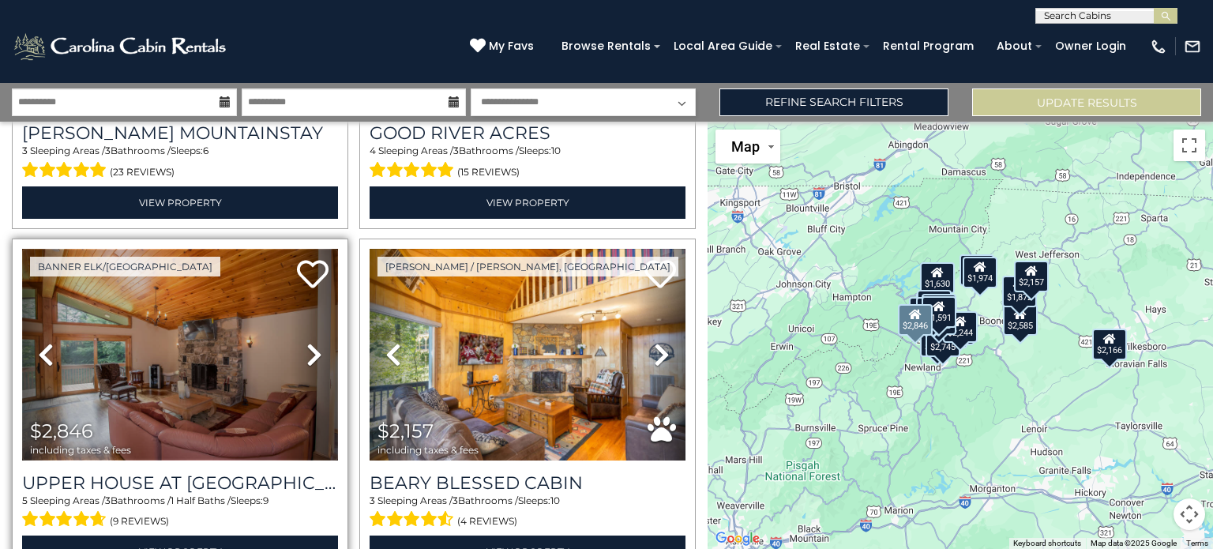
click at [189, 354] on img at bounding box center [180, 355] width 316 height 212
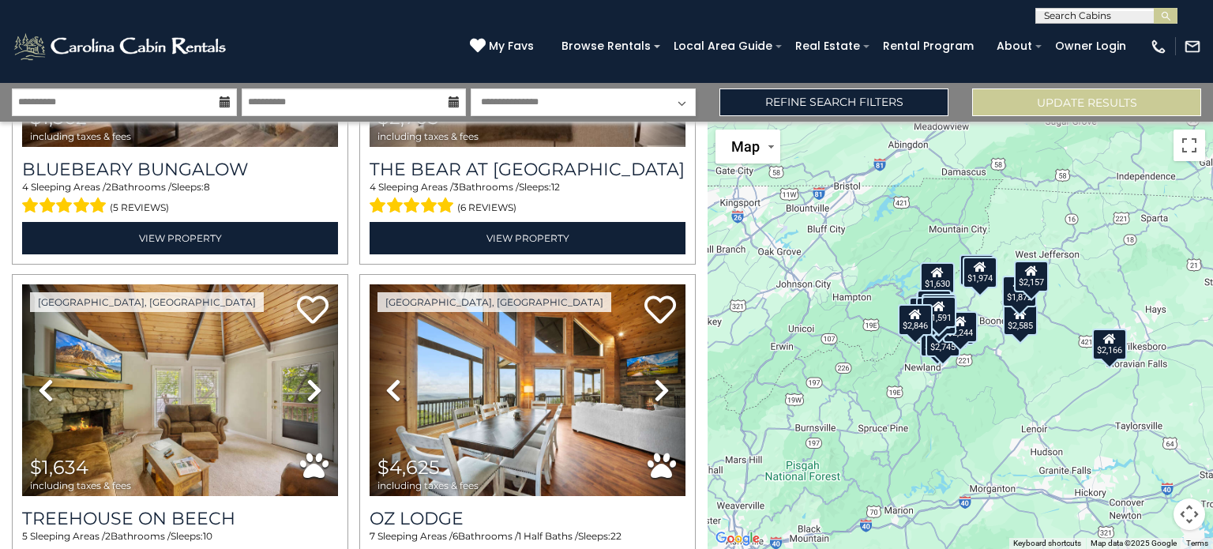
scroll to position [2703, 0]
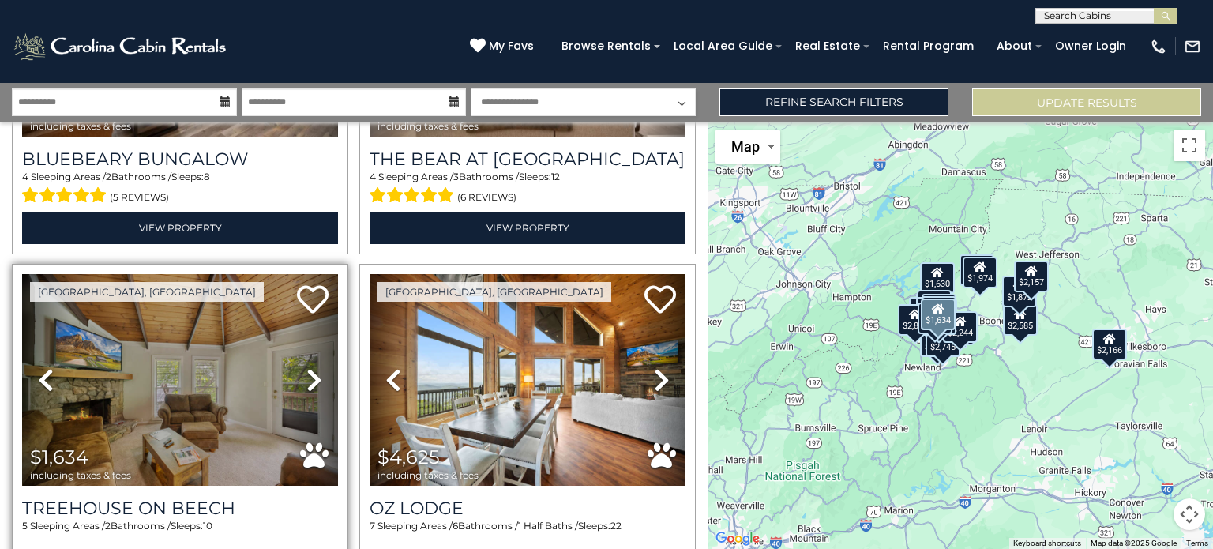
click at [312, 367] on icon at bounding box center [314, 379] width 16 height 25
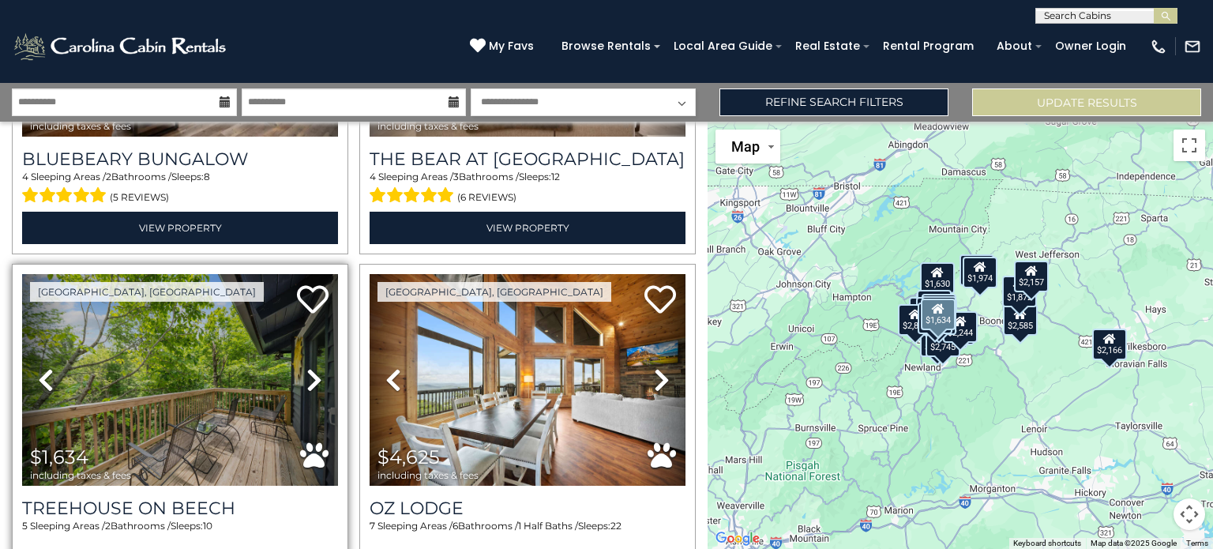
click at [312, 367] on icon at bounding box center [314, 379] width 16 height 25
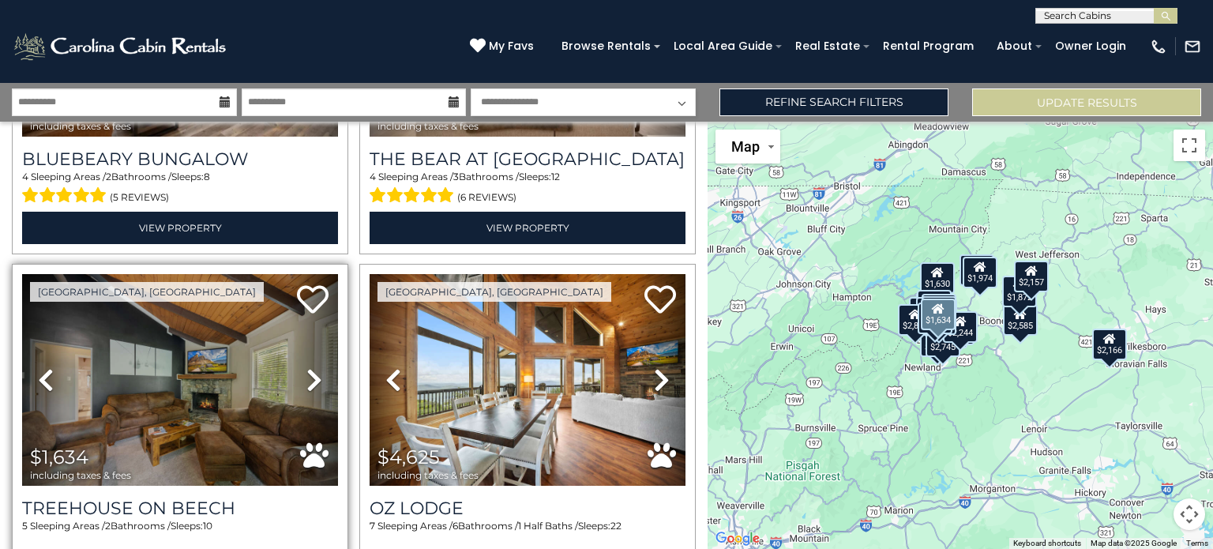
click at [312, 367] on icon at bounding box center [314, 379] width 16 height 25
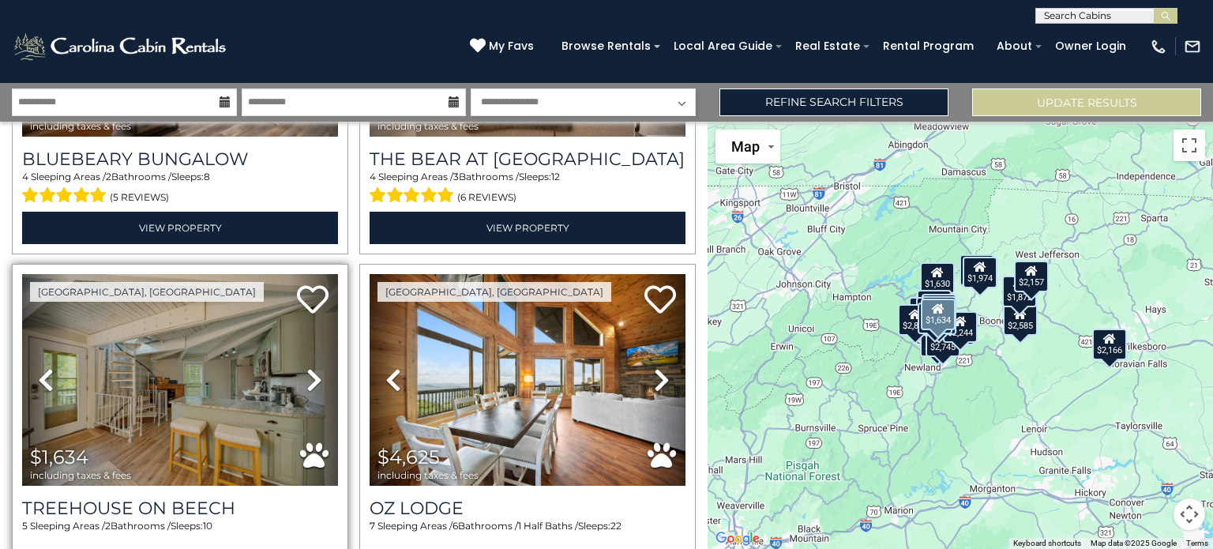
click at [312, 367] on icon at bounding box center [314, 379] width 16 height 25
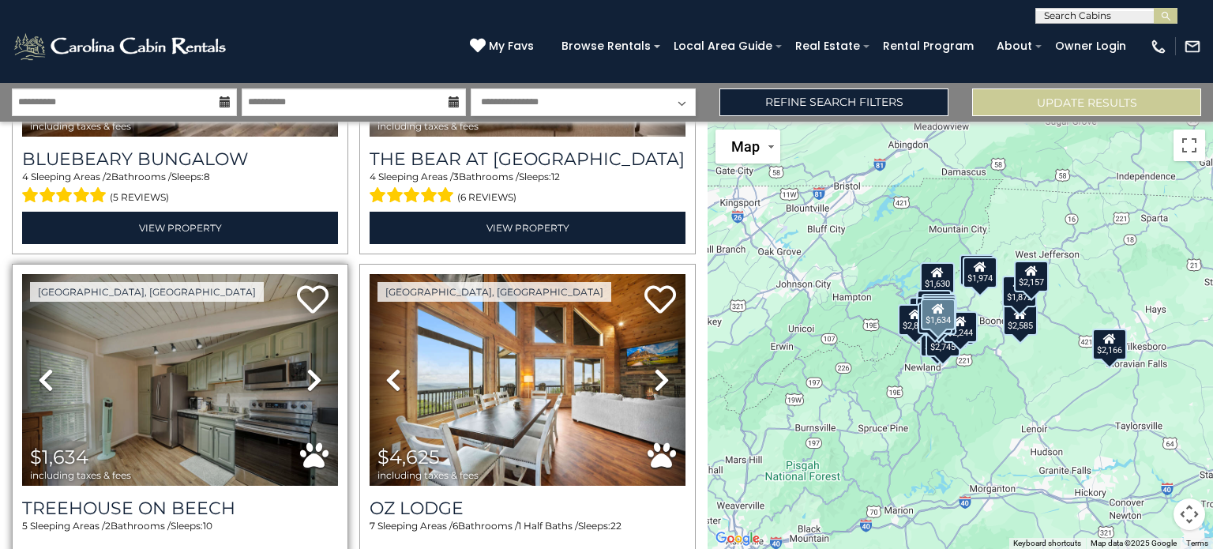
click at [312, 367] on icon at bounding box center [314, 379] width 16 height 25
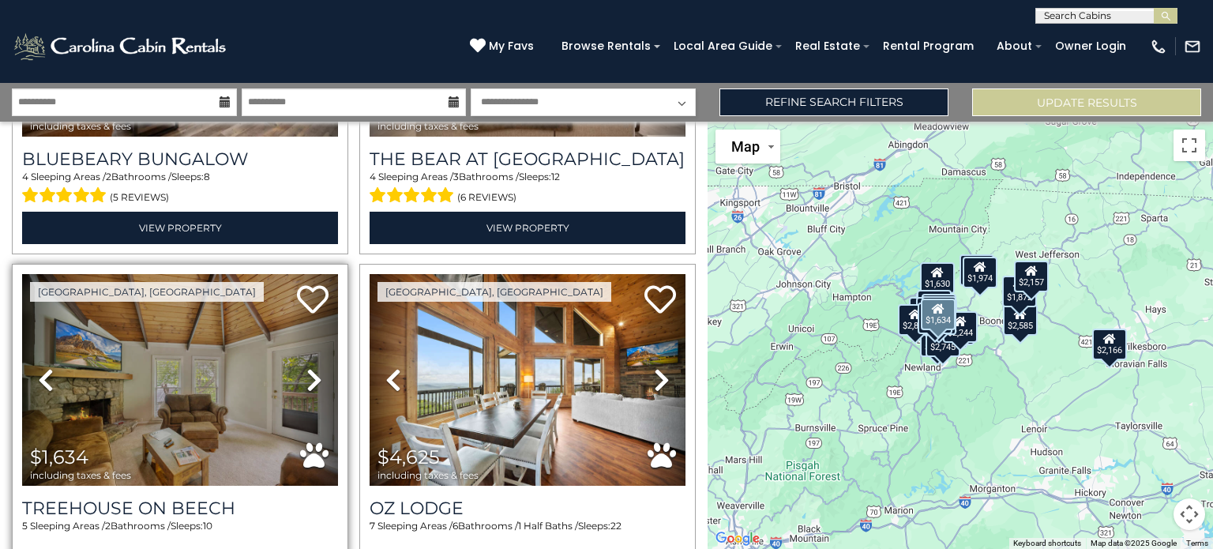
click at [312, 367] on icon at bounding box center [314, 379] width 16 height 25
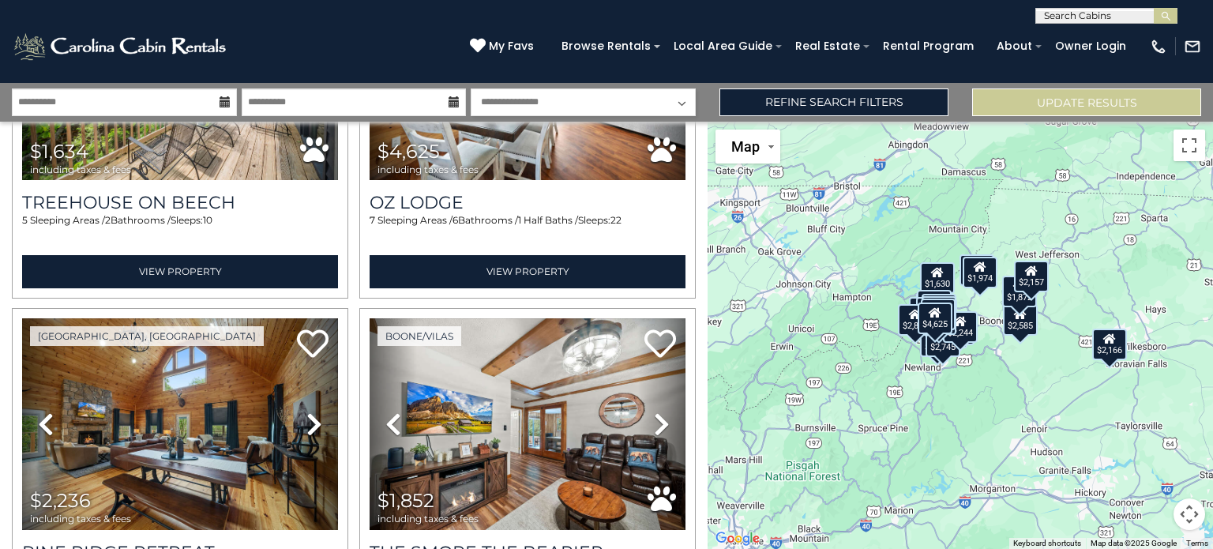
scroll to position [3062, 0]
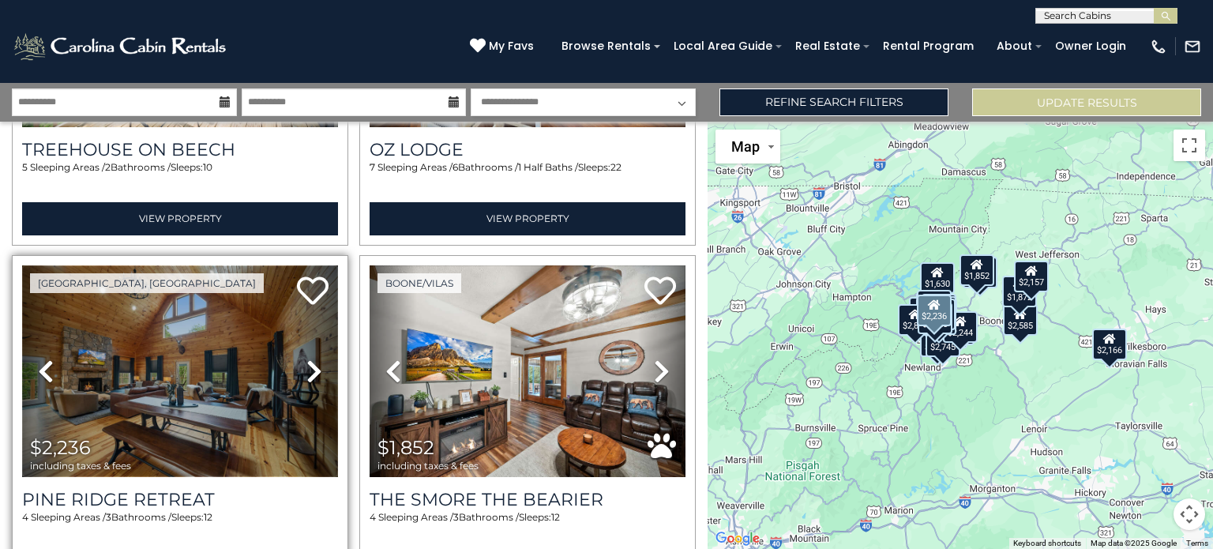
click at [181, 321] on img at bounding box center [180, 371] width 316 height 212
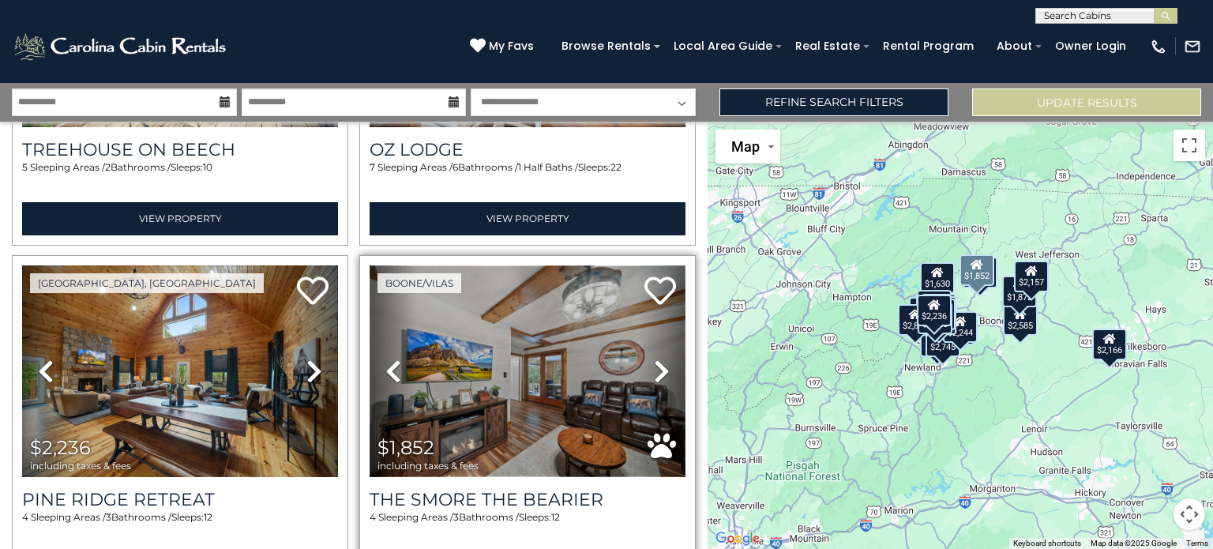
click at [514, 357] on img at bounding box center [528, 371] width 316 height 212
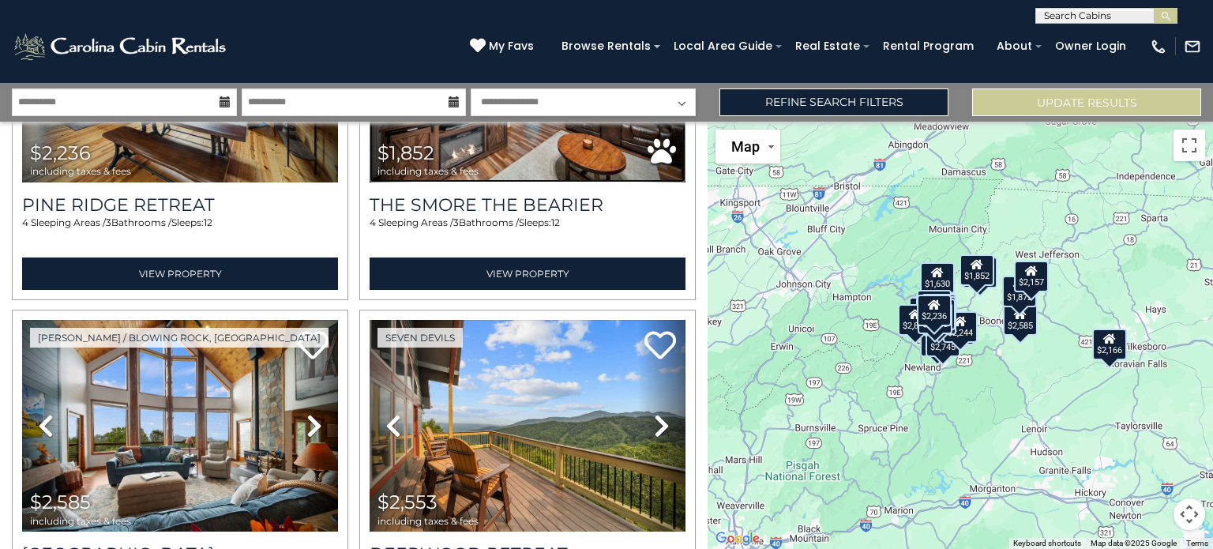
scroll to position [3388, 0]
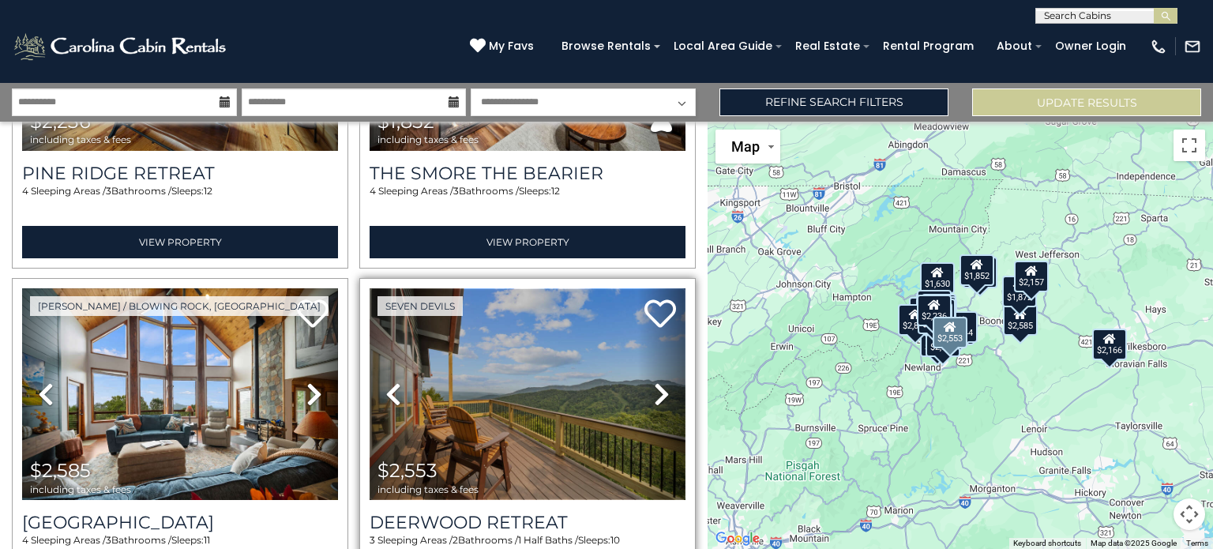
click at [501, 359] on img at bounding box center [528, 394] width 316 height 212
click at [520, 366] on img at bounding box center [528, 394] width 316 height 212
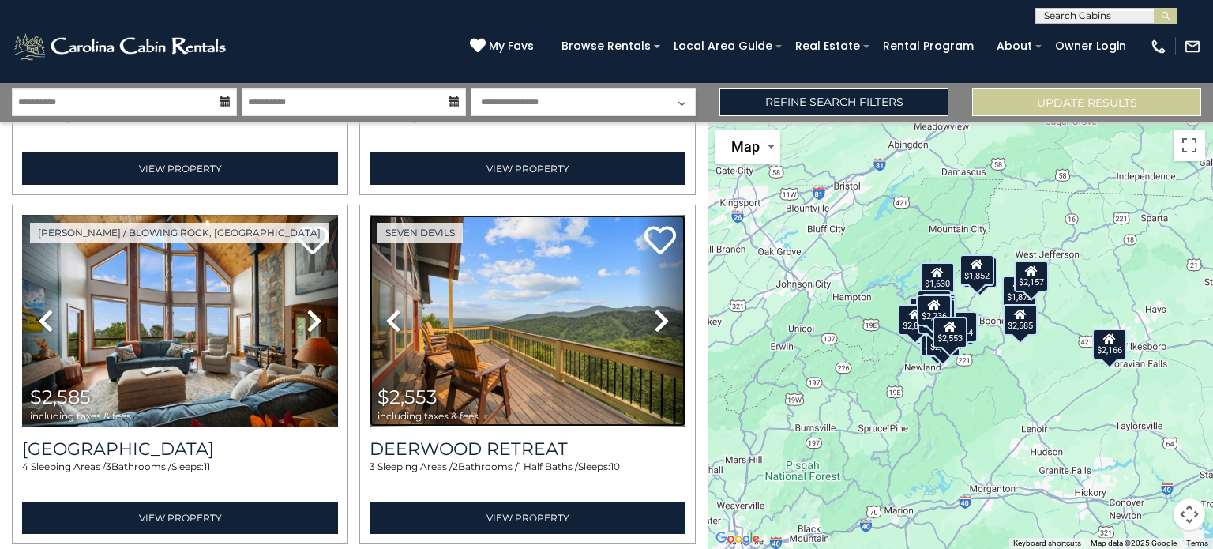
scroll to position [3535, 0]
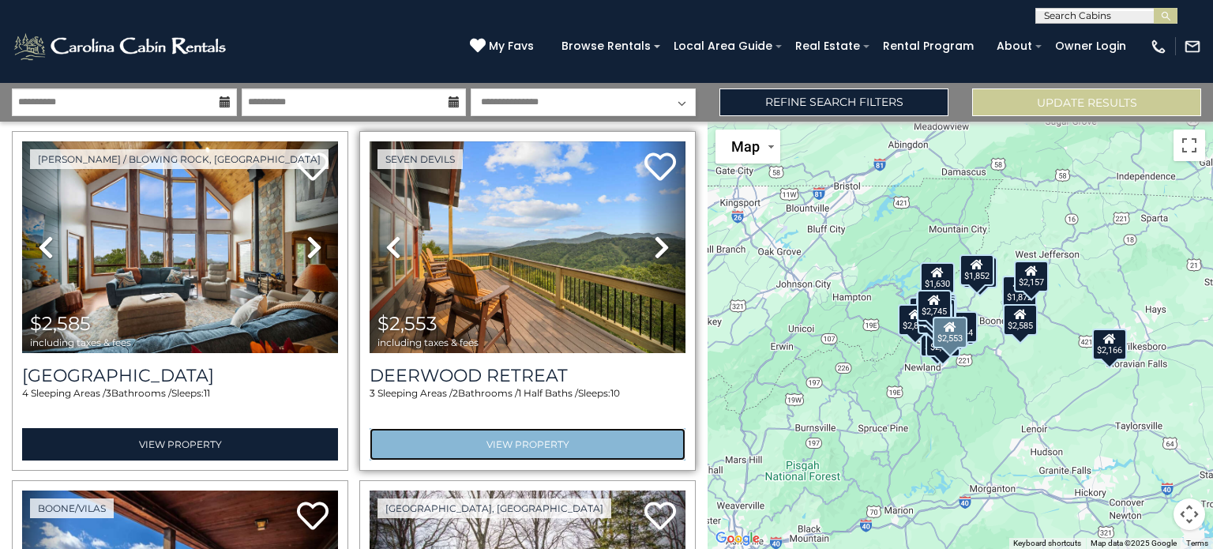
click at [544, 428] on link "View Property" at bounding box center [528, 444] width 316 height 32
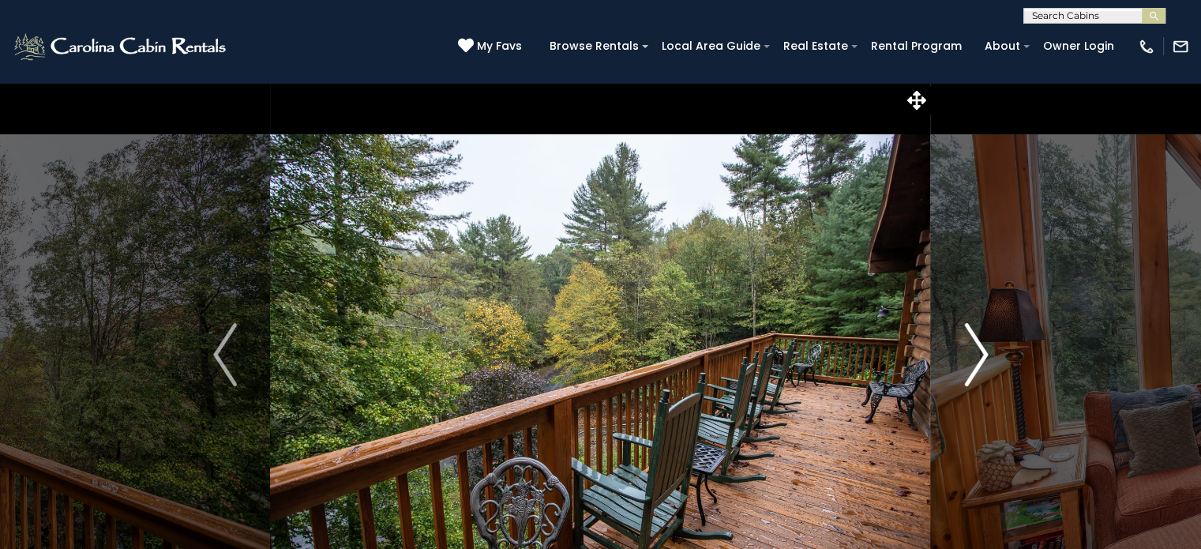
click at [970, 373] on img "Next" at bounding box center [976, 354] width 24 height 63
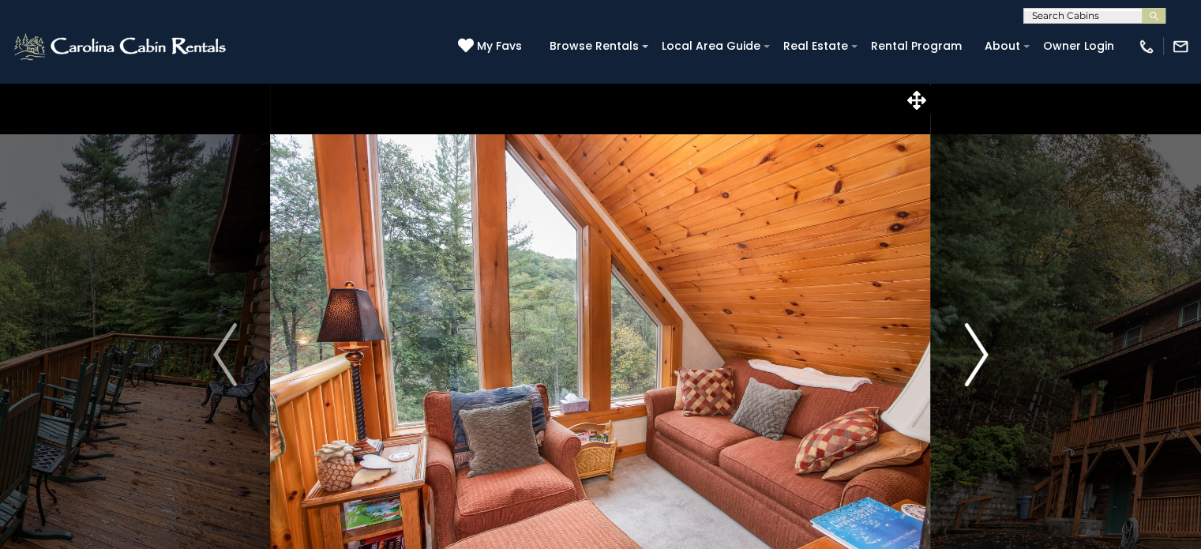
click at [974, 373] on img "Next" at bounding box center [976, 354] width 24 height 63
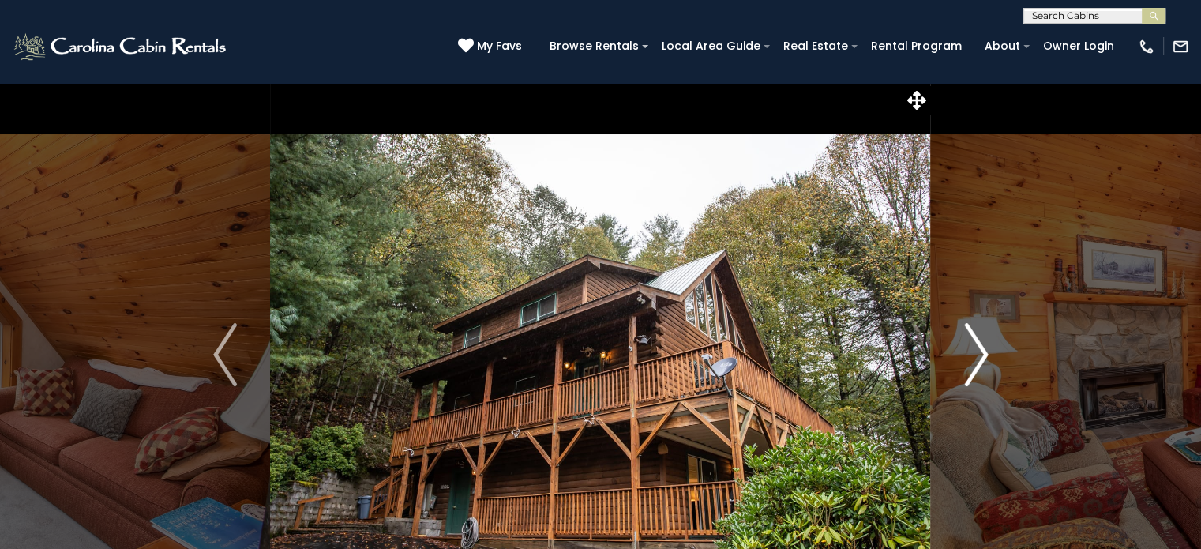
click at [965, 360] on img "Next" at bounding box center [976, 354] width 24 height 63
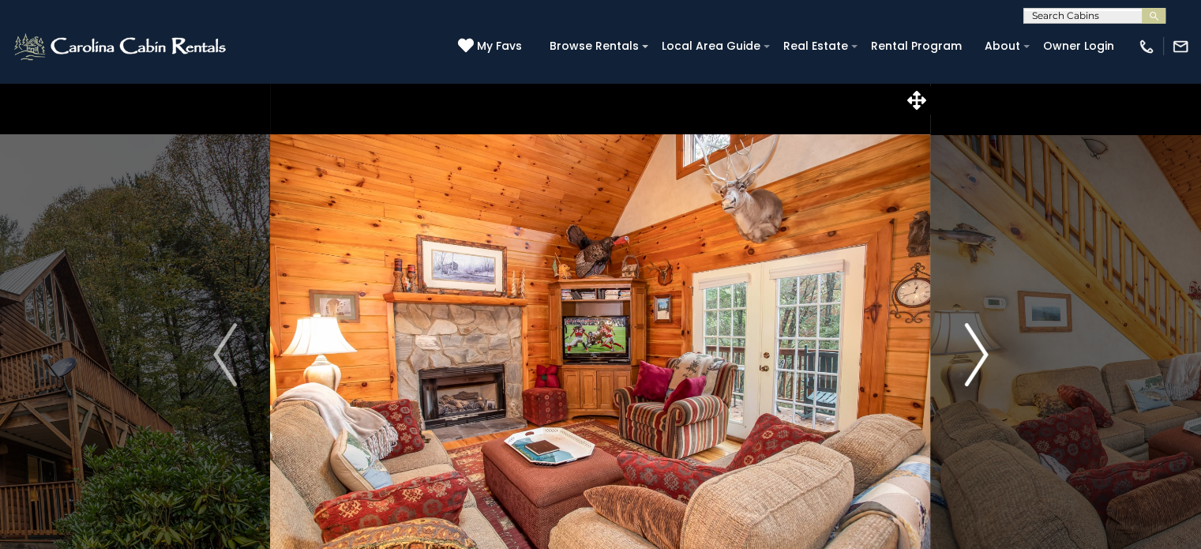
click at [971, 360] on img "Next" at bounding box center [976, 354] width 24 height 63
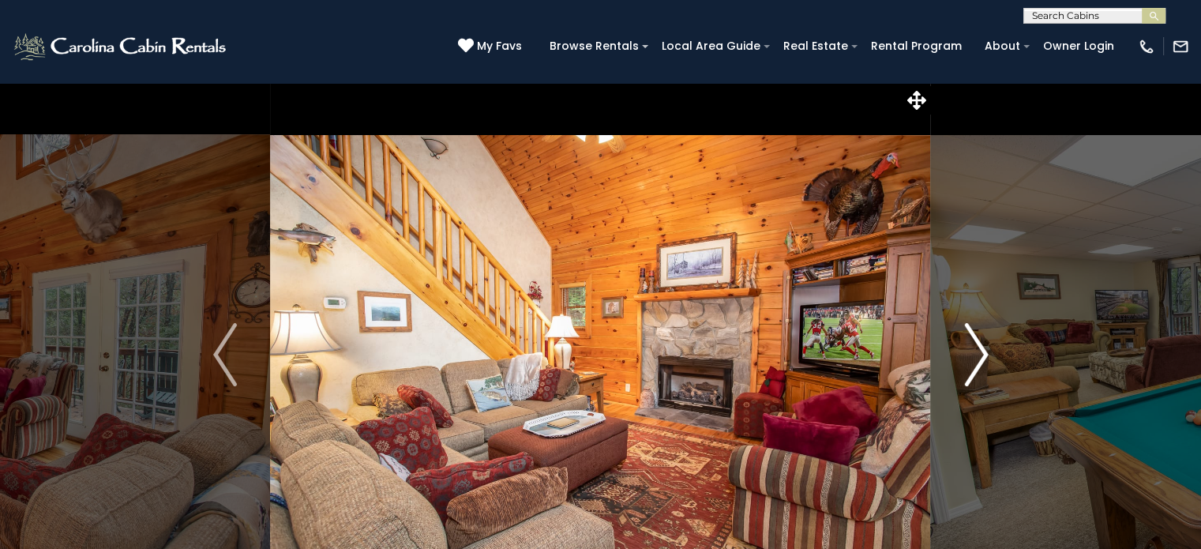
click at [971, 360] on img "Next" at bounding box center [976, 354] width 24 height 63
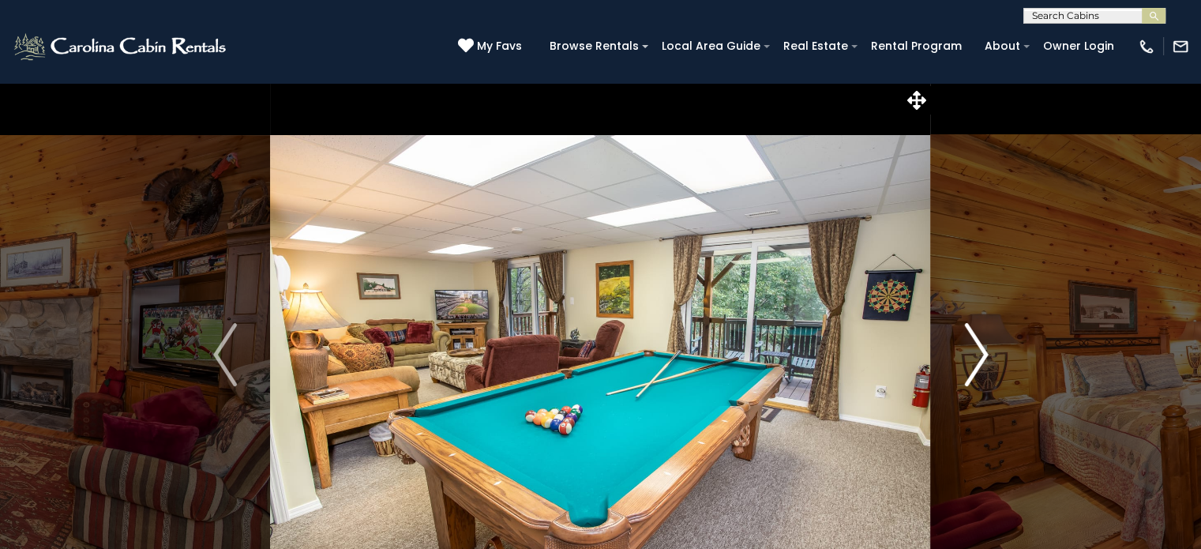
click at [971, 360] on img "Next" at bounding box center [976, 354] width 24 height 63
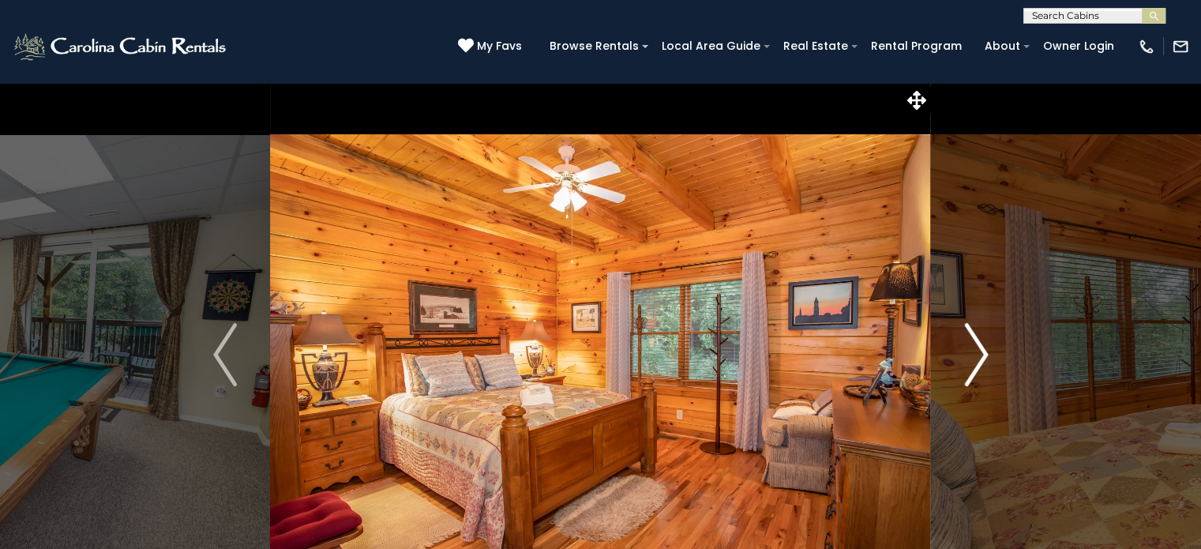
click at [971, 360] on img "Next" at bounding box center [976, 354] width 24 height 63
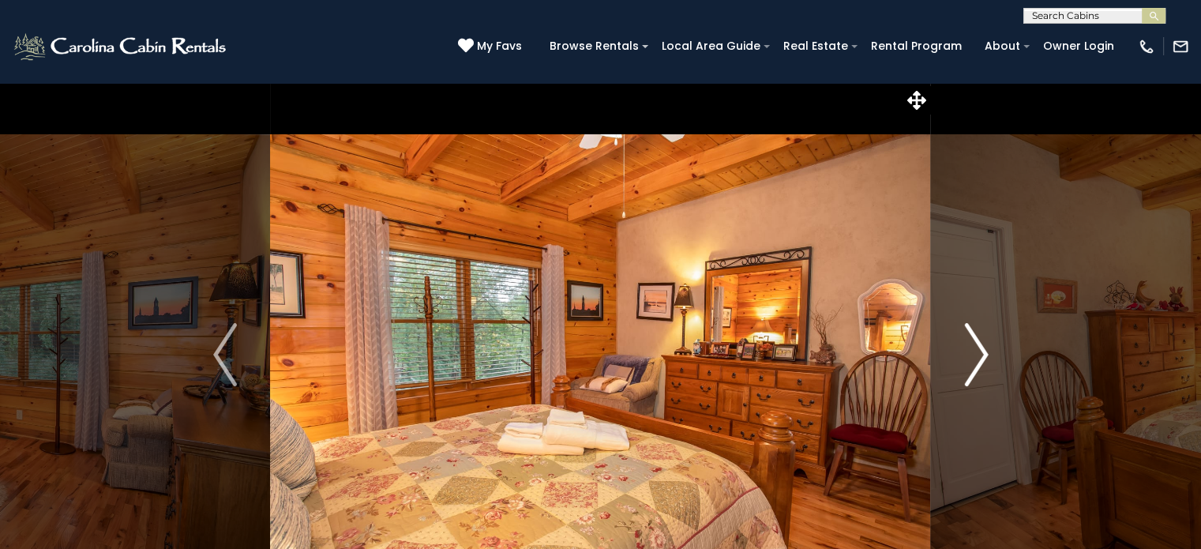
click at [971, 360] on img "Next" at bounding box center [976, 354] width 24 height 63
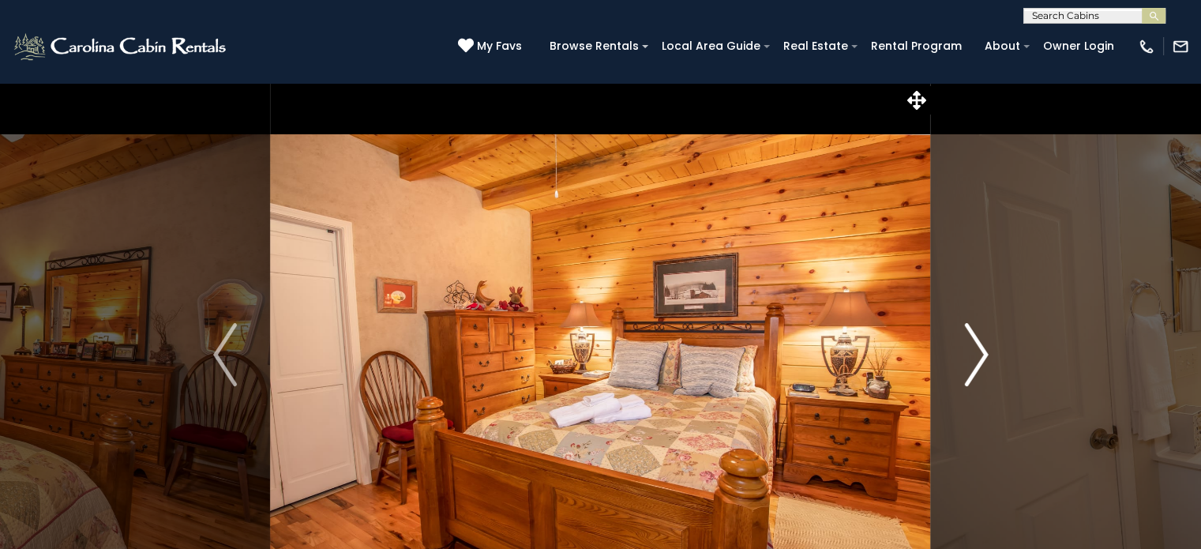
click at [971, 360] on img "Next" at bounding box center [976, 354] width 24 height 63
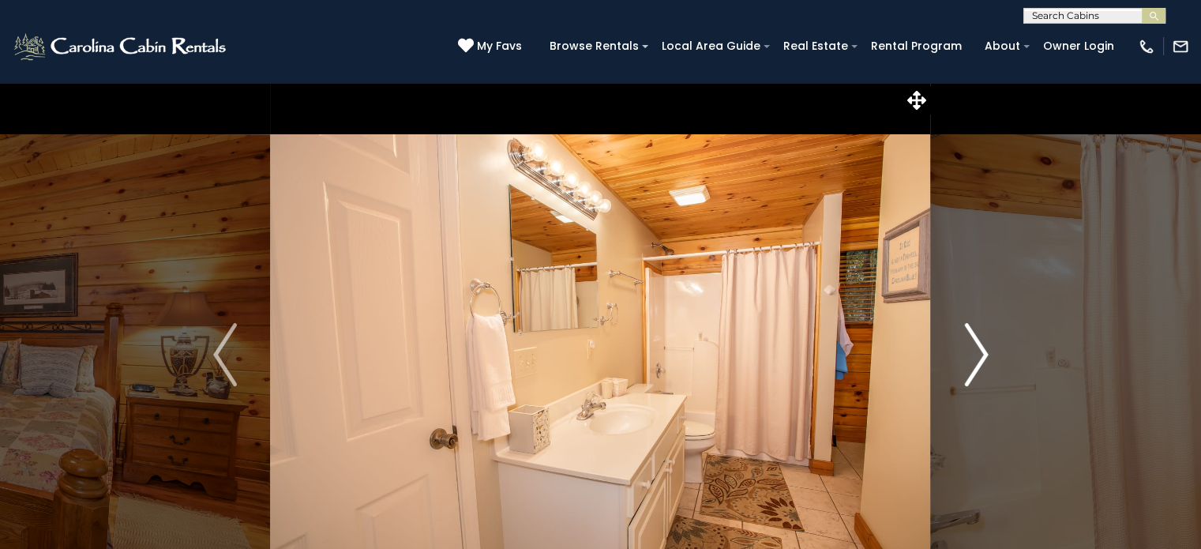
click at [971, 360] on img "Next" at bounding box center [976, 354] width 24 height 63
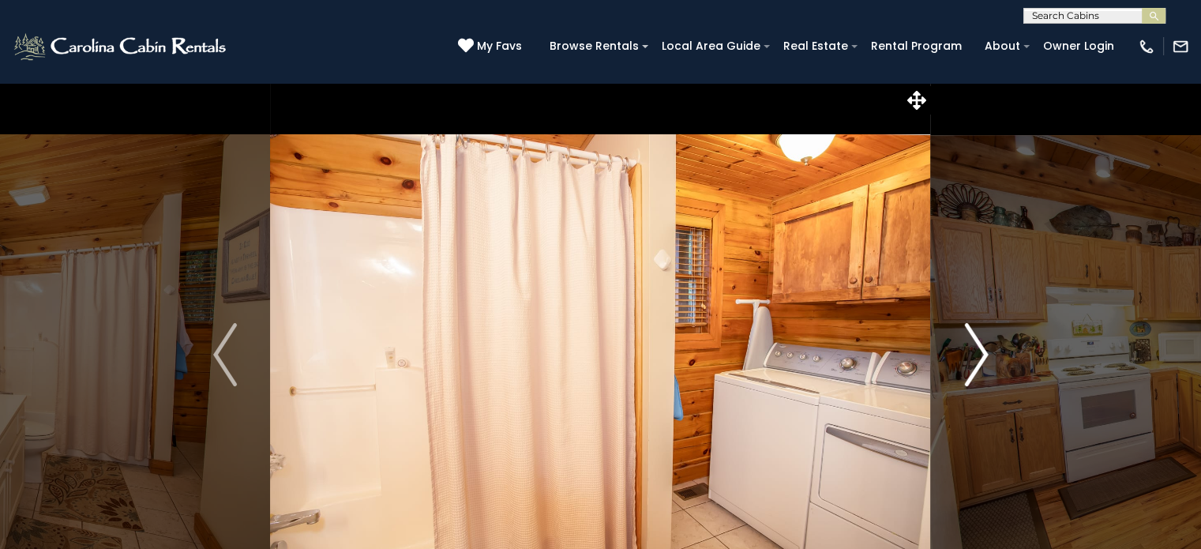
click at [971, 360] on img "Next" at bounding box center [976, 354] width 24 height 63
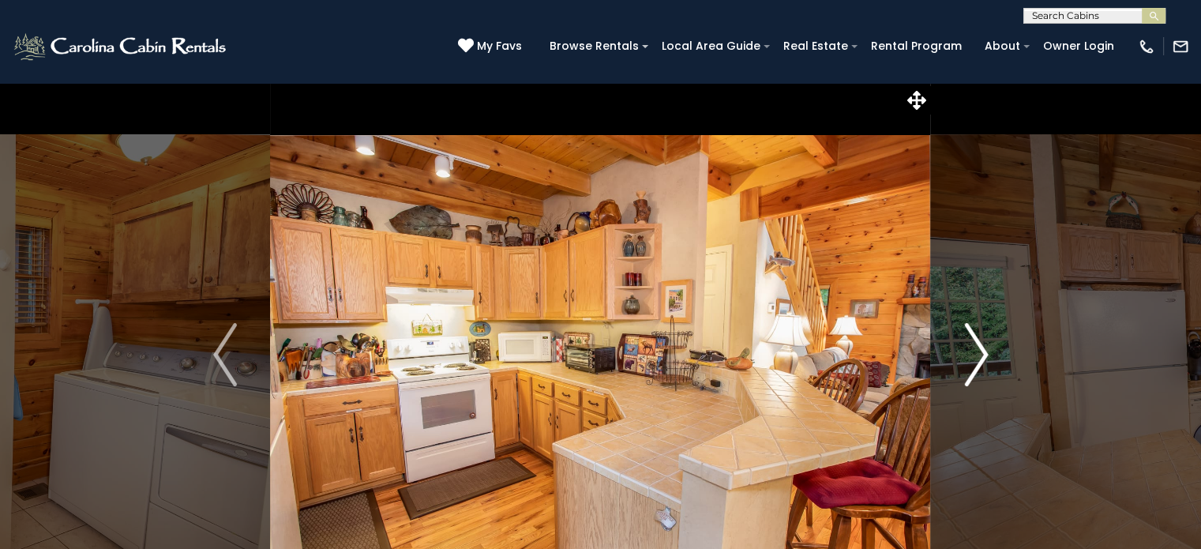
click at [971, 360] on img "Next" at bounding box center [976, 354] width 24 height 63
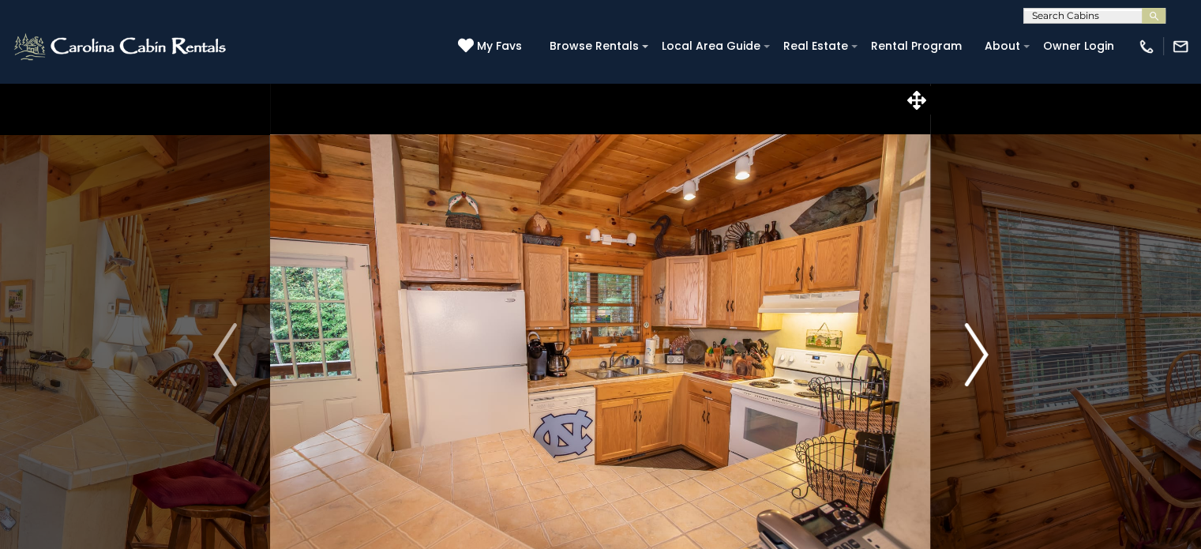
click at [971, 360] on img "Next" at bounding box center [976, 354] width 24 height 63
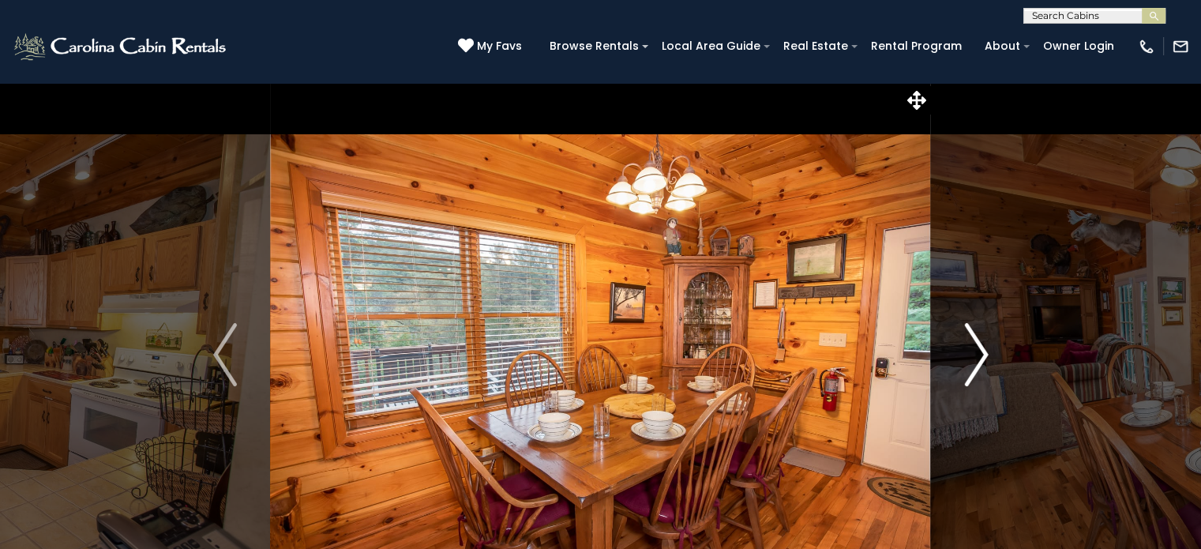
click at [971, 360] on img "Next" at bounding box center [976, 354] width 24 height 63
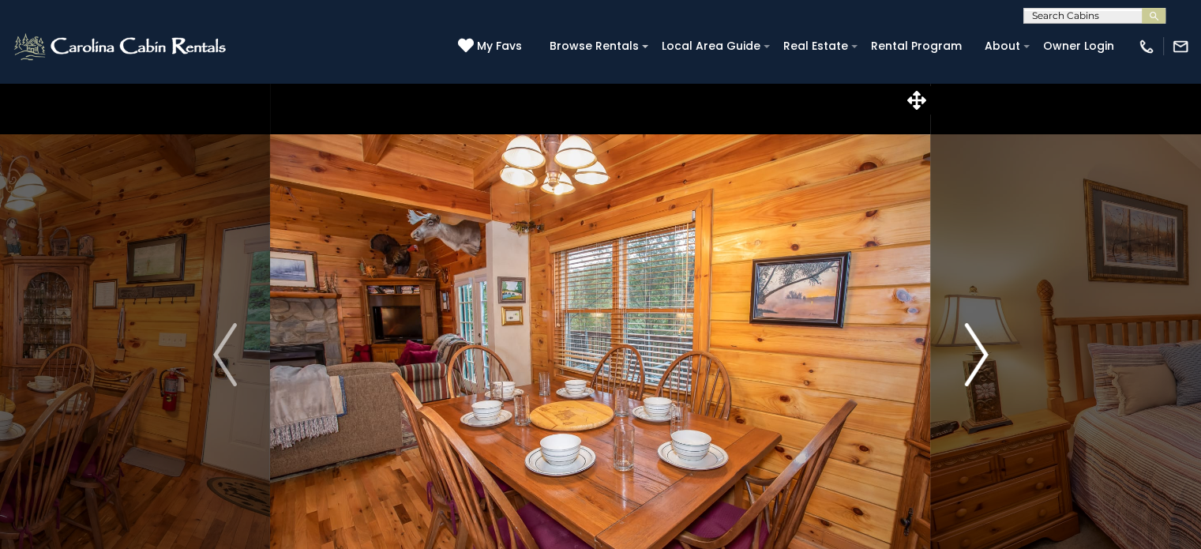
click at [974, 357] on img "Next" at bounding box center [976, 354] width 24 height 63
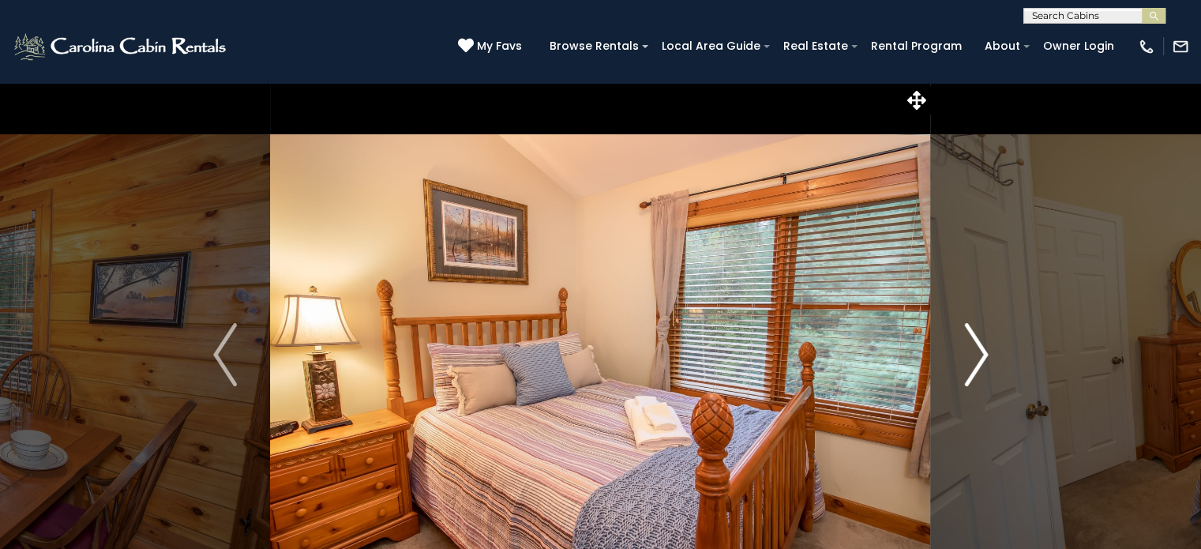
click at [979, 357] on img "Next" at bounding box center [976, 354] width 24 height 63
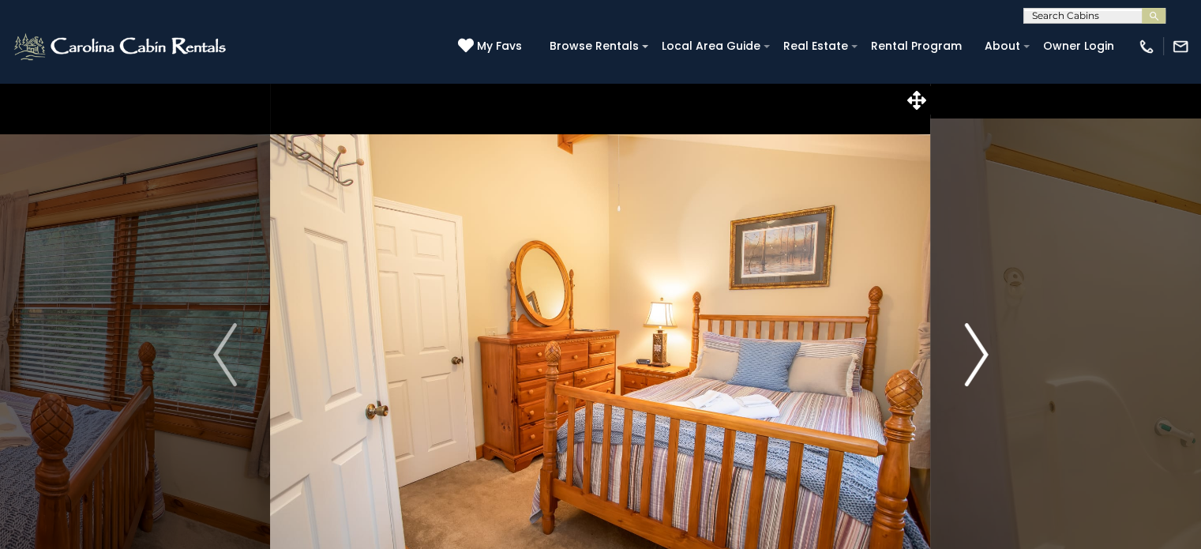
click at [979, 357] on img "Next" at bounding box center [976, 354] width 24 height 63
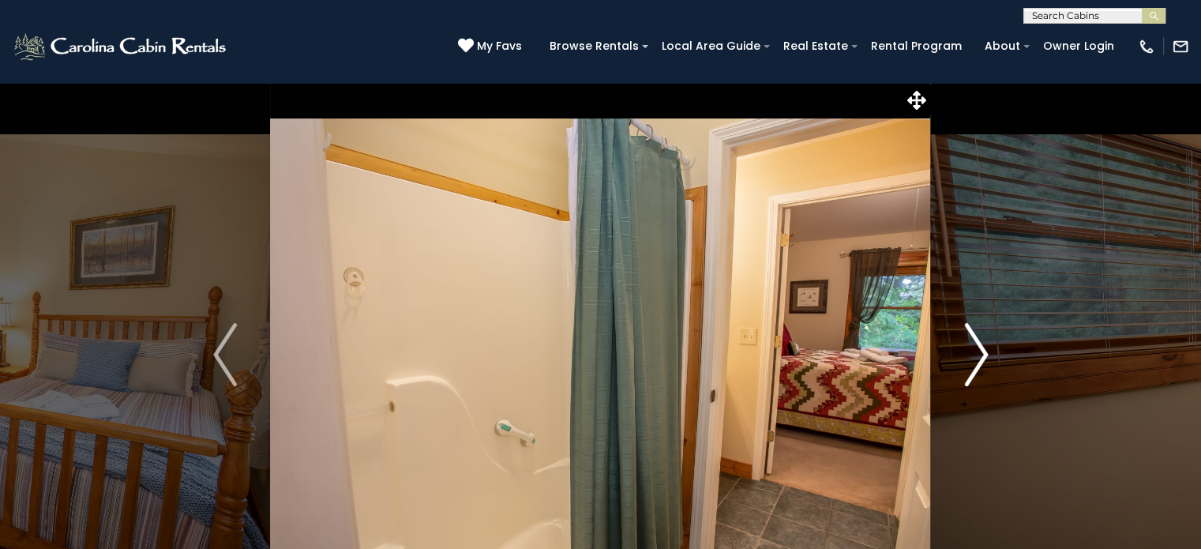
click at [979, 357] on img "Next" at bounding box center [976, 354] width 24 height 63
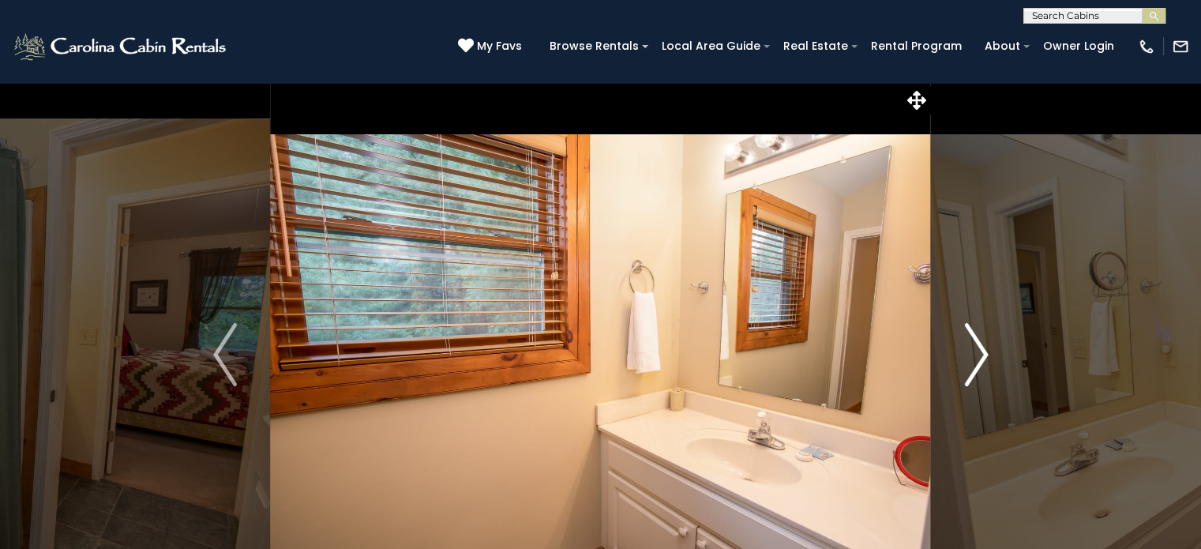
click at [979, 357] on img "Next" at bounding box center [976, 354] width 24 height 63
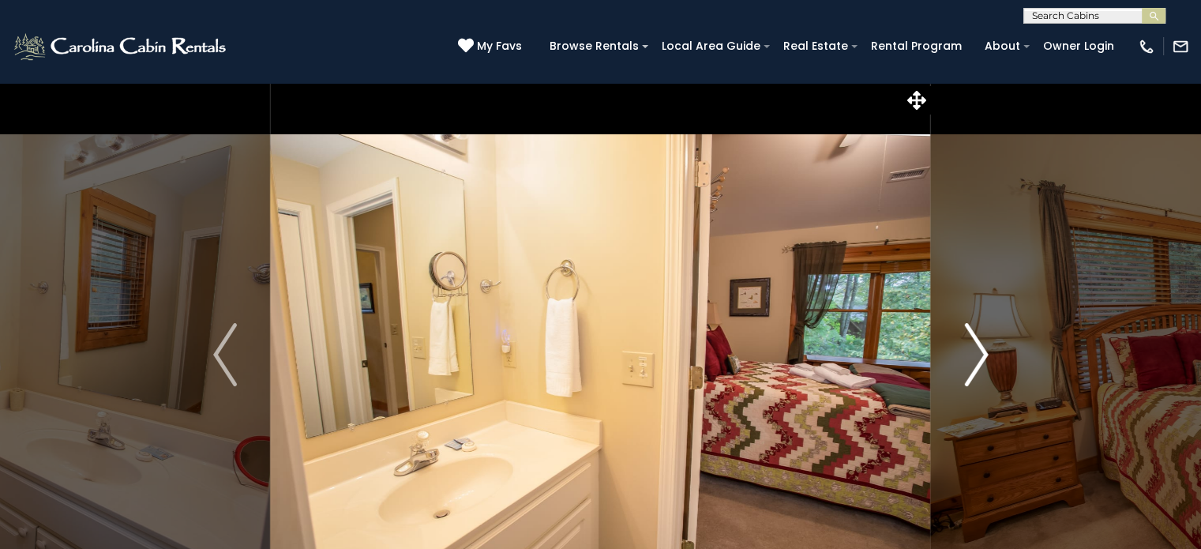
click at [979, 357] on img "Next" at bounding box center [976, 354] width 24 height 63
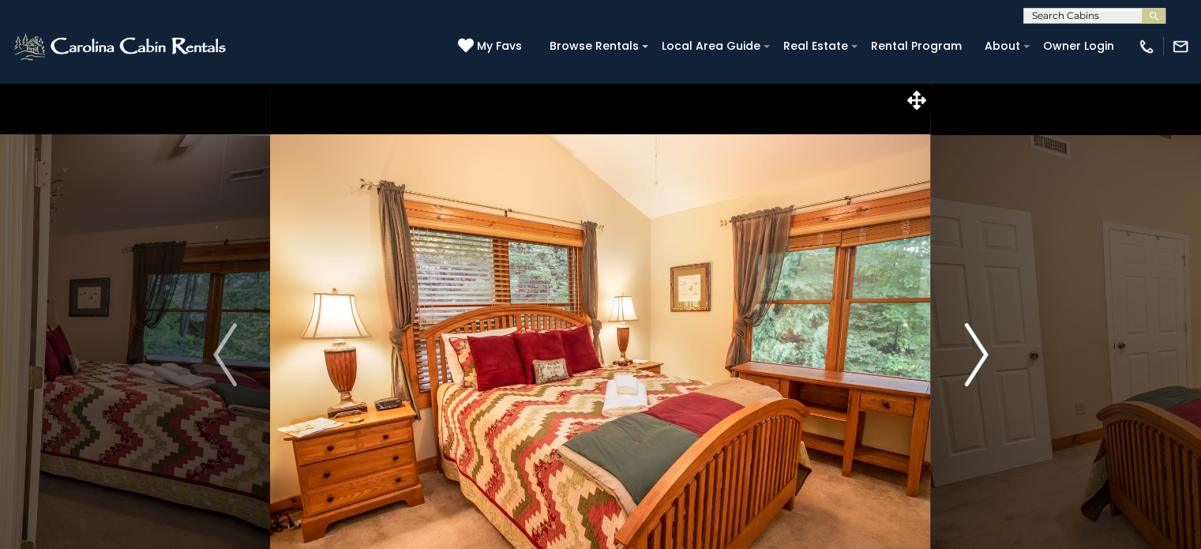
click at [979, 357] on img "Next" at bounding box center [976, 354] width 24 height 63
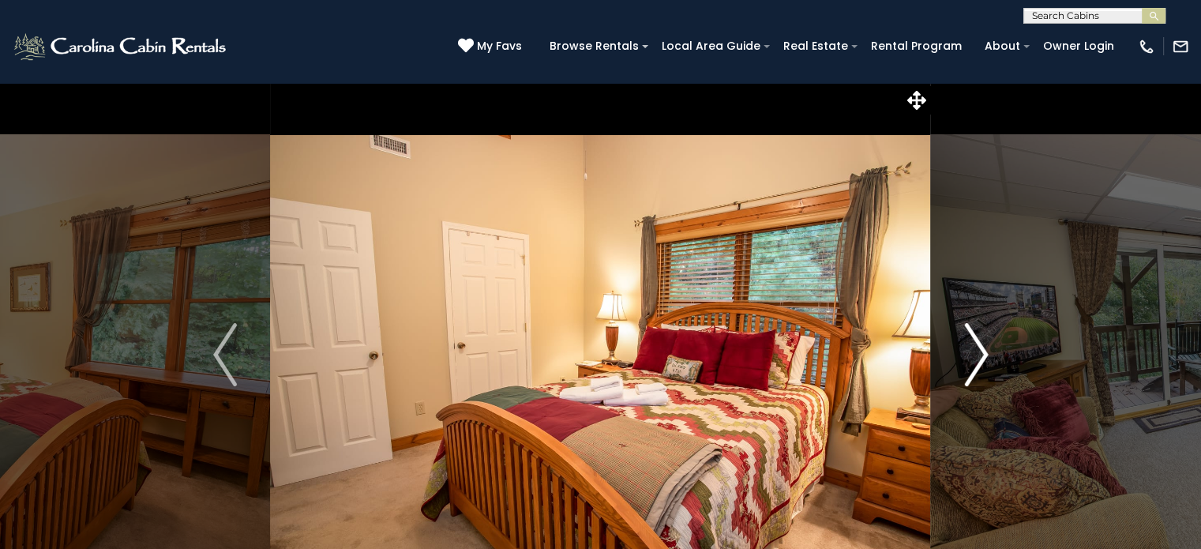
click at [979, 357] on img "Next" at bounding box center [976, 354] width 24 height 63
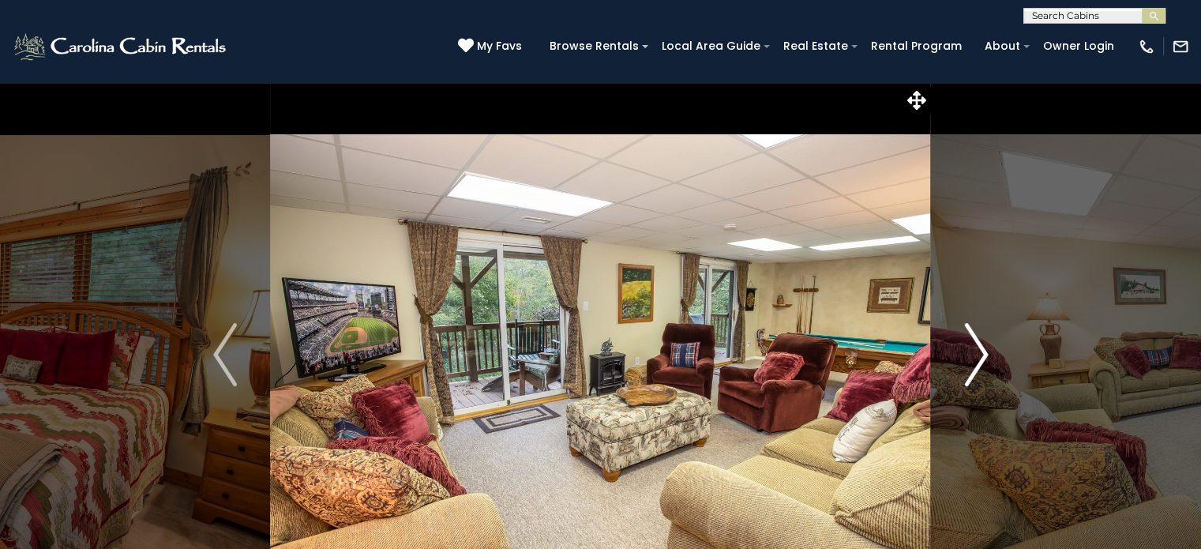
click at [979, 357] on img "Next" at bounding box center [976, 354] width 24 height 63
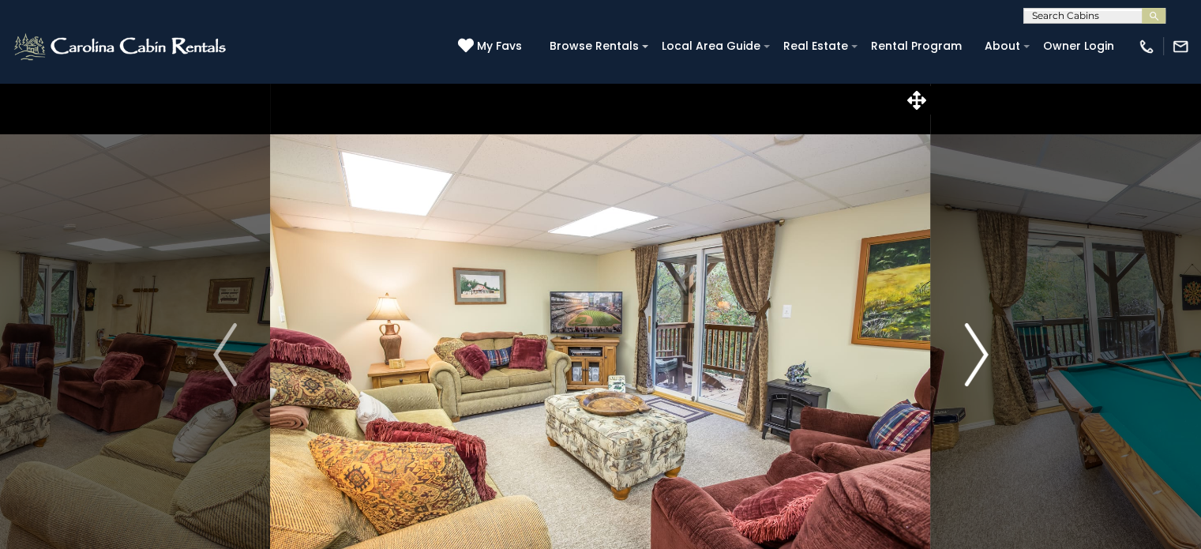
click at [979, 357] on img "Next" at bounding box center [976, 354] width 24 height 63
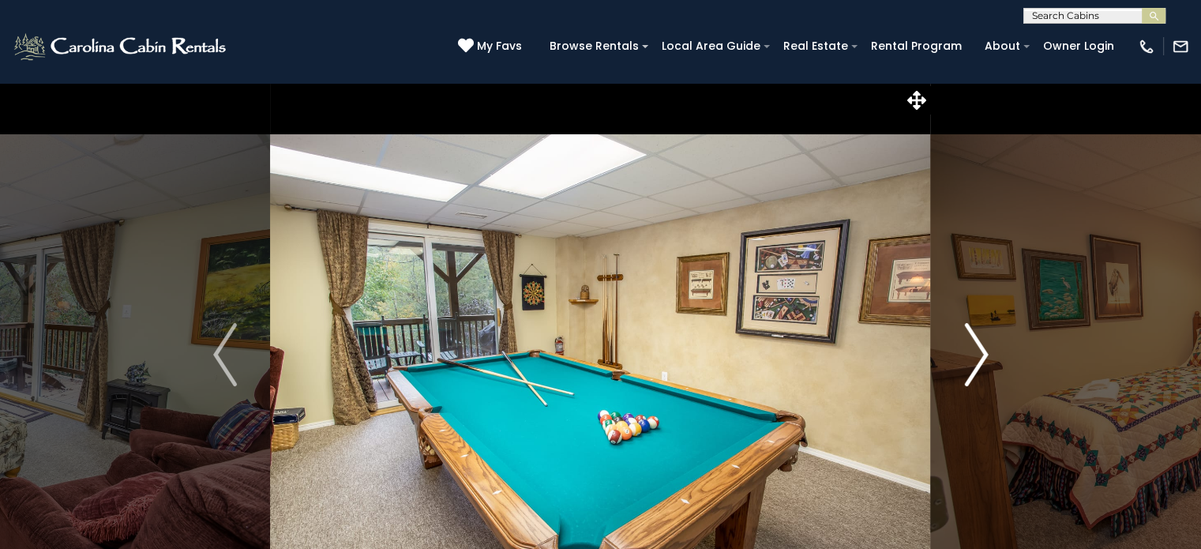
click at [979, 357] on img "Next" at bounding box center [976, 354] width 24 height 63
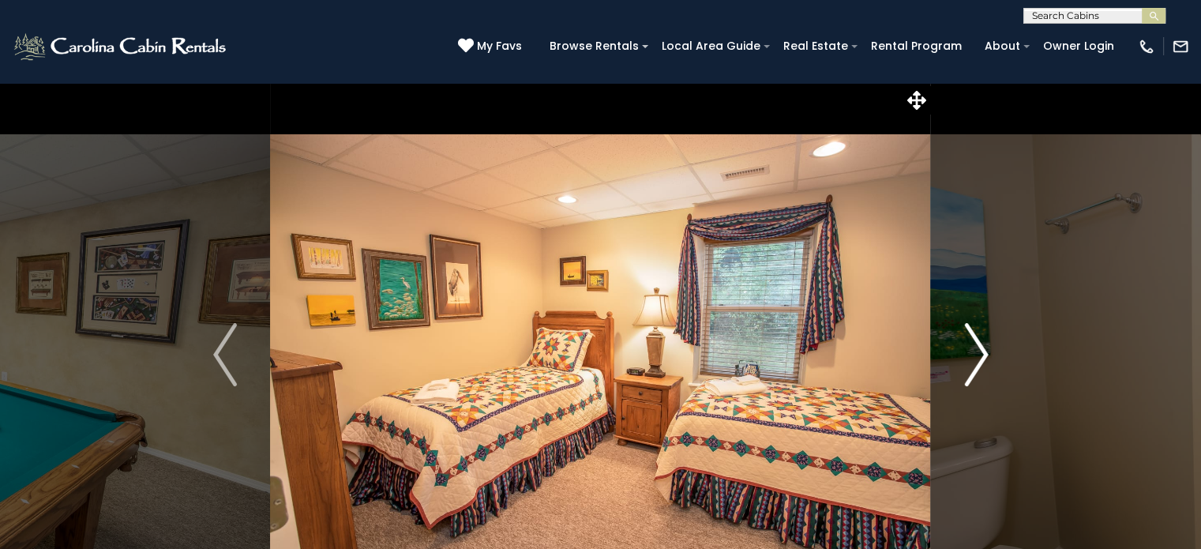
click at [979, 357] on img "Next" at bounding box center [976, 354] width 24 height 63
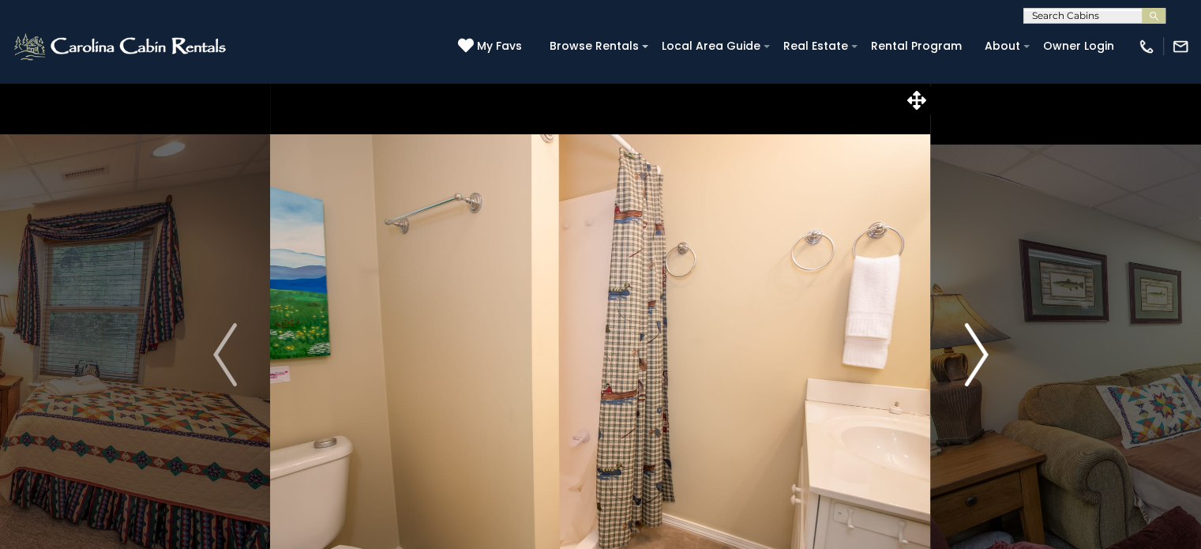
click at [979, 357] on img "Next" at bounding box center [976, 354] width 24 height 63
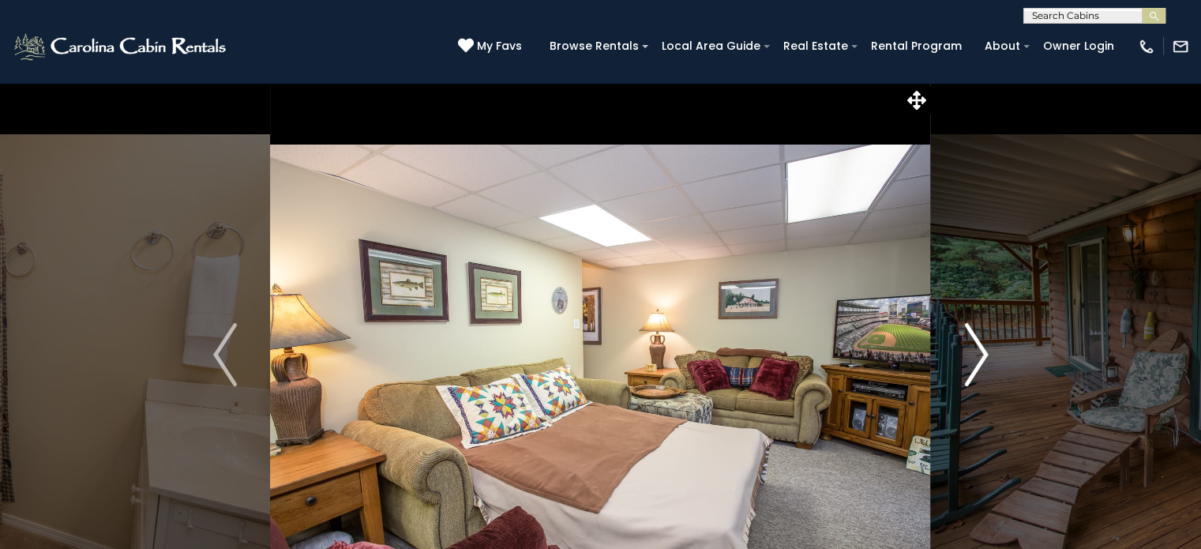
click at [979, 357] on img "Next" at bounding box center [976, 354] width 24 height 63
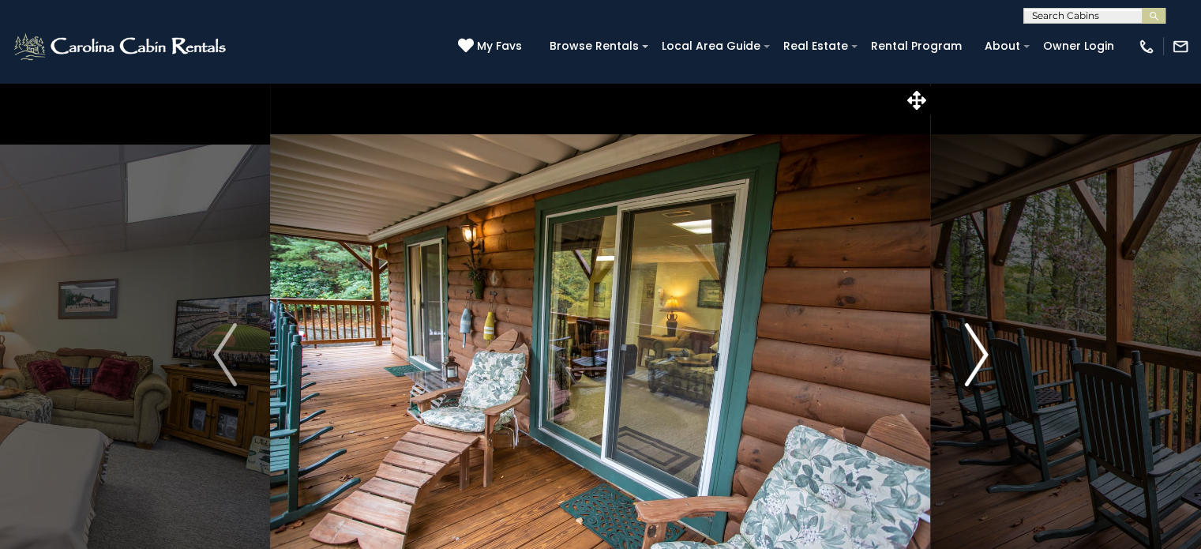
click at [979, 357] on img "Next" at bounding box center [976, 354] width 24 height 63
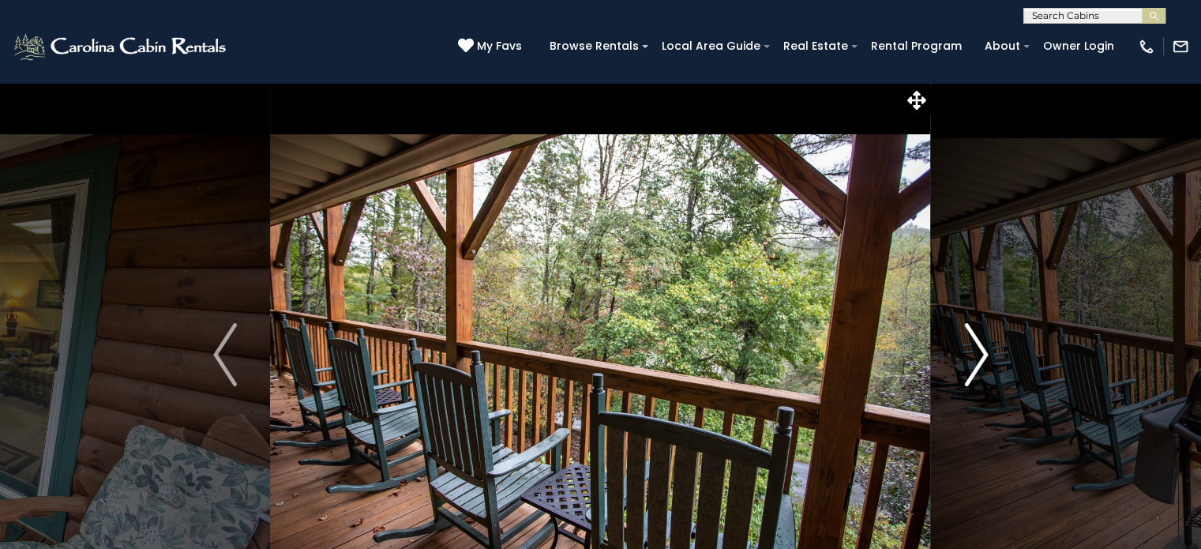
click at [979, 357] on img "Next" at bounding box center [976, 354] width 24 height 63
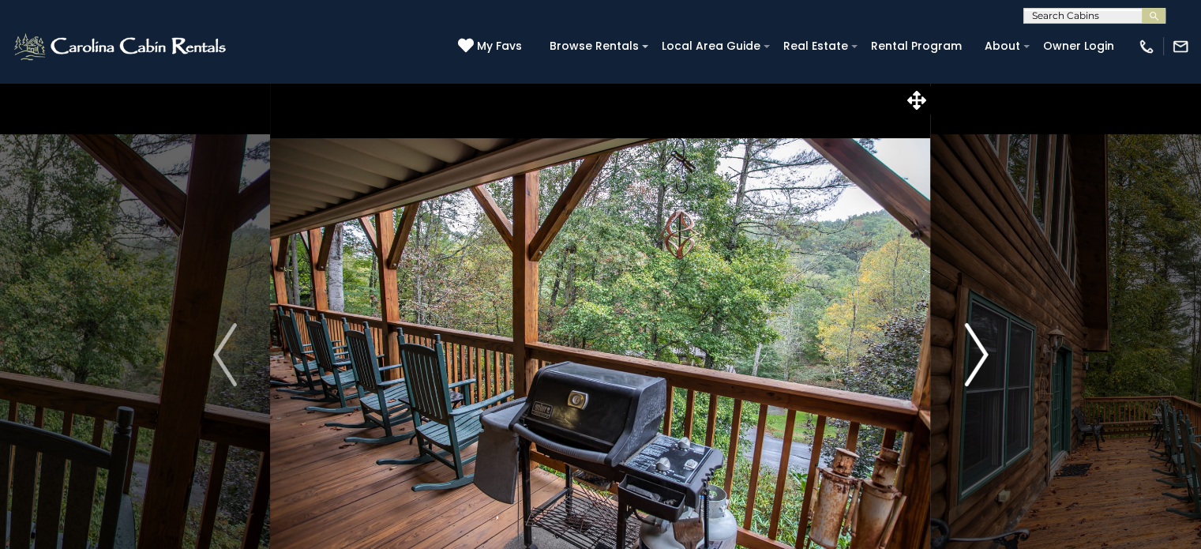
click at [979, 357] on img "Next" at bounding box center [976, 354] width 24 height 63
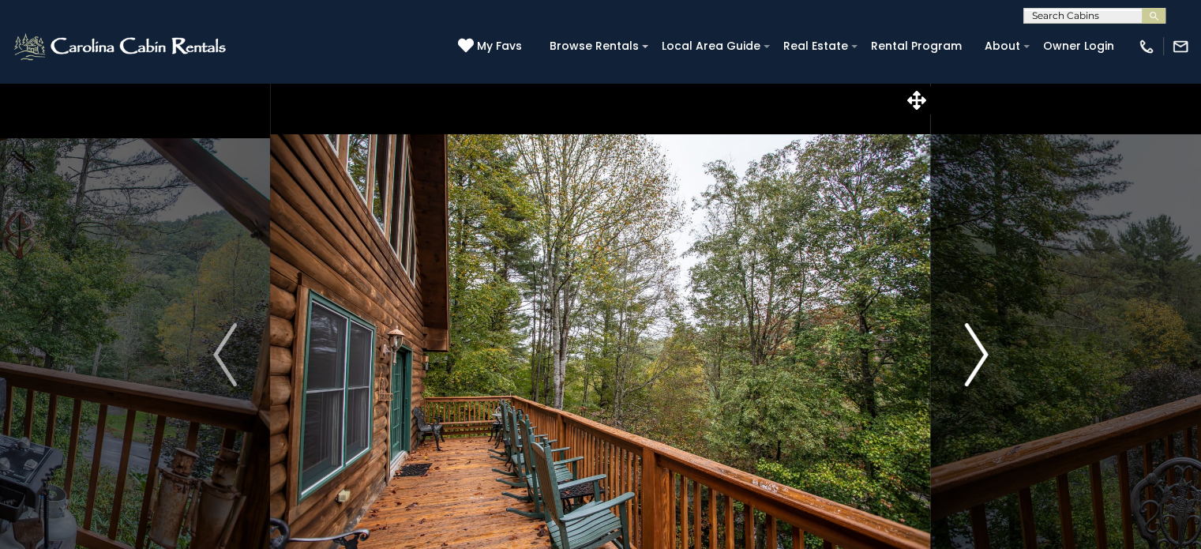
click at [979, 357] on img "Next" at bounding box center [976, 354] width 24 height 63
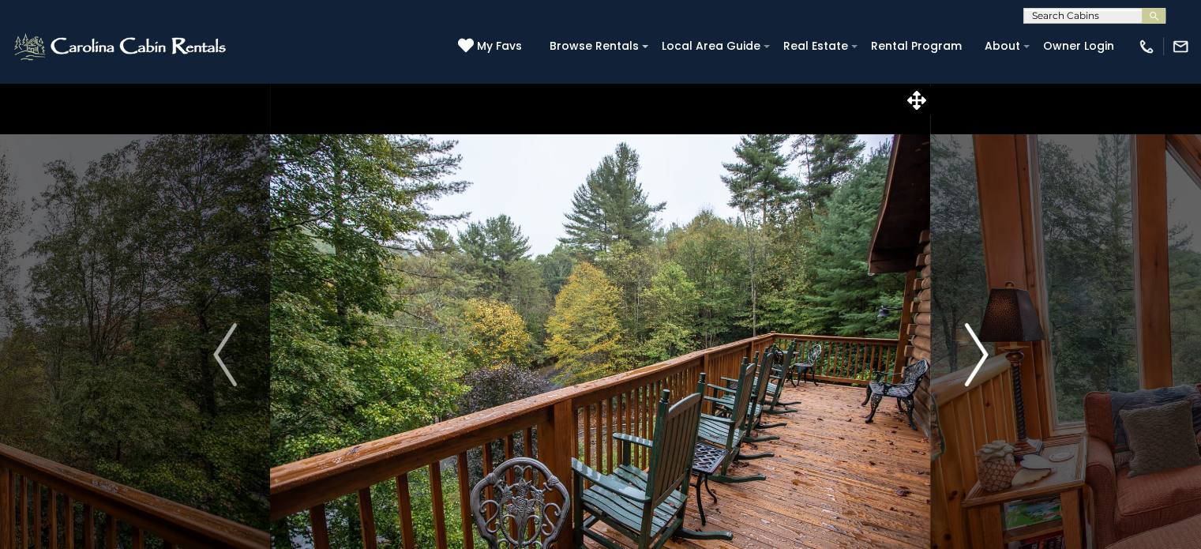
click at [979, 357] on img "Next" at bounding box center [976, 354] width 24 height 63
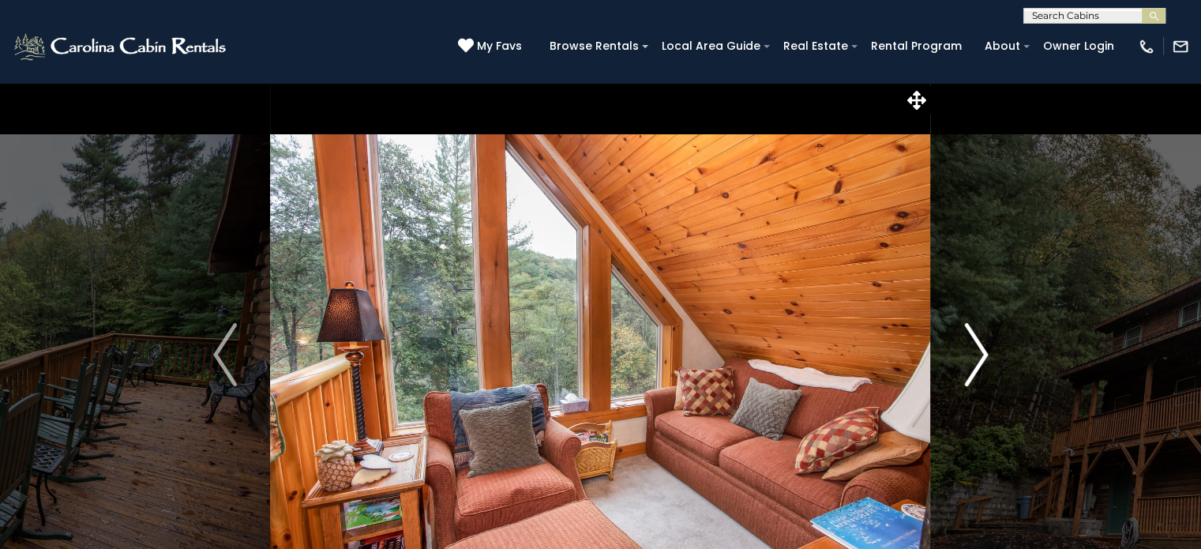
click at [979, 357] on img "Next" at bounding box center [976, 354] width 24 height 63
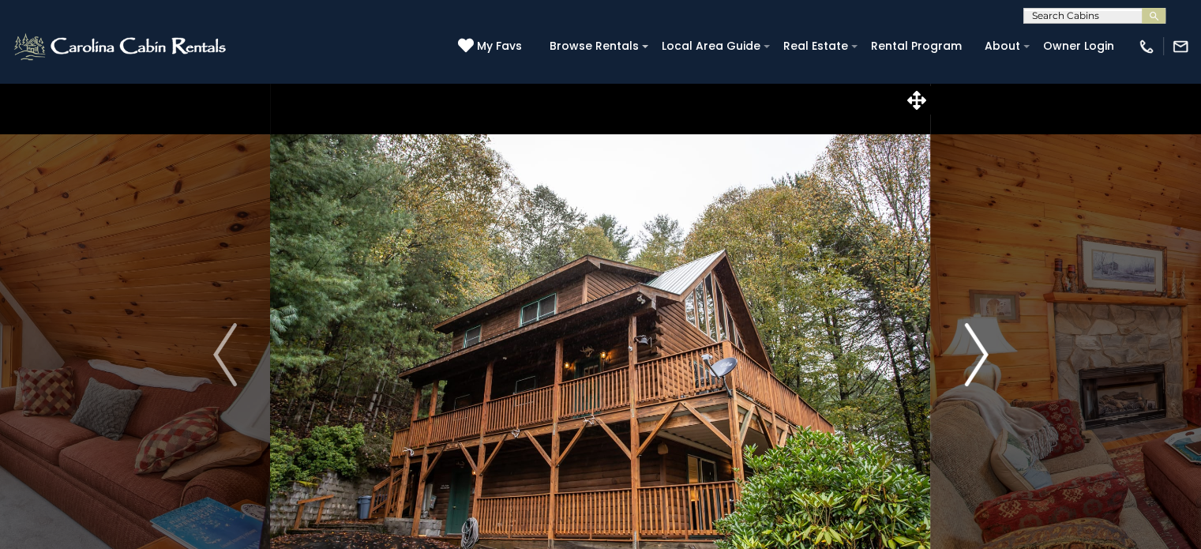
click at [979, 357] on img "Next" at bounding box center [976, 354] width 24 height 63
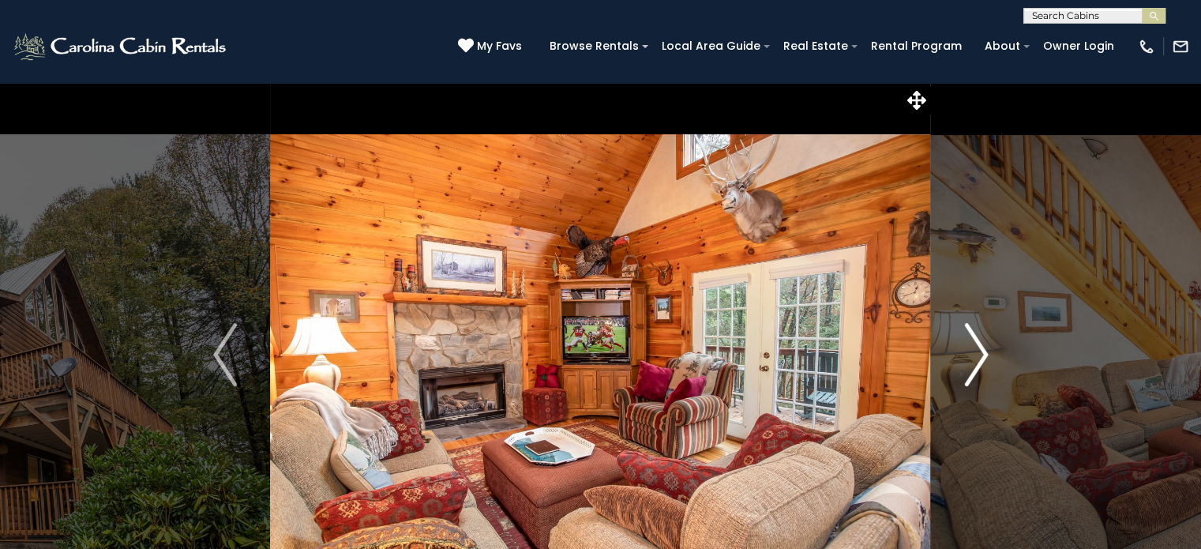
click at [979, 357] on img "Next" at bounding box center [976, 354] width 24 height 63
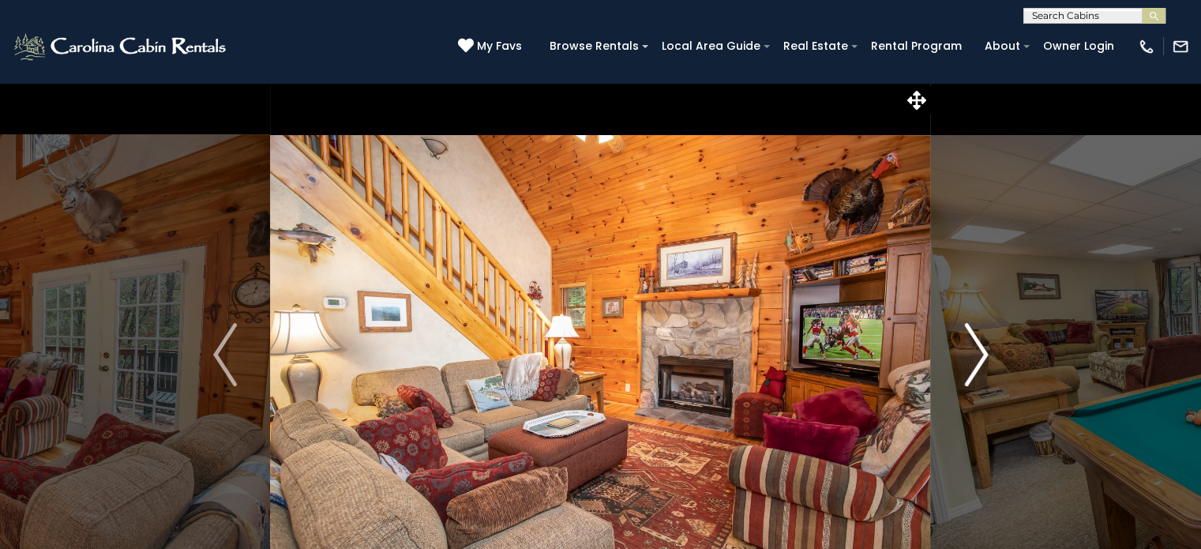
click at [979, 357] on img "Next" at bounding box center [976, 354] width 24 height 63
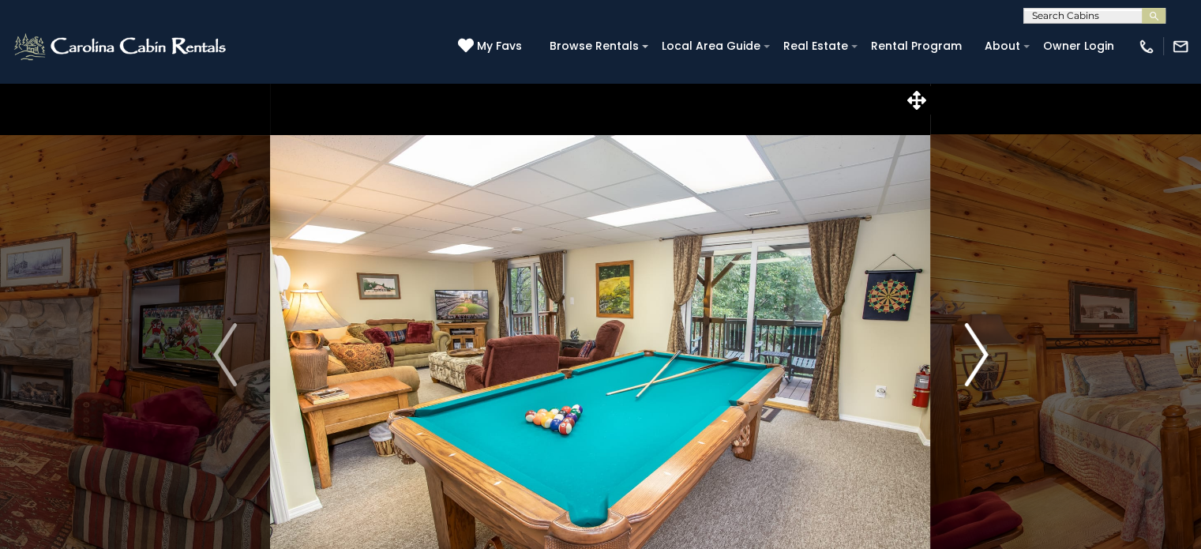
click at [979, 357] on img "Next" at bounding box center [976, 354] width 24 height 63
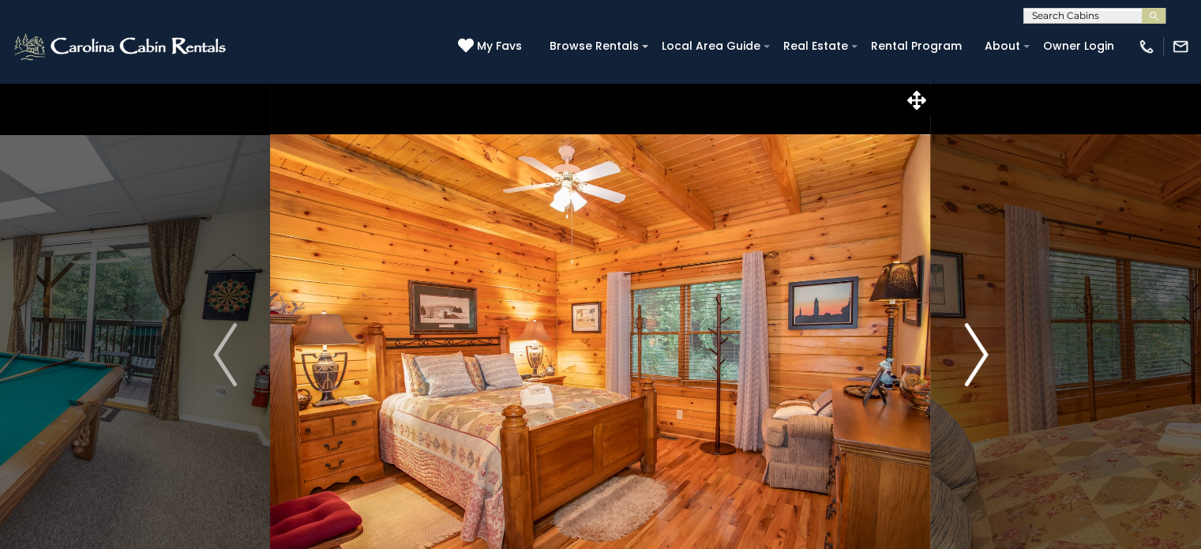
click at [979, 357] on img "Next" at bounding box center [976, 354] width 24 height 63
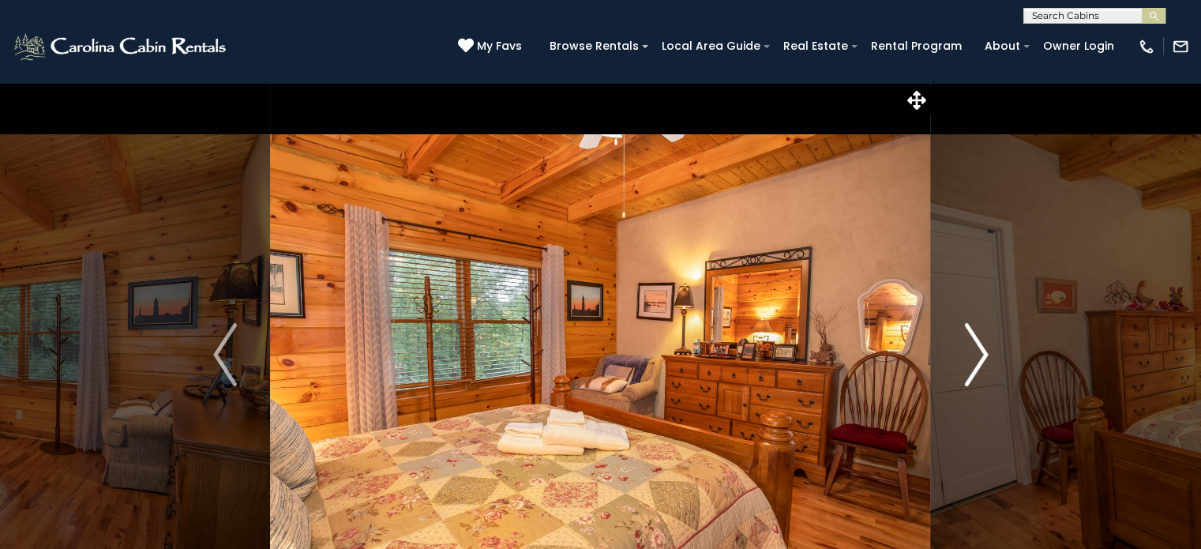
click at [979, 357] on img "Next" at bounding box center [976, 354] width 24 height 63
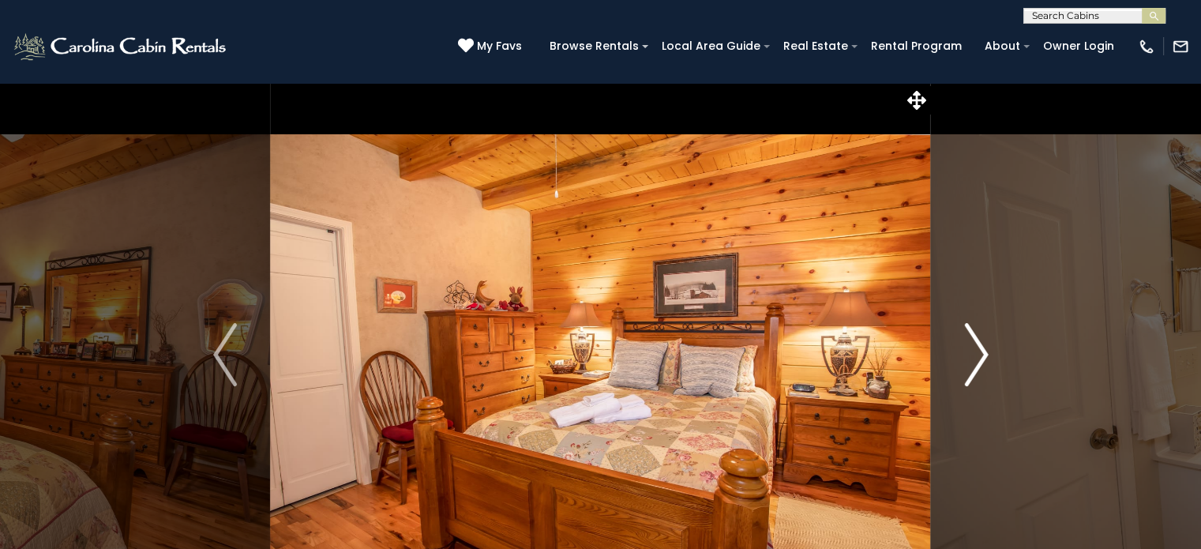
click at [979, 357] on img "Next" at bounding box center [976, 354] width 24 height 63
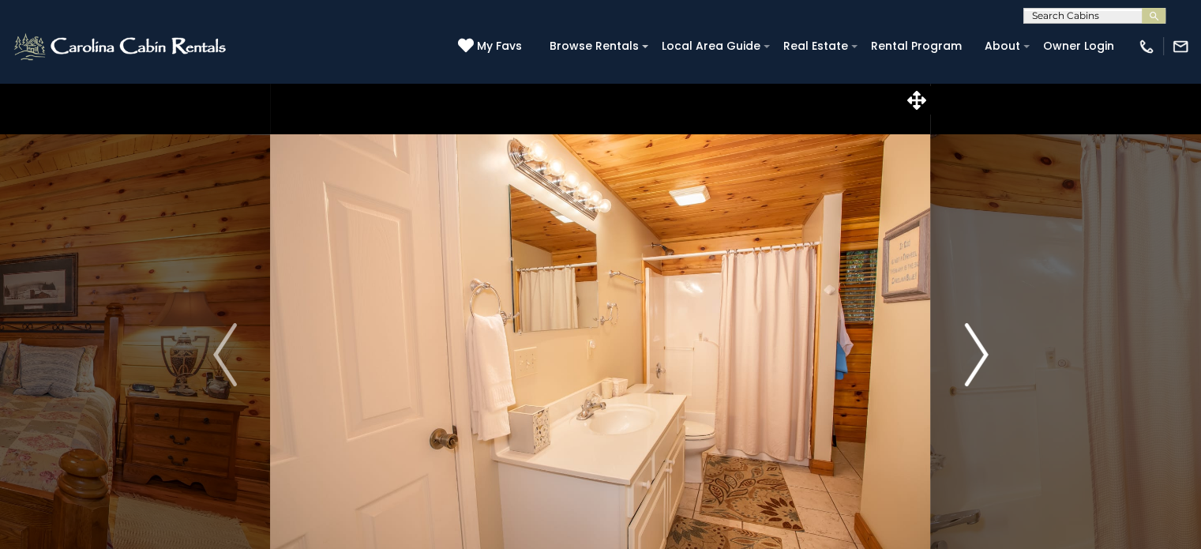
click at [979, 357] on img "Next" at bounding box center [976, 354] width 24 height 63
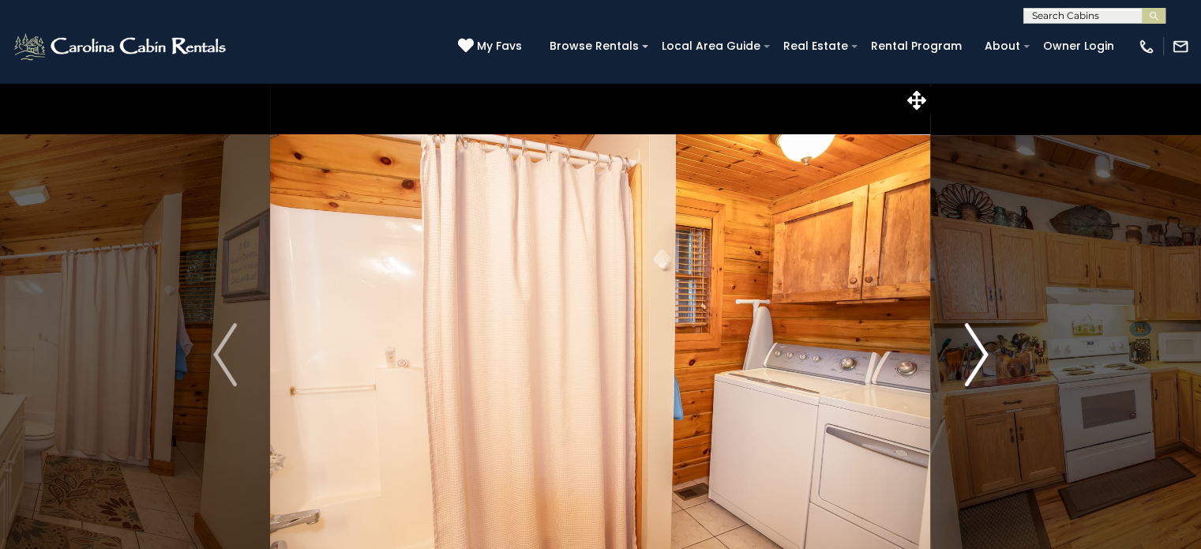
click at [979, 357] on img "Next" at bounding box center [976, 354] width 24 height 63
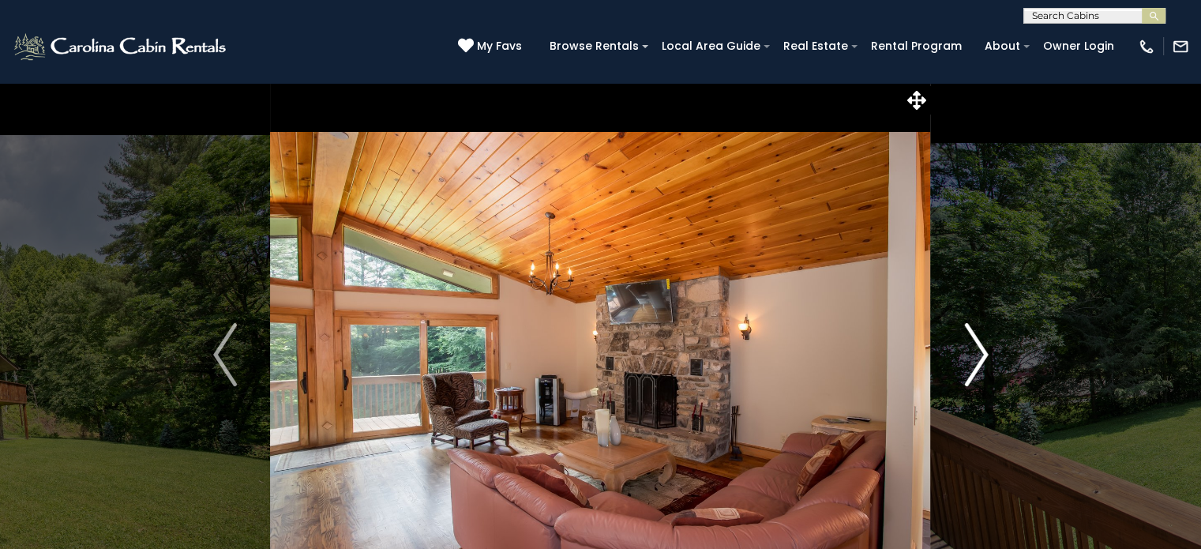
click at [979, 362] on img "Next" at bounding box center [976, 354] width 24 height 63
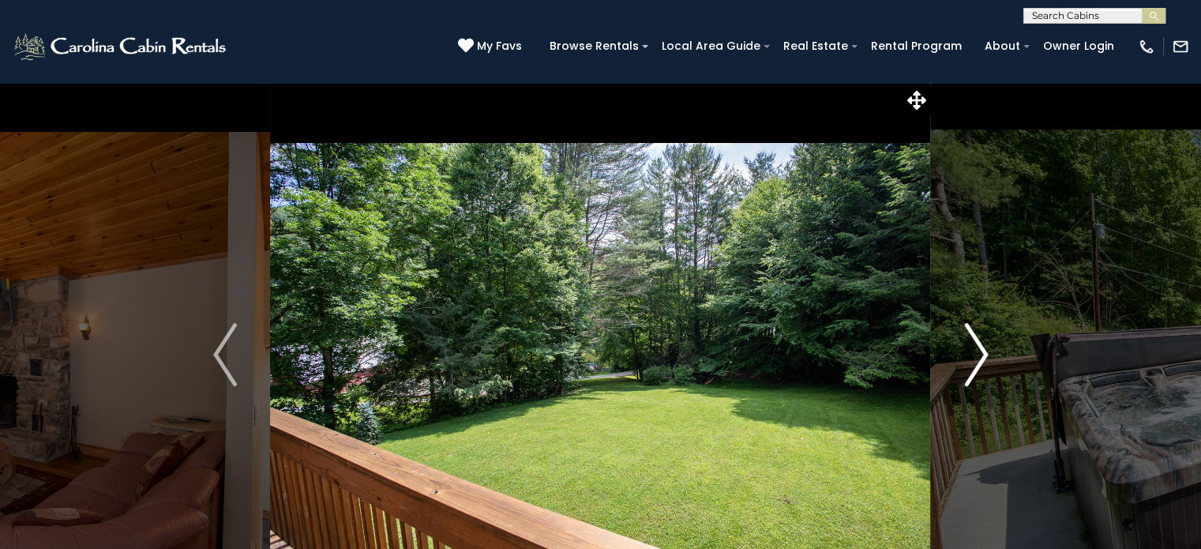
click at [979, 362] on img "Next" at bounding box center [976, 354] width 24 height 63
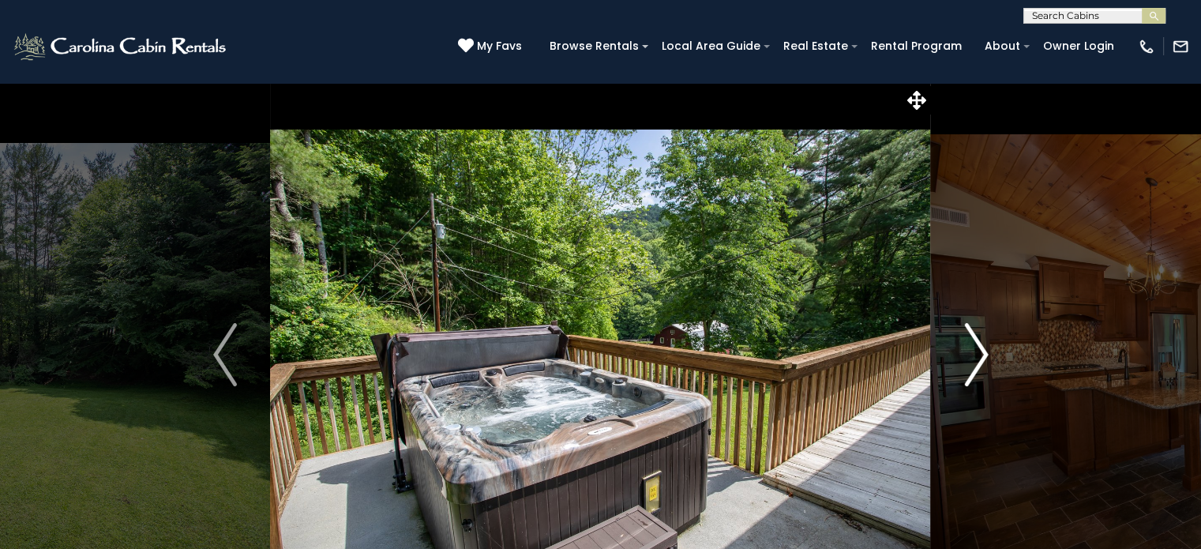
click at [979, 362] on img "Next" at bounding box center [976, 354] width 24 height 63
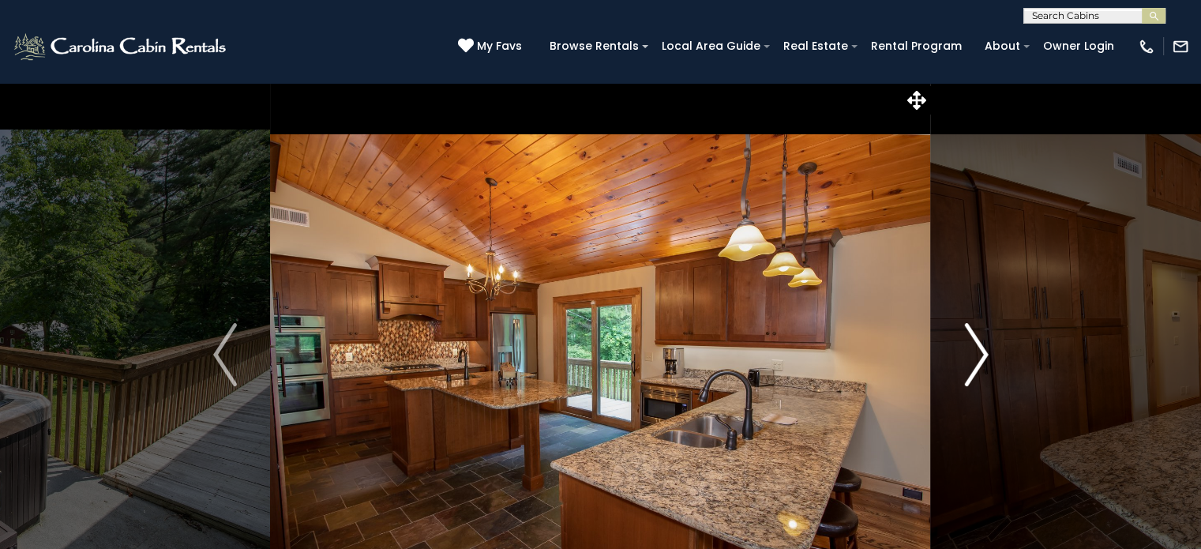
click at [979, 362] on img "Next" at bounding box center [976, 354] width 24 height 63
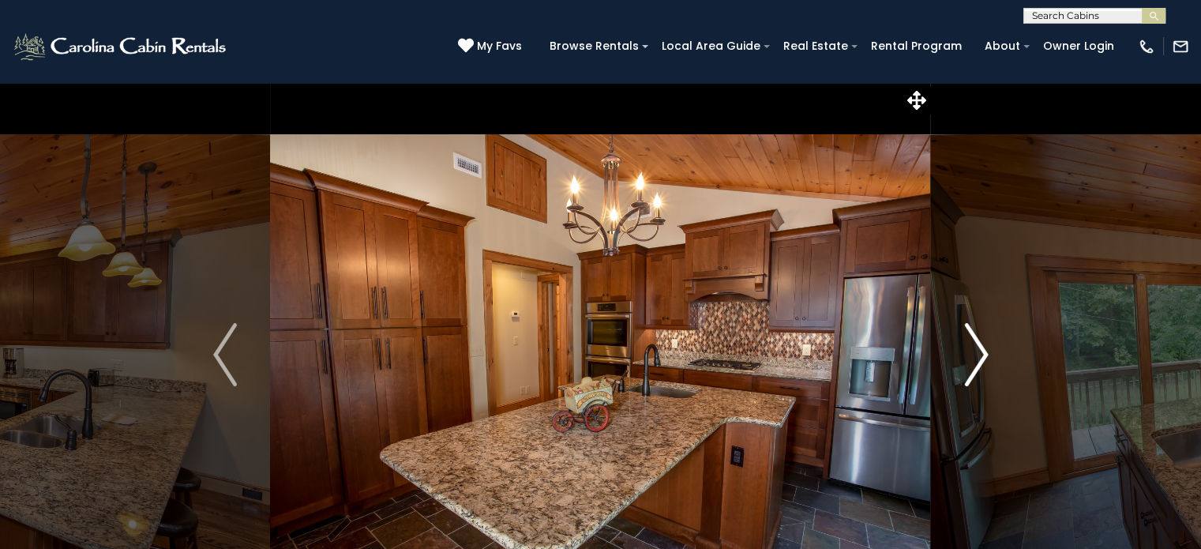
click at [979, 362] on img "Next" at bounding box center [976, 354] width 24 height 63
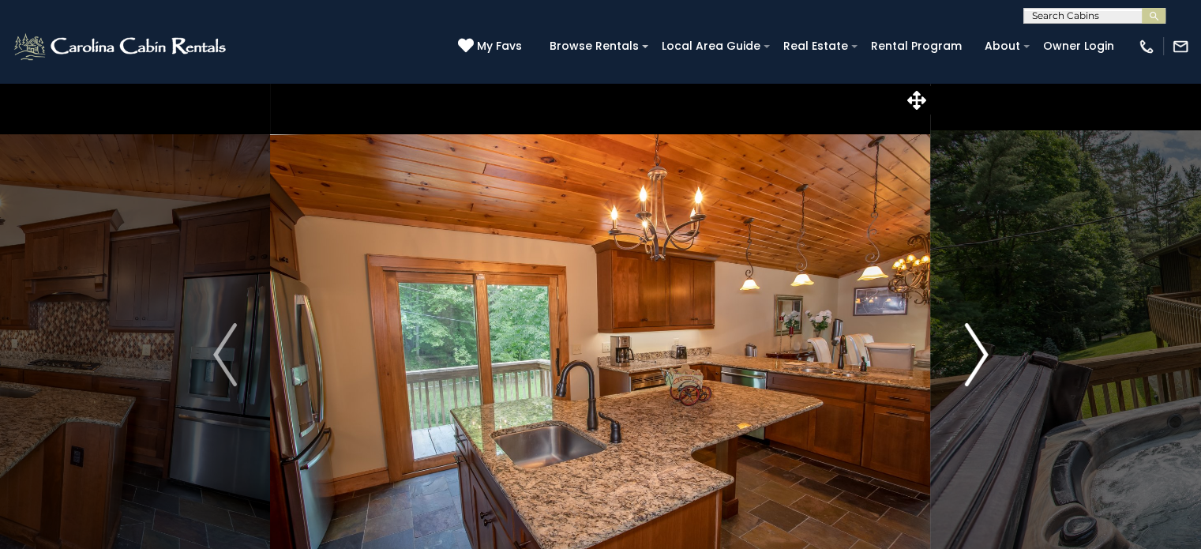
click at [979, 362] on img "Next" at bounding box center [976, 354] width 24 height 63
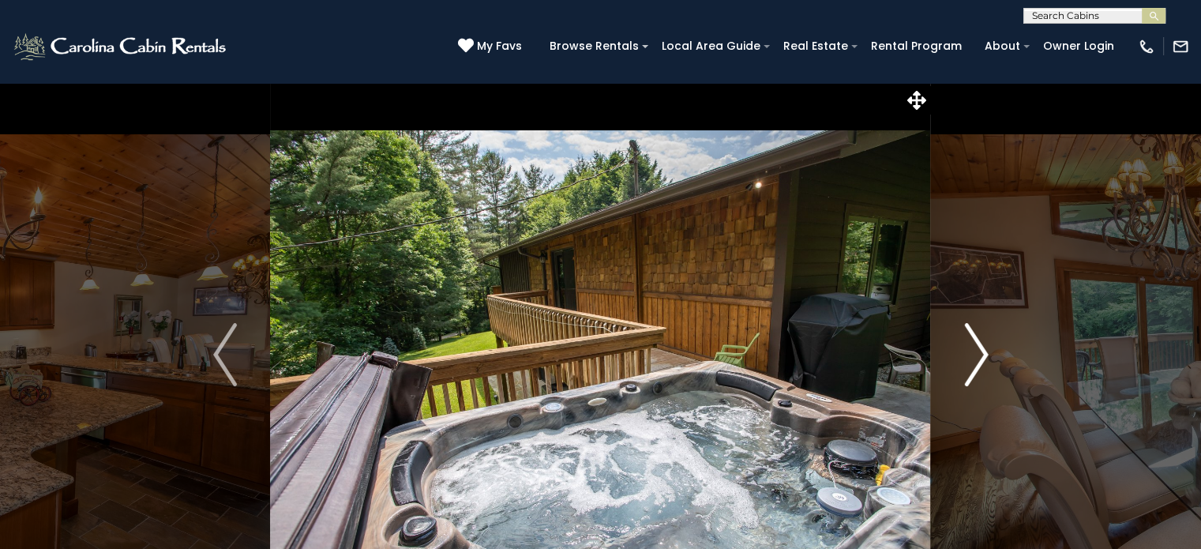
click at [979, 362] on img "Next" at bounding box center [976, 354] width 24 height 63
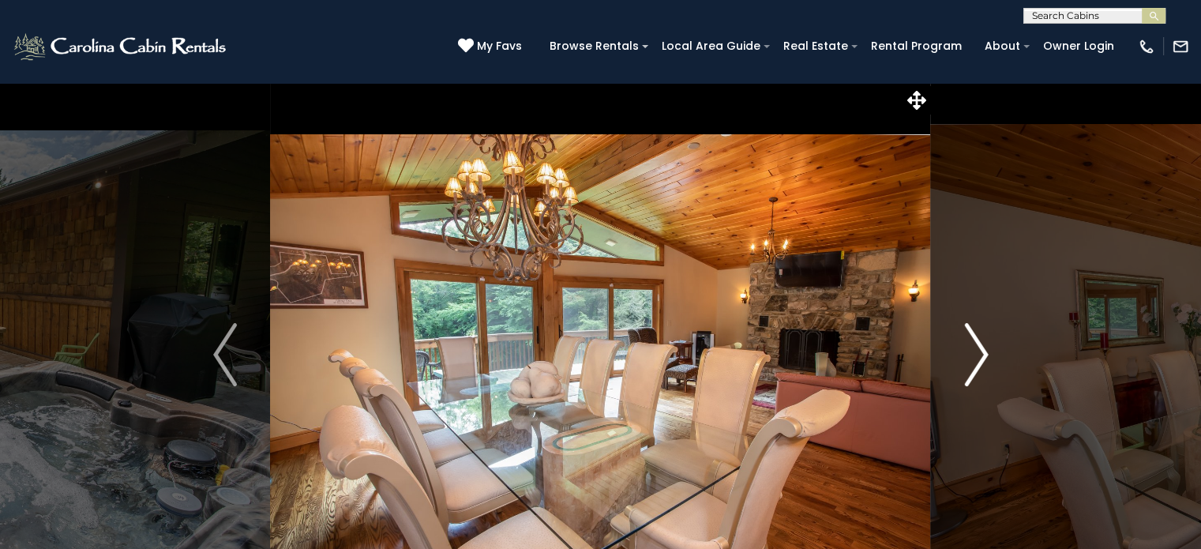
click at [979, 362] on img "Next" at bounding box center [976, 354] width 24 height 63
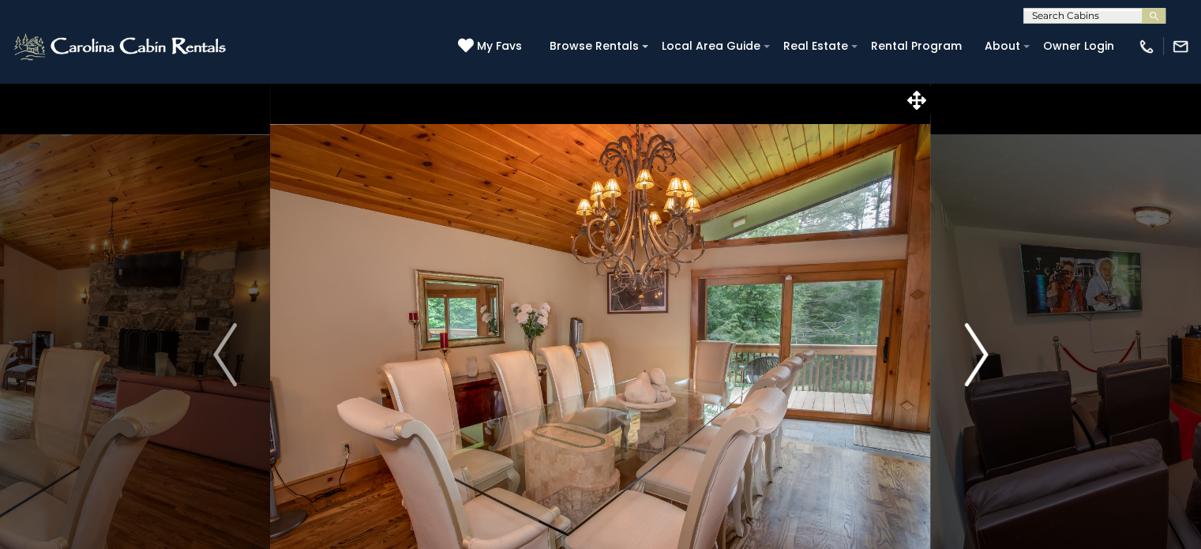
click at [979, 362] on img "Next" at bounding box center [976, 354] width 24 height 63
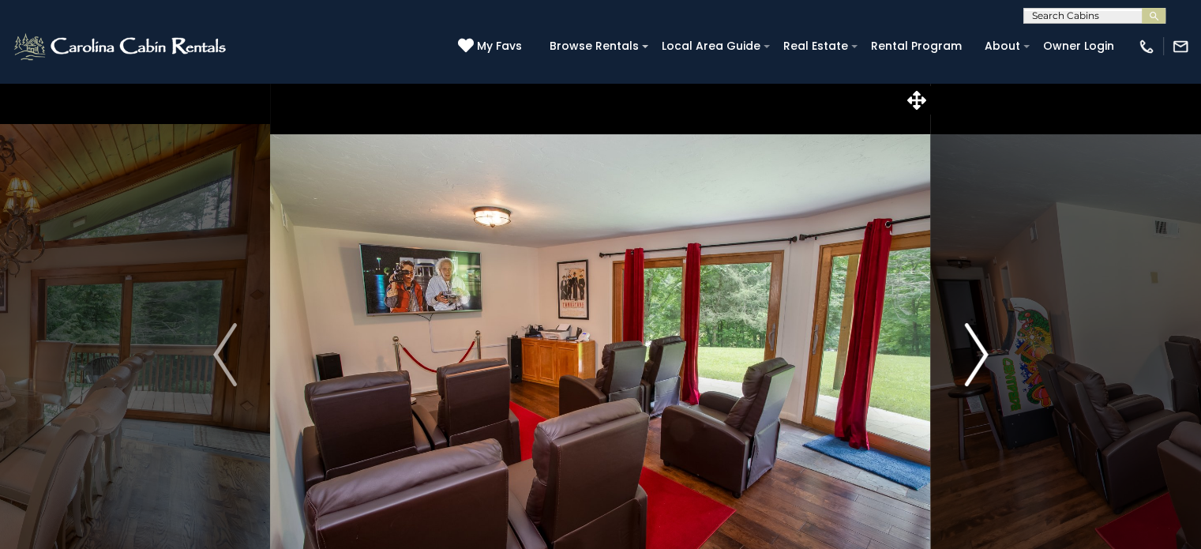
click at [979, 362] on img "Next" at bounding box center [976, 354] width 24 height 63
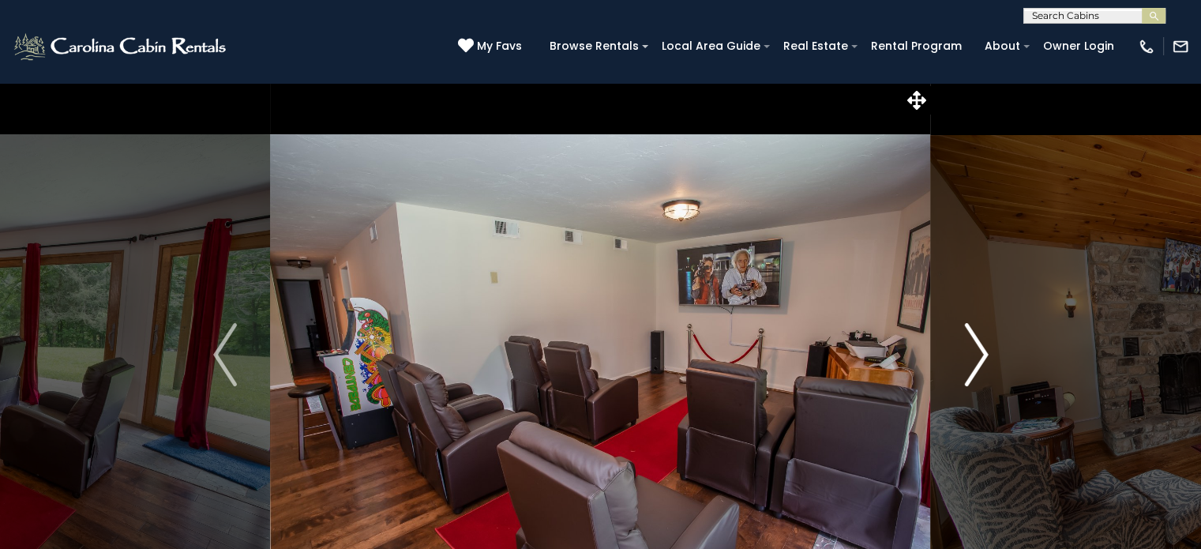
click at [979, 362] on img "Next" at bounding box center [976, 354] width 24 height 63
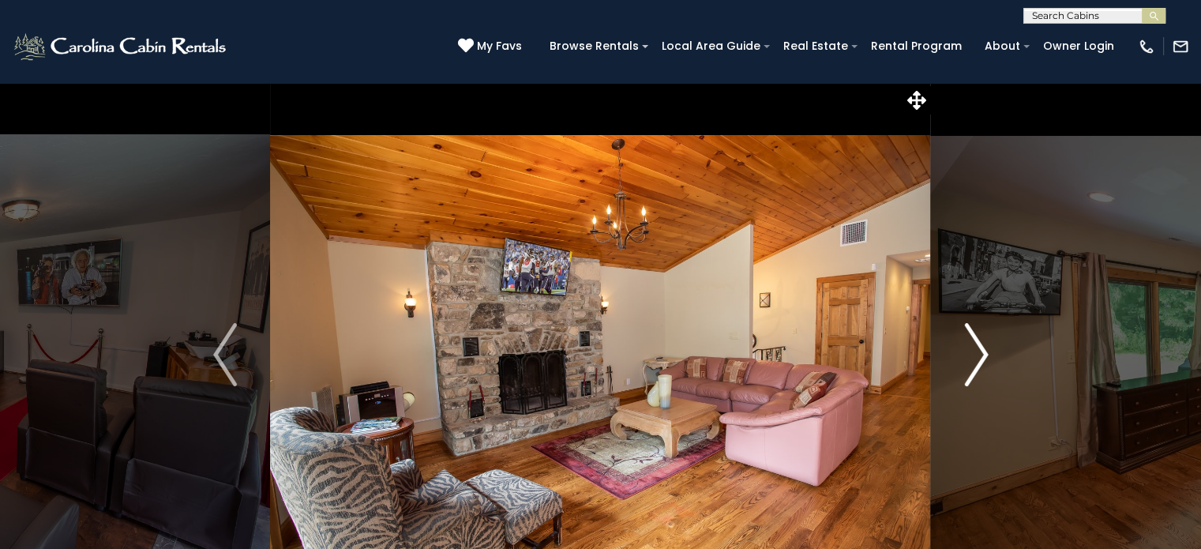
click at [979, 362] on img "Next" at bounding box center [976, 354] width 24 height 63
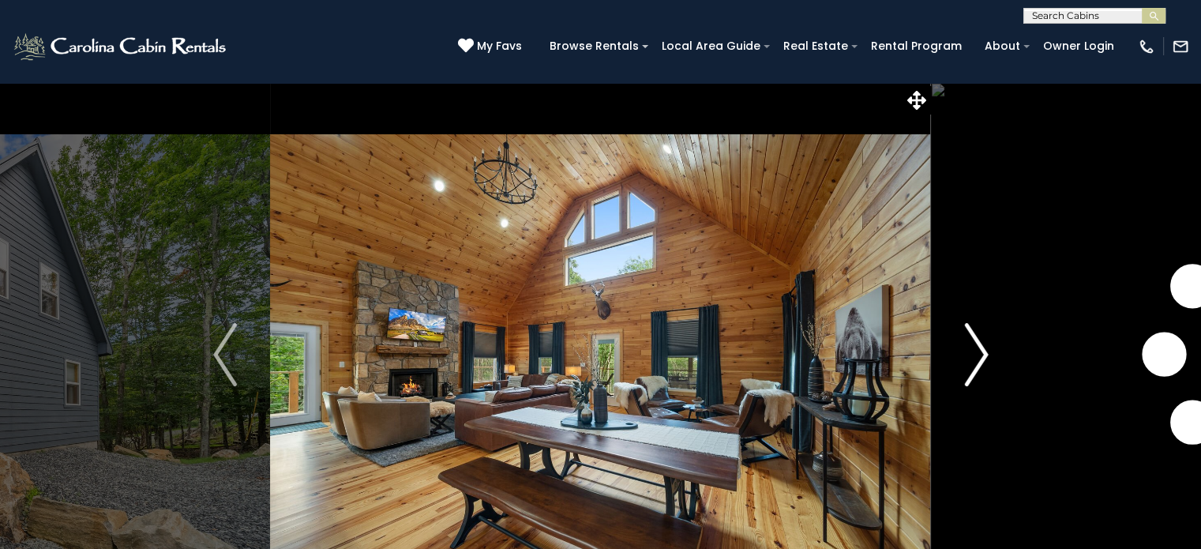
click at [973, 370] on img "Next" at bounding box center [976, 354] width 24 height 63
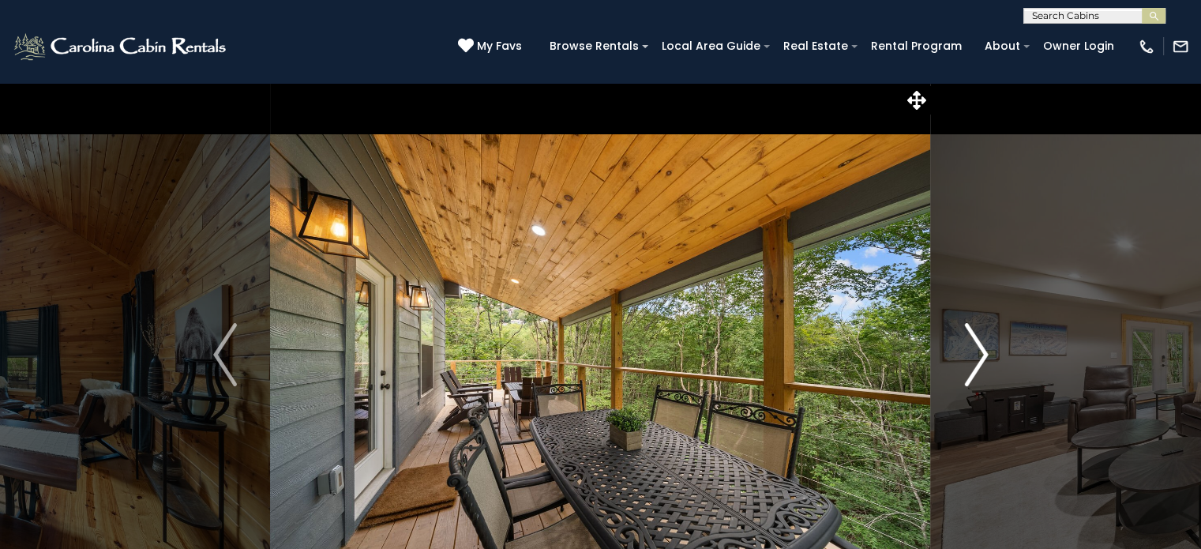
click at [973, 370] on img "Next" at bounding box center [976, 354] width 24 height 63
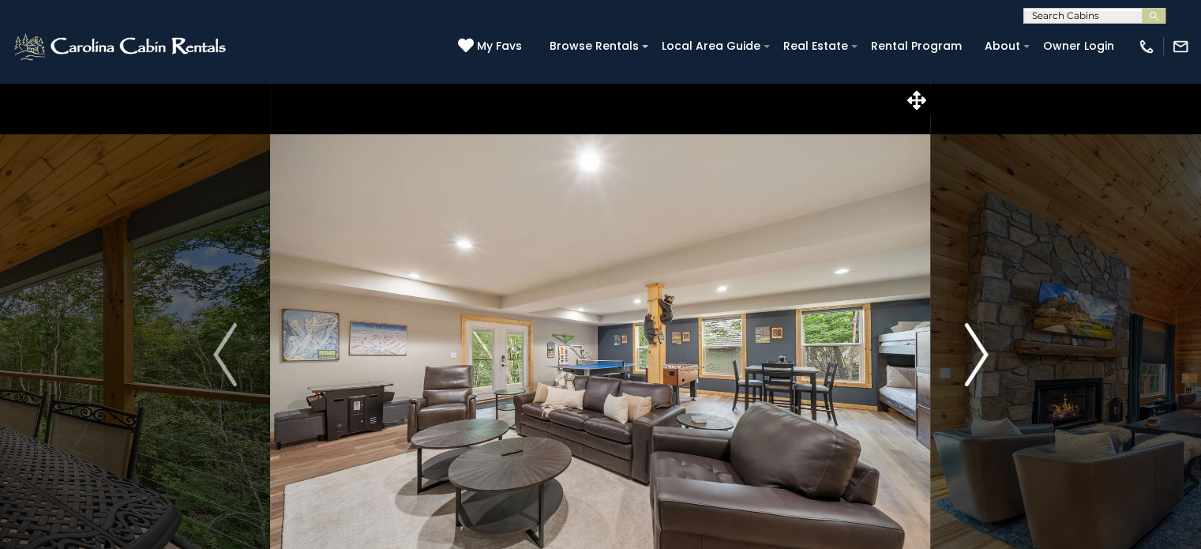
click at [973, 370] on img "Next" at bounding box center [976, 354] width 24 height 63
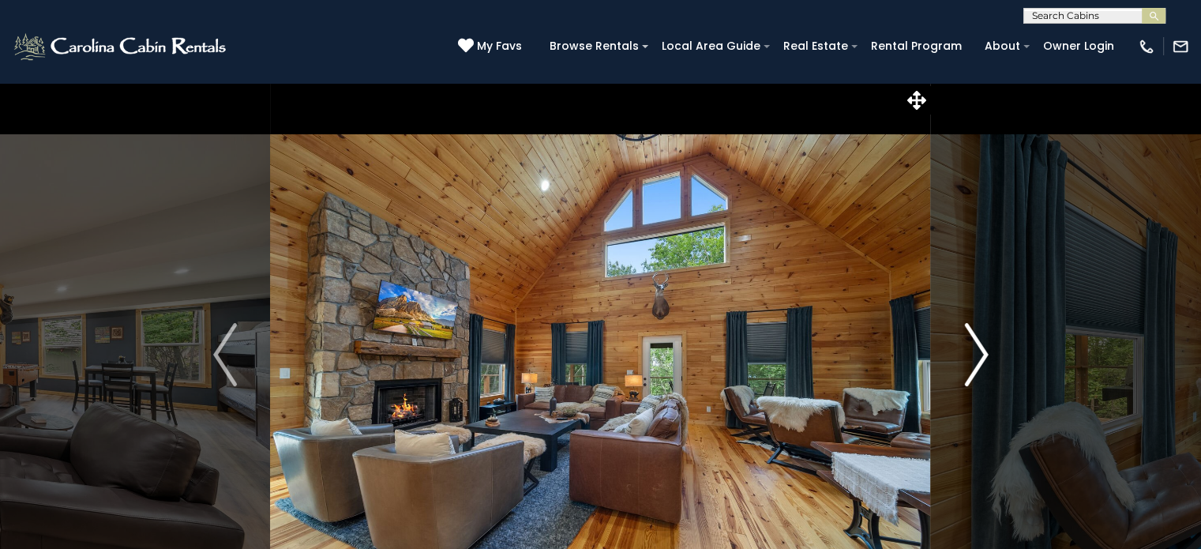
click at [973, 370] on img "Next" at bounding box center [976, 354] width 24 height 63
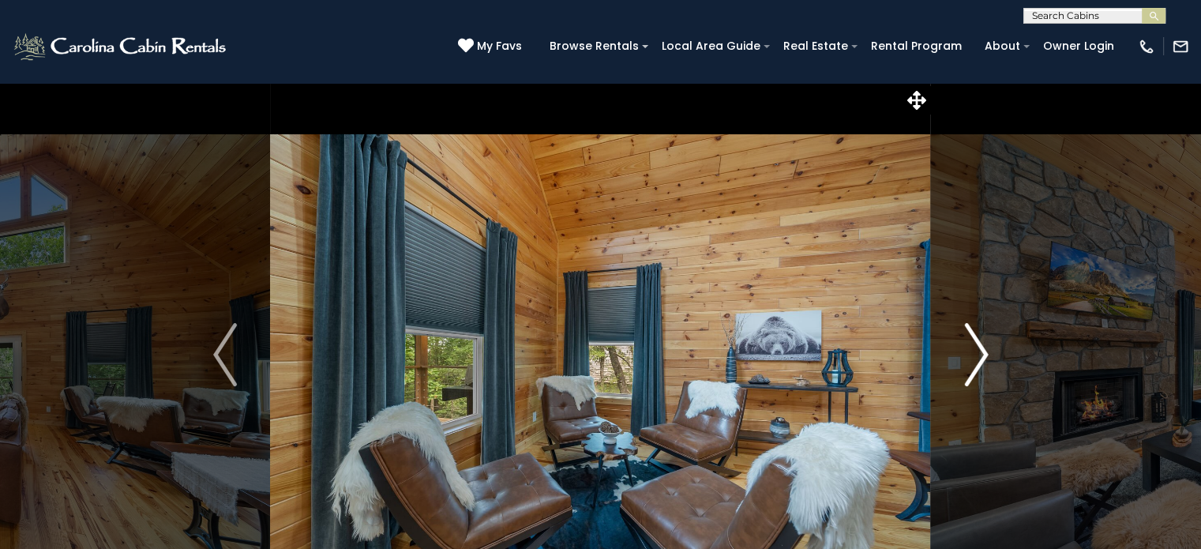
click at [973, 370] on img "Next" at bounding box center [976, 354] width 24 height 63
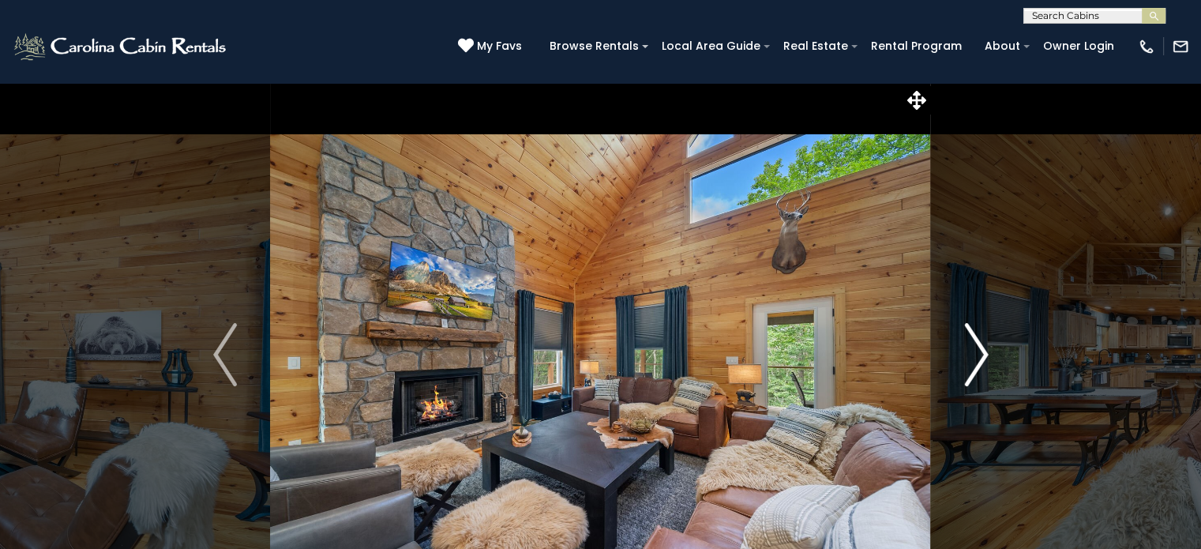
click at [973, 370] on img "Next" at bounding box center [976, 354] width 24 height 63
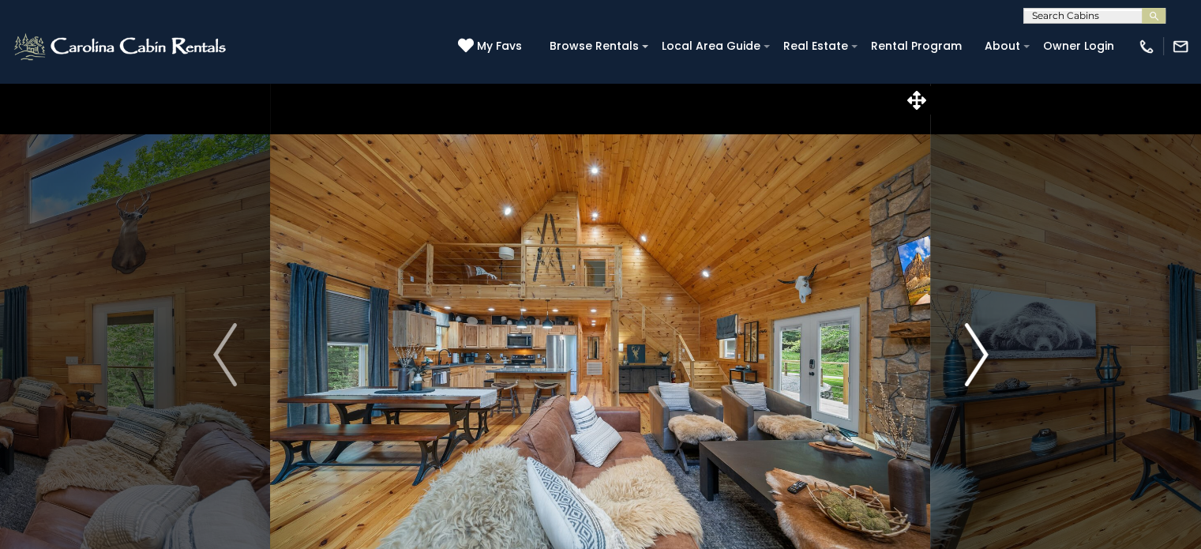
click at [973, 370] on img "Next" at bounding box center [976, 354] width 24 height 63
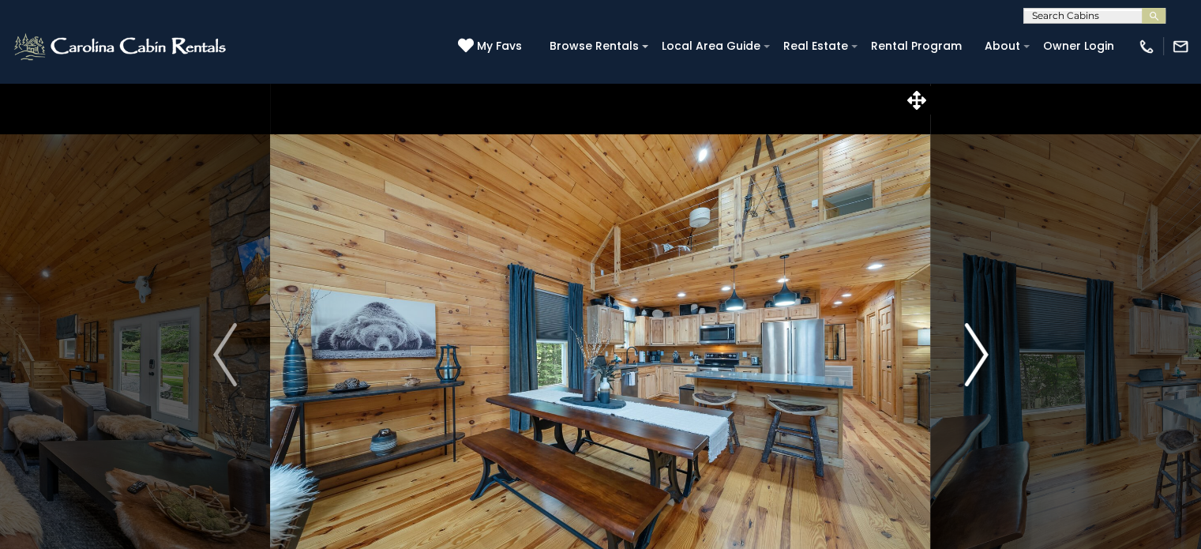
click at [973, 370] on img "Next" at bounding box center [976, 354] width 24 height 63
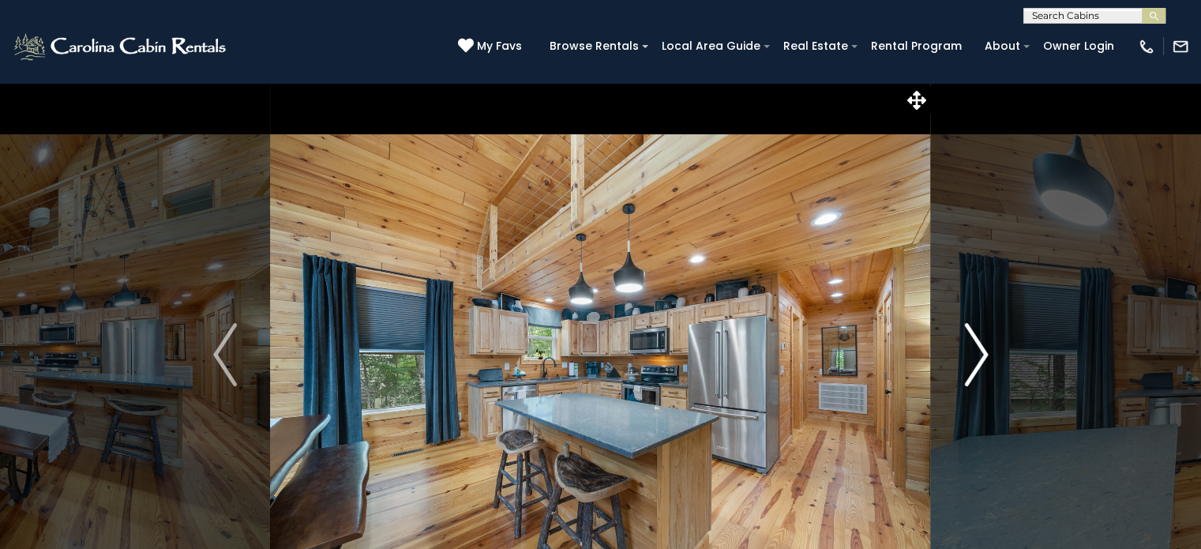
click at [973, 370] on img "Next" at bounding box center [976, 354] width 24 height 63
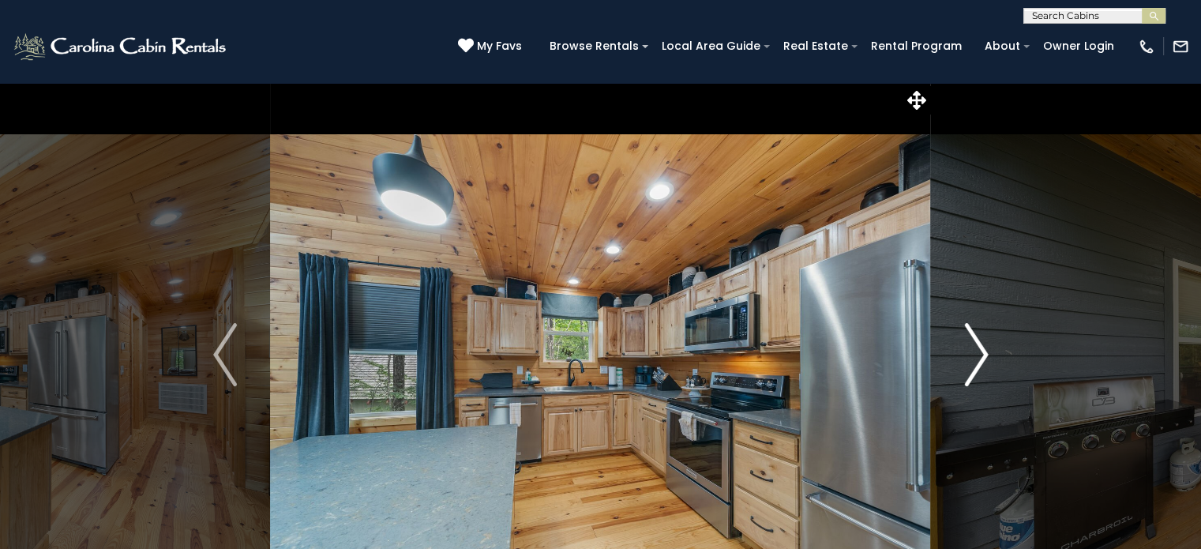
click at [973, 370] on img "Next" at bounding box center [976, 354] width 24 height 63
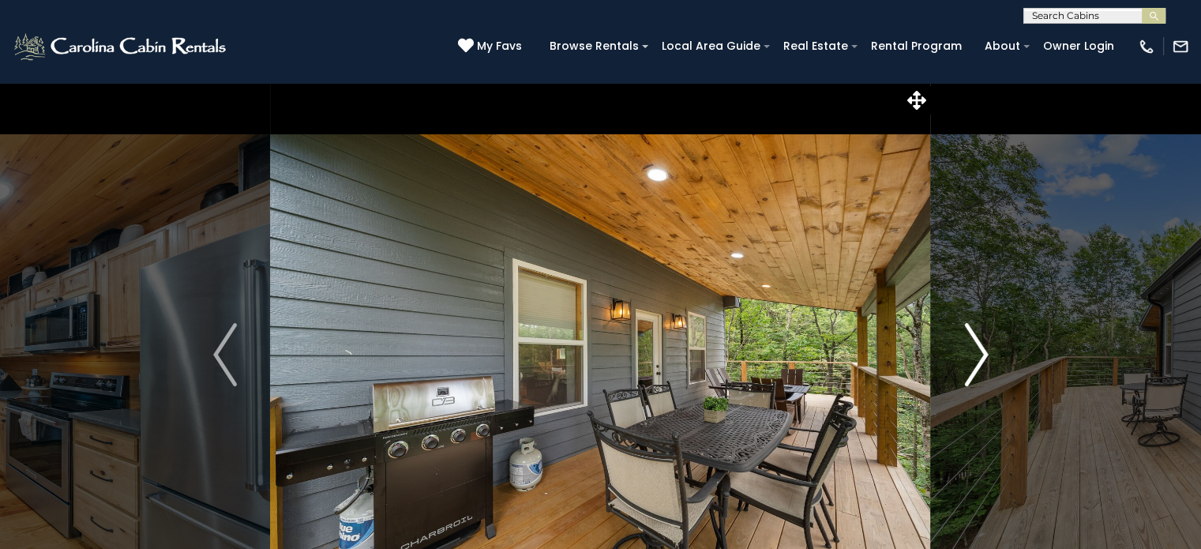
click at [973, 370] on img "Next" at bounding box center [976, 354] width 24 height 63
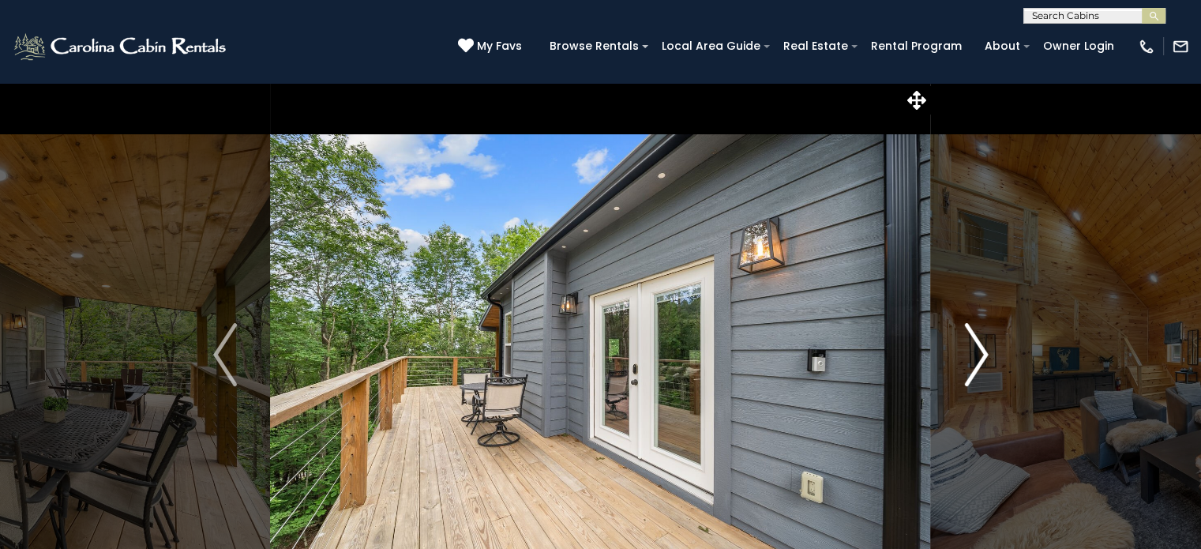
click at [973, 370] on img "Next" at bounding box center [976, 354] width 24 height 63
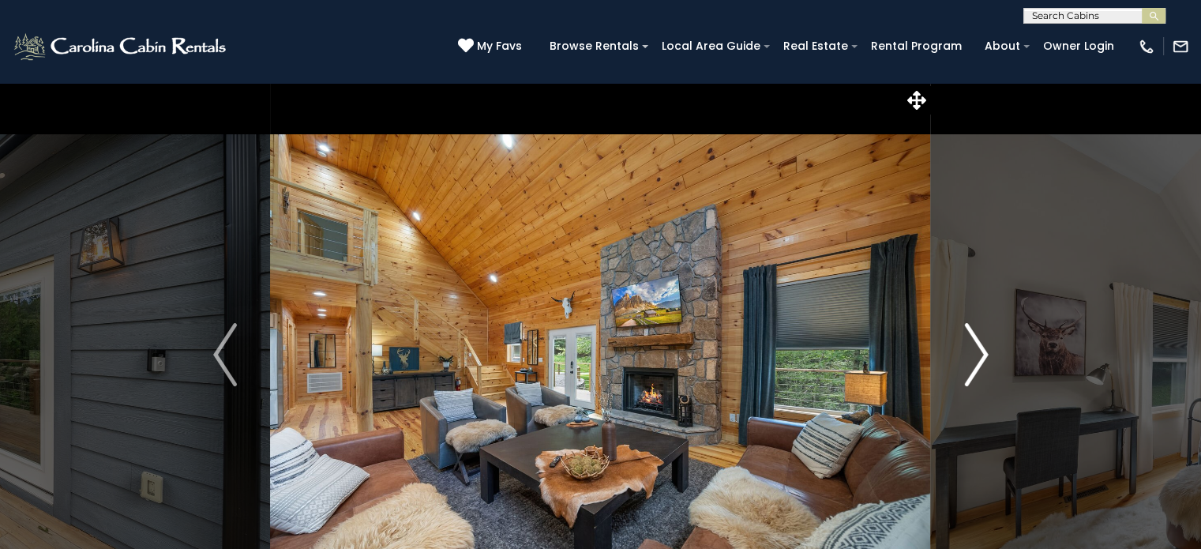
click at [973, 370] on img "Next" at bounding box center [976, 354] width 24 height 63
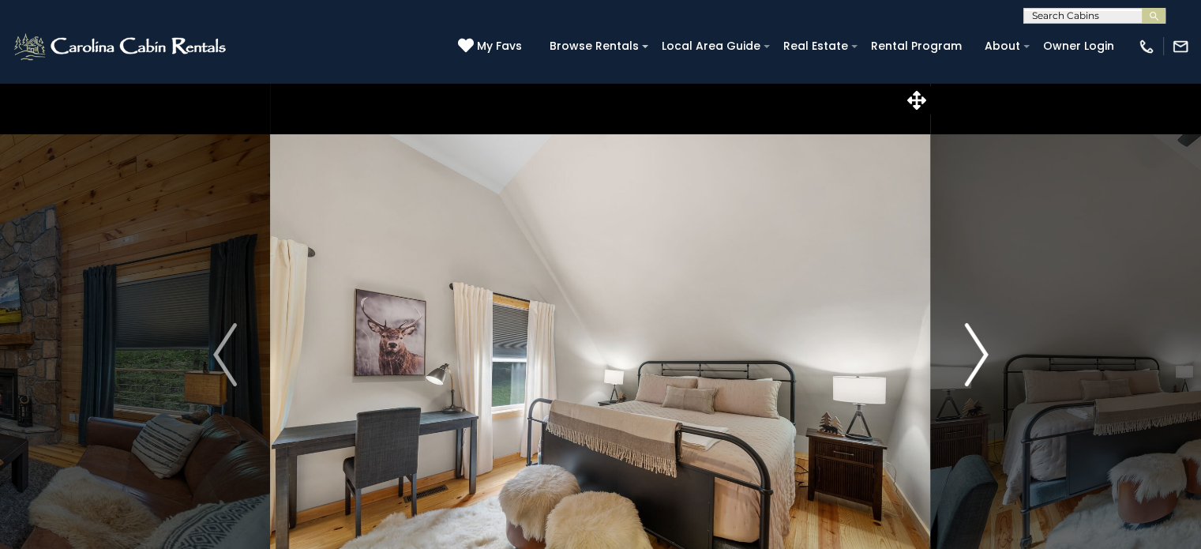
click at [973, 370] on img "Next" at bounding box center [976, 354] width 24 height 63
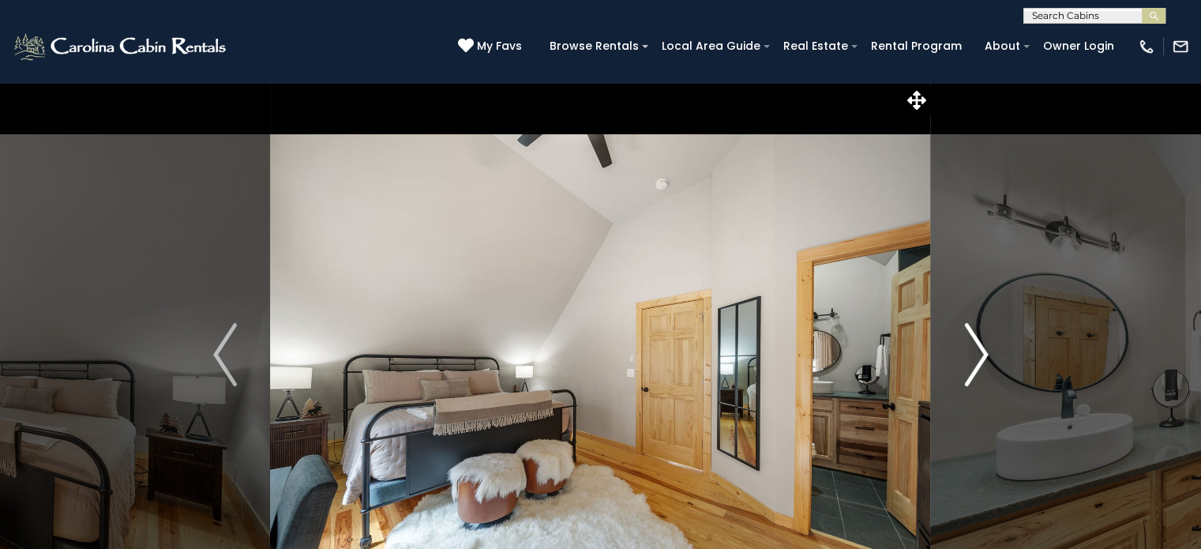
click at [973, 370] on img "Next" at bounding box center [976, 354] width 24 height 63
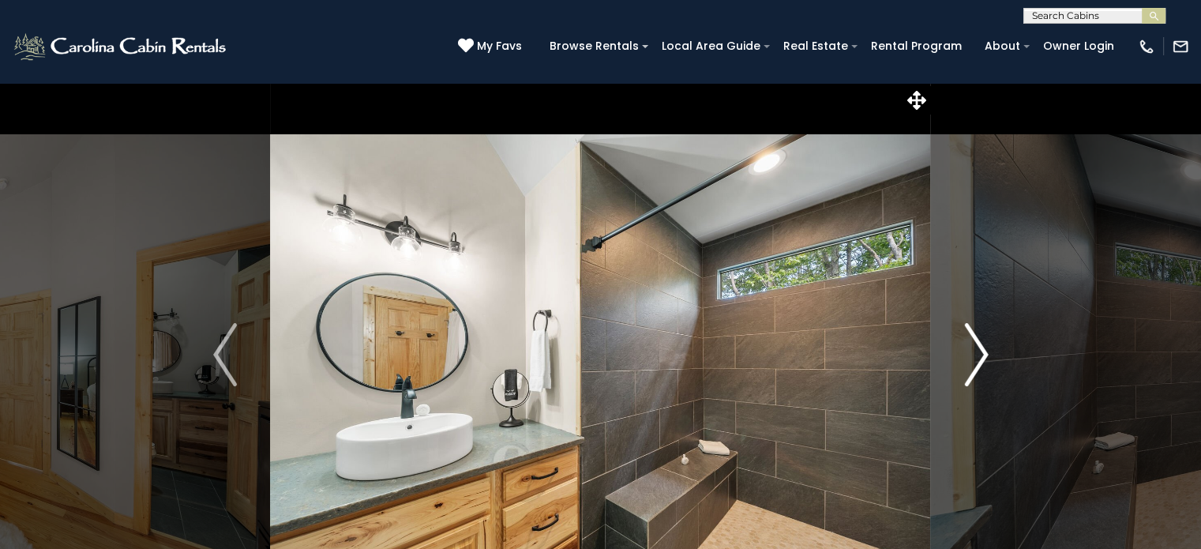
click at [973, 370] on img "Next" at bounding box center [976, 354] width 24 height 63
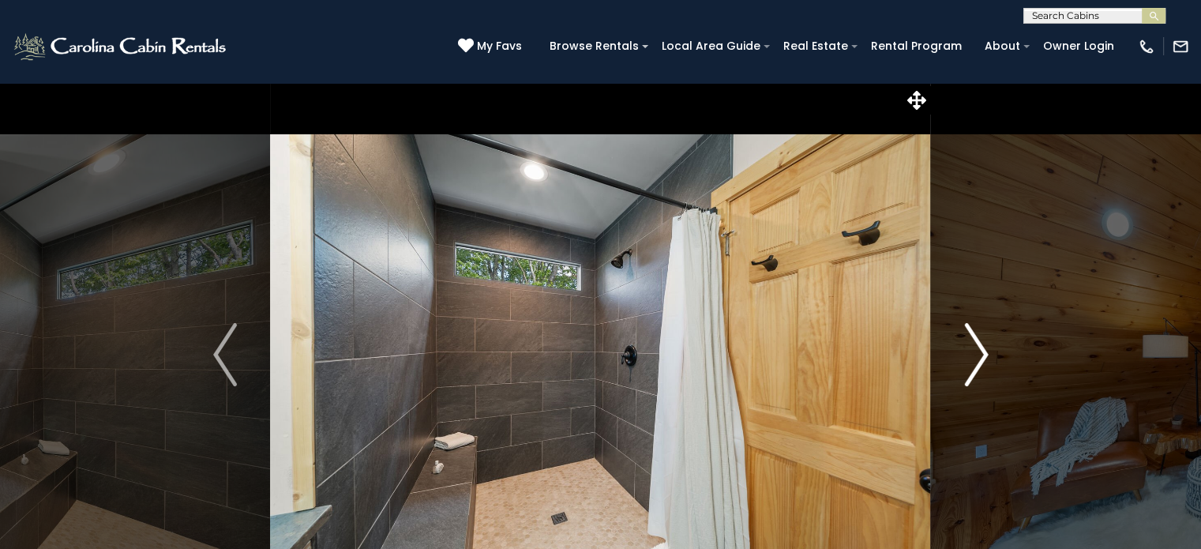
click at [973, 370] on img "Next" at bounding box center [976, 354] width 24 height 63
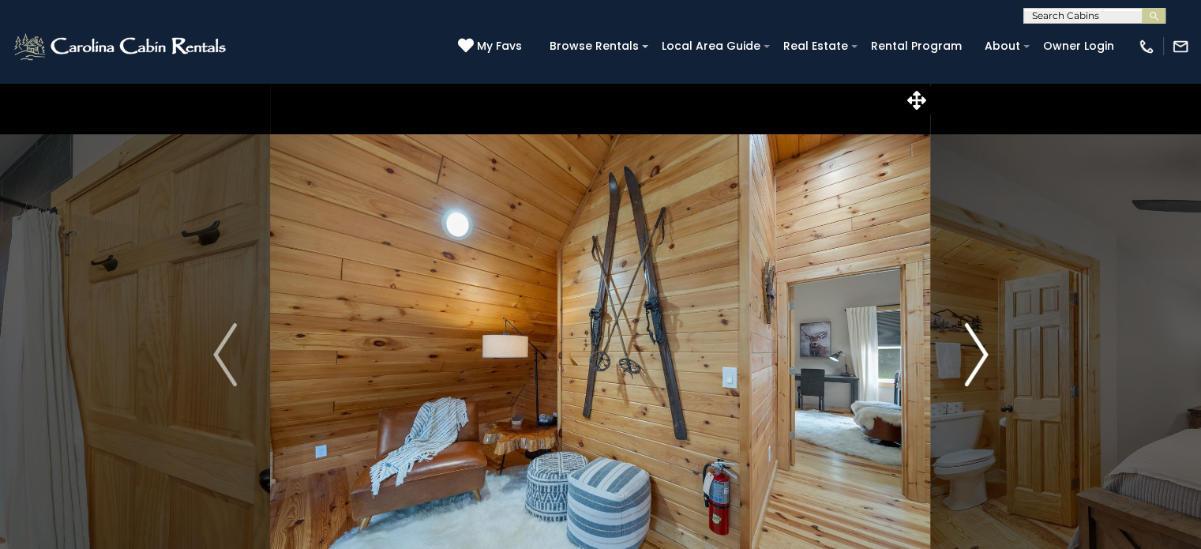
click at [973, 370] on img "Next" at bounding box center [976, 354] width 24 height 63
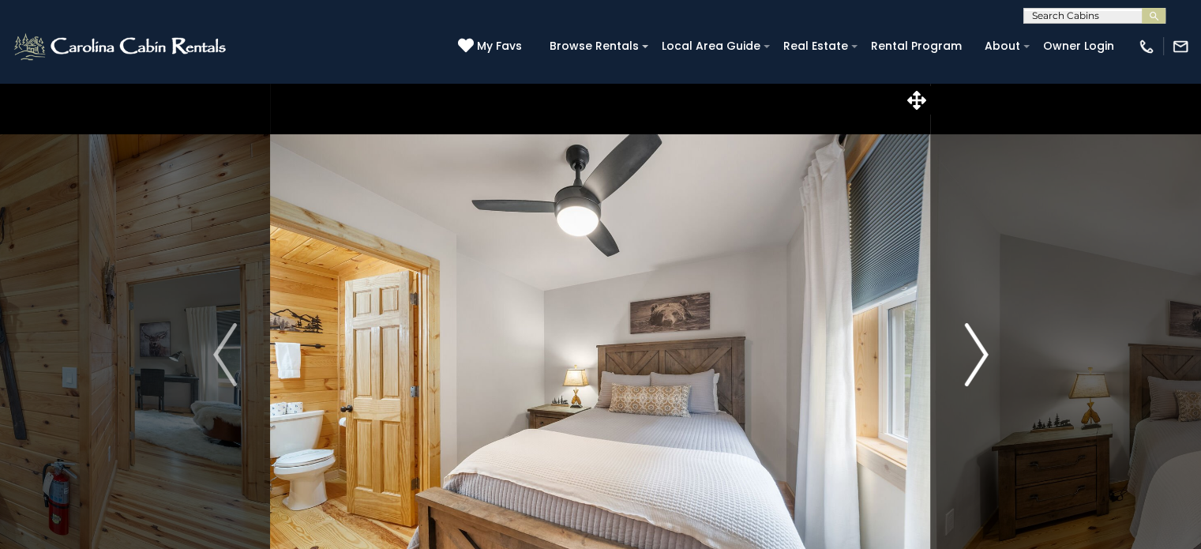
click at [973, 370] on img "Next" at bounding box center [976, 354] width 24 height 63
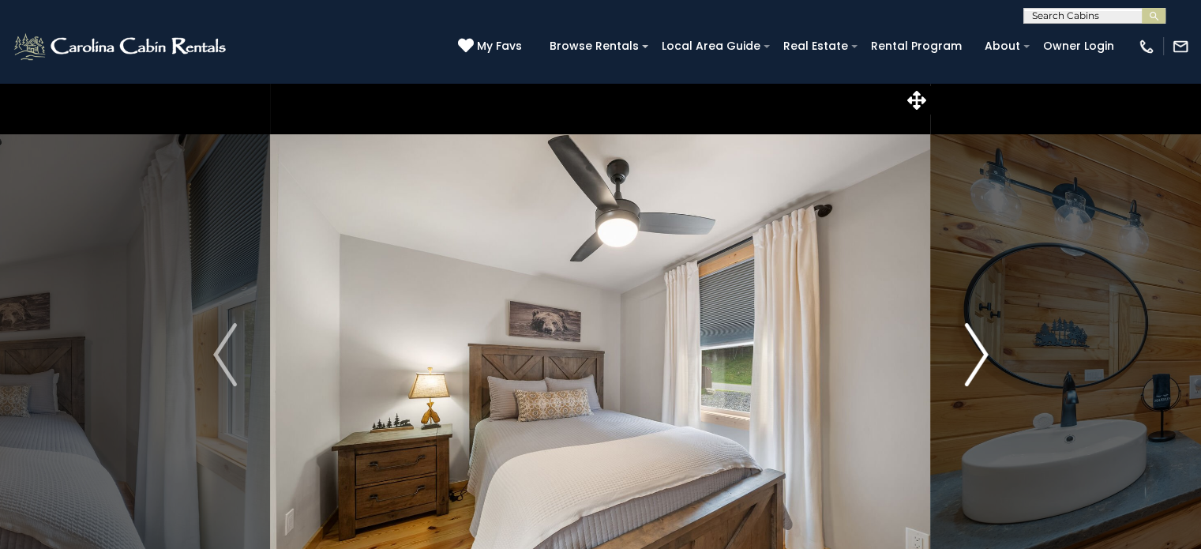
click at [973, 370] on img "Next" at bounding box center [976, 354] width 24 height 63
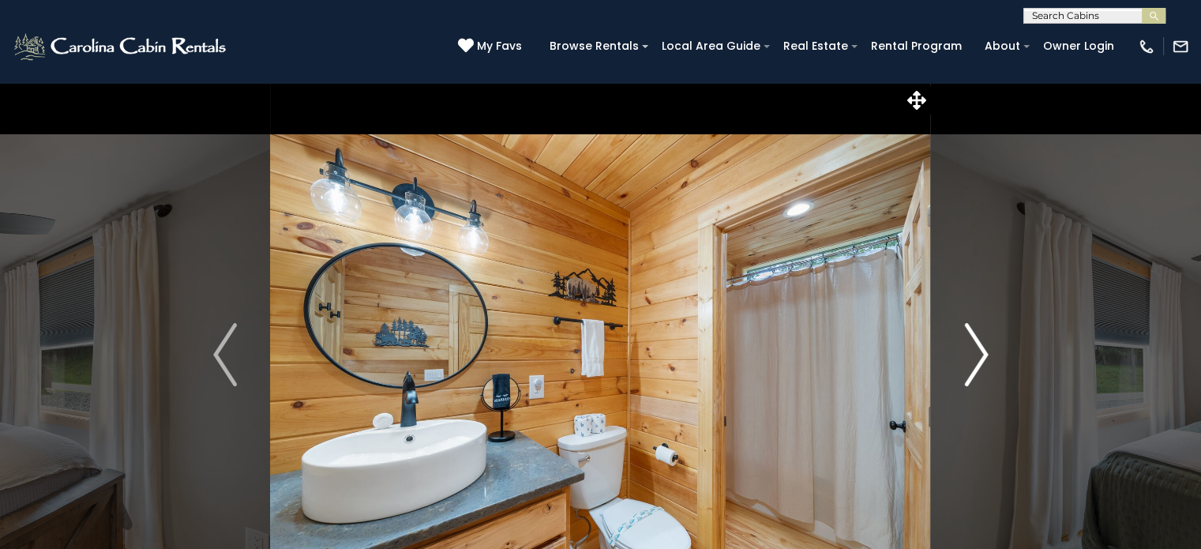
click at [973, 370] on img "Next" at bounding box center [976, 354] width 24 height 63
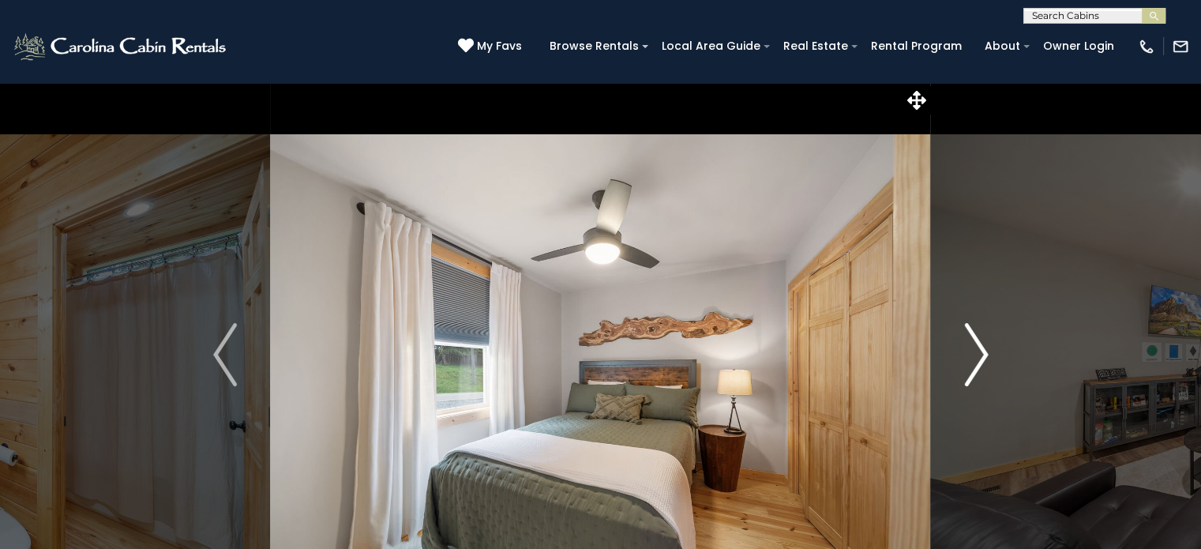
click at [973, 370] on img "Next" at bounding box center [976, 354] width 24 height 63
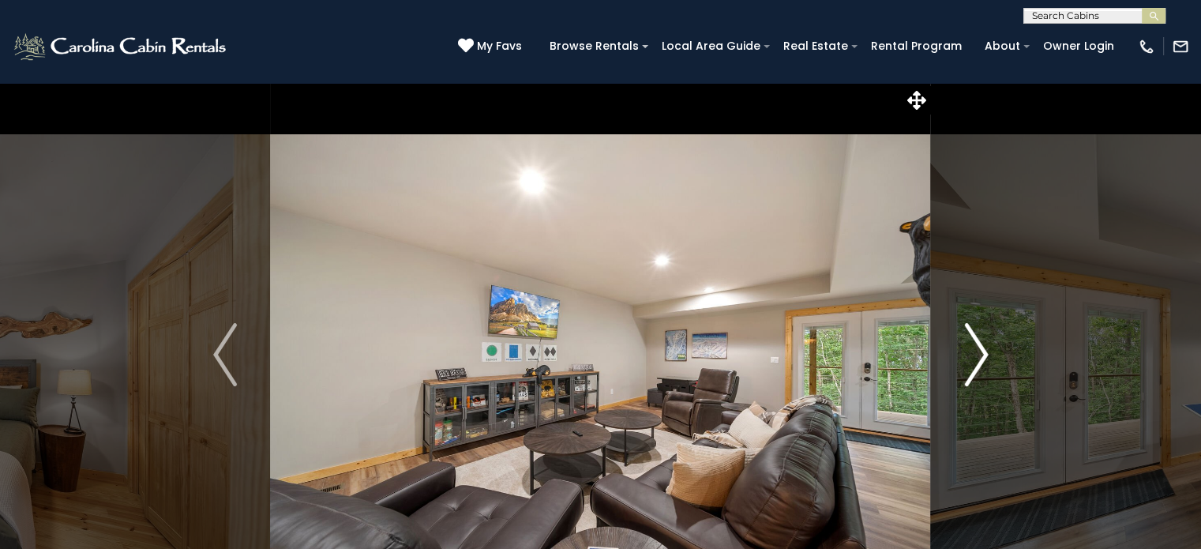
click at [973, 370] on img "Next" at bounding box center [976, 354] width 24 height 63
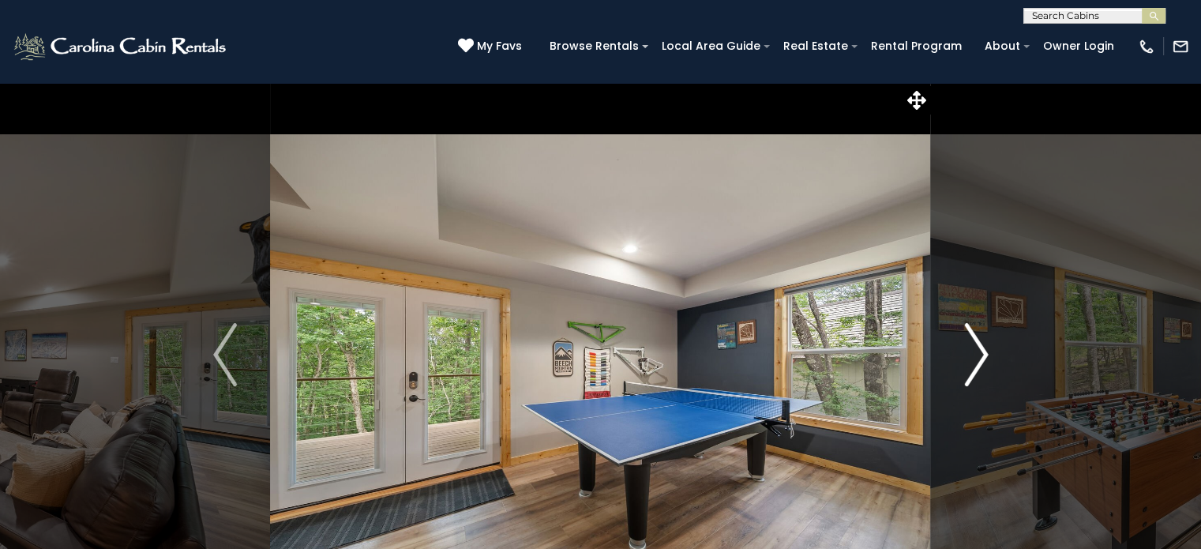
click at [973, 370] on img "Next" at bounding box center [976, 354] width 24 height 63
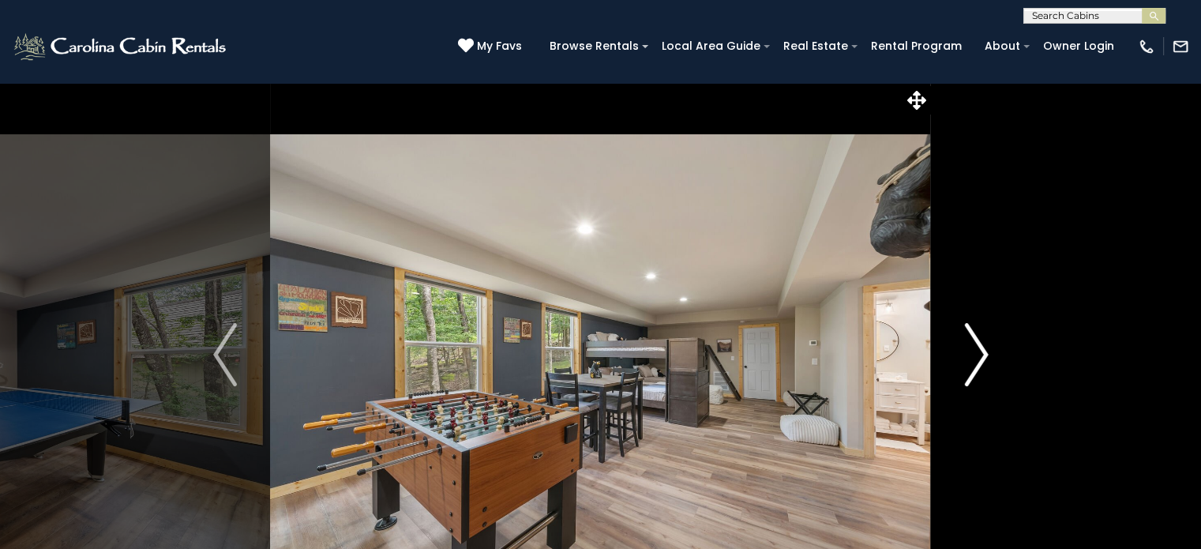
click at [973, 370] on img "Next" at bounding box center [976, 354] width 24 height 63
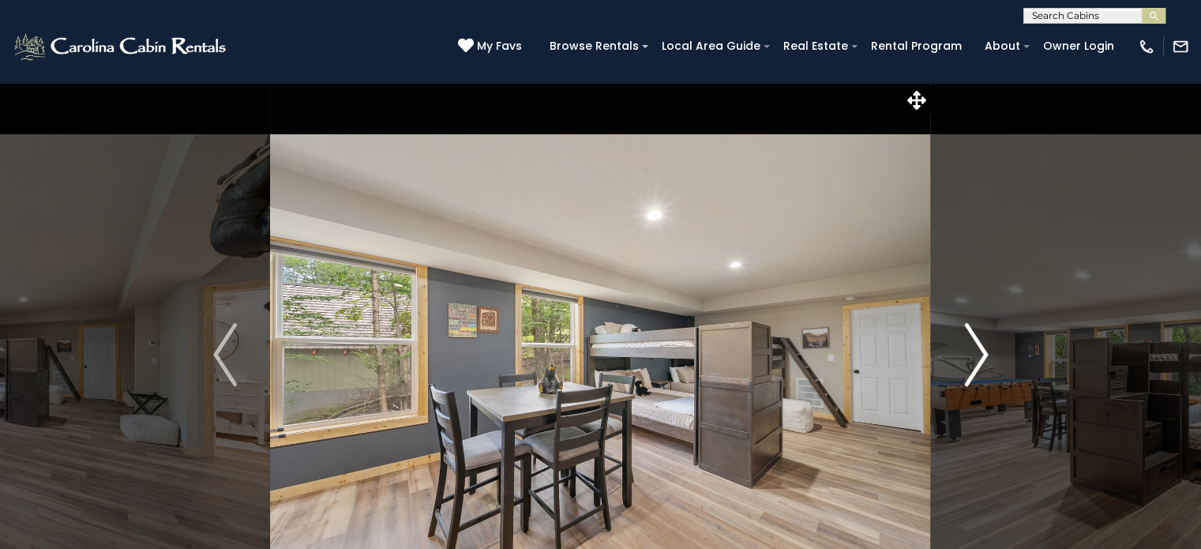
click at [973, 370] on img "Next" at bounding box center [976, 354] width 24 height 63
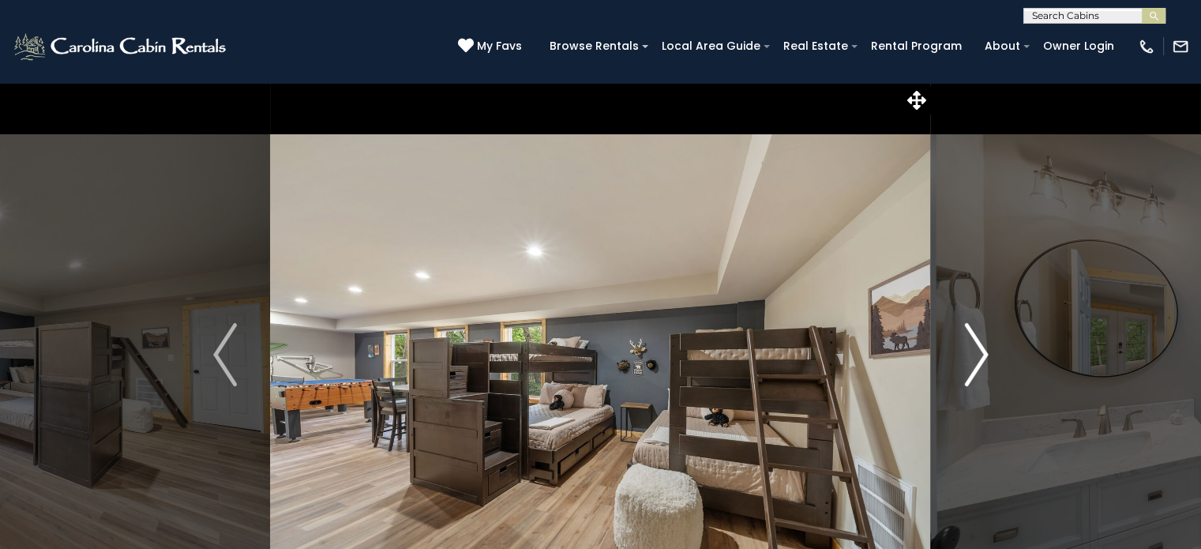
click at [973, 370] on img "Next" at bounding box center [976, 354] width 24 height 63
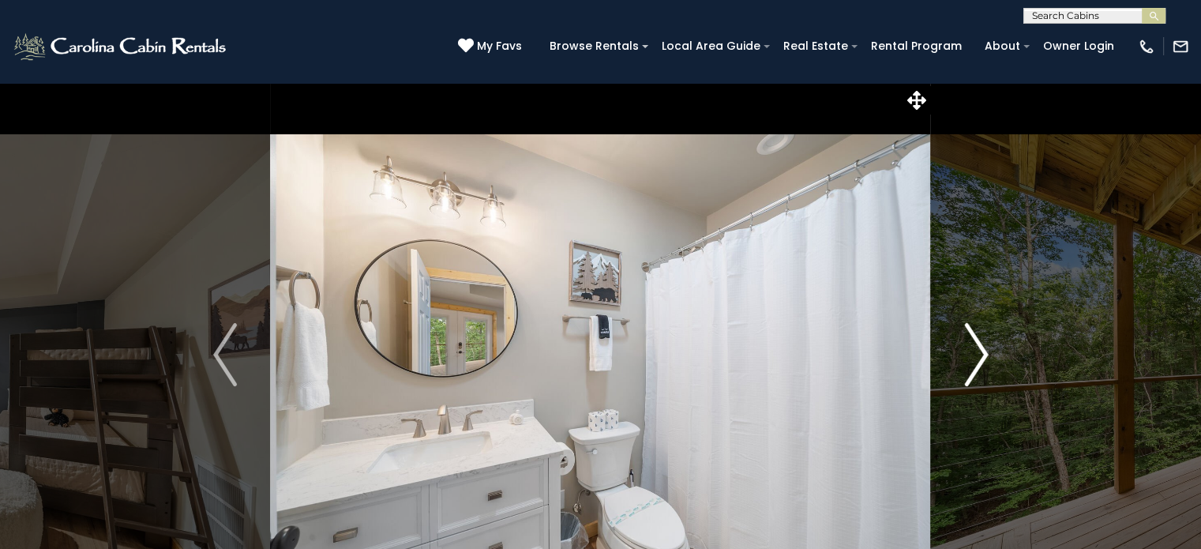
click at [973, 370] on img "Next" at bounding box center [976, 354] width 24 height 63
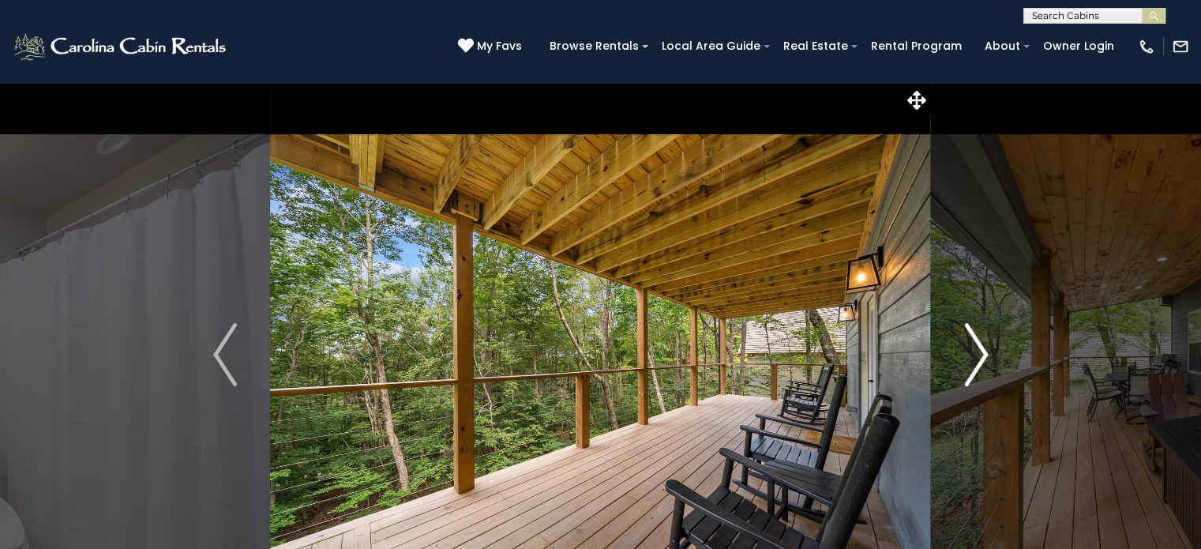
click at [973, 370] on img "Next" at bounding box center [976, 354] width 24 height 63
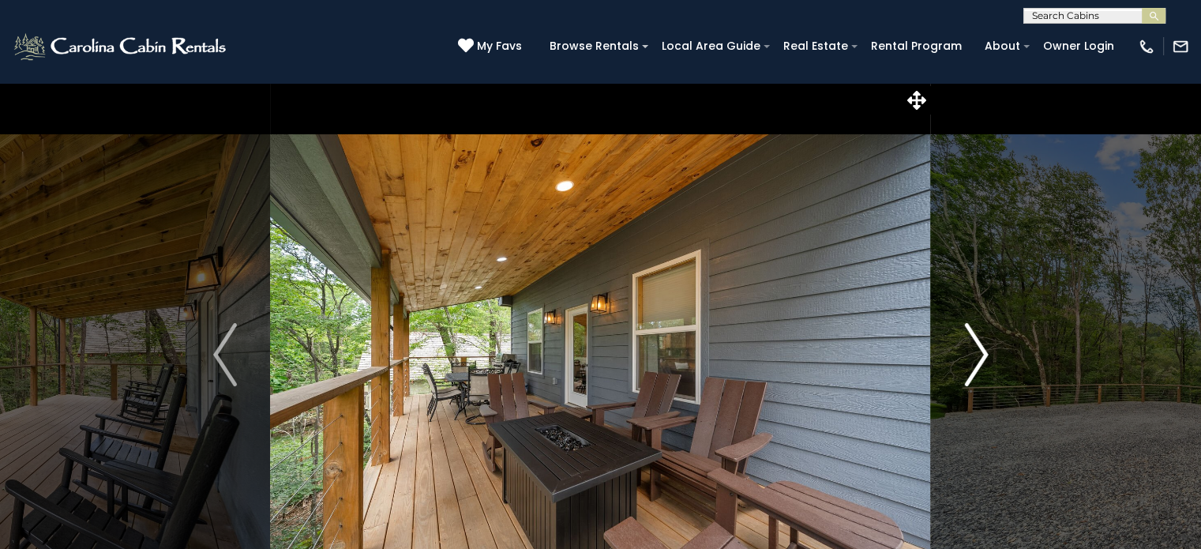
click at [973, 370] on img "Next" at bounding box center [976, 354] width 24 height 63
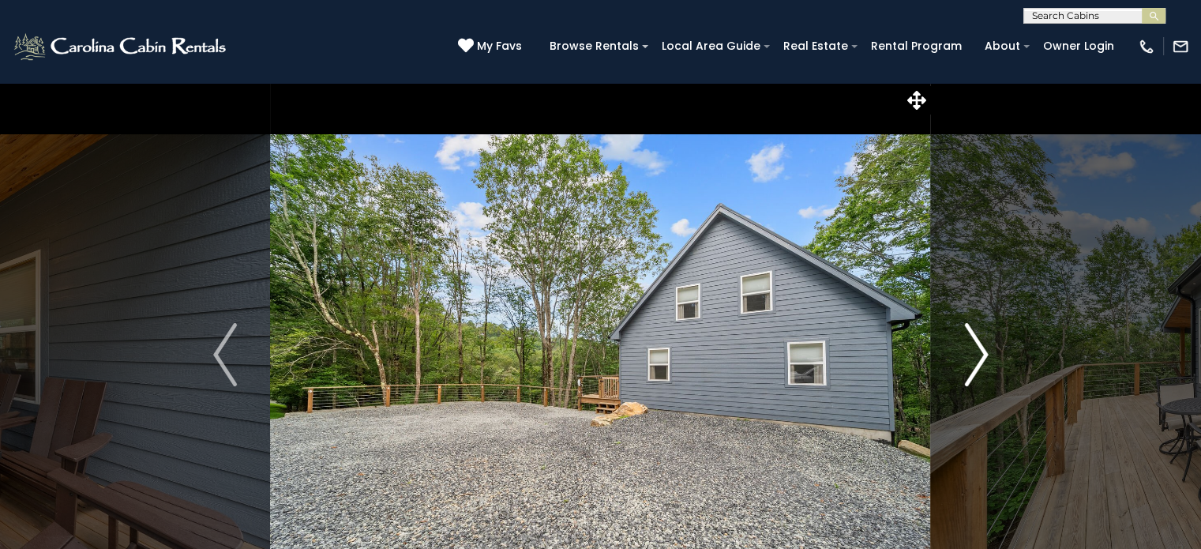
click at [973, 370] on img "Next" at bounding box center [976, 354] width 24 height 63
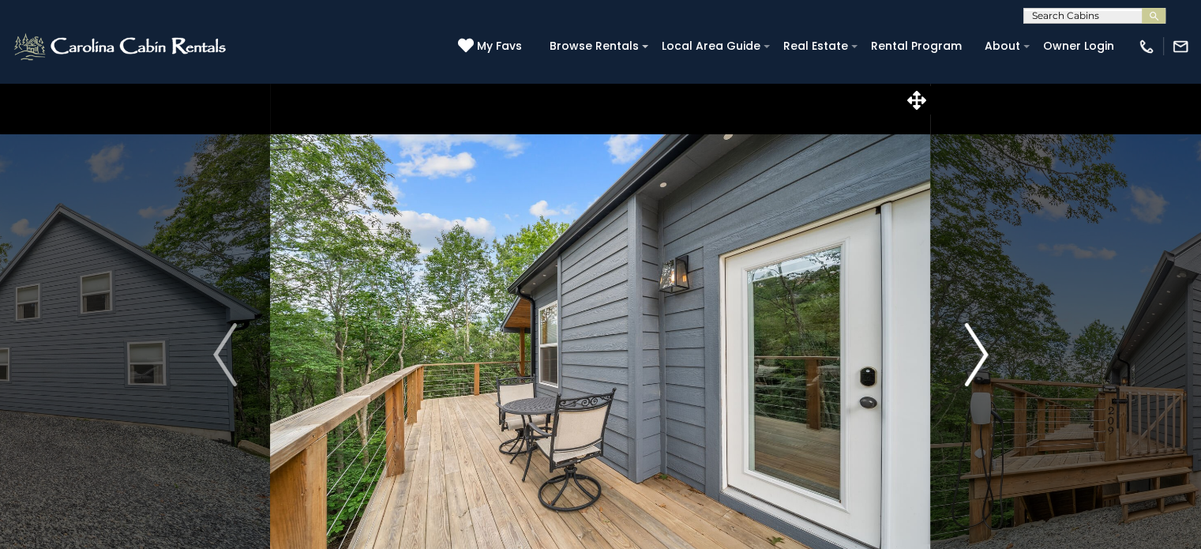
click at [973, 370] on img "Next" at bounding box center [976, 354] width 24 height 63
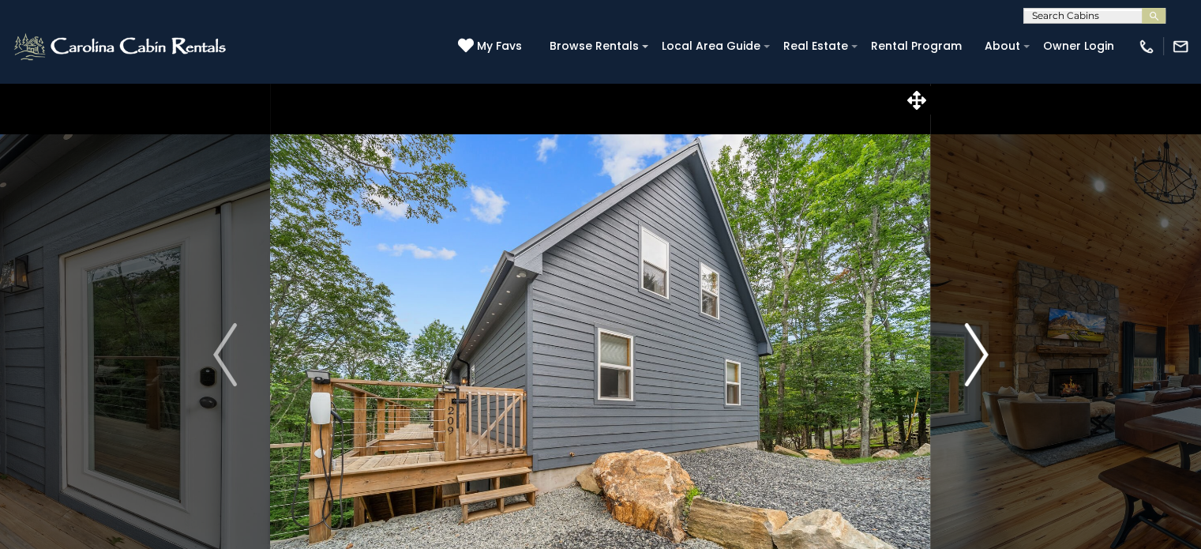
click at [973, 370] on img "Next" at bounding box center [976, 354] width 24 height 63
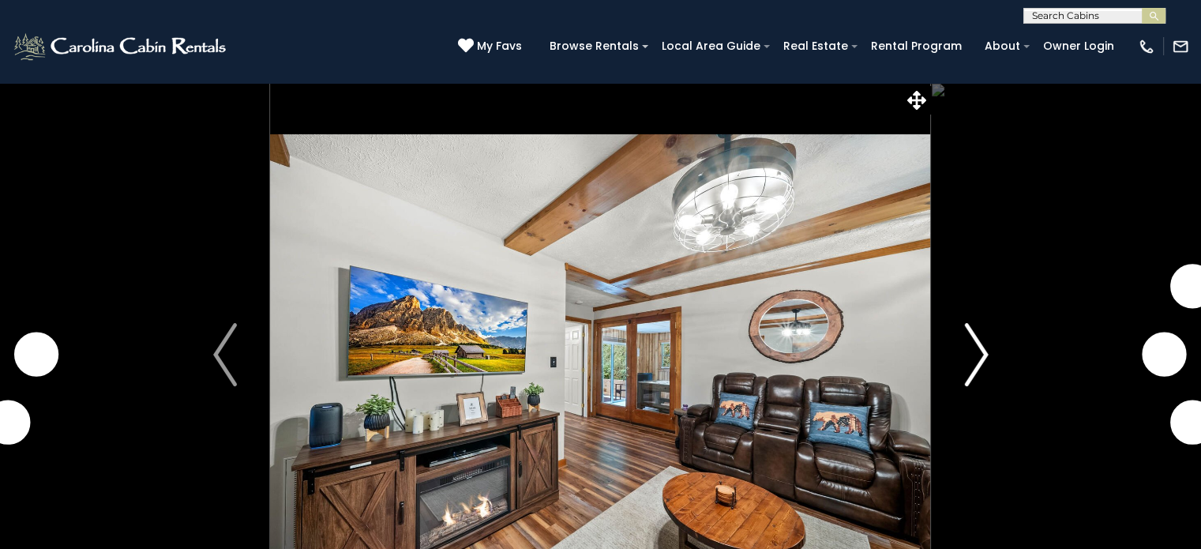
click at [972, 355] on img "Next" at bounding box center [976, 354] width 24 height 63
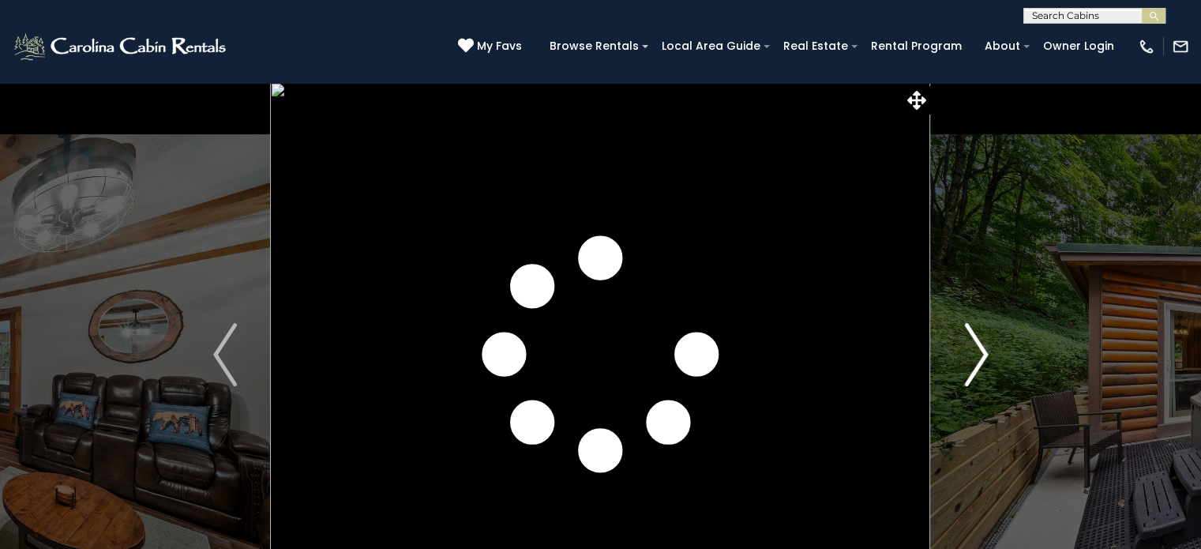
click at [972, 355] on img "Next" at bounding box center [976, 354] width 24 height 63
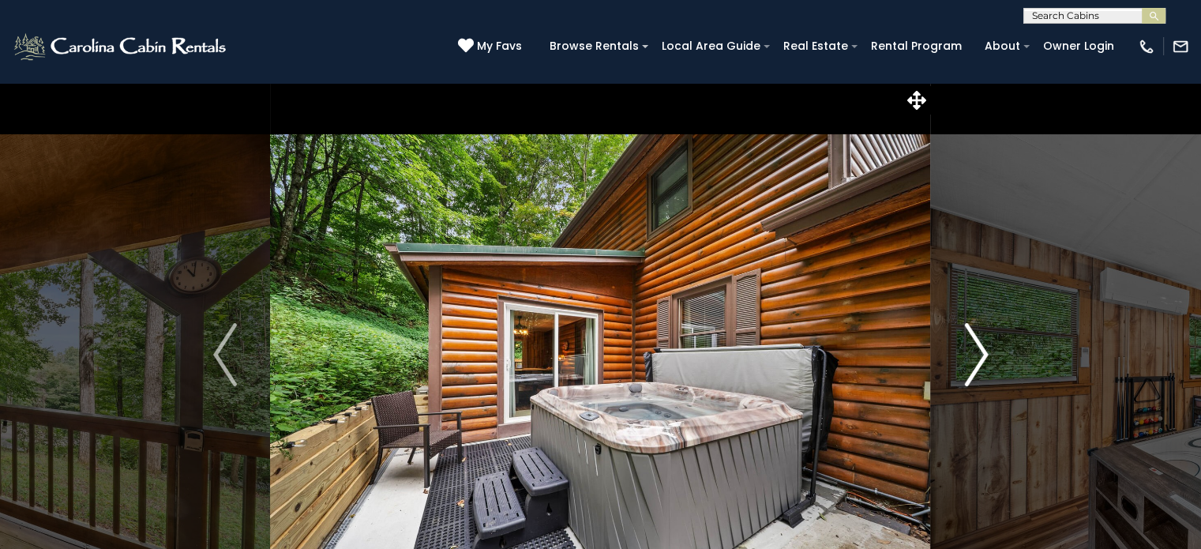
click at [972, 355] on img "Next" at bounding box center [976, 354] width 24 height 63
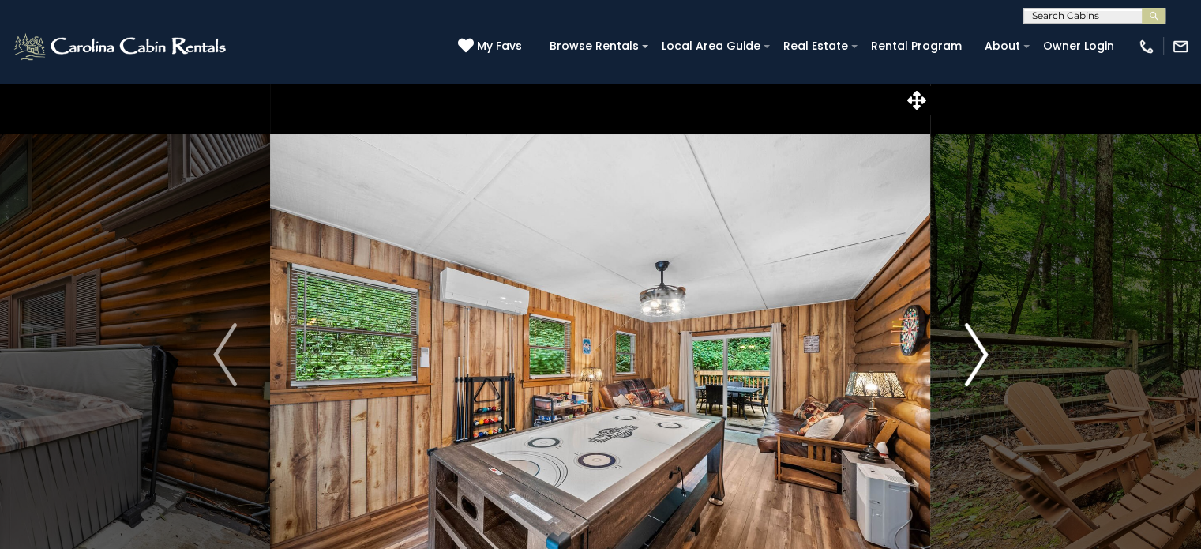
click at [972, 355] on img "Next" at bounding box center [976, 354] width 24 height 63
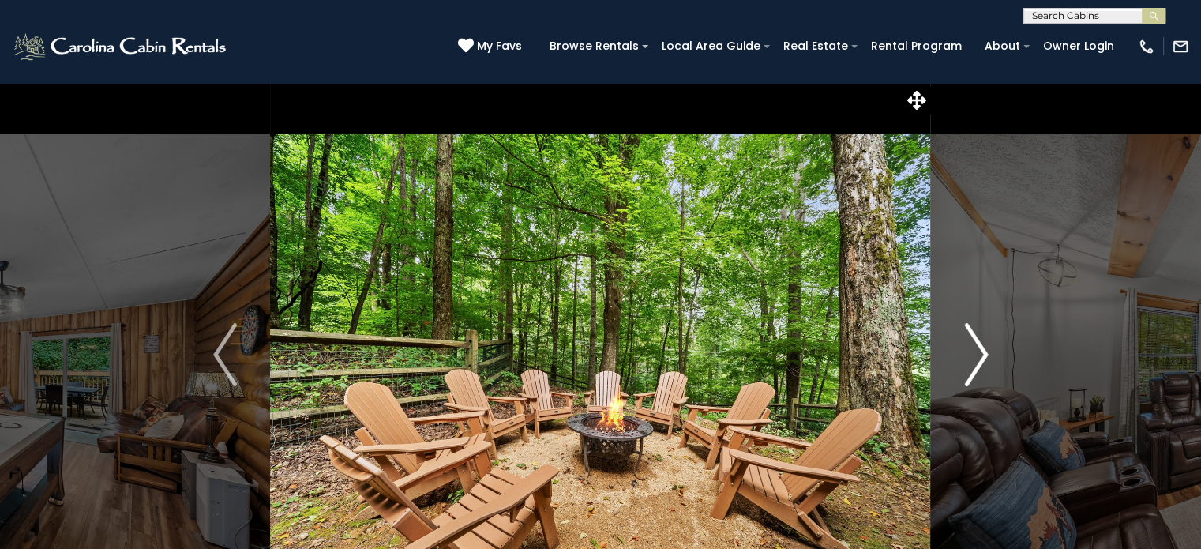
click at [972, 355] on img "Next" at bounding box center [976, 354] width 24 height 63
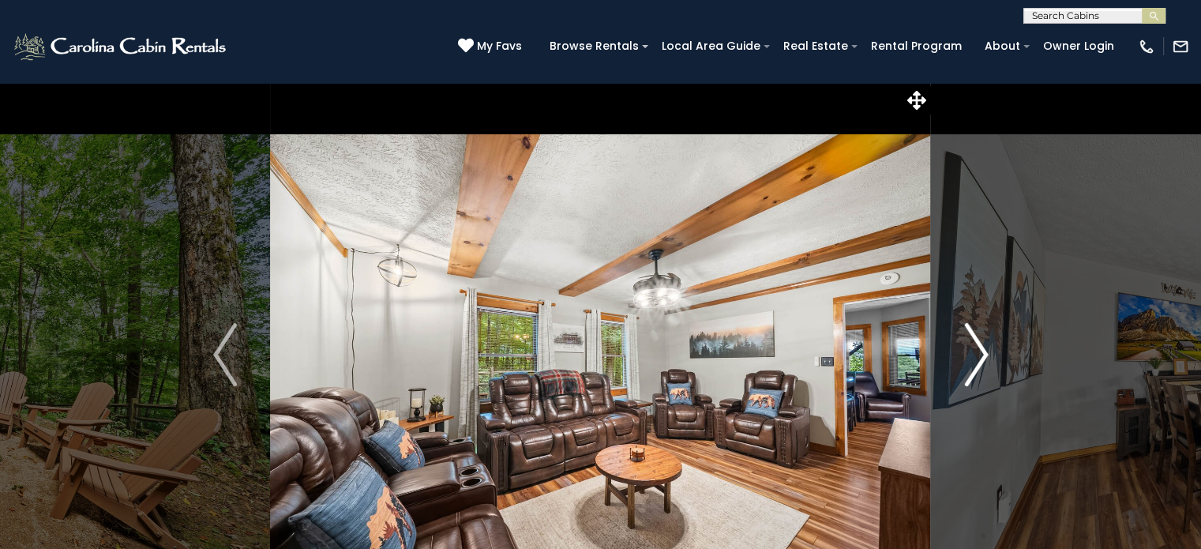
click at [972, 355] on img "Next" at bounding box center [976, 354] width 24 height 63
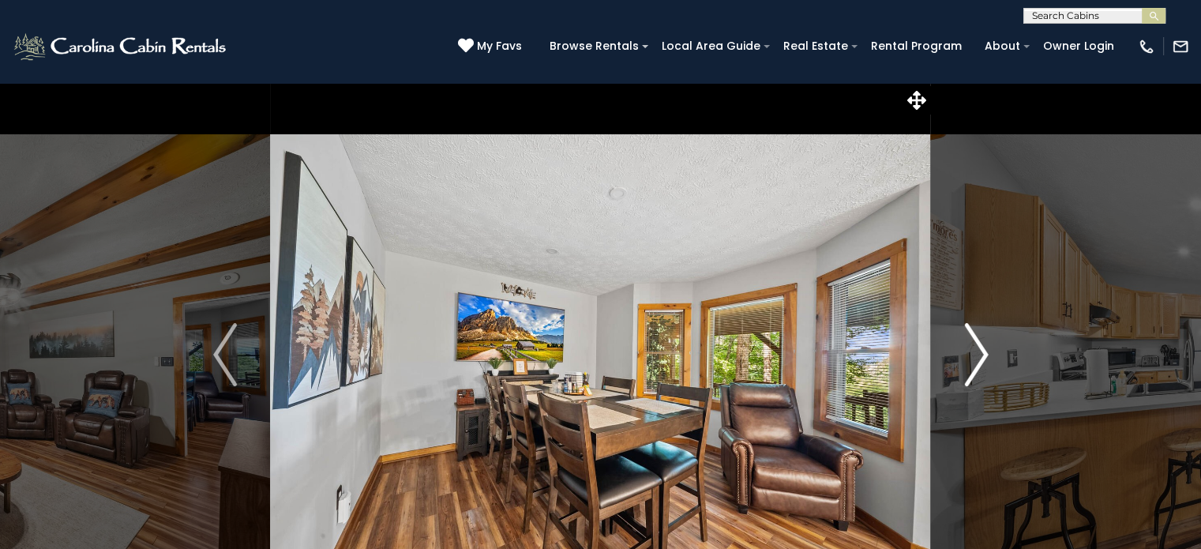
click at [972, 355] on img "Next" at bounding box center [976, 354] width 24 height 63
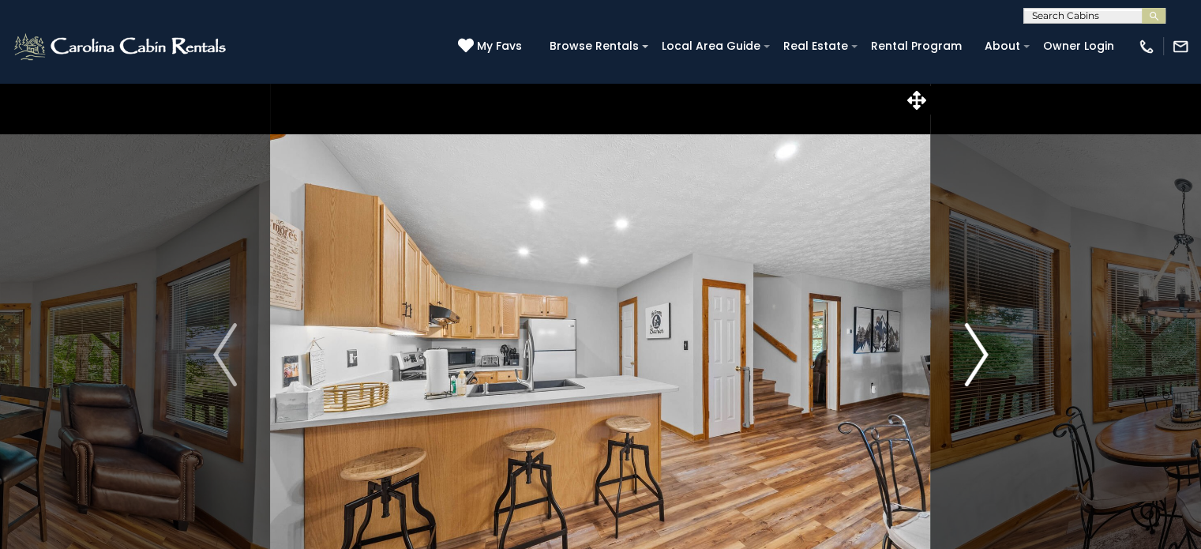
click at [972, 355] on img "Next" at bounding box center [976, 354] width 24 height 63
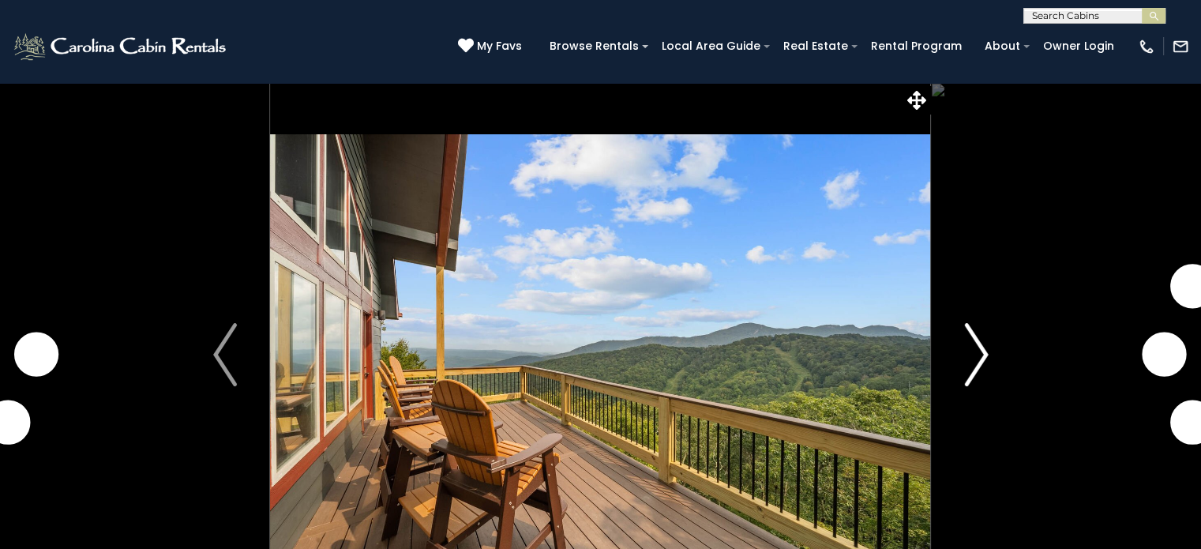
click at [982, 363] on img "Next" at bounding box center [976, 354] width 24 height 63
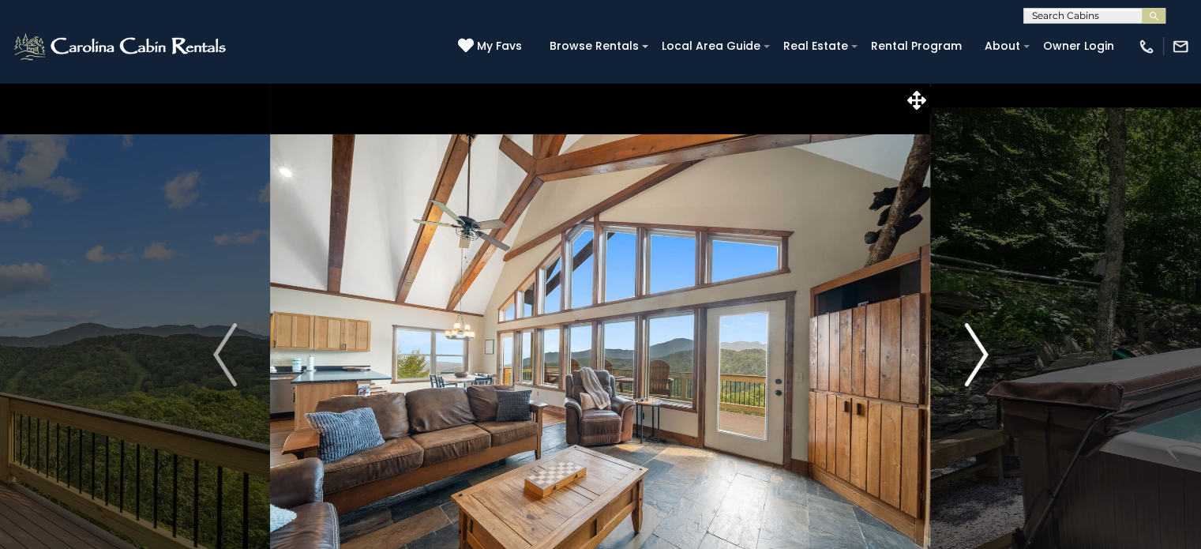
click at [982, 363] on img "Next" at bounding box center [976, 354] width 24 height 63
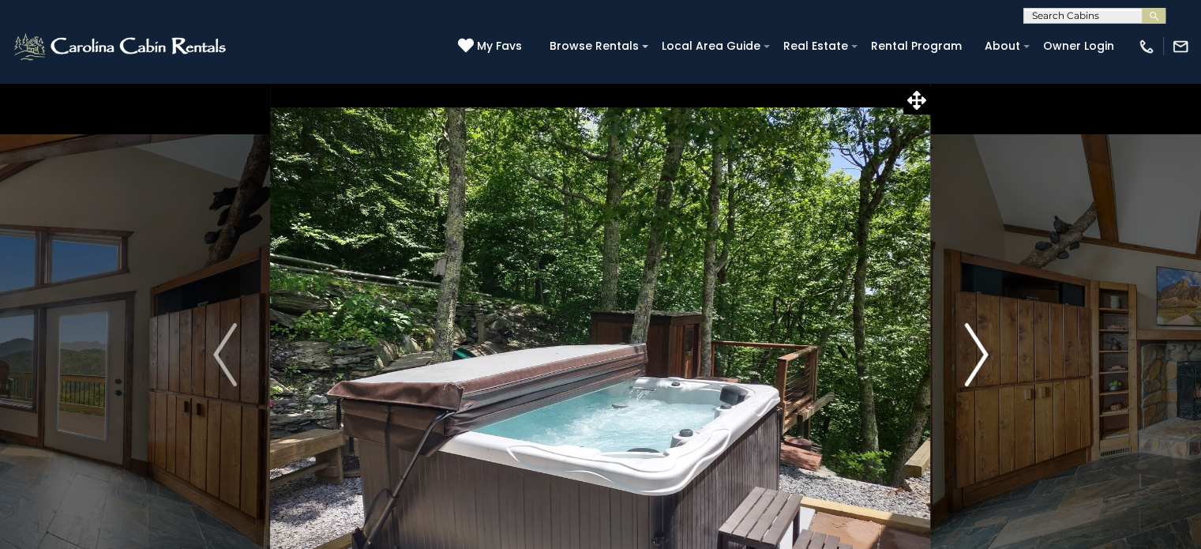
click at [982, 363] on img "Next" at bounding box center [976, 354] width 24 height 63
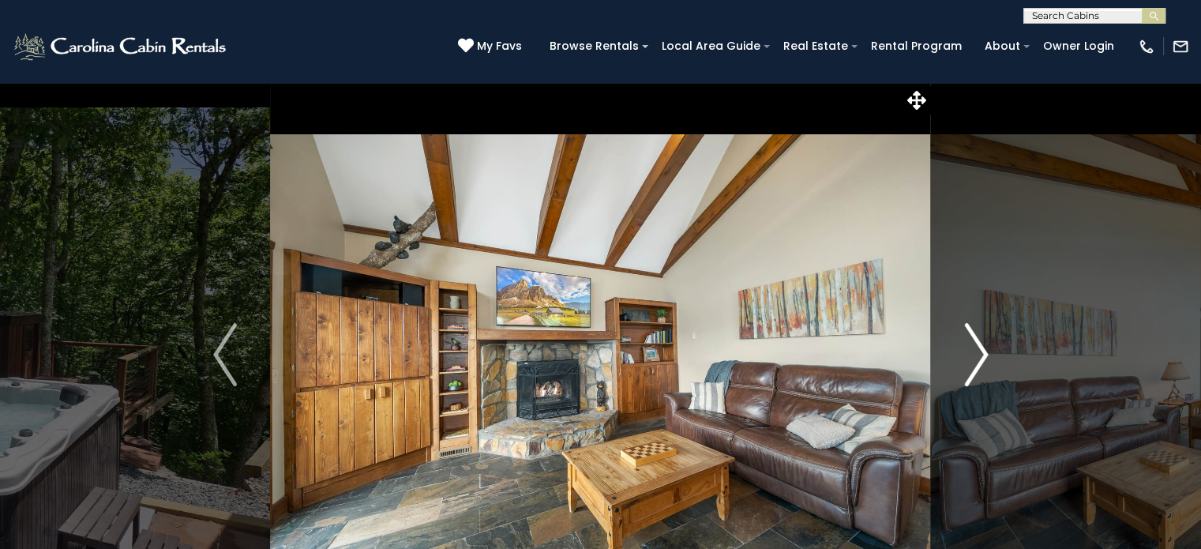
click at [982, 363] on img "Next" at bounding box center [976, 354] width 24 height 63
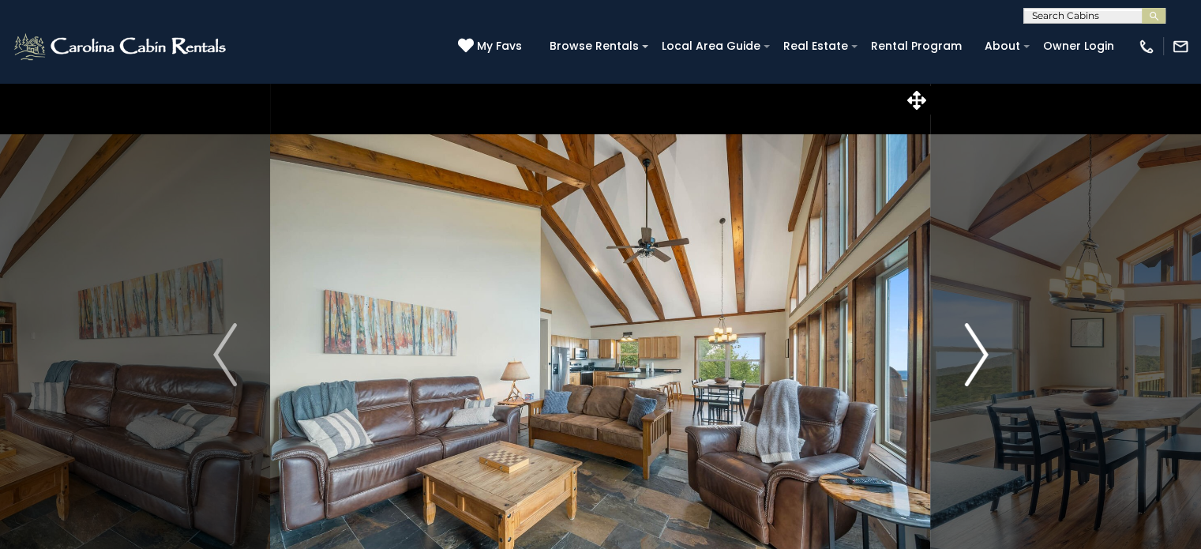
click at [982, 363] on img "Next" at bounding box center [976, 354] width 24 height 63
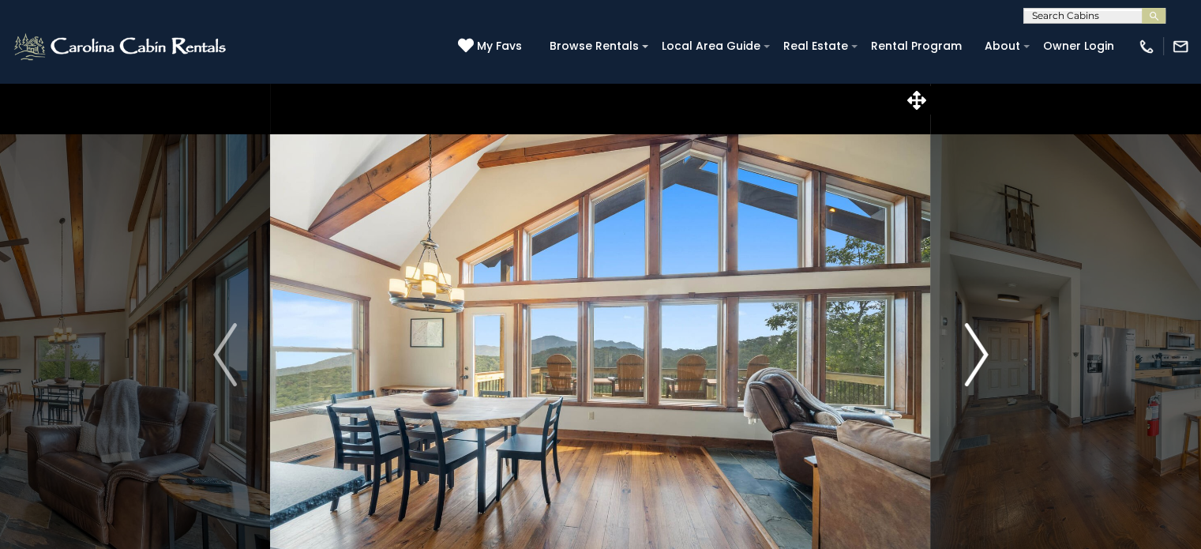
click at [982, 363] on img "Next" at bounding box center [976, 354] width 24 height 63
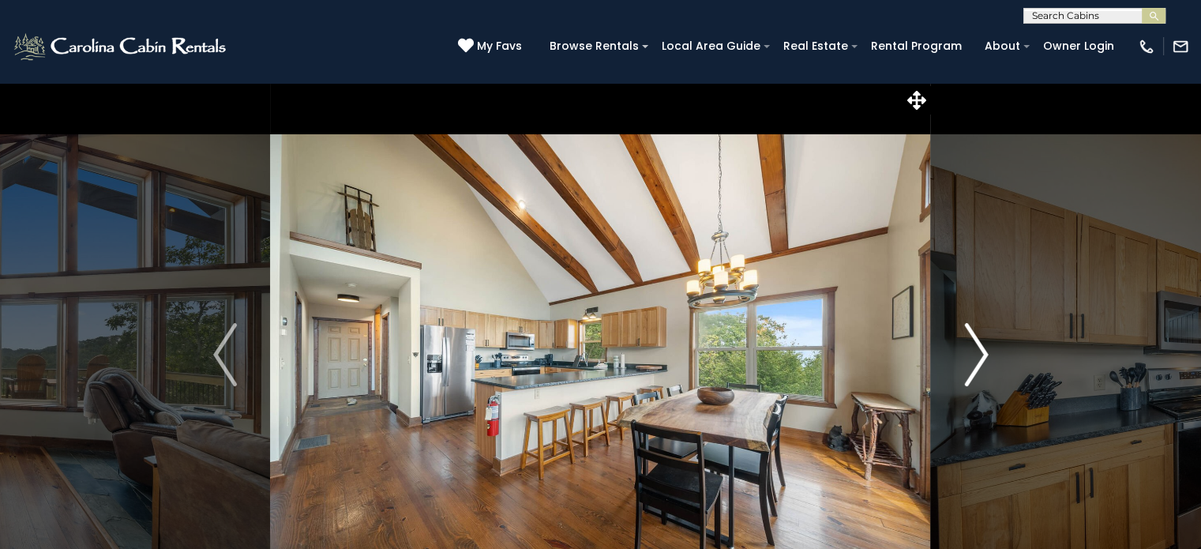
click at [982, 363] on img "Next" at bounding box center [976, 354] width 24 height 63
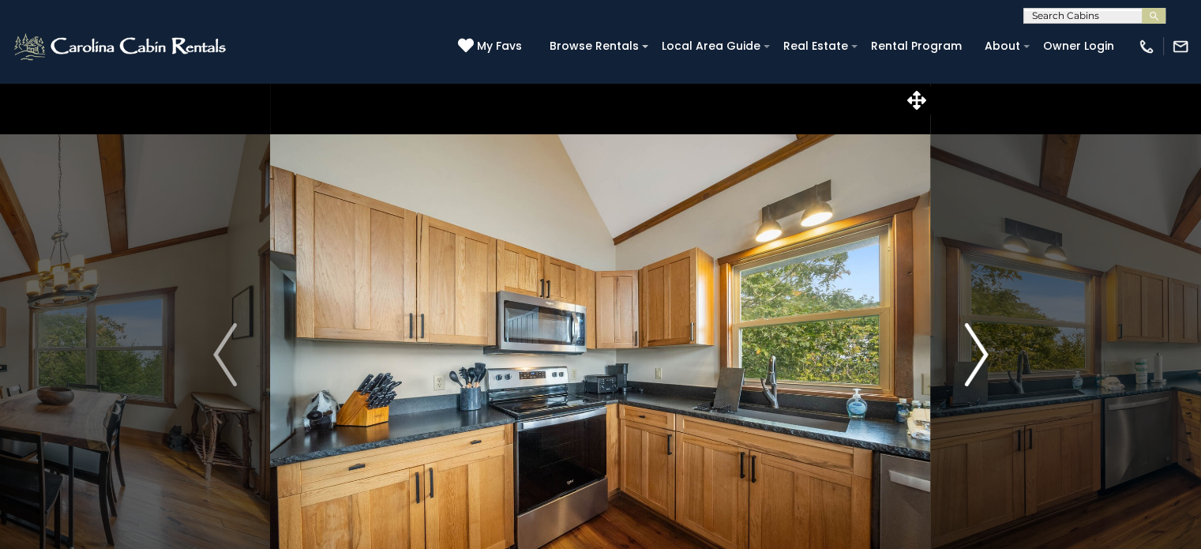
click at [982, 363] on img "Next" at bounding box center [976, 354] width 24 height 63
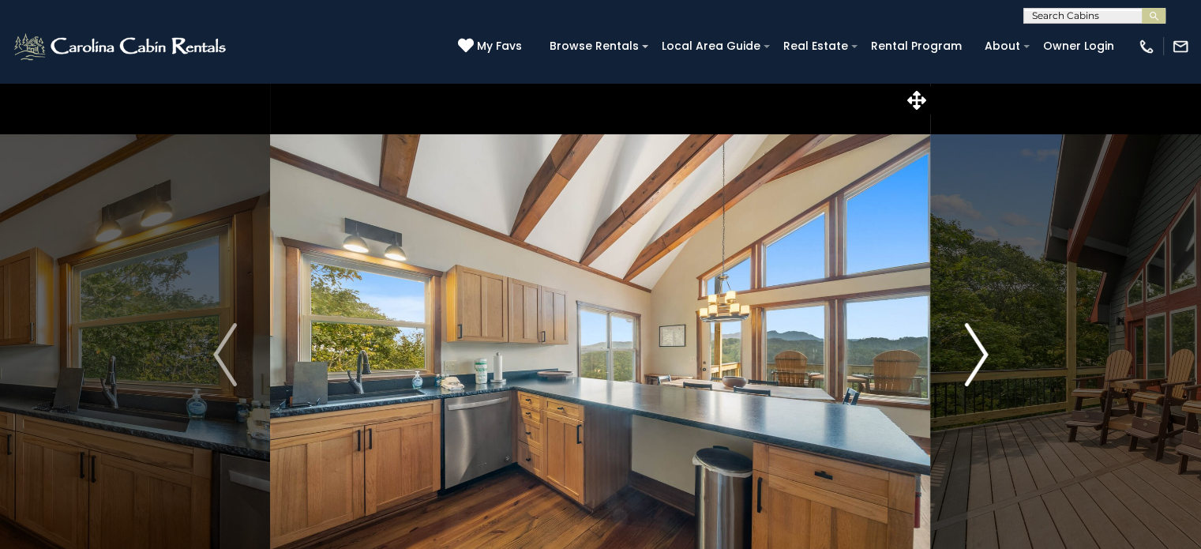
click at [982, 363] on img "Next" at bounding box center [976, 354] width 24 height 63
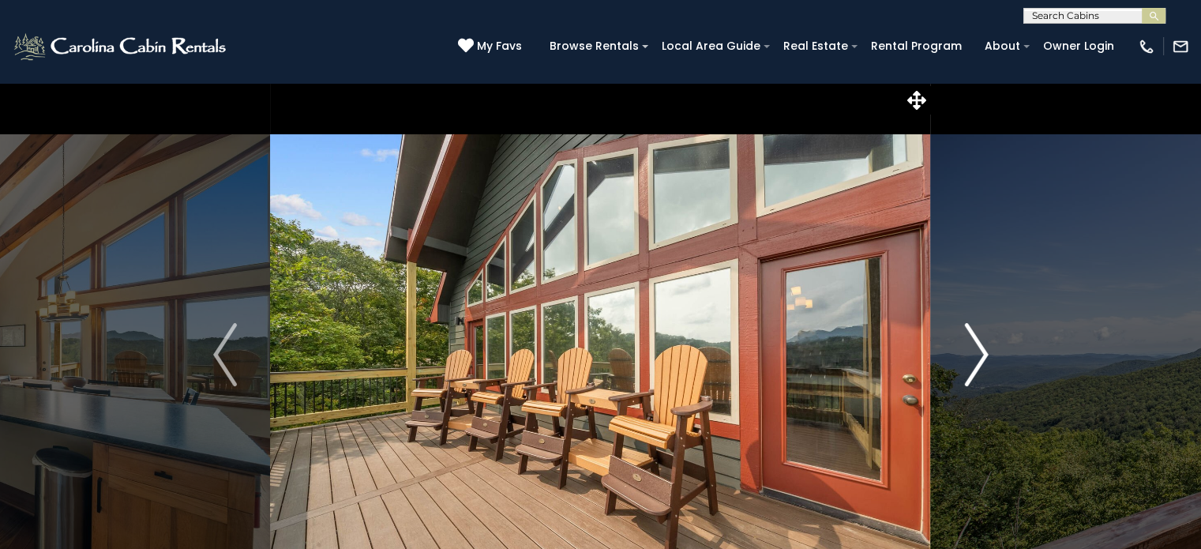
click at [982, 363] on img "Next" at bounding box center [976, 354] width 24 height 63
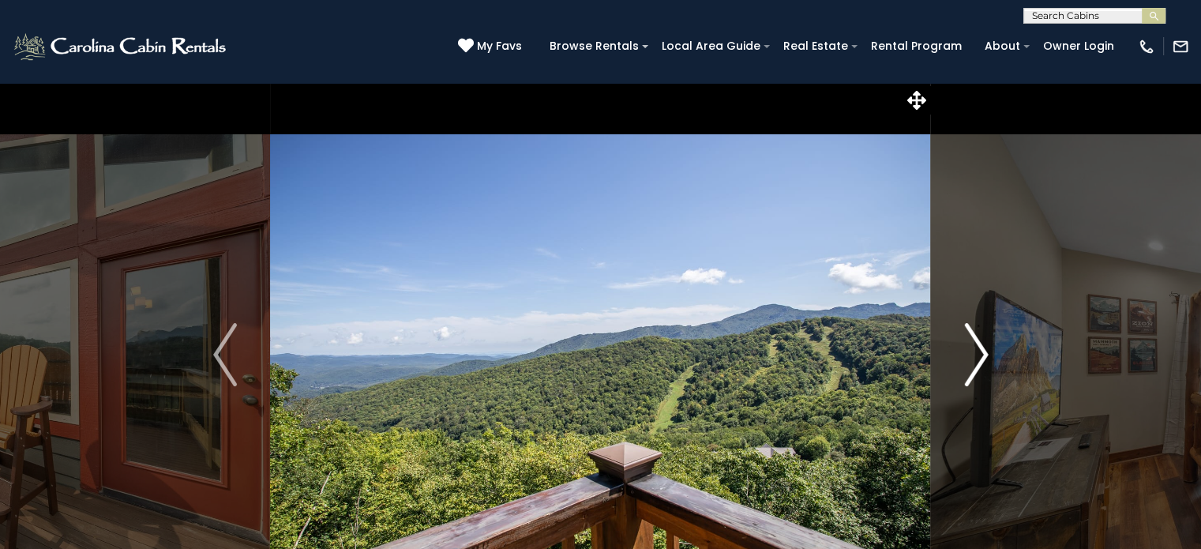
click at [982, 363] on img "Next" at bounding box center [976, 354] width 24 height 63
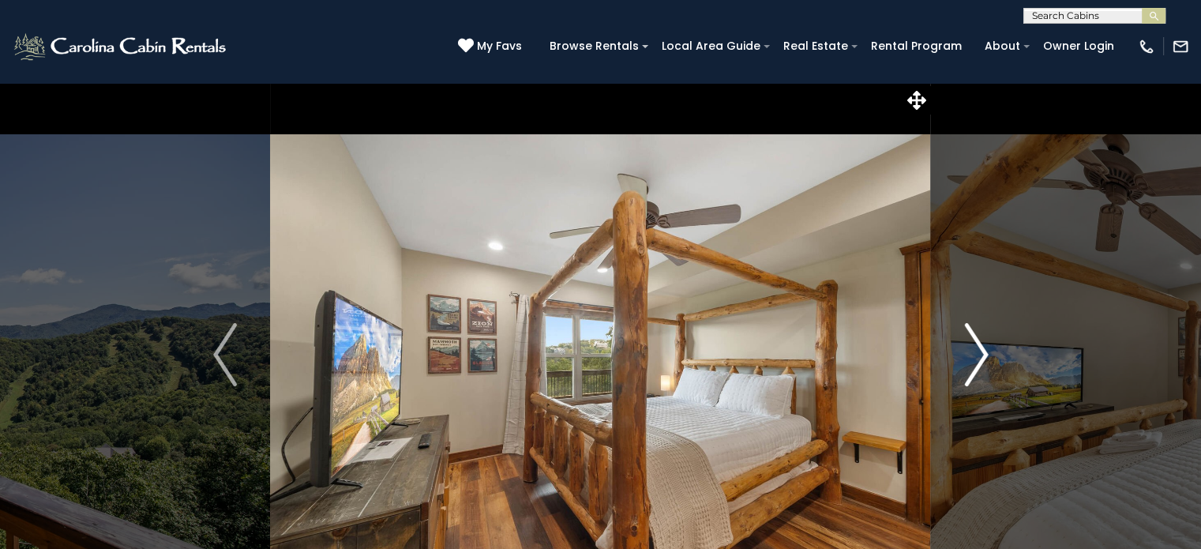
click at [982, 363] on img "Next" at bounding box center [976, 354] width 24 height 63
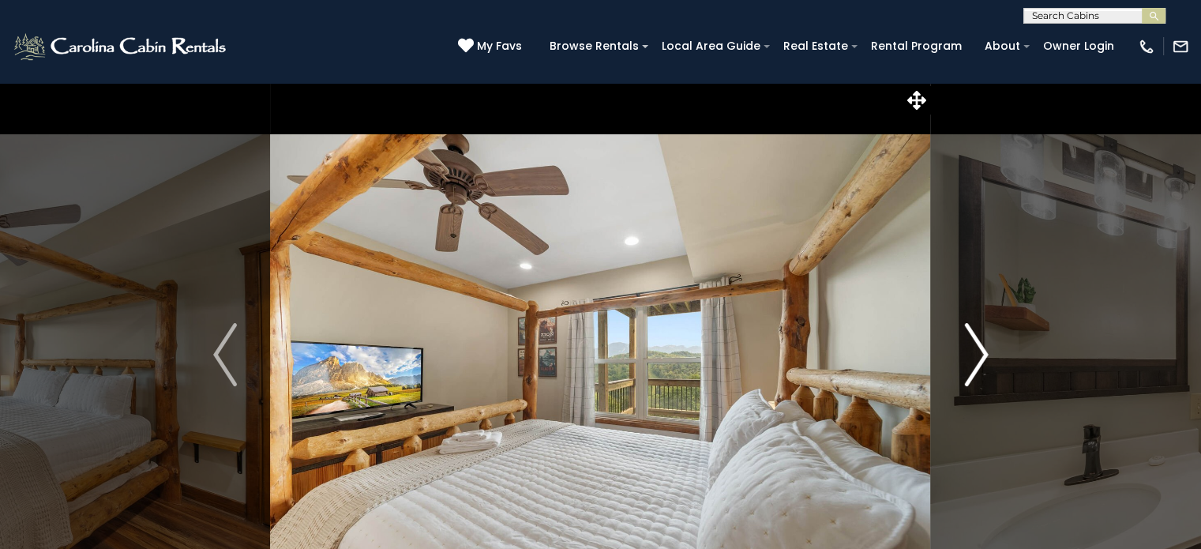
click at [982, 363] on img "Next" at bounding box center [976, 354] width 24 height 63
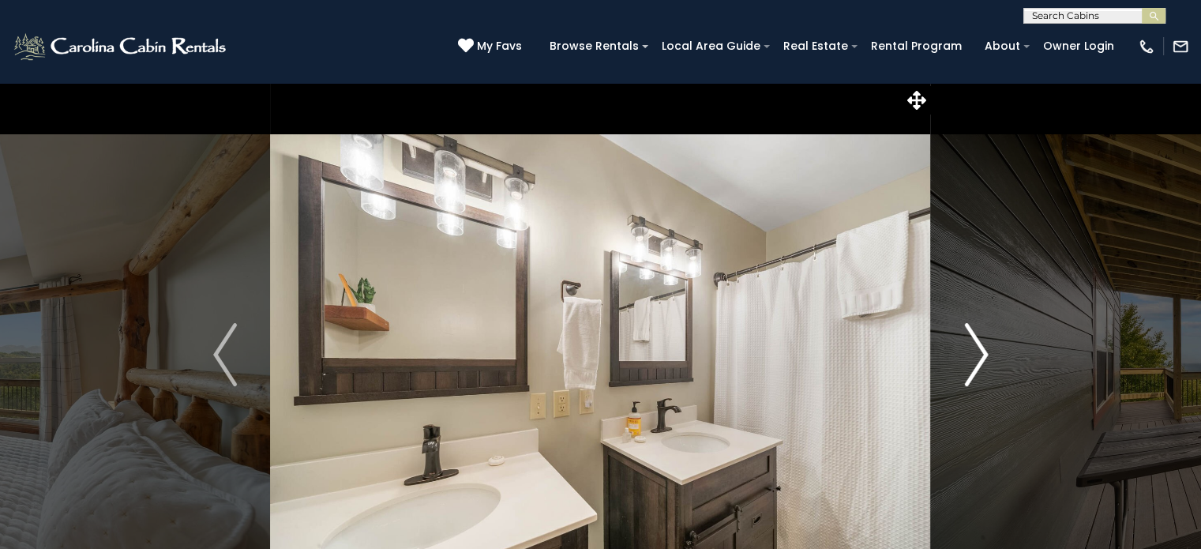
click at [982, 363] on img "Next" at bounding box center [976, 354] width 24 height 63
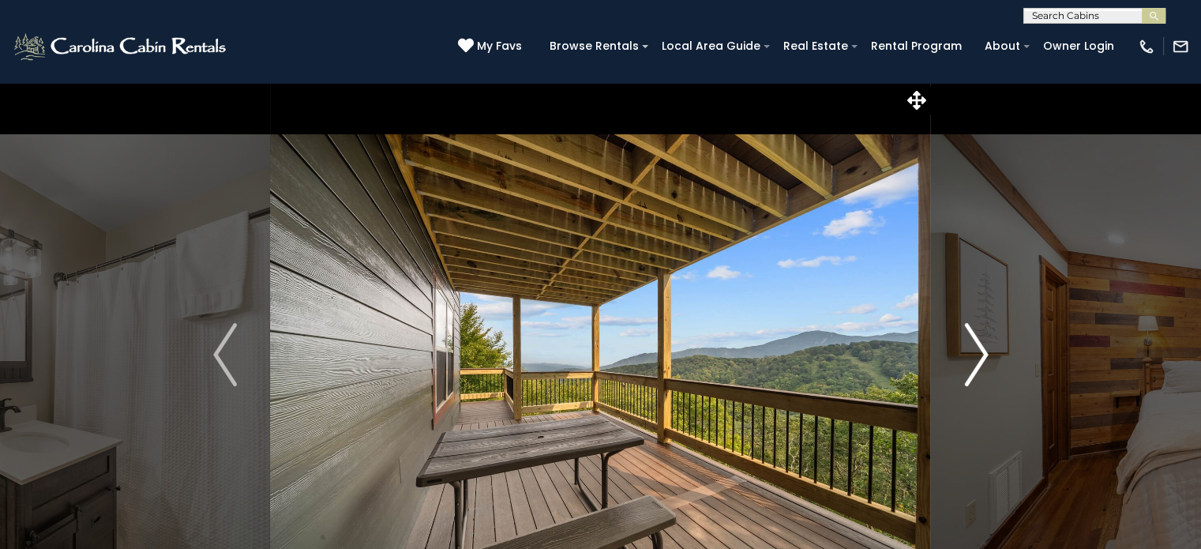
click at [982, 363] on img "Next" at bounding box center [976, 354] width 24 height 63
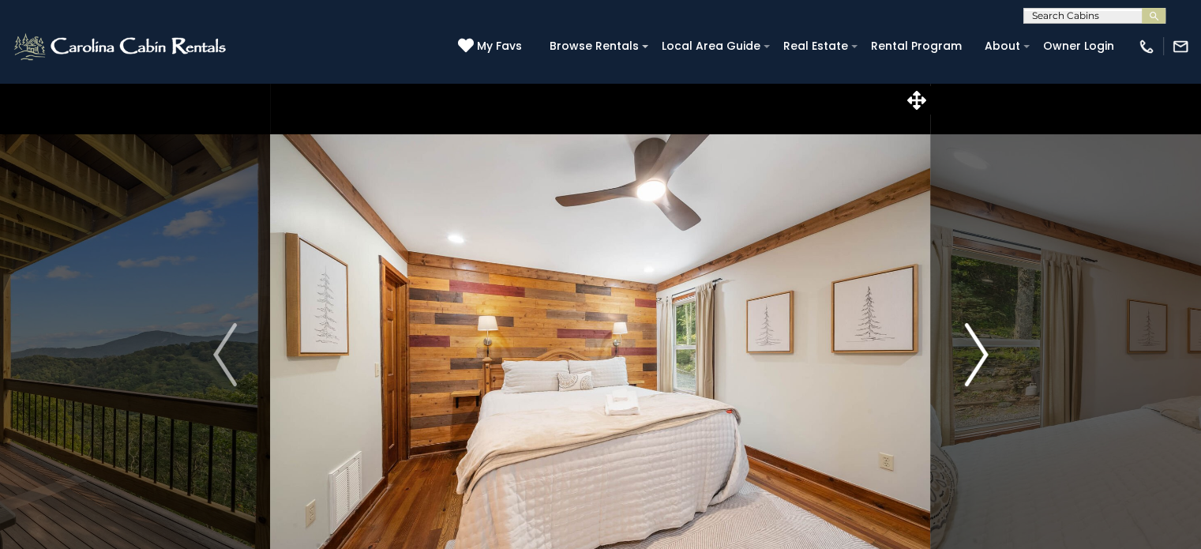
click at [982, 363] on img "Next" at bounding box center [976, 354] width 24 height 63
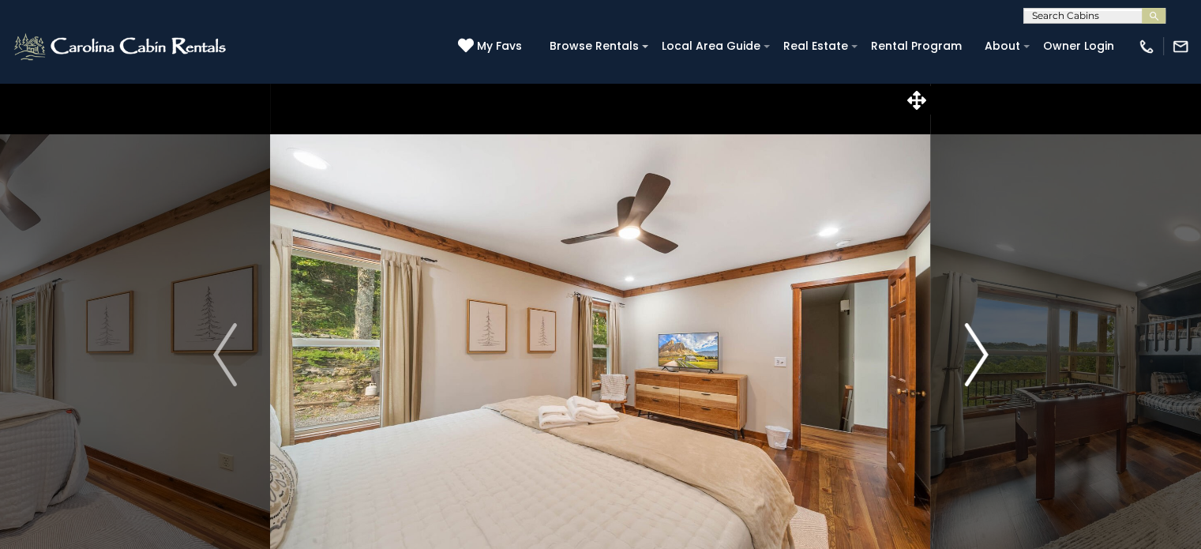
click at [982, 363] on img "Next" at bounding box center [976, 354] width 24 height 63
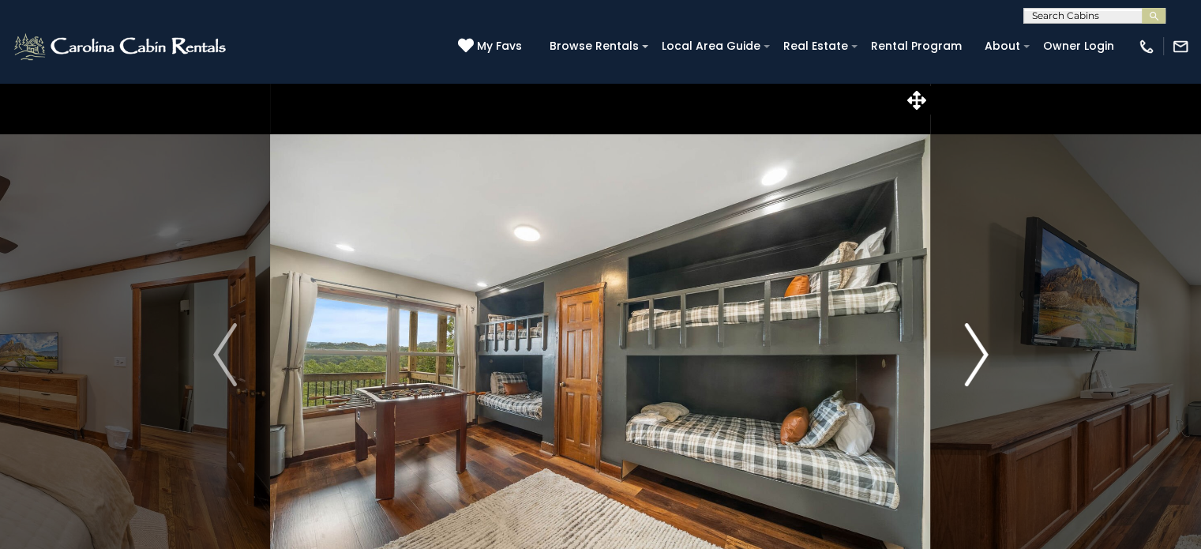
click at [982, 363] on img "Next" at bounding box center [976, 354] width 24 height 63
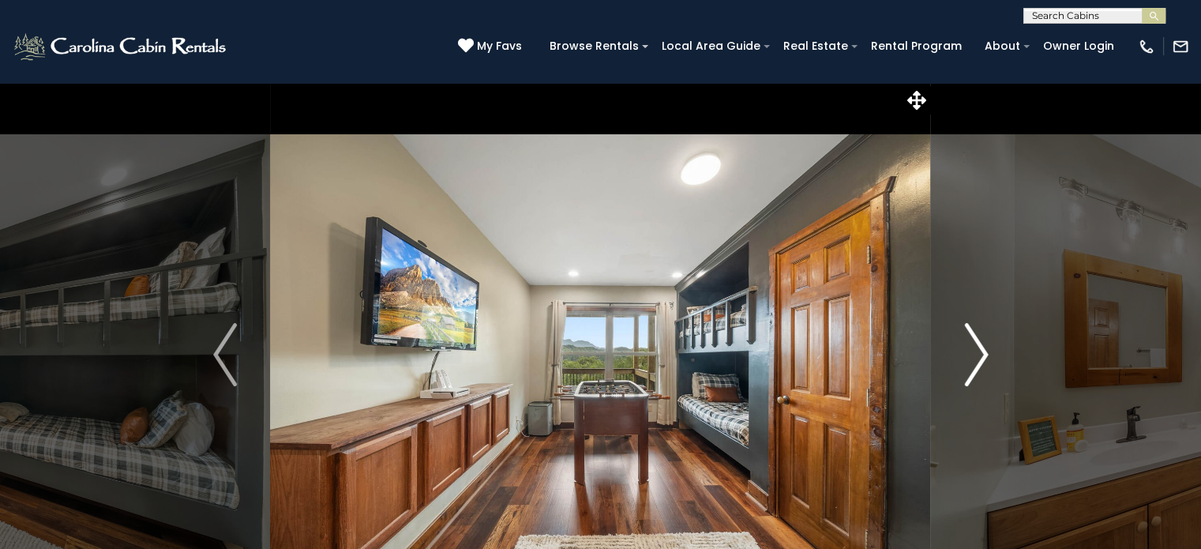
click at [982, 363] on img "Next" at bounding box center [976, 354] width 24 height 63
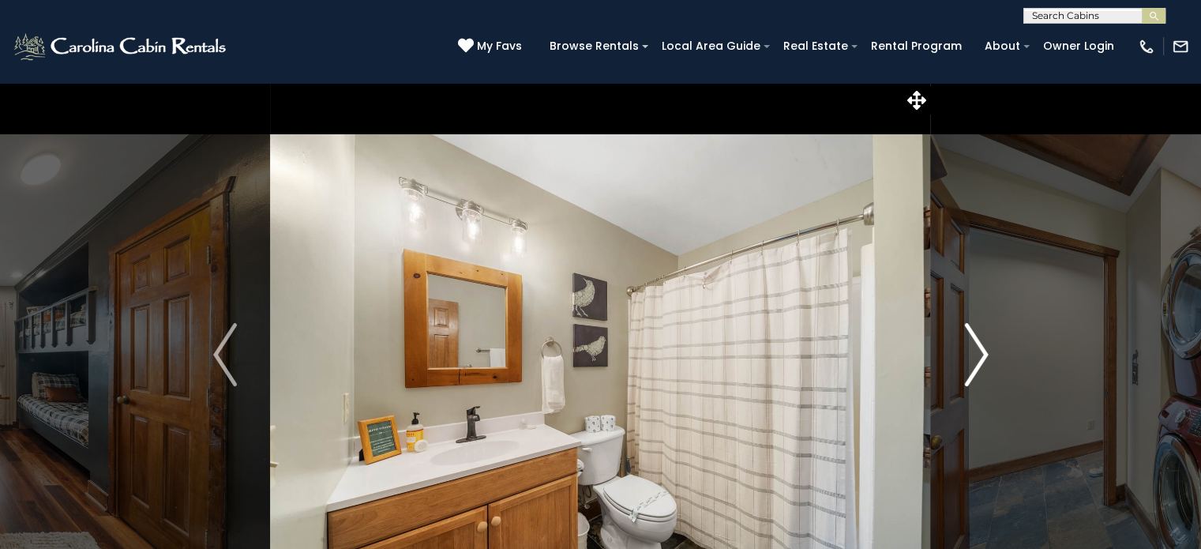
click at [982, 363] on img "Next" at bounding box center [976, 354] width 24 height 63
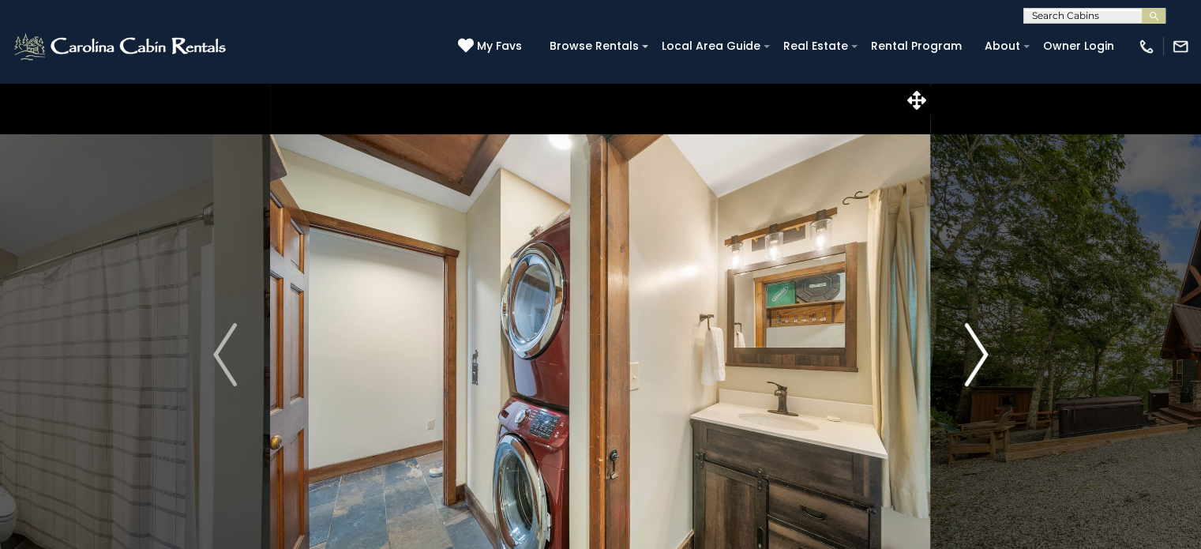
click at [982, 363] on img "Next" at bounding box center [976, 354] width 24 height 63
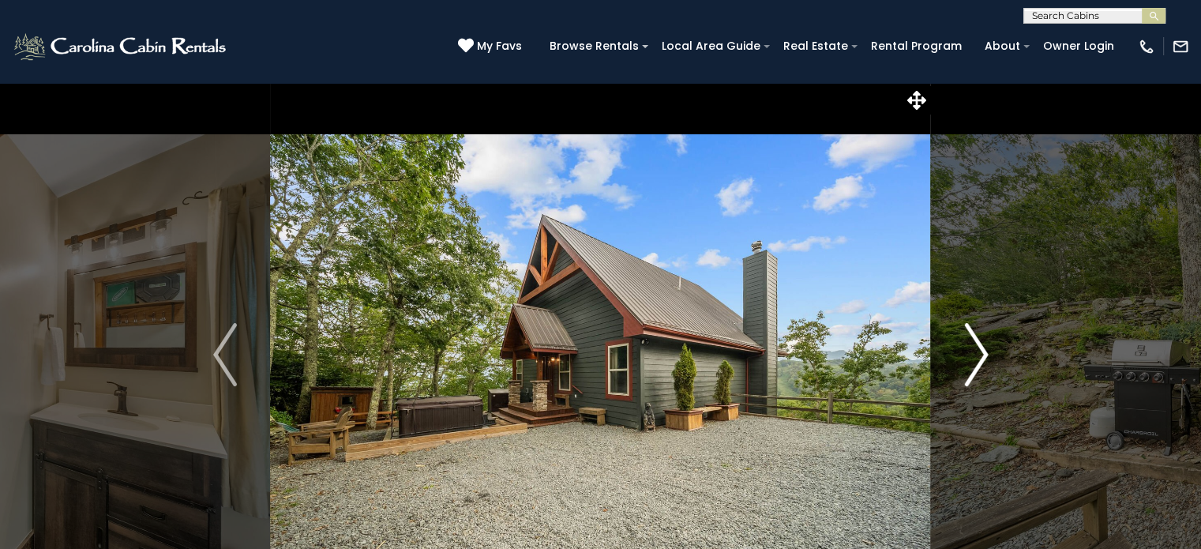
click at [982, 363] on img "Next" at bounding box center [976, 354] width 24 height 63
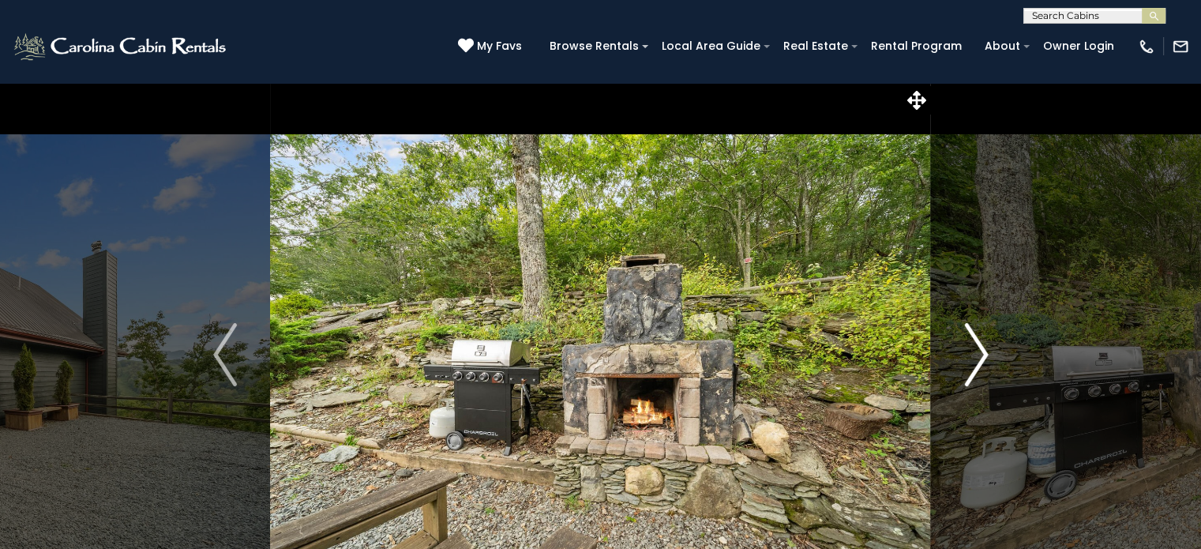
click at [982, 363] on img "Next" at bounding box center [976, 354] width 24 height 63
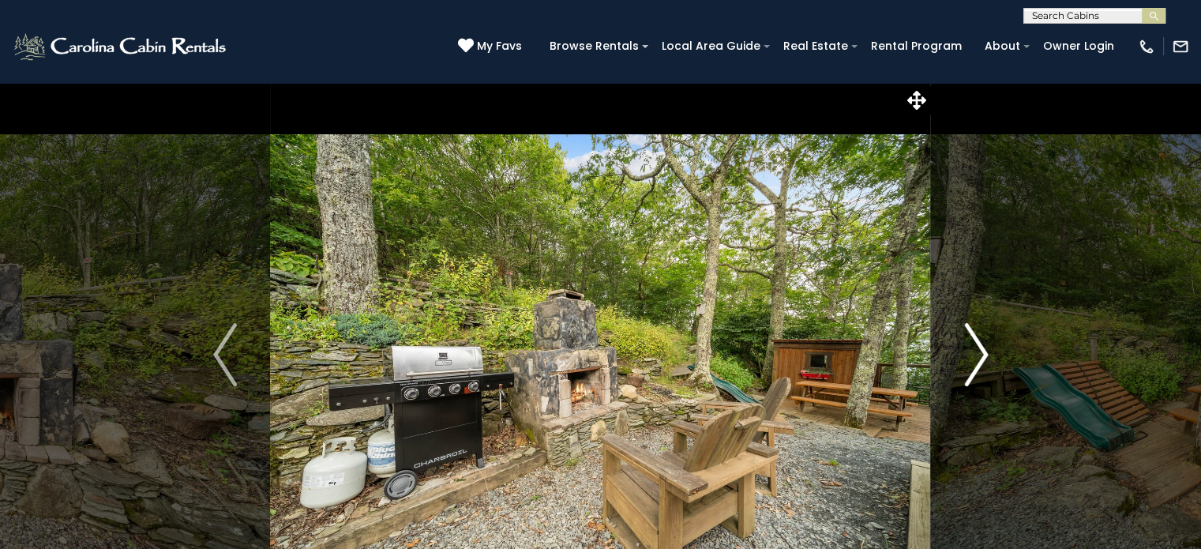
click at [982, 363] on img "Next" at bounding box center [976, 354] width 24 height 63
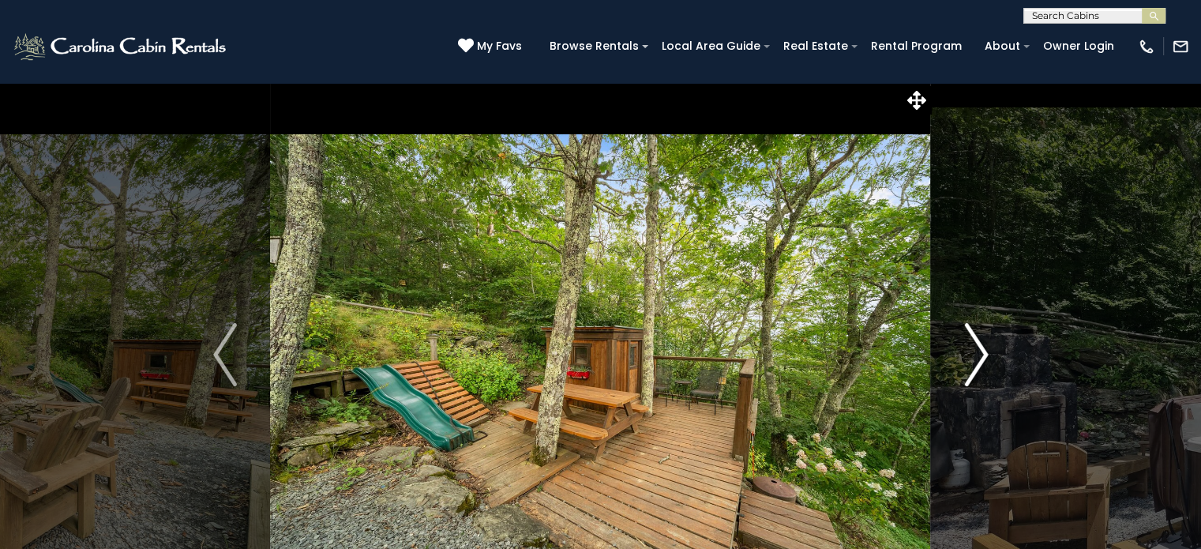
click at [982, 363] on img "Next" at bounding box center [976, 354] width 24 height 63
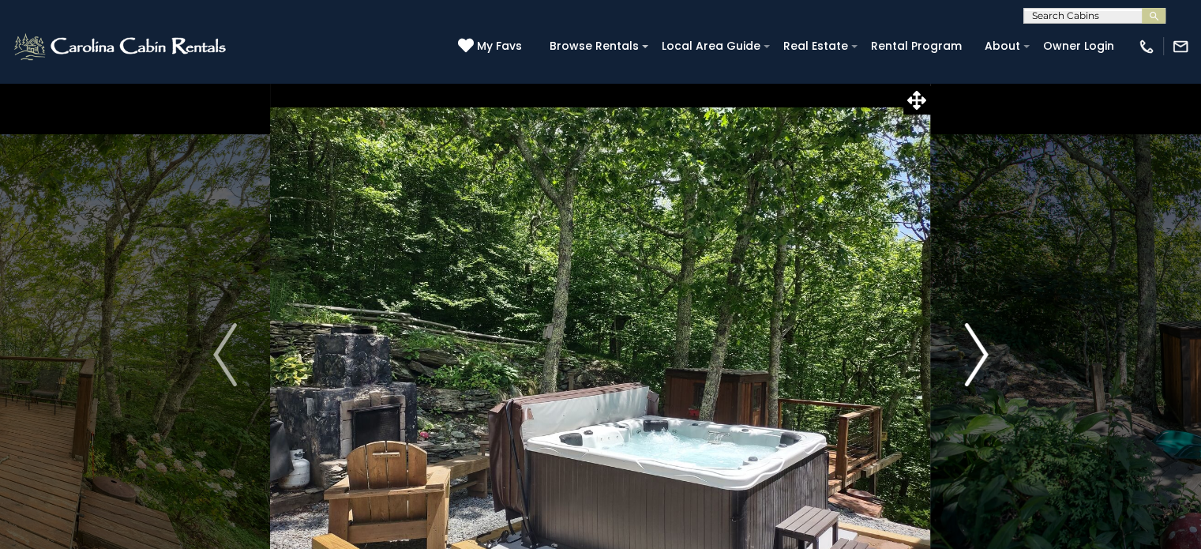
click at [982, 363] on img "Next" at bounding box center [976, 354] width 24 height 63
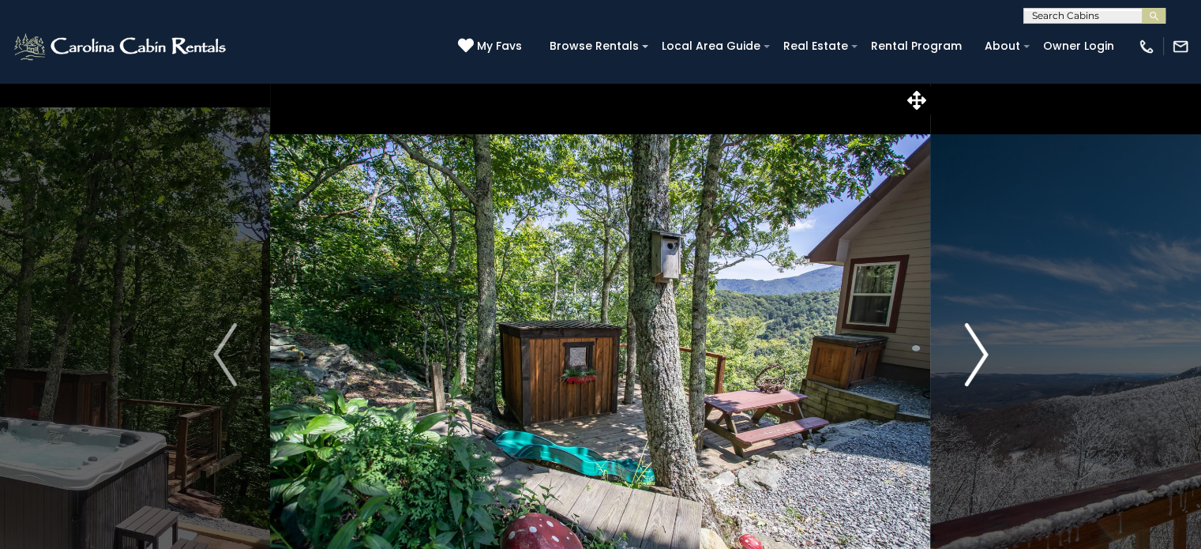
click at [982, 363] on img "Next" at bounding box center [976, 354] width 24 height 63
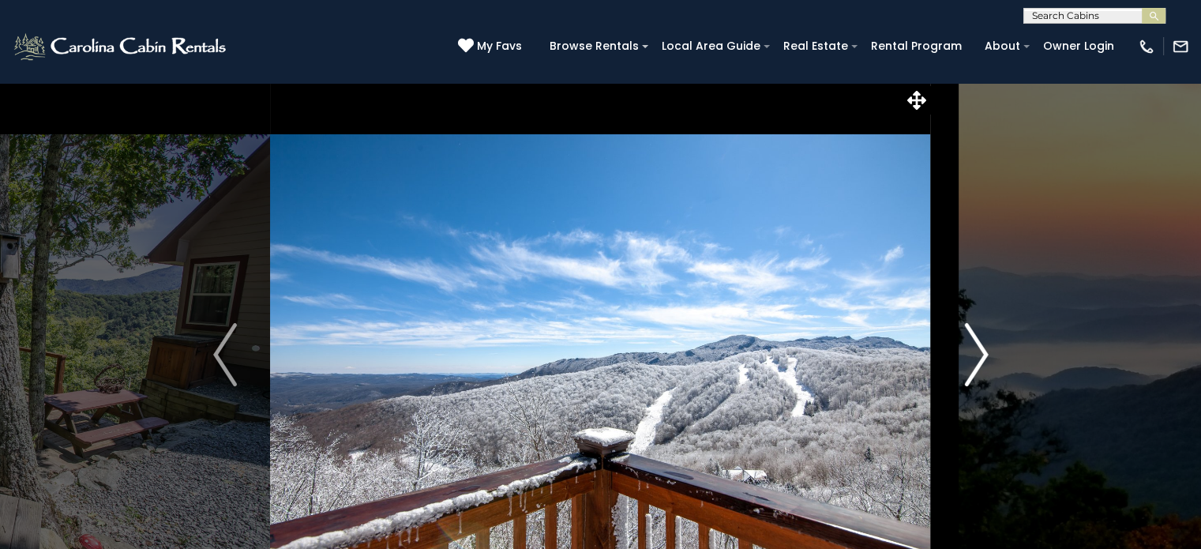
click at [982, 363] on img "Next" at bounding box center [976, 354] width 24 height 63
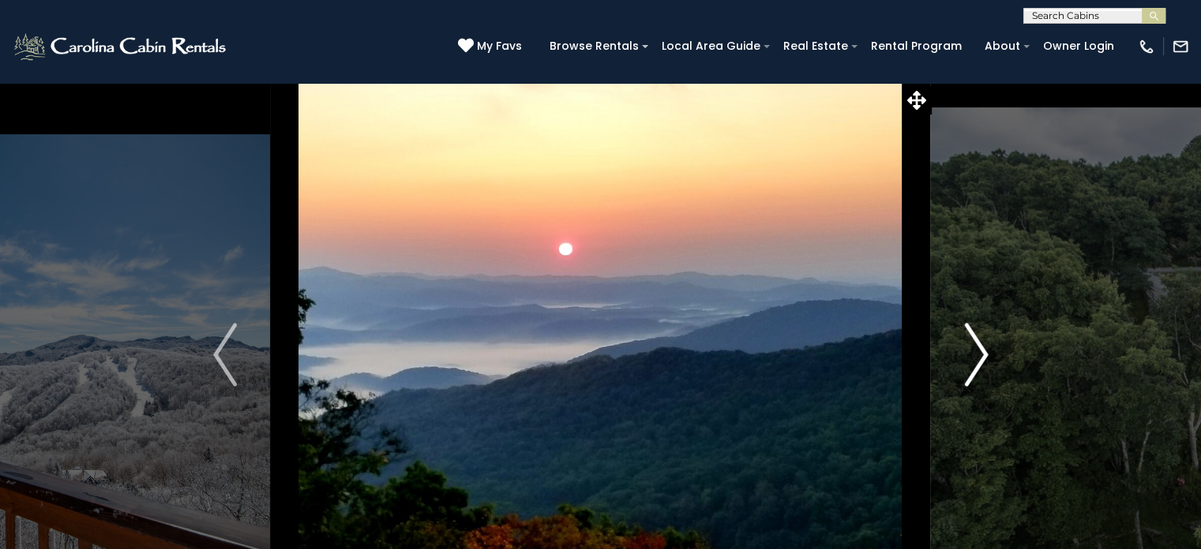
click at [982, 363] on img "Next" at bounding box center [976, 354] width 24 height 63
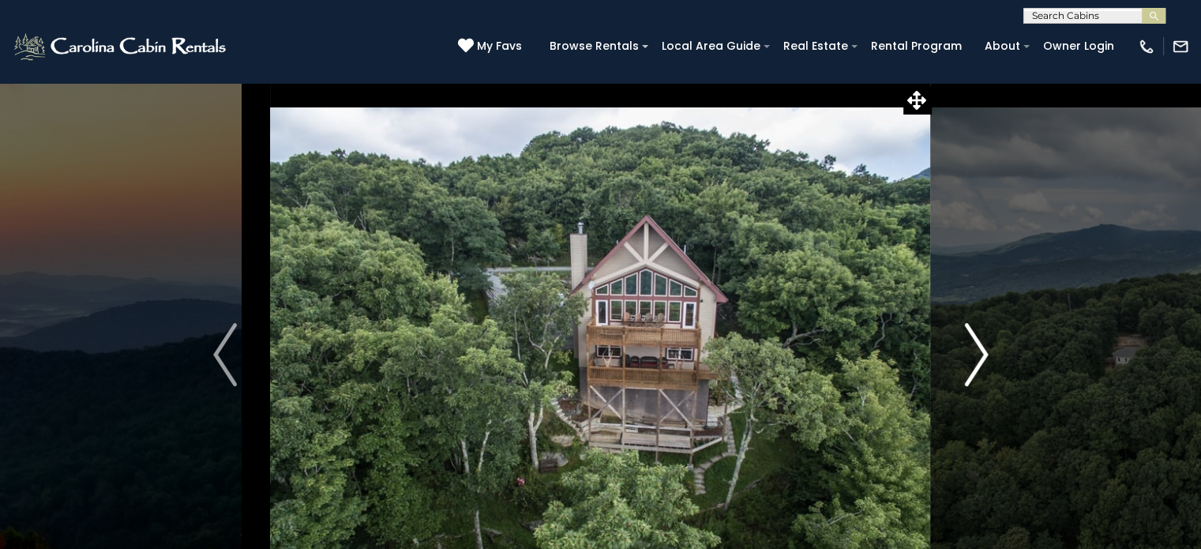
click at [982, 363] on img "Next" at bounding box center [976, 354] width 24 height 63
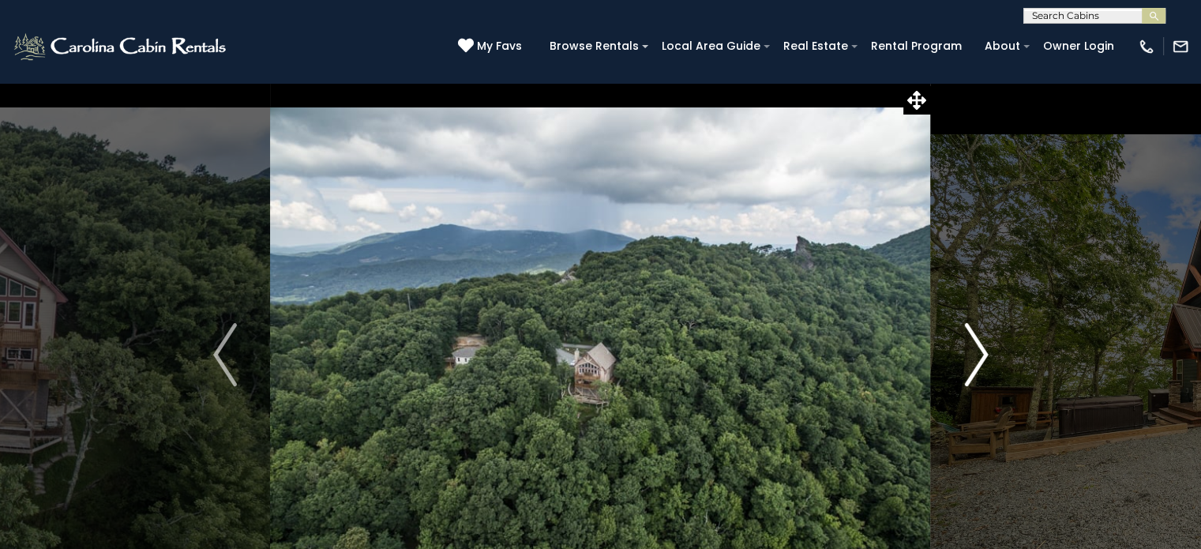
click at [982, 363] on img "Next" at bounding box center [976, 354] width 24 height 63
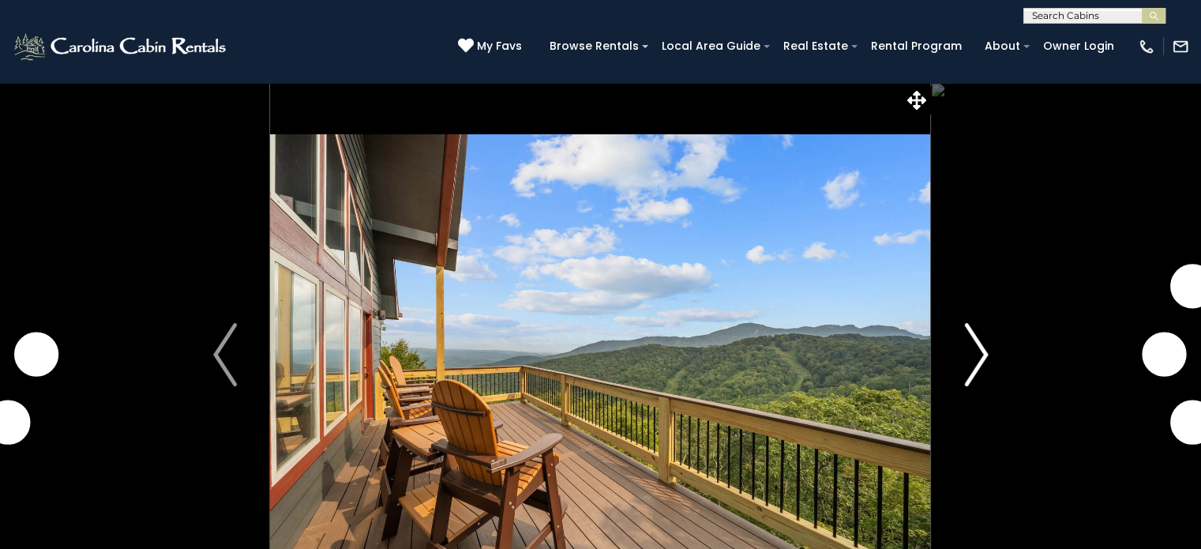
click at [980, 357] on img "Next" at bounding box center [976, 354] width 24 height 63
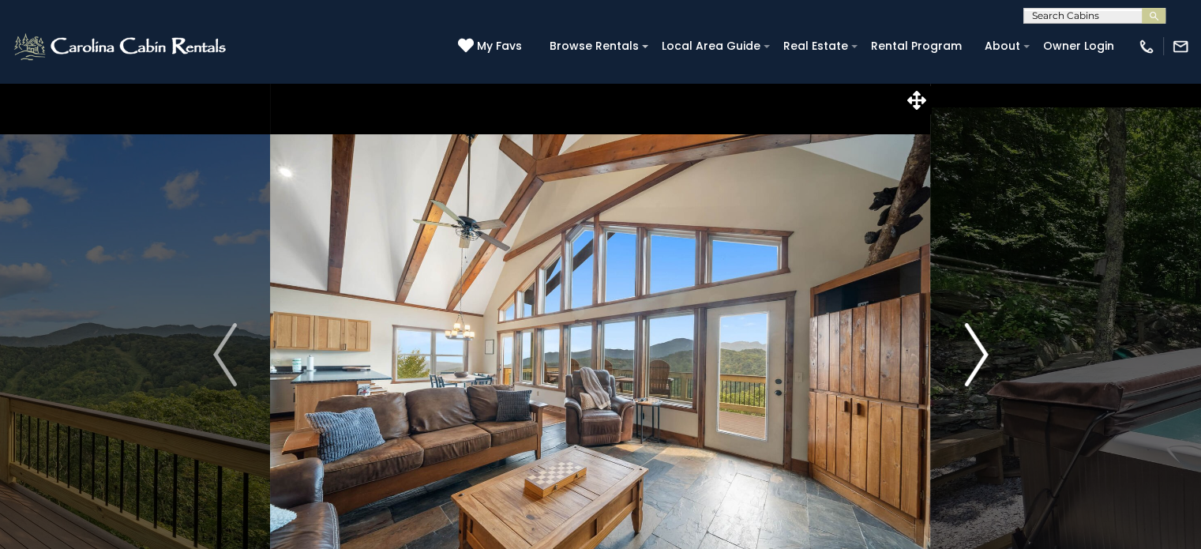
click at [980, 357] on img "Next" at bounding box center [976, 354] width 24 height 63
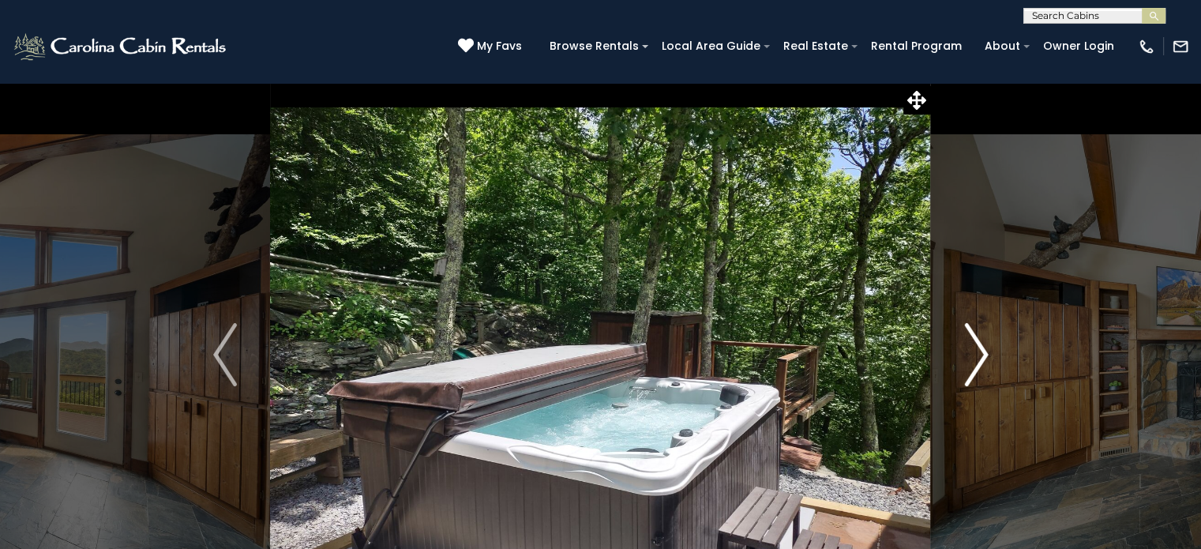
click at [980, 357] on img "Next" at bounding box center [976, 354] width 24 height 63
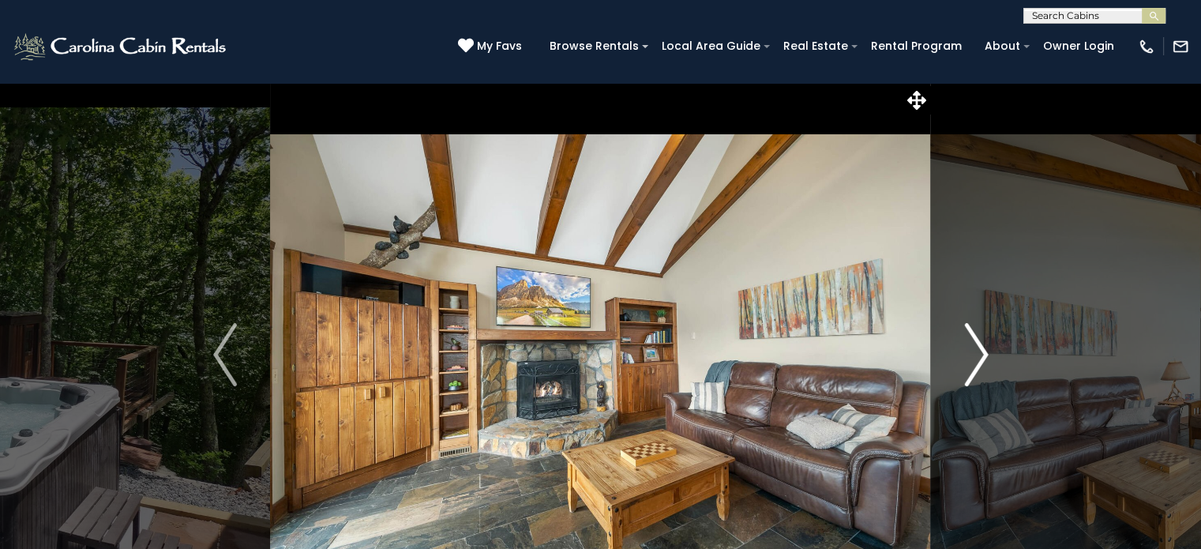
click at [980, 357] on img "Next" at bounding box center [976, 354] width 24 height 63
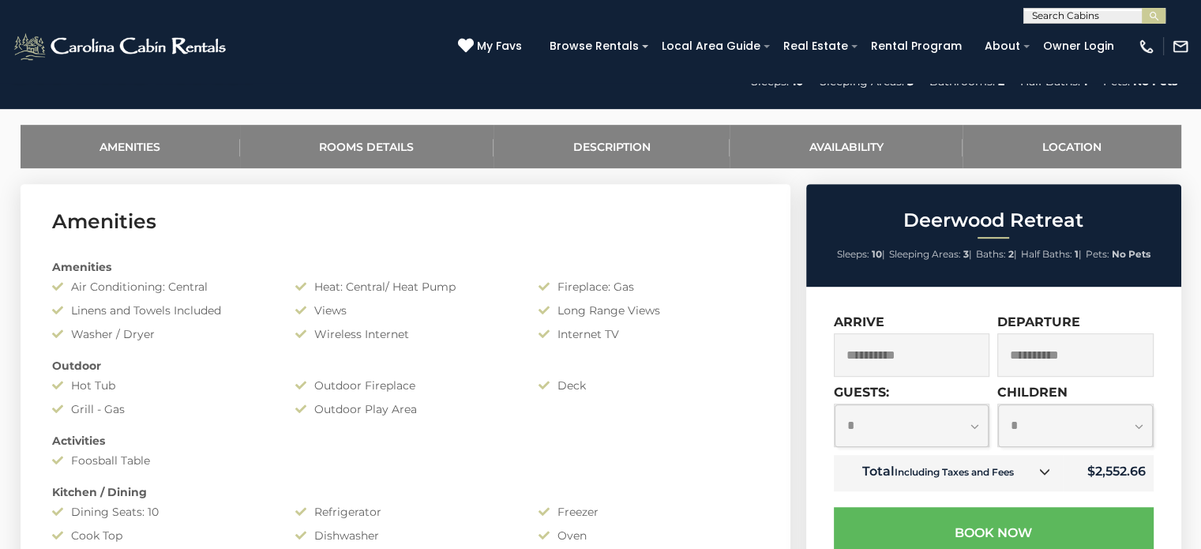
scroll to position [782, 0]
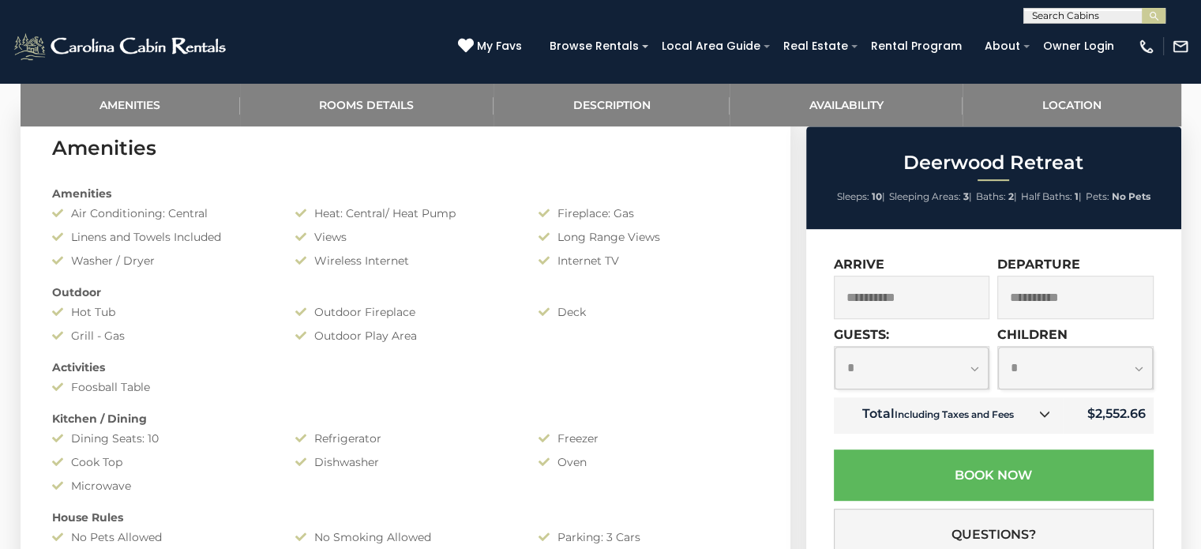
click at [974, 366] on select "**********" at bounding box center [912, 368] width 155 height 42
click at [835, 347] on select "**********" at bounding box center [912, 368] width 155 height 42
click at [974, 364] on select "**********" at bounding box center [912, 368] width 155 height 42
select select "*"
click at [835, 347] on select "**********" at bounding box center [912, 368] width 155 height 42
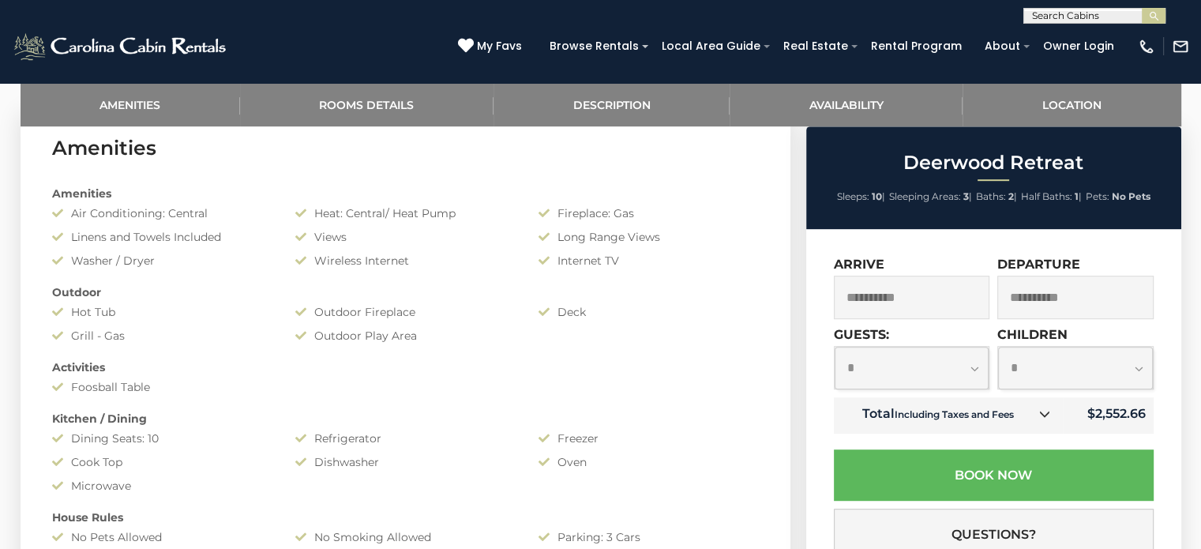
click at [1140, 369] on select "**********" at bounding box center [1075, 368] width 155 height 42
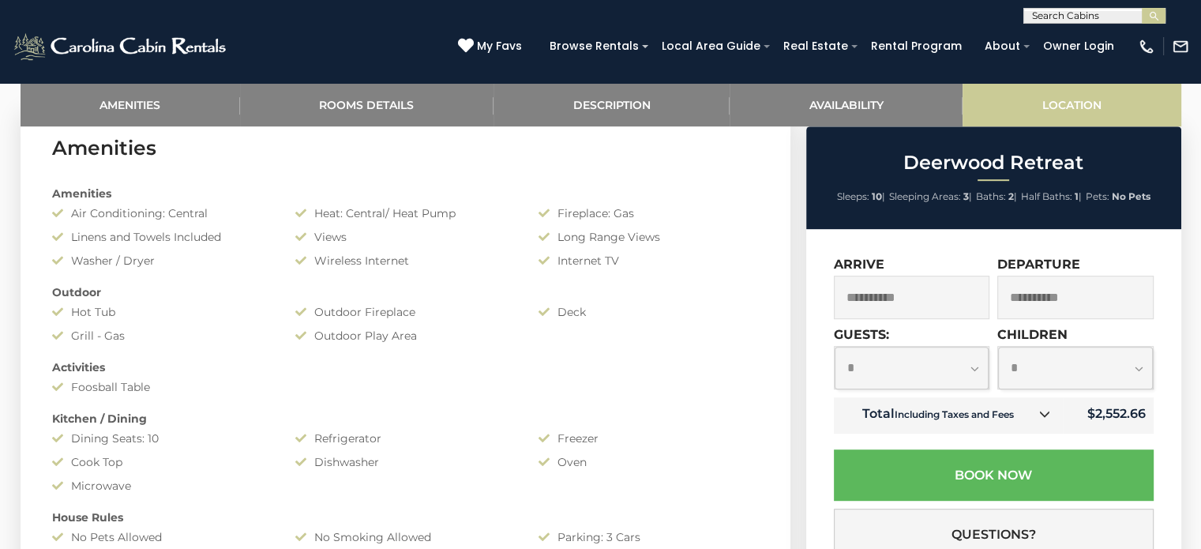
select select "*"
click at [998, 347] on select "**********" at bounding box center [1075, 368] width 155 height 42
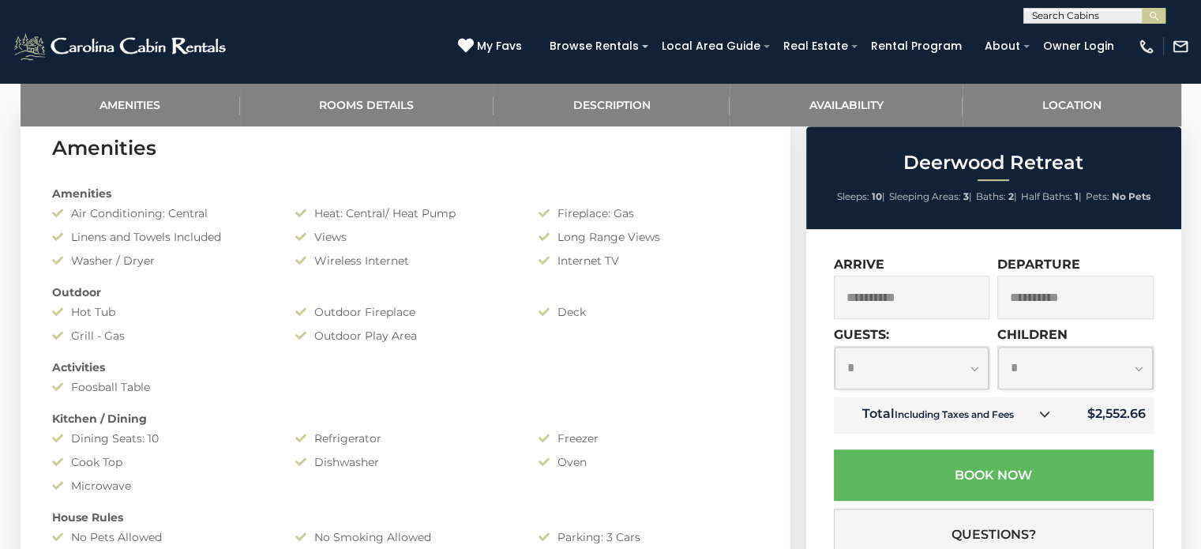
click at [1043, 418] on icon at bounding box center [1044, 413] width 11 height 11
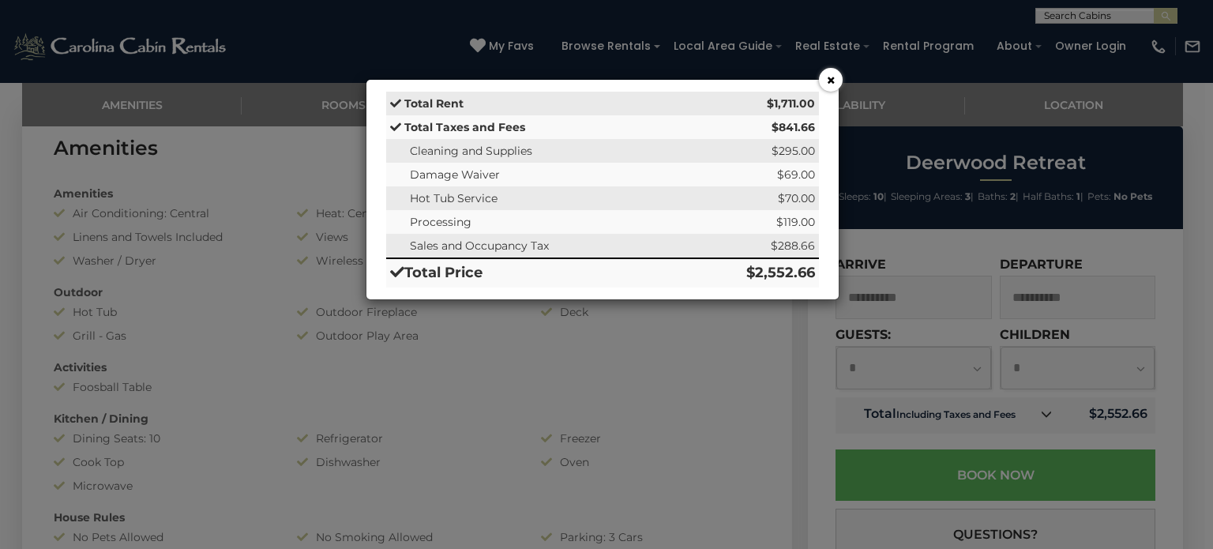
click at [831, 78] on button "×" at bounding box center [831, 80] width 24 height 24
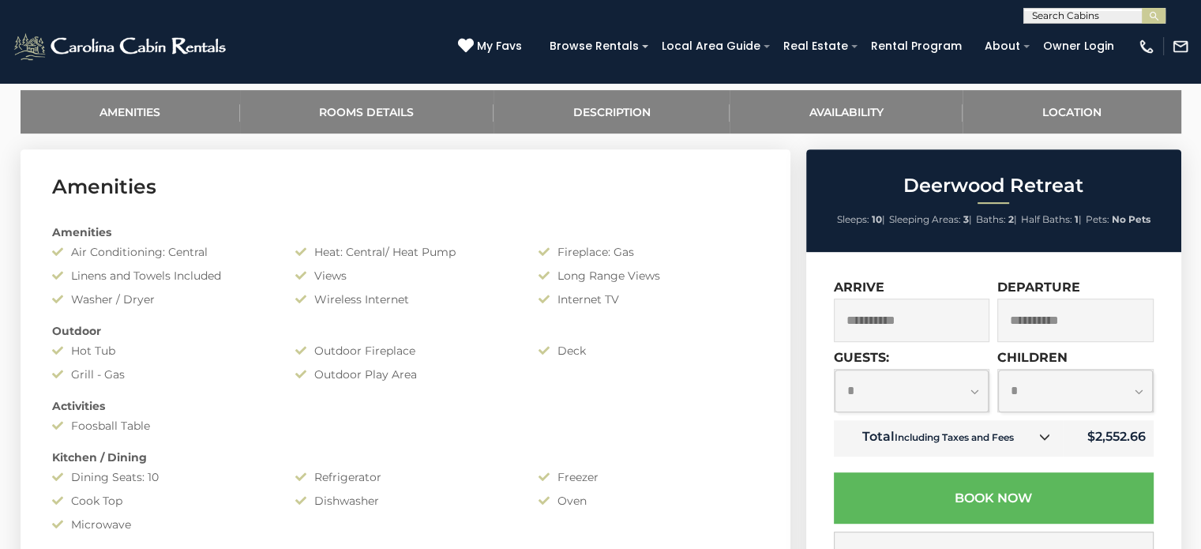
scroll to position [764, 0]
